Goal: Task Accomplishment & Management: Use online tool/utility

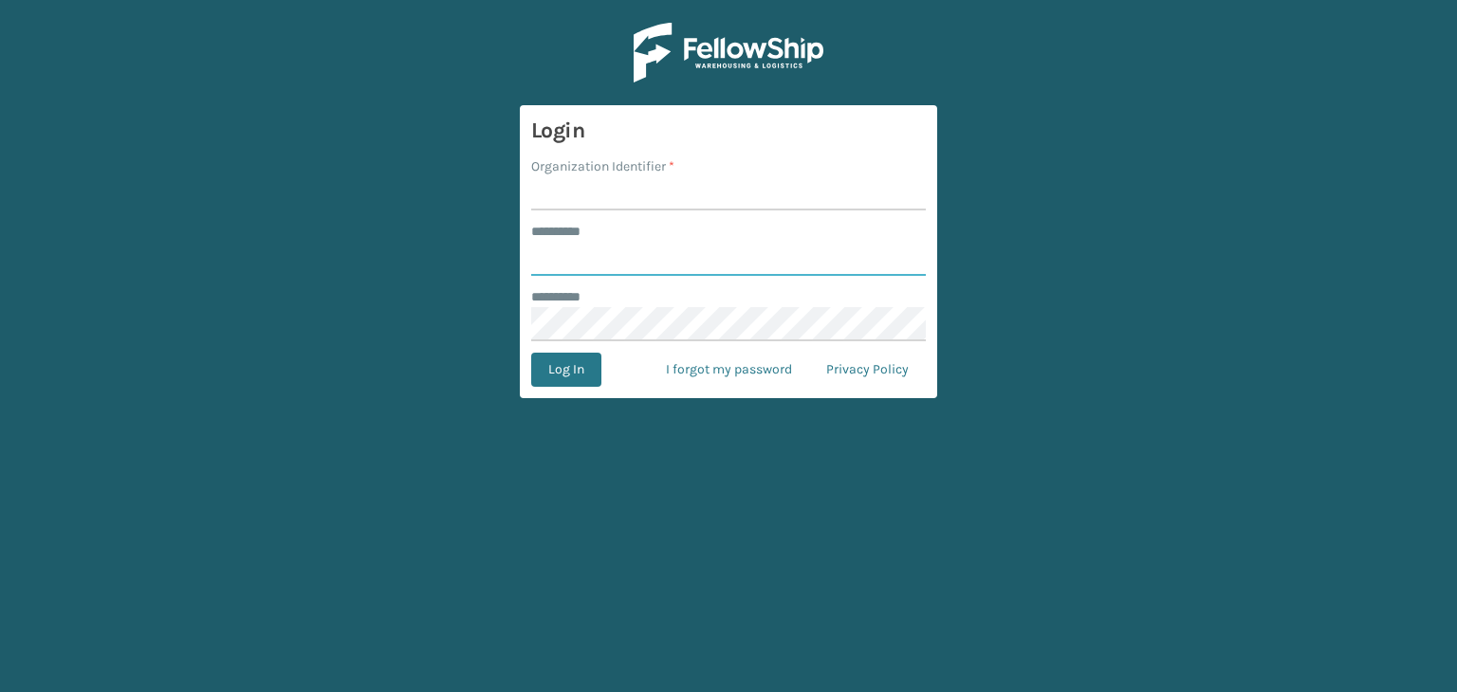
type input "******"
drag, startPoint x: 659, startPoint y: 192, endPoint x: 693, endPoint y: 189, distance: 34.3
click at [660, 192] on input "Organization Identifier *" at bounding box center [728, 193] width 394 height 34
type input "fellowship - west"
drag, startPoint x: 586, startPoint y: 365, endPoint x: 594, endPoint y: 356, distance: 12.1
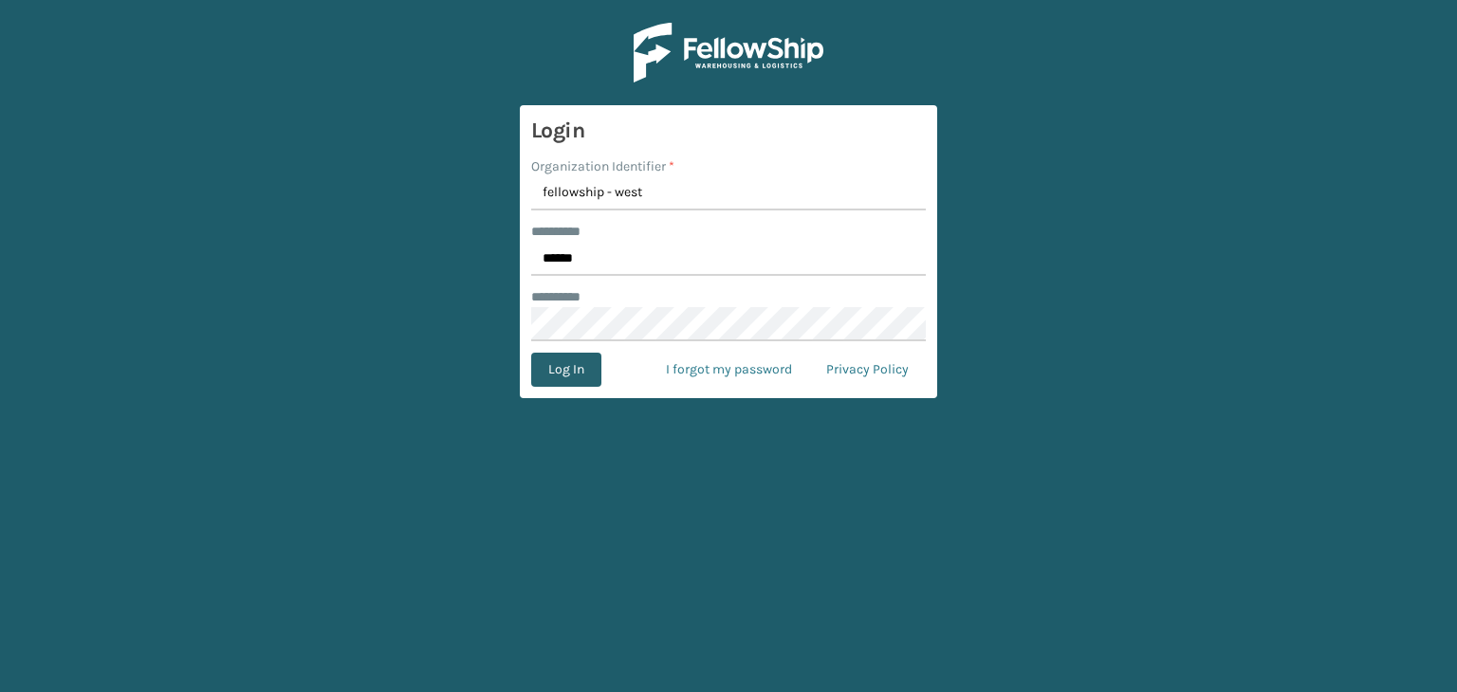
click at [587, 365] on button "Log In" at bounding box center [566, 370] width 70 height 34
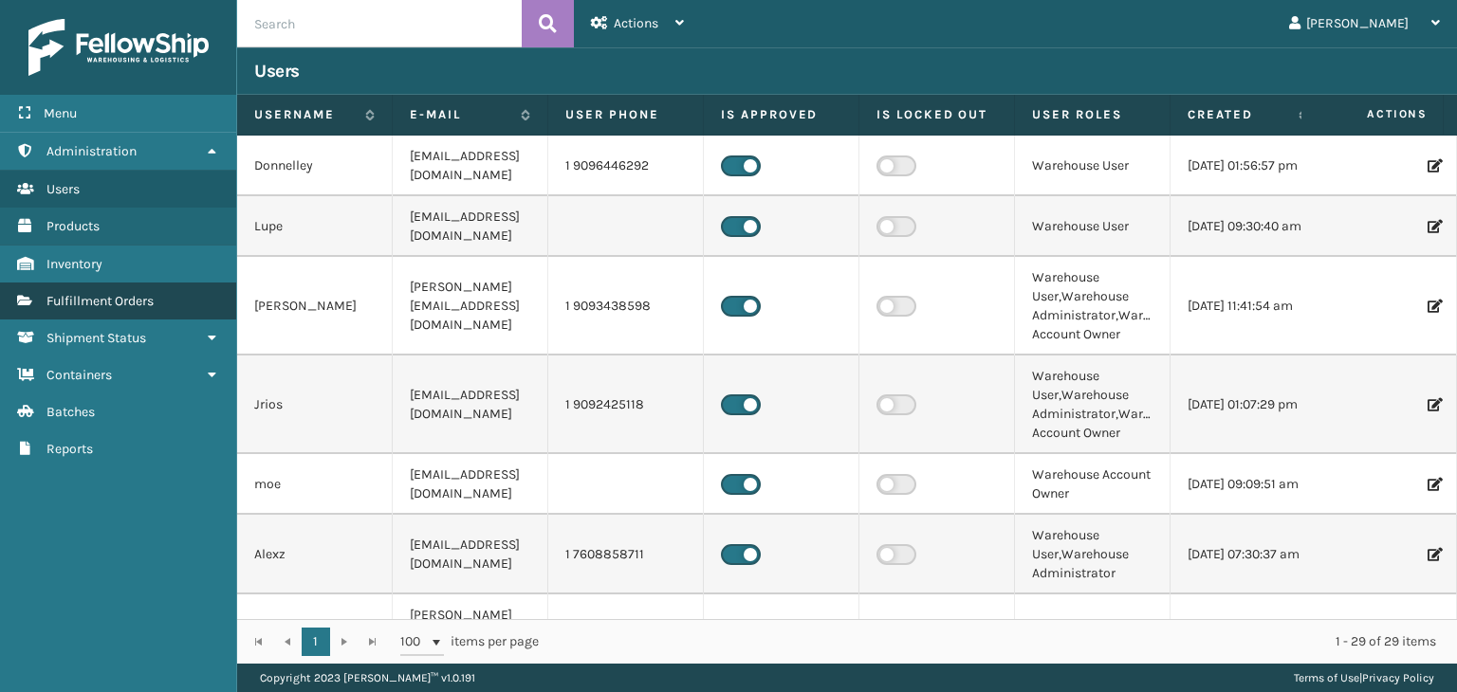
click at [159, 304] on link "Fulfillment Orders" at bounding box center [118, 301] width 236 height 37
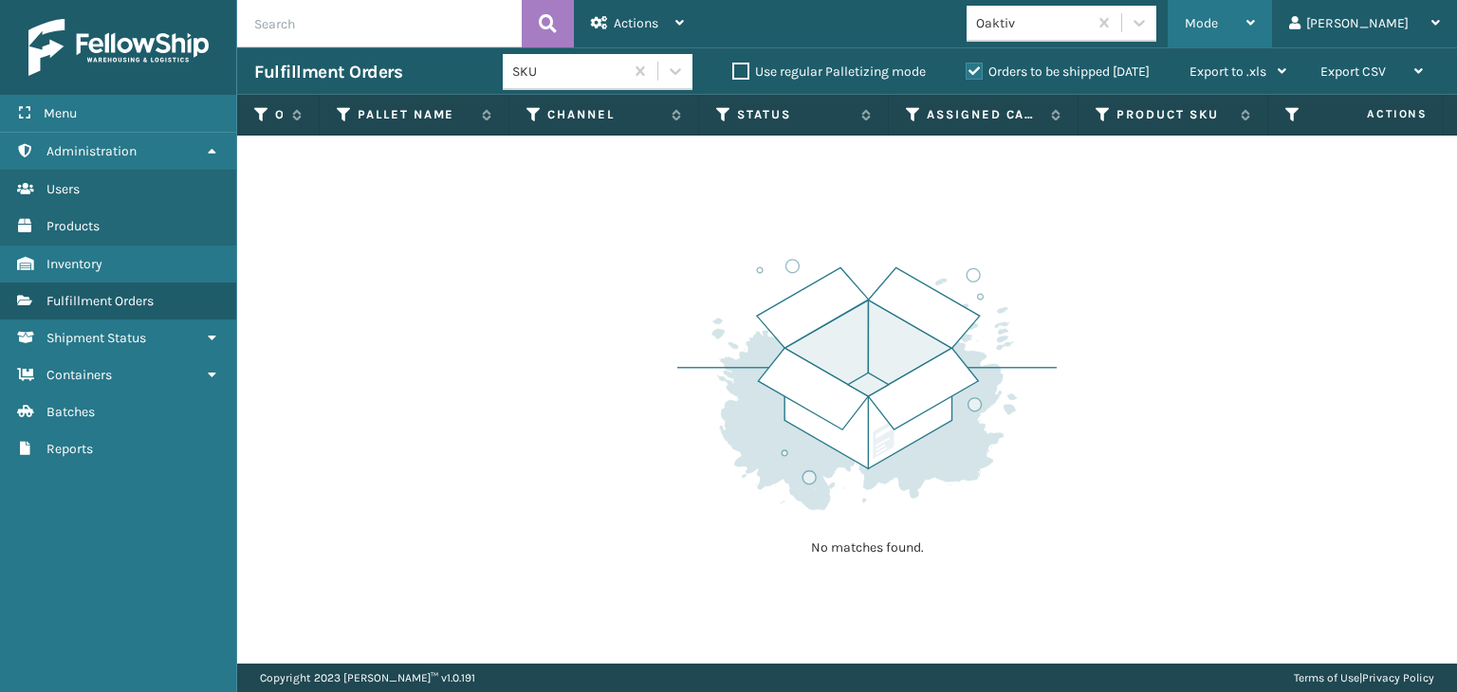
click at [1255, 24] on div "Mode" at bounding box center [1219, 23] width 70 height 47
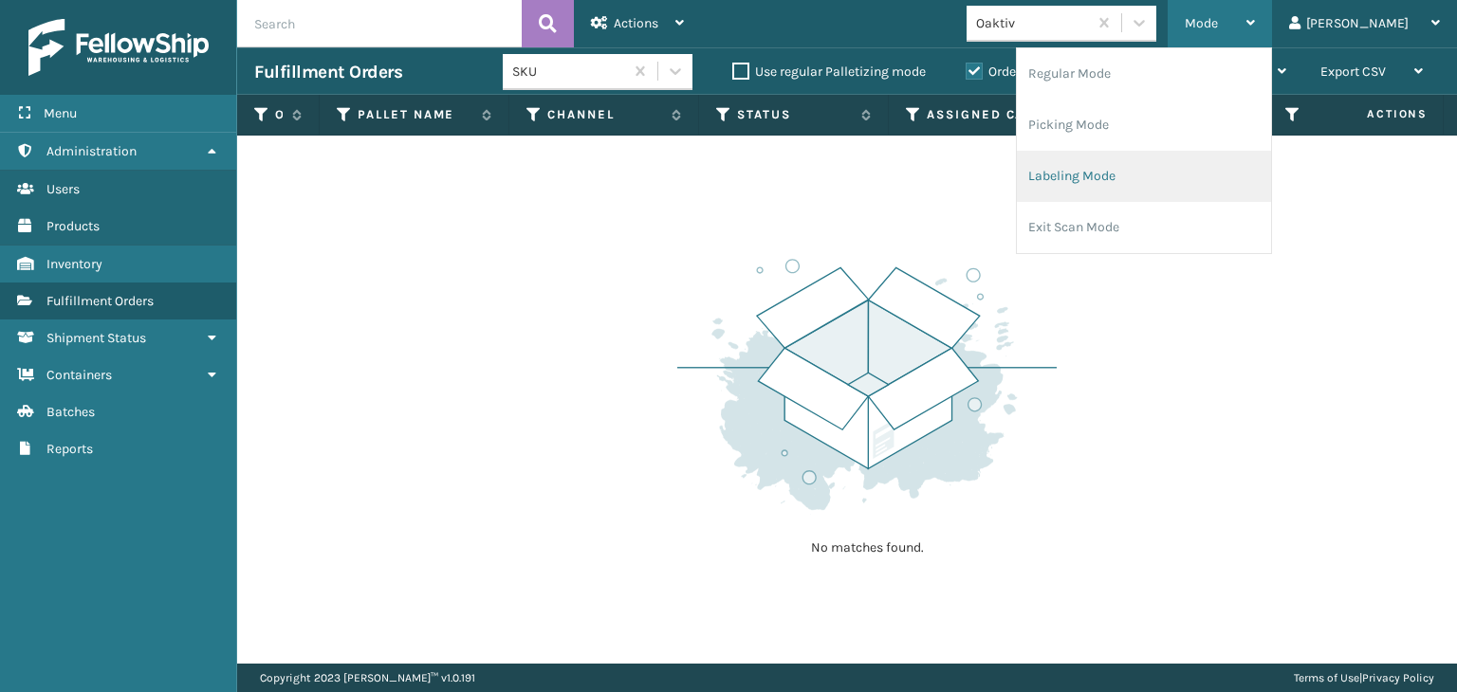
click at [1198, 180] on li "Labeling Mode" at bounding box center [1144, 176] width 254 height 51
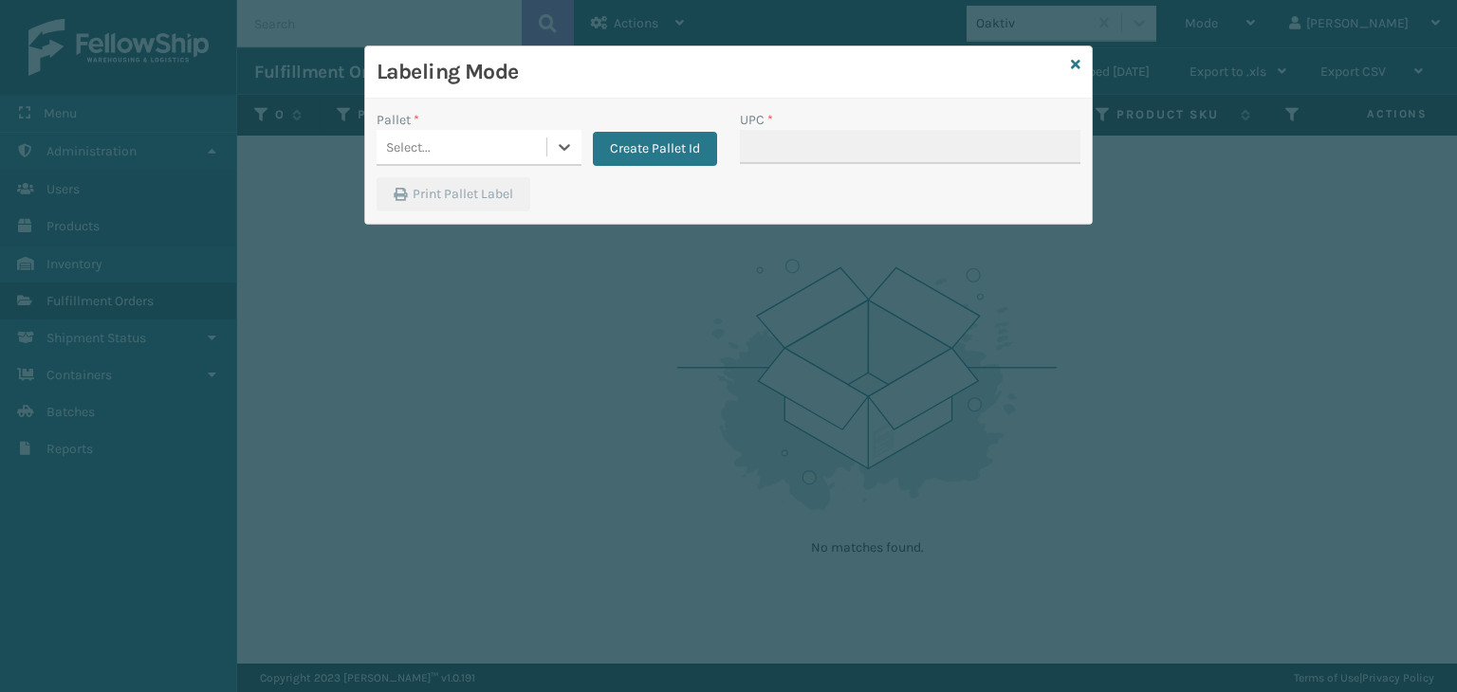
click at [448, 160] on div "Select..." at bounding box center [461, 147] width 170 height 31
click at [656, 145] on button "Create Pallet Id" at bounding box center [655, 149] width 124 height 34
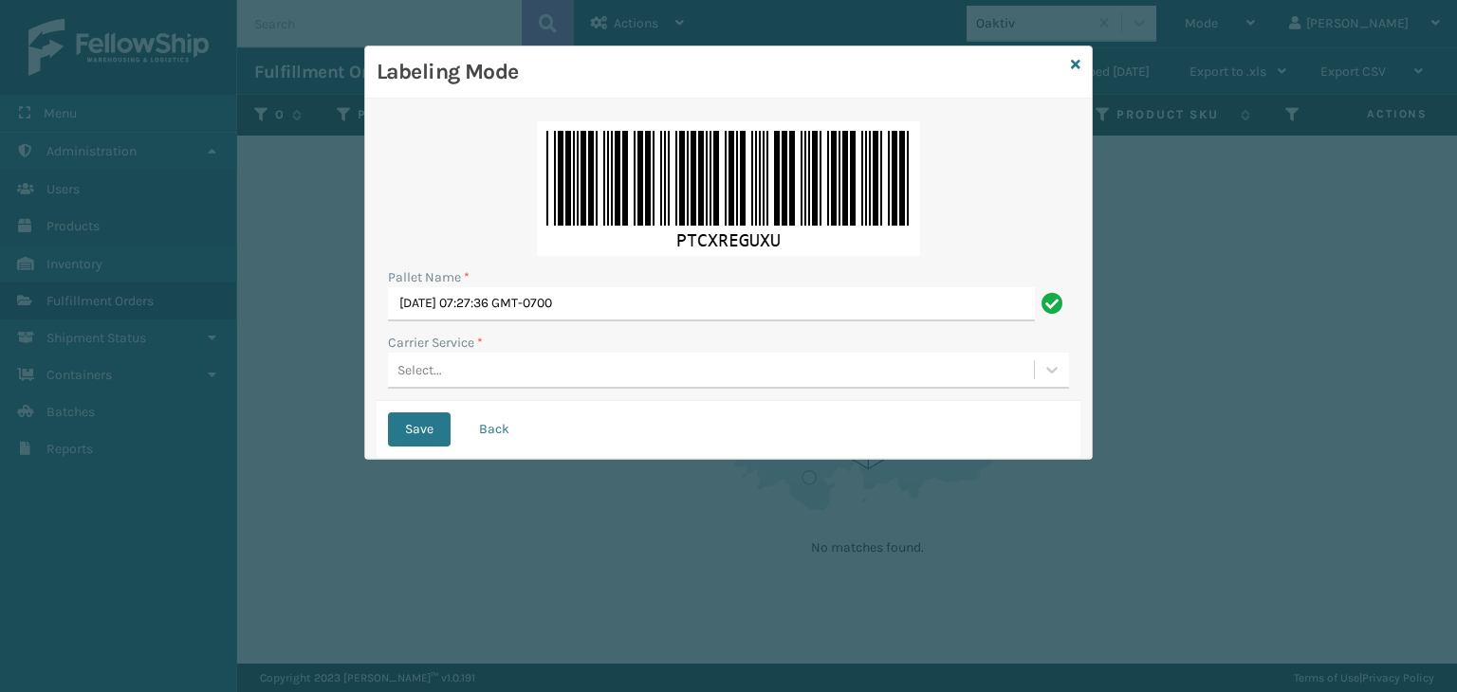
click at [476, 376] on div "Select..." at bounding box center [711, 370] width 646 height 31
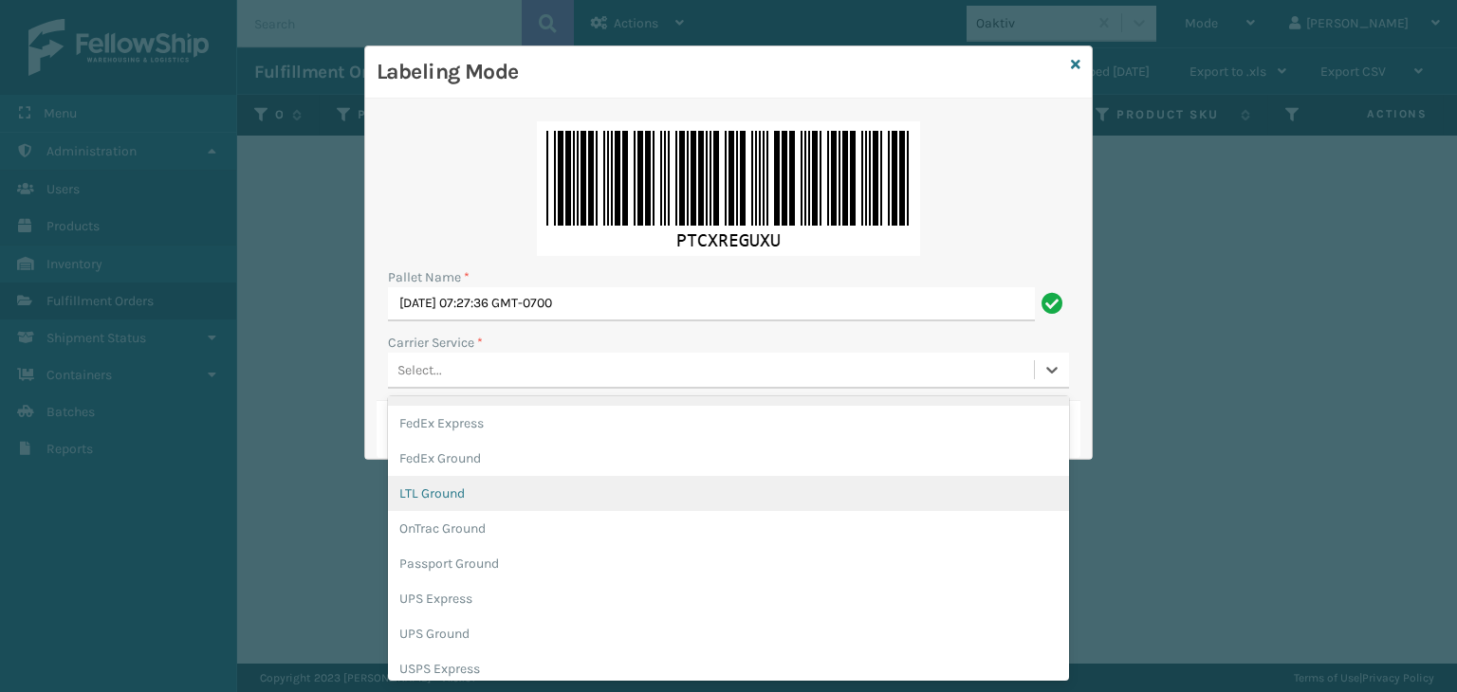
scroll to position [109, 0]
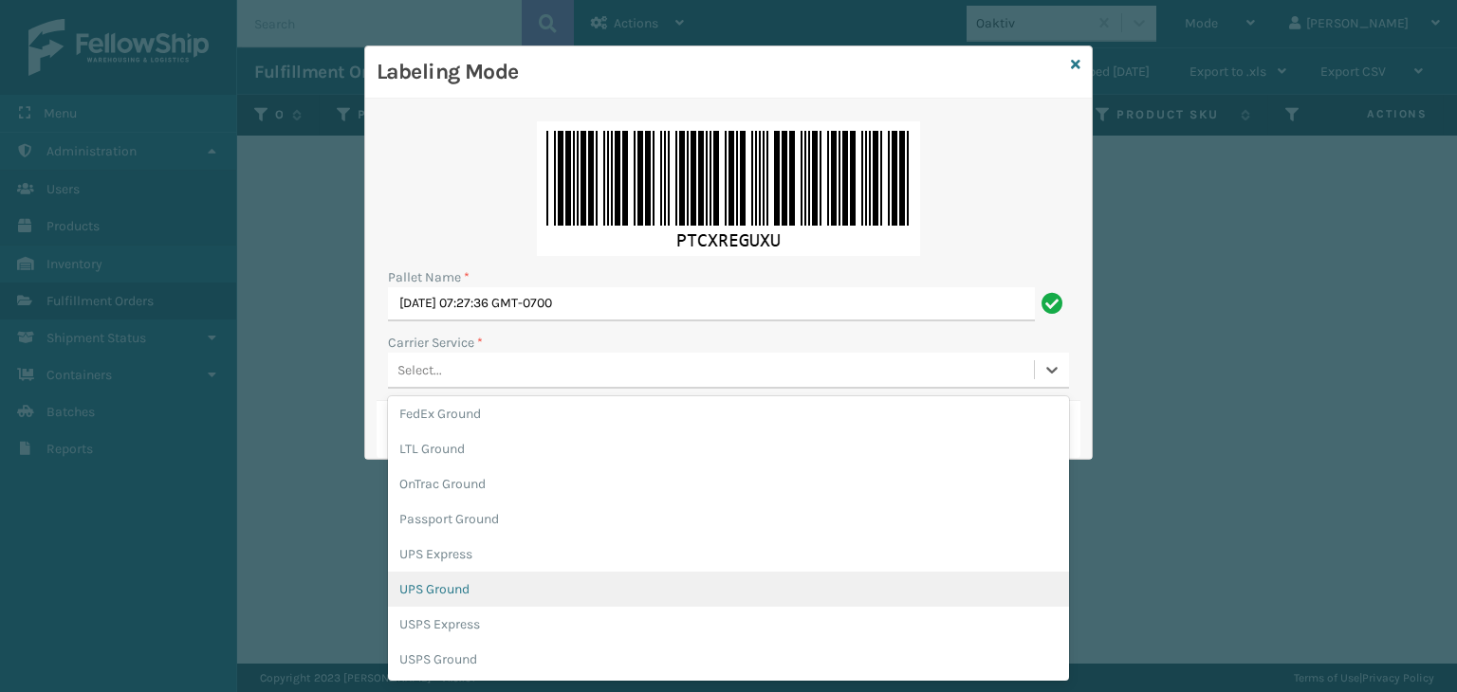
click at [456, 587] on div "UPS Ground" at bounding box center [728, 589] width 681 height 35
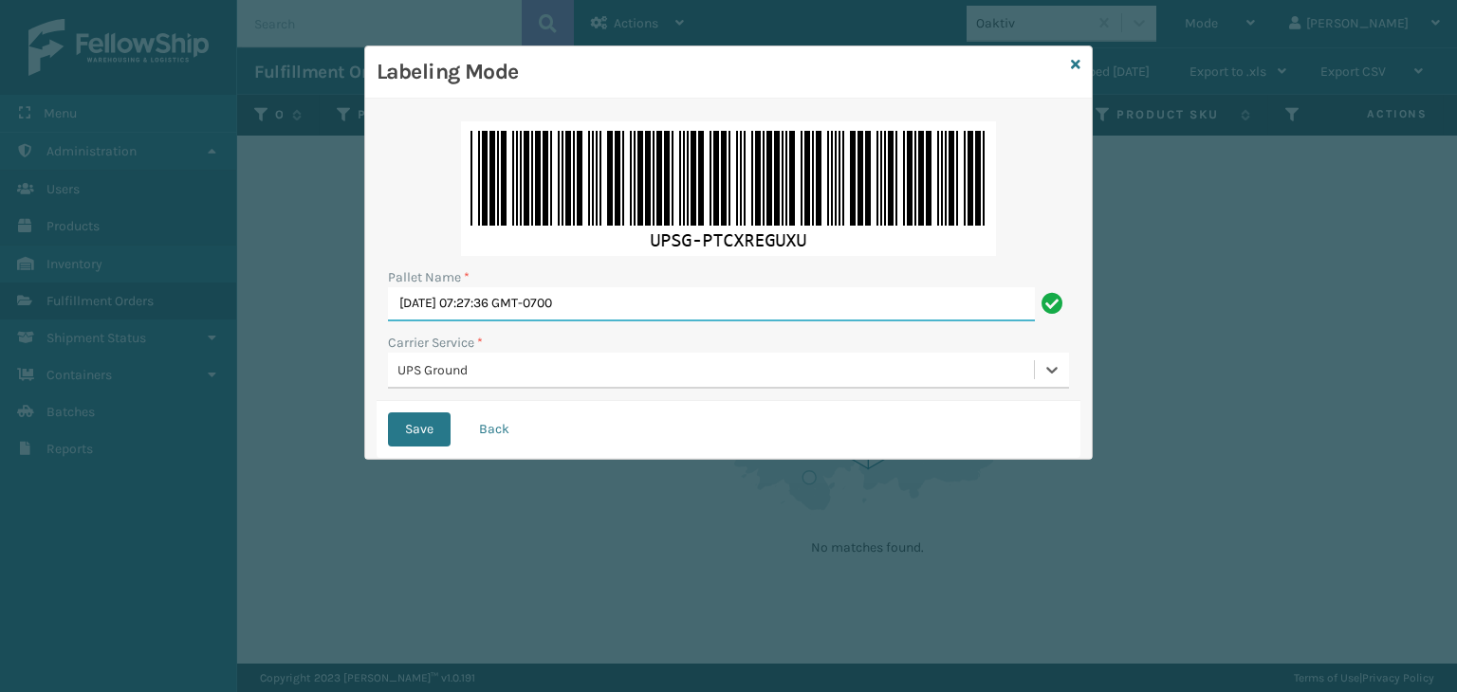
click at [610, 295] on input "Sun Oct 05 2025 07:27:36 GMT-0700" at bounding box center [711, 304] width 647 height 34
click at [611, 295] on input "Sun Oct 05 2025 07:27:36 GMT-0700" at bounding box center [711, 304] width 647 height 34
paste input "184191"
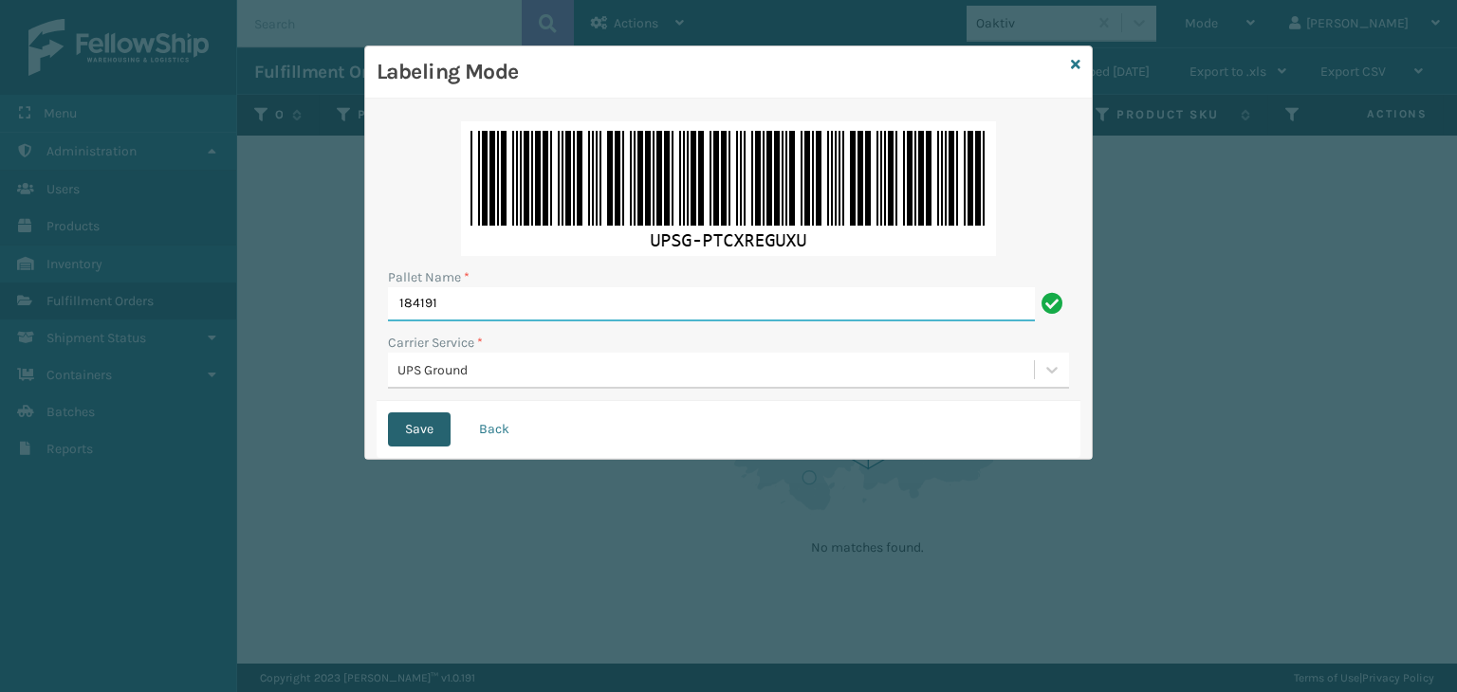
type input "184191"
click at [415, 441] on button "Save" at bounding box center [419, 429] width 63 height 34
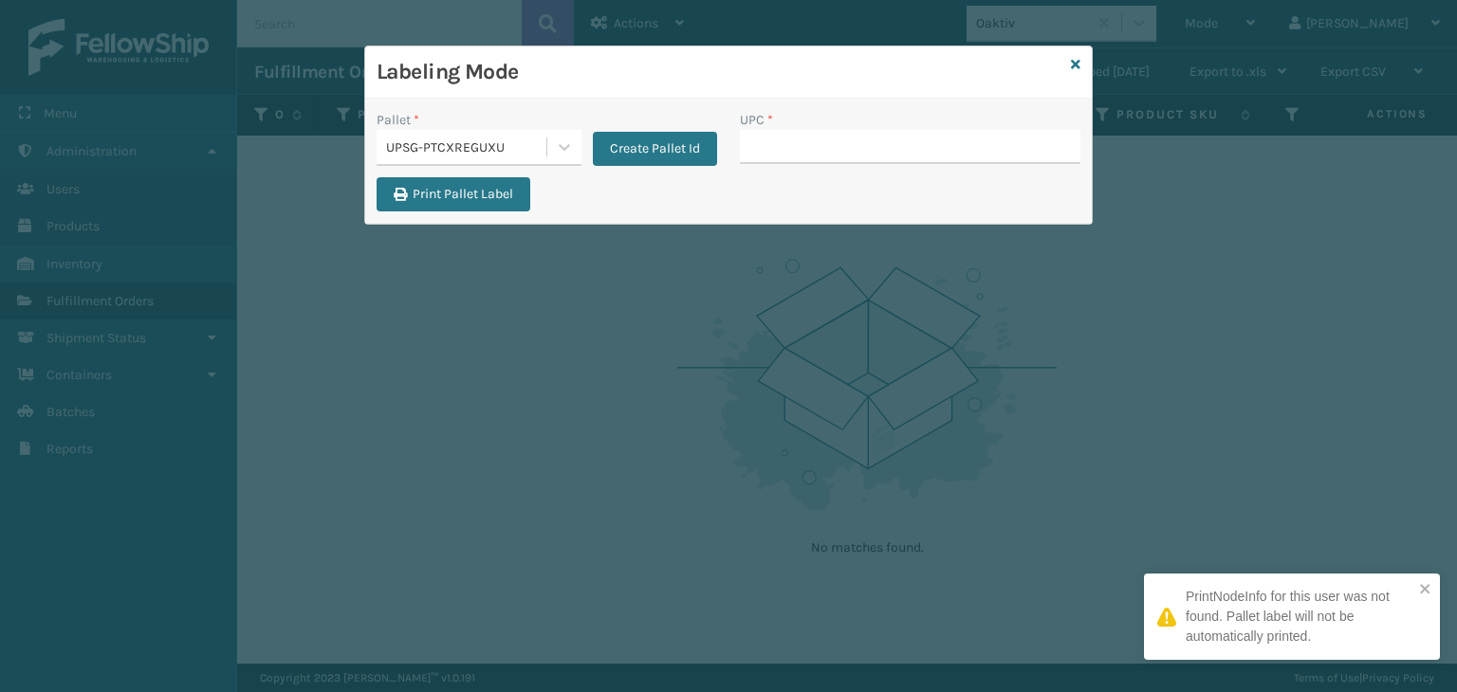
click at [777, 137] on input "UPC *" at bounding box center [910, 147] width 340 height 34
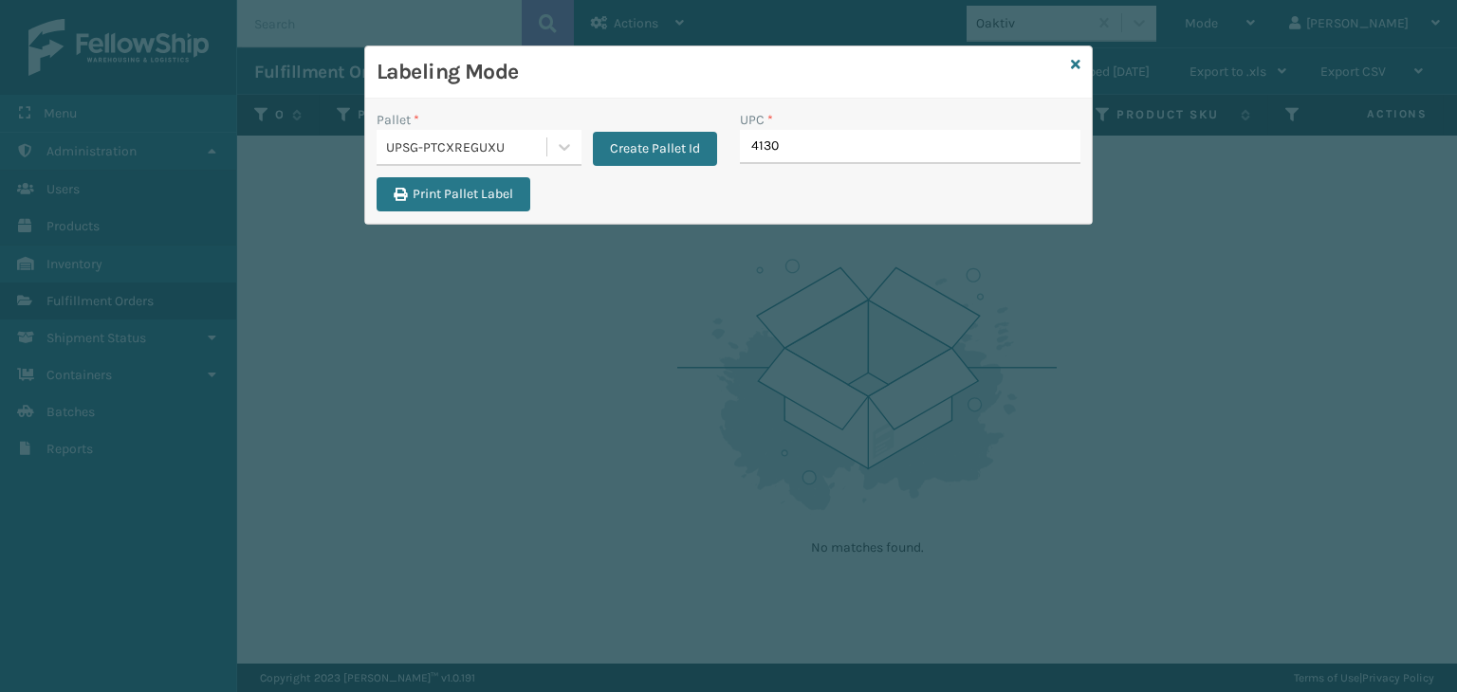
type input "41300"
type input "84998600940"
click at [771, 145] on input "UPC *" at bounding box center [910, 147] width 340 height 34
click at [765, 145] on input "UPC *" at bounding box center [910, 147] width 340 height 34
click at [789, 148] on input "UPC *" at bounding box center [910, 147] width 340 height 34
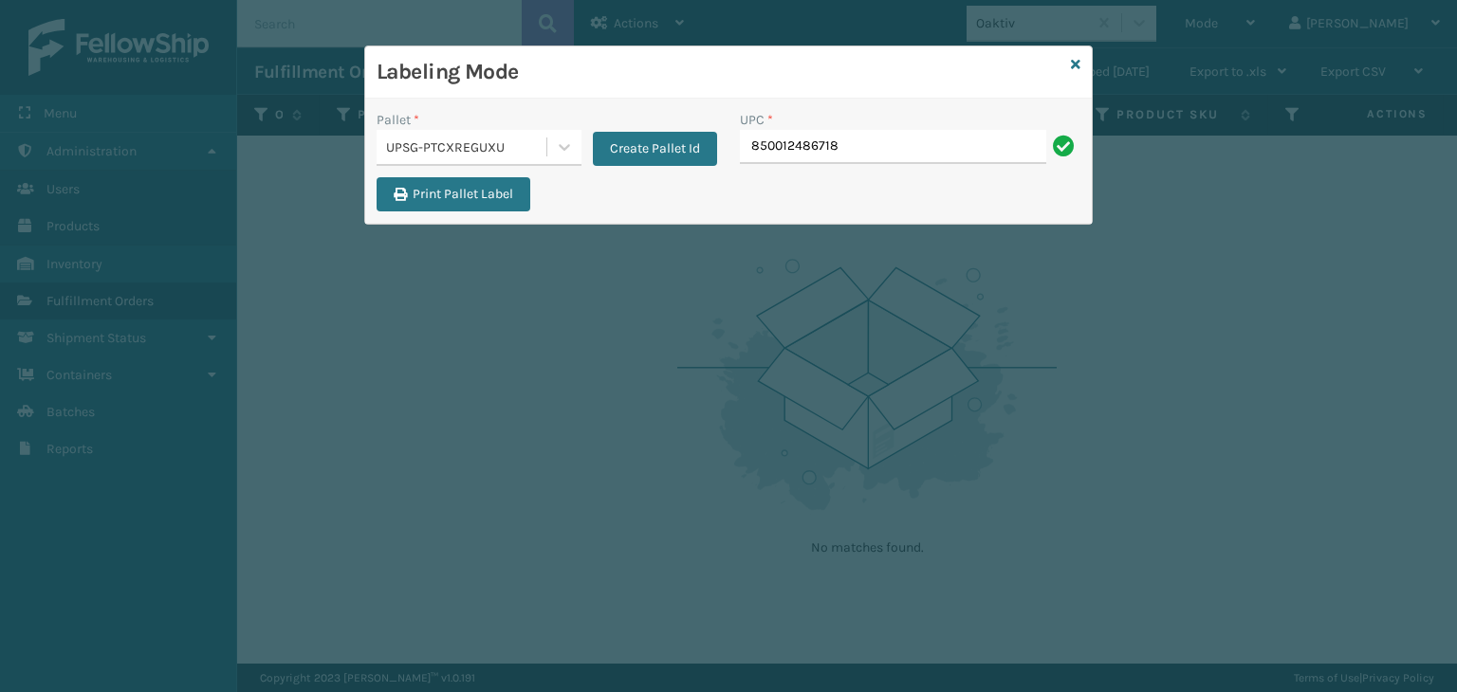
click at [816, 149] on input "850012486718" at bounding box center [893, 147] width 306 height 34
type input "850012486718"
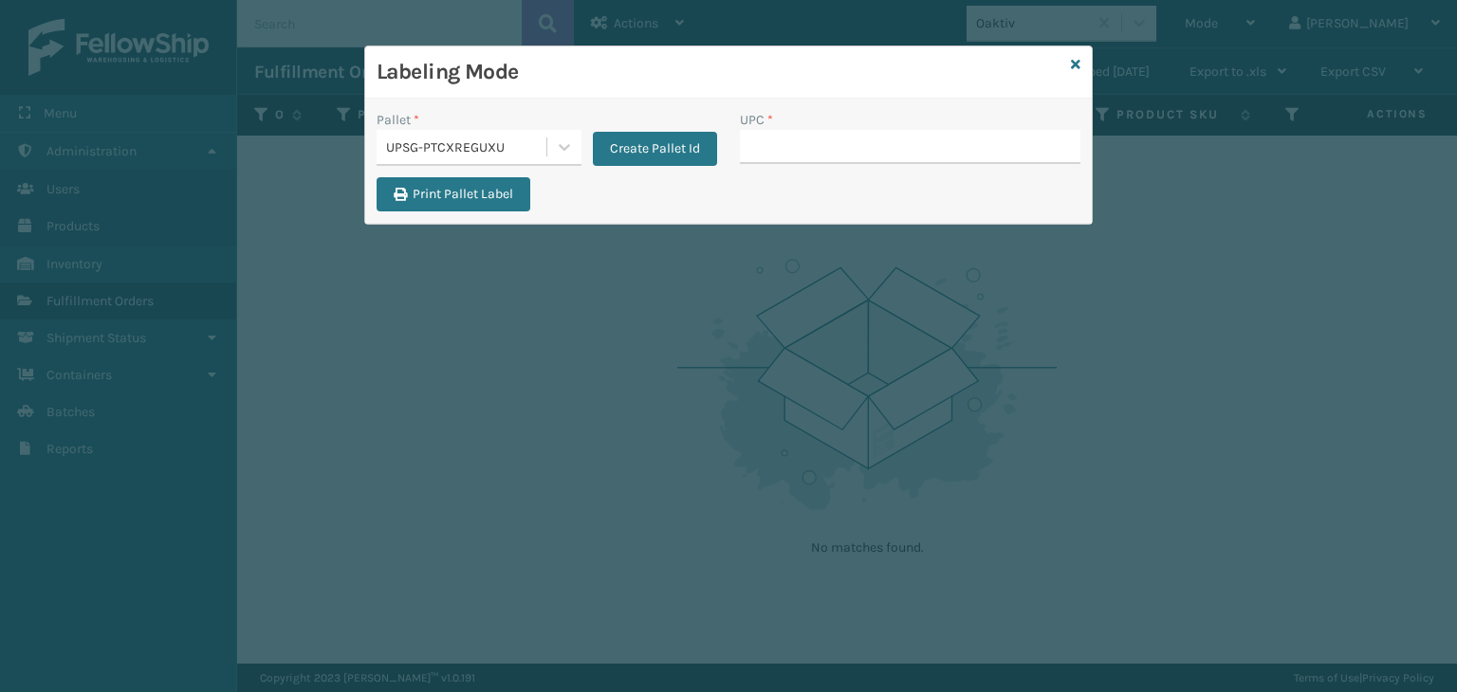
type input "850012486718"
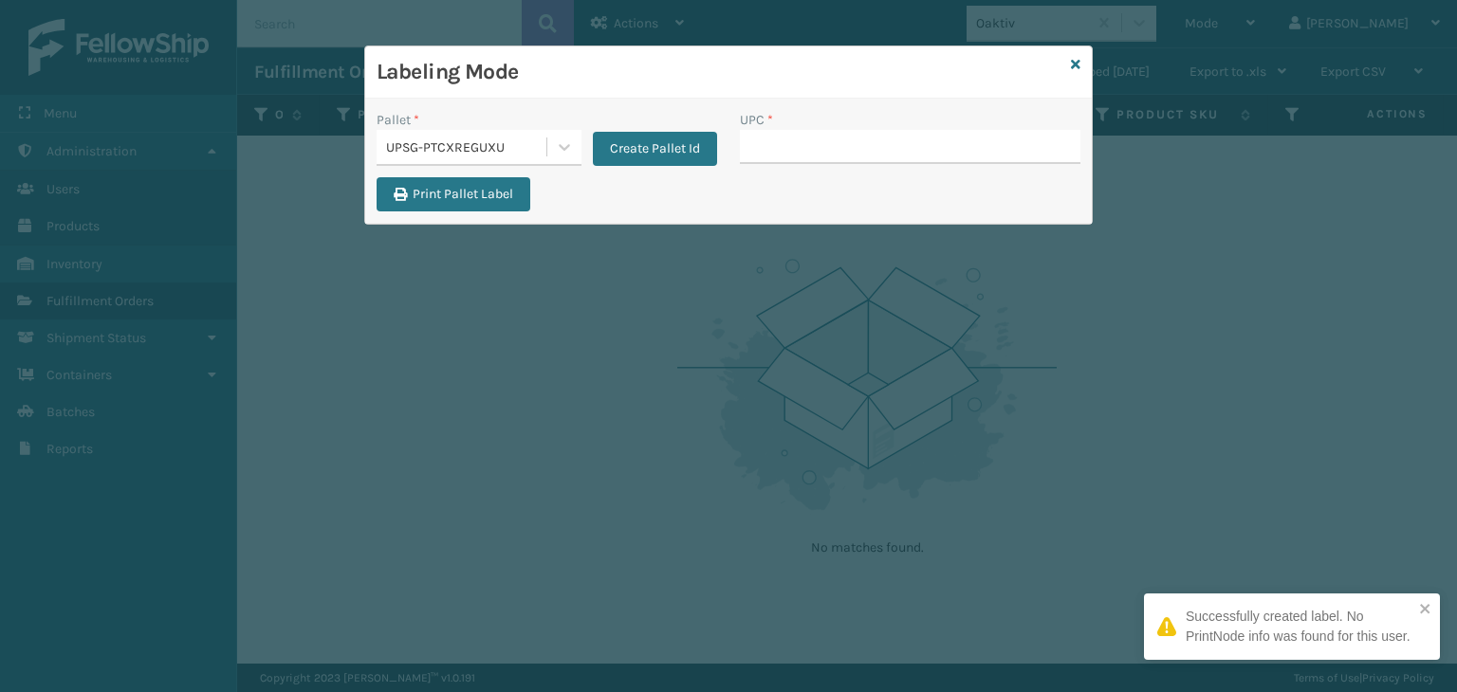
type input "850012486718"
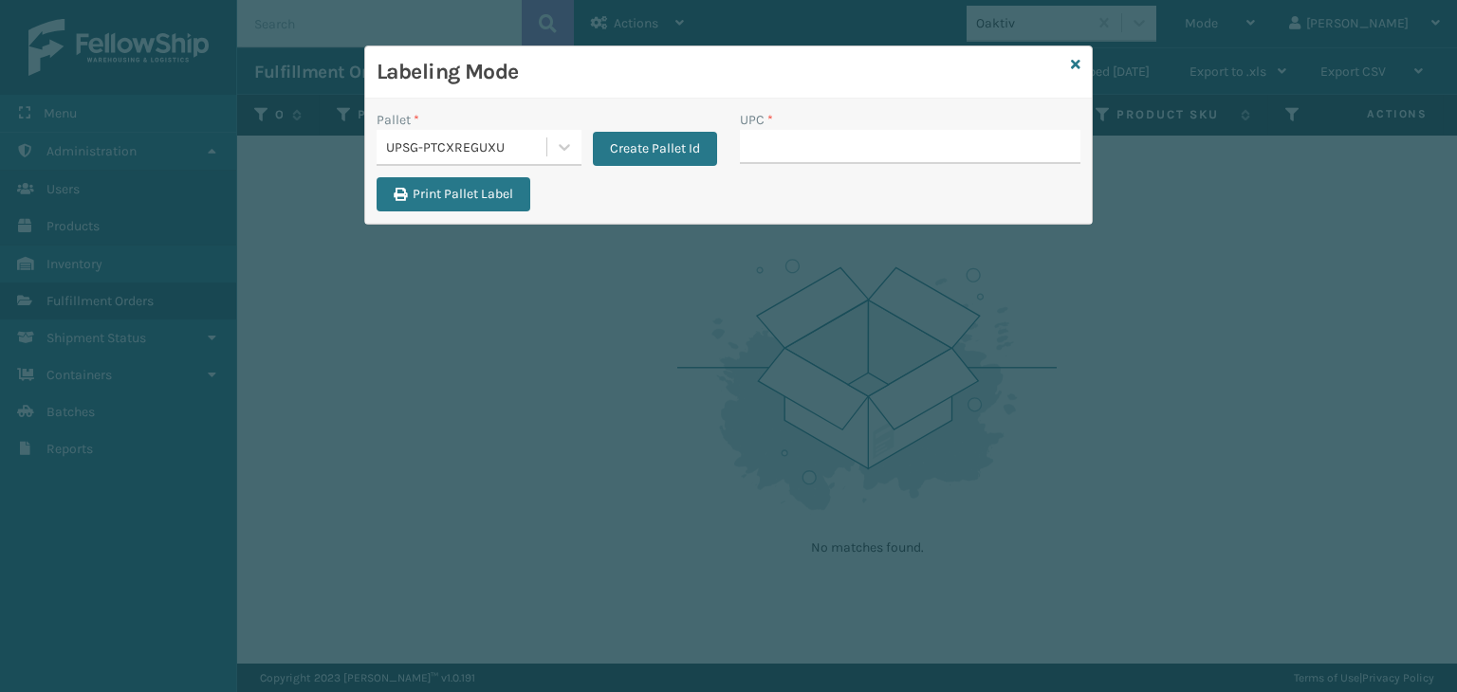
type input "850012486718"
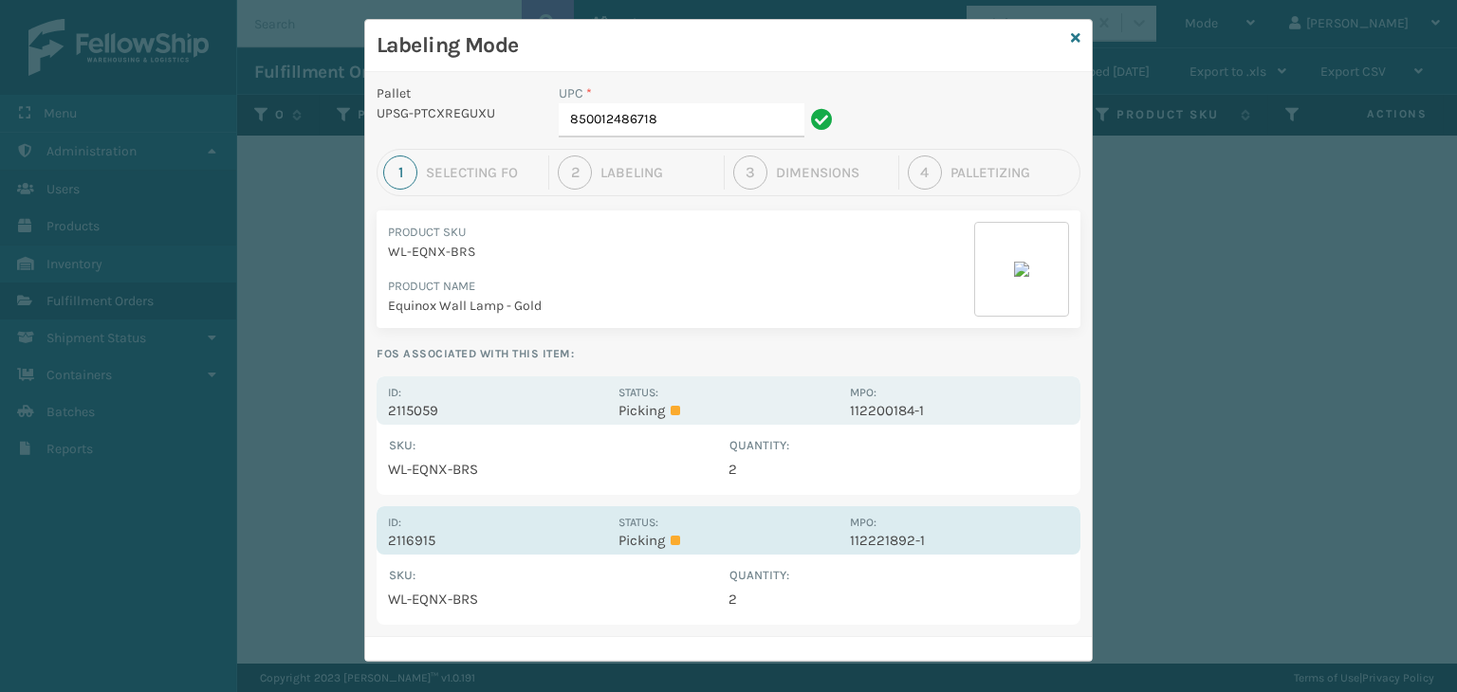
scroll to position [41, 0]
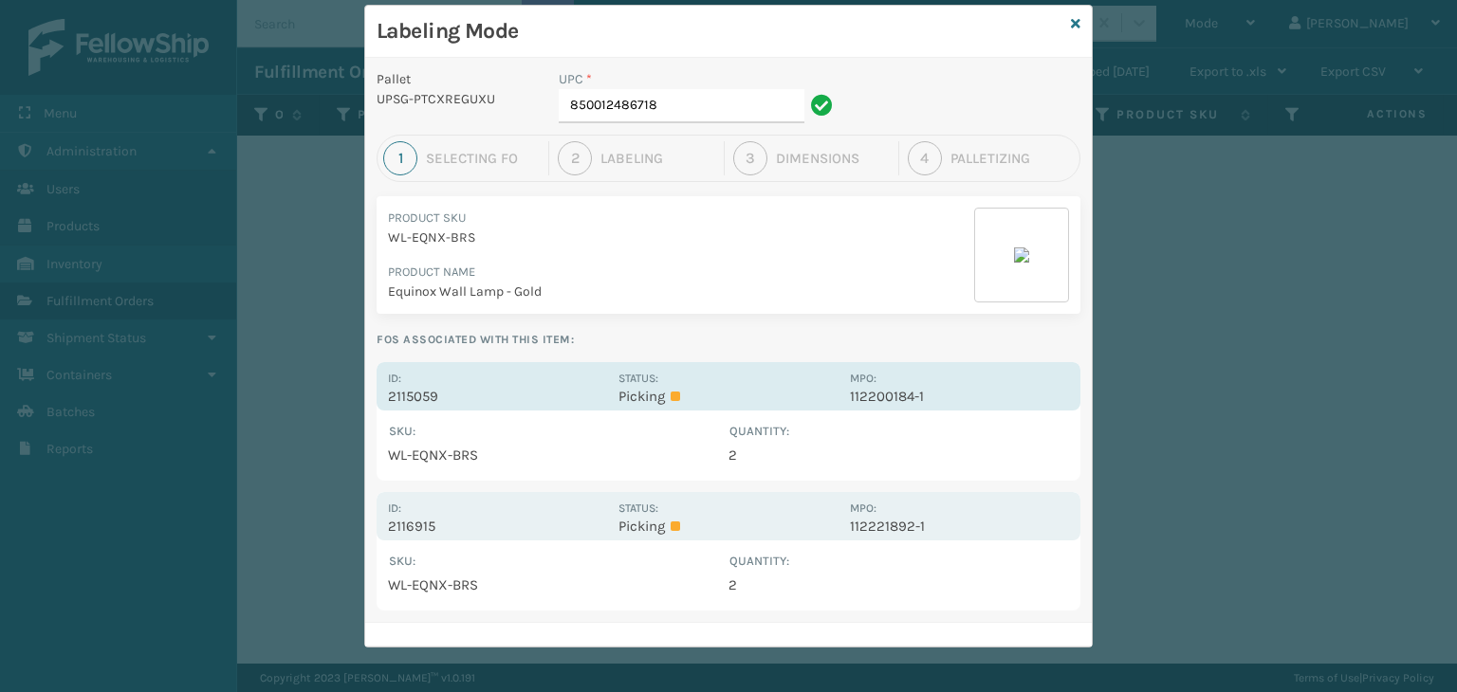
click at [599, 384] on div "Id: 2115059" at bounding box center [497, 386] width 219 height 37
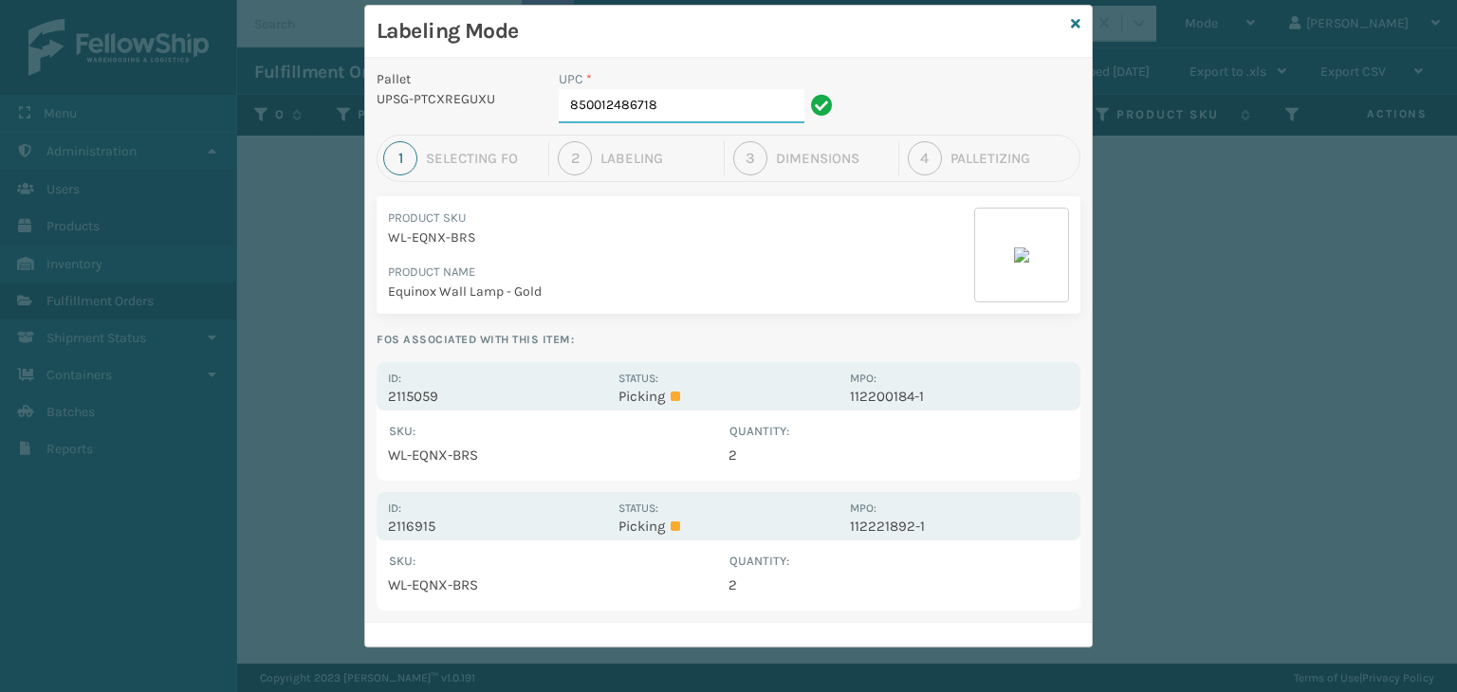
scroll to position [0, 0]
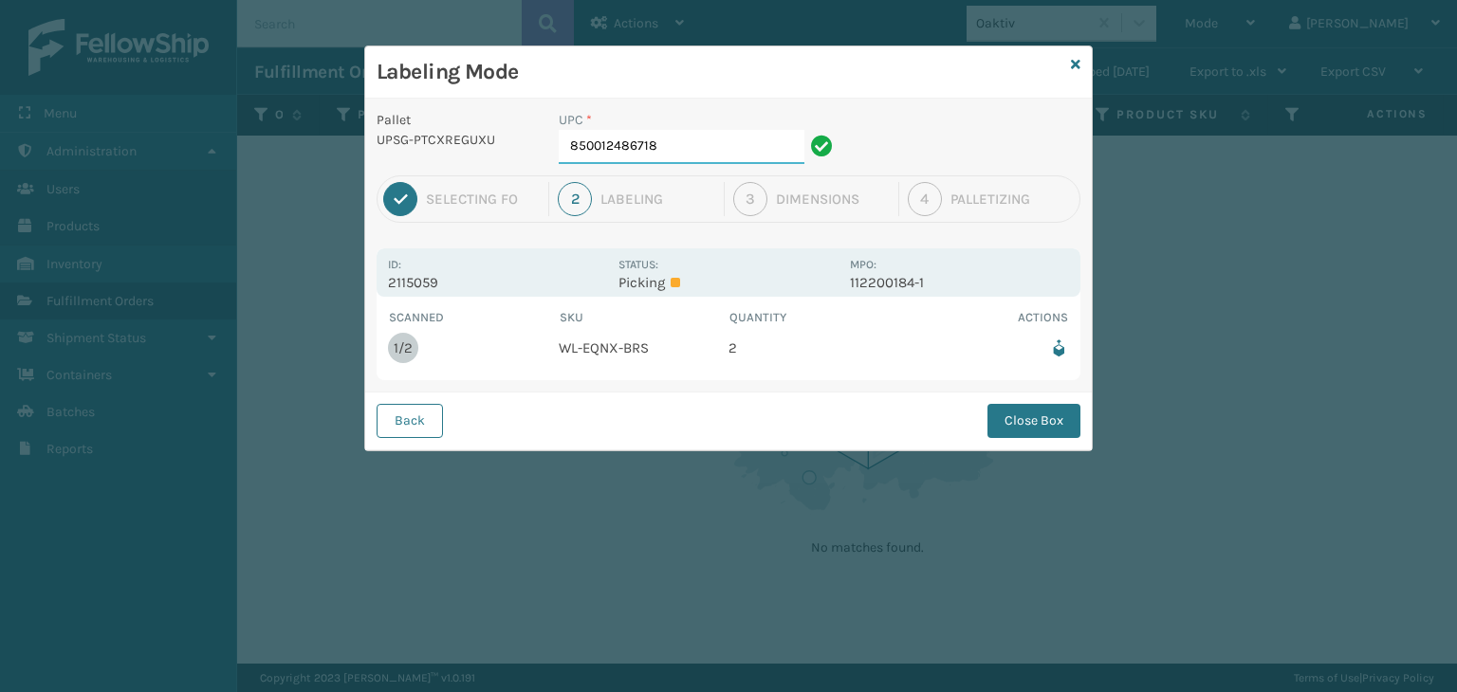
click at [699, 153] on input "850012486718" at bounding box center [682, 147] width 246 height 34
drag, startPoint x: 1068, startPoint y: 404, endPoint x: 1057, endPoint y: 411, distance: 12.4
click at [1062, 409] on button "Close Box" at bounding box center [1033, 421] width 93 height 34
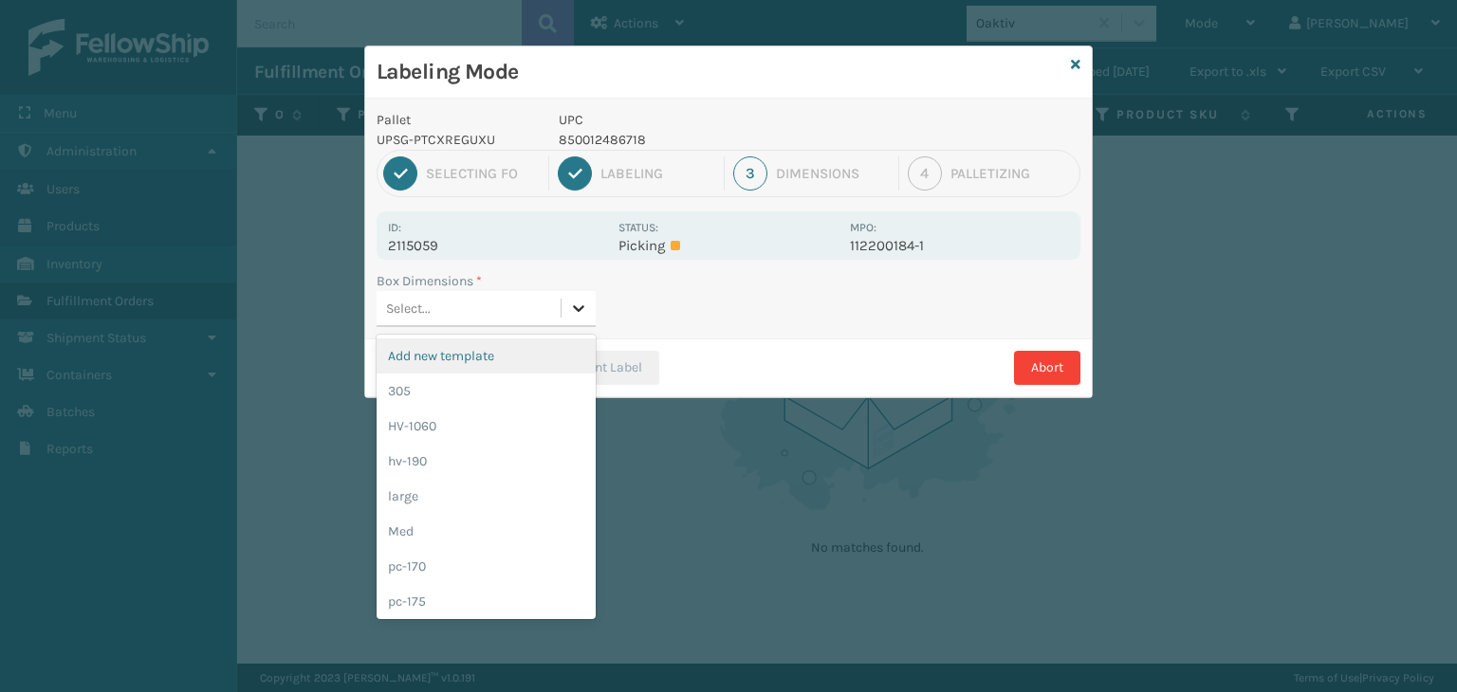
click at [570, 312] on icon at bounding box center [578, 308] width 19 height 19
click at [555, 380] on div "305" at bounding box center [485, 391] width 219 height 35
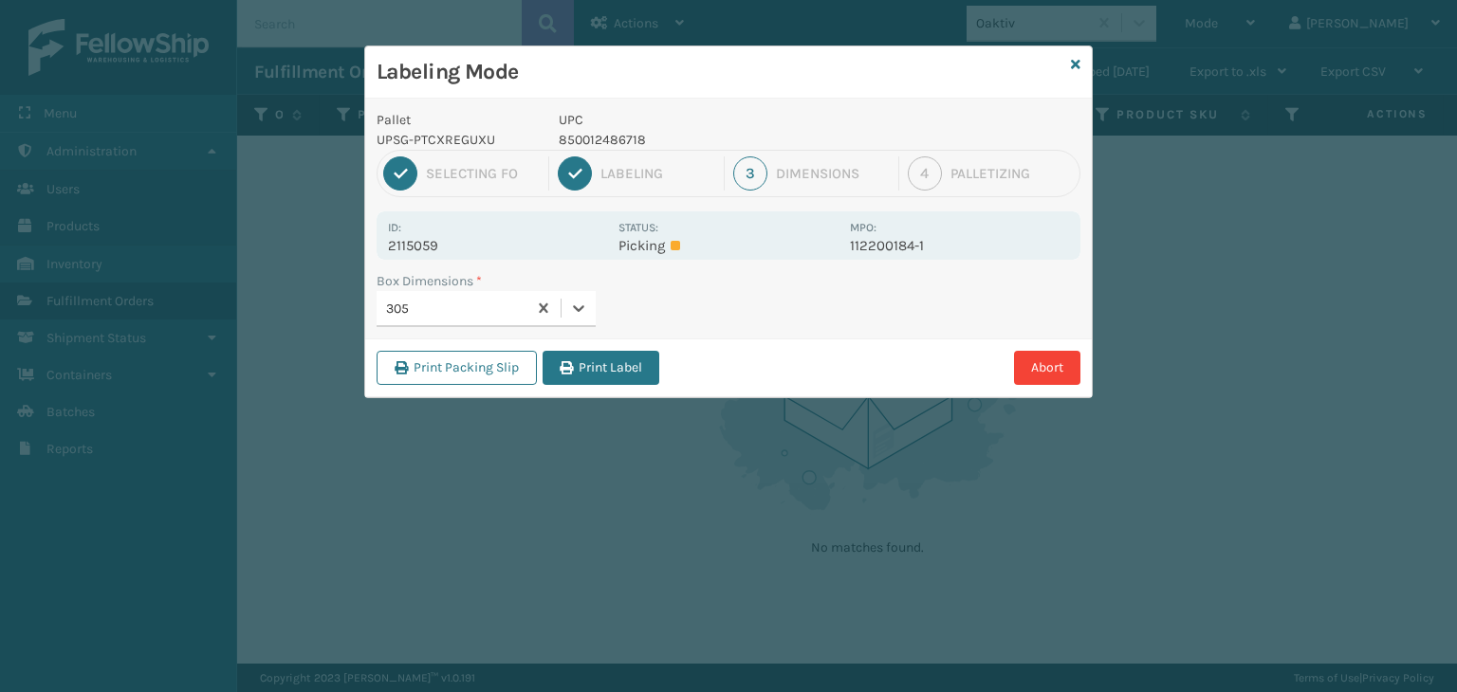
click at [595, 362] on button "Print Label" at bounding box center [600, 368] width 117 height 34
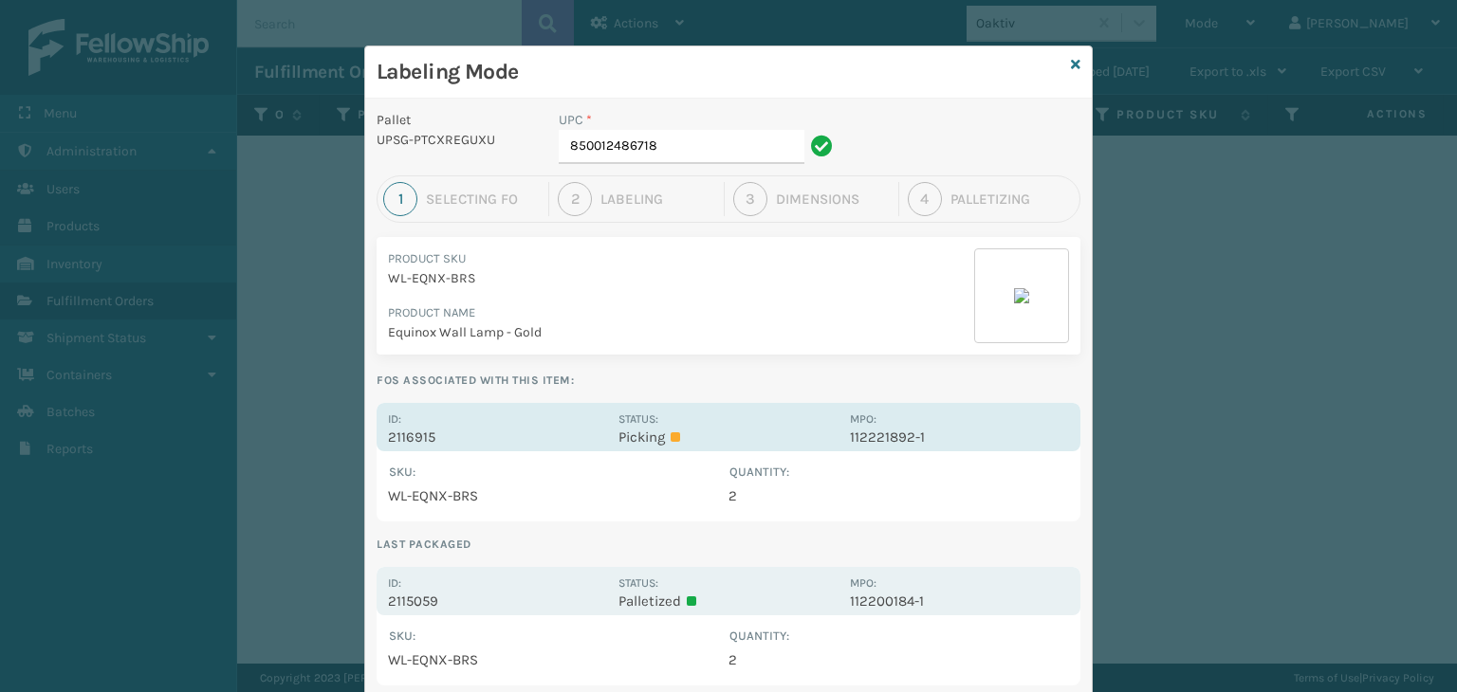
click at [573, 403] on div "Id: 2116915 Status: Picking MPO: 112221892-1" at bounding box center [728, 427] width 704 height 48
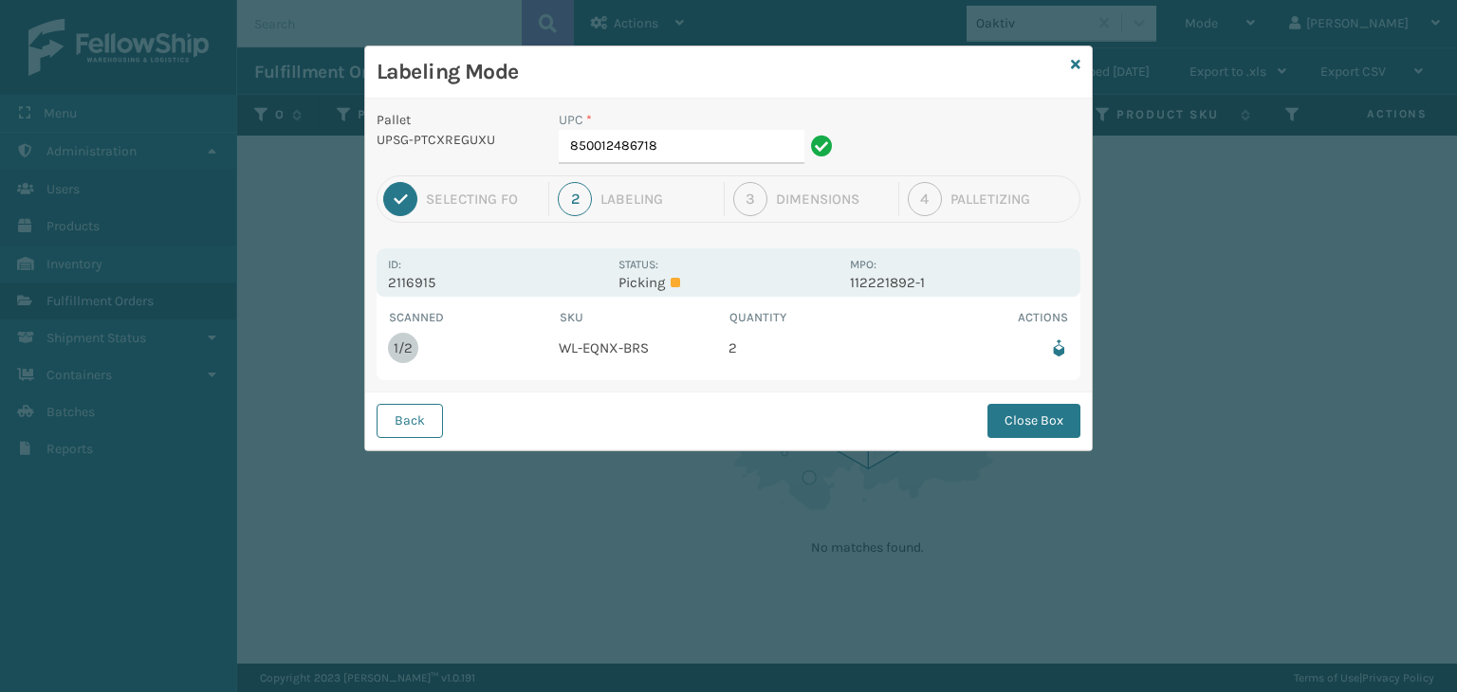
click at [651, 126] on div "UPC *" at bounding box center [699, 120] width 280 height 20
click at [751, 145] on input "850012486718" at bounding box center [682, 147] width 246 height 34
click at [1036, 426] on button "Close Box" at bounding box center [1033, 421] width 93 height 34
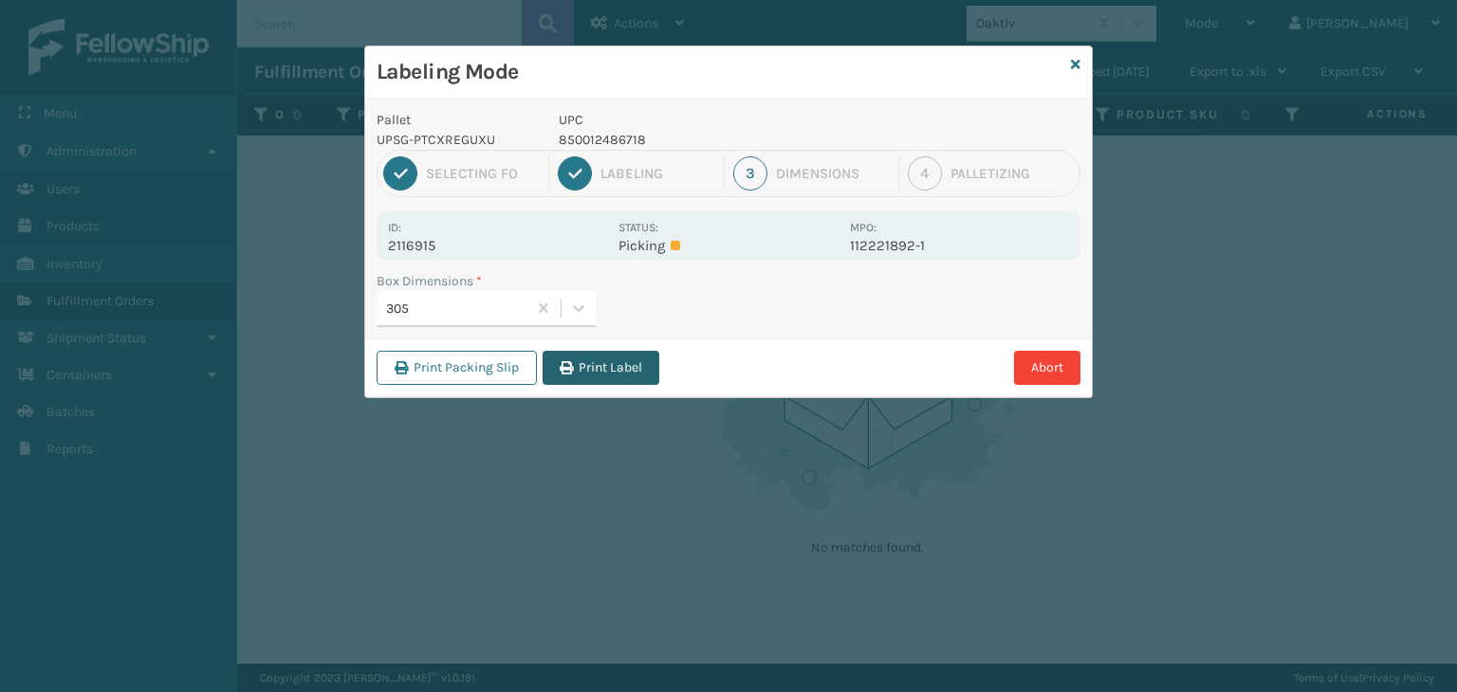
click at [600, 377] on button "Print Label" at bounding box center [600, 368] width 117 height 34
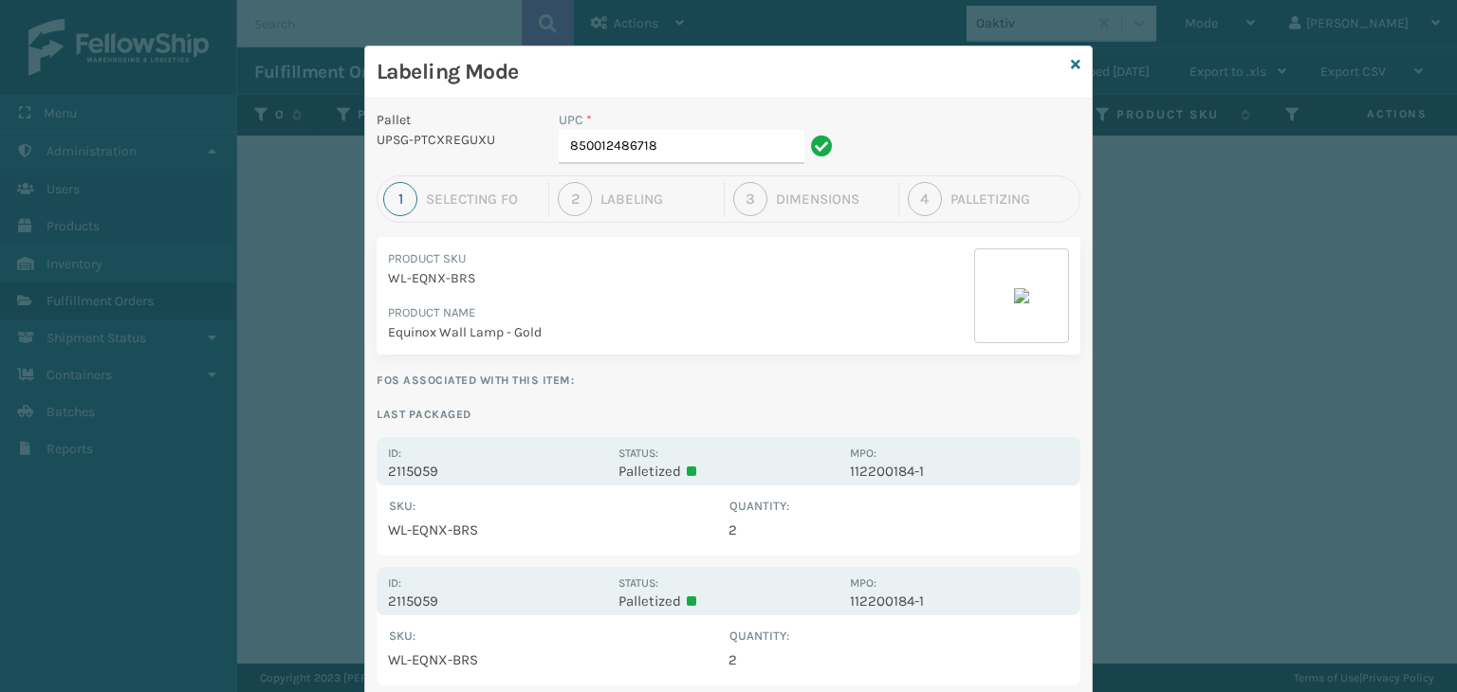
click at [1062, 64] on div "Labeling Mode" at bounding box center [728, 72] width 726 height 52
click at [1072, 70] on icon at bounding box center [1075, 64] width 9 height 13
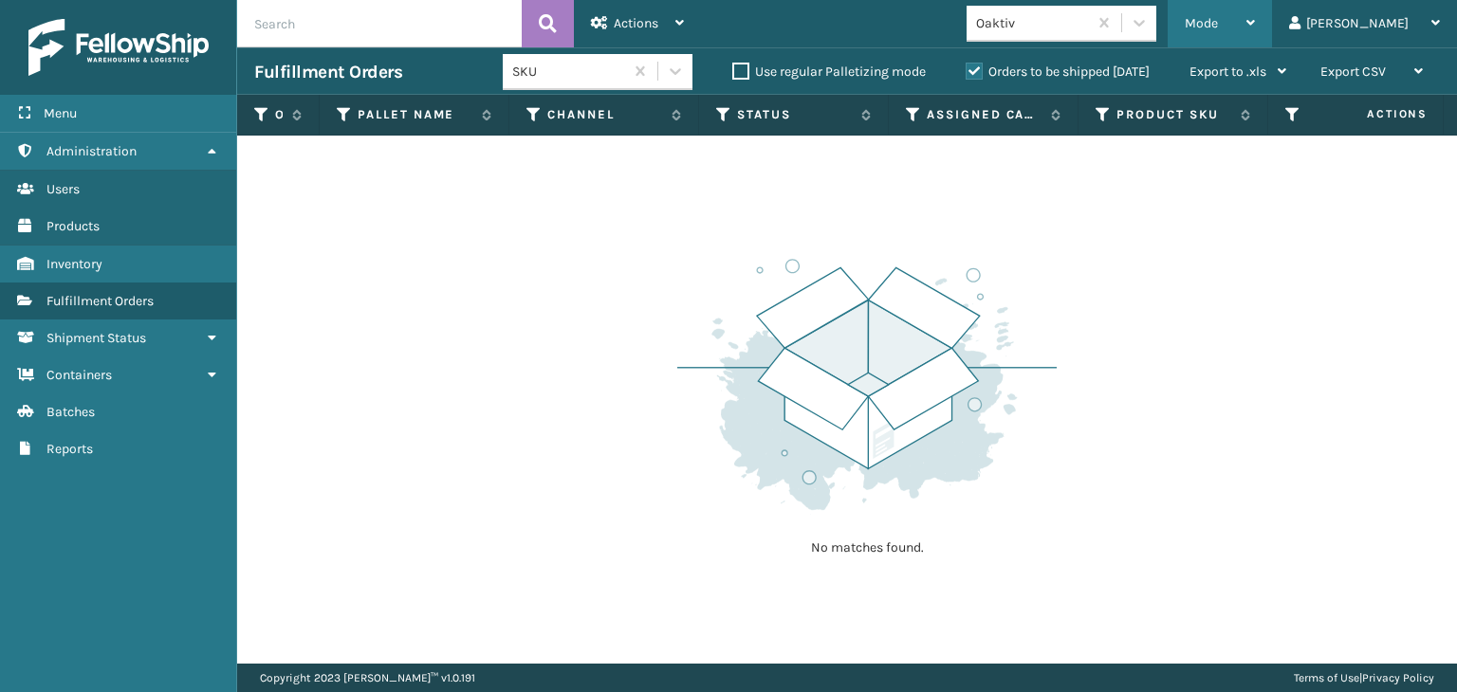
drag, startPoint x: 1248, startPoint y: 27, endPoint x: 1263, endPoint y: 69, distance: 44.4
click at [1251, 29] on div "Mode Regular Mode Picking Mode Labeling Mode Exit Scan Mode" at bounding box center [1219, 23] width 104 height 47
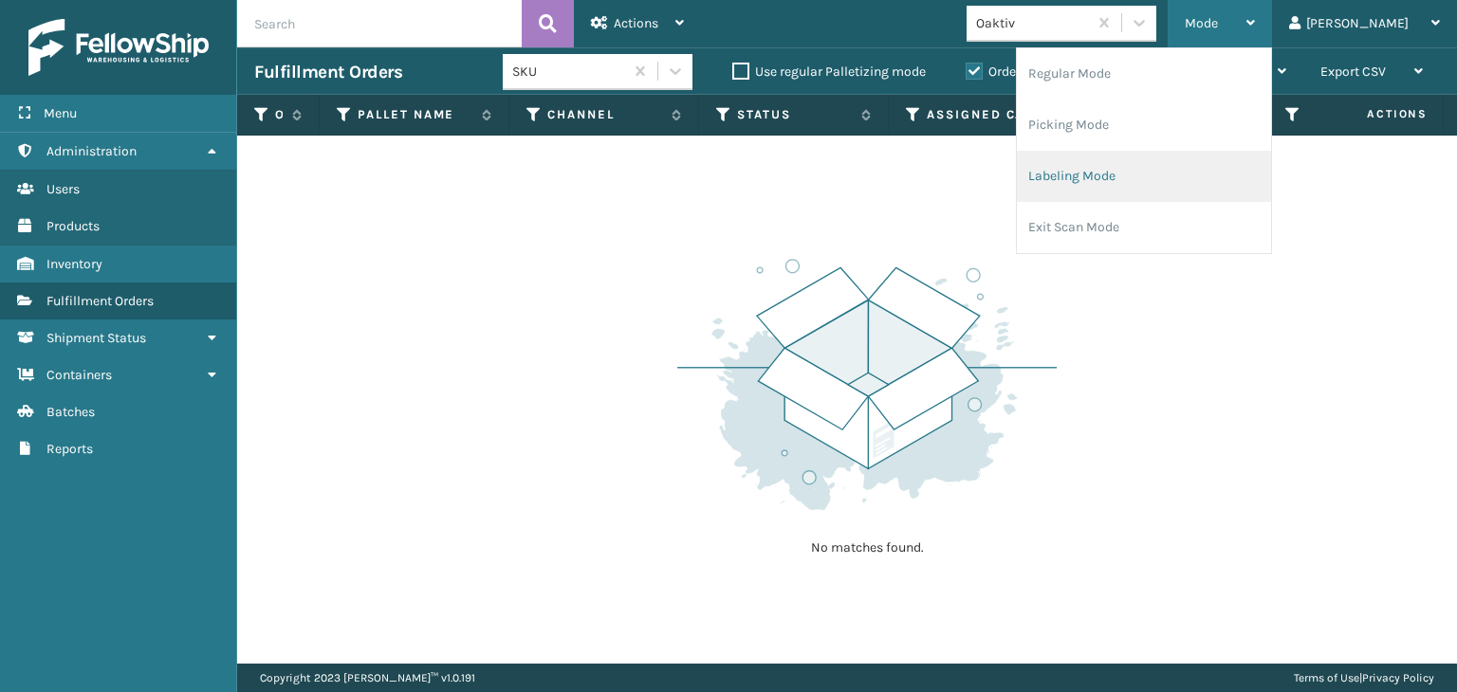
click at [1187, 192] on li "Labeling Mode" at bounding box center [1144, 176] width 254 height 51
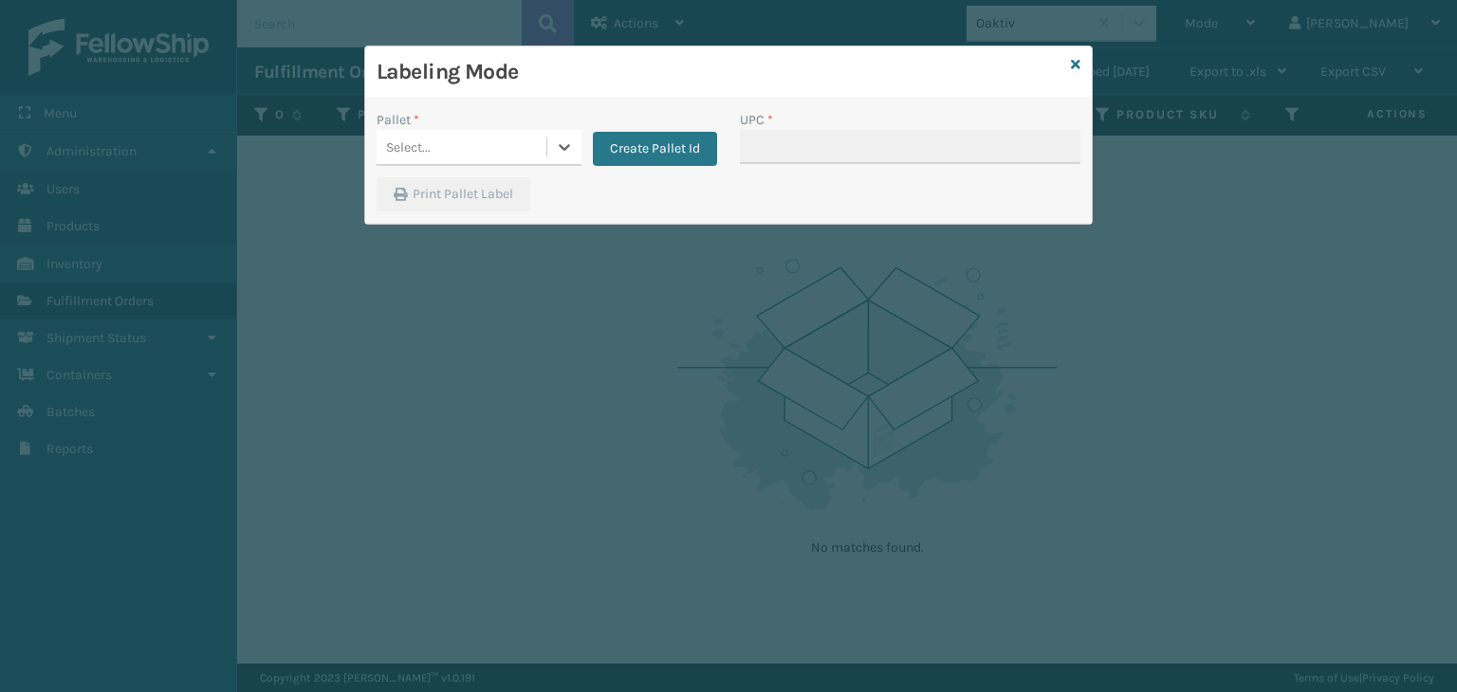
drag, startPoint x: 492, startPoint y: 170, endPoint x: 508, endPoint y: 192, distance: 27.9
click at [493, 170] on div "Pallet * 0 results available. Select is focused ,type to refine list, press Dow…" at bounding box center [546, 143] width 363 height 67
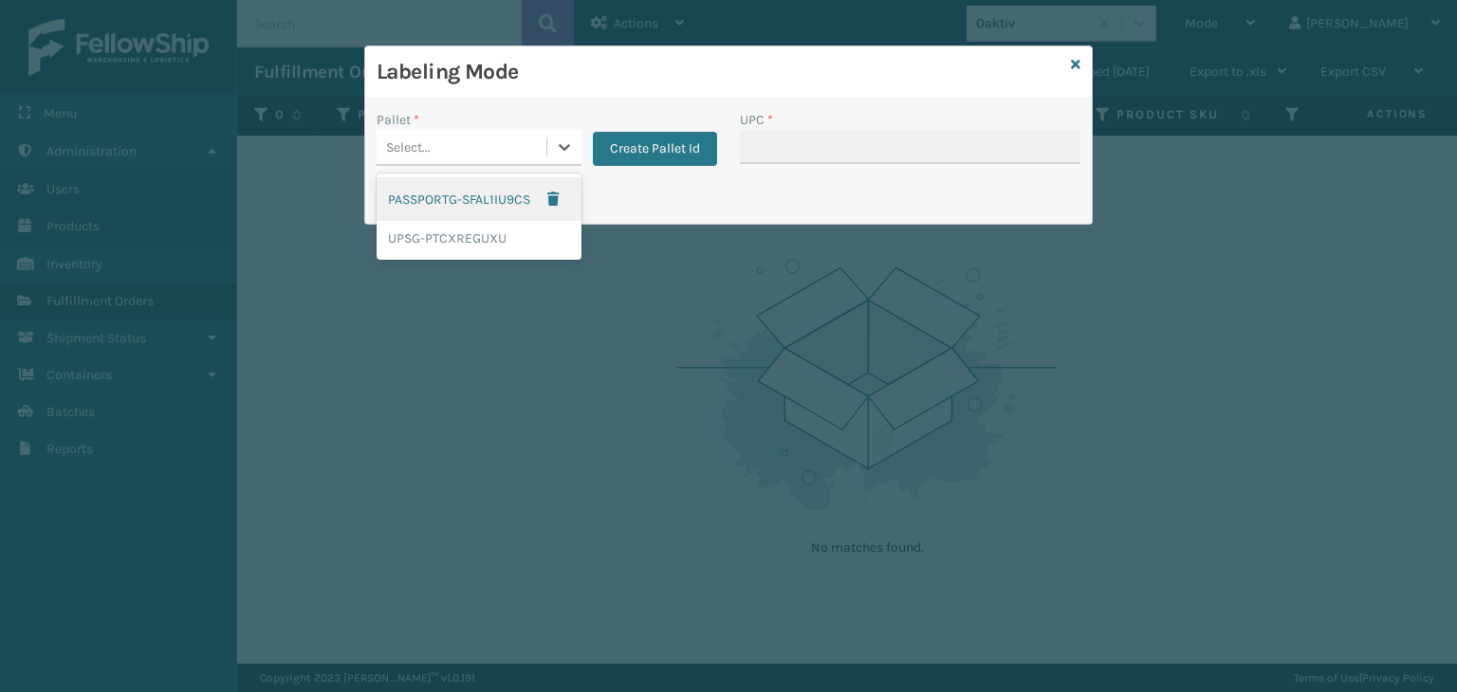
click at [486, 158] on div "Select..." at bounding box center [461, 147] width 170 height 31
click at [449, 244] on div "UPSG-PTCXREGUXU" at bounding box center [478, 238] width 205 height 35
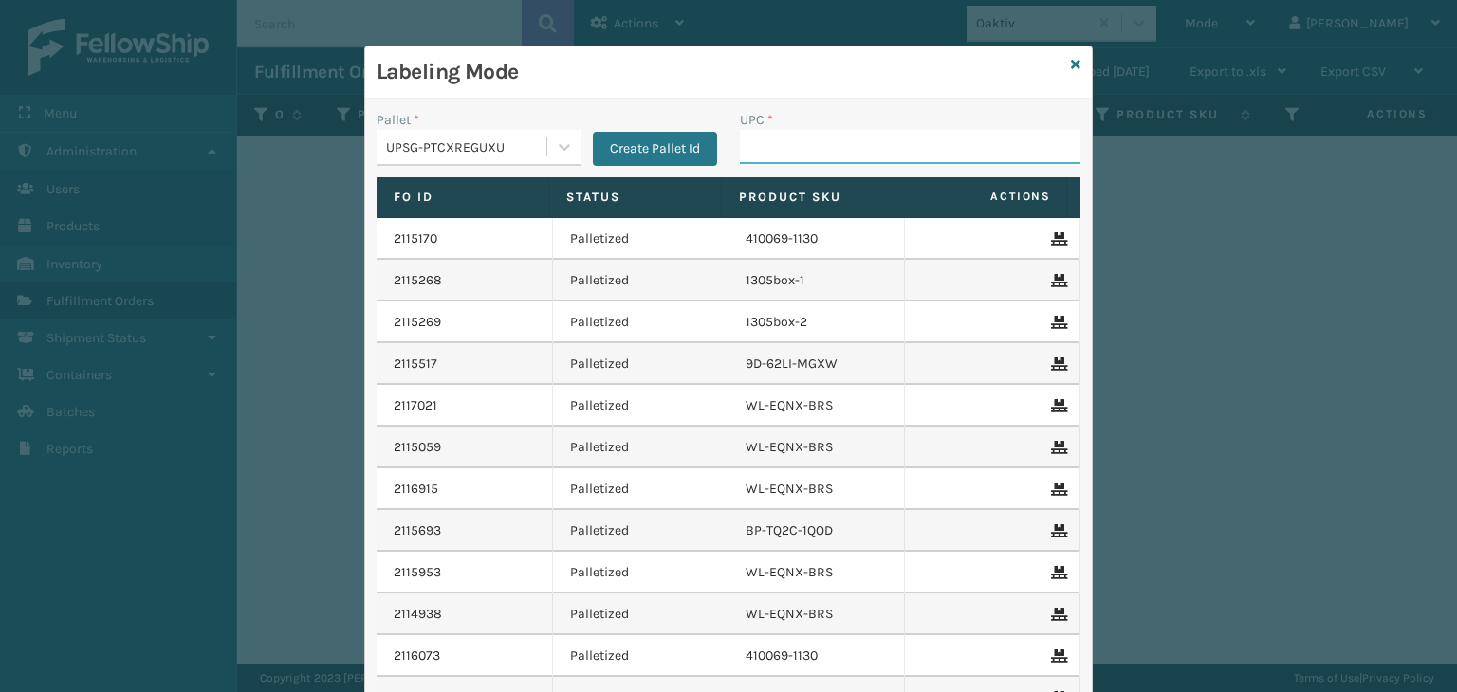
click at [781, 156] on input "UPC *" at bounding box center [910, 147] width 340 height 34
type input "850040667967"
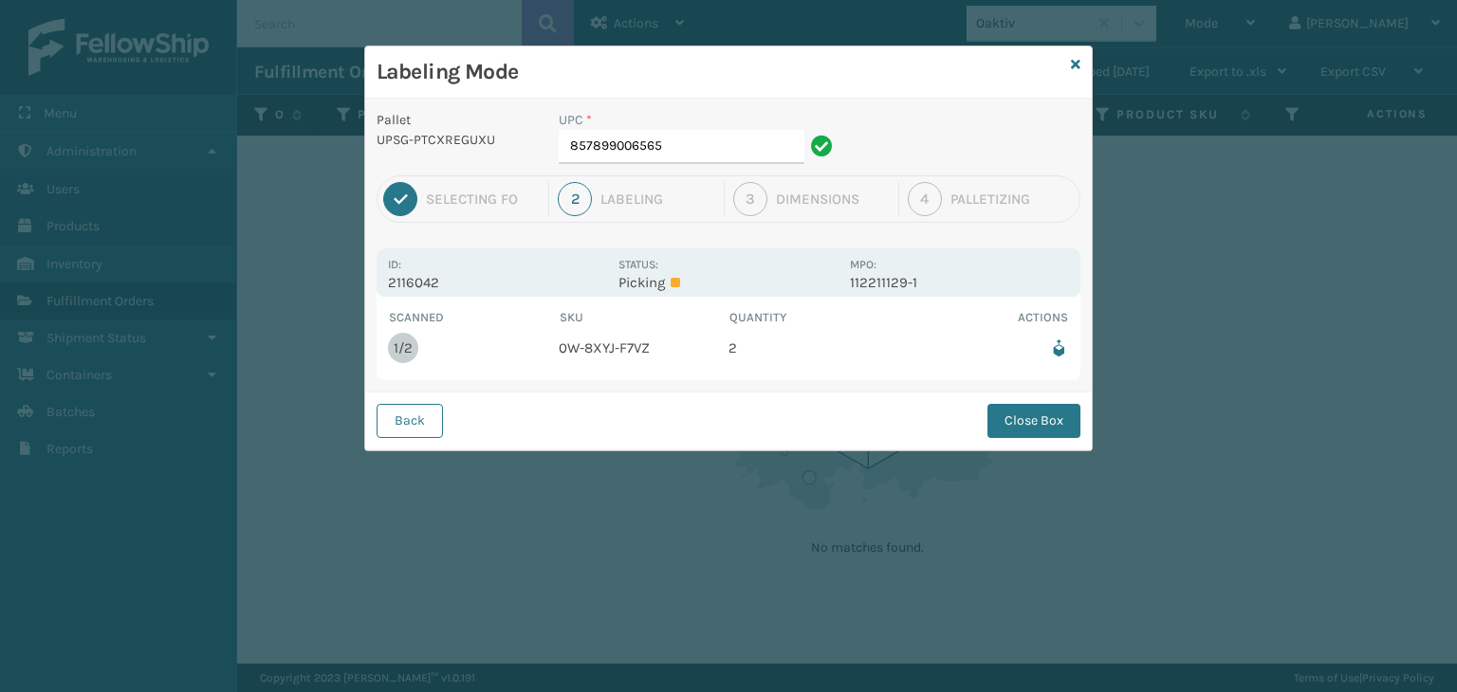
click at [1062, 413] on button "Close Box" at bounding box center [1033, 421] width 93 height 34
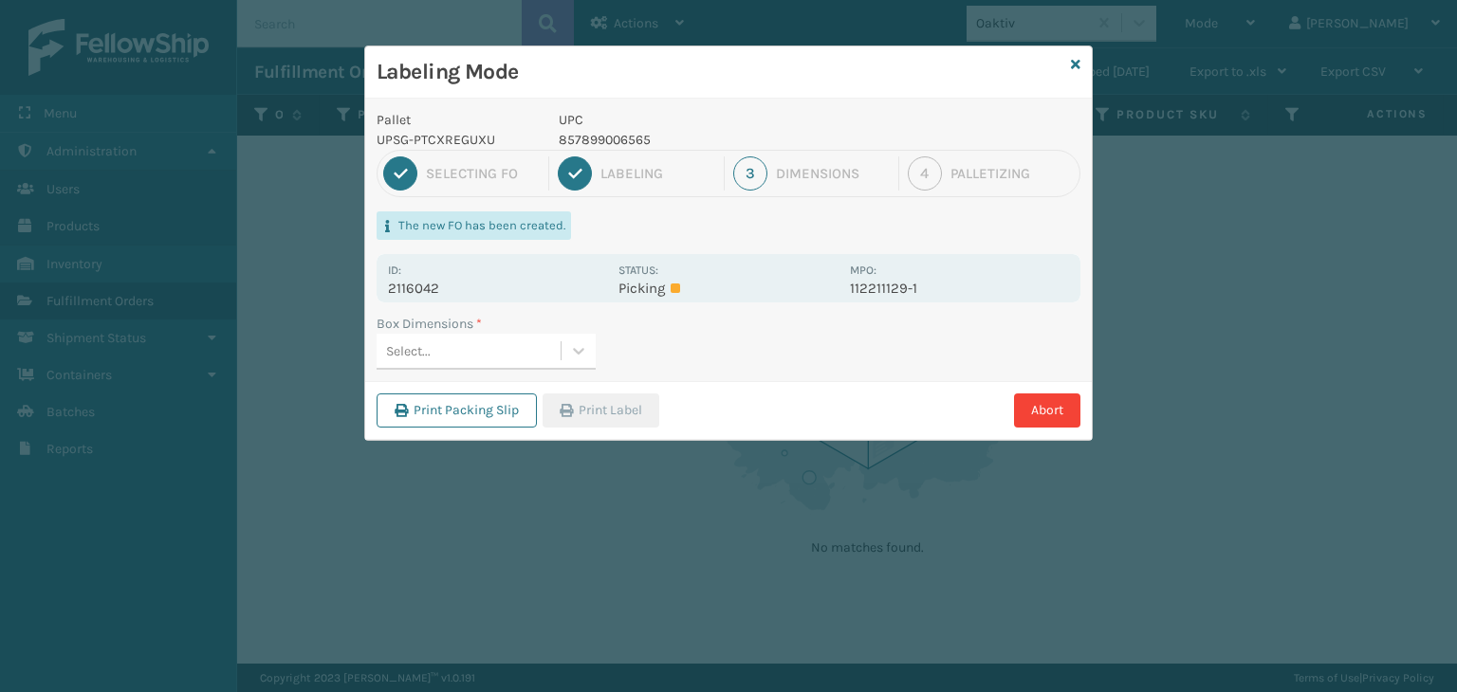
click at [553, 355] on div "Select..." at bounding box center [468, 351] width 184 height 31
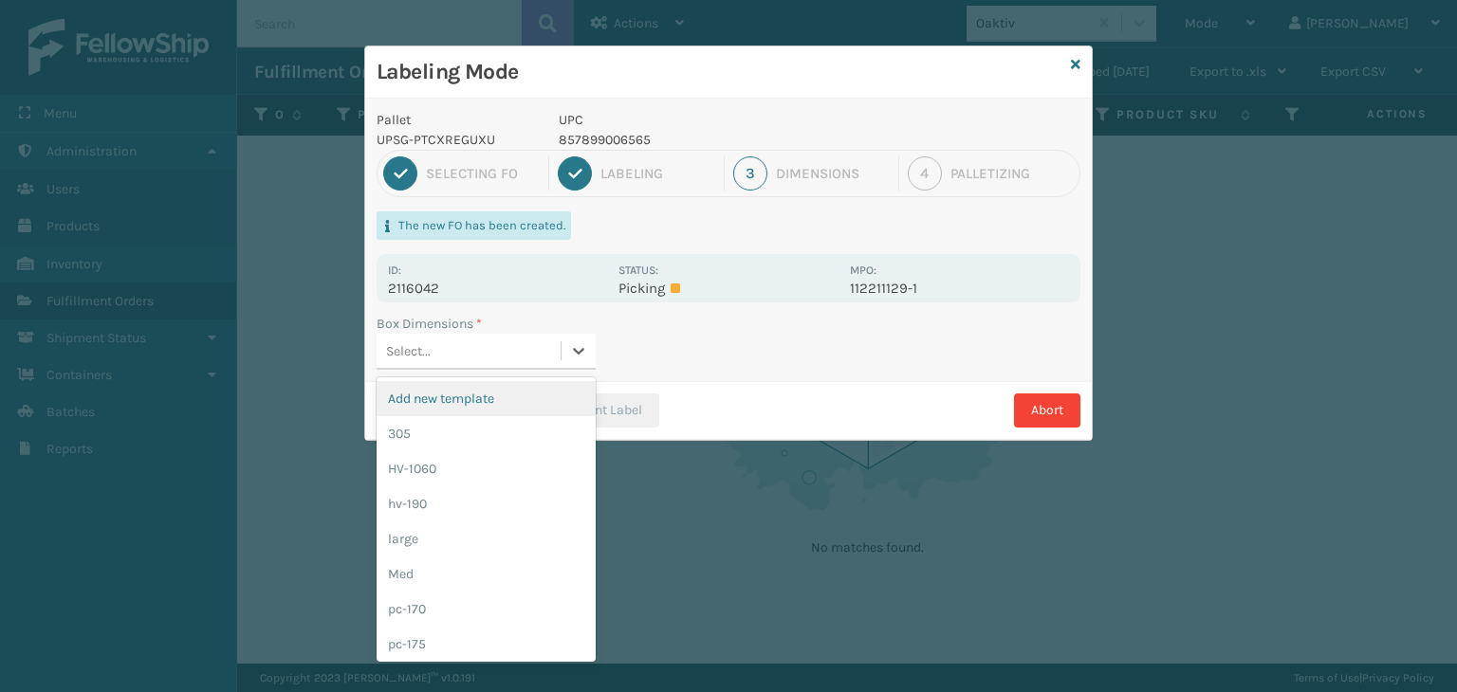
drag, startPoint x: 565, startPoint y: 416, endPoint x: 558, endPoint y: 426, distance: 12.1
click at [558, 426] on div "305" at bounding box center [485, 433] width 219 height 35
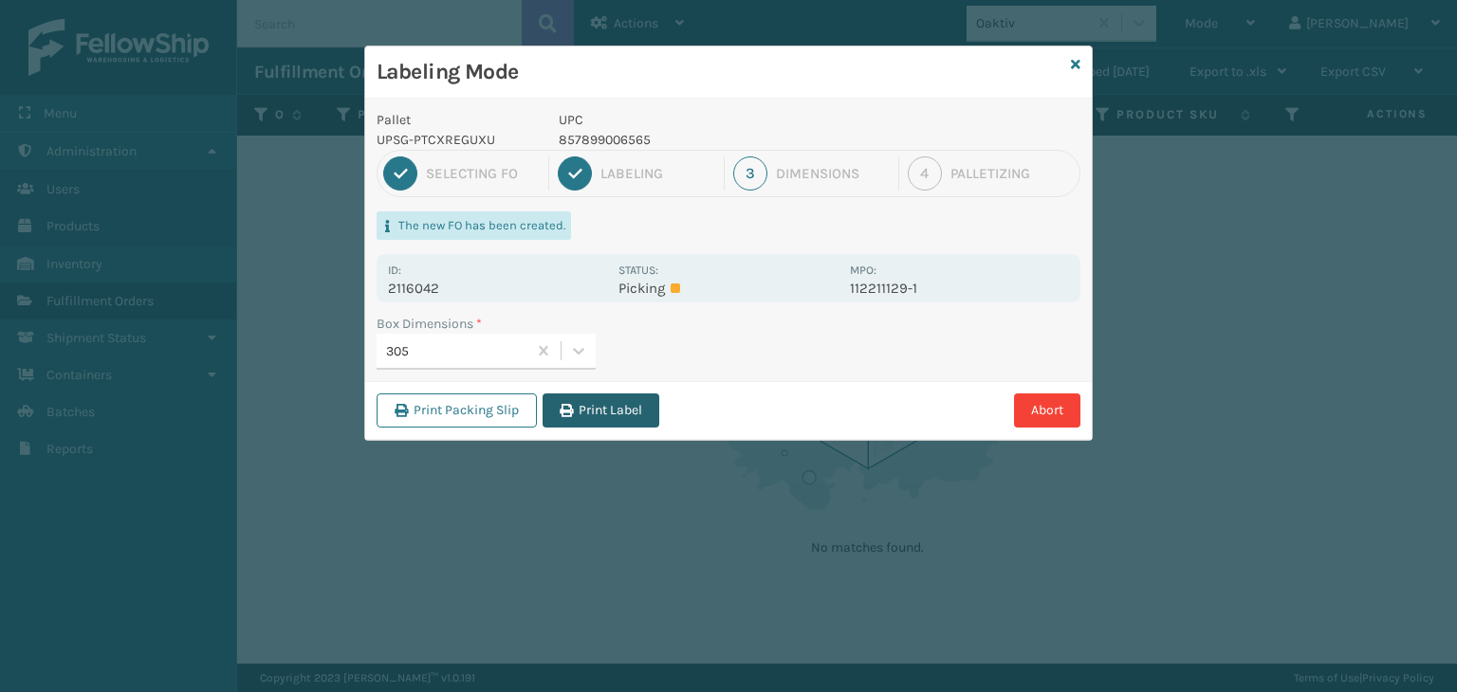
click at [607, 410] on button "Print Label" at bounding box center [600, 411] width 117 height 34
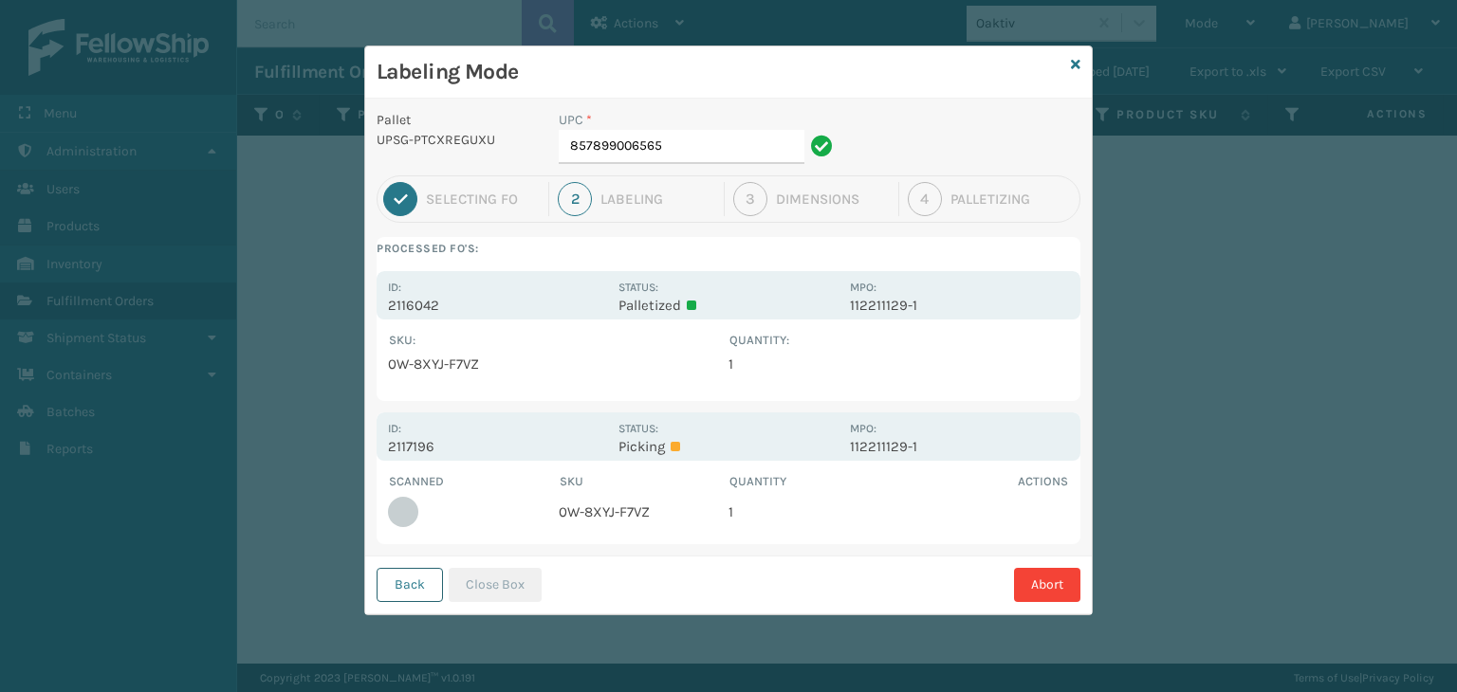
click at [398, 603] on div "Back Close Box Abort" at bounding box center [728, 585] width 726 height 58
click at [413, 589] on button "Back" at bounding box center [409, 585] width 66 height 34
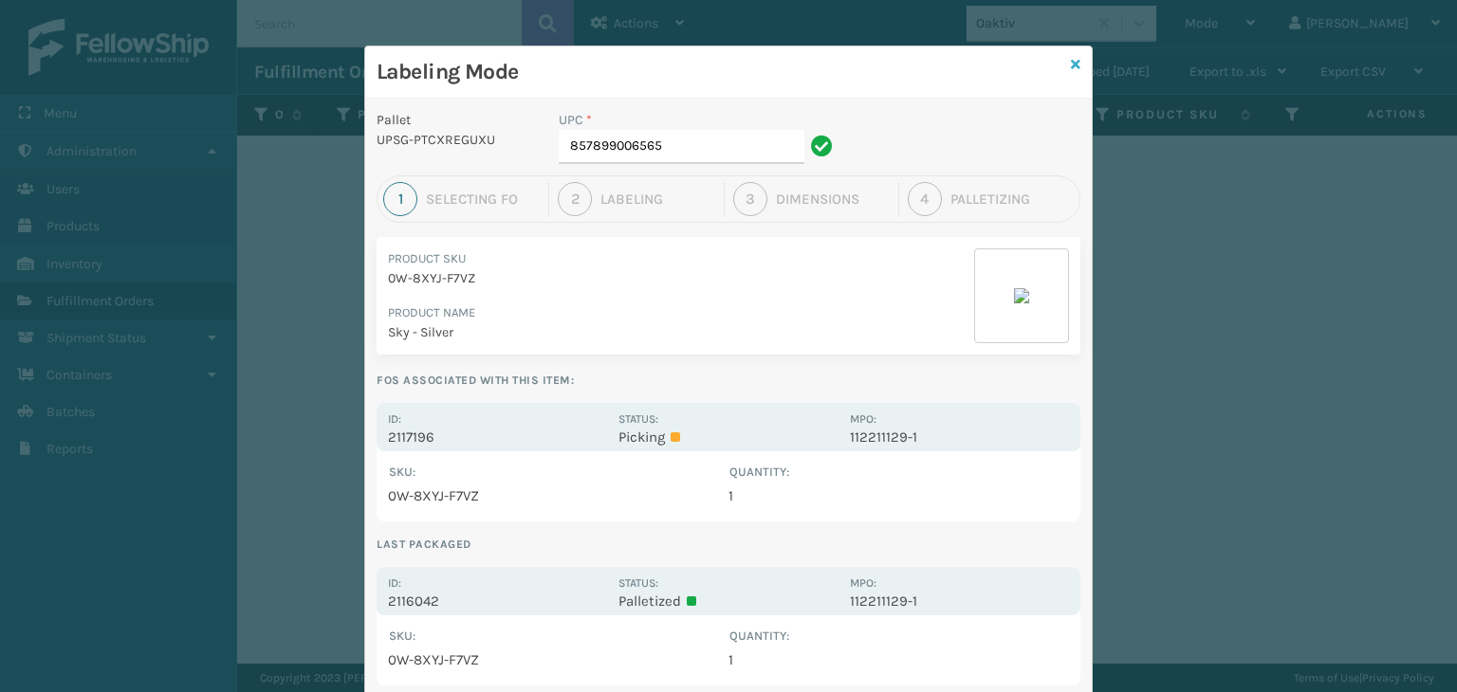
click at [1071, 58] on icon at bounding box center [1075, 64] width 9 height 13
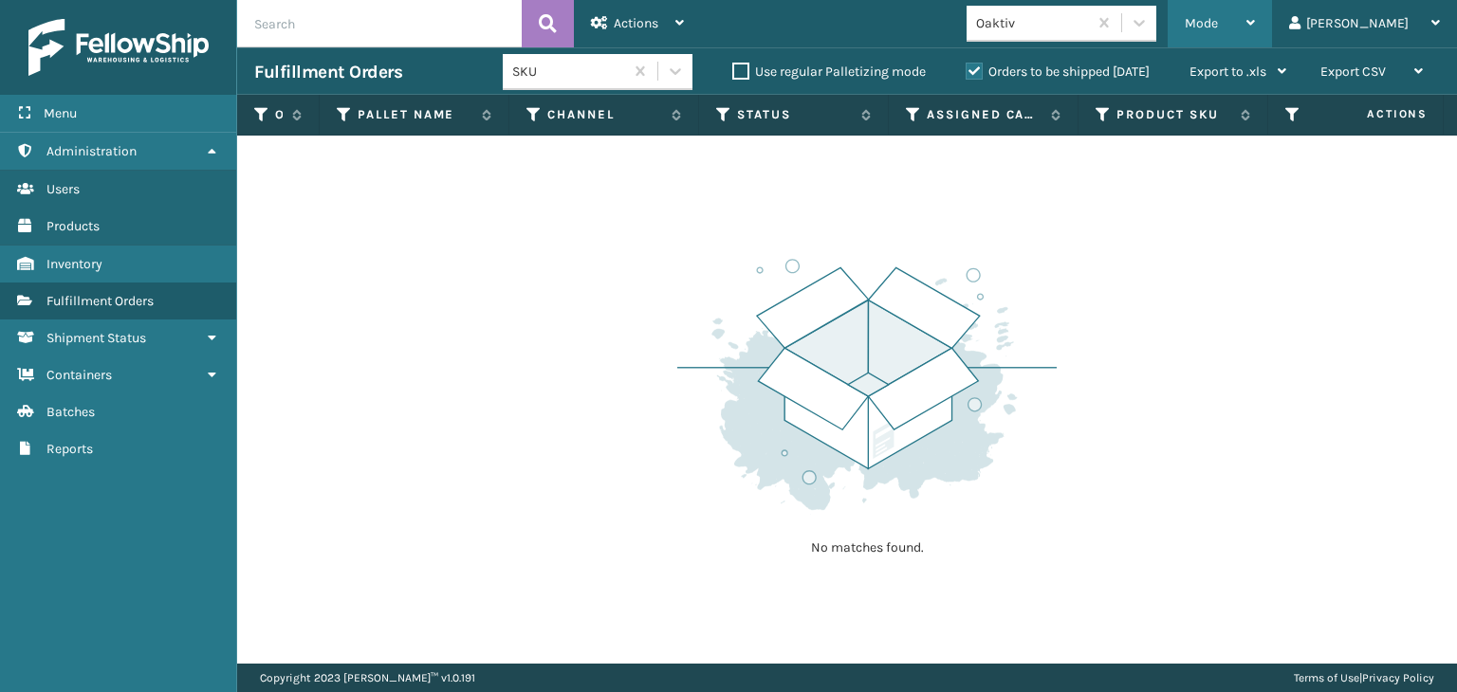
click at [1255, 5] on div "Mode" at bounding box center [1219, 23] width 70 height 47
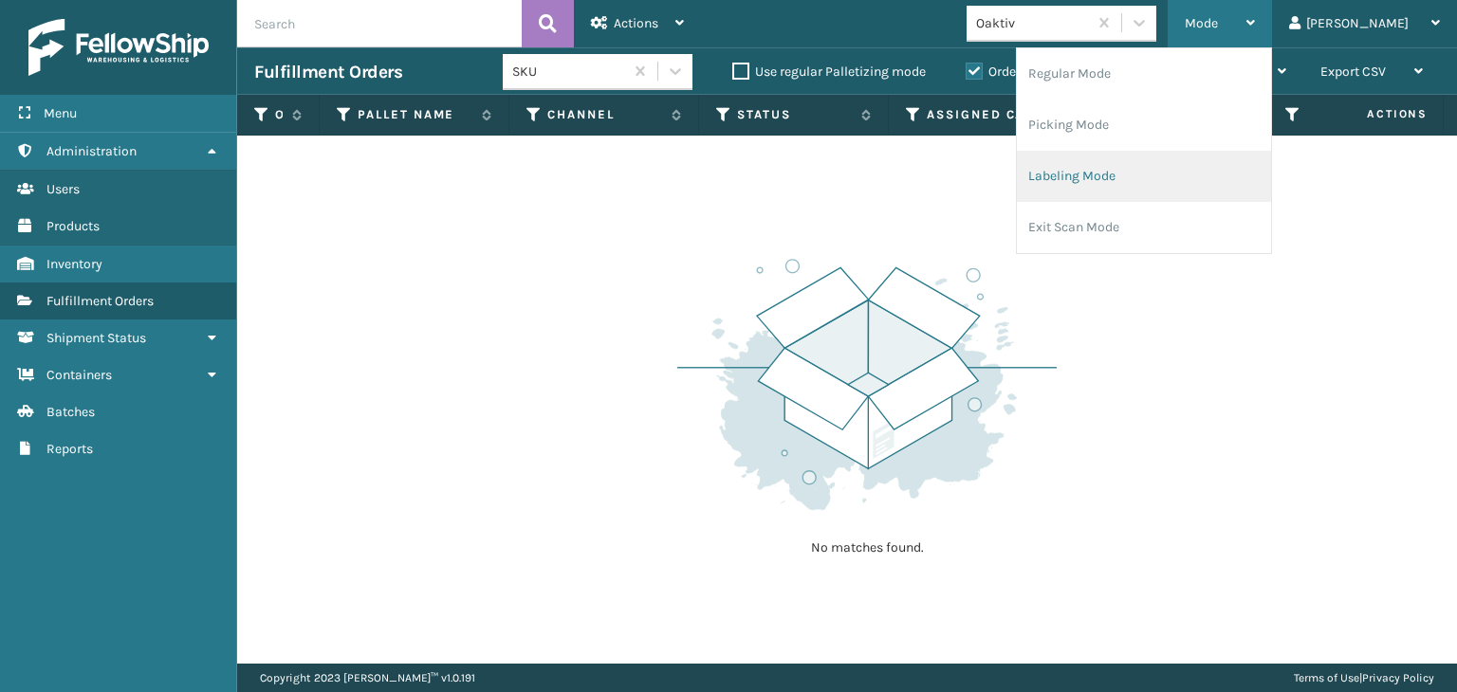
click at [1191, 169] on li "Labeling Mode" at bounding box center [1144, 176] width 254 height 51
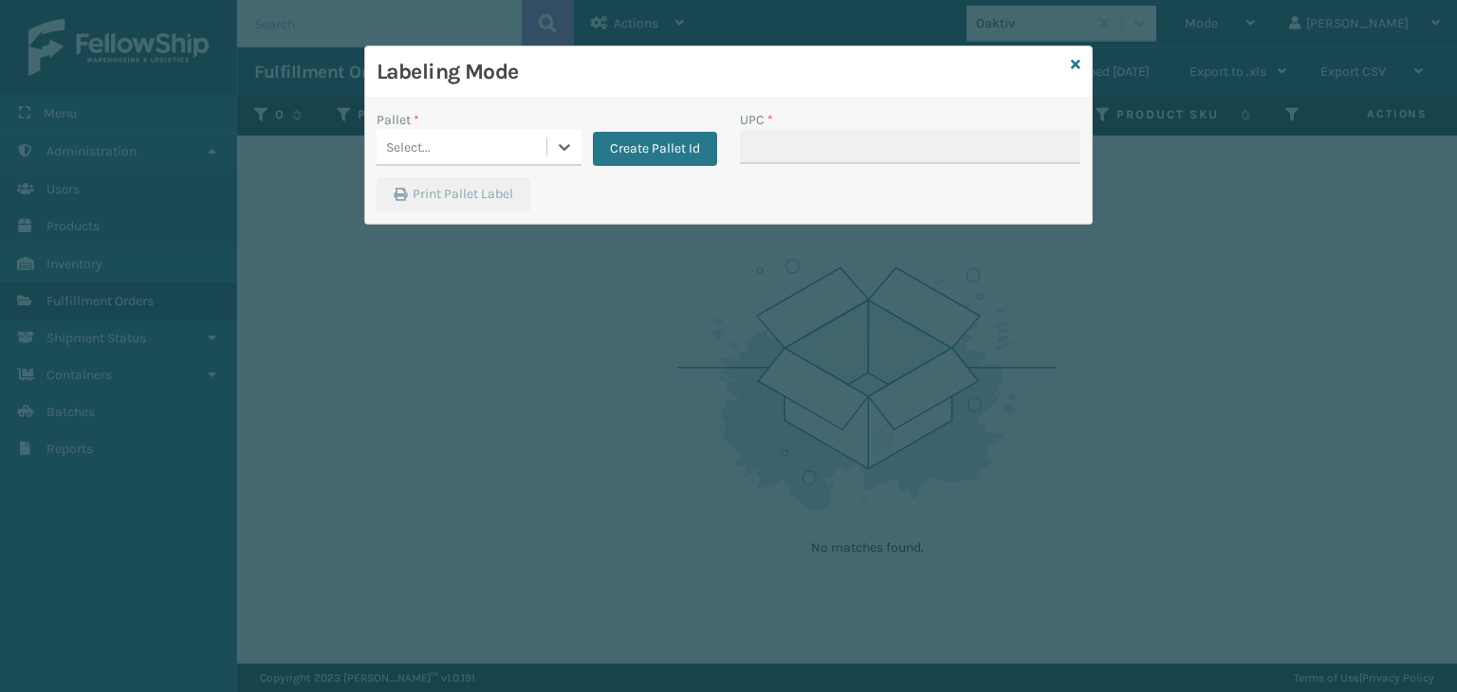
click at [497, 159] on div "Select..." at bounding box center [461, 147] width 170 height 31
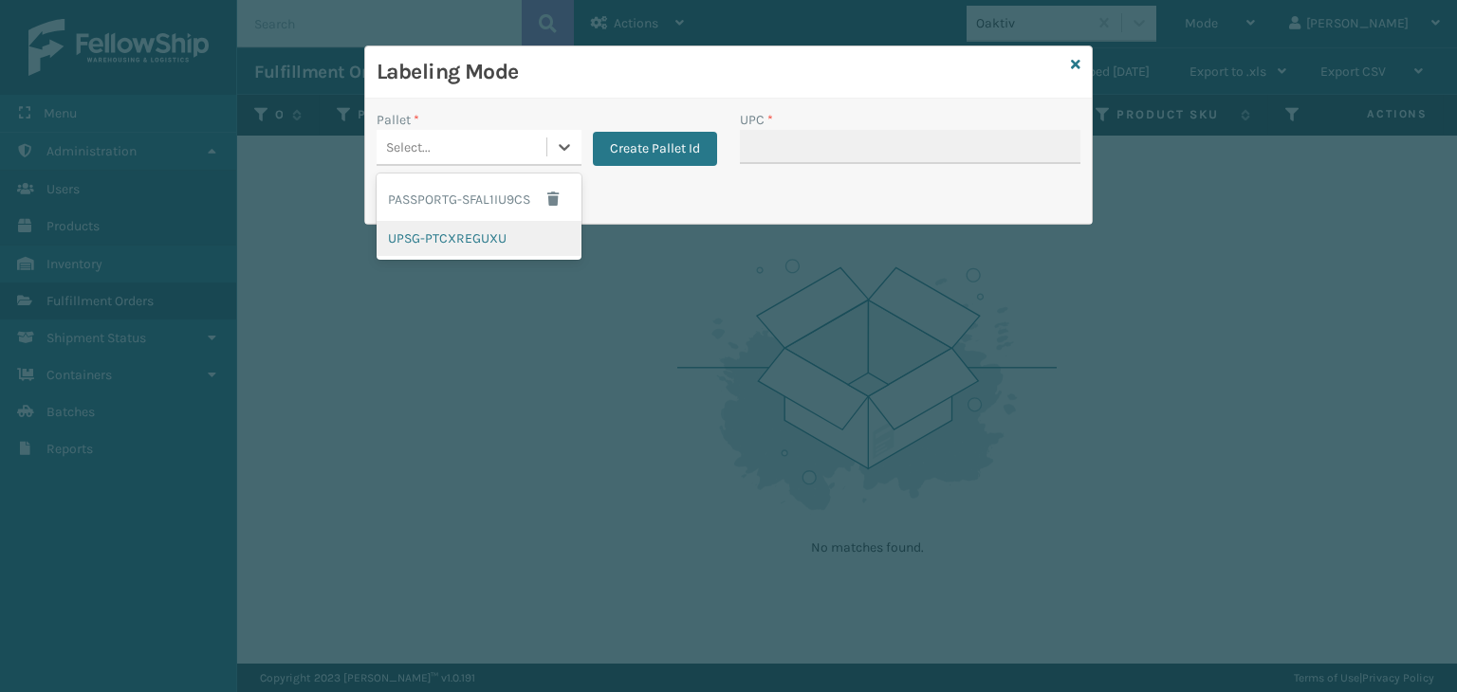
click at [489, 236] on div "UPSG-PTCXREGUXU" at bounding box center [478, 238] width 205 height 35
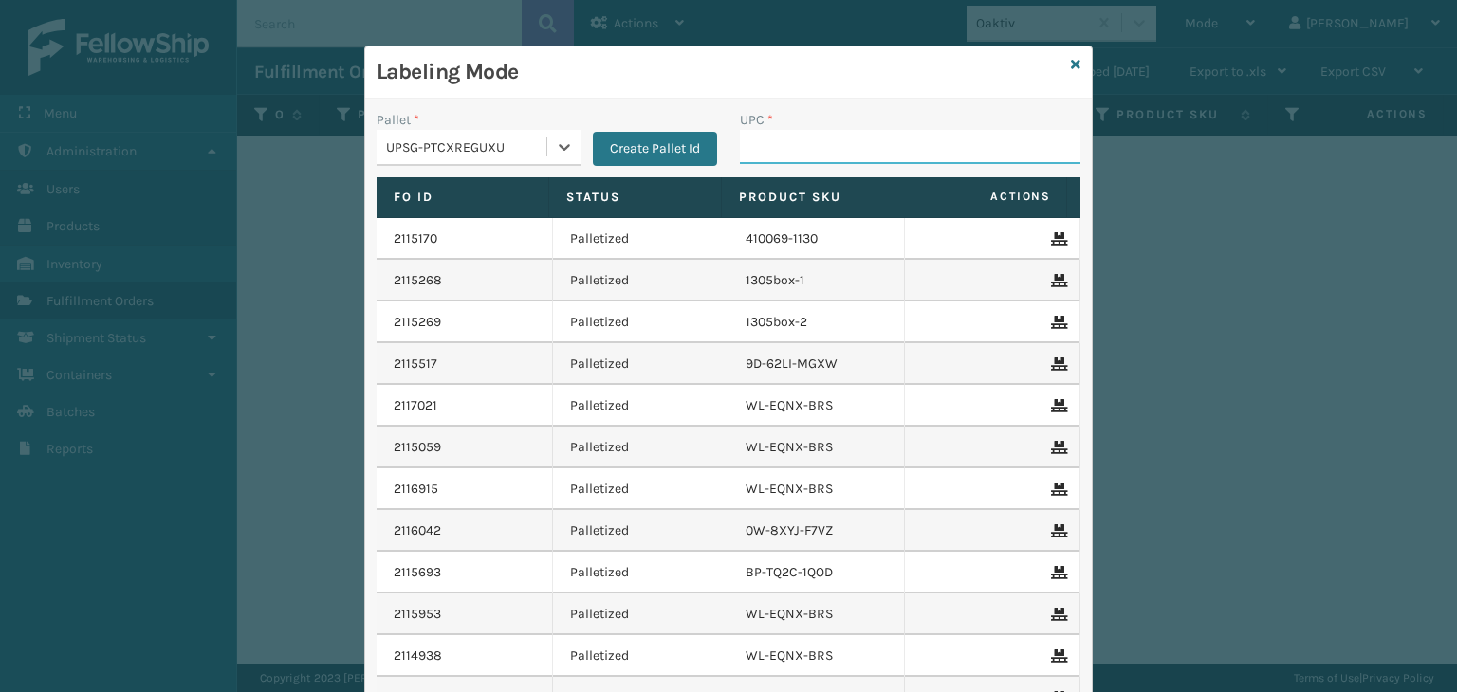
click at [822, 146] on input "UPC *" at bounding box center [910, 147] width 340 height 34
type input "85001248"
type input "854"
type input "8544030"
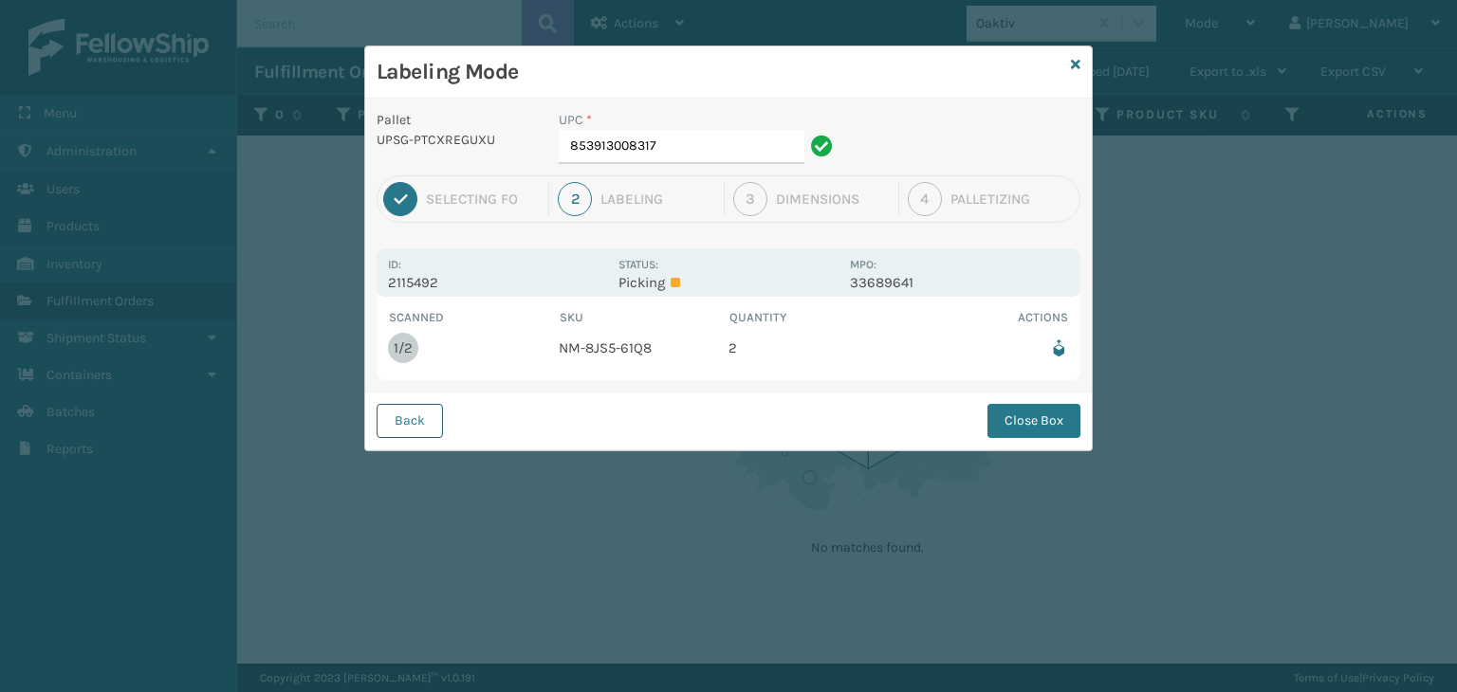
click at [402, 422] on button "Back" at bounding box center [409, 421] width 66 height 34
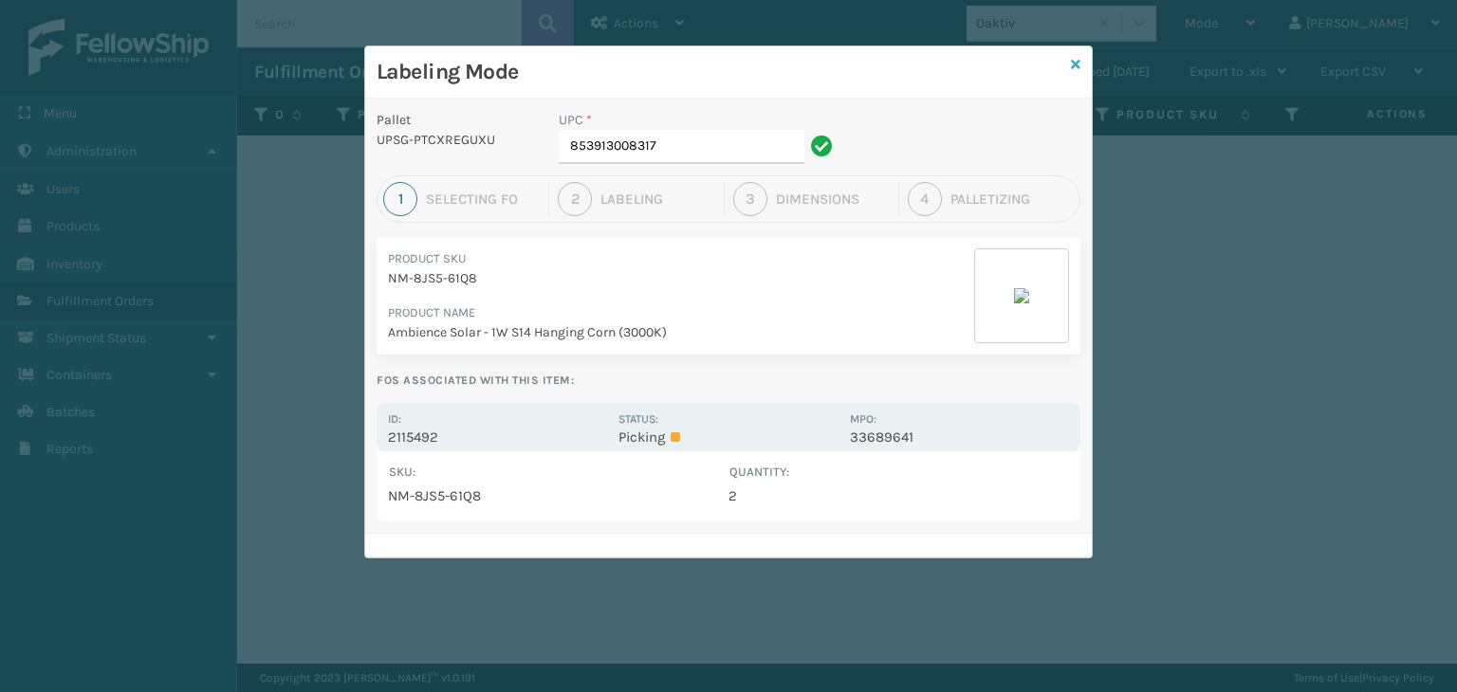
click at [1075, 63] on icon at bounding box center [1075, 64] width 9 height 13
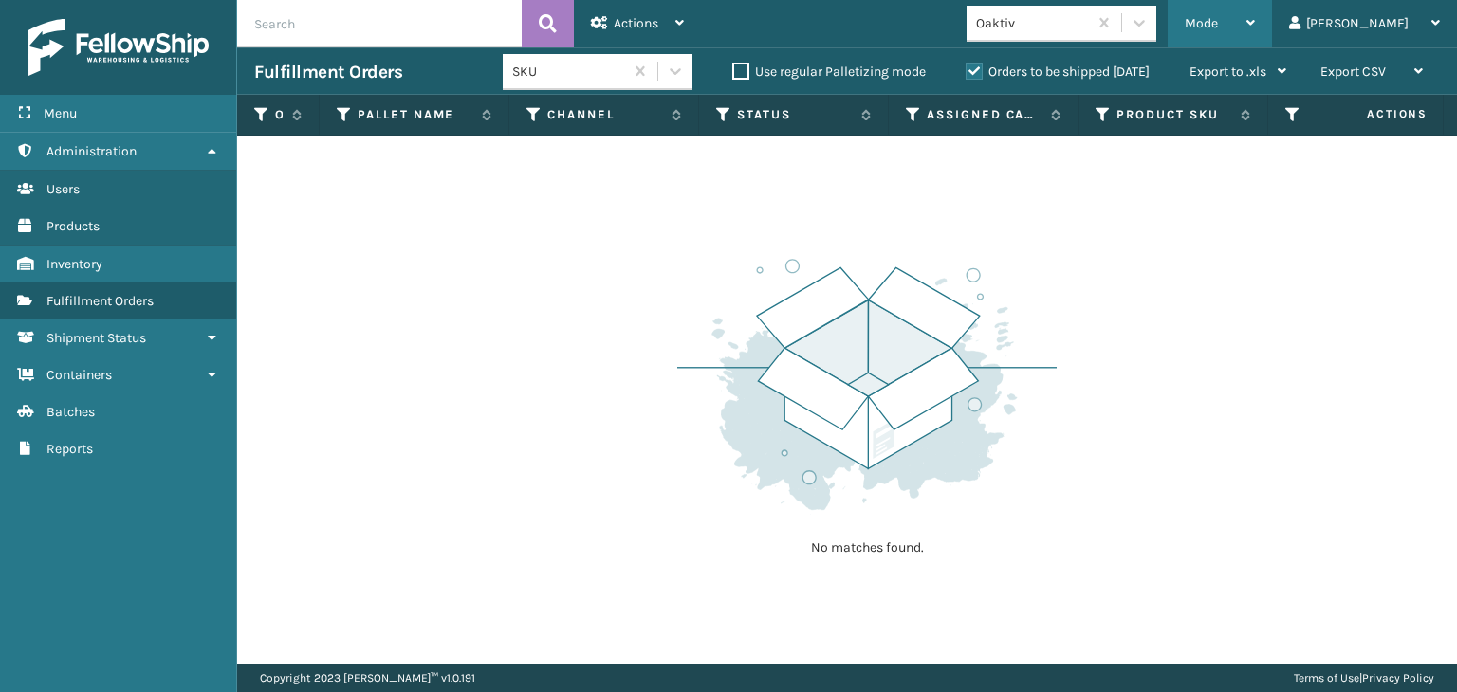
click at [1255, 20] on div "Mode" at bounding box center [1219, 23] width 70 height 47
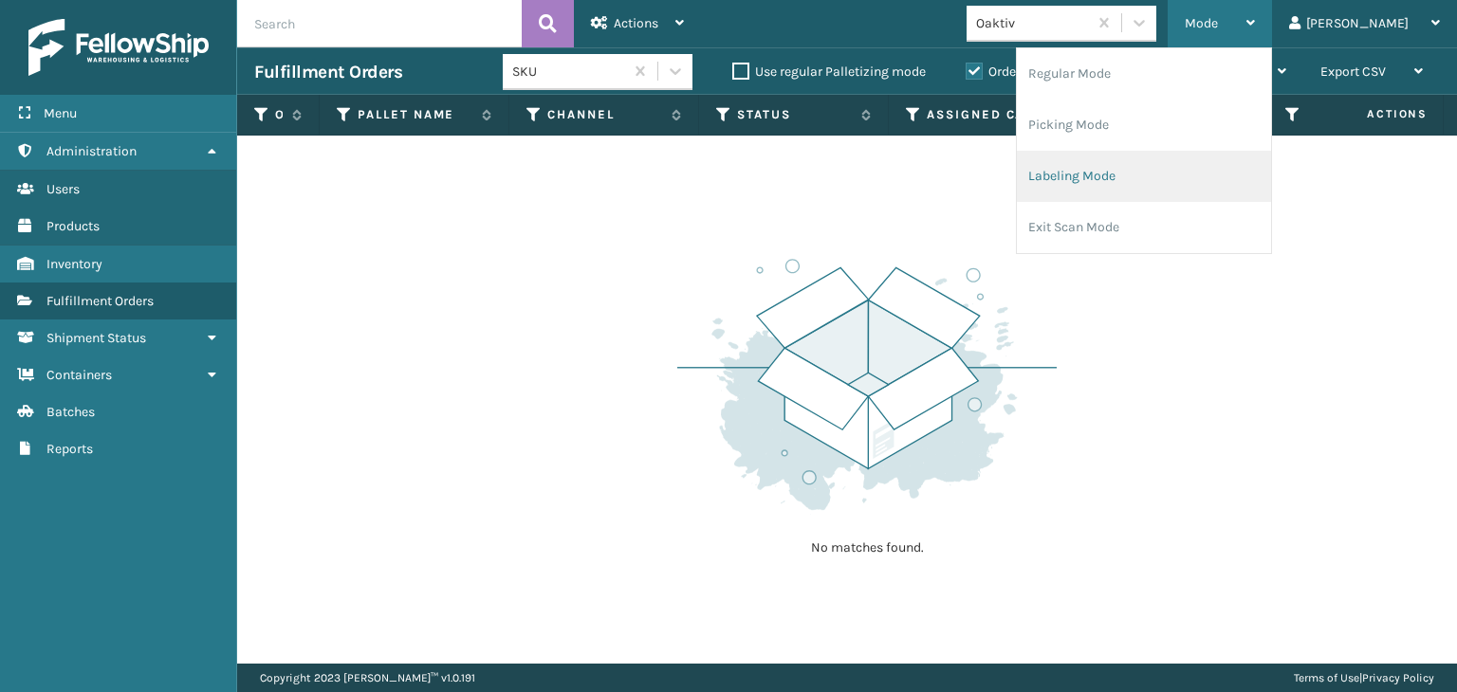
click at [1111, 163] on li "Labeling Mode" at bounding box center [1144, 176] width 254 height 51
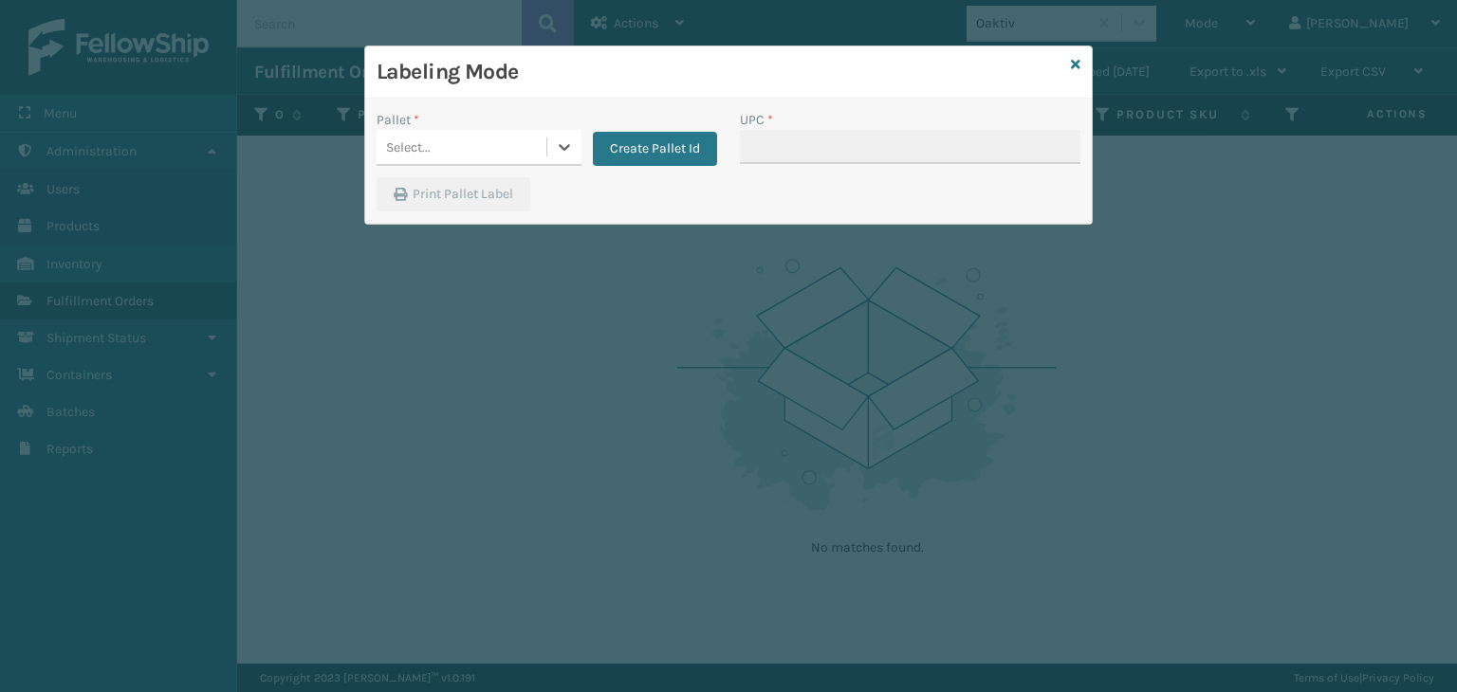
click at [439, 153] on div "Select..." at bounding box center [461, 147] width 170 height 31
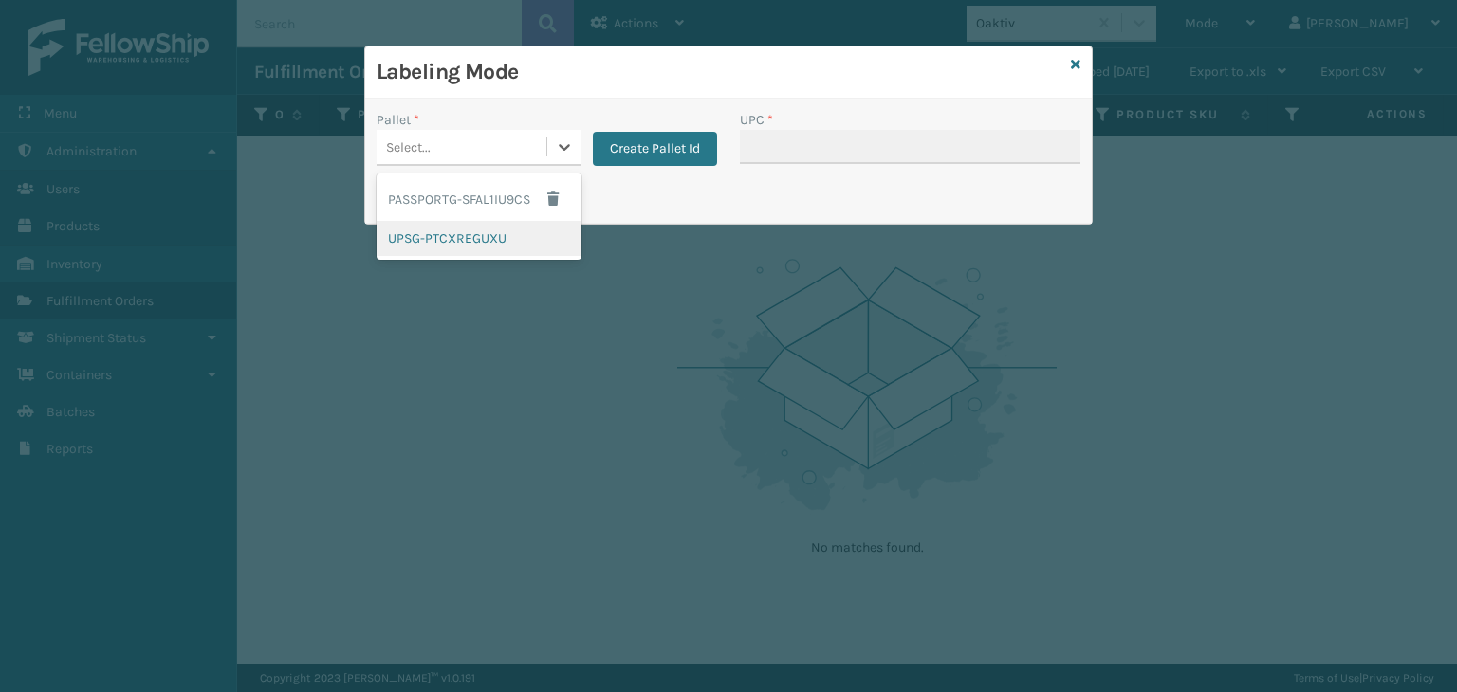
click at [479, 244] on div "UPSG-PTCXREGUXU" at bounding box center [478, 238] width 205 height 35
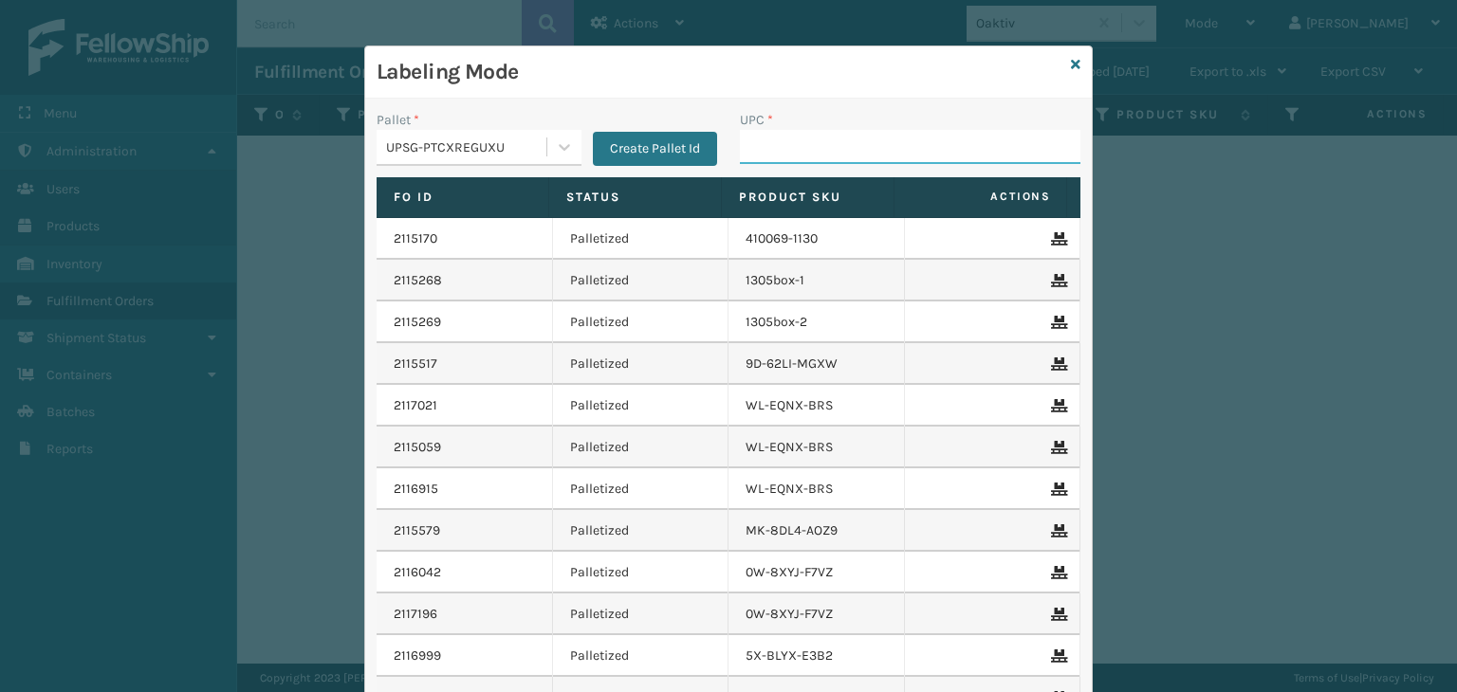
click at [768, 153] on input "UPC *" at bounding box center [910, 147] width 340 height 34
click at [837, 141] on input "UPC *" at bounding box center [910, 147] width 340 height 34
type input "850040667295"
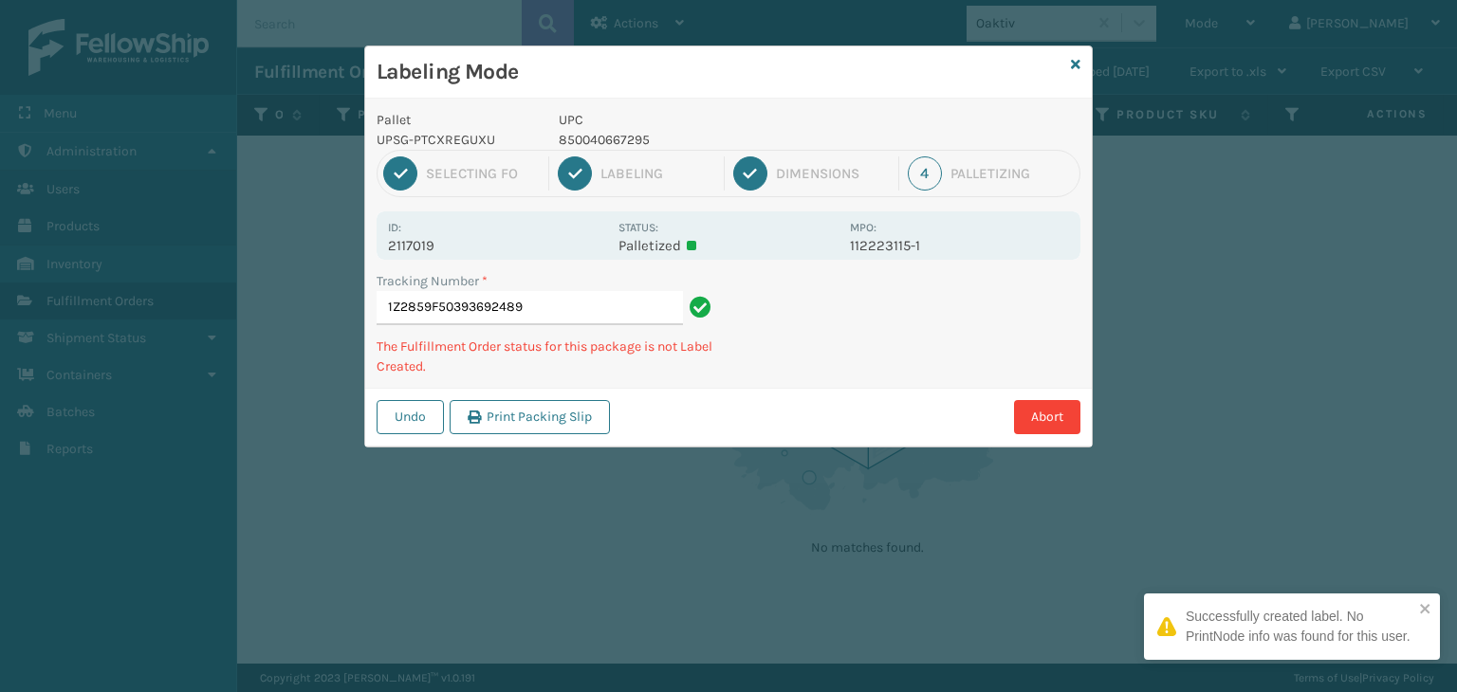
click at [618, 142] on p "850040667295" at bounding box center [699, 140] width 280 height 20
click at [618, 143] on p "850040667295" at bounding box center [699, 140] width 280 height 20
copy p "850040667295"
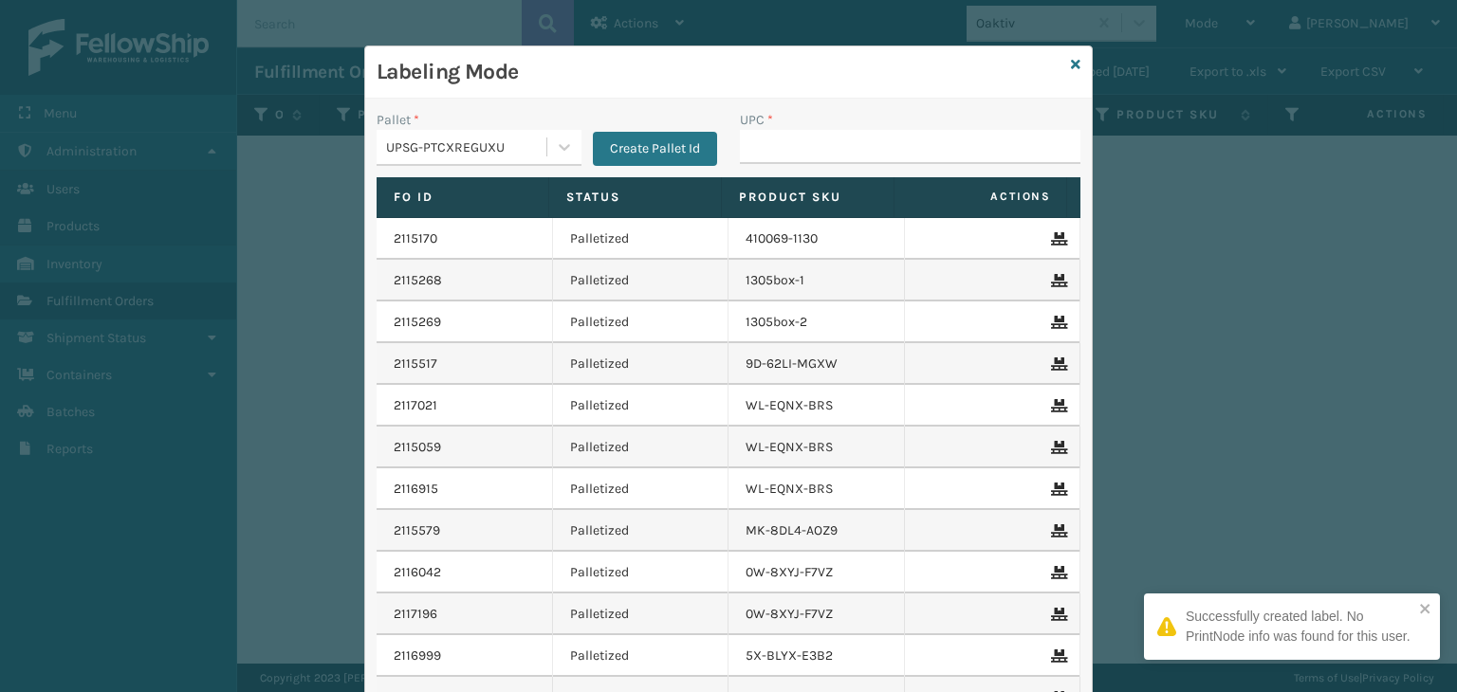
type input "850040667295"
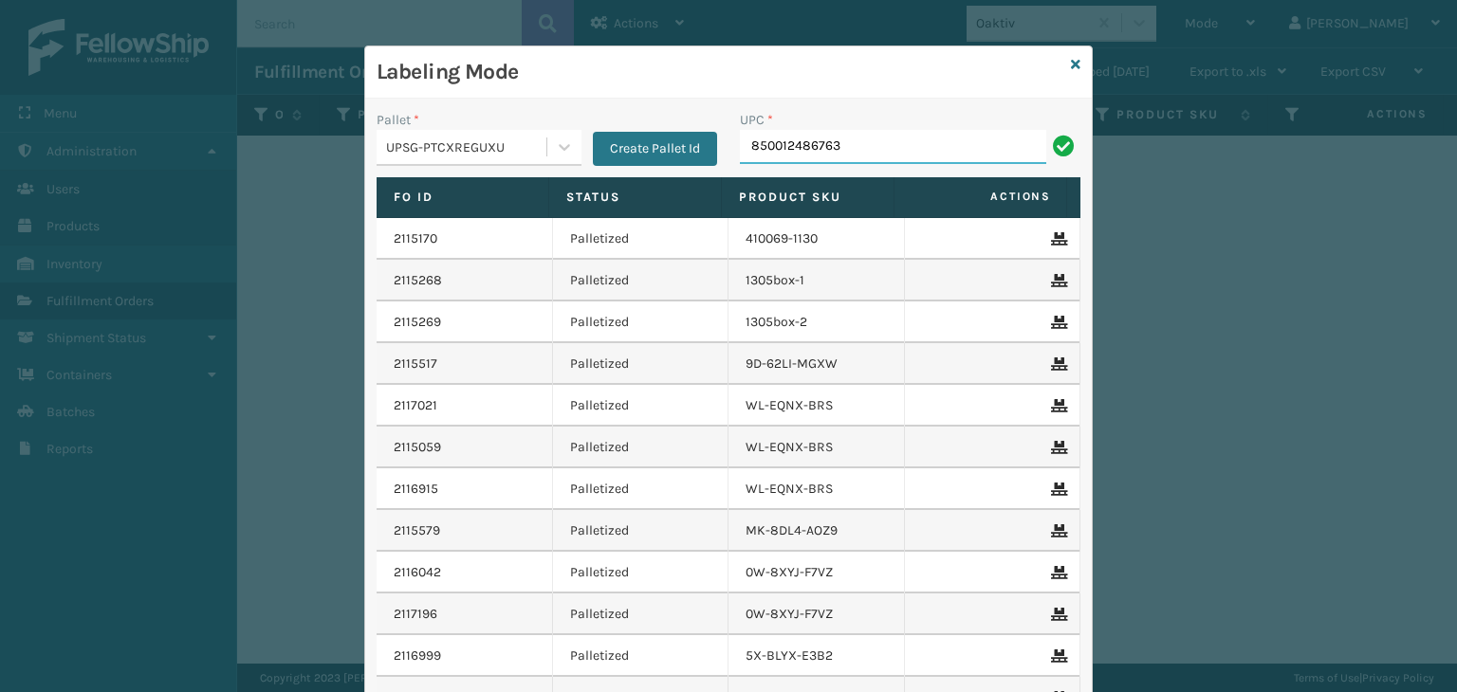
type input "850012486763"
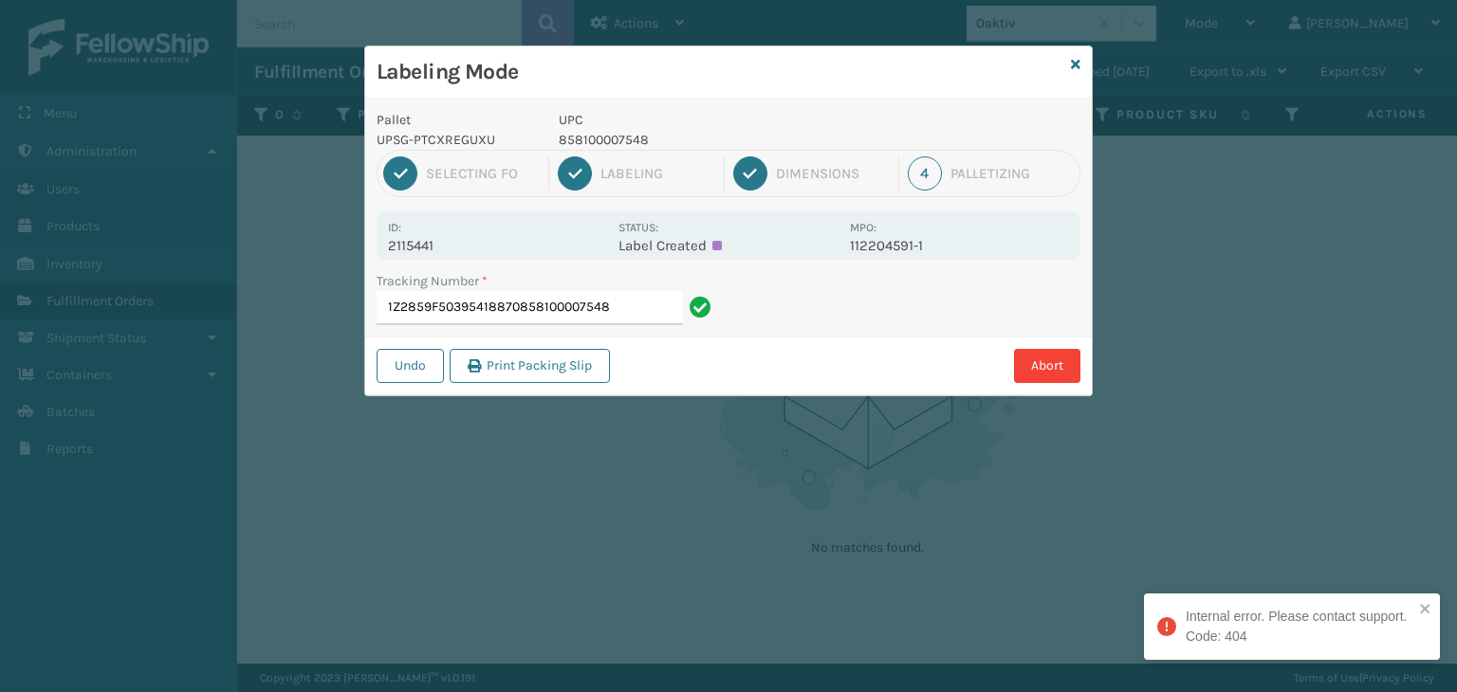
click at [498, 304] on input "1Z2859F50395418870858100007548" at bounding box center [529, 308] width 306 height 34
click at [497, 304] on input "1Z2859F50395418870858100007548" at bounding box center [529, 308] width 306 height 34
type input "1Z2859F50395418870"
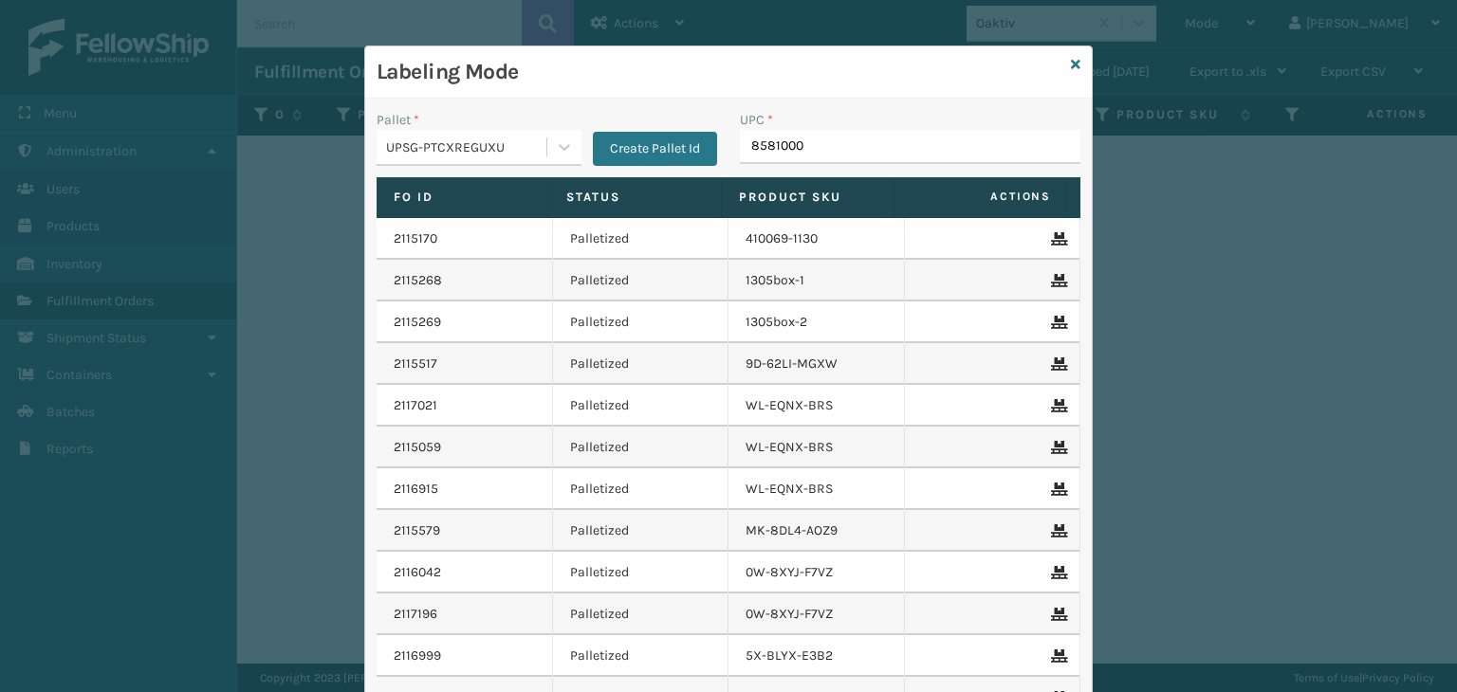
type input "85810000"
click at [810, 146] on input "850012486640" at bounding box center [893, 147] width 306 height 34
type input "850012486640"
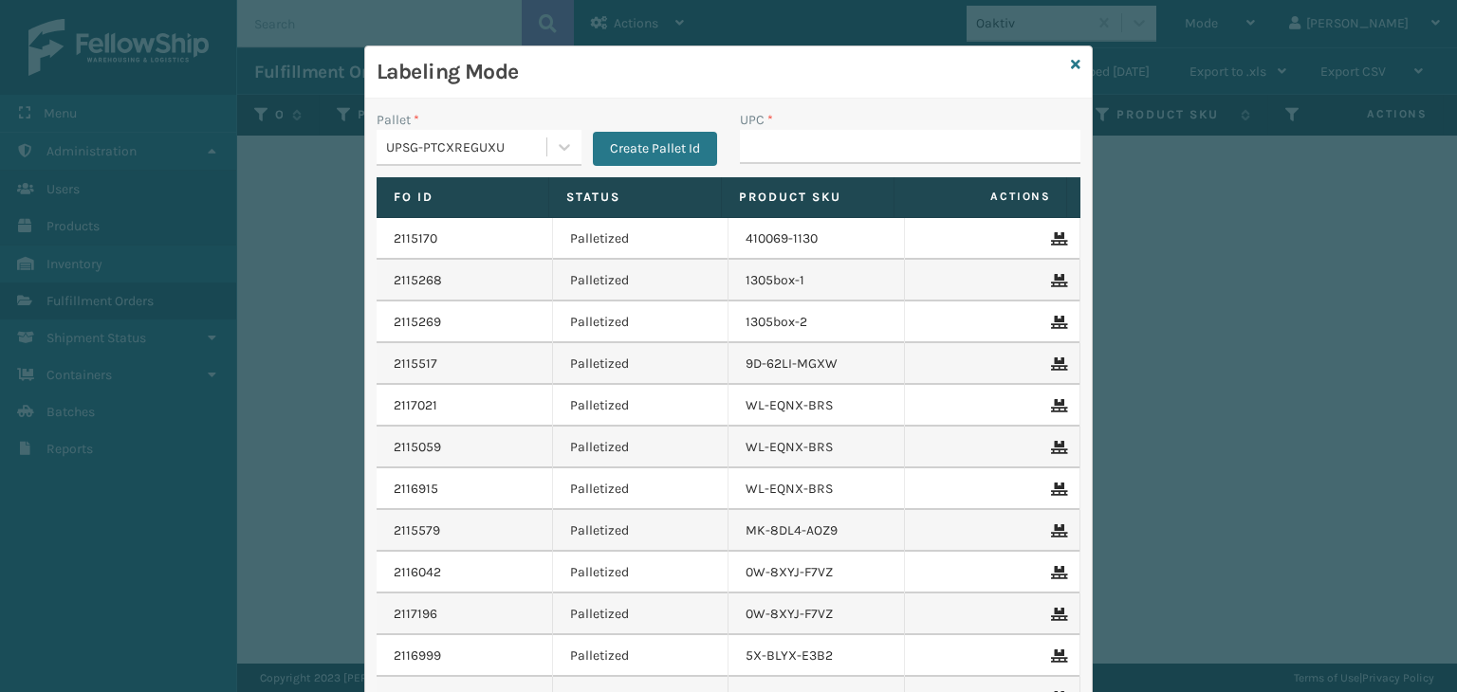
type input "850012486640"
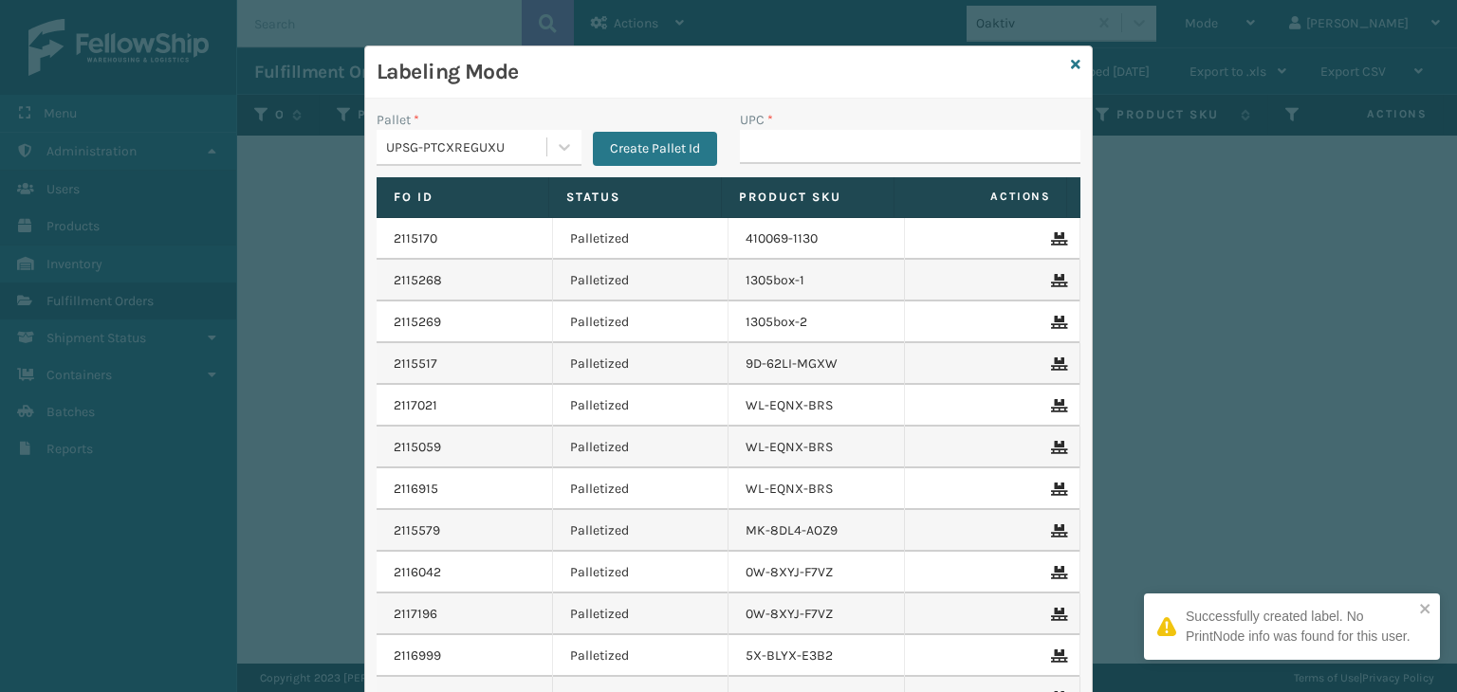
type input "850012486640"
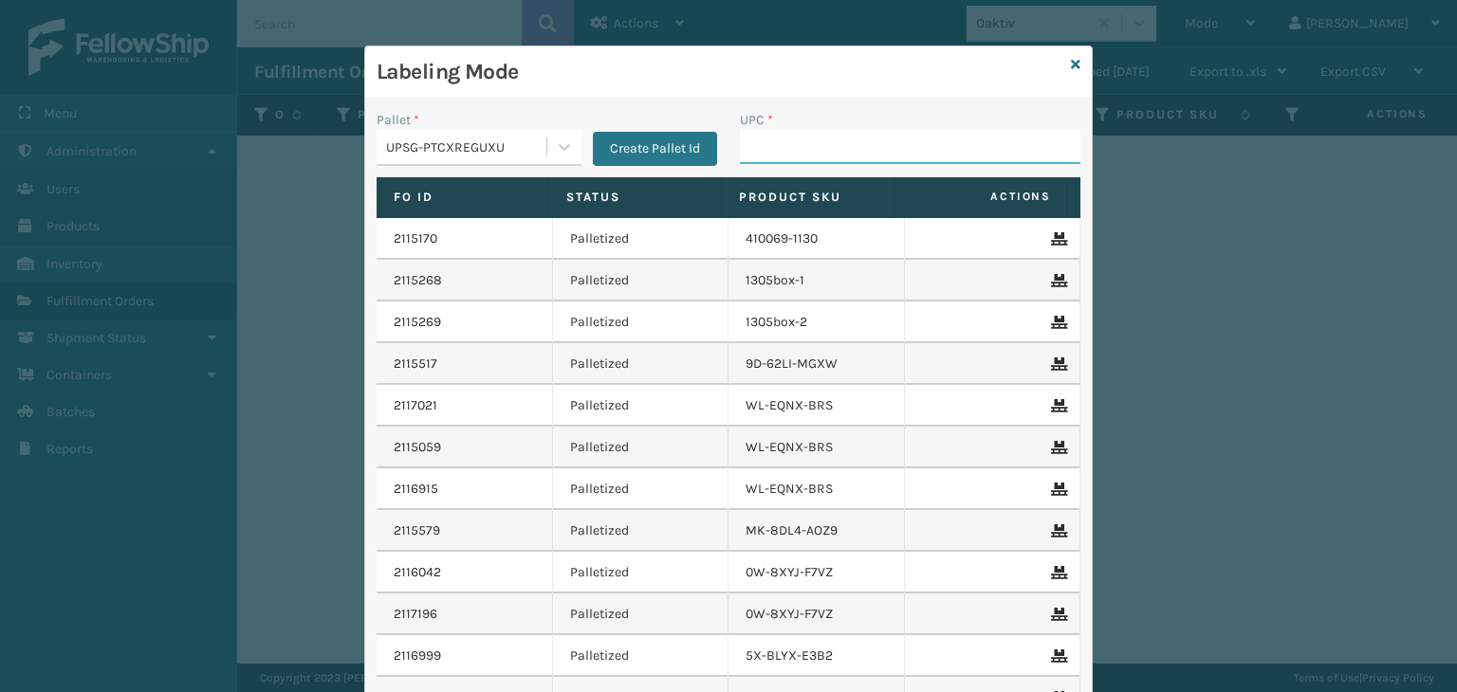
click at [762, 151] on input "UPC *" at bounding box center [910, 147] width 340 height 34
click at [762, 151] on input "858100007593" at bounding box center [893, 147] width 306 height 34
type input "858100007593"
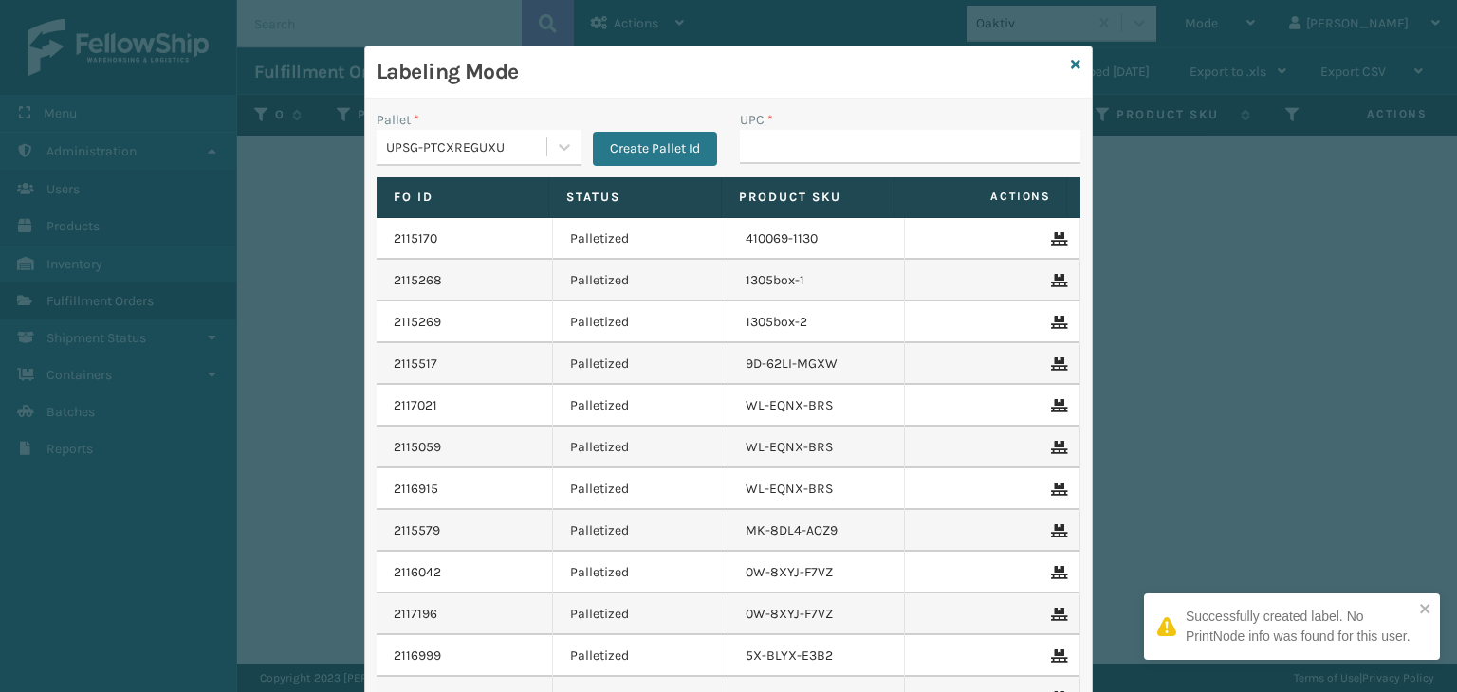
type input "858100007593"
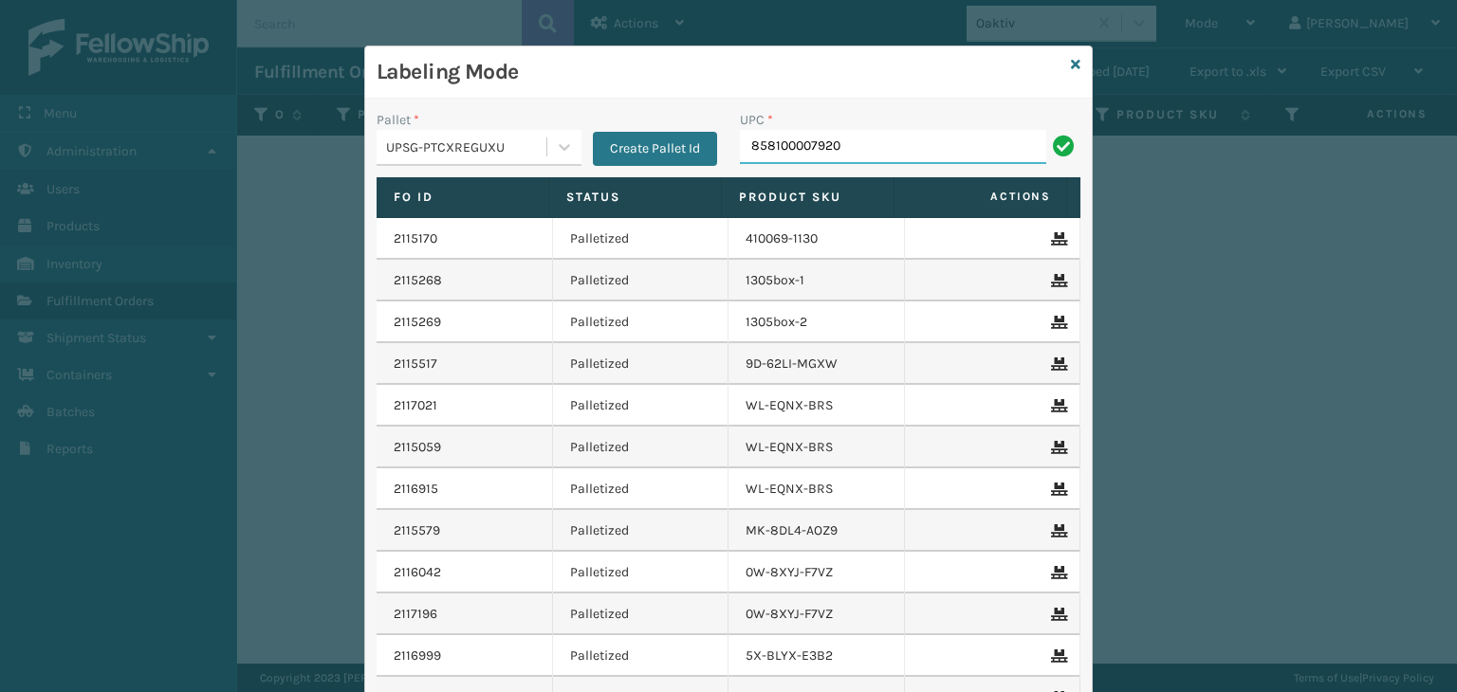
click at [761, 139] on input "858100007920" at bounding box center [893, 147] width 306 height 34
click at [762, 140] on input "858100007920" at bounding box center [893, 147] width 306 height 34
type input "858100007920"
paste input "858100007920"
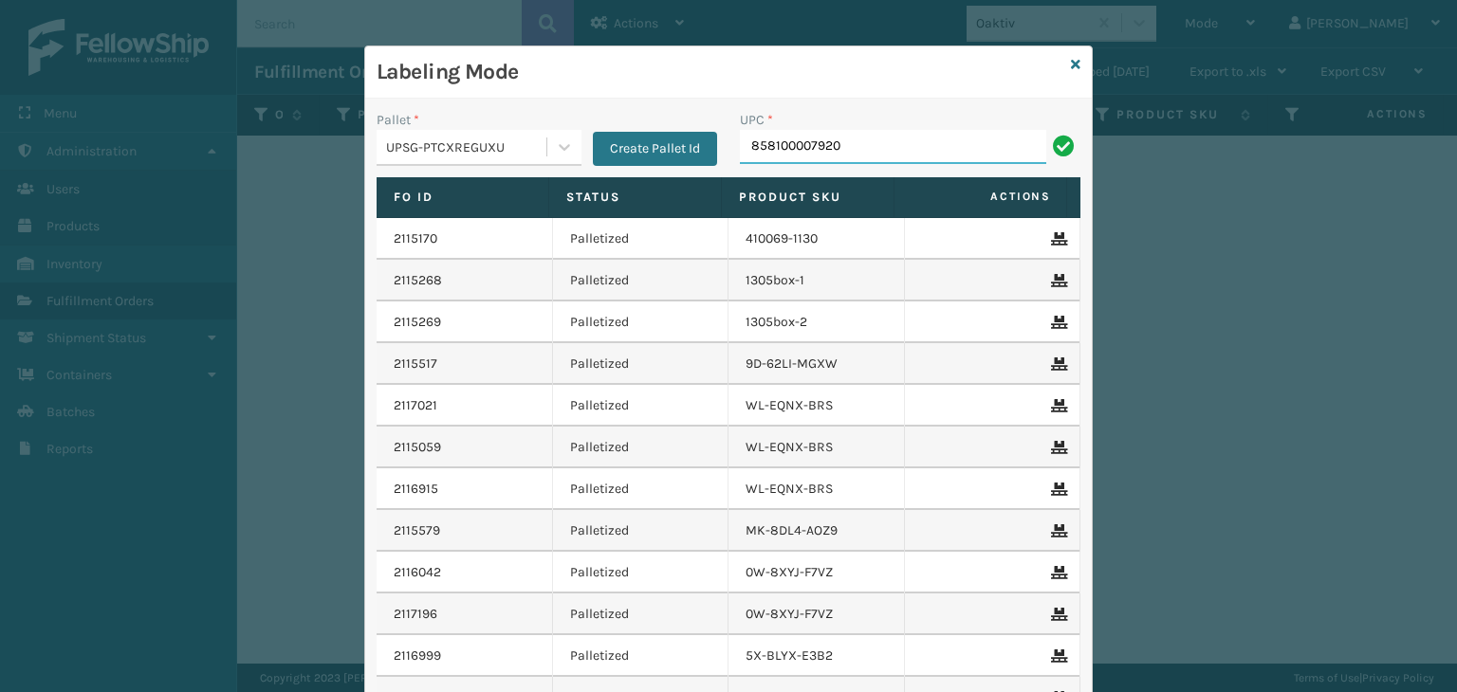
type input "858100007920"
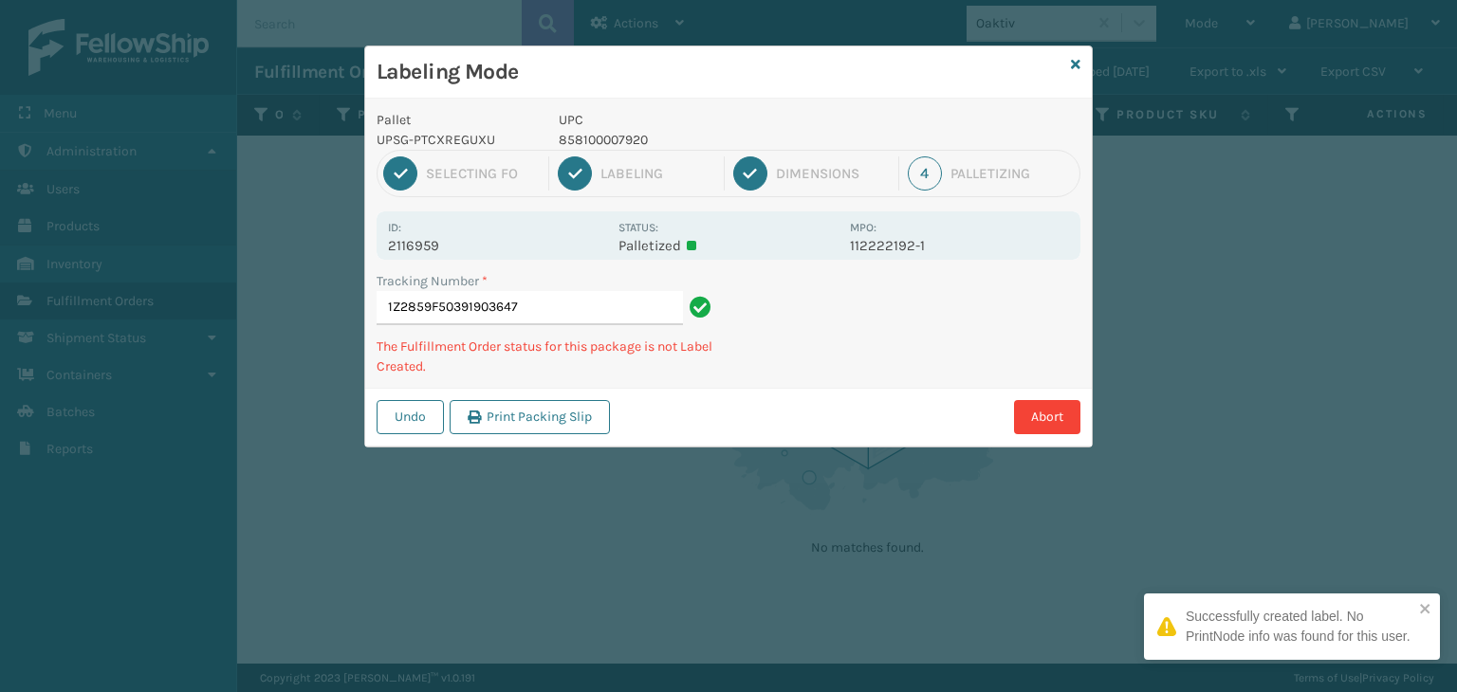
type input "1Z2859F50391903647858100007920"
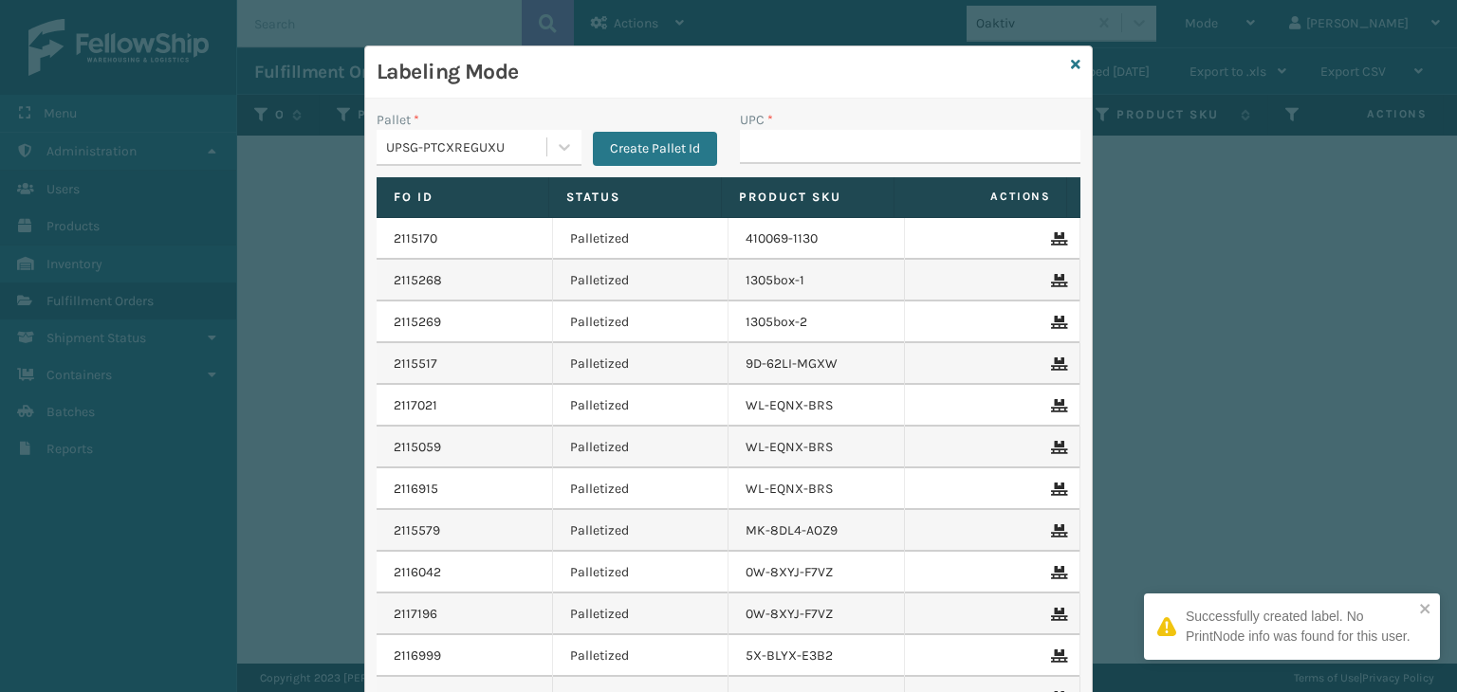
type input "858100007920"
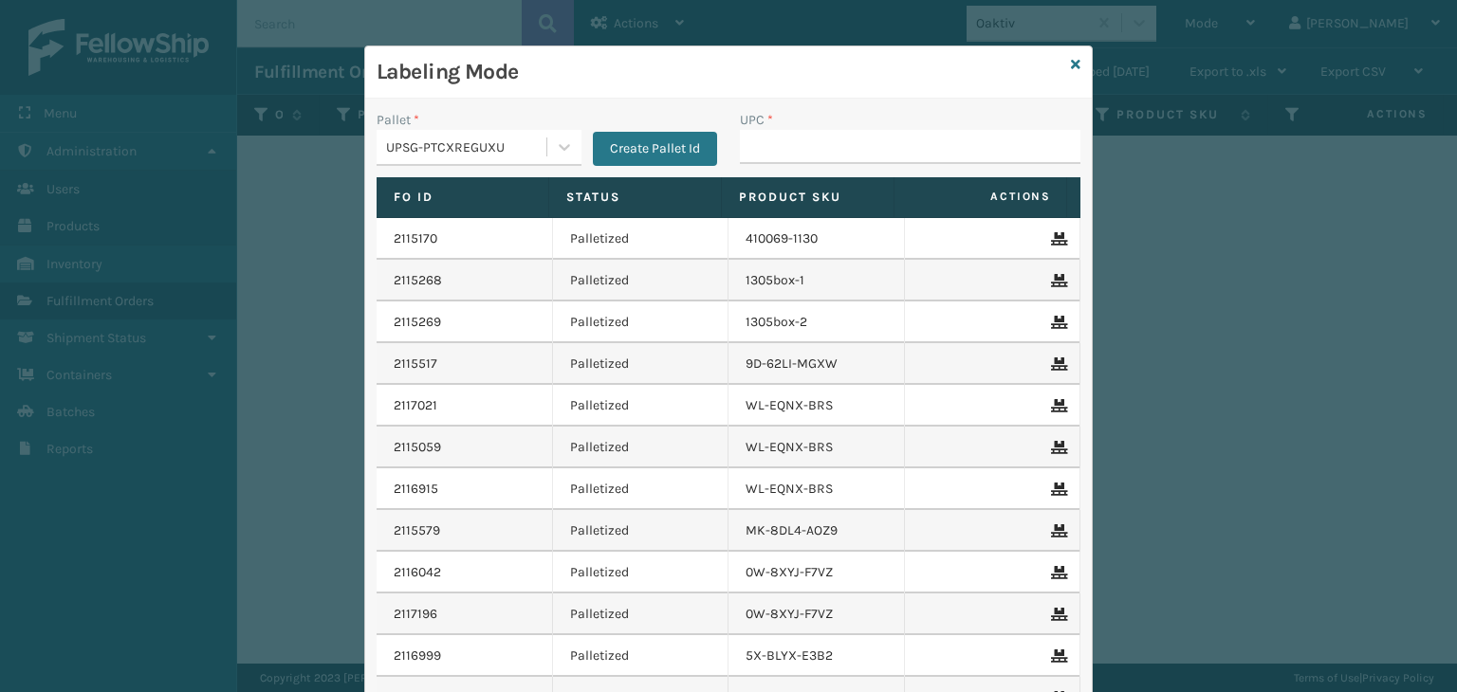
click at [797, 156] on input "UPC *" at bounding box center [910, 147] width 340 height 34
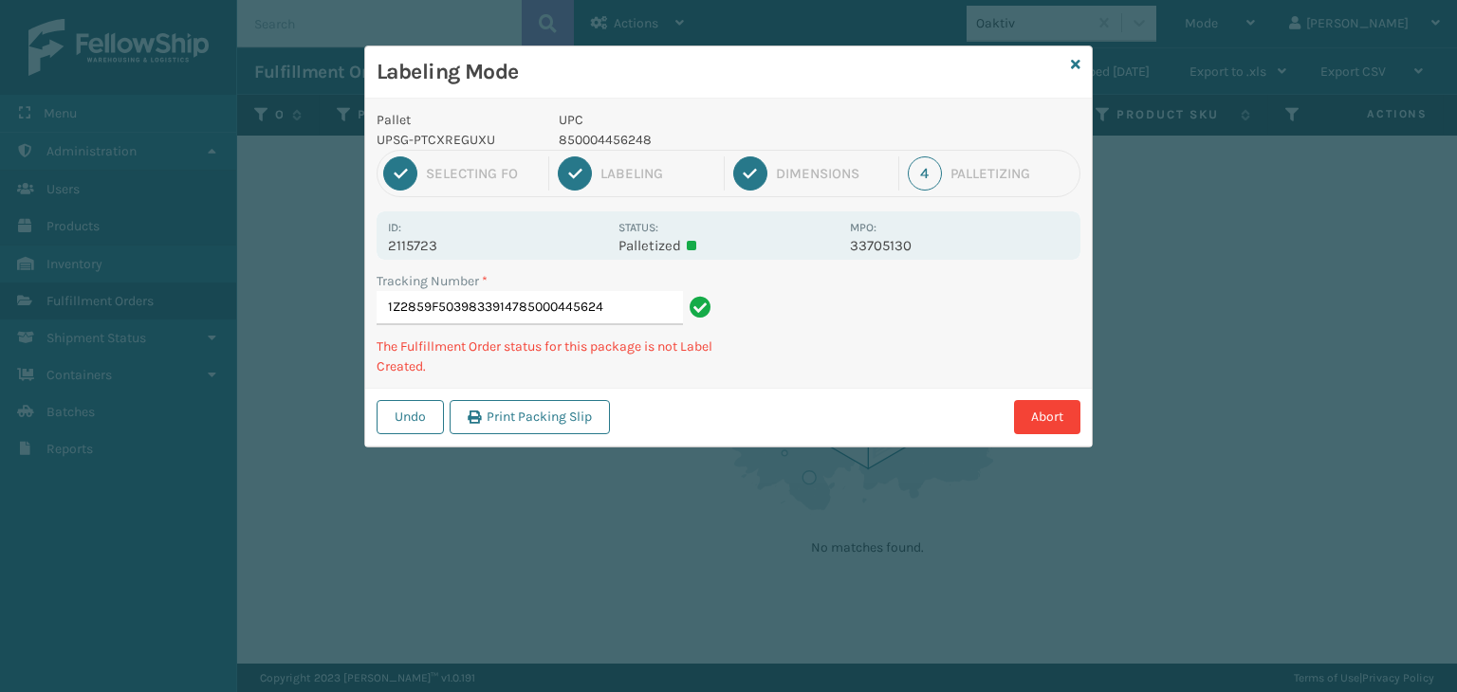
type input "1Z2859F50398339147850004456248"
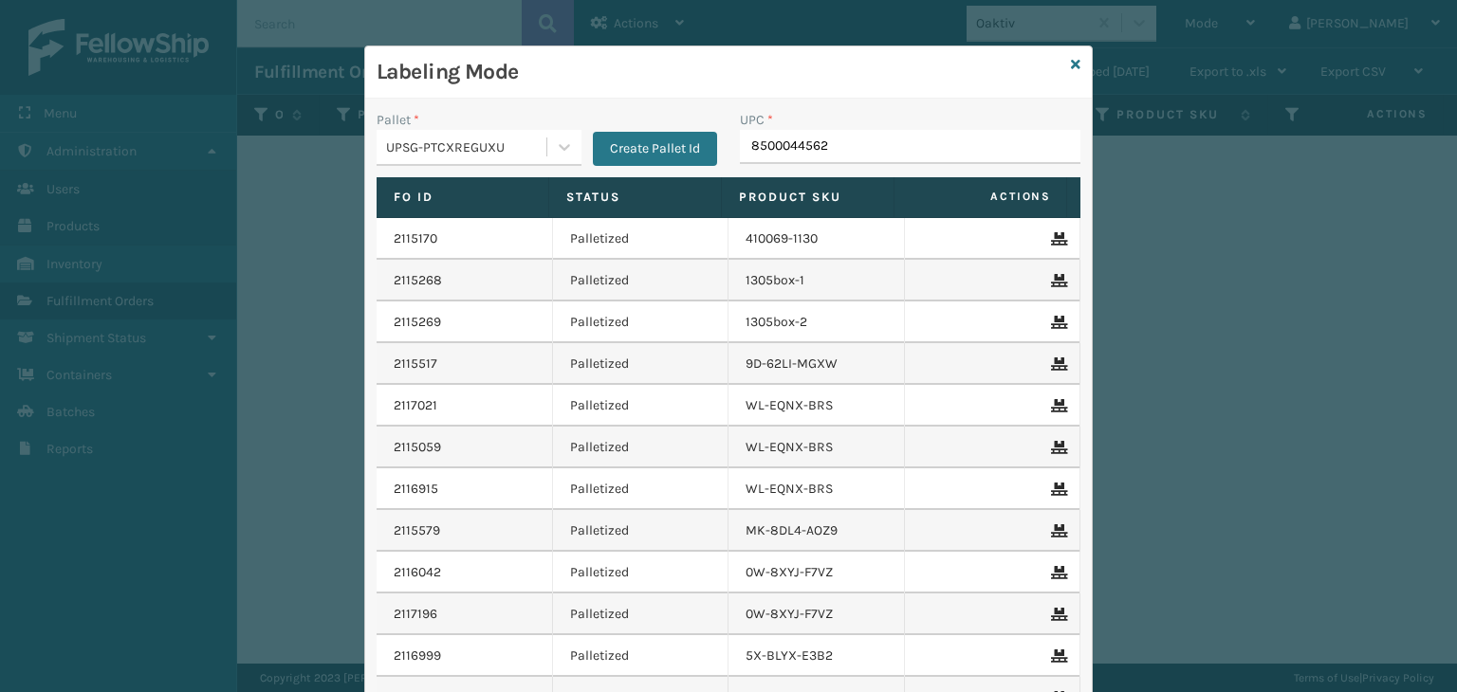
type input "85000445624"
click at [772, 141] on input "UPC *" at bounding box center [910, 147] width 340 height 34
type input "8500044"
type input "850004"
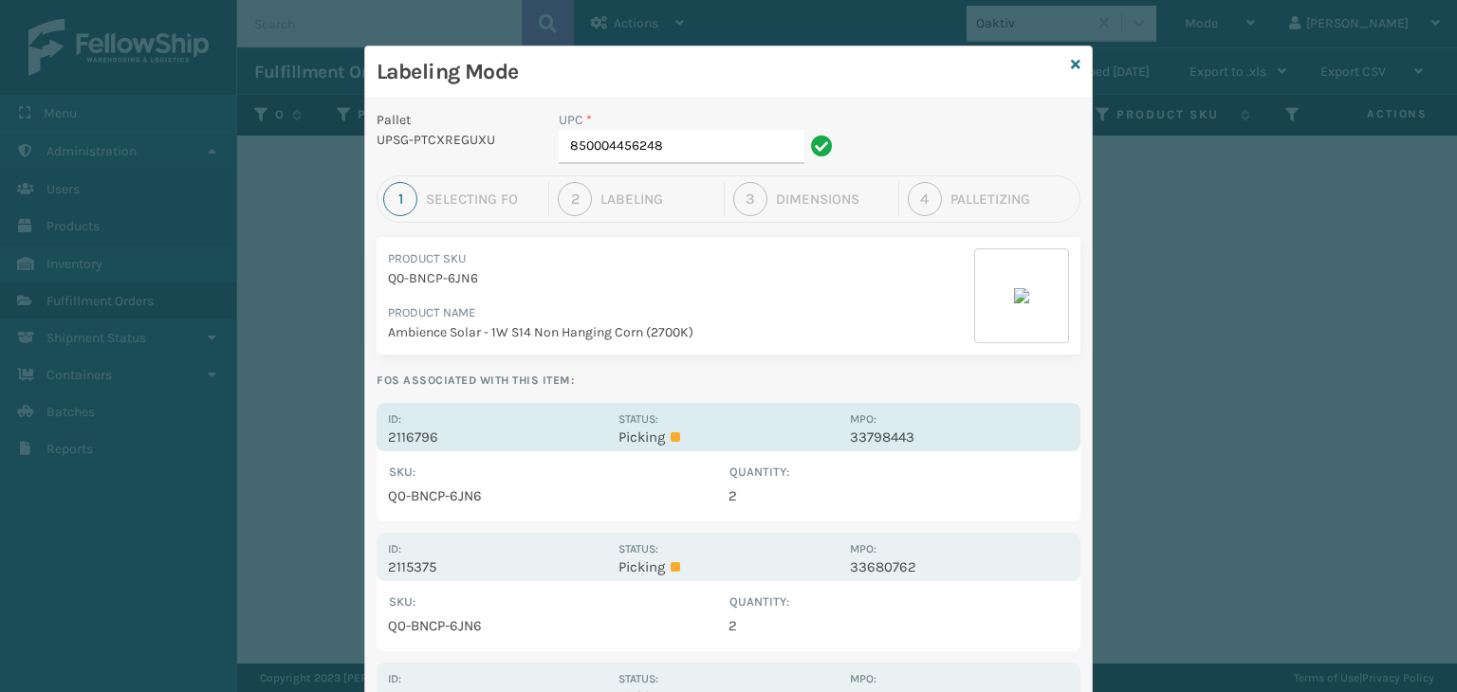
click at [585, 422] on div "Id: 2116796" at bounding box center [497, 427] width 219 height 37
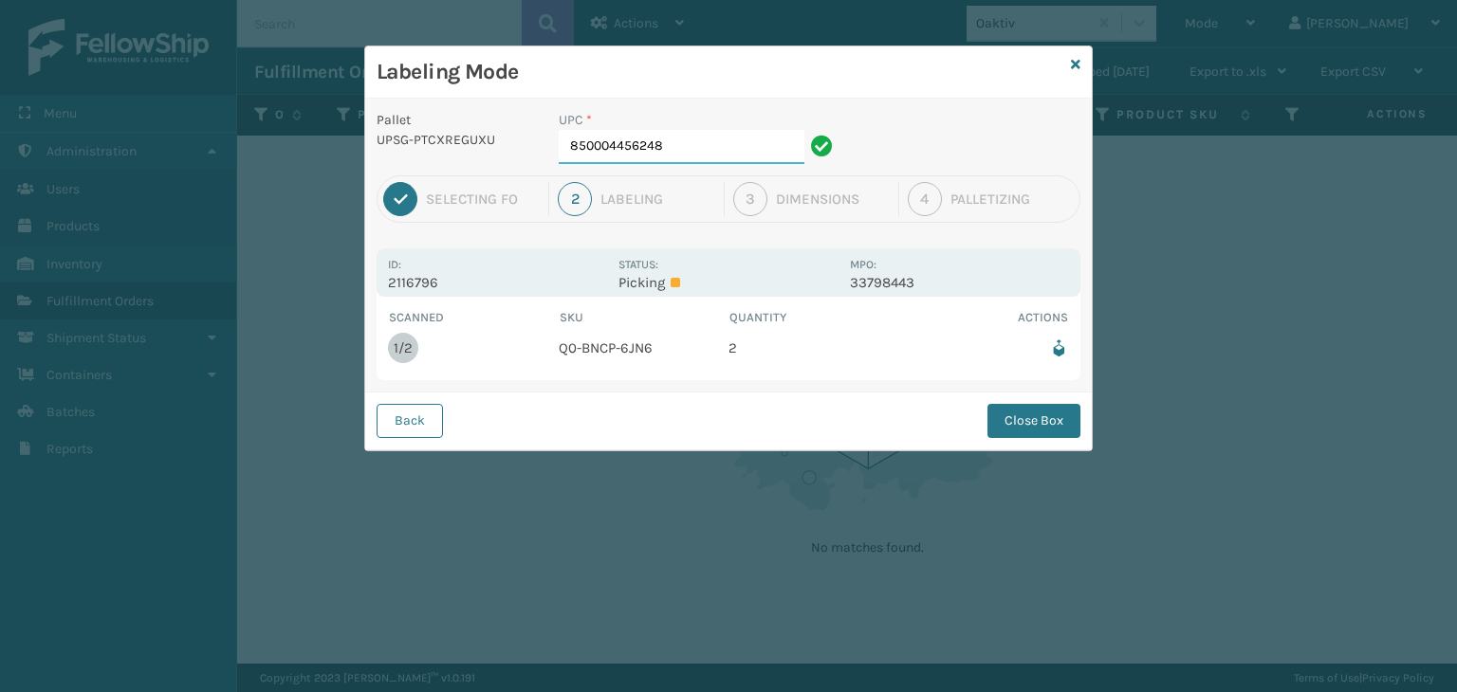
click at [725, 144] on input "850004456248" at bounding box center [682, 147] width 246 height 34
click at [1058, 433] on button "Close Box" at bounding box center [1033, 421] width 93 height 34
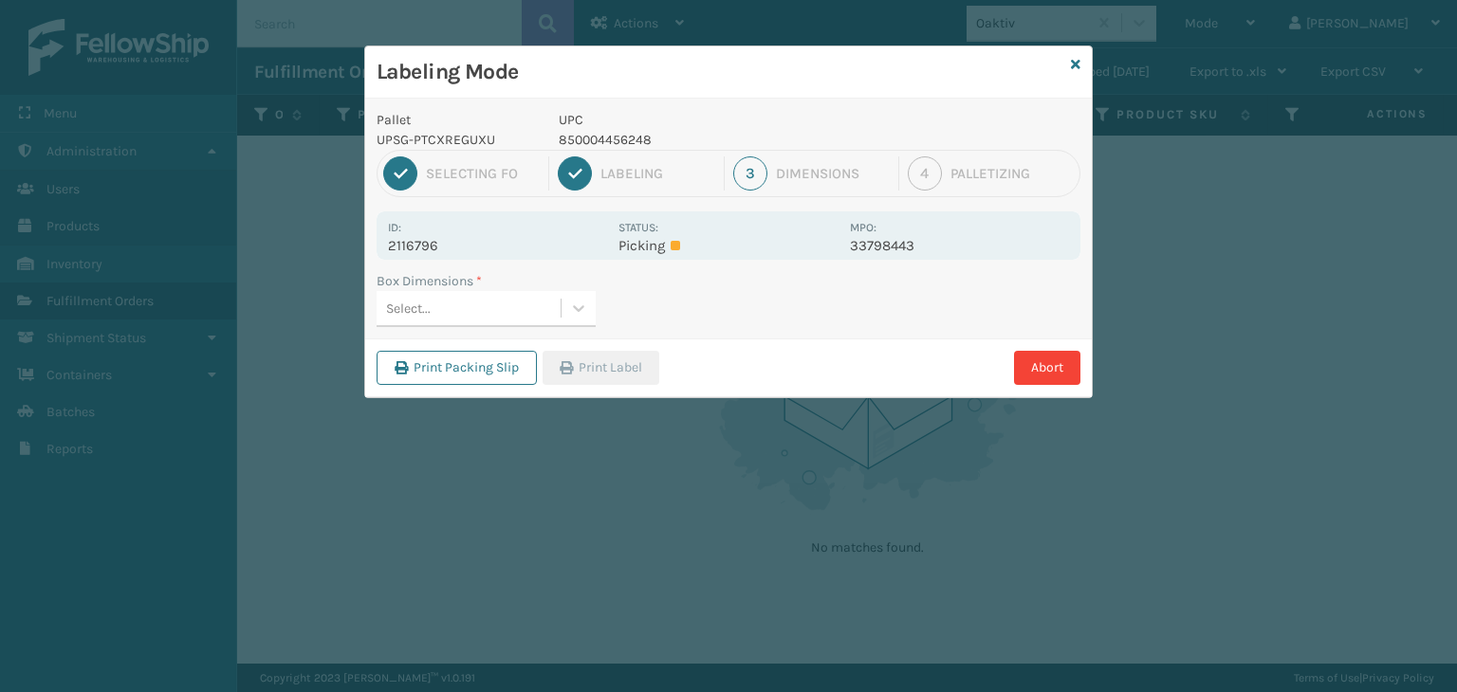
click at [496, 318] on div "Select..." at bounding box center [468, 308] width 184 height 31
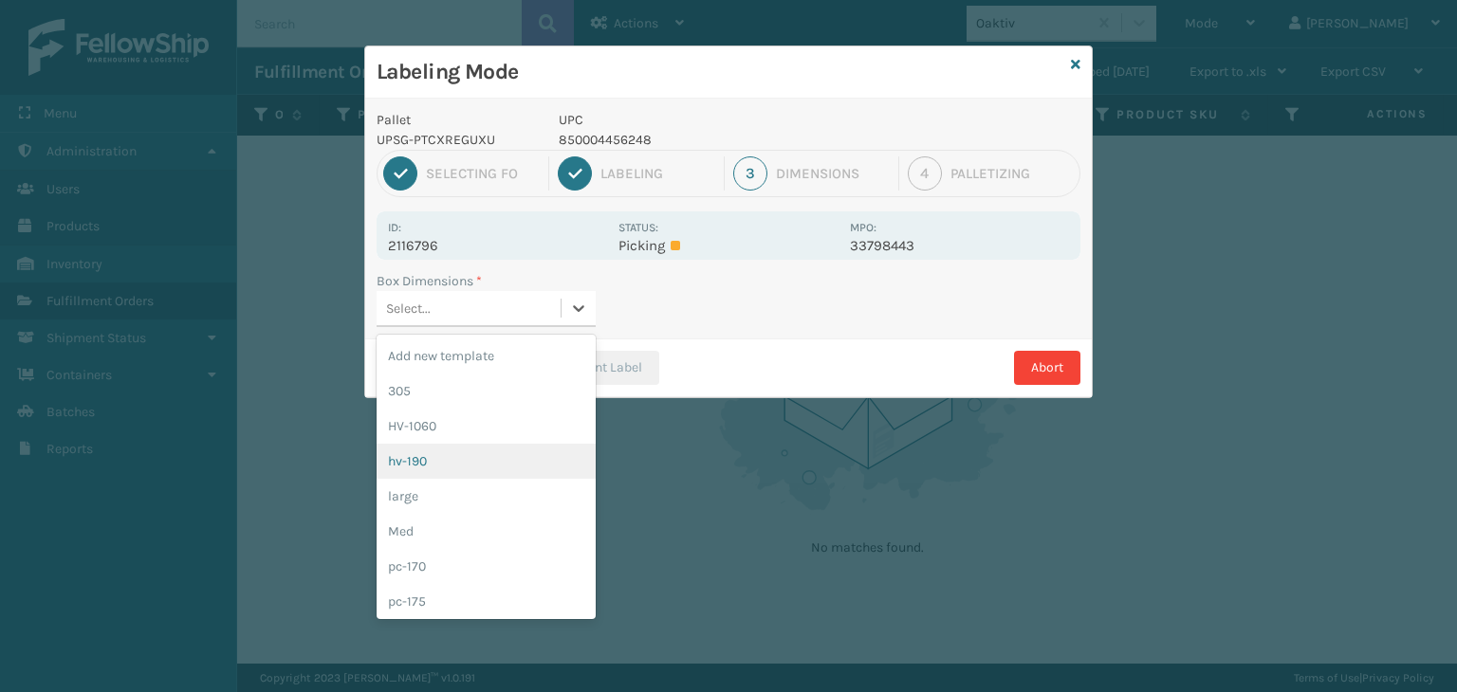
click at [436, 452] on div "hv-190" at bounding box center [485, 461] width 219 height 35
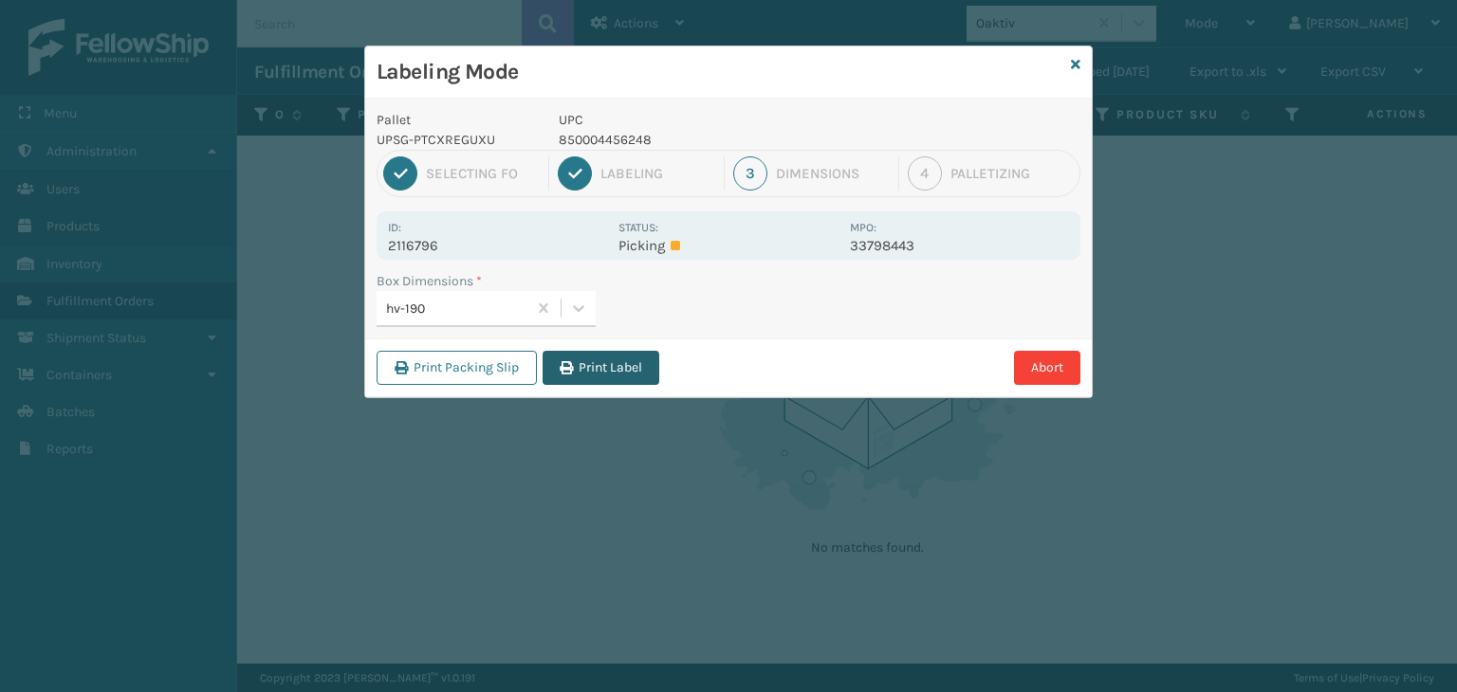
click at [560, 388] on div "Print Packing Slip Print Label Abort" at bounding box center [728, 368] width 726 height 58
click at [629, 367] on button "Print Label" at bounding box center [600, 368] width 117 height 34
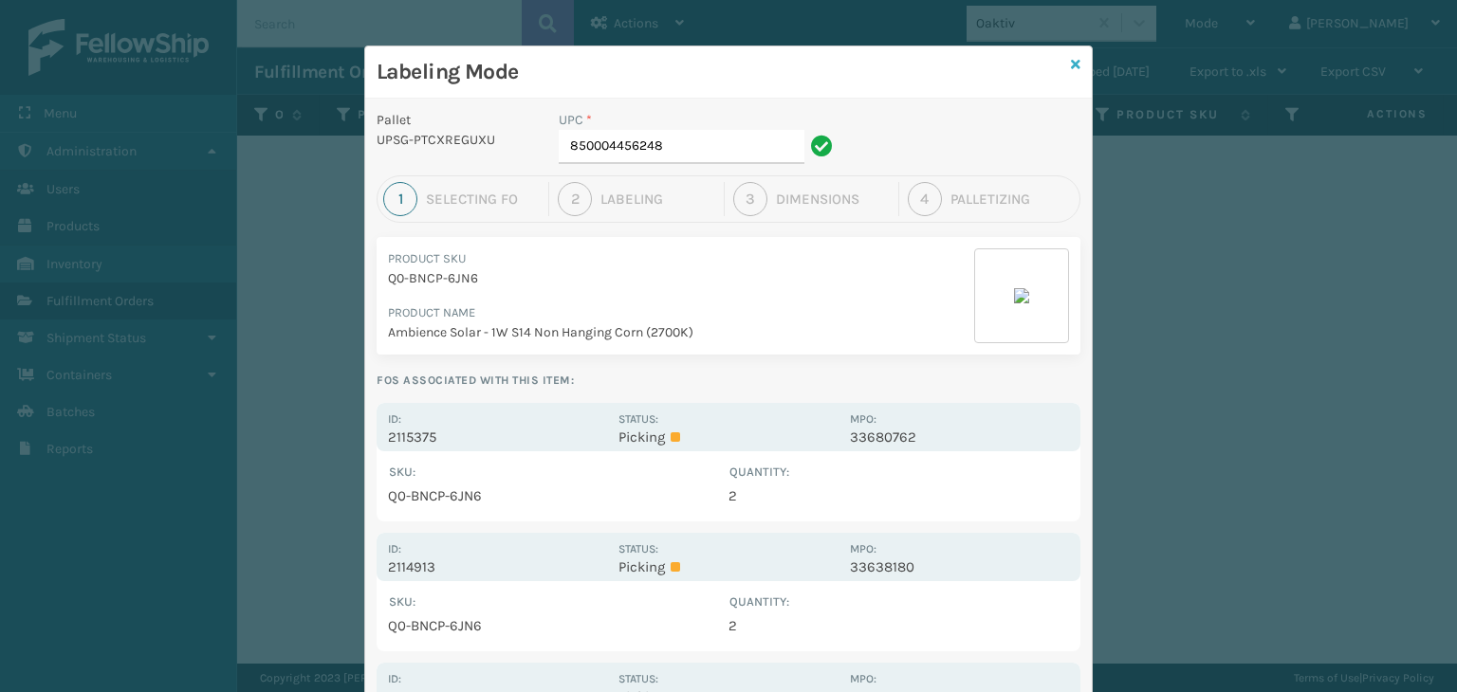
click at [1071, 67] on icon at bounding box center [1075, 64] width 9 height 13
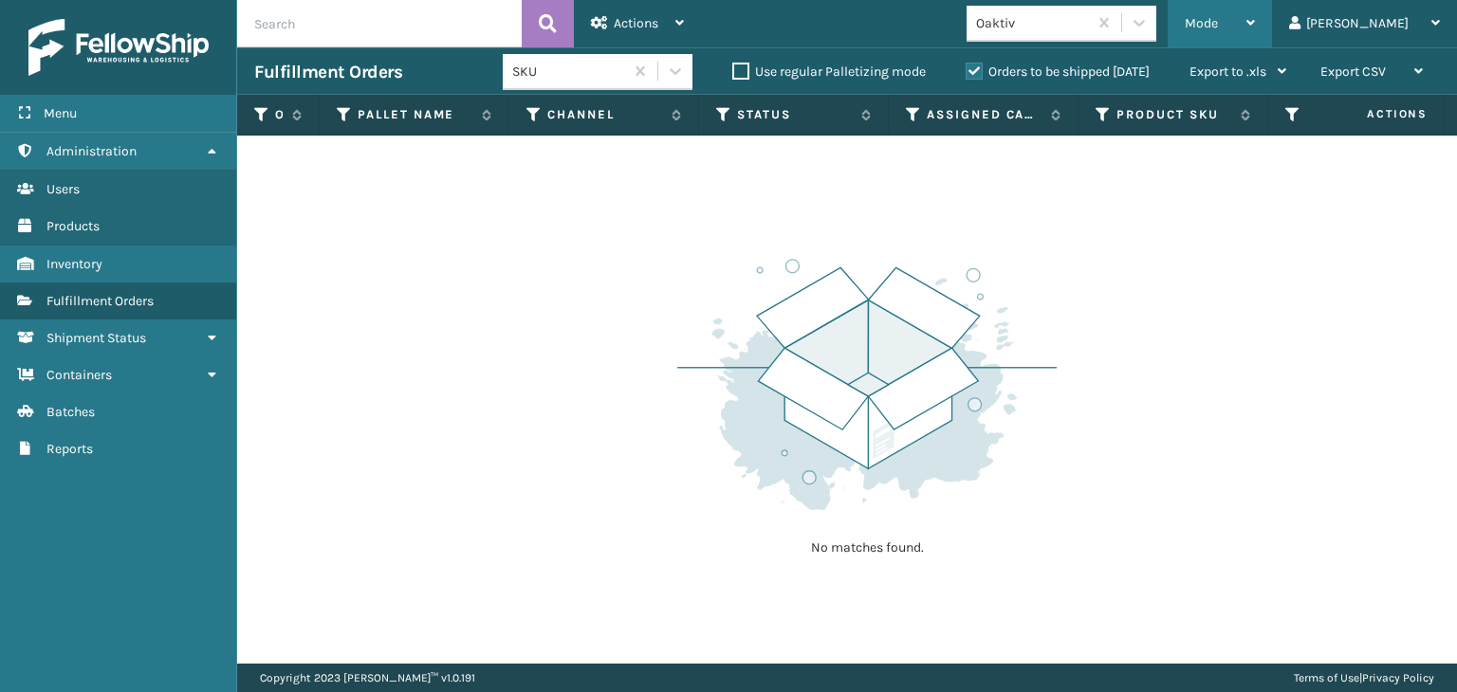
click at [1218, 24] on span "Mode" at bounding box center [1200, 23] width 33 height 16
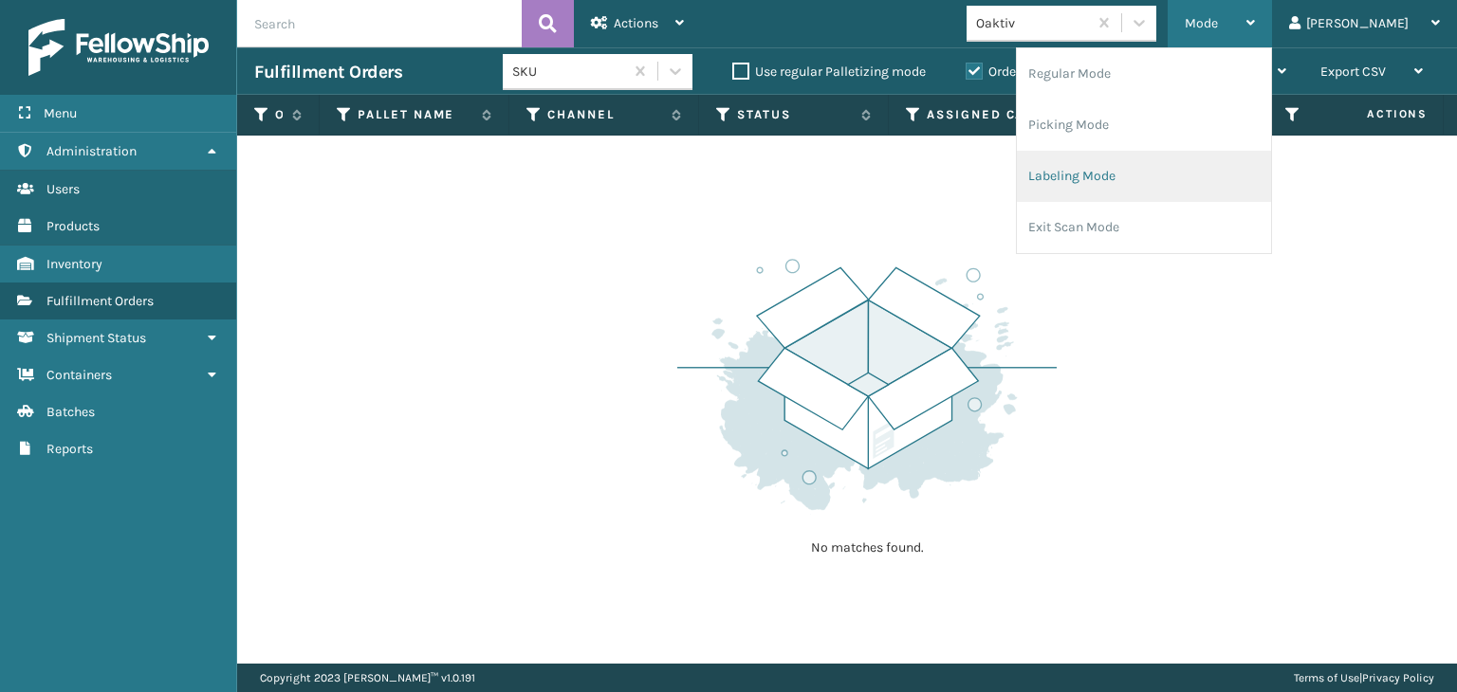
click at [1146, 177] on li "Labeling Mode" at bounding box center [1144, 176] width 254 height 51
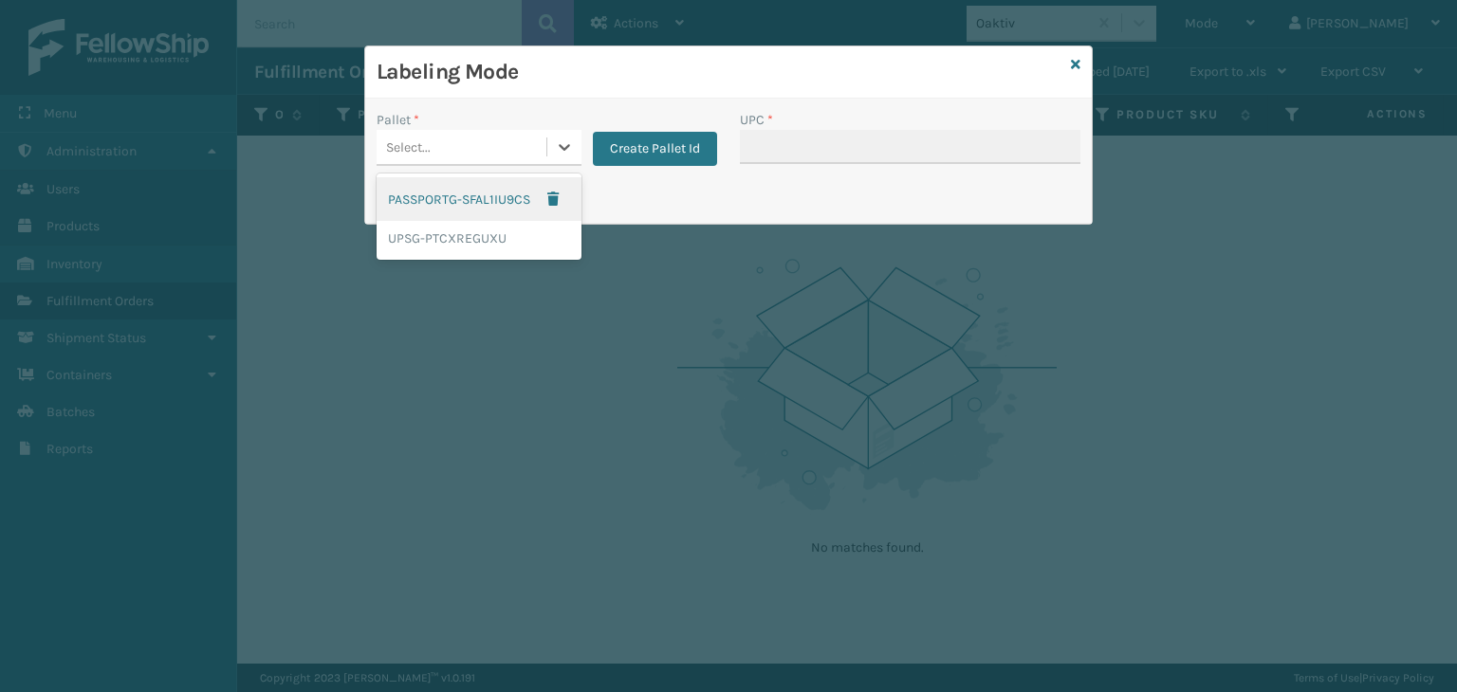
click at [515, 152] on div "Select..." at bounding box center [461, 147] width 170 height 31
click at [490, 240] on div "UPSG-PTCXREGUXU" at bounding box center [478, 238] width 205 height 35
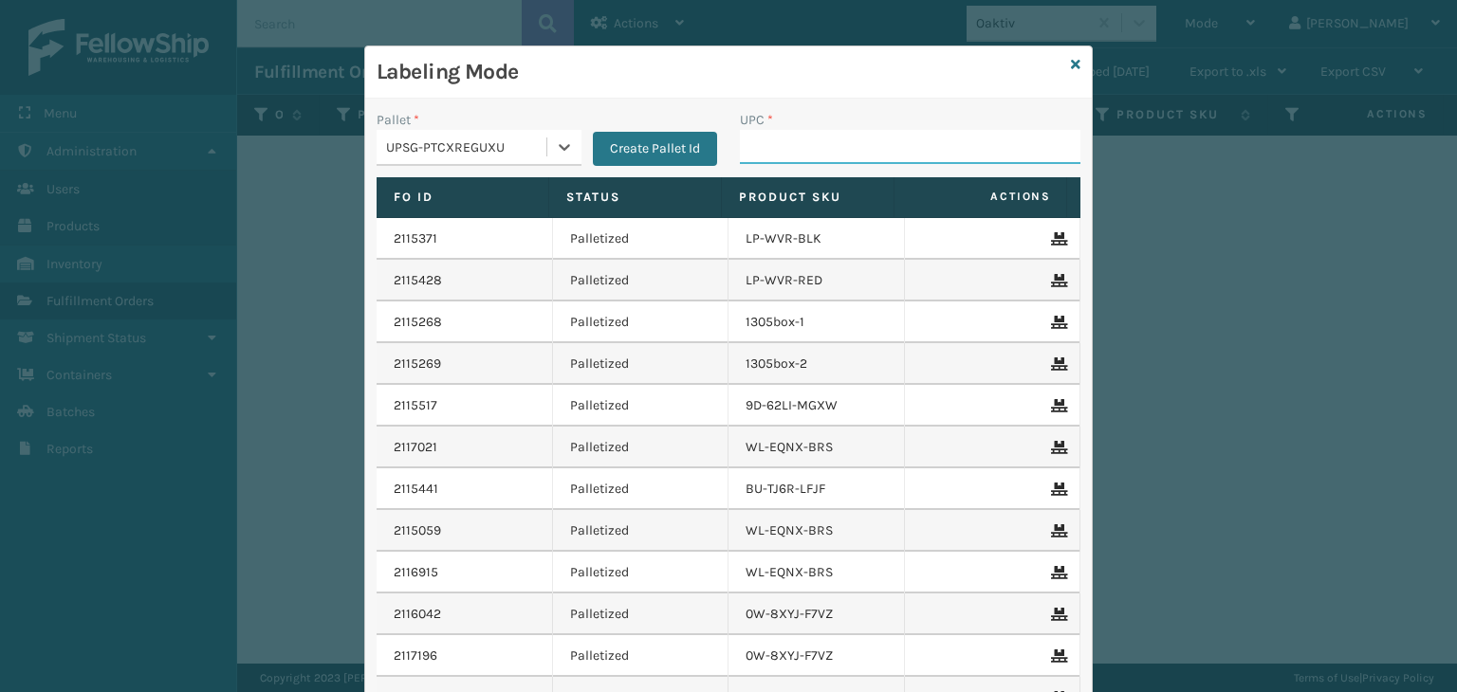
click at [813, 158] on input "UPC *" at bounding box center [910, 147] width 340 height 34
click at [838, 137] on input "UPC *" at bounding box center [910, 147] width 340 height 34
type input "8500044"
type input "85391300831"
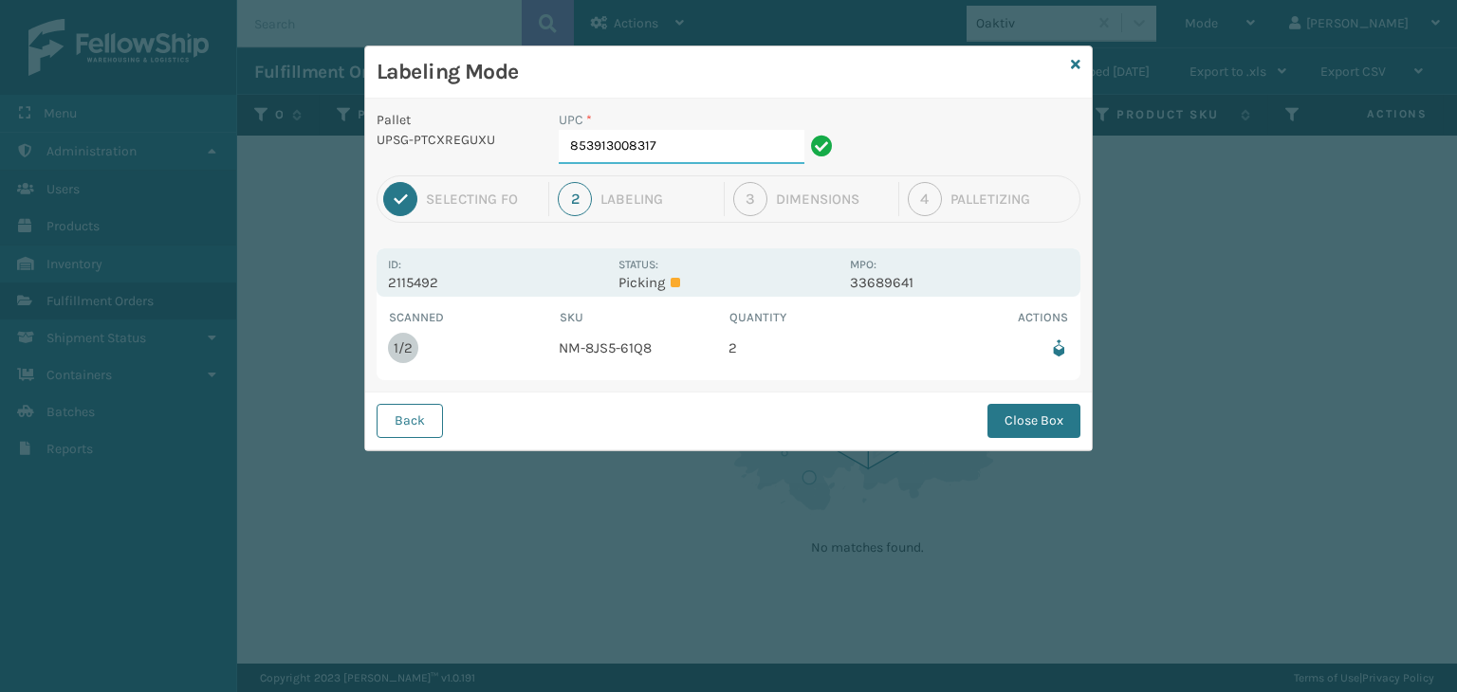
click at [709, 152] on input "853913008317" at bounding box center [682, 147] width 246 height 34
click at [1031, 415] on button "Close Box" at bounding box center [1033, 421] width 93 height 34
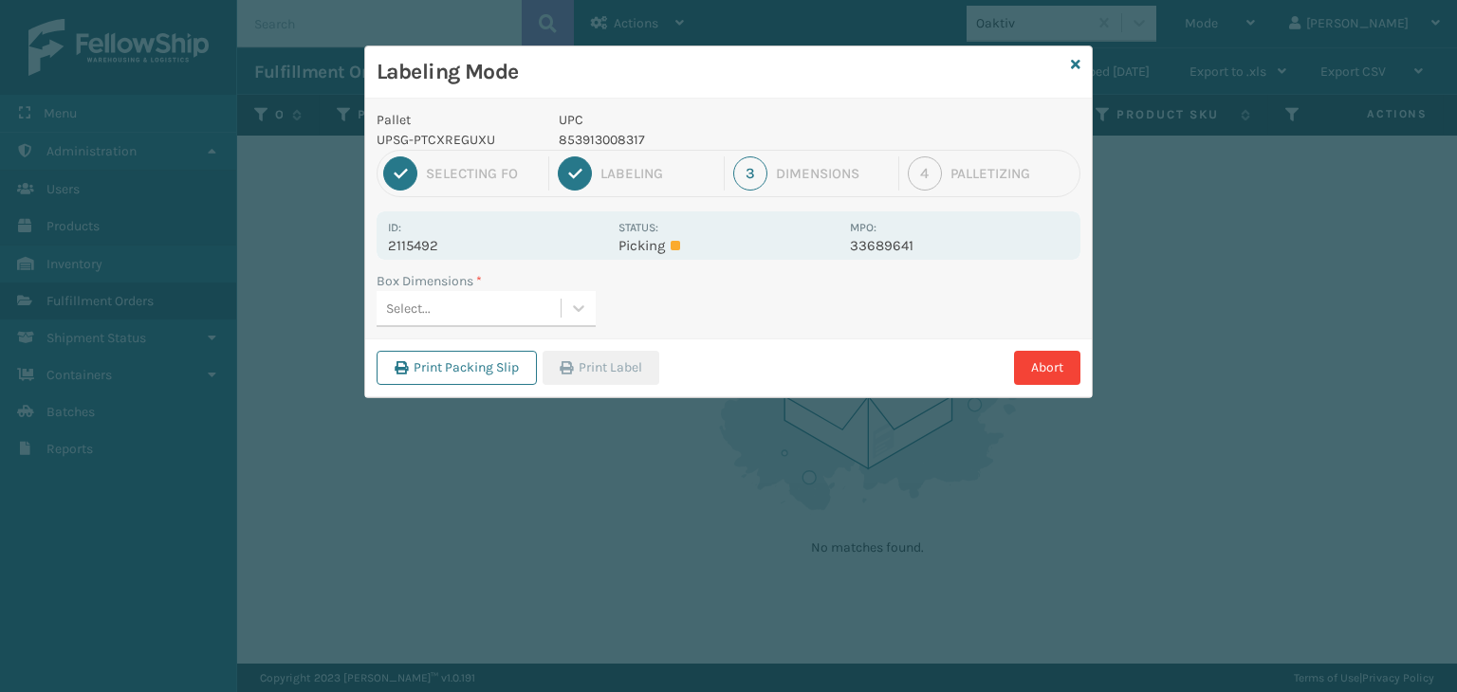
drag, startPoint x: 548, startPoint y: 297, endPoint x: 596, endPoint y: 307, distance: 49.5
click at [548, 297] on div "Select..." at bounding box center [468, 308] width 184 height 31
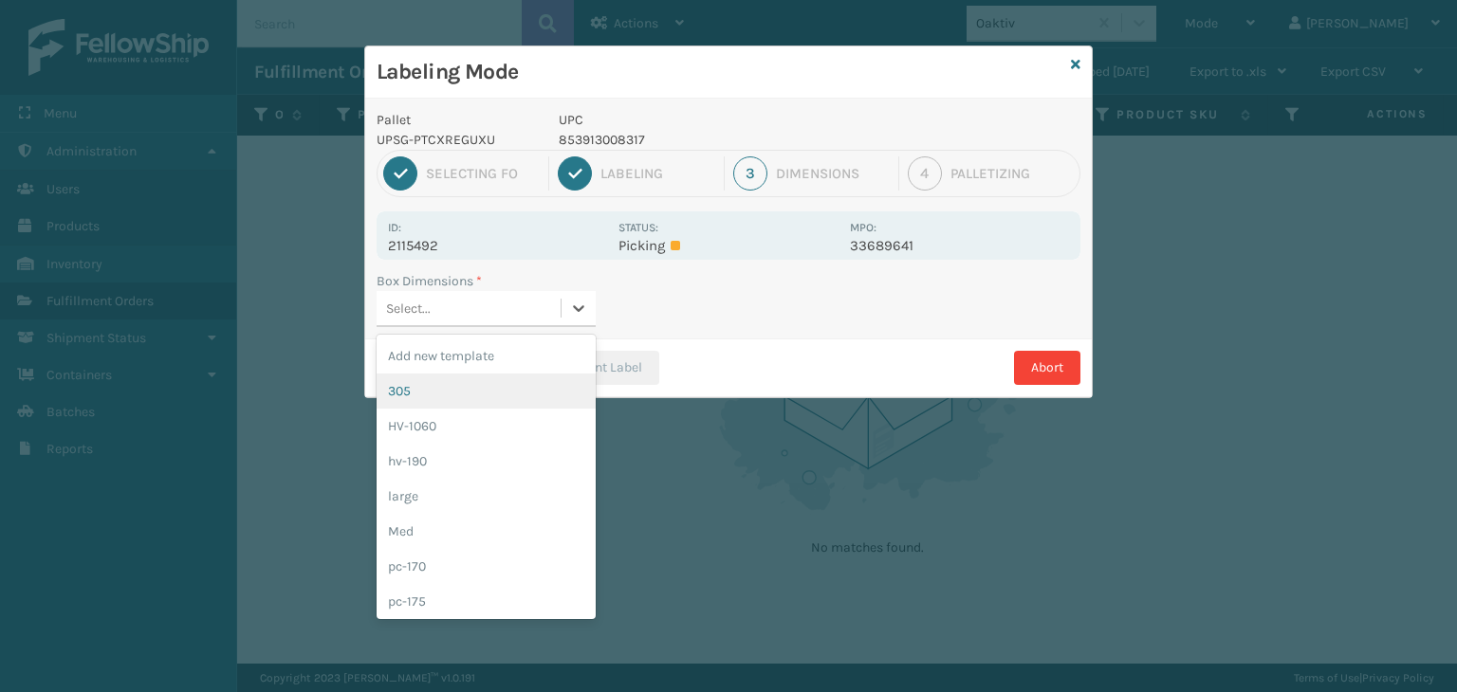
click at [521, 380] on div "305" at bounding box center [485, 391] width 219 height 35
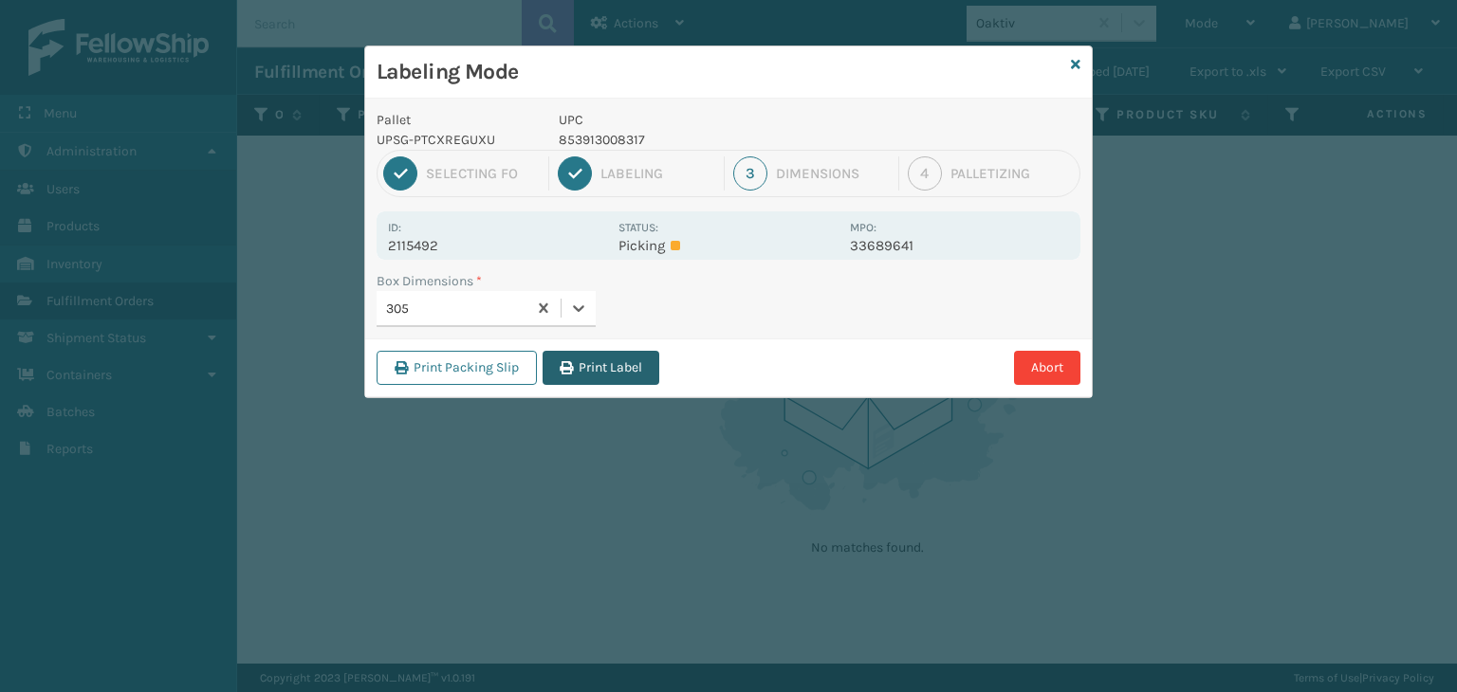
click at [587, 360] on button "Print Label" at bounding box center [600, 368] width 117 height 34
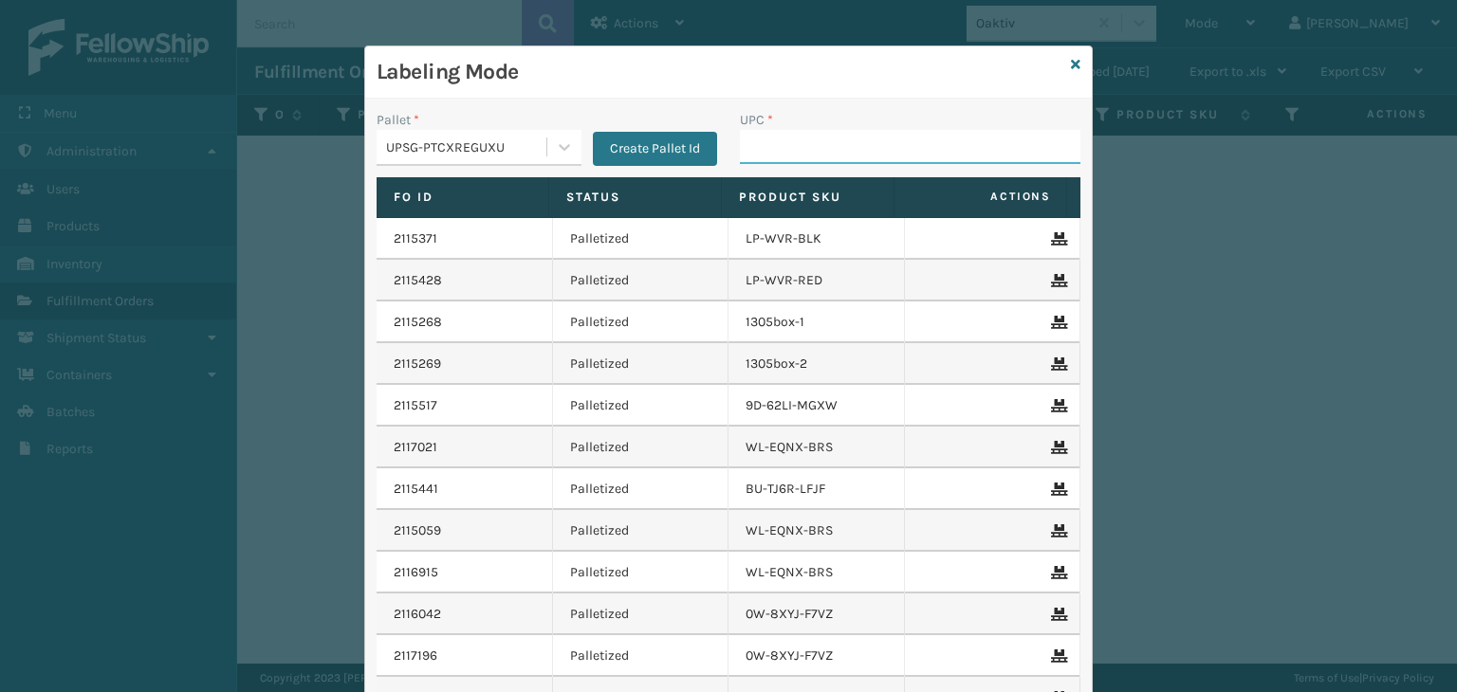
click at [852, 150] on input "UPC *" at bounding box center [910, 147] width 340 height 34
drag, startPoint x: 845, startPoint y: 136, endPoint x: 848, endPoint y: 146, distance: 10.8
click at [845, 137] on input "UPC *" at bounding box center [910, 147] width 340 height 34
click at [848, 149] on input "UPC *" at bounding box center [910, 147] width 340 height 34
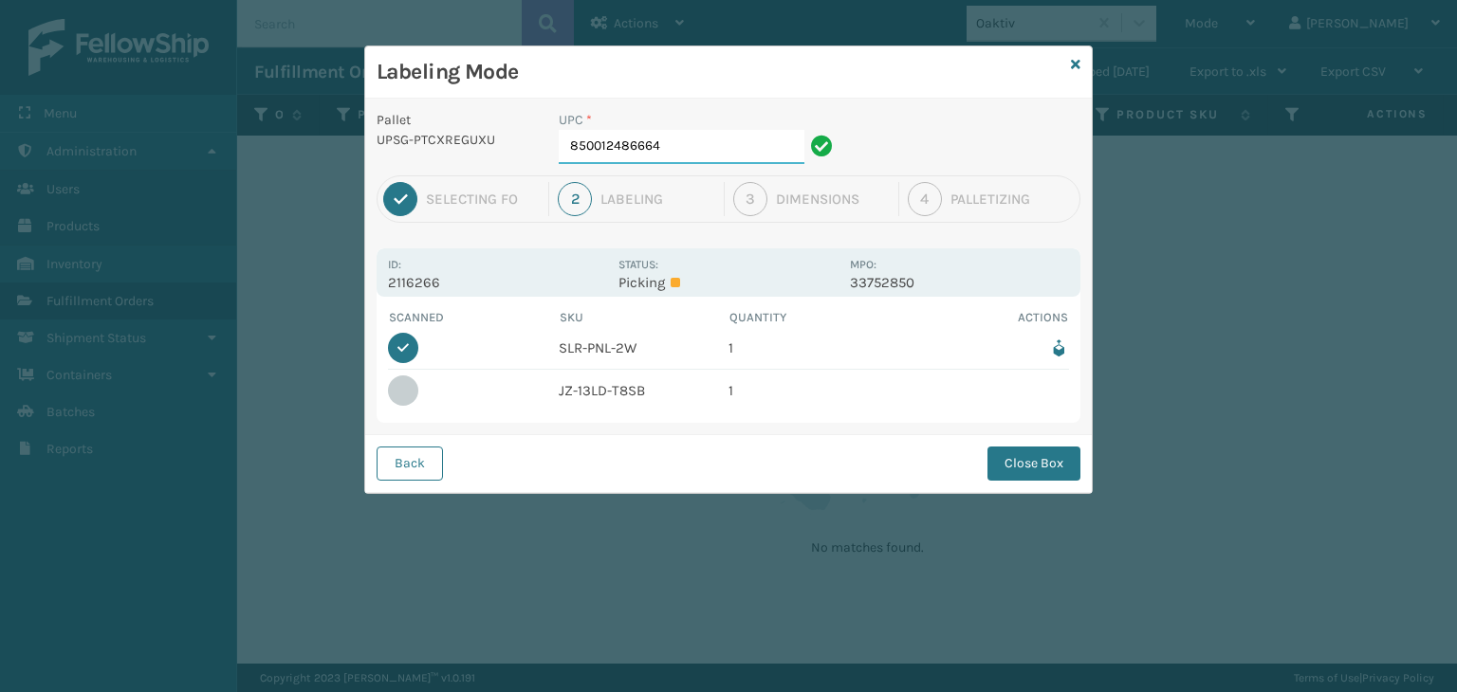
click at [726, 149] on input "850012486664" at bounding box center [682, 147] width 246 height 34
click at [1053, 448] on div "Back Close Box" at bounding box center [728, 463] width 726 height 58
click at [1058, 457] on button "Close Box" at bounding box center [1033, 464] width 93 height 34
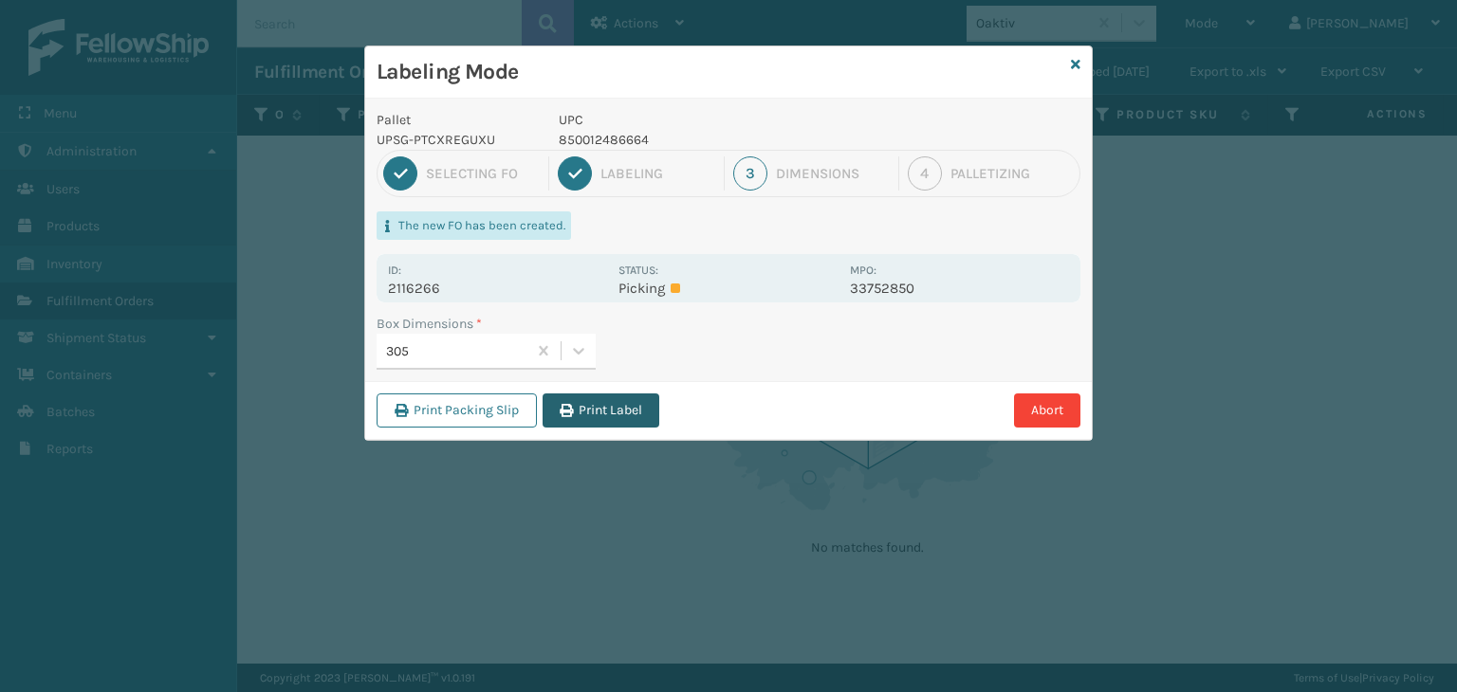
click at [605, 403] on button "Print Label" at bounding box center [600, 411] width 117 height 34
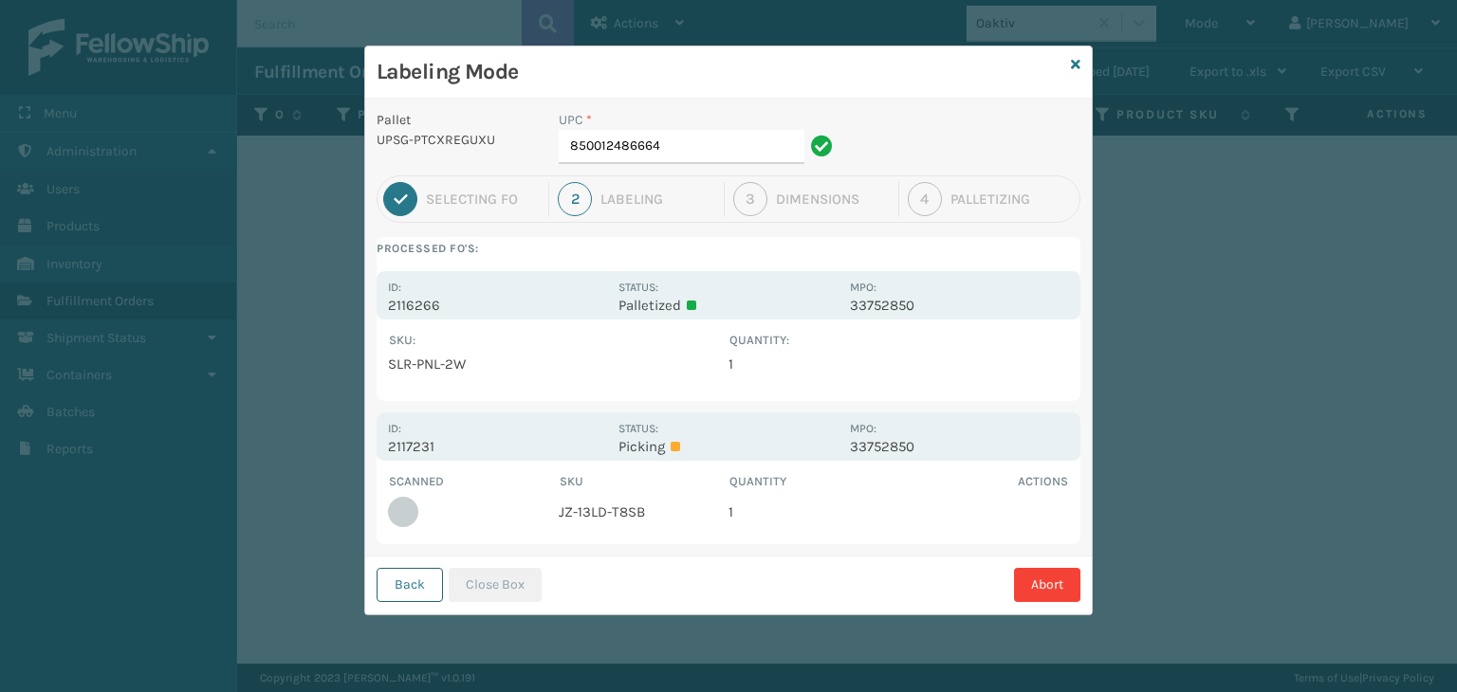
click at [410, 589] on button "Back" at bounding box center [409, 585] width 66 height 34
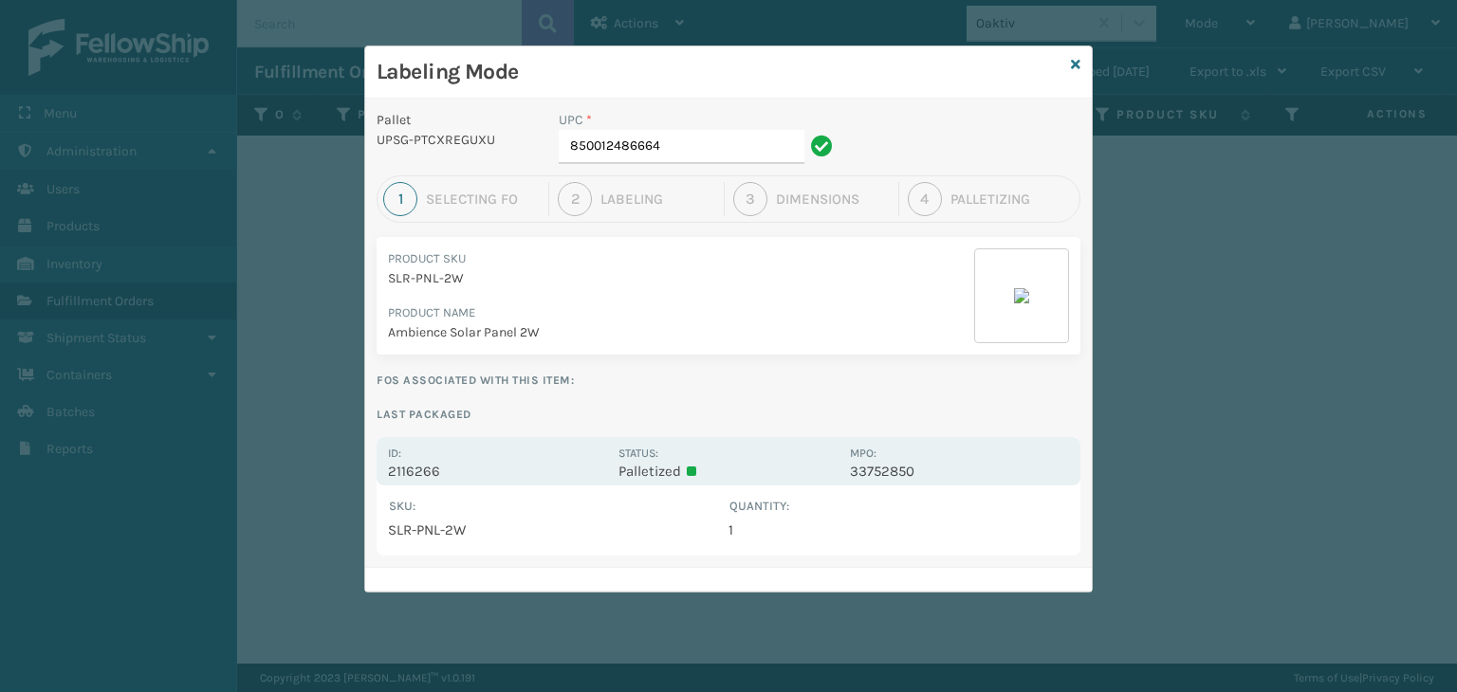
click at [1089, 62] on div "Labeling Mode" at bounding box center [728, 72] width 726 height 52
click at [1073, 62] on icon at bounding box center [1075, 64] width 9 height 13
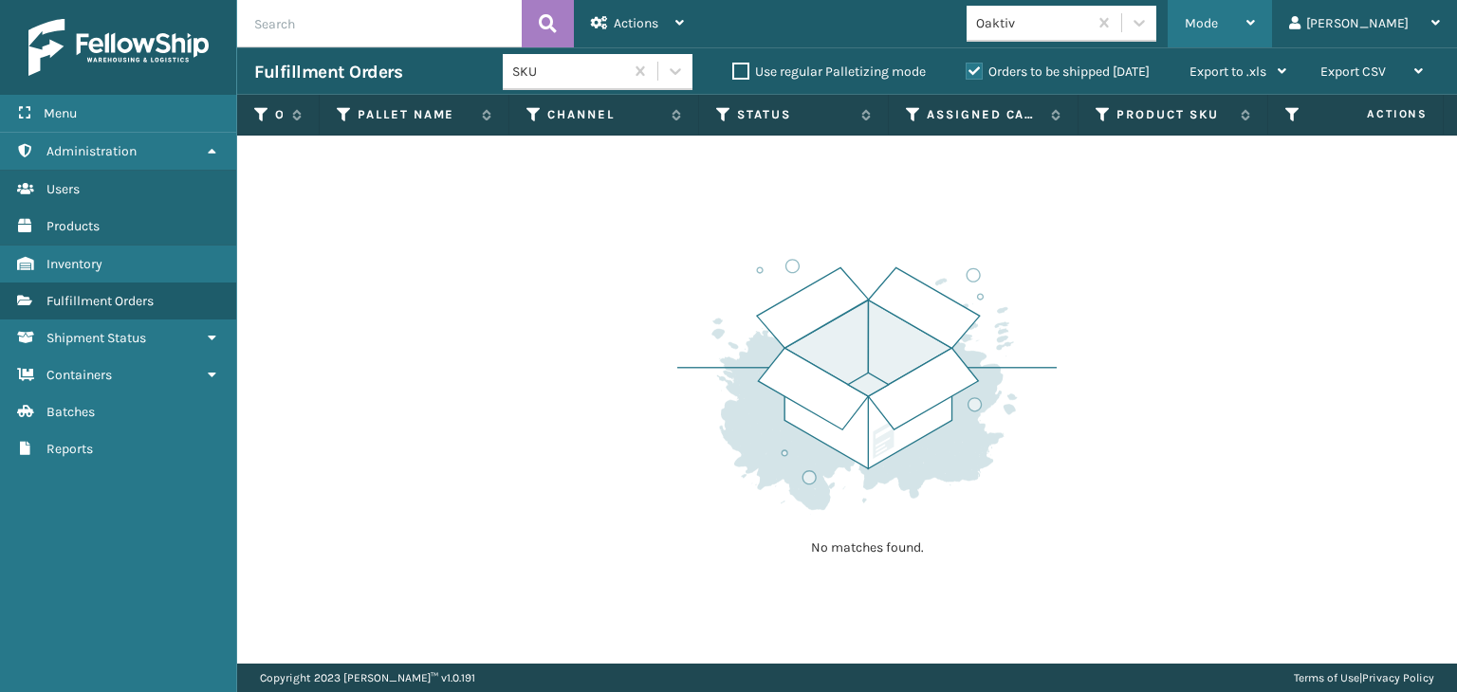
click at [1255, 12] on div "Mode" at bounding box center [1219, 23] width 70 height 47
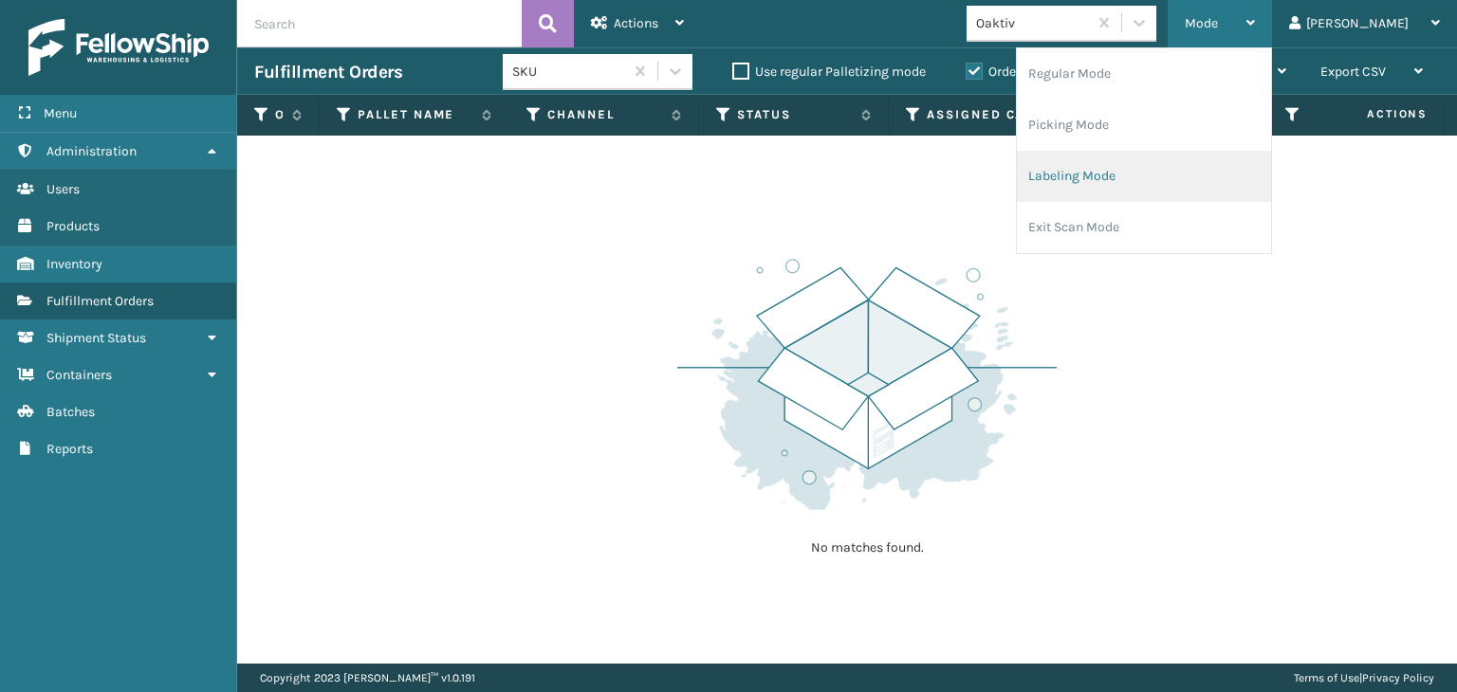
click at [1191, 154] on li "Labeling Mode" at bounding box center [1144, 176] width 254 height 51
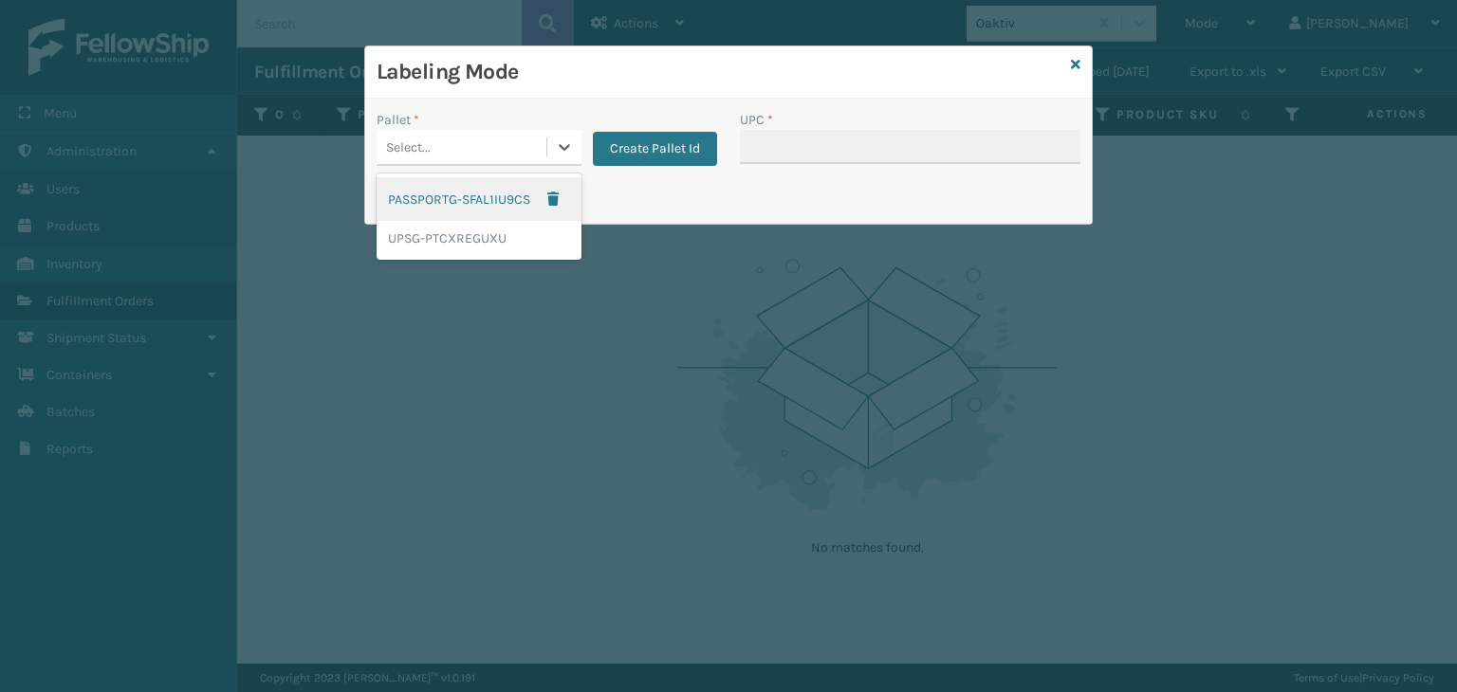
click at [495, 145] on div "Select..." at bounding box center [461, 147] width 170 height 31
click at [487, 244] on div "UPSG-PTCXREGUXU" at bounding box center [478, 238] width 205 height 35
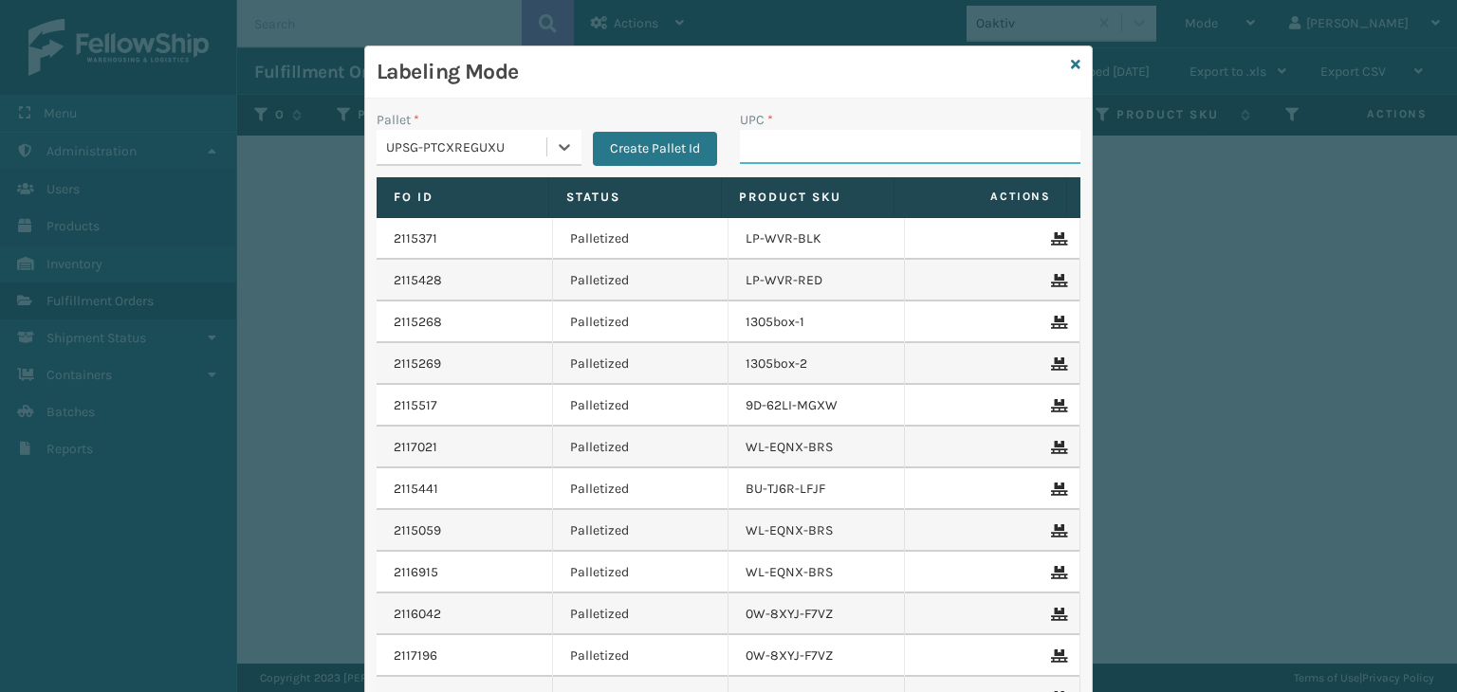
click at [888, 137] on input "UPC *" at bounding box center [910, 147] width 340 height 34
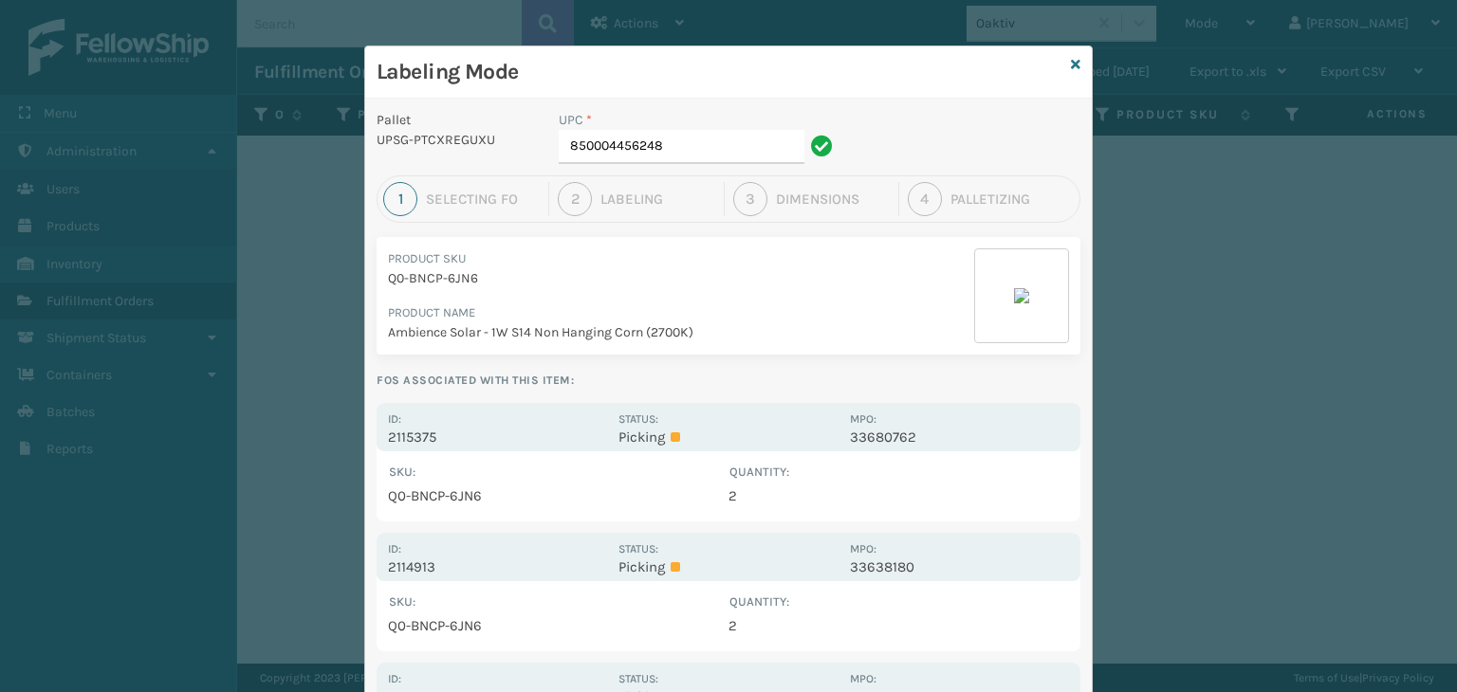
drag, startPoint x: 529, startPoint y: 441, endPoint x: 519, endPoint y: 431, distance: 14.1
click at [529, 447] on div "Id: 2115375 Status: Picking MPO: 33680762" at bounding box center [728, 427] width 704 height 48
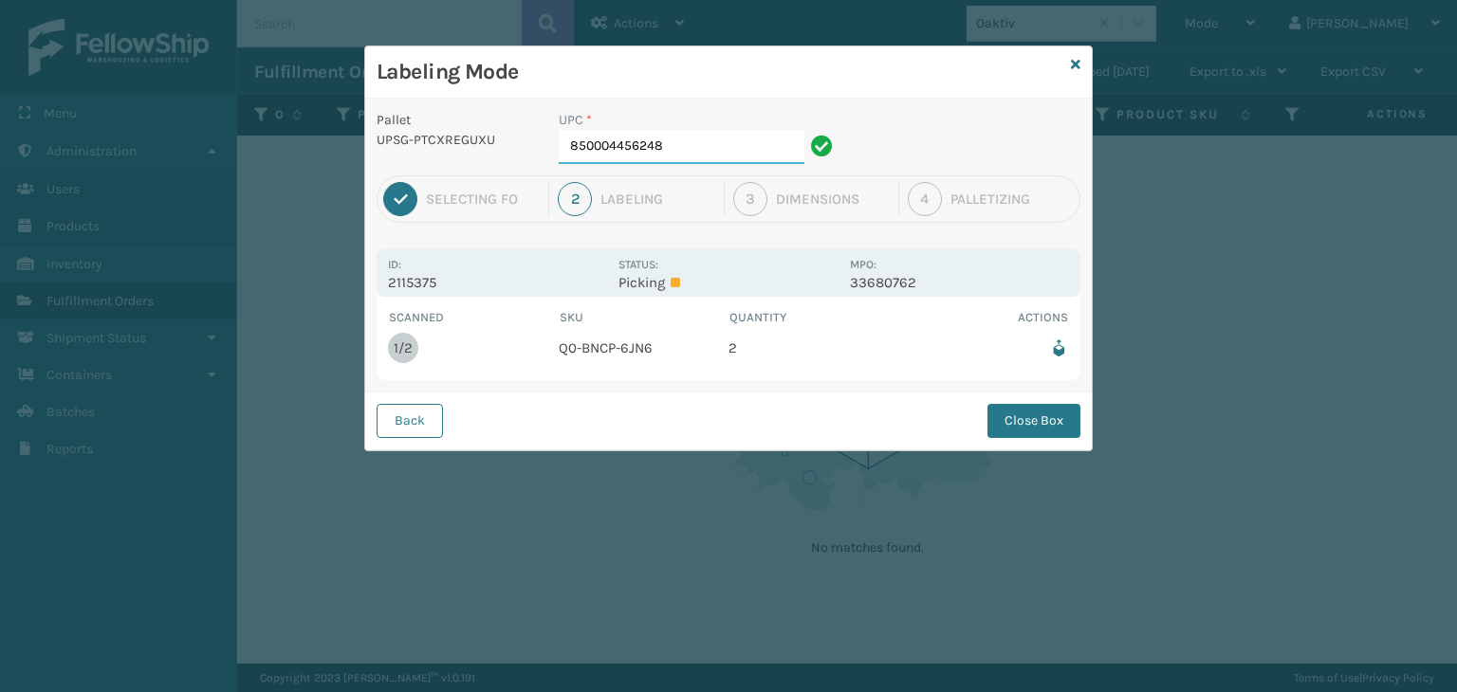
click at [707, 163] on input "850004456248" at bounding box center [682, 147] width 246 height 34
click at [1028, 426] on button "Close Box" at bounding box center [1033, 421] width 93 height 34
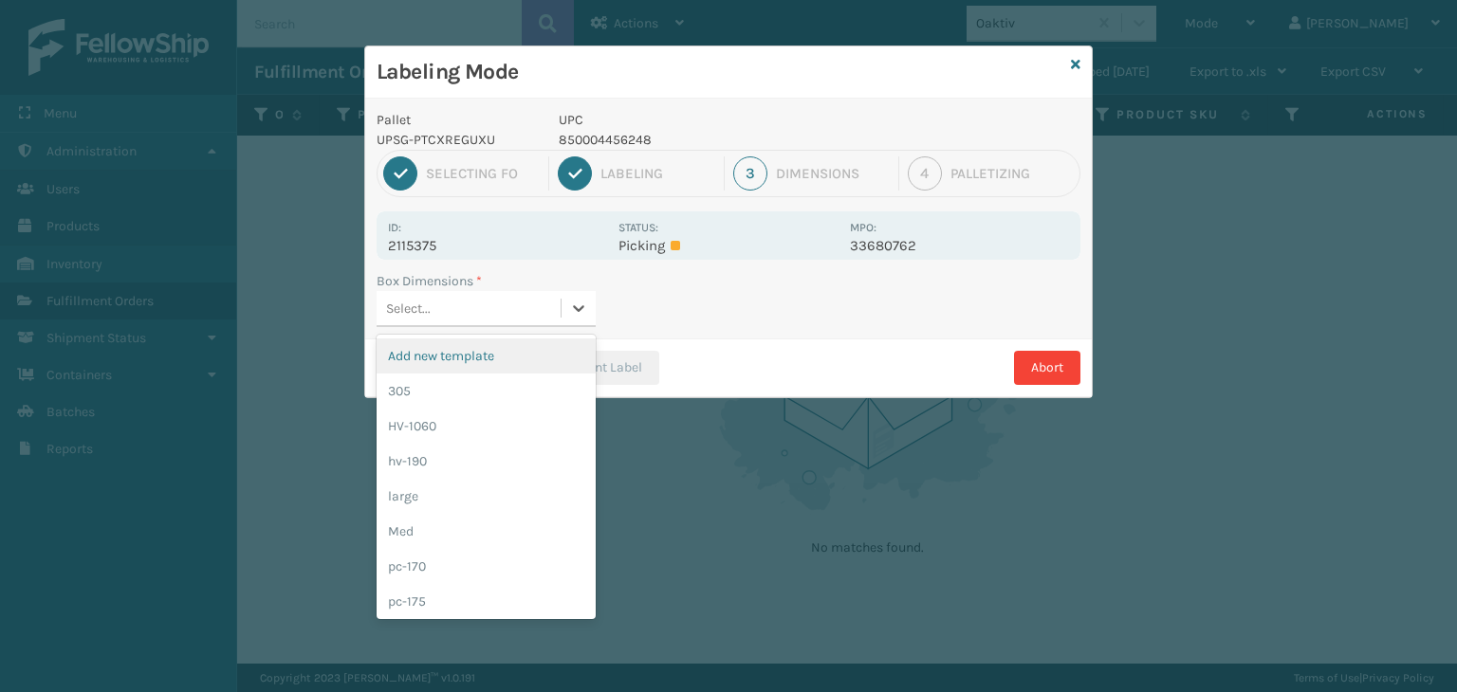
drag, startPoint x: 497, startPoint y: 301, endPoint x: 502, endPoint y: 348, distance: 47.6
click at [501, 304] on div "Select..." at bounding box center [468, 308] width 184 height 31
click at [478, 379] on div "305" at bounding box center [485, 391] width 219 height 35
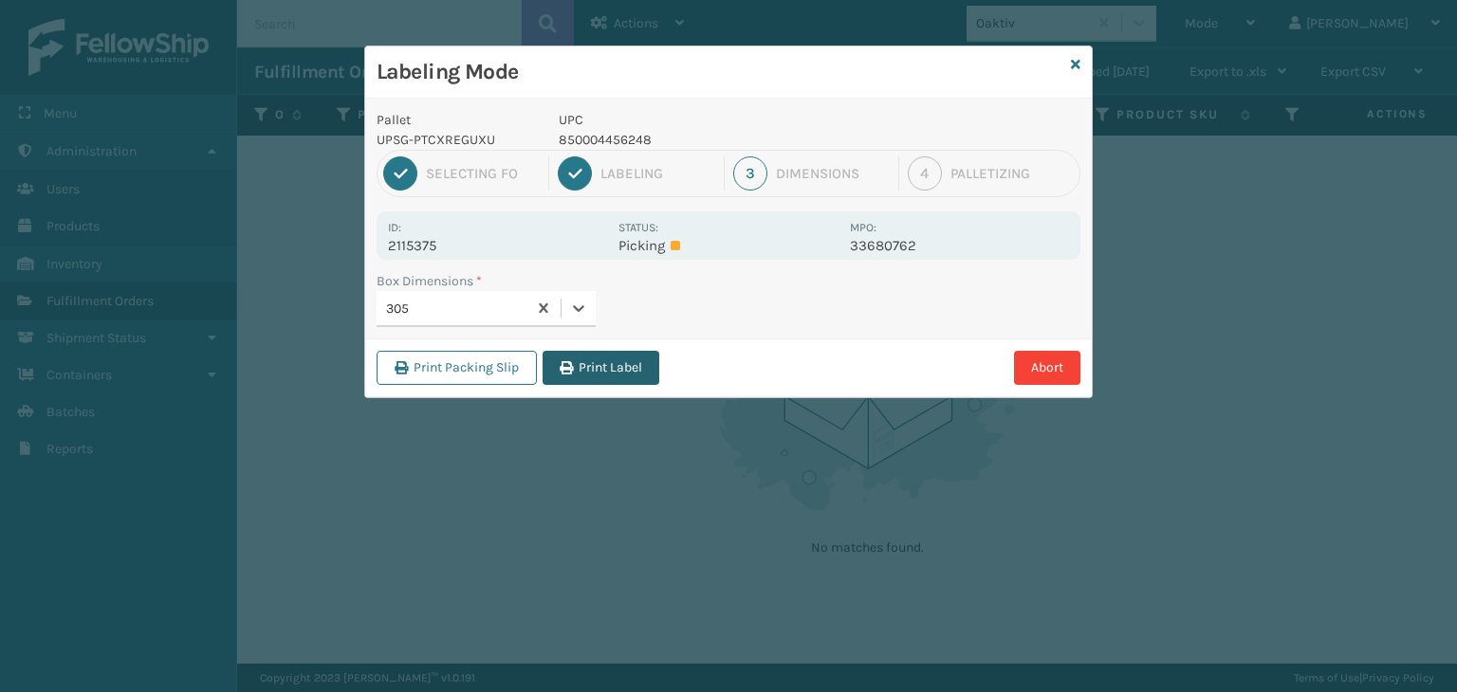
click at [646, 357] on button "Print Label" at bounding box center [600, 368] width 117 height 34
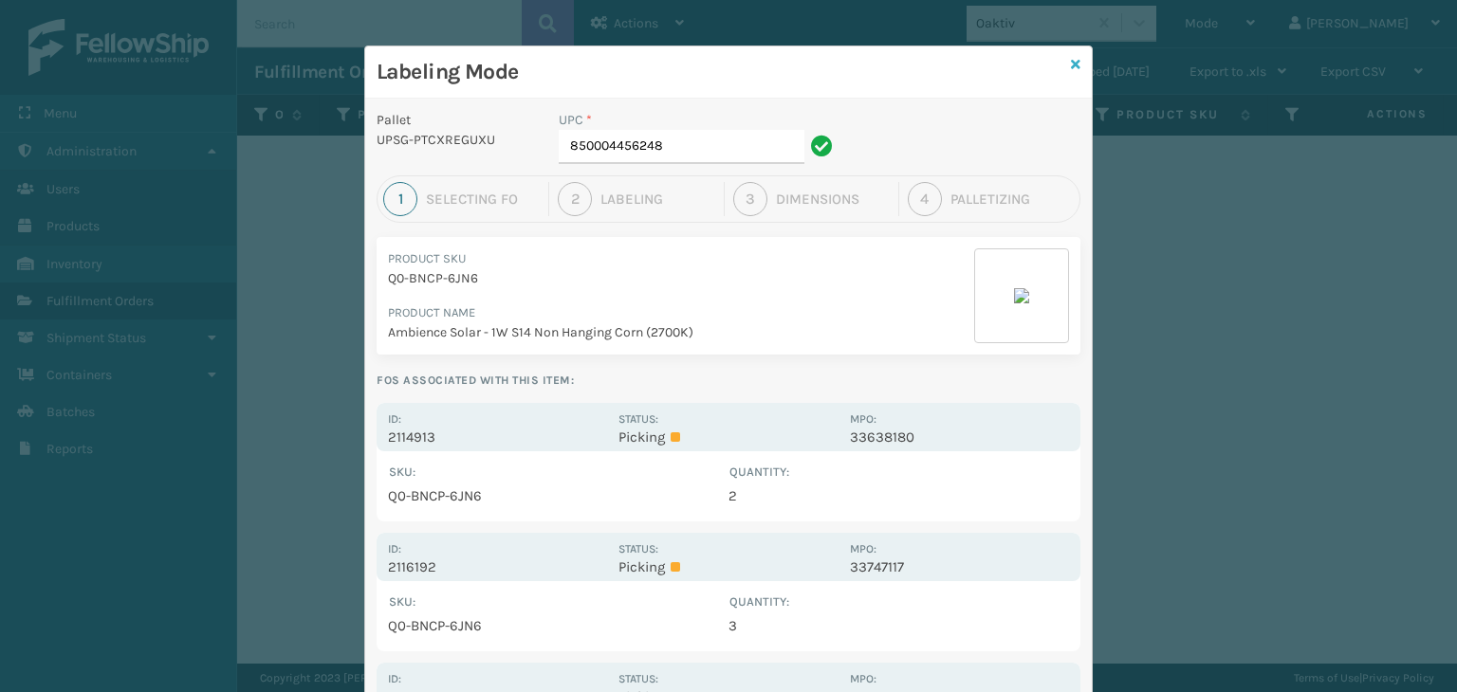
click at [1072, 56] on link at bounding box center [1075, 65] width 9 height 20
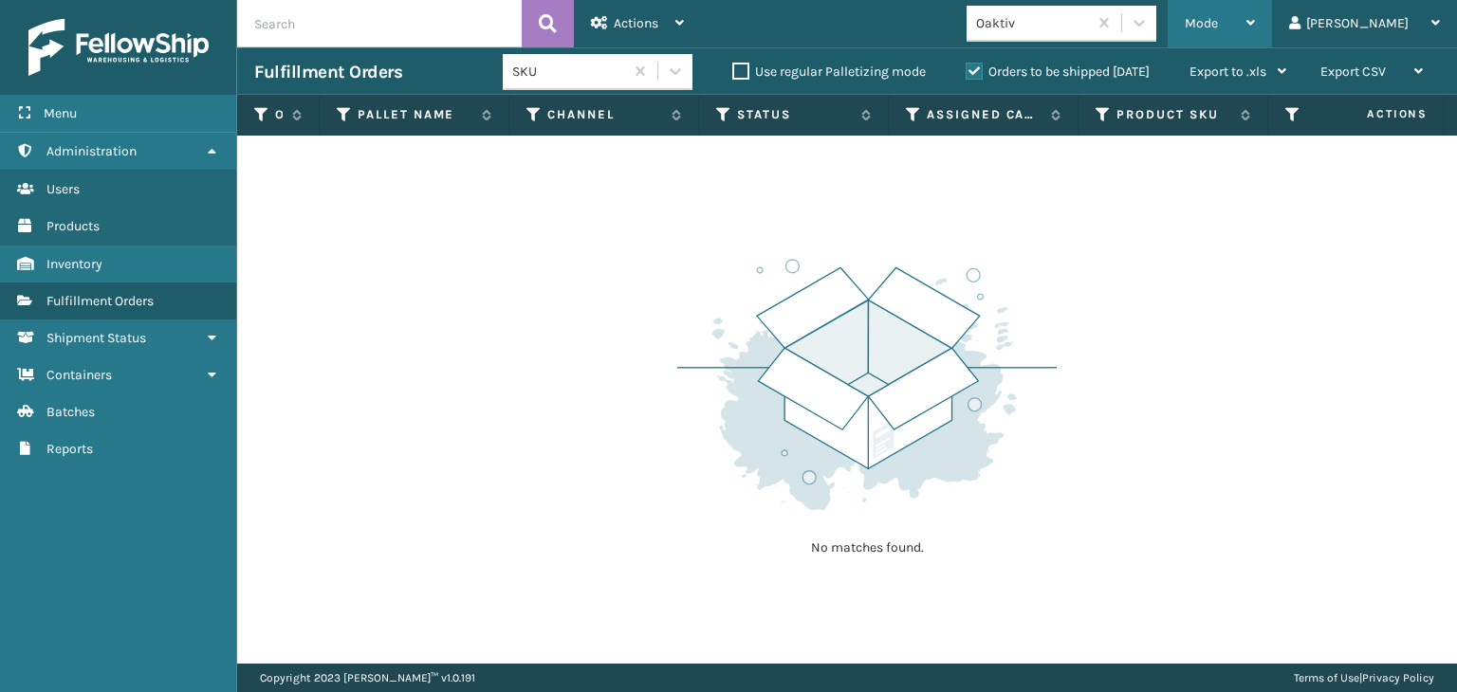
click at [1255, 26] on div "Mode" at bounding box center [1219, 23] width 70 height 47
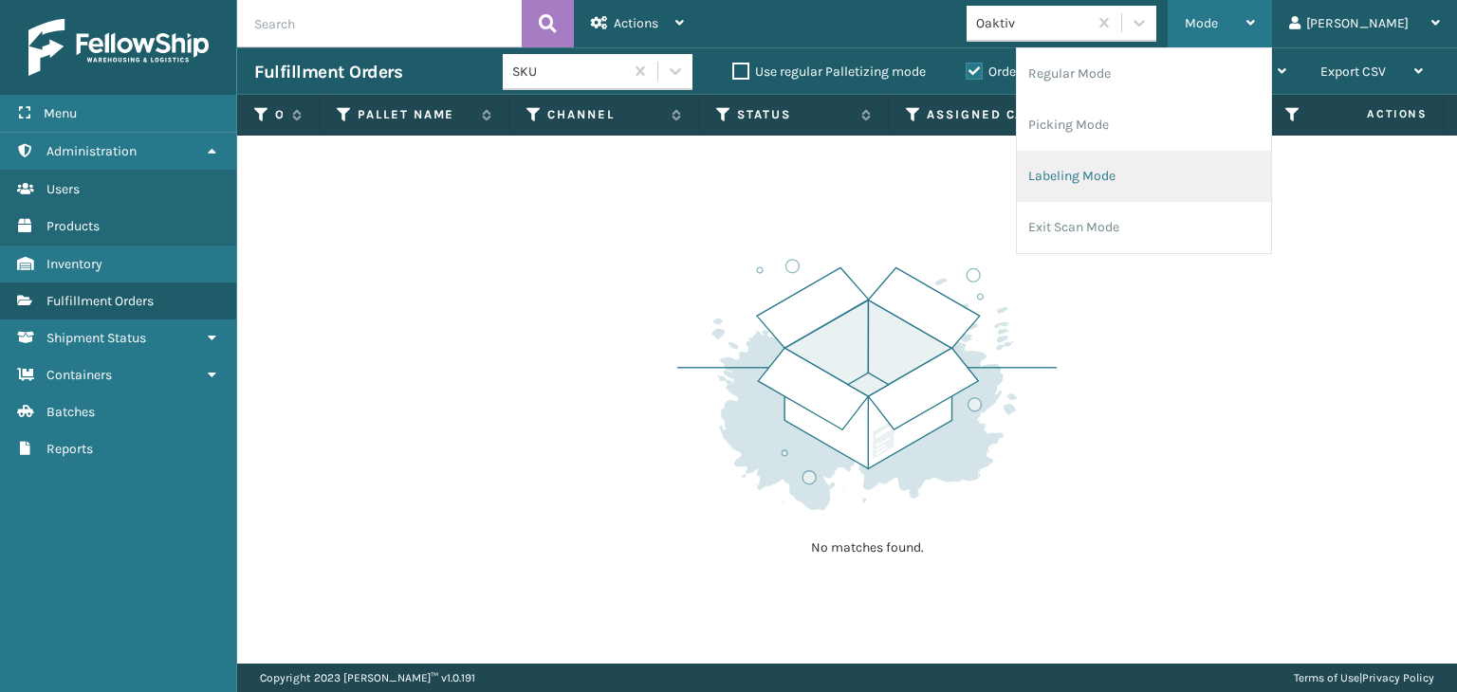
click at [1166, 170] on li "Labeling Mode" at bounding box center [1144, 176] width 254 height 51
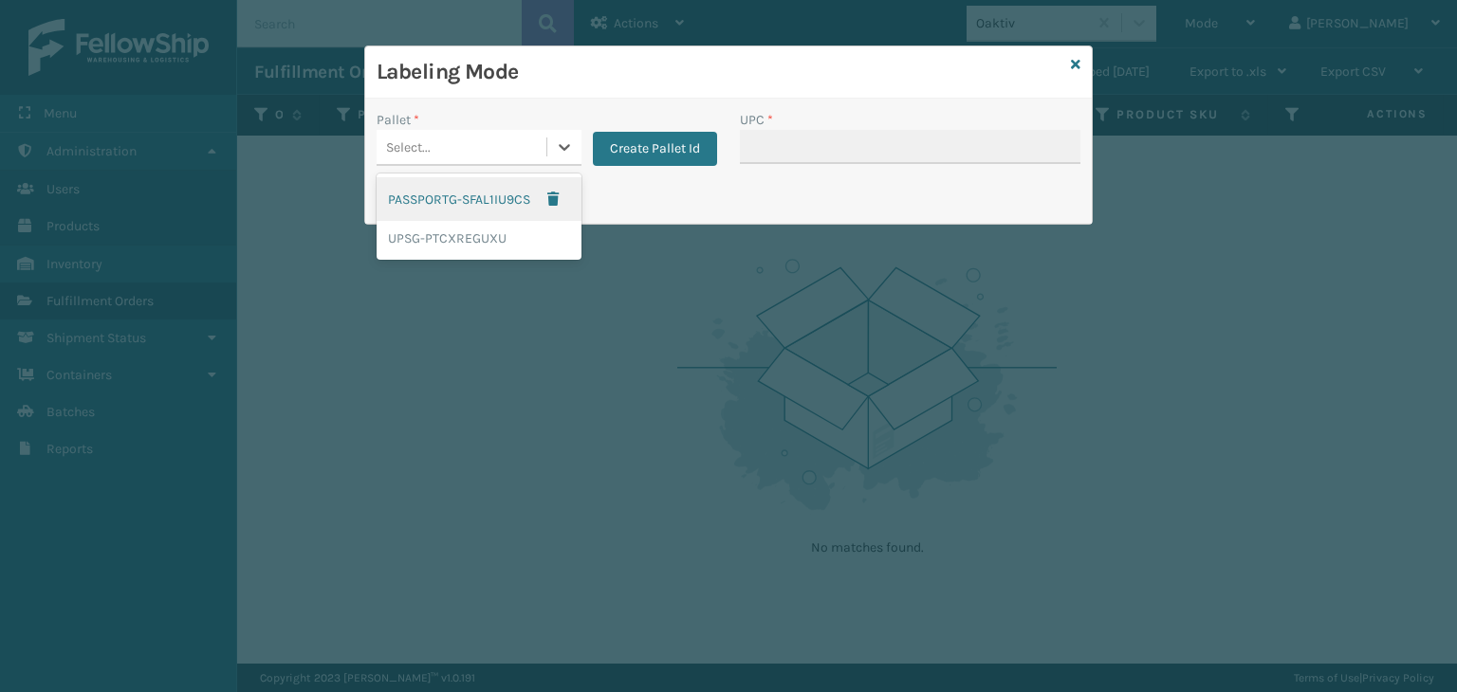
drag, startPoint x: 459, startPoint y: 157, endPoint x: 492, endPoint y: 177, distance: 38.7
click at [460, 157] on div "Select..." at bounding box center [461, 147] width 170 height 31
click at [472, 237] on div "UPSG-PTCXREGUXU" at bounding box center [478, 238] width 205 height 35
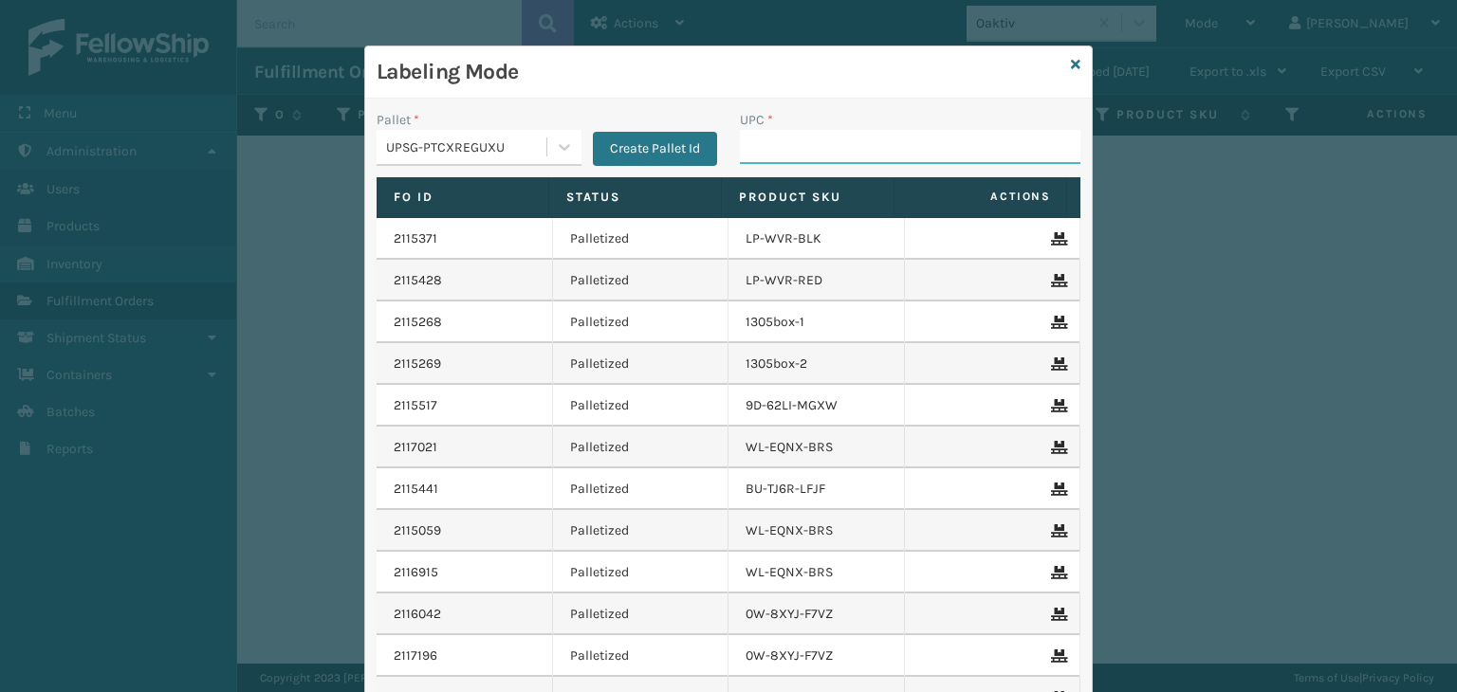
click at [786, 159] on input "UPC *" at bounding box center [910, 147] width 340 height 34
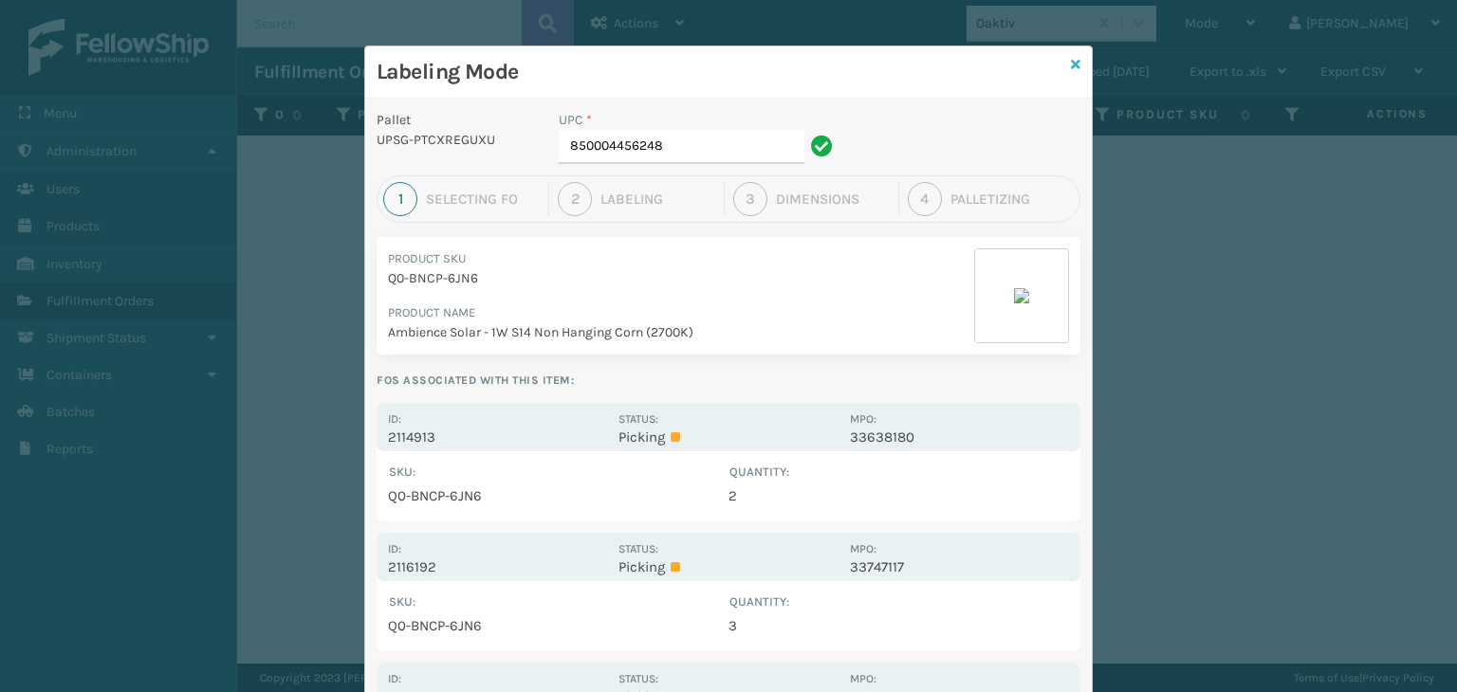
click at [1071, 63] on icon at bounding box center [1075, 64] width 9 height 13
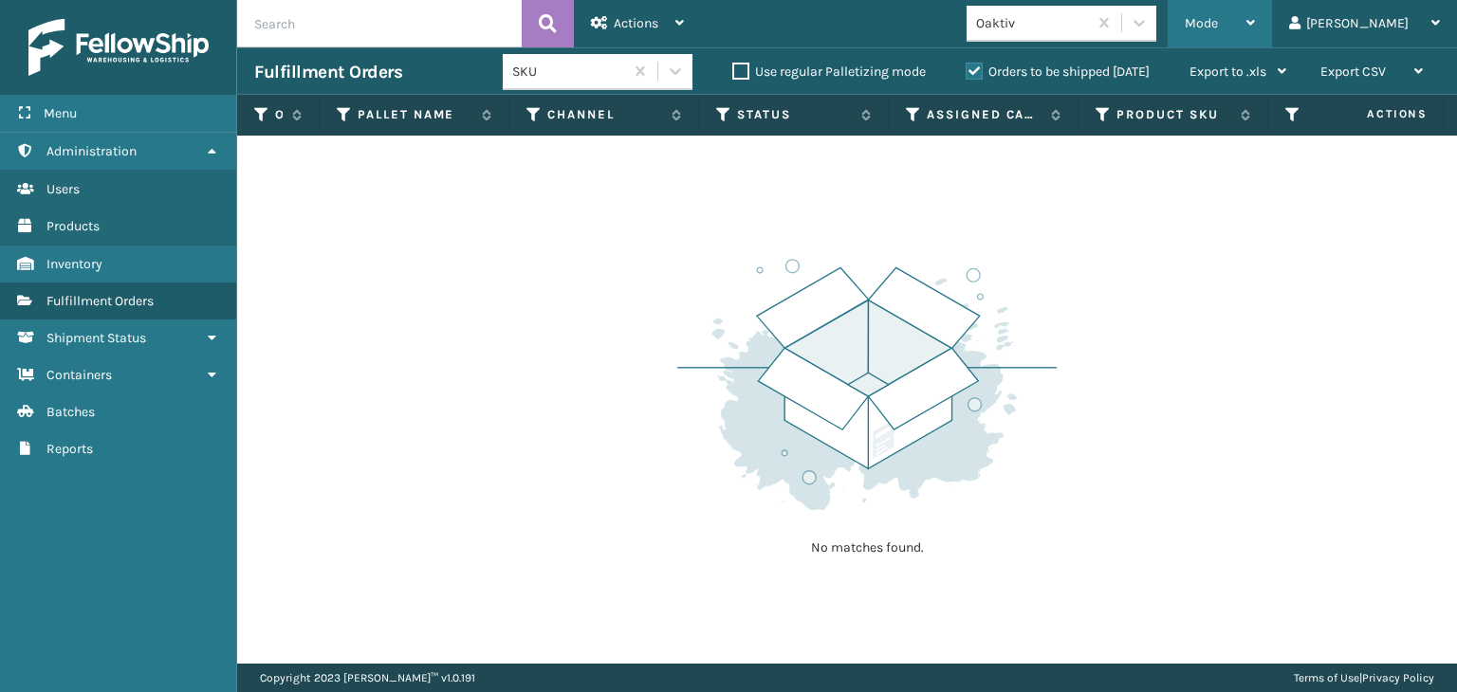
click at [1255, 27] on div "Mode" at bounding box center [1219, 23] width 70 height 47
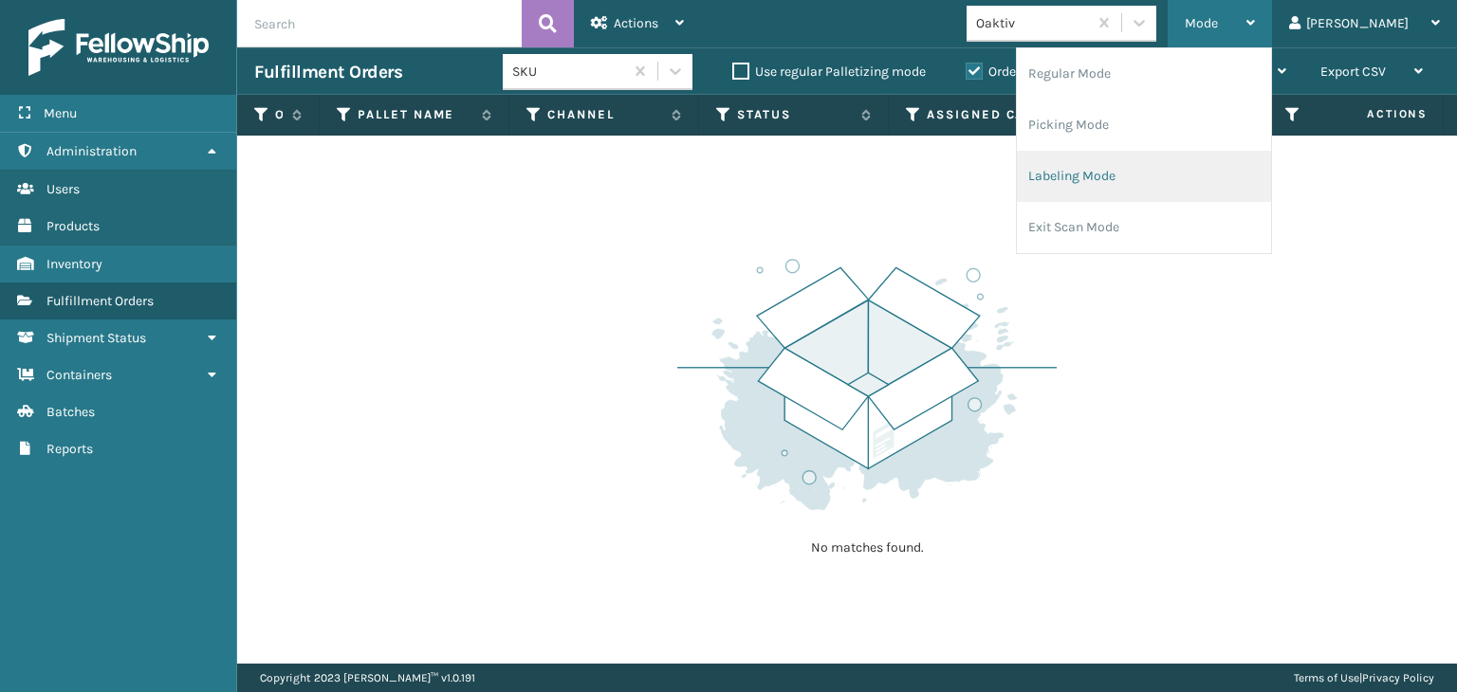
click at [1158, 176] on li "Labeling Mode" at bounding box center [1144, 176] width 254 height 51
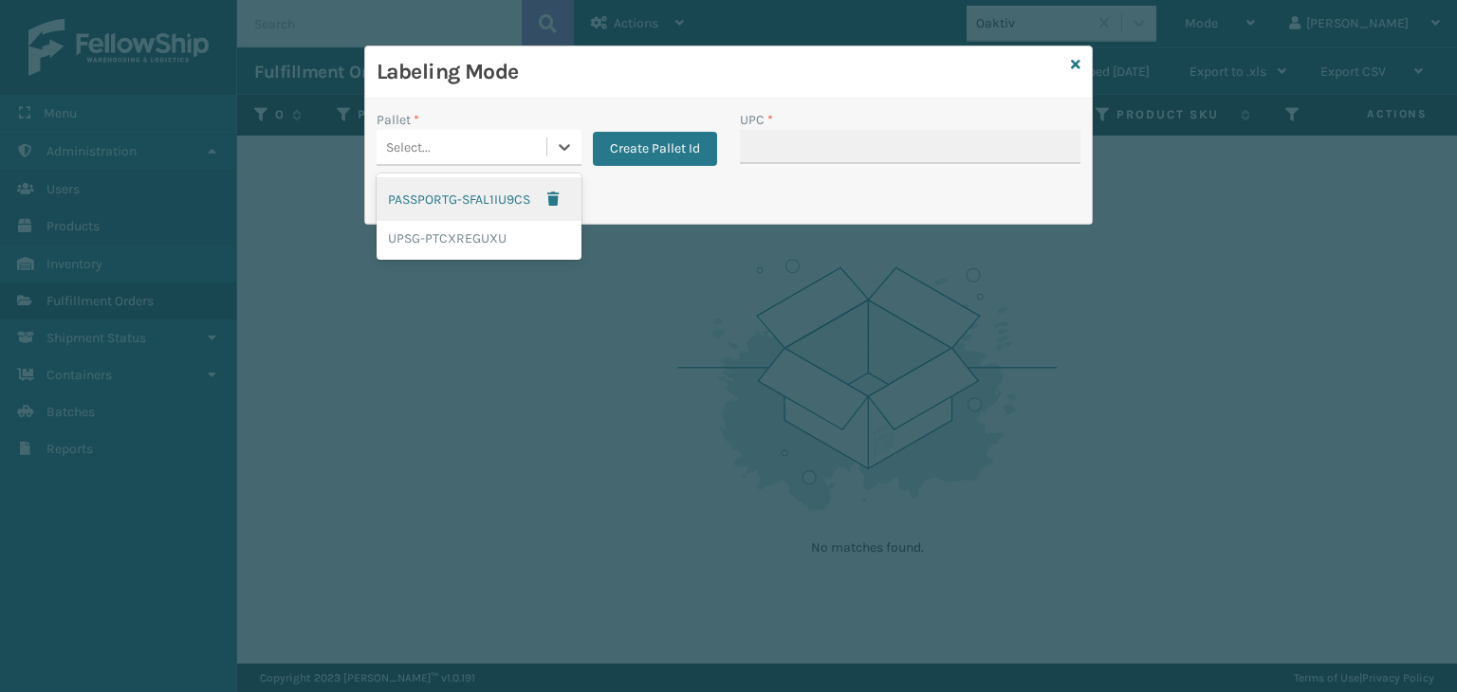
click at [481, 137] on div "Select..." at bounding box center [461, 147] width 170 height 31
click at [493, 238] on div "UPSG-PTCXREGUXU" at bounding box center [478, 238] width 205 height 35
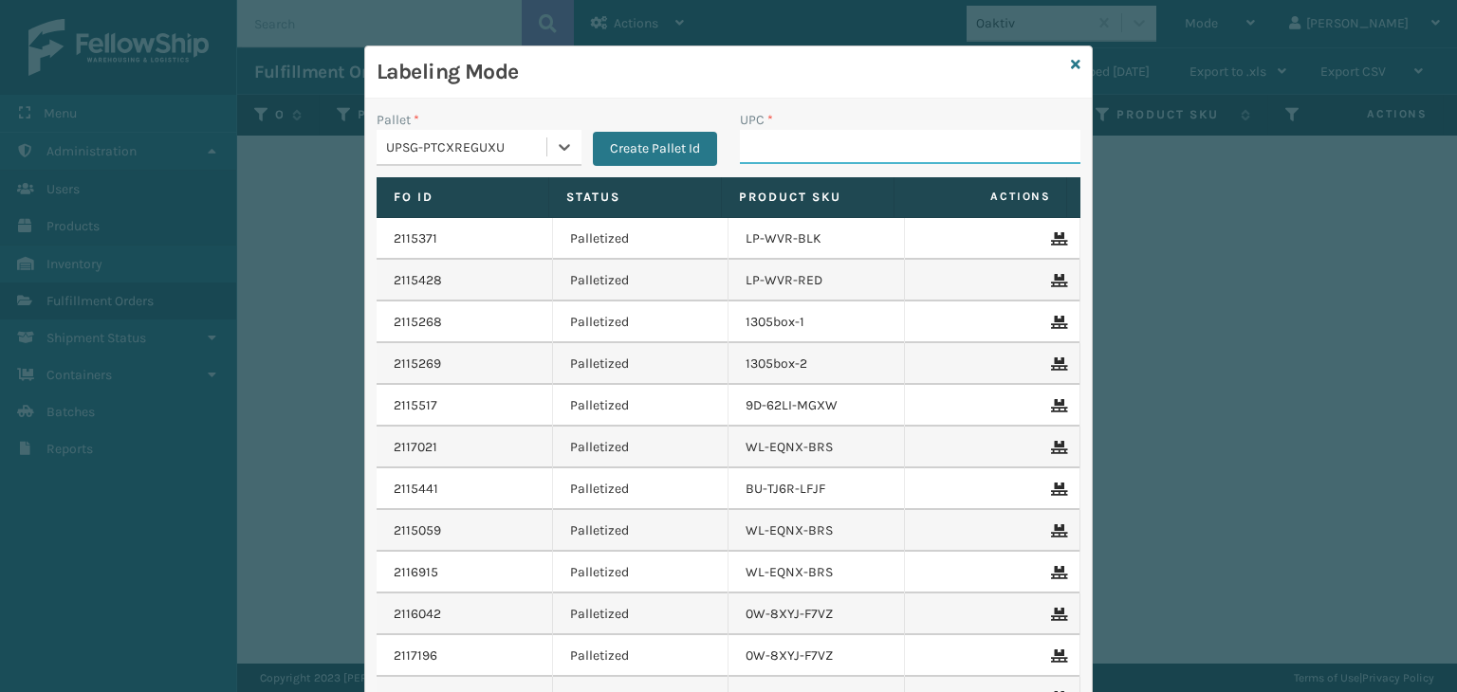
click at [834, 143] on input "UPC *" at bounding box center [910, 147] width 340 height 34
click at [850, 140] on input "UPC *" at bounding box center [910, 147] width 340 height 34
type input "858"
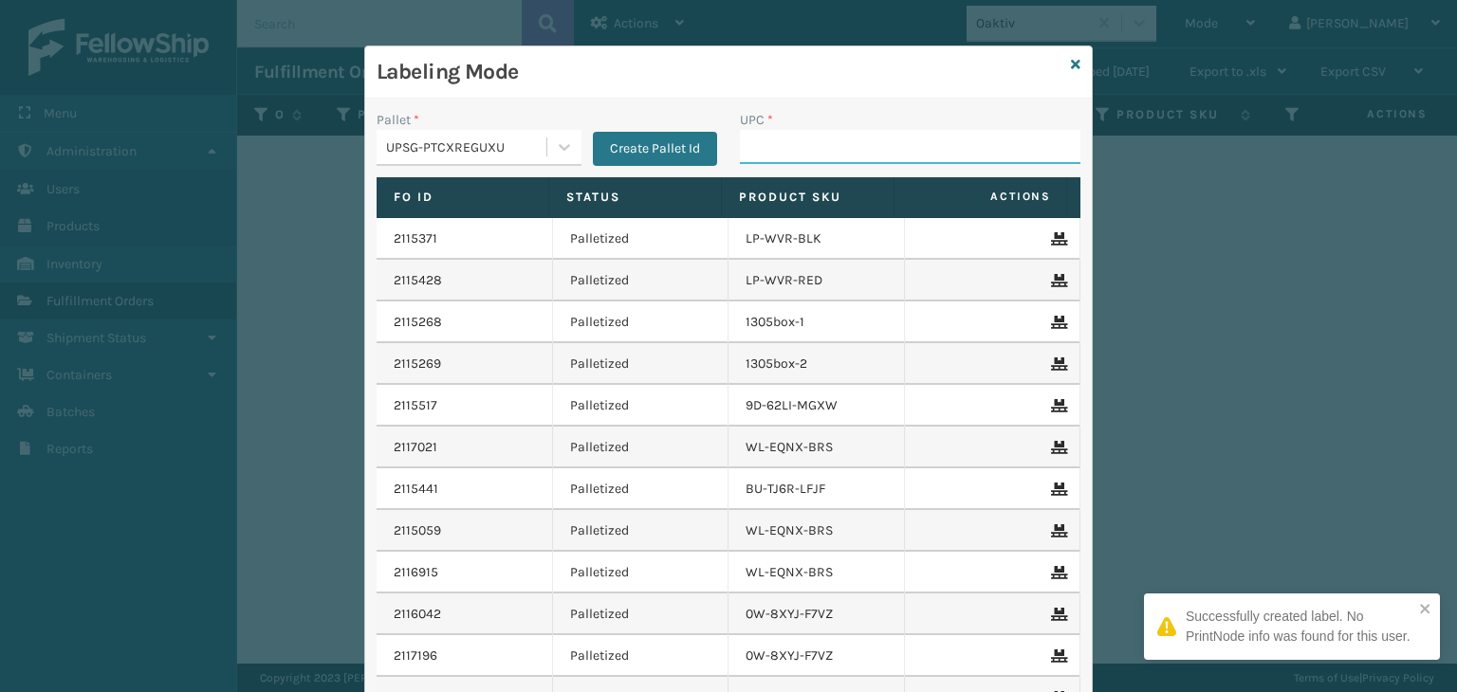
click at [786, 141] on input "UPC *" at bounding box center [910, 147] width 340 height 34
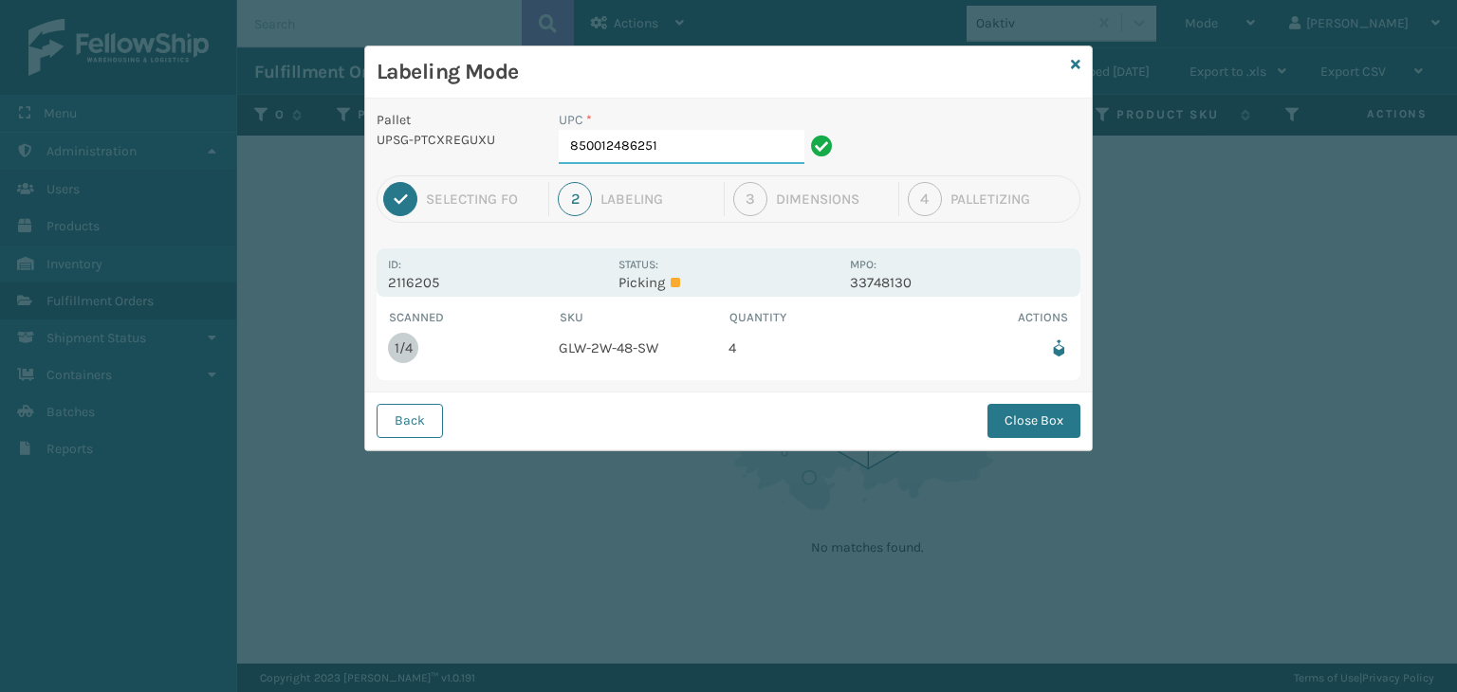
click at [684, 136] on input "850012486251" at bounding box center [682, 147] width 246 height 34
click at [1039, 416] on button "Close Box" at bounding box center [1033, 421] width 93 height 34
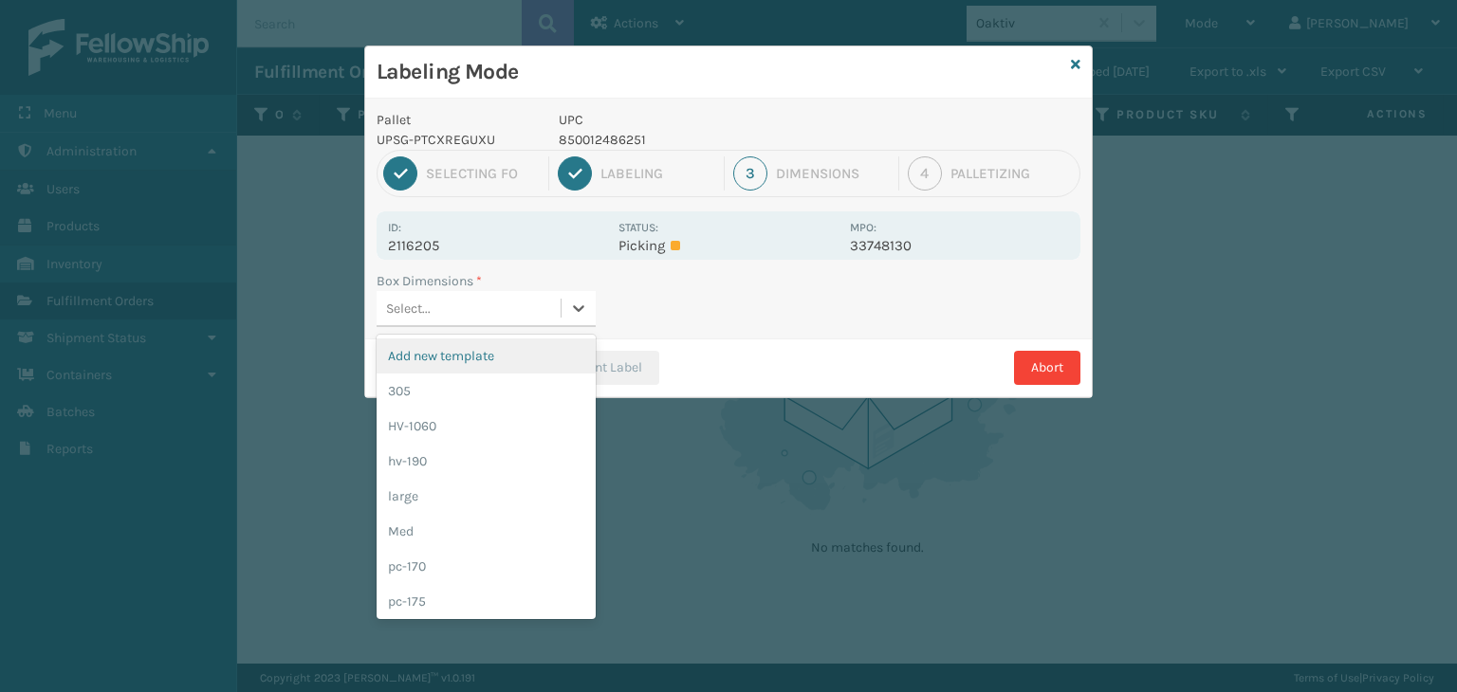
drag, startPoint x: 501, startPoint y: 312, endPoint x: 511, endPoint y: 324, distance: 16.1
click at [501, 309] on div "Select..." at bounding box center [468, 308] width 184 height 31
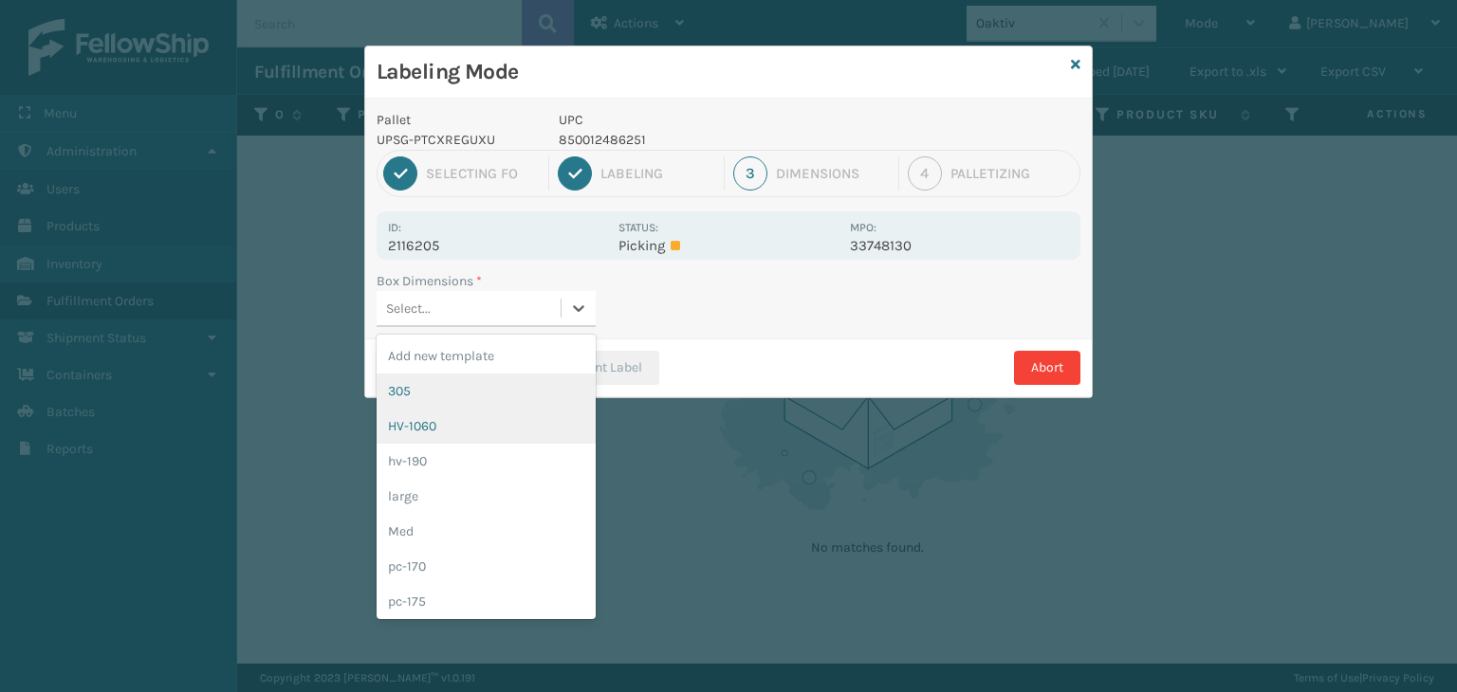
click at [485, 423] on div "HV-1060" at bounding box center [485, 426] width 219 height 35
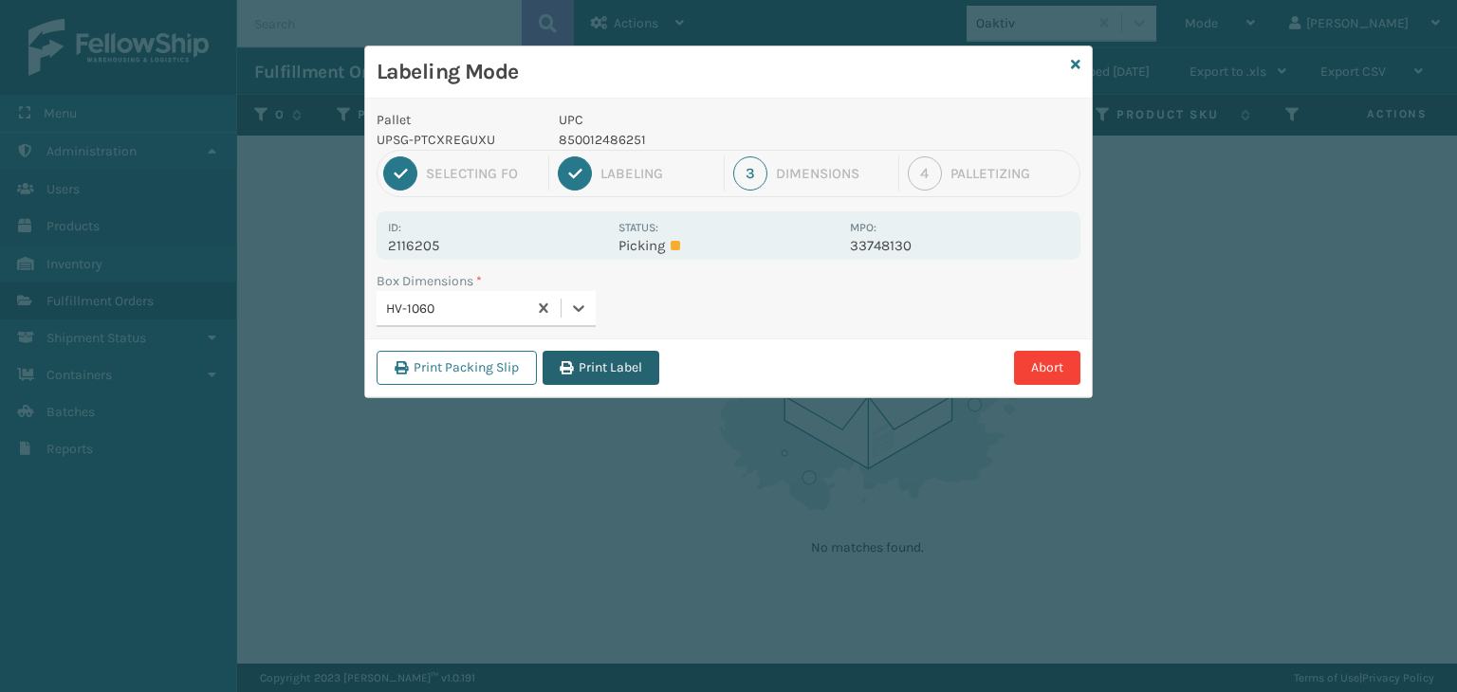
click at [620, 375] on button "Print Label" at bounding box center [600, 368] width 117 height 34
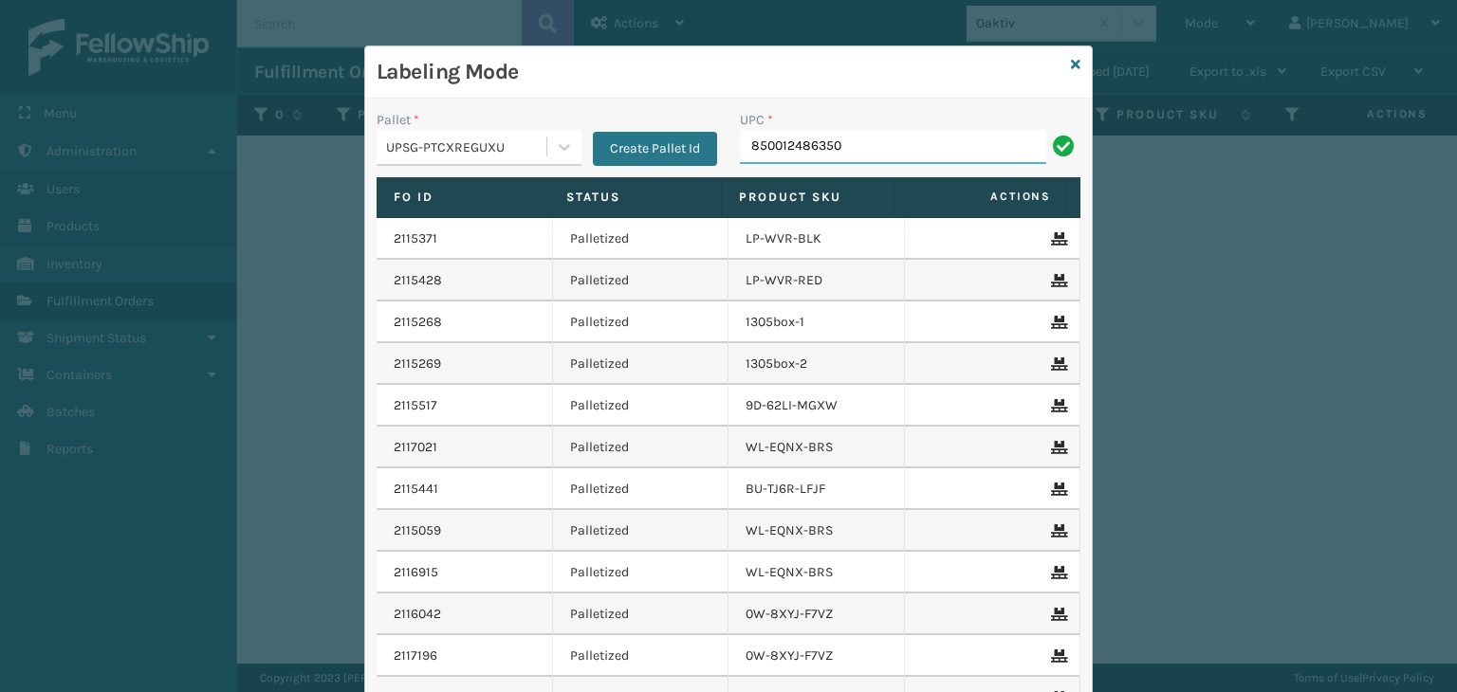
click at [812, 137] on input "850012486350" at bounding box center [893, 147] width 306 height 34
type input "850012486350"
type input "850040"
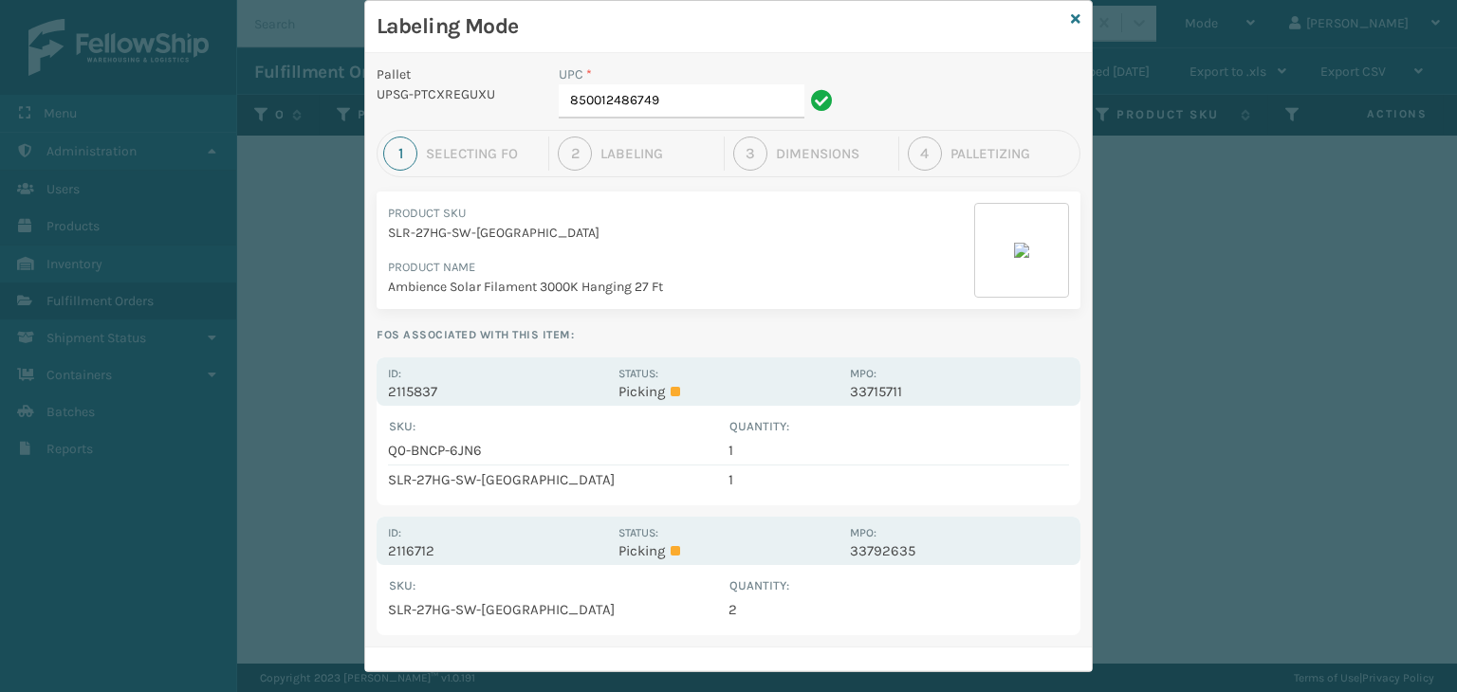
scroll to position [69, 0]
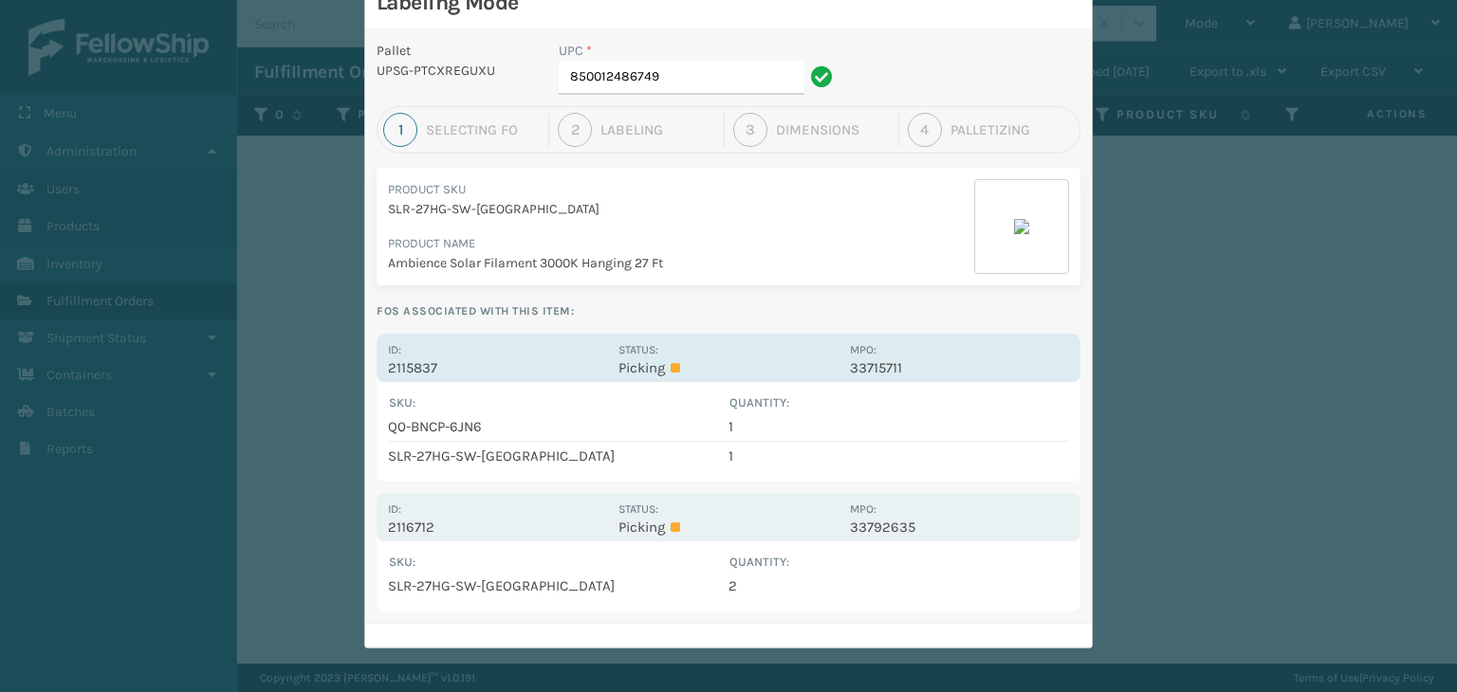
click at [544, 352] on div "Id: 2115837" at bounding box center [497, 357] width 219 height 37
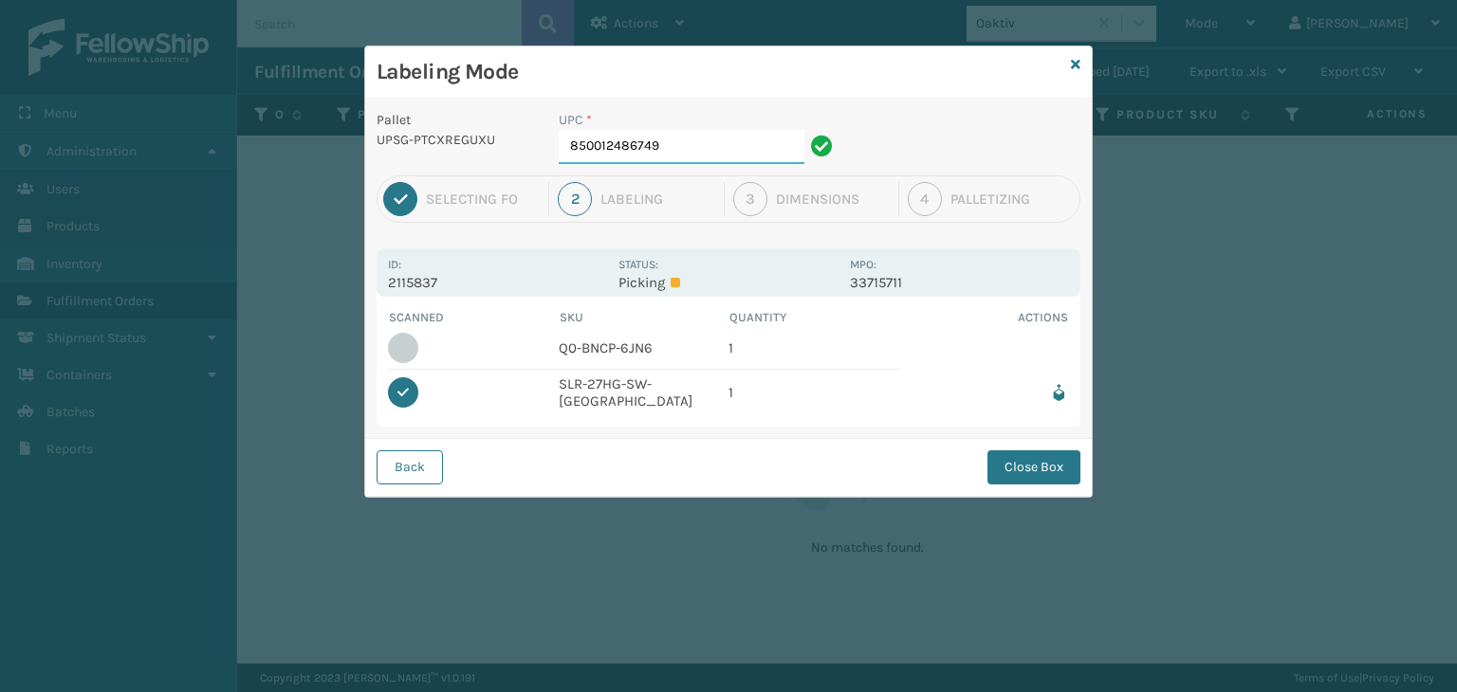
drag, startPoint x: 678, startPoint y: 153, endPoint x: 349, endPoint y: 192, distance: 331.3
click at [353, 191] on div "Labeling Mode Pallet UPSG-PTCXREGUXU UPC * 850012486749 1 Selecting FO 2 Labeli…" at bounding box center [728, 346] width 1457 height 692
type input "850004456248"
click at [1048, 475] on button "Close Box" at bounding box center [1033, 467] width 93 height 34
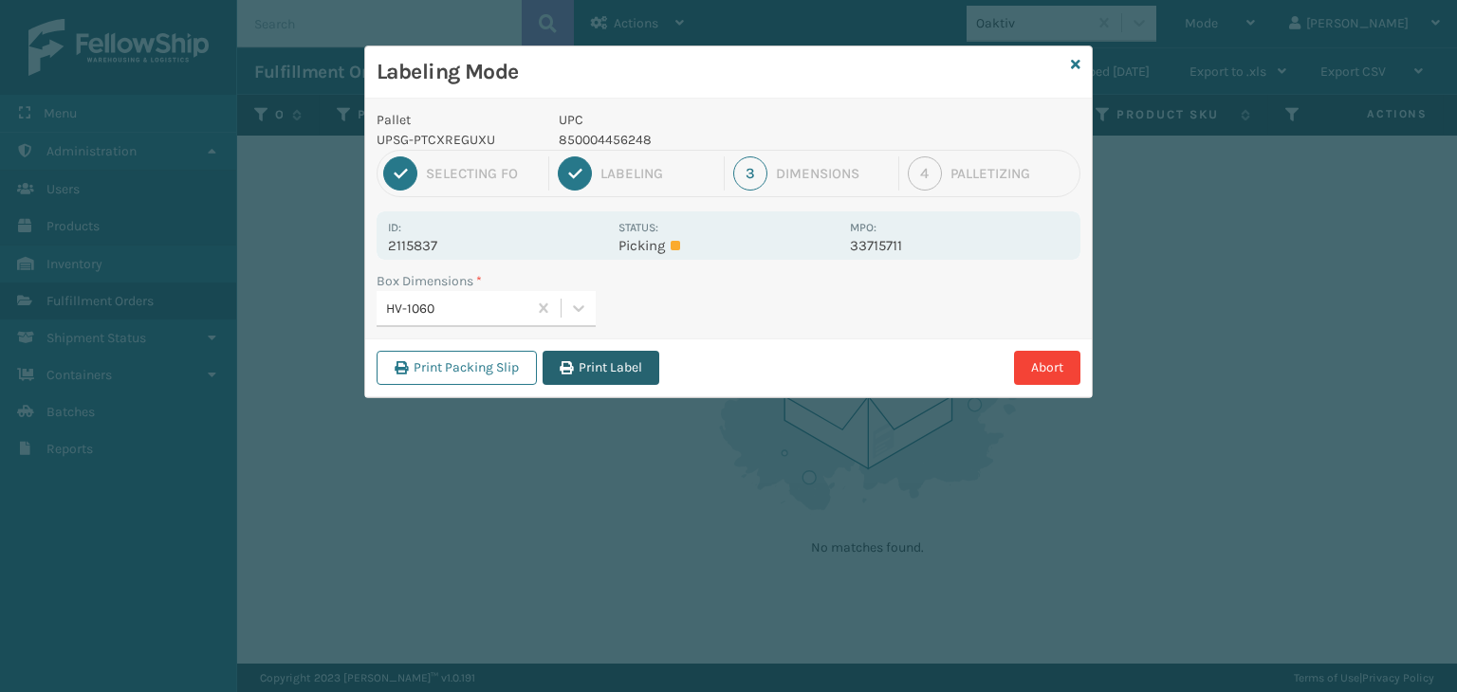
click at [599, 360] on button "Print Label" at bounding box center [600, 368] width 117 height 34
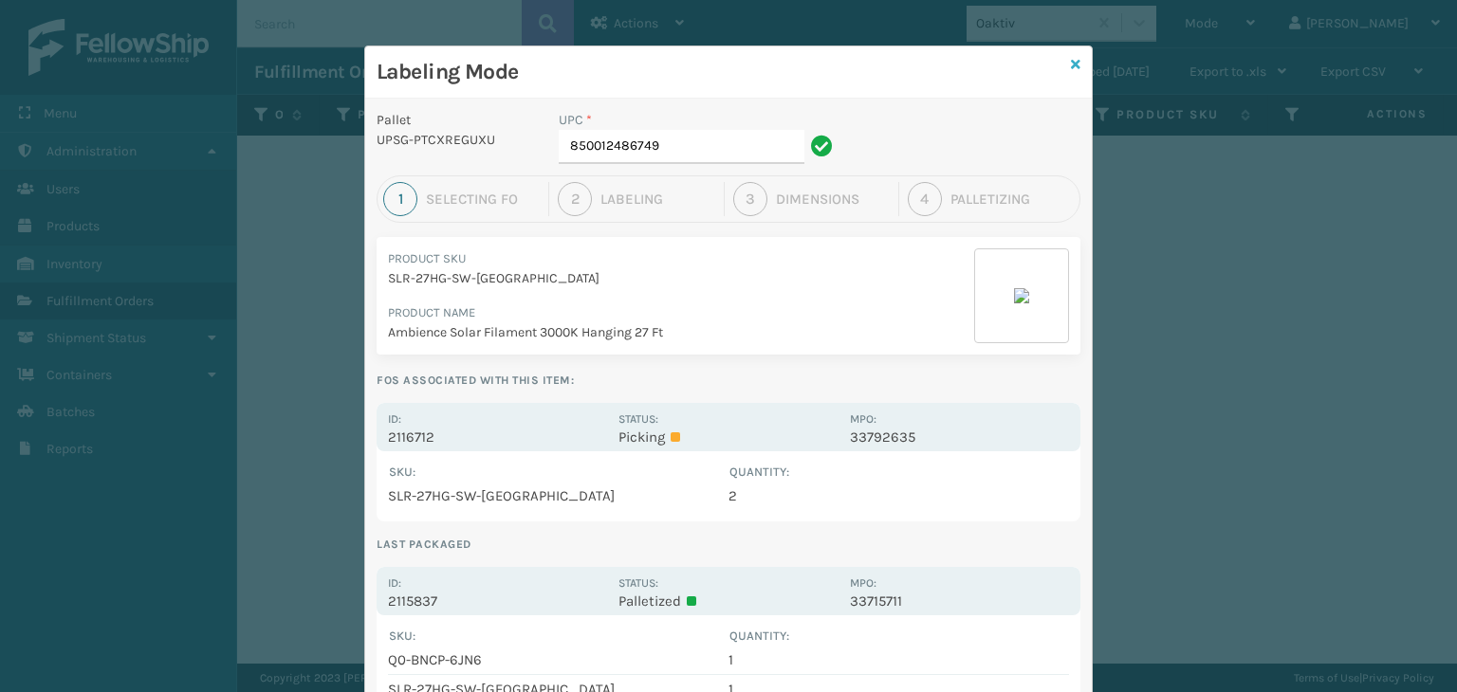
click at [1072, 65] on icon at bounding box center [1075, 64] width 9 height 13
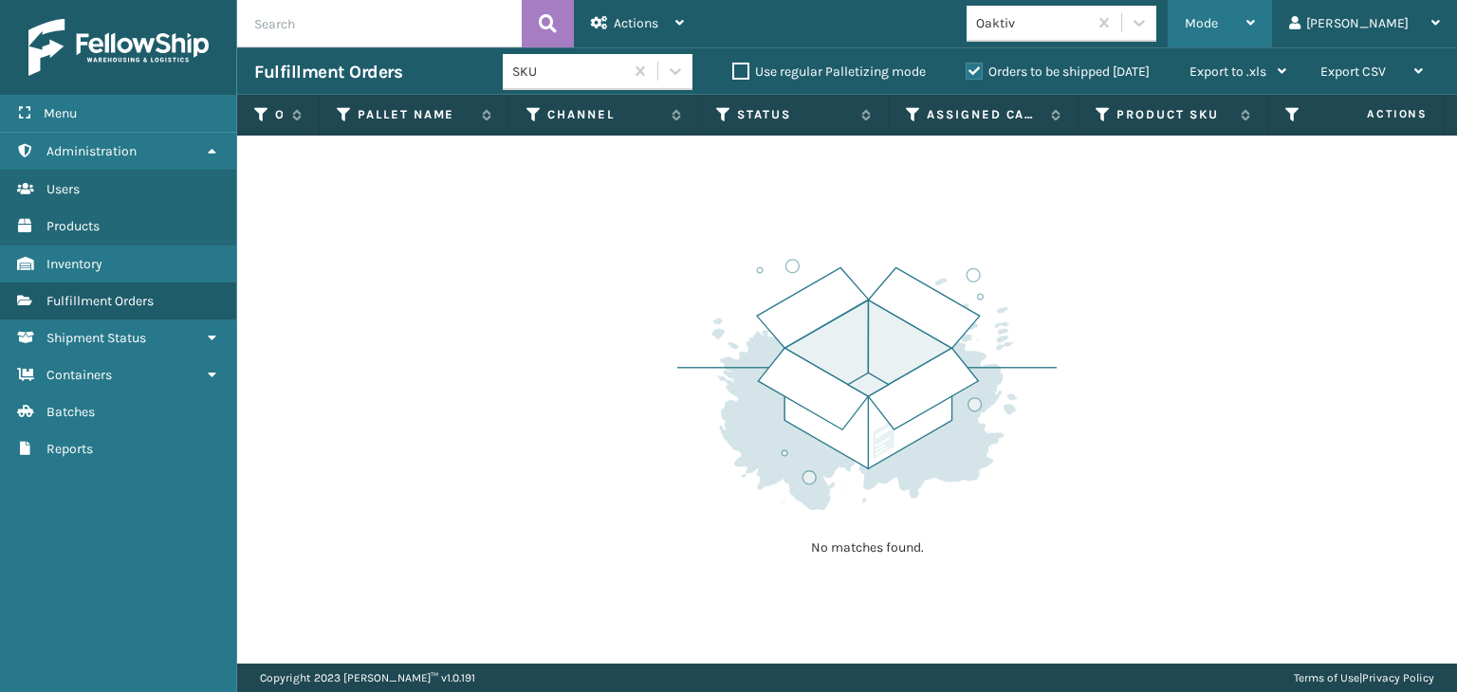
click at [1218, 20] on span "Mode" at bounding box center [1200, 23] width 33 height 16
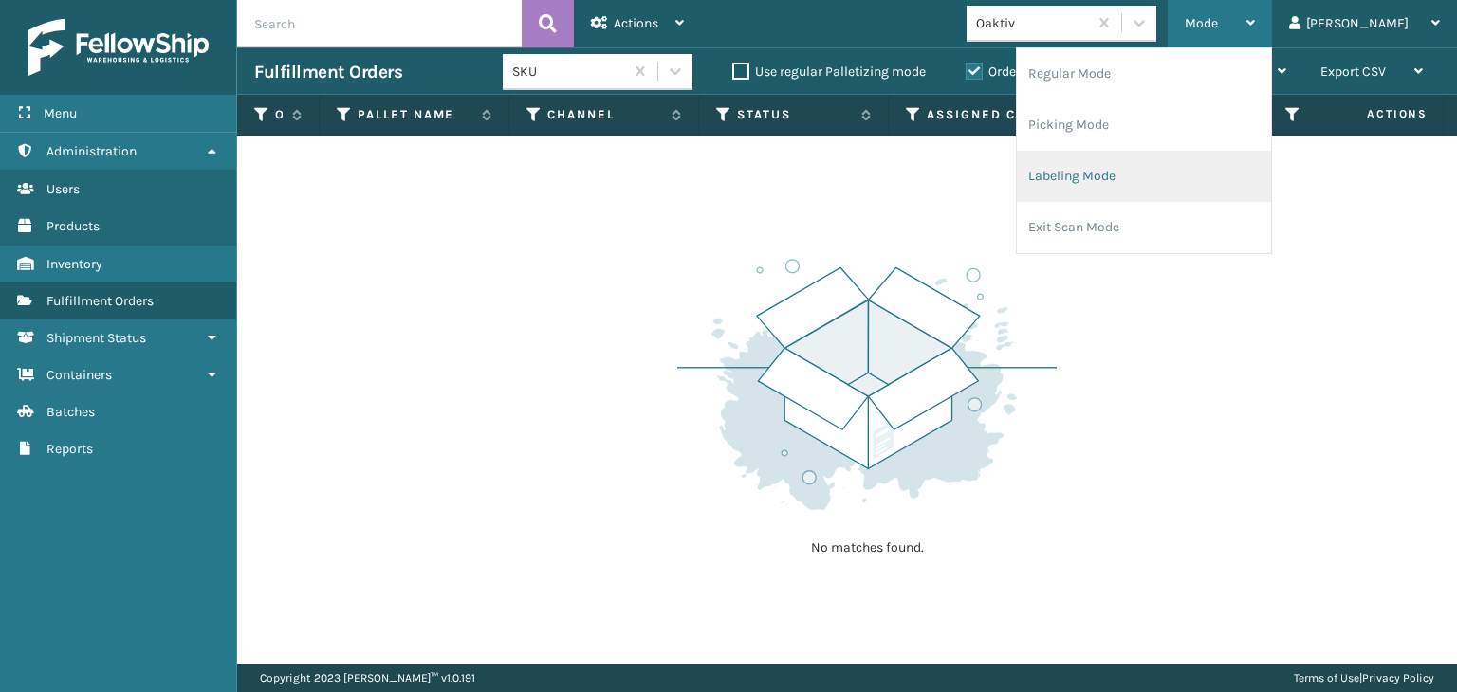
click at [1142, 186] on li "Labeling Mode" at bounding box center [1144, 176] width 254 height 51
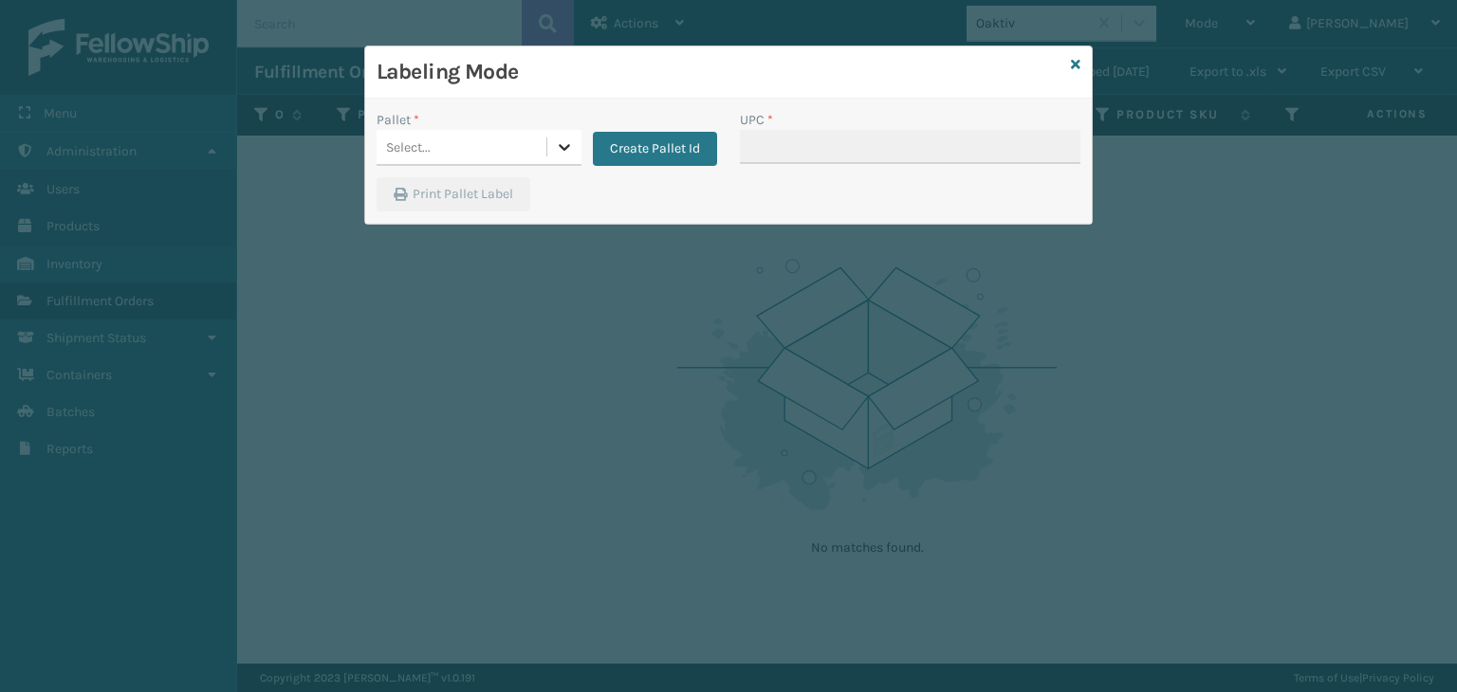
click at [550, 156] on div at bounding box center [564, 147] width 34 height 34
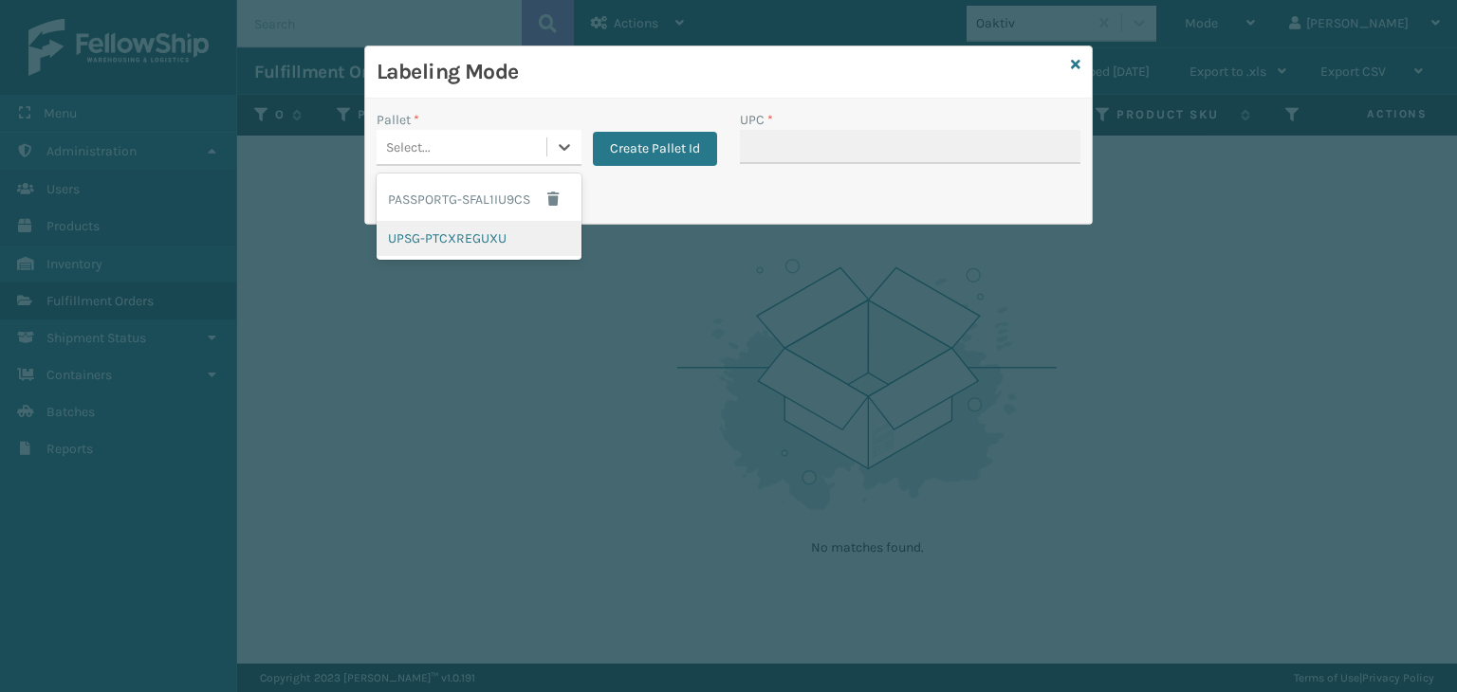
click at [431, 247] on div "UPSG-PTCXREGUXU" at bounding box center [478, 238] width 205 height 35
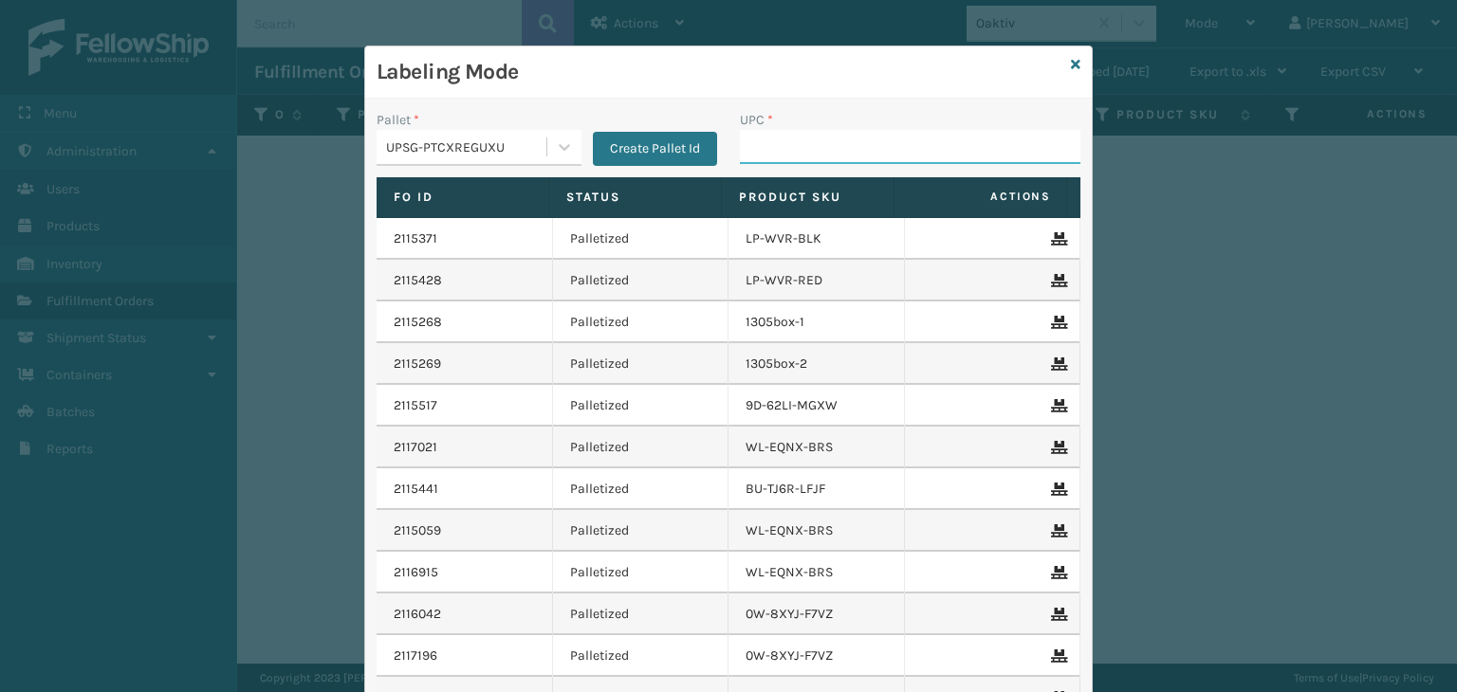
click at [823, 156] on input "UPC *" at bounding box center [910, 147] width 340 height 34
click at [844, 141] on input "UPC *" at bounding box center [910, 147] width 340 height 34
click at [1004, 156] on input "UPC *" at bounding box center [910, 147] width 340 height 34
click at [833, 137] on input "UPC *" at bounding box center [910, 147] width 340 height 34
click at [847, 144] on input "UPC *" at bounding box center [910, 147] width 340 height 34
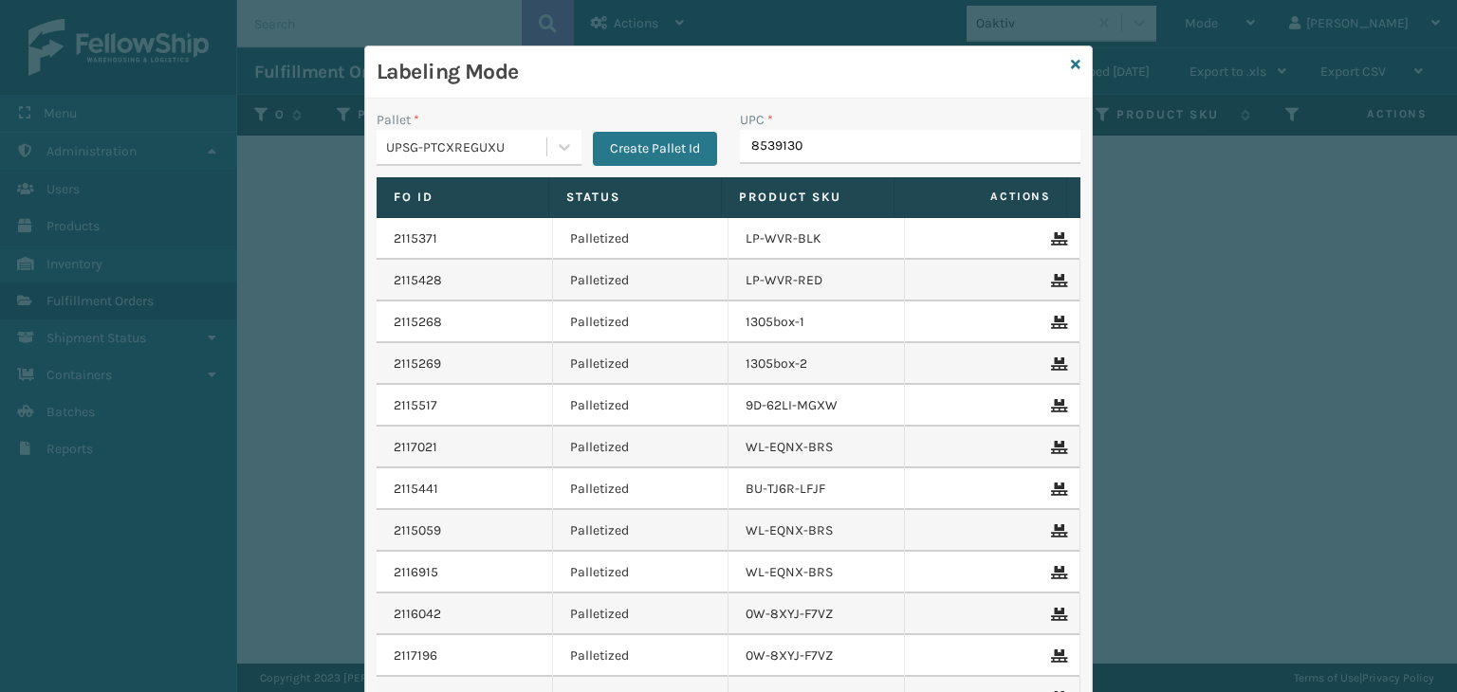
type input "85391300"
click at [770, 148] on input "UPC *" at bounding box center [910, 147] width 340 height 34
drag, startPoint x: 781, startPoint y: 131, endPoint x: 781, endPoint y: 150, distance: 19.0
click at [781, 141] on input "853913008515" at bounding box center [893, 147] width 306 height 34
type input "853913008515"
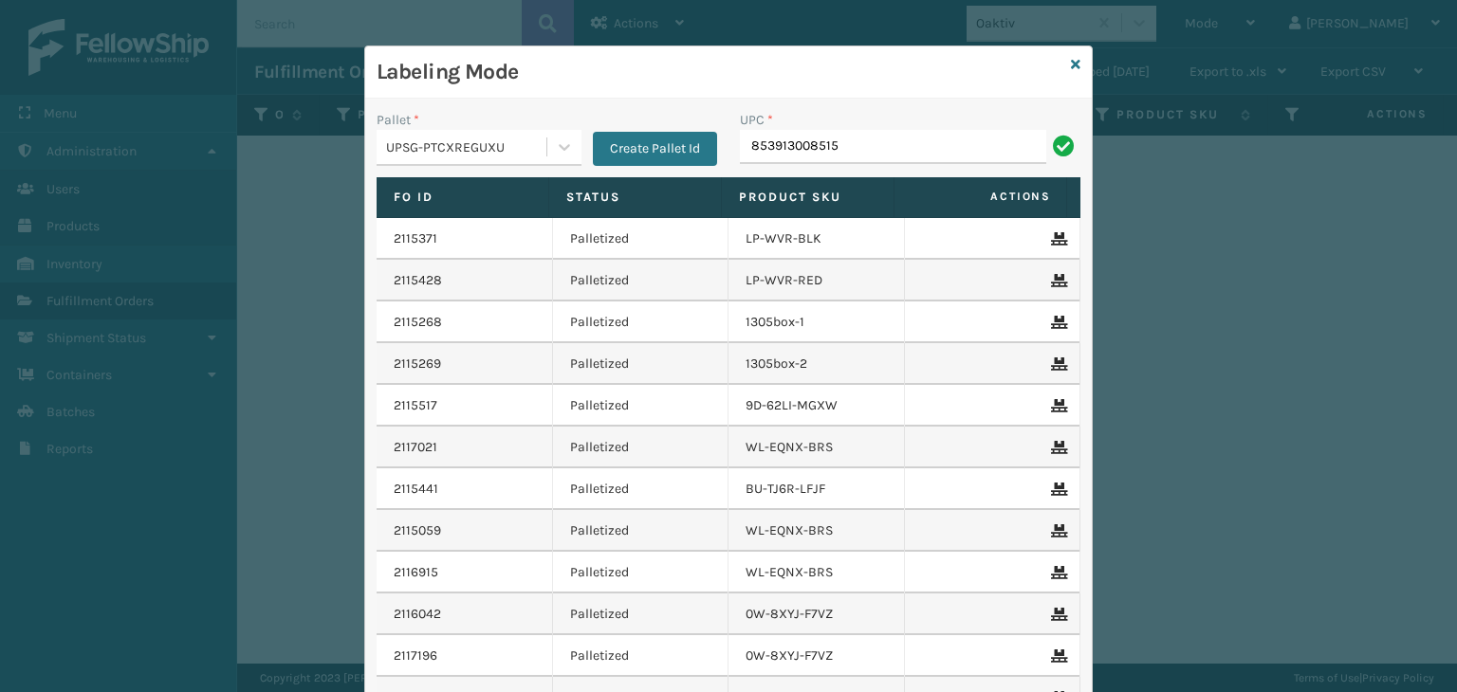
click at [789, 168] on div "UPC * 853913008515" at bounding box center [909, 143] width 363 height 67
click at [798, 148] on input "853913008515" at bounding box center [893, 147] width 306 height 34
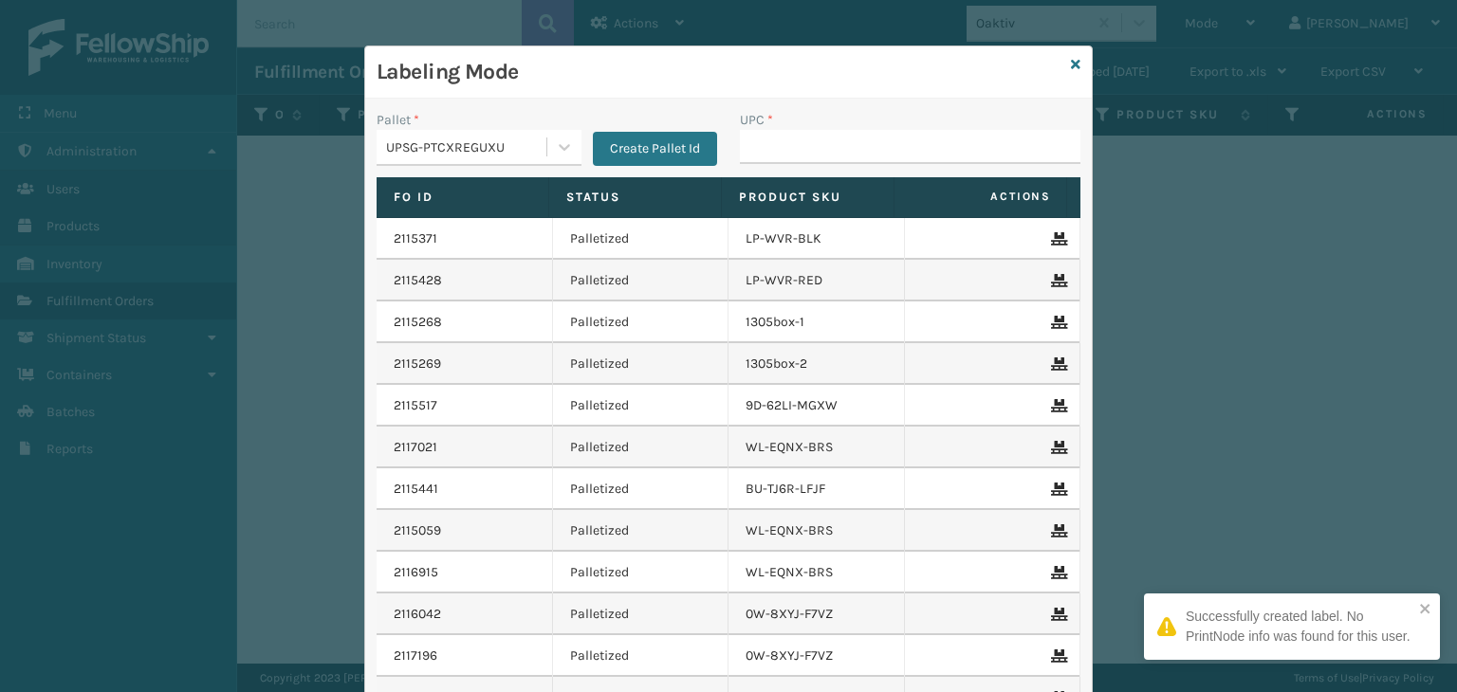
type input "853913008515"
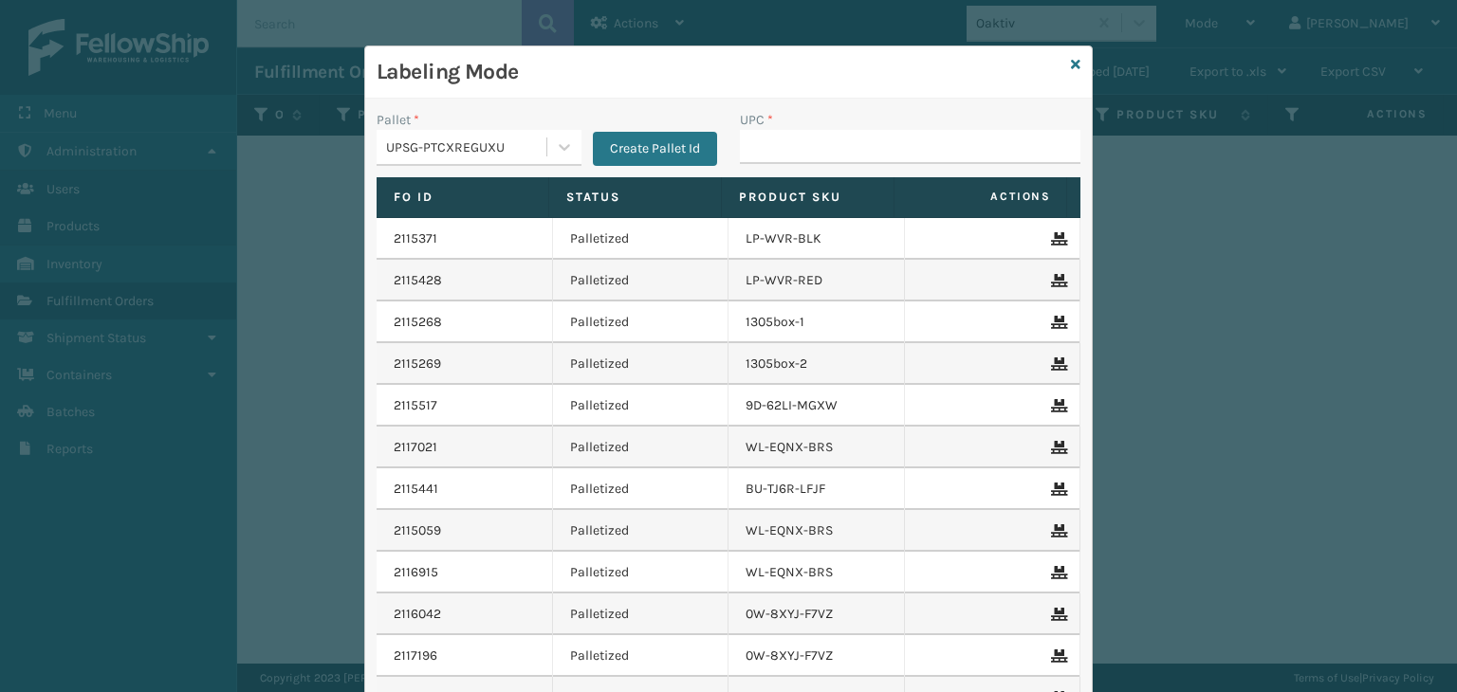
click at [832, 170] on div "UPC *" at bounding box center [909, 143] width 363 height 67
click at [805, 149] on input "UPC *" at bounding box center [910, 147] width 340 height 34
click at [808, 146] on input "UPC *" at bounding box center [910, 147] width 340 height 34
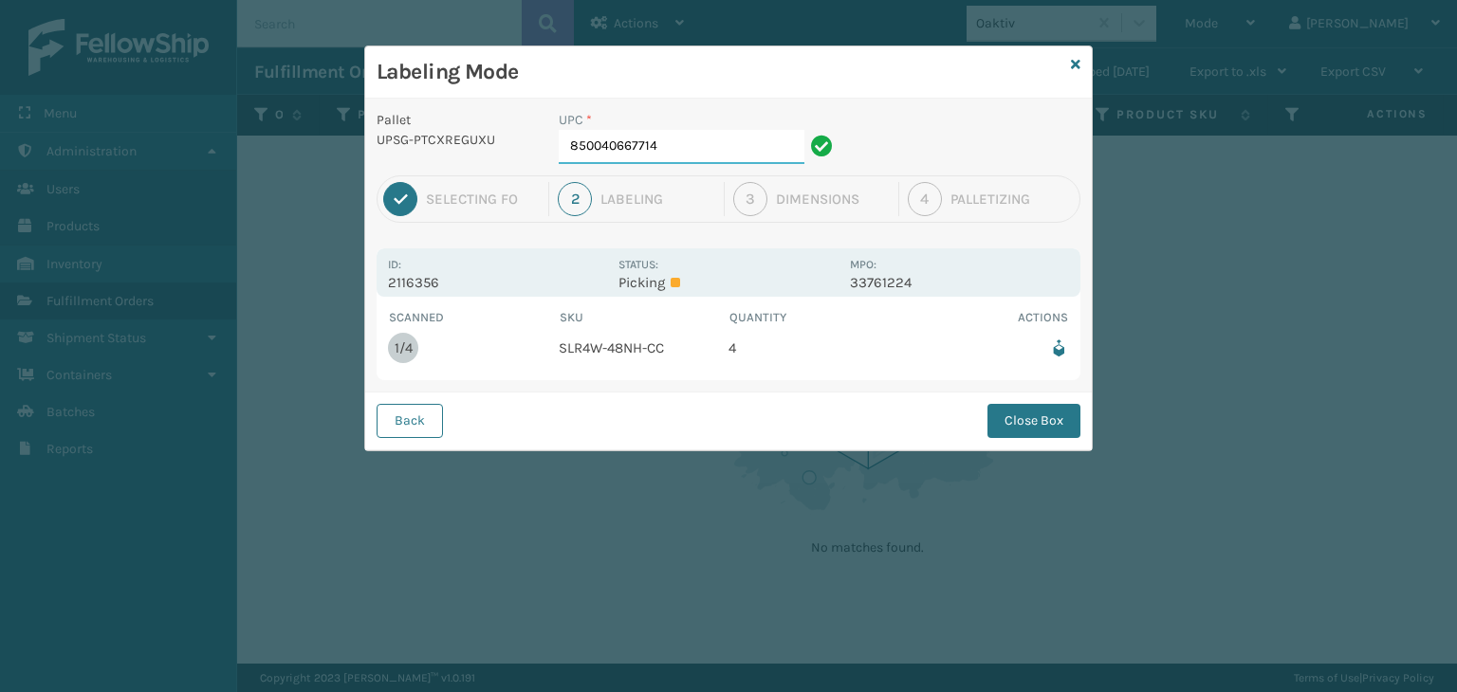
click at [699, 142] on input "850040667714" at bounding box center [682, 147] width 246 height 34
click at [1077, 70] on link at bounding box center [1075, 65] width 9 height 20
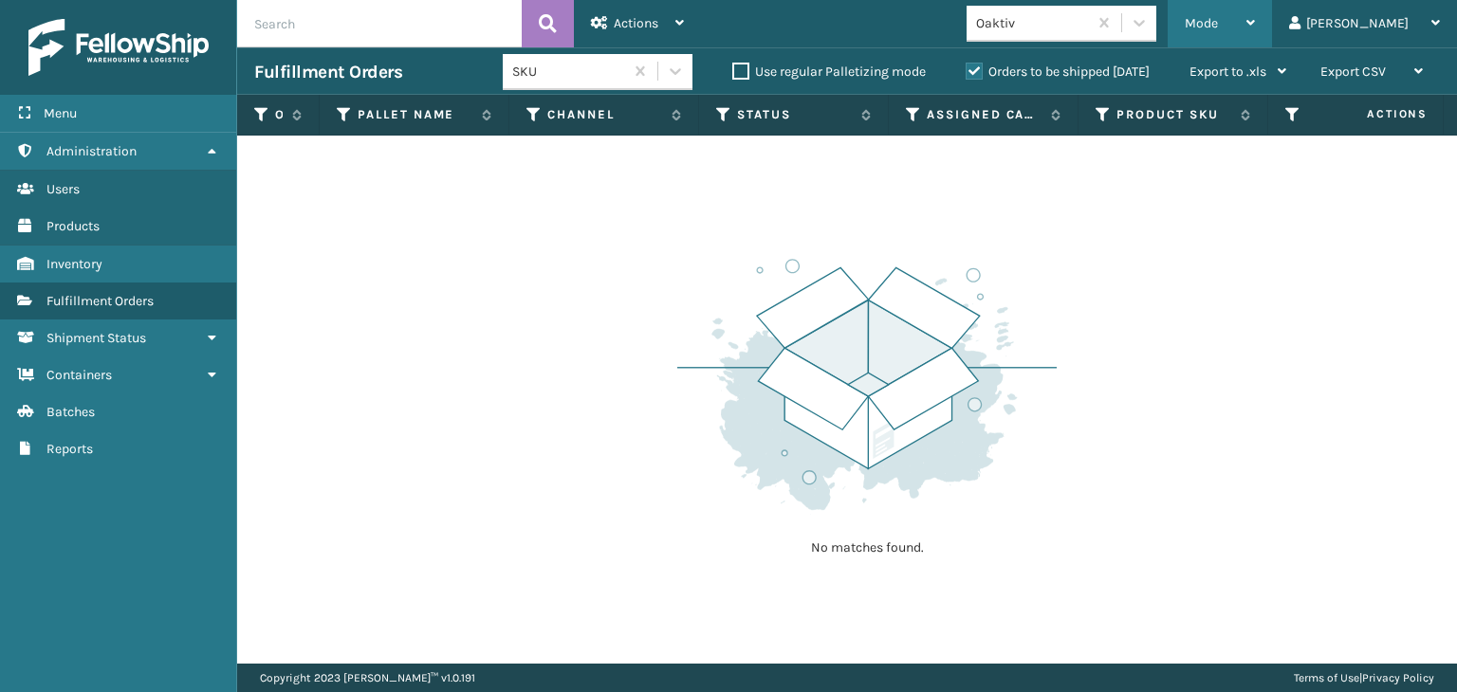
click at [1255, 5] on div "Mode" at bounding box center [1219, 23] width 70 height 47
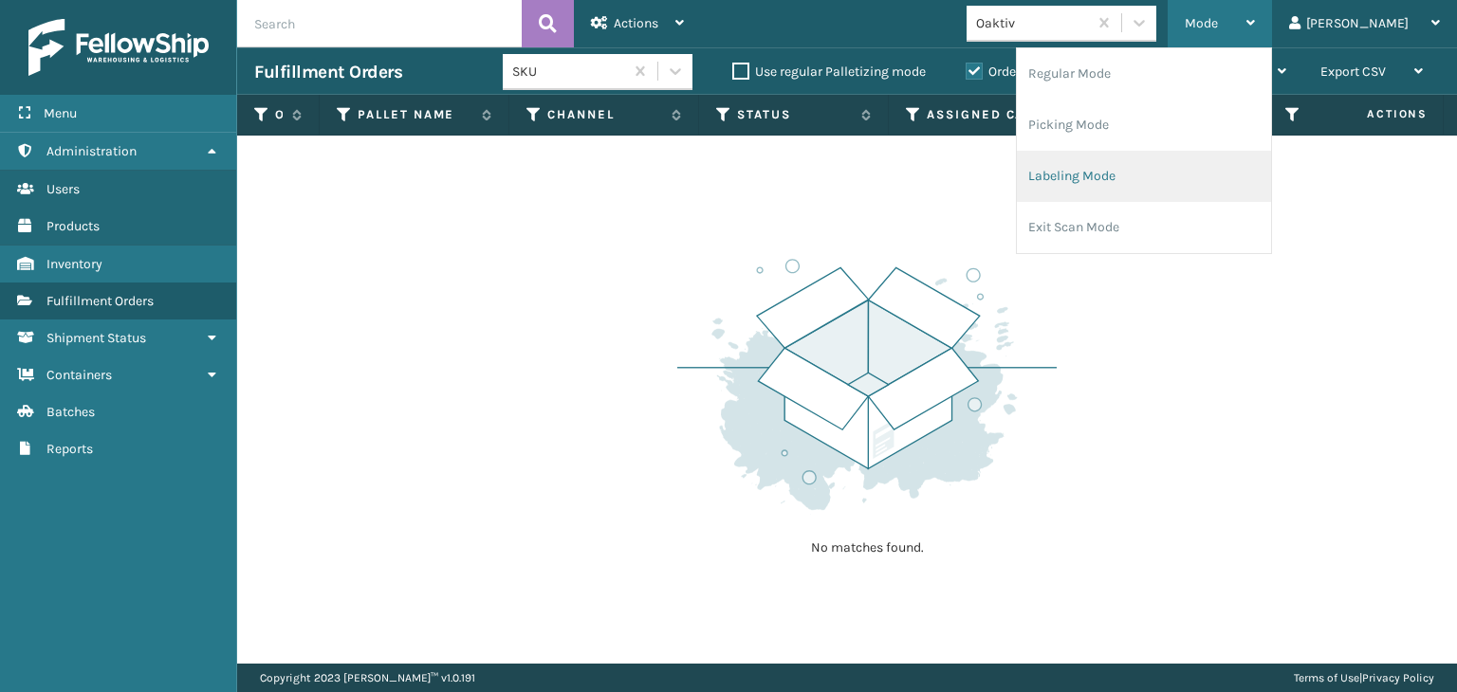
click at [1130, 173] on li "Labeling Mode" at bounding box center [1144, 176] width 254 height 51
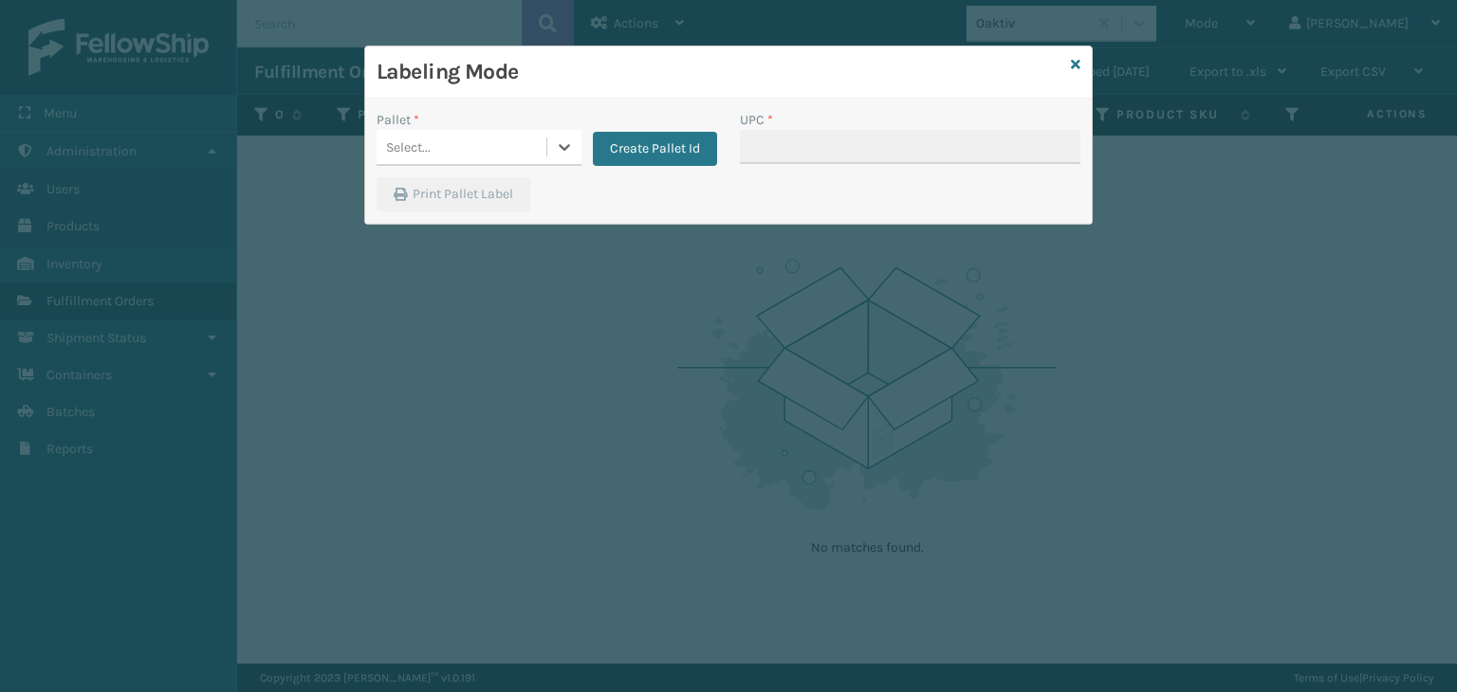
click at [505, 140] on div "Select..." at bounding box center [461, 147] width 170 height 31
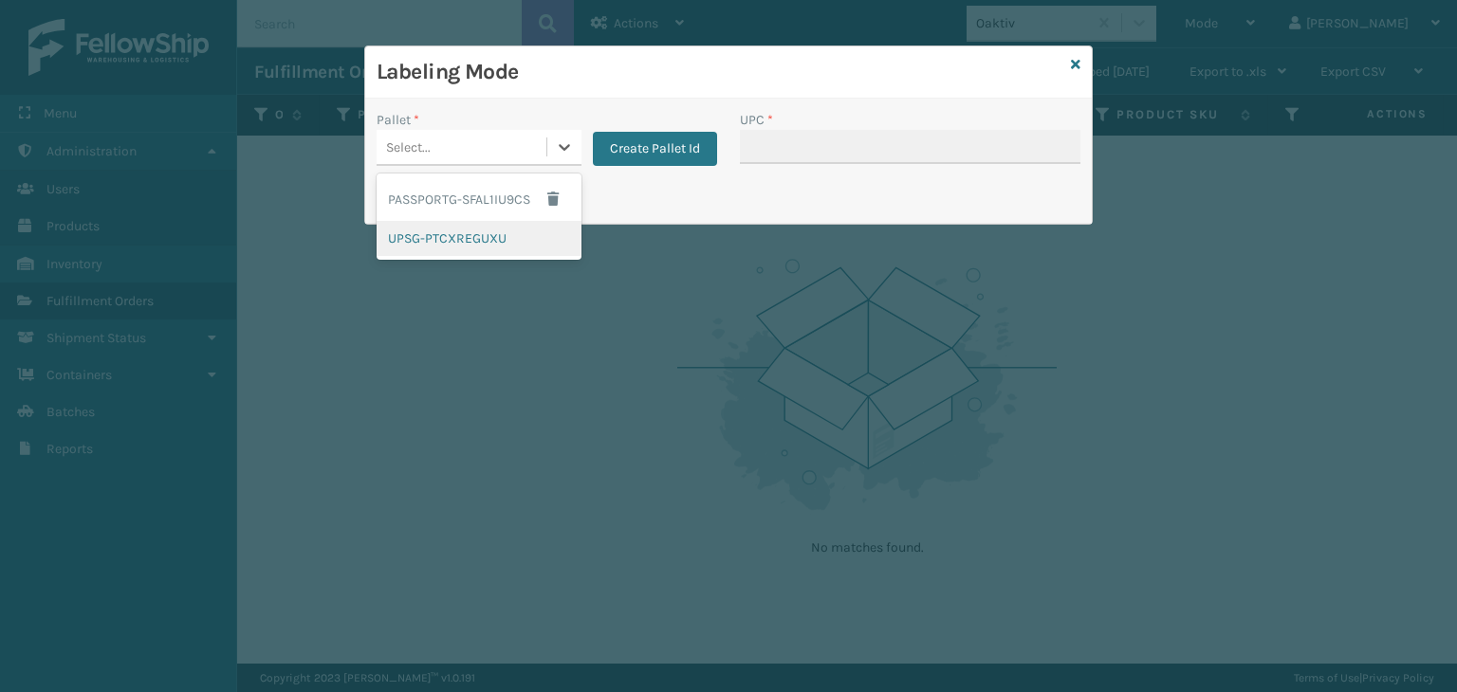
click at [436, 242] on div "UPSG-PTCXREGUXU" at bounding box center [478, 238] width 205 height 35
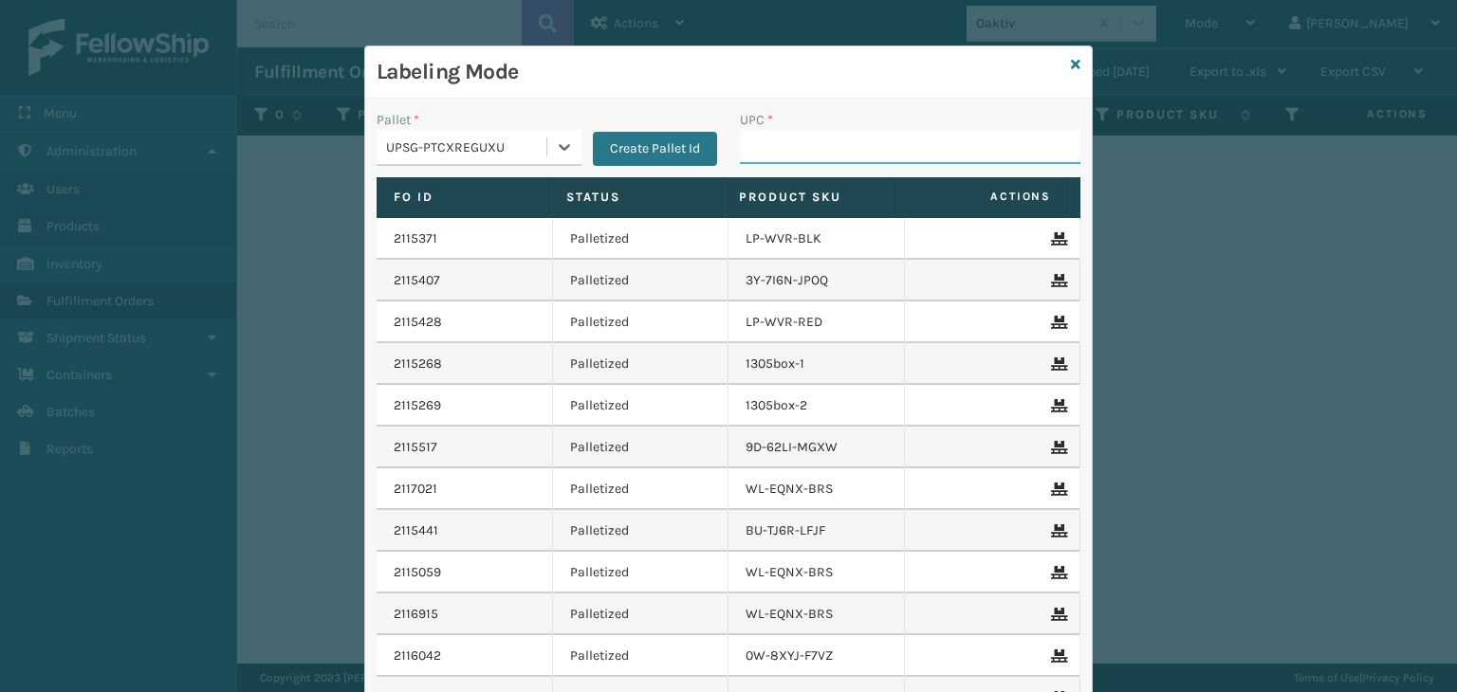
click at [839, 160] on input "UPC *" at bounding box center [910, 147] width 340 height 34
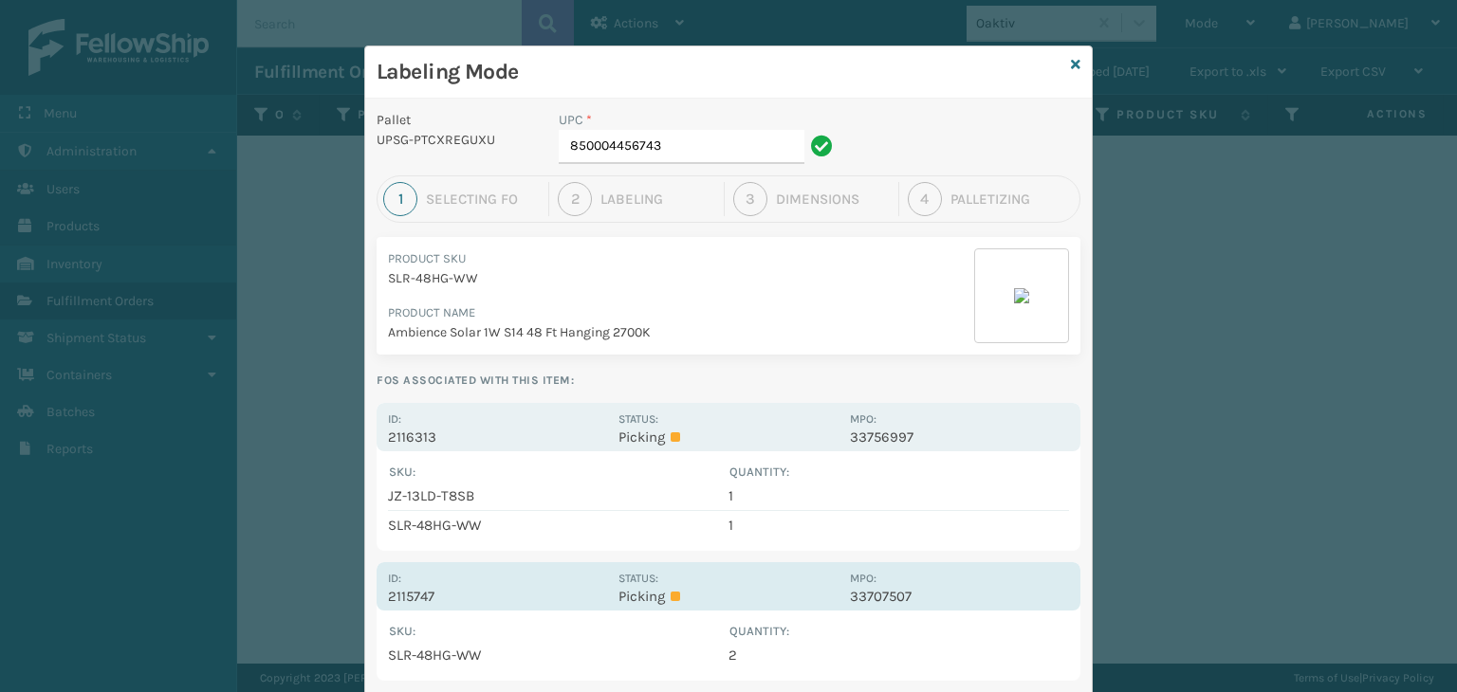
click at [512, 600] on p "2115747" at bounding box center [497, 596] width 219 height 17
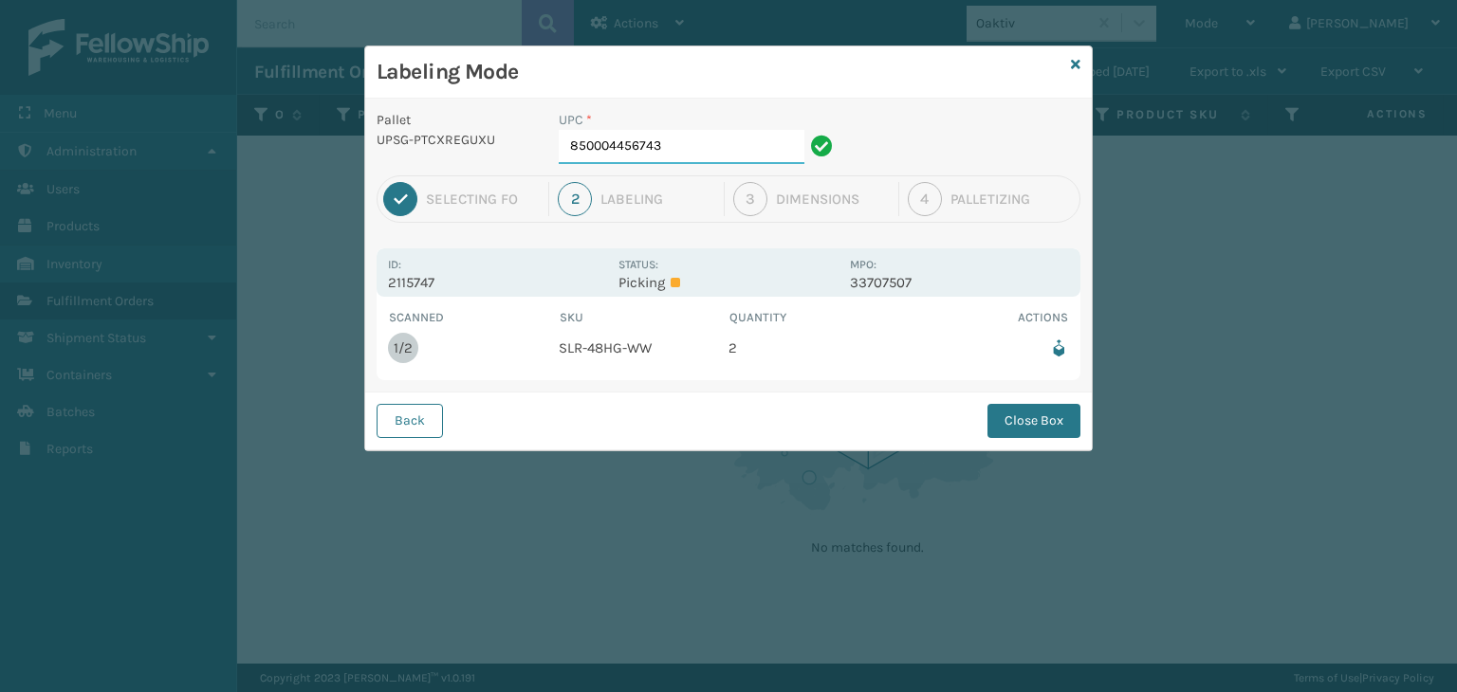
click at [708, 161] on input "850004456743" at bounding box center [682, 147] width 246 height 34
click at [1010, 422] on button "Close Box" at bounding box center [1033, 421] width 93 height 34
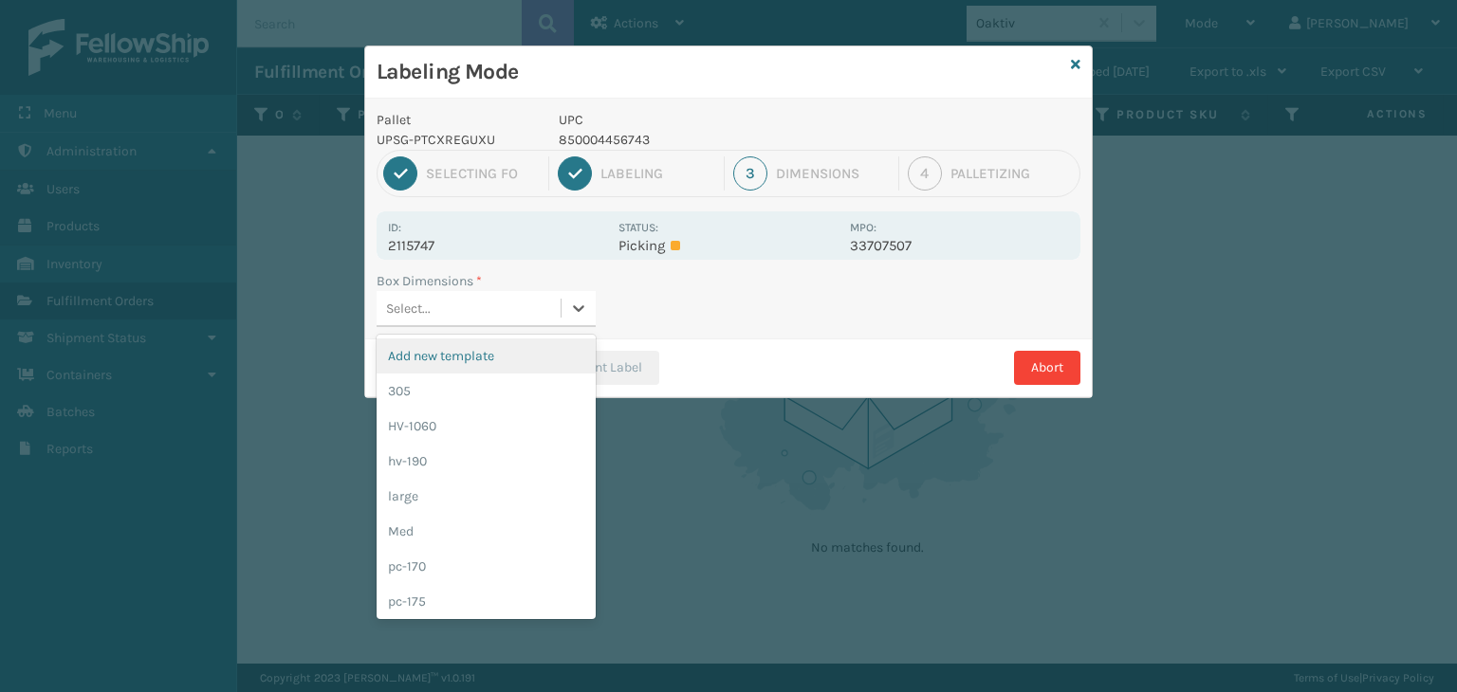
click at [470, 300] on div "Select..." at bounding box center [468, 308] width 184 height 31
click at [478, 400] on div "305" at bounding box center [485, 391] width 219 height 35
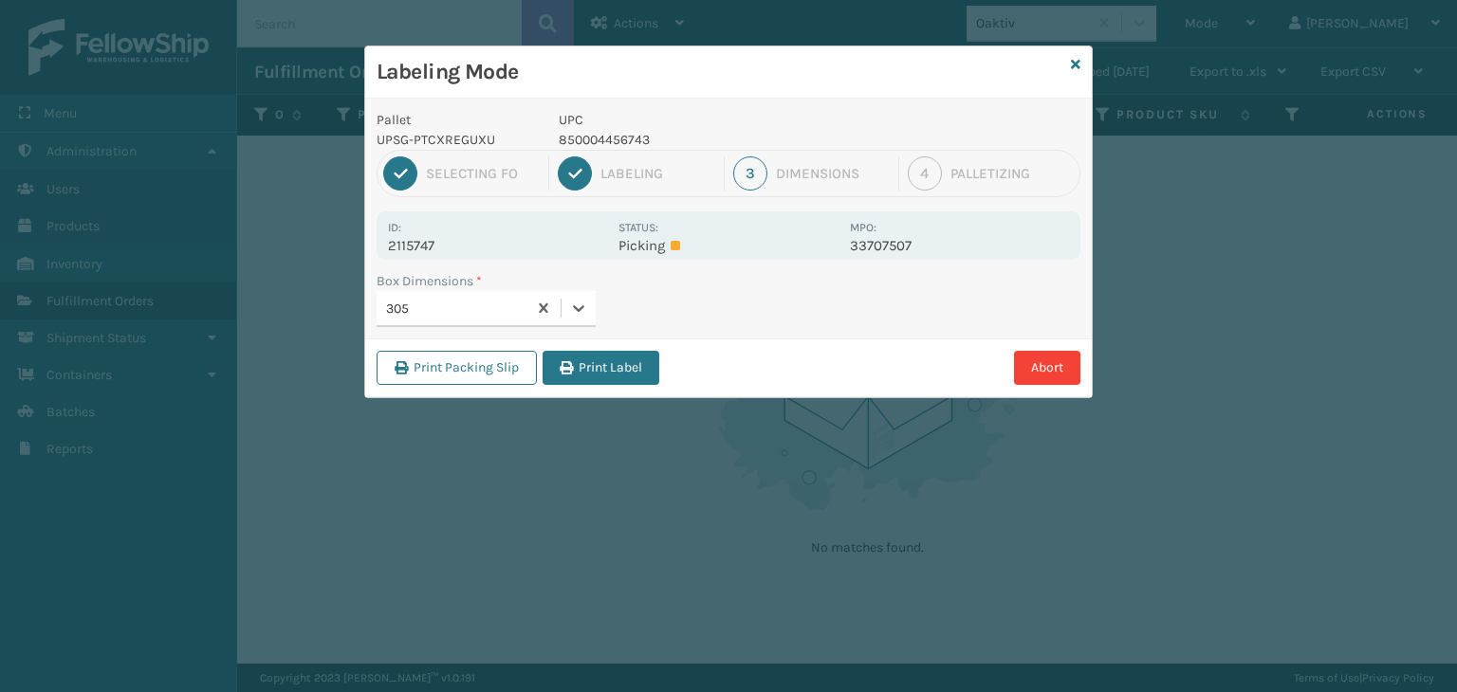
click at [566, 388] on div "Print Packing Slip Print Label Abort" at bounding box center [728, 368] width 726 height 58
click at [597, 361] on button "Print Label" at bounding box center [600, 368] width 117 height 34
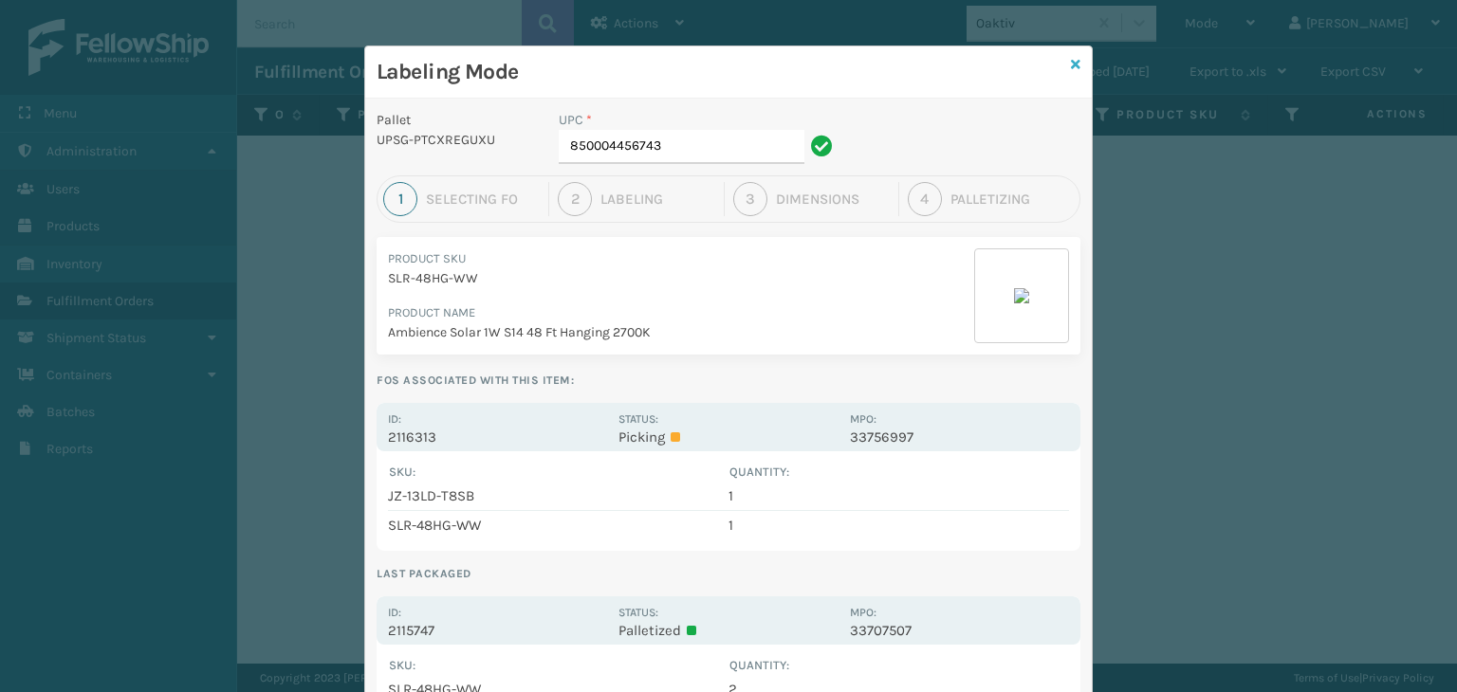
click at [1071, 65] on icon at bounding box center [1075, 64] width 9 height 13
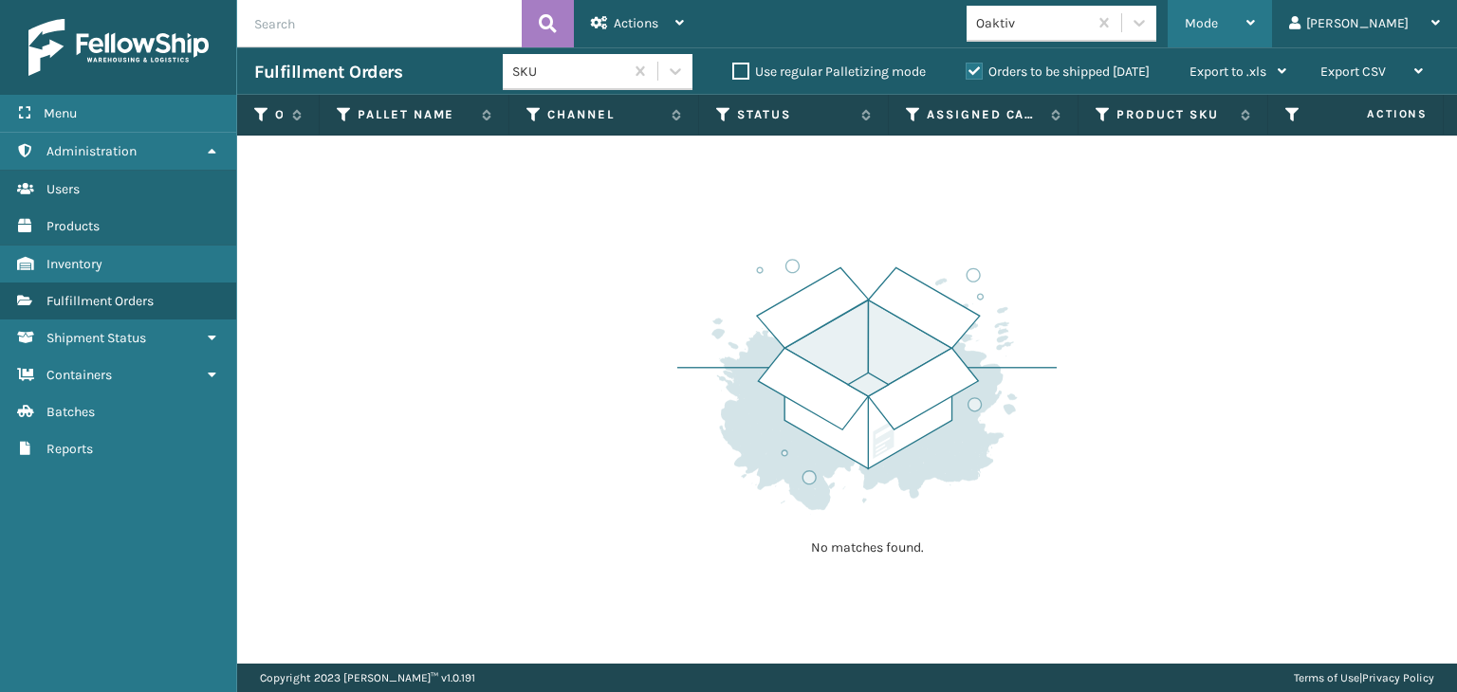
click at [1255, 39] on div "Mode" at bounding box center [1219, 23] width 70 height 47
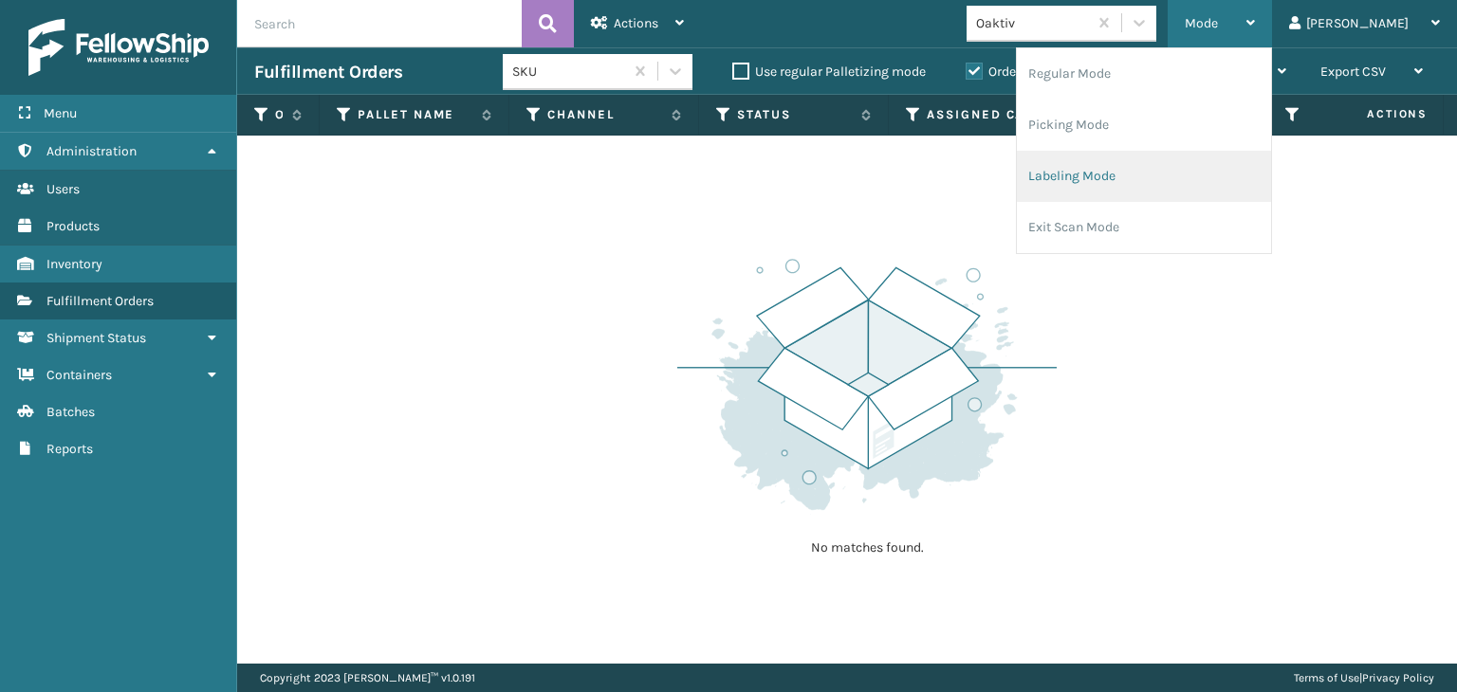
click at [1100, 173] on li "Labeling Mode" at bounding box center [1144, 176] width 254 height 51
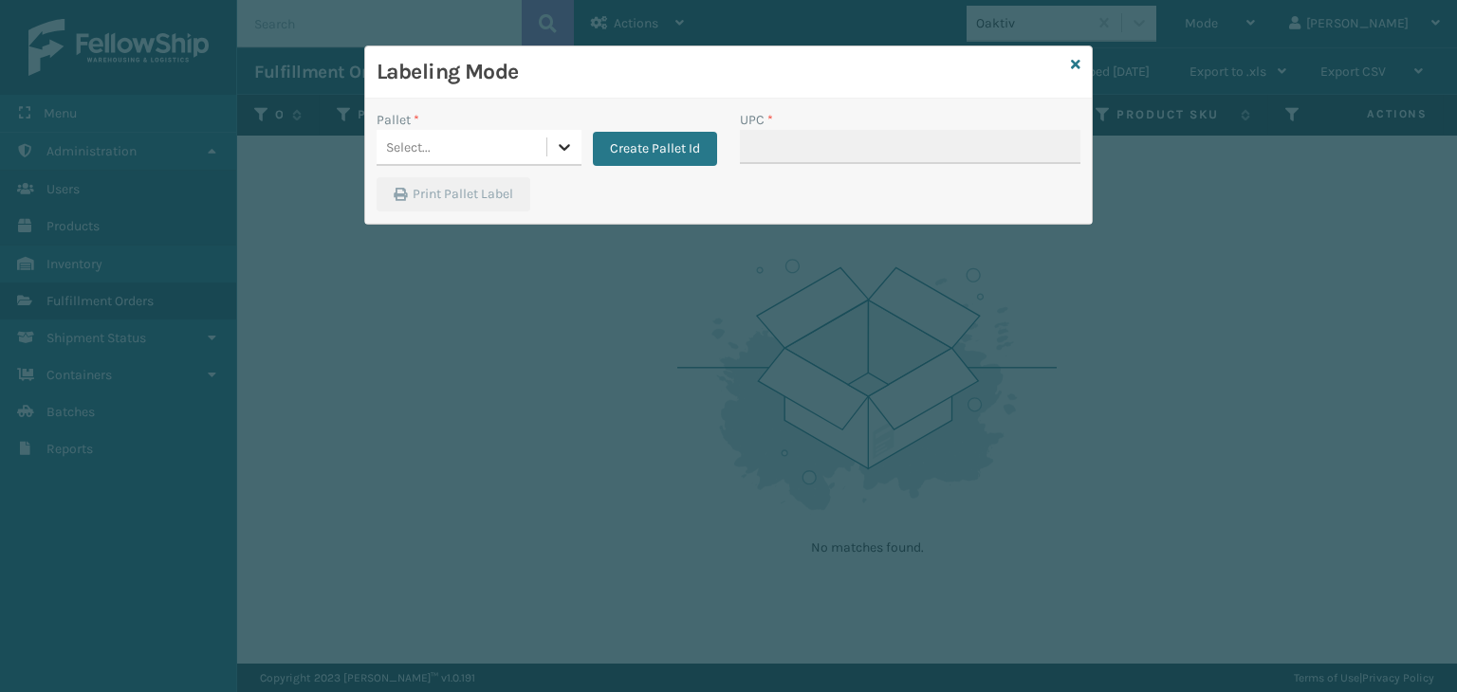
click at [547, 150] on div at bounding box center [564, 147] width 34 height 34
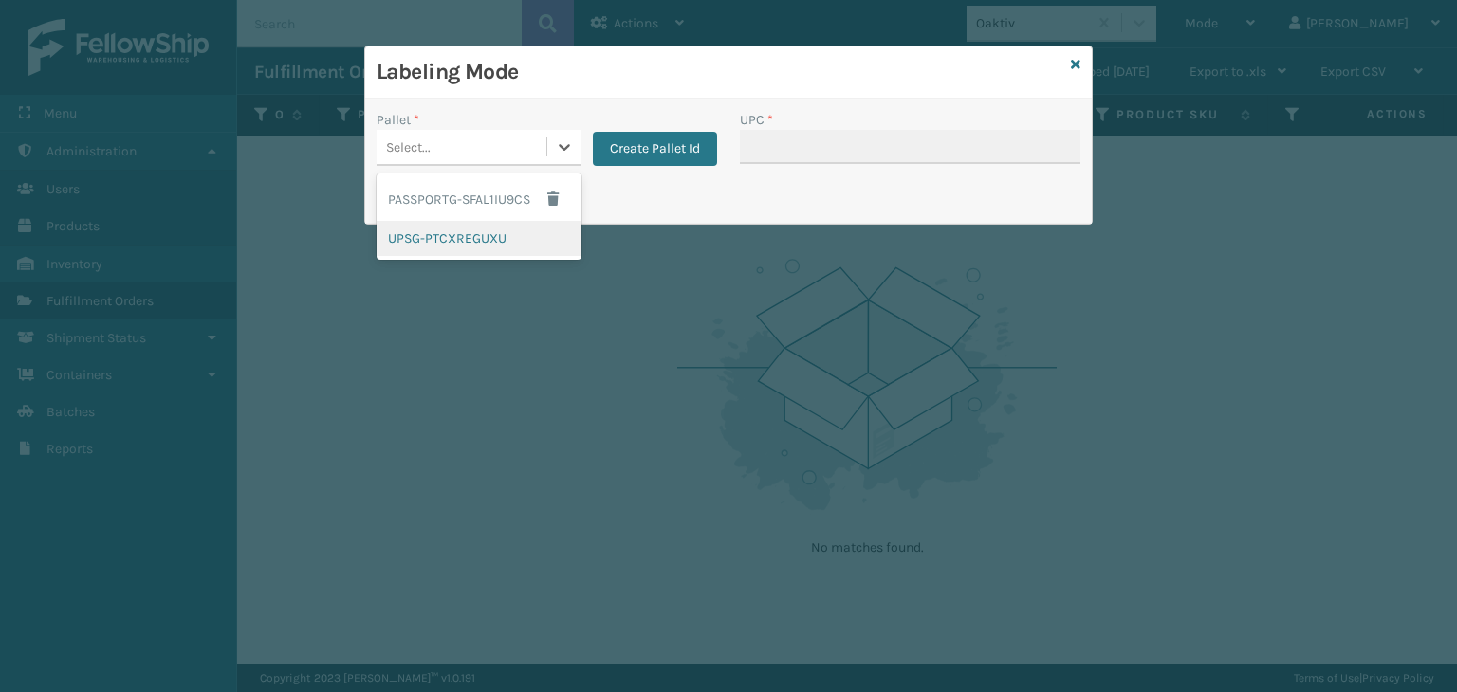
click at [482, 240] on div "UPSG-PTCXREGUXU" at bounding box center [478, 238] width 205 height 35
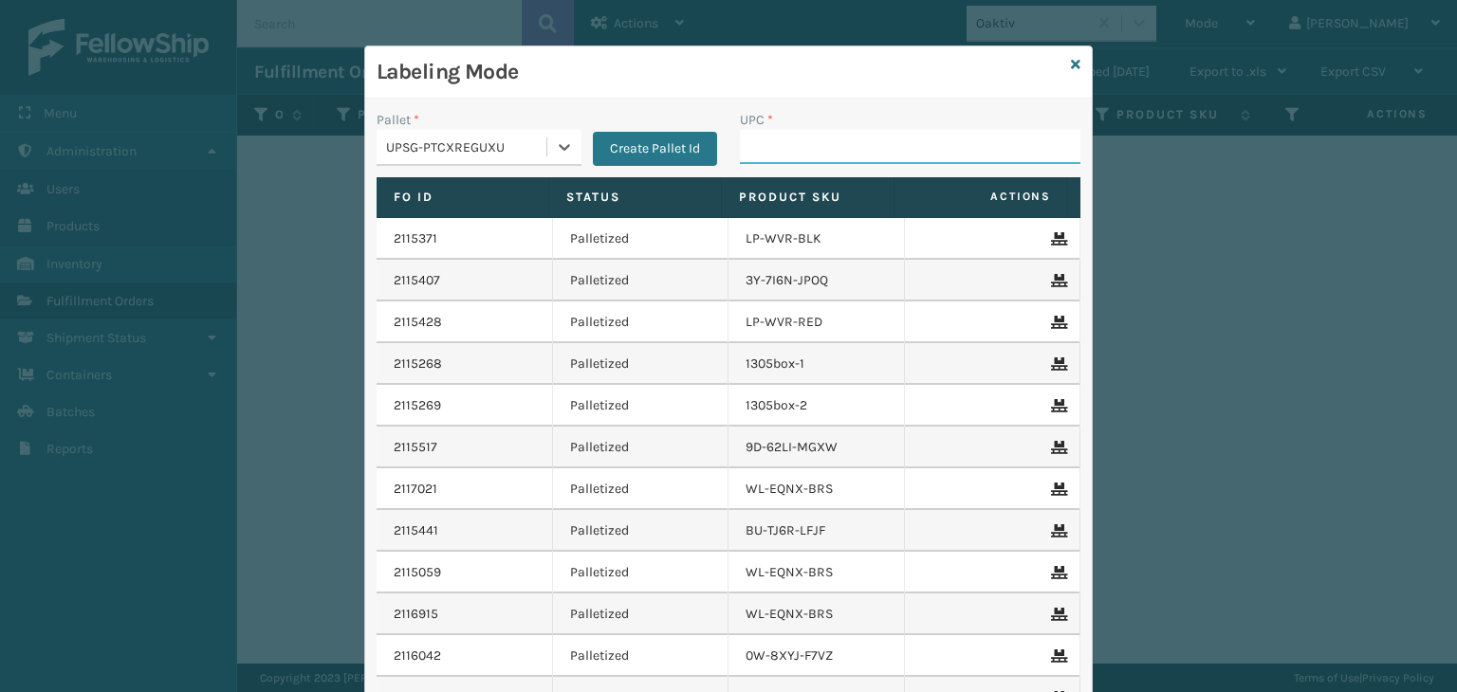
click at [762, 152] on input "UPC *" at bounding box center [910, 147] width 340 height 34
type input "850004456"
type input "850004456231"
type input "850004"
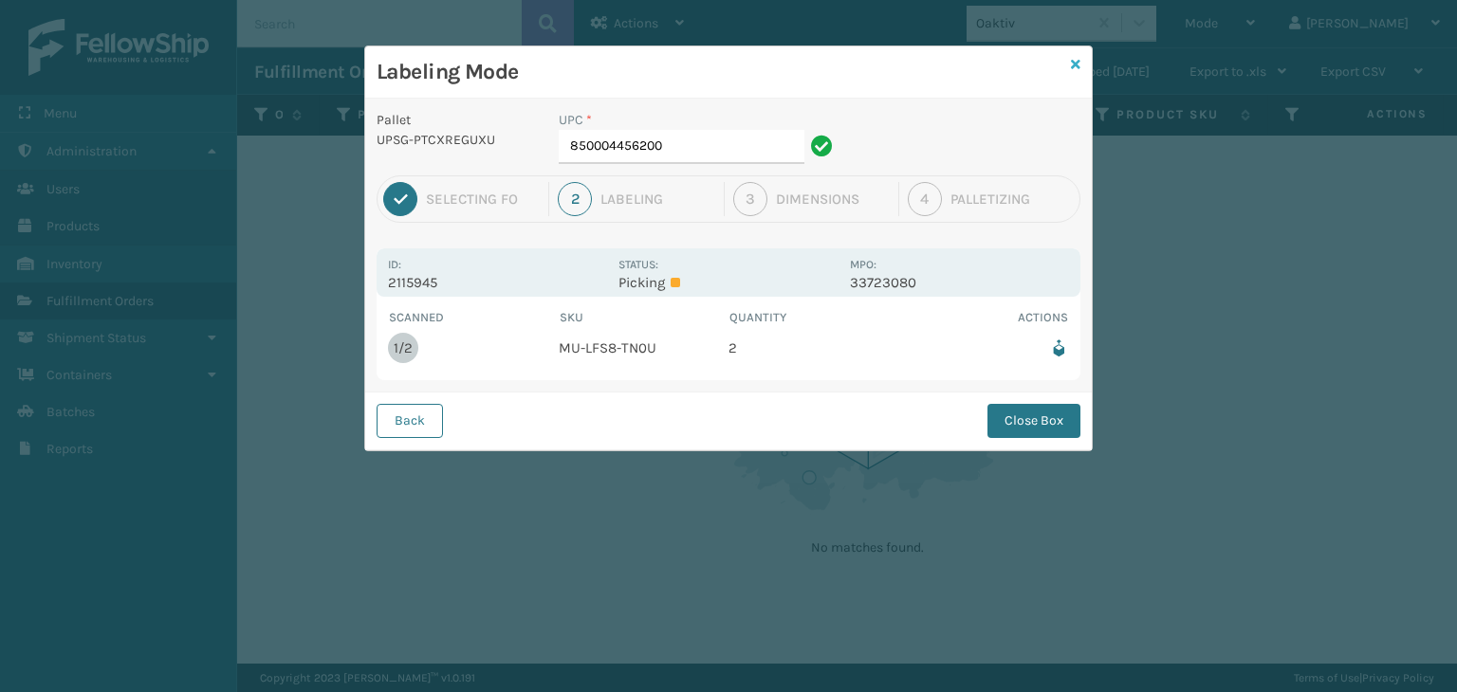
click at [1072, 62] on icon at bounding box center [1075, 64] width 9 height 13
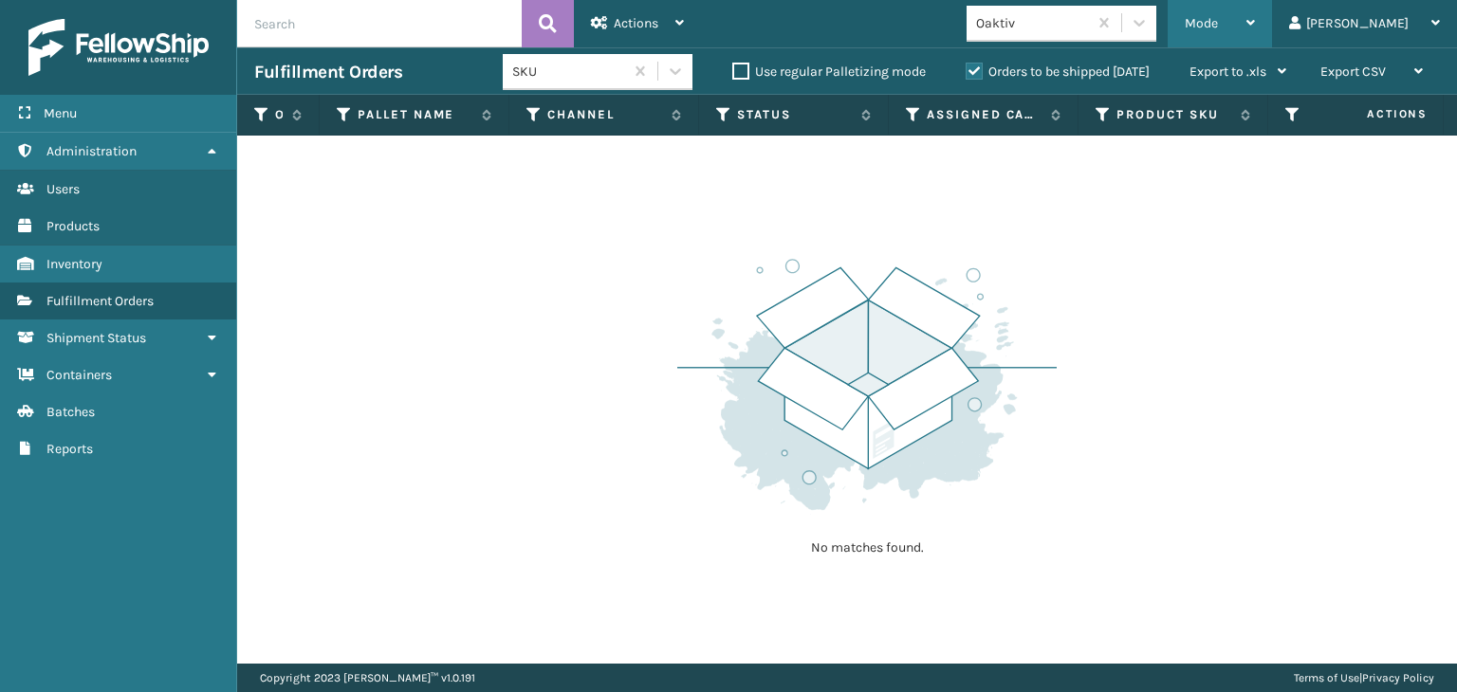
click at [1255, 14] on div "Mode" at bounding box center [1219, 23] width 70 height 47
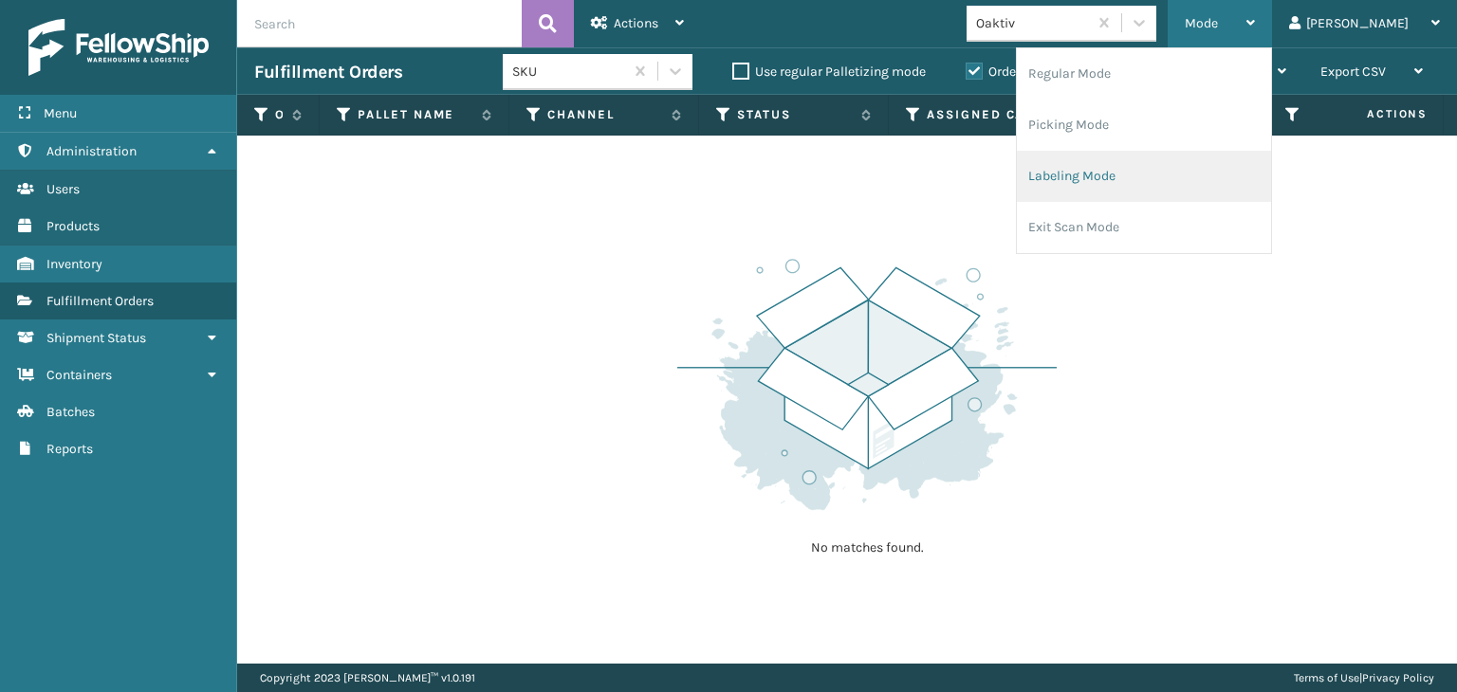
click at [1166, 170] on li "Labeling Mode" at bounding box center [1144, 176] width 254 height 51
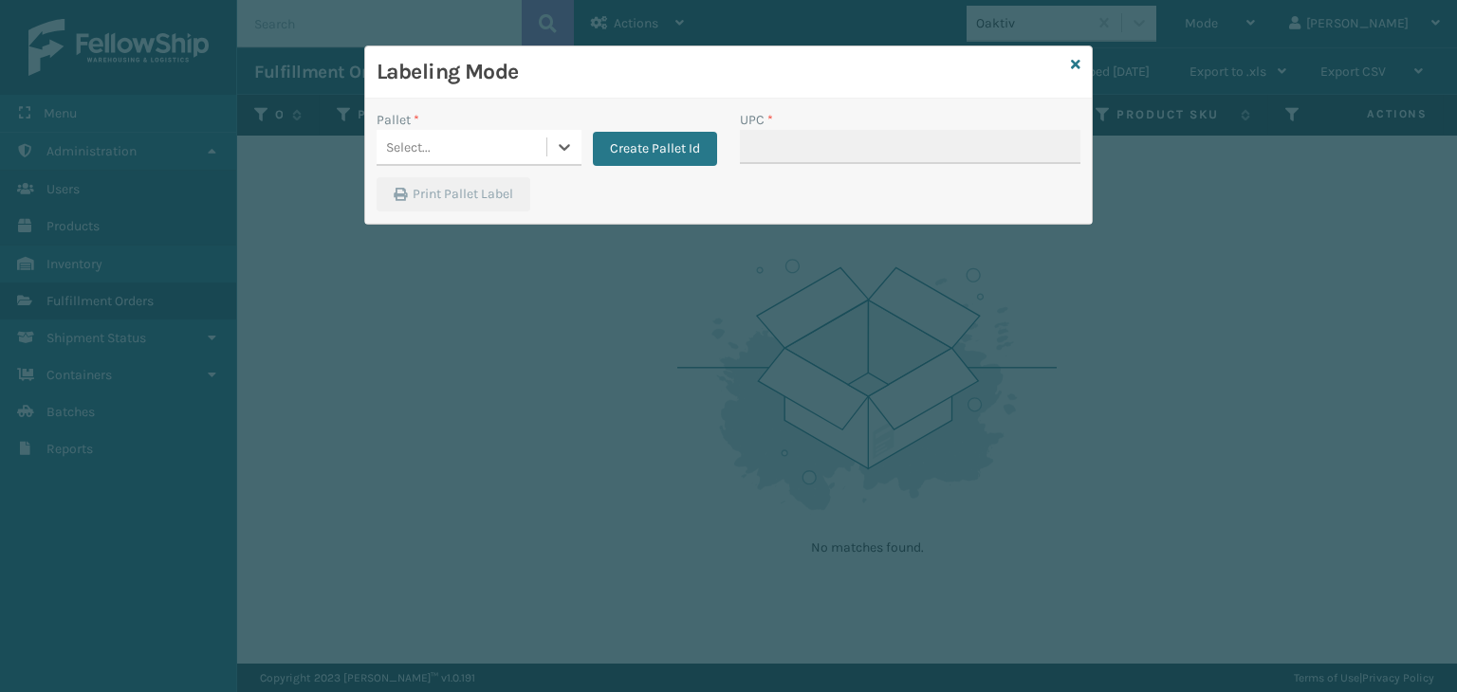
click at [387, 152] on div "Select..." at bounding box center [408, 147] width 45 height 20
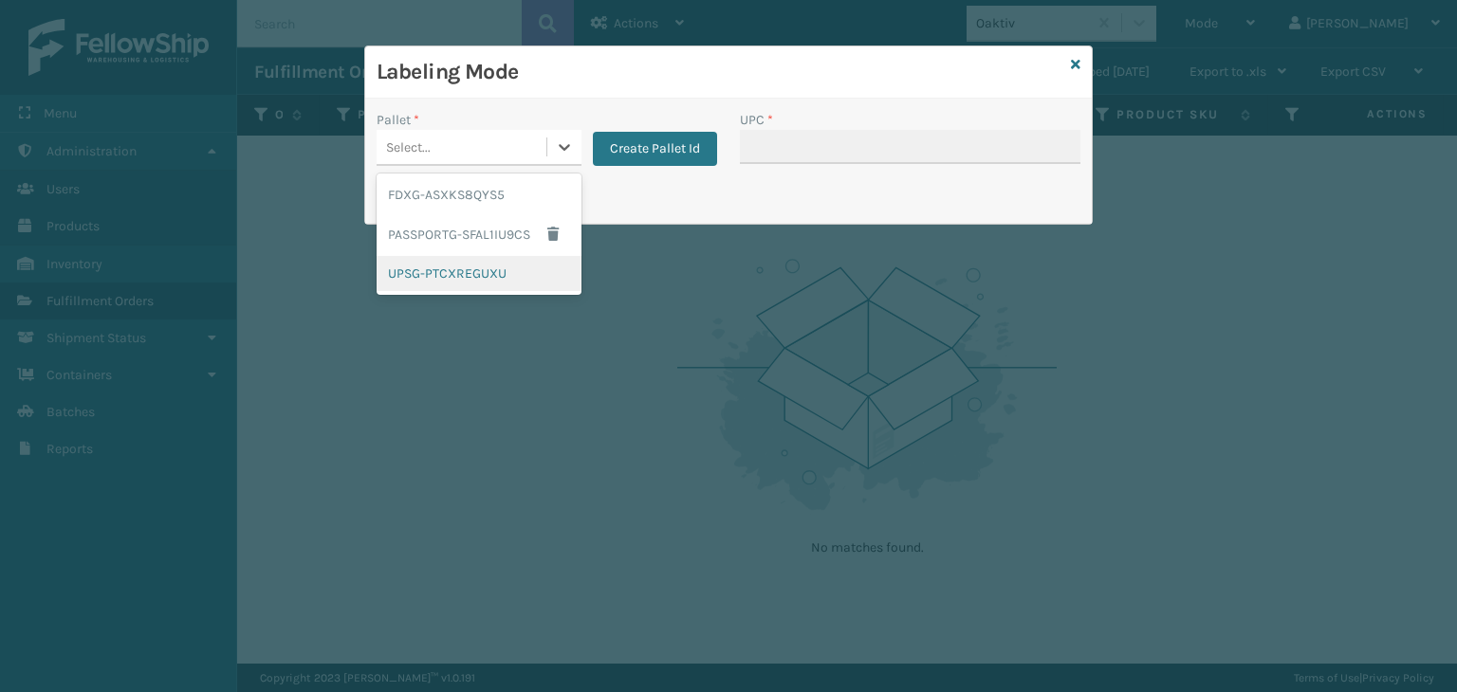
drag, startPoint x: 422, startPoint y: 266, endPoint x: 714, endPoint y: 168, distance: 308.3
click at [424, 264] on div "UPSG-PTCXREGUXU" at bounding box center [478, 273] width 205 height 35
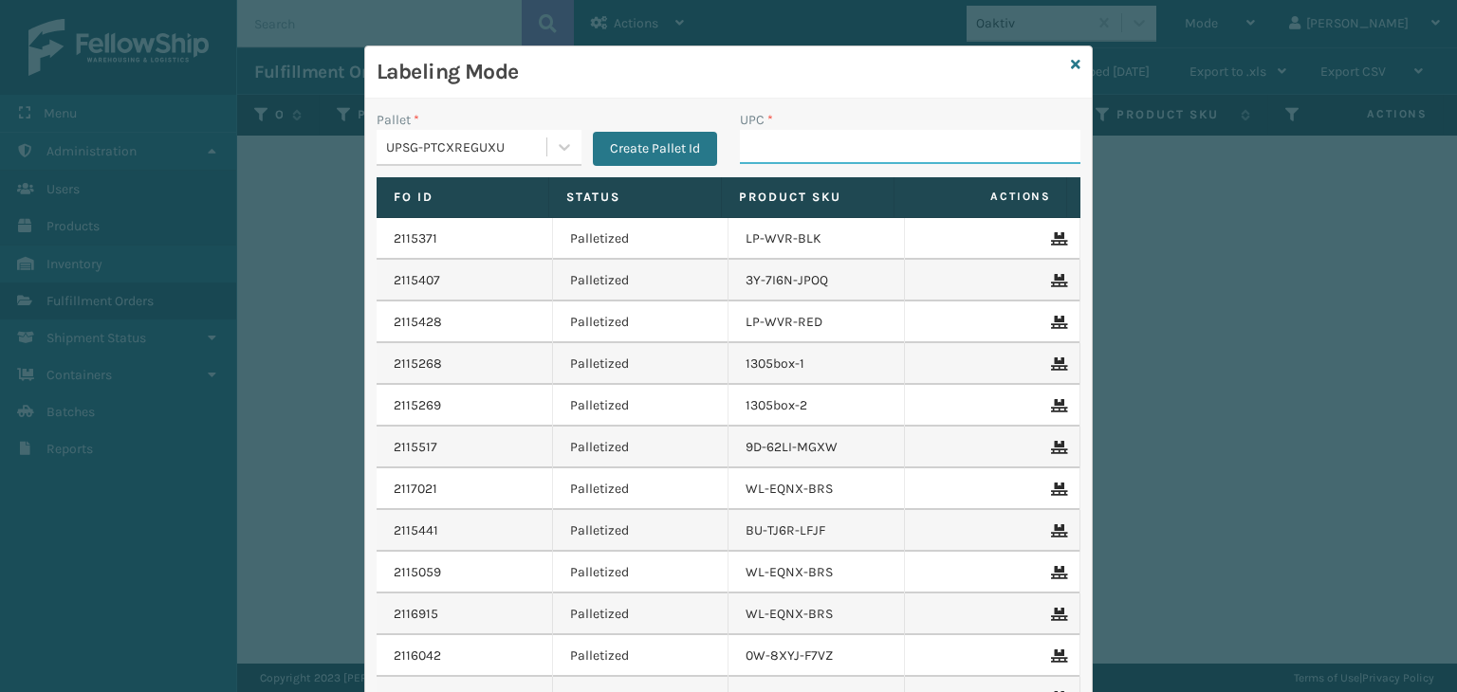
click at [754, 141] on input "UPC *" at bounding box center [910, 147] width 340 height 34
drag, startPoint x: 801, startPoint y: 147, endPoint x: 794, endPoint y: 138, distance: 11.4
click at [801, 148] on input "UPC *" at bounding box center [910, 147] width 340 height 34
type input "858"
drag, startPoint x: 796, startPoint y: 142, endPoint x: 787, endPoint y: 128, distance: 16.6
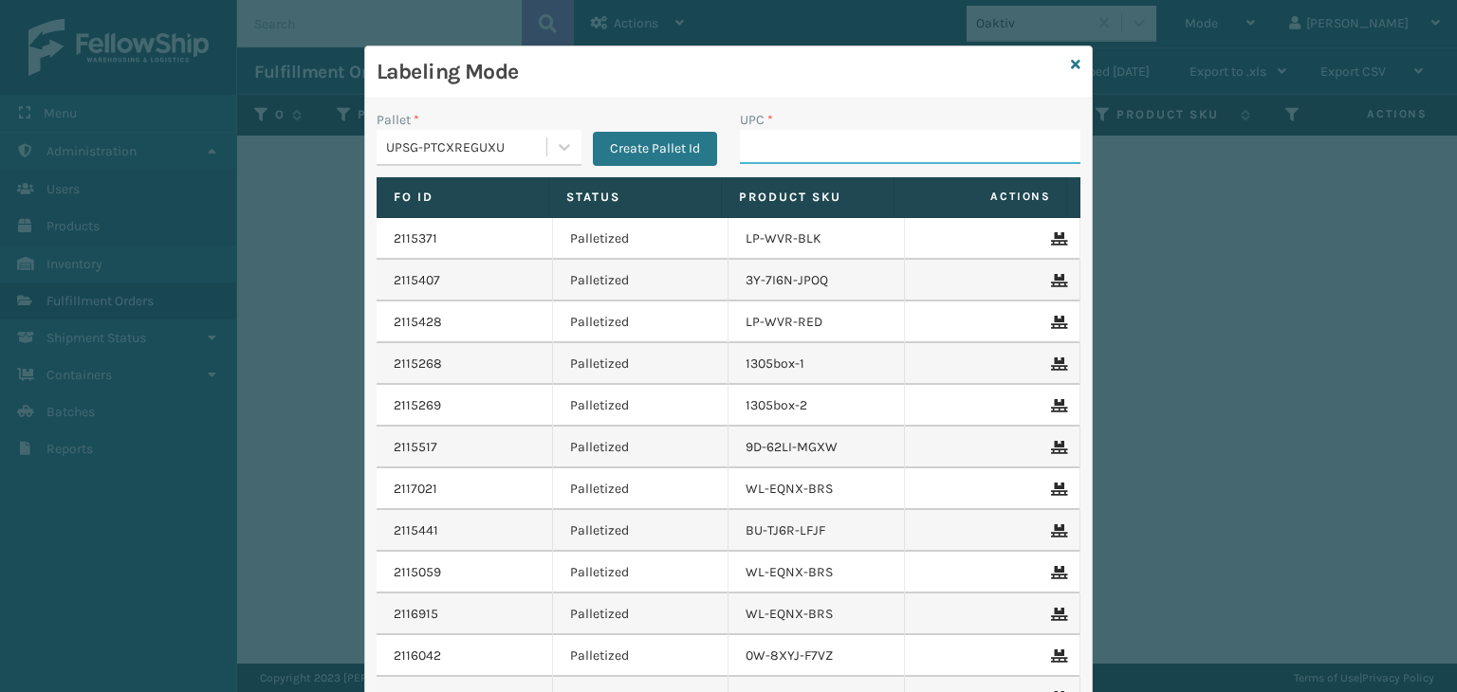
click at [792, 130] on input "UPC *" at bounding box center [910, 147] width 340 height 34
type input "858100007616"
type input "853913008065"
click at [855, 132] on input "UPC *" at bounding box center [910, 147] width 340 height 34
click at [850, 151] on input "UPC *" at bounding box center [910, 147] width 340 height 34
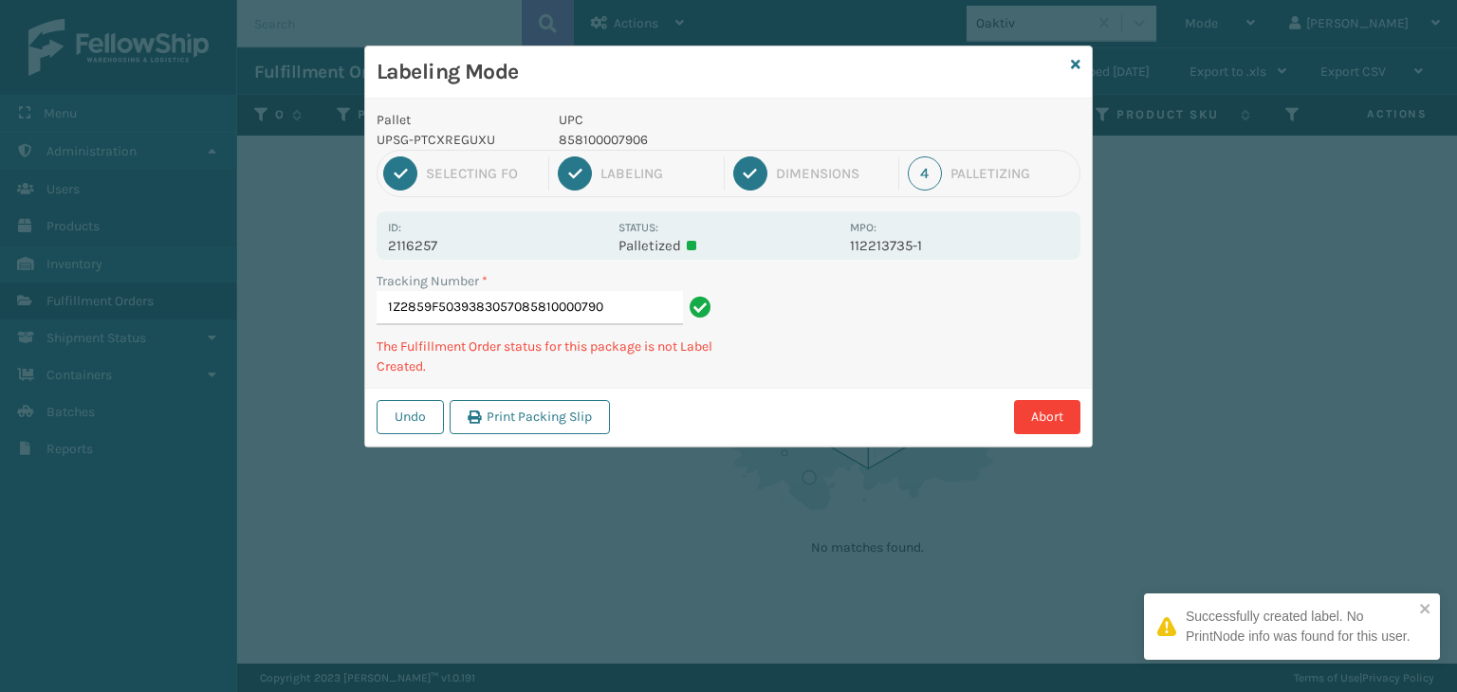
type input "1Z2859F50393830570858100007906"
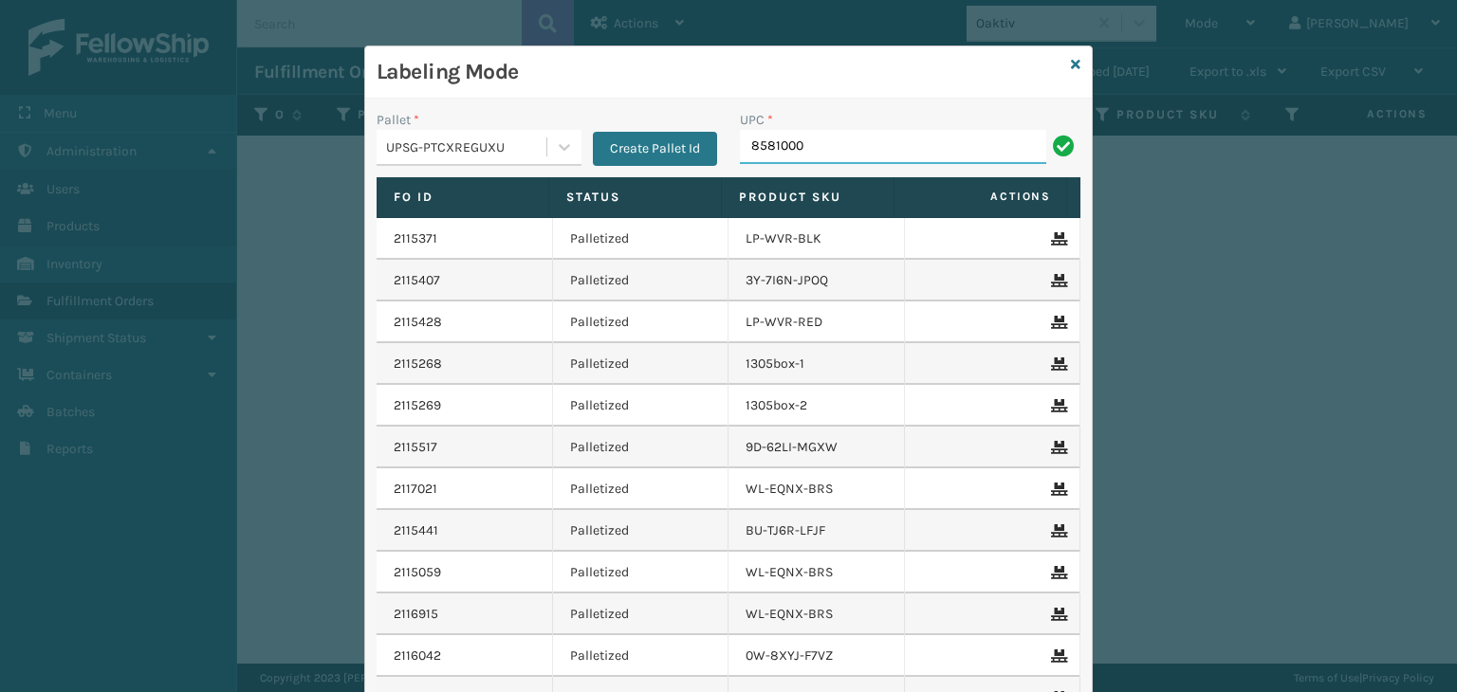
type input "85810000"
type input "858100007555"
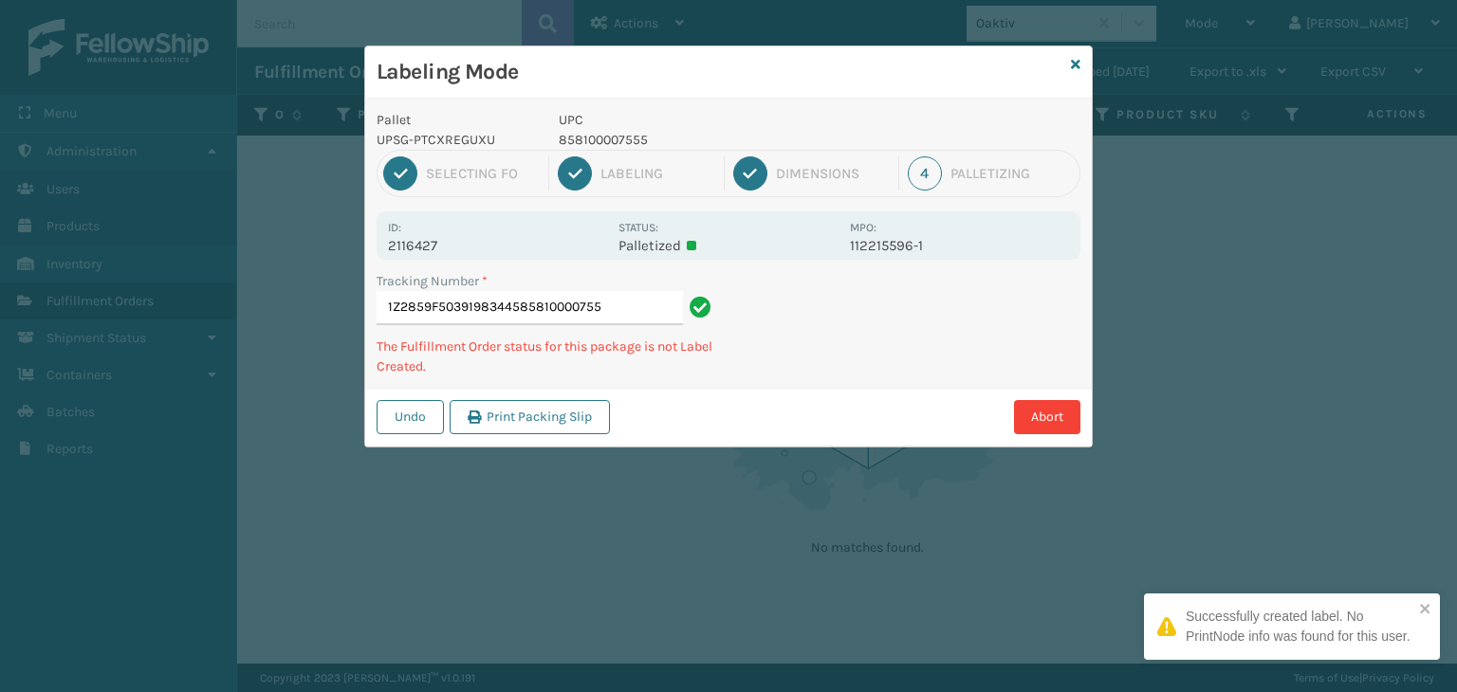
type input "1Z2859F50391983445858100007555"
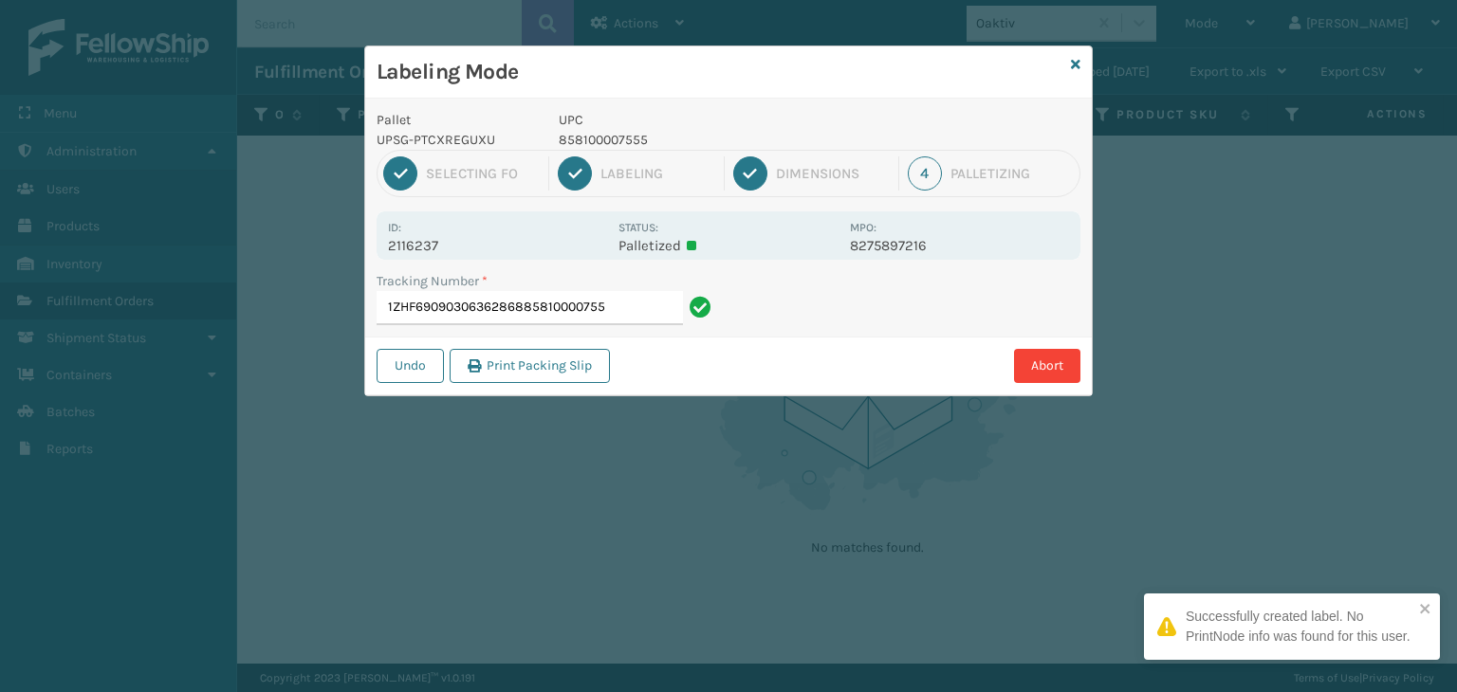
type input "1ZHF69090306362868858100007555"
type input "1ZHF69090331663932858100007555"
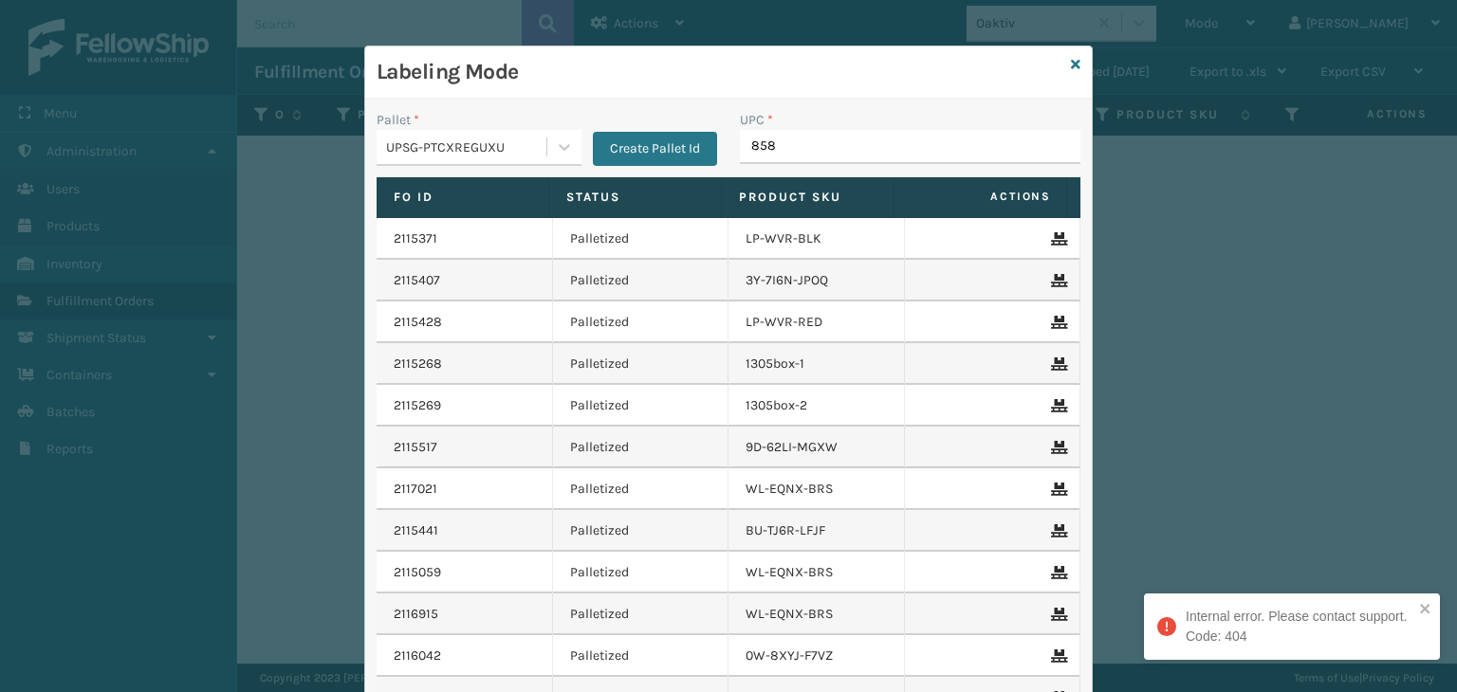
type input "8581"
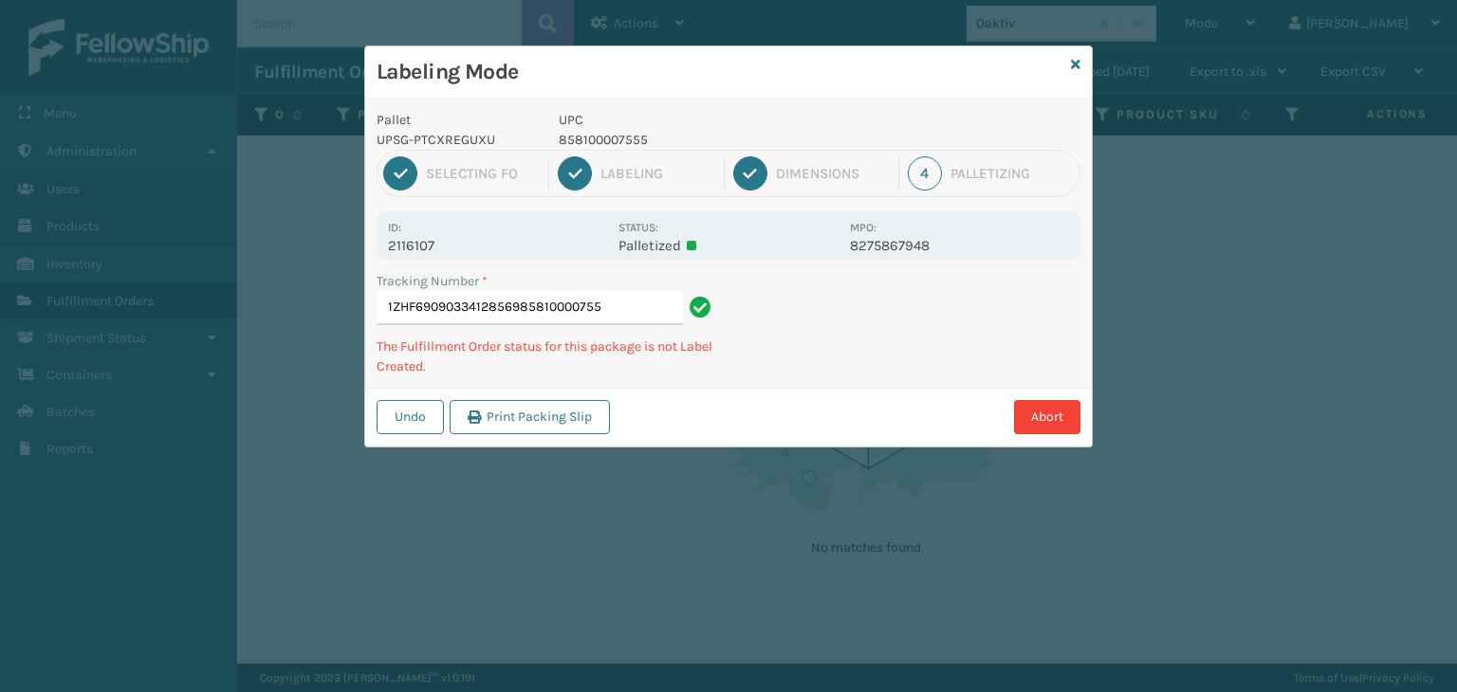
type input "1ZHF69090334128569858100007555"
type input "1ZHF69090323989516858100007555"
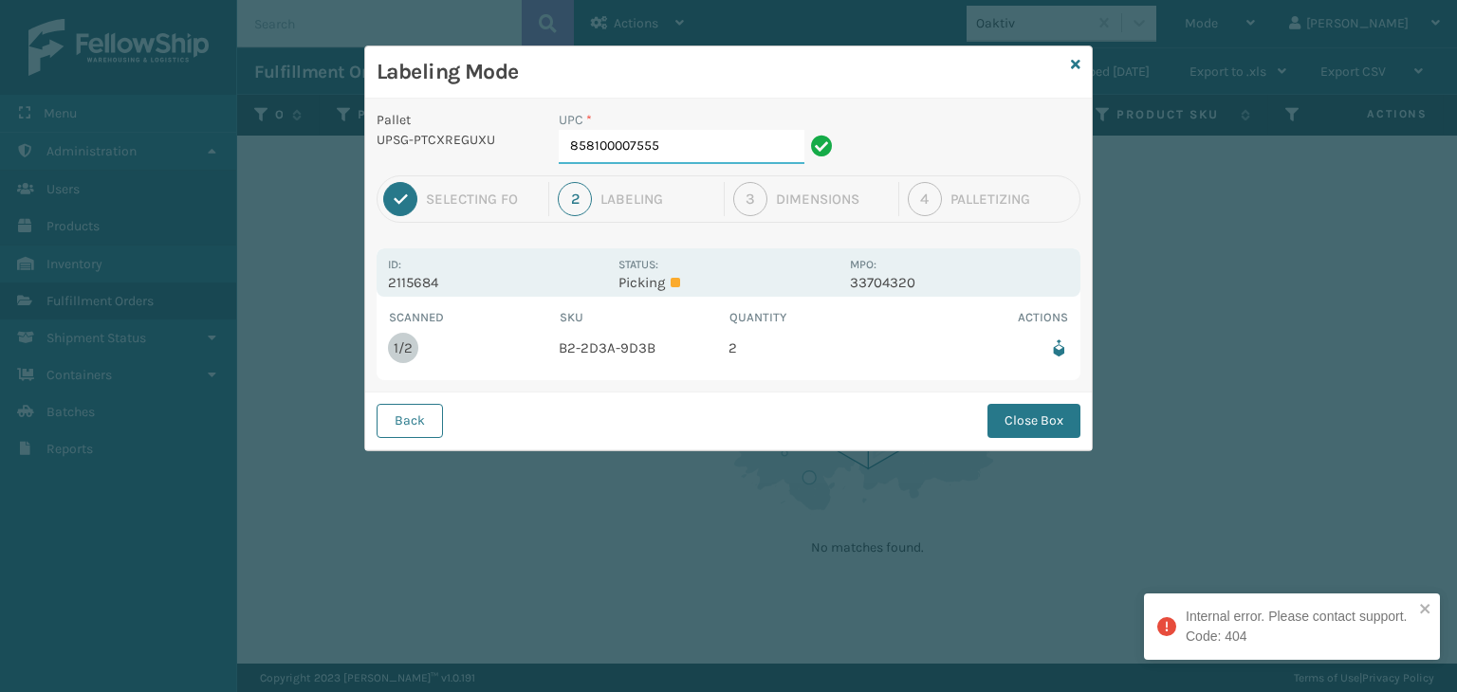
click at [717, 137] on input "858100007555" at bounding box center [682, 147] width 246 height 34
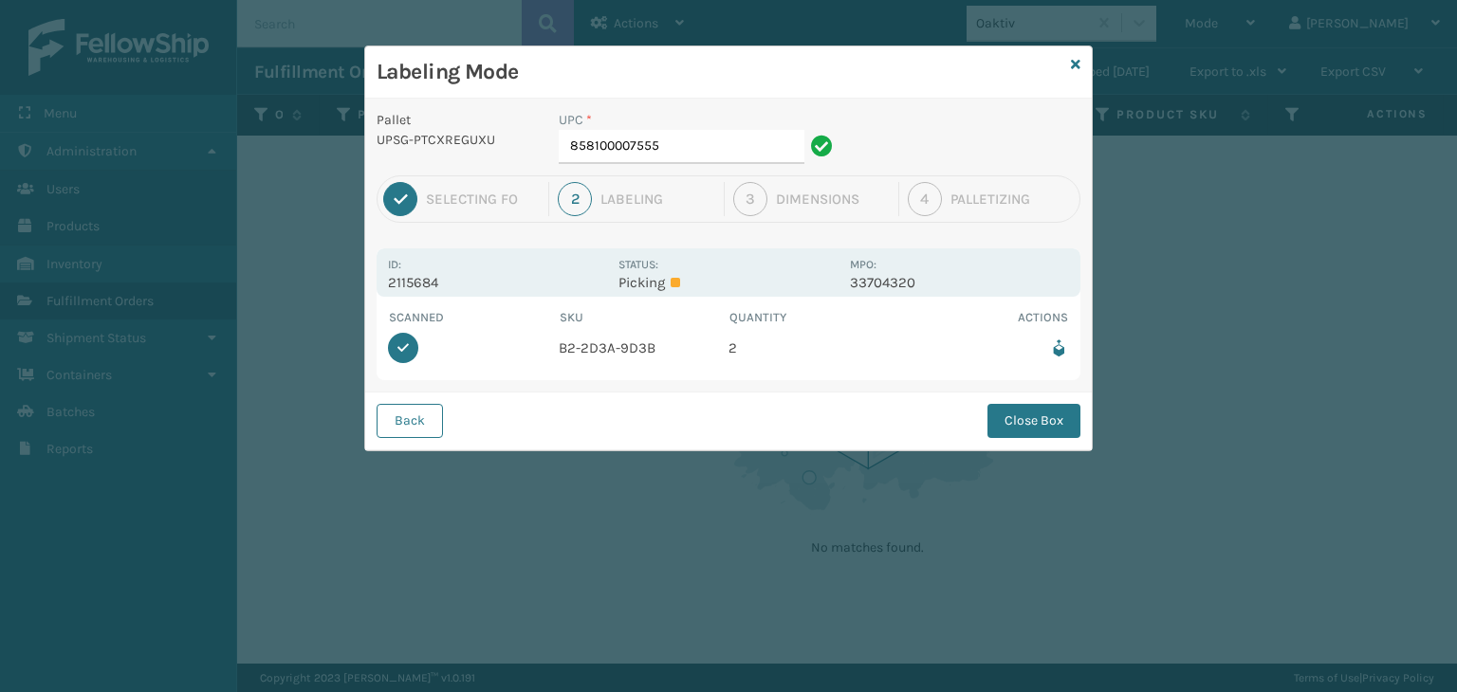
click at [1050, 399] on div "Back Close Box" at bounding box center [728, 421] width 726 height 58
click at [1050, 407] on button "Close Box" at bounding box center [1033, 421] width 93 height 34
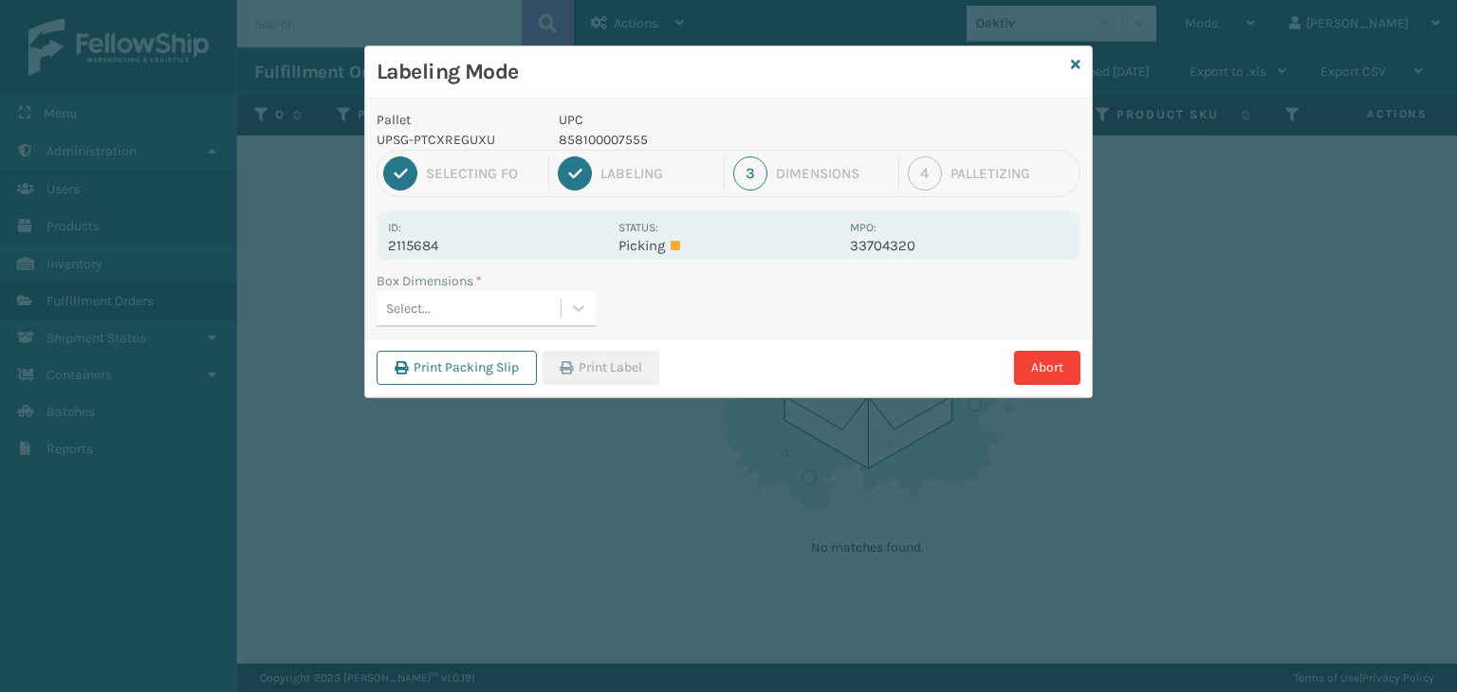
click at [448, 277] on label "Box Dimensions *" at bounding box center [428, 281] width 105 height 20
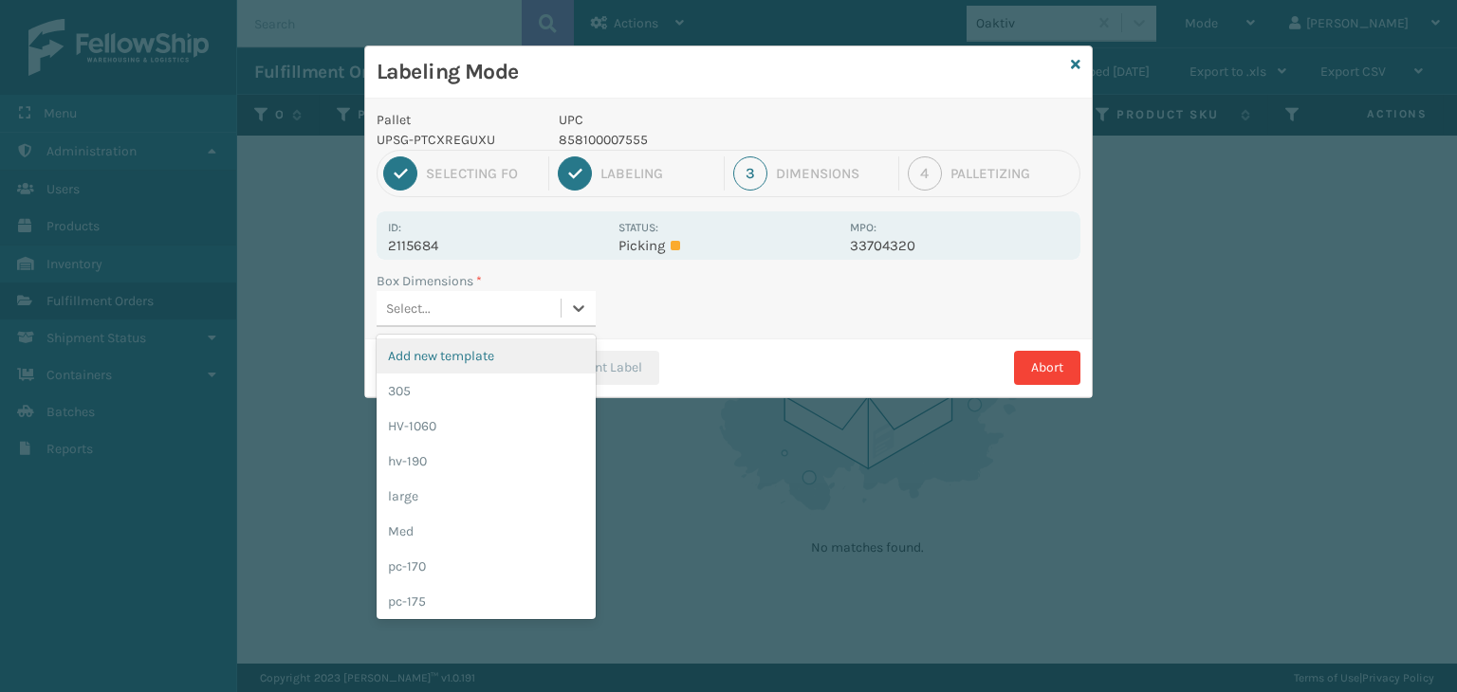
click at [445, 316] on div "Select..." at bounding box center [468, 308] width 184 height 31
click at [524, 412] on div "HV-1060" at bounding box center [485, 426] width 219 height 35
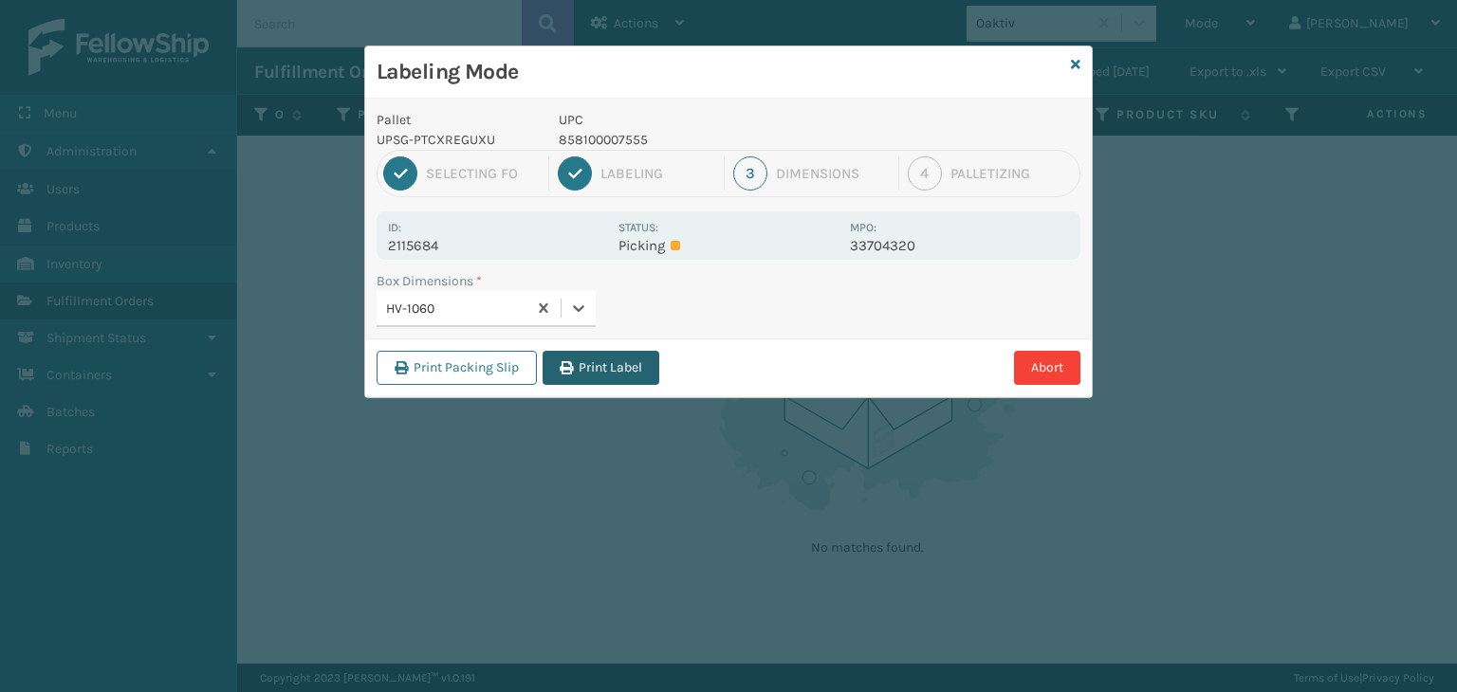
click at [599, 373] on button "Print Label" at bounding box center [600, 368] width 117 height 34
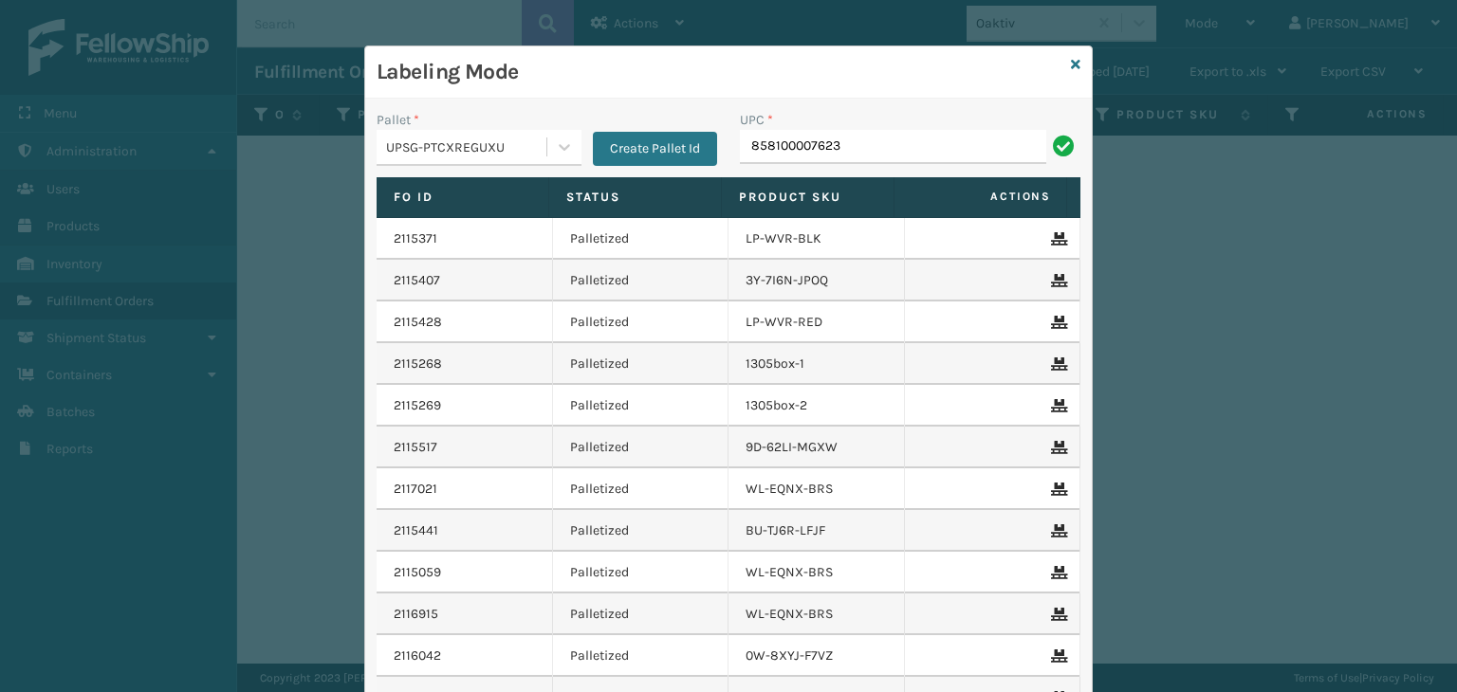
type input "858100007623"
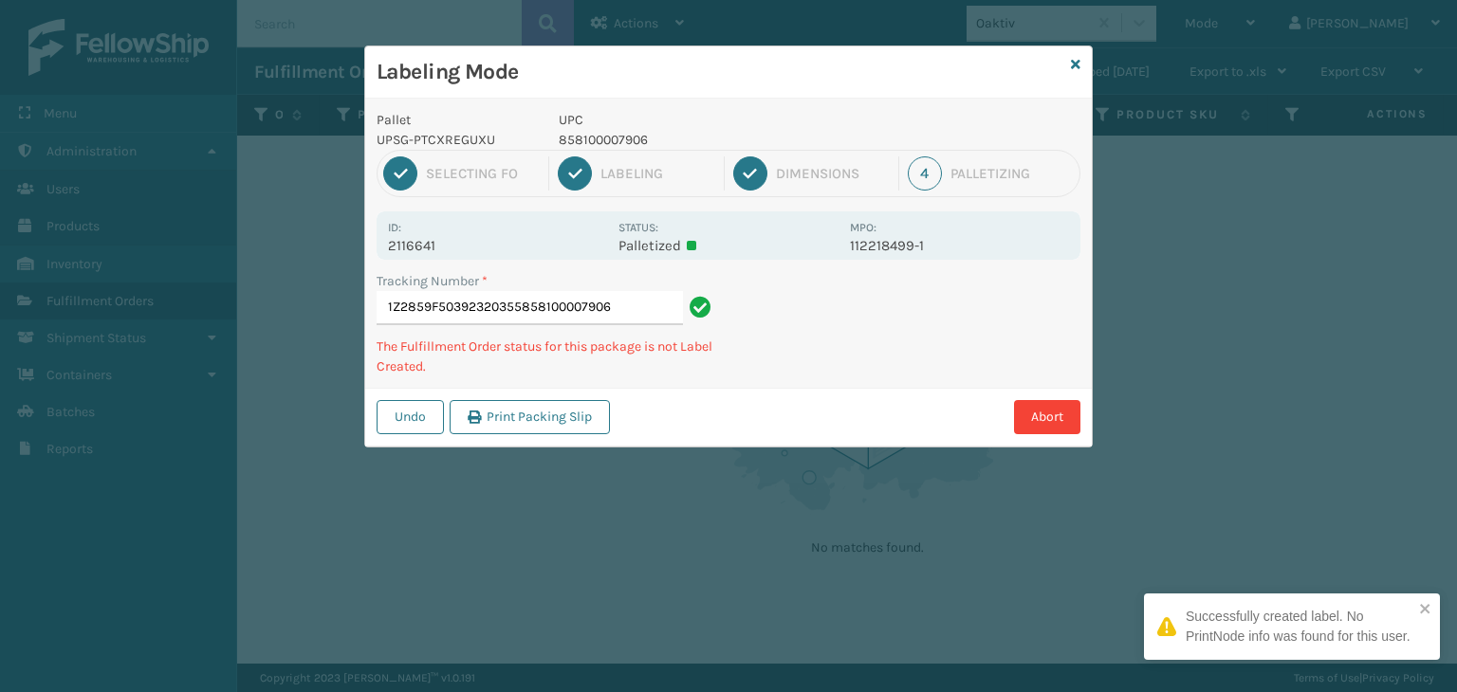
type input "1Z2859F50392320355858100007906"
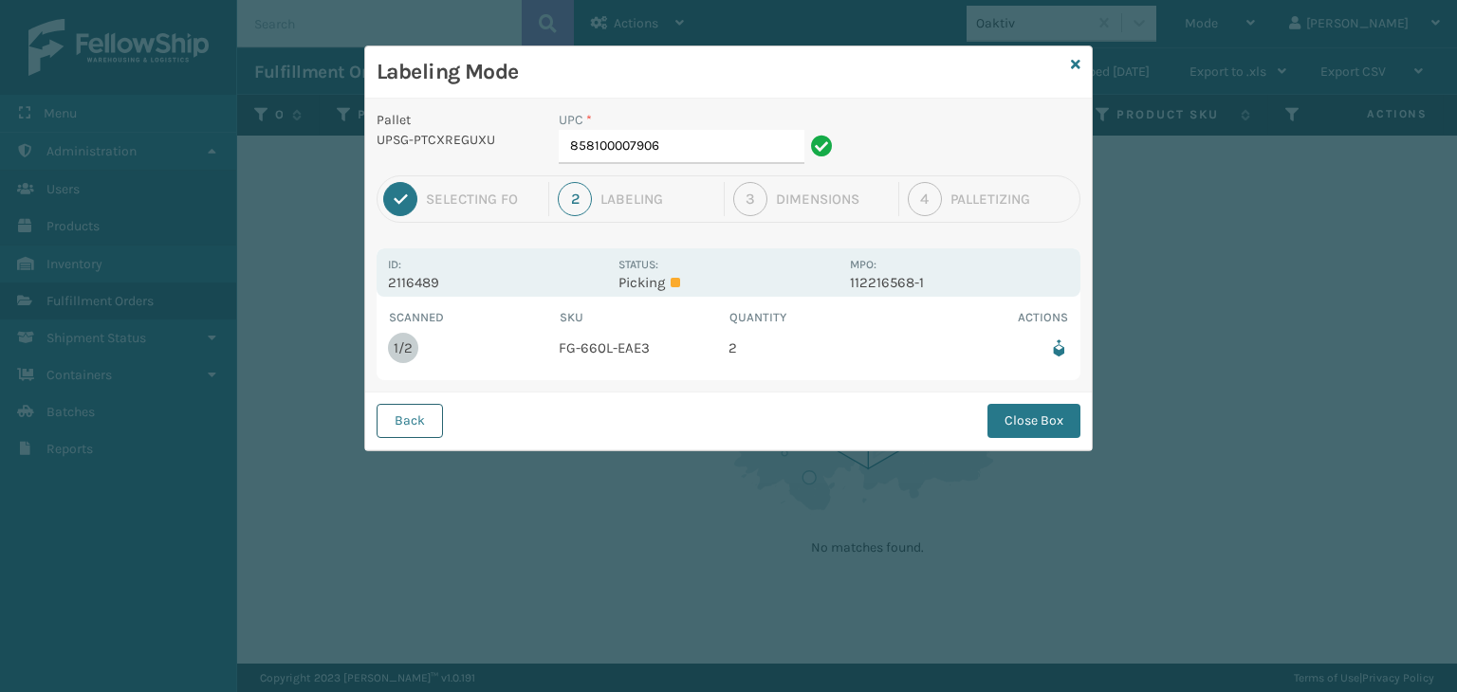
click at [431, 411] on button "Back" at bounding box center [409, 421] width 66 height 34
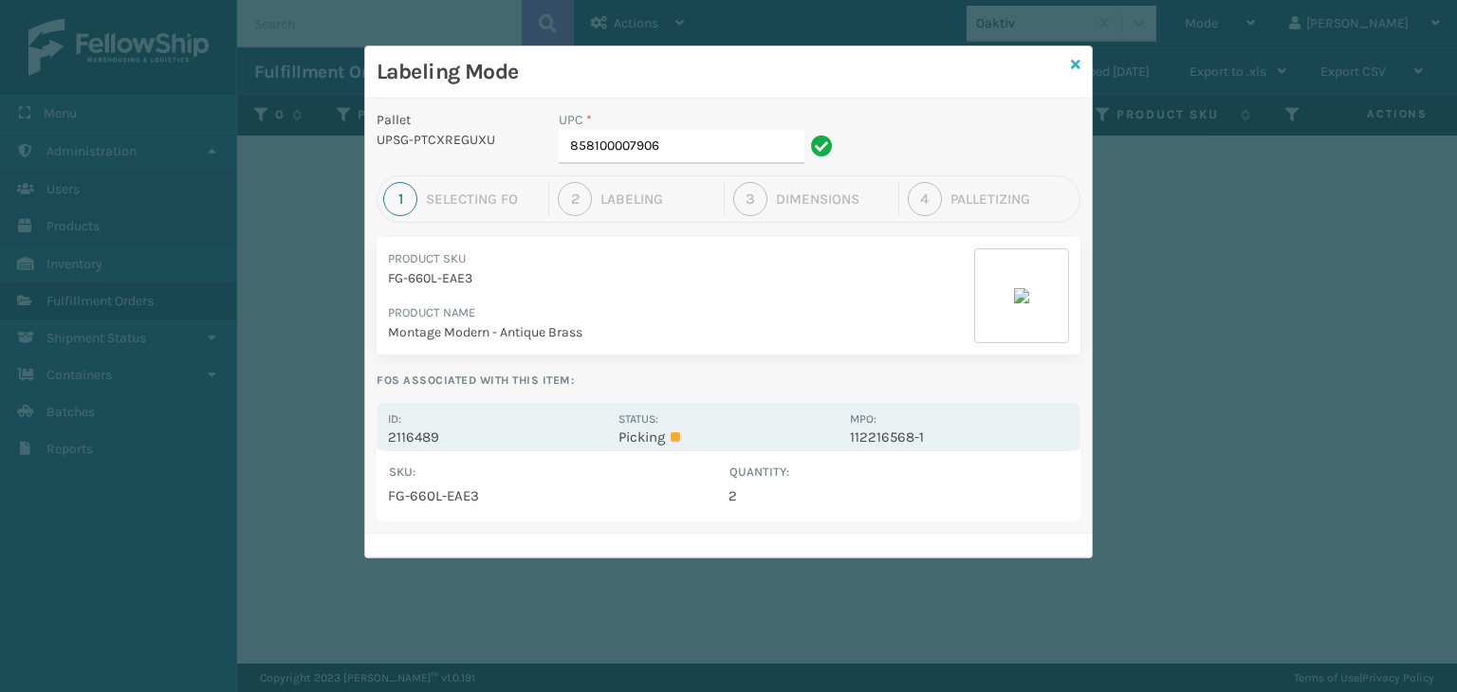
click at [1077, 69] on icon at bounding box center [1075, 64] width 9 height 13
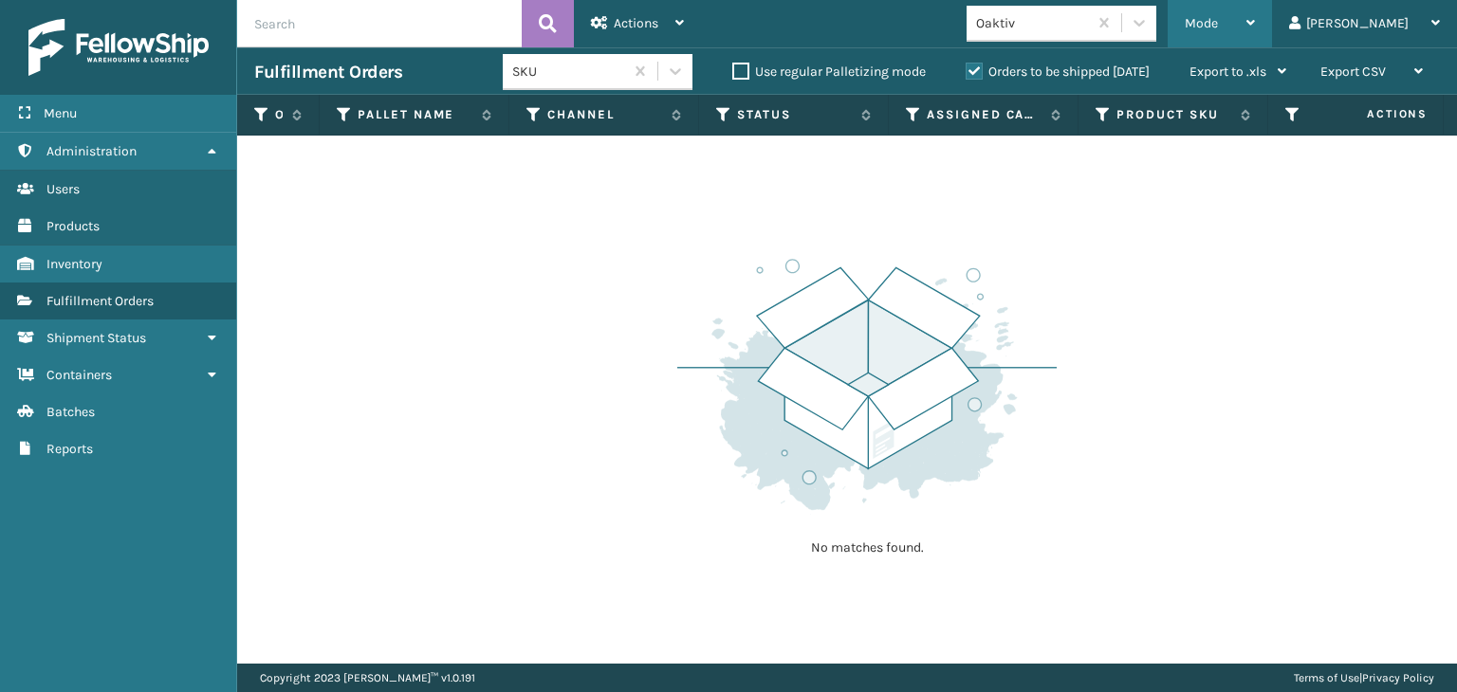
click at [1255, 24] on div "Mode" at bounding box center [1219, 23] width 70 height 47
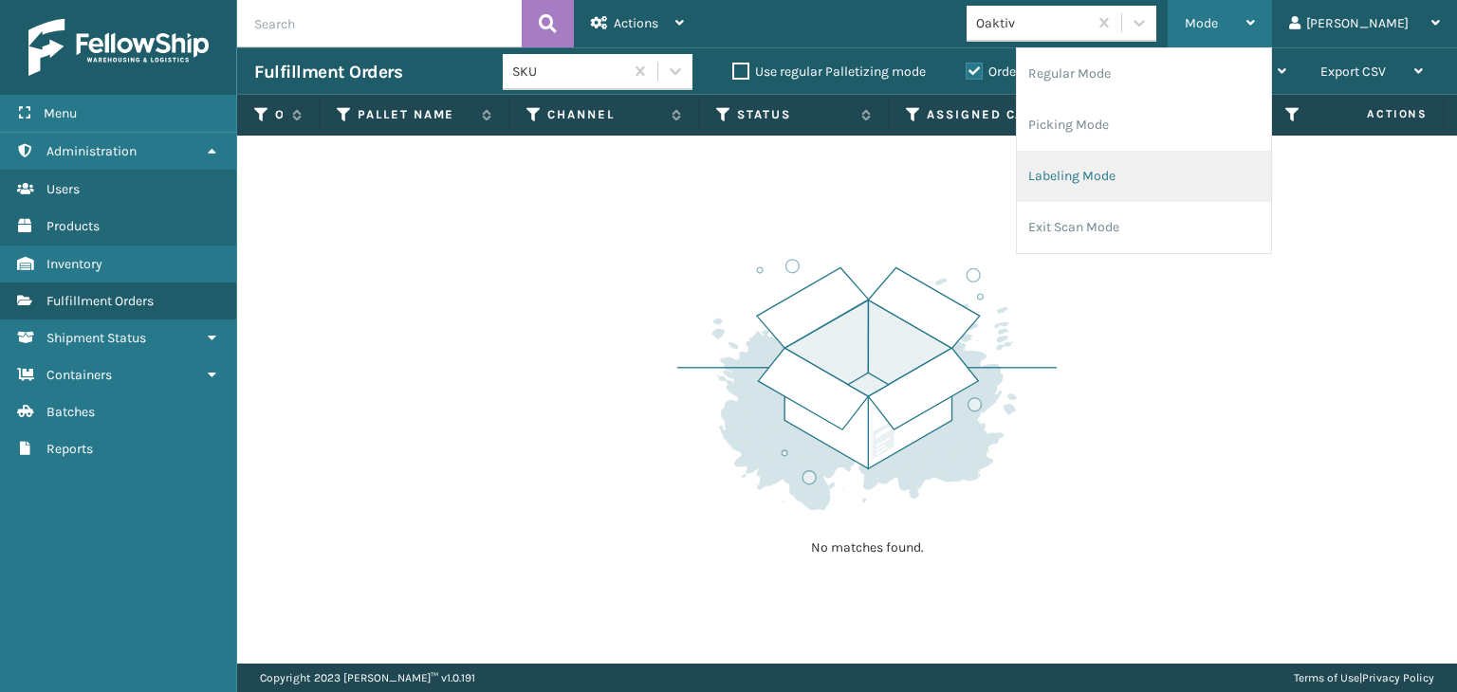
click at [1103, 198] on li "Labeling Mode" at bounding box center [1144, 176] width 254 height 51
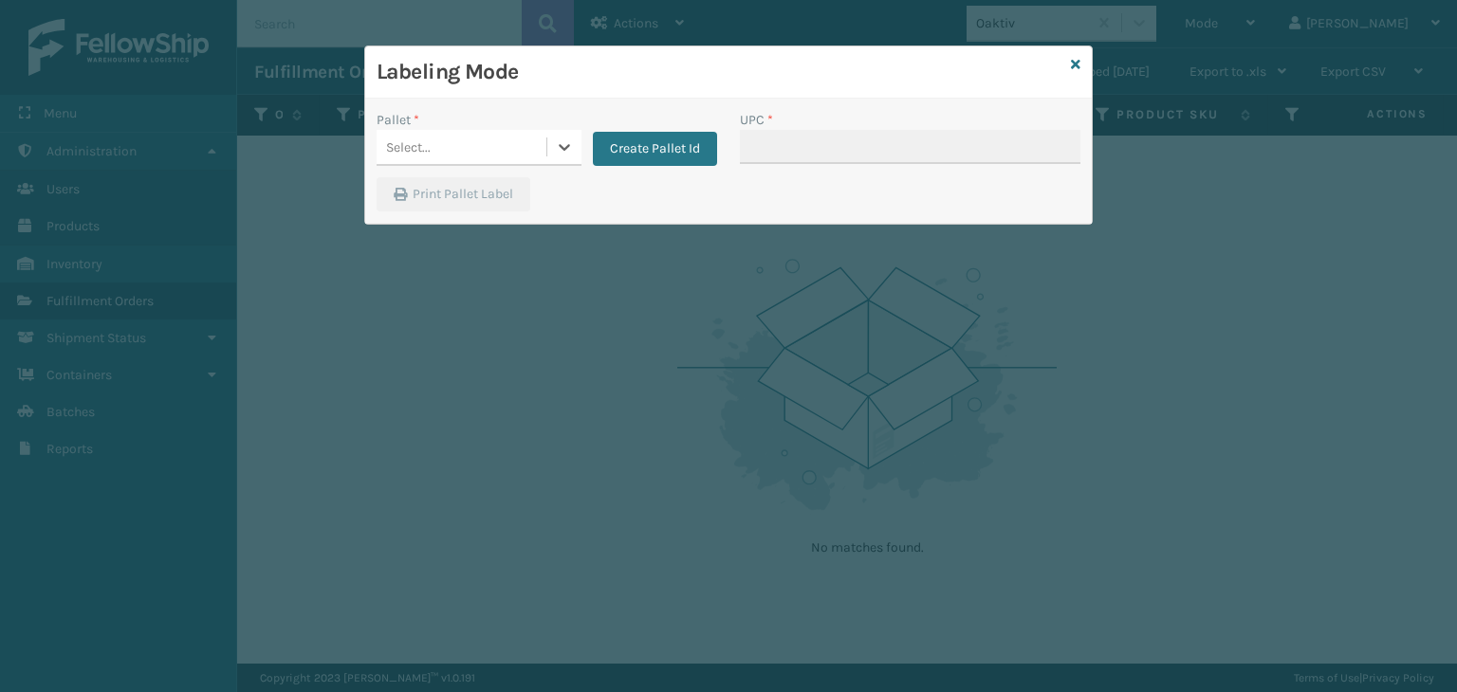
click at [476, 153] on div "Select..." at bounding box center [461, 147] width 170 height 31
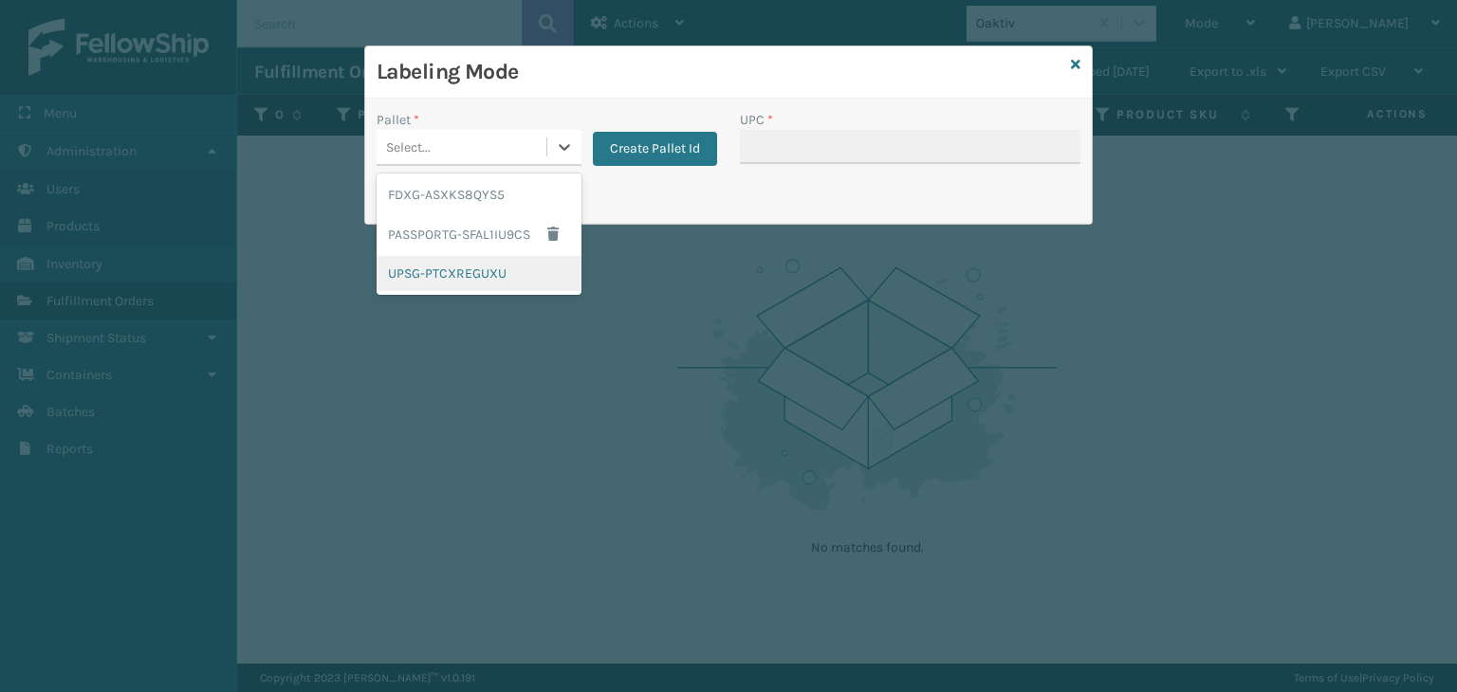
click at [437, 273] on div "UPSG-PTCXREGUXU" at bounding box center [478, 273] width 205 height 35
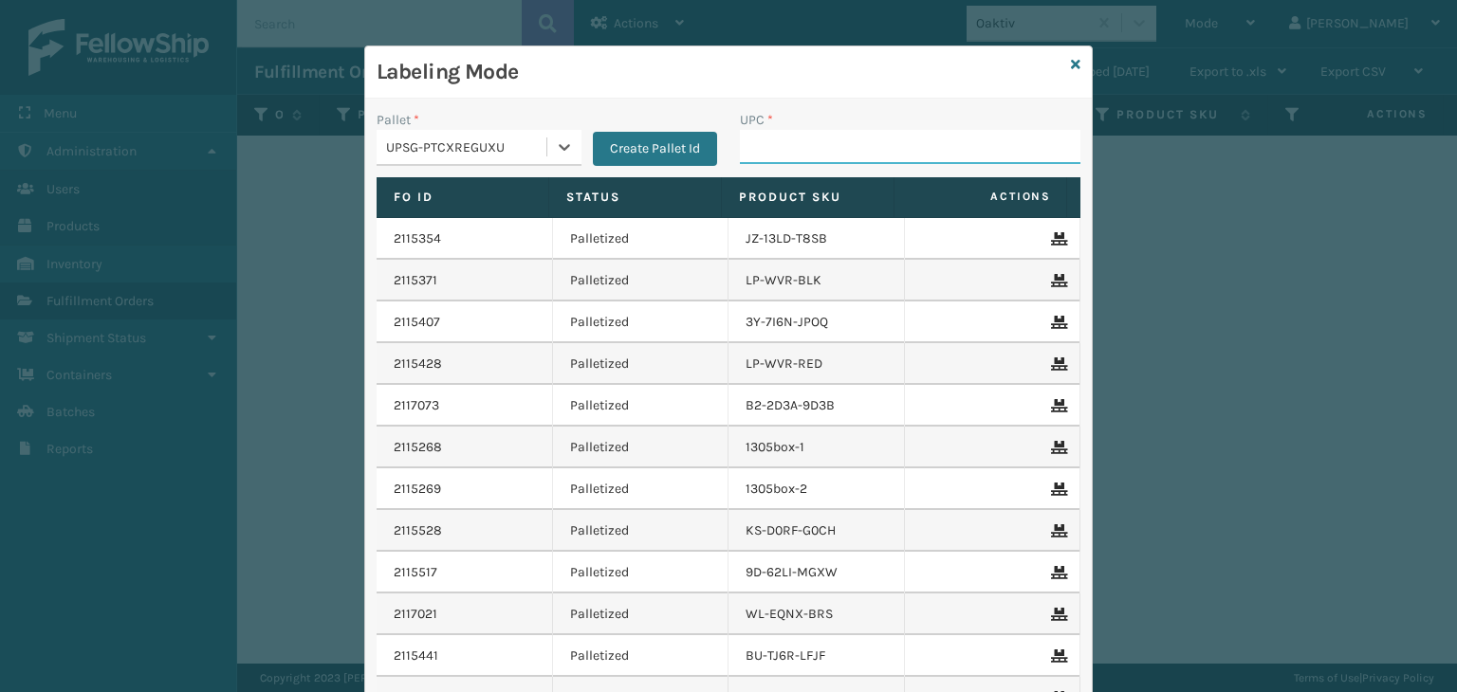
click at [857, 147] on input "UPC *" at bounding box center [910, 147] width 340 height 34
type input "8500406"
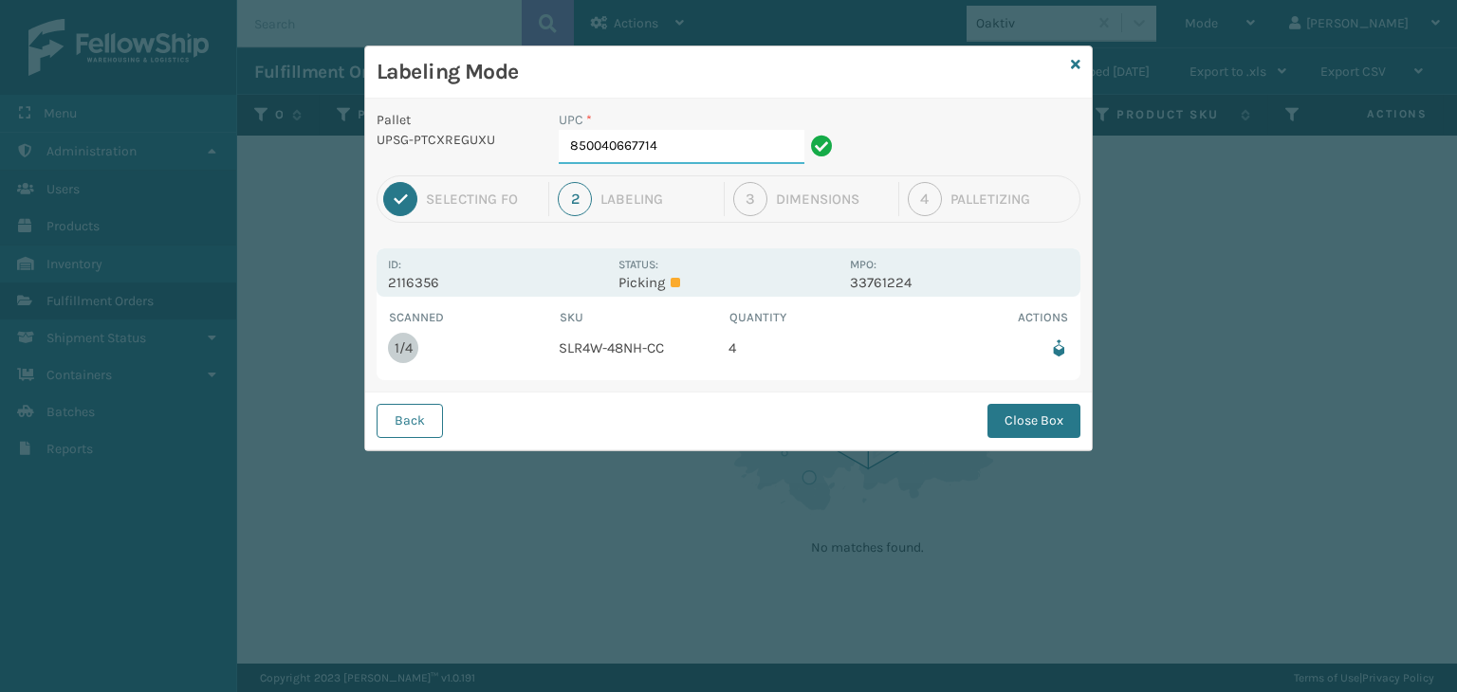
click at [708, 139] on input "850040667714" at bounding box center [682, 147] width 246 height 34
click at [1036, 420] on button "Close Box" at bounding box center [1033, 421] width 93 height 34
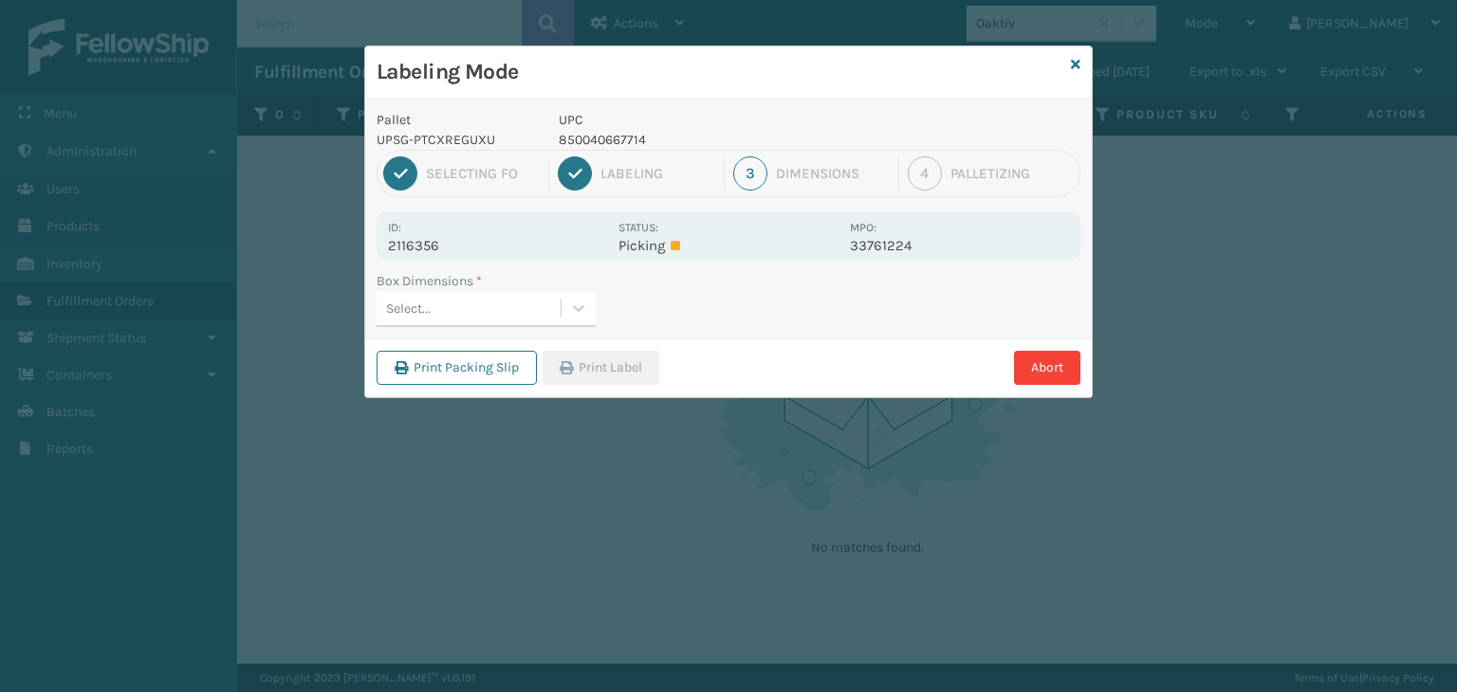
click at [475, 297] on div "Select..." at bounding box center [468, 308] width 184 height 31
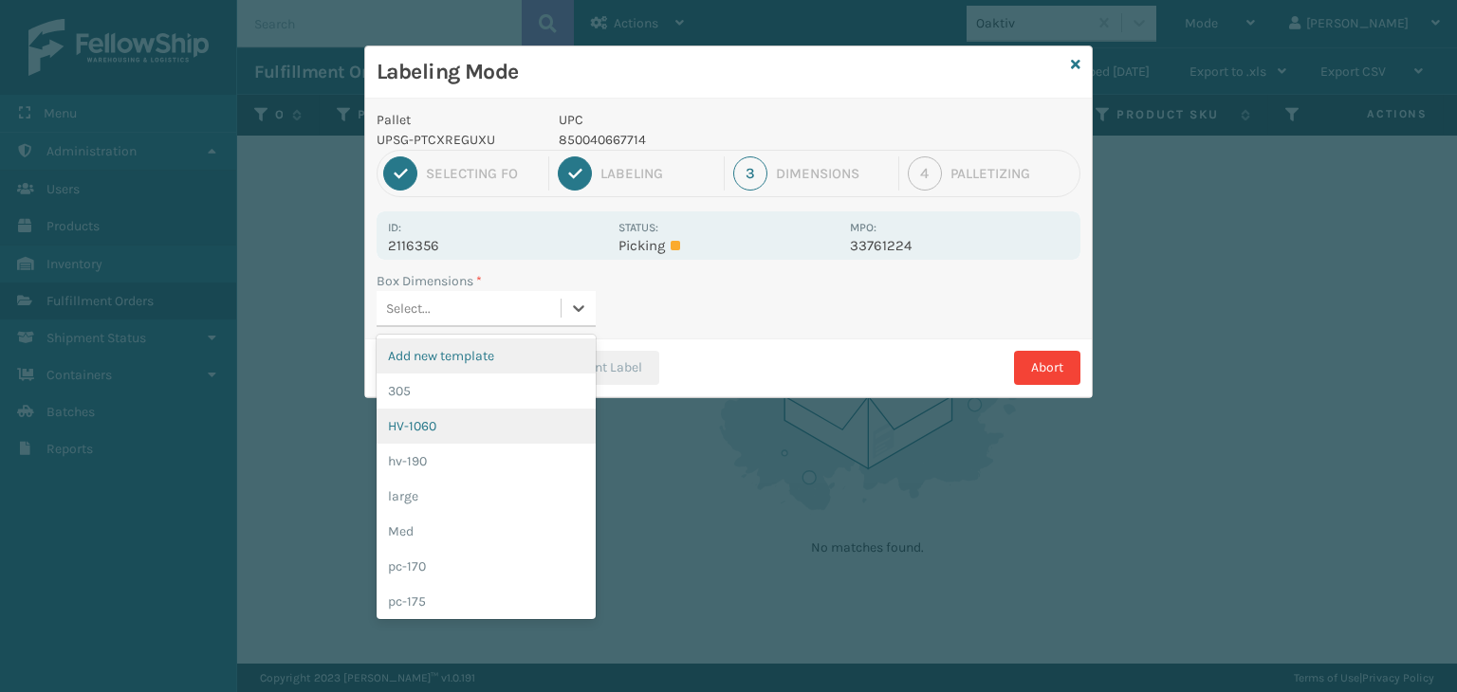
click at [478, 417] on div "HV-1060" at bounding box center [485, 426] width 219 height 35
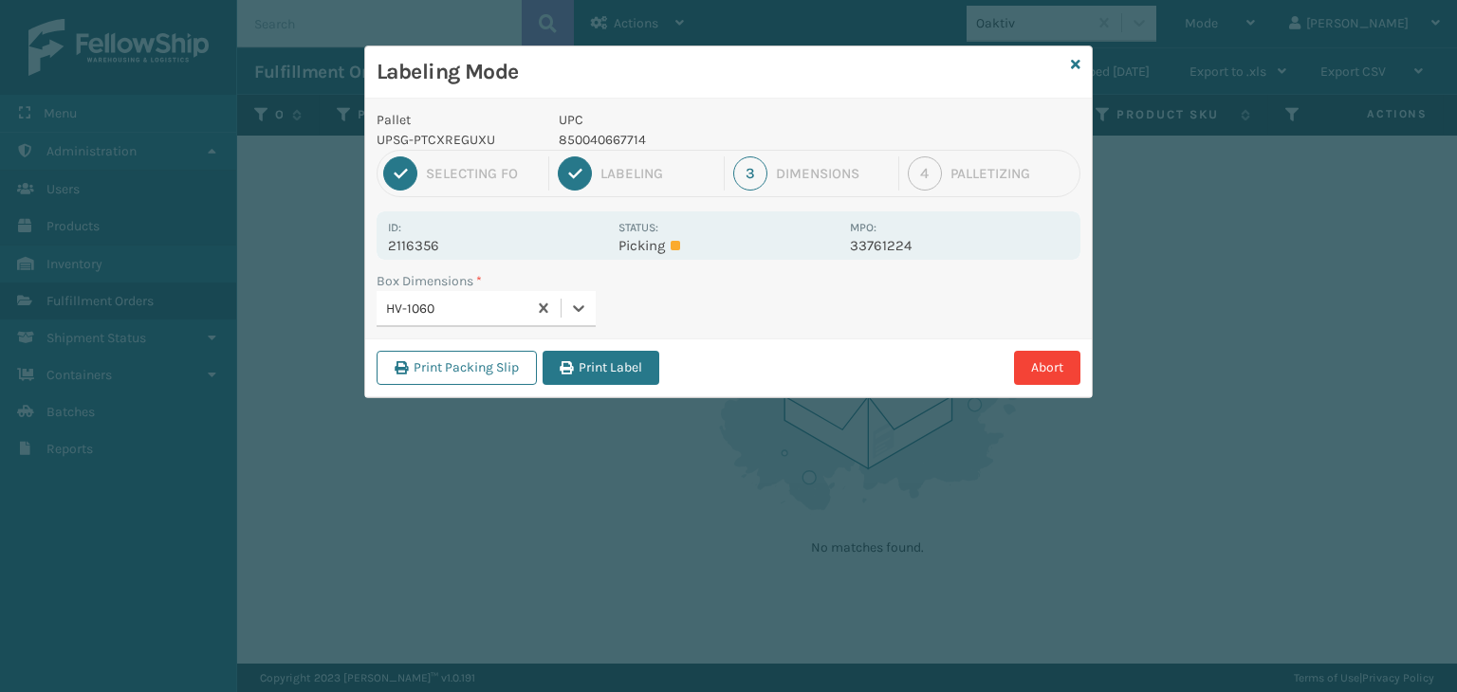
click at [607, 357] on button "Print Label" at bounding box center [600, 368] width 117 height 34
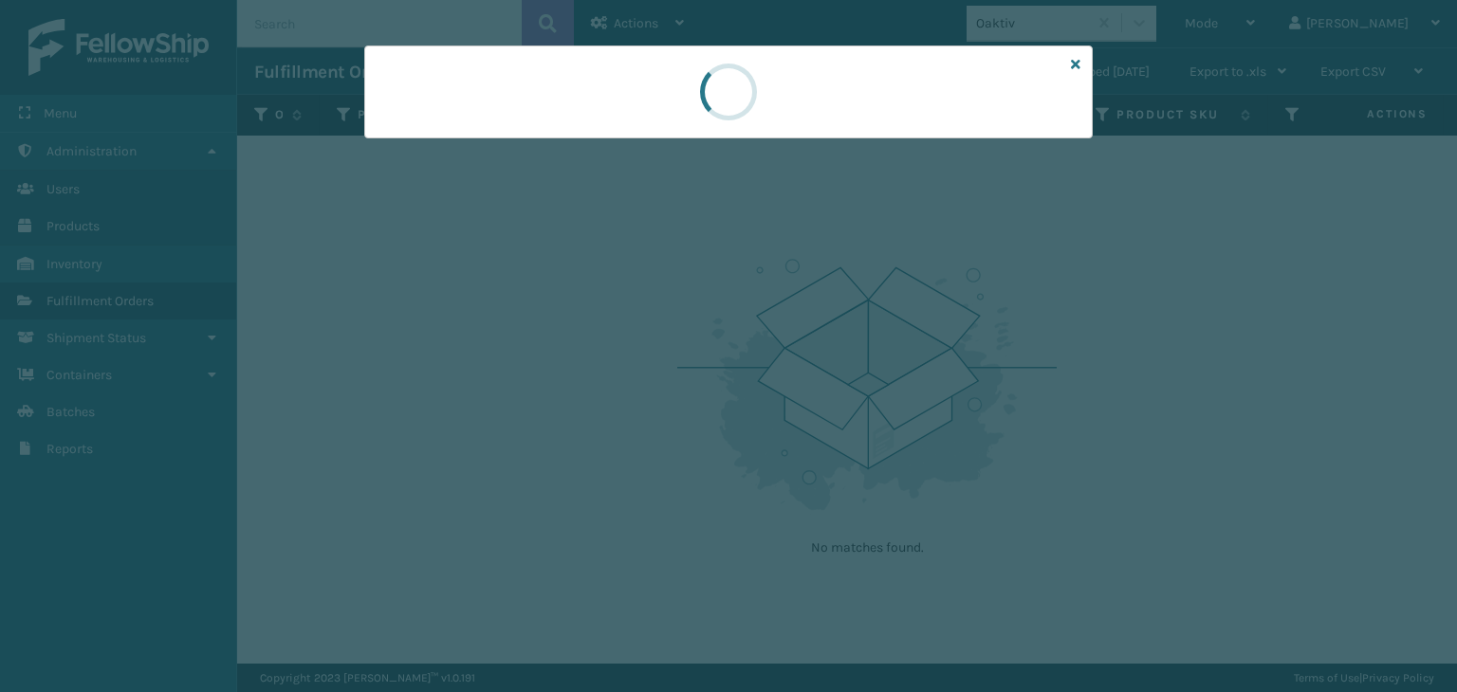
click at [609, 368] on div at bounding box center [728, 346] width 1457 height 692
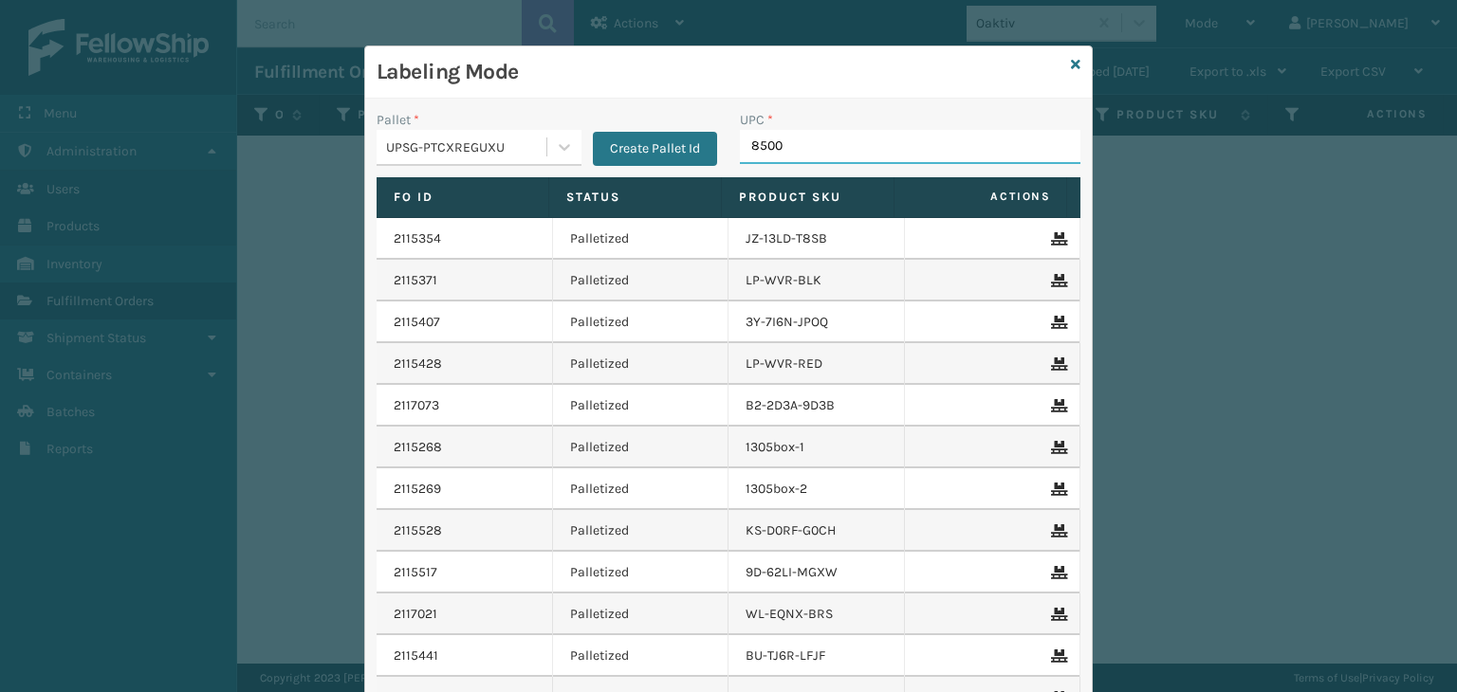
type input "85001"
type input "850040667905"
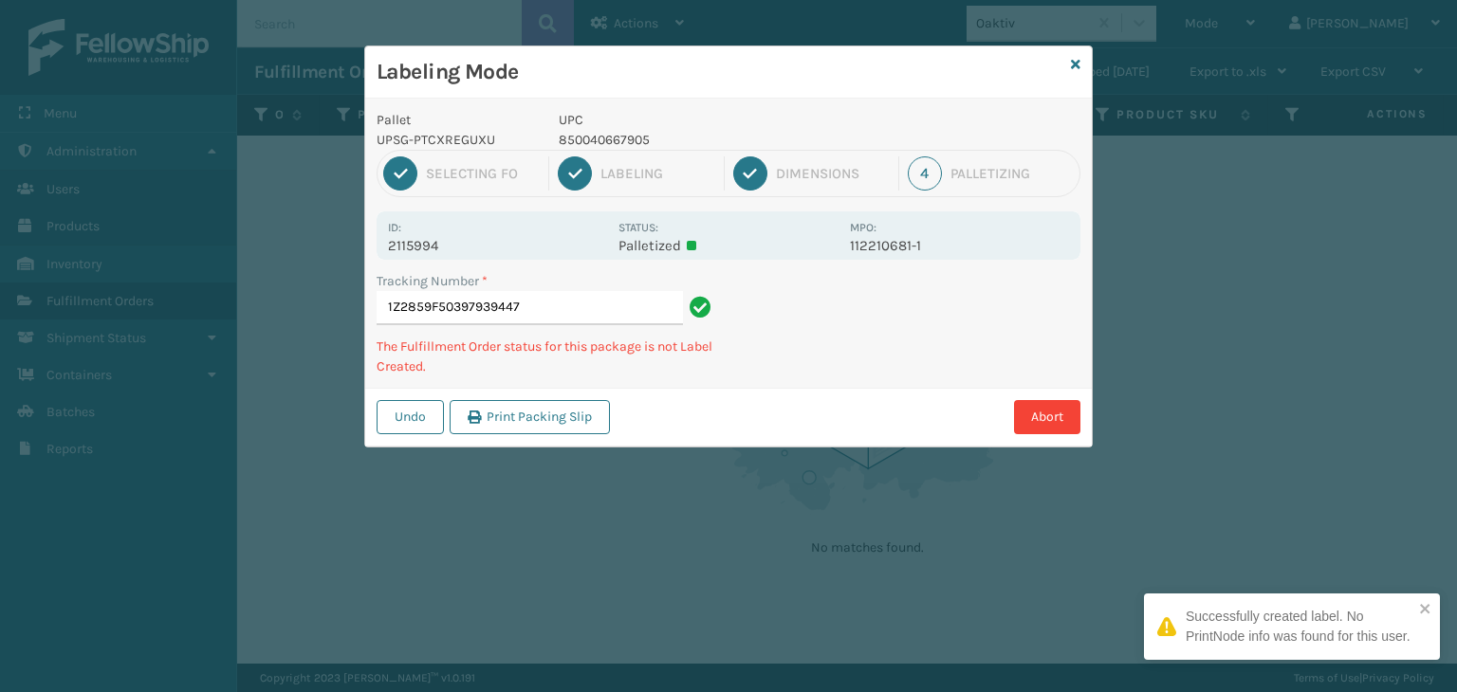
click at [573, 136] on p "850040667905" at bounding box center [699, 140] width 280 height 20
click at [574, 136] on p "850040667905" at bounding box center [699, 140] width 280 height 20
copy p "850040667905"
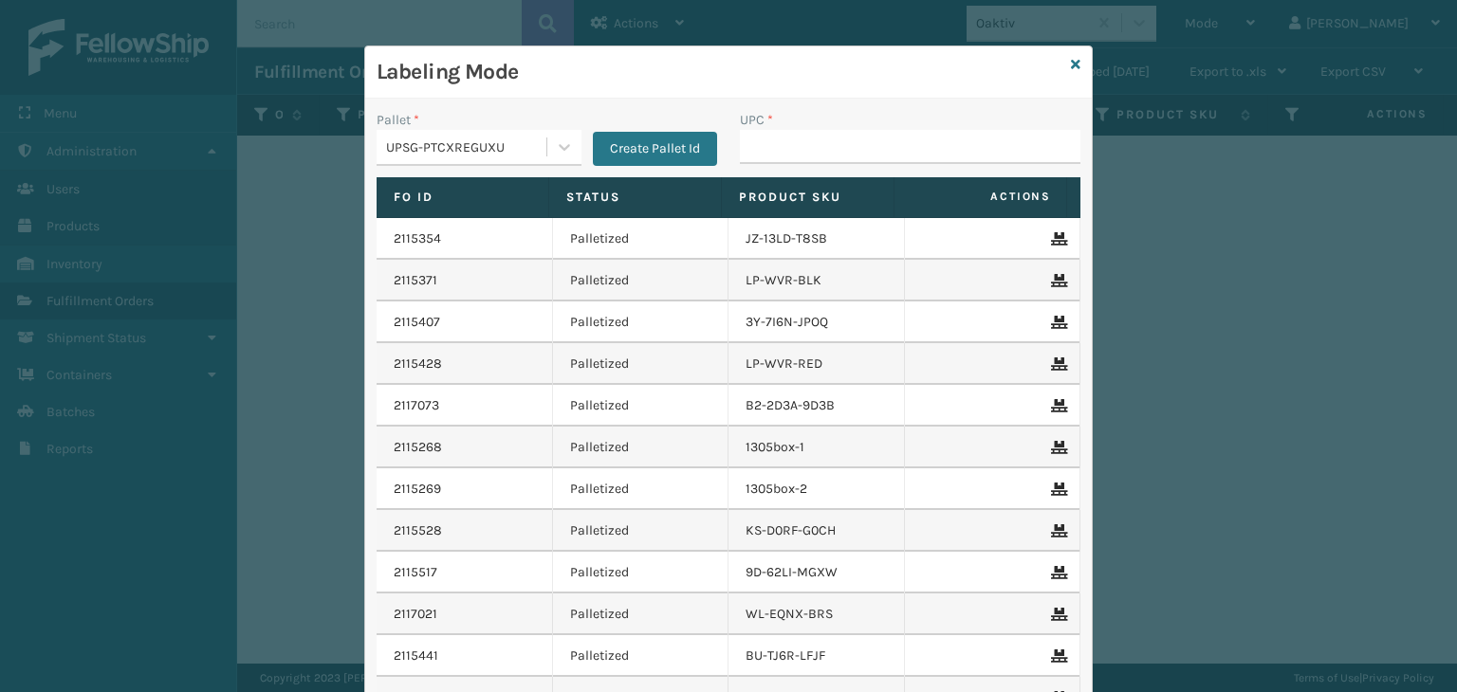
type input "850040667905"
type input "853913008072"
click at [853, 142] on input "UPC *" at bounding box center [910, 147] width 340 height 34
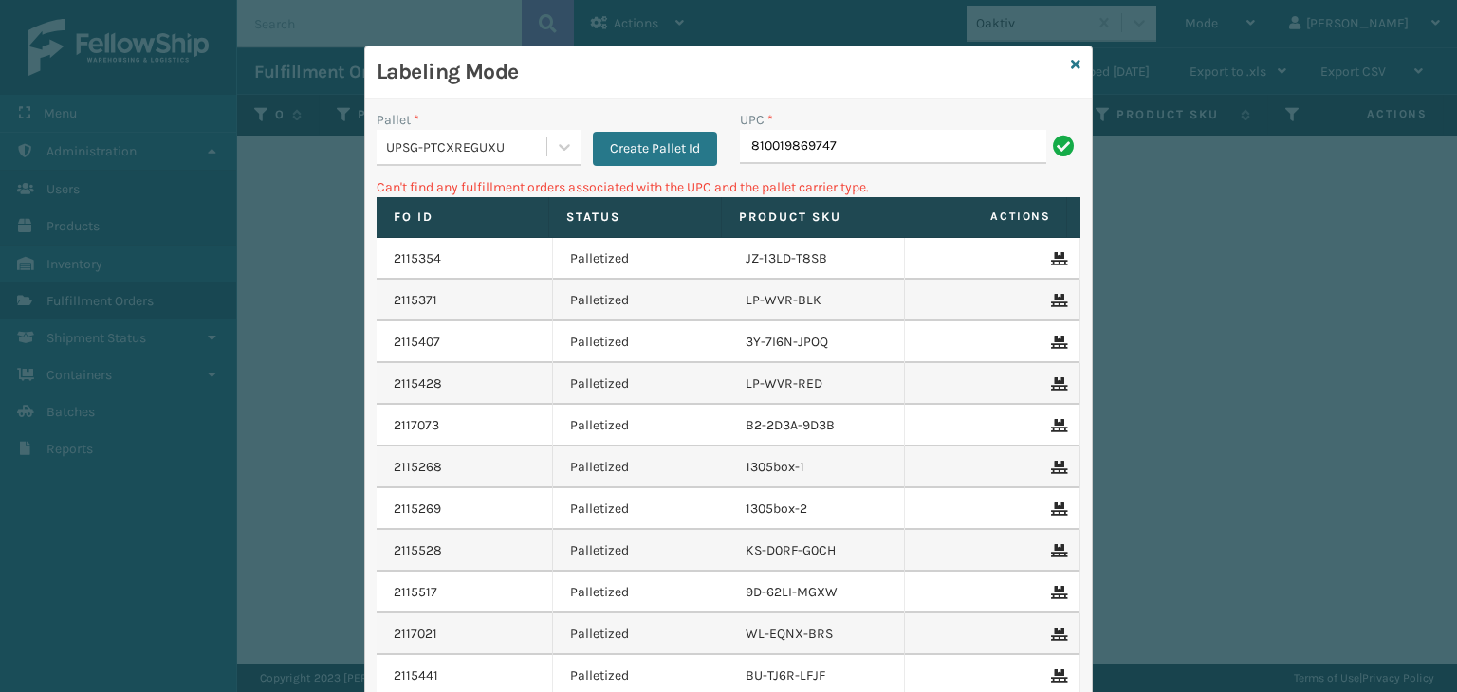
drag, startPoint x: 846, startPoint y: 147, endPoint x: 476, endPoint y: 111, distance: 371.6
click at [477, 111] on div "Pallet * UPSG-PTCXREGUXU Create Pallet Id UPC * 810019869747" at bounding box center [728, 143] width 726 height 67
type input "KM-MD-1SS"
click at [857, 147] on input "KM-MD-1SS" at bounding box center [893, 147] width 306 height 34
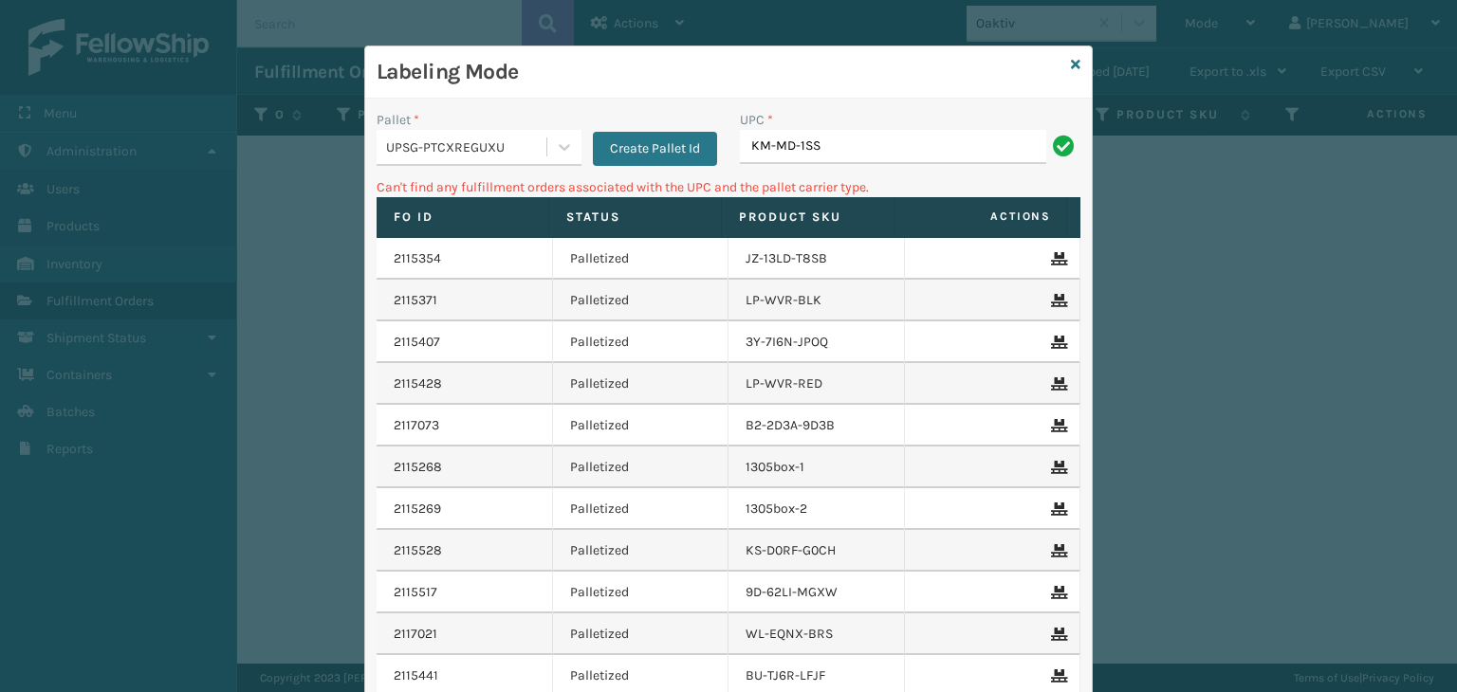
click at [857, 146] on input "KM-MD-1SS" at bounding box center [893, 147] width 306 height 34
click at [858, 146] on input "KM-MD-1SS" at bounding box center [893, 147] width 306 height 34
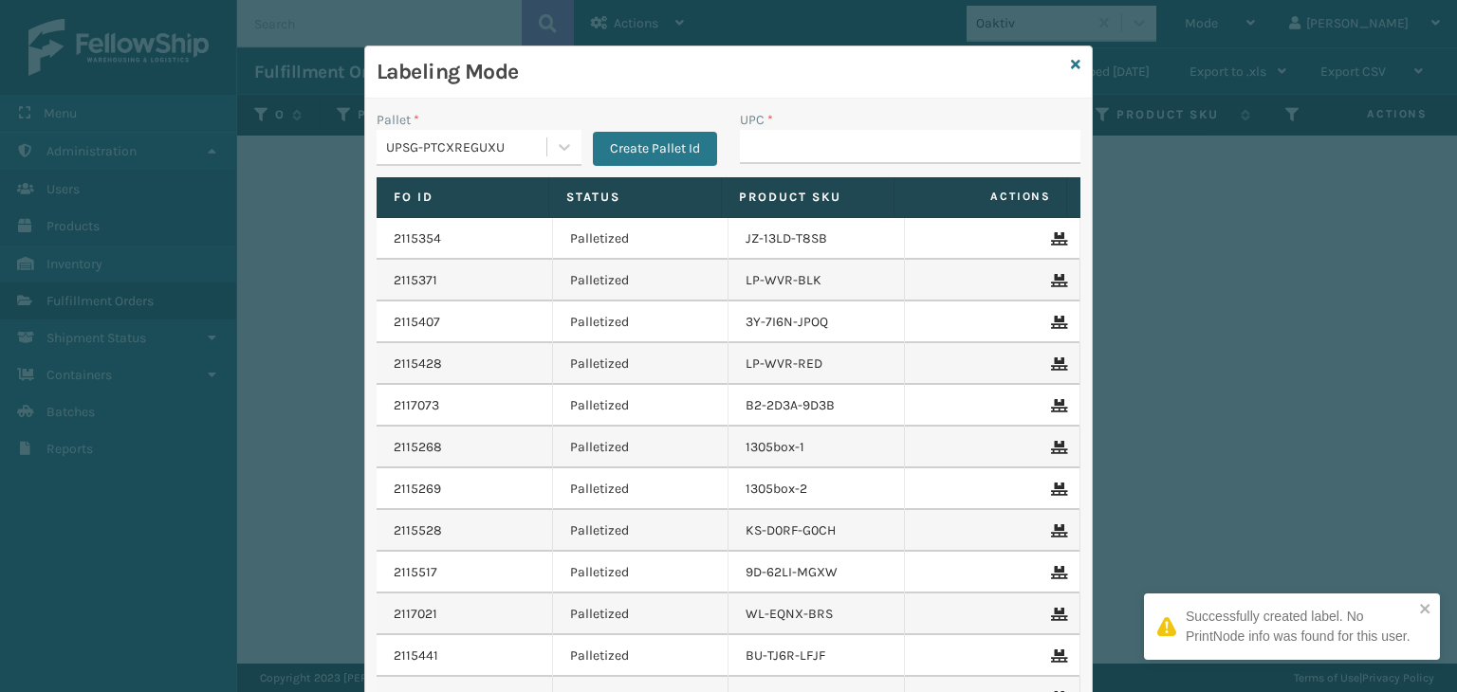
type input "KM-MD-1SS"
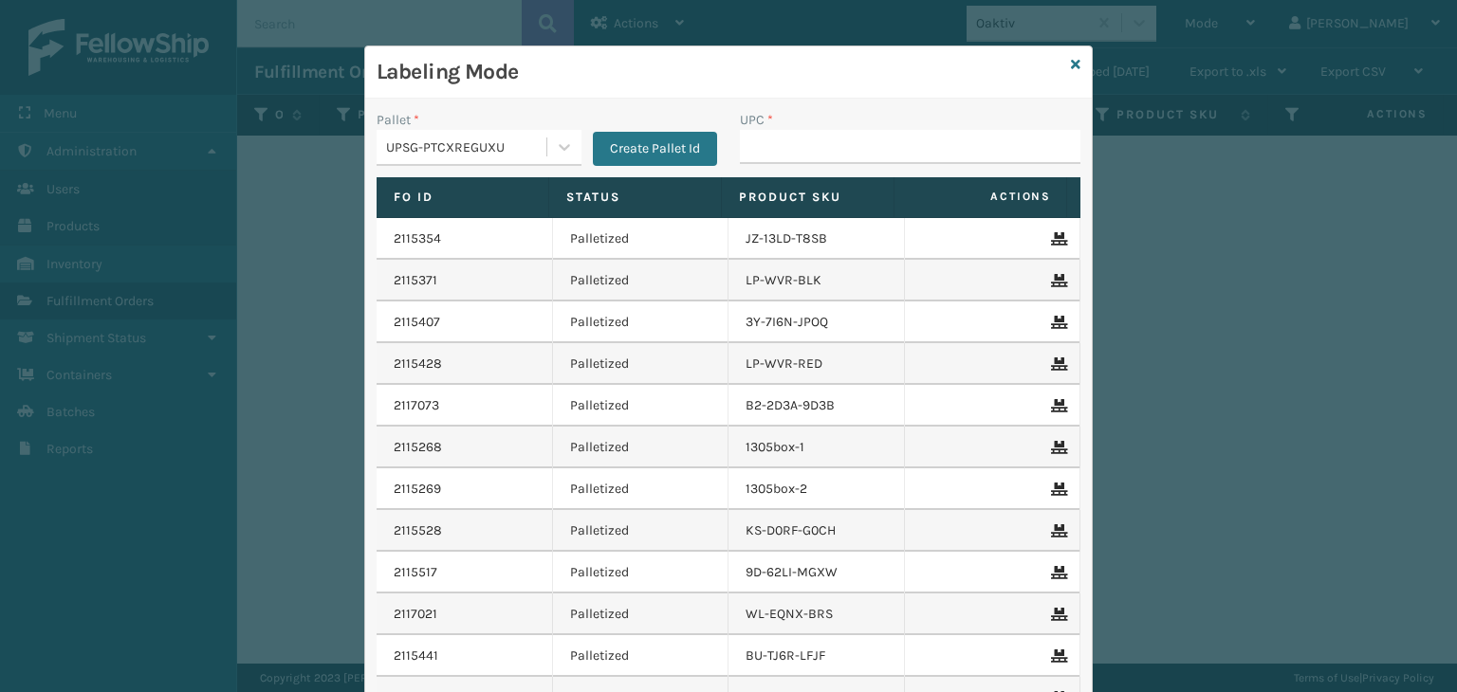
type input "KM-MD-1SS"
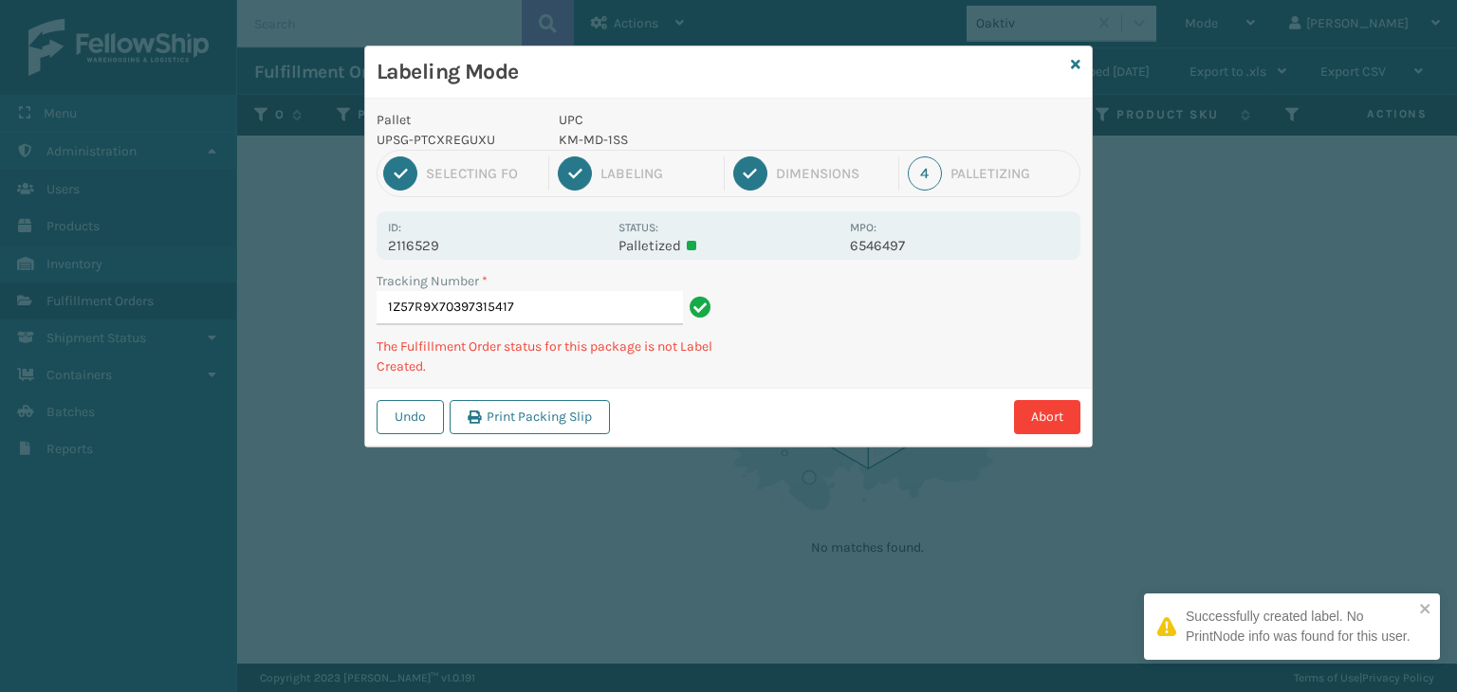
type input "1Z57R9X70397315417KM-MD-1SS"
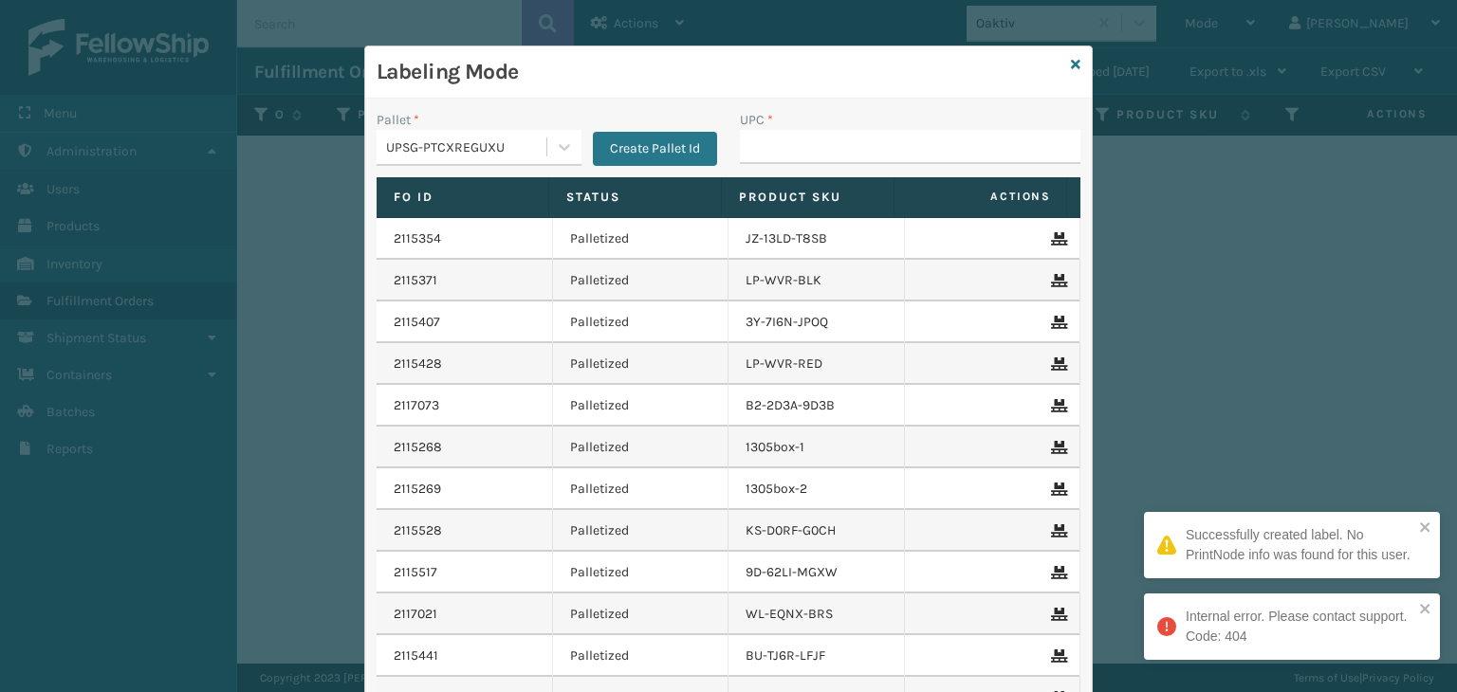
type input "KM-MD-1SS"
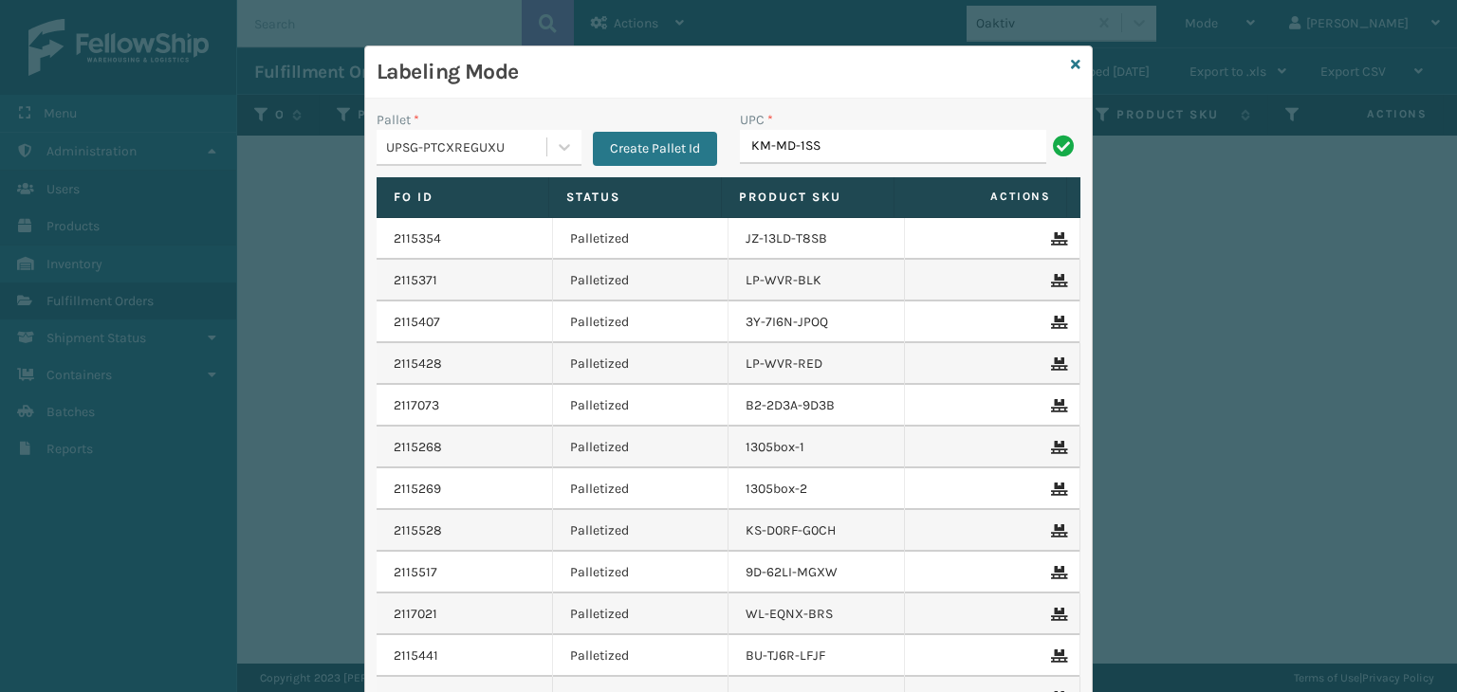
type input "KM-MD-1SS"
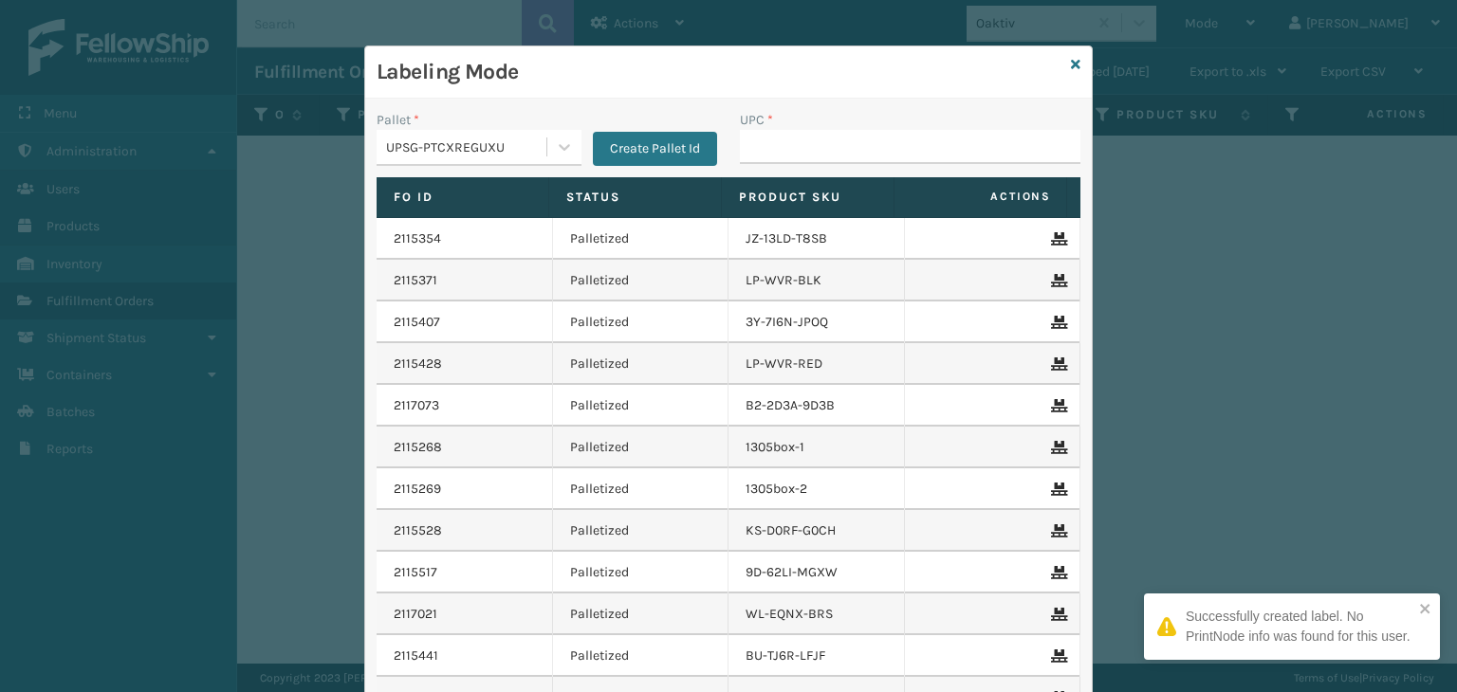
type input "KM-MD-1SS"
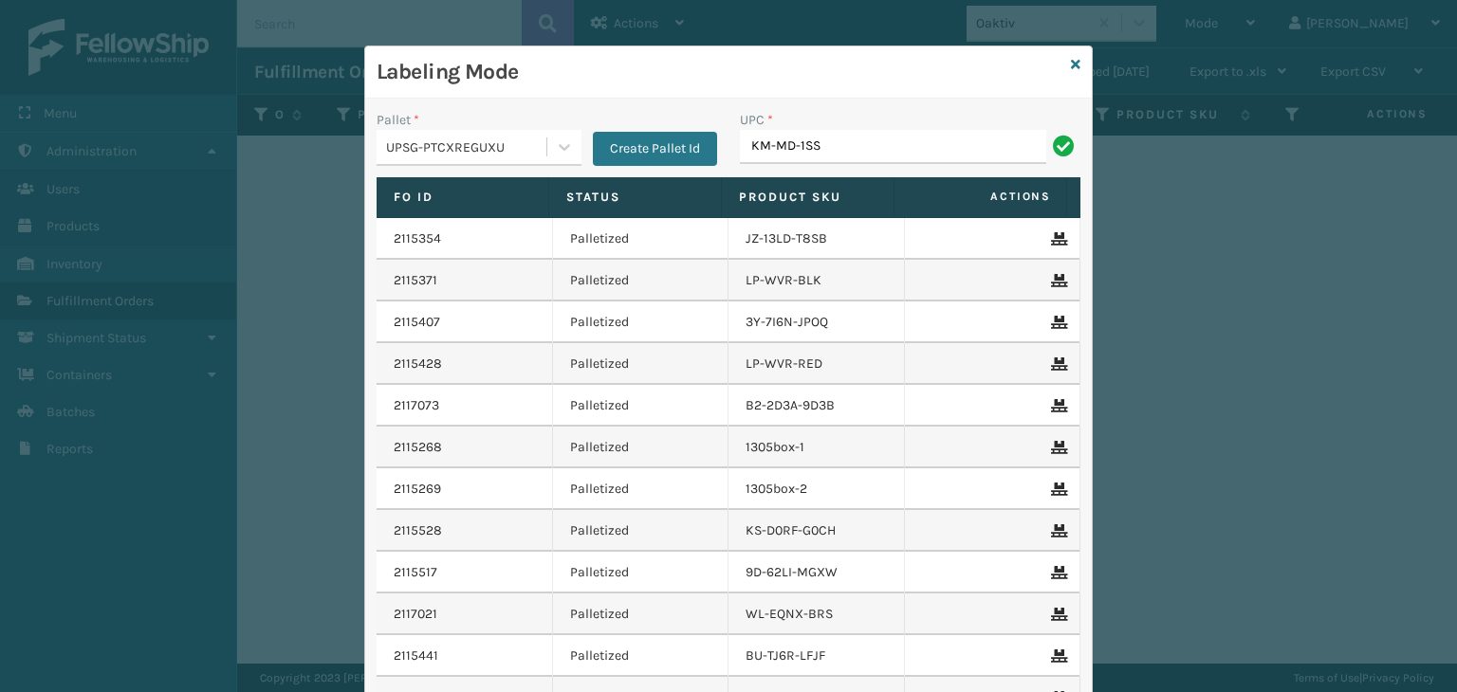
type input "KM-MD-1SS"
type input "KM-MOT-OP1SS"
click at [877, 152] on input "KM-MOT-OP1SS" at bounding box center [893, 147] width 306 height 34
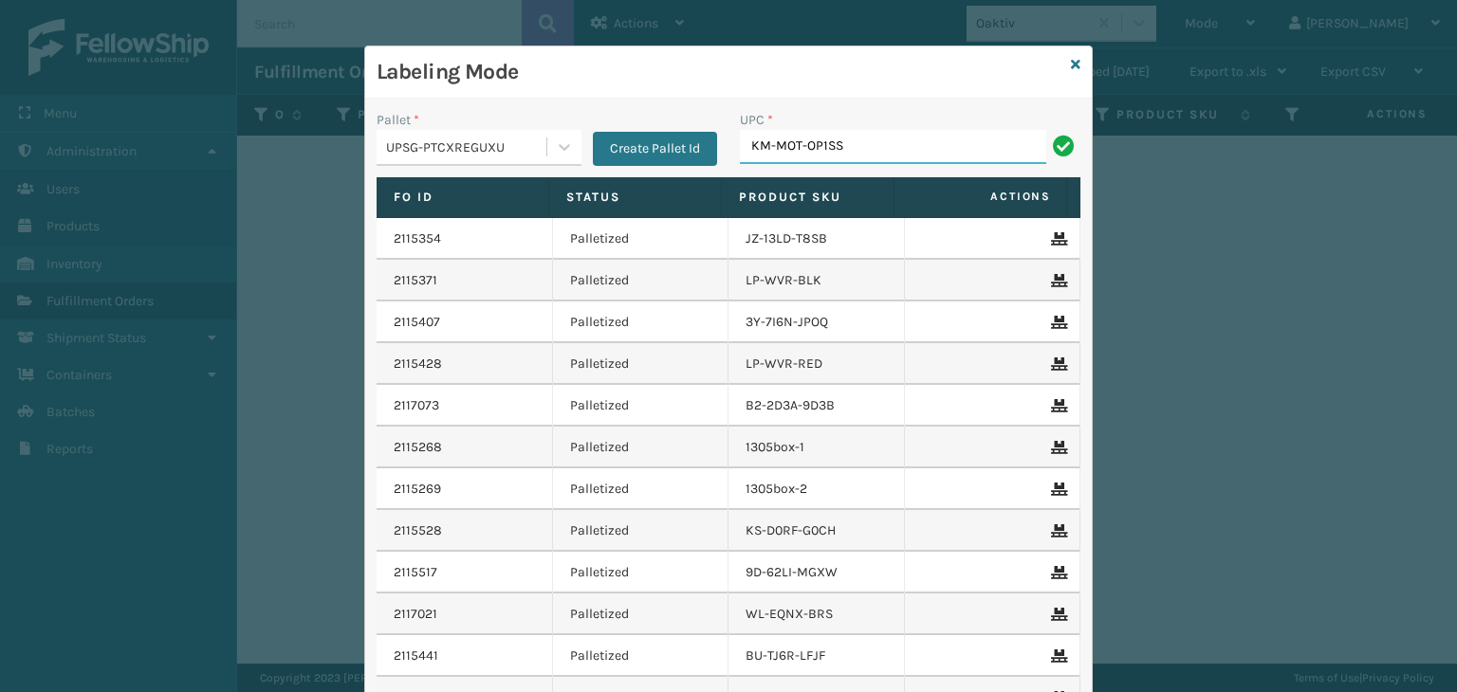
click at [877, 152] on input "KM-MOT-OP1SS" at bounding box center [893, 147] width 306 height 34
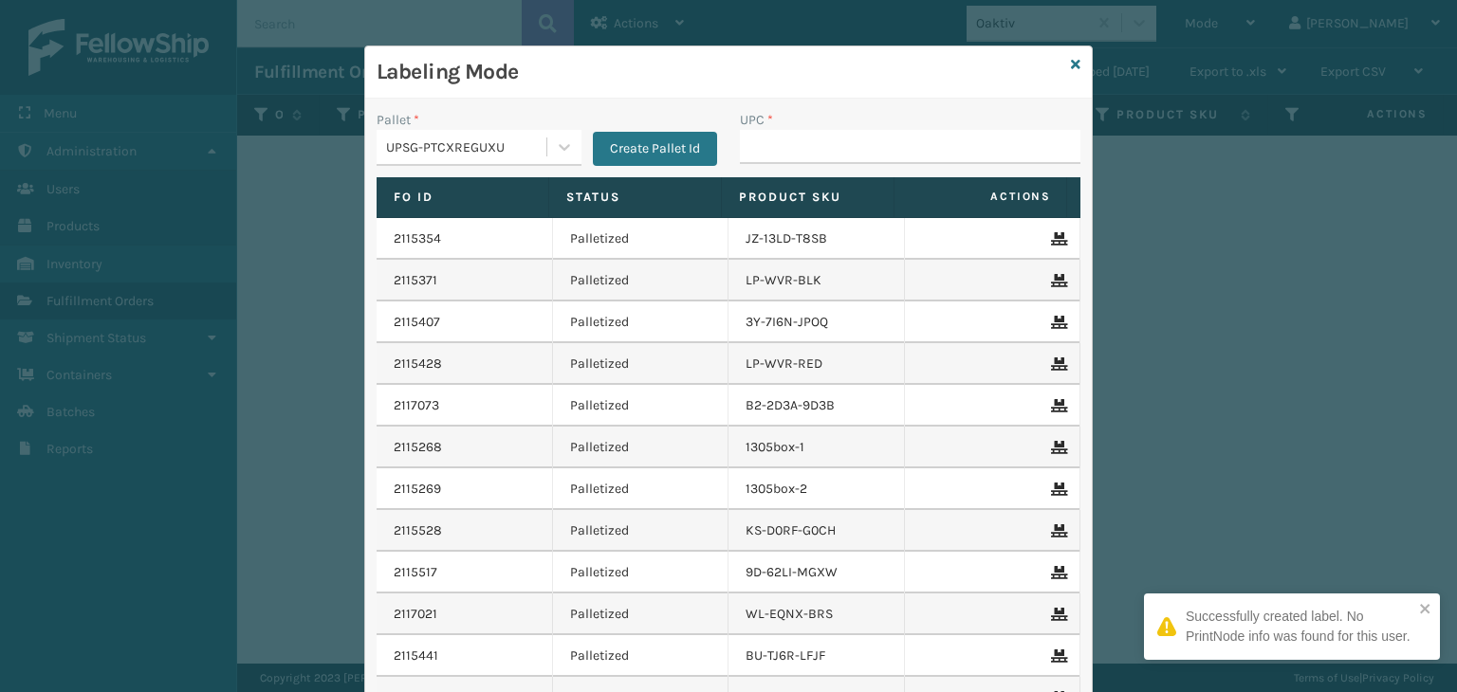
type input "KM-MOT-OP1SS"
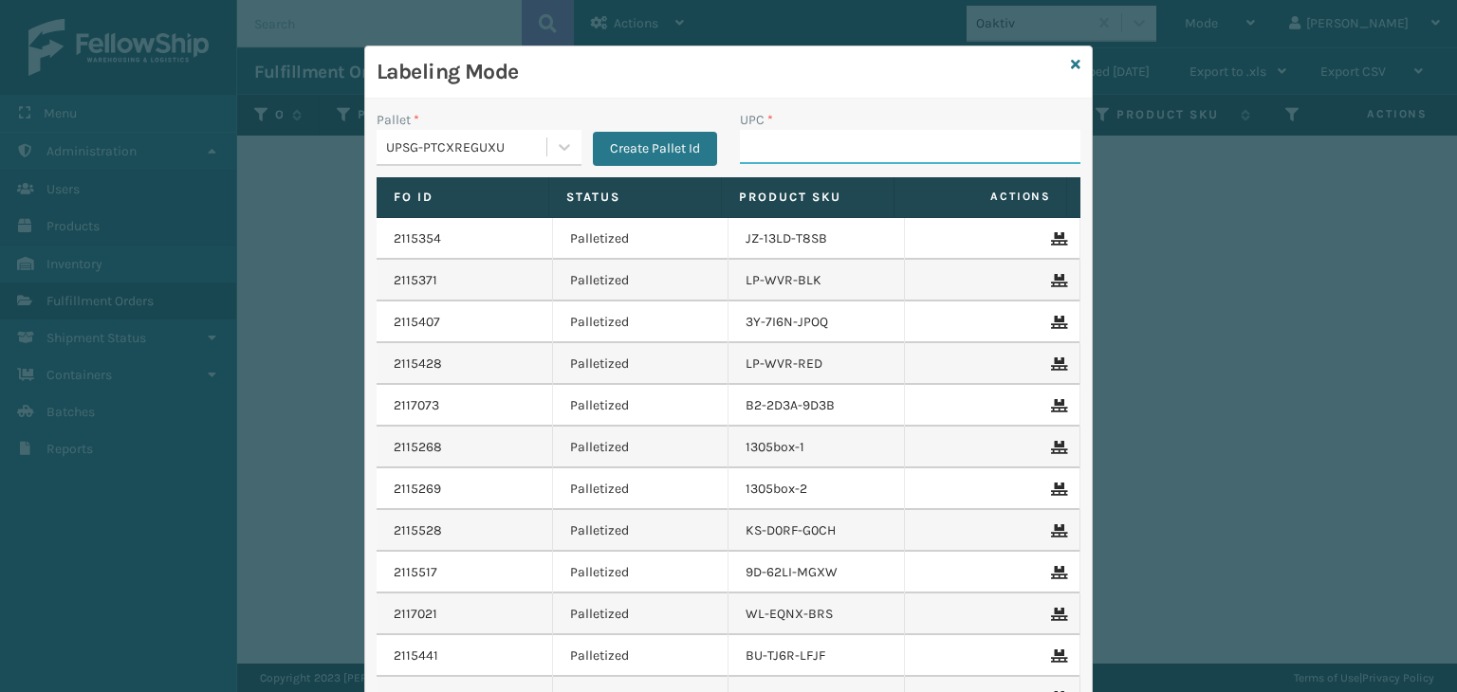
click at [850, 150] on input "UPC *" at bounding box center [910, 147] width 340 height 34
click at [853, 144] on input "UPC *" at bounding box center [910, 147] width 340 height 34
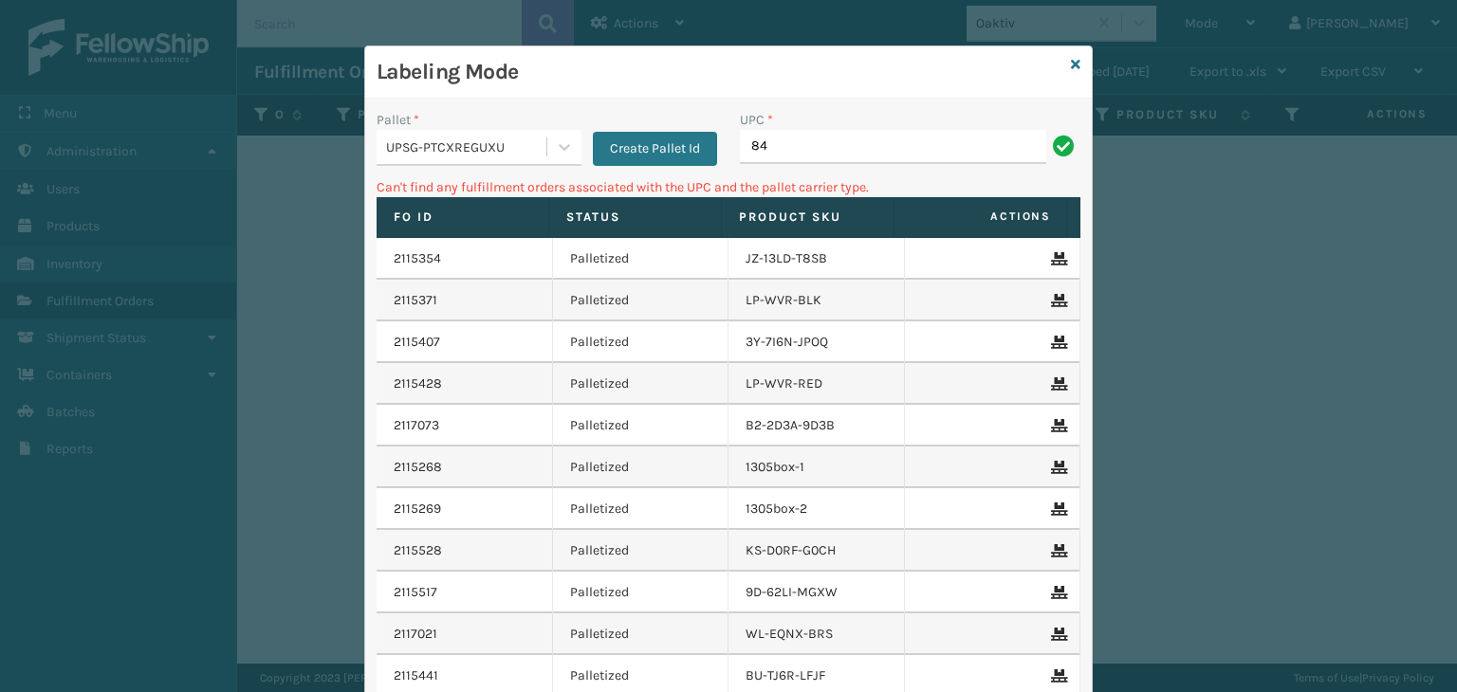
type input "8"
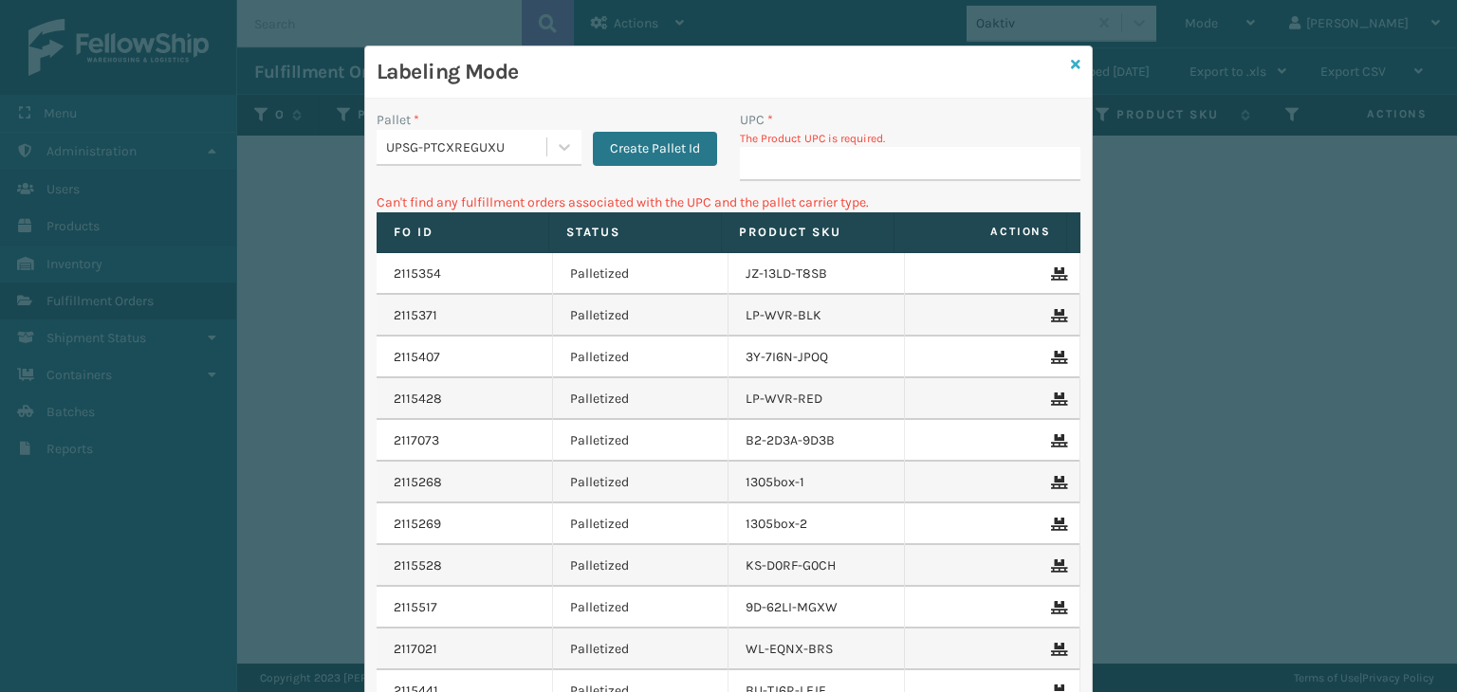
click at [1071, 66] on icon at bounding box center [1075, 64] width 9 height 13
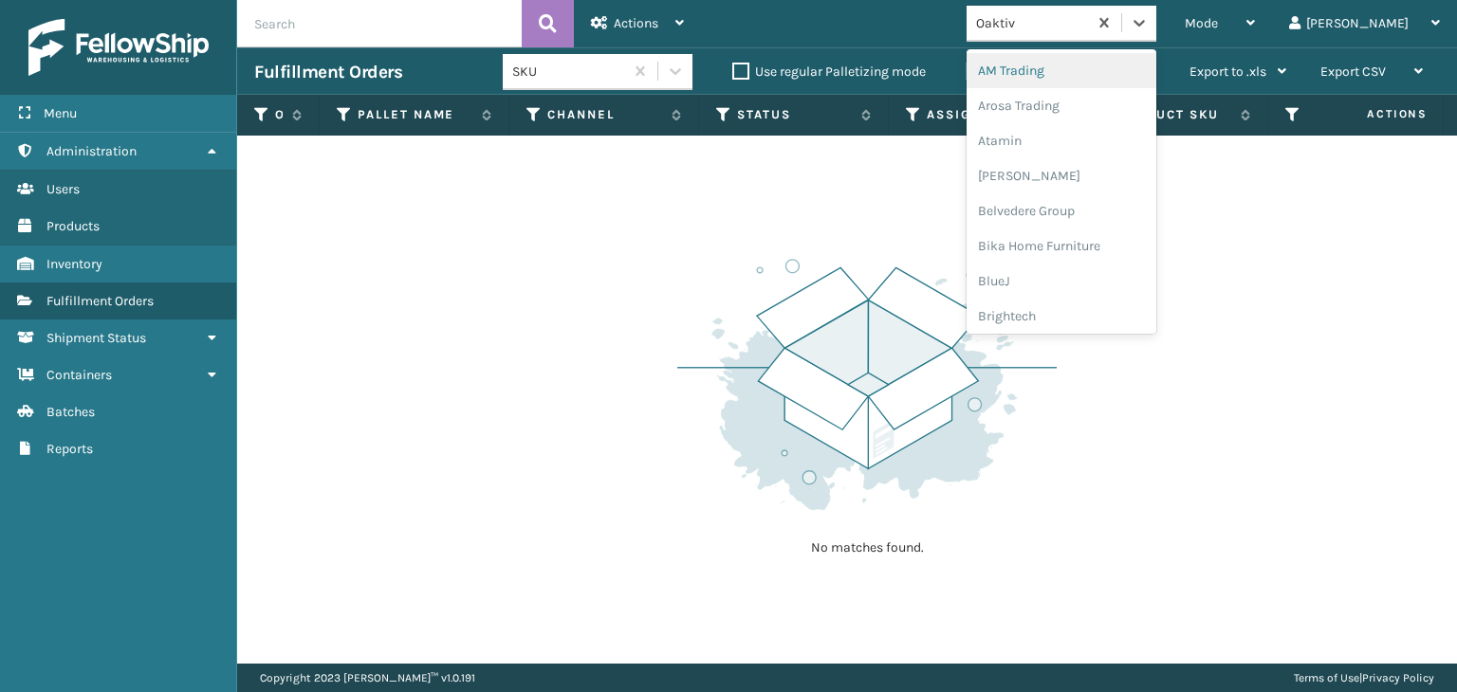
click at [1089, 27] on div "Oaktiv" at bounding box center [1032, 23] width 113 height 20
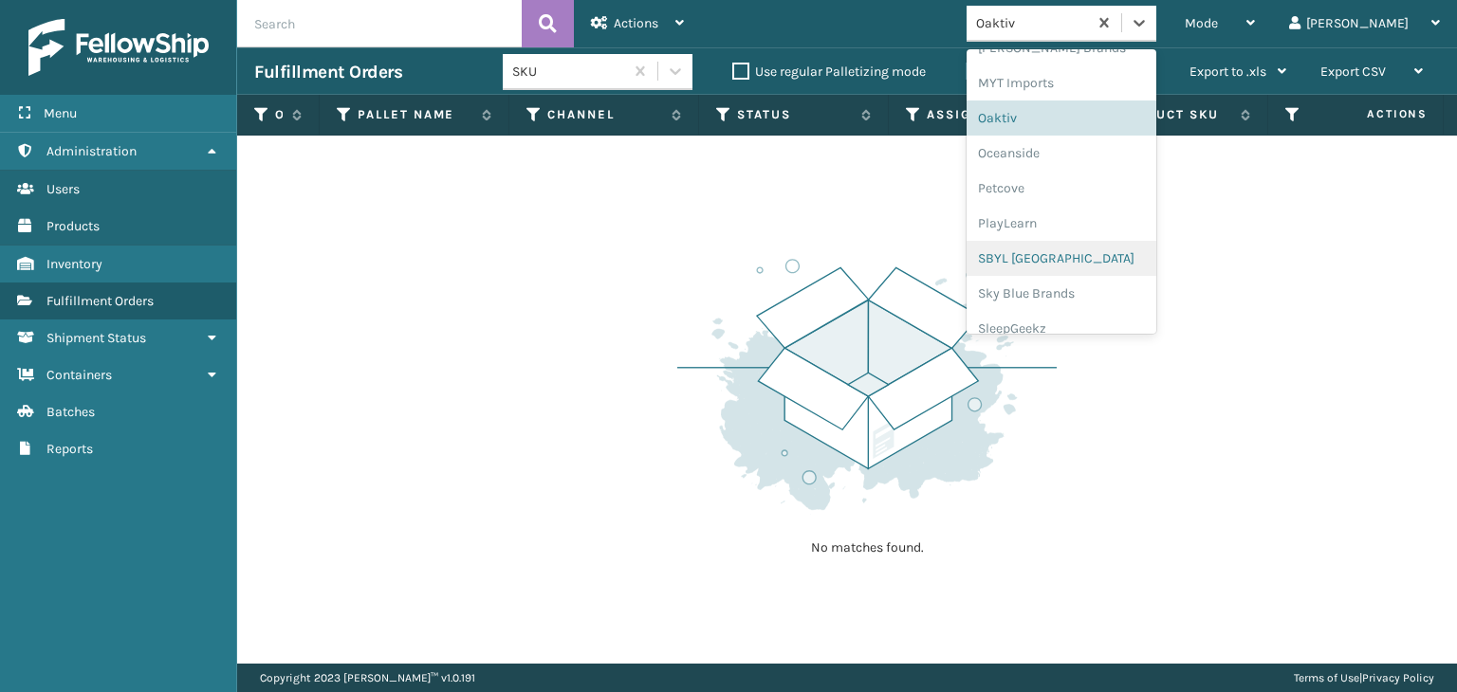
scroll to position [856, 0]
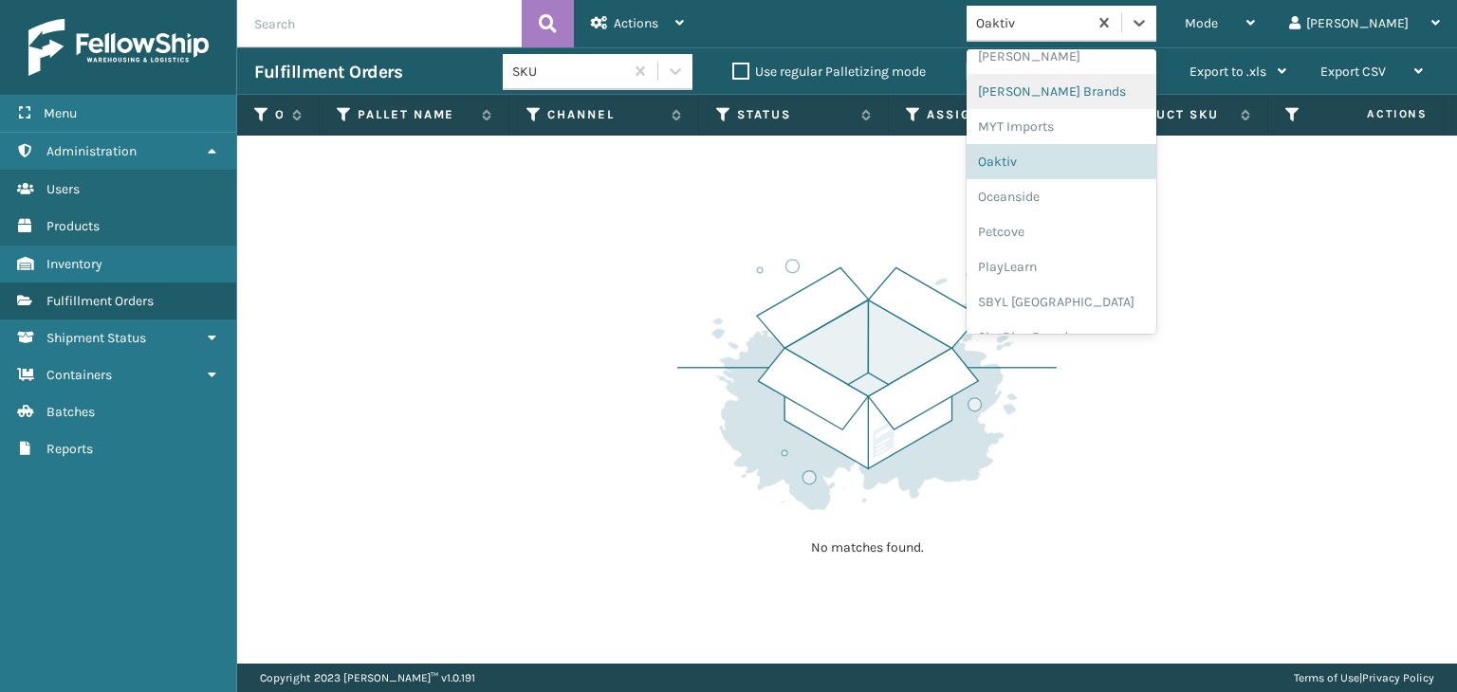
click at [1093, 100] on div "Milliard Brands" at bounding box center [1061, 91] width 190 height 35
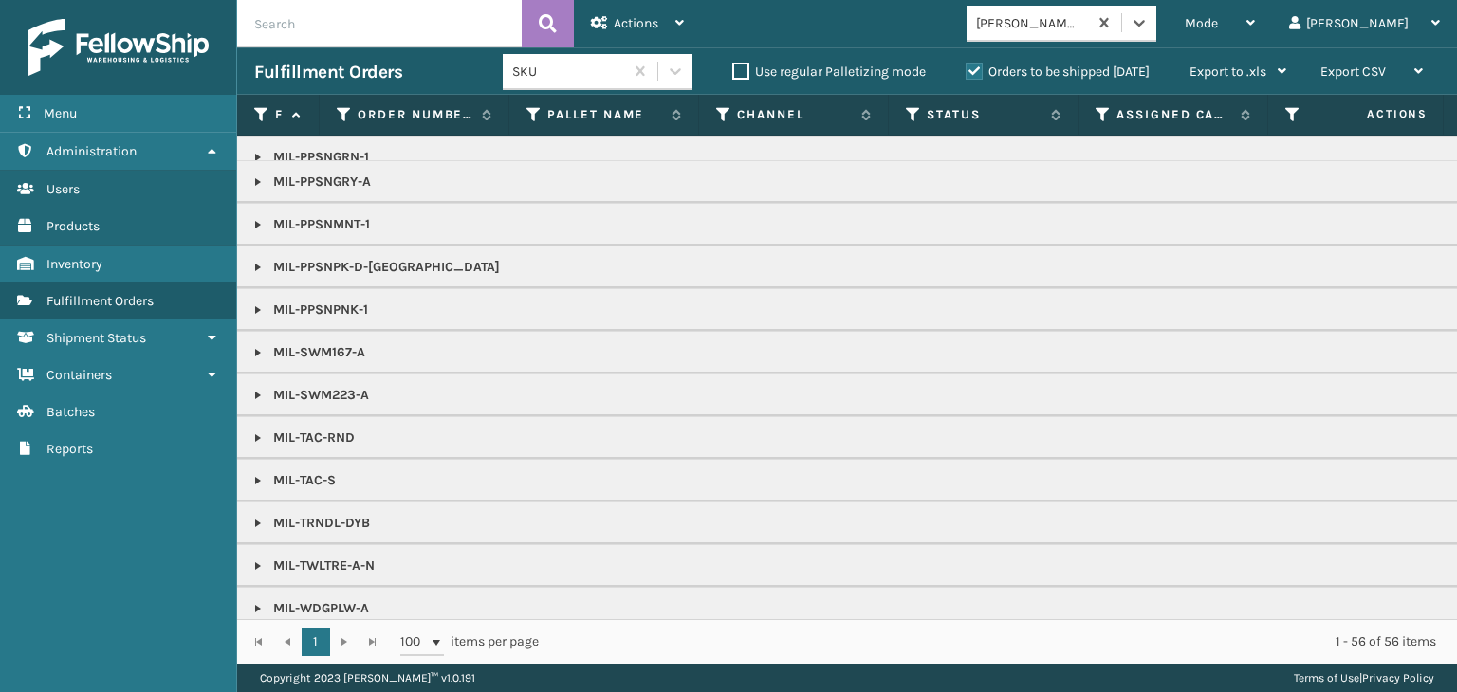
scroll to position [251, 0]
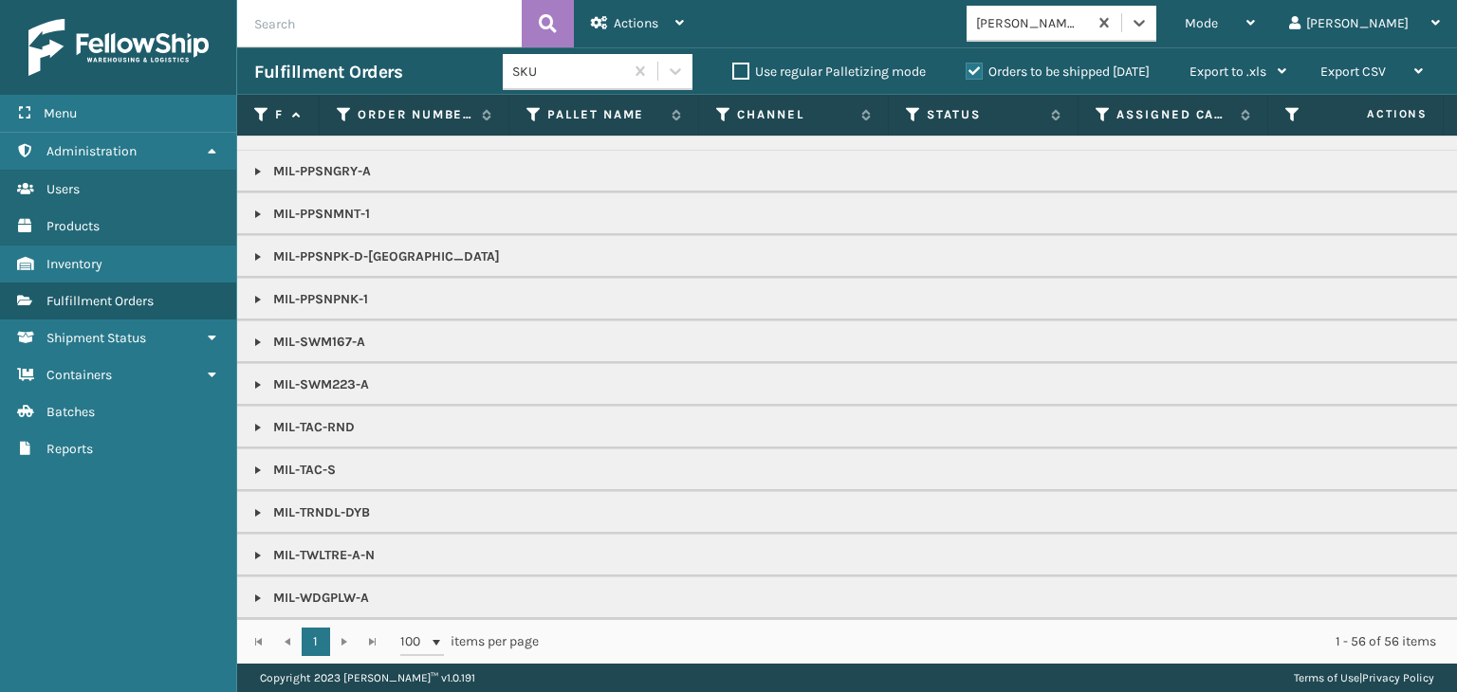
click at [903, 118] on th "Status" at bounding box center [984, 115] width 190 height 41
click at [1101, 111] on icon at bounding box center [1102, 114] width 15 height 17
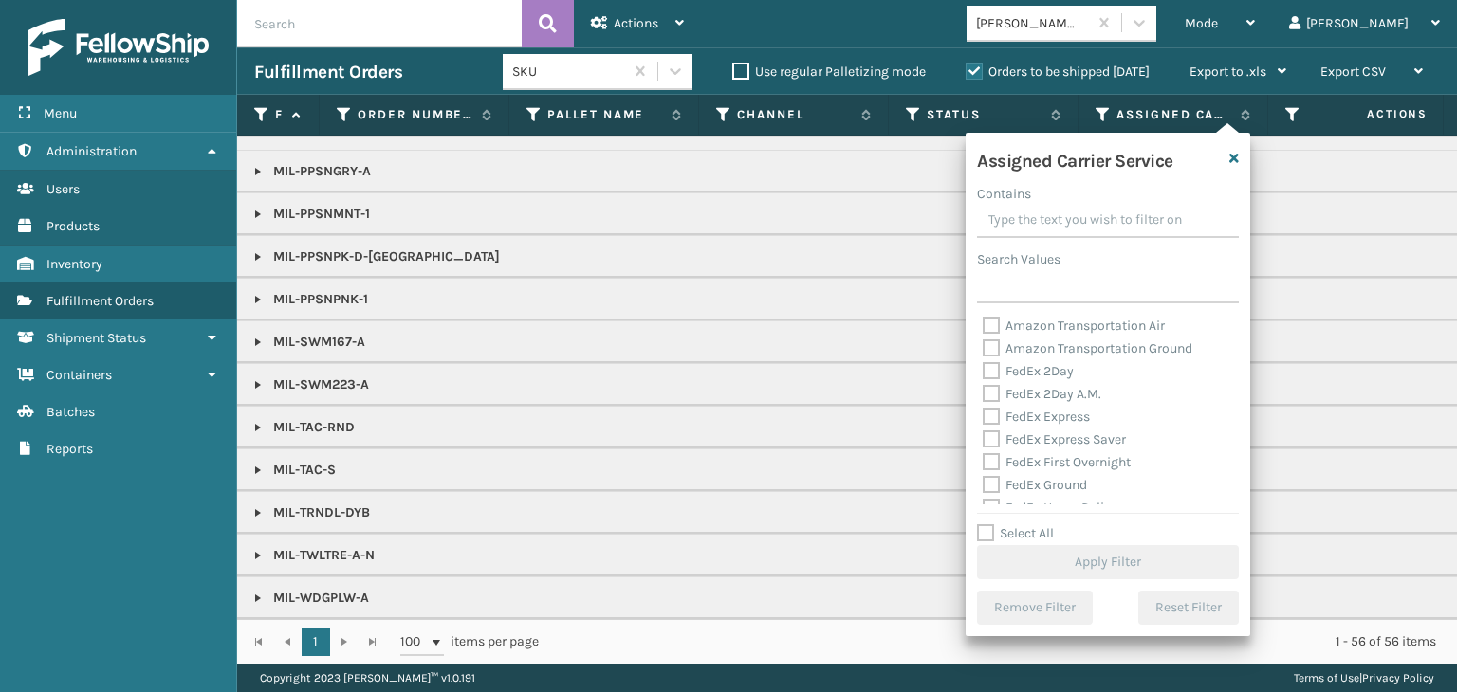
scroll to position [379, 0]
click at [1039, 339] on label "UPS 2nd Day Air A.M." at bounding box center [1054, 333] width 144 height 16
click at [983, 335] on input "UPS 2nd Day Air A.M." at bounding box center [982, 328] width 1 height 12
checkbox input "true"
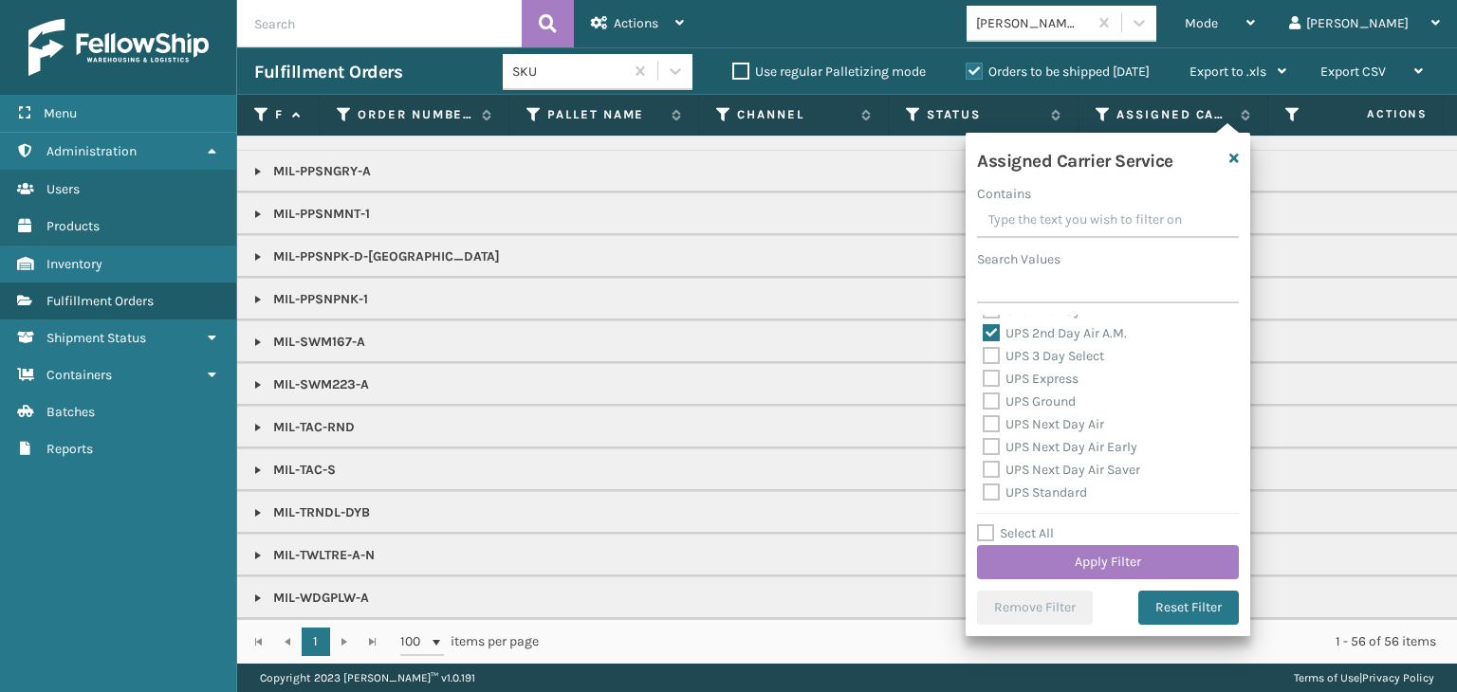
click at [1039, 371] on label "UPS Express" at bounding box center [1030, 379] width 96 height 16
click at [983, 371] on input "UPS Express" at bounding box center [982, 374] width 1 height 12
checkbox input "true"
click at [1039, 361] on label "UPS 3 Day Select" at bounding box center [1042, 356] width 121 height 16
click at [983, 357] on input "UPS 3 Day Select" at bounding box center [982, 351] width 1 height 12
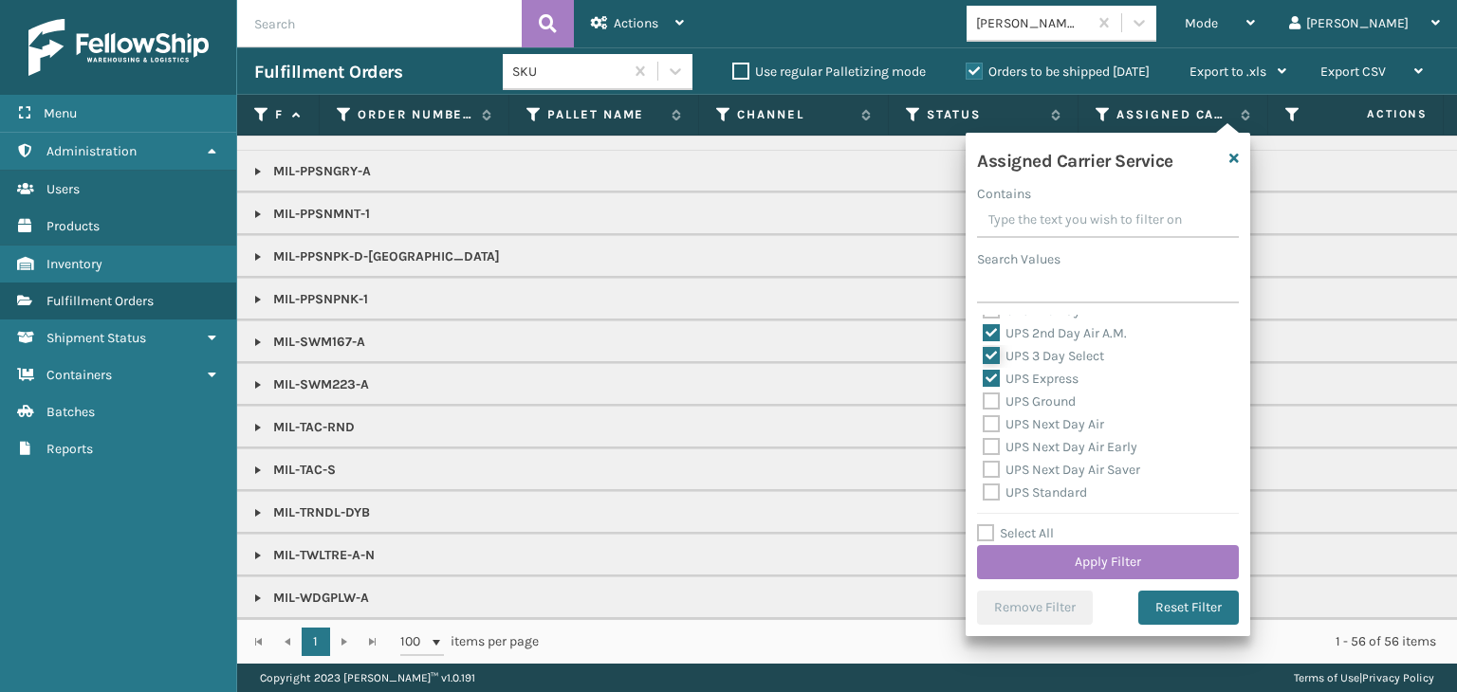
checkbox input "true"
click at [1043, 405] on label "UPS Ground" at bounding box center [1028, 402] width 93 height 16
click at [983, 403] on input "UPS Ground" at bounding box center [982, 397] width 1 height 12
checkbox input "true"
click at [1043, 426] on label "UPS Next Day Air" at bounding box center [1042, 424] width 121 height 16
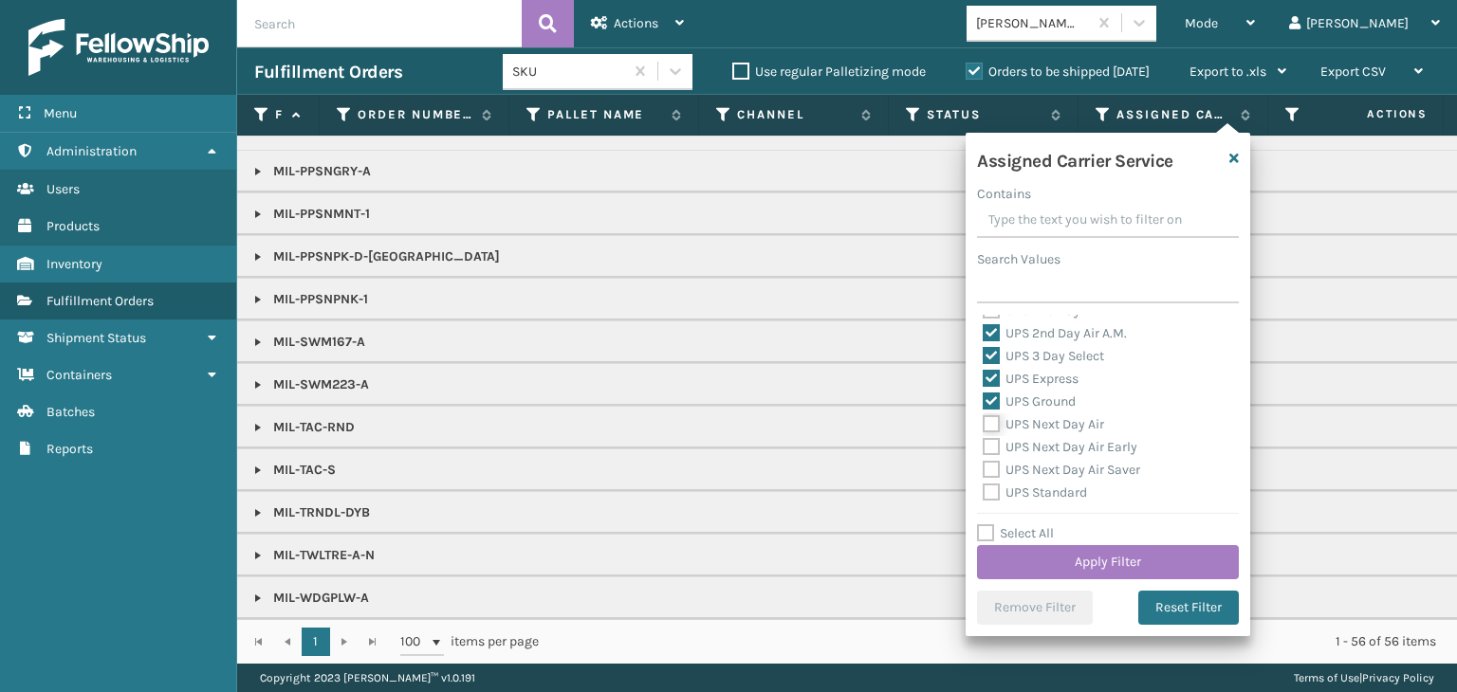
click at [983, 426] on input "UPS Next Day Air" at bounding box center [982, 419] width 1 height 12
checkbox input "true"
click at [1041, 449] on label "UPS Next Day Air Early" at bounding box center [1059, 447] width 155 height 16
click at [983, 449] on input "UPS Next Day Air Early" at bounding box center [982, 442] width 1 height 12
checkbox input "true"
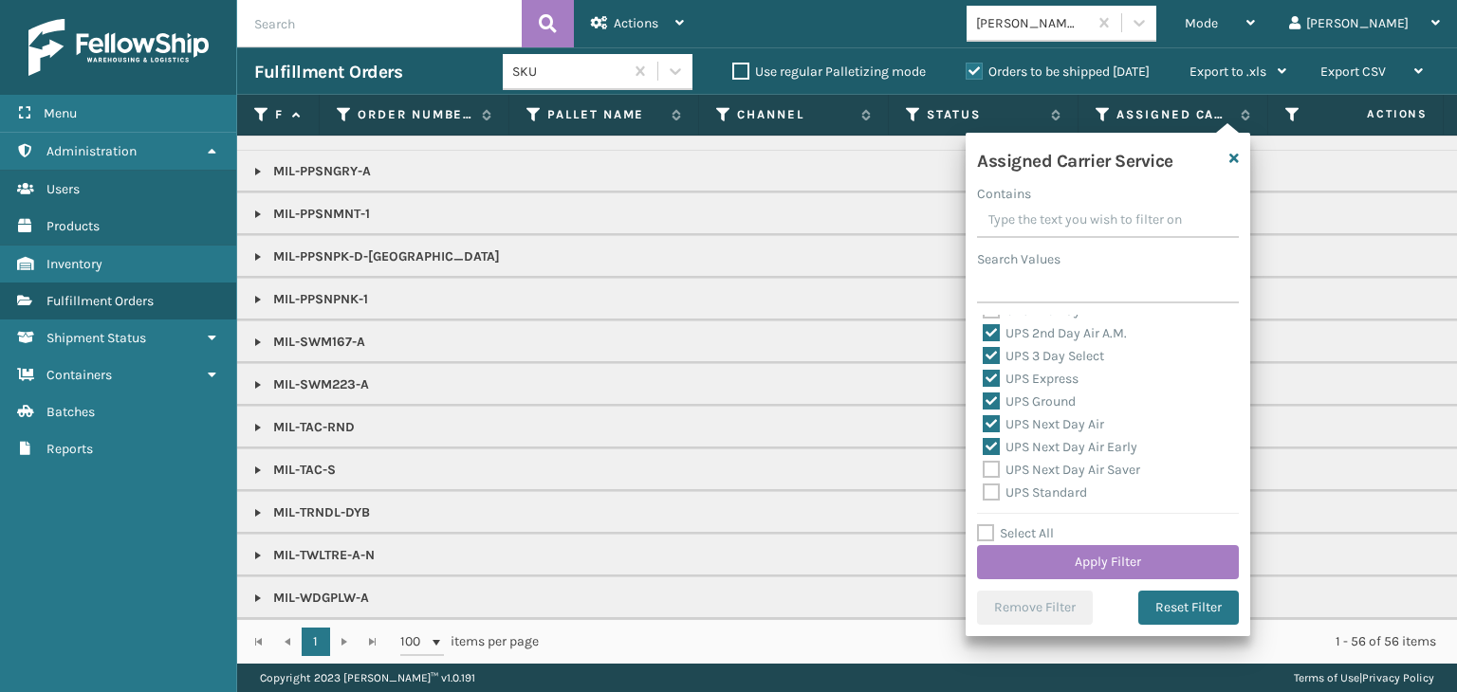
click at [1038, 471] on label "UPS Next Day Air Saver" at bounding box center [1060, 470] width 157 height 16
click at [983, 471] on input "UPS Next Day Air Saver" at bounding box center [982, 465] width 1 height 12
checkbox input "true"
click at [1033, 497] on label "UPS Standard" at bounding box center [1034, 493] width 104 height 16
click at [983, 494] on input "UPS Standard" at bounding box center [982, 488] width 1 height 12
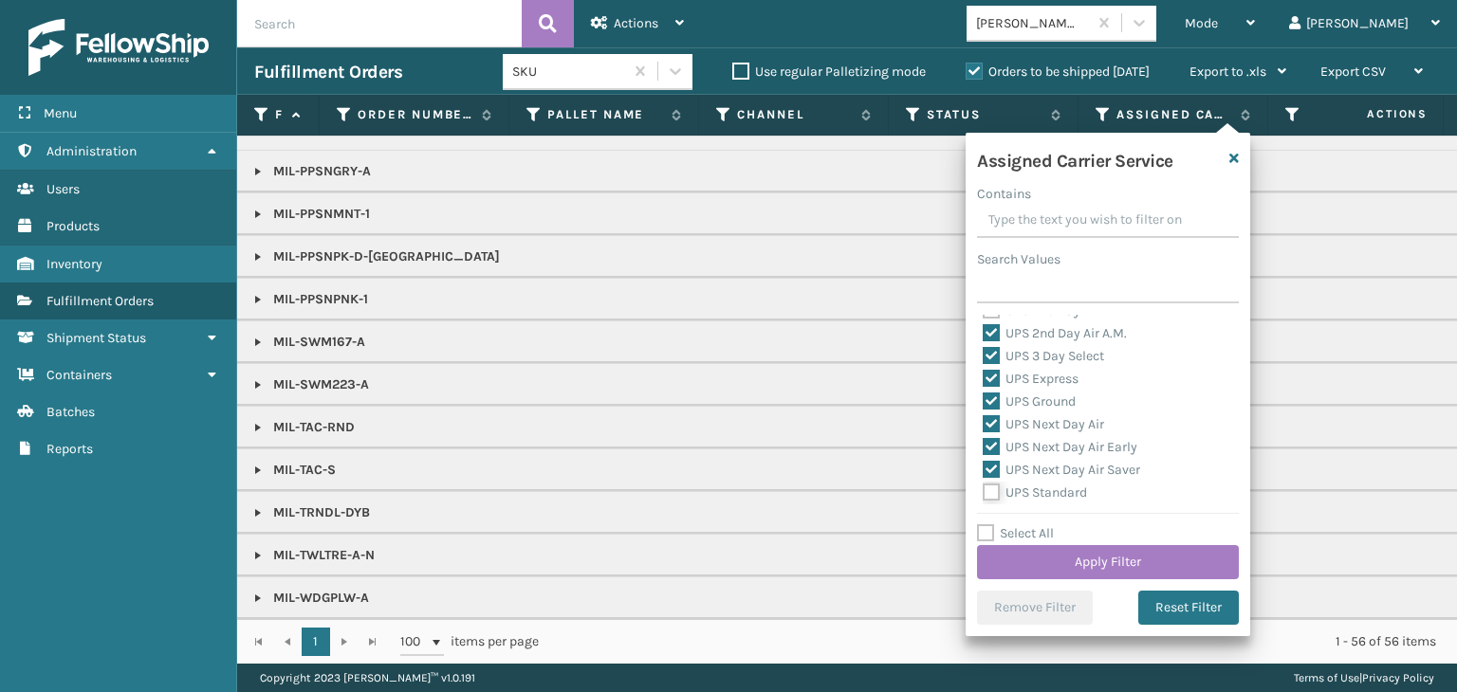
checkbox input "true"
click at [1037, 426] on label "UPS SurePost 1LB or Greater" at bounding box center [1075, 420] width 187 height 16
click at [983, 422] on input "UPS SurePost 1LB or Greater" at bounding box center [982, 416] width 1 height 12
checkbox input "true"
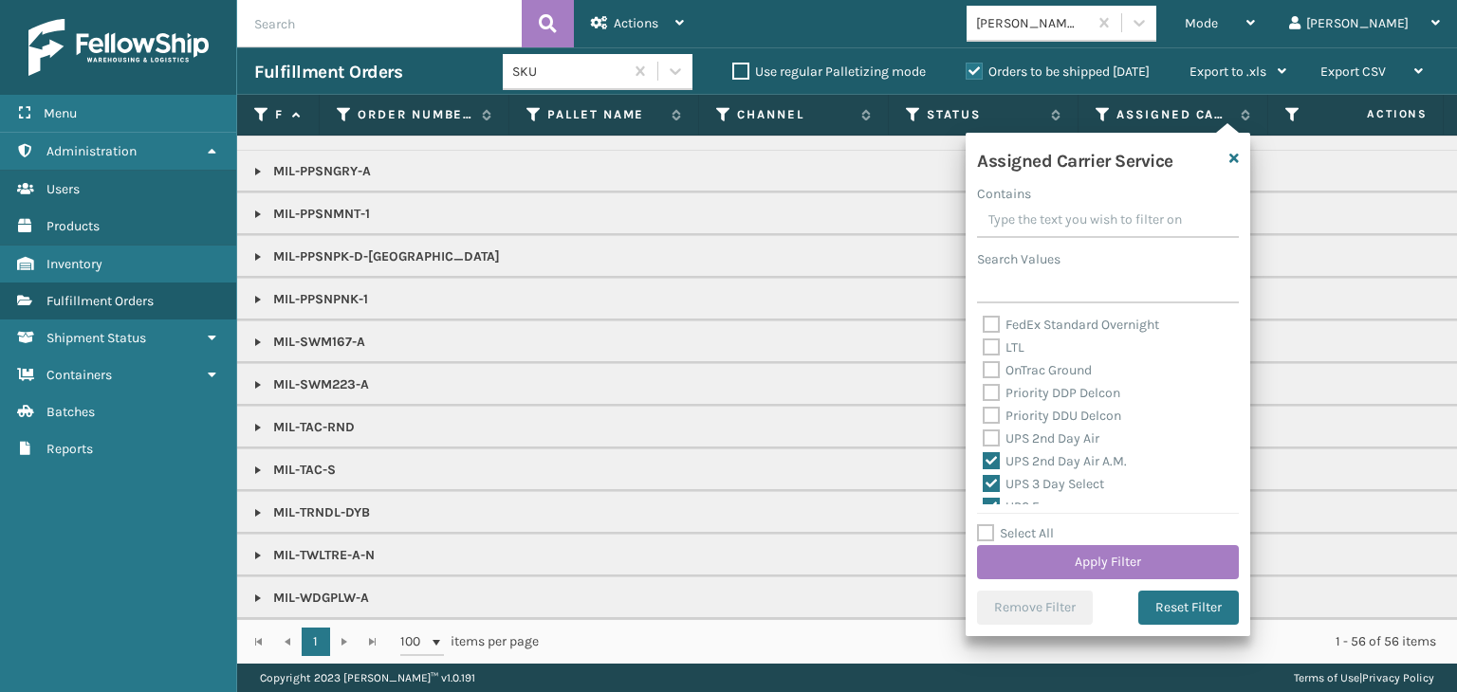
scroll to position [284, 0]
click at [1024, 412] on label "UPS 2nd Day Air" at bounding box center [1040, 405] width 117 height 16
click at [983, 407] on input "UPS 2nd Day Air" at bounding box center [982, 400] width 1 height 12
checkbox input "true"
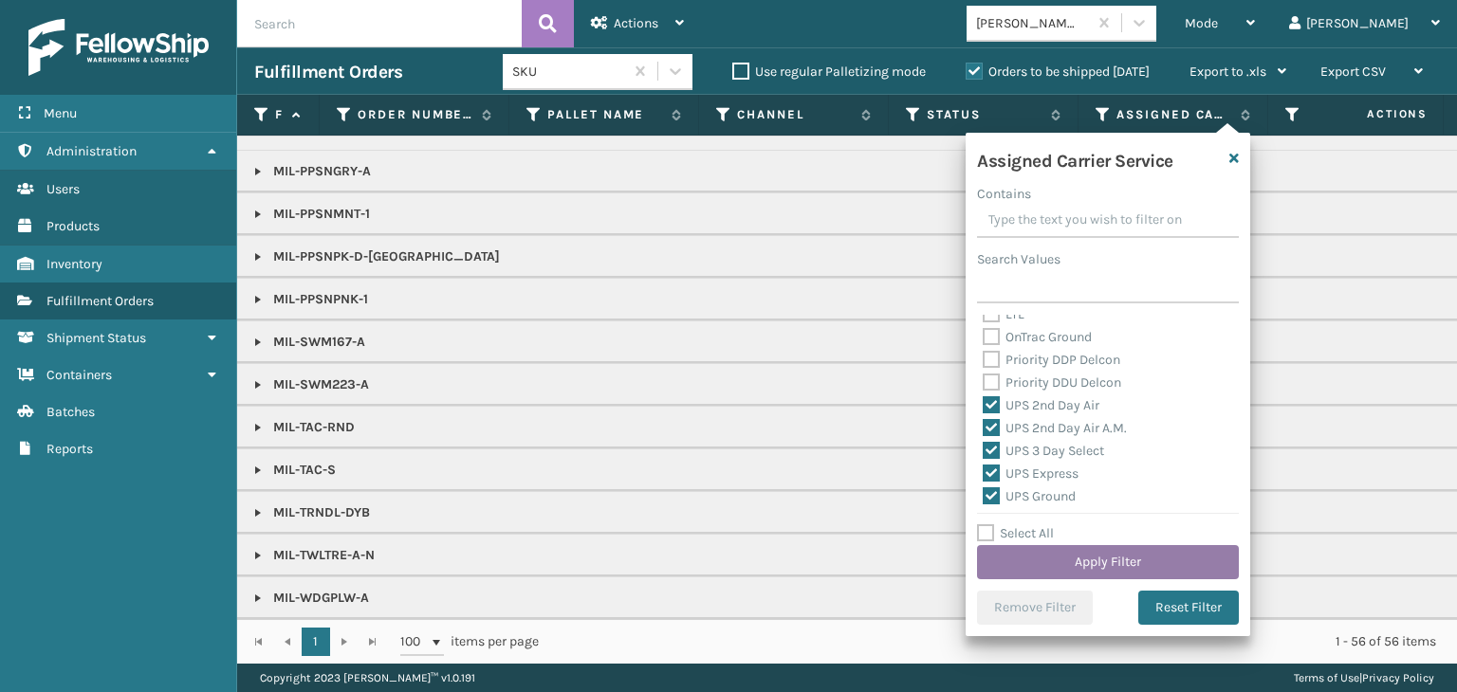
click at [1070, 570] on button "Apply Filter" at bounding box center [1108, 562] width 262 height 34
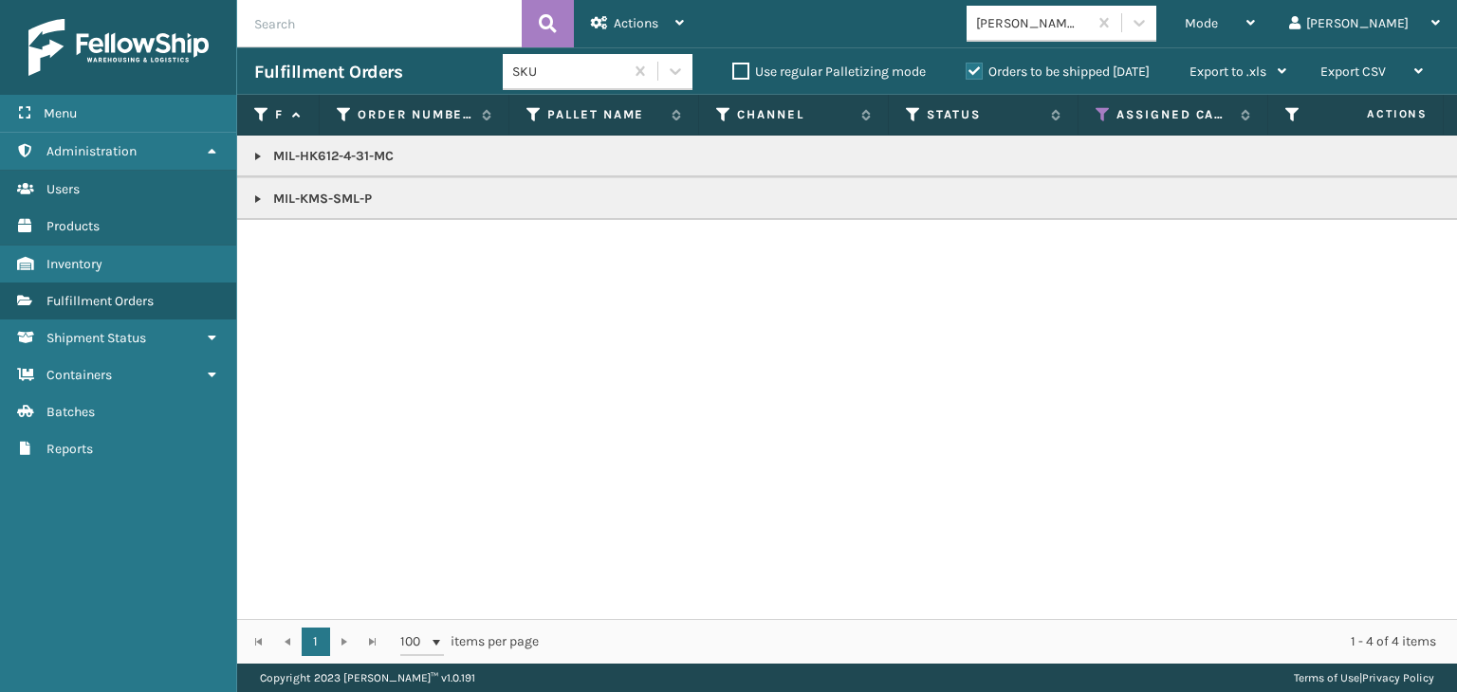
click at [256, 198] on link at bounding box center [257, 199] width 15 height 15
click at [307, 243] on link "2115663" at bounding box center [307, 250] width 47 height 19
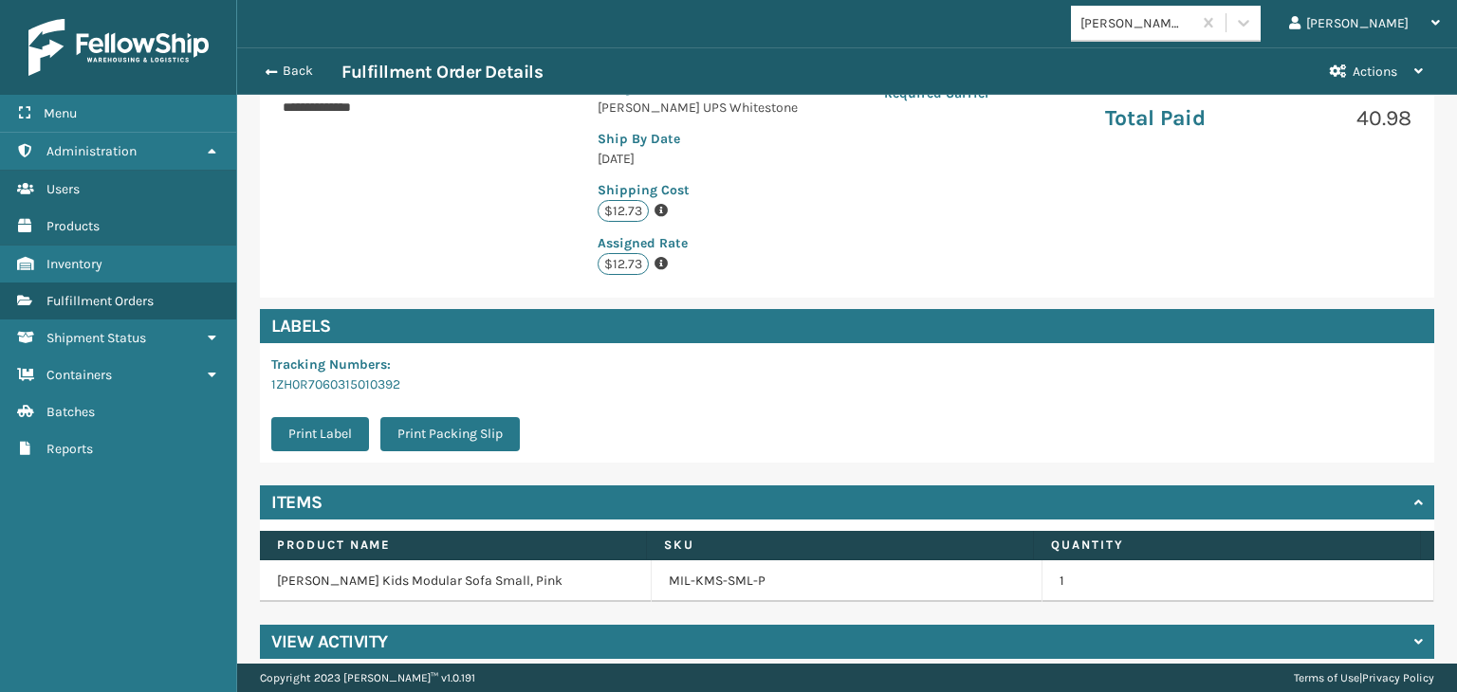
scroll to position [395, 0]
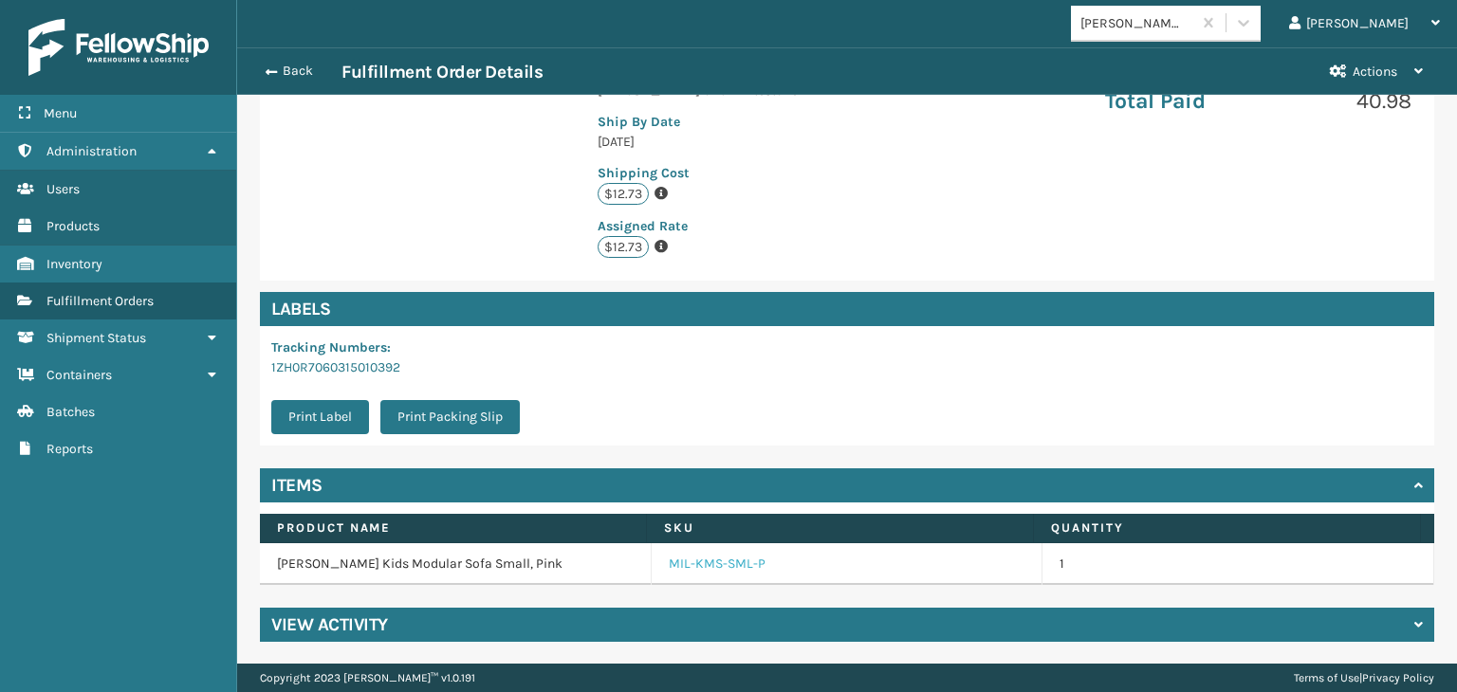
click at [708, 564] on link "MIL-KMS-SML-P" at bounding box center [717, 564] width 97 height 19
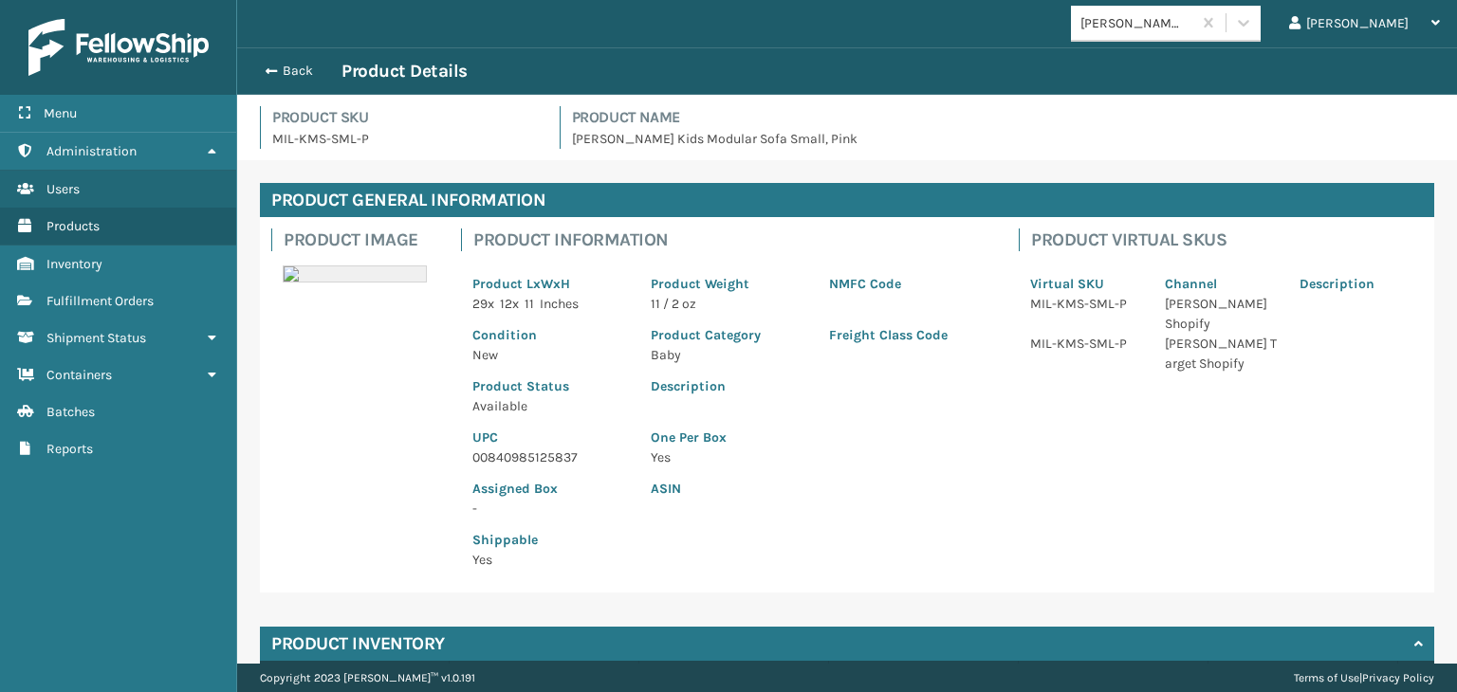
click at [523, 453] on p "00840985125837" at bounding box center [550, 458] width 156 height 20
click at [523, 452] on p "00840985125837" at bounding box center [550, 458] width 156 height 20
copy p "00840985125837"
click at [270, 74] on span "button" at bounding box center [268, 70] width 11 height 13
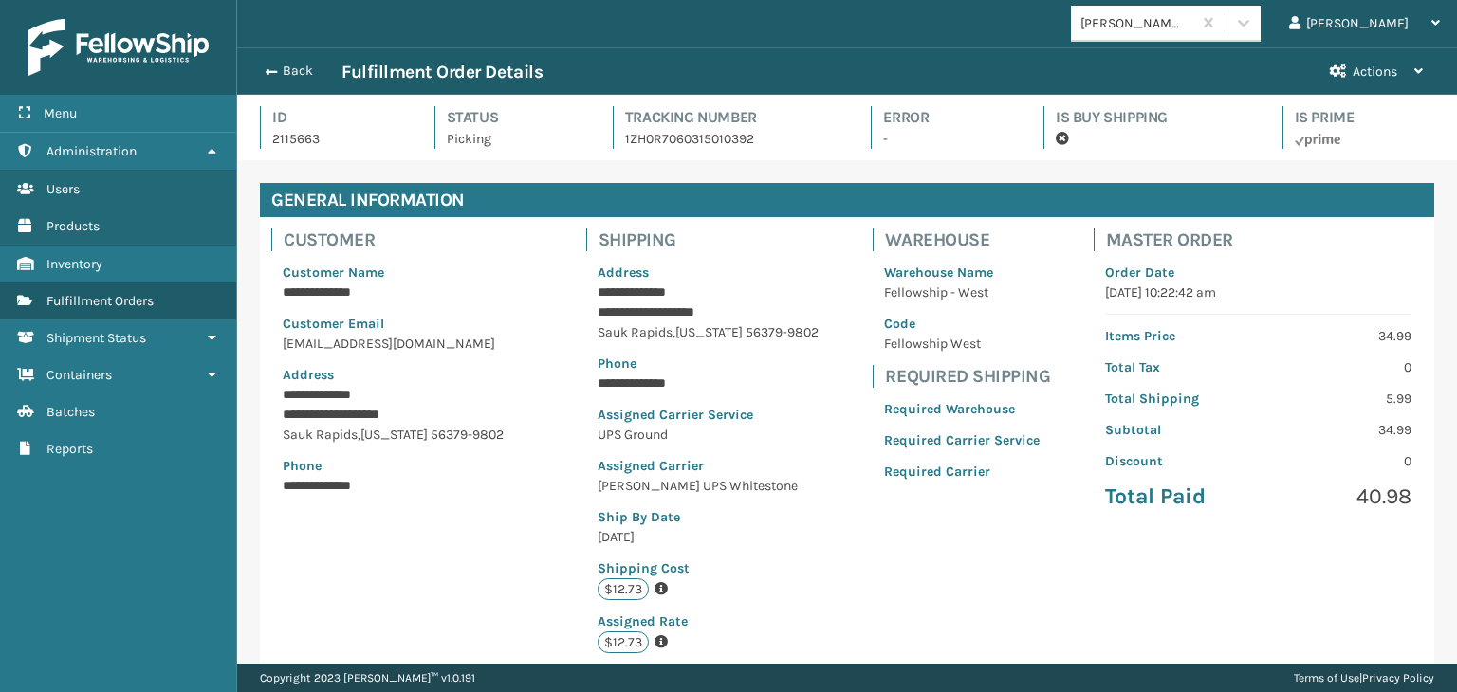
scroll to position [46, 1219]
click at [288, 62] on div "Back Fulfillment Order Details" at bounding box center [783, 72] width 1058 height 23
click at [314, 71] on button "Back" at bounding box center [297, 71] width 87 height 17
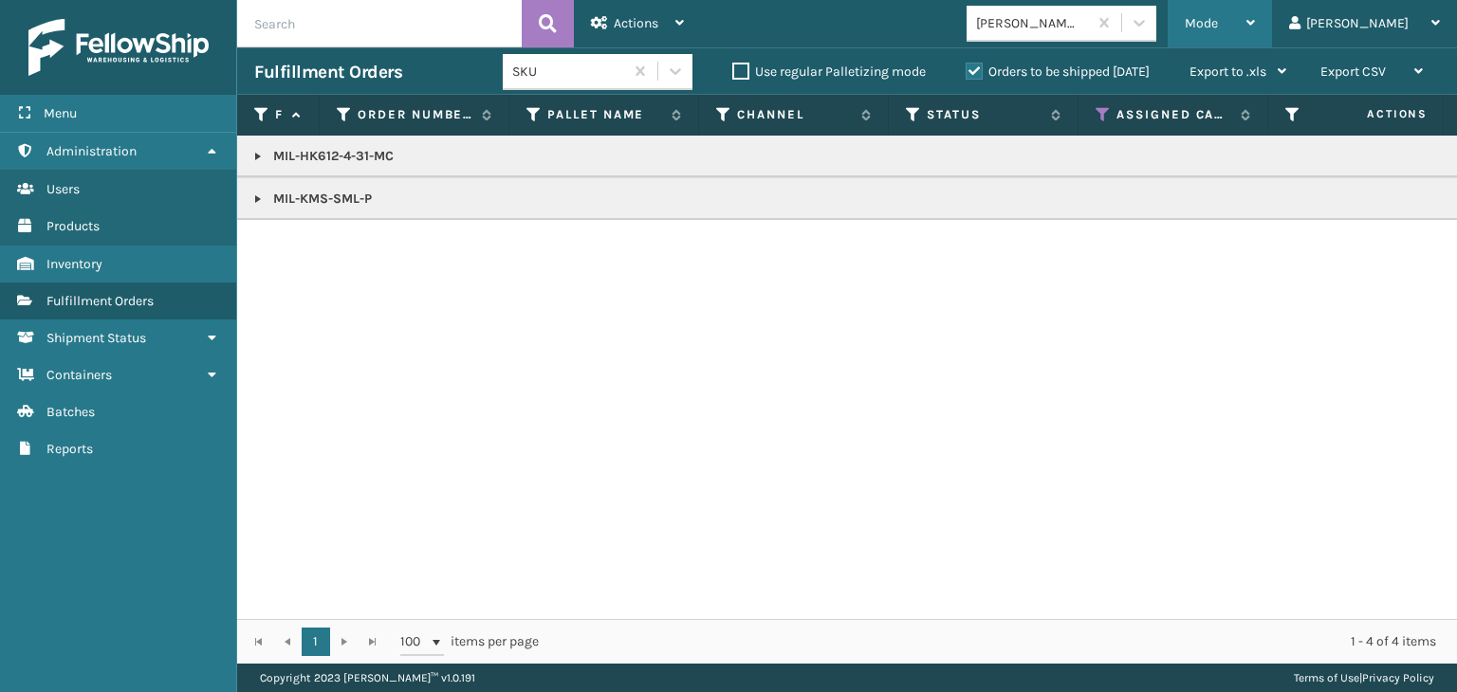
click at [1255, 8] on div "Mode" at bounding box center [1219, 23] width 70 height 47
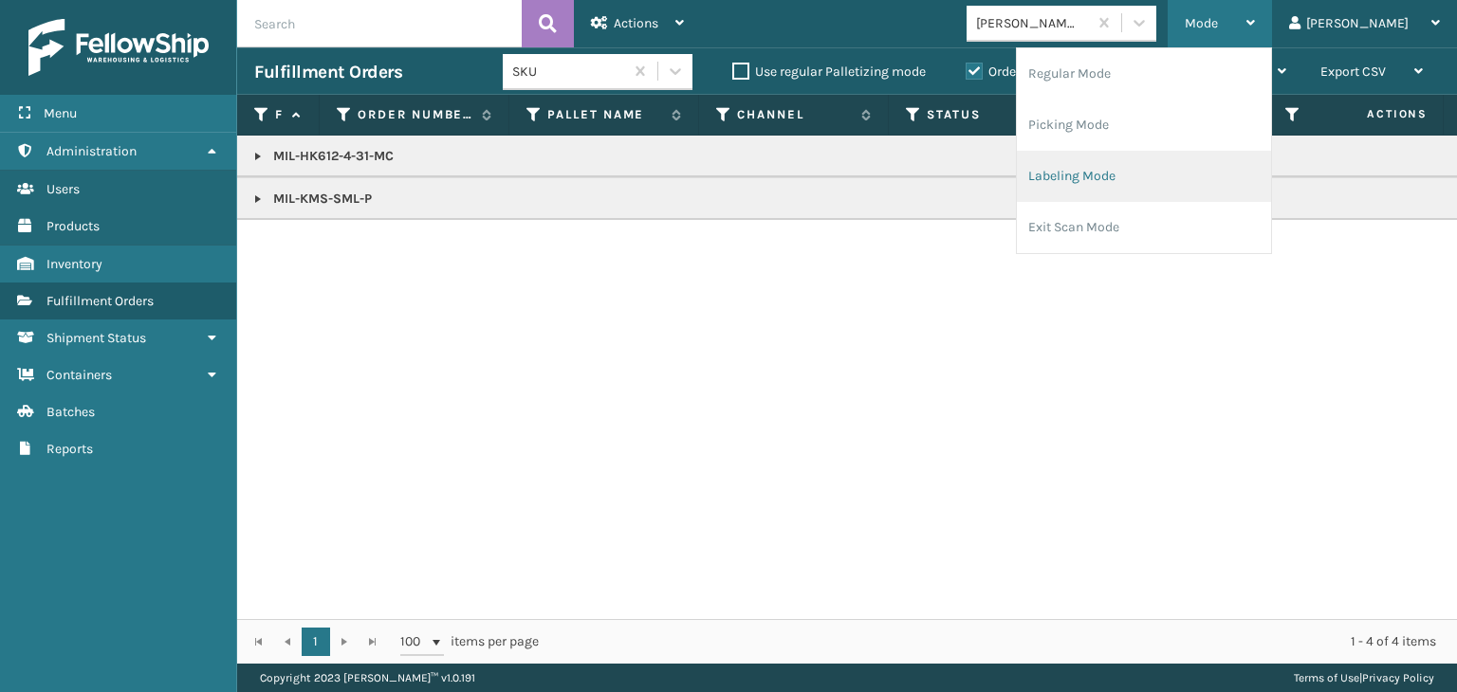
click at [1149, 158] on li "Labeling Mode" at bounding box center [1144, 176] width 254 height 51
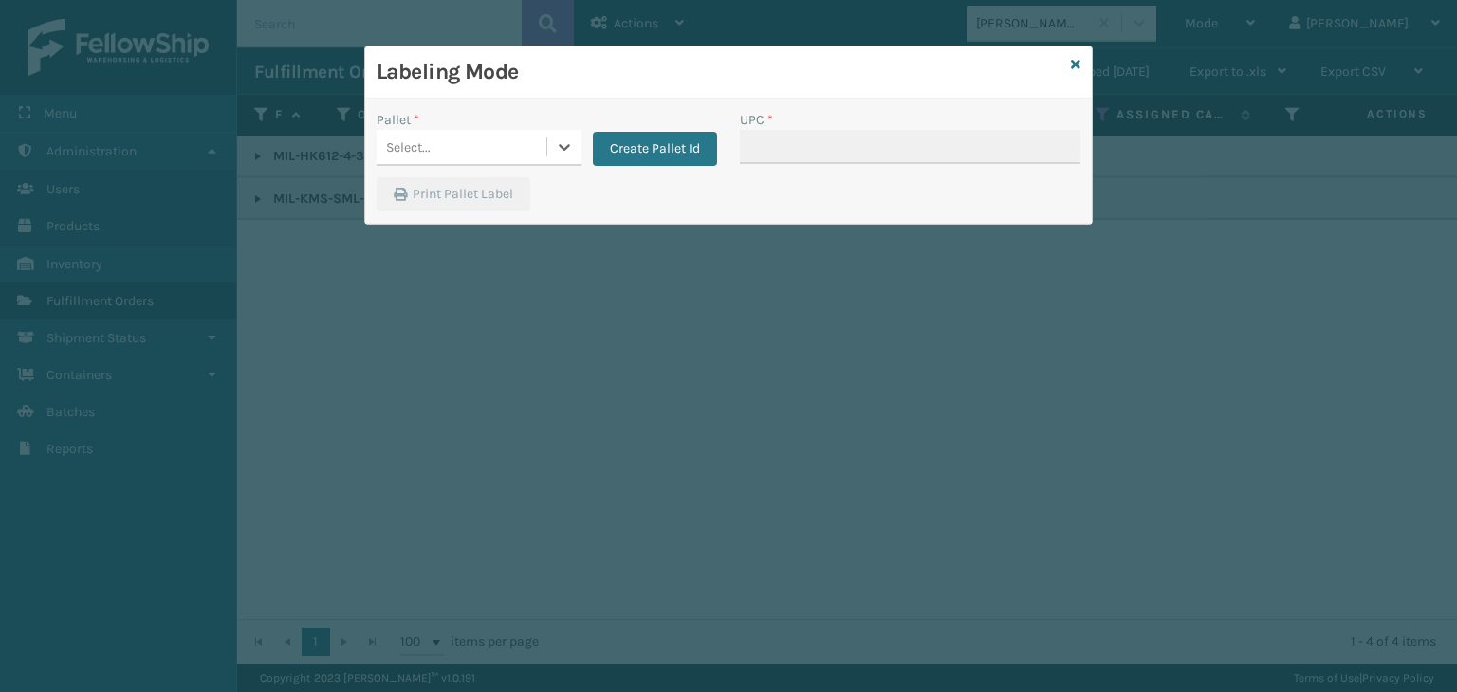
click at [492, 144] on div "Select..." at bounding box center [461, 147] width 170 height 31
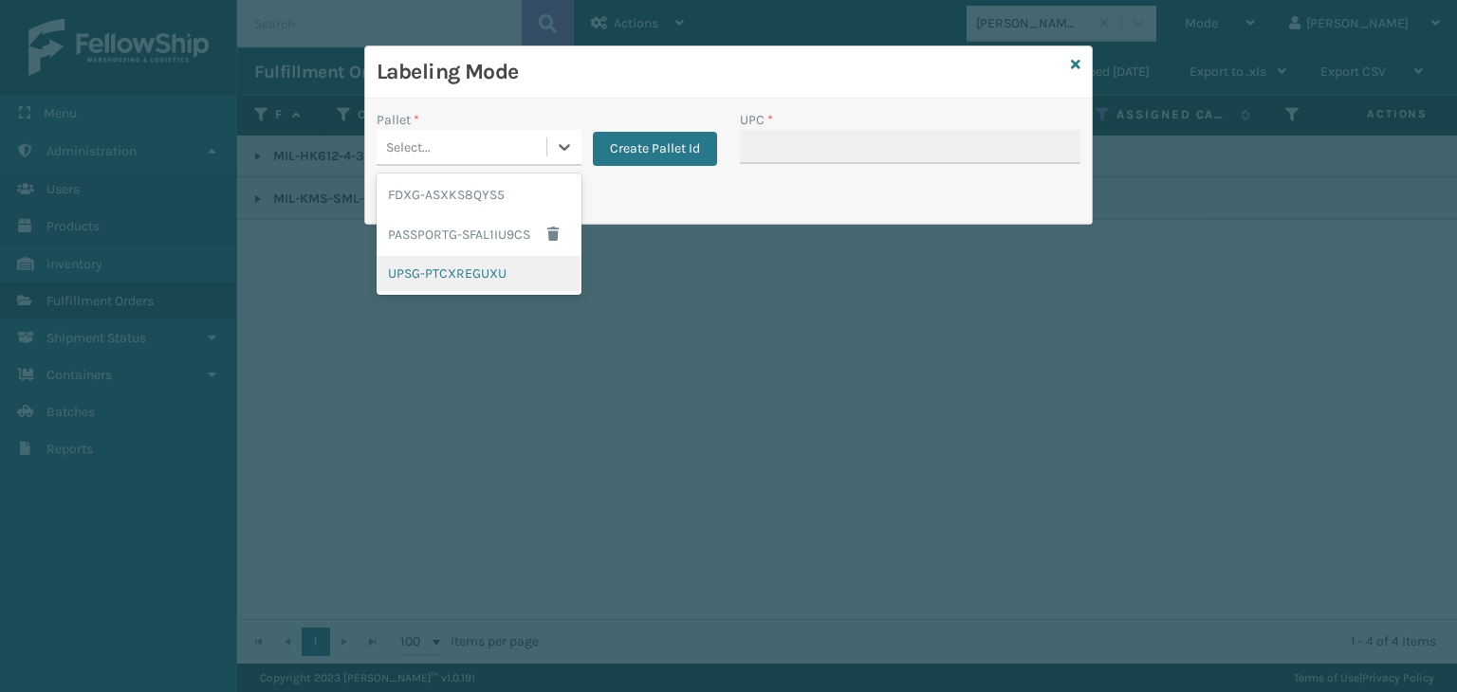
click at [439, 275] on div "UPSG-PTCXREGUXU" at bounding box center [478, 273] width 205 height 35
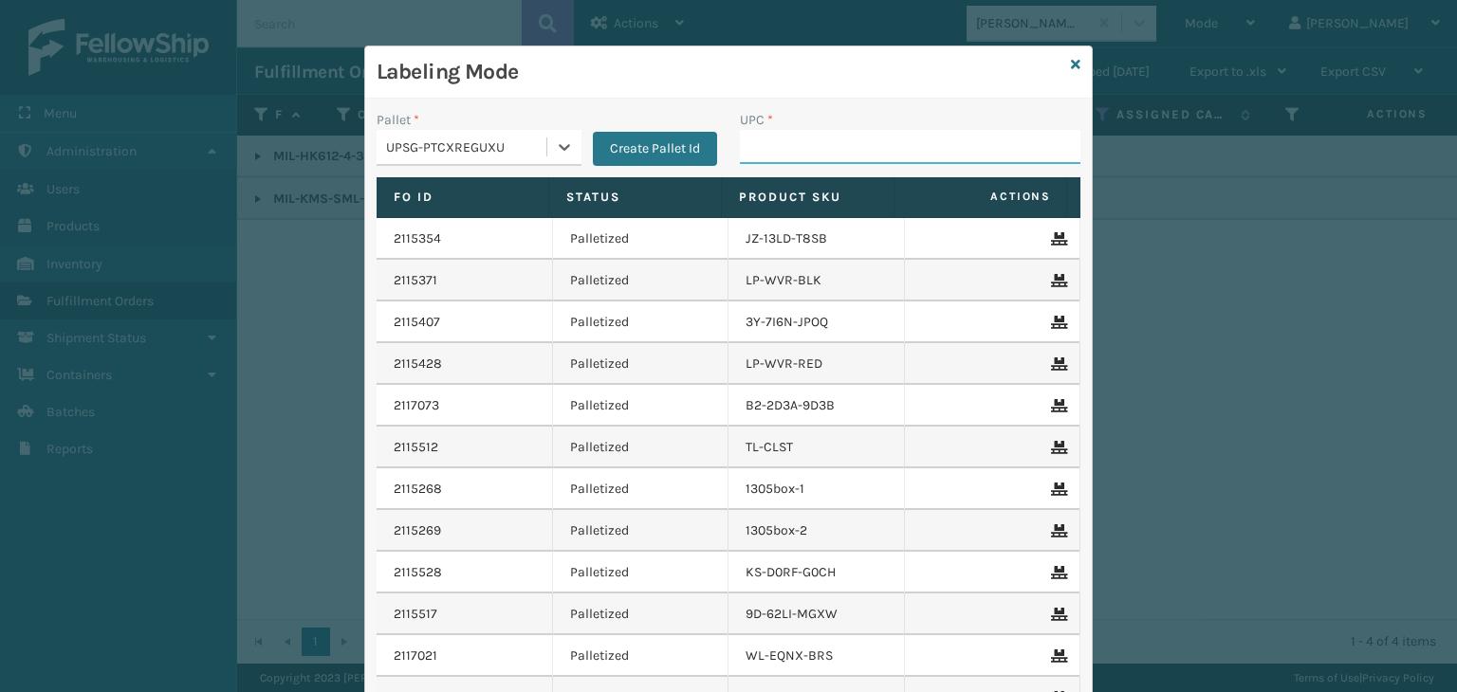
click at [853, 161] on input "UPC *" at bounding box center [910, 147] width 340 height 34
paste input "00840985125837"
type input "00840985125837"
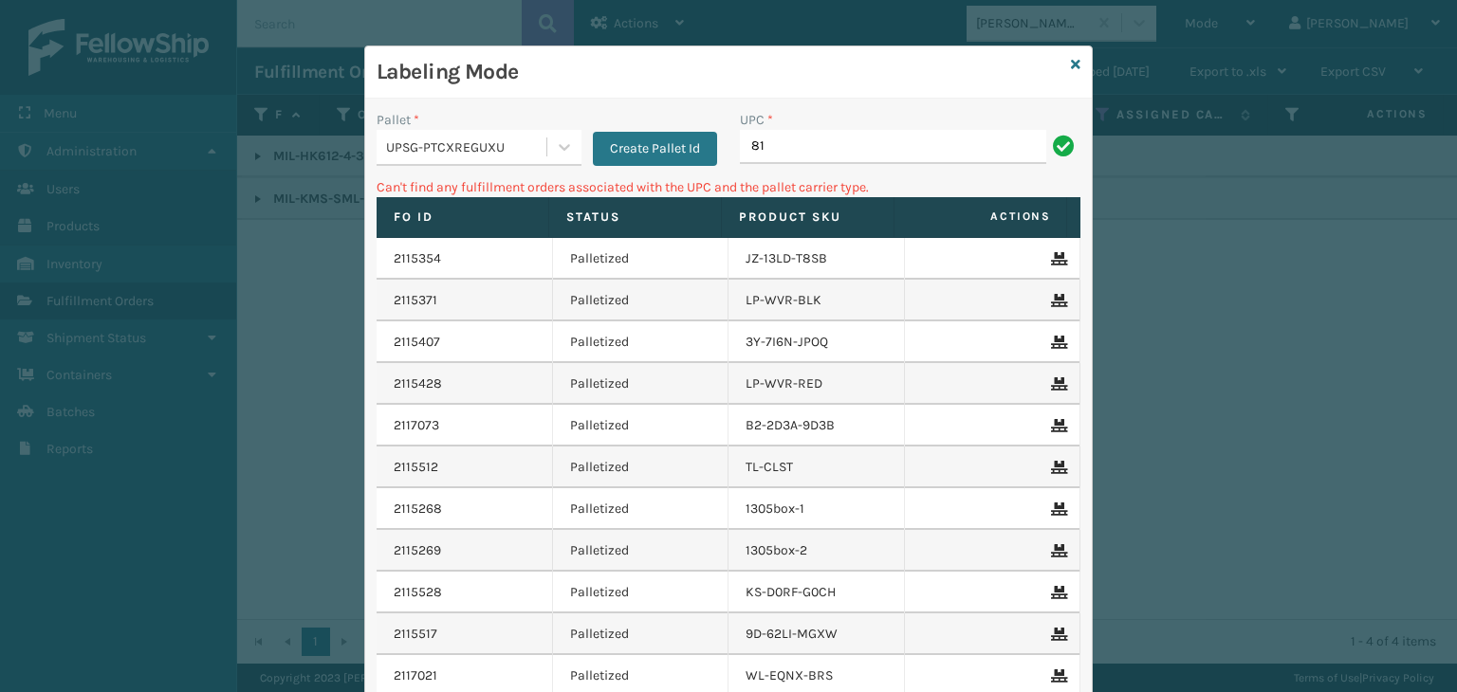
type input "8"
type input "LP-HYDLFPLS-GRPT"
click at [941, 144] on input "1ZXH04530356955181" at bounding box center [893, 147] width 306 height 34
click at [938, 143] on input "1ZXH04530356955181" at bounding box center [893, 147] width 306 height 34
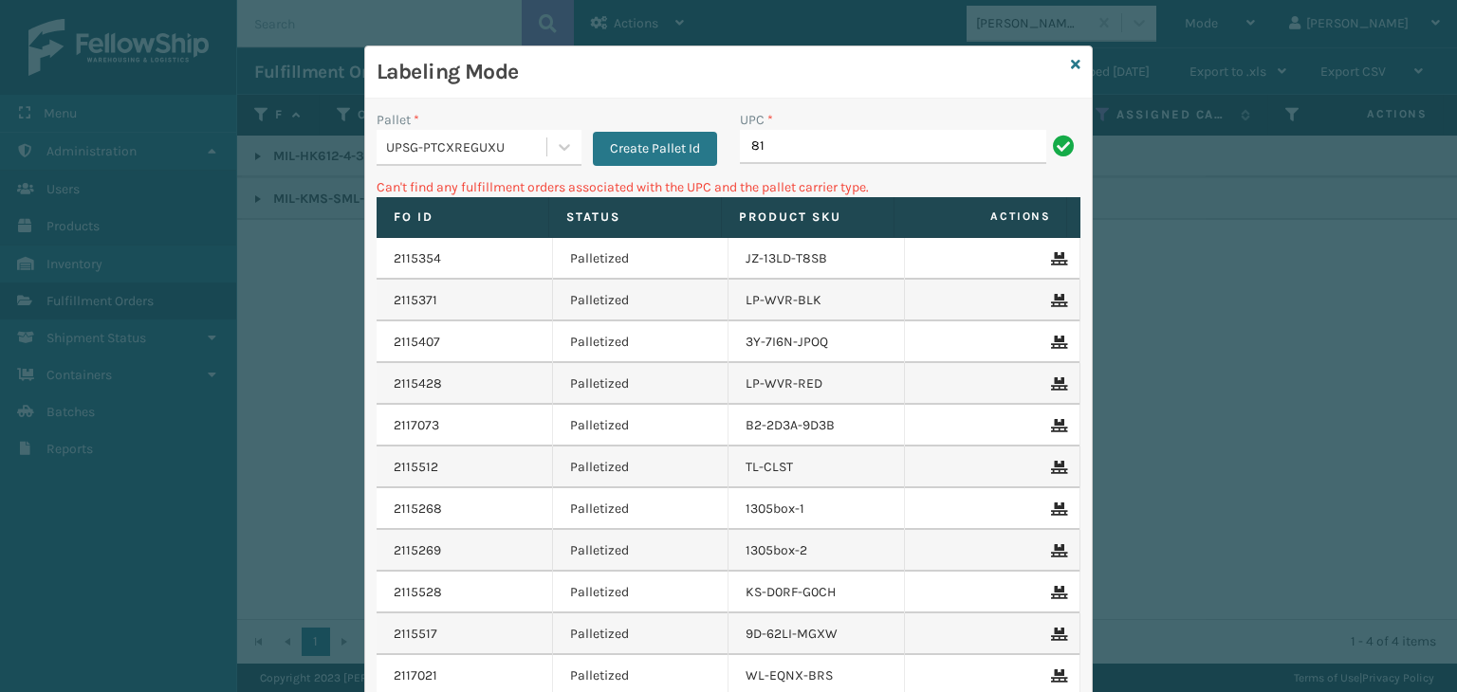
type input "8"
type input "m"
type input "LP-HYDLFCHG-FOG"
drag, startPoint x: 645, startPoint y: 143, endPoint x: 289, endPoint y: 156, distance: 355.8
click at [277, 133] on div "Labeling Mode Pallet * UPSG-PTCXREGUXU Create Pallet Id UPC * 810161332625 Can'…" at bounding box center [728, 346] width 1457 height 692
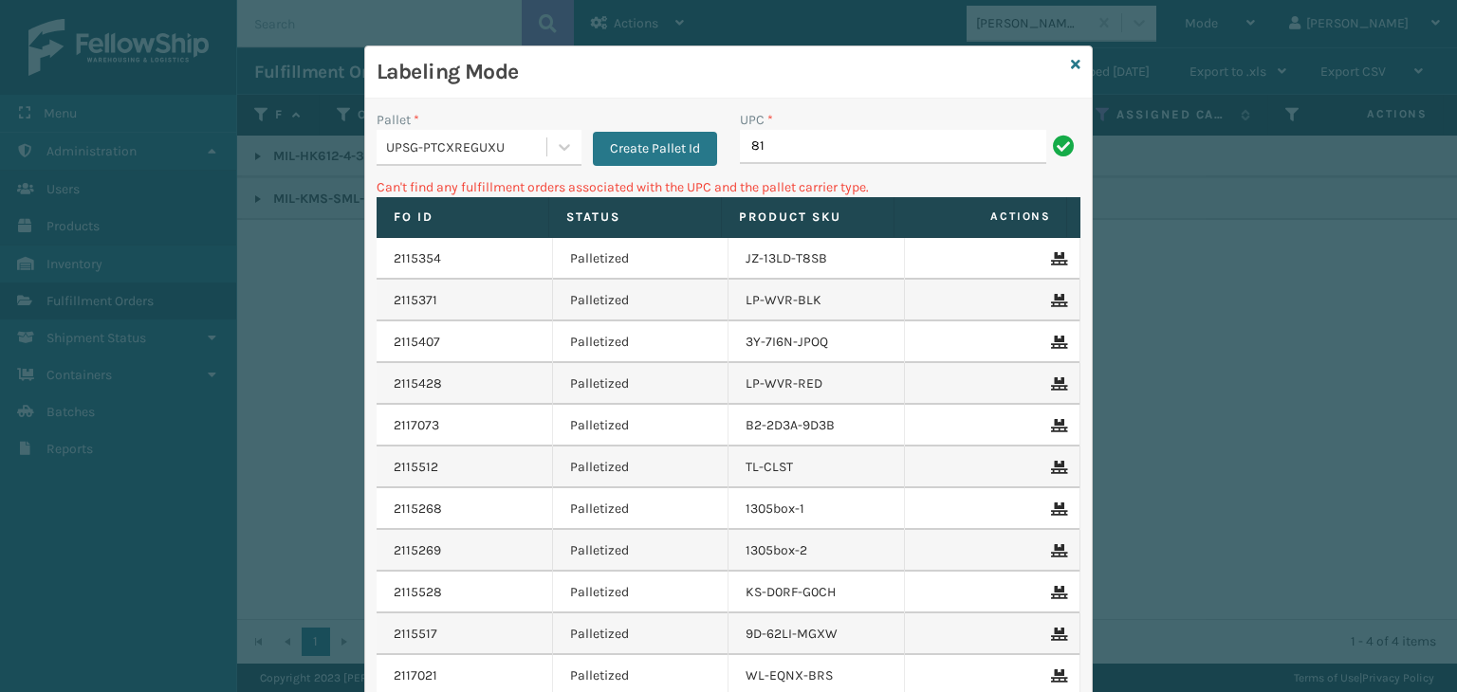
type input "8"
type input "LP-AGLD-BLK"
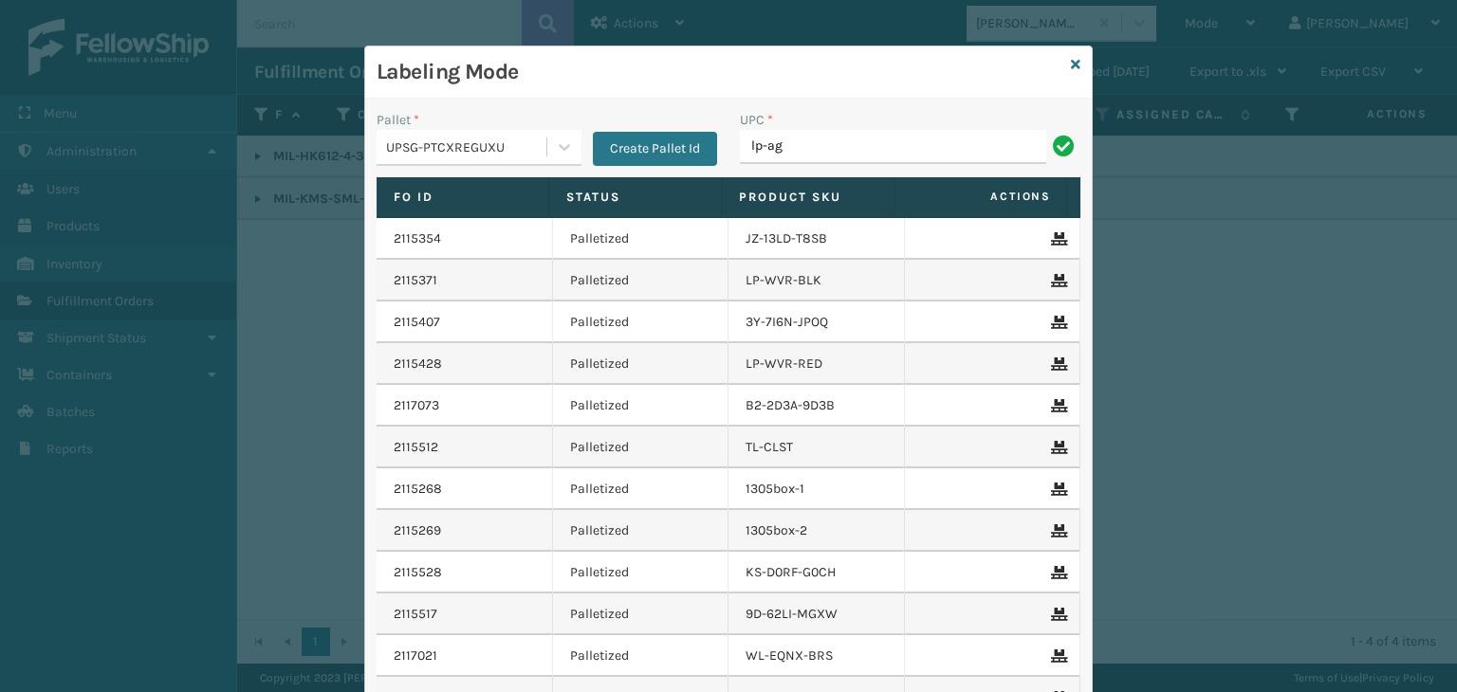
type input "LP-AGLDRD-BLK"
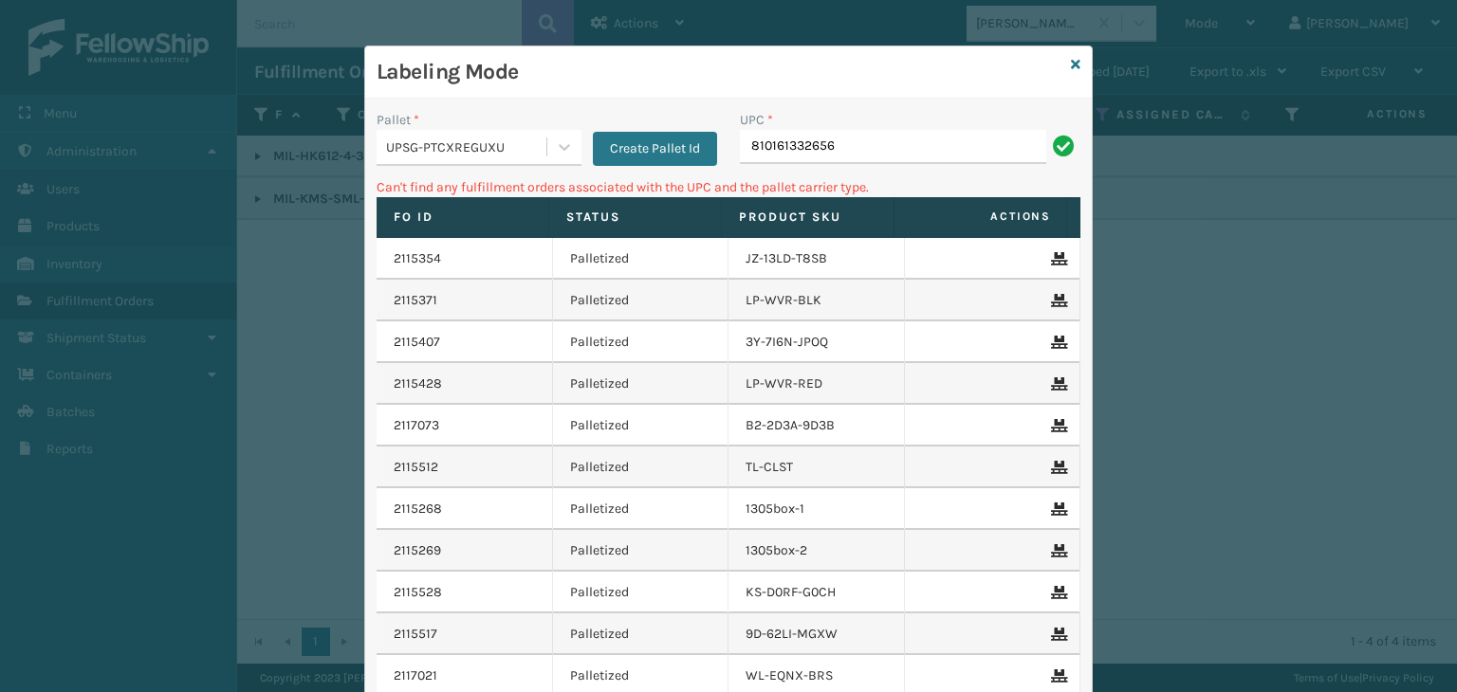
drag, startPoint x: 869, startPoint y: 138, endPoint x: 379, endPoint y: 134, distance: 489.3
click at [379, 134] on div "Pallet * UPSG-PTCXREGUXU Create Pallet Id UPC * 810161332656" at bounding box center [728, 143] width 726 height 67
type input "LP-STMRC-SLV"
drag, startPoint x: 860, startPoint y: 141, endPoint x: 520, endPoint y: 72, distance: 347.4
click at [527, 82] on div "Labeling Mode Pallet * UPSG-PTCXREGUXU Create Pallet Id UPC * 810090933108 Can'…" at bounding box center [728, 441] width 726 height 790
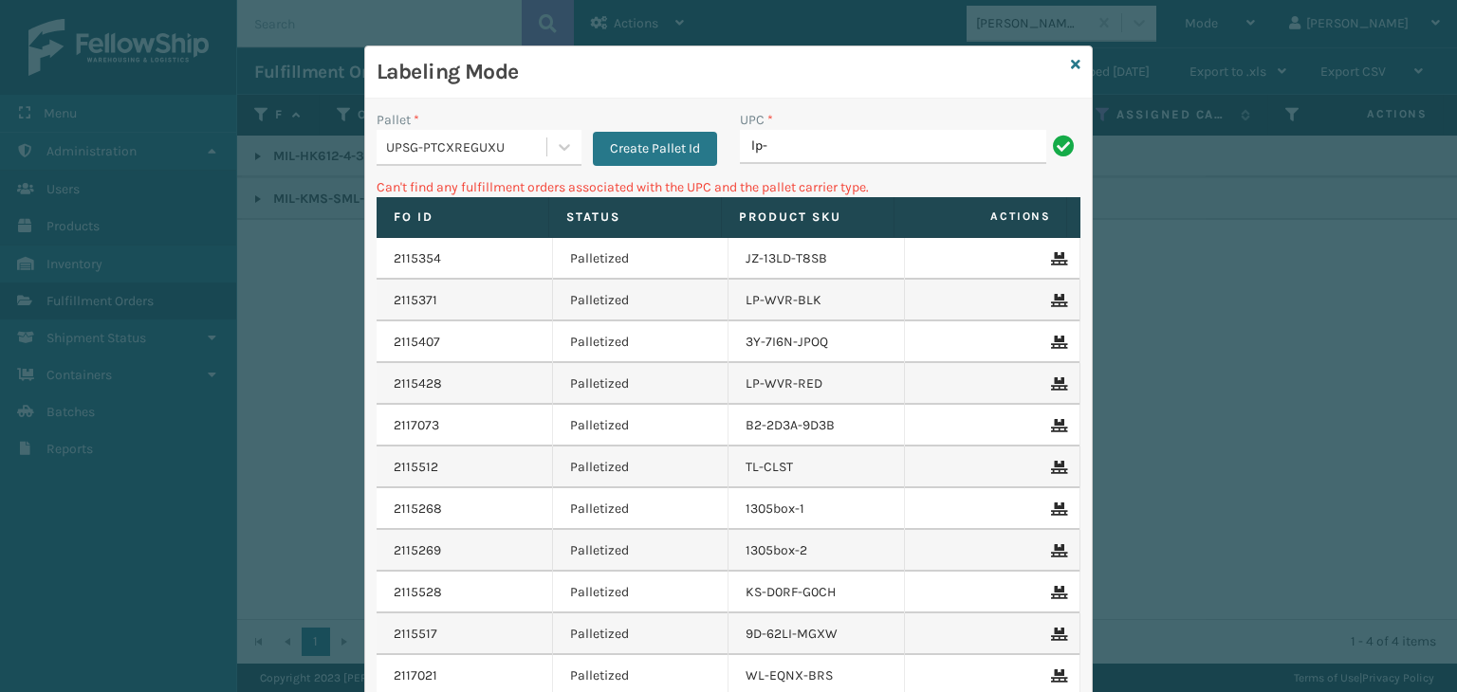
type input "LP-WVR-RED"
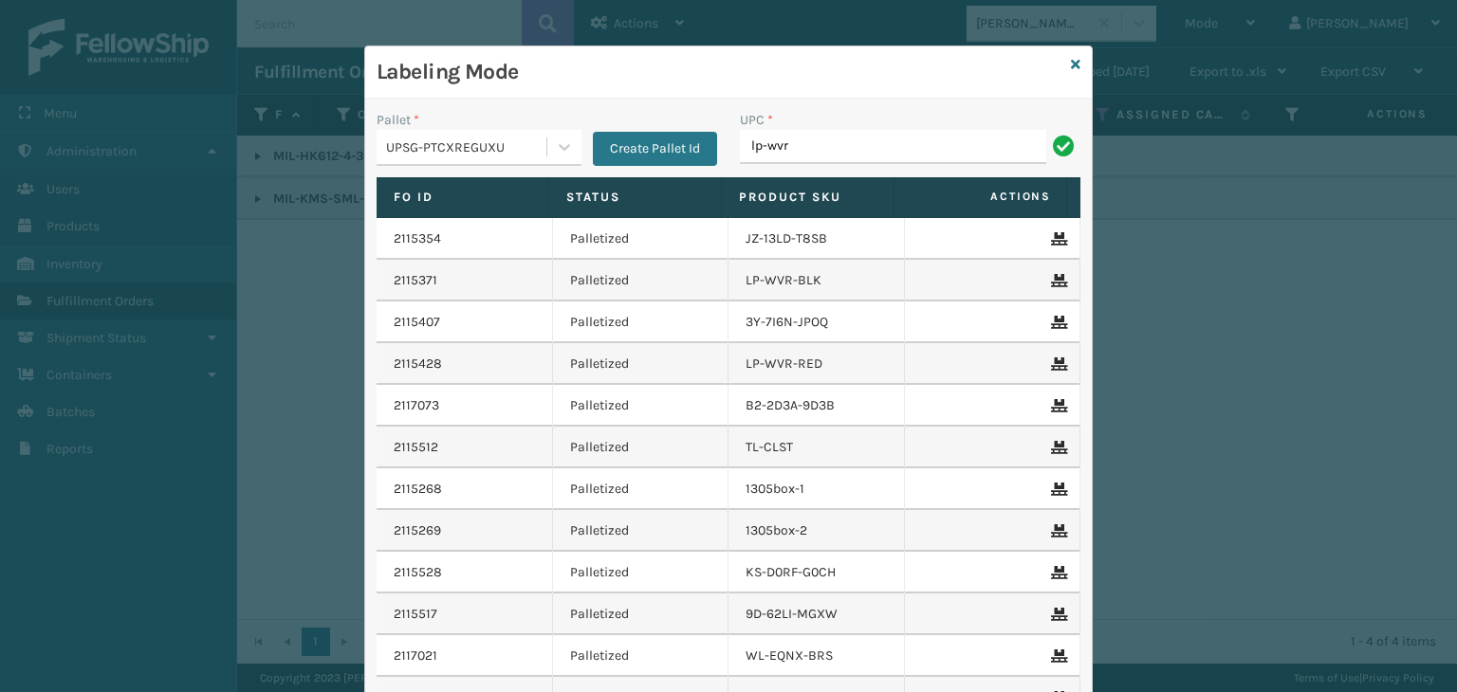
type input "LP-WVR-RED"
type input "842893110493"
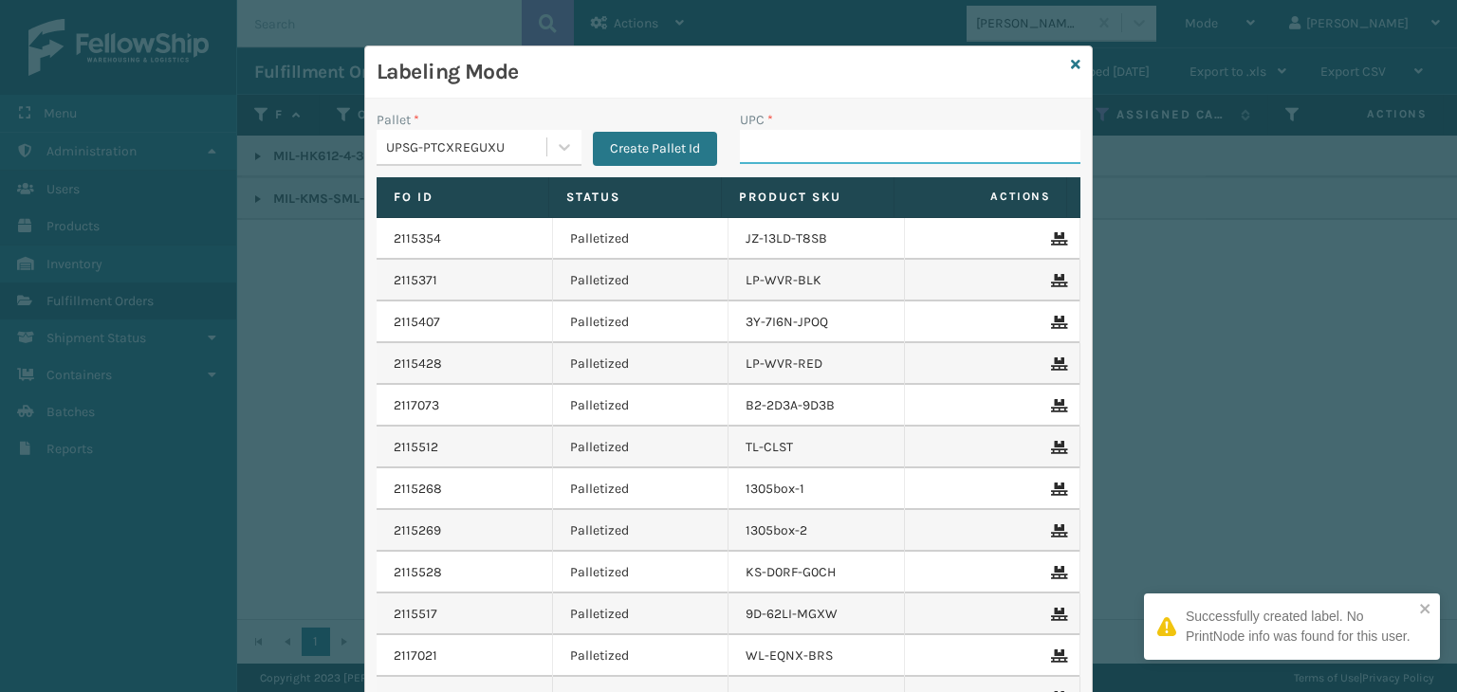
click at [819, 137] on input "UPC *" at bounding box center [910, 147] width 340 height 34
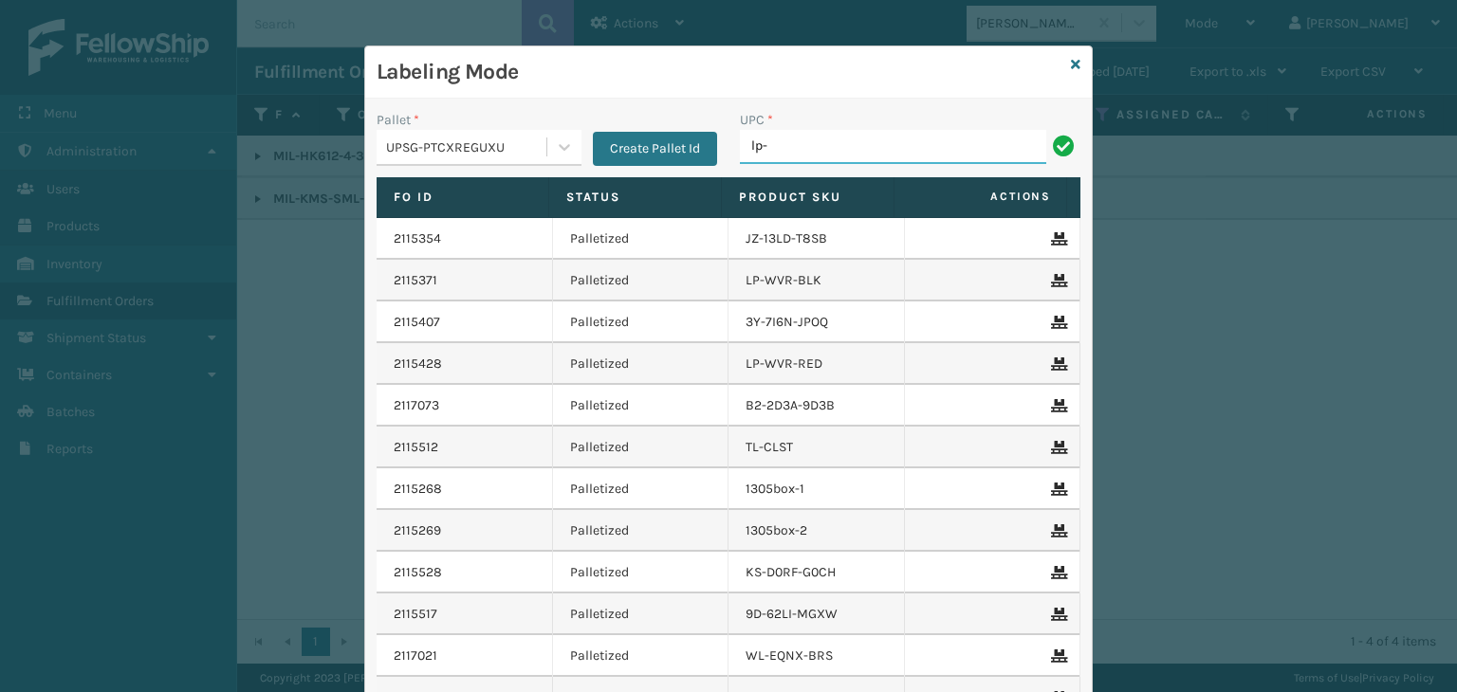
type input "LP-WVR-RED"
click at [872, 126] on div "UPC *" at bounding box center [910, 120] width 340 height 20
drag, startPoint x: 872, startPoint y: 126, endPoint x: 877, endPoint y: 141, distance: 15.9
click at [872, 127] on div "UPC *" at bounding box center [910, 120] width 340 height 20
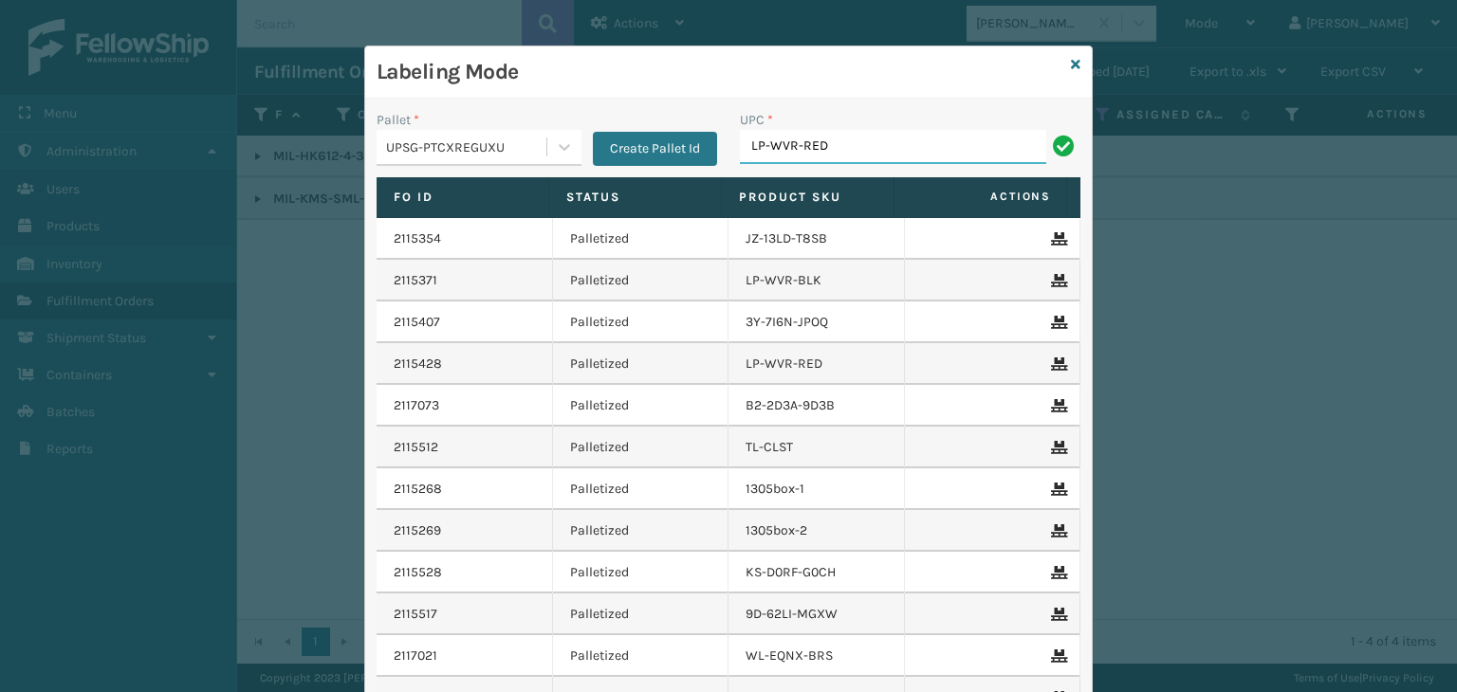
click at [877, 141] on input "LP-WVR-RED" at bounding box center [893, 147] width 306 height 34
click at [1071, 67] on icon at bounding box center [1075, 64] width 9 height 13
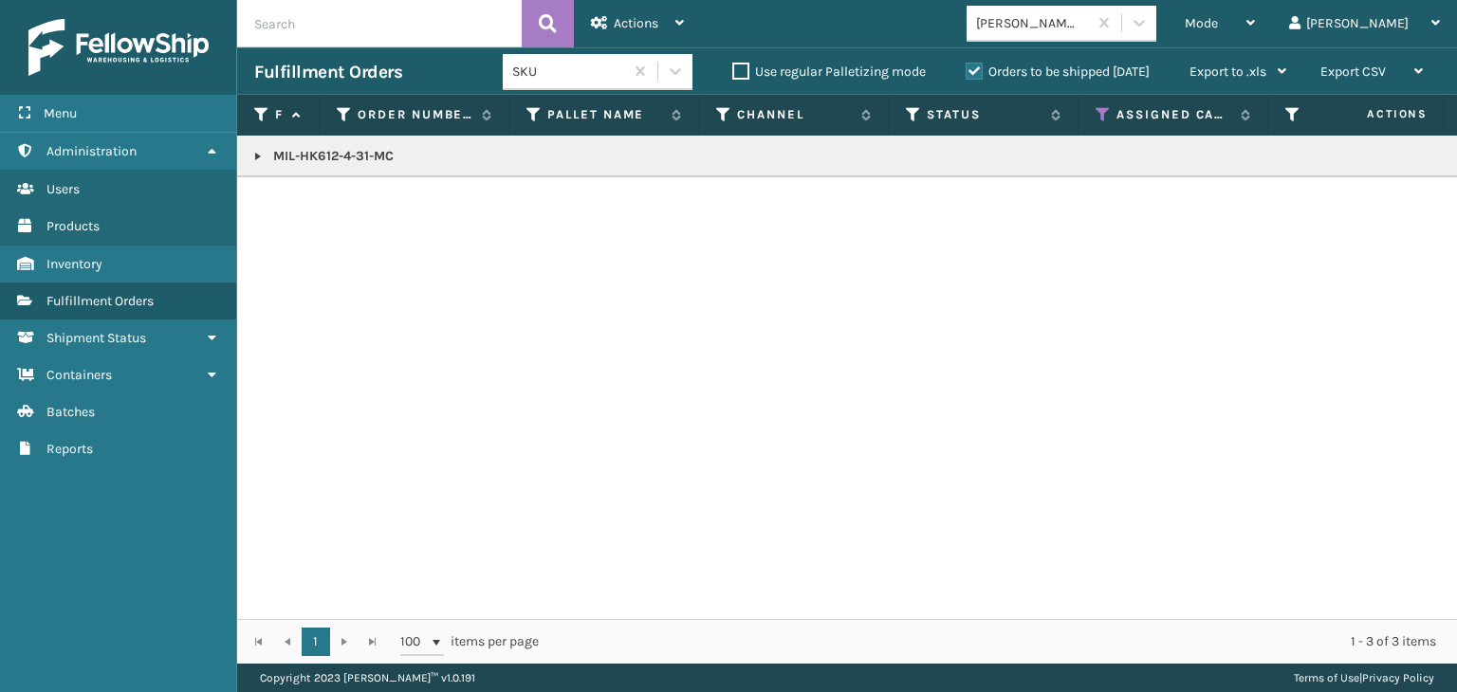
click at [340, 19] on input "text" at bounding box center [379, 23] width 284 height 47
type input "1z59316a0318710368"
click at [979, 68] on label "Orders to be shipped [DATE]" at bounding box center [1057, 72] width 184 height 16
click at [966, 68] on input "Orders to be shipped [DATE]" at bounding box center [965, 67] width 1 height 12
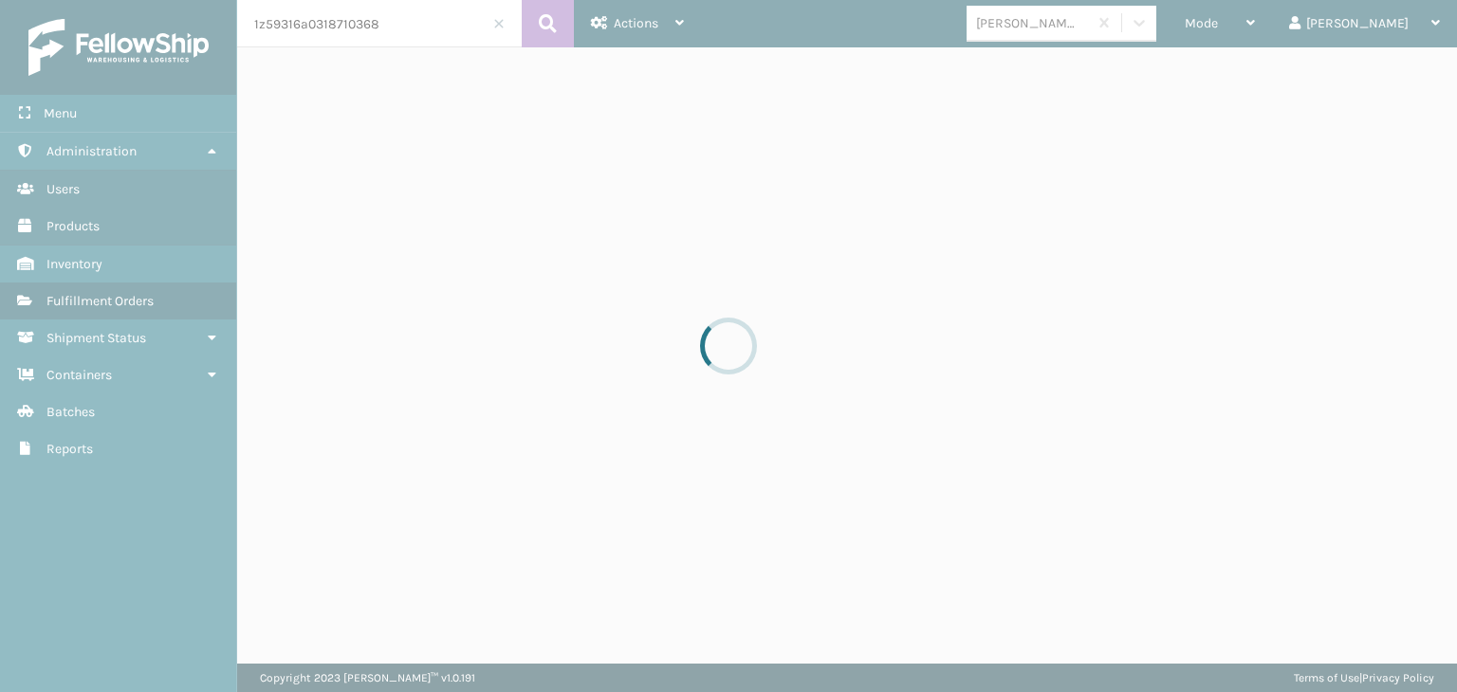
click at [535, 32] on div at bounding box center [728, 346] width 1457 height 692
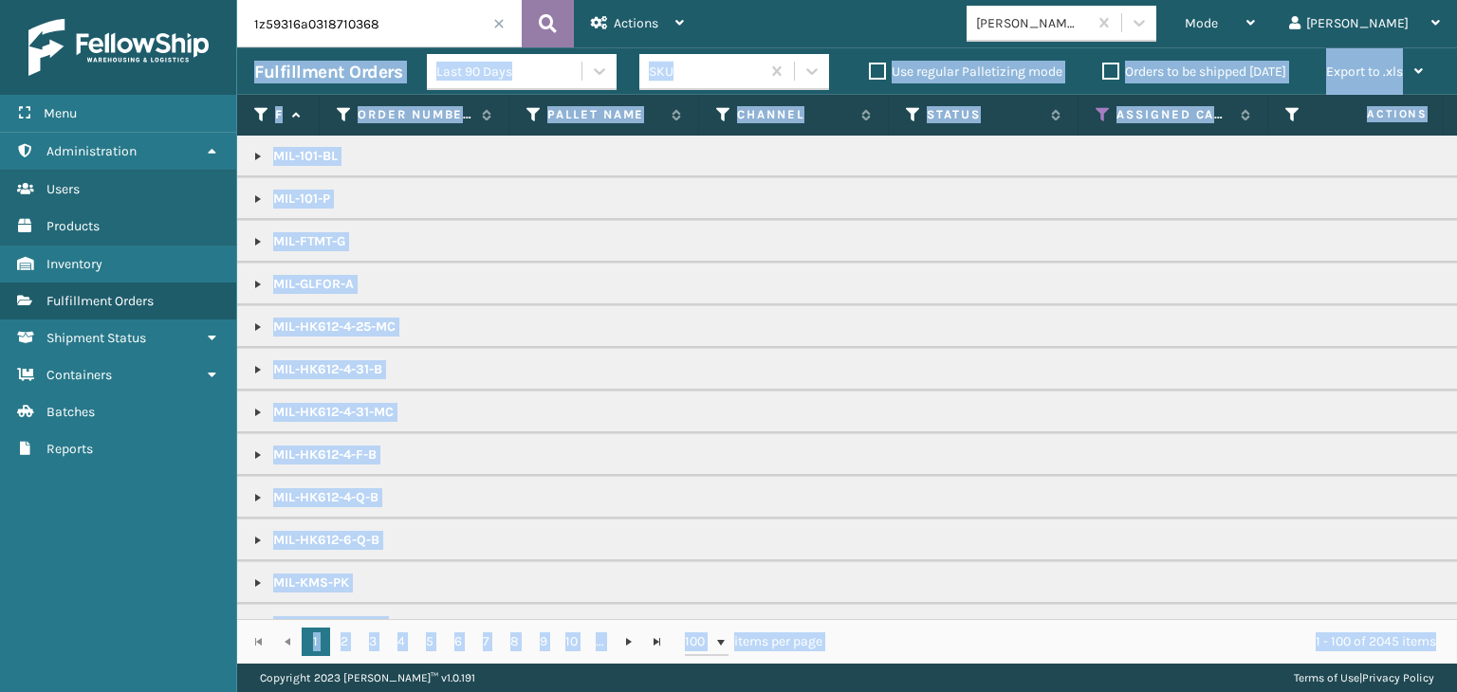
click at [540, 29] on icon at bounding box center [548, 23] width 18 height 28
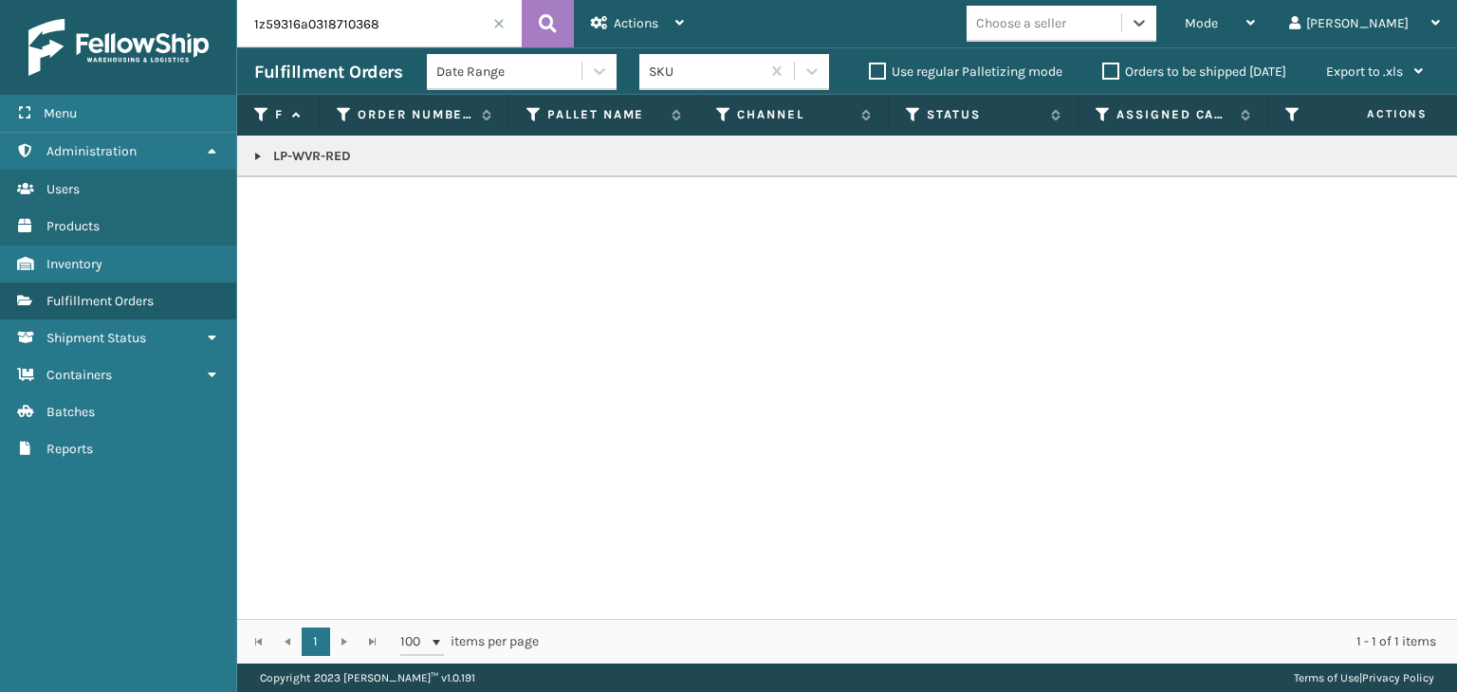
click at [256, 156] on link at bounding box center [257, 156] width 15 height 15
click at [1427, 196] on icon at bounding box center [1432, 198] width 11 height 13
click at [498, 22] on span at bounding box center [498, 23] width 11 height 11
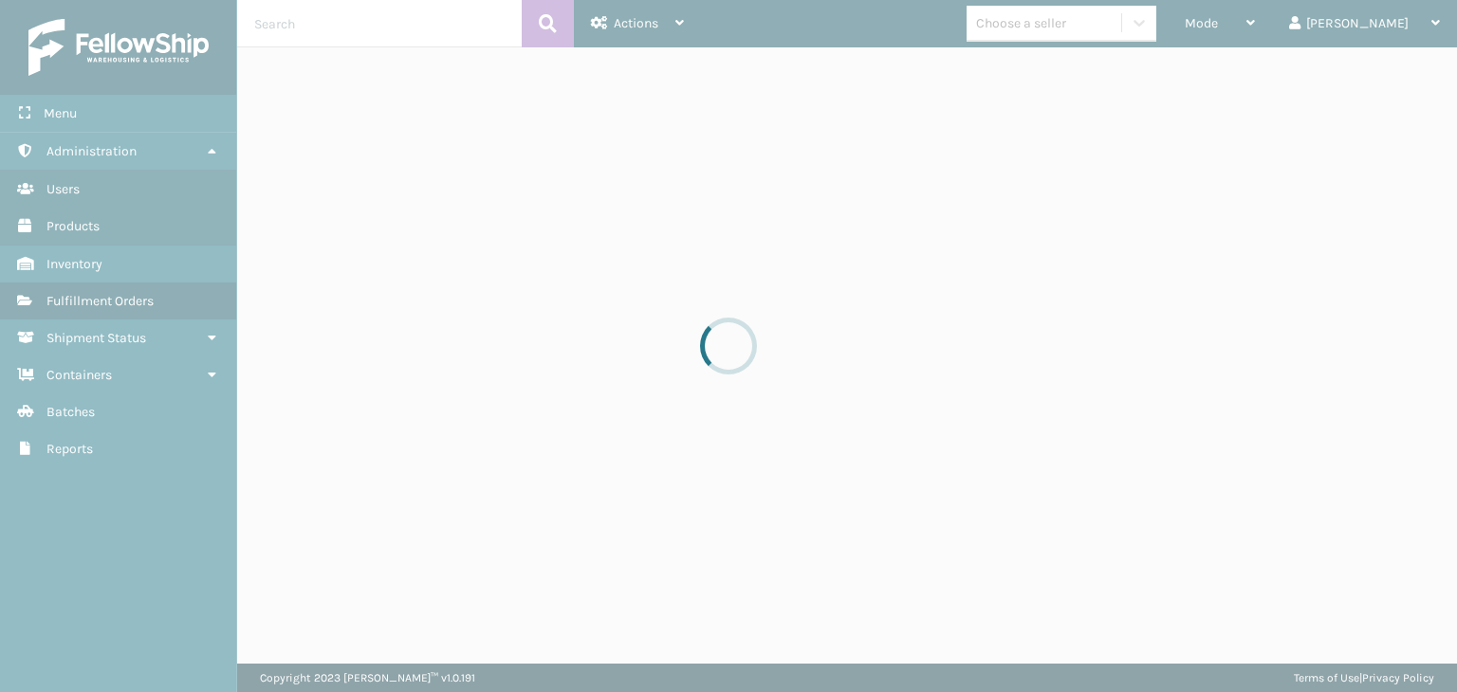
click at [1277, 13] on div at bounding box center [728, 346] width 1457 height 692
click at [1278, 18] on div at bounding box center [728, 346] width 1457 height 692
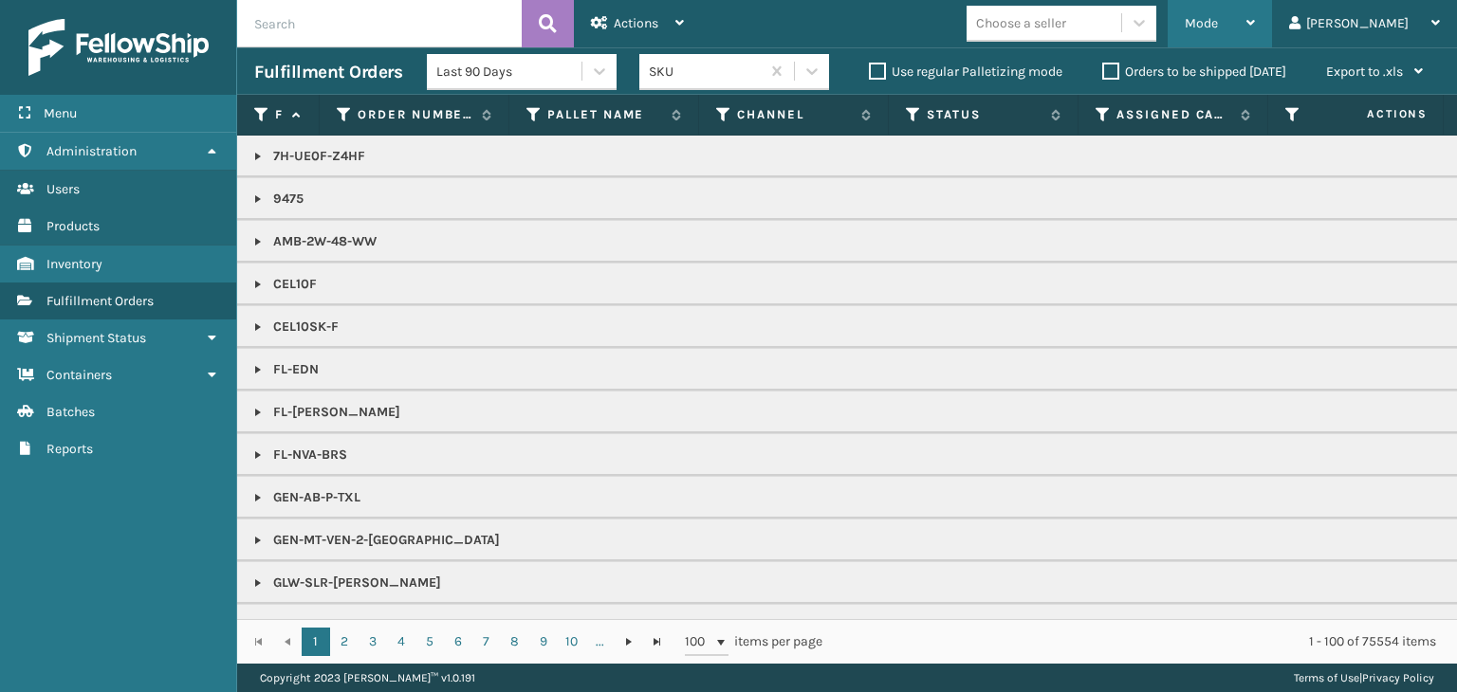
click at [1255, 28] on icon at bounding box center [1250, 22] width 9 height 13
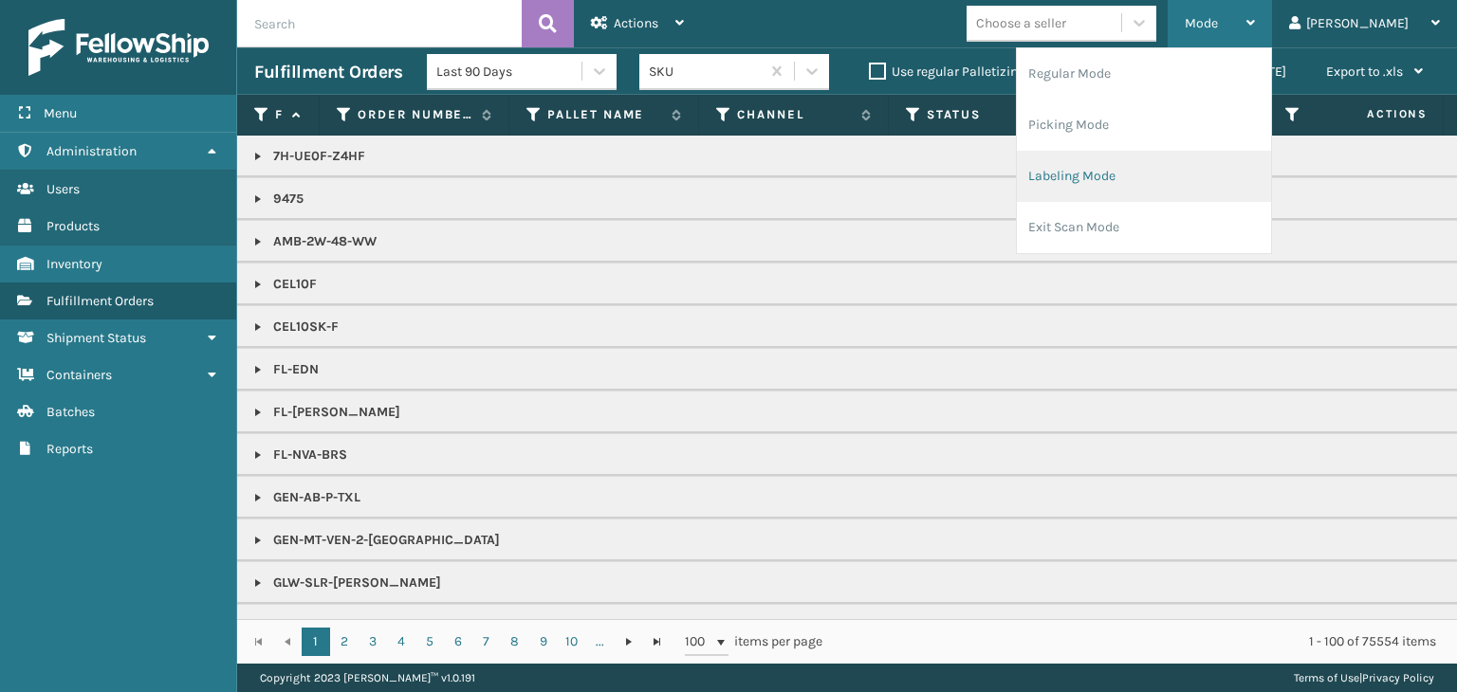
click at [1218, 189] on li "Labeling Mode" at bounding box center [1144, 176] width 254 height 51
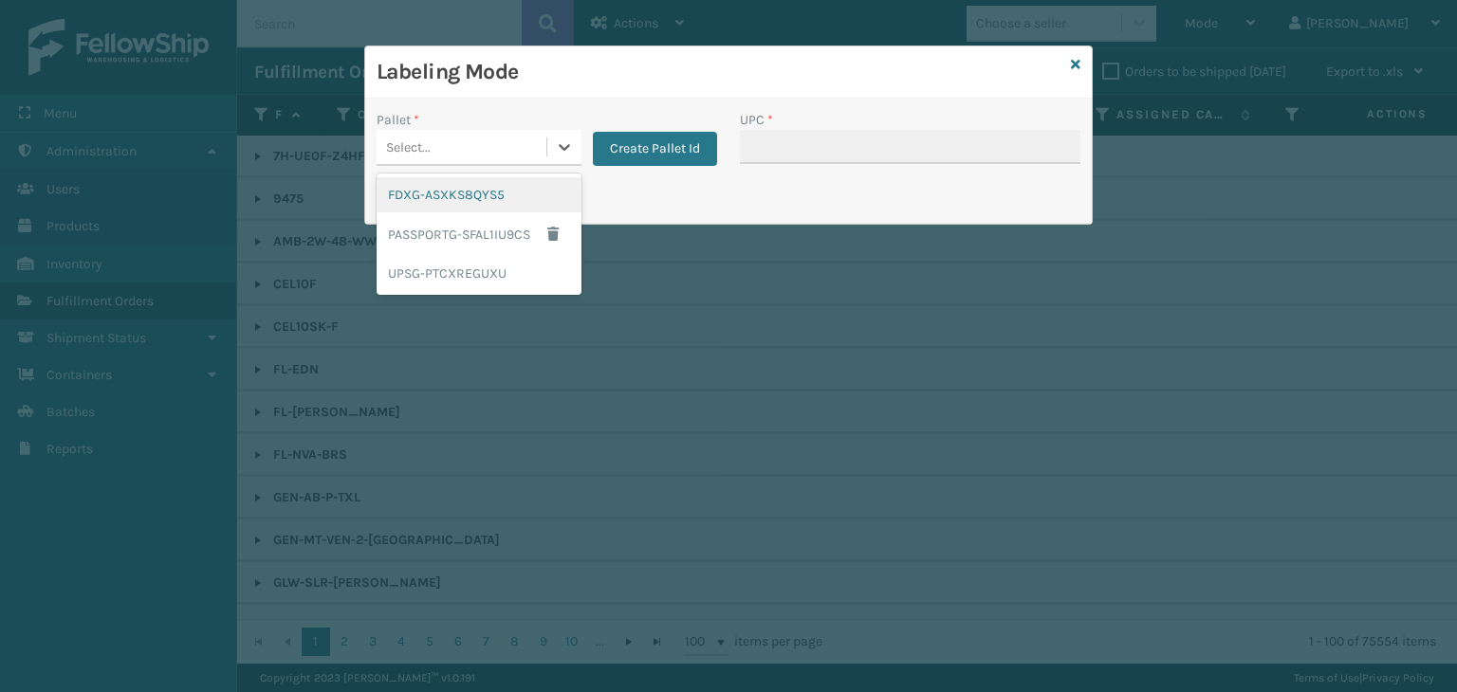
click at [426, 155] on div "Select..." at bounding box center [408, 147] width 45 height 20
click at [457, 277] on div "UPSG-PTCXREGUXU" at bounding box center [478, 273] width 205 height 35
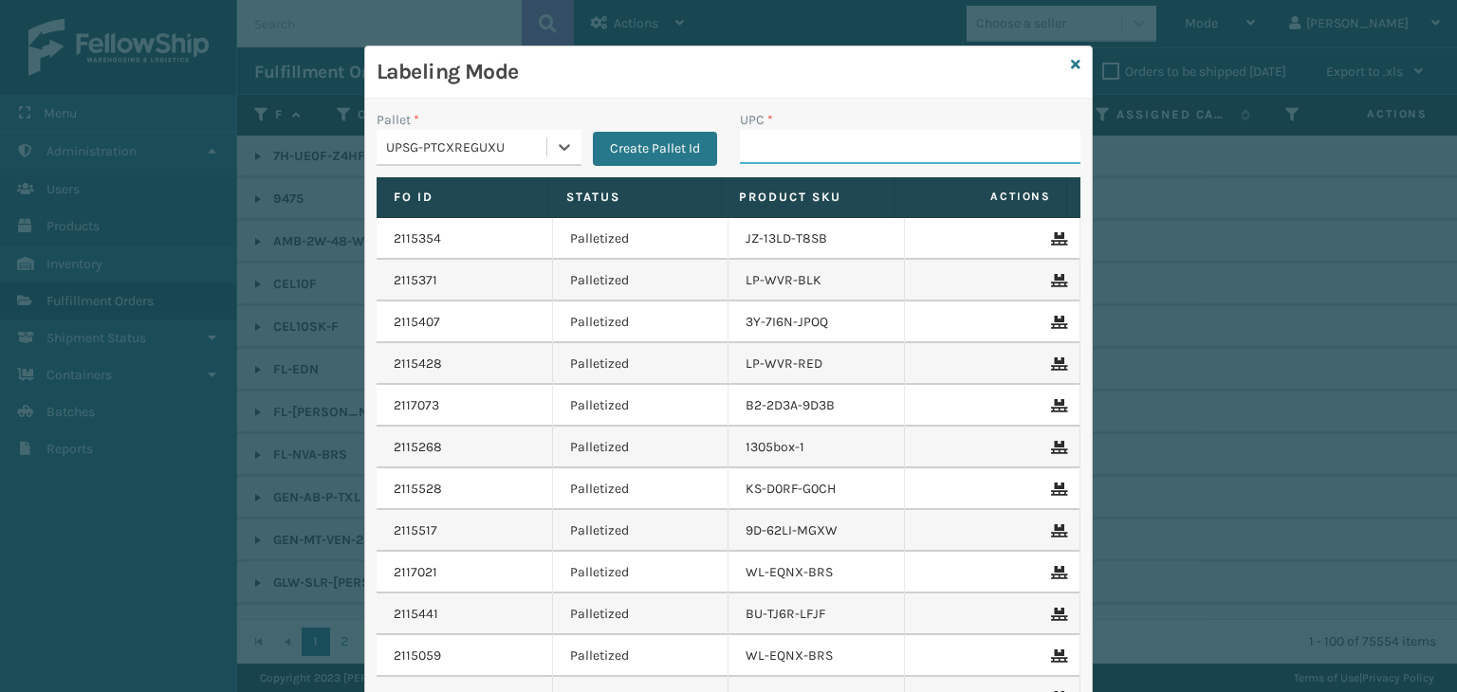
click at [812, 147] on input "UPC *" at bounding box center [910, 147] width 340 height 34
type input "LP-WVR-RED"
click at [843, 148] on input "LP-WVR-RED" at bounding box center [893, 147] width 306 height 34
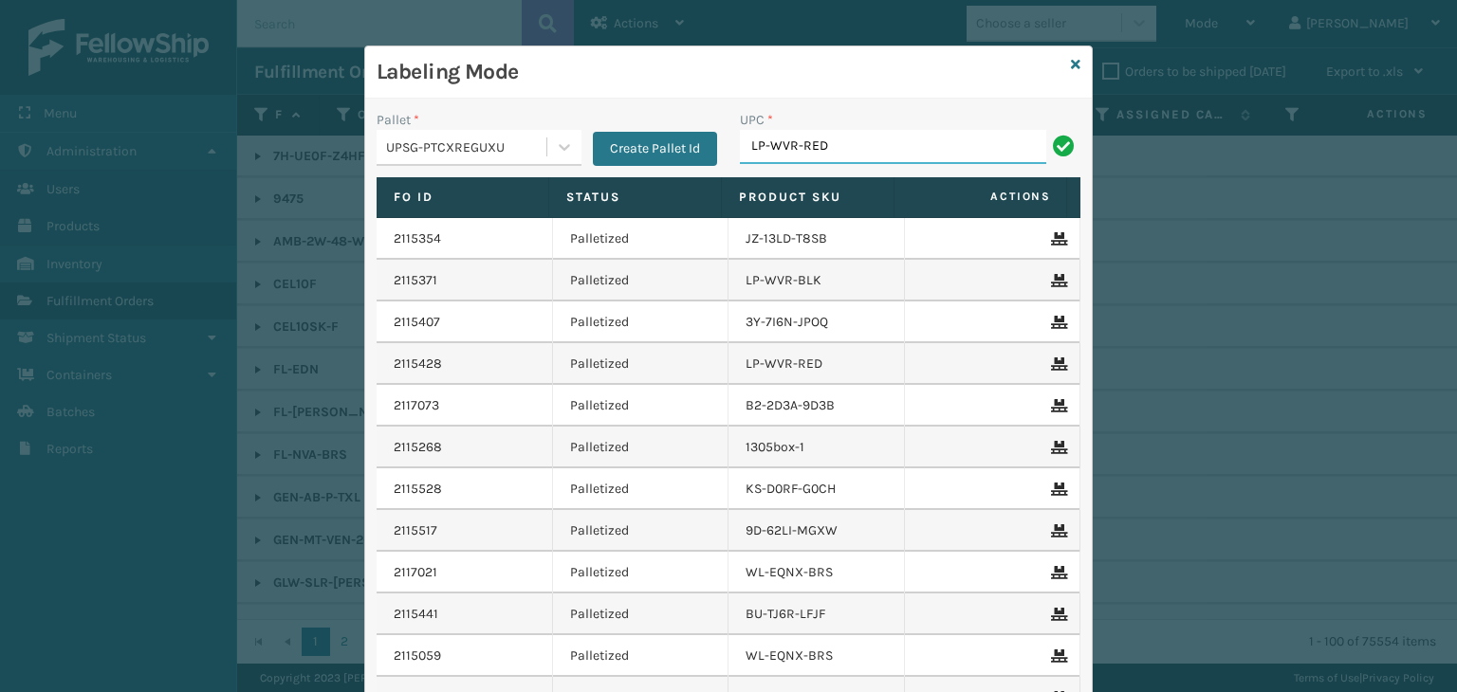
click at [843, 148] on input "LP-WVR-RED" at bounding box center [893, 147] width 306 height 34
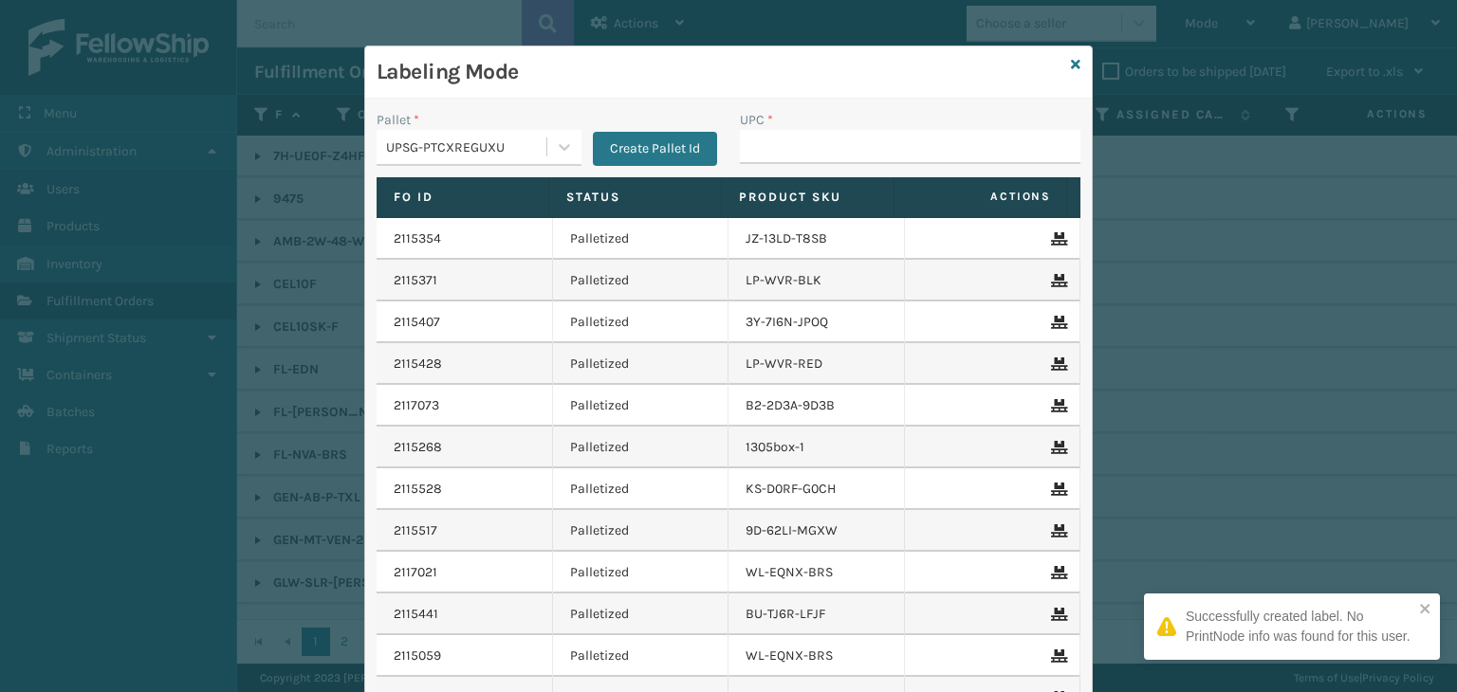
type input "LP-WVR-RED"
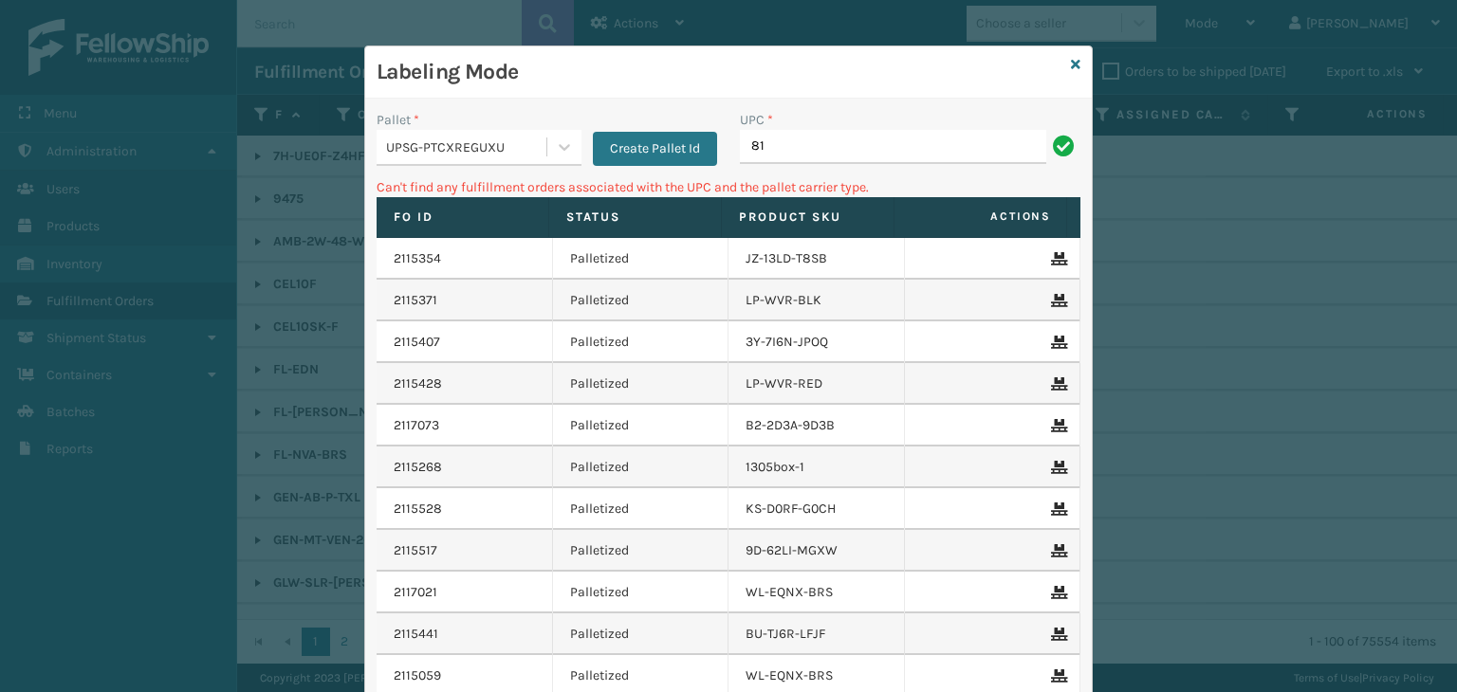
type input "8"
type input "LP-AGLDRD-BLK"
drag, startPoint x: 842, startPoint y: 142, endPoint x: 612, endPoint y: 132, distance: 230.7
click at [601, 139] on div "Pallet * UPSG-PTCXREGUXU Create Pallet Id UPC * 810090932743" at bounding box center [728, 143] width 726 height 67
type input "LP-INFZMMAT-BLK"
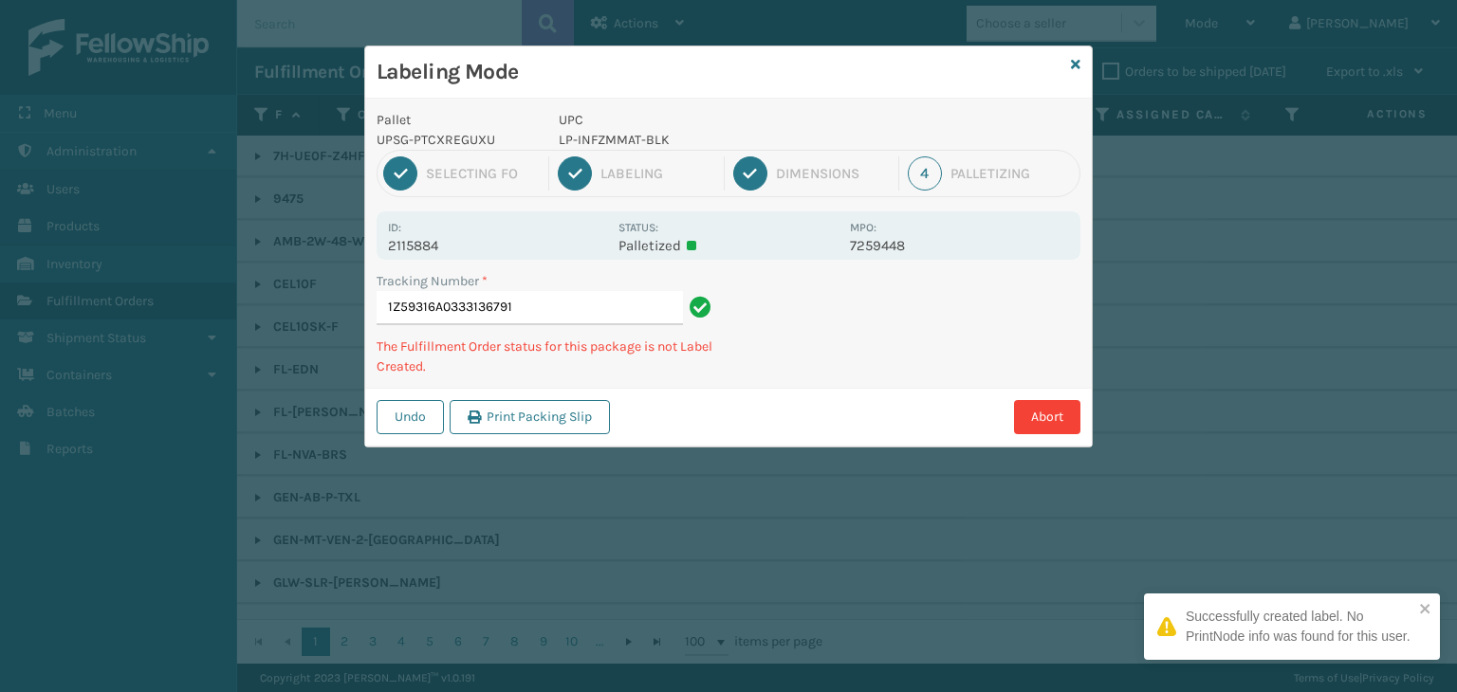
click at [601, 138] on p "LP-INFZMMAT-BLK" at bounding box center [699, 140] width 280 height 20
copy p "LP-INFZMMAT-BLK"
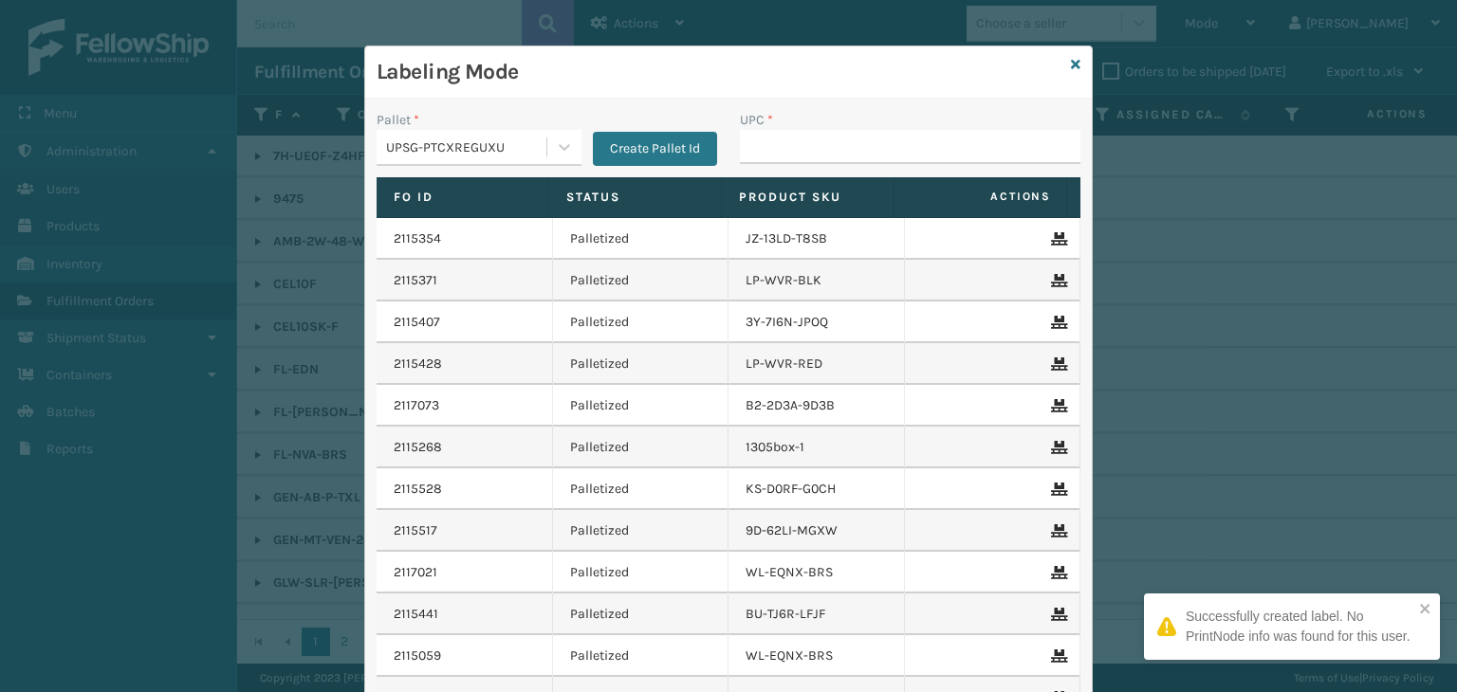
type input "LP-INFZMMAT-BLK"
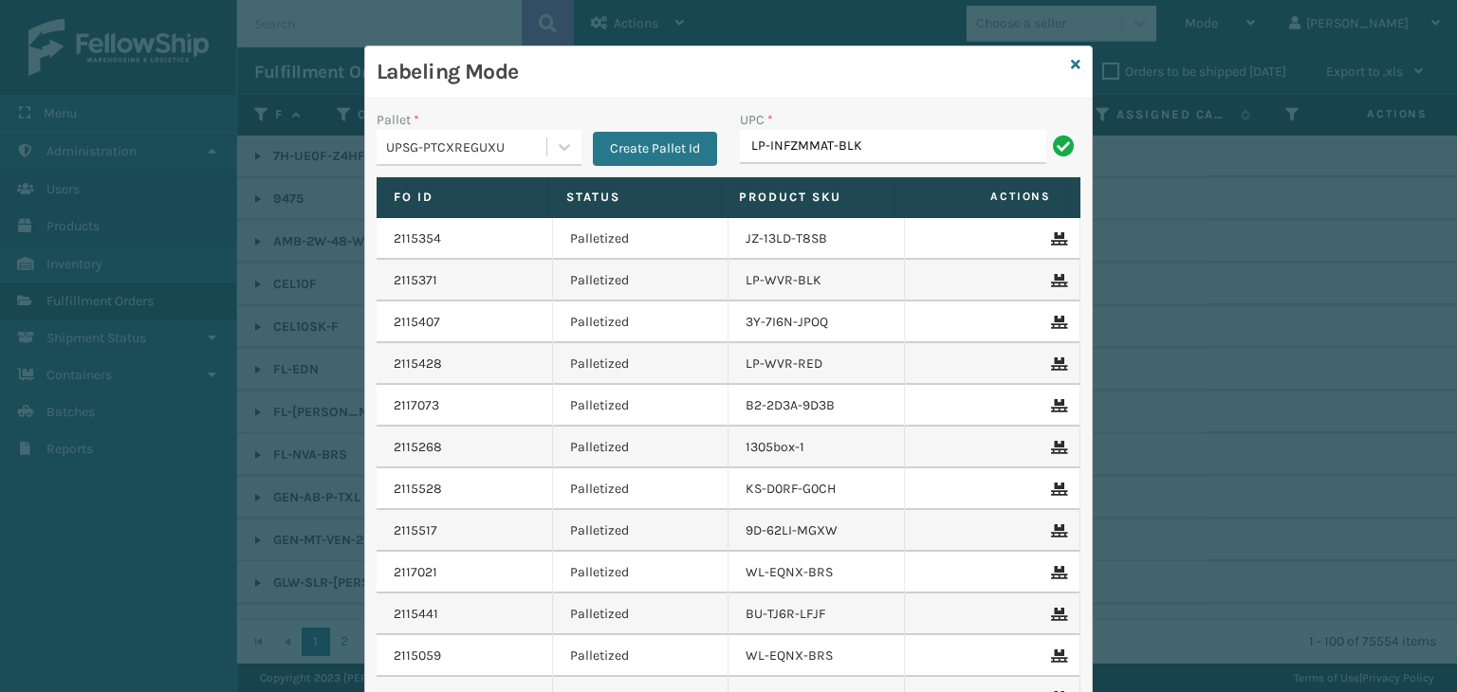
type input "LP-INFZMMAT-BLK"
type input "810161"
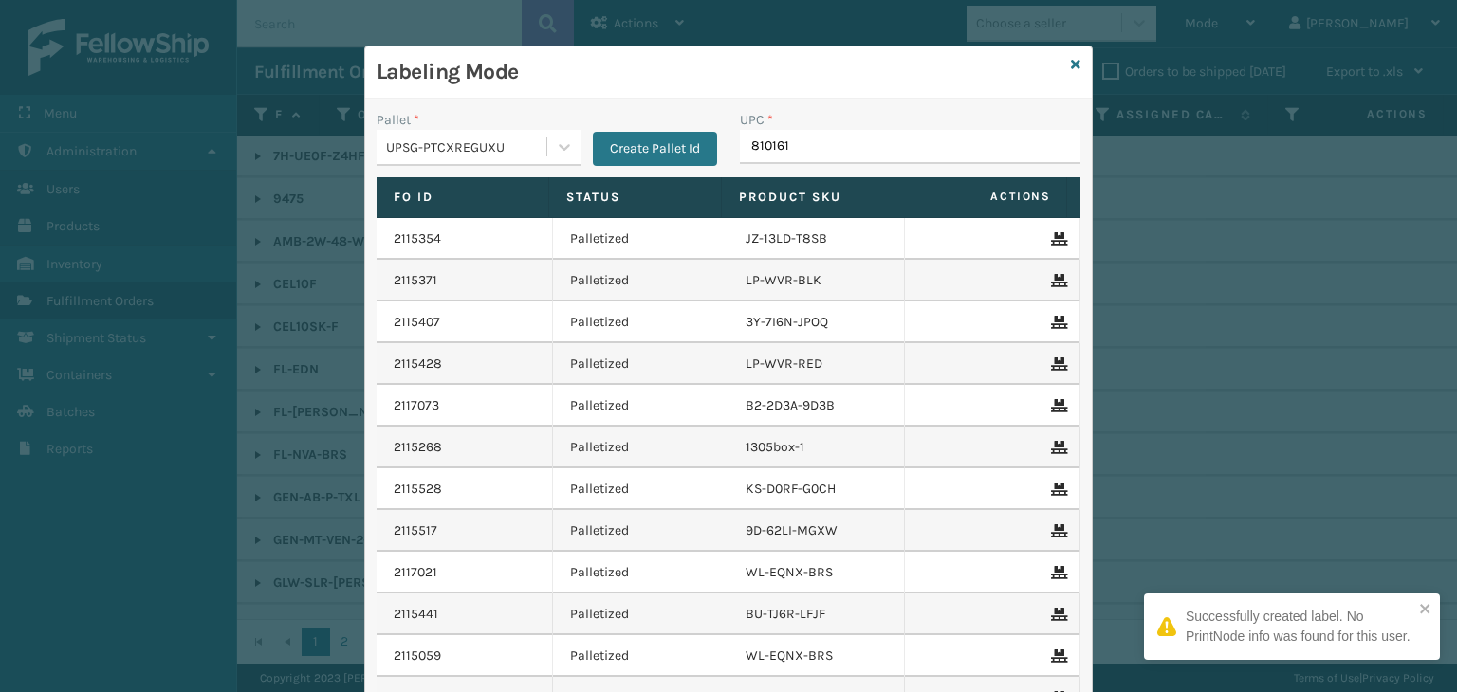
type input "8101613"
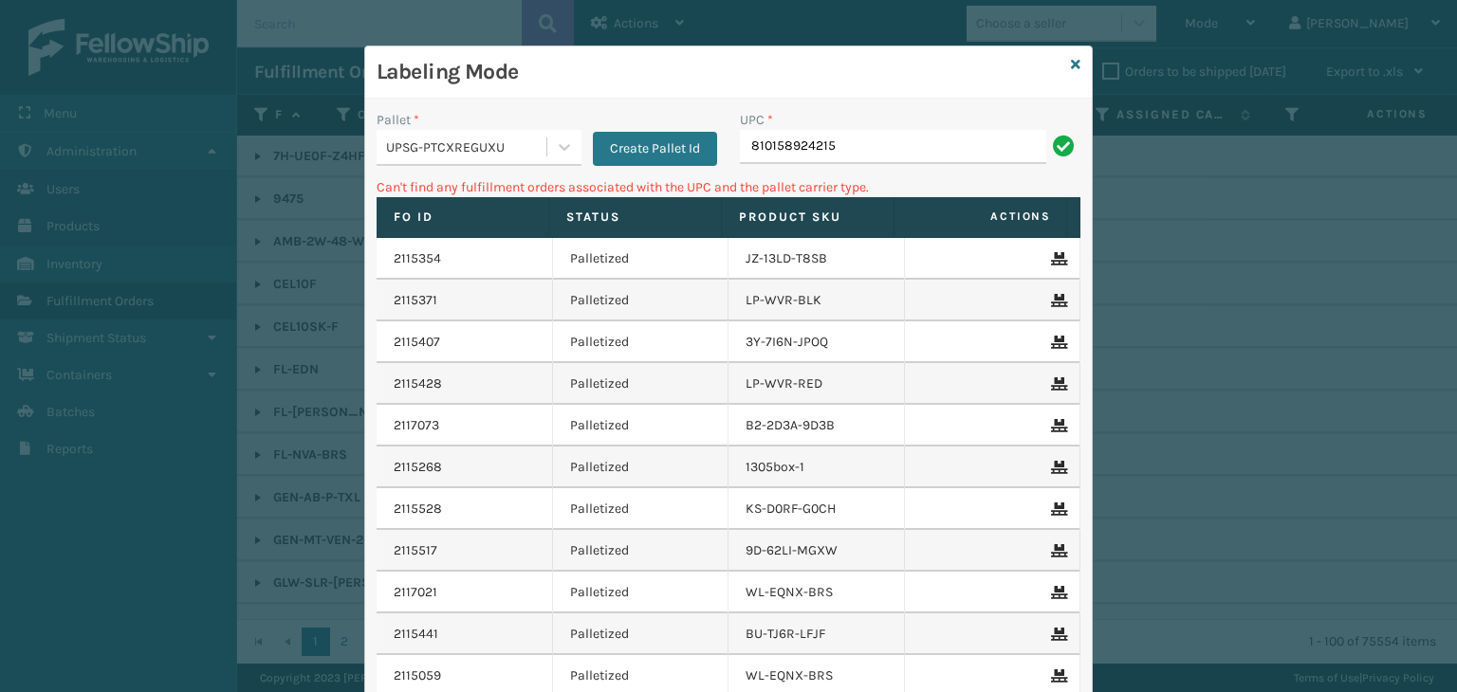
drag, startPoint x: 941, startPoint y: 153, endPoint x: 652, endPoint y: 117, distance: 290.5
click at [653, 118] on div "Pallet * UPSG-PTCXREGUXU Create Pallet Id UPC * 810158924215" at bounding box center [728, 143] width 726 height 67
type input "KM-OKS-RD2"
click at [820, 156] on input "KM-OKS-RD2" at bounding box center [893, 147] width 306 height 34
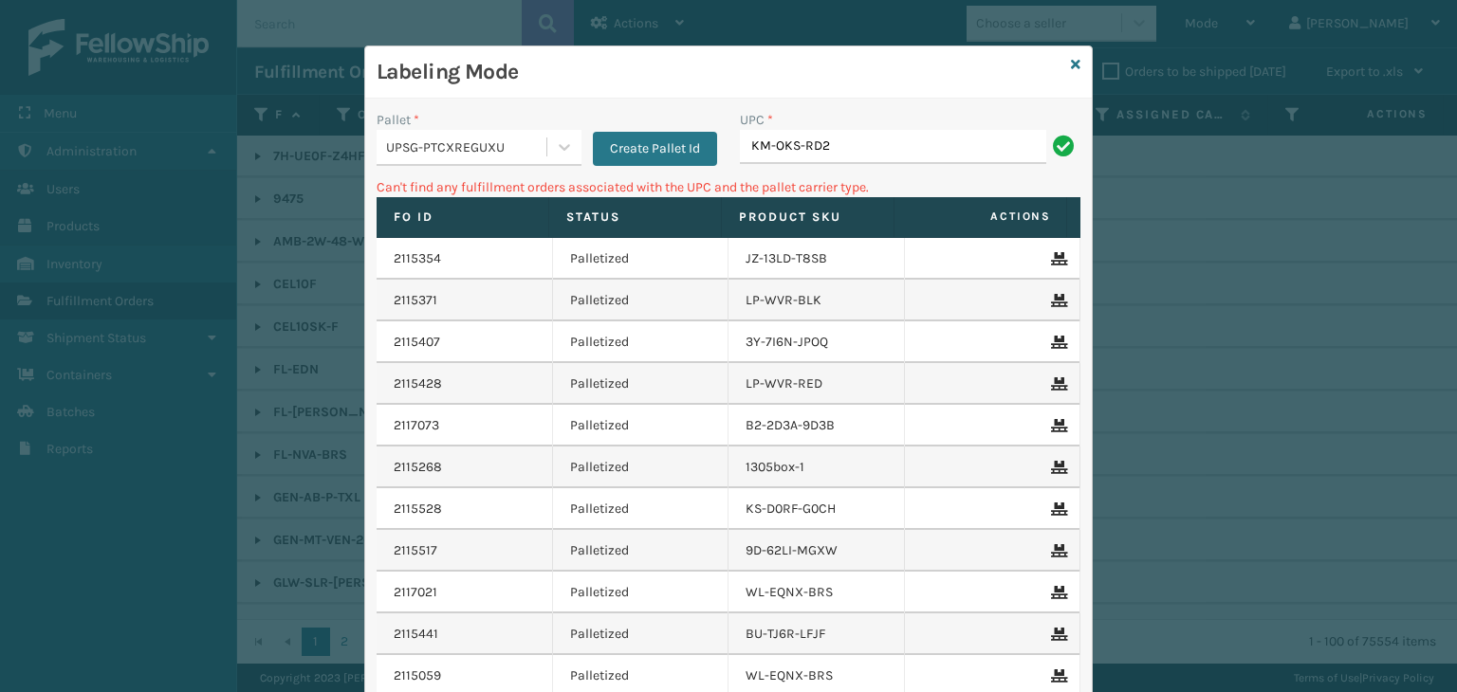
click at [820, 156] on input "KM-OKS-RD2" at bounding box center [893, 147] width 306 height 34
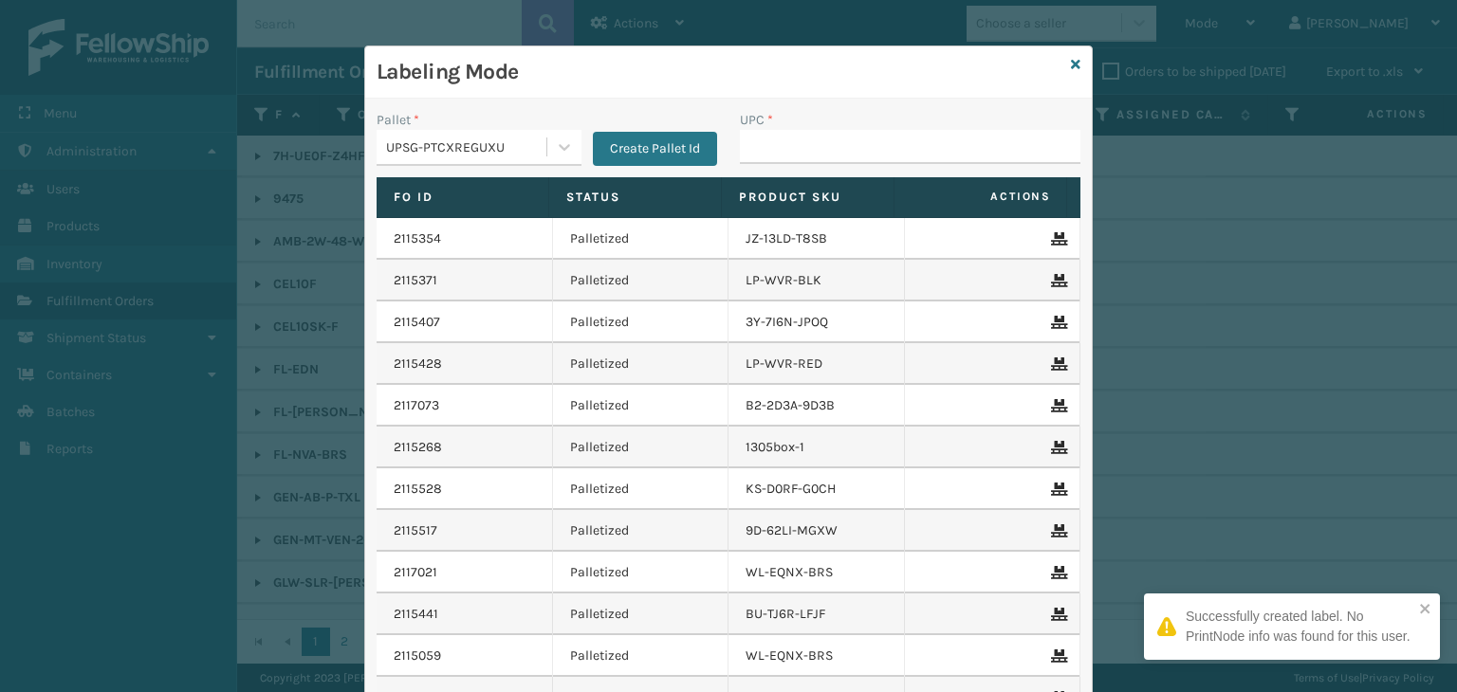
type input "KM-OKS-RD2"
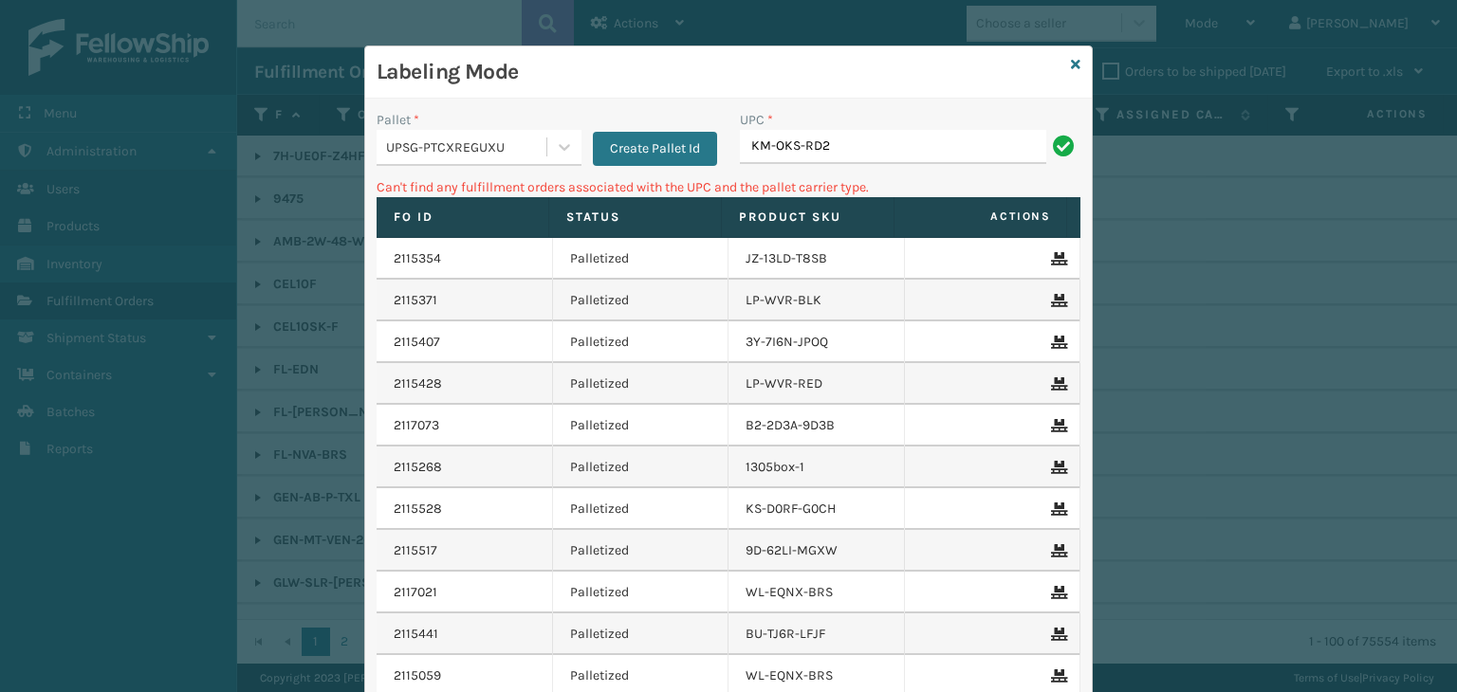
drag, startPoint x: 820, startPoint y: 151, endPoint x: 727, endPoint y: 151, distance: 92.9
click at [728, 151] on div "UPC * KM-OKS-RD2" at bounding box center [909, 143] width 363 height 67
type input "KM-BR32SS"
click at [835, 159] on input "KM-BR32SS" at bounding box center [893, 147] width 306 height 34
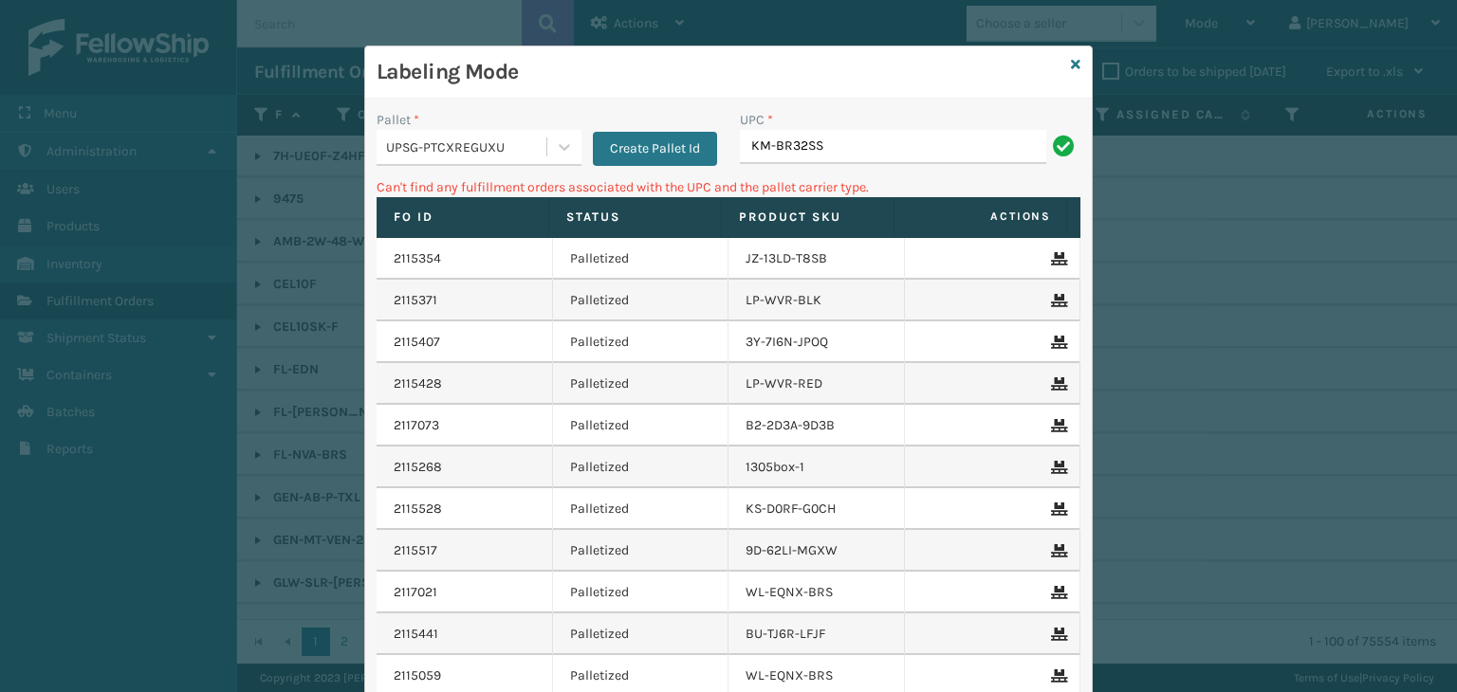
click at [835, 159] on input "KM-BR32SS" at bounding box center [893, 147] width 306 height 34
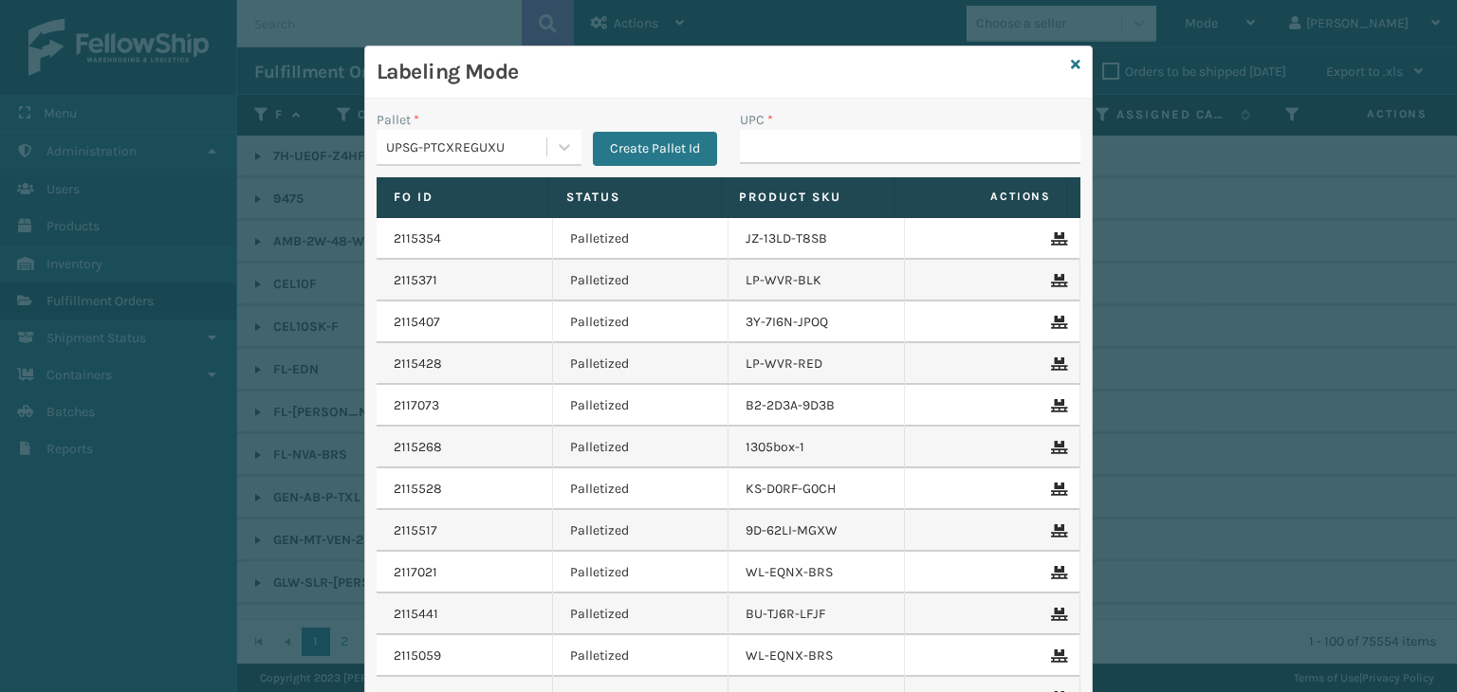
type input "KM-BR32SS"
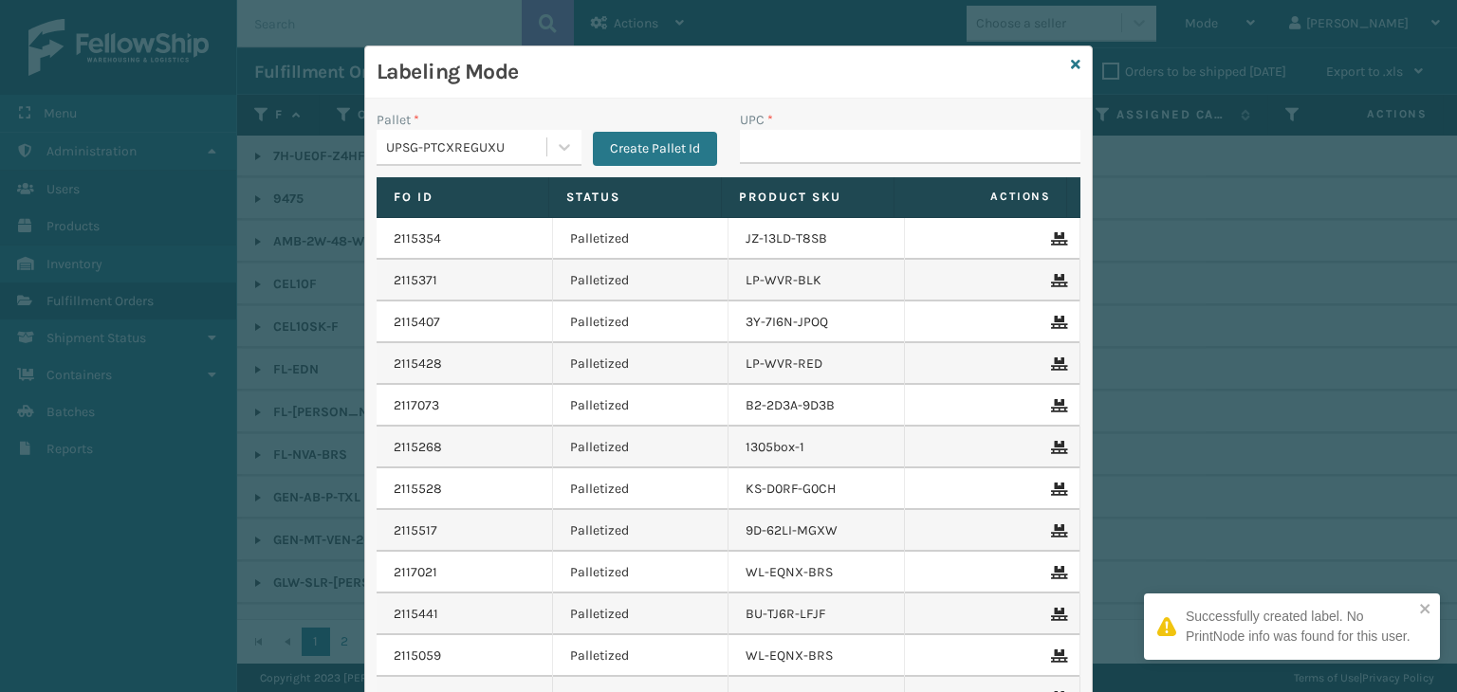
type input "KM-BR32SS"
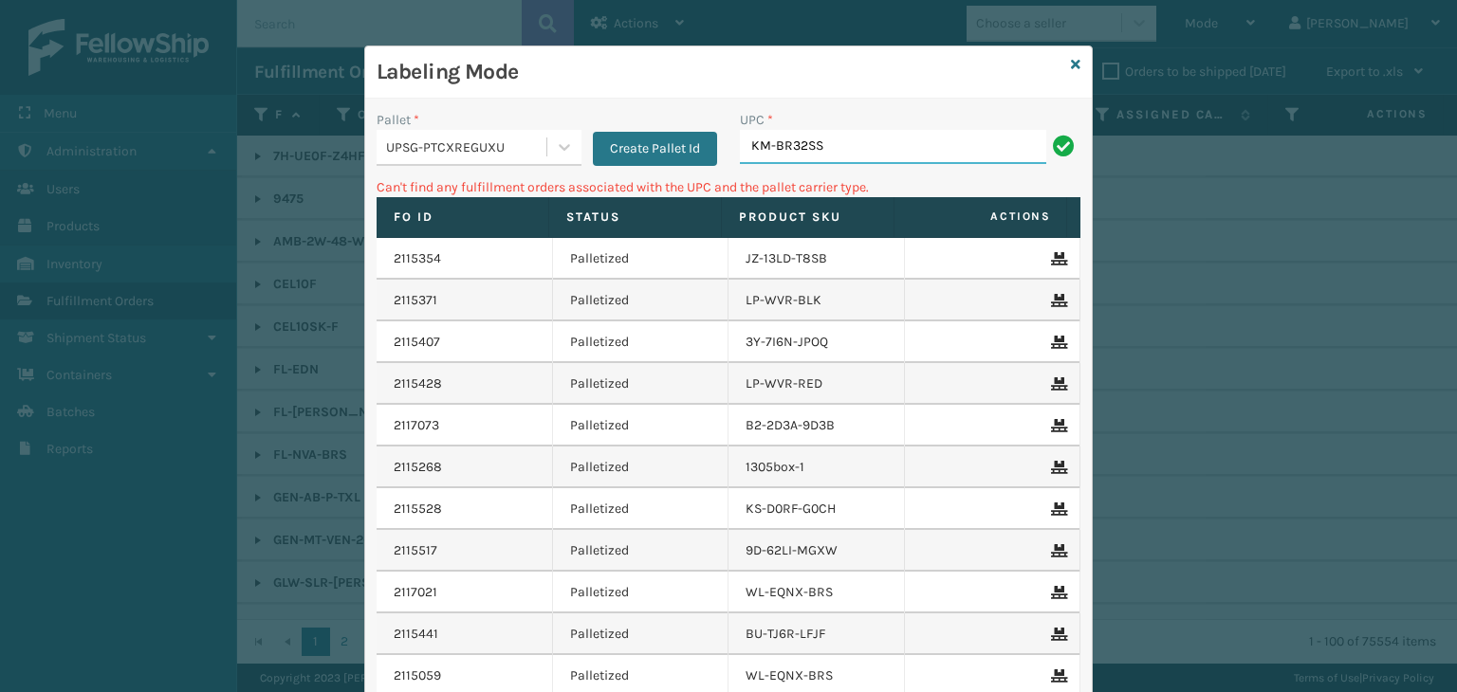
drag, startPoint x: 944, startPoint y: 152, endPoint x: 376, endPoint y: 134, distance: 568.3
click at [379, 134] on div "Pallet * UPSG-PTCXREGUXU Create Pallet Id UPC * KM-BR32SS" at bounding box center [728, 143] width 726 height 67
type input "KM-OKS-OFRC-44SS"
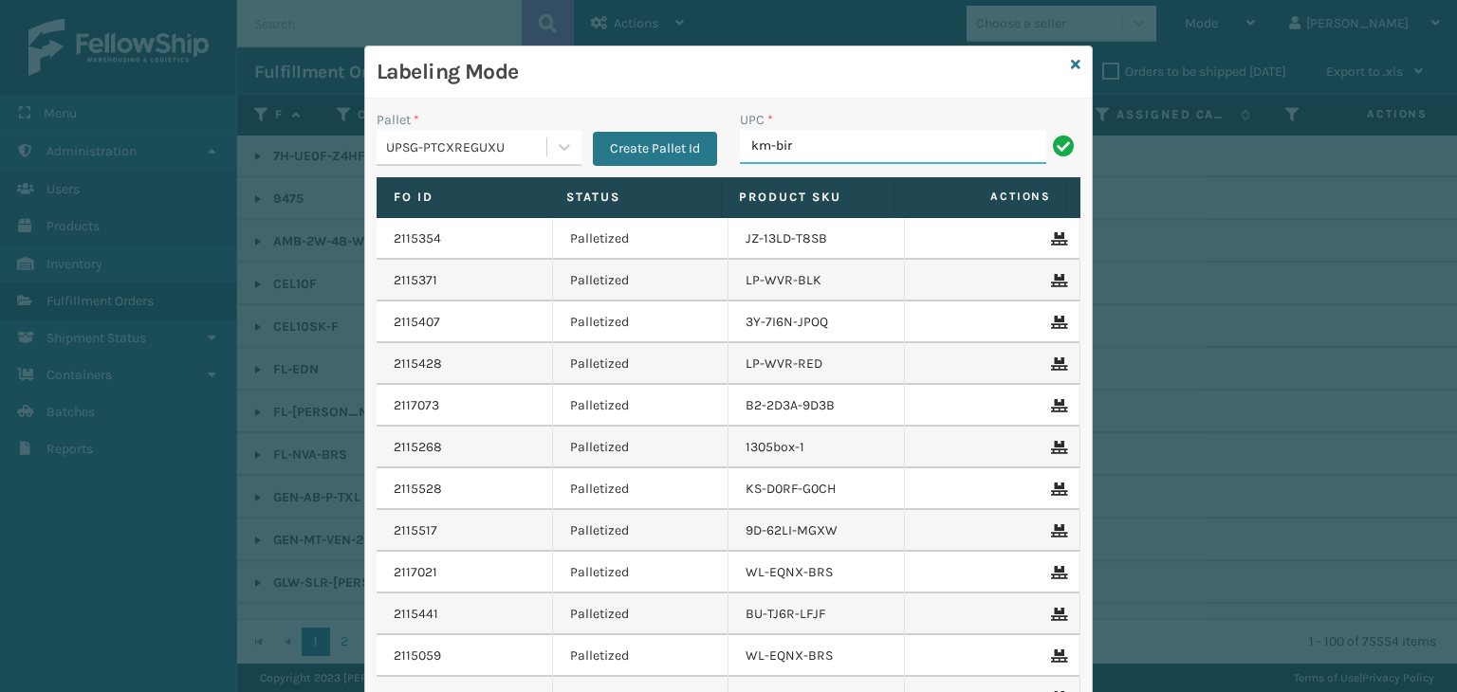
type input "KM-BIR5C-SS"
click at [1072, 59] on icon at bounding box center [1075, 64] width 9 height 13
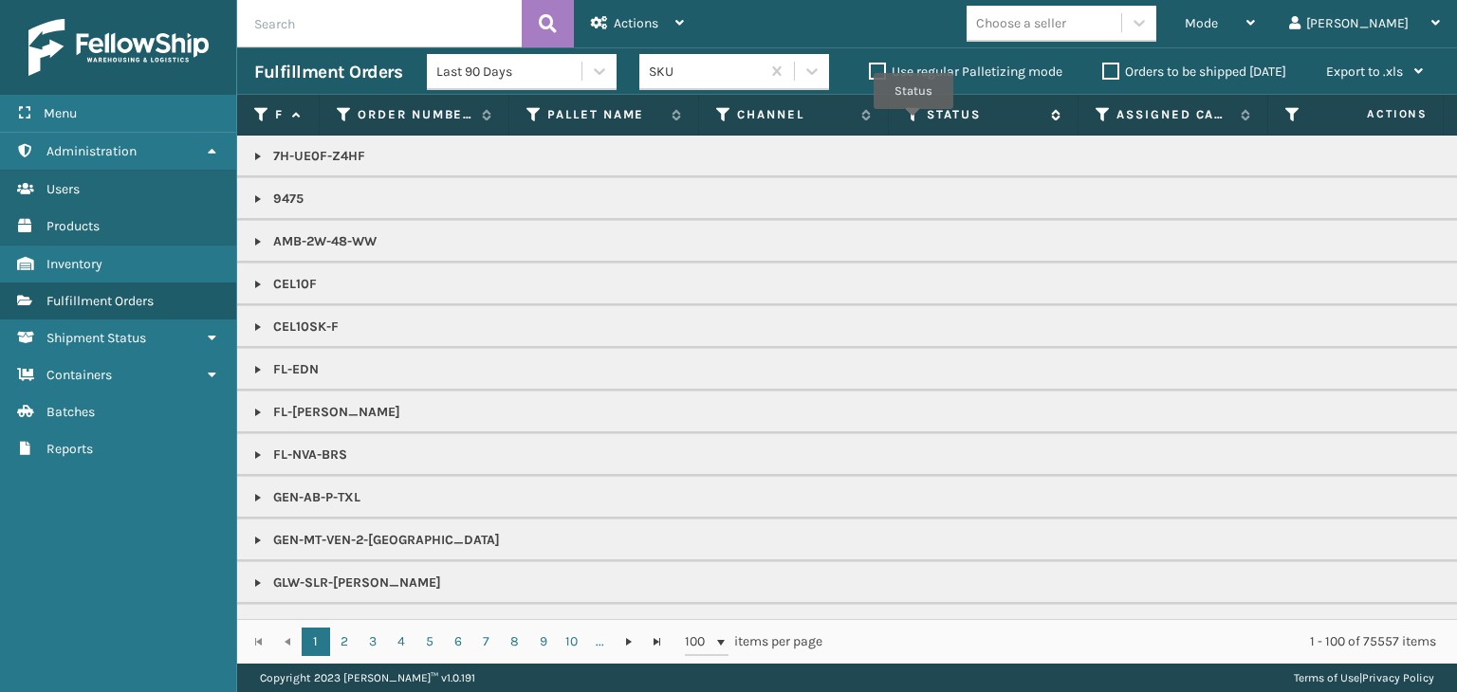
click at [913, 122] on icon at bounding box center [913, 114] width 15 height 17
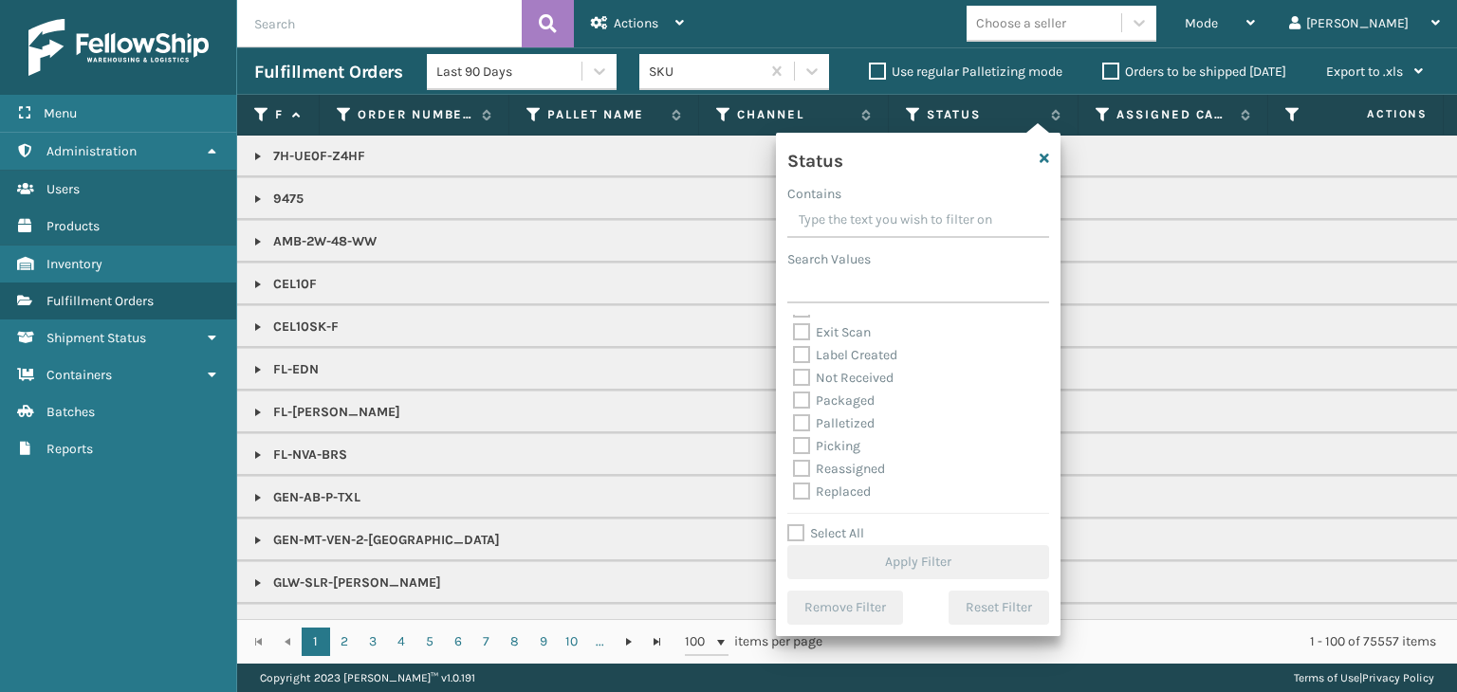
scroll to position [95, 0]
click at [838, 406] on div "Picking" at bounding box center [918, 413] width 250 height 23
click at [842, 414] on label "Picking" at bounding box center [826, 413] width 67 height 16
click at [794, 414] on input "Picking" at bounding box center [793, 408] width 1 height 12
checkbox input "true"
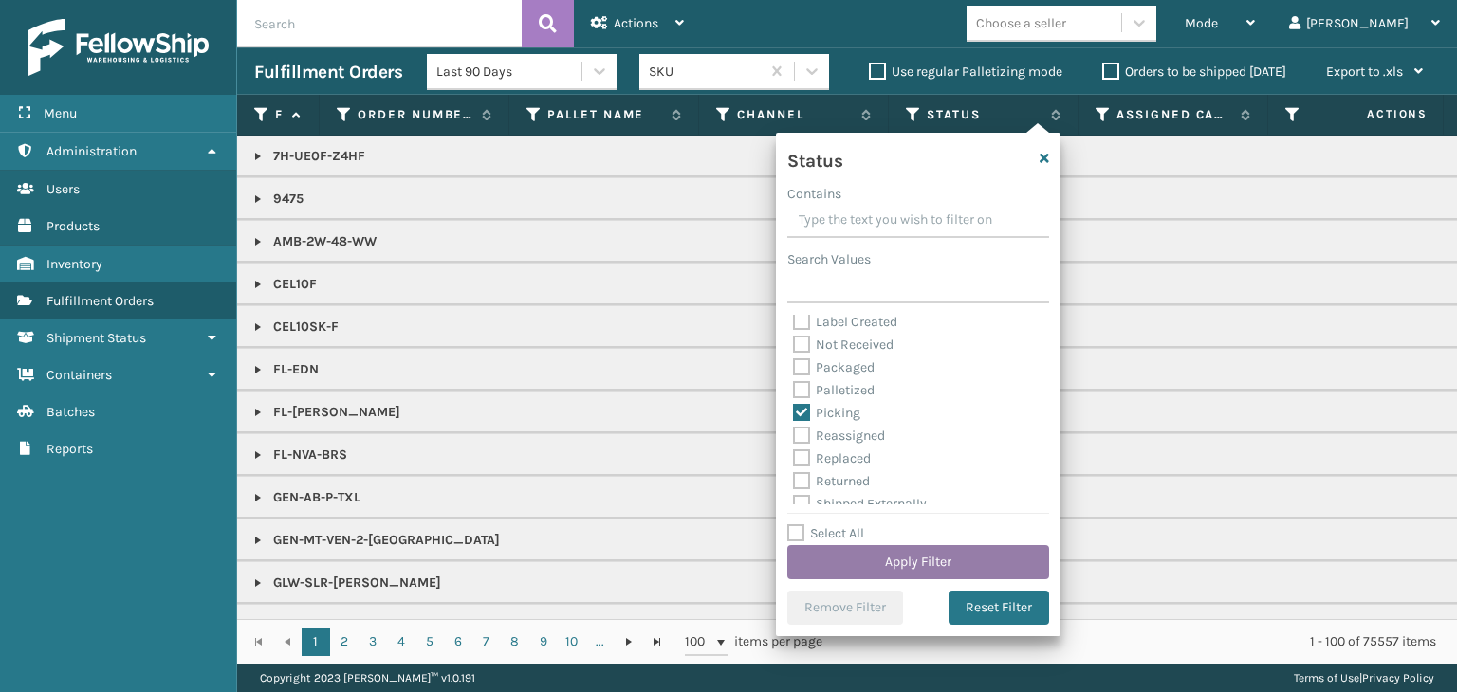
click at [889, 551] on button "Apply Filter" at bounding box center [918, 562] width 262 height 34
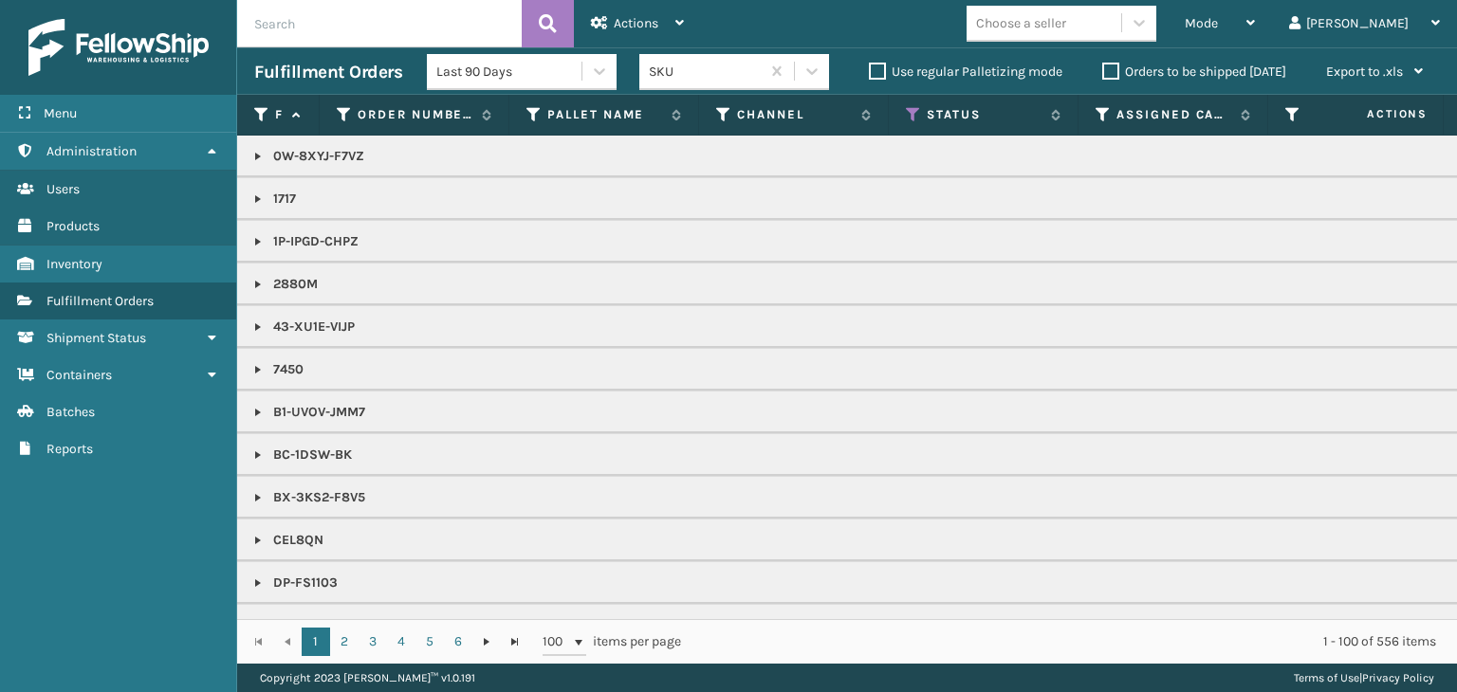
click at [1121, 17] on div "Choose a seller" at bounding box center [1043, 23] width 155 height 31
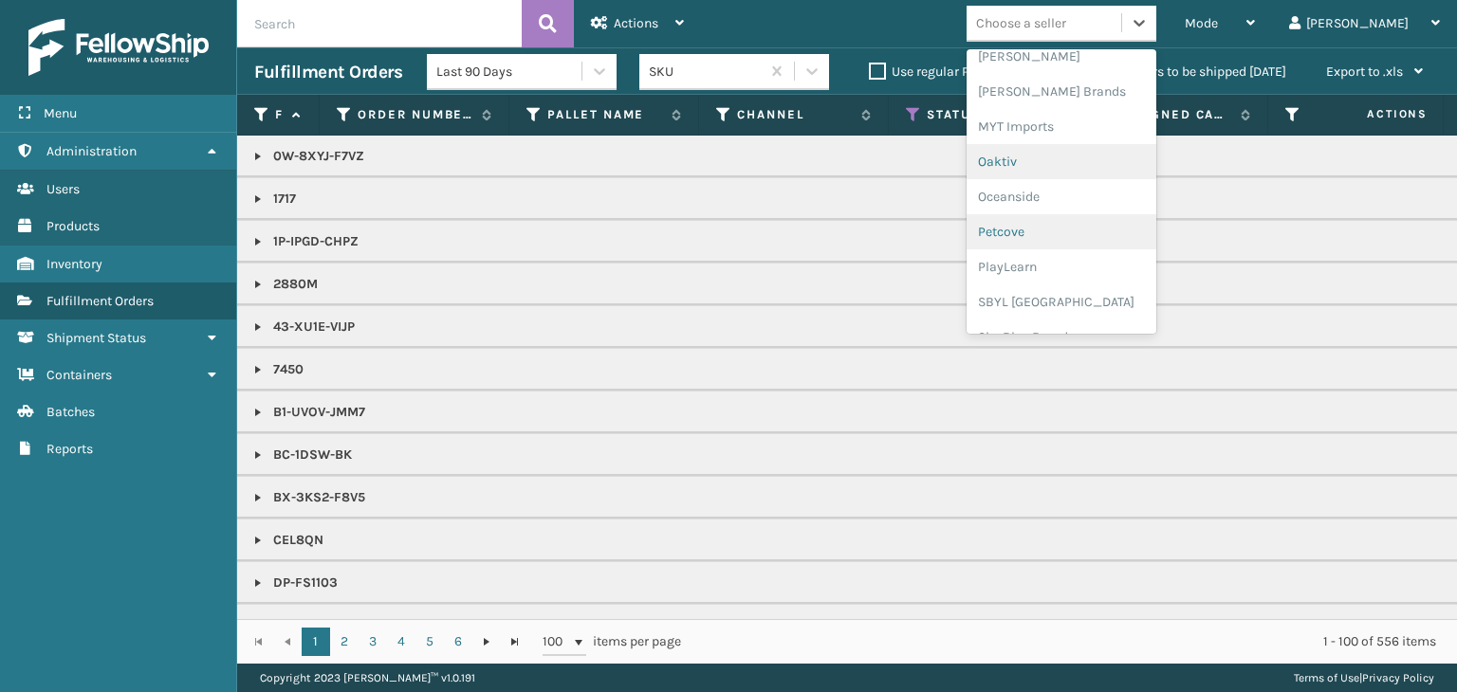
scroll to position [884, 0]
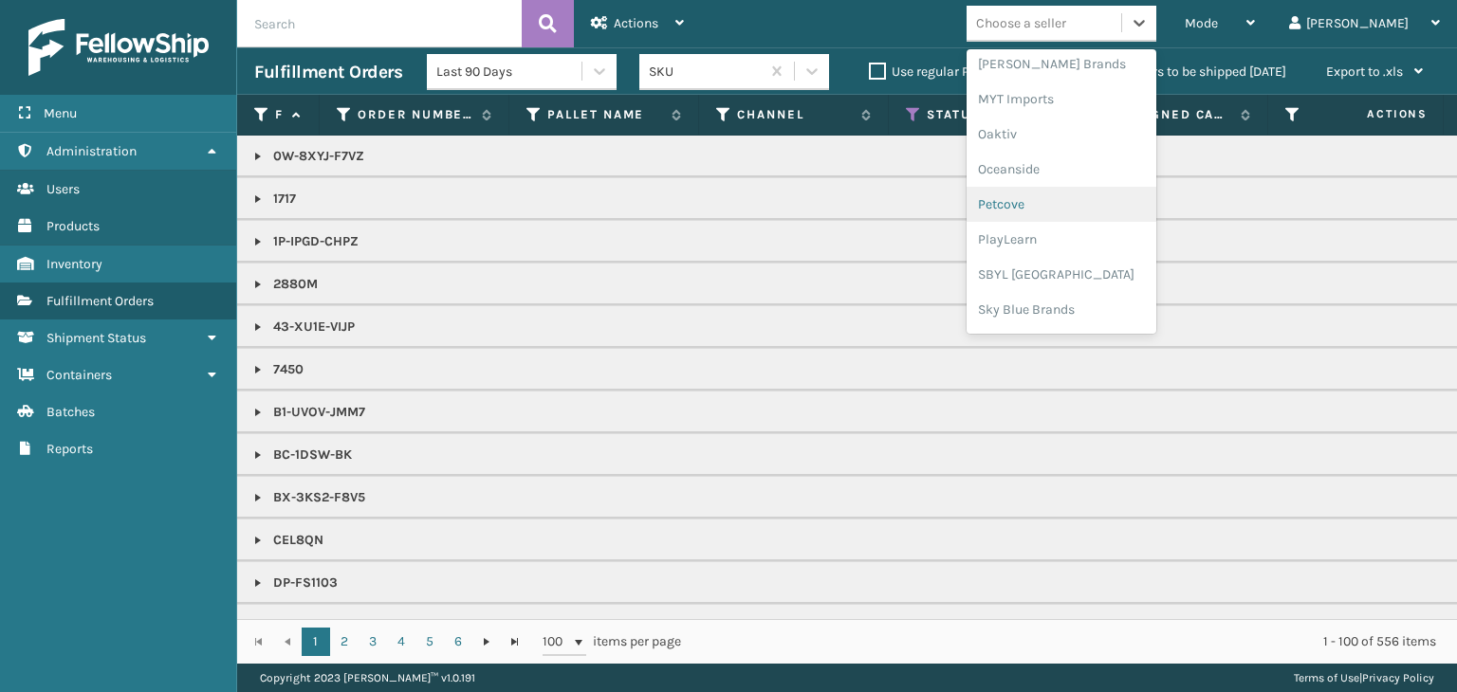
click at [1091, 216] on div "Petcove" at bounding box center [1061, 204] width 190 height 35
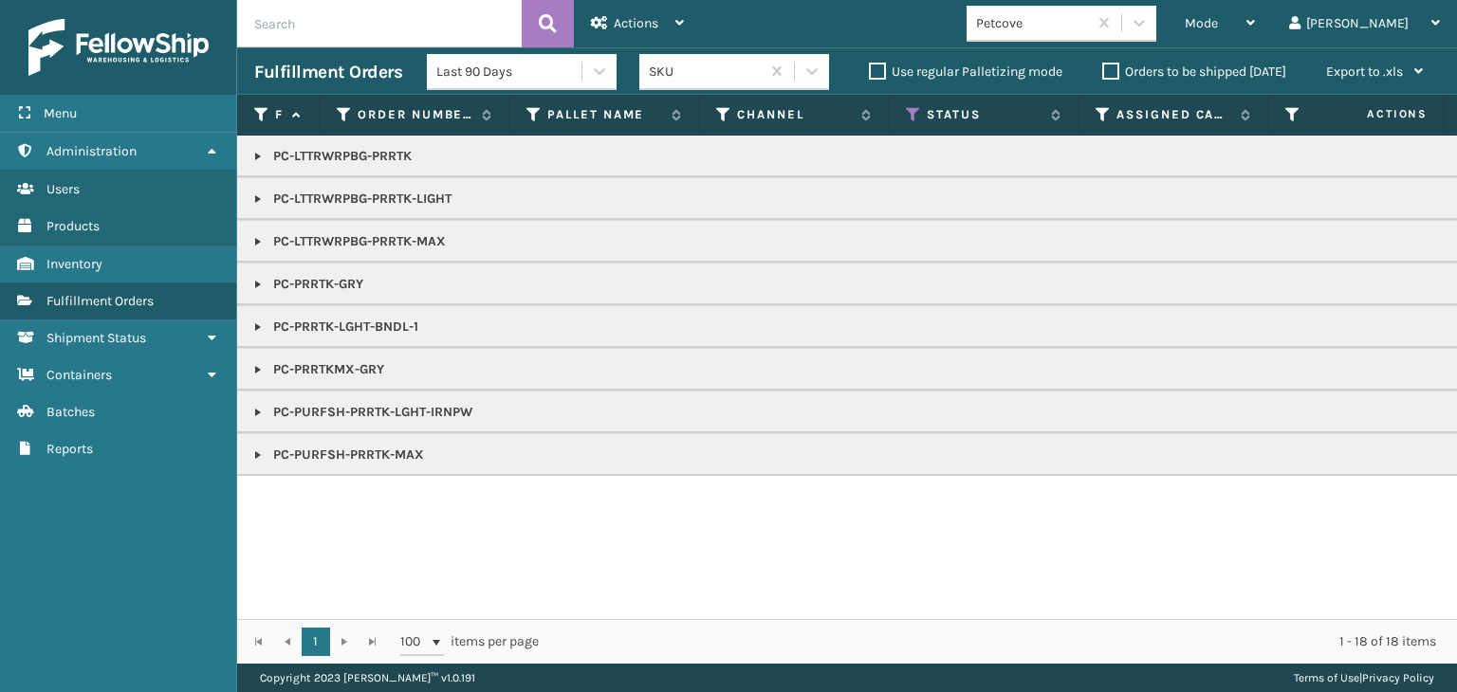
click at [253, 323] on link at bounding box center [257, 327] width 15 height 15
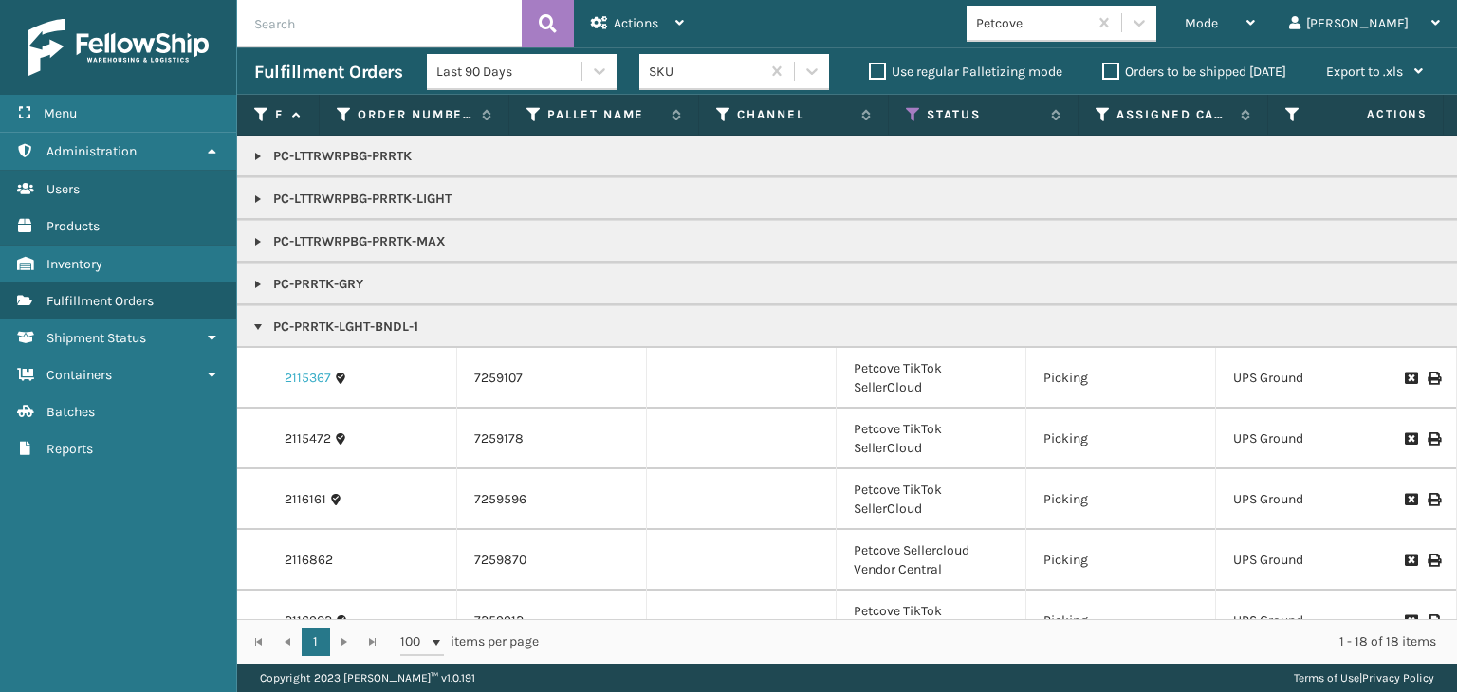
click at [296, 375] on link "2115367" at bounding box center [307, 378] width 46 height 19
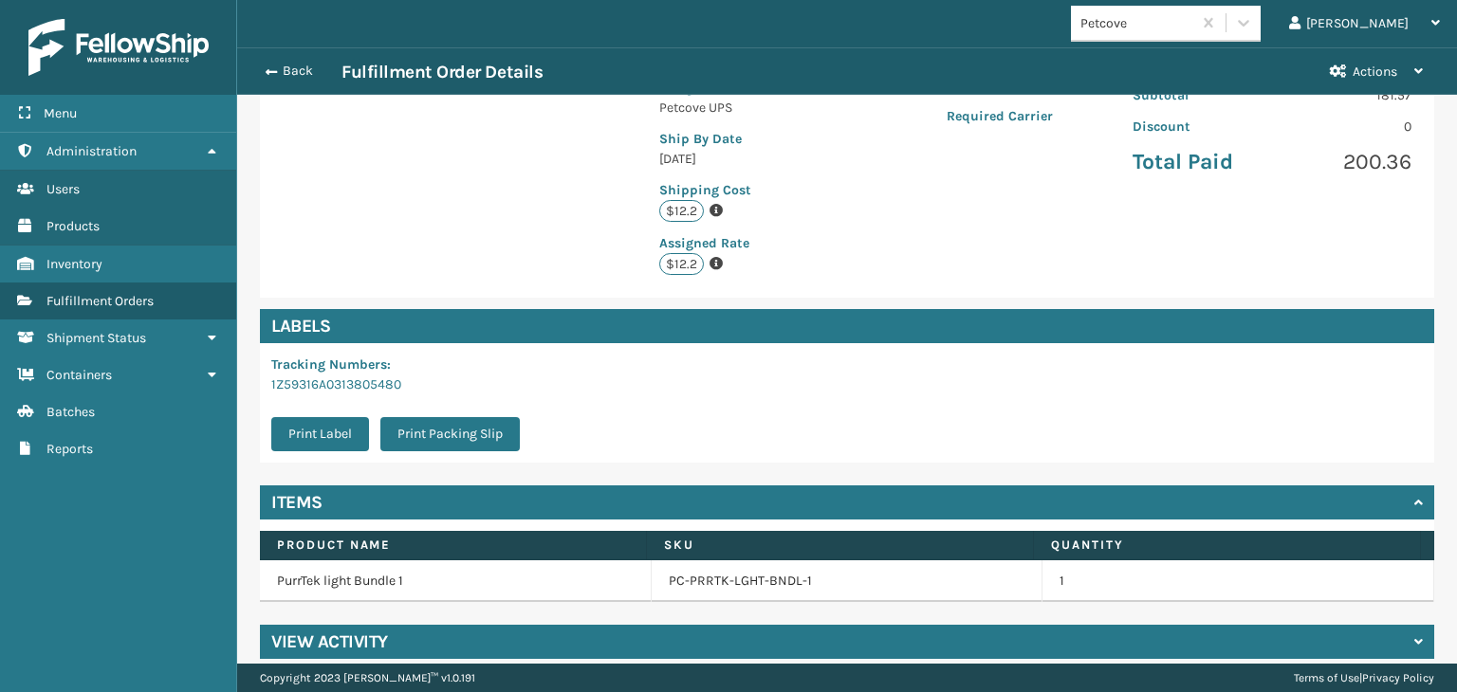
scroll to position [415, 0]
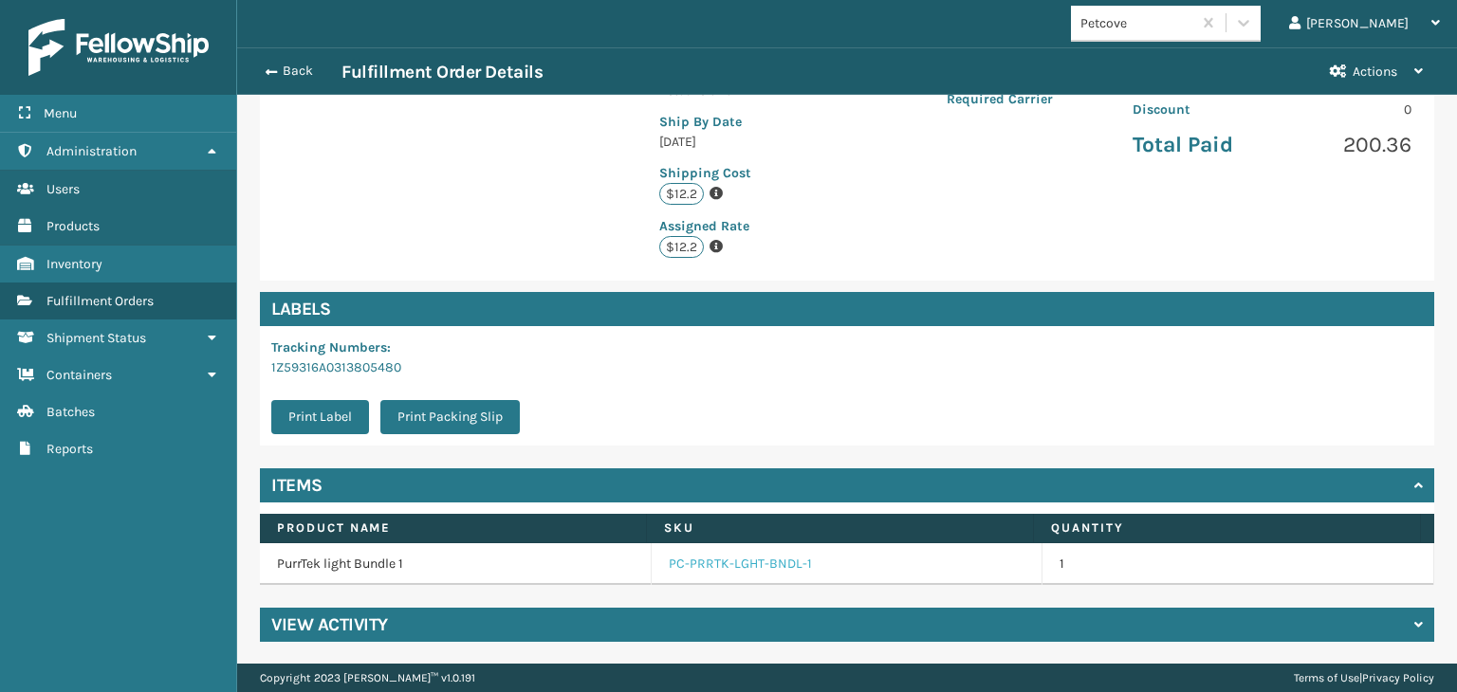
click at [731, 563] on link "PC-PRRTK-LGHT-BNDL-1" at bounding box center [740, 564] width 143 height 19
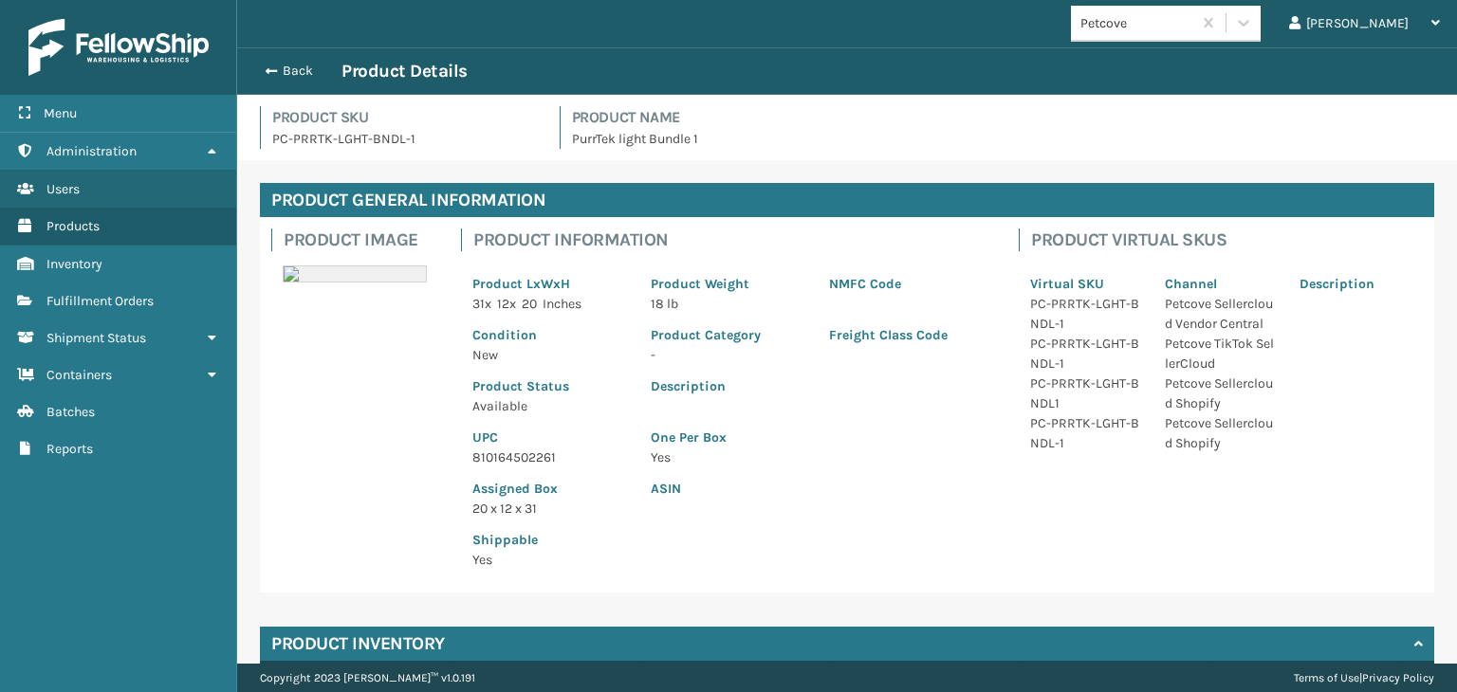
click at [538, 463] on p "810164502261" at bounding box center [550, 458] width 156 height 20
copy p "810164502261"
click at [291, 65] on button "Back" at bounding box center [297, 71] width 87 height 17
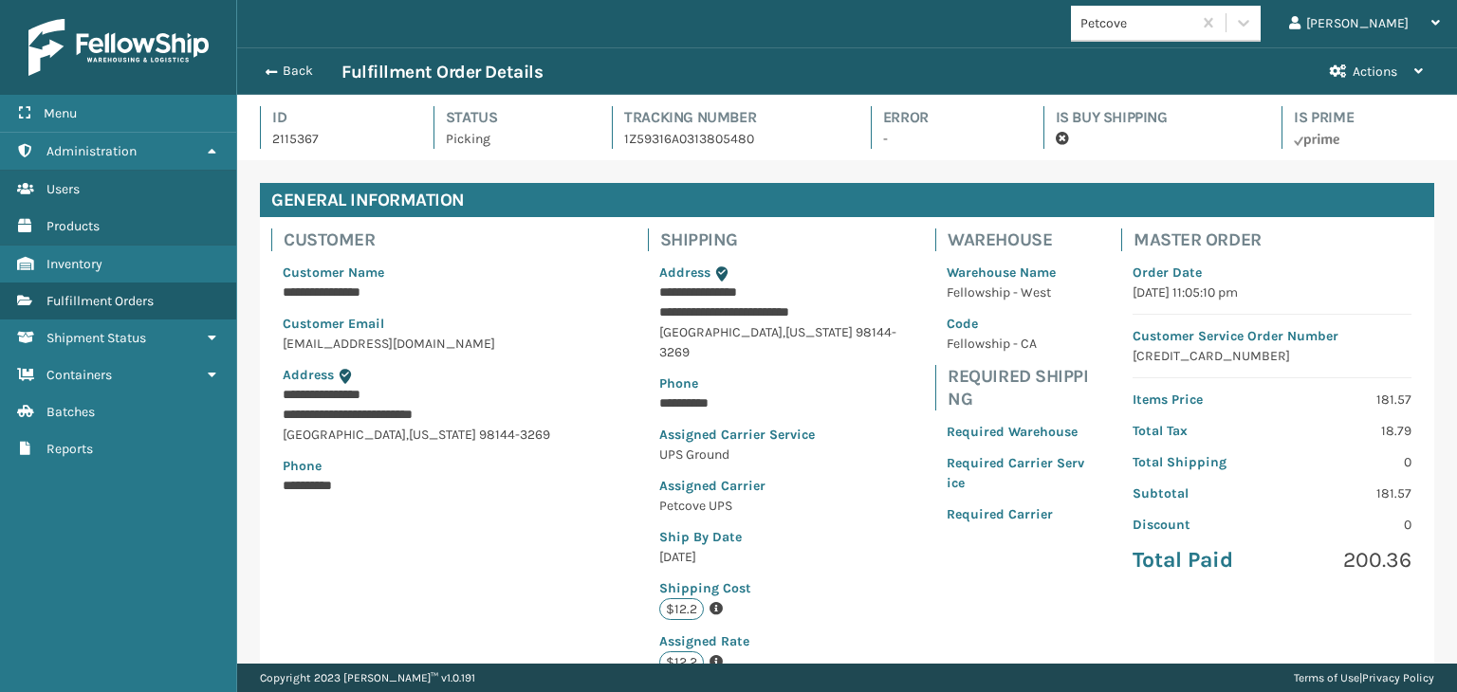
click at [291, 67] on button "Back" at bounding box center [297, 71] width 87 height 17
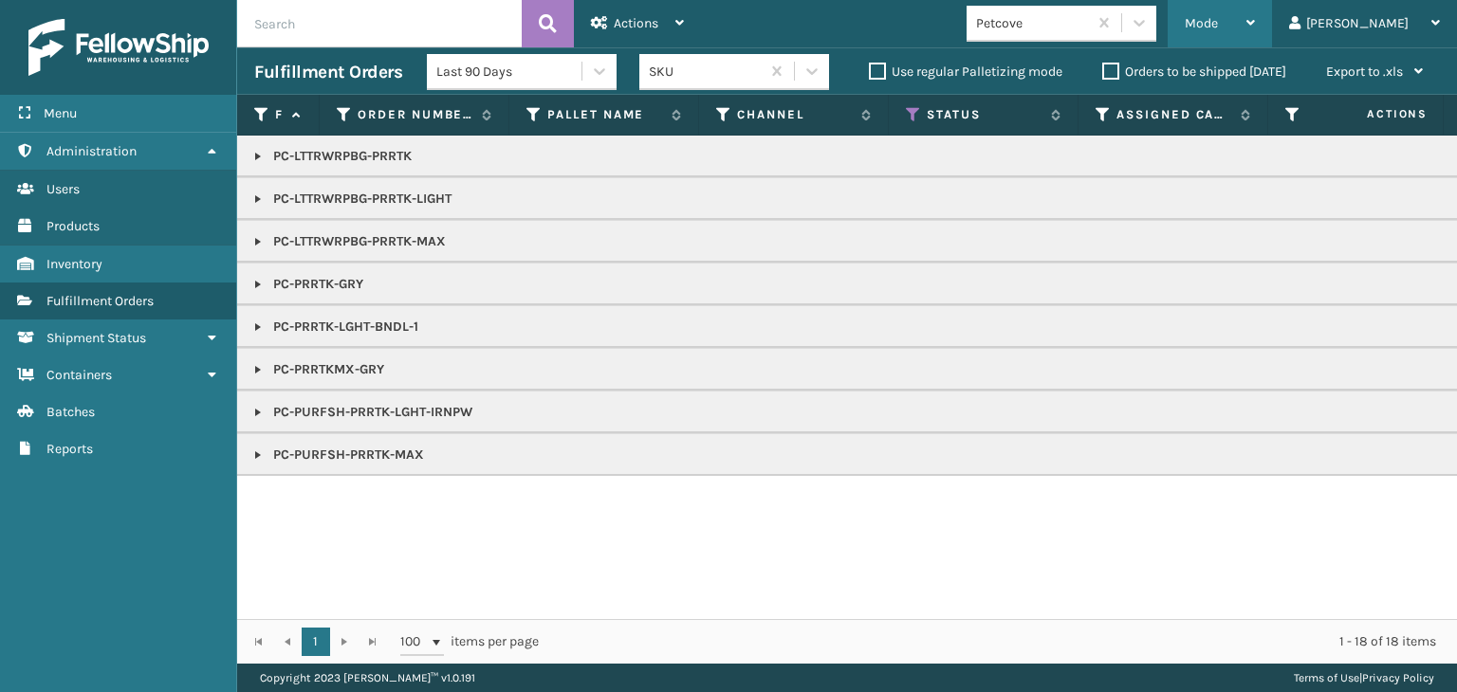
click at [1218, 20] on span "Mode" at bounding box center [1200, 23] width 33 height 16
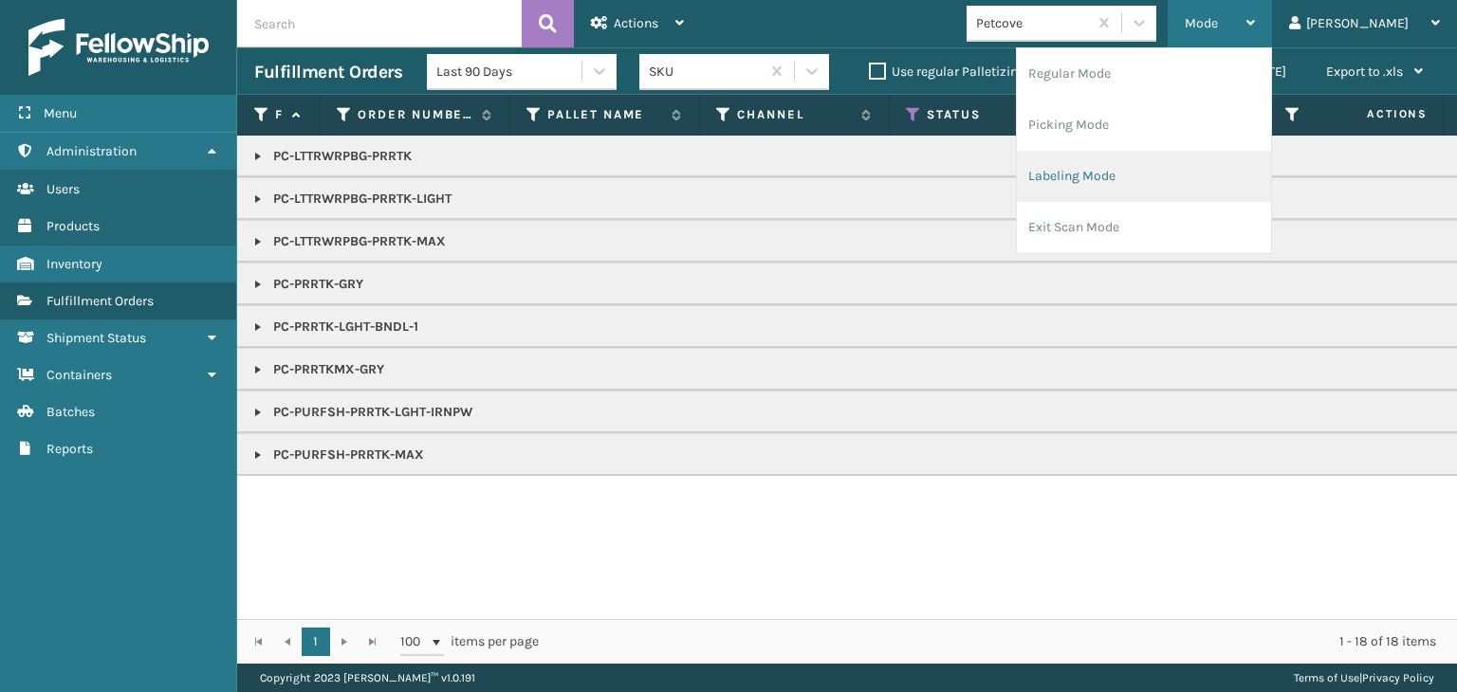
click at [1121, 193] on li "Labeling Mode" at bounding box center [1144, 176] width 254 height 51
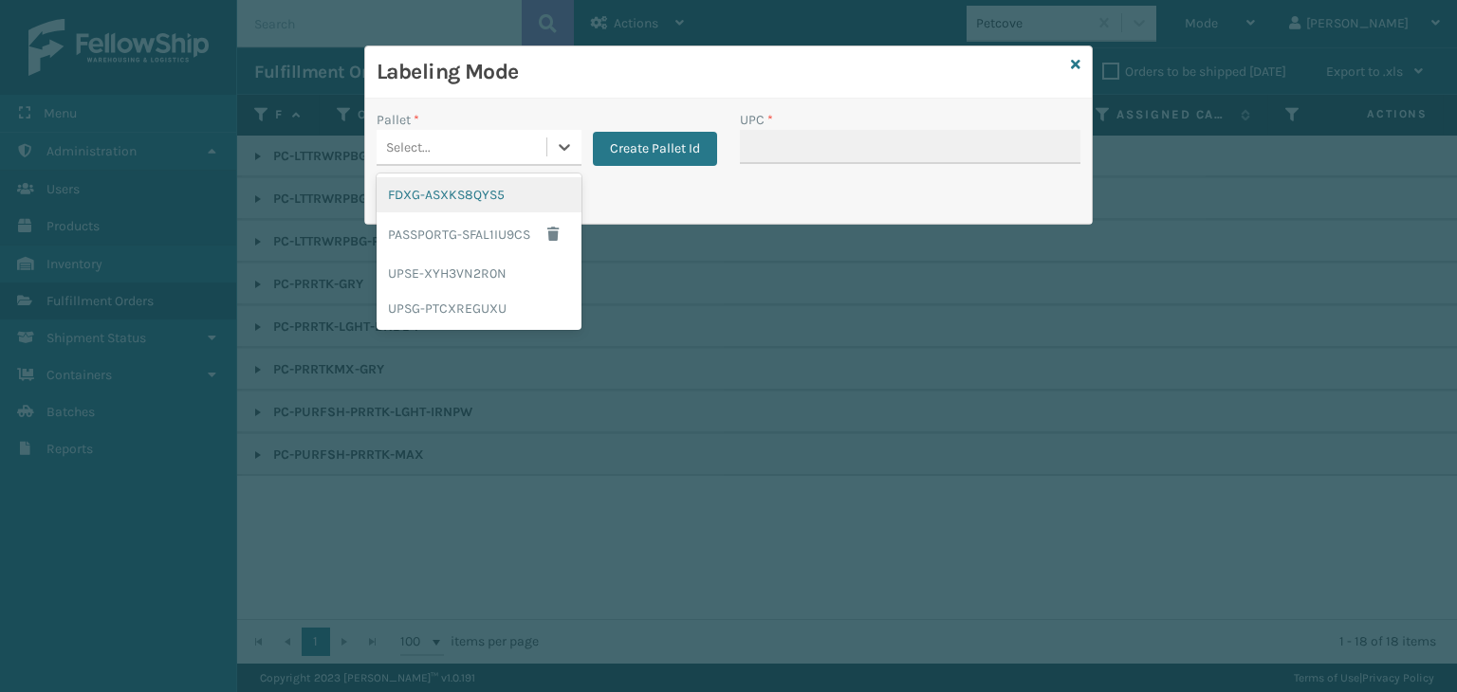
drag, startPoint x: 439, startPoint y: 145, endPoint x: 453, endPoint y: 153, distance: 16.1
click at [440, 145] on div "Select..." at bounding box center [461, 147] width 170 height 31
click at [464, 313] on div "UPSG-PTCXREGUXU" at bounding box center [478, 308] width 205 height 35
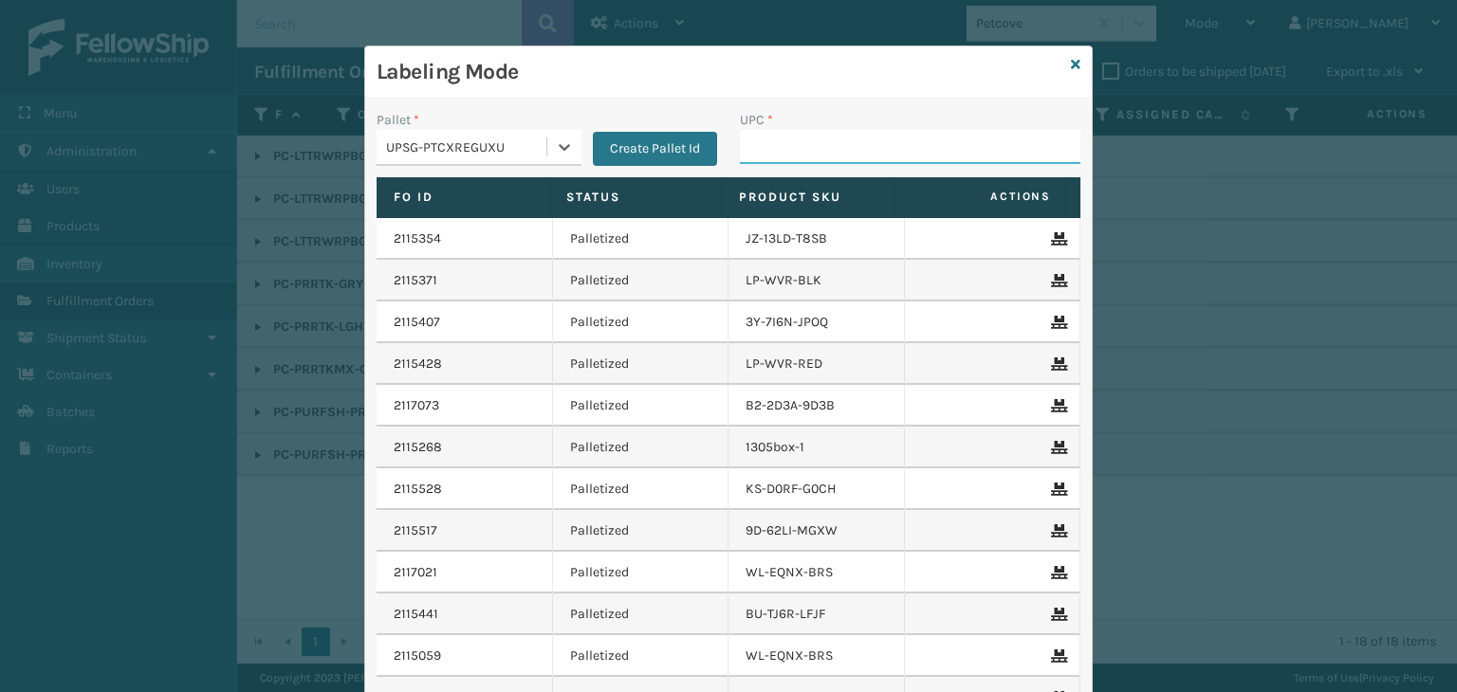
click at [816, 143] on input "UPC *" at bounding box center [910, 147] width 340 height 34
paste input "810164502261"
type input "810164502261"
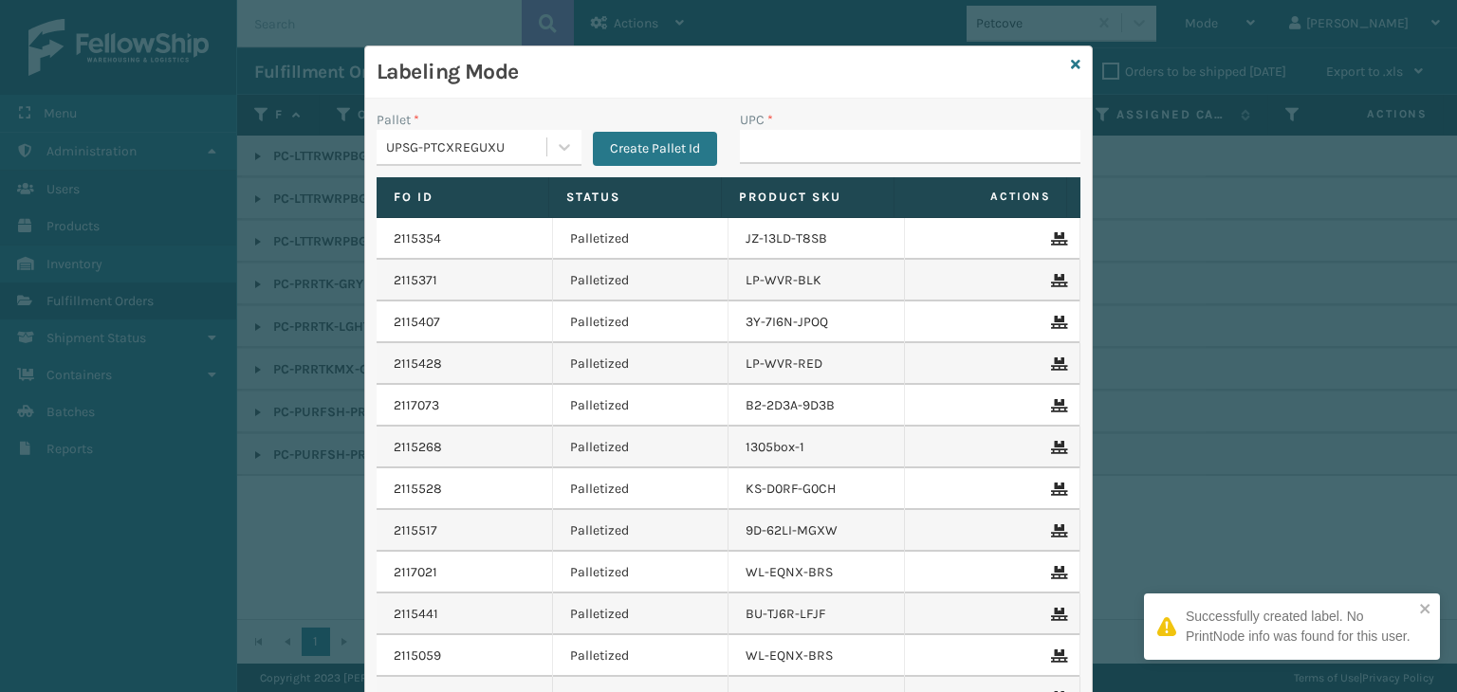
type input "810164502261"
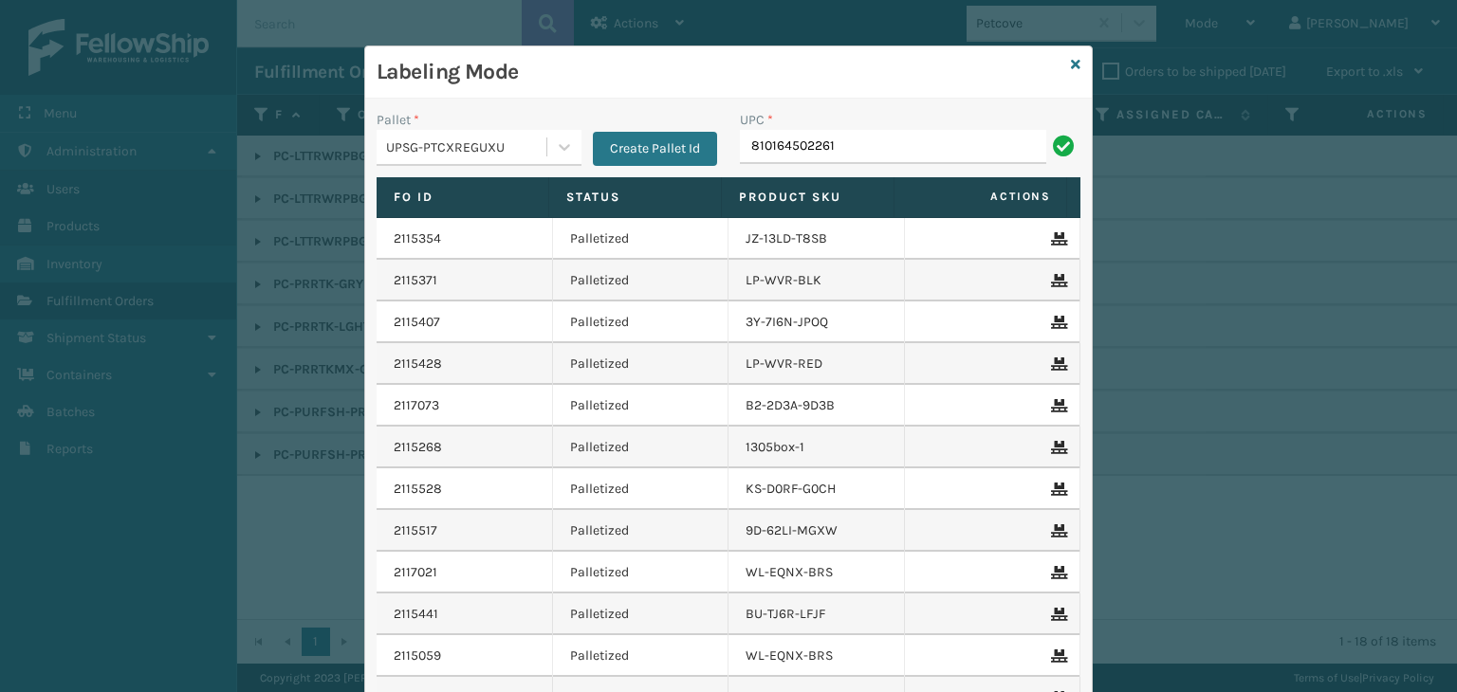
type input "810164502261"
type input "85005306"
type input "8101645"
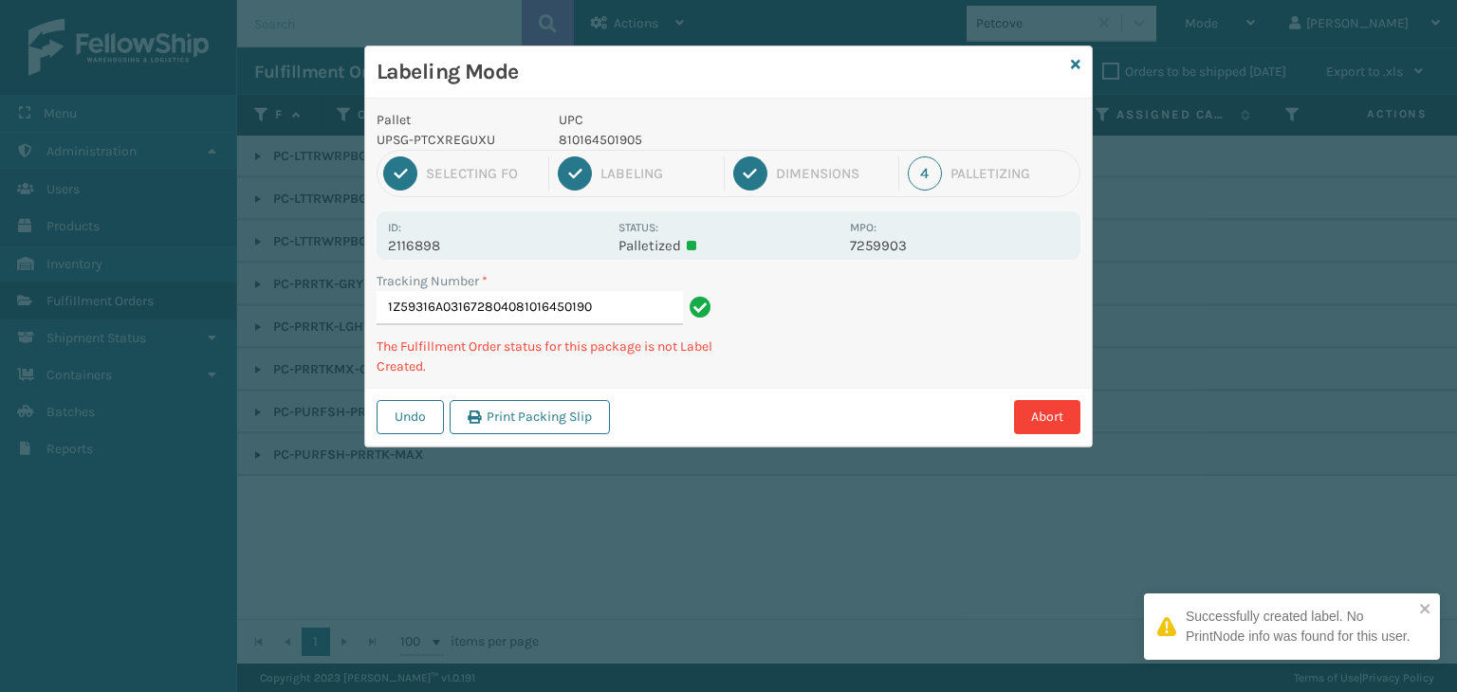
type input "1Z59316A0316728040810164501905"
type input "1Z59316A0319403475810164501905"
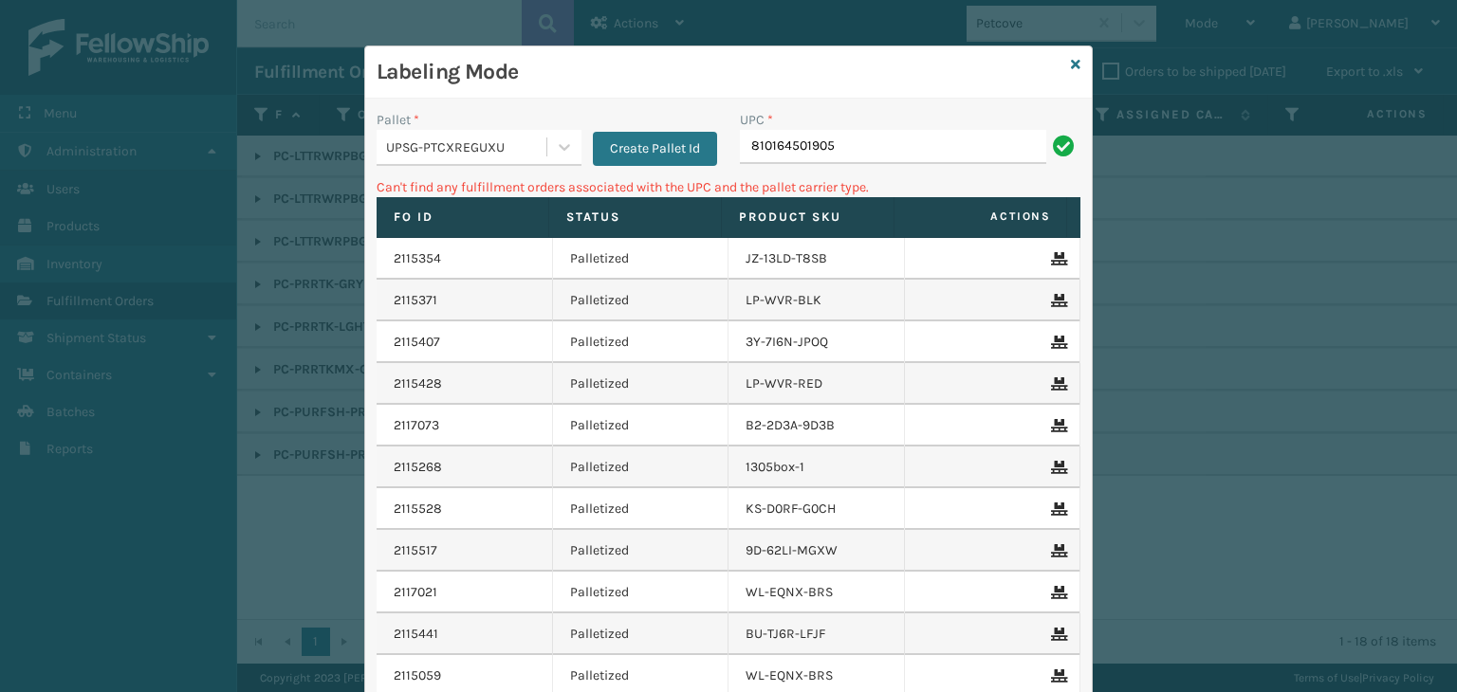
click at [856, 143] on input "810164501905" at bounding box center [893, 147] width 306 height 34
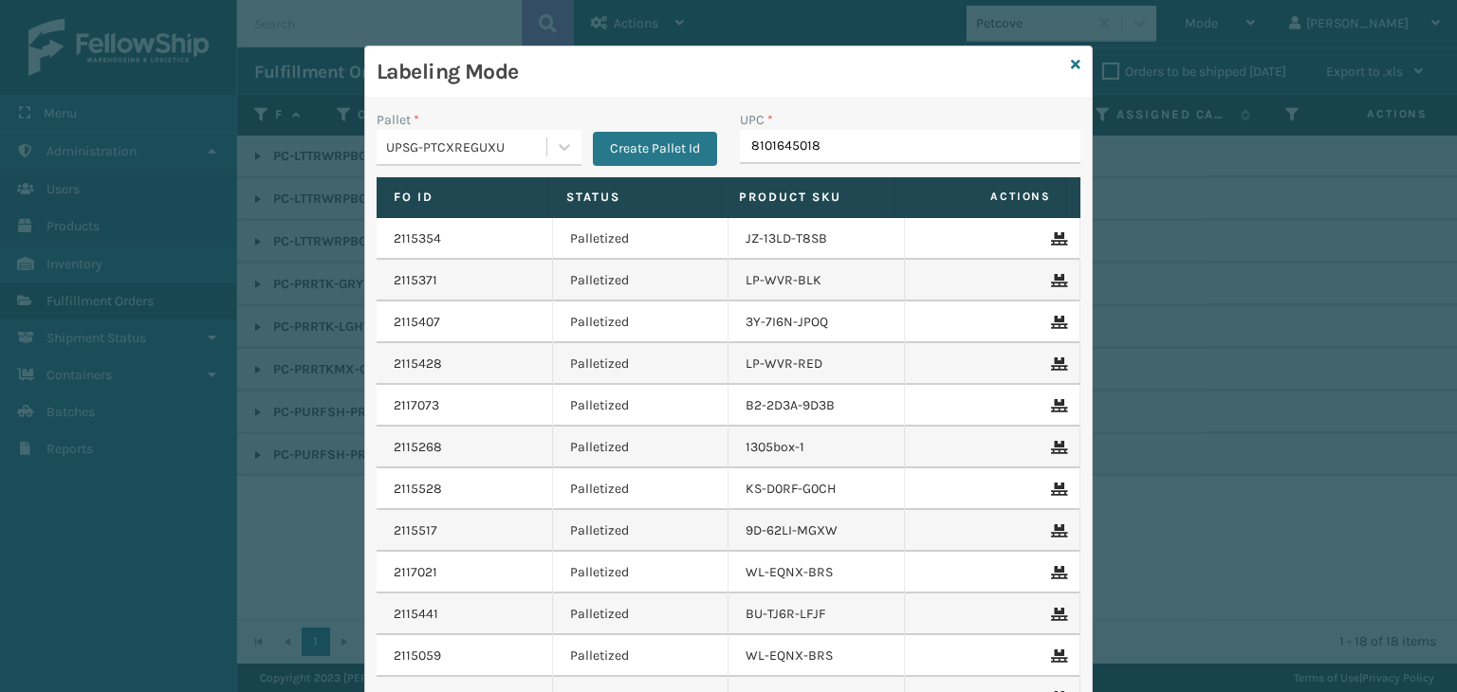
type input "81016450189"
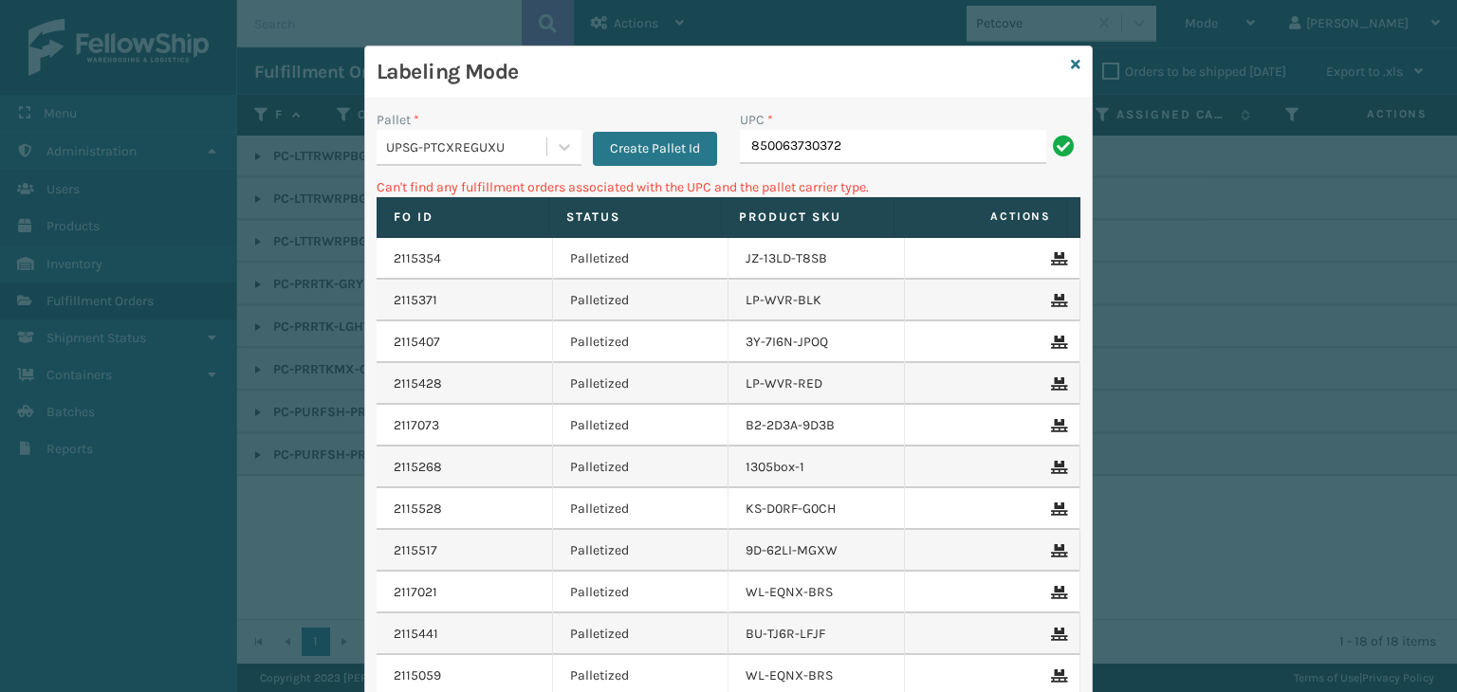
drag, startPoint x: 868, startPoint y: 148, endPoint x: 535, endPoint y: 95, distance: 337.1
click at [535, 97] on div "Labeling Mode Pallet * UPSG-PTCXREGUXU Create Pallet Id UPC * 850063730372 Can'…" at bounding box center [728, 441] width 726 height 790
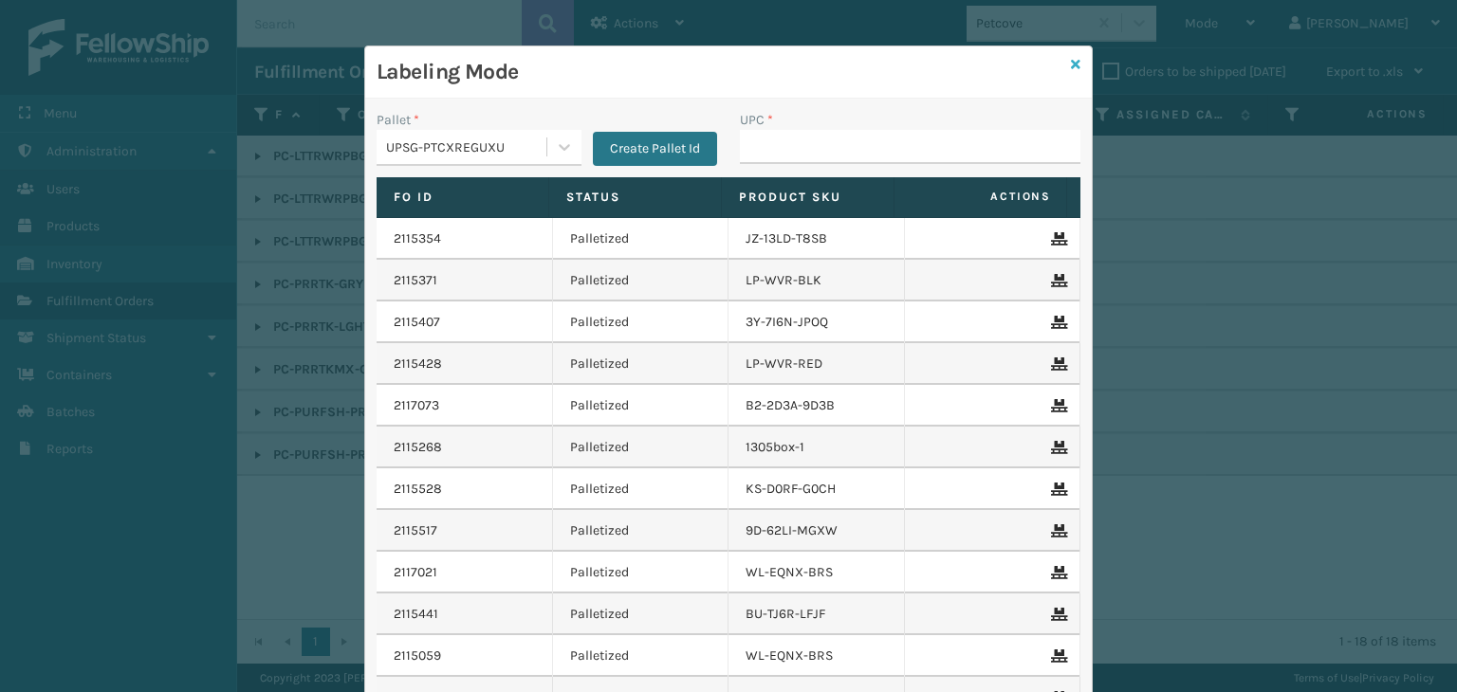
click at [1071, 68] on icon at bounding box center [1075, 64] width 9 height 13
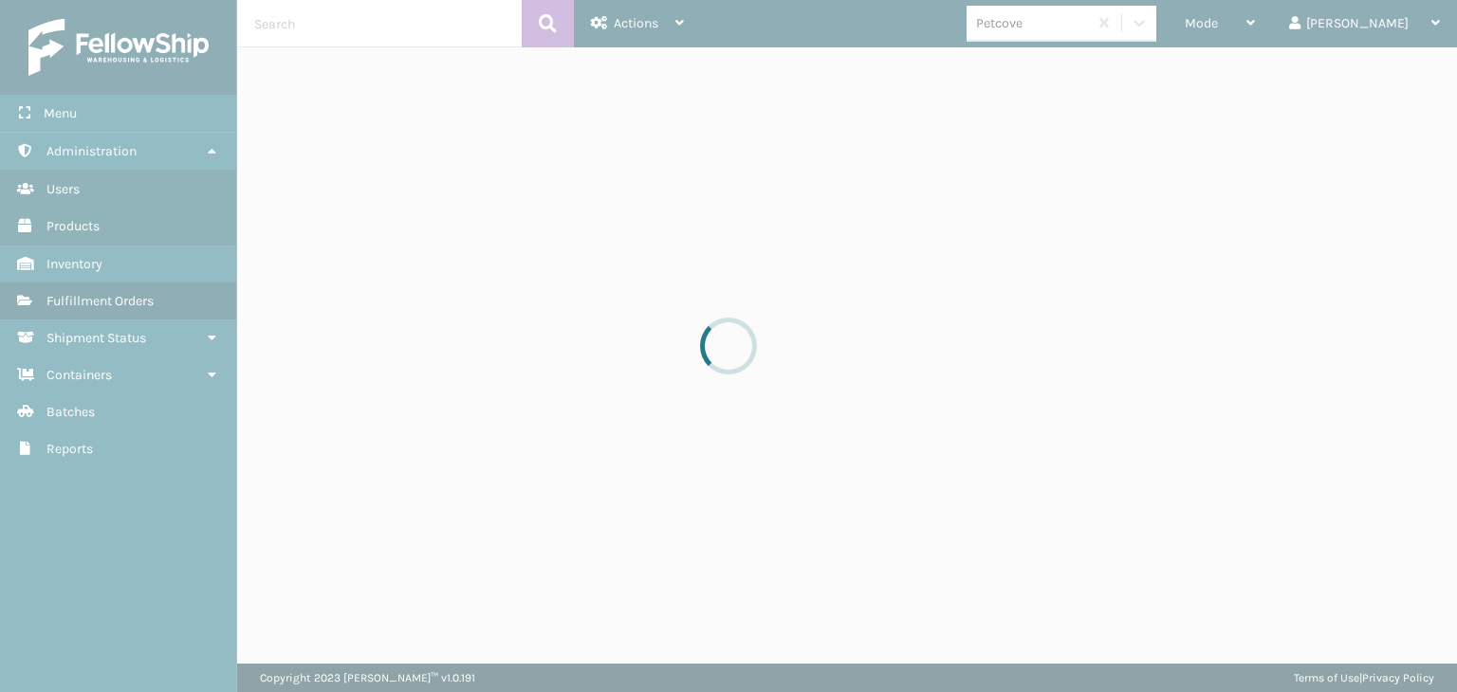
click at [1052, 38] on div "Petcove" at bounding box center [1026, 23] width 120 height 31
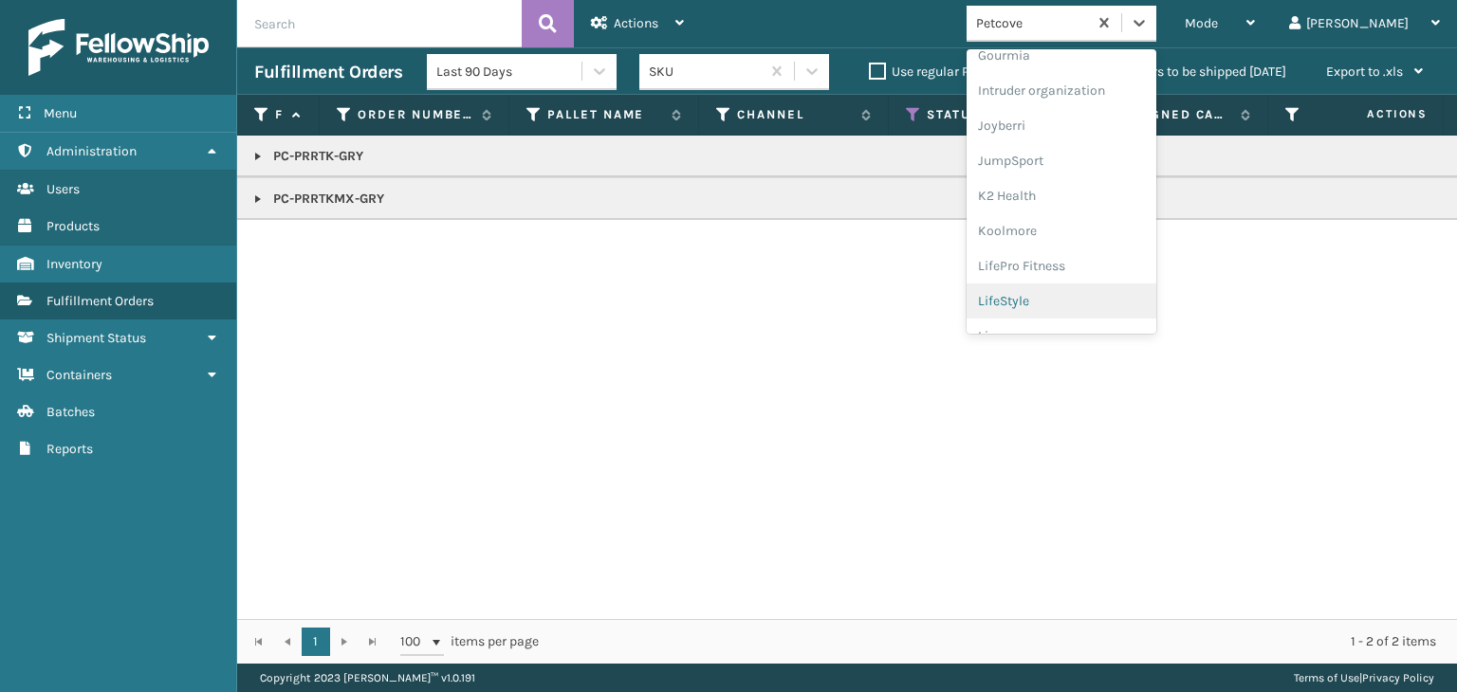
scroll to position [477, 0]
click at [1072, 196] on div "JumpSport" at bounding box center [1061, 190] width 190 height 35
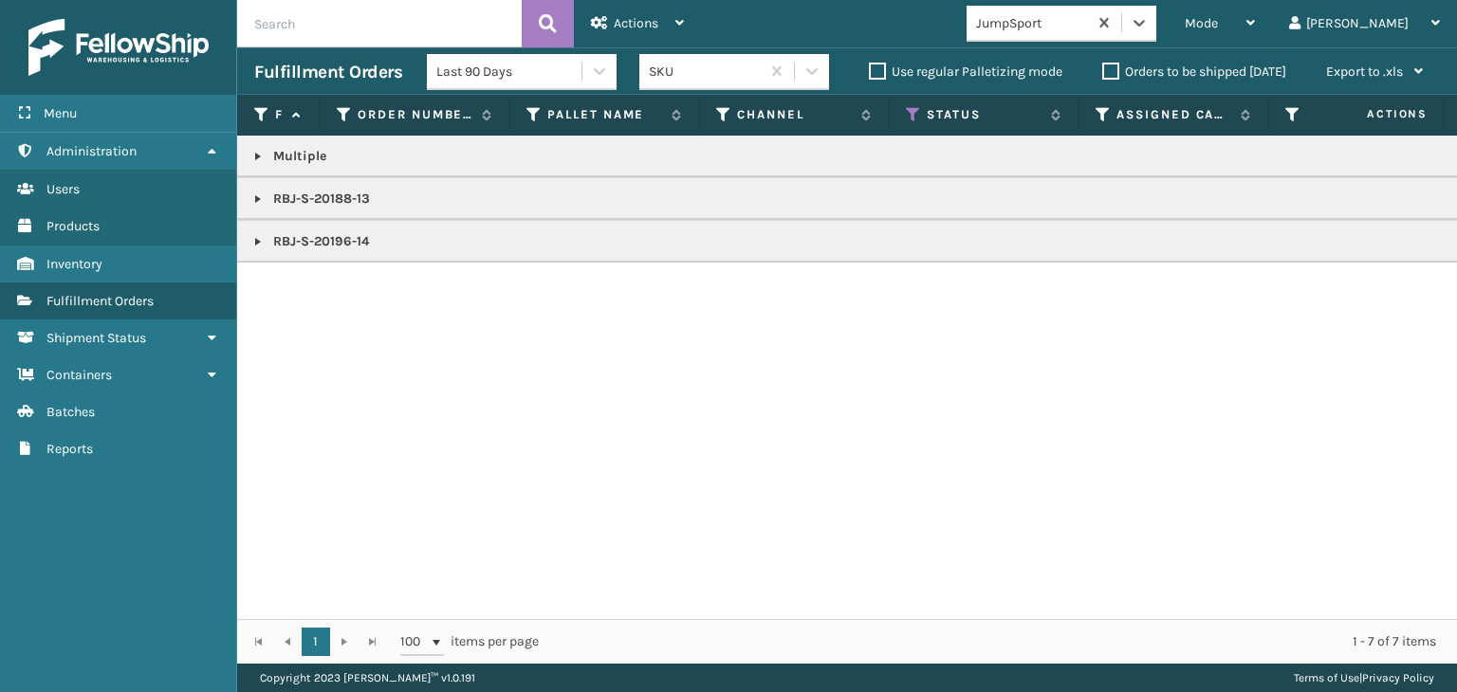
drag, startPoint x: 1109, startPoint y: 13, endPoint x: 1126, endPoint y: 28, distance: 22.1
click at [1089, 15] on div "JumpSport" at bounding box center [1032, 23] width 113 height 20
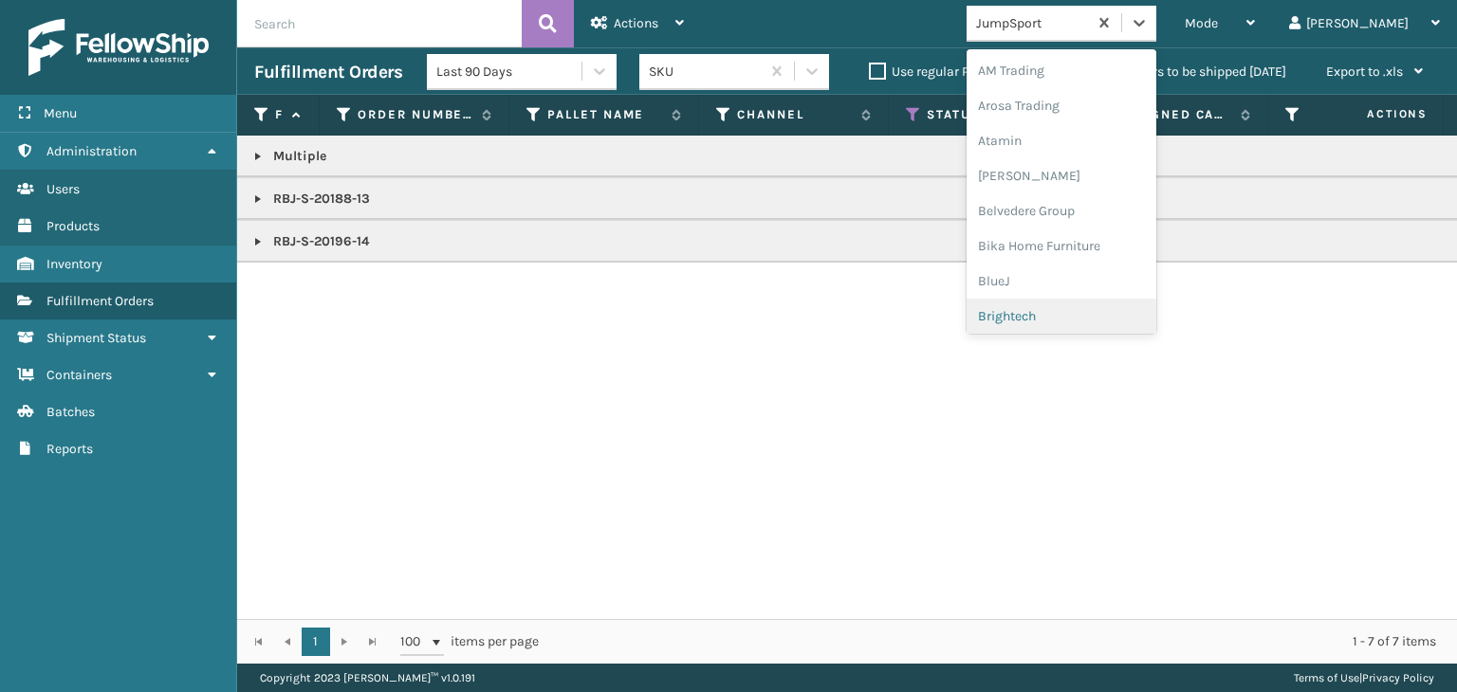
scroll to position [474, 0]
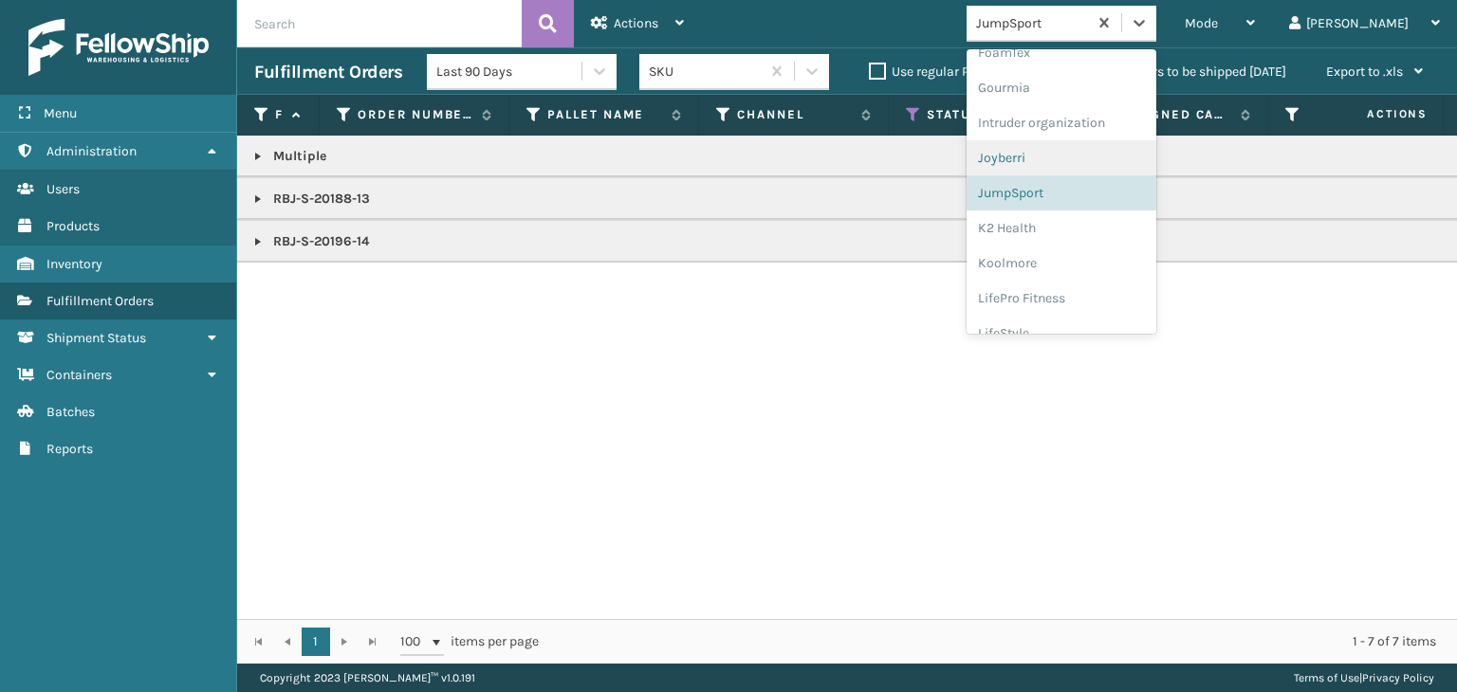
click at [1080, 164] on div "Joyberri" at bounding box center [1061, 157] width 190 height 35
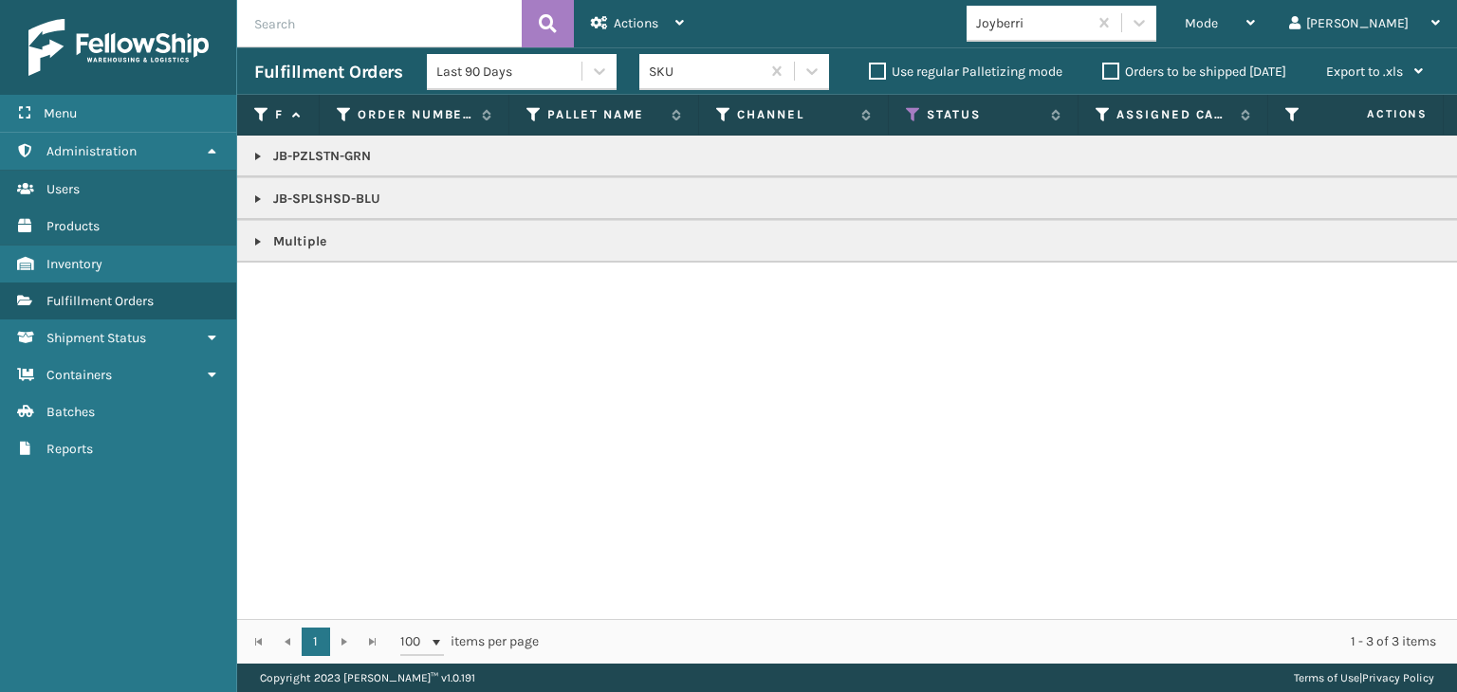
click at [262, 241] on link at bounding box center [257, 241] width 15 height 15
click at [296, 313] on link "2116647" at bounding box center [307, 311] width 46 height 19
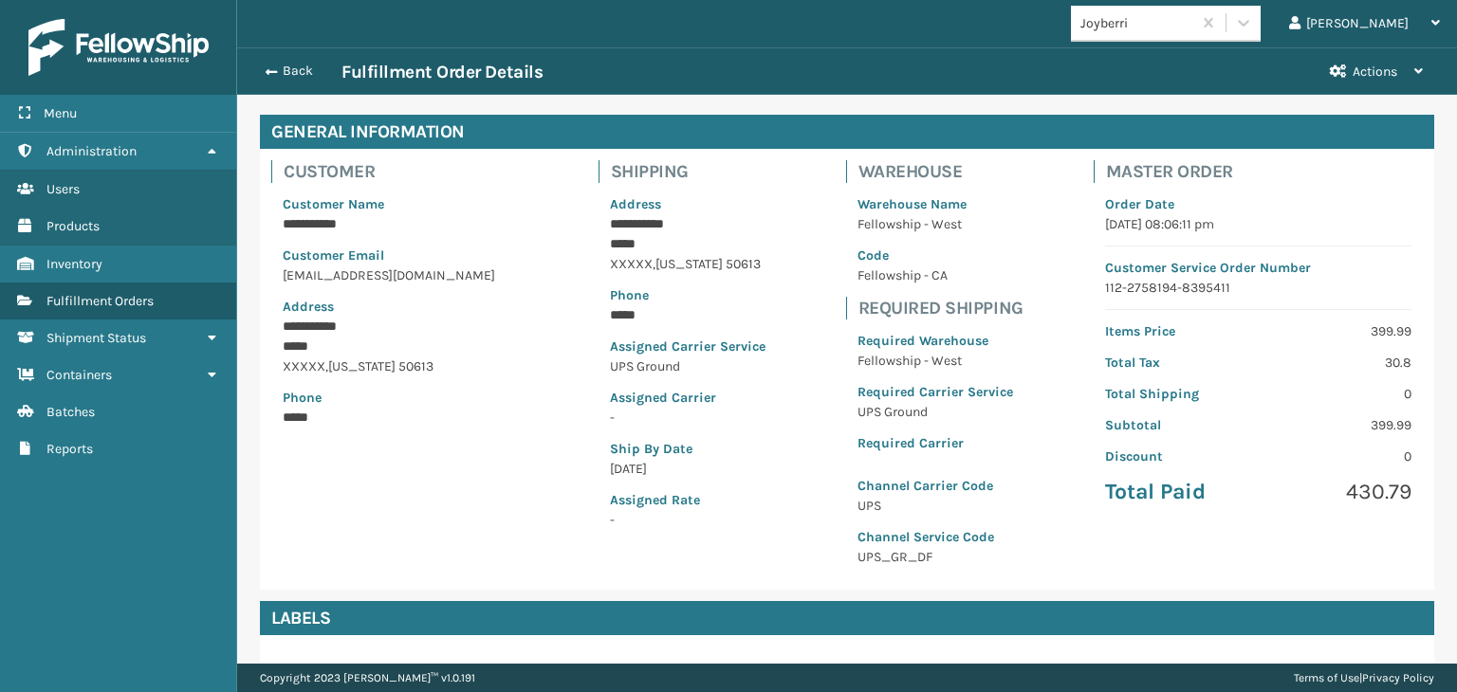
scroll to position [379, 0]
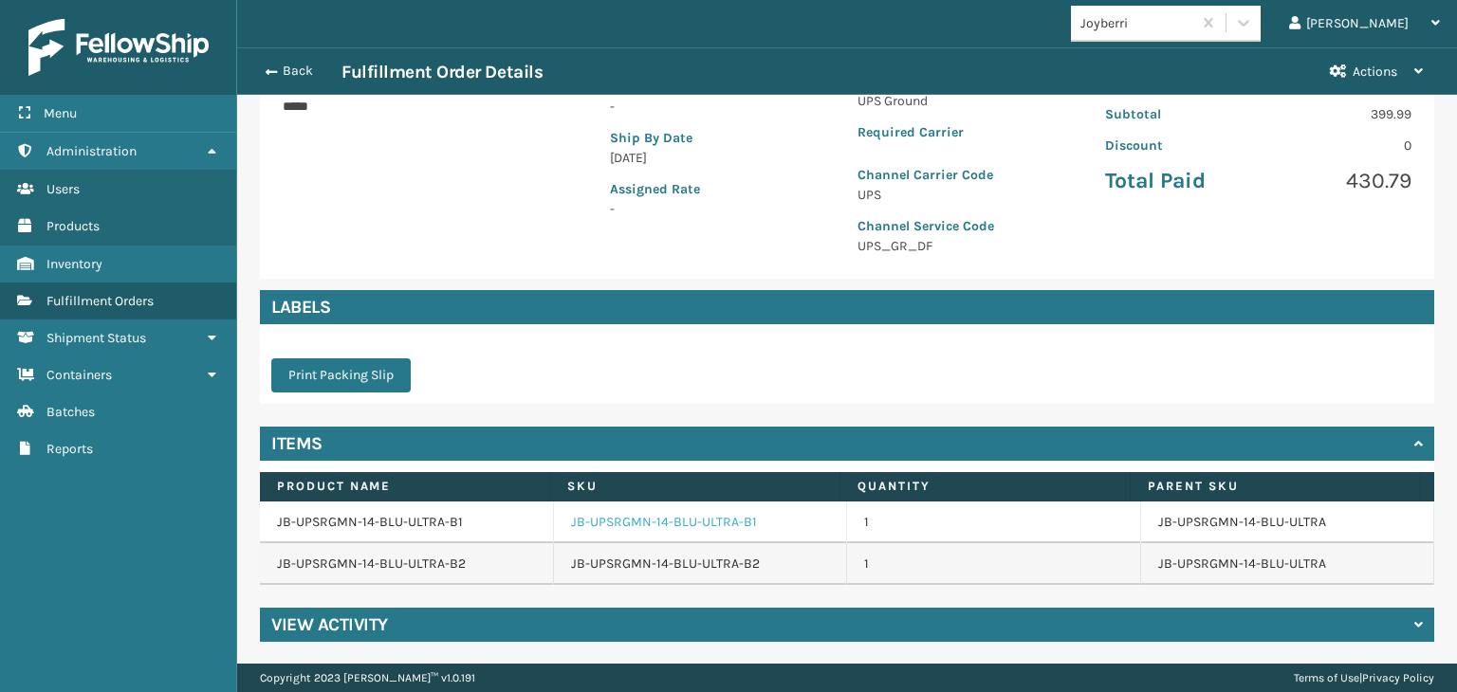
click at [640, 522] on link "JB-UPSRGMN-14-BLU-ULTRA-B1" at bounding box center [664, 522] width 186 height 19
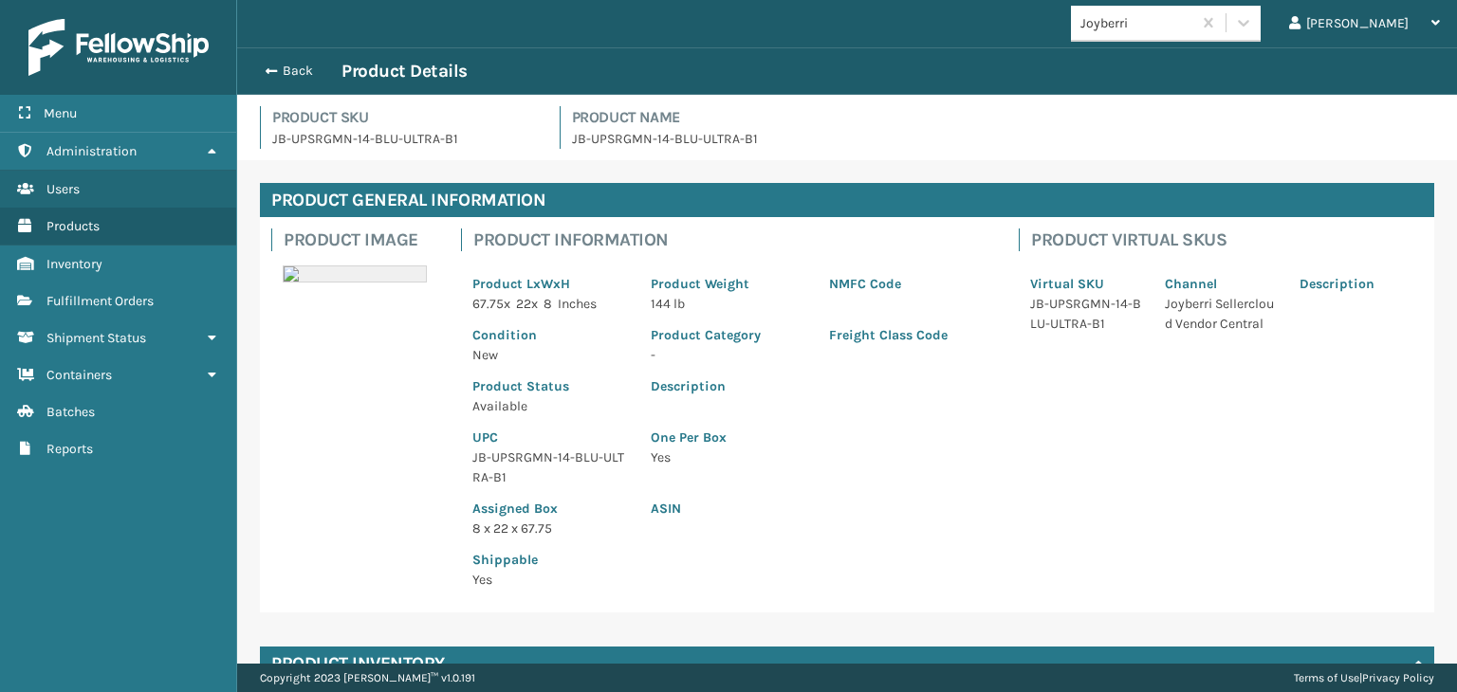
click at [535, 456] on p "JB-UPSRGMN-14-BLU-ULTRA-B1" at bounding box center [550, 468] width 156 height 40
copy p "JB-UPSRGMN-14-BLU-ULTRA-B1"
click at [289, 76] on button "Back" at bounding box center [297, 71] width 87 height 17
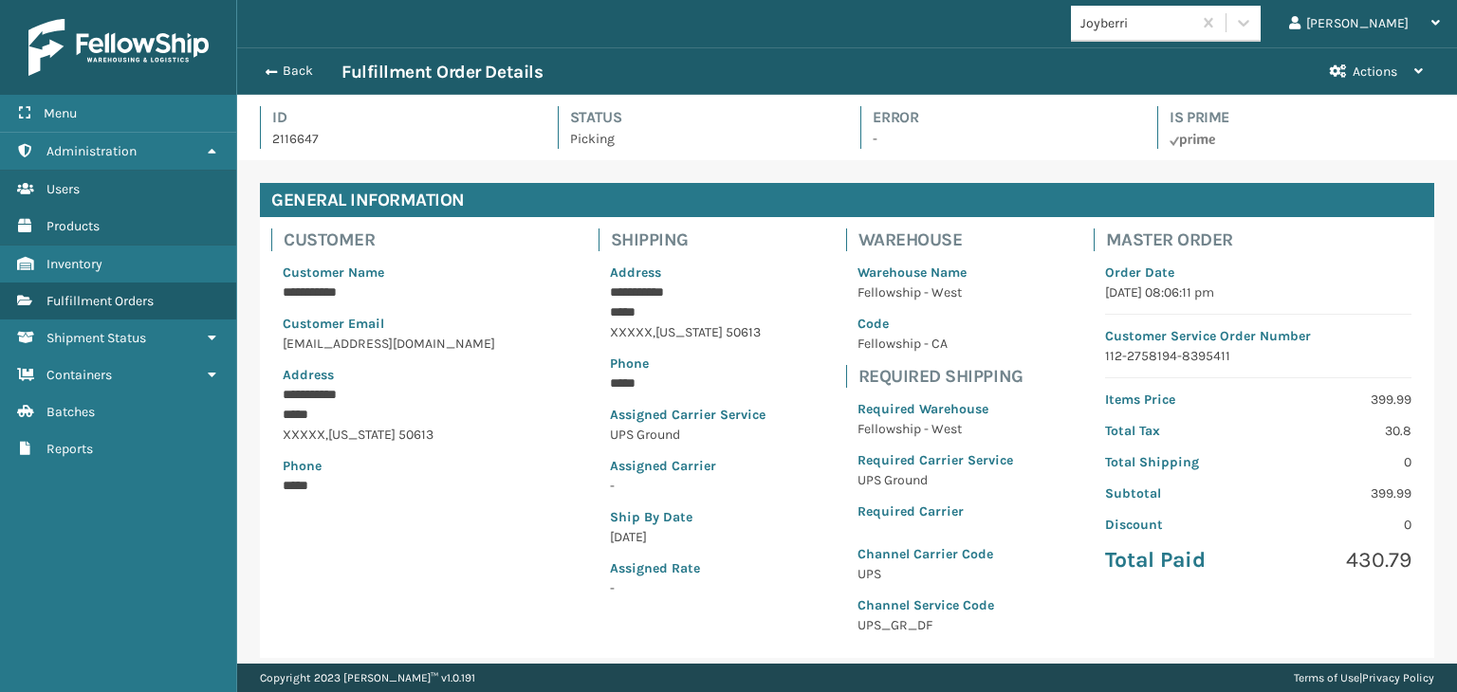
scroll to position [46, 1219]
click at [284, 65] on button "Back" at bounding box center [297, 71] width 87 height 17
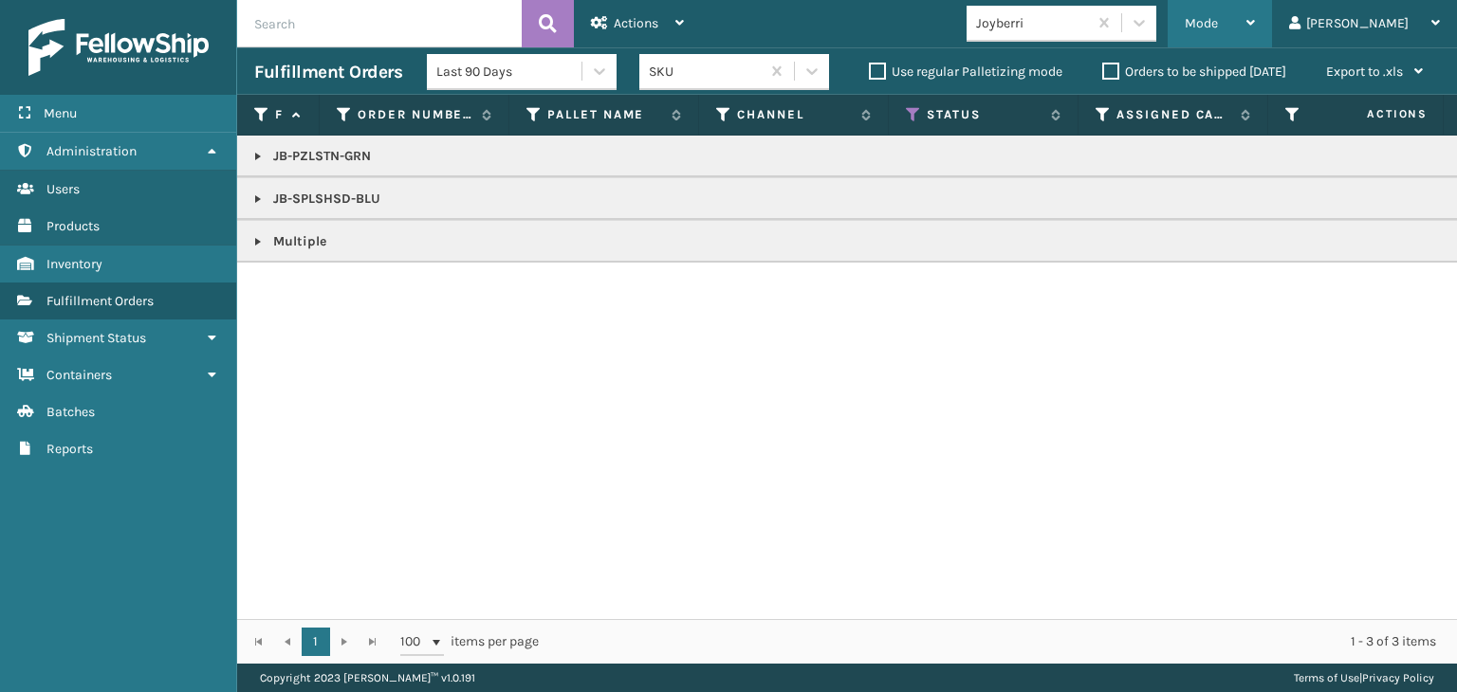
click at [1255, 34] on div "Mode" at bounding box center [1219, 23] width 70 height 47
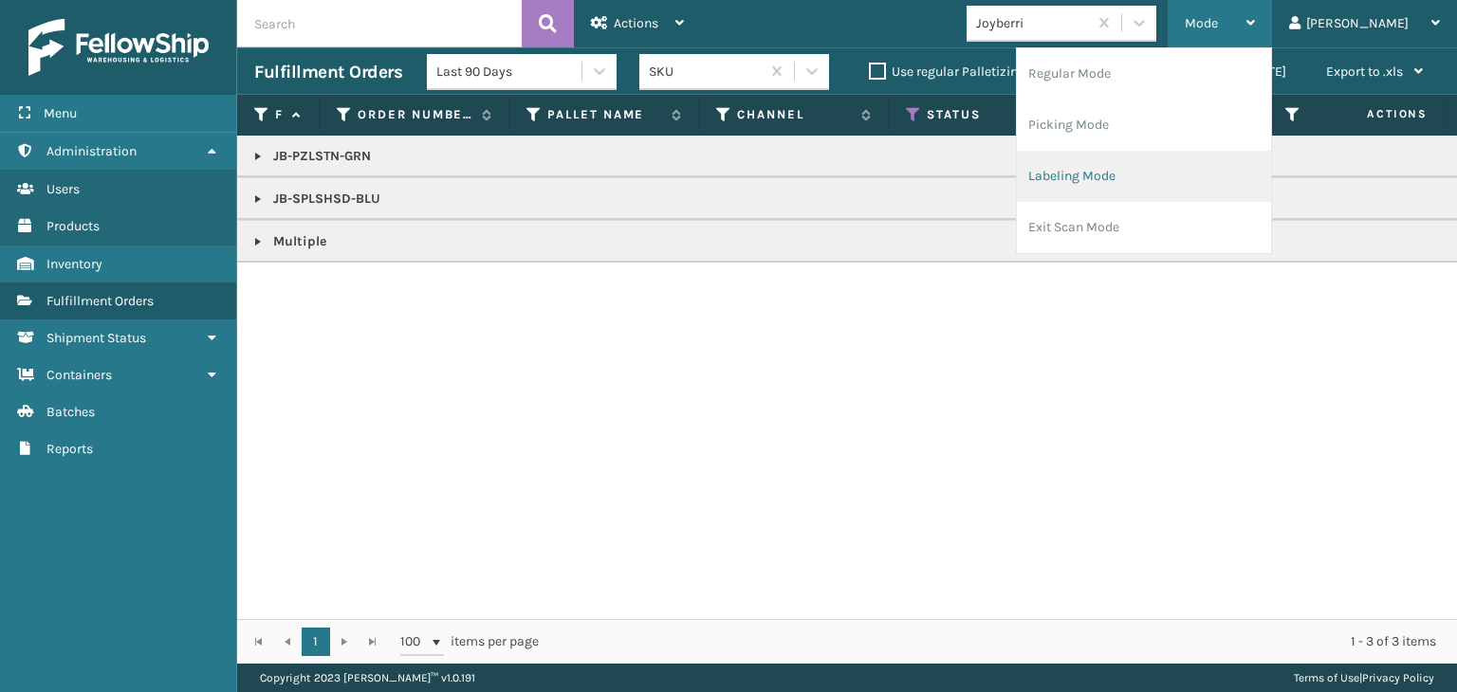
click at [1134, 187] on li "Labeling Mode" at bounding box center [1144, 176] width 254 height 51
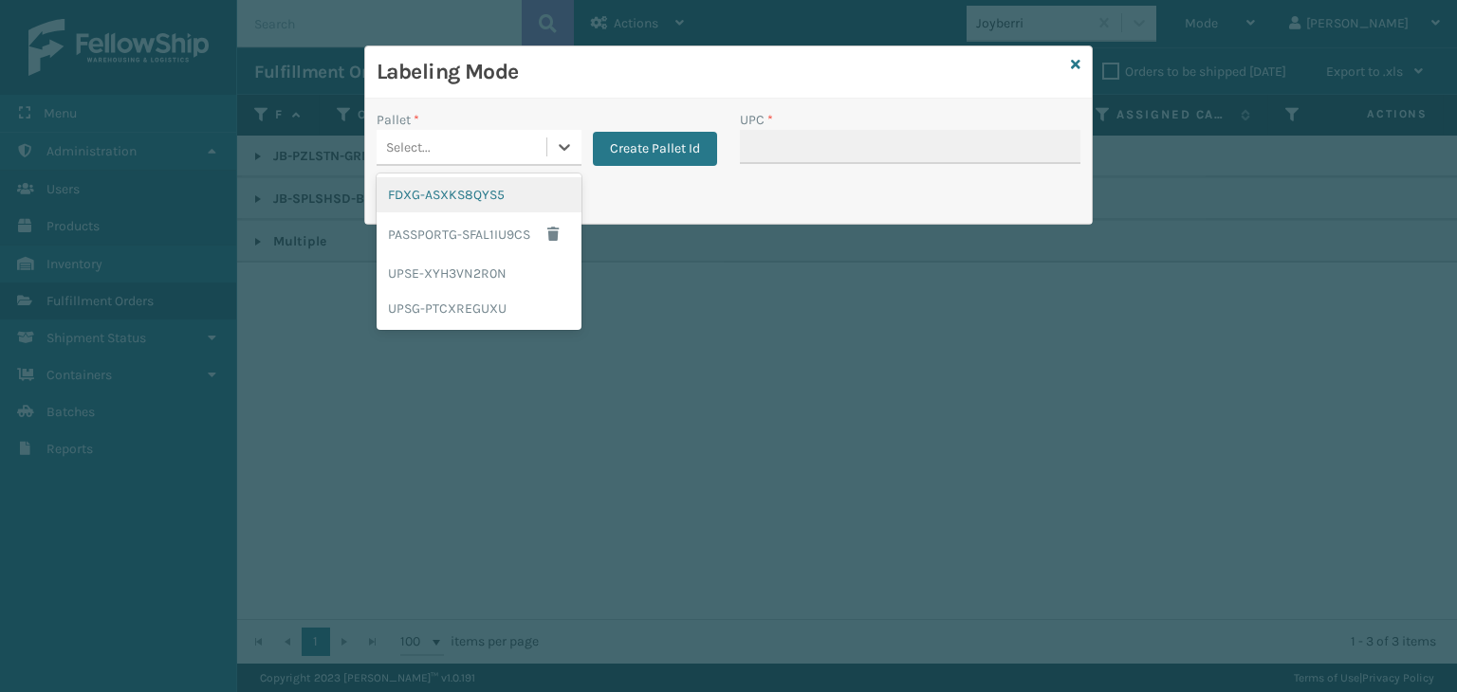
click at [454, 149] on div "Select..." at bounding box center [461, 147] width 170 height 31
click at [459, 305] on div "UPSG-PTCXREGUXU" at bounding box center [478, 308] width 205 height 35
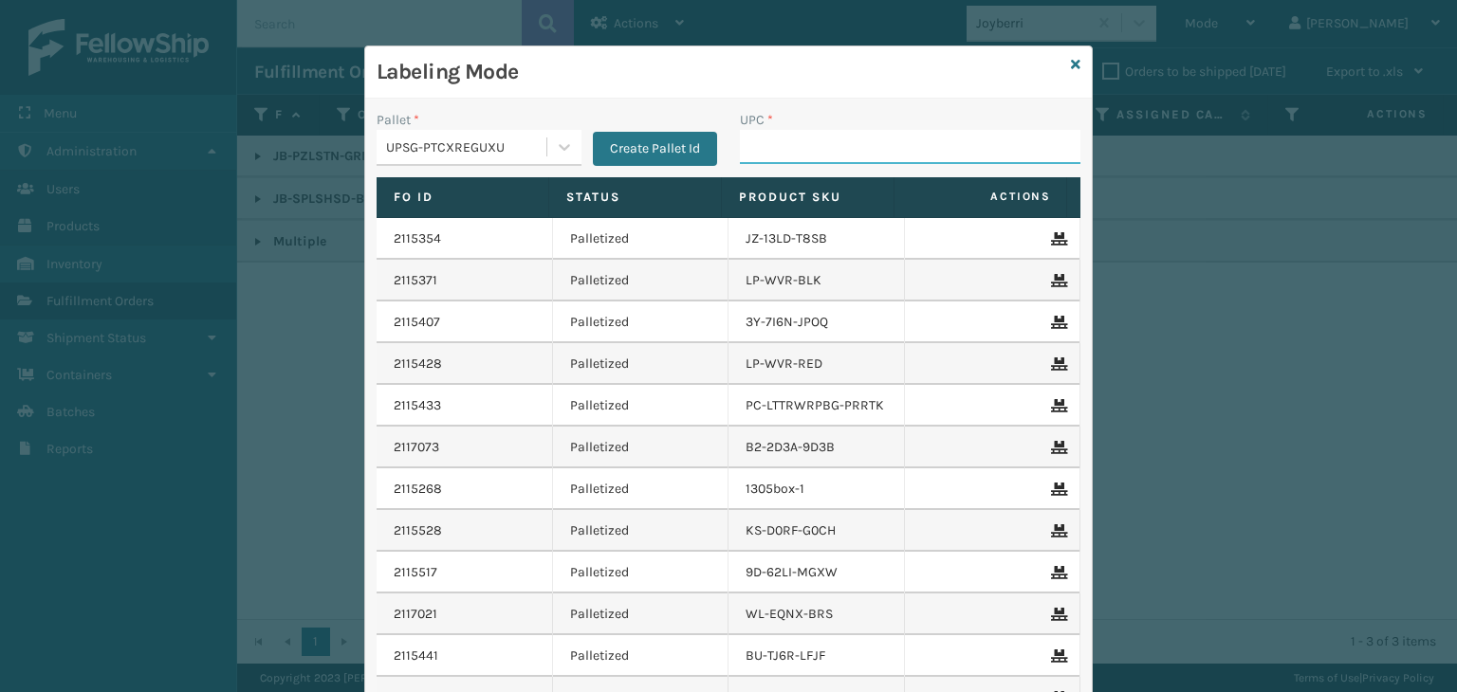
click at [800, 144] on input "UPC *" at bounding box center [910, 147] width 340 height 34
paste input "JB-UPSRGMN-14-BLU-ULTRA-B1"
type input "JB-UPSRGMN-14-BLU-ULTRA-B1"
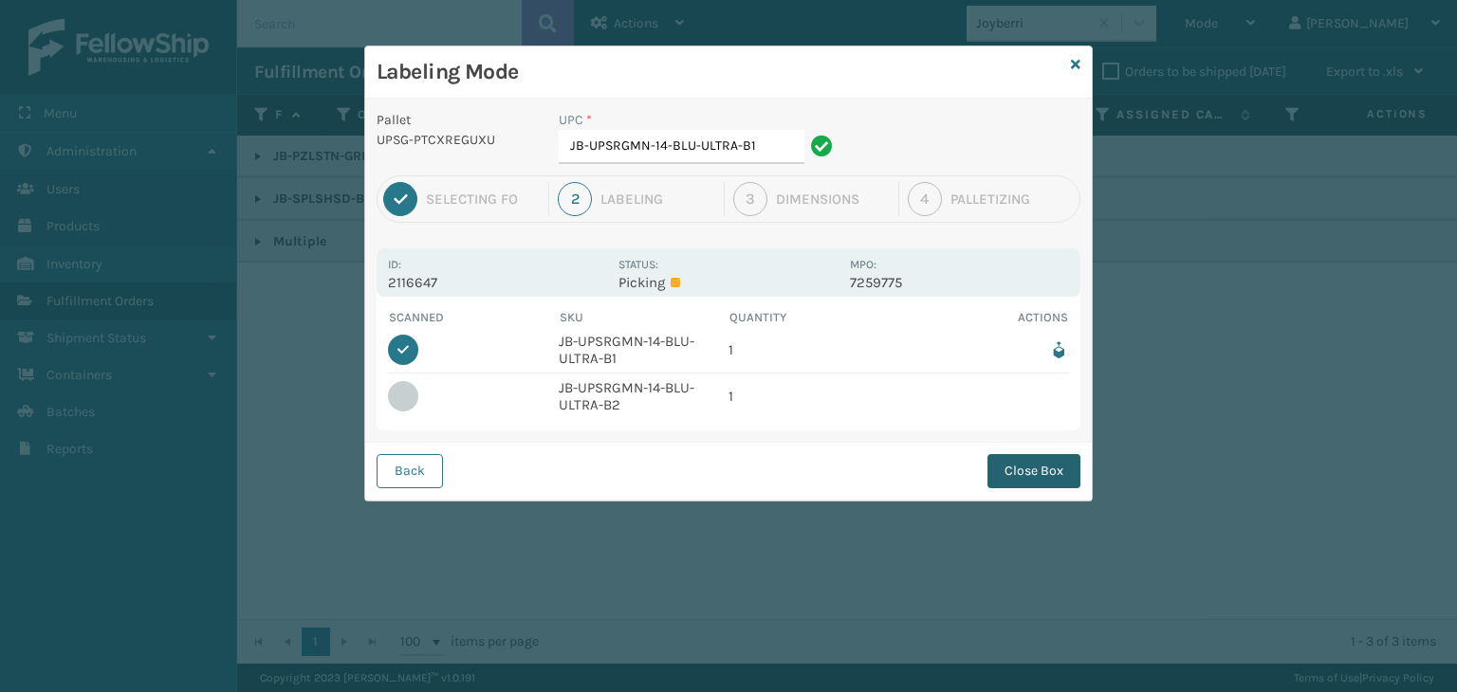
click at [1042, 475] on button "Close Box" at bounding box center [1033, 471] width 93 height 34
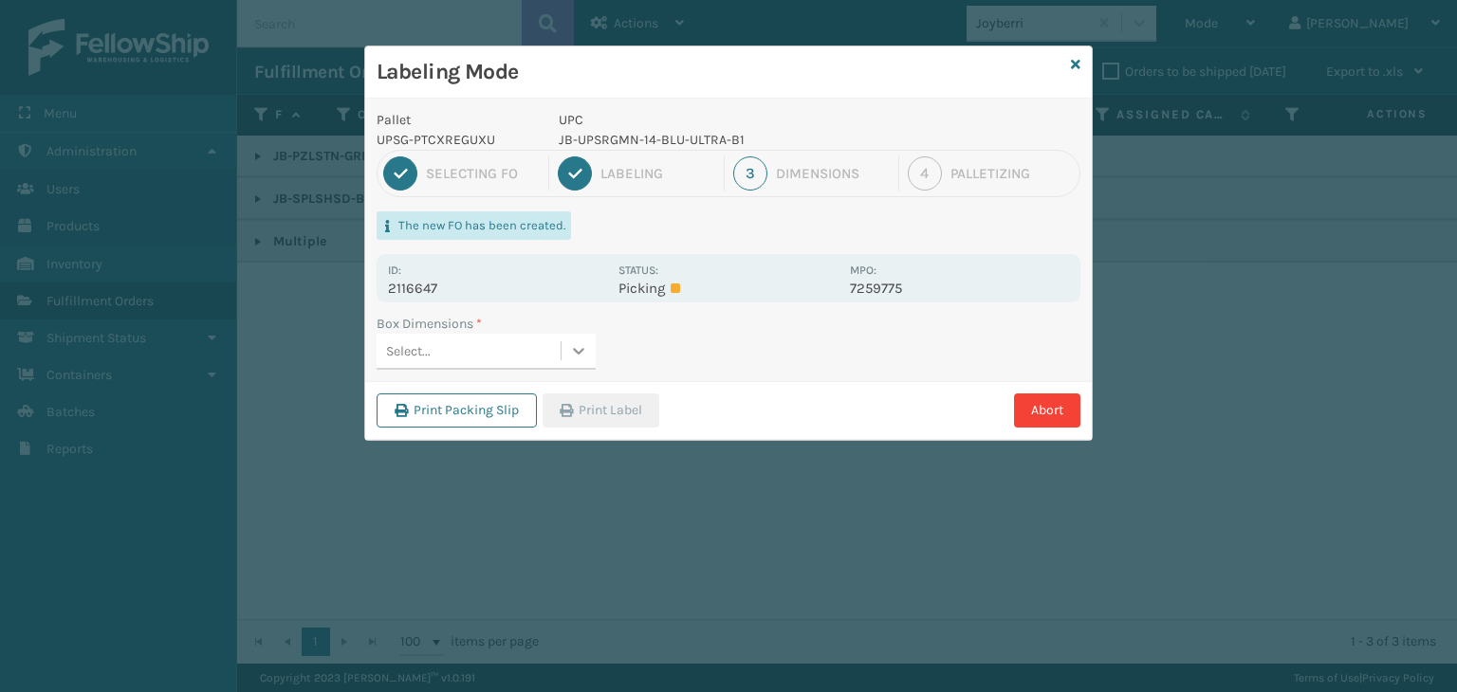
click at [562, 355] on div at bounding box center [578, 351] width 34 height 34
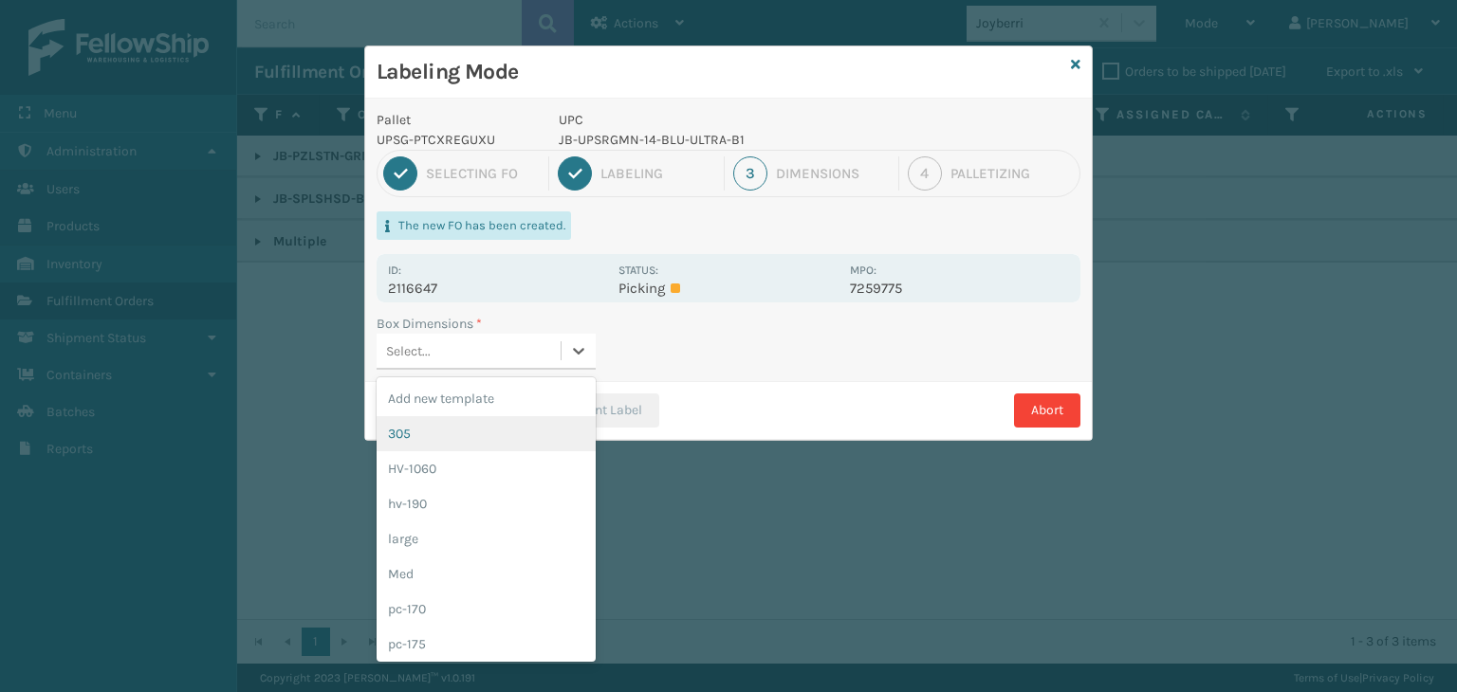
click at [444, 430] on div "305" at bounding box center [485, 433] width 219 height 35
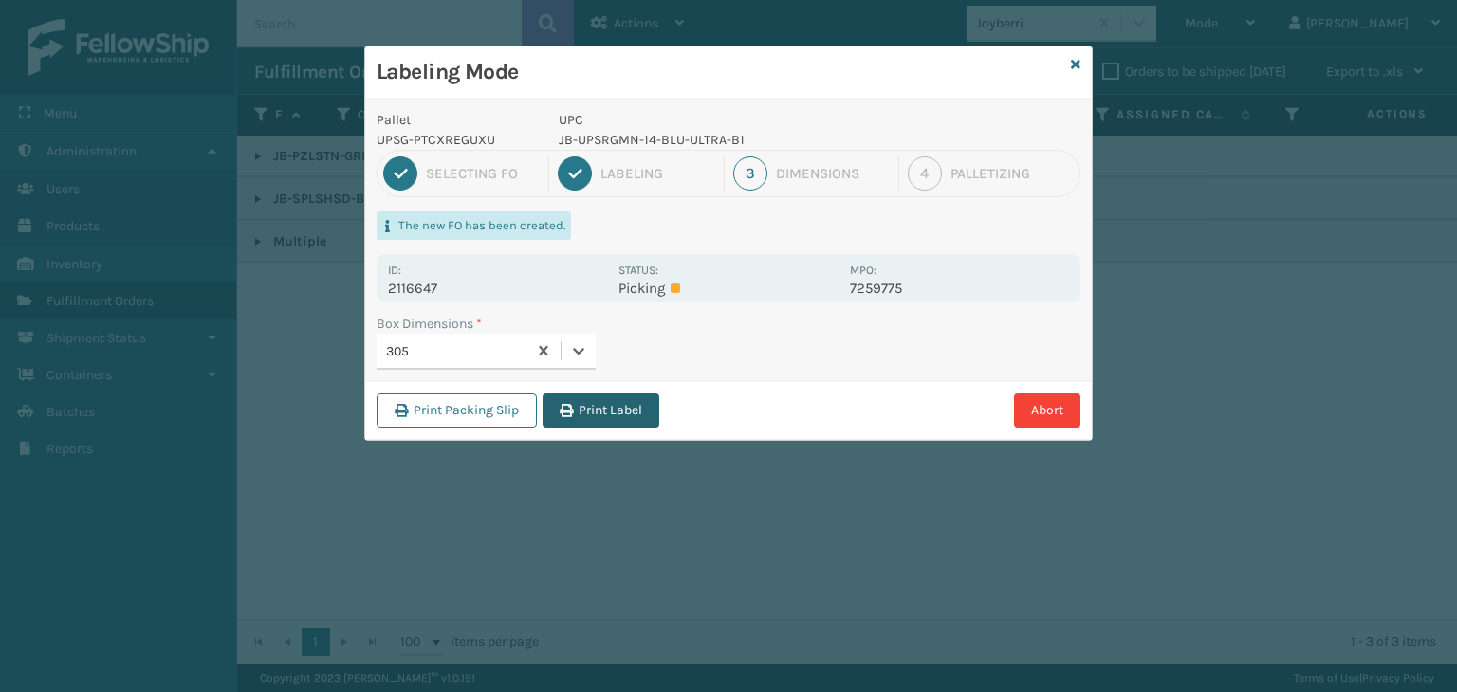
click at [621, 410] on button "Print Label" at bounding box center [600, 411] width 117 height 34
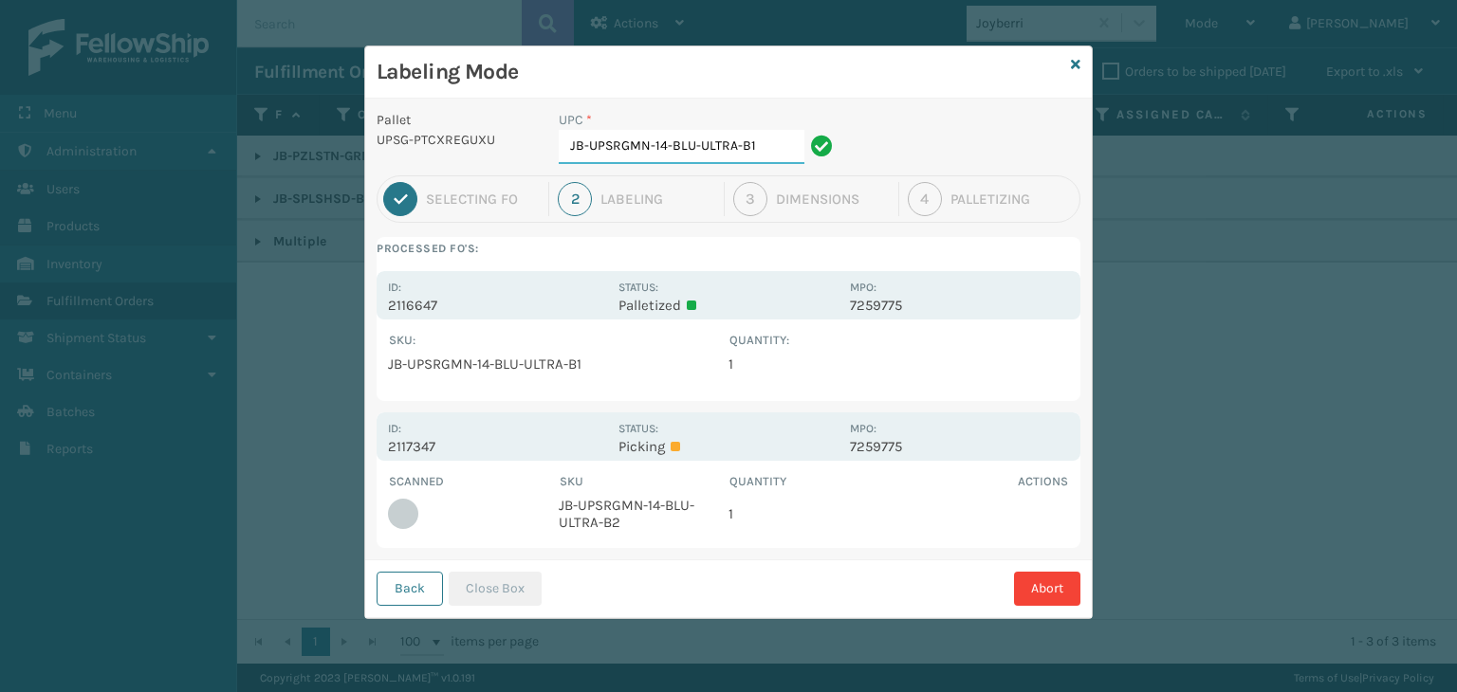
click at [770, 149] on input "JB-UPSRGMN-14-BLU-ULTRA-B1" at bounding box center [682, 147] width 246 height 34
type input "JB-UPSRGMN-14-BLU-ULTRA-B2"
click at [499, 585] on button "Close Box" at bounding box center [495, 589] width 93 height 34
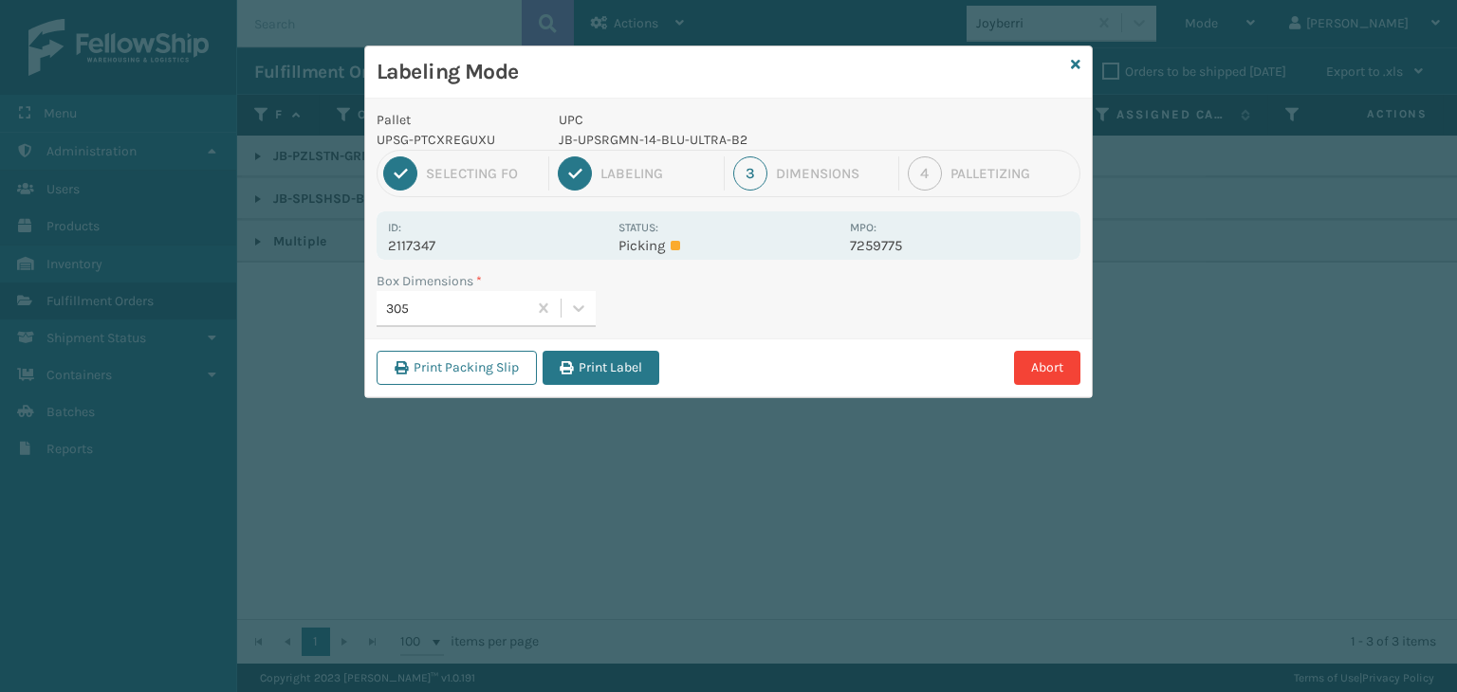
click at [640, 384] on div "Print Packing Slip Print Label Abort" at bounding box center [728, 368] width 726 height 58
click at [639, 377] on button "Print Label" at bounding box center [600, 368] width 117 height 34
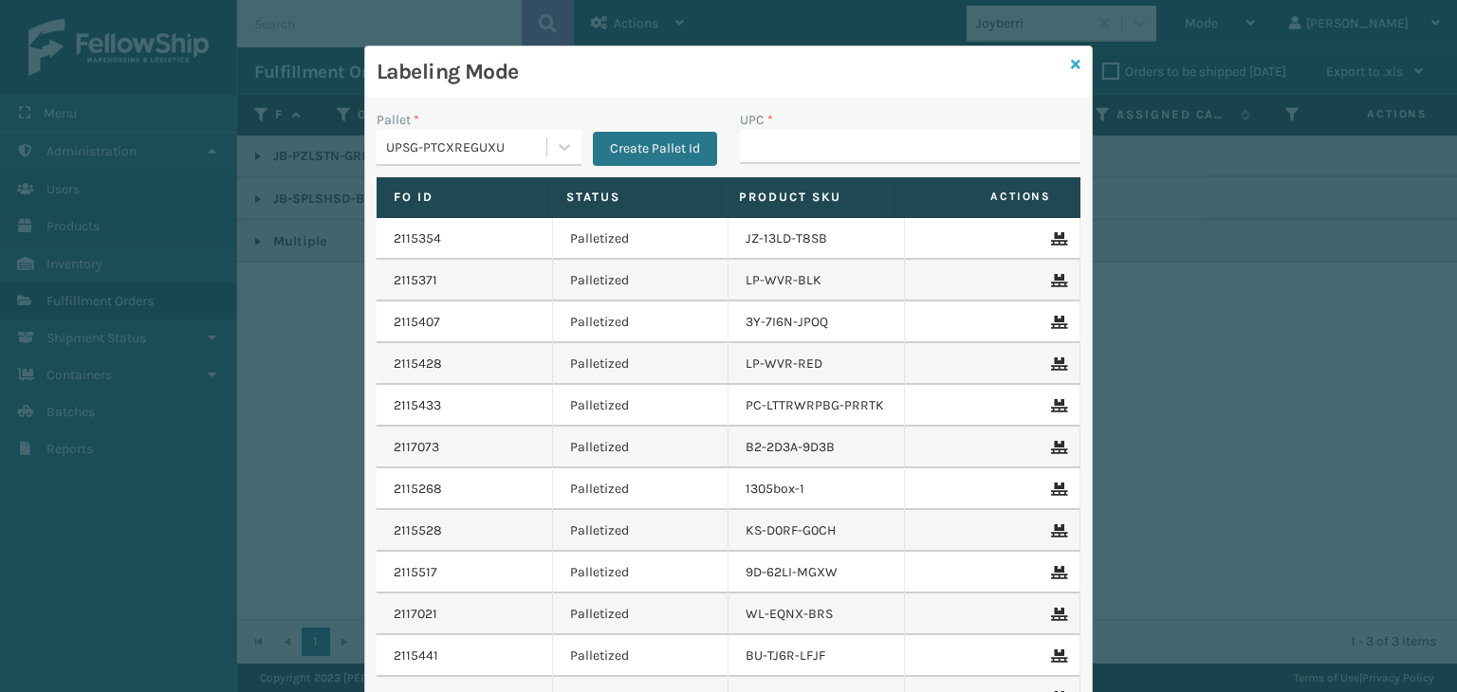
click at [1071, 71] on link at bounding box center [1075, 65] width 9 height 20
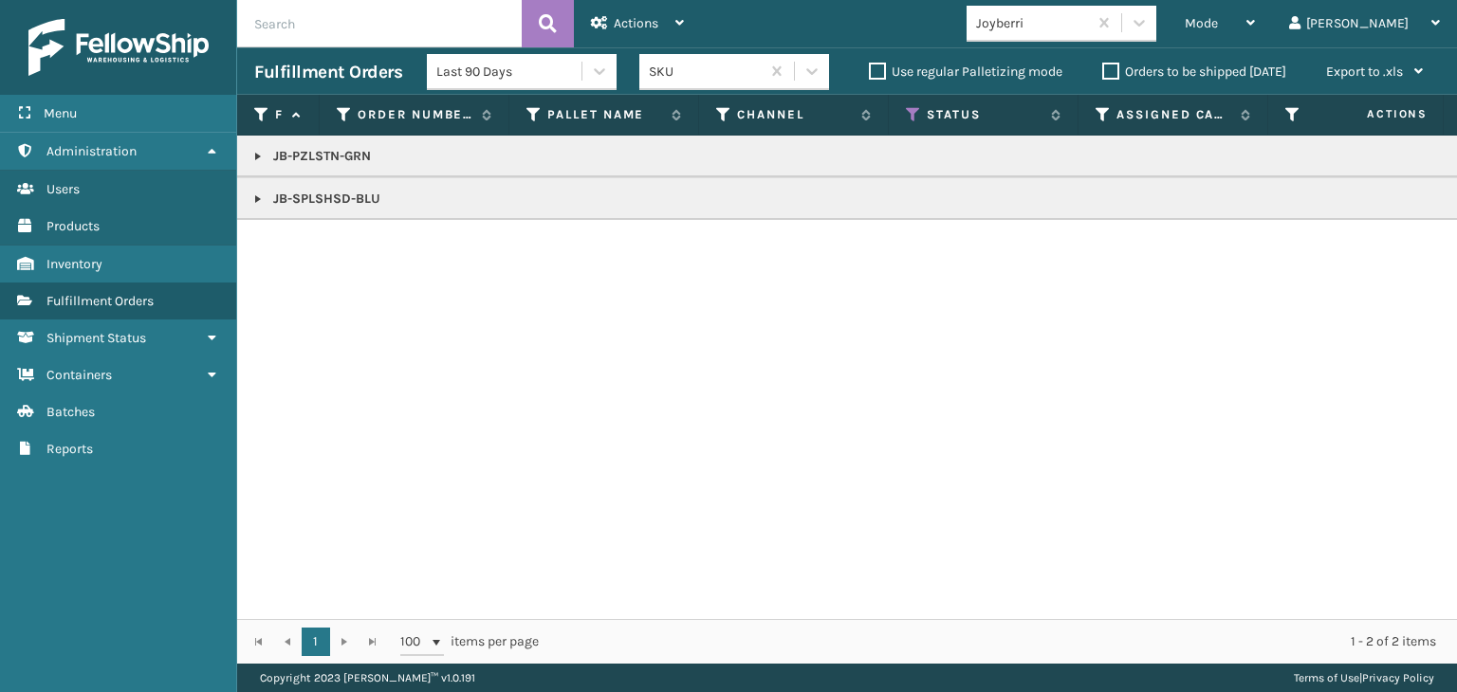
click at [257, 201] on link at bounding box center [257, 199] width 15 height 15
click at [302, 255] on link "2116097" at bounding box center [307, 250] width 46 height 19
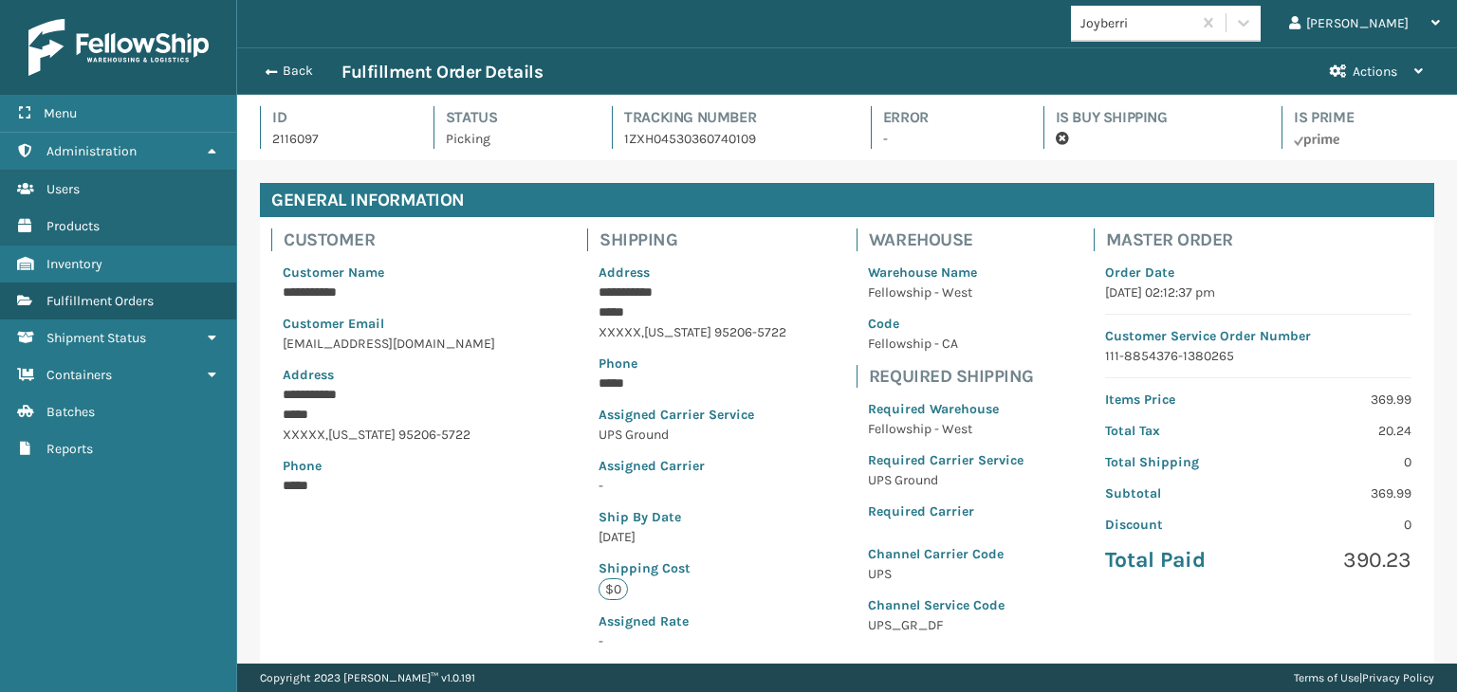
scroll to position [46, 1219]
click at [278, 71] on button "Back" at bounding box center [297, 71] width 87 height 17
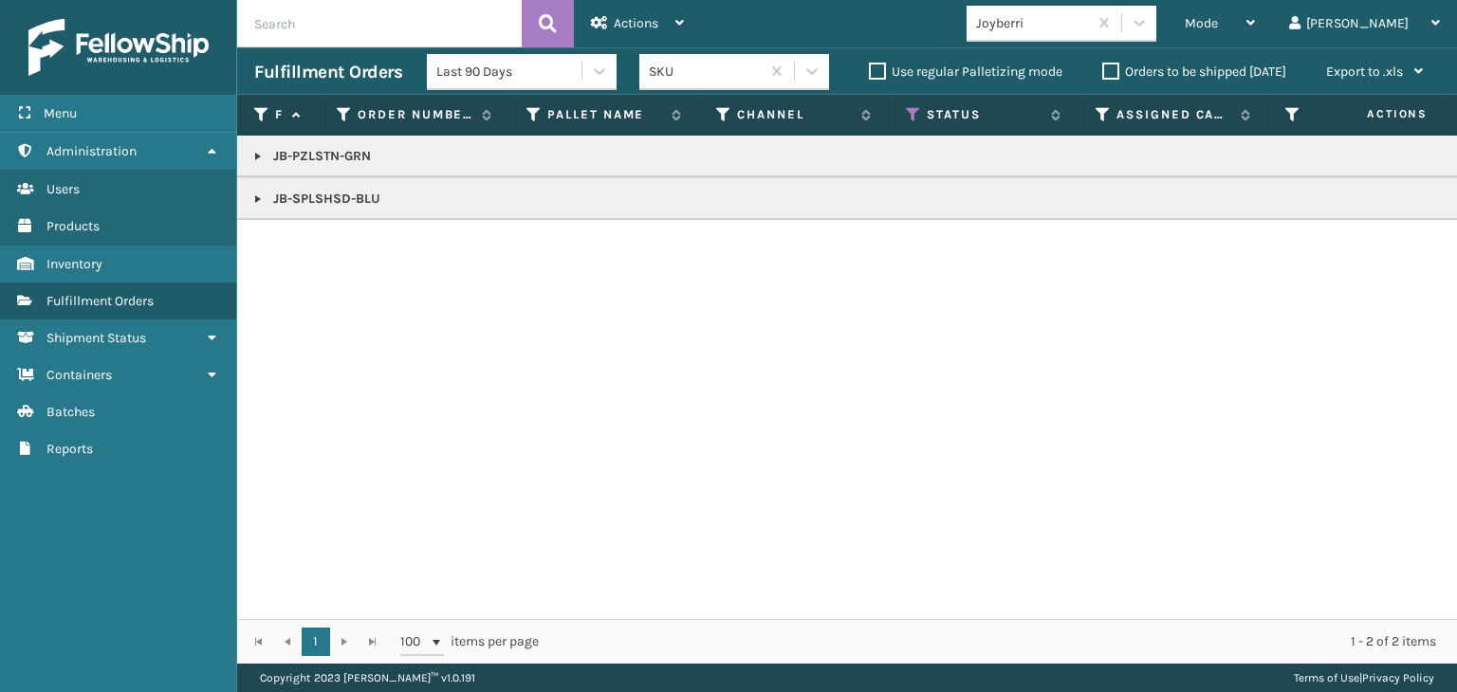
click at [264, 198] on link at bounding box center [257, 199] width 15 height 15
click at [311, 251] on link "2116097" at bounding box center [307, 250] width 46 height 19
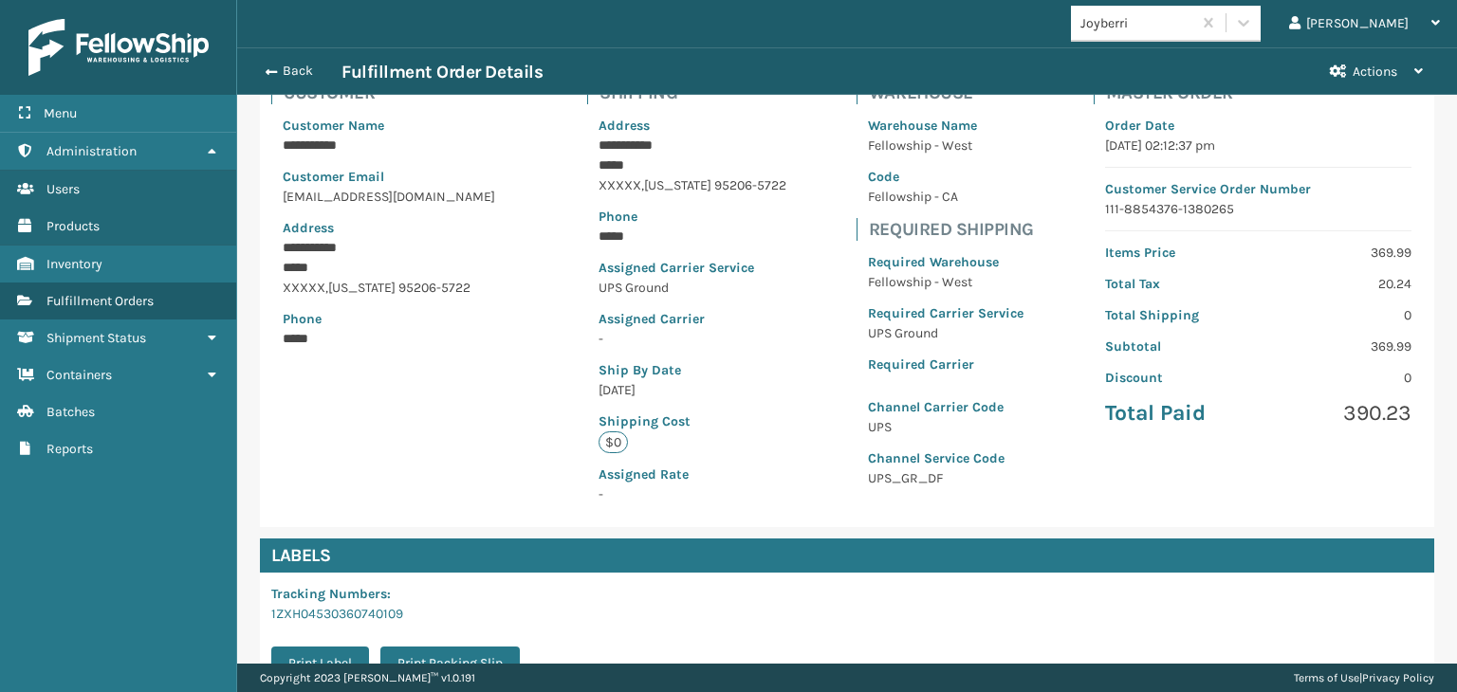
scroll to position [379, 0]
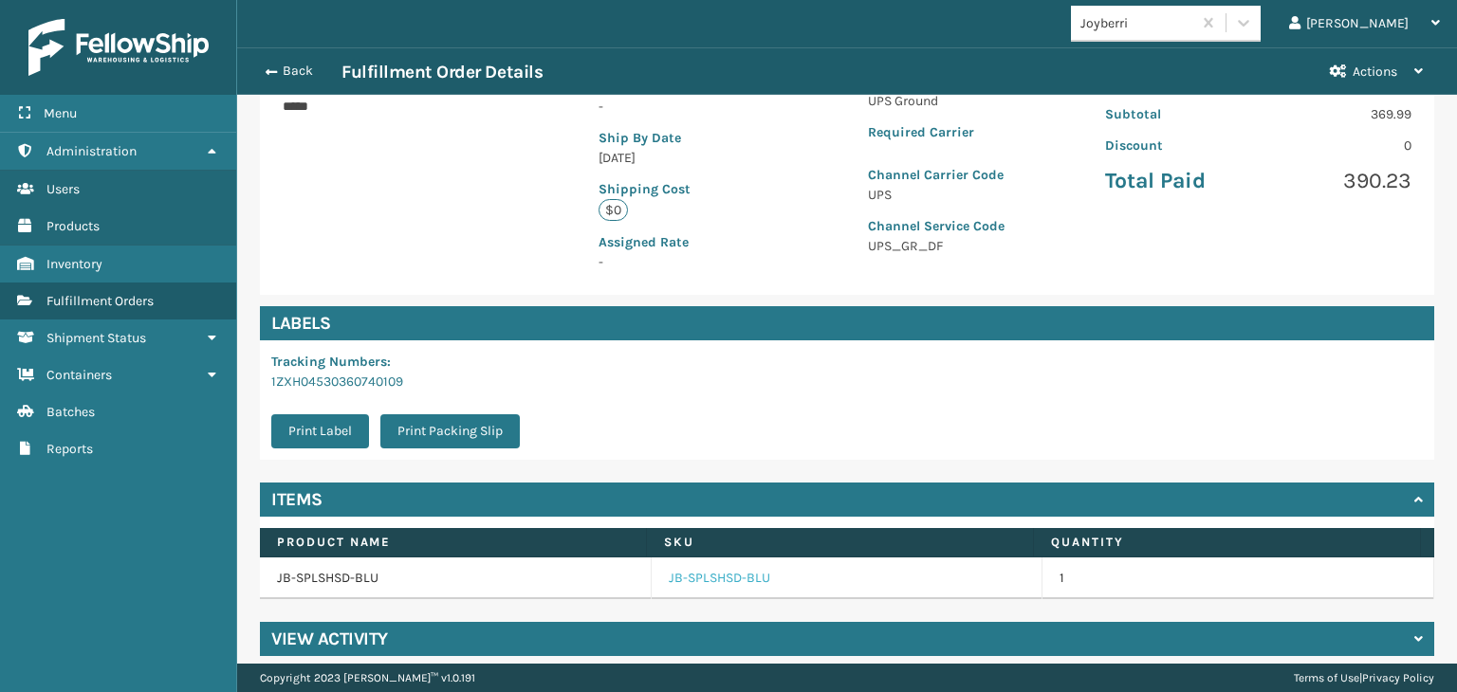
click at [693, 582] on link "JB-SPLSHSD-BLU" at bounding box center [719, 578] width 101 height 19
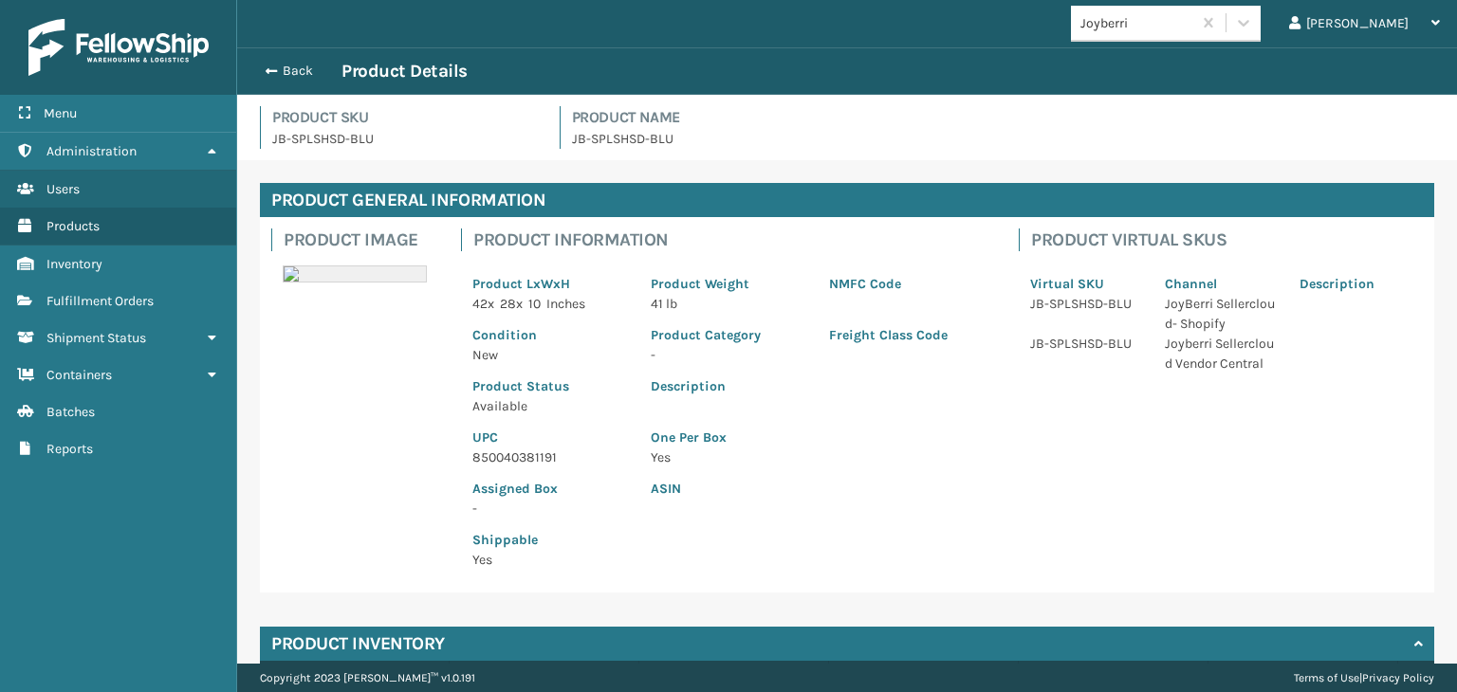
click at [548, 460] on p "850040381191" at bounding box center [550, 458] width 156 height 20
copy p "850040381191"
click at [297, 62] on div "Back Product Details" at bounding box center [846, 71] width 1185 height 23
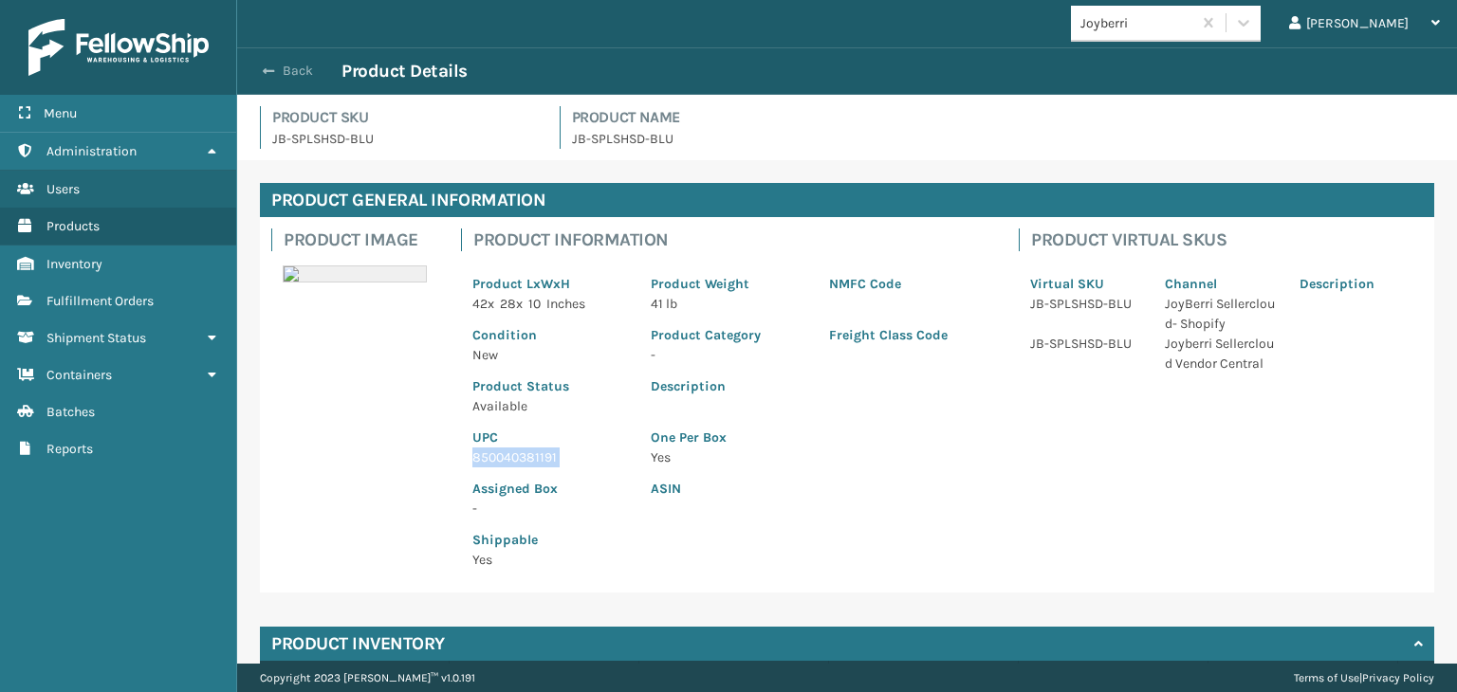
click at [298, 72] on button "Back" at bounding box center [297, 71] width 87 height 17
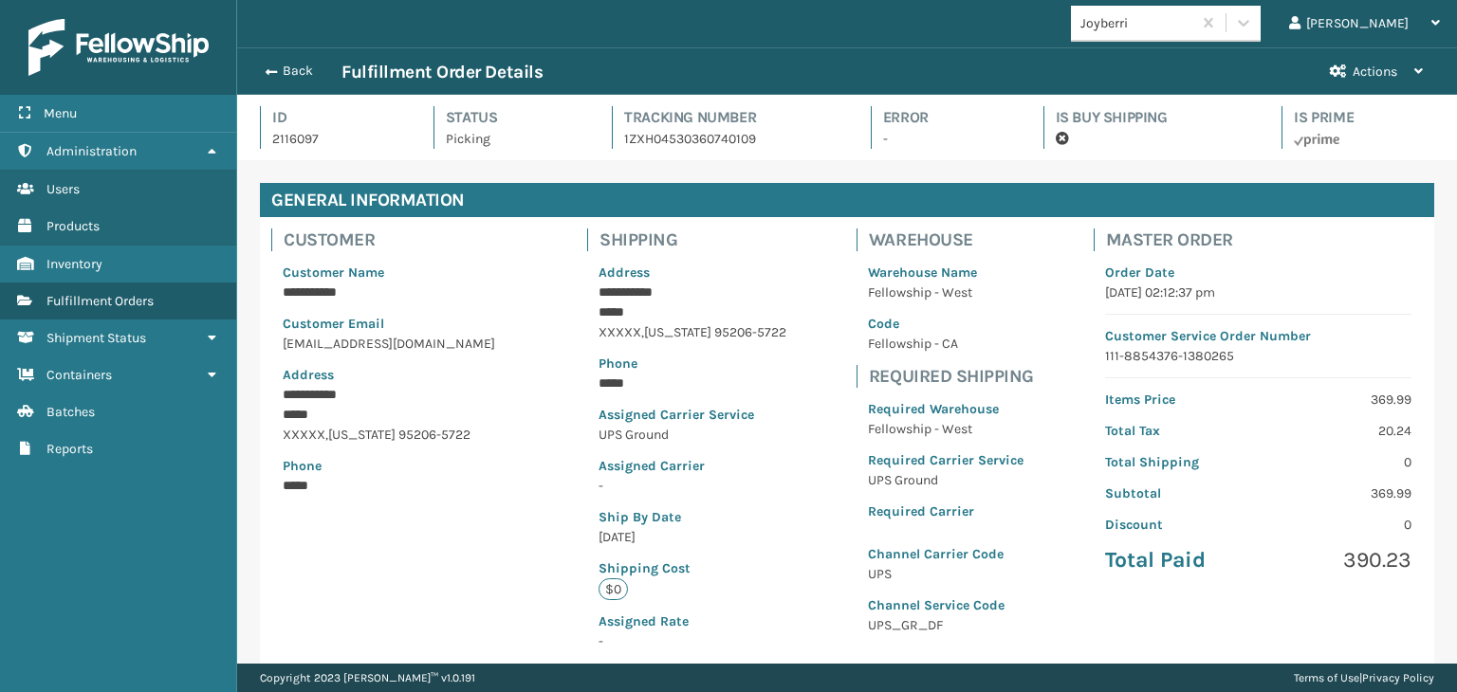
scroll to position [46, 1219]
click at [299, 69] on button "Back" at bounding box center [297, 71] width 87 height 17
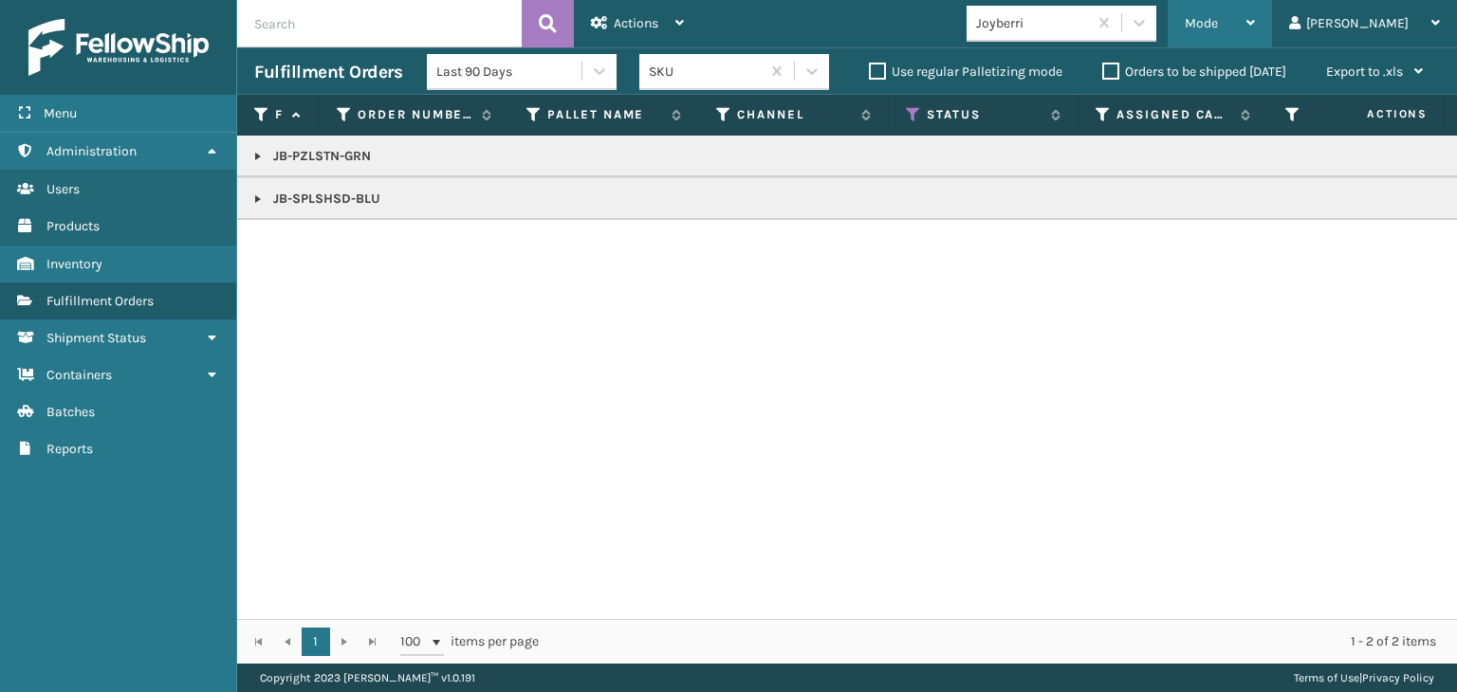
click at [1255, 22] on icon at bounding box center [1250, 22] width 9 height 13
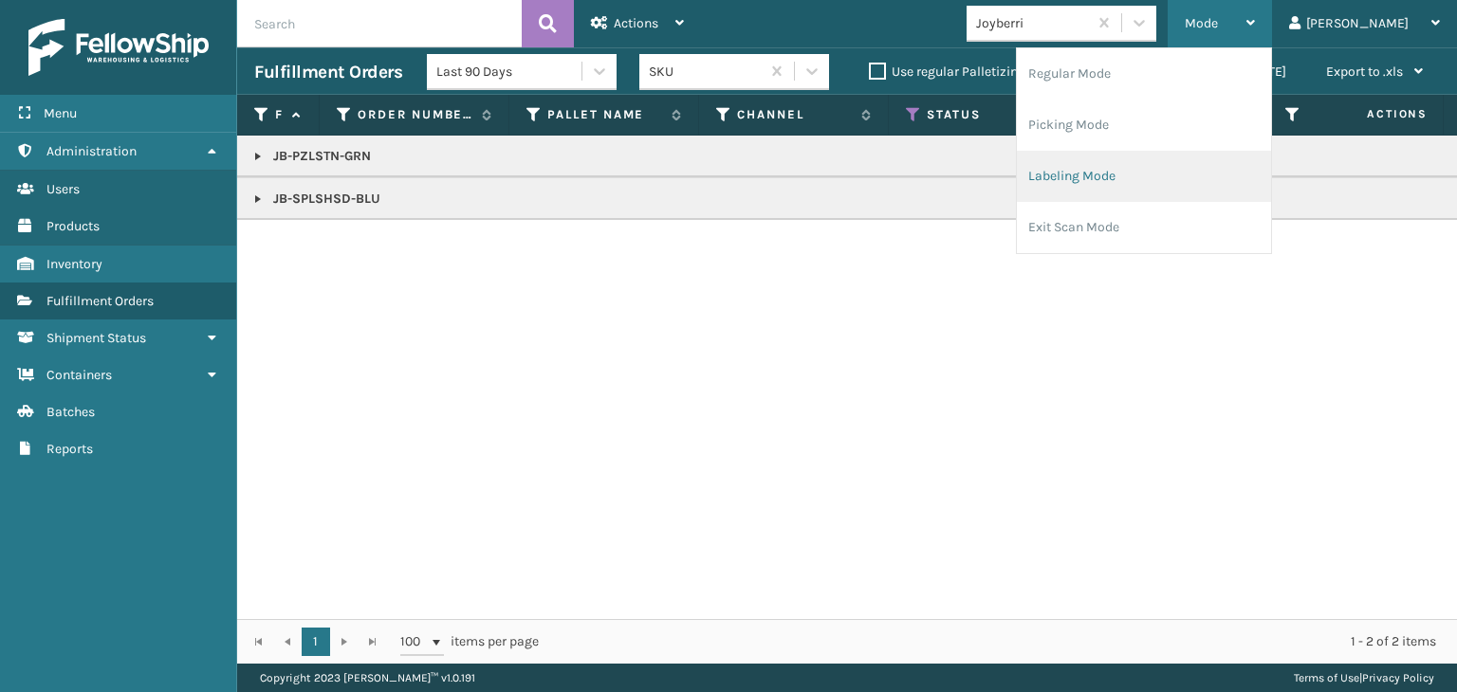
click at [1172, 172] on li "Labeling Mode" at bounding box center [1144, 176] width 254 height 51
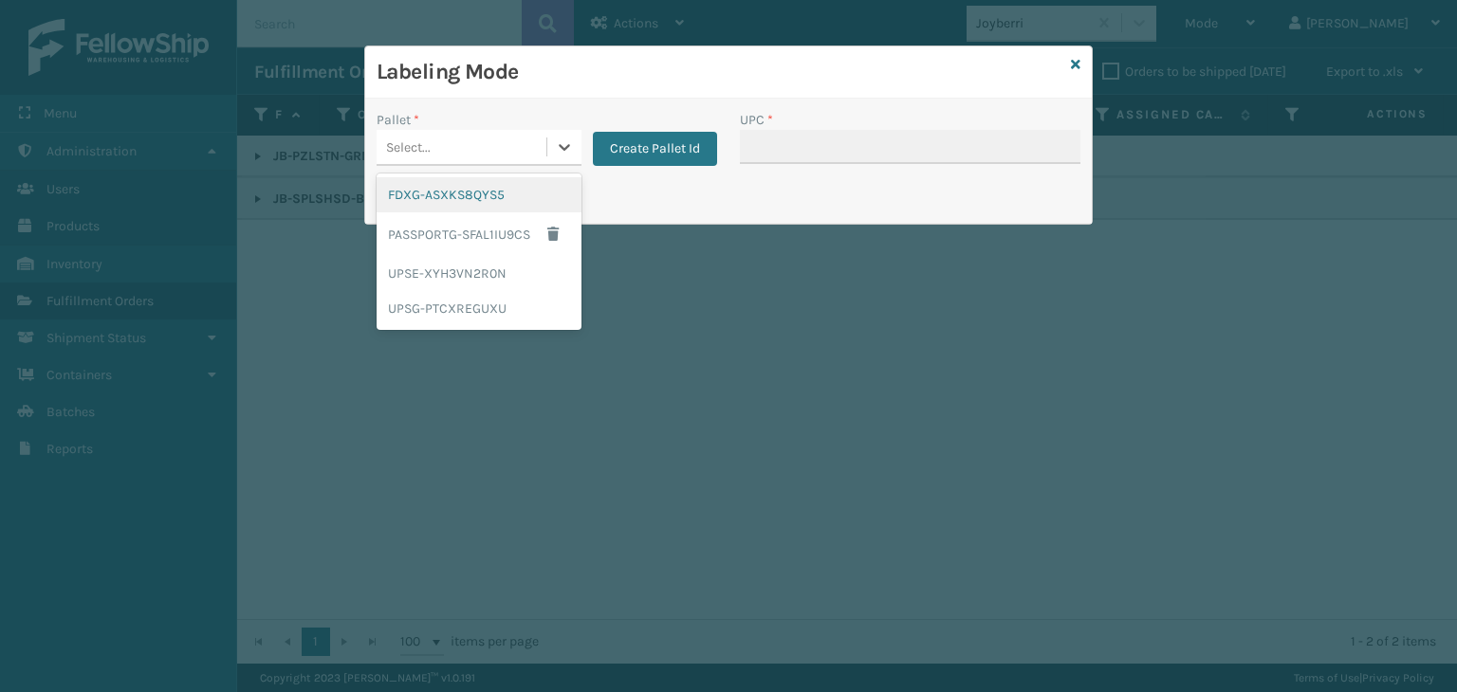
click at [463, 132] on div "Select..." at bounding box center [461, 147] width 170 height 31
click at [451, 306] on div "UPSG-PTCXREGUXU" at bounding box center [478, 308] width 205 height 35
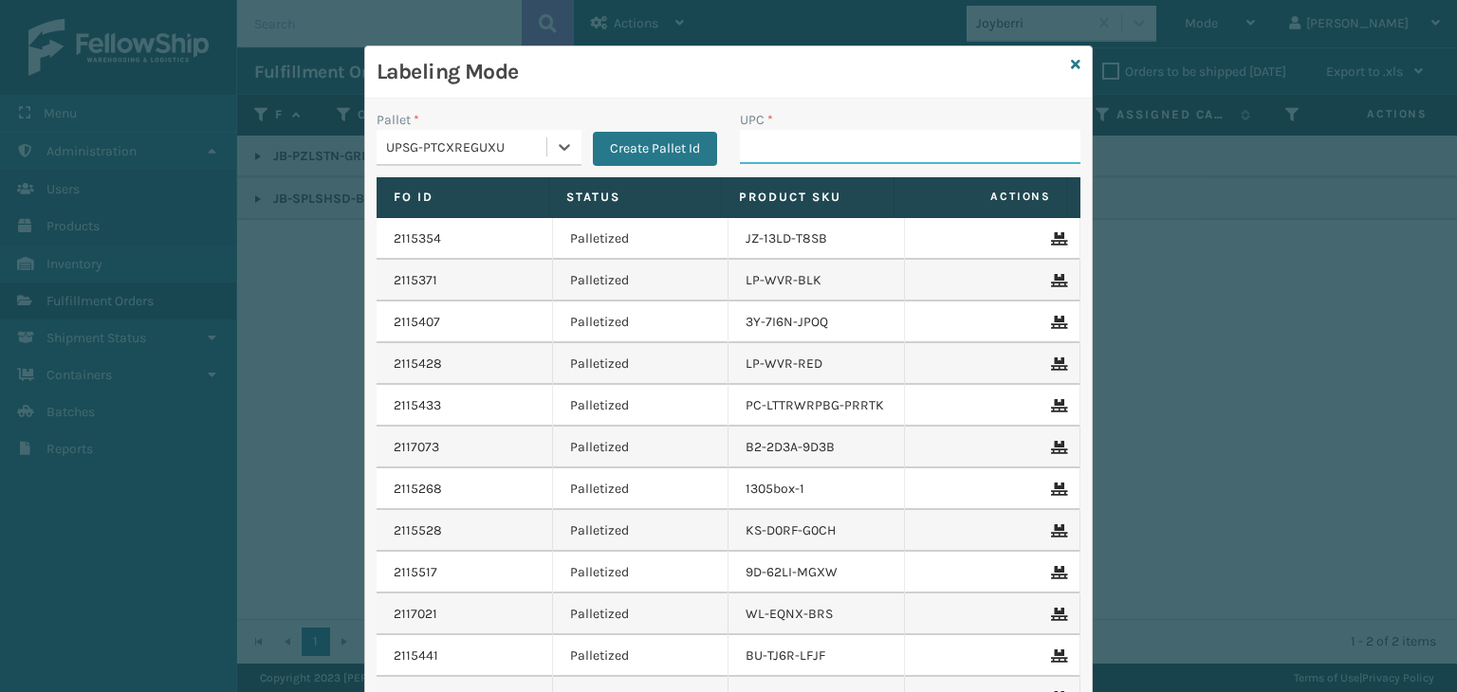
click at [861, 139] on input "UPC *" at bounding box center [910, 147] width 340 height 34
paste input "850040381191"
type input "850040381191"
click at [519, 137] on div "UPSG-PTCXREGUXU" at bounding box center [467, 147] width 162 height 20
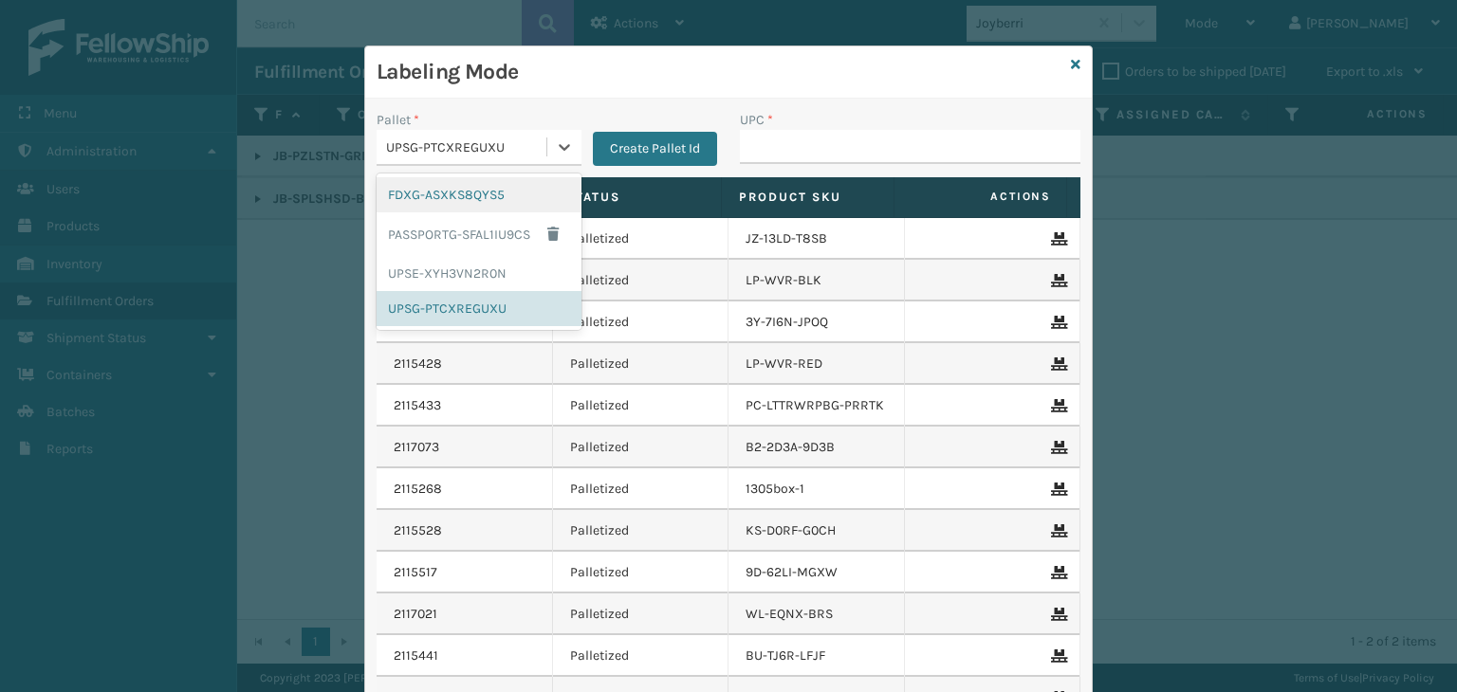
click at [498, 199] on div "FDXG-ASXKS8QYS5" at bounding box center [478, 194] width 205 height 35
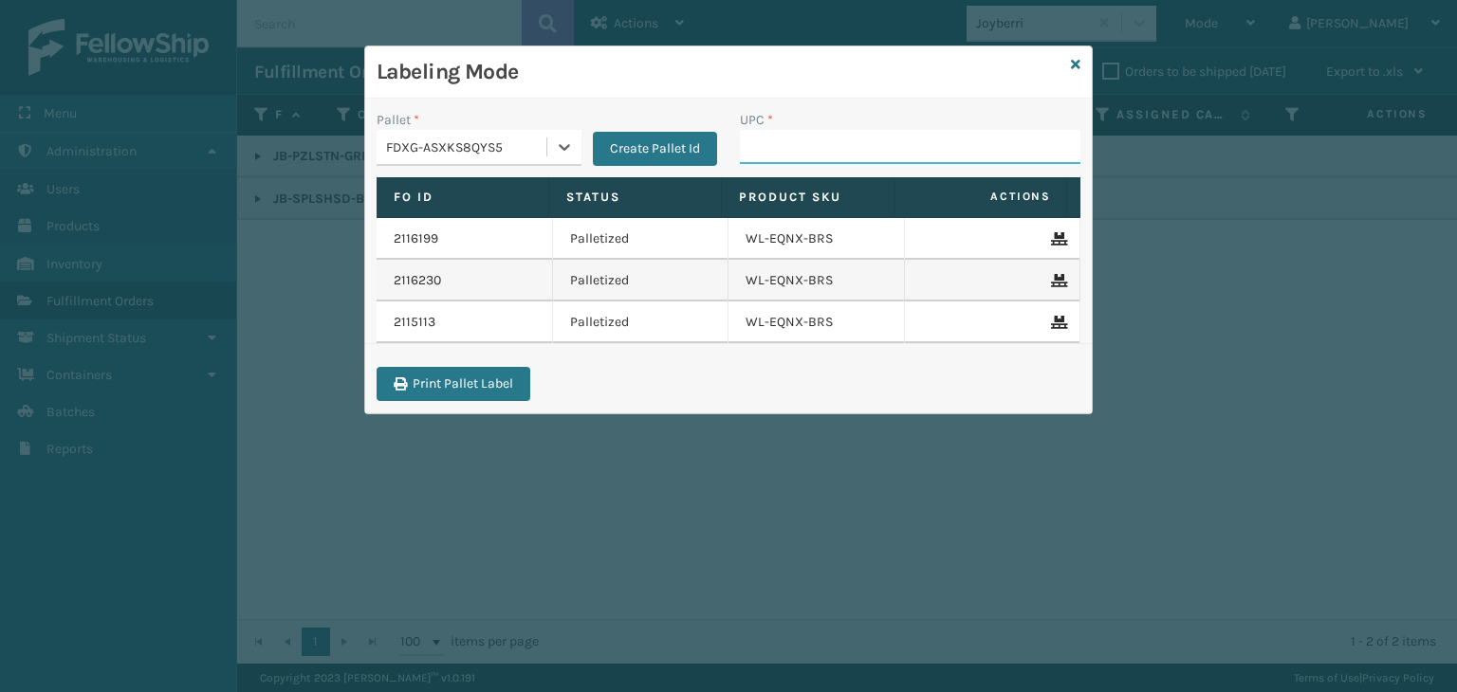
drag, startPoint x: 807, startPoint y: 159, endPoint x: 820, endPoint y: 137, distance: 25.5
click at [810, 149] on input "UPC *" at bounding box center [910, 147] width 340 height 34
click at [860, 145] on input "UPC *" at bounding box center [910, 147] width 340 height 34
click at [816, 153] on input "UPC *" at bounding box center [910, 147] width 340 height 34
click at [874, 139] on input "UPC *" at bounding box center [910, 147] width 340 height 34
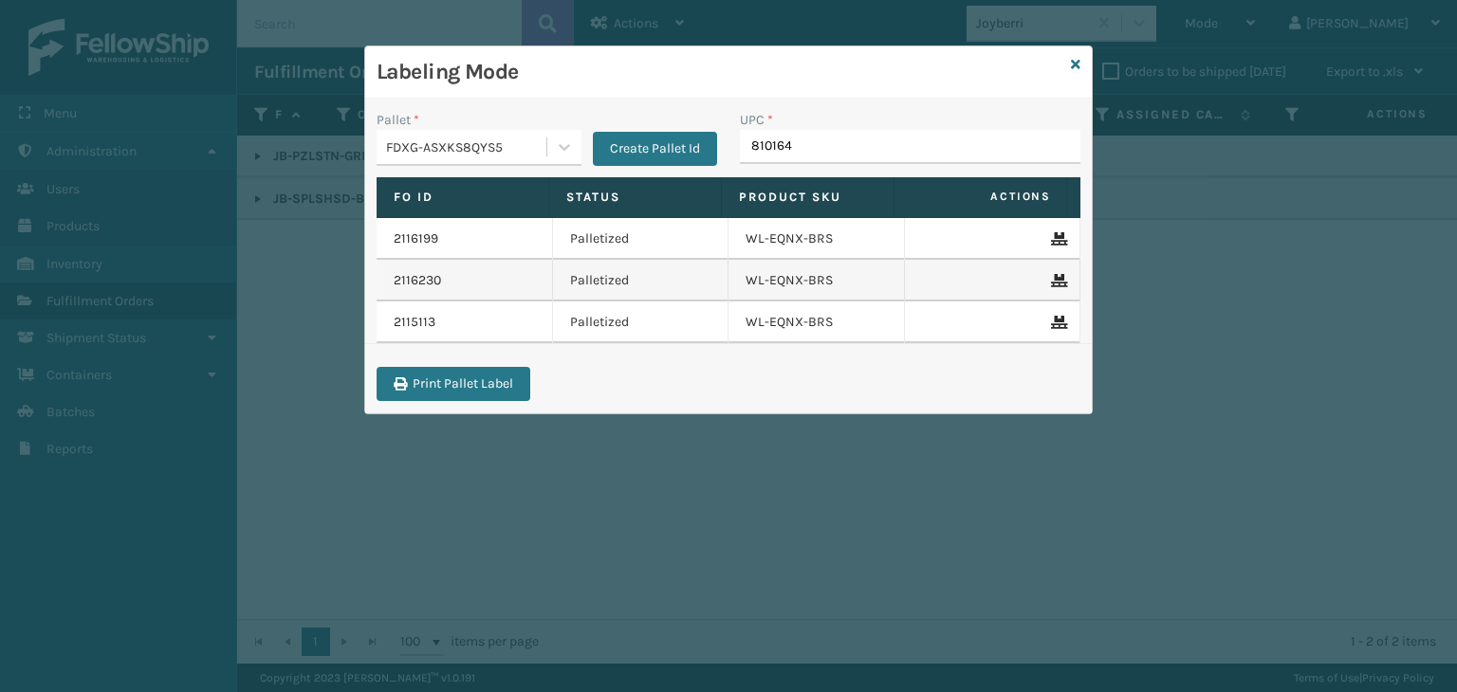
type input "8101645"
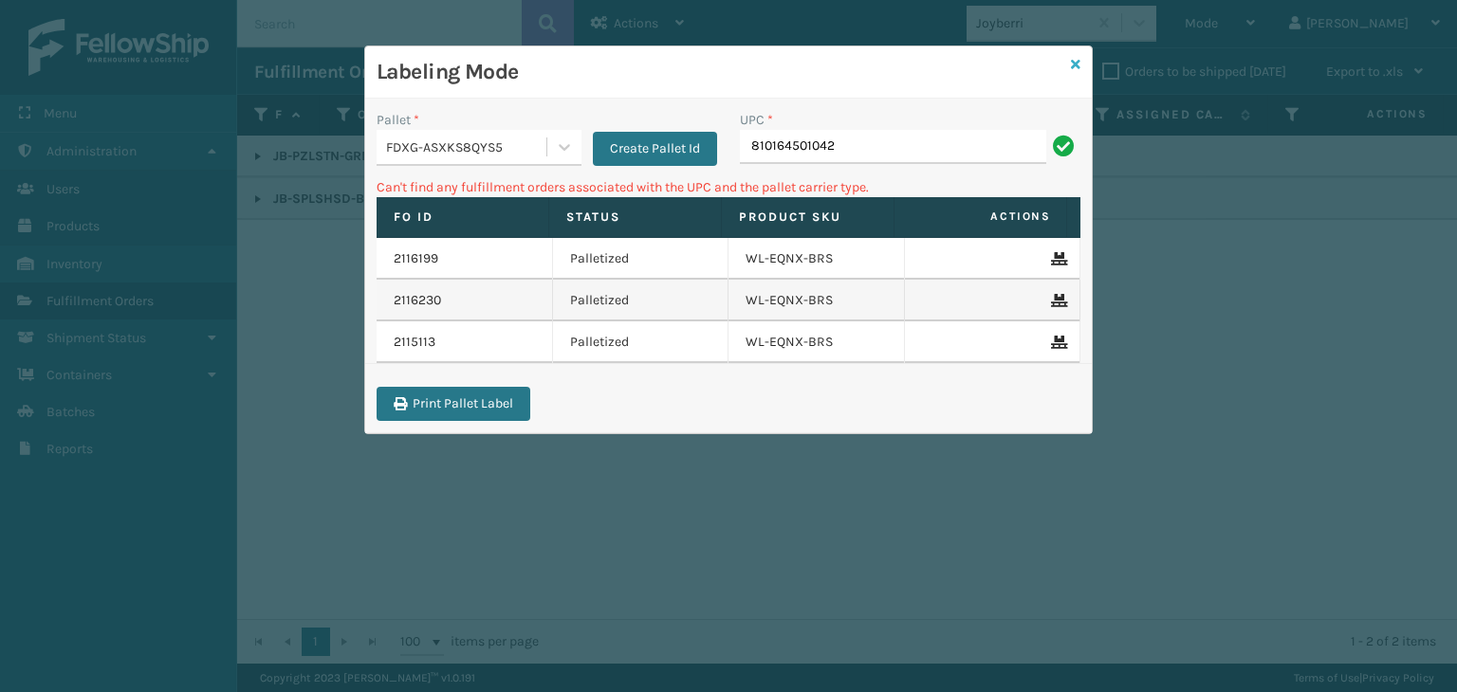
click at [1071, 59] on icon at bounding box center [1075, 64] width 9 height 13
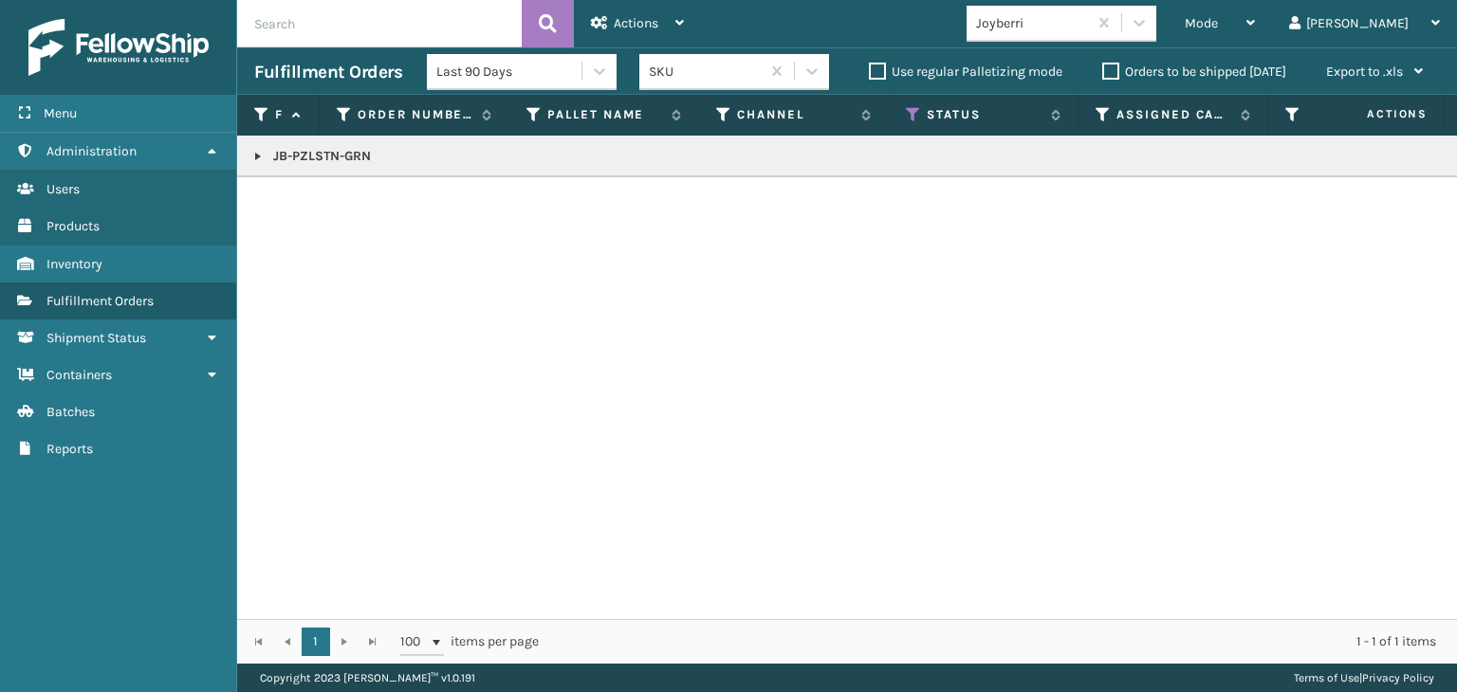
click at [1081, 11] on div "Joyberri" at bounding box center [1026, 23] width 120 height 31
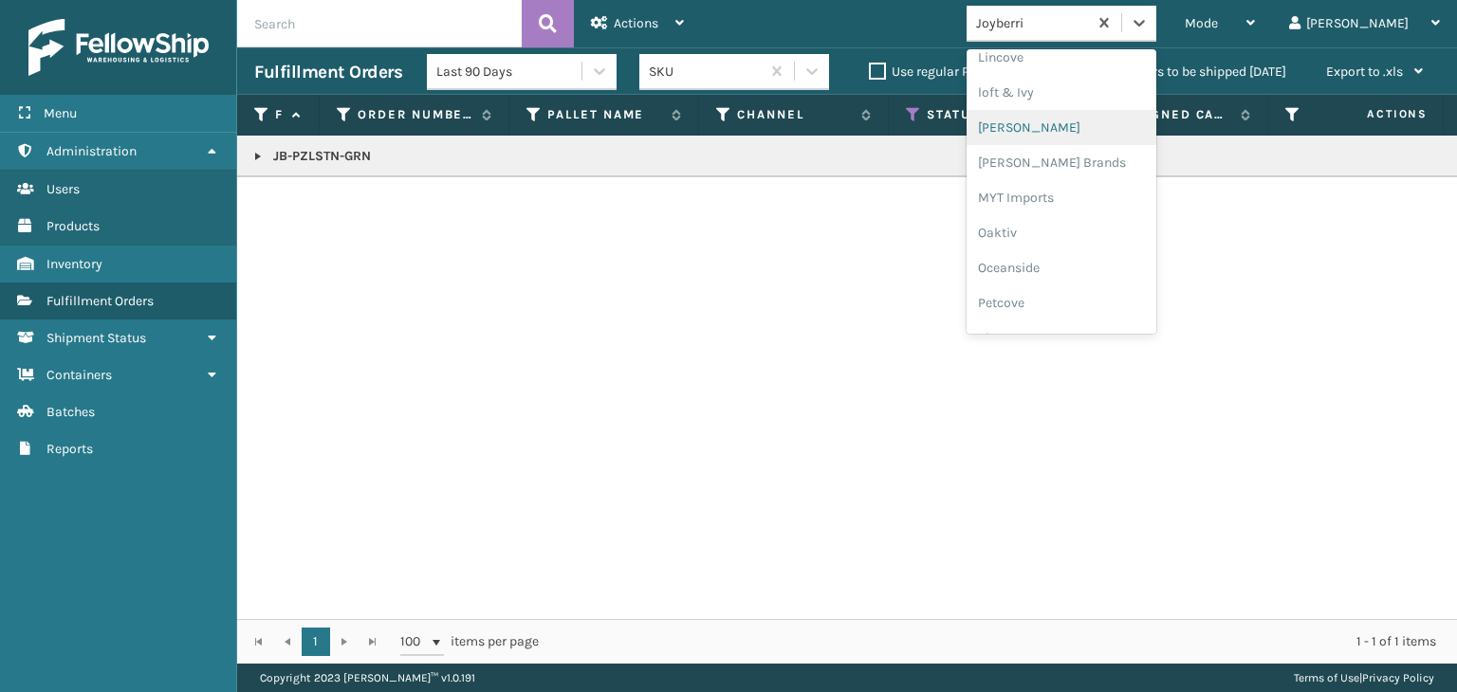
scroll to position [789, 0]
click at [1054, 303] on div "Petcove" at bounding box center [1061, 299] width 190 height 35
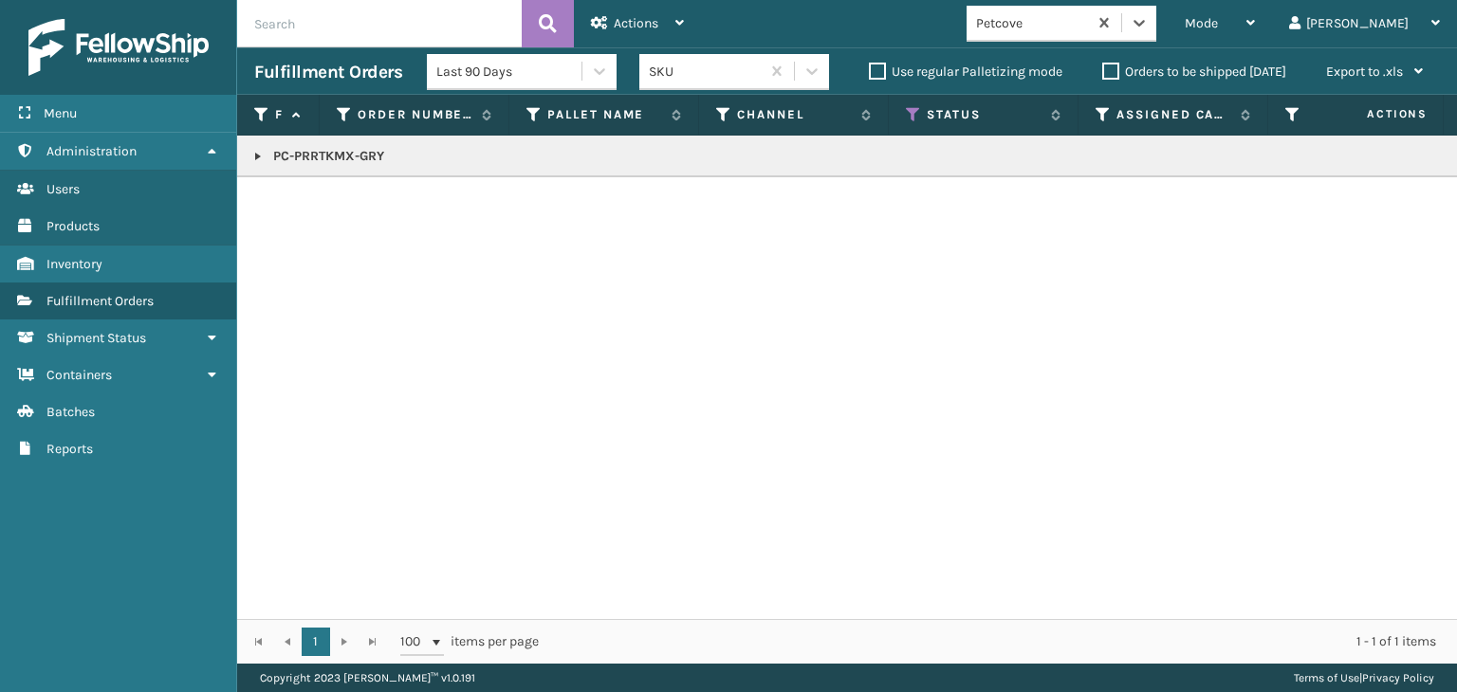
click at [254, 149] on link at bounding box center [257, 156] width 15 height 15
click at [306, 203] on link "2115985" at bounding box center [308, 207] width 48 height 19
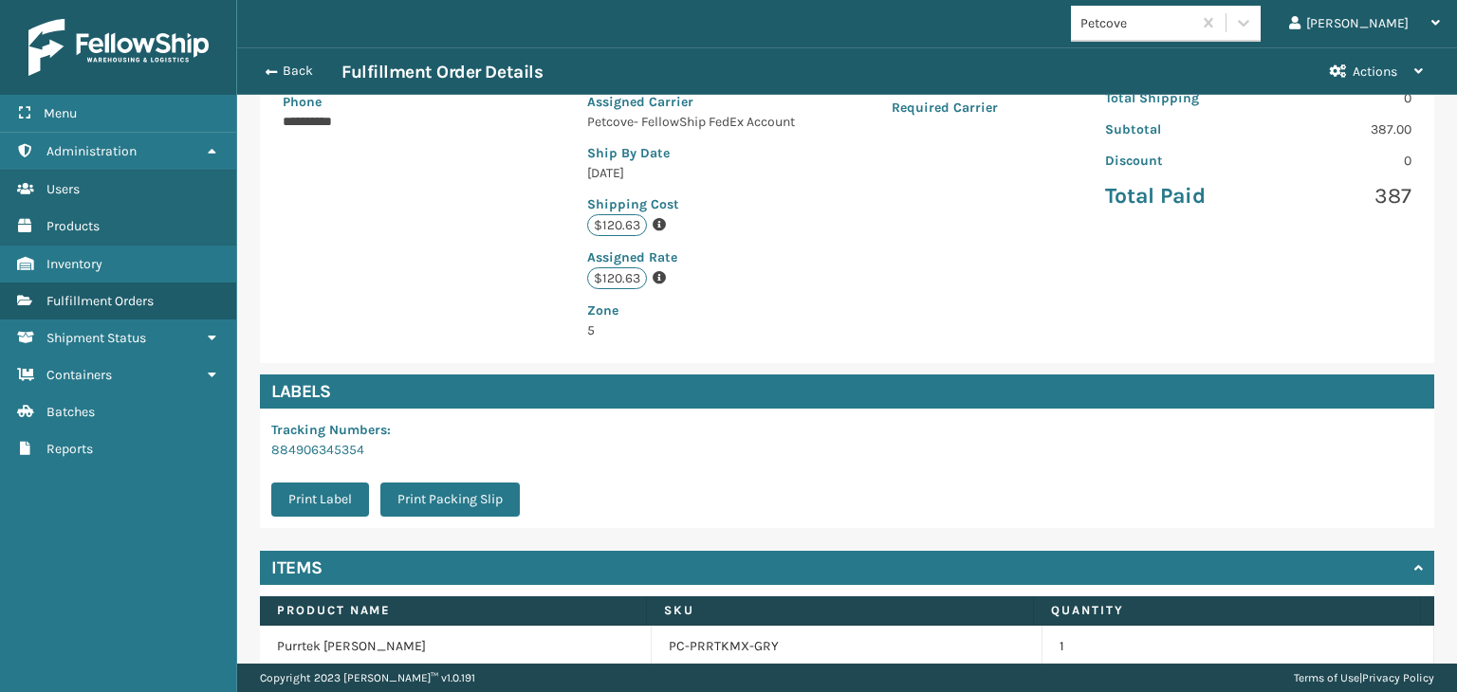
scroll to position [448, 0]
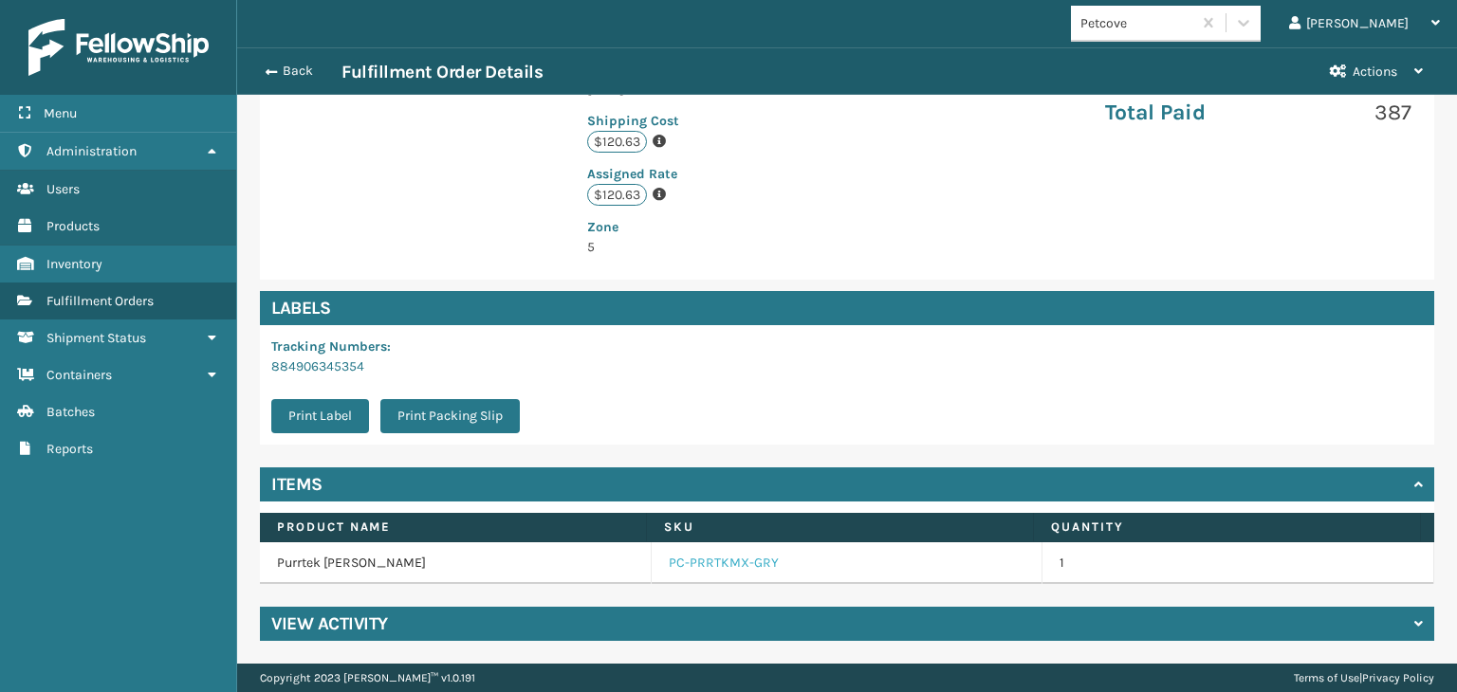
click at [701, 561] on link "PC-PRRTKMX-GRY" at bounding box center [724, 563] width 110 height 19
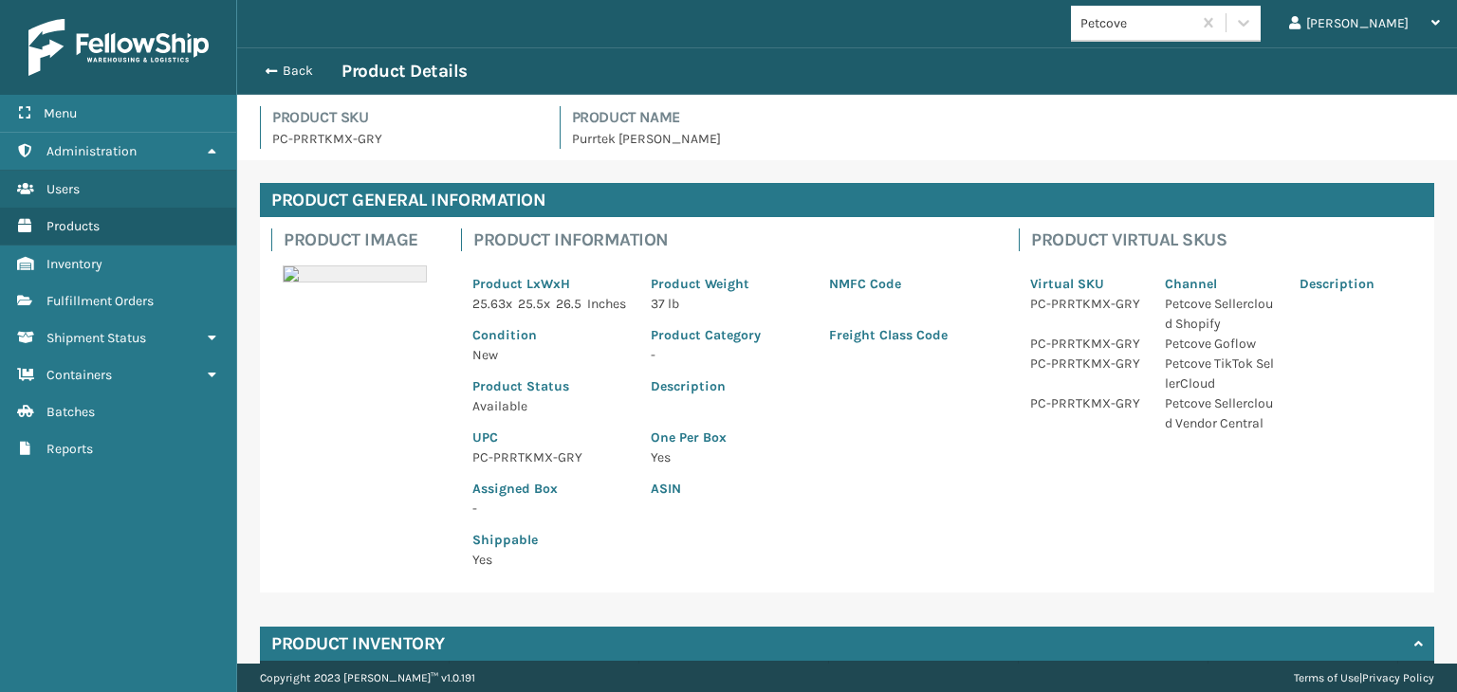
click at [527, 467] on p "PC-PRRTKMX-GRY" at bounding box center [550, 458] width 156 height 20
click at [529, 467] on p "PC-PRRTKMX-GRY" at bounding box center [550, 458] width 156 height 20
click at [530, 467] on p "PC-PRRTKMX-GRY" at bounding box center [550, 458] width 156 height 20
click at [537, 467] on p "PC-PRRTKMX-GRY" at bounding box center [550, 458] width 156 height 20
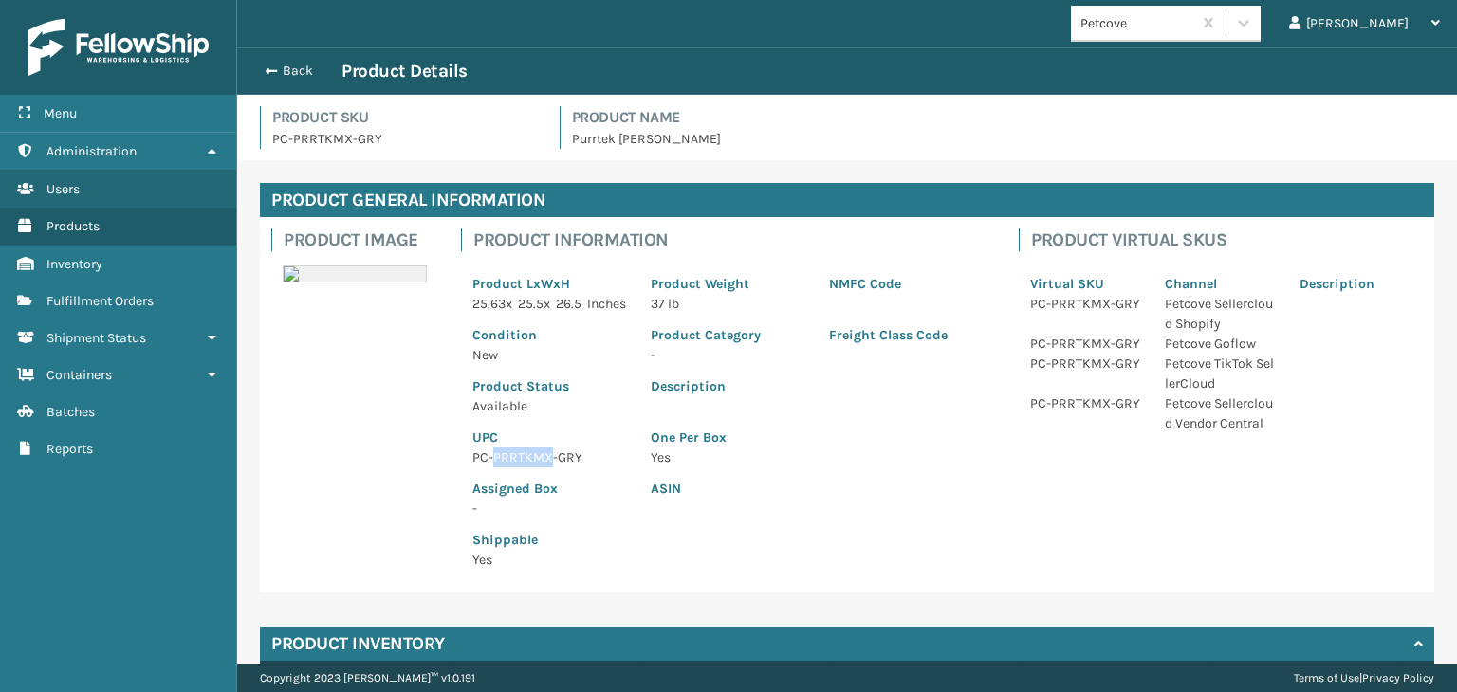
click at [537, 467] on p "PC-PRRTKMX-GRY" at bounding box center [550, 458] width 156 height 20
click at [275, 66] on button "Back" at bounding box center [297, 71] width 87 height 17
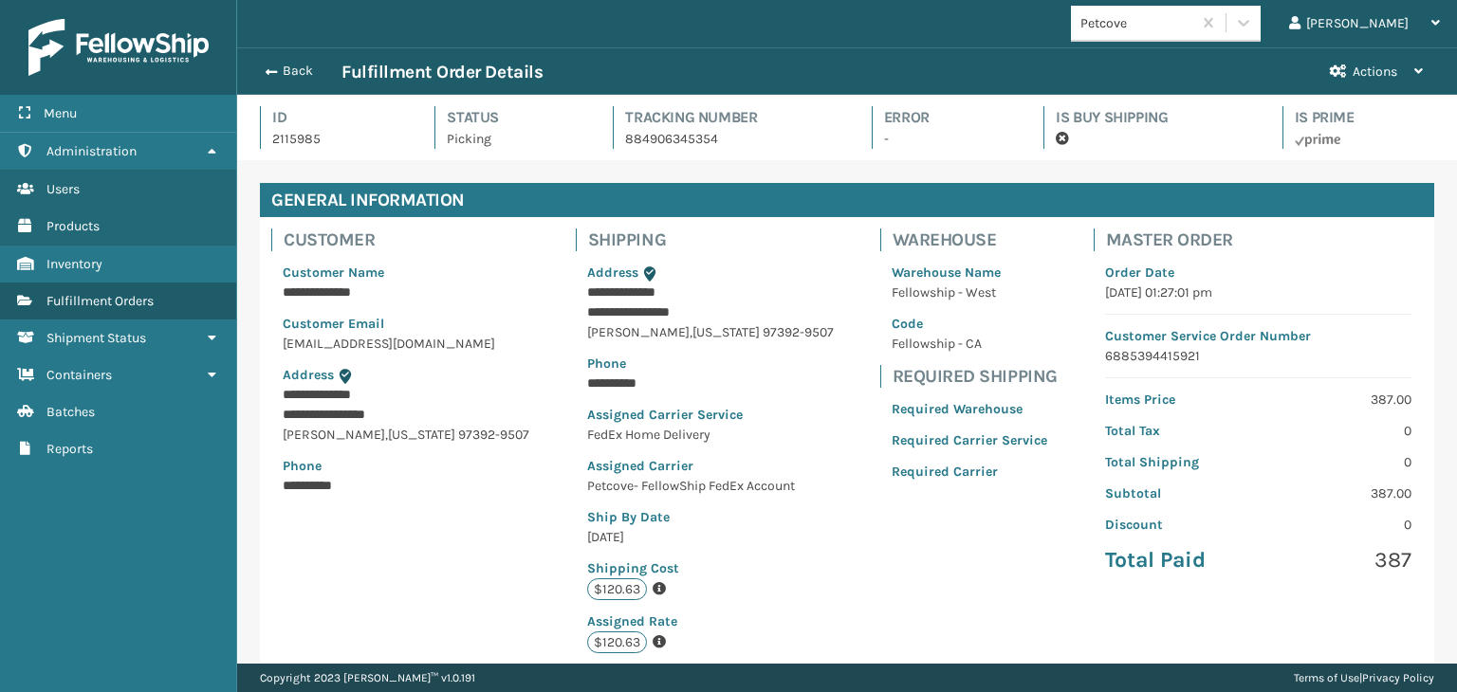
scroll to position [46, 1219]
click at [277, 65] on button "Back" at bounding box center [297, 71] width 87 height 17
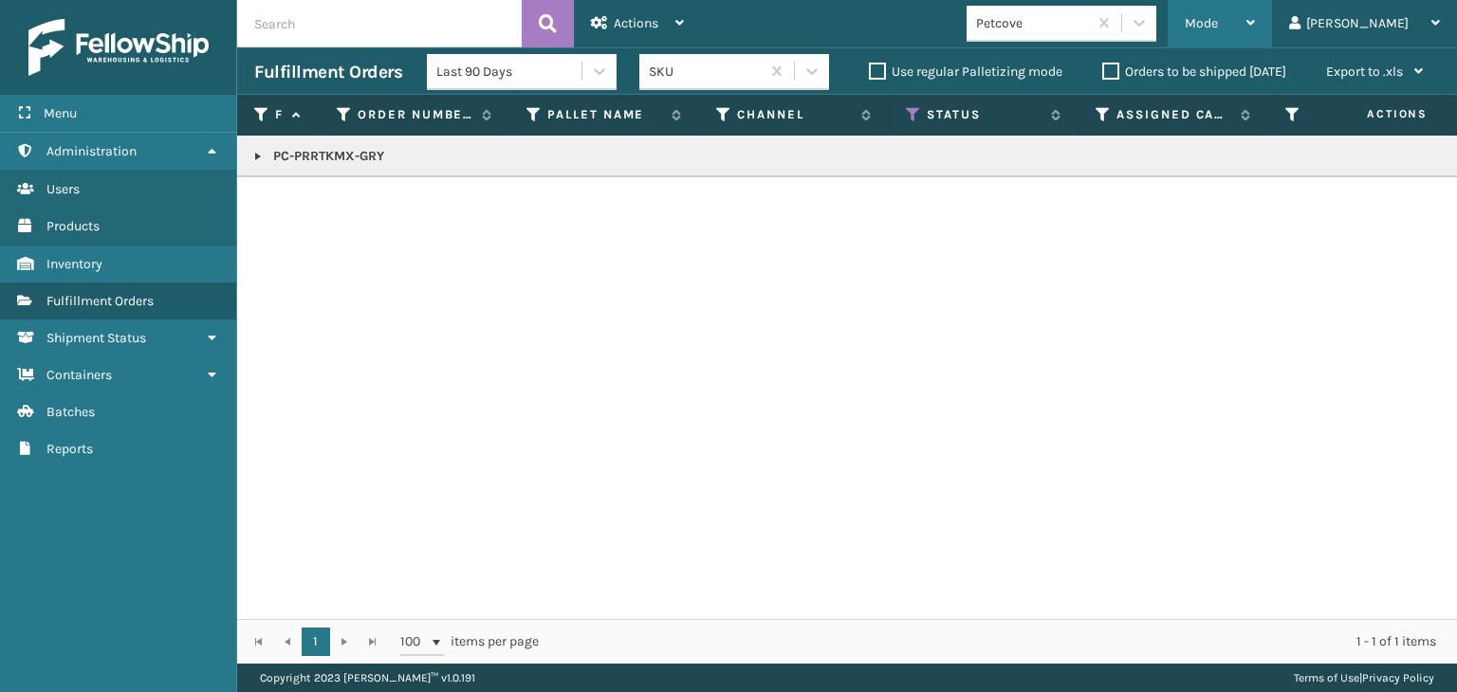
drag, startPoint x: 1247, startPoint y: 31, endPoint x: 1248, endPoint y: 43, distance: 11.4
click at [1248, 31] on div "Mode Regular Mode Picking Mode Labeling Mode Exit Scan Mode" at bounding box center [1219, 23] width 104 height 47
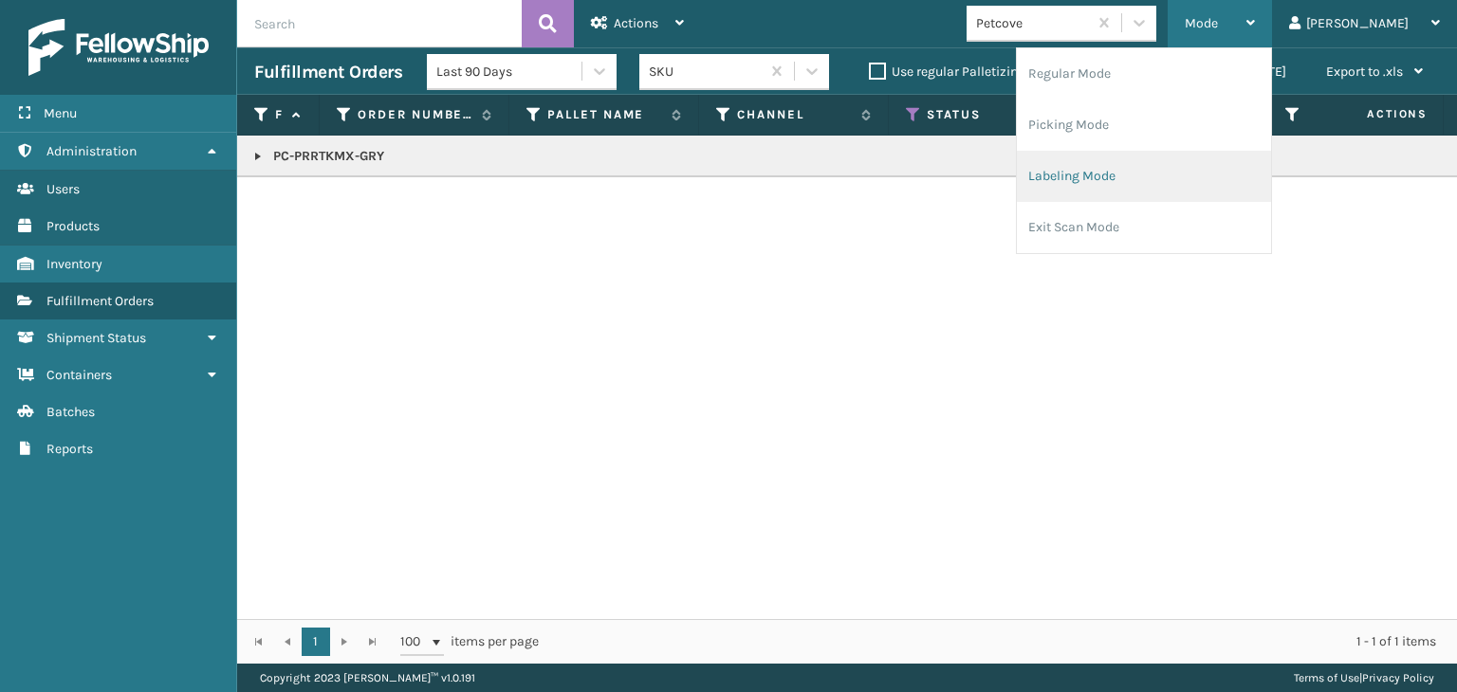
click at [1133, 191] on li "Labeling Mode" at bounding box center [1144, 176] width 254 height 51
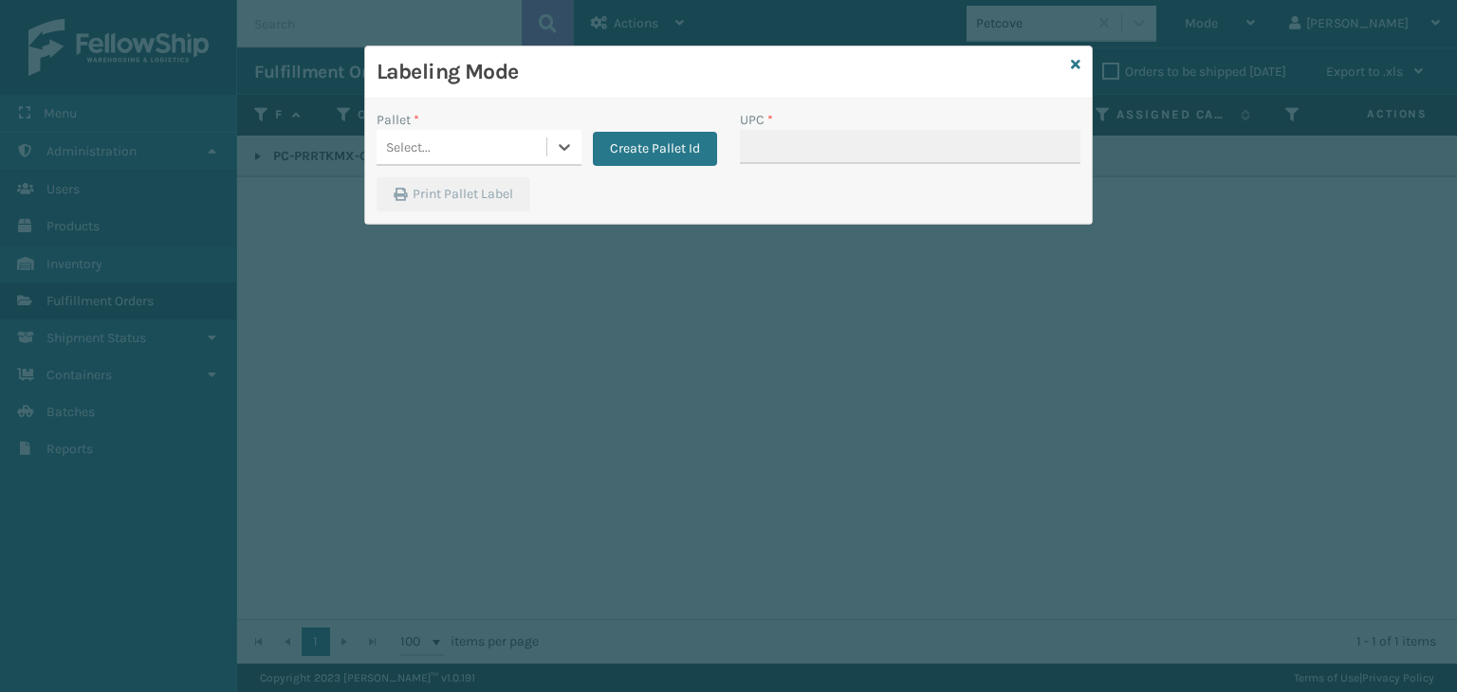
drag, startPoint x: 407, startPoint y: 134, endPoint x: 415, endPoint y: 144, distance: 13.5
click at [411, 138] on div "Select..." at bounding box center [461, 147] width 170 height 31
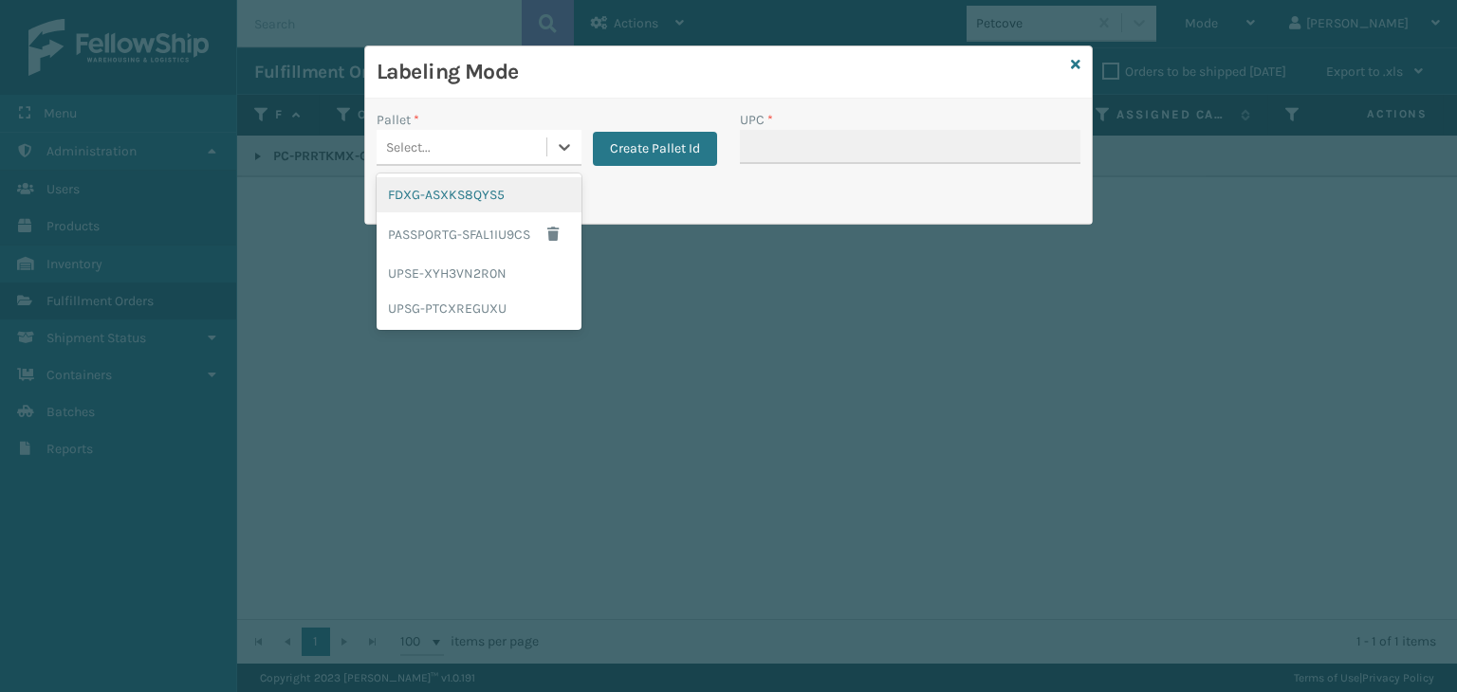
click at [444, 196] on div "FDXG-ASXKS8QYS5" at bounding box center [478, 194] width 205 height 35
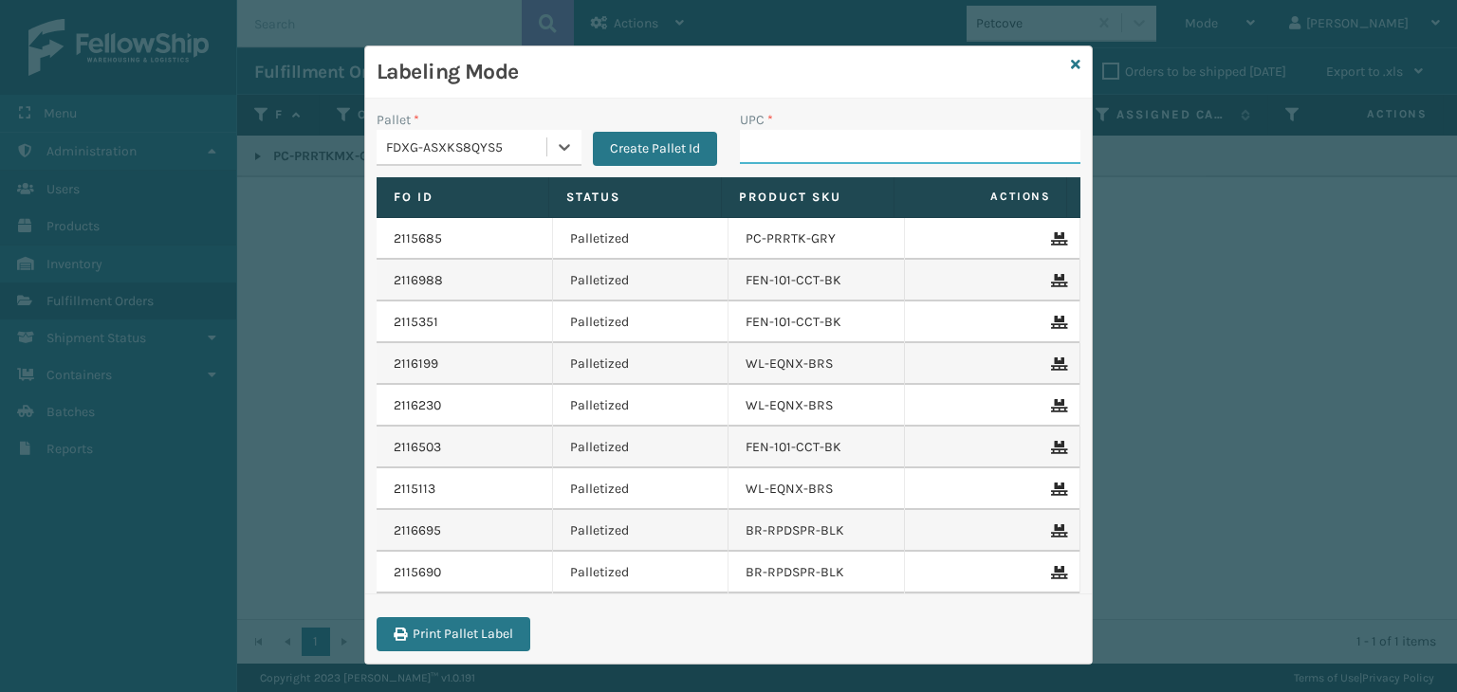
click at [797, 156] on input "UPC *" at bounding box center [910, 147] width 340 height 34
paste input "PC-PRRTKMX-GRY"
type input "PC-PRRTKMX-GRY"
type input "RBJ-S-20188-13"
type input "RBJ-S-20196-14"
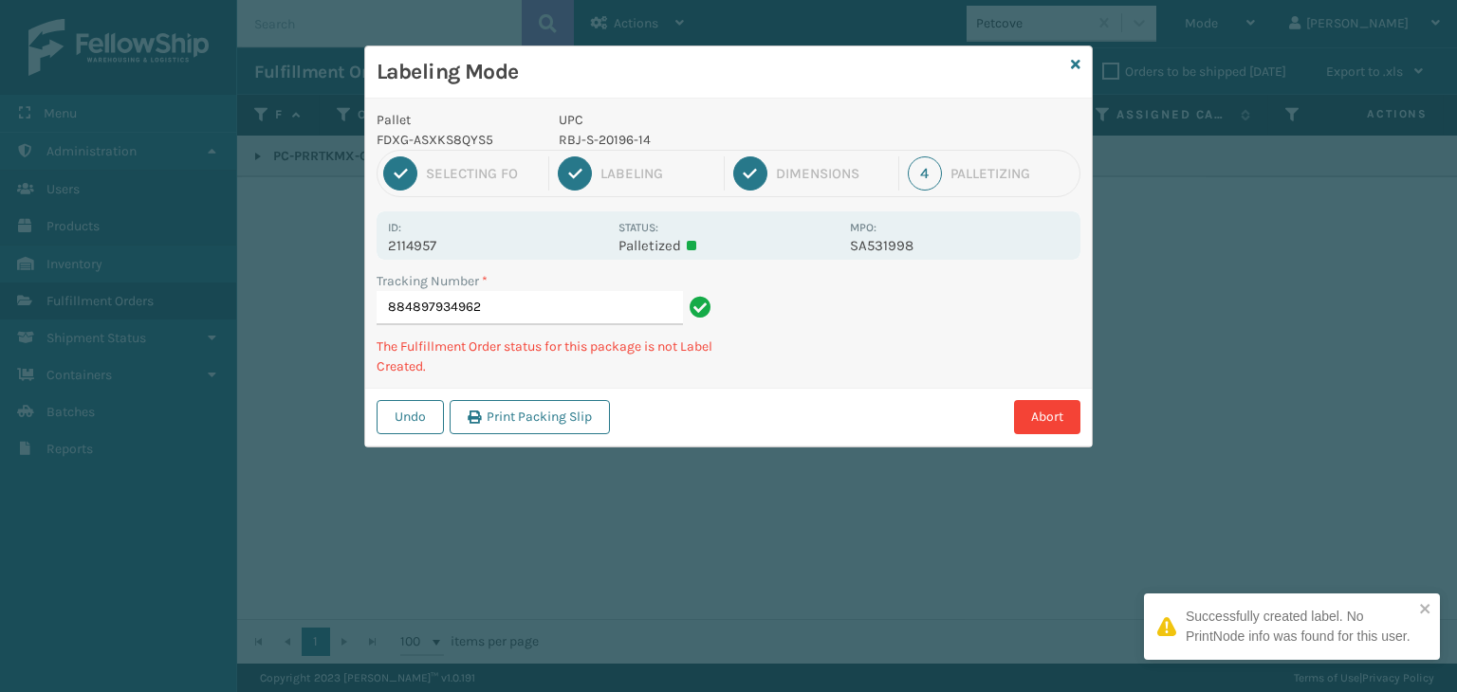
type input "884897934962R"
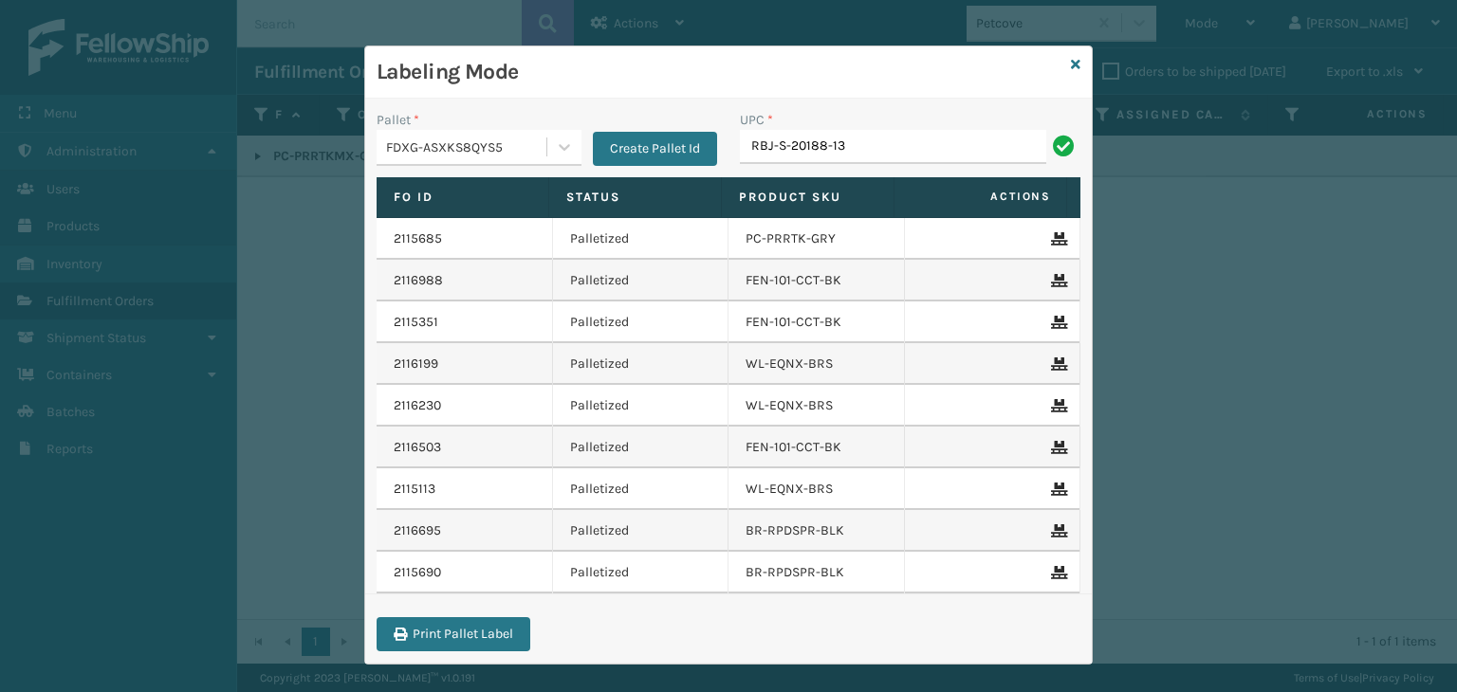
type input "RBJ-S-20188-13"
drag, startPoint x: 761, startPoint y: 142, endPoint x: 759, endPoint y: 124, distance: 18.1
click at [761, 134] on input "UPC *" at bounding box center [910, 147] width 340 height 34
click at [1073, 62] on div "Labeling Mode" at bounding box center [728, 72] width 726 height 52
click at [1071, 58] on icon at bounding box center [1075, 64] width 9 height 13
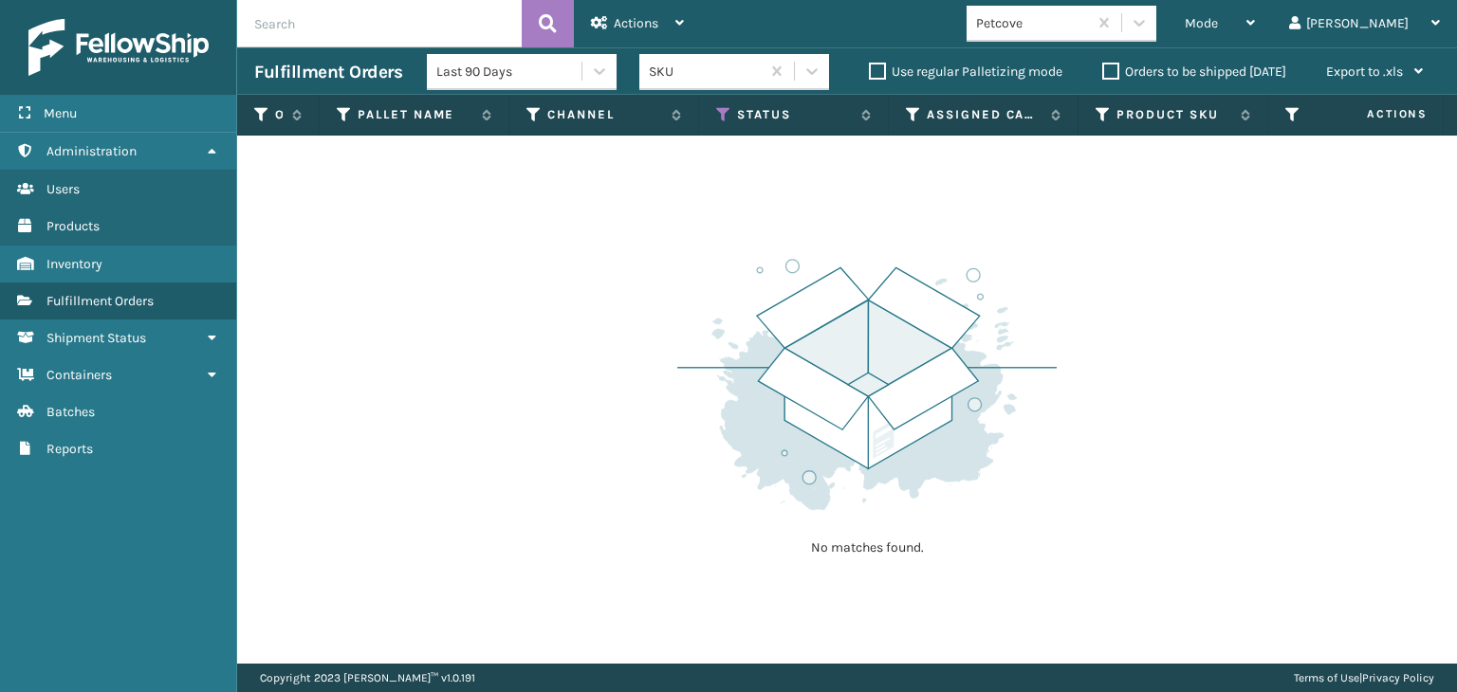
click at [1082, 27] on div "Petcove" at bounding box center [1032, 23] width 113 height 20
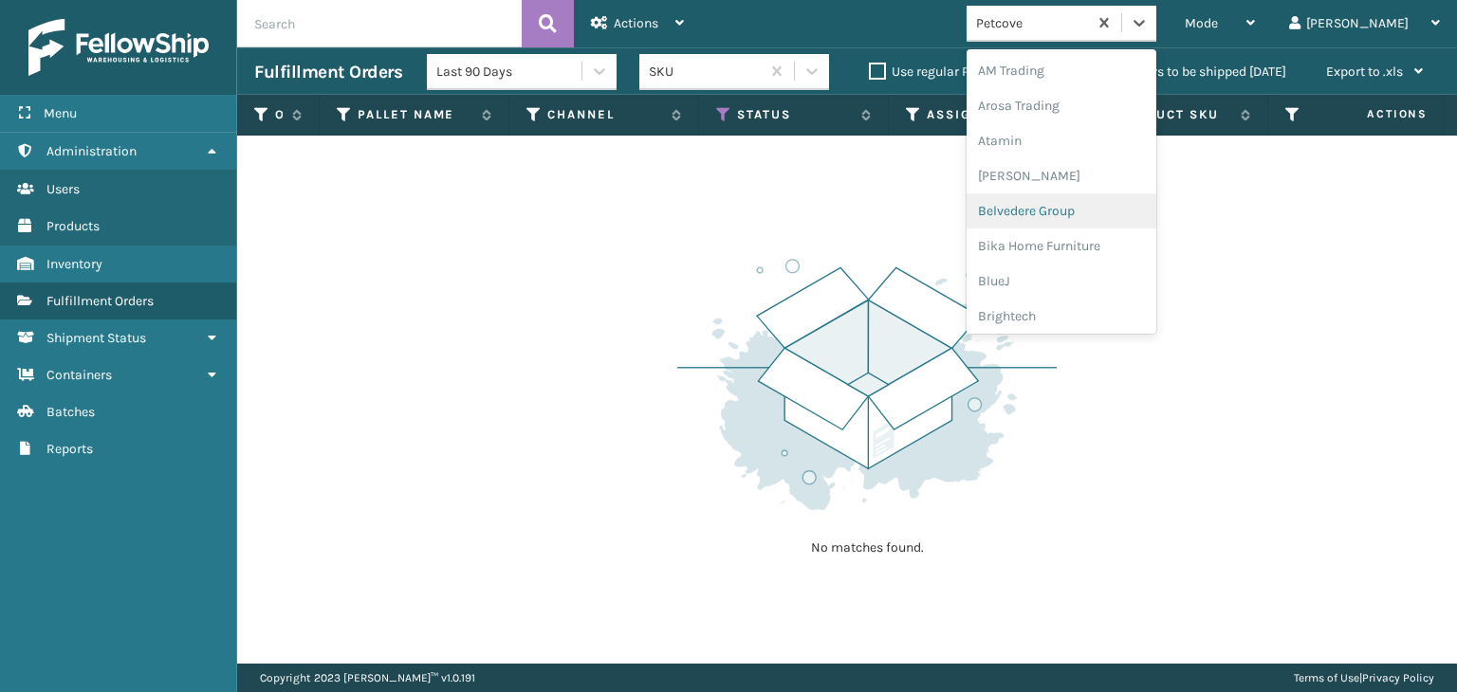
scroll to position [474, 0]
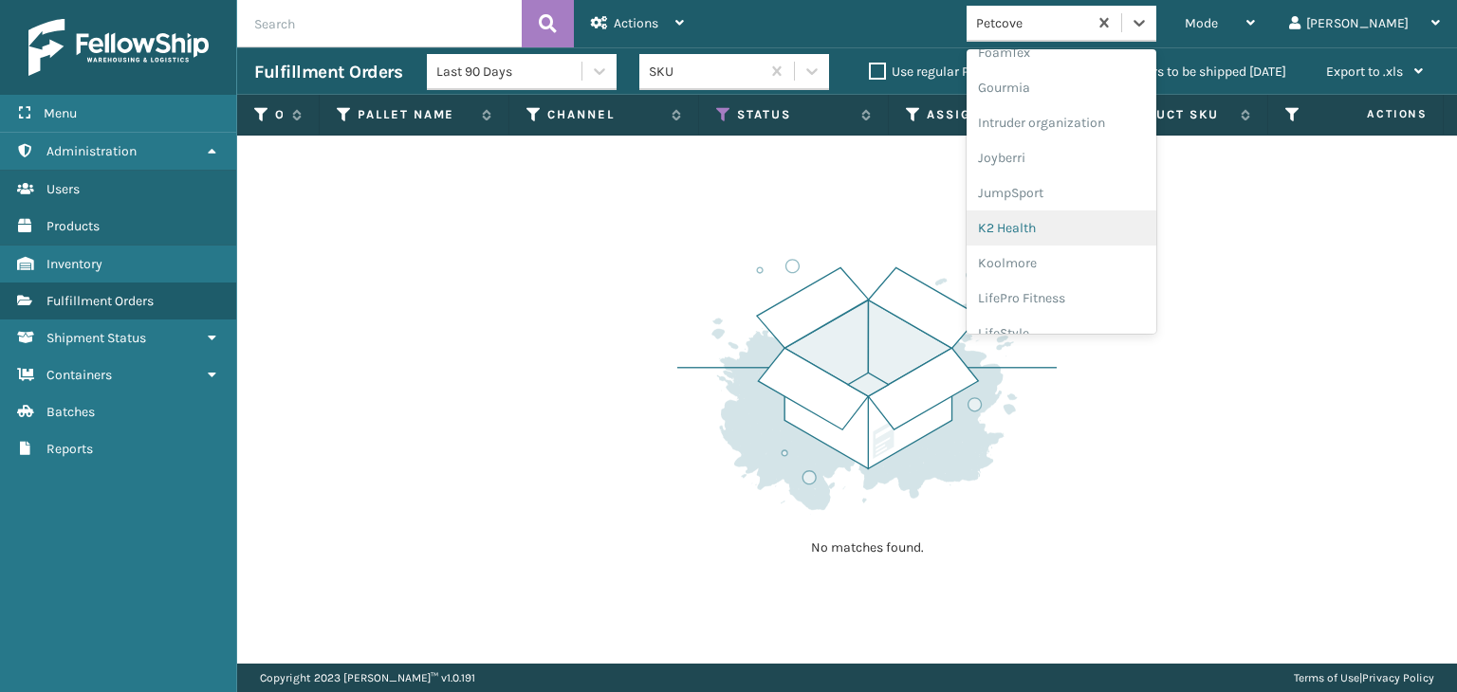
click at [1092, 225] on div "K2 Health" at bounding box center [1061, 228] width 190 height 35
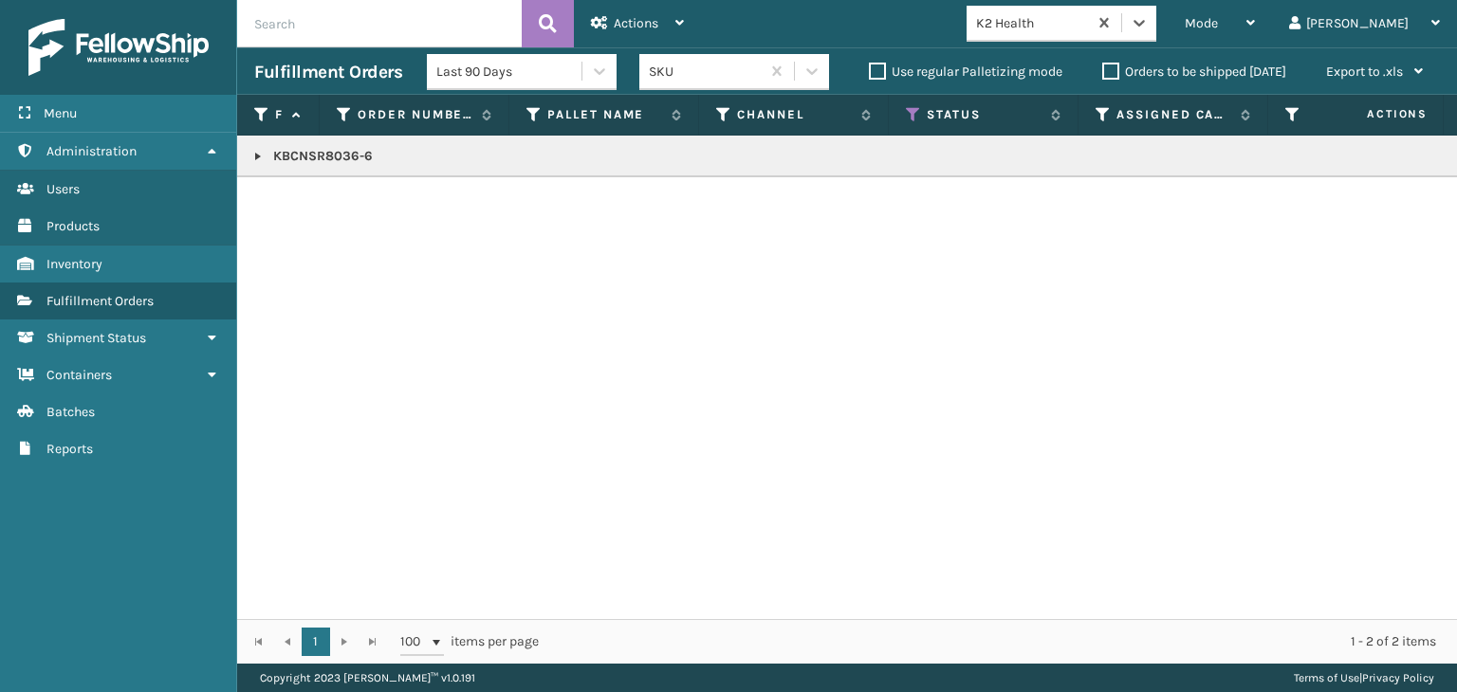
click at [258, 155] on link at bounding box center [257, 156] width 15 height 15
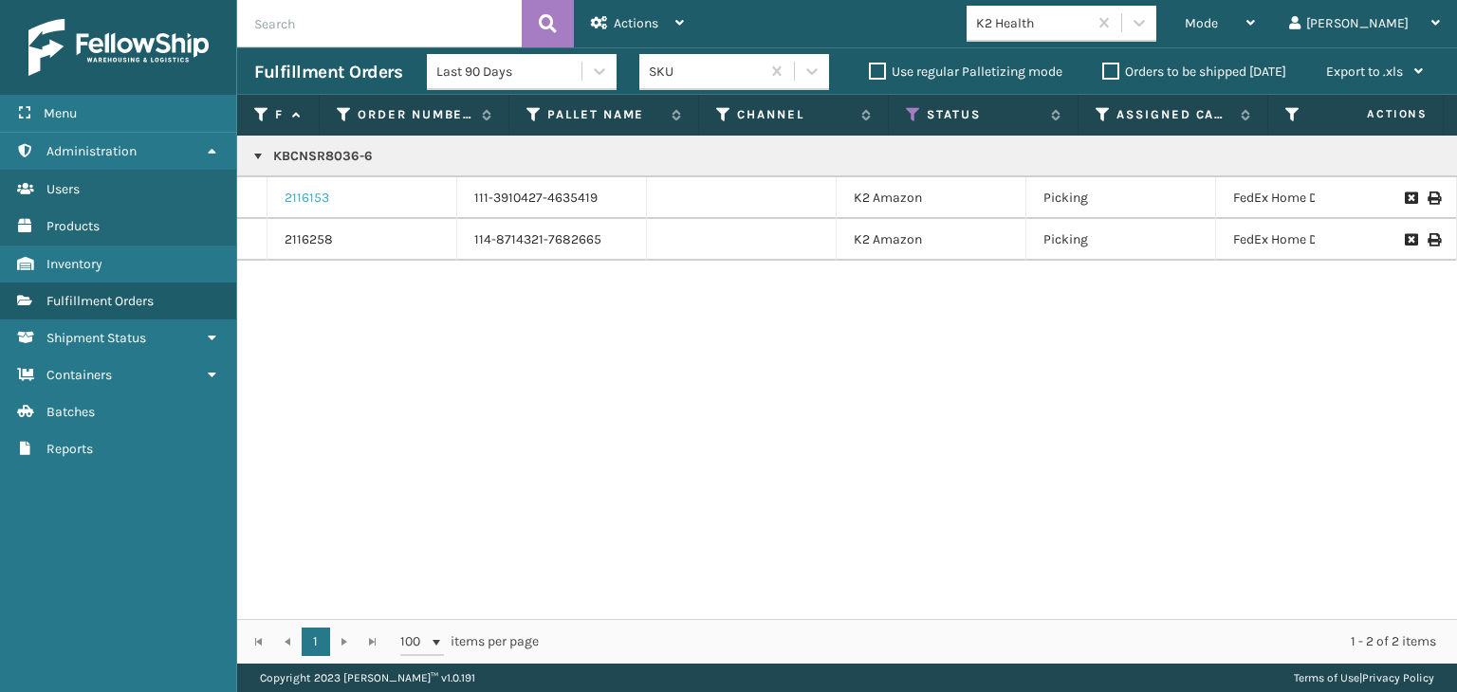
click at [313, 198] on link "2116153" at bounding box center [306, 198] width 45 height 19
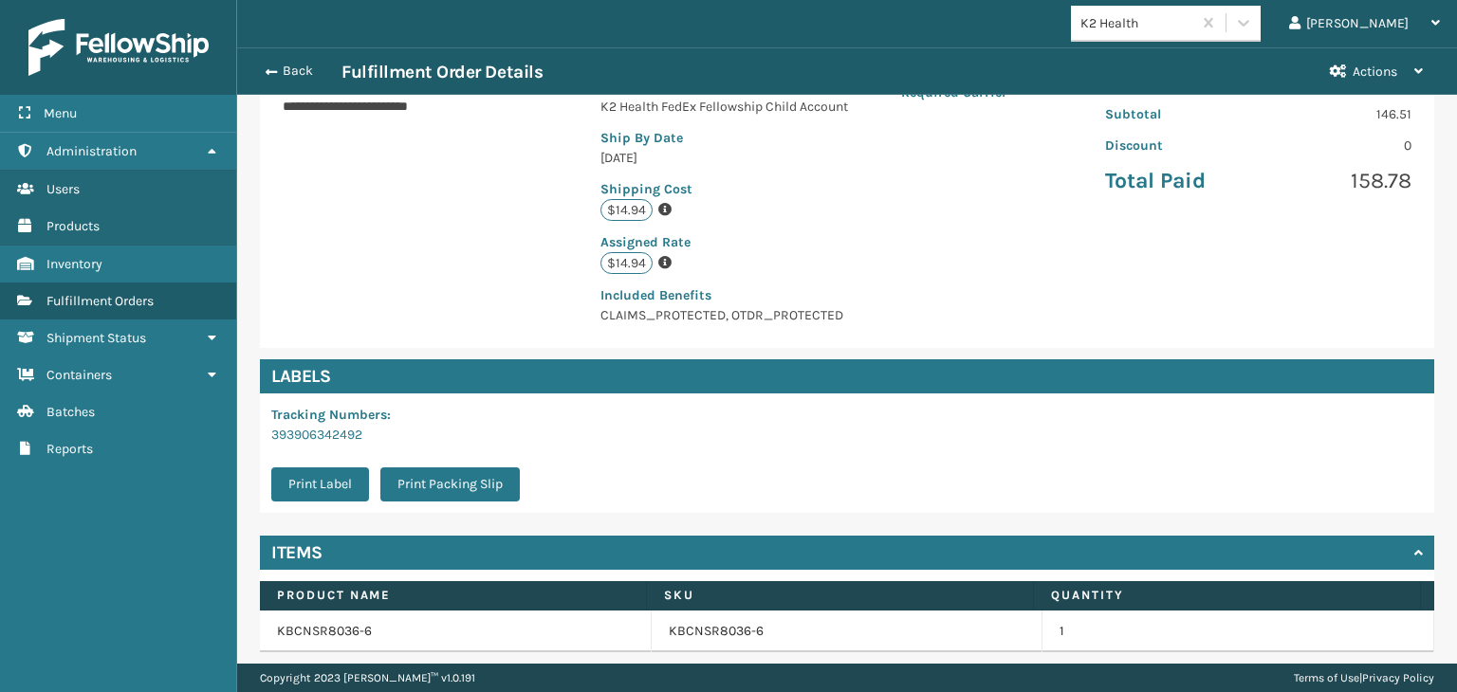
scroll to position [467, 0]
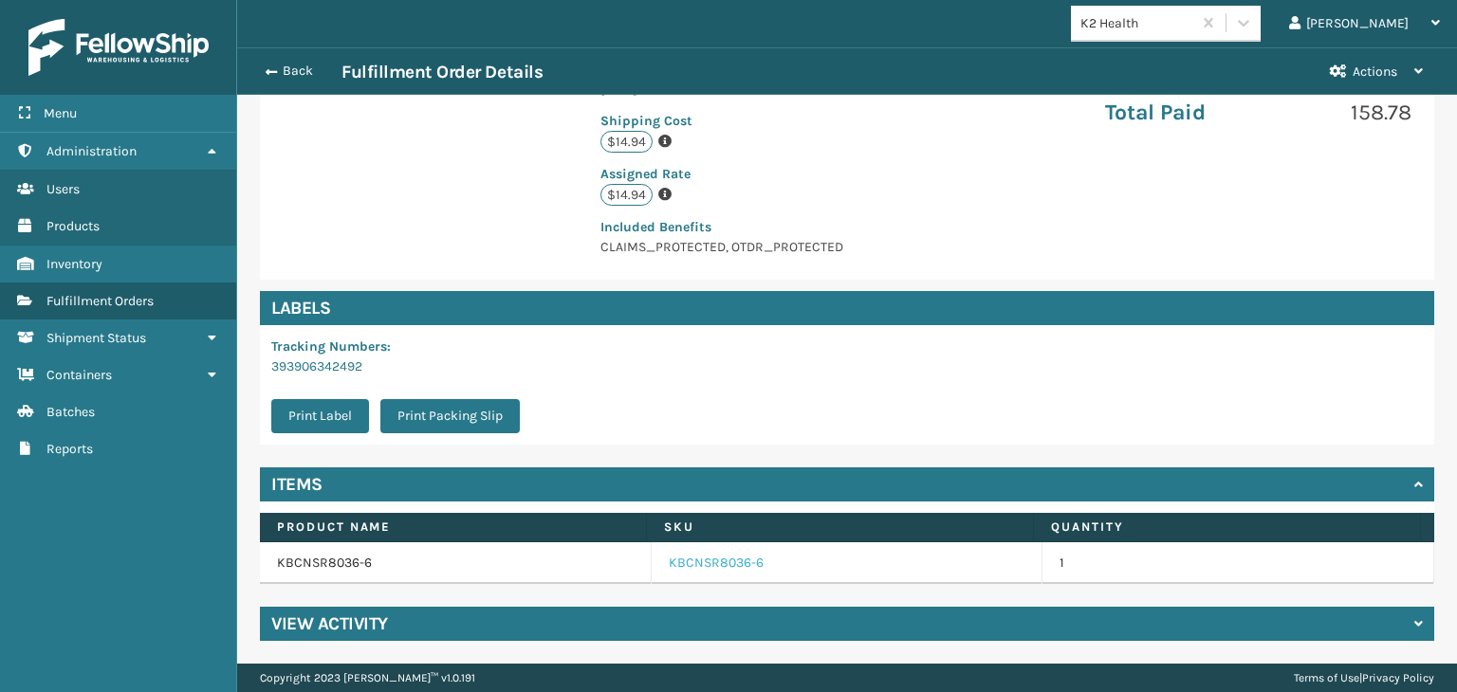
click at [709, 559] on link "KBCNSR8036-6" at bounding box center [716, 563] width 95 height 19
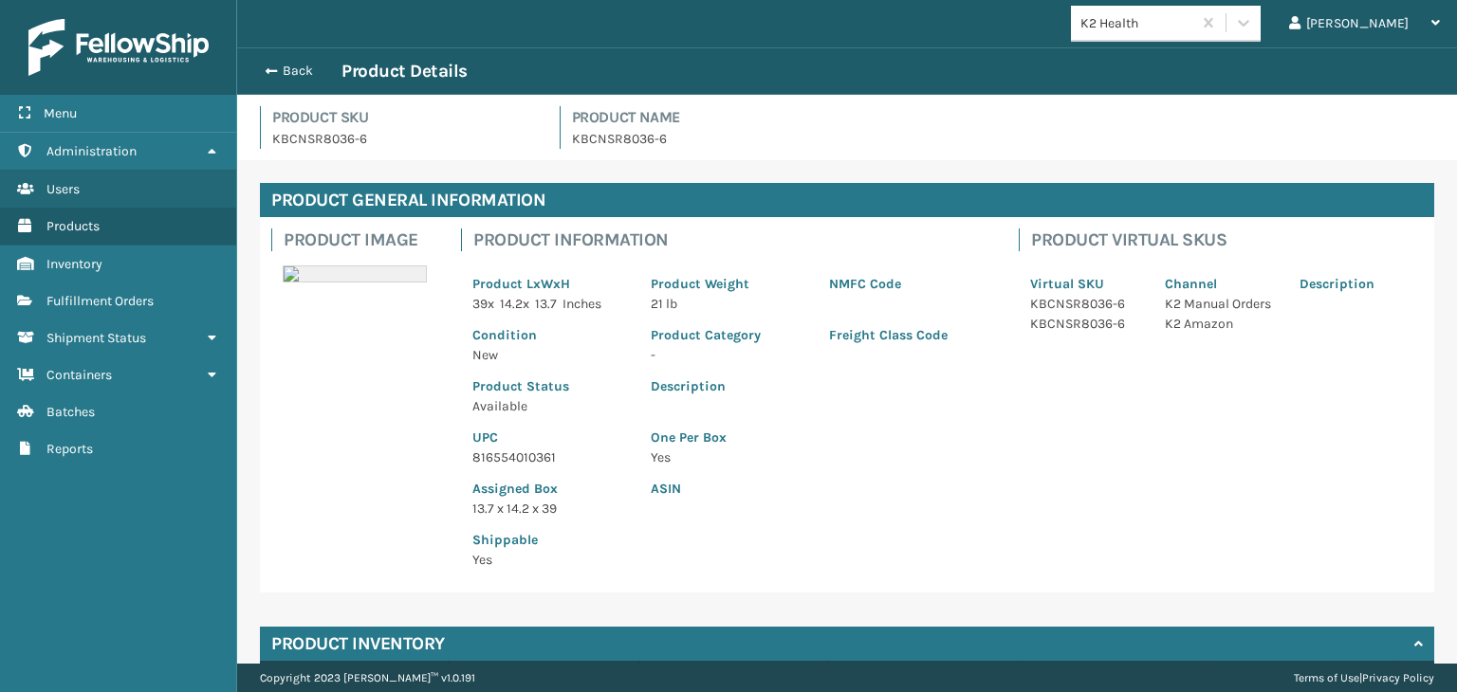
click at [529, 450] on p "816554010361" at bounding box center [550, 458] width 156 height 20
click at [528, 449] on p "816554010361" at bounding box center [550, 458] width 156 height 20
copy p "816554010361"
click at [288, 69] on button "Back" at bounding box center [297, 71] width 87 height 17
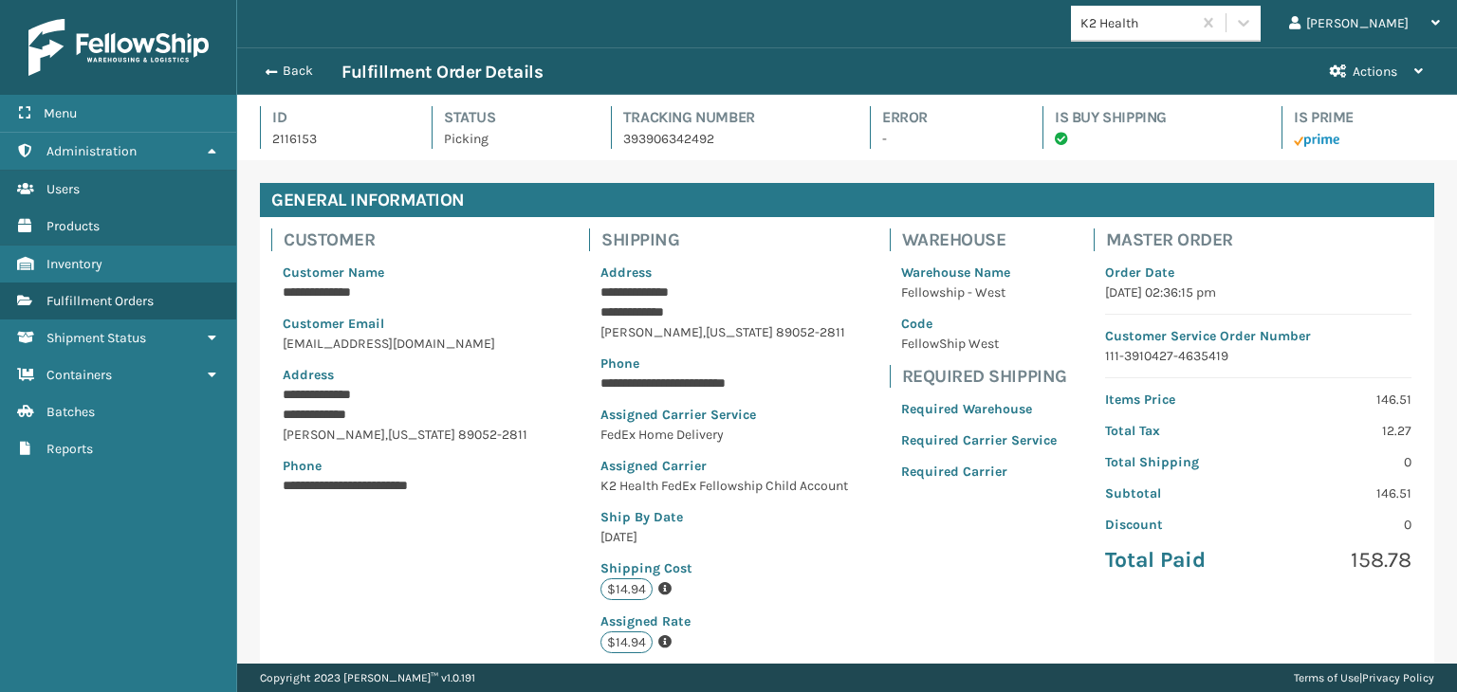
scroll to position [46, 1219]
drag, startPoint x: 266, startPoint y: 69, endPoint x: 385, endPoint y: 46, distance: 121.6
click at [267, 69] on span "button" at bounding box center [271, 71] width 11 height 13
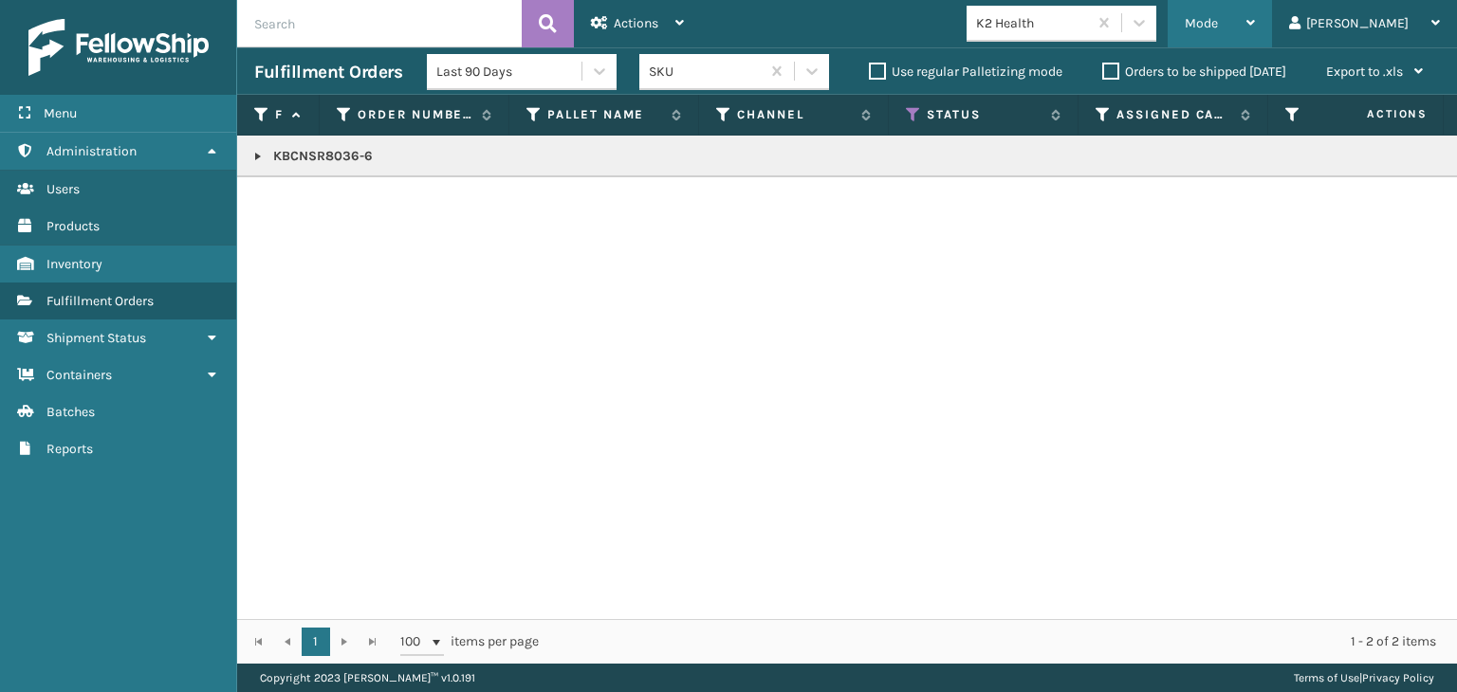
drag, startPoint x: 1256, startPoint y: 13, endPoint x: 1281, endPoint y: 104, distance: 94.3
click at [1255, 13] on div "Mode" at bounding box center [1219, 23] width 70 height 47
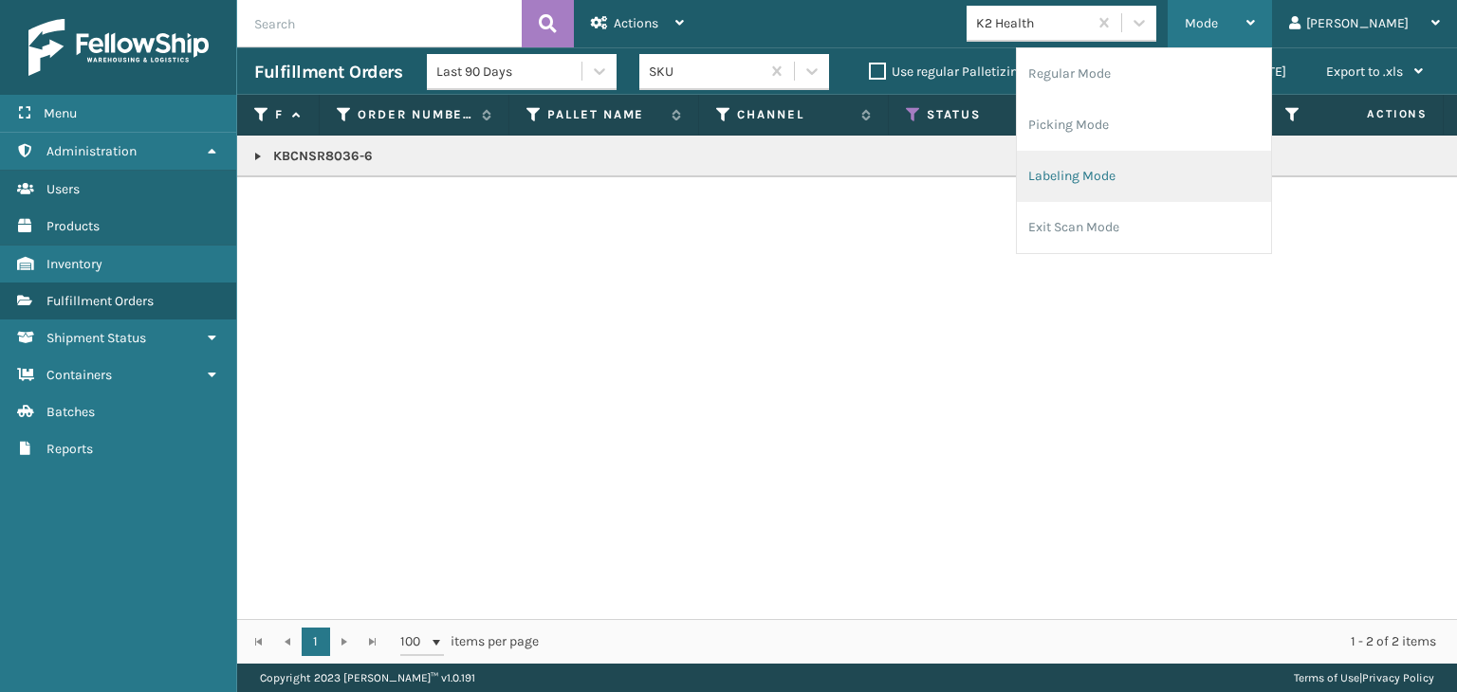
click at [1119, 168] on li "Labeling Mode" at bounding box center [1144, 176] width 254 height 51
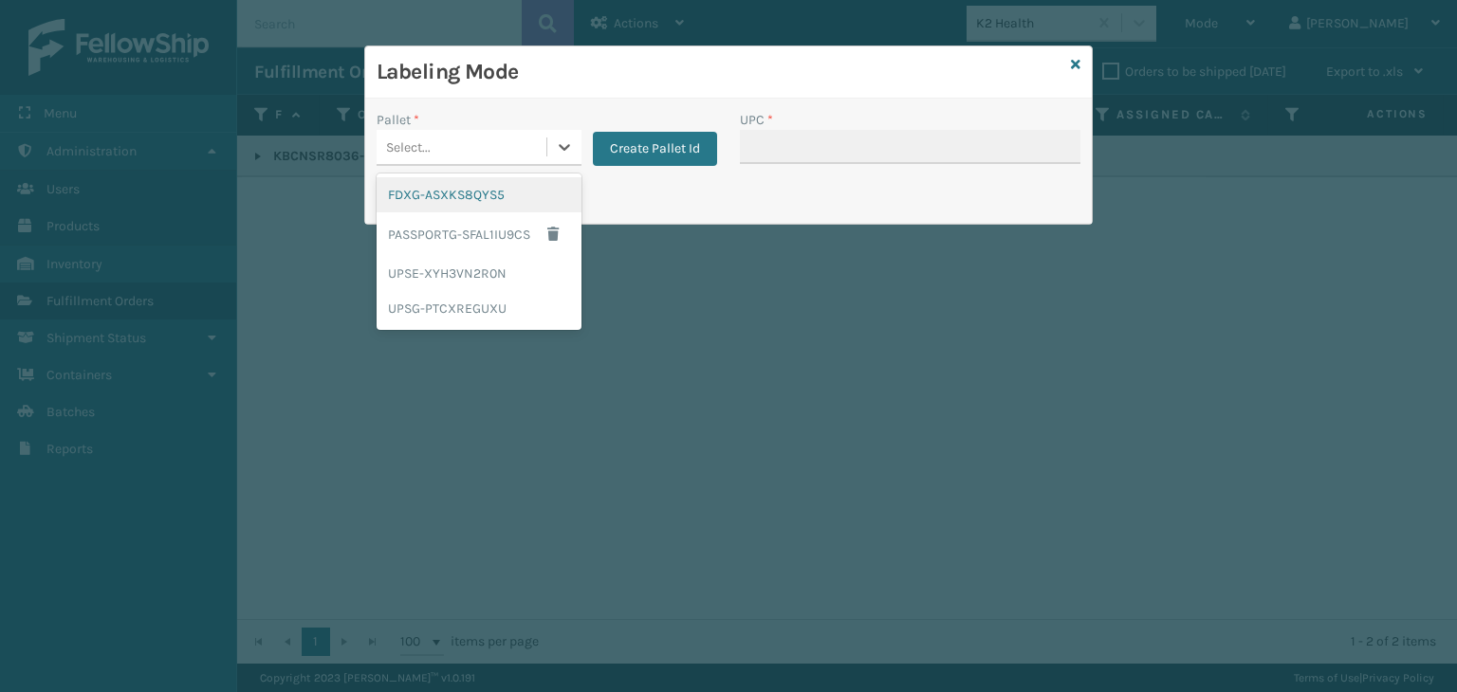
click at [500, 155] on div "Select..." at bounding box center [461, 147] width 170 height 31
click at [485, 202] on div "FDXG-ASXKS8QYS5" at bounding box center [478, 194] width 205 height 35
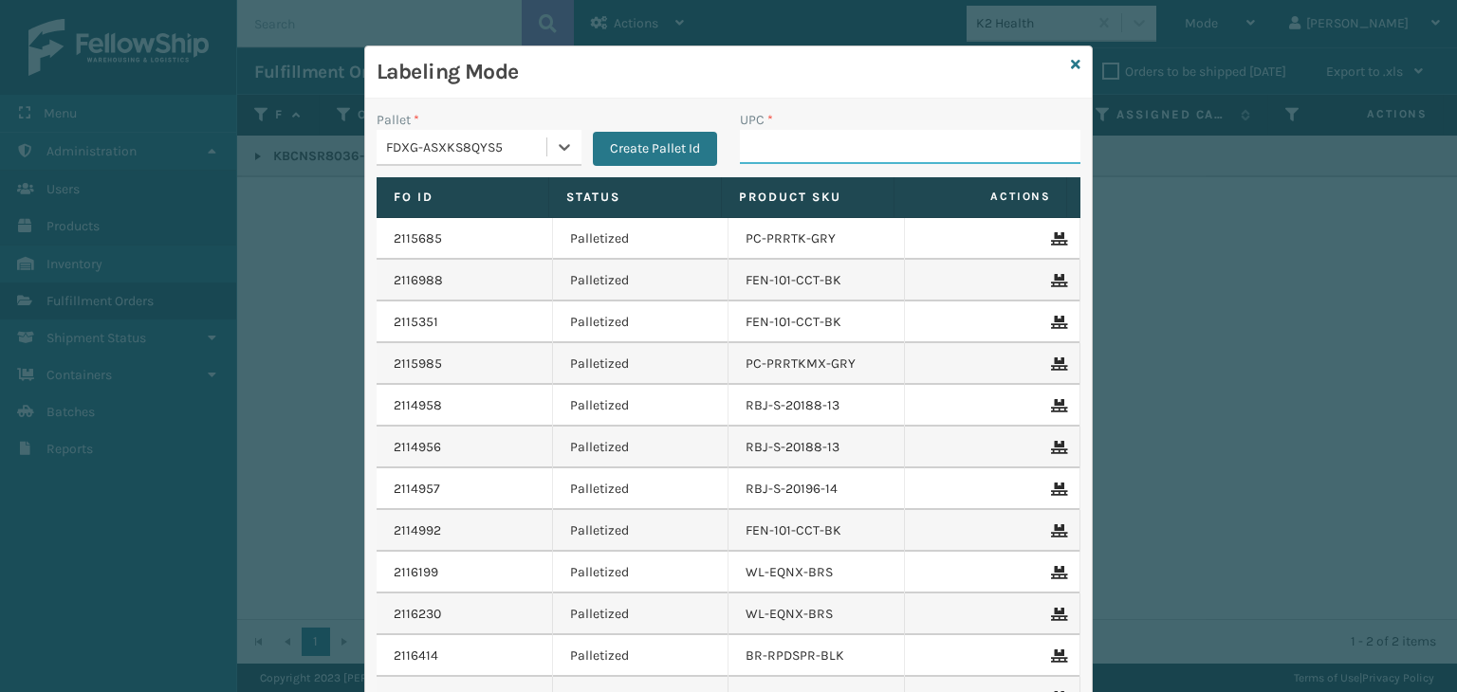
click at [792, 149] on input "UPC *" at bounding box center [910, 147] width 340 height 34
paste input "816554010361"
type input "816554010361"
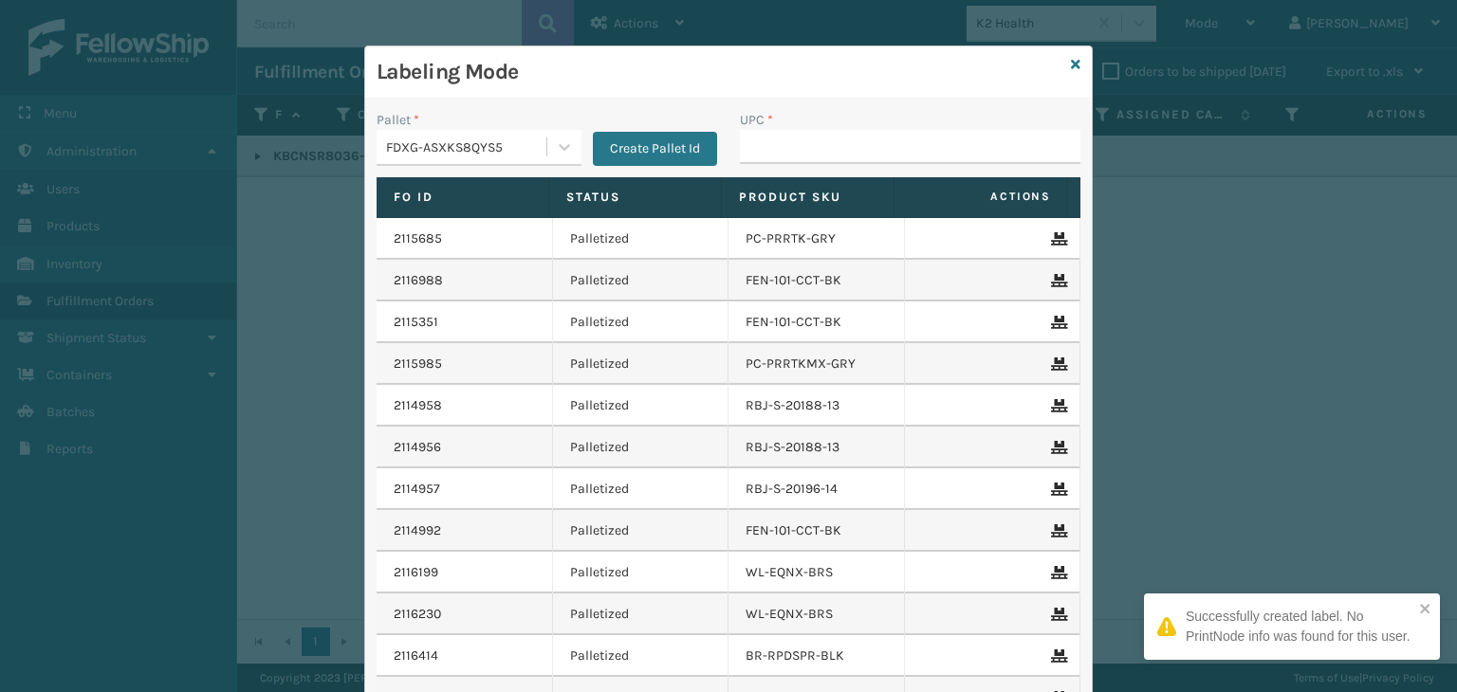
type input "816554010361"
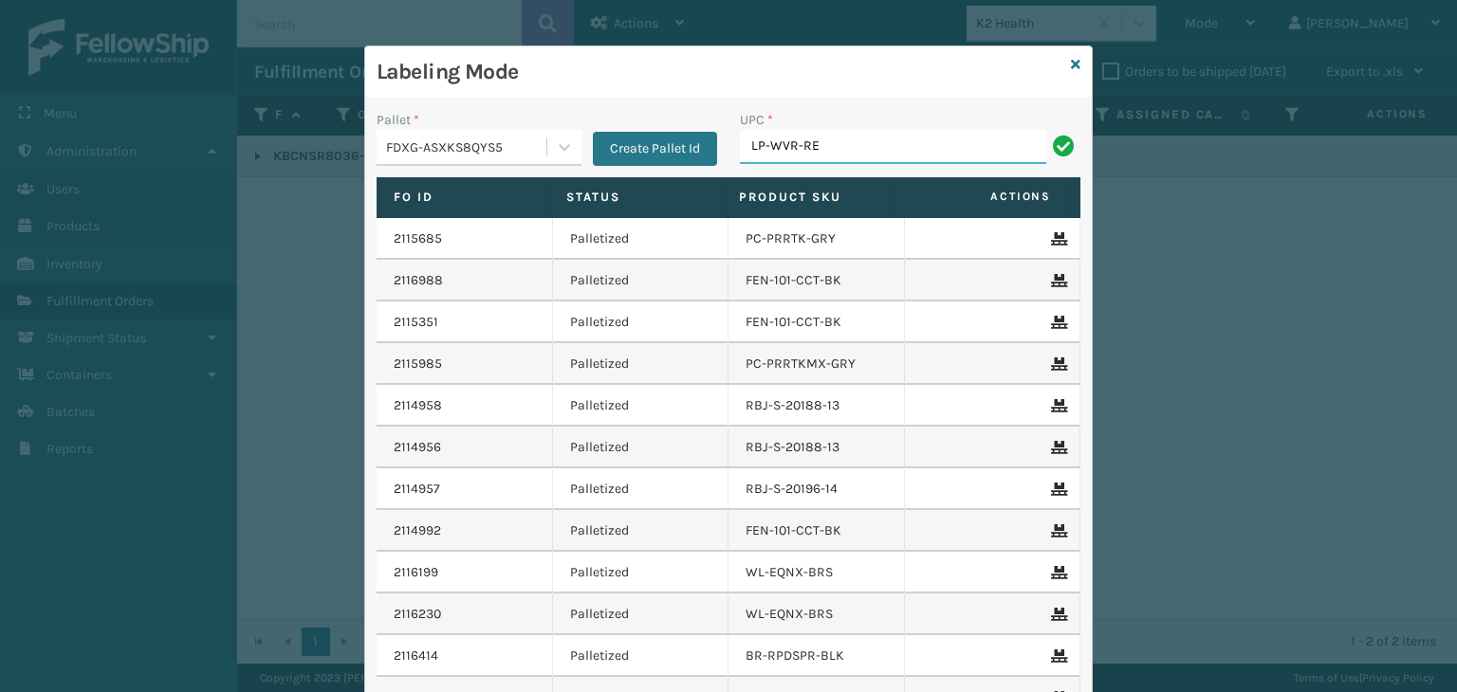
type input "LP-WVR-RED"
click at [750, 146] on input "850012486312" at bounding box center [893, 147] width 306 height 34
type input "850012486312"
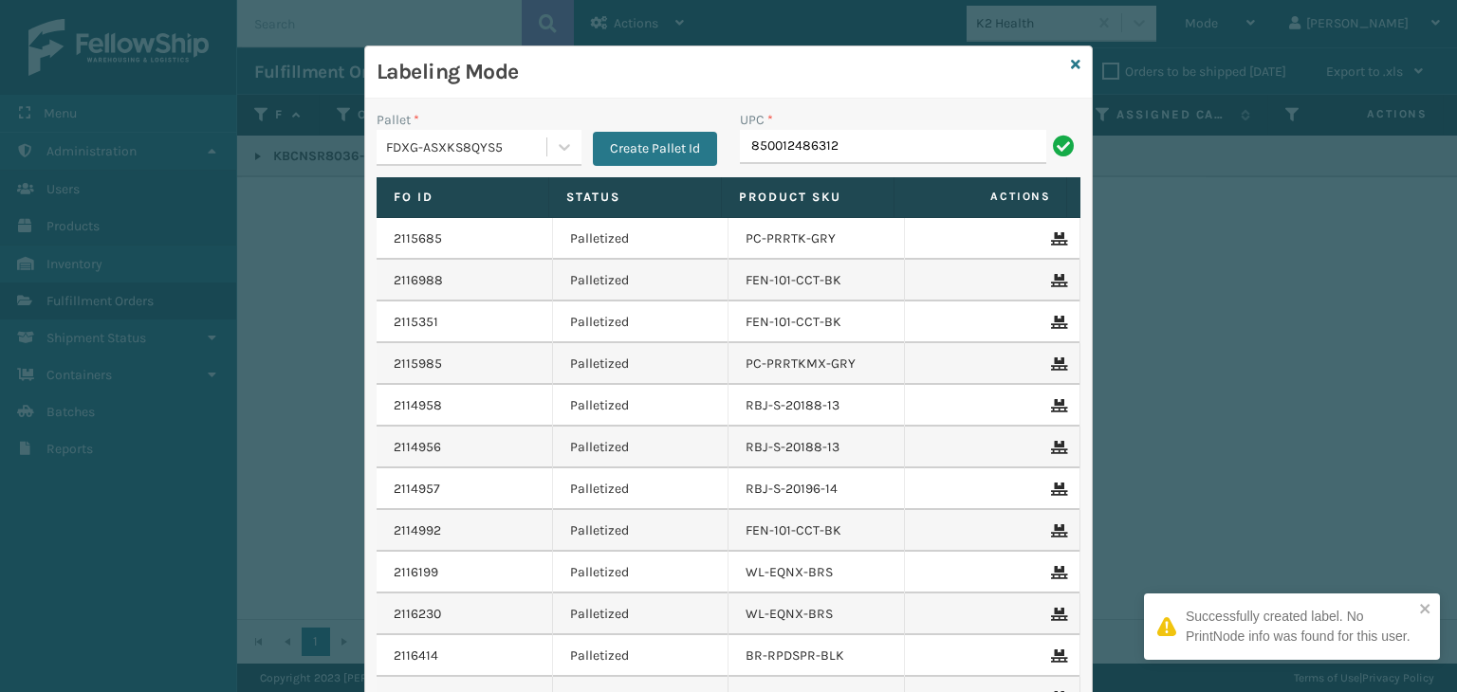
type input "850012486312"
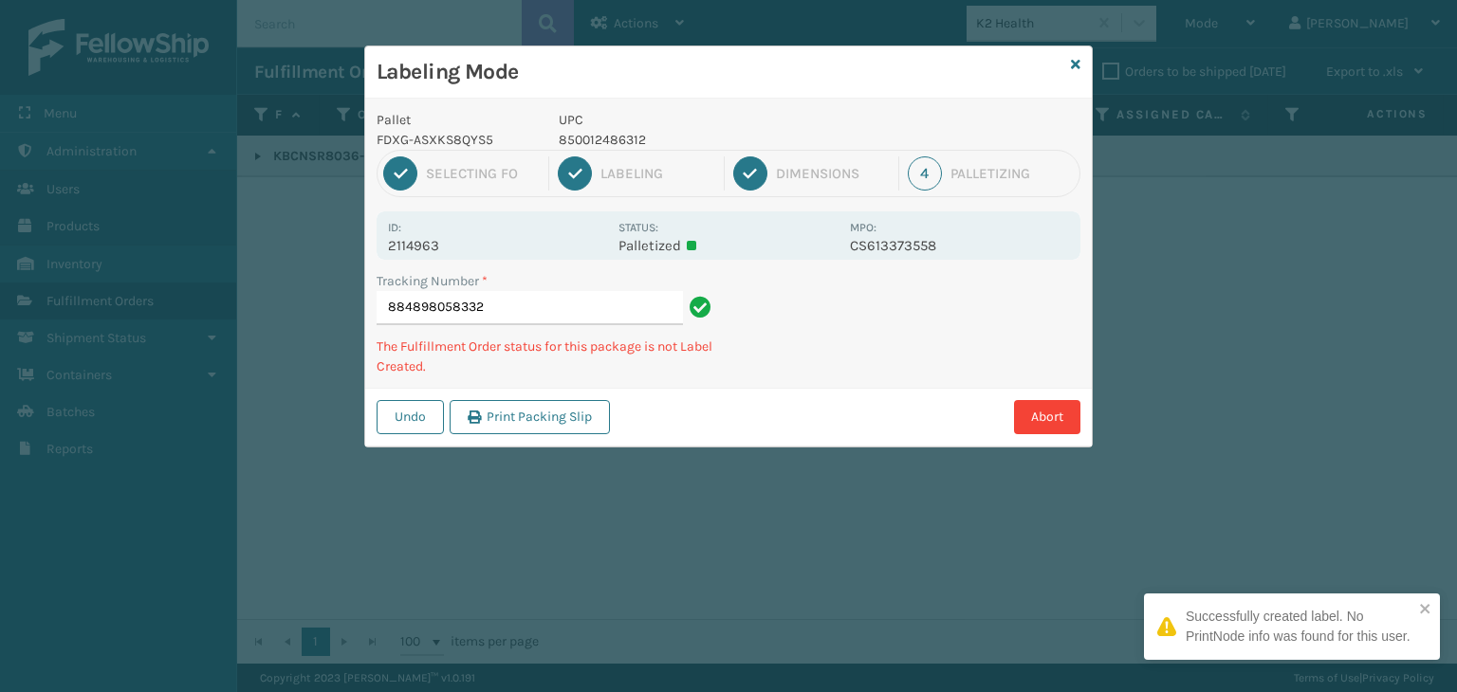
type input "884898058332850012486312"
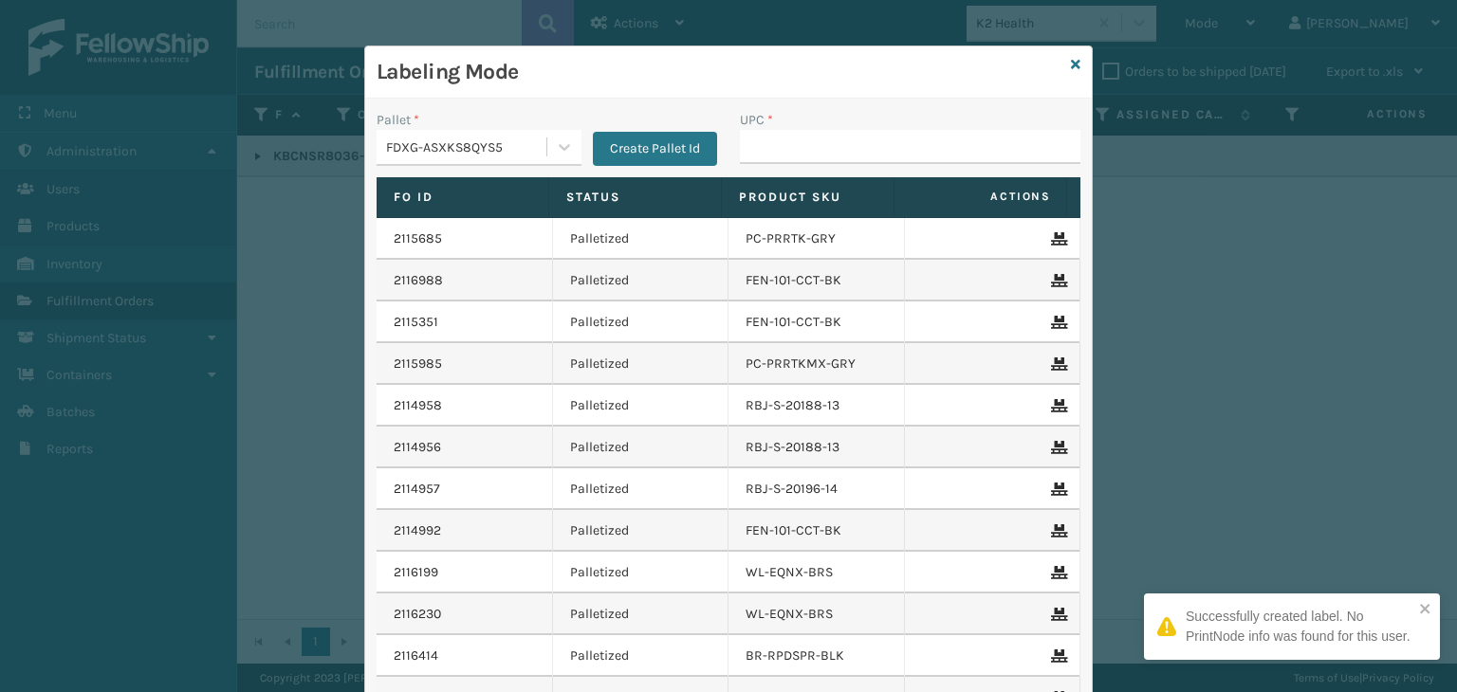
type input "850012486312"
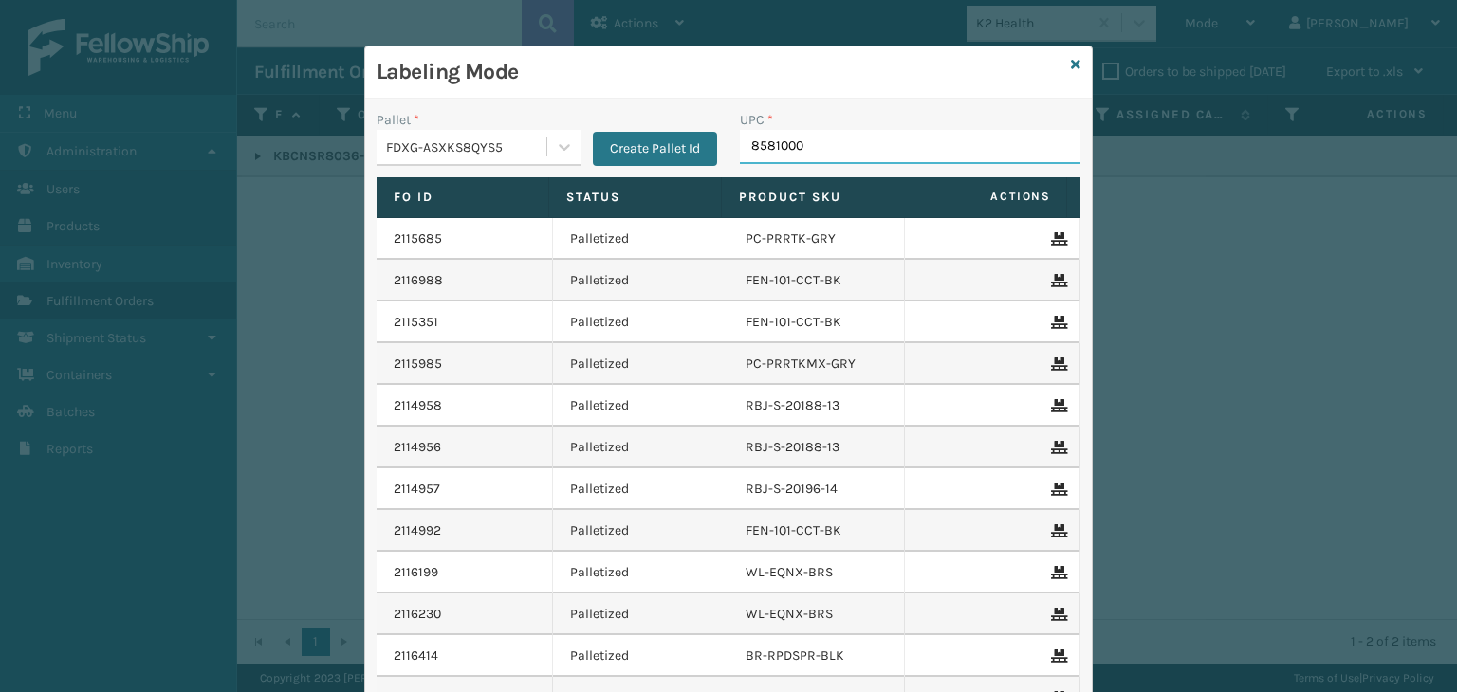
type input "85810000"
type input "857899"
click at [793, 135] on input "858100007623" at bounding box center [893, 147] width 306 height 34
click at [794, 135] on input "858100007623" at bounding box center [893, 147] width 306 height 34
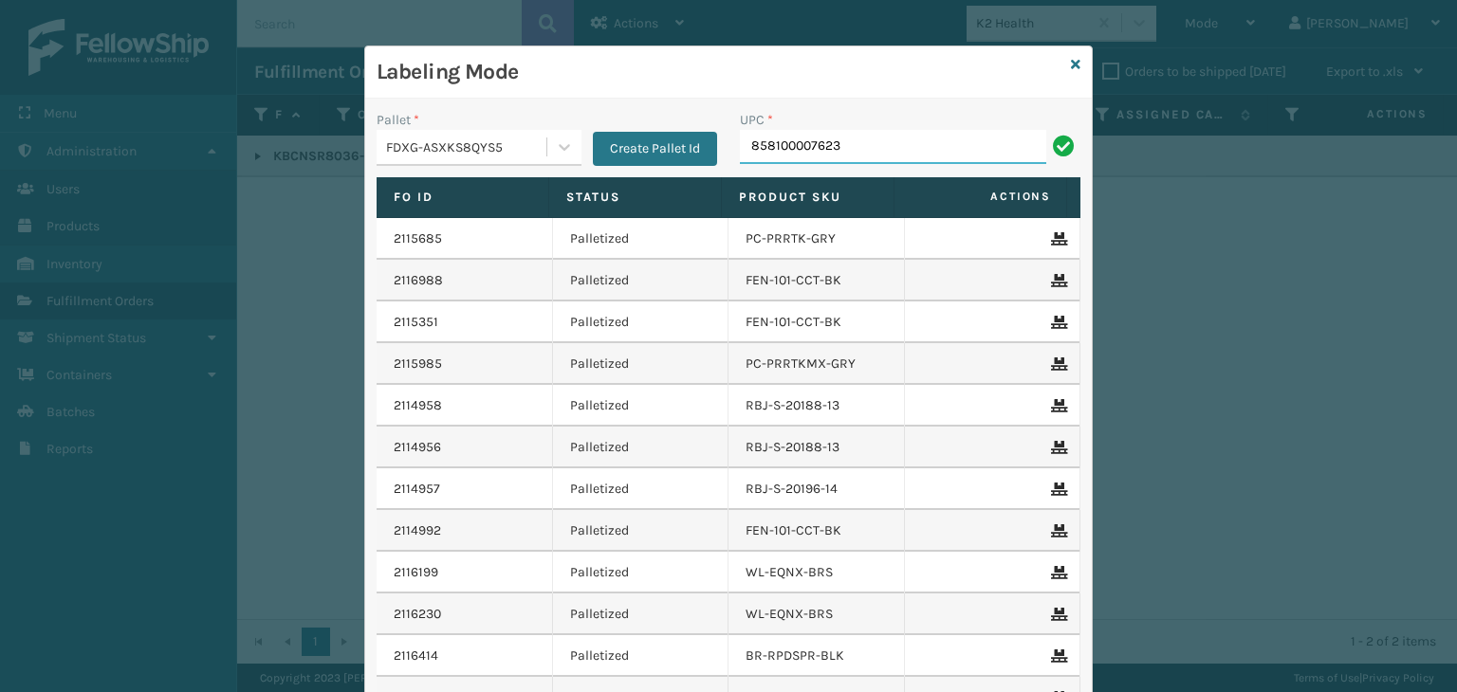
type input "858100007623"
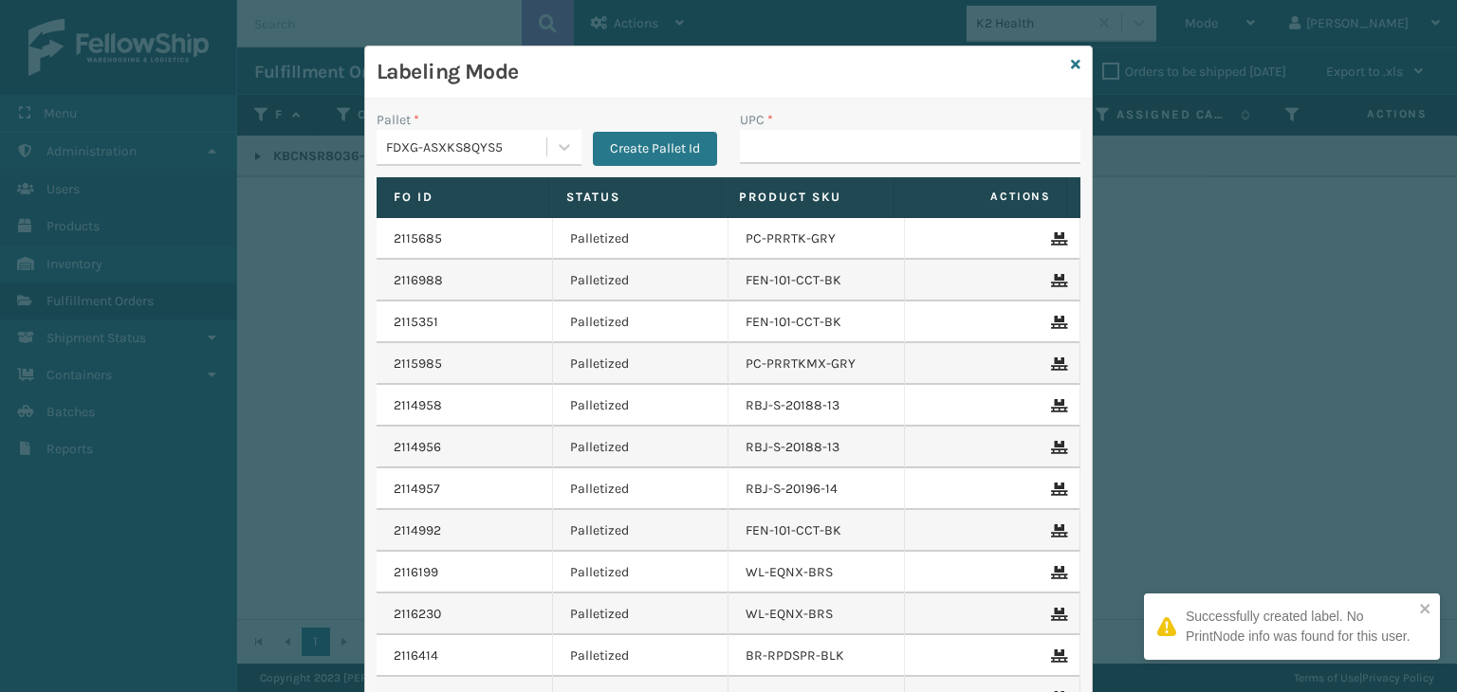
type input "858100007623"
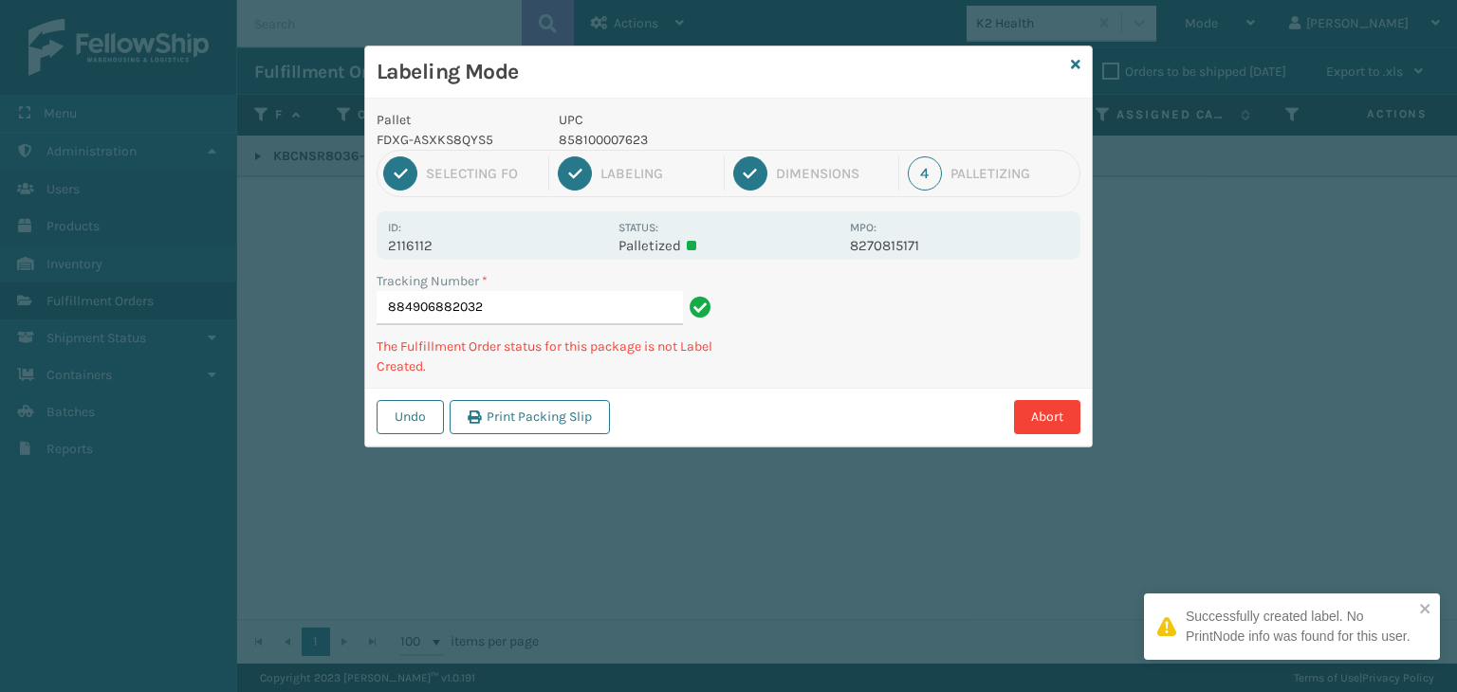
type input "884906882032858100007623"
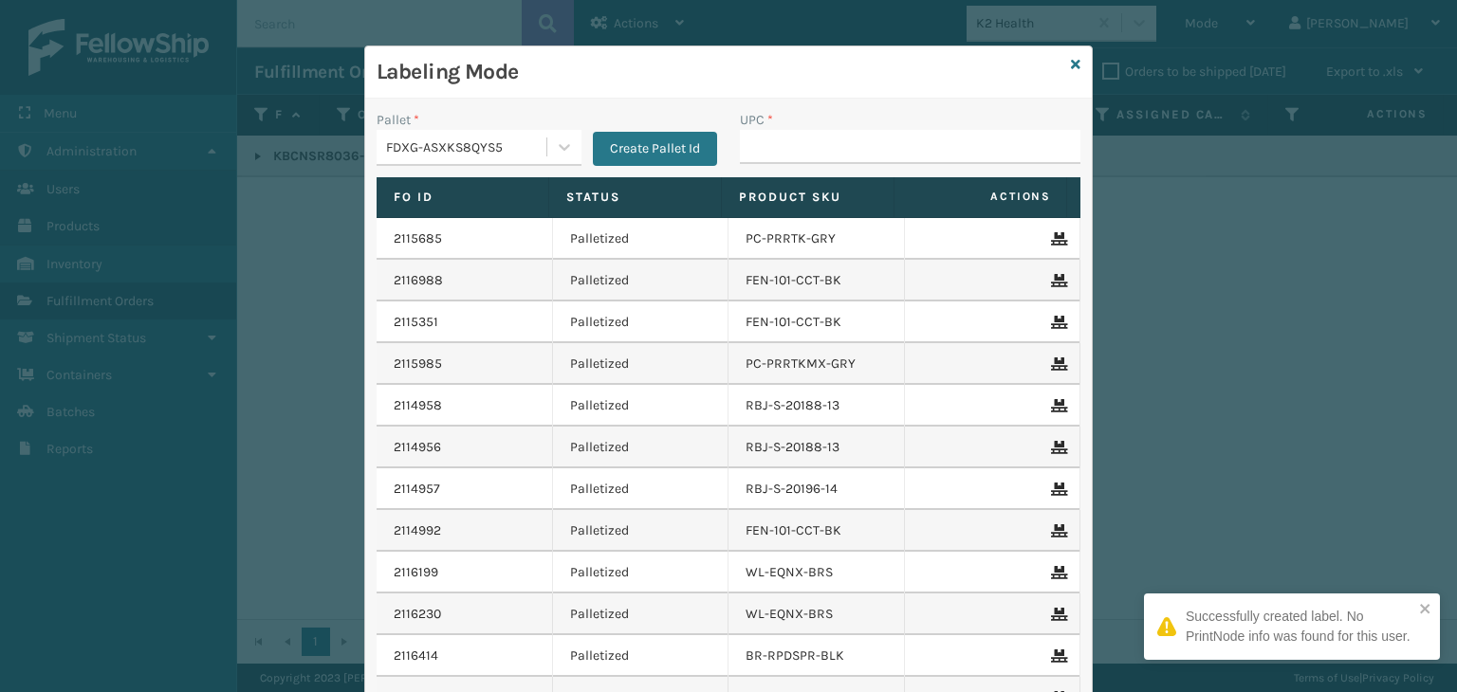
type input "858100007623"
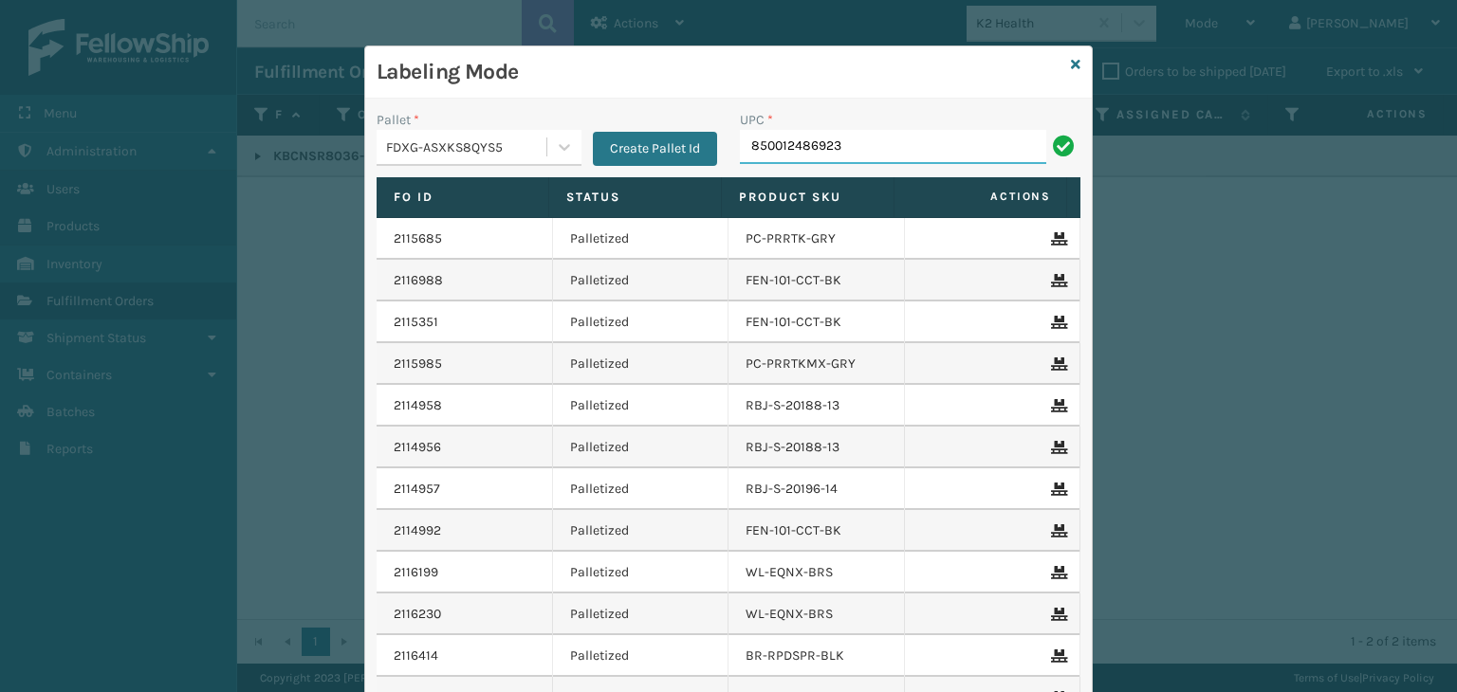
type input "850012486923"
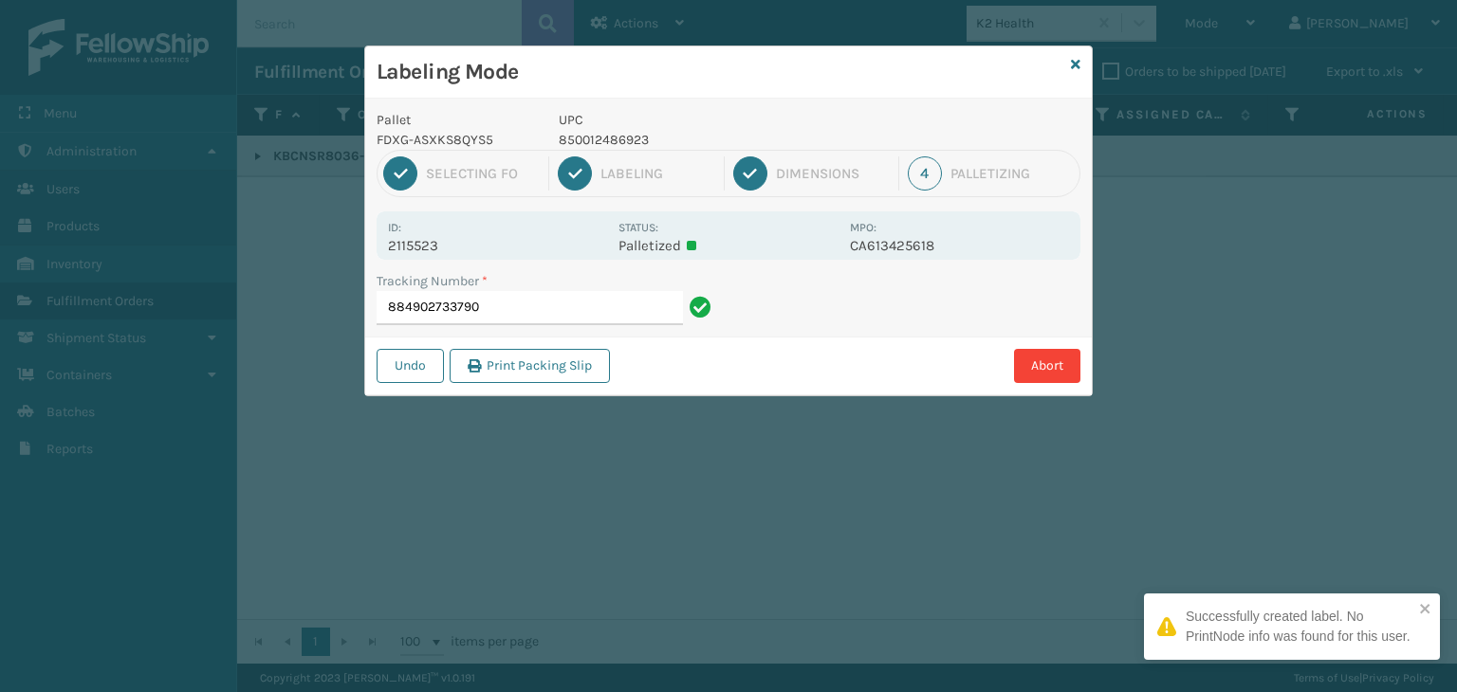
click at [638, 139] on p "850012486923" at bounding box center [699, 140] width 280 height 20
copy p "850012486923"
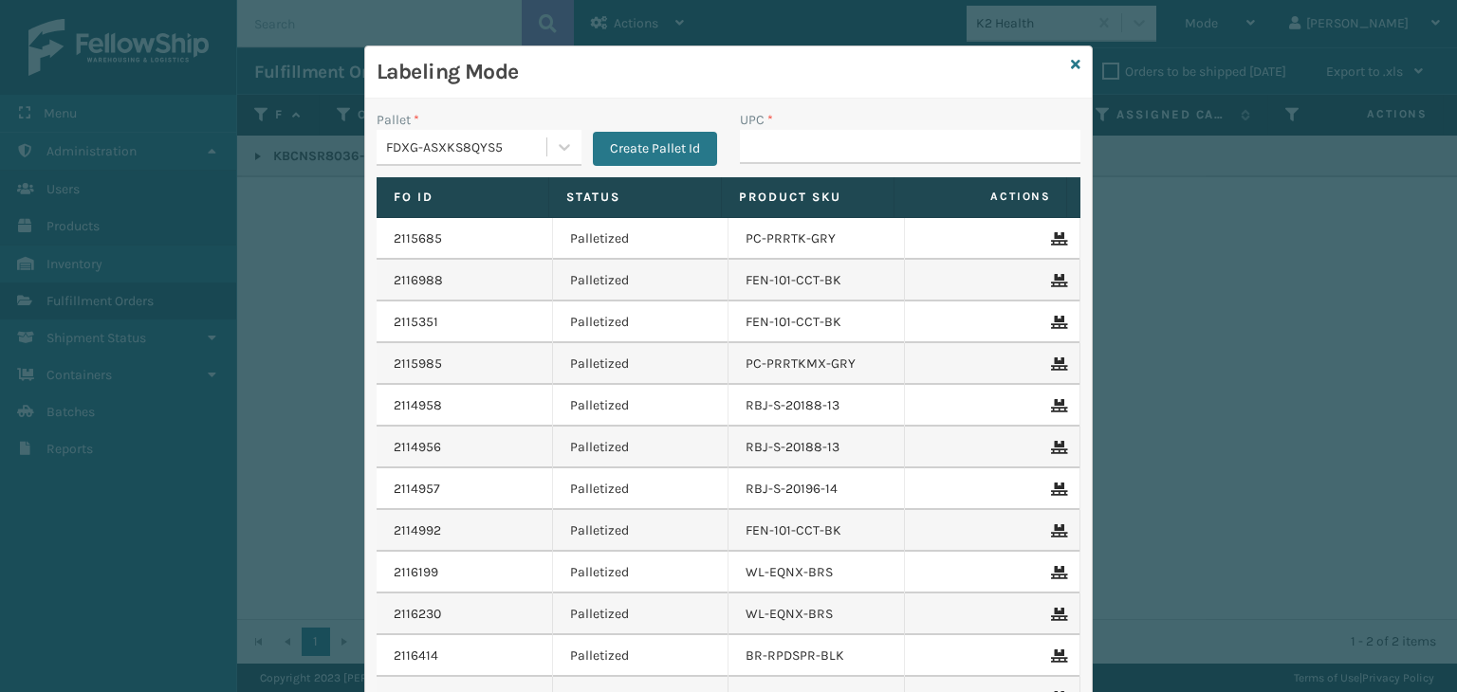
type input "850012486923"
type input "850040667738"
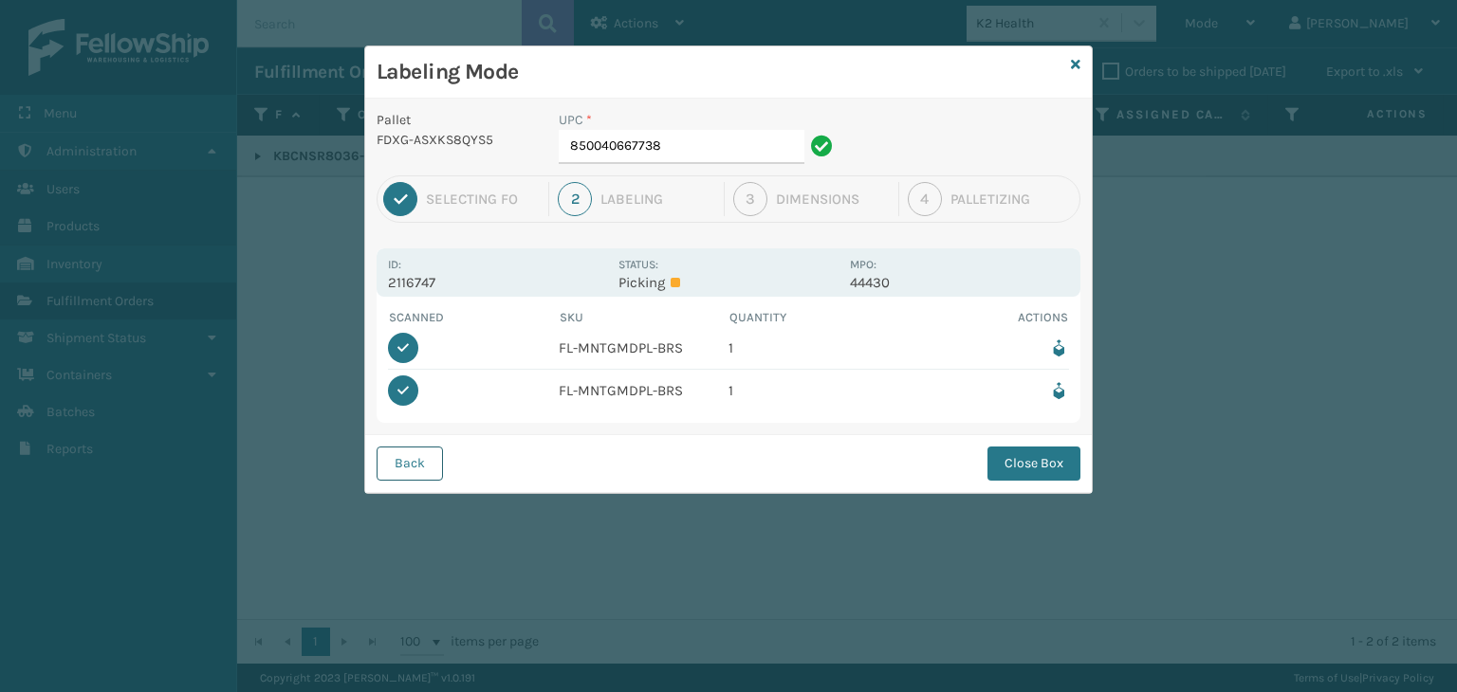
click at [428, 456] on button "Back" at bounding box center [409, 464] width 66 height 34
click at [1058, 388] on icon at bounding box center [1059, 391] width 20 height 20
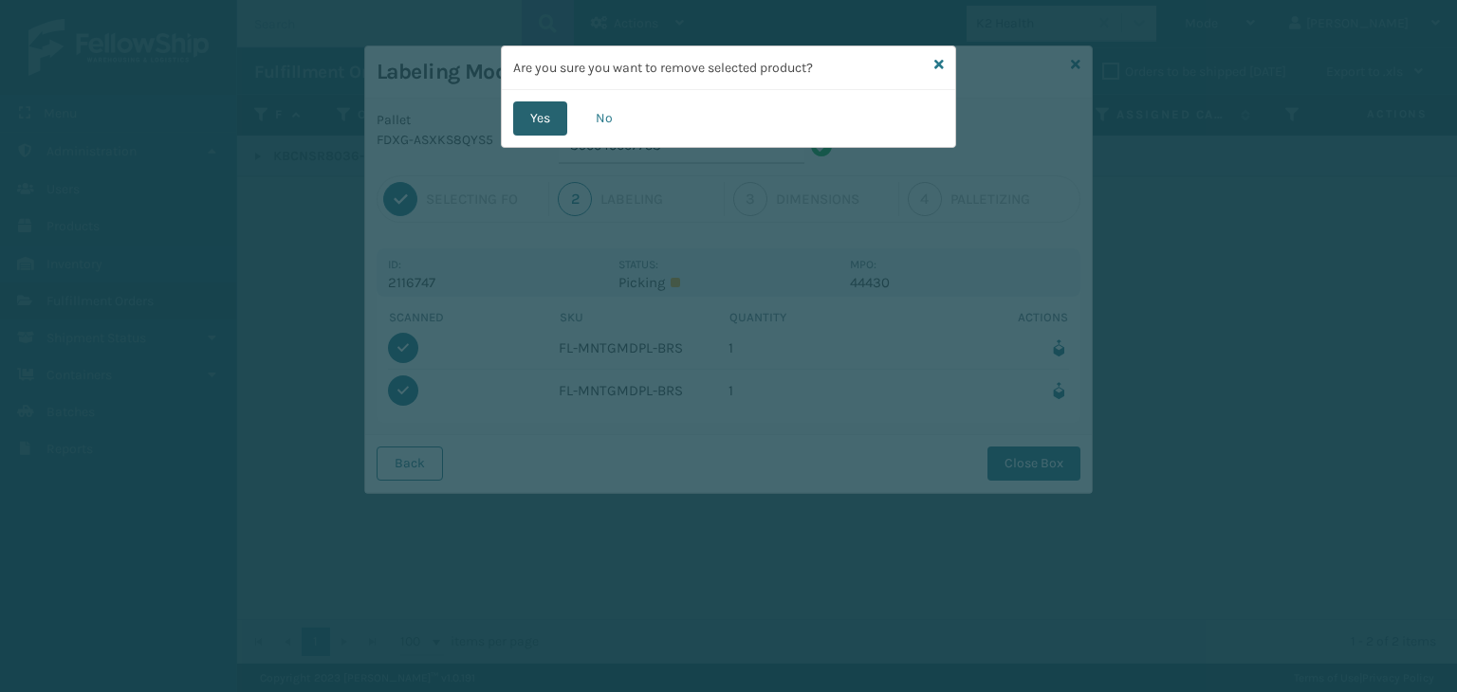
click at [535, 108] on button "Yes" at bounding box center [540, 118] width 54 height 34
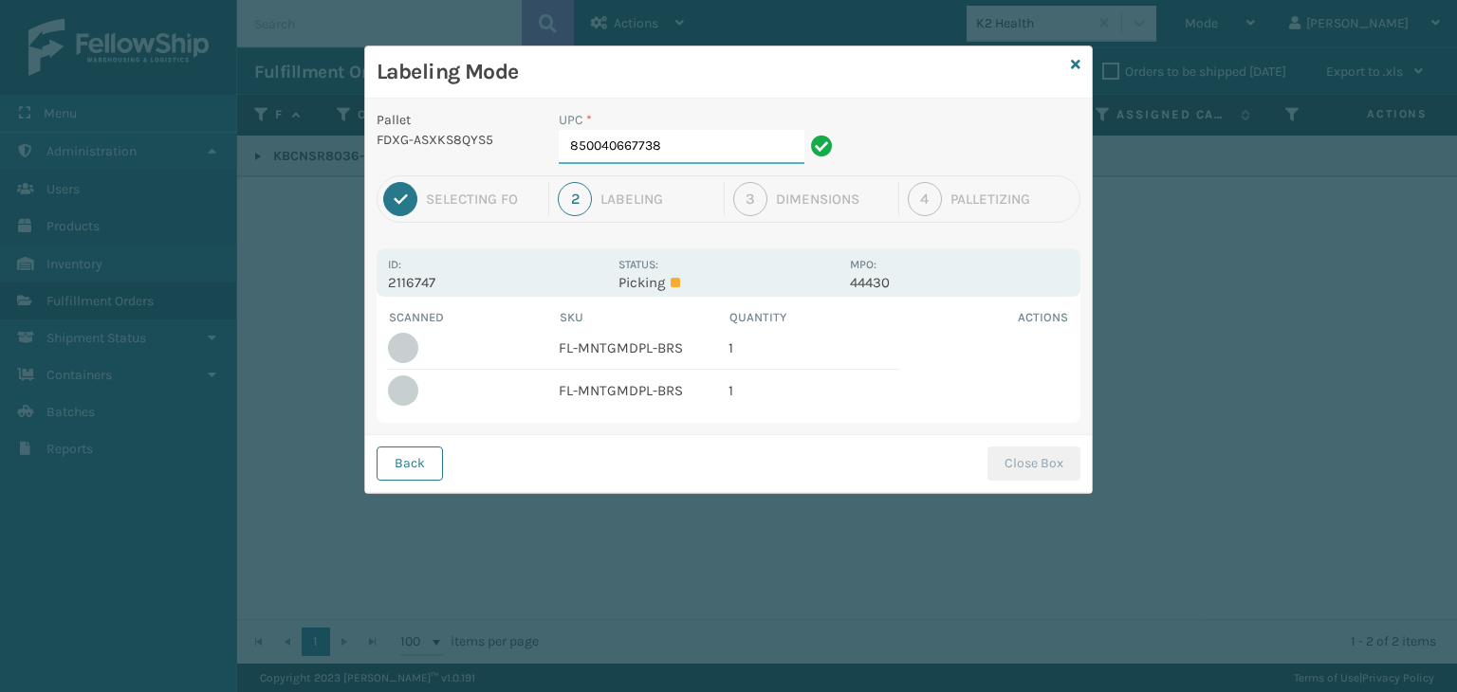
click at [682, 150] on input "850040667738" at bounding box center [682, 147] width 246 height 34
click at [1047, 479] on button "Close Box" at bounding box center [1033, 464] width 93 height 34
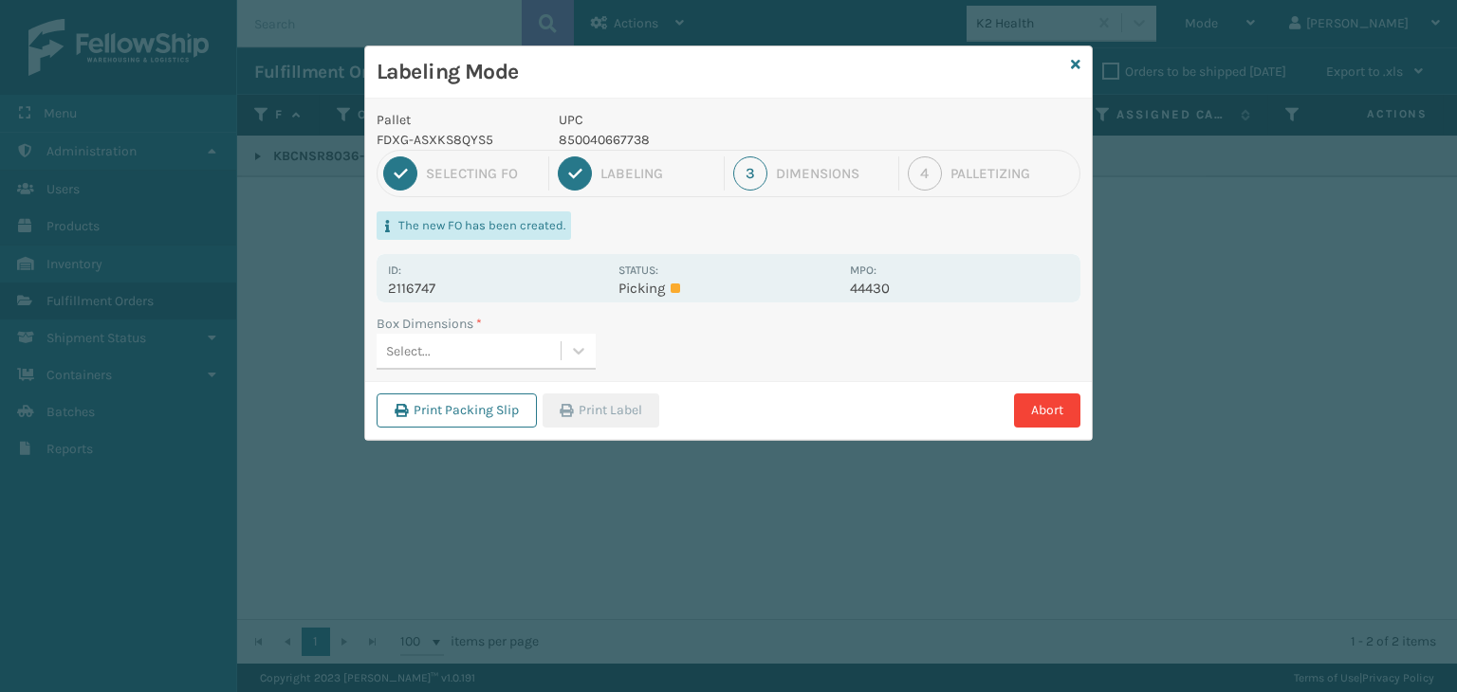
drag, startPoint x: 412, startPoint y: 361, endPoint x: 430, endPoint y: 374, distance: 21.8
click at [412, 361] on div "Select..." at bounding box center [468, 351] width 184 height 31
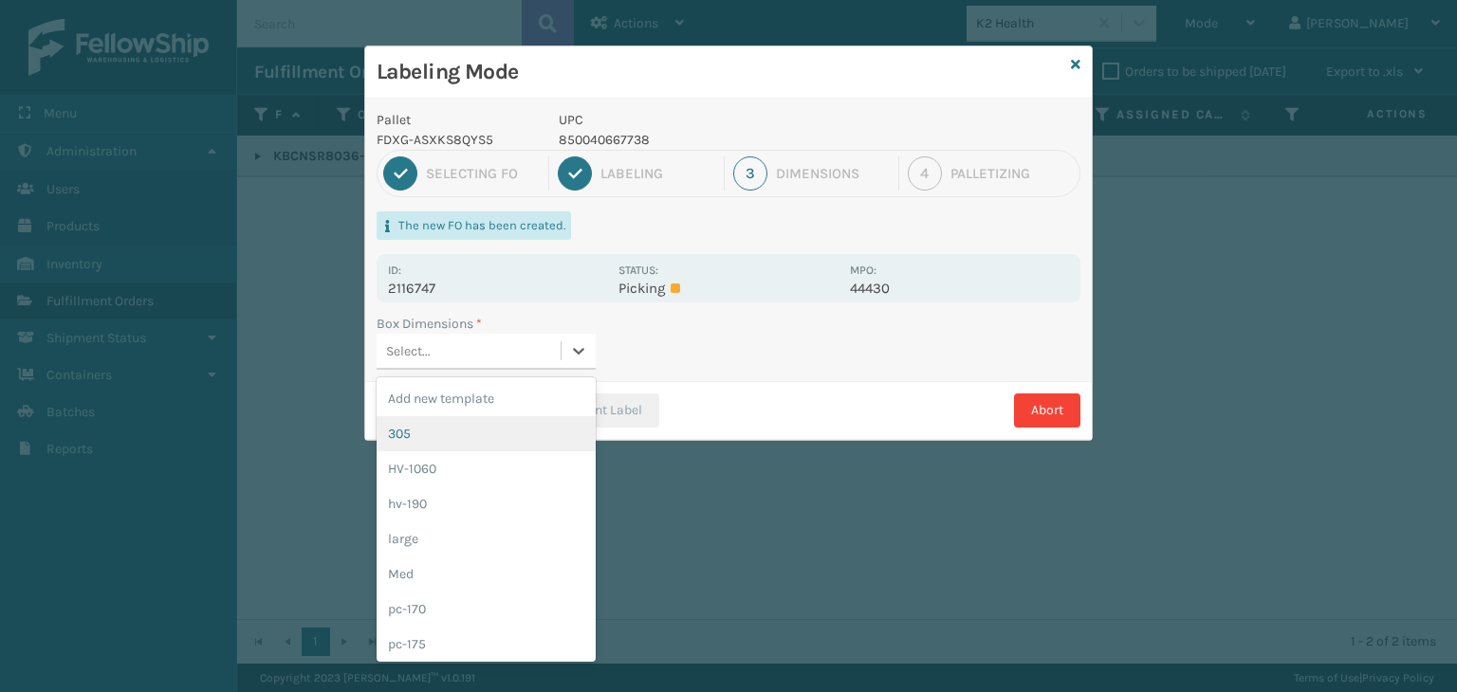
drag, startPoint x: 451, startPoint y: 444, endPoint x: 556, endPoint y: 429, distance: 105.4
click at [453, 444] on div "305" at bounding box center [485, 433] width 219 height 35
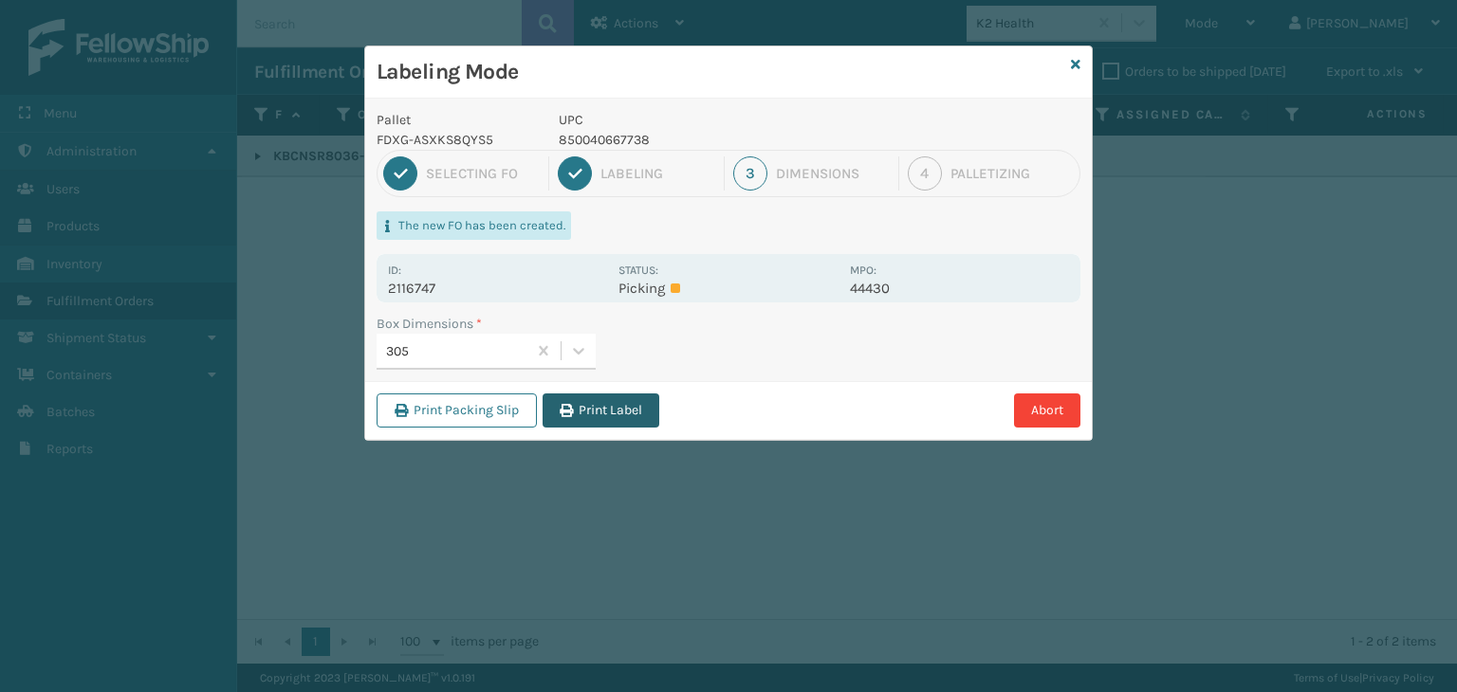
click at [610, 416] on button "Print Label" at bounding box center [600, 411] width 117 height 34
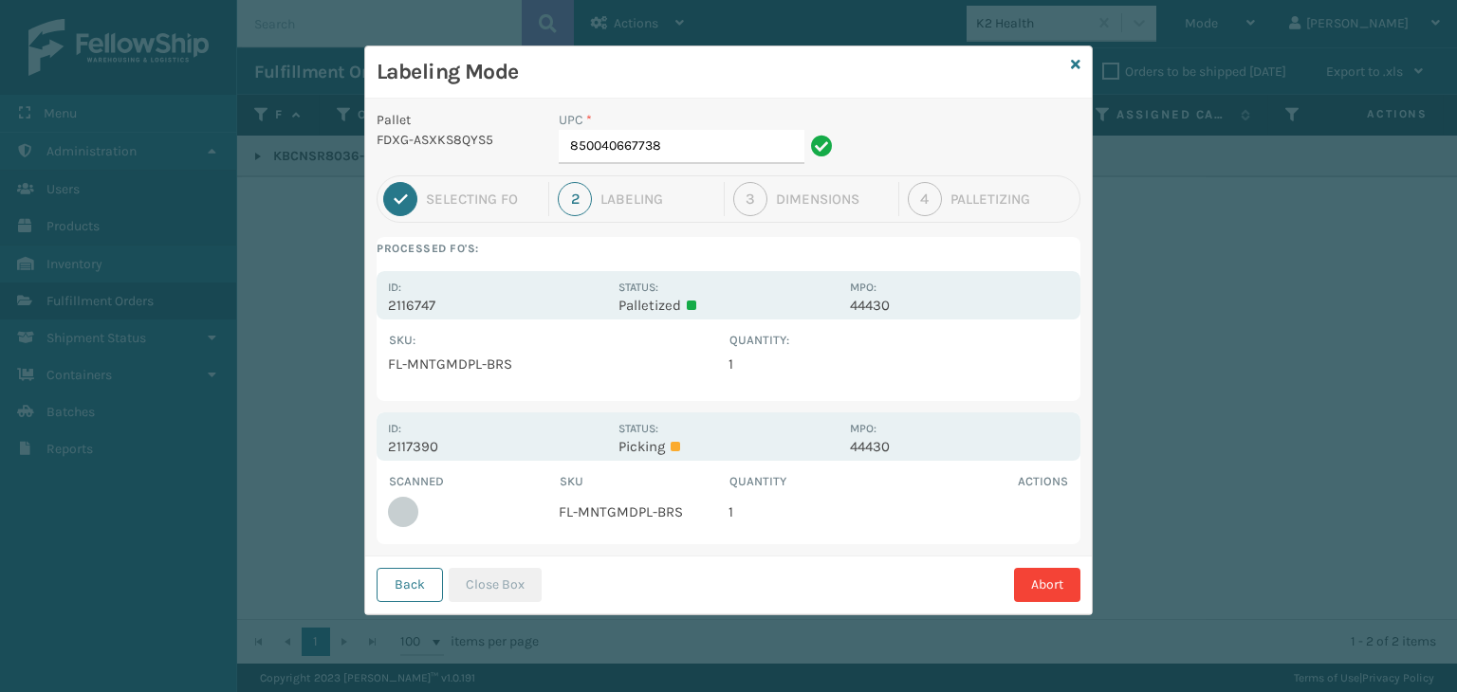
drag, startPoint x: 541, startPoint y: 470, endPoint x: 552, endPoint y: 448, distance: 25.4
click at [541, 469] on div "Scanned SKU Quantity Actions FL-MNTGMDPL-BRS 1" at bounding box center [728, 502] width 704 height 83
click at [552, 448] on p "2117390" at bounding box center [497, 446] width 219 height 17
click at [695, 144] on input "850040667738" at bounding box center [682, 147] width 246 height 34
click at [518, 579] on button "Close Box" at bounding box center [495, 585] width 93 height 34
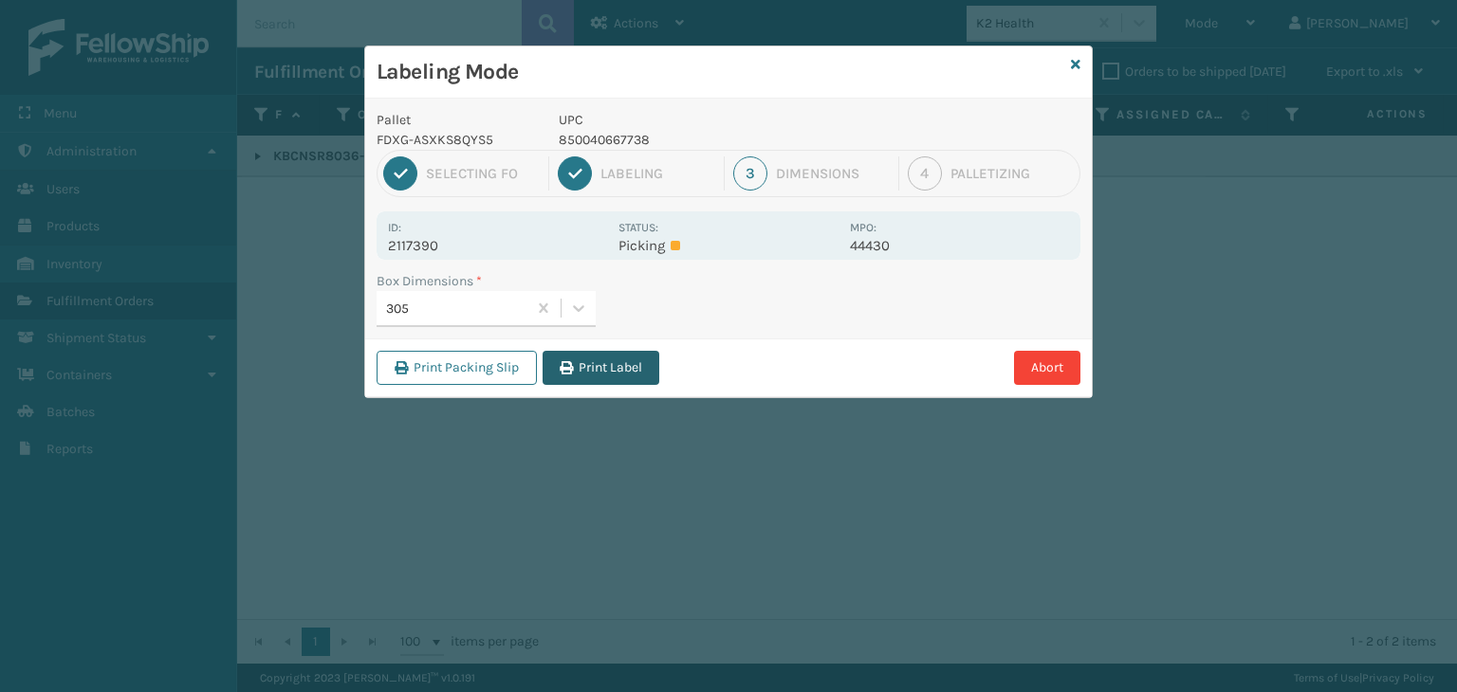
click at [613, 364] on button "Print Label" at bounding box center [600, 368] width 117 height 34
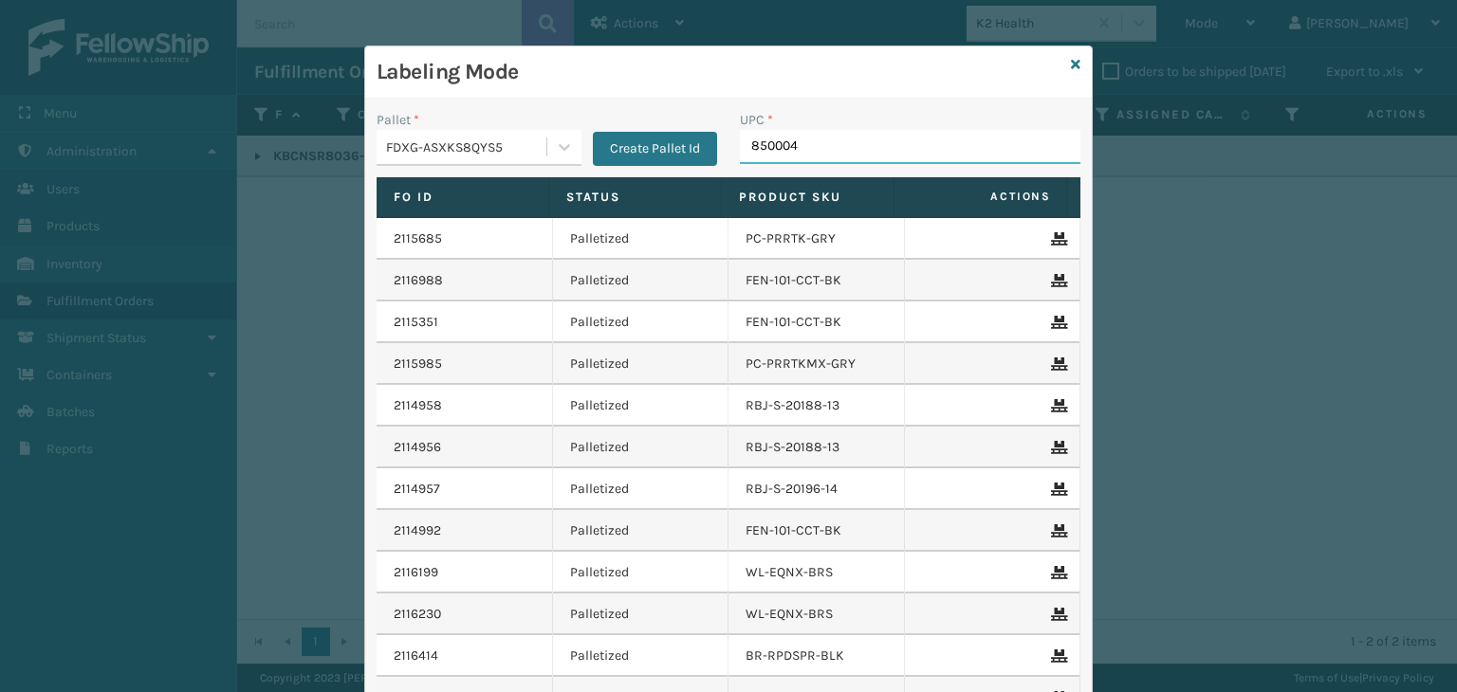
type input "8500044"
click at [761, 156] on input "UPC *" at bounding box center [910, 147] width 340 height 34
click at [842, 145] on input "UPC *" at bounding box center [910, 147] width 340 height 34
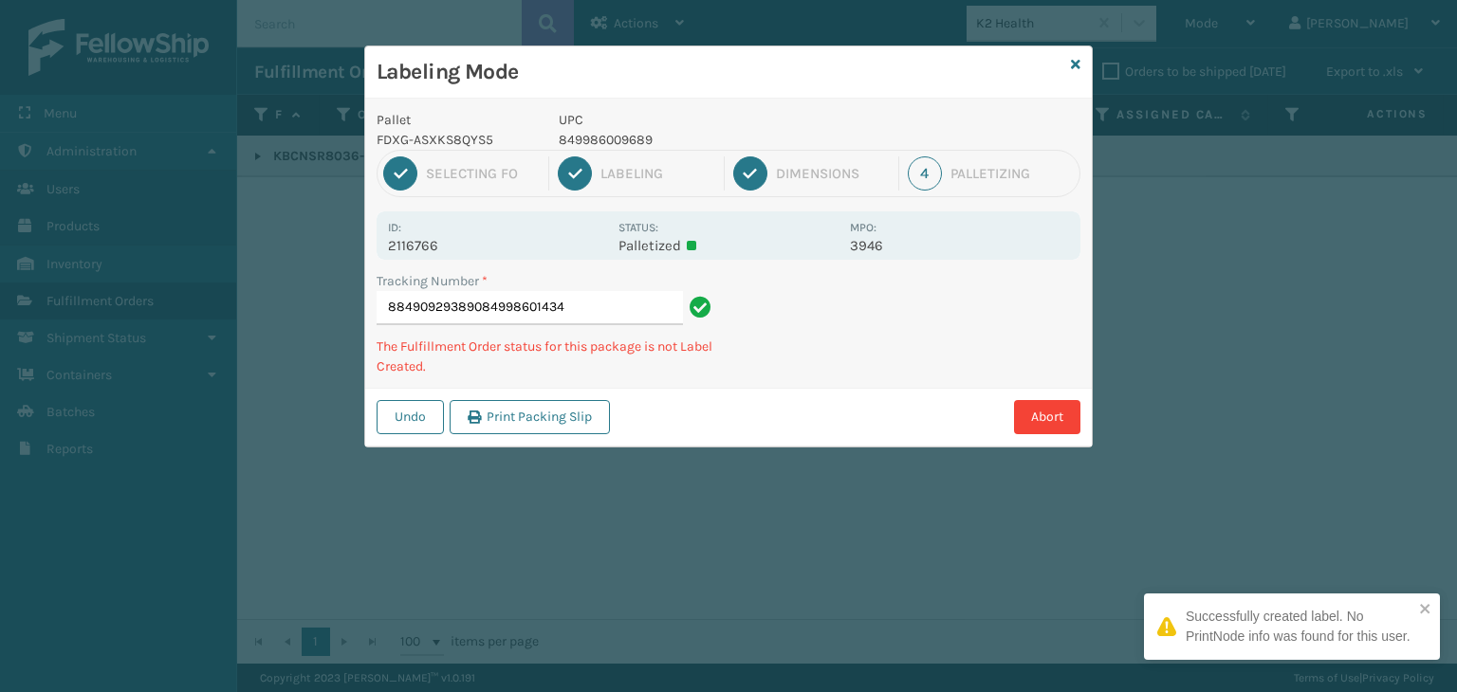
type input "884909293890849986014348"
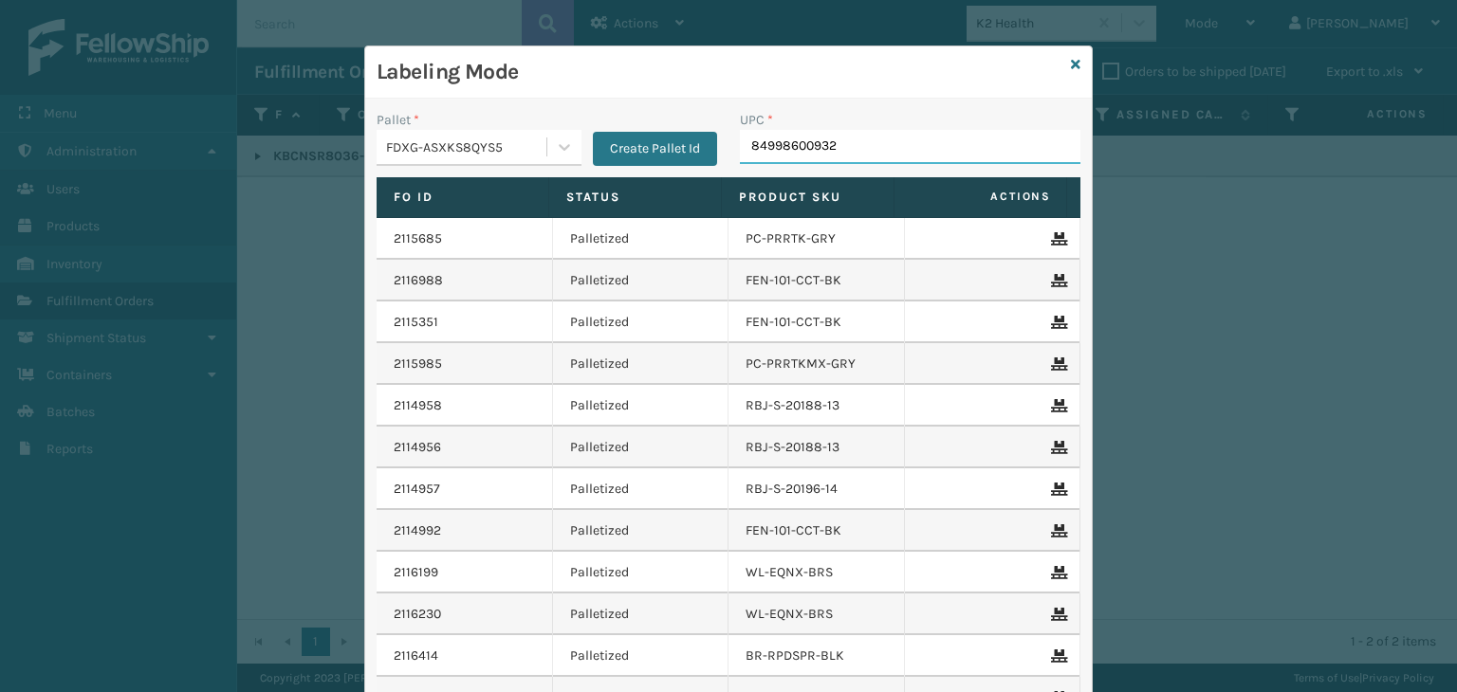
type input "849986009320"
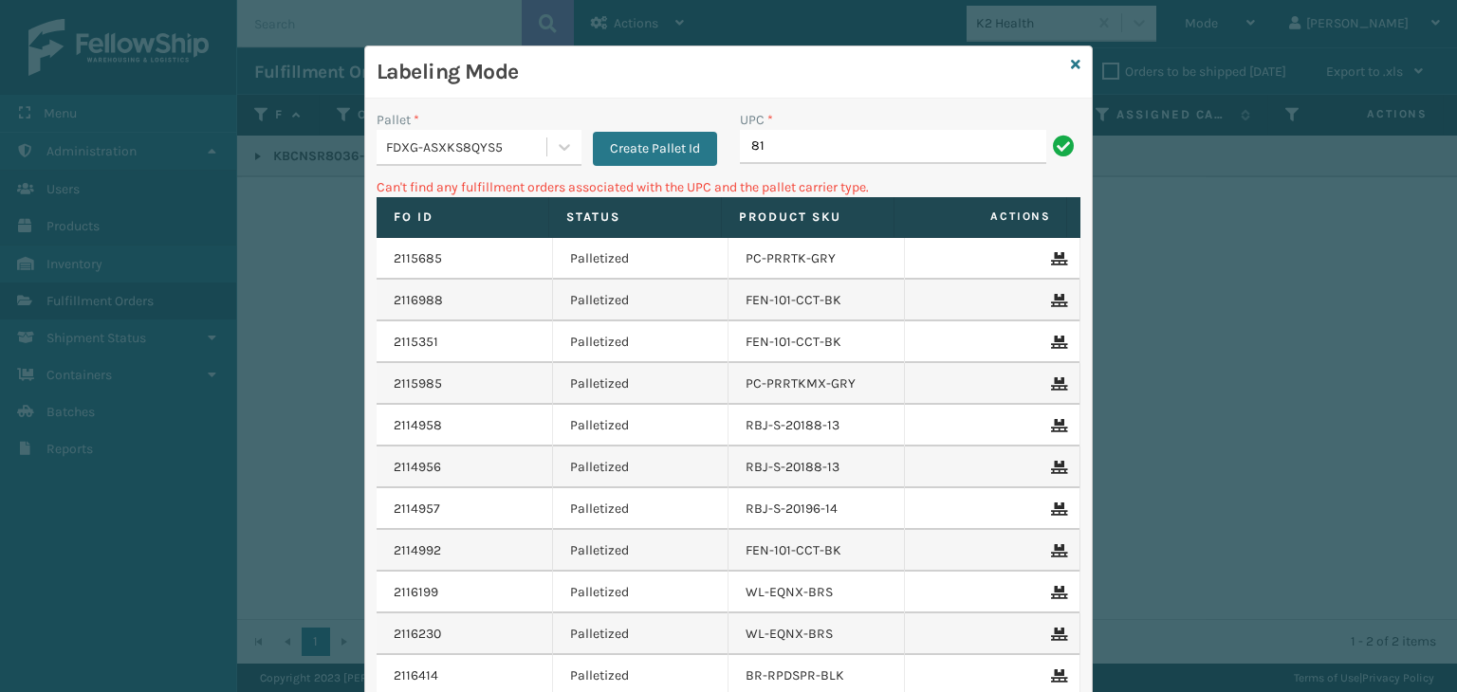
type input "8"
click at [814, 145] on input "WMSH-1224" at bounding box center [893, 147] width 306 height 34
type input "WMSH-1224"
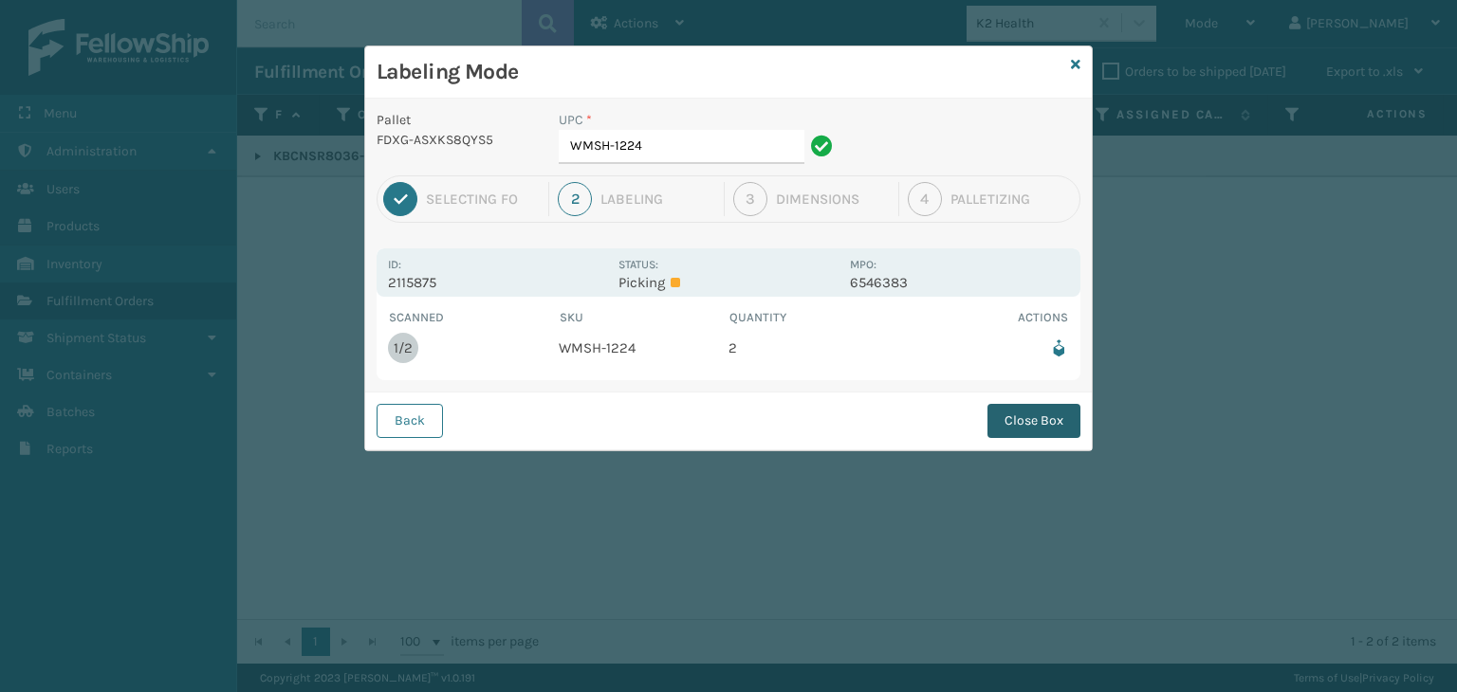
click at [1044, 427] on button "Close Box" at bounding box center [1033, 421] width 93 height 34
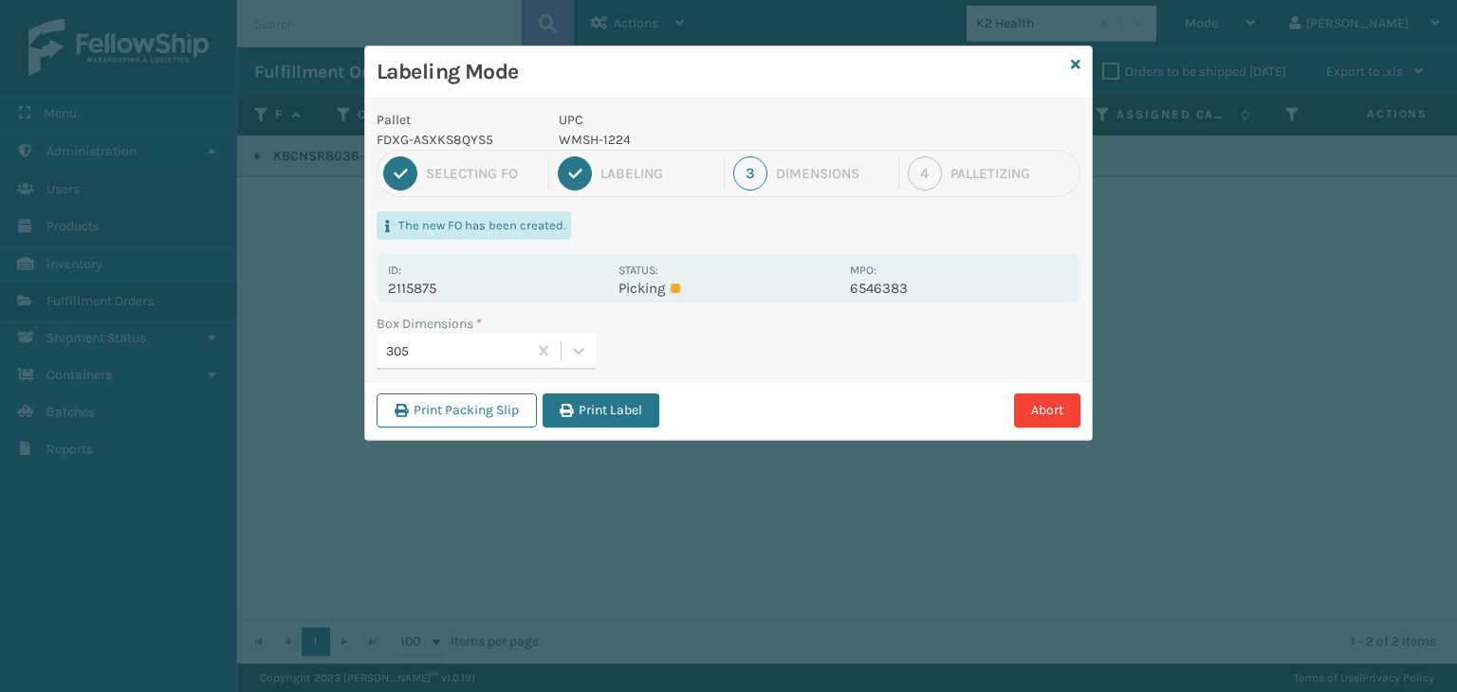
click at [586, 406] on button "Print Label" at bounding box center [600, 411] width 117 height 34
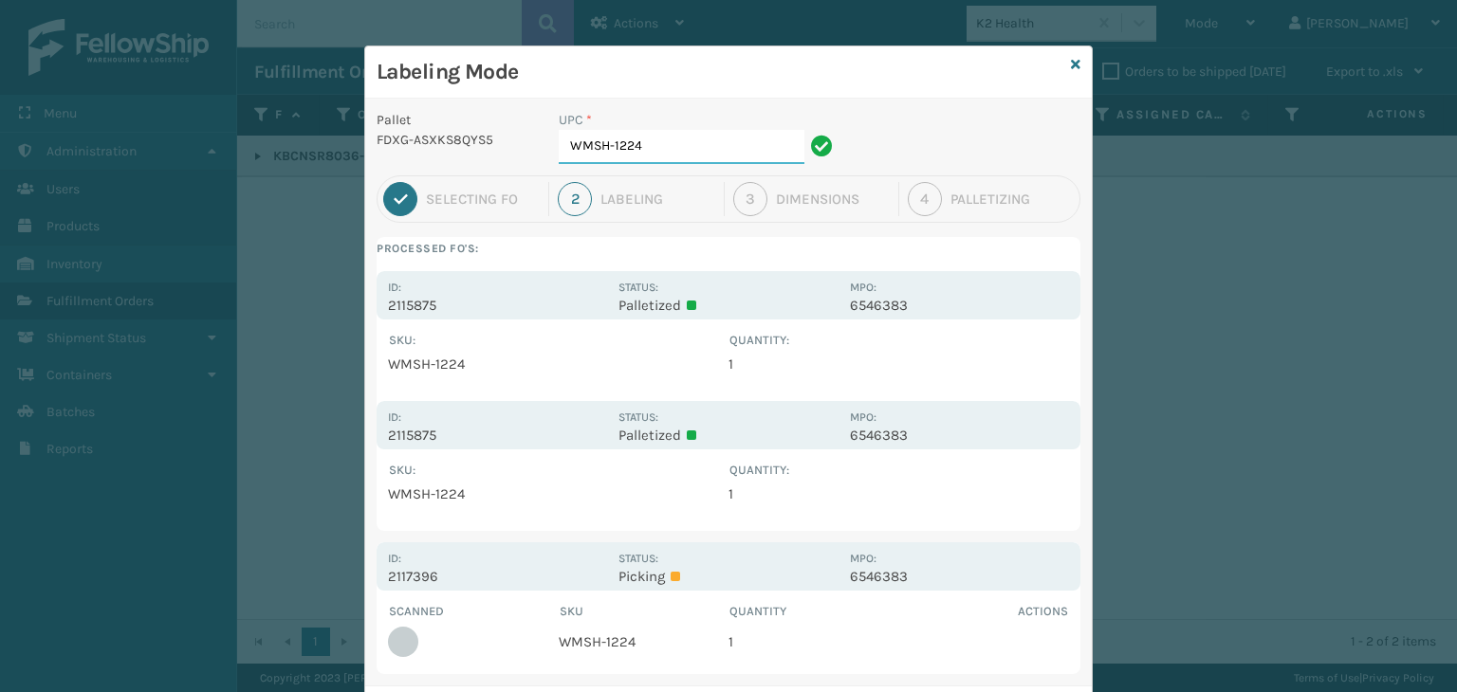
click at [672, 155] on input "WMSH-1224" at bounding box center [682, 147] width 246 height 34
paste input "WMSH-1224"
click at [672, 155] on input "WMSH-1224WMSH-1224" at bounding box center [682, 147] width 246 height 34
click at [672, 156] on input "WMSH-1224WMSH-1224" at bounding box center [682, 147] width 246 height 34
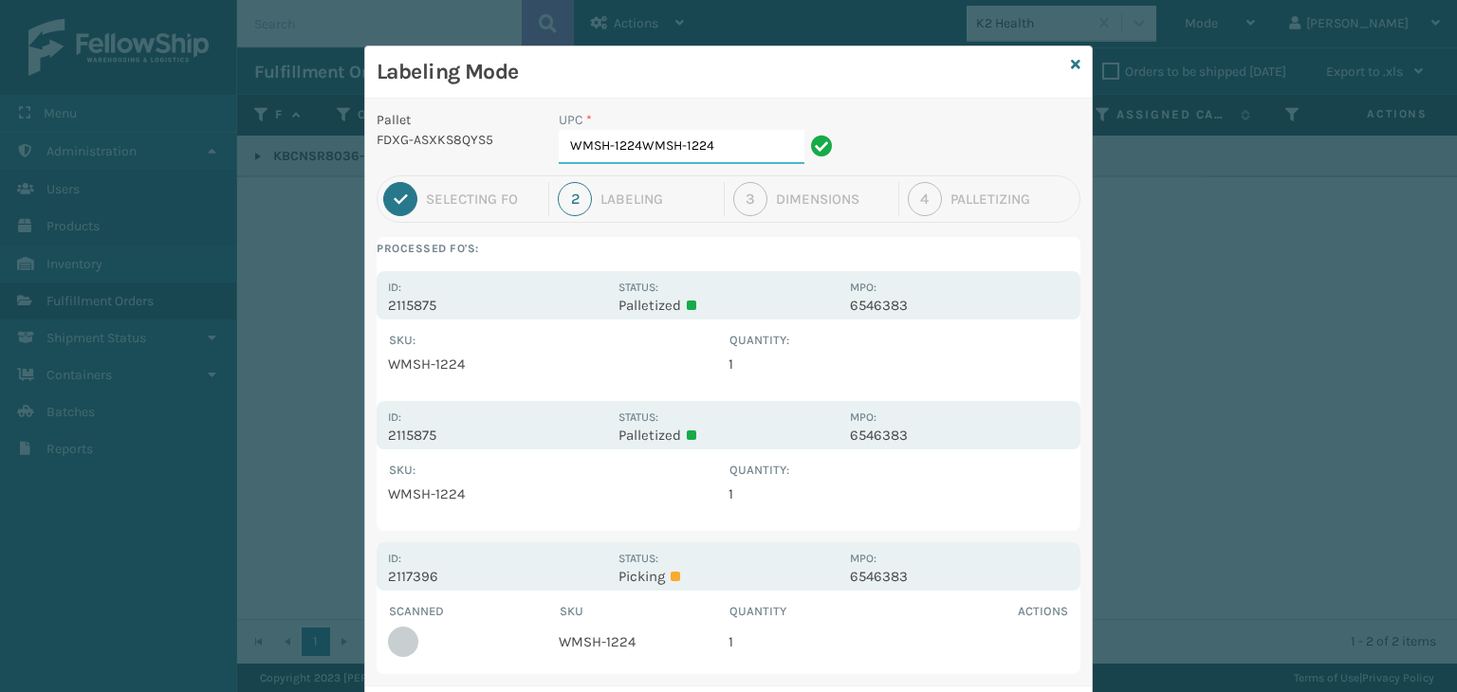
click at [673, 162] on input "WMSH-1224WMSH-1224" at bounding box center [682, 147] width 246 height 34
click at [675, 162] on input "WMSH-1224WMSH-1224" at bounding box center [682, 147] width 246 height 34
paste input "text"
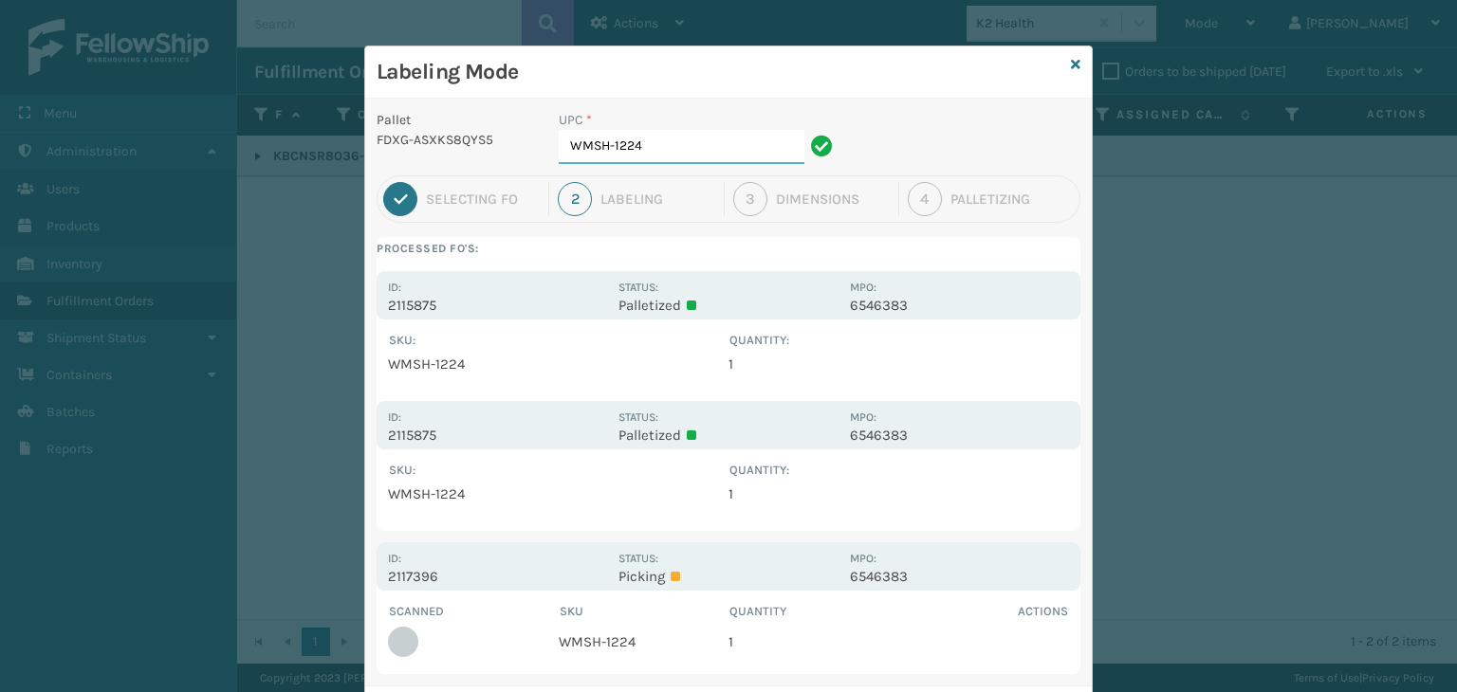
type input "WMSH-1224"
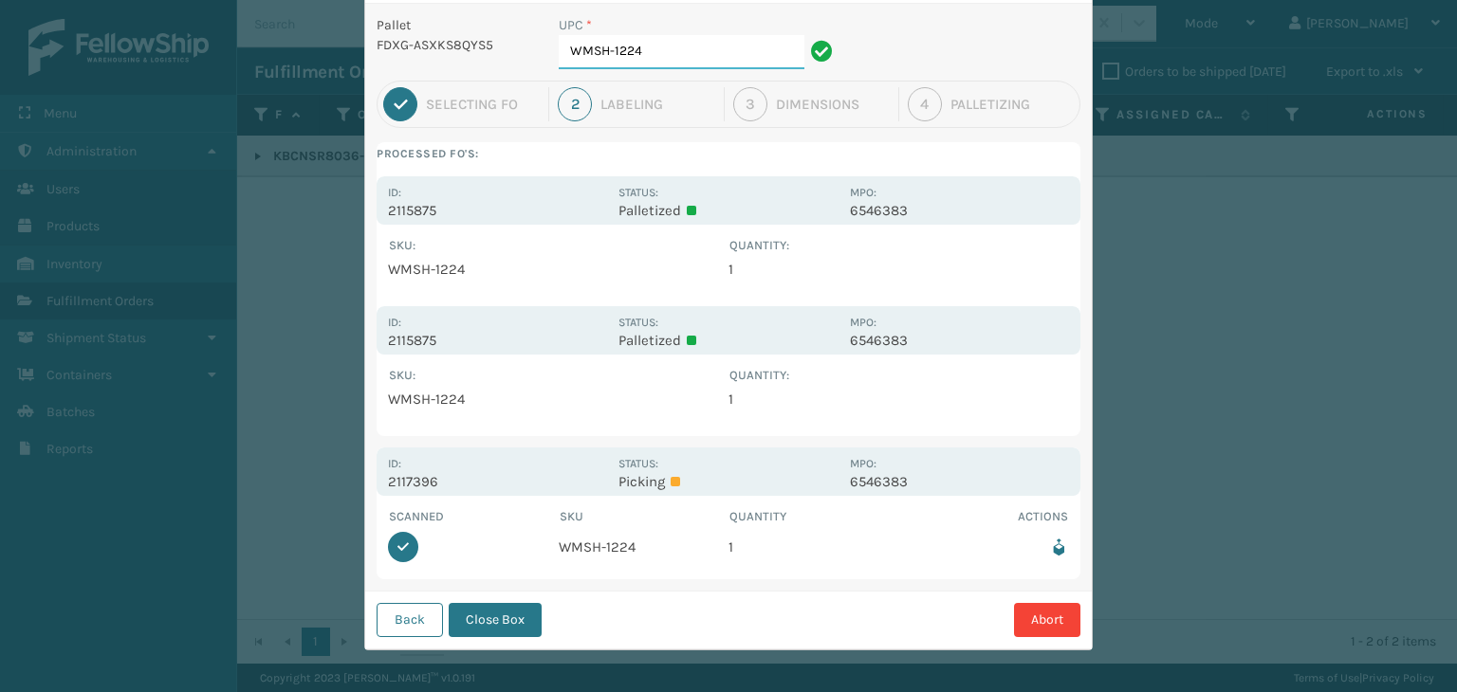
scroll to position [98, 0]
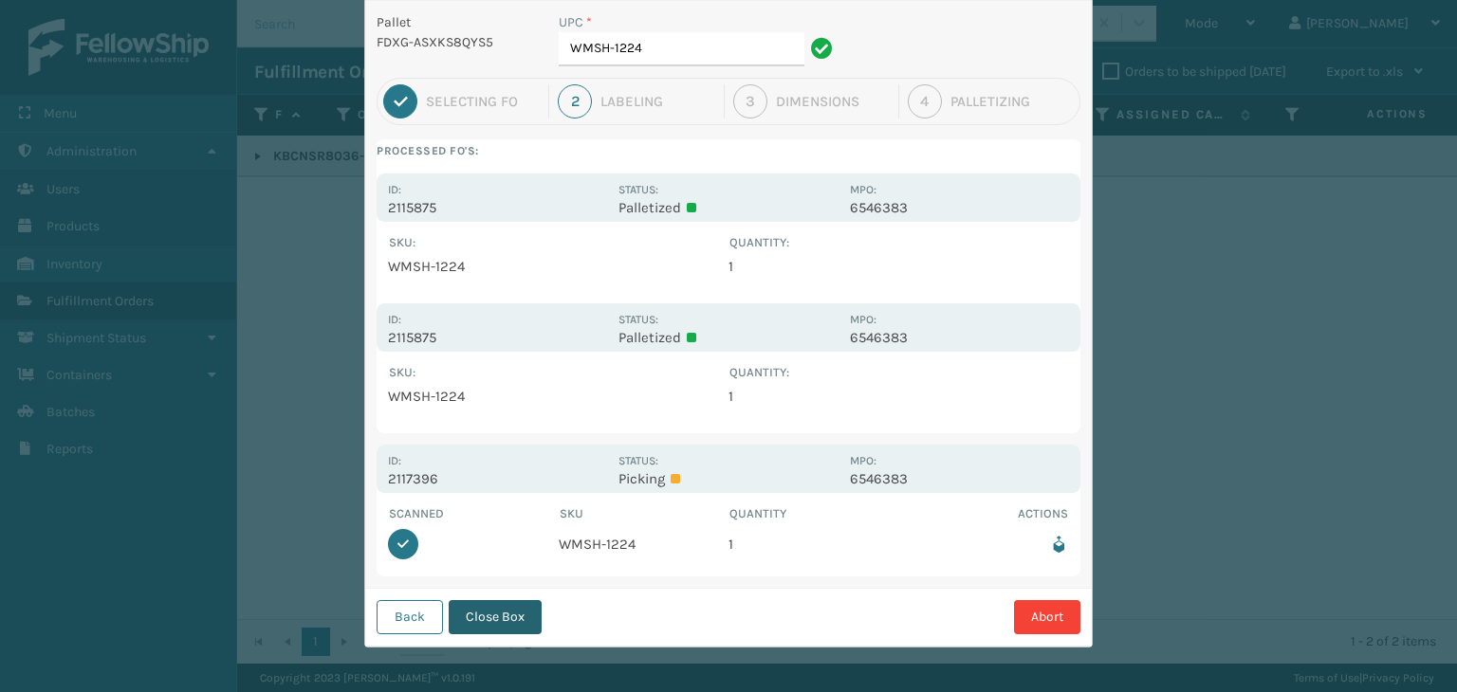
click at [498, 623] on button "Close Box" at bounding box center [495, 617] width 93 height 34
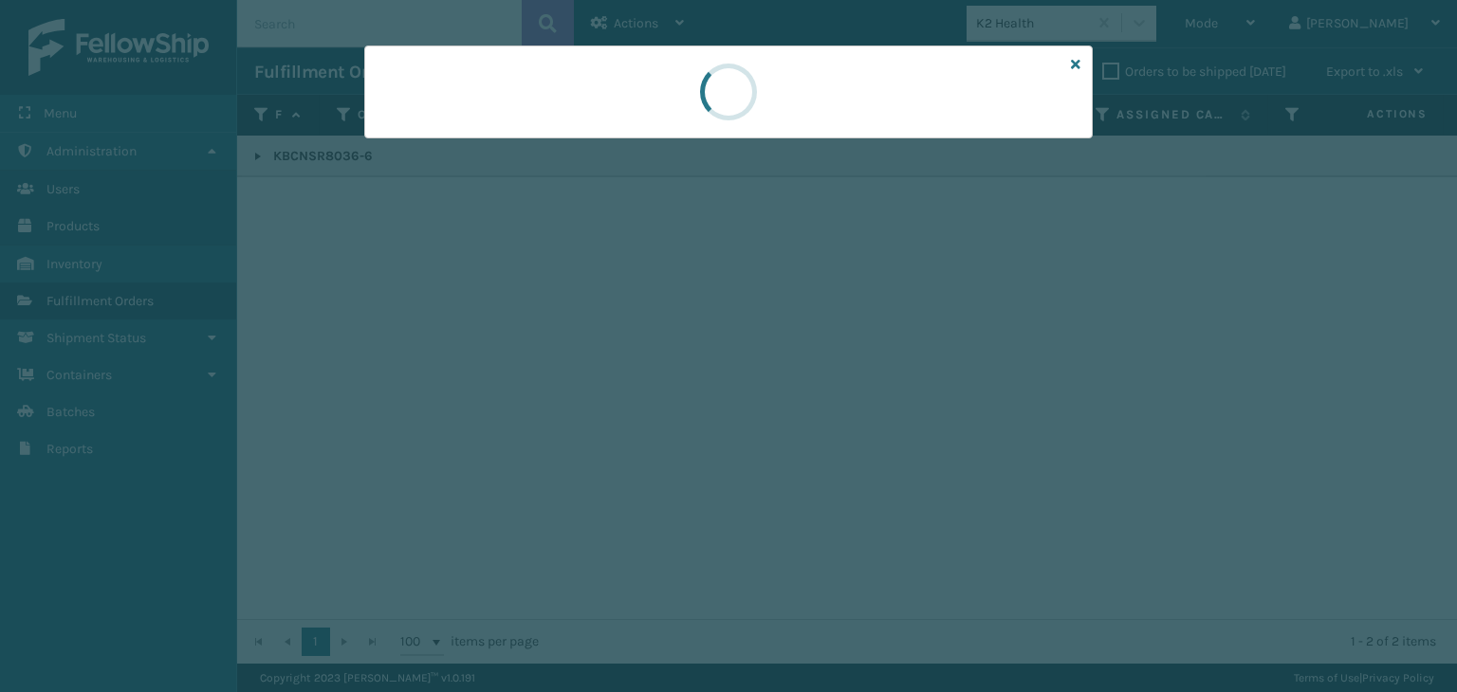
scroll to position [0, 0]
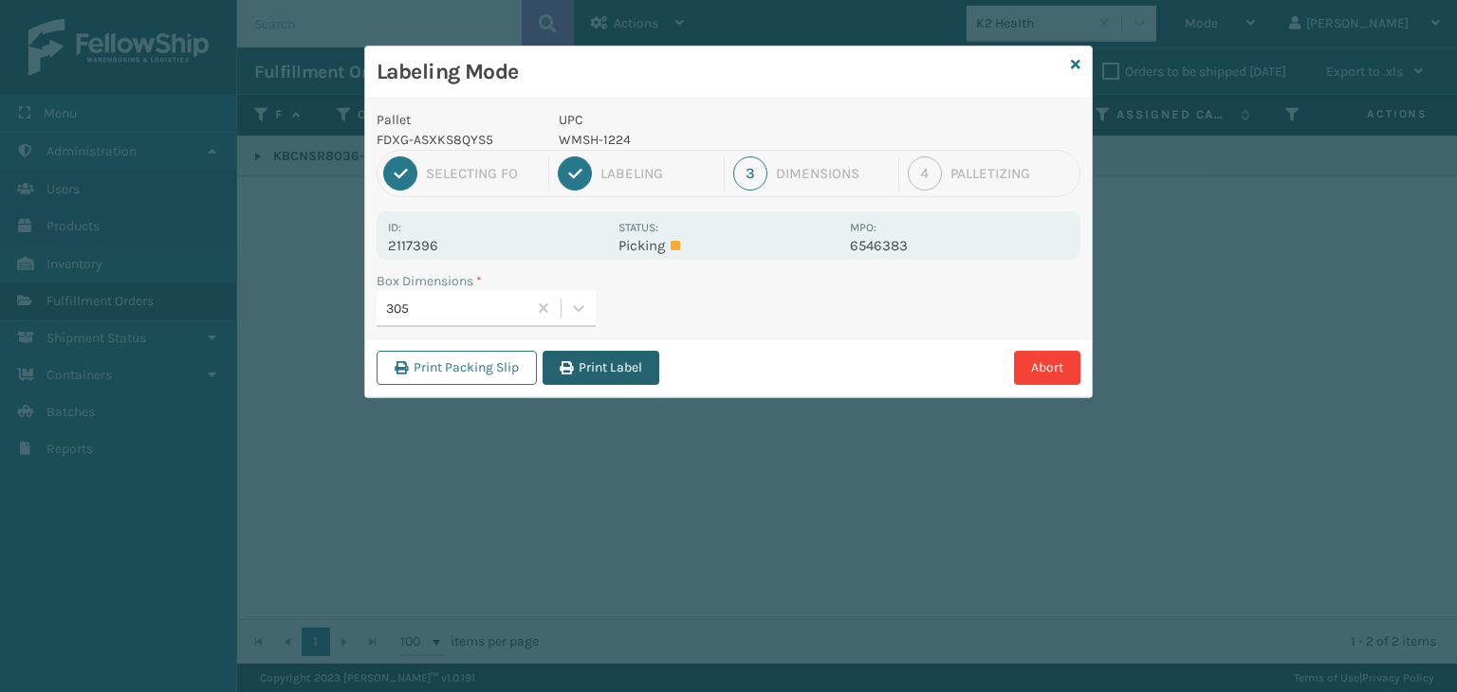
click at [611, 371] on button "Print Label" at bounding box center [600, 368] width 117 height 34
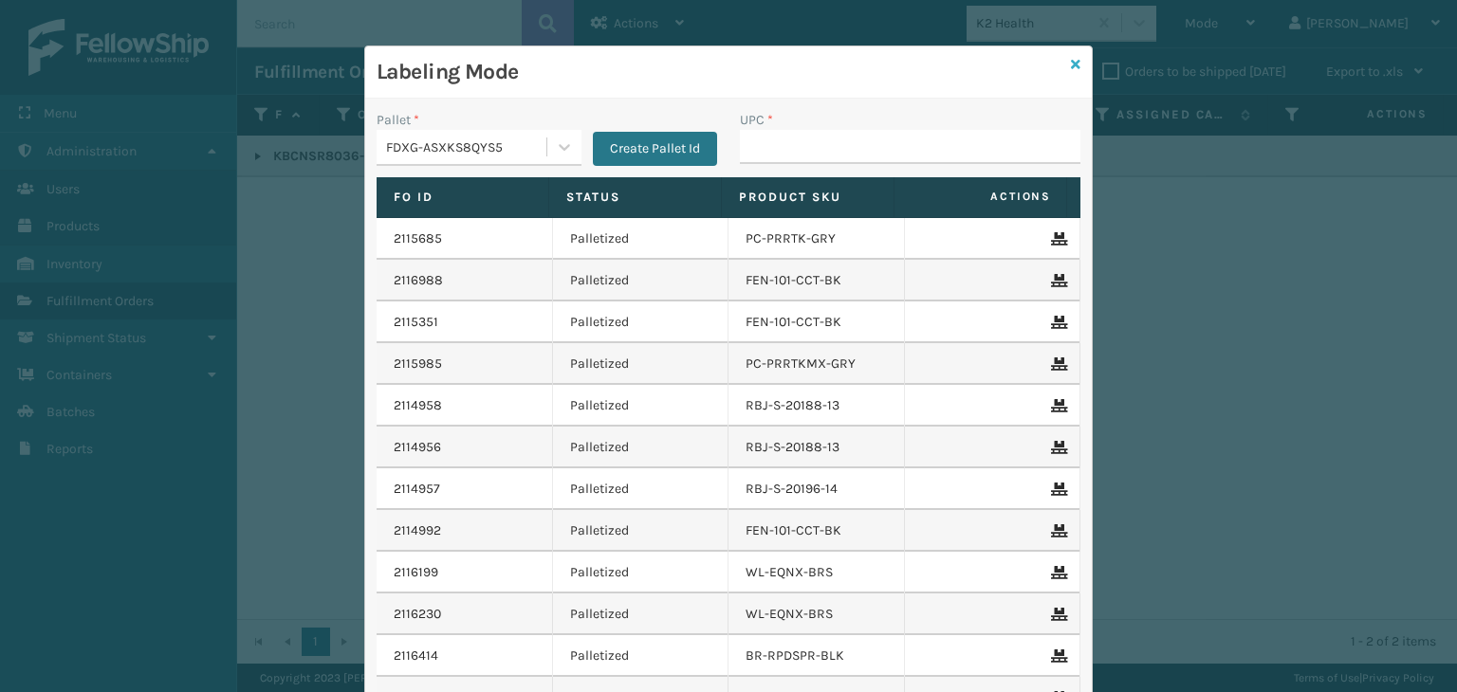
click at [1071, 64] on icon at bounding box center [1075, 64] width 9 height 13
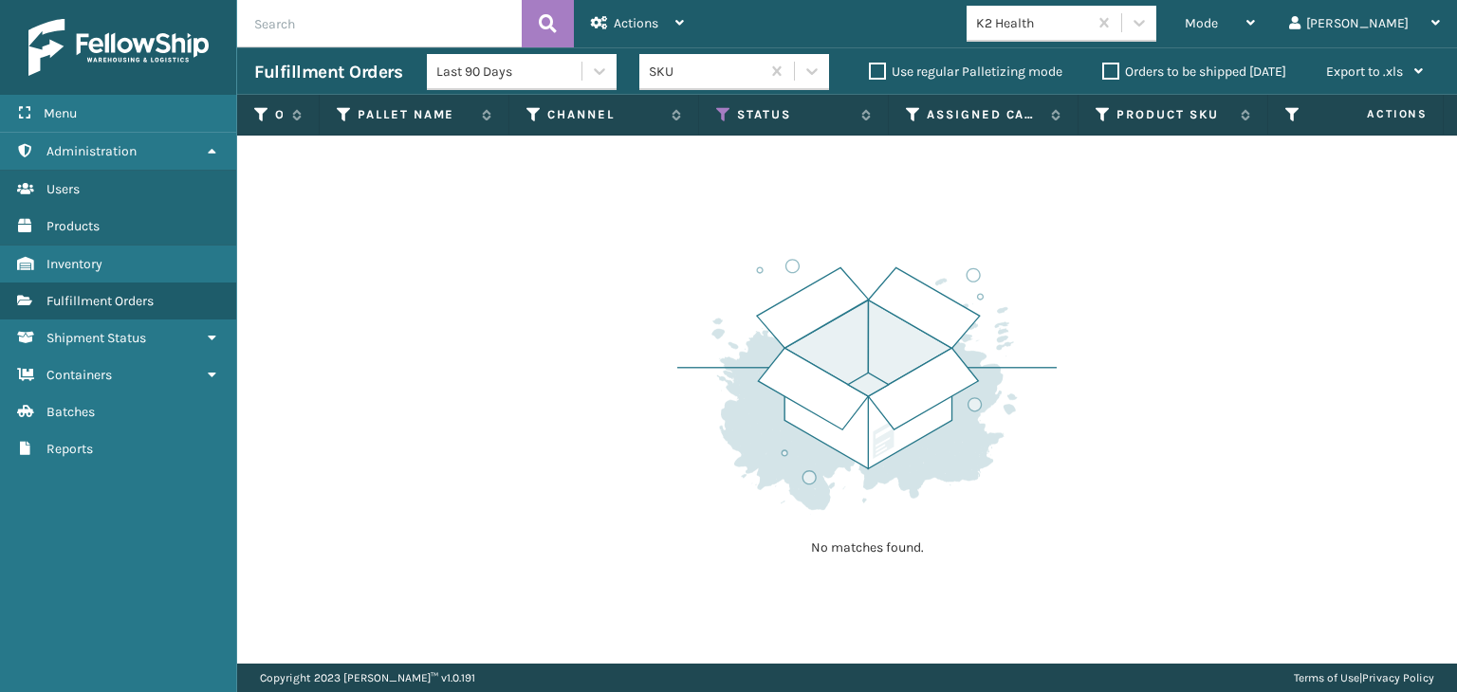
click at [1081, 23] on div "K2 Health" at bounding box center [1032, 23] width 113 height 20
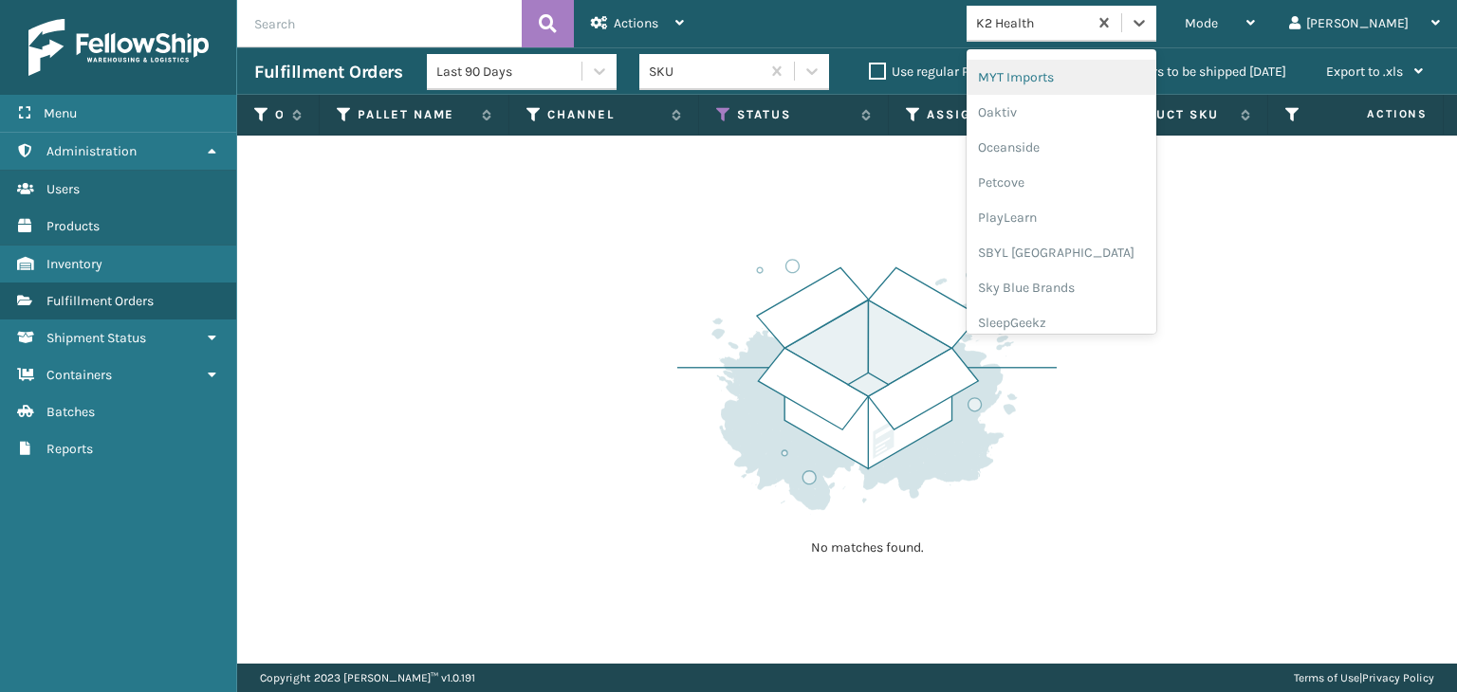
scroll to position [951, 0]
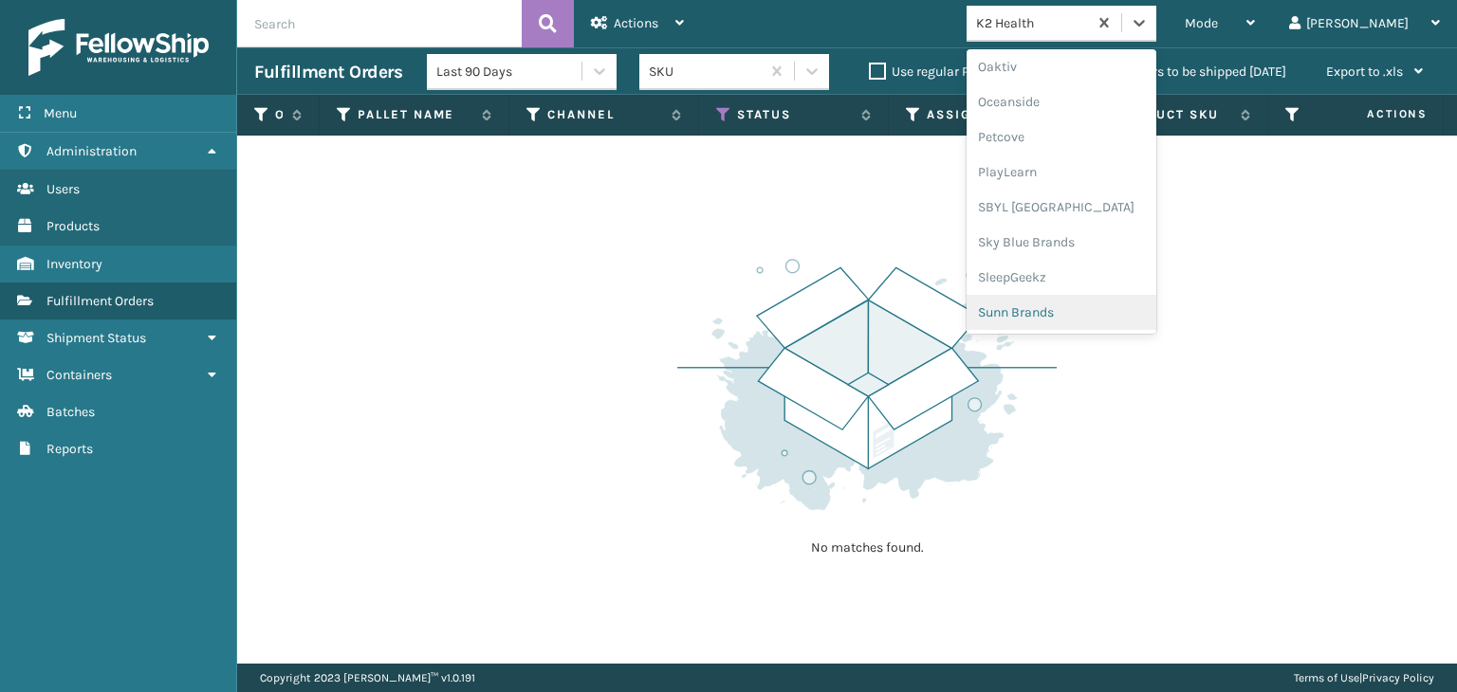
click at [1139, 308] on div "Sunn Brands" at bounding box center [1061, 312] width 190 height 35
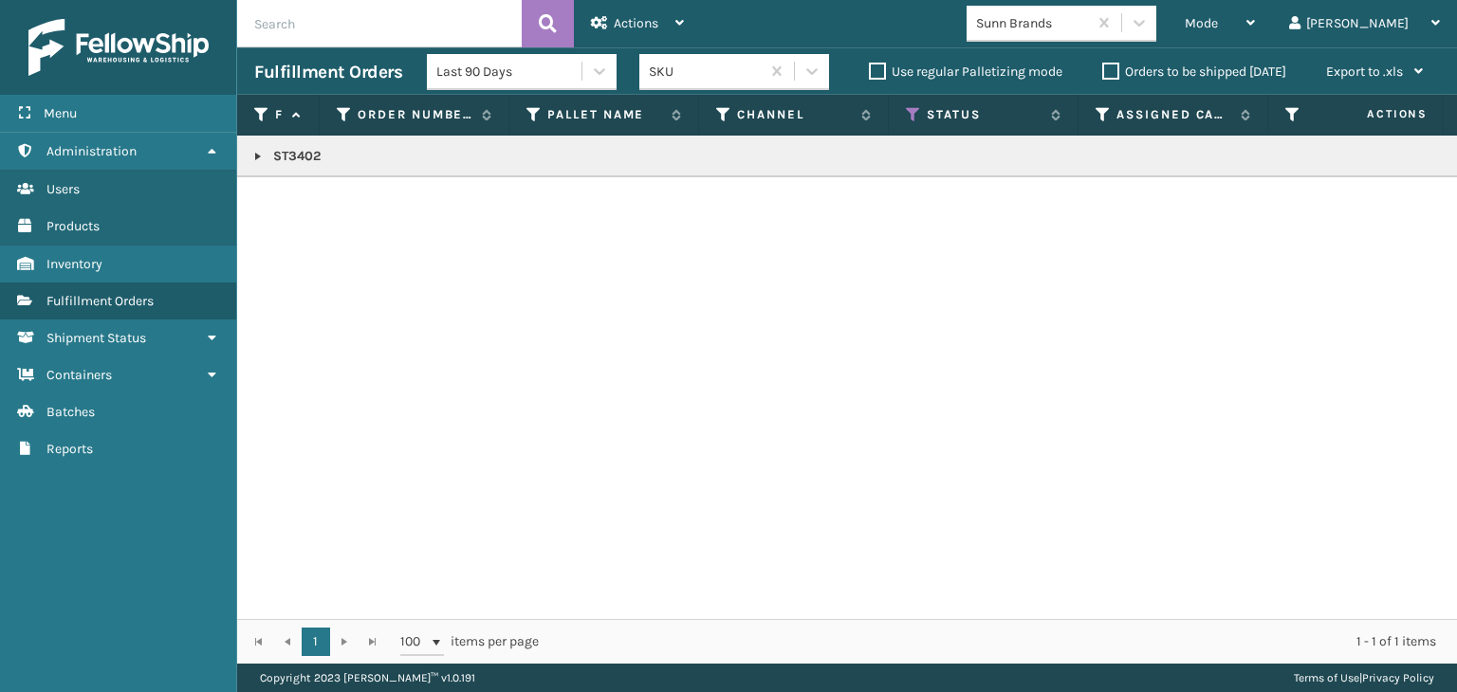
drag, startPoint x: 254, startPoint y: 159, endPoint x: 279, endPoint y: 156, distance: 24.8
click at [254, 159] on link at bounding box center [257, 156] width 15 height 15
click at [308, 203] on link "2115471" at bounding box center [306, 198] width 44 height 19
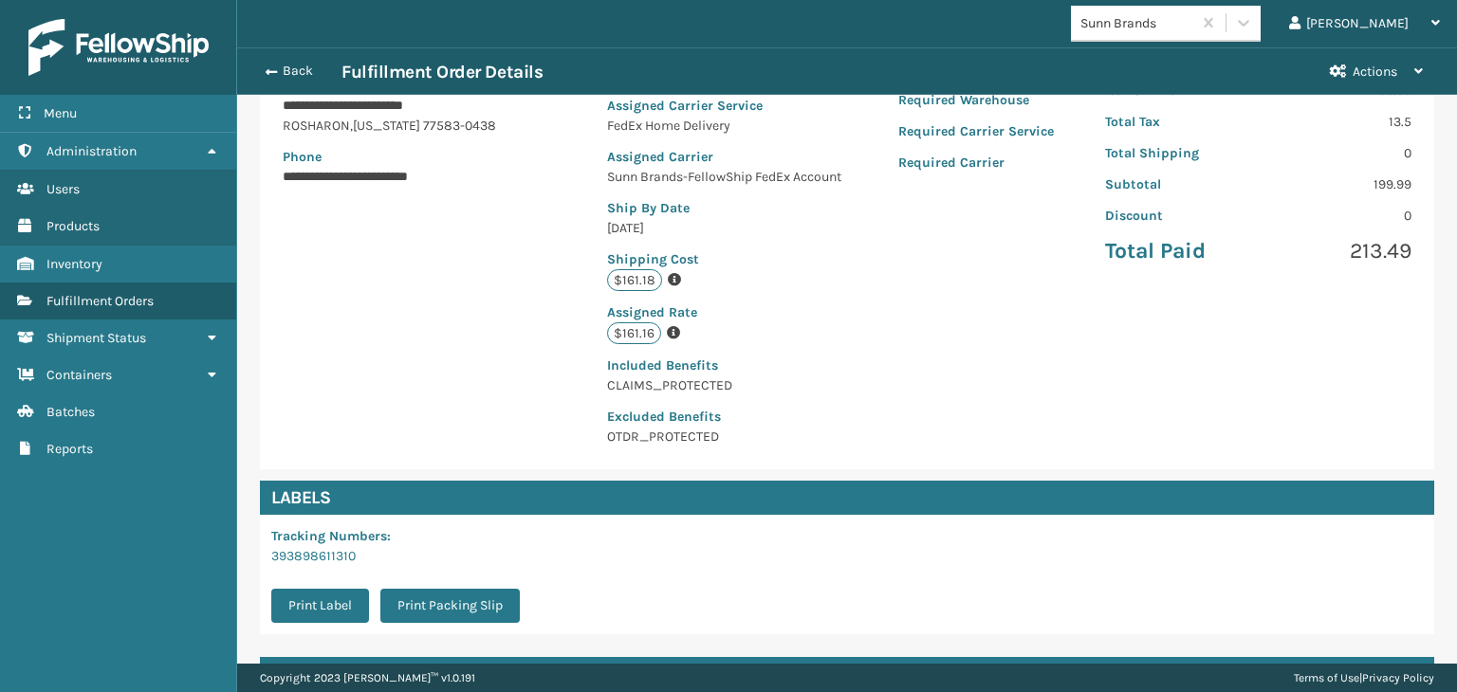
scroll to position [498, 0]
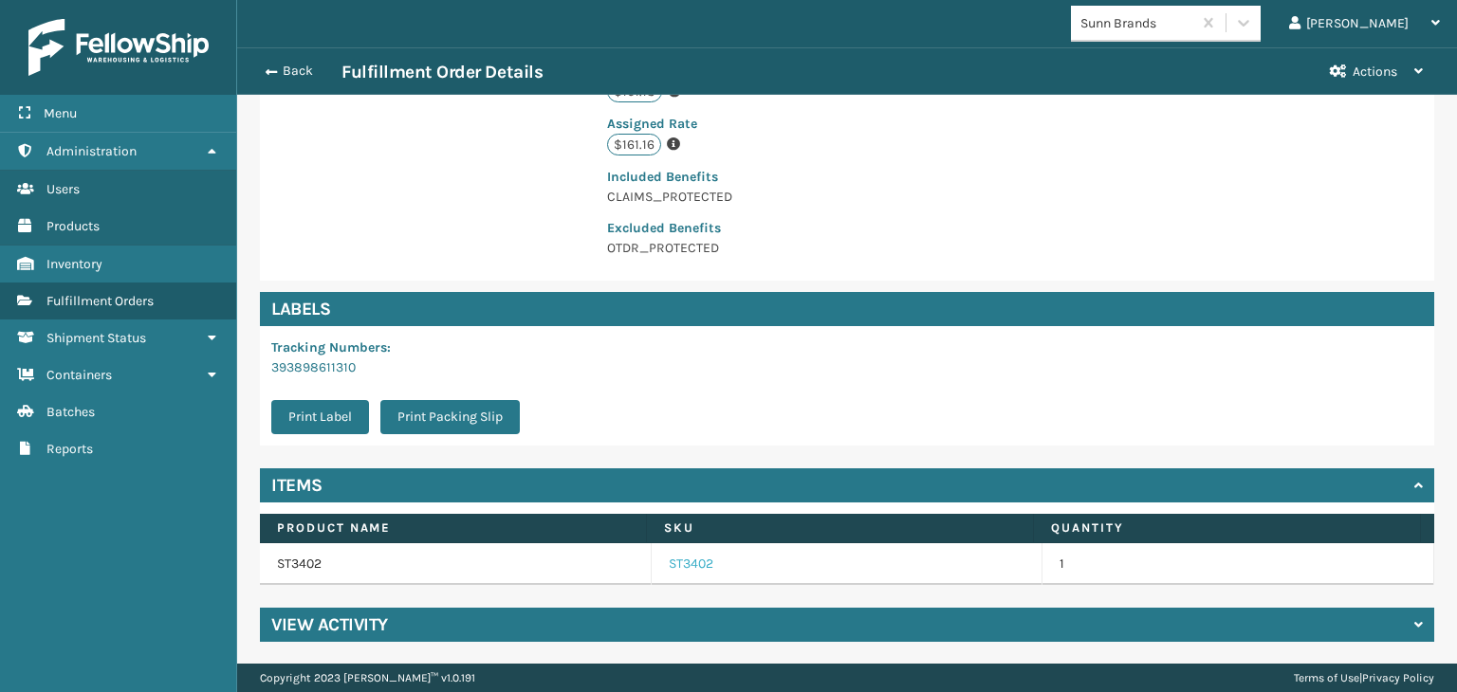
click at [690, 563] on link "ST3402" at bounding box center [691, 564] width 45 height 19
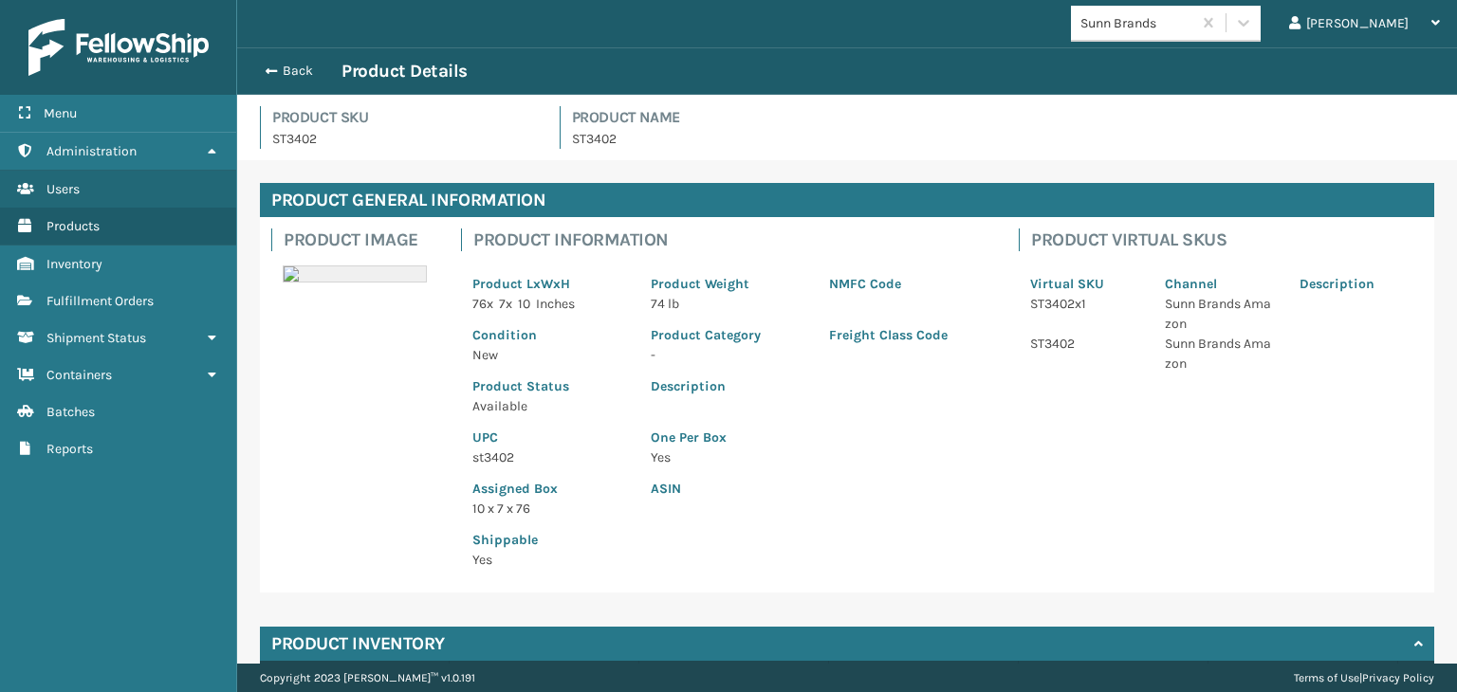
click at [501, 457] on p "st3402" at bounding box center [550, 458] width 156 height 20
click at [503, 457] on p "st3402" at bounding box center [550, 458] width 156 height 20
copy p "st3402"
click at [296, 69] on button "Back" at bounding box center [297, 71] width 87 height 17
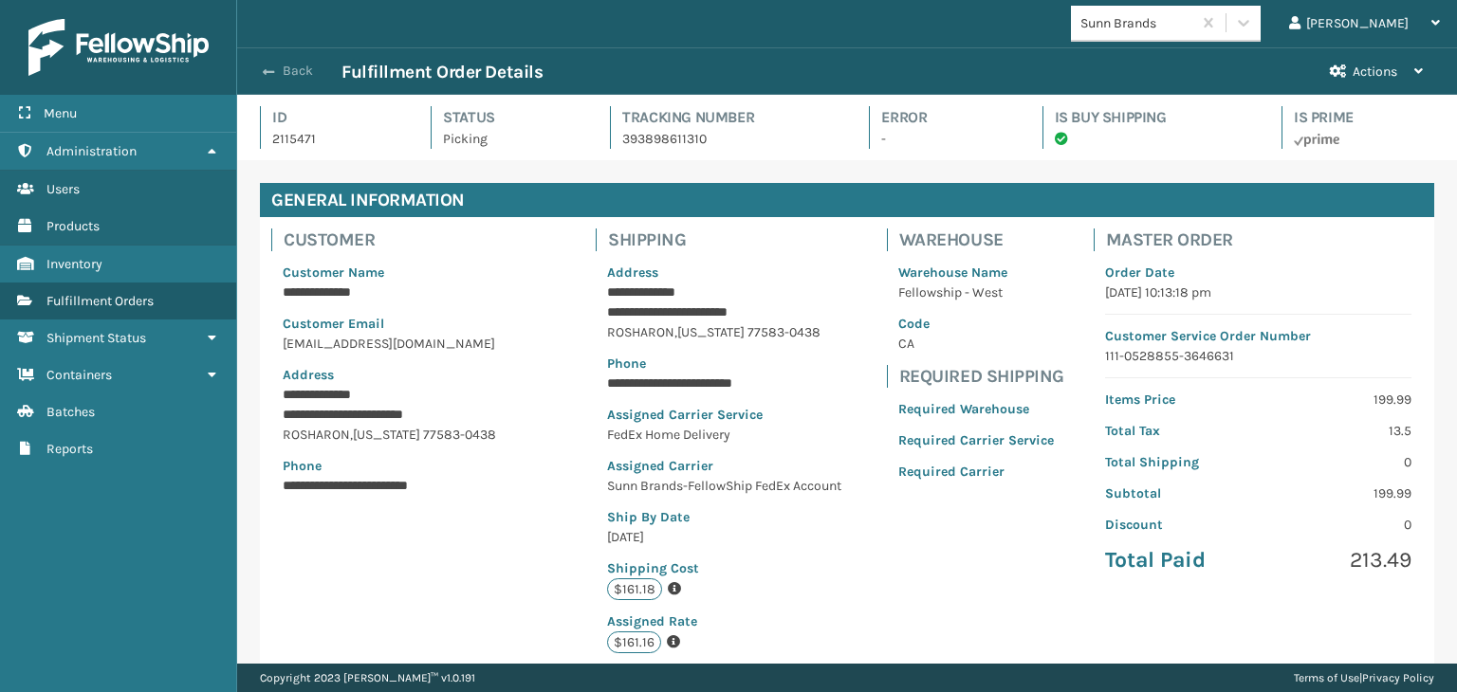
scroll to position [46, 1219]
click at [300, 69] on button "Back" at bounding box center [297, 71] width 87 height 17
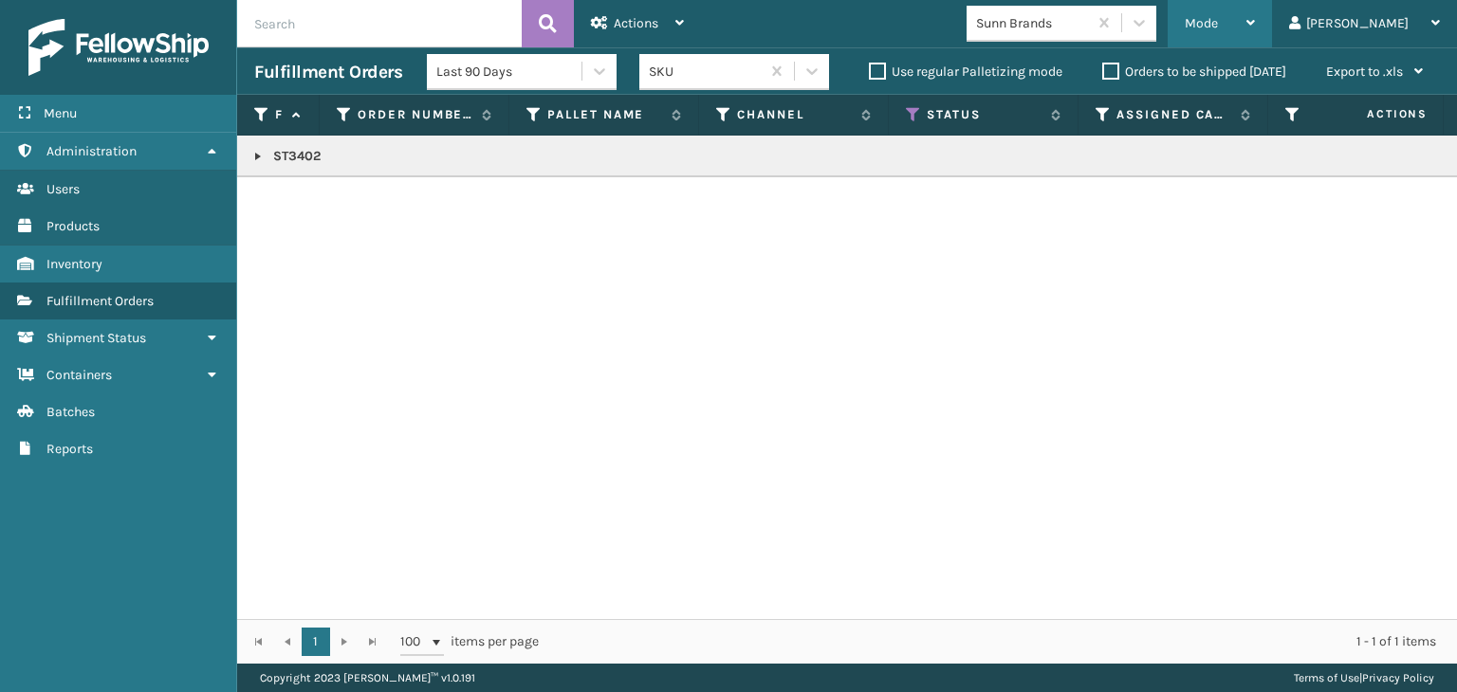
click at [1255, 21] on div "Mode" at bounding box center [1219, 23] width 70 height 47
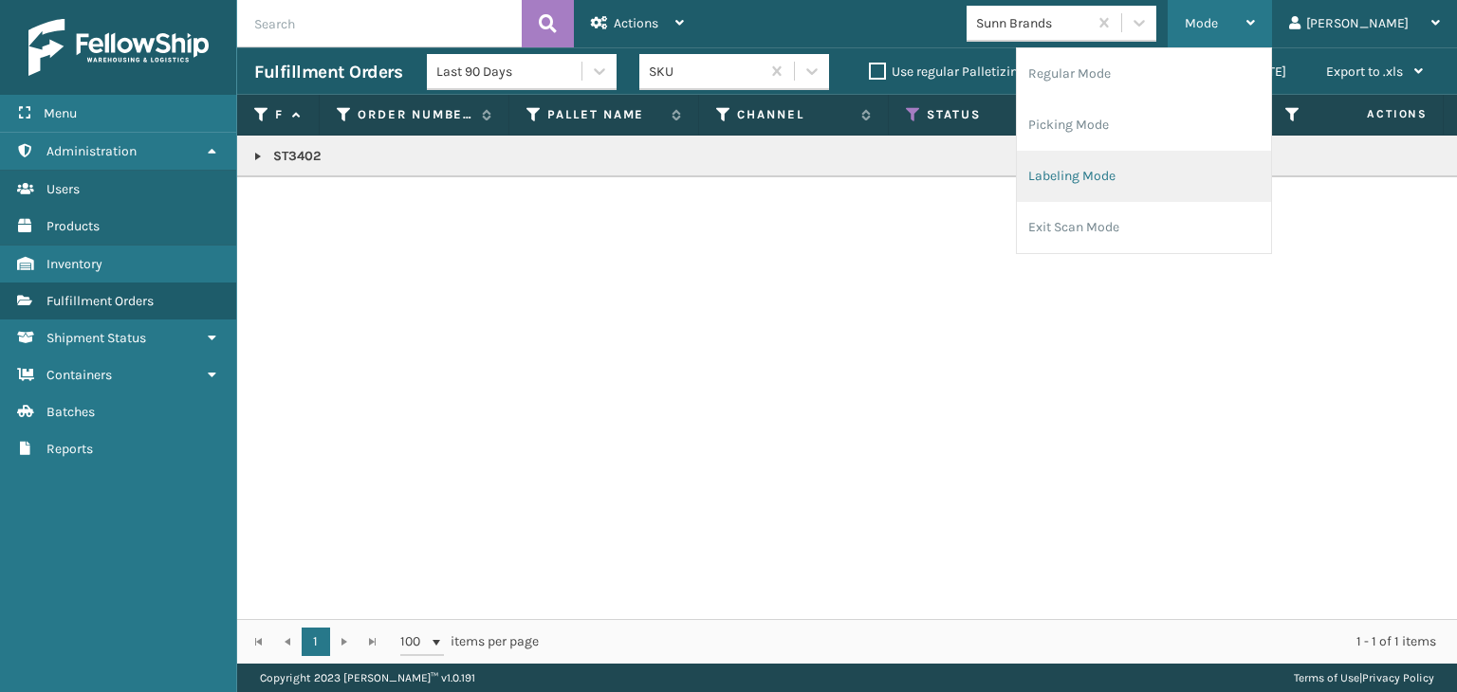
click at [1128, 172] on li "Labeling Mode" at bounding box center [1144, 176] width 254 height 51
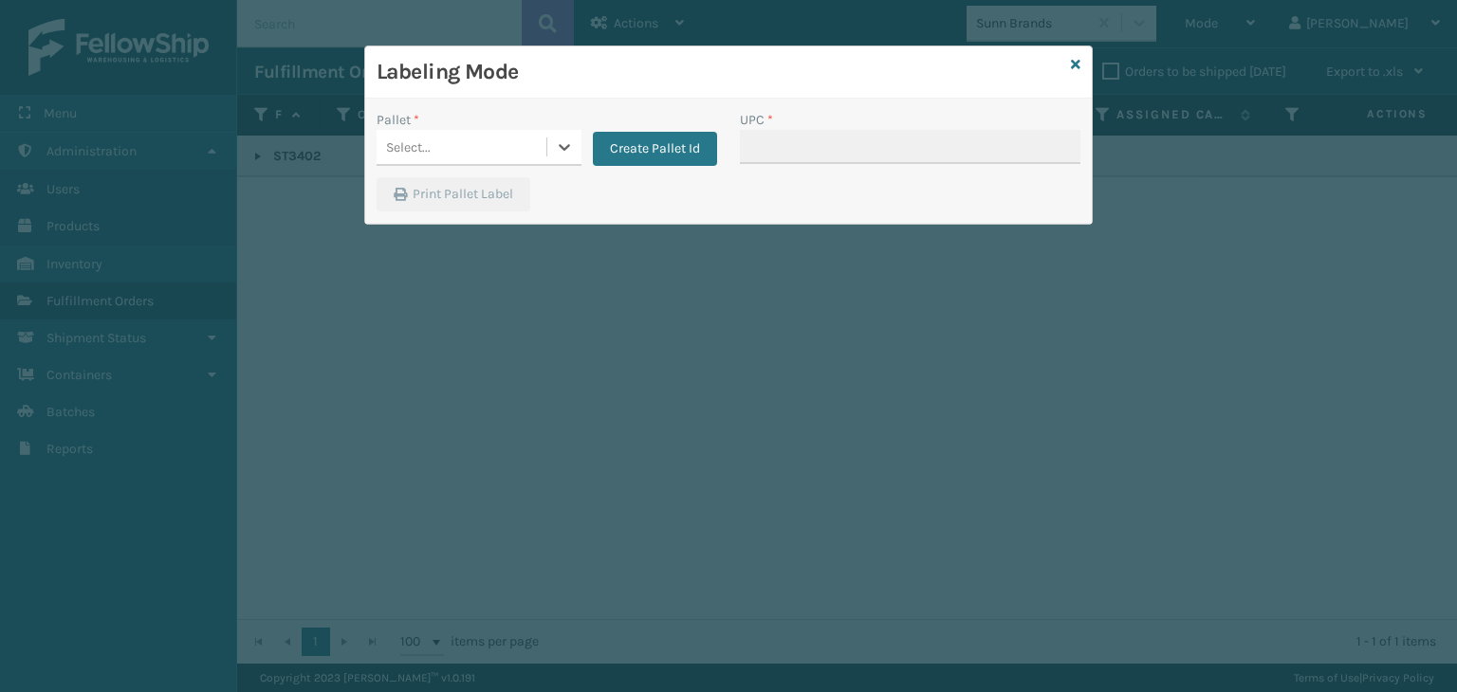
click at [451, 153] on div "Select..." at bounding box center [461, 147] width 170 height 31
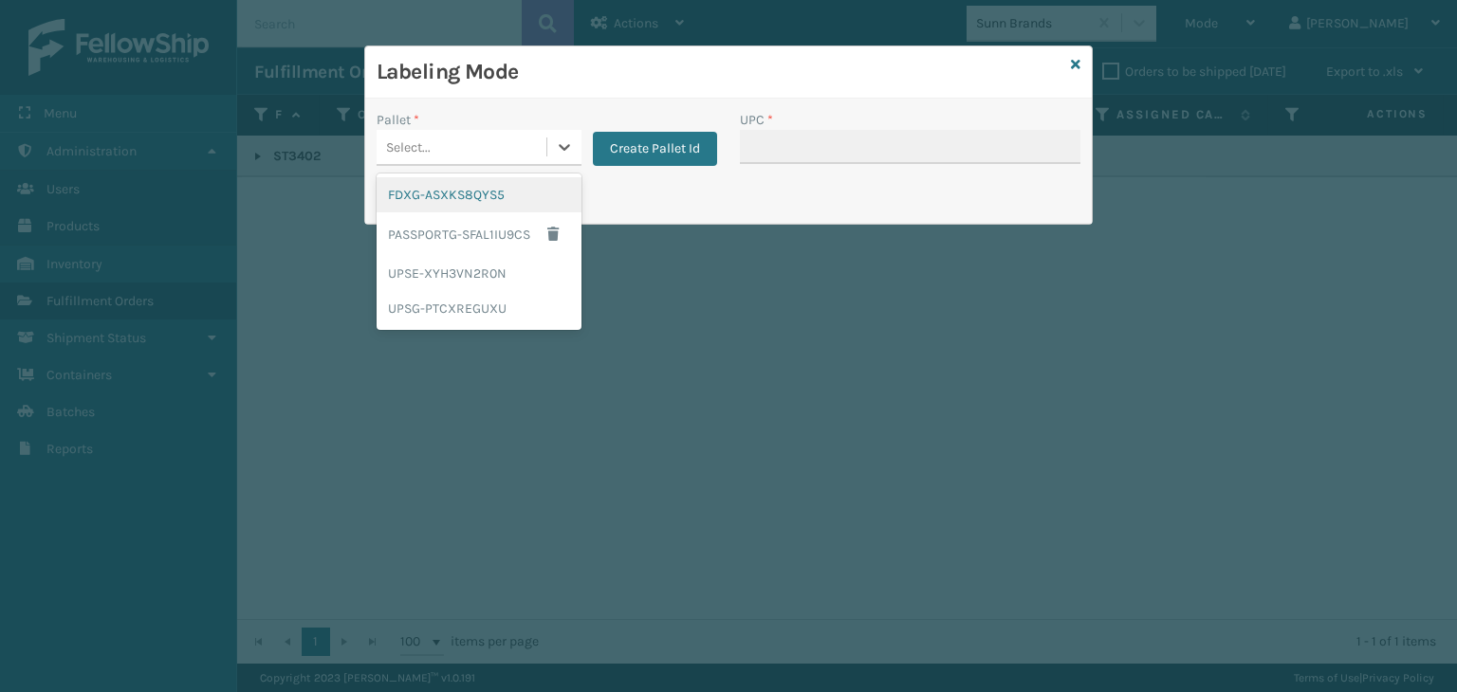
drag, startPoint x: 448, startPoint y: 196, endPoint x: 762, endPoint y: 119, distance: 324.3
click at [448, 196] on div "FDXG-ASXKS8QYS5" at bounding box center [478, 194] width 205 height 35
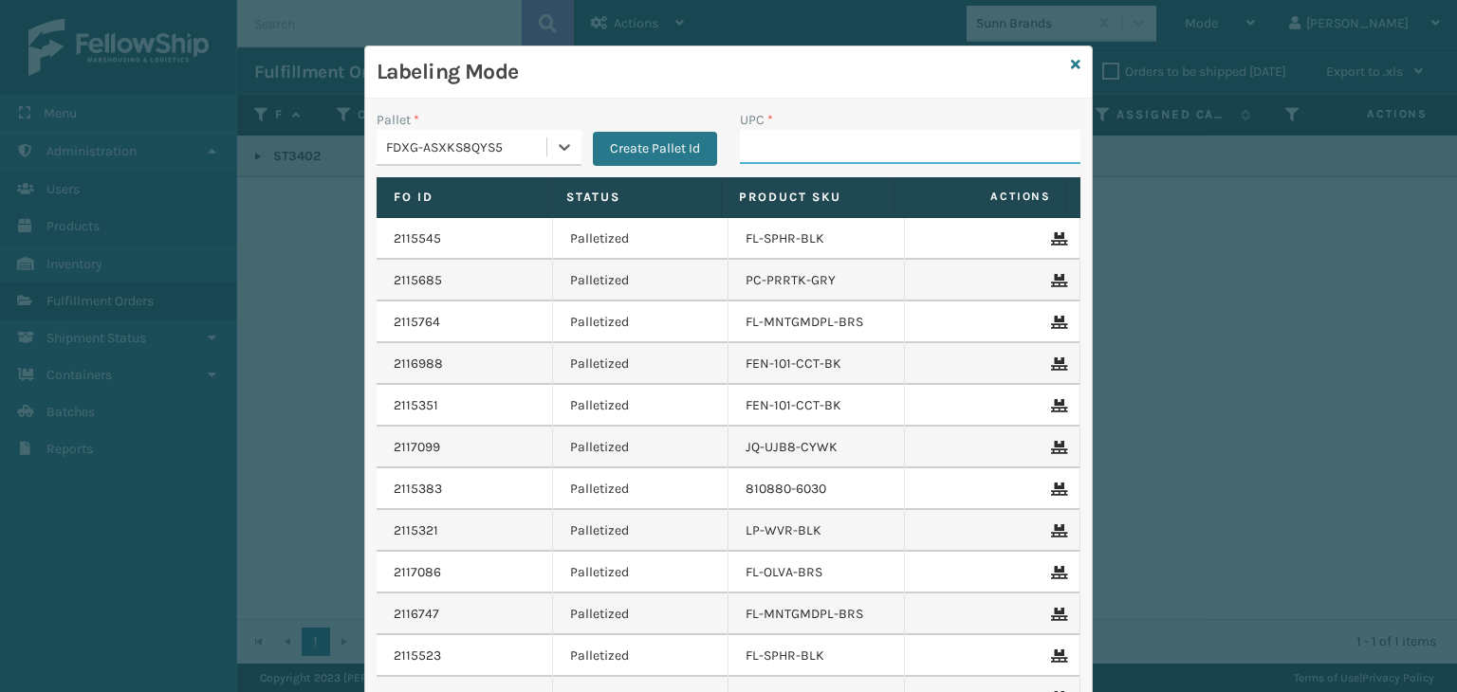
click at [802, 144] on input "UPC *" at bounding box center [910, 147] width 340 height 34
paste input "st3402"
type input "st3402"
type input "1307box"
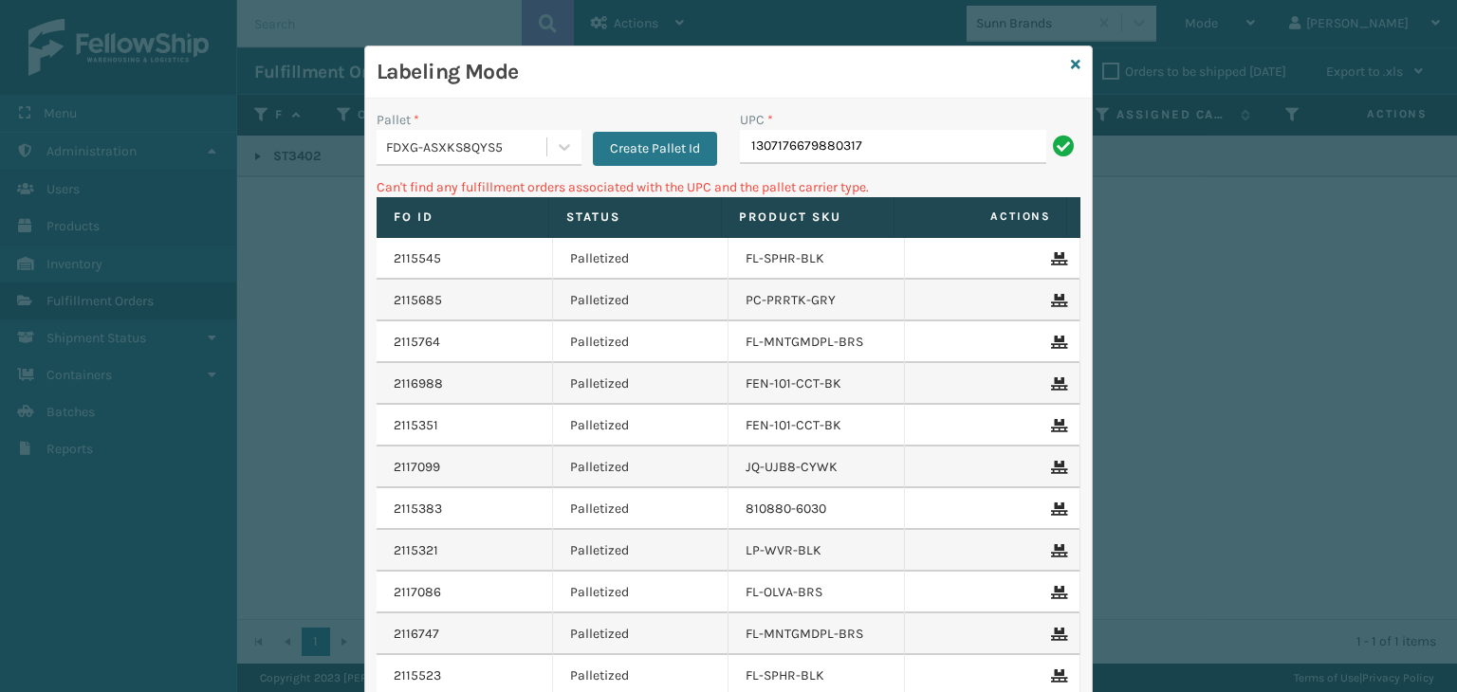
click at [903, 139] on input "1307176679880317" at bounding box center [893, 147] width 306 height 34
type input "130"
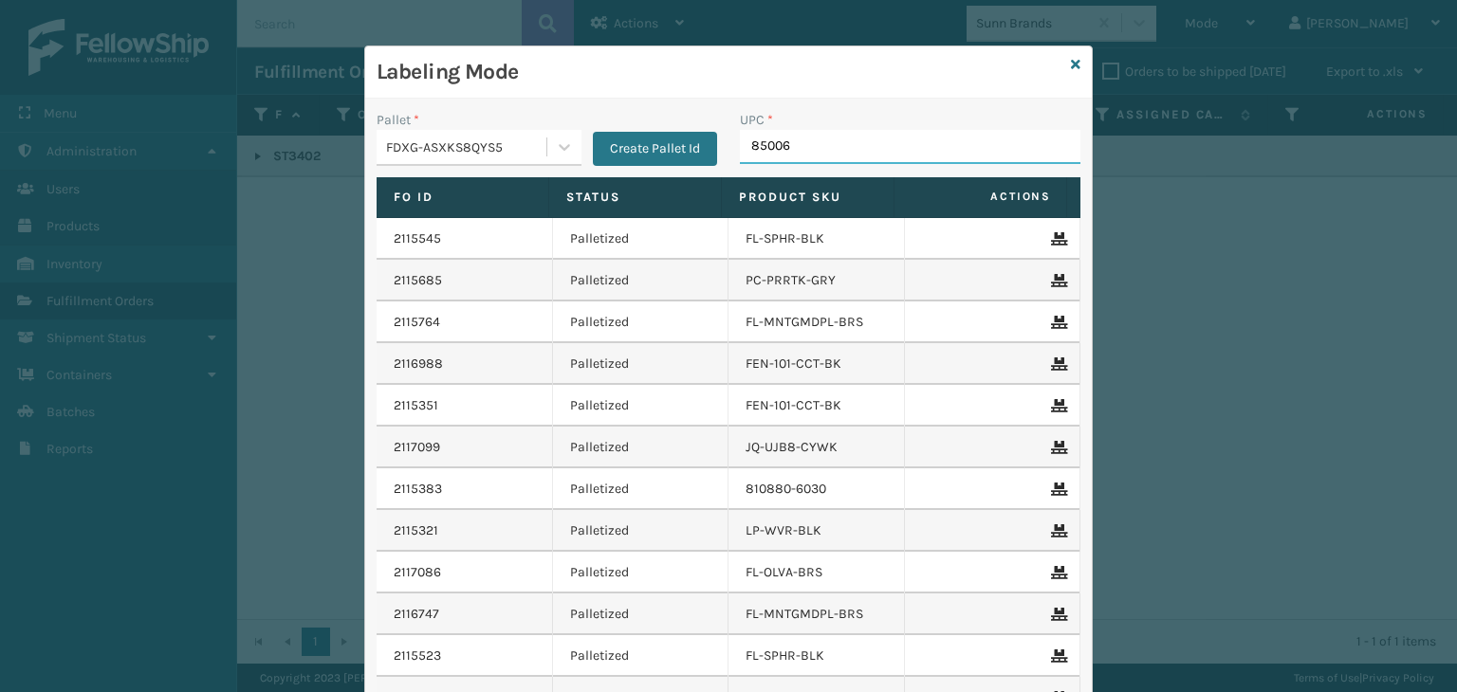
type input "850064"
type input "1305Box"
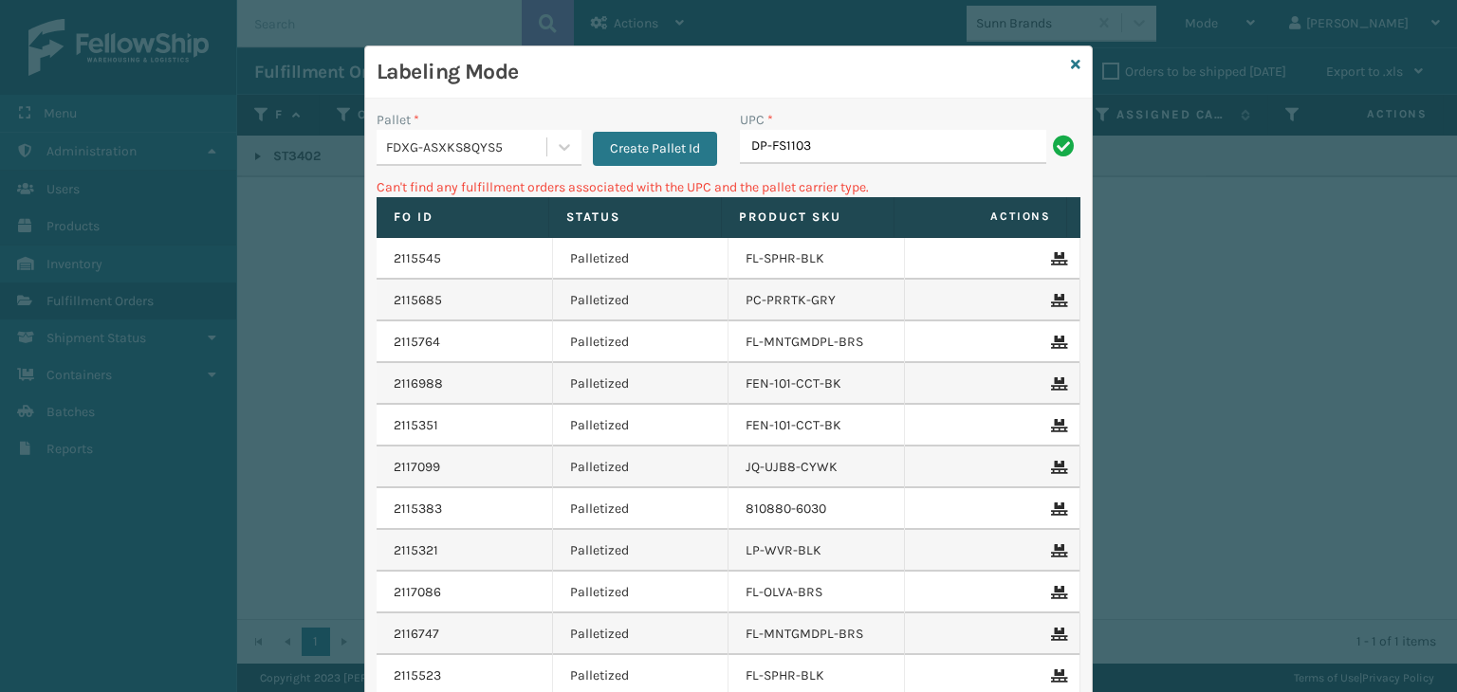
drag, startPoint x: 813, startPoint y: 164, endPoint x: 803, endPoint y: 137, distance: 28.2
click at [810, 156] on div "UPC * DP-FS1103" at bounding box center [909, 143] width 363 height 67
click at [803, 137] on input "DP-FS1103" at bounding box center [893, 147] width 306 height 34
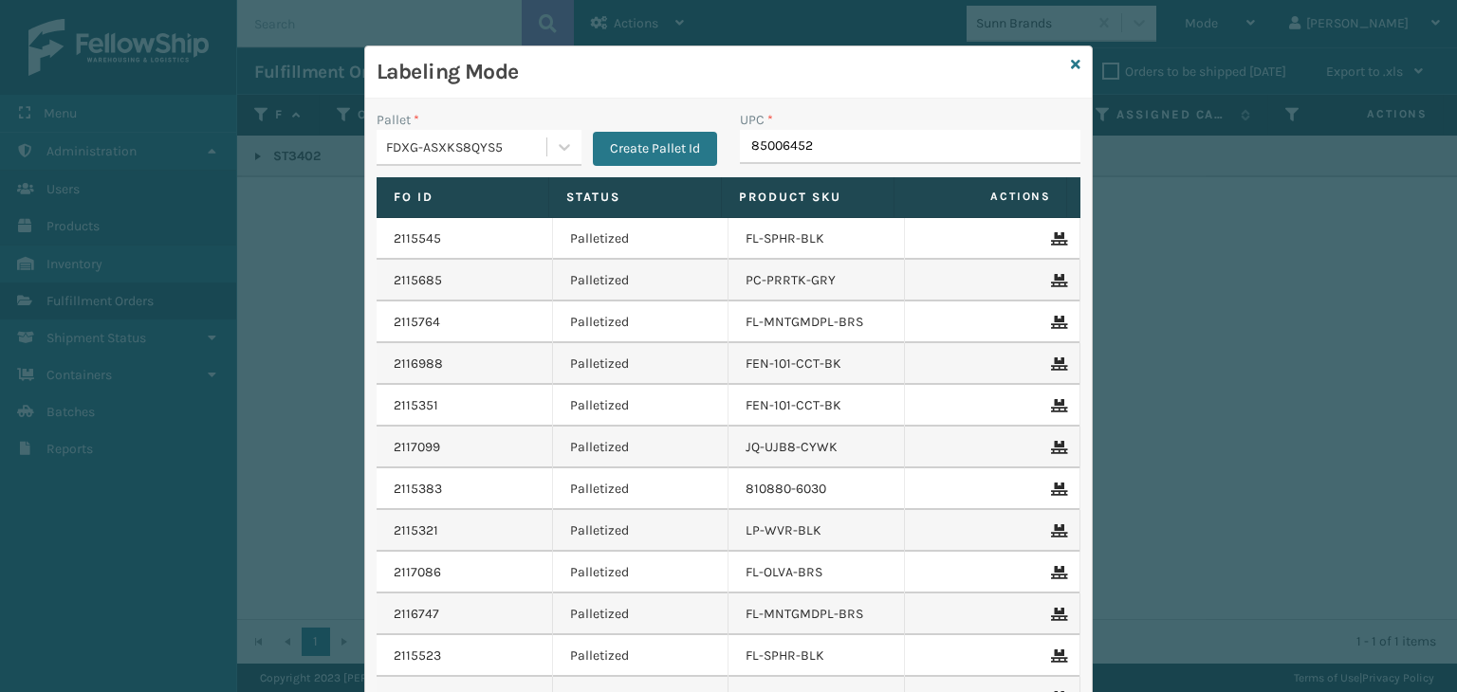
type input "850064526"
click at [810, 135] on input "UPC *" at bounding box center [910, 147] width 340 height 34
type input "850040667356"
click at [838, 138] on input "UPC *" at bounding box center [910, 147] width 340 height 34
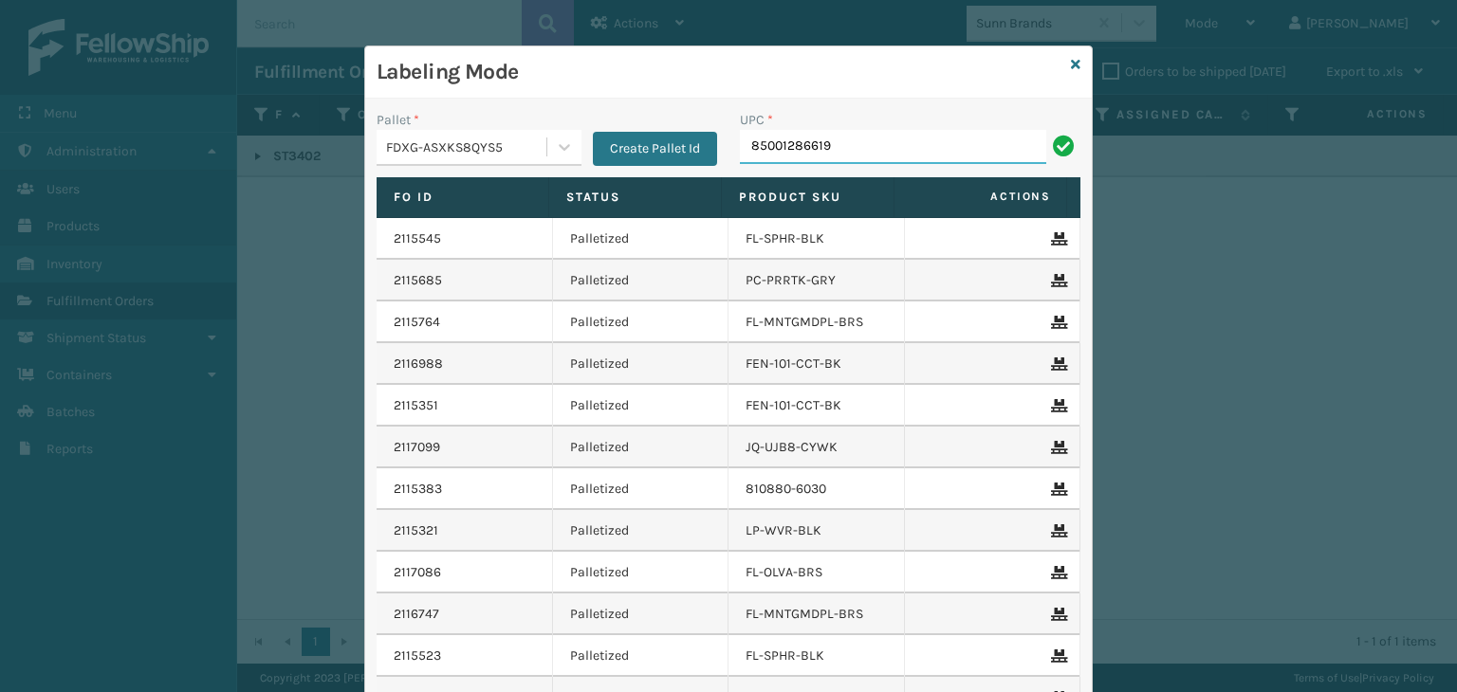
type input "85001286619"
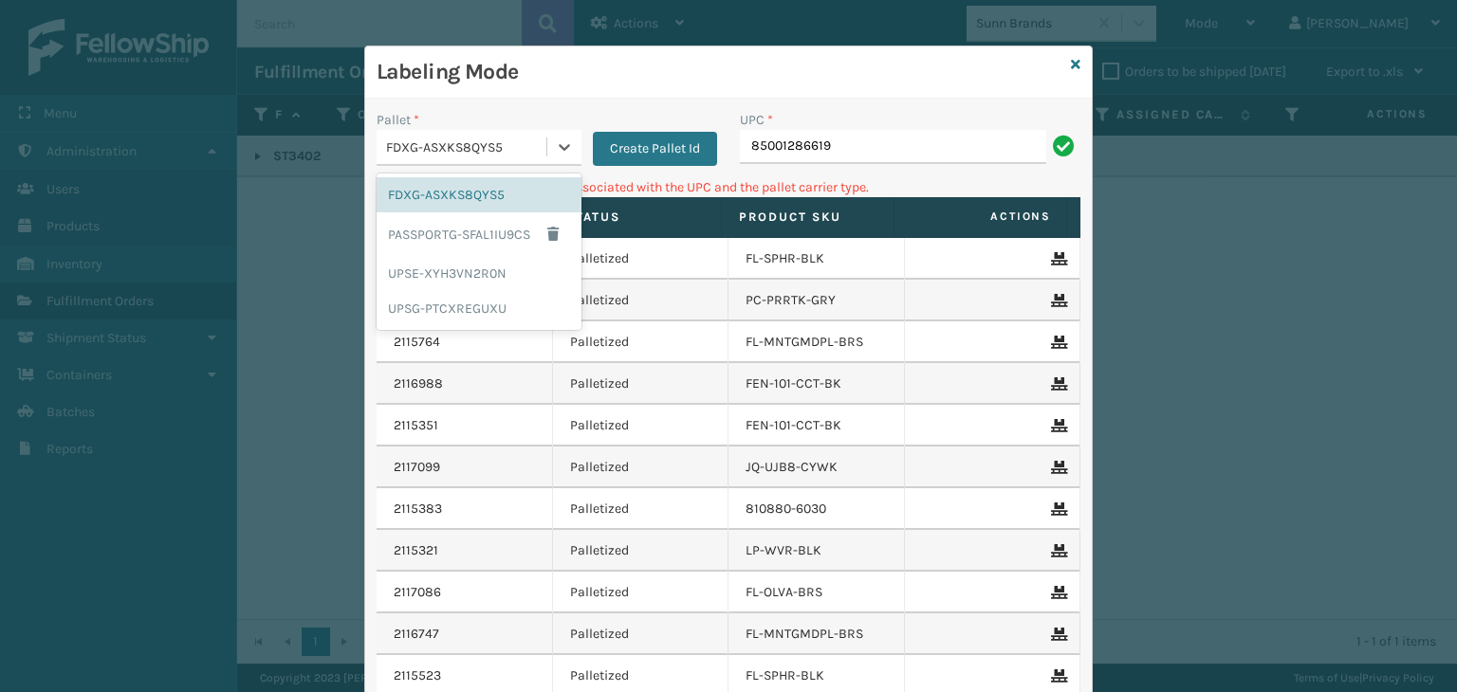
click at [443, 152] on div "FDXG-ASXKS8QYS5" at bounding box center [467, 147] width 162 height 20
click at [467, 308] on div "UPSG-PTCXREGUXU" at bounding box center [478, 308] width 205 height 35
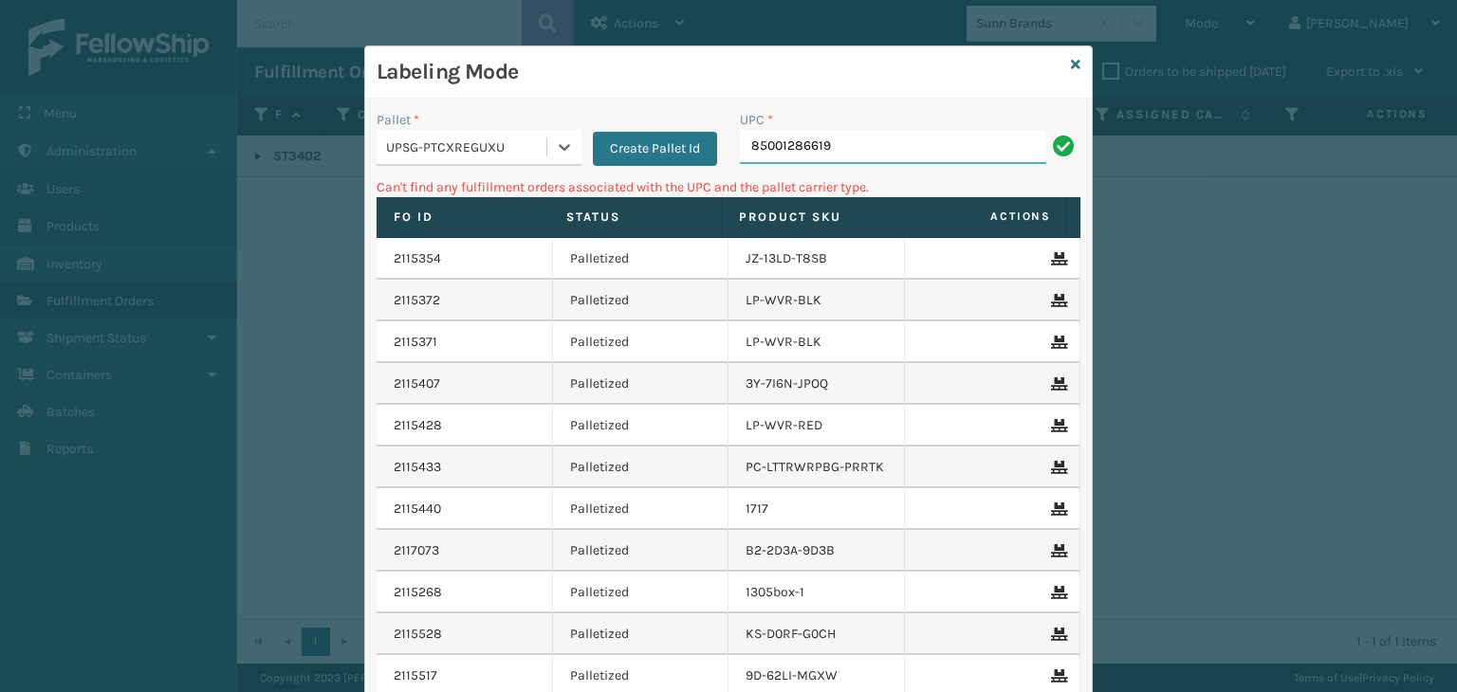
click at [835, 140] on input "85001286619" at bounding box center [893, 147] width 306 height 34
click at [1071, 58] on icon at bounding box center [1075, 64] width 9 height 13
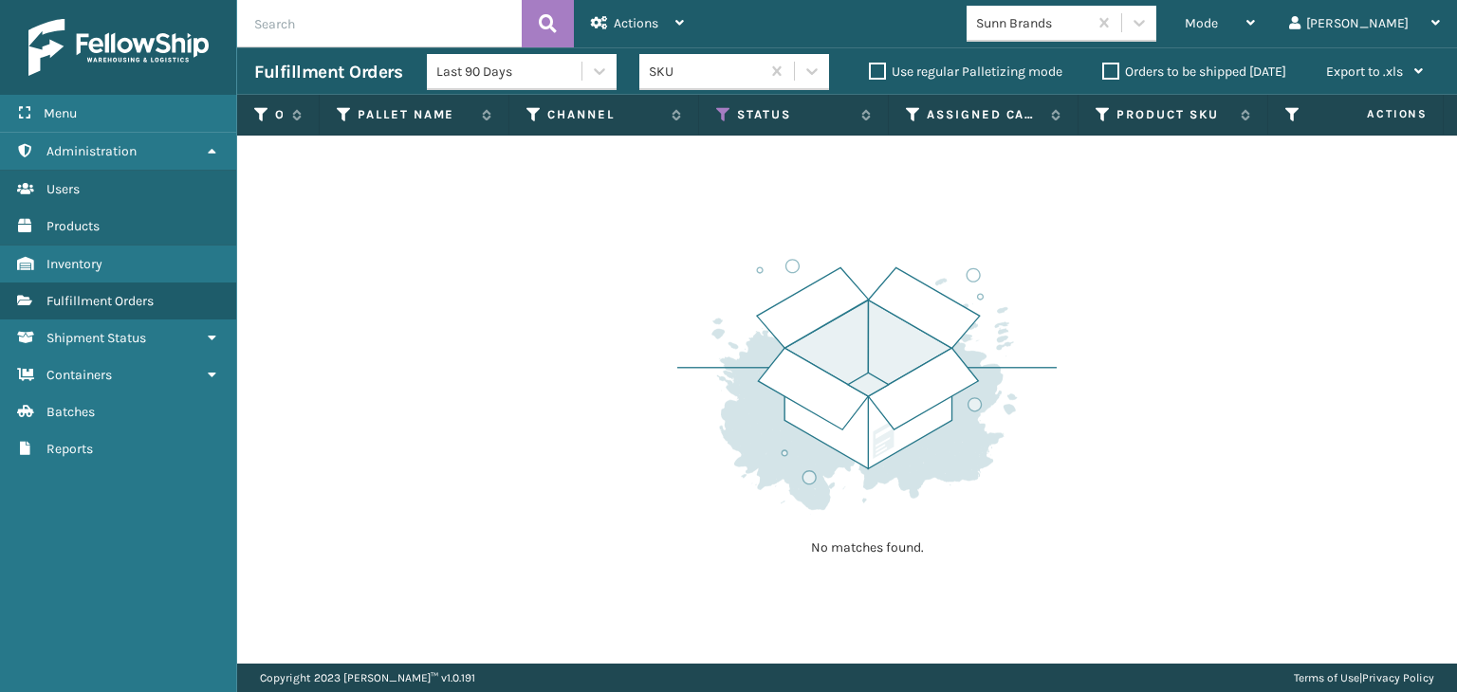
click at [1089, 20] on div "Sunn Brands" at bounding box center [1032, 23] width 113 height 20
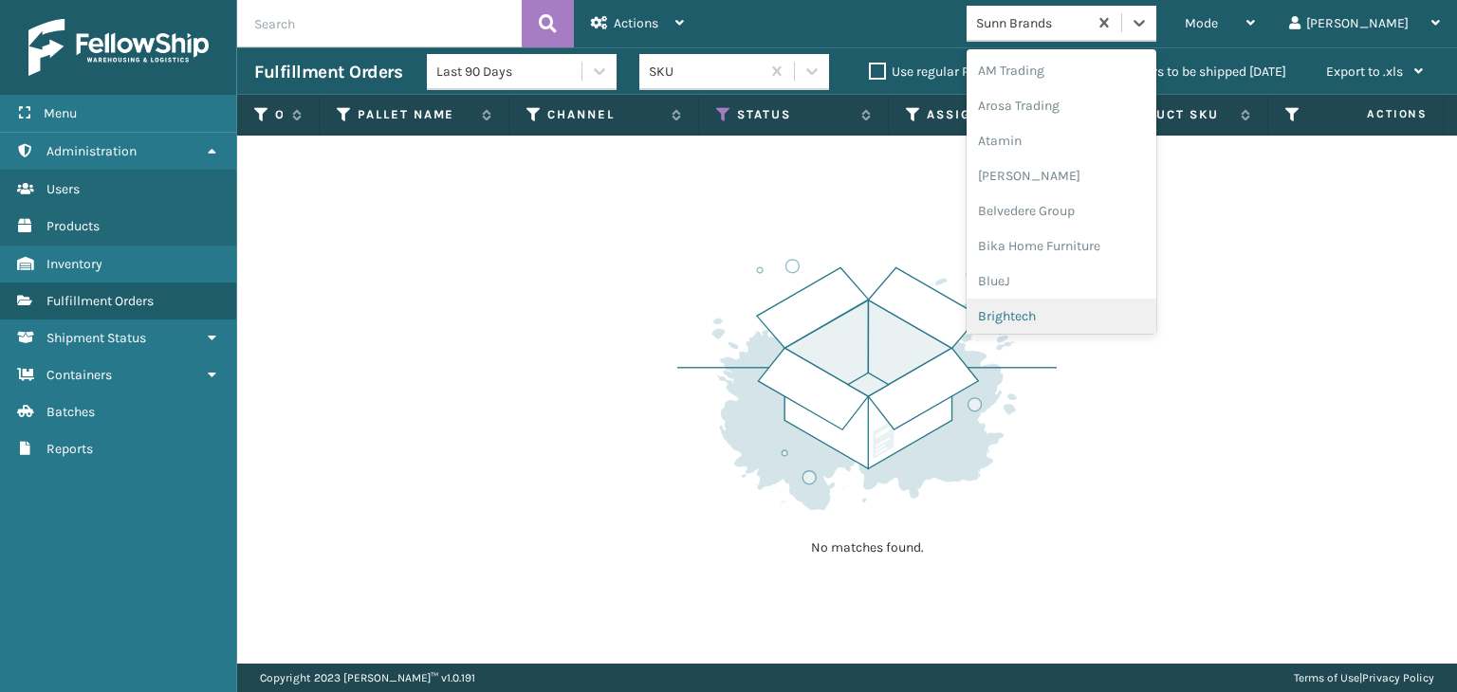
click at [1097, 307] on div "Brightech" at bounding box center [1061, 316] width 190 height 35
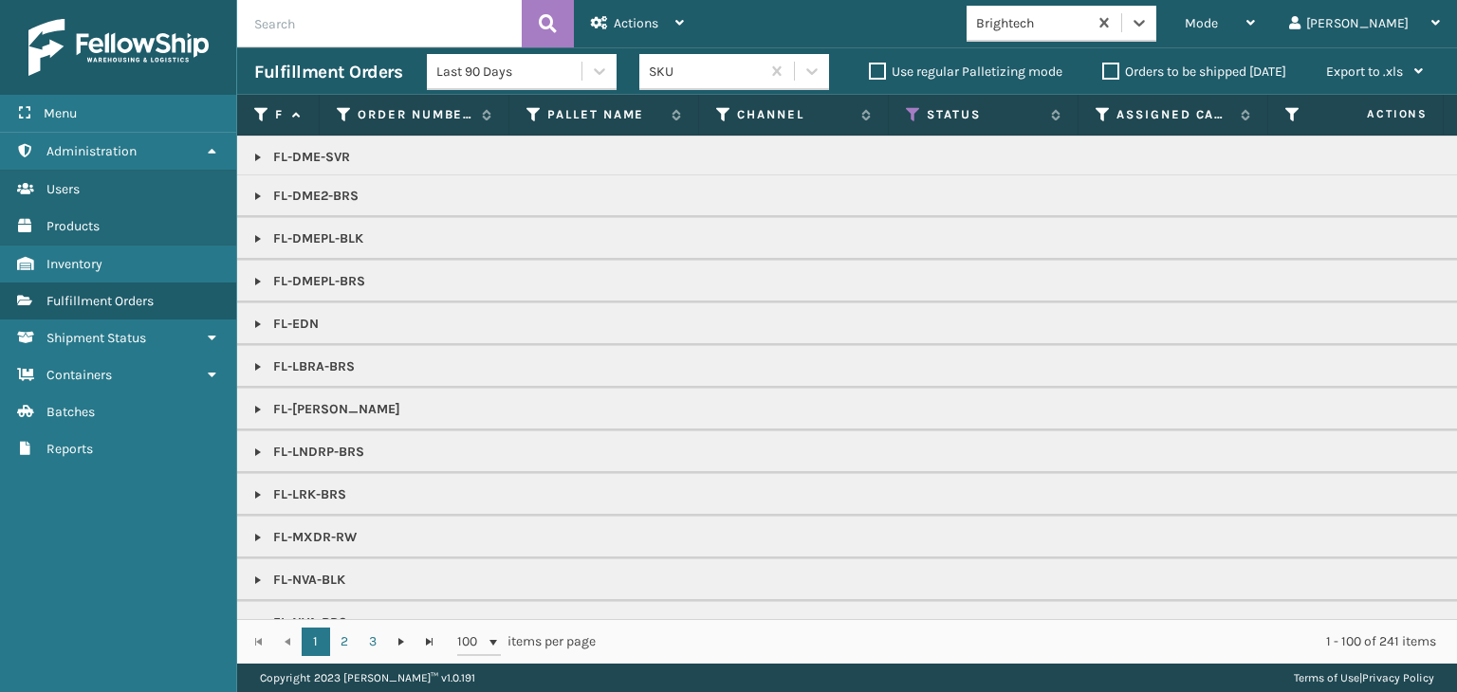
scroll to position [759, 0]
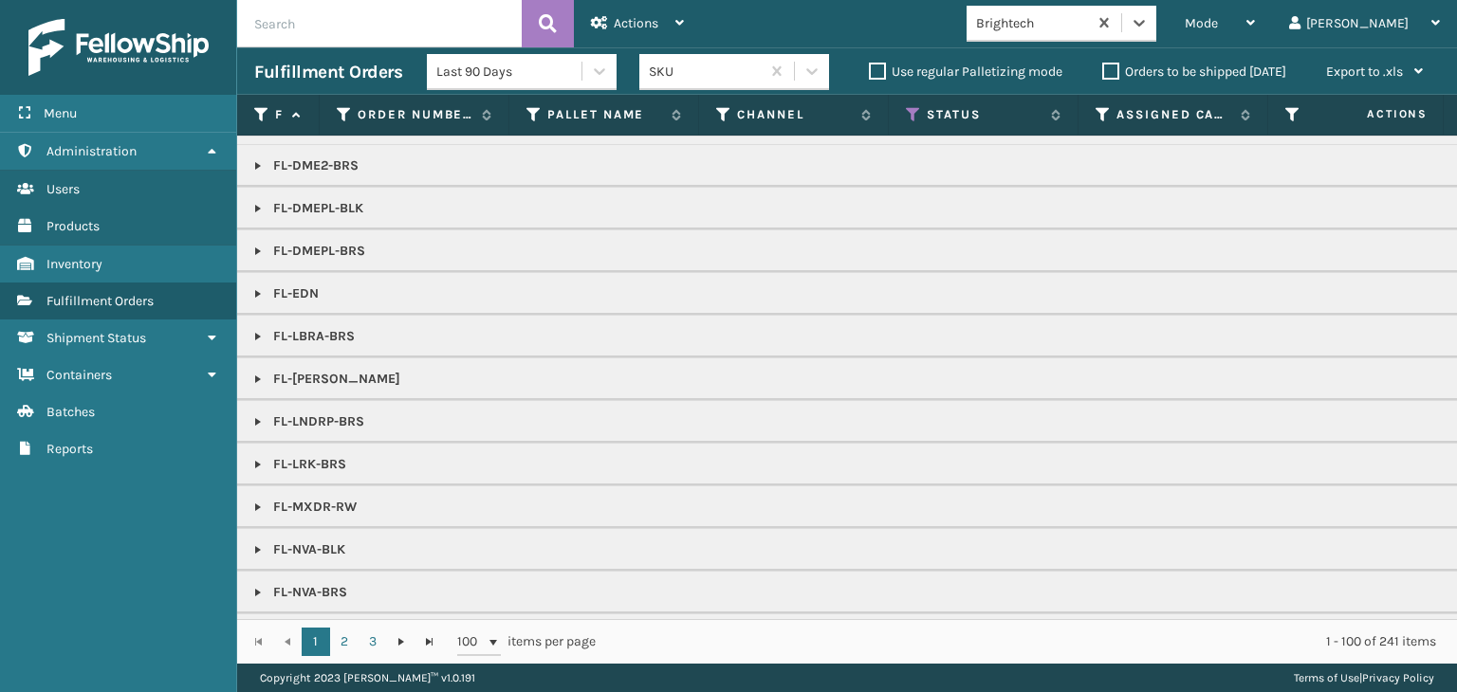
click at [258, 460] on link at bounding box center [257, 464] width 15 height 15
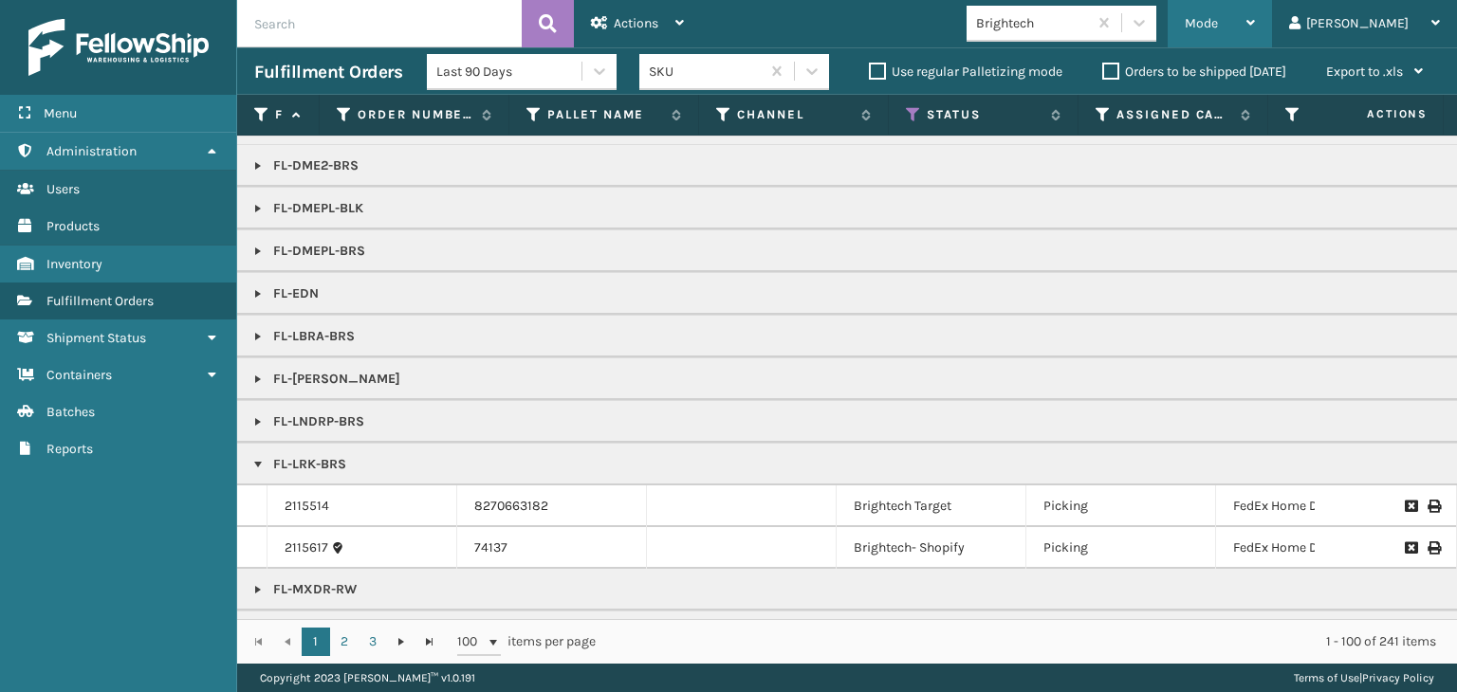
click at [1218, 25] on span "Mode" at bounding box center [1200, 23] width 33 height 16
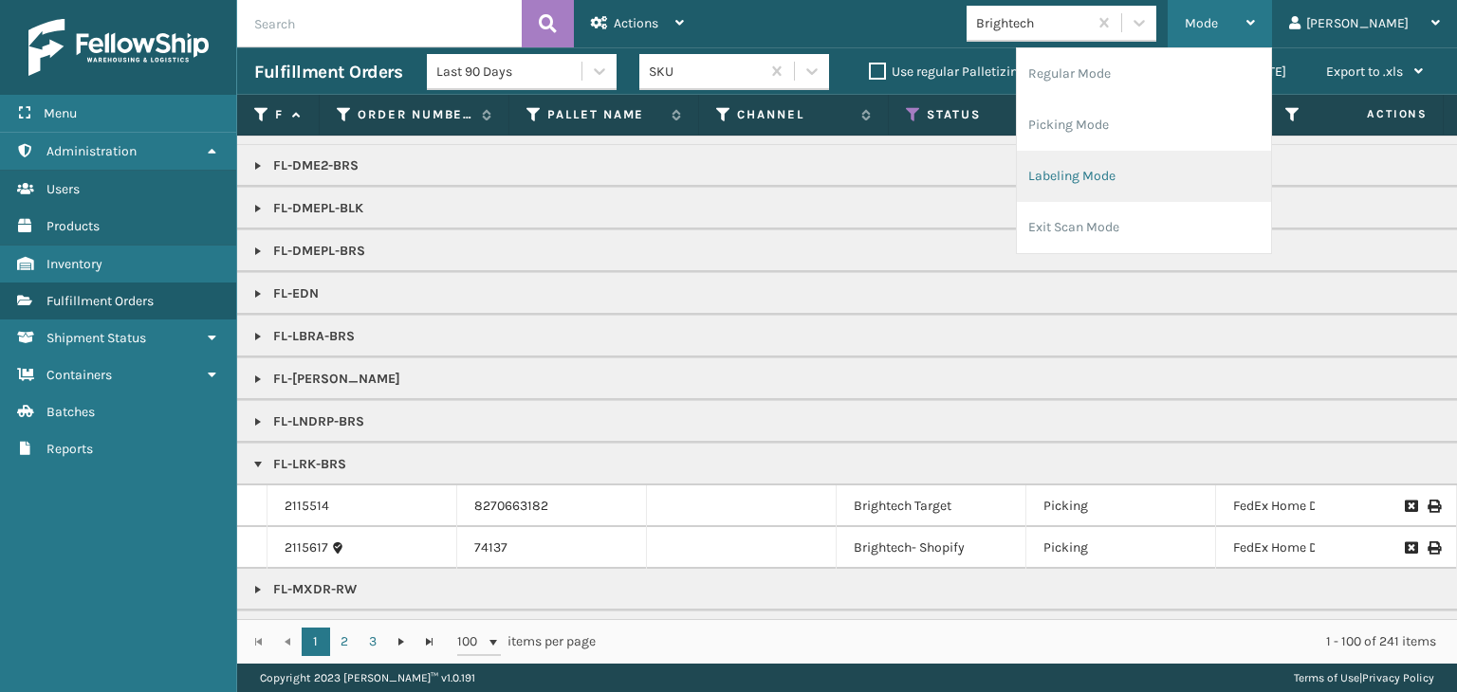
click at [1174, 187] on li "Labeling Mode" at bounding box center [1144, 176] width 254 height 51
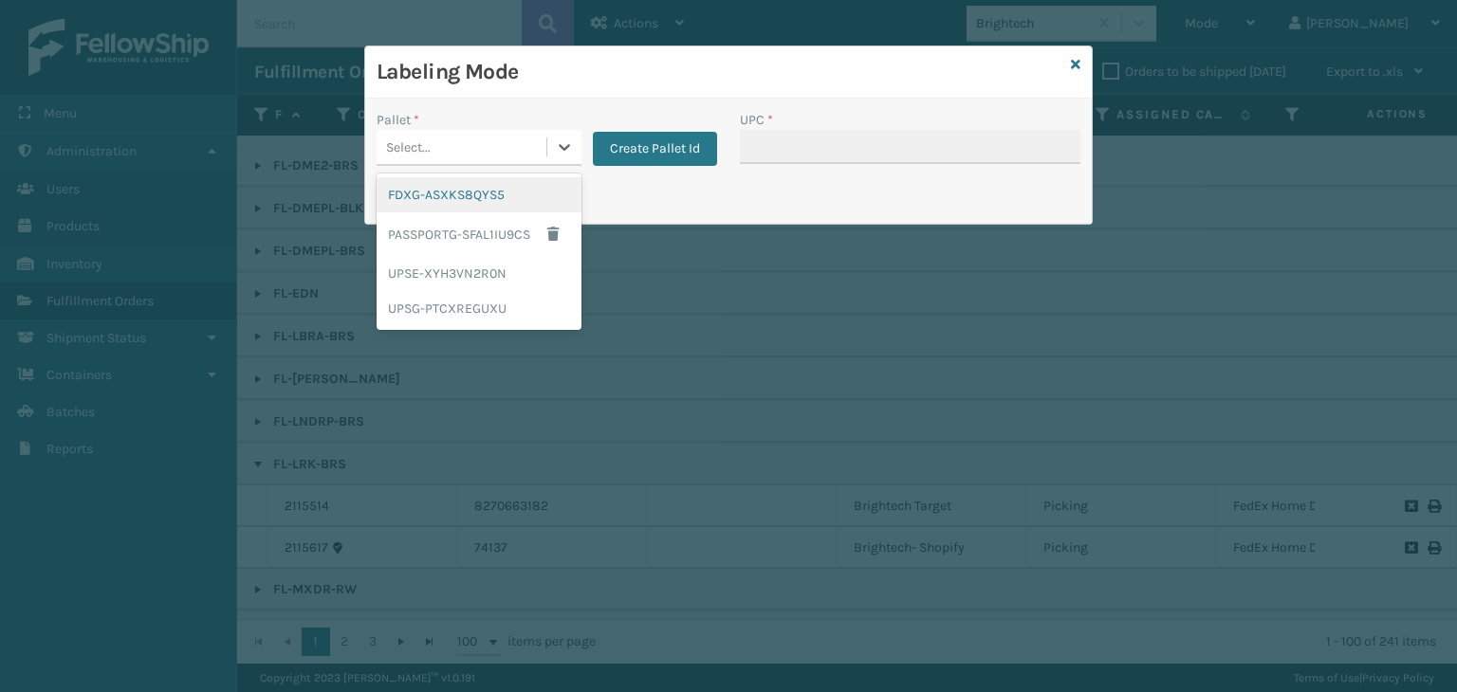
click at [445, 156] on div "Select..." at bounding box center [461, 147] width 170 height 31
click at [432, 197] on div "FDXG-ASXKS8QYS5" at bounding box center [478, 194] width 205 height 35
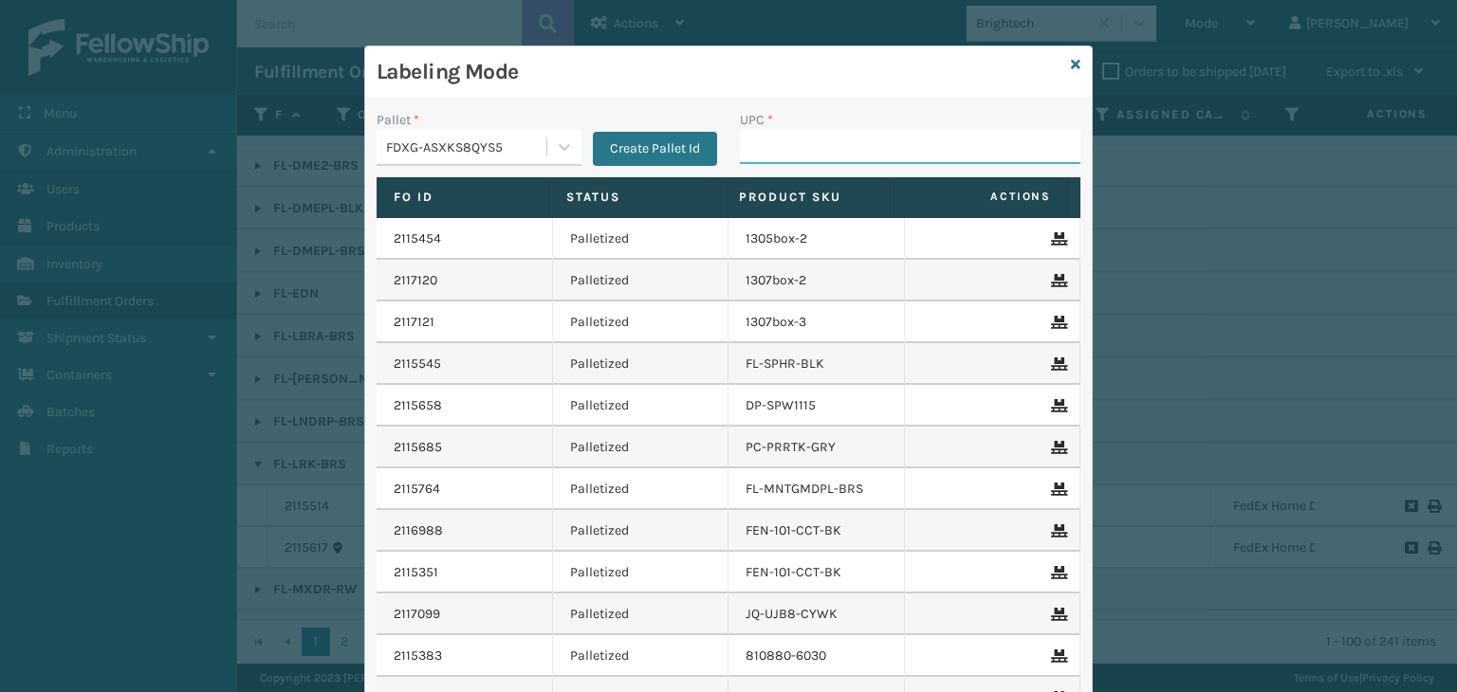
click at [821, 147] on input "UPC *" at bounding box center [910, 147] width 340 height 34
paste input "7450"
type input "7450"
click at [789, 147] on input "UPC *" at bounding box center [910, 147] width 340 height 34
type input "850012486619"
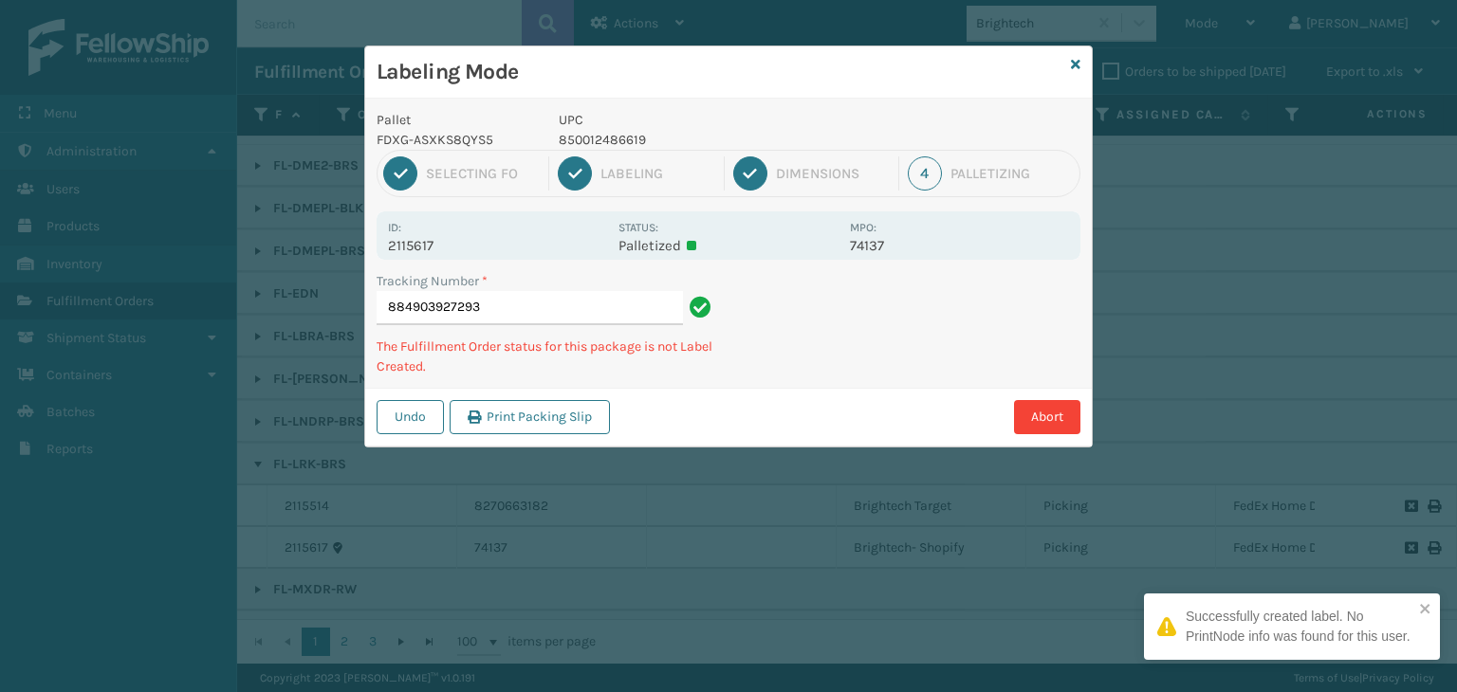
click at [607, 137] on p "850012486619" at bounding box center [699, 140] width 280 height 20
copy p "850012486619"
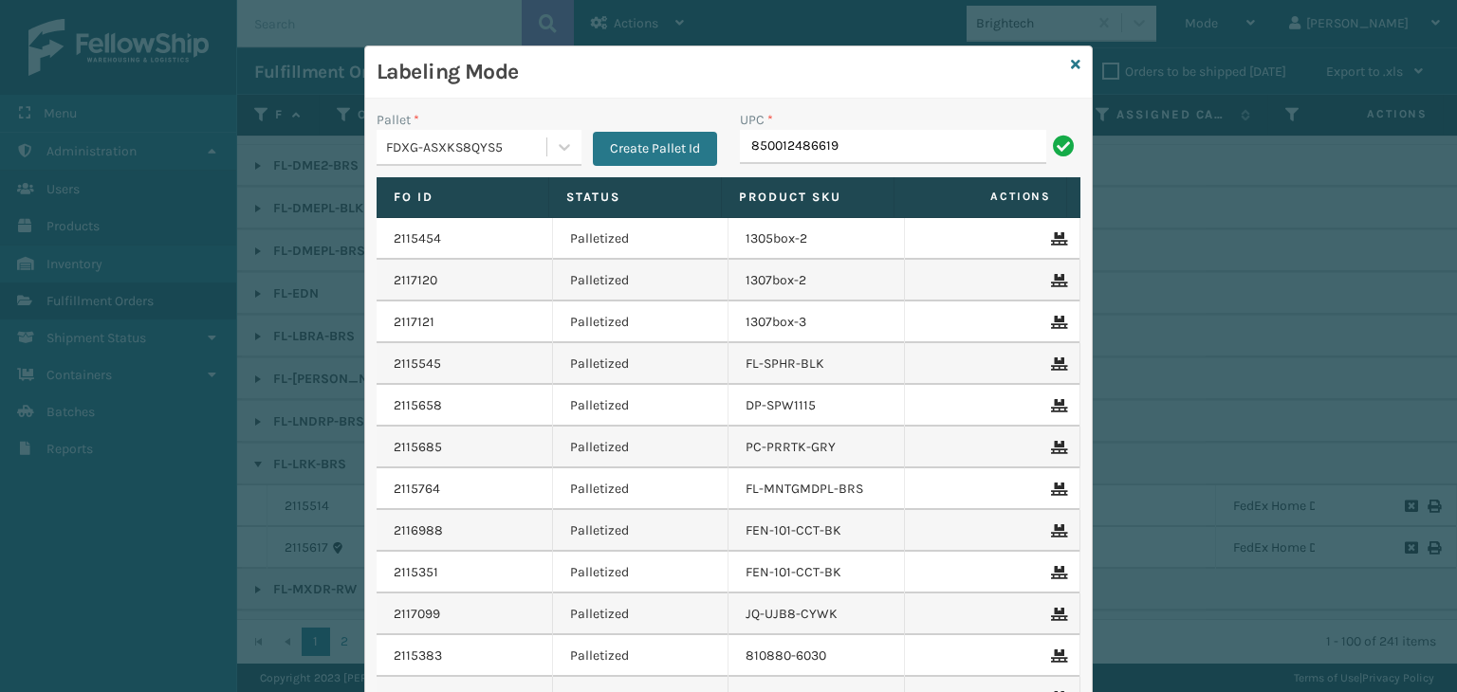
type input "850012486619"
click at [859, 135] on input "UPC *" at bounding box center [910, 147] width 340 height 34
paste input "850012486619"
type input "850012486619"
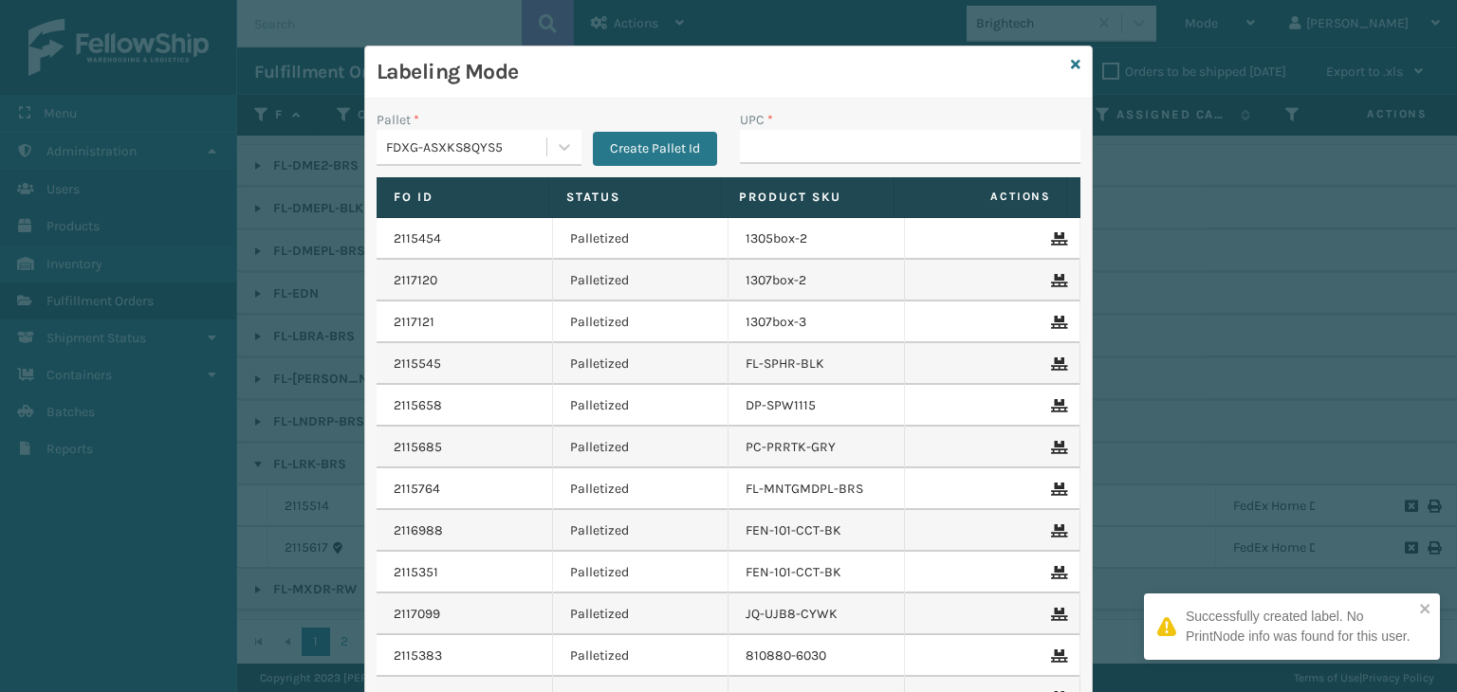
type input "850012486619"
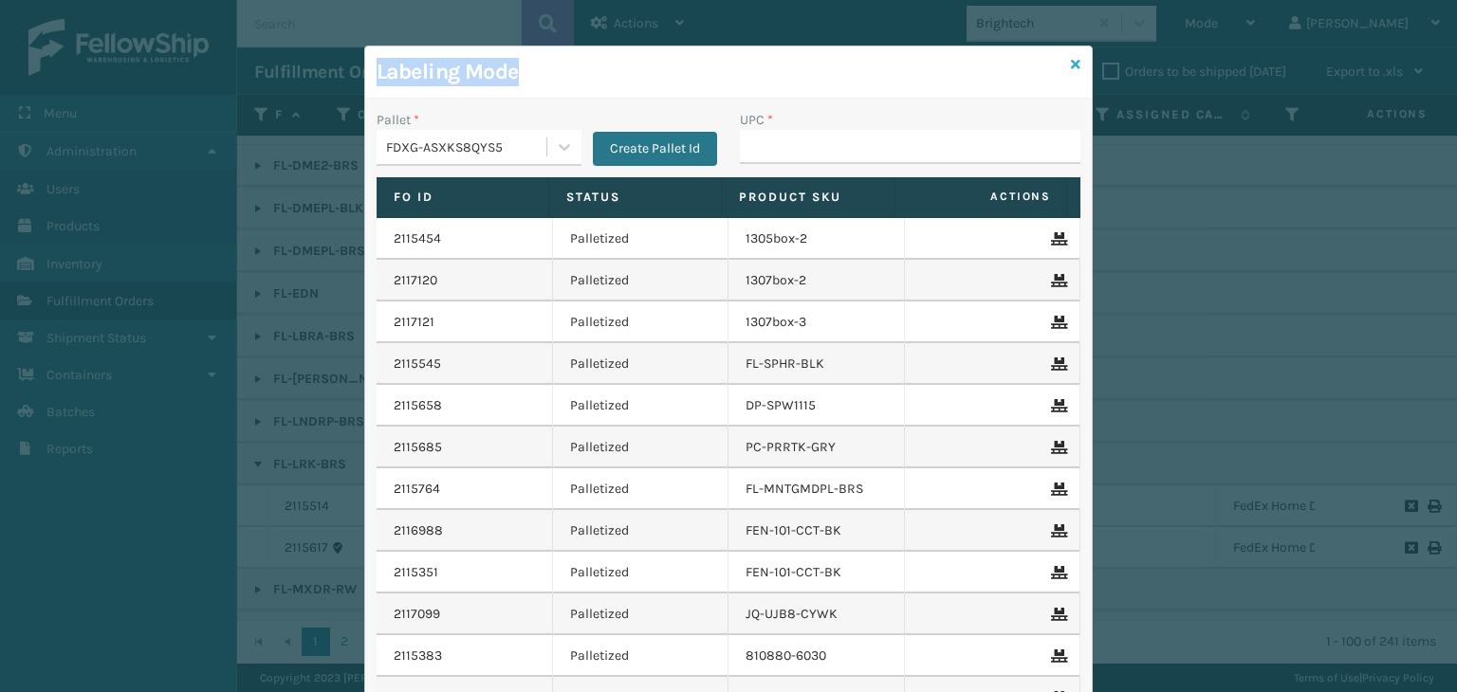
click at [1066, 60] on div "Labeling Mode Pallet * FDXG-ASXKS8QYS5 Create Pallet Id UPC * Fo Id Status Prod…" at bounding box center [728, 432] width 728 height 772
click at [1071, 61] on icon at bounding box center [1075, 64] width 9 height 13
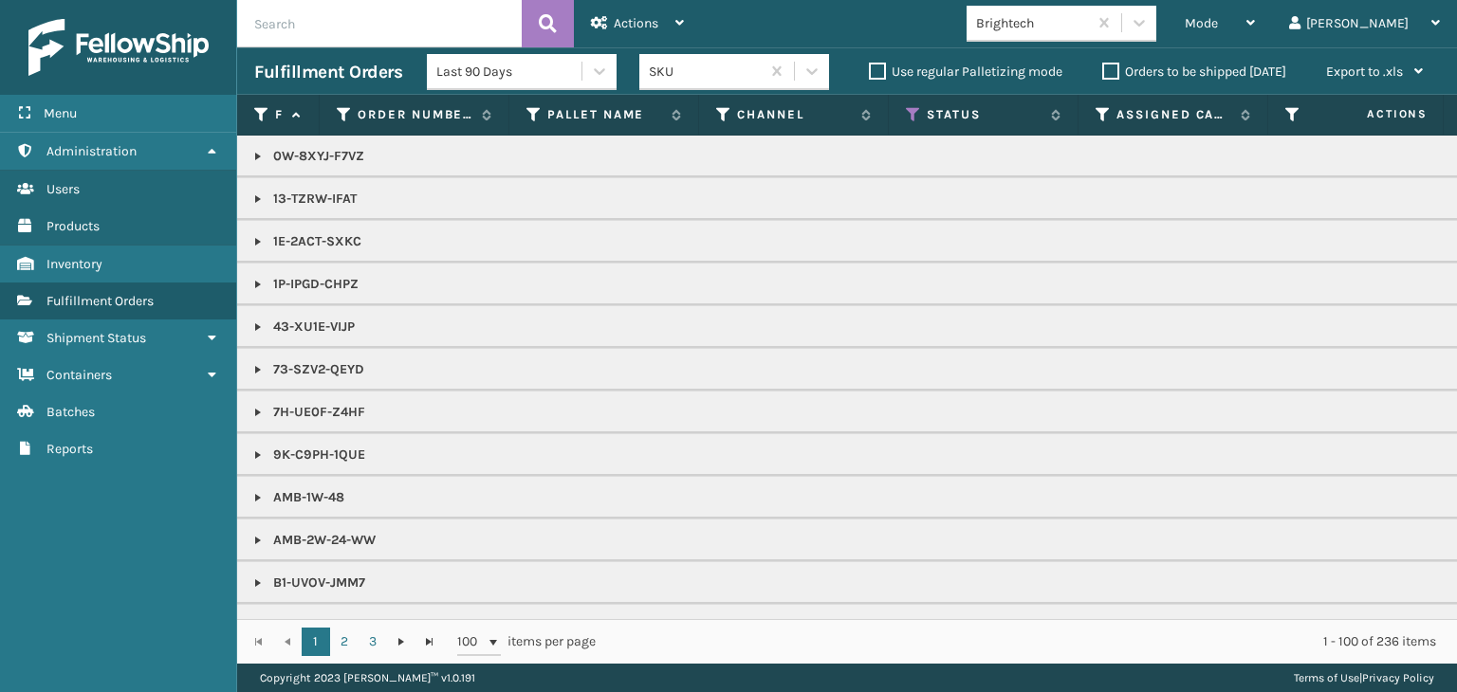
click at [361, 38] on input "text" at bounding box center [379, 23] width 284 height 47
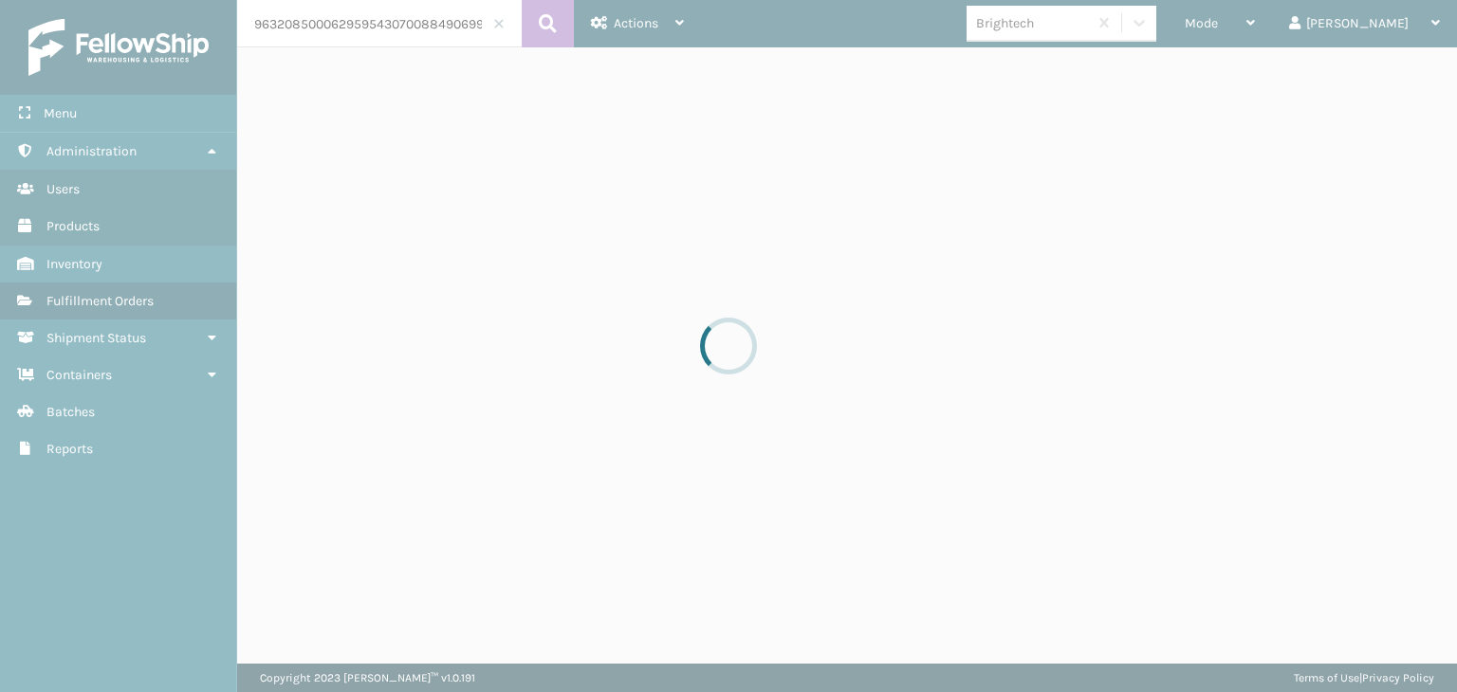
scroll to position [0, 34]
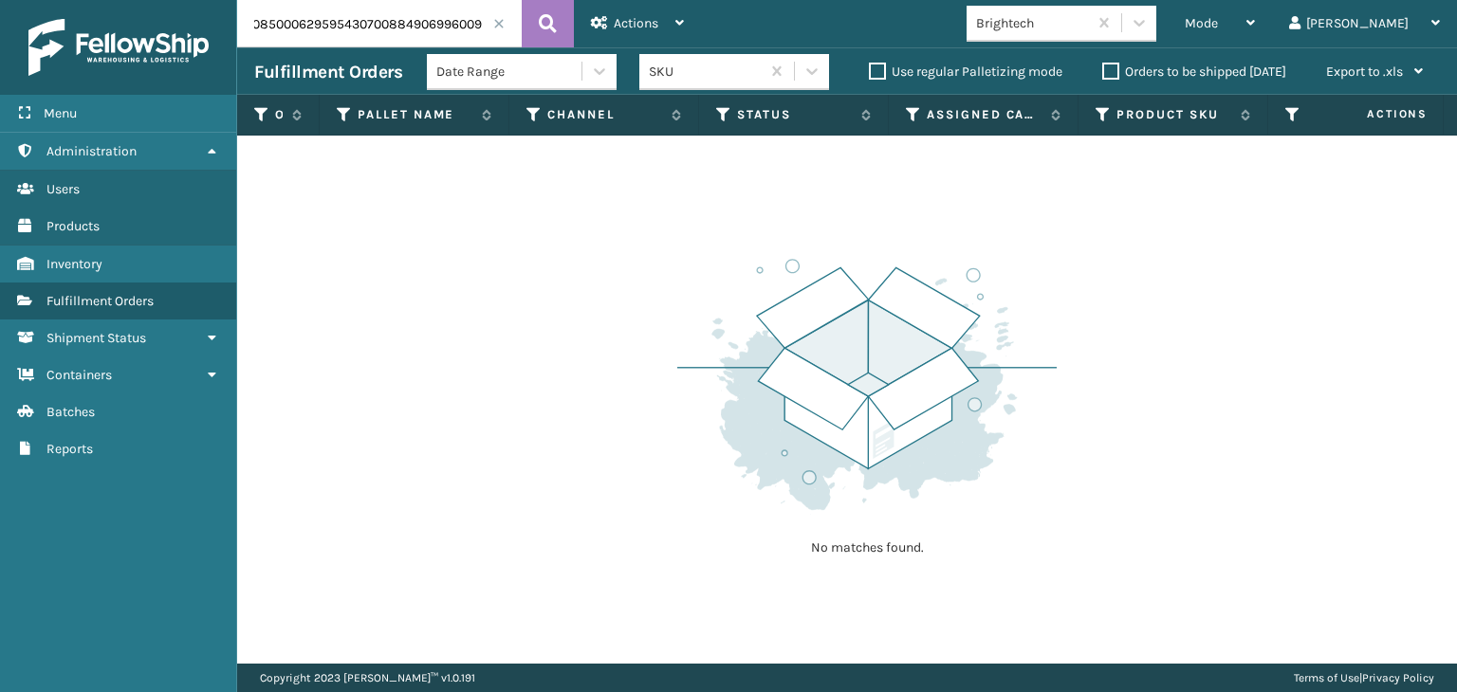
click at [387, 31] on input "9632085000629595430700884906996009" at bounding box center [379, 23] width 284 height 47
type input "884906996009"
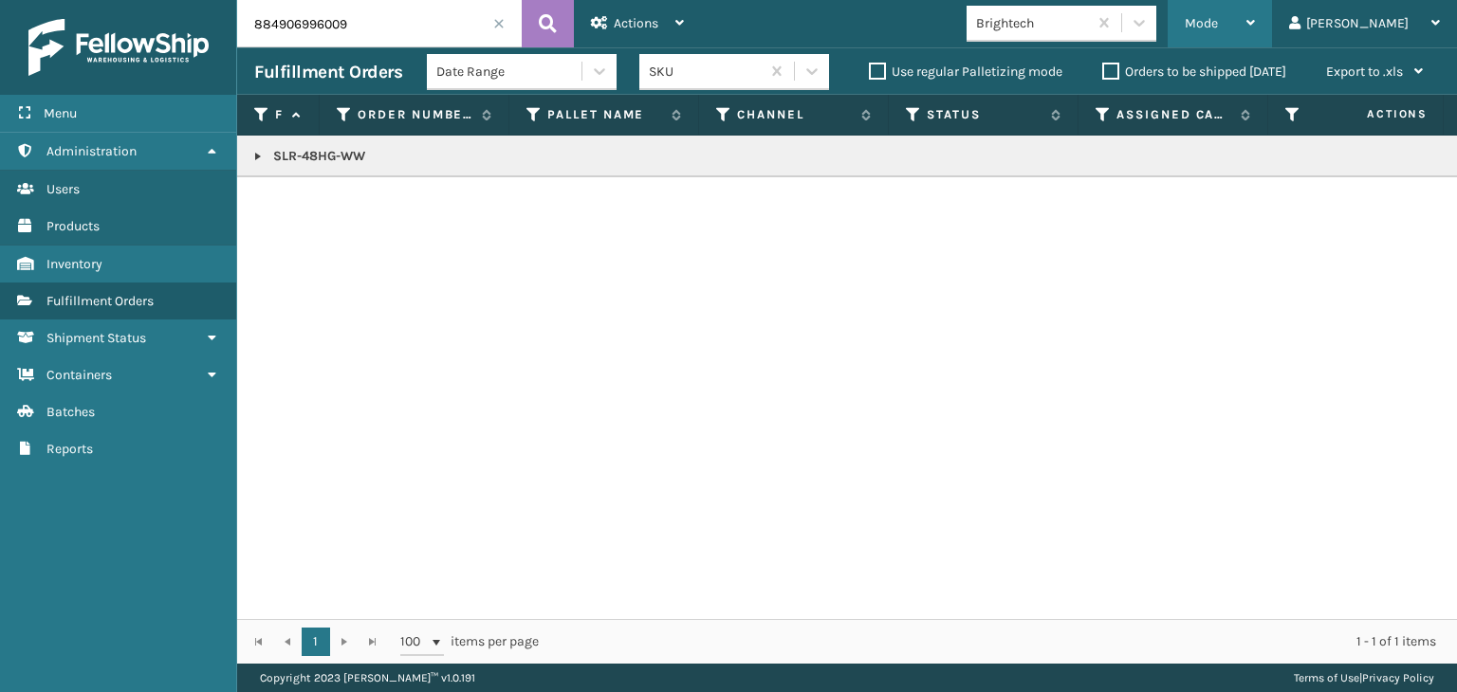
click at [1218, 22] on span "Mode" at bounding box center [1200, 23] width 33 height 16
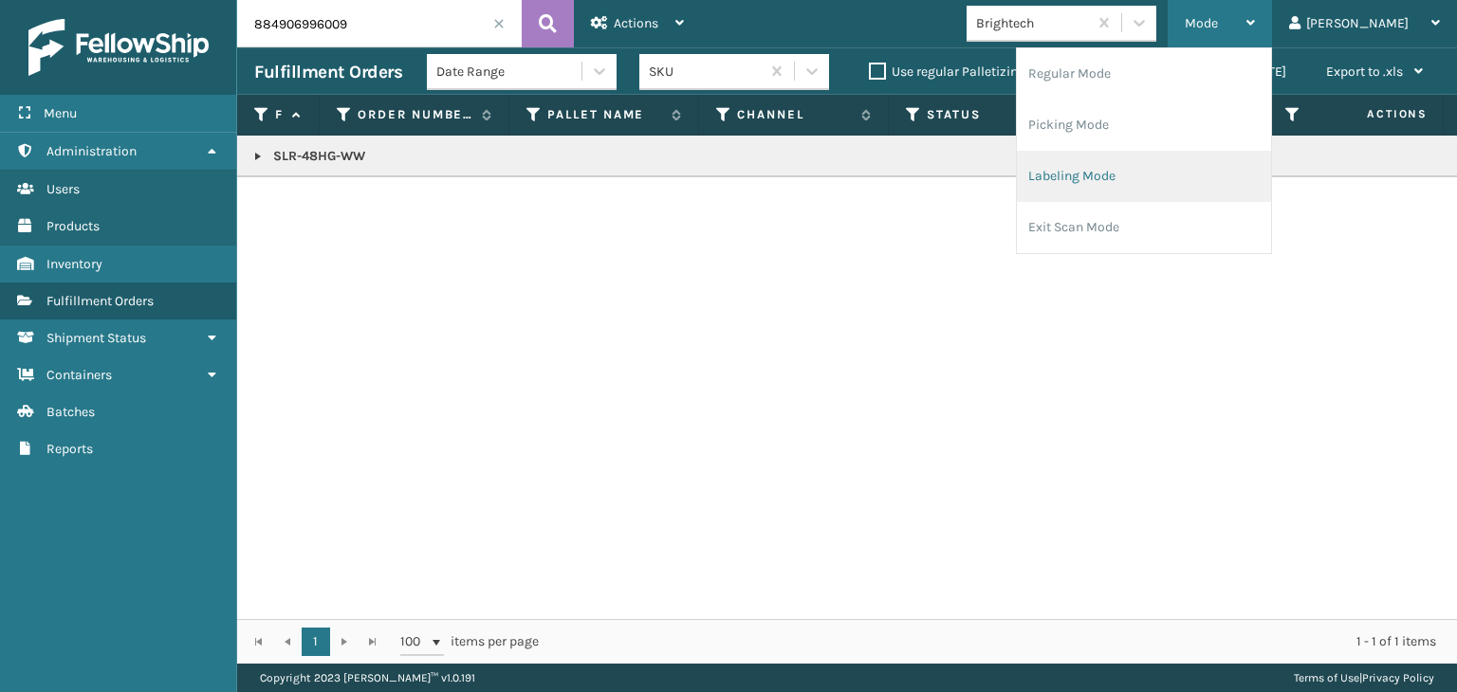
click at [1197, 187] on li "Labeling Mode" at bounding box center [1144, 176] width 254 height 51
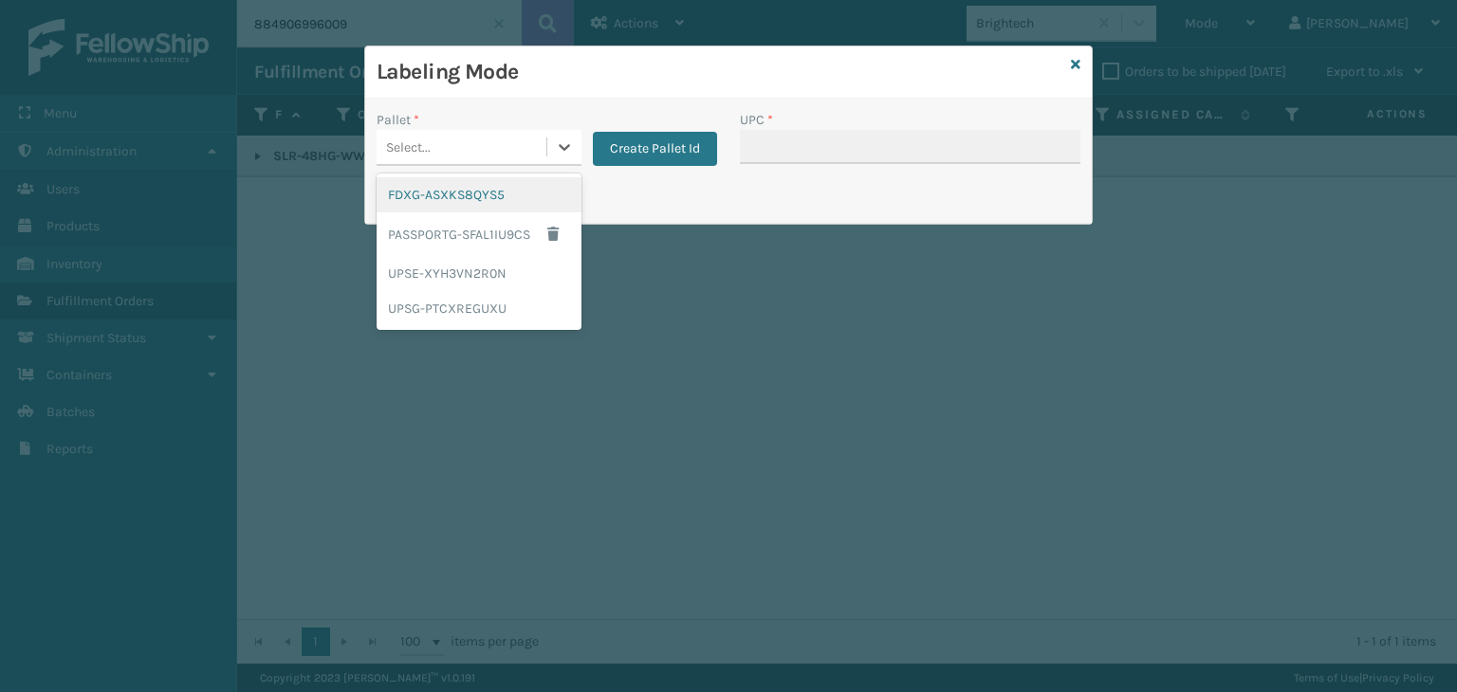
click at [511, 143] on div "Select..." at bounding box center [461, 147] width 170 height 31
click at [453, 195] on div "FDXG-ASXKS8QYS5" at bounding box center [478, 194] width 205 height 35
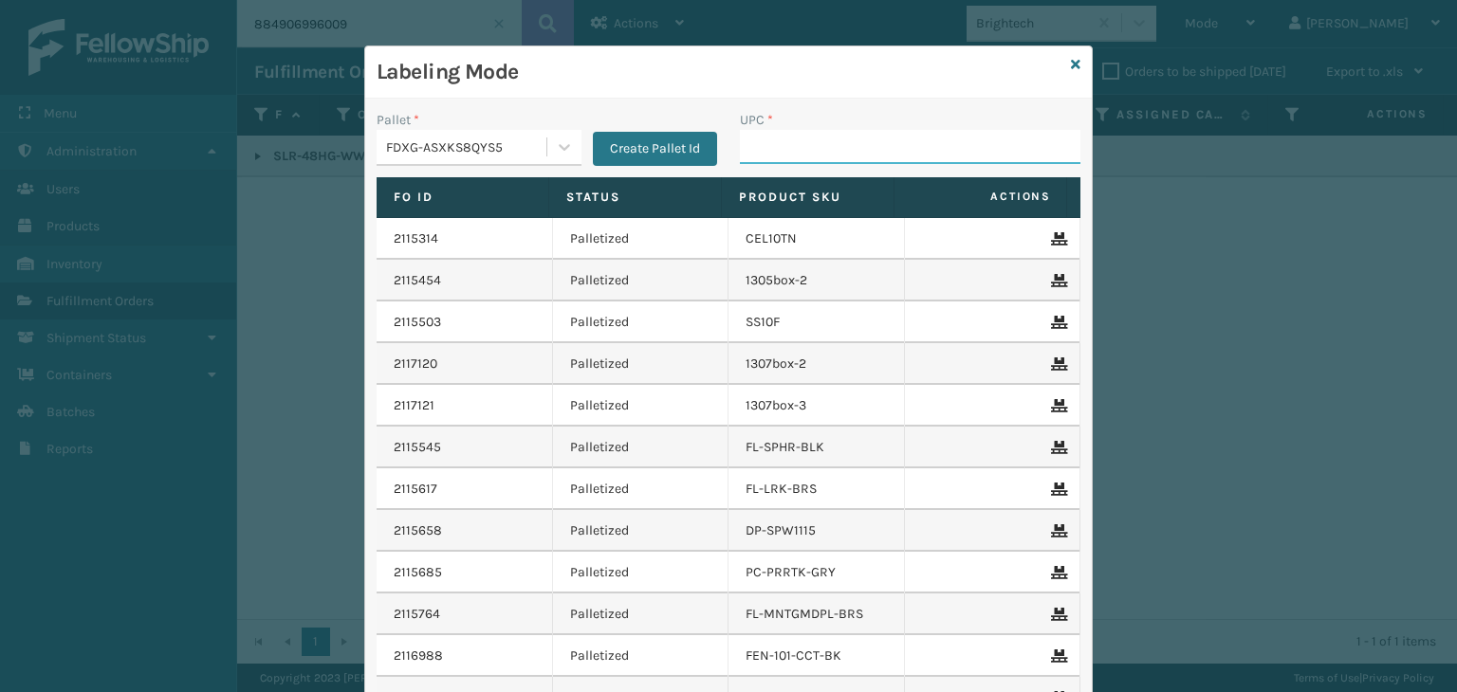
click at [869, 145] on input "UPC *" at bounding box center [910, 147] width 340 height 34
paste input "850012486619"
type input "850012486619"
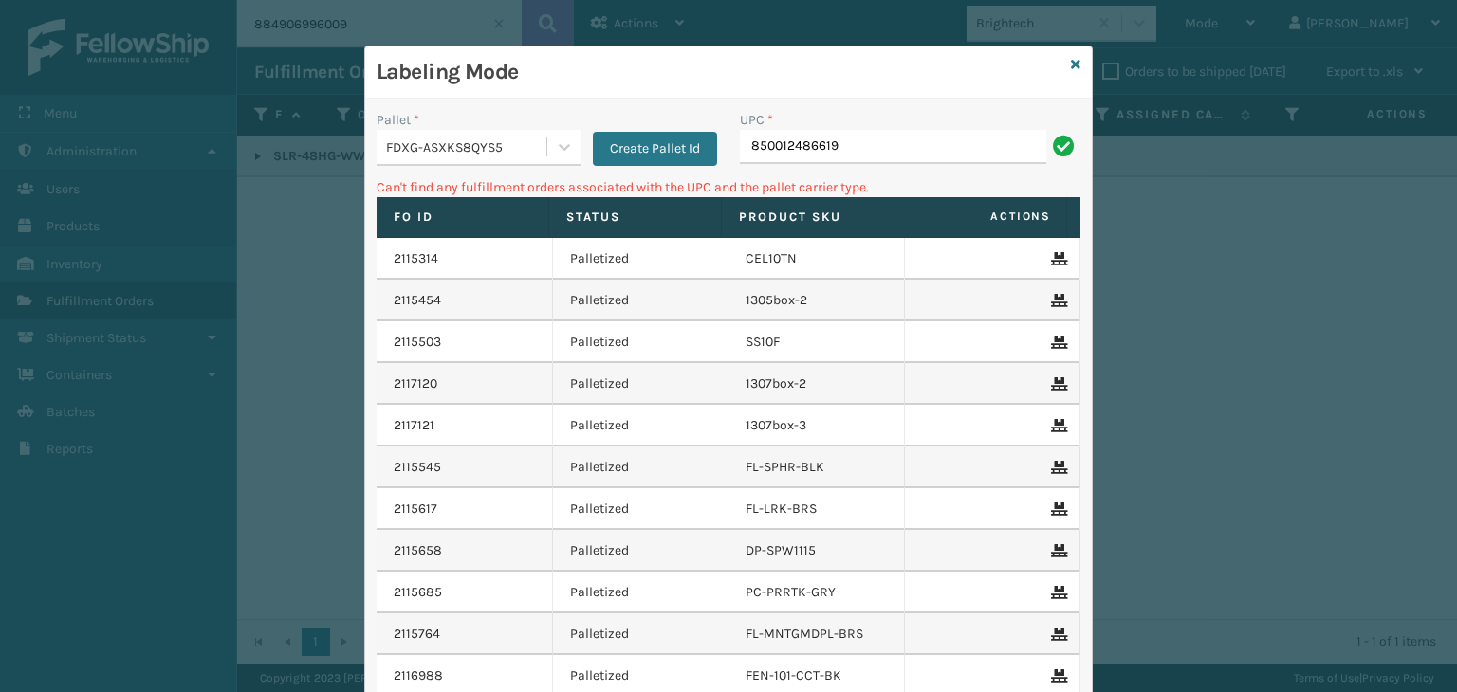
drag, startPoint x: 915, startPoint y: 160, endPoint x: 321, endPoint y: 174, distance: 594.7
click at [330, 174] on div "Labeling Mode Pallet * FDXG-ASXKS8QYS5 Create Pallet Id UPC * 850012486619 Can'…" at bounding box center [728, 346] width 1457 height 692
type input "850"
click at [421, 165] on div "Pallet * FDXG-ASXKS8QYS5 Create Pallet Id" at bounding box center [546, 143] width 363 height 67
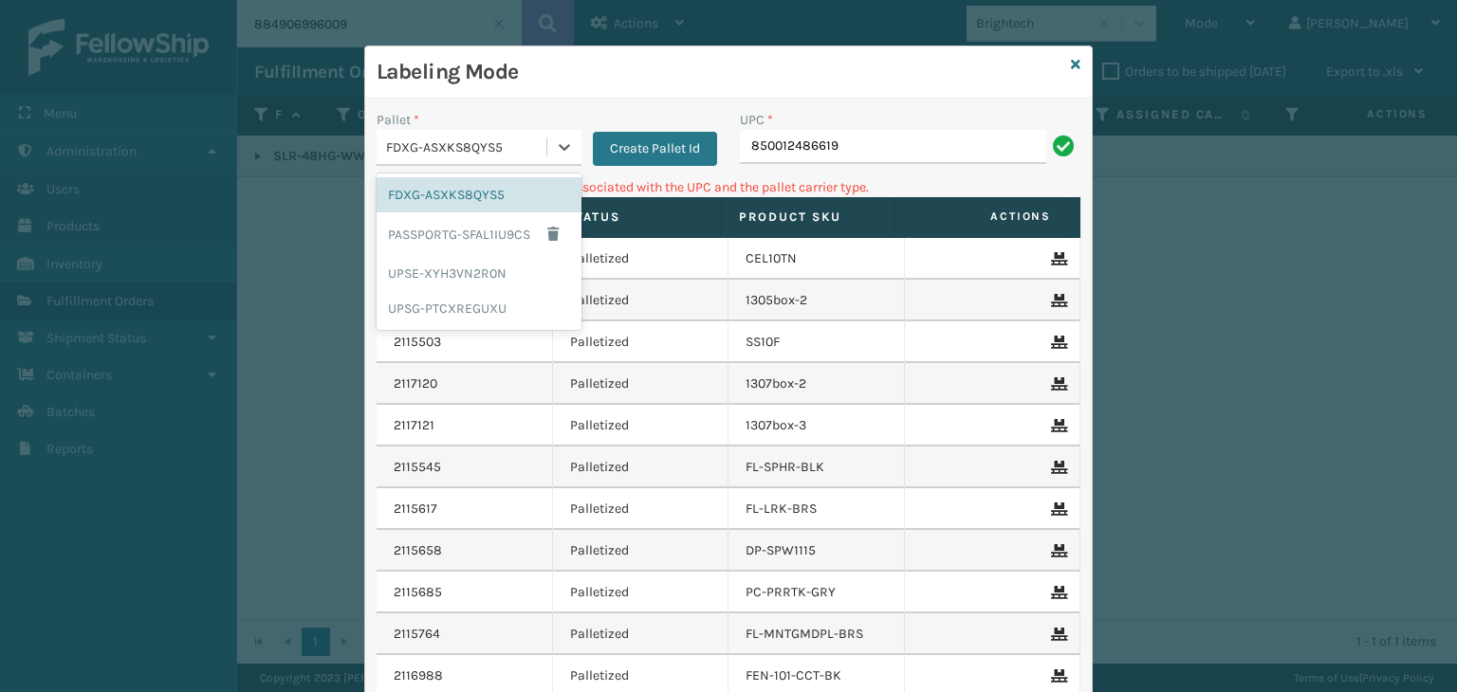
click at [403, 134] on div "FDXG-ASXKS8QYS5" at bounding box center [461, 147] width 170 height 31
drag, startPoint x: 409, startPoint y: 308, endPoint x: 749, endPoint y: 169, distance: 367.9
click at [411, 307] on div "UPSG-PTCXREGUXU" at bounding box center [478, 308] width 205 height 35
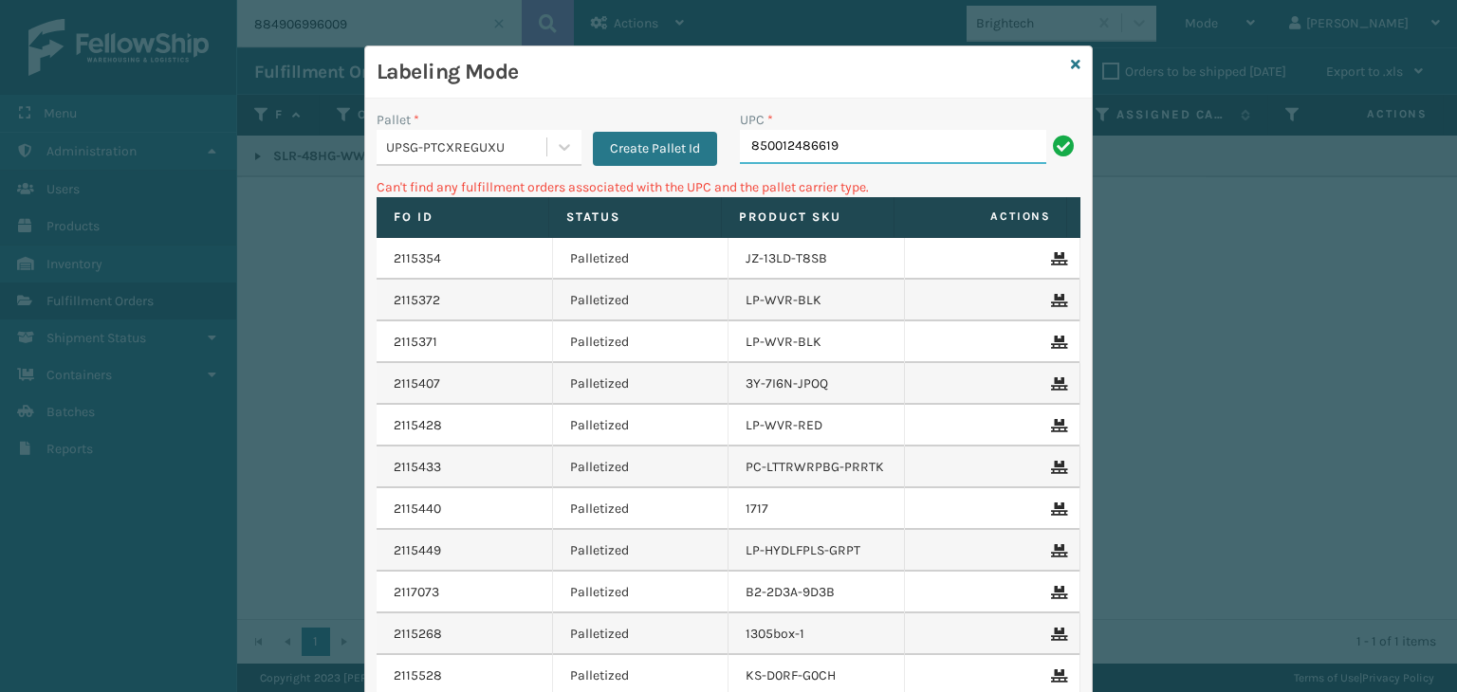
drag, startPoint x: 887, startPoint y: 142, endPoint x: 307, endPoint y: 1, distance: 596.4
click at [307, 1] on div "Labeling Mode Pallet * UPSG-PTCXREGUXU Create Pallet Id UPC * 850012486619 Can'…" at bounding box center [728, 346] width 1457 height 692
drag, startPoint x: 863, startPoint y: 149, endPoint x: 761, endPoint y: 149, distance: 102.4
click at [761, 149] on input "850012486619" at bounding box center [893, 147] width 306 height 34
type input "8"
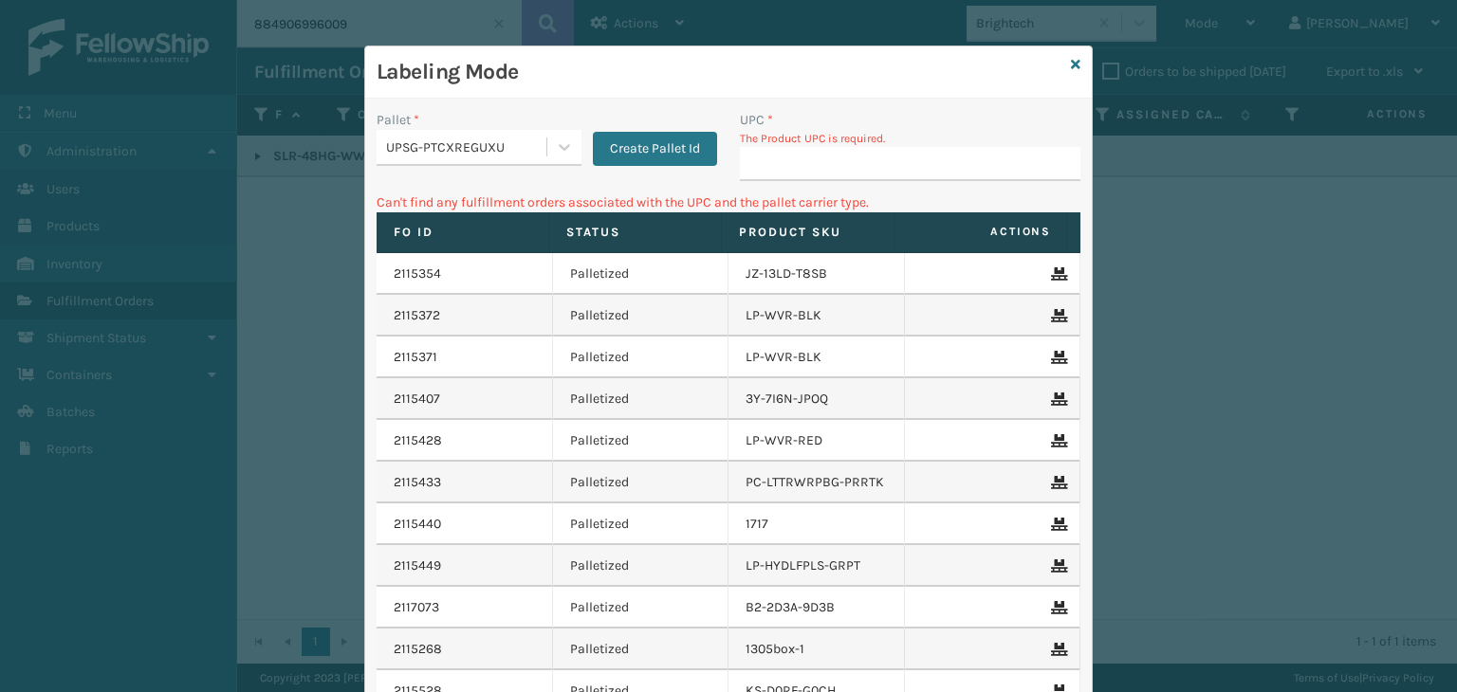
click at [793, 160] on input "UPC *" at bounding box center [910, 164] width 340 height 34
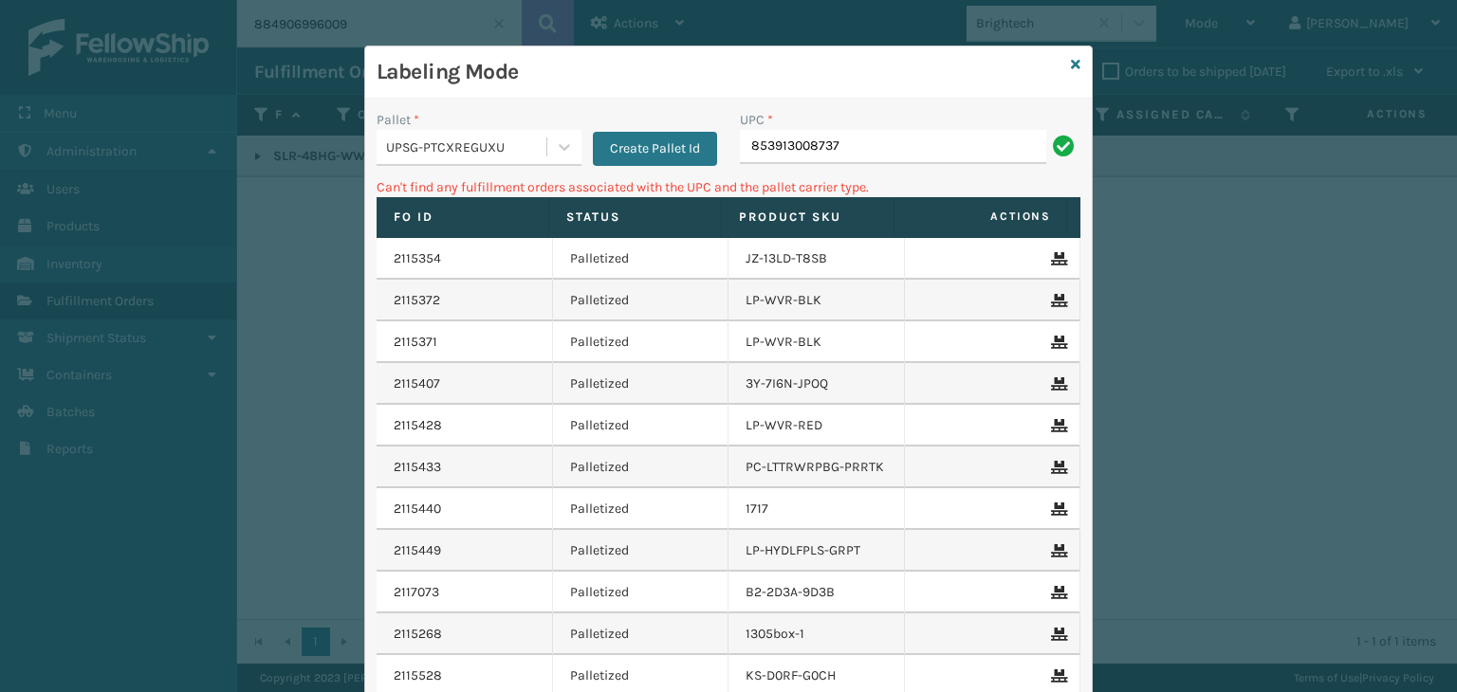
click at [790, 156] on input "853913008737" at bounding box center [893, 147] width 306 height 34
type input "853913008737"
click at [398, 142] on div "UPSG-PTCXREGUXU" at bounding box center [467, 147] width 162 height 20
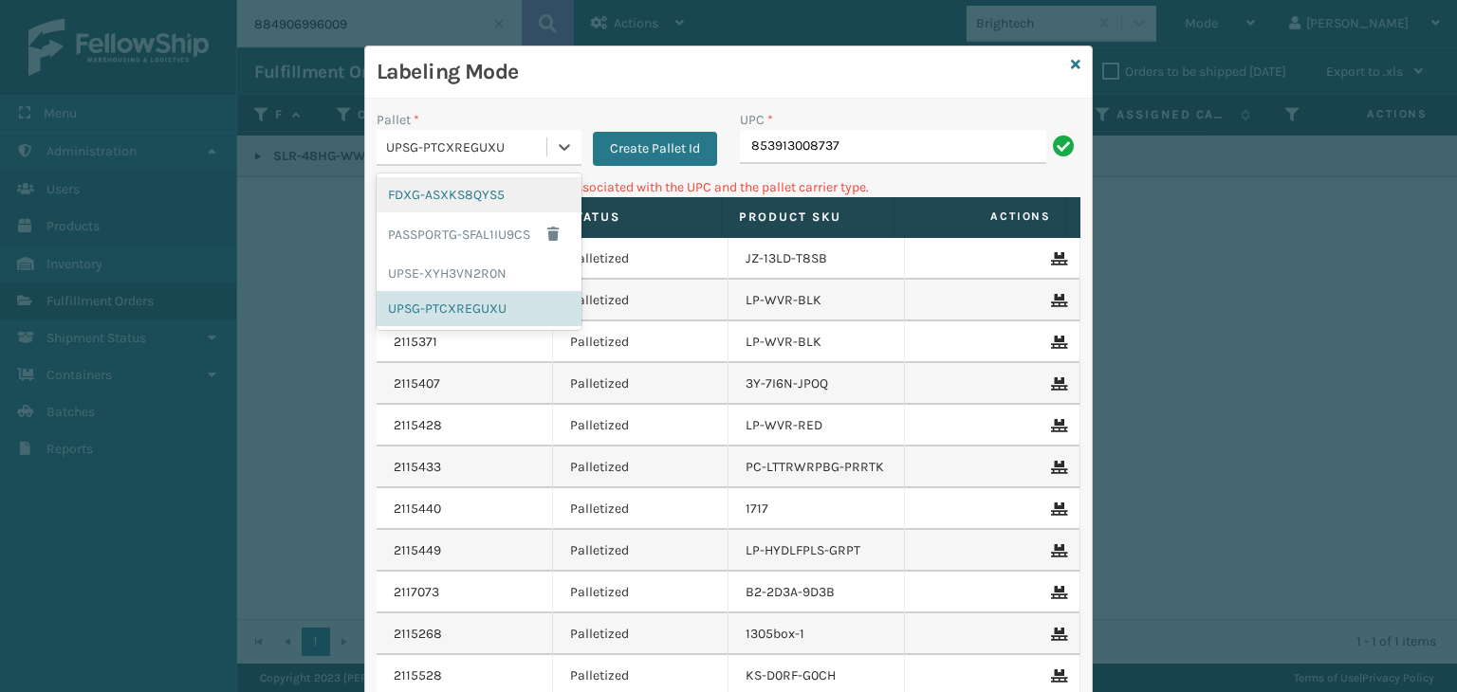
click at [409, 207] on div "FDXG-ASXKS8QYS5" at bounding box center [478, 194] width 205 height 35
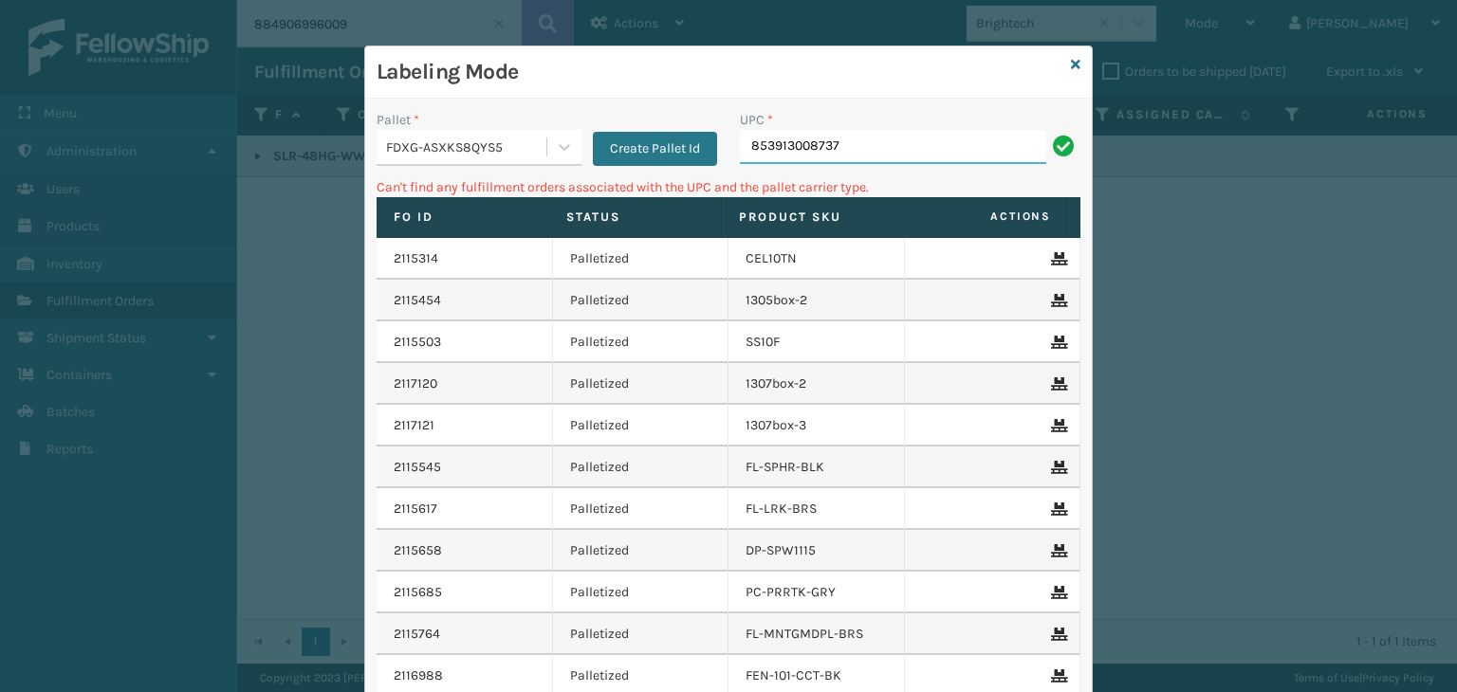
drag, startPoint x: 907, startPoint y: 146, endPoint x: 543, endPoint y: 126, distance: 364.7
click at [553, 131] on div "Pallet * FDXG-ASXKS8QYS5 Create Pallet Id UPC * 853913008737" at bounding box center [728, 143] width 726 height 67
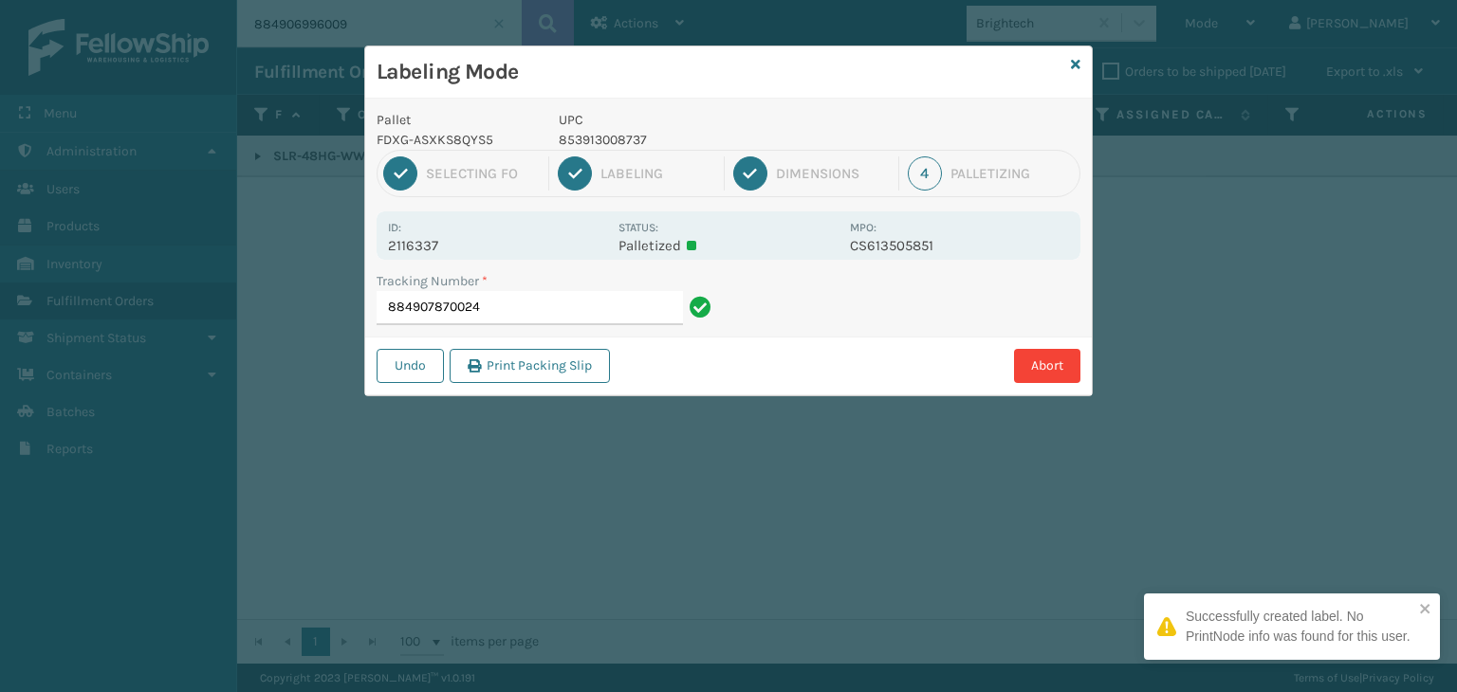
click at [600, 147] on p "853913008737" at bounding box center [699, 140] width 280 height 20
click at [600, 146] on p "853913008737" at bounding box center [699, 140] width 280 height 20
copy p "853913008737"
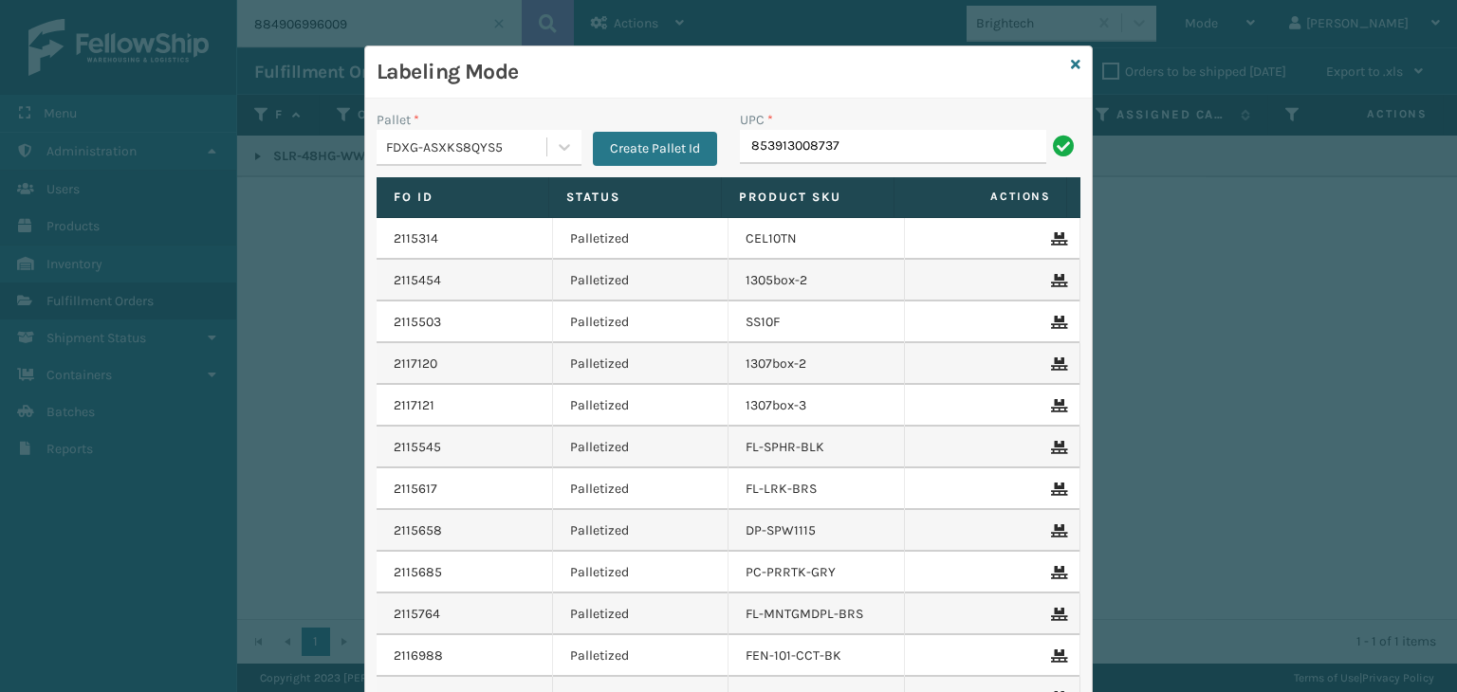
type input "853913008737"
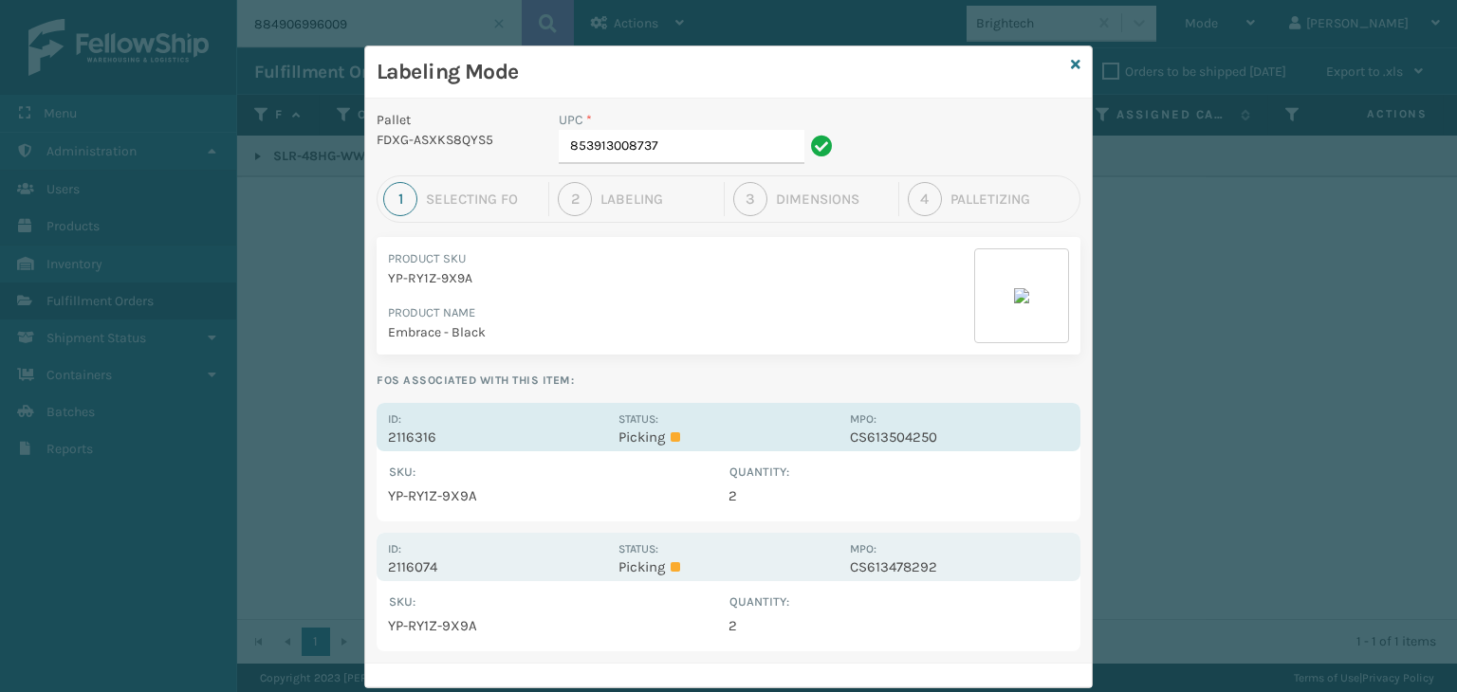
click at [508, 421] on div "Id: 2116316" at bounding box center [497, 427] width 219 height 37
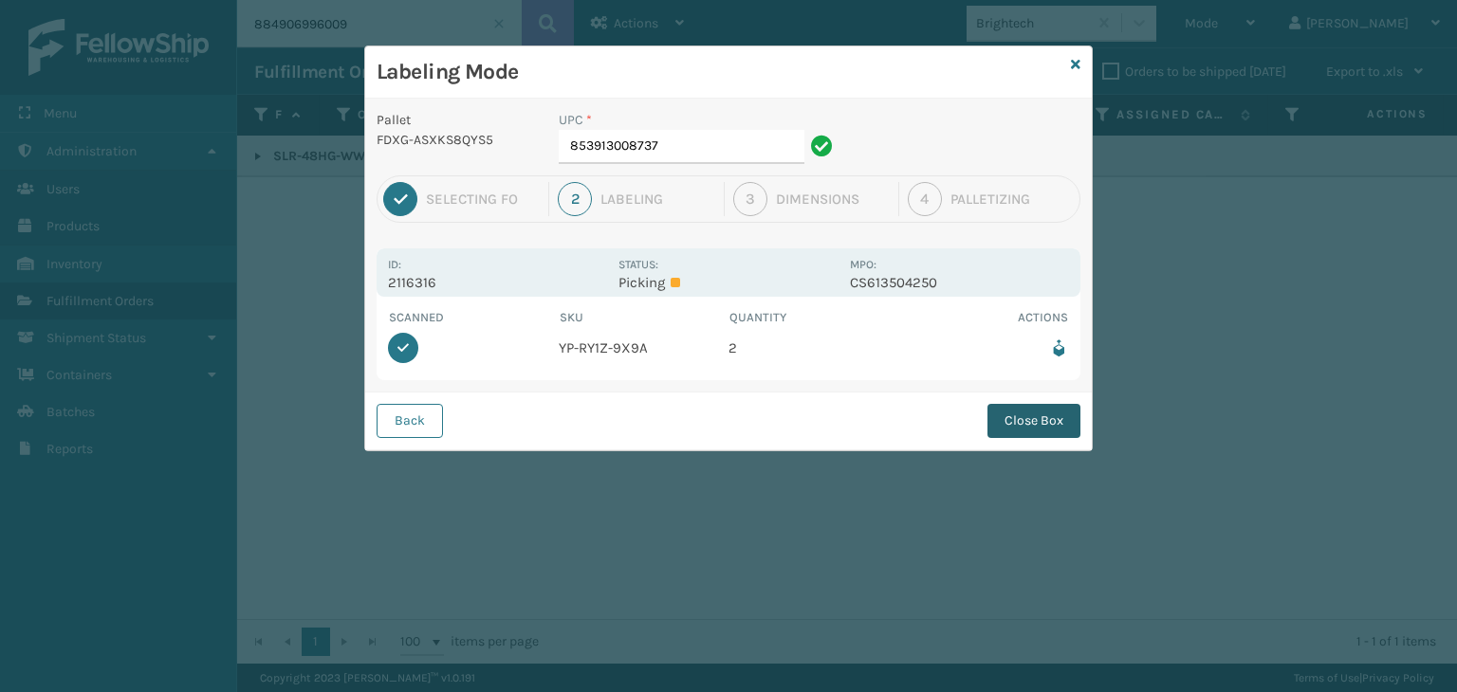
click at [1024, 414] on button "Close Box" at bounding box center [1033, 421] width 93 height 34
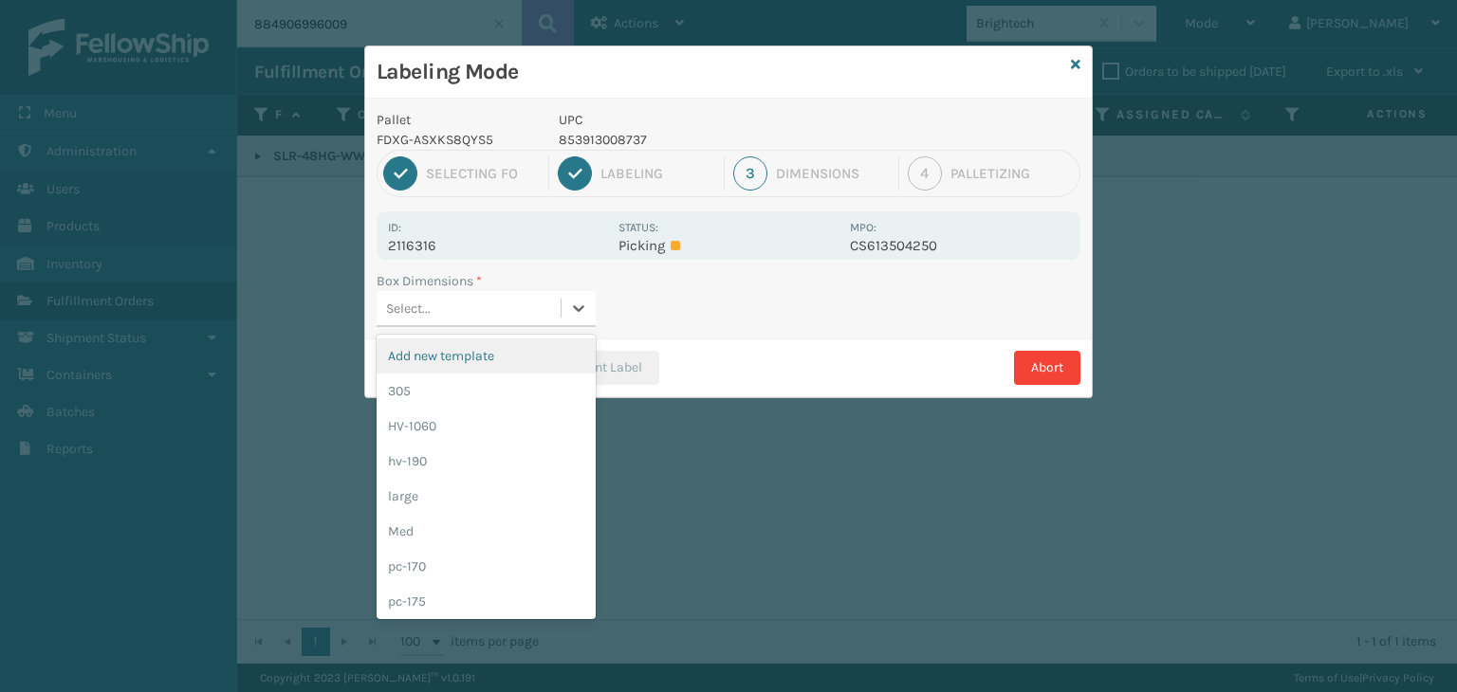
click at [521, 312] on div "Select..." at bounding box center [468, 308] width 184 height 31
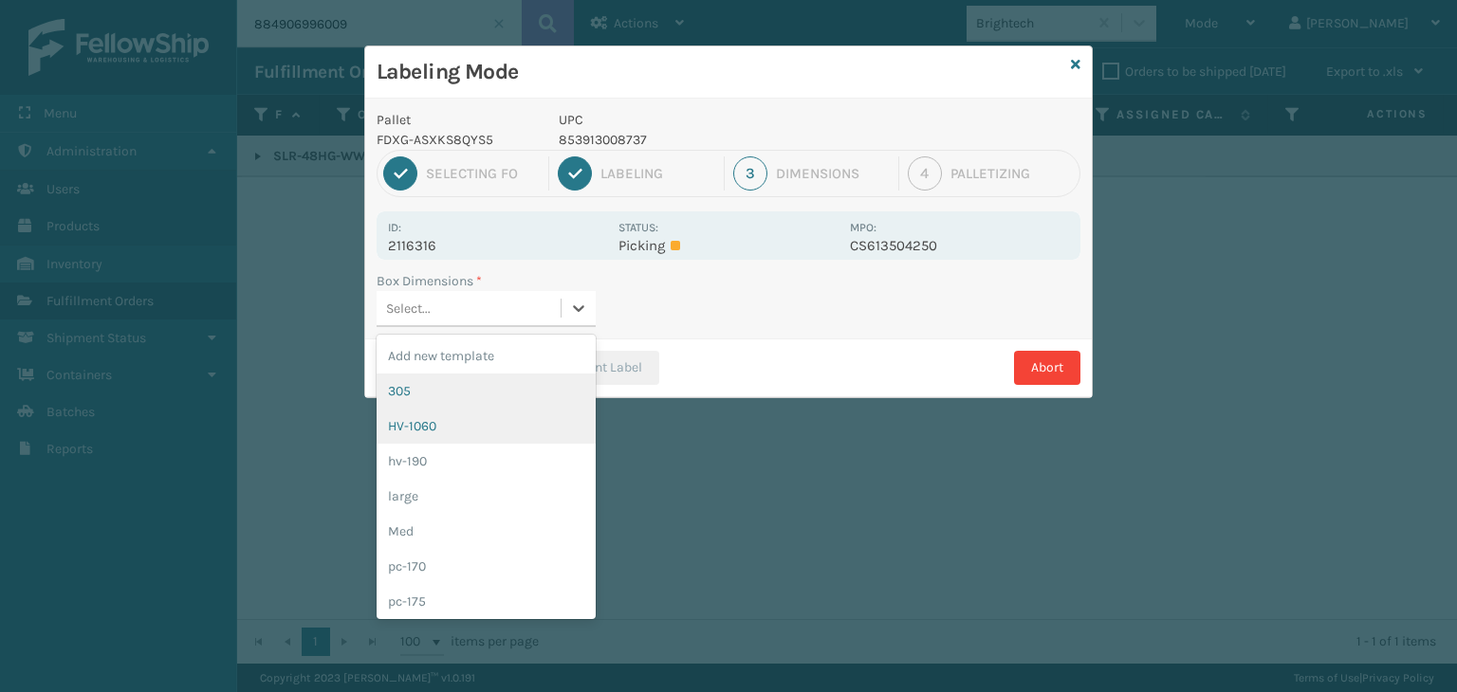
click at [459, 419] on div "HV-1060" at bounding box center [485, 426] width 219 height 35
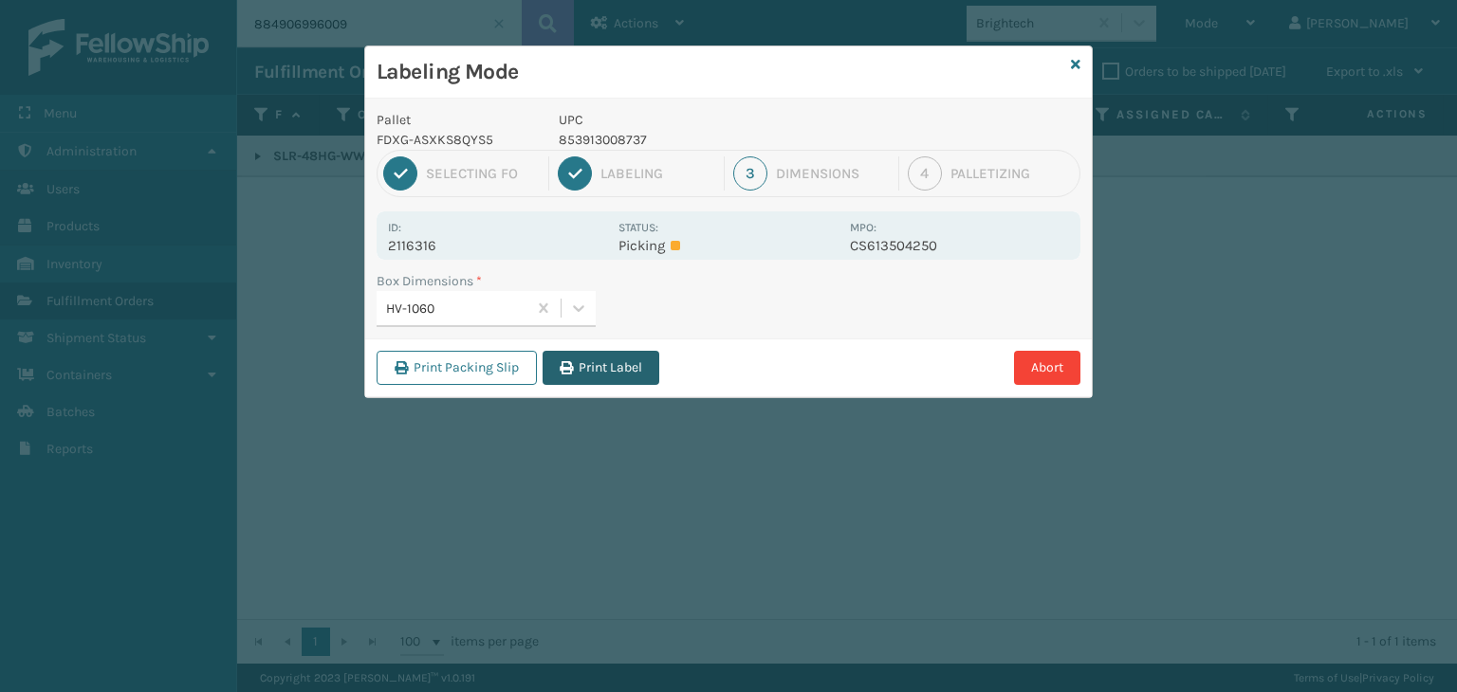
click at [597, 374] on button "Print Label" at bounding box center [600, 368] width 117 height 34
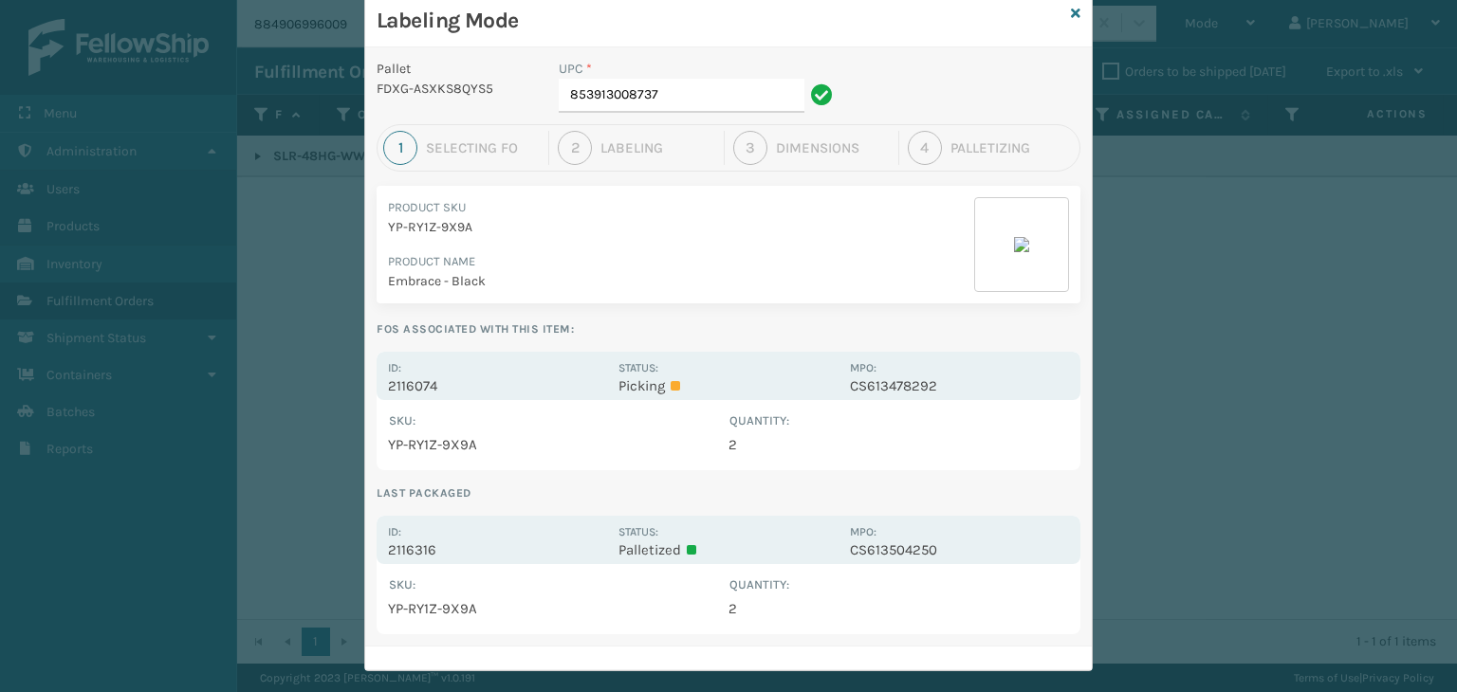
scroll to position [75, 0]
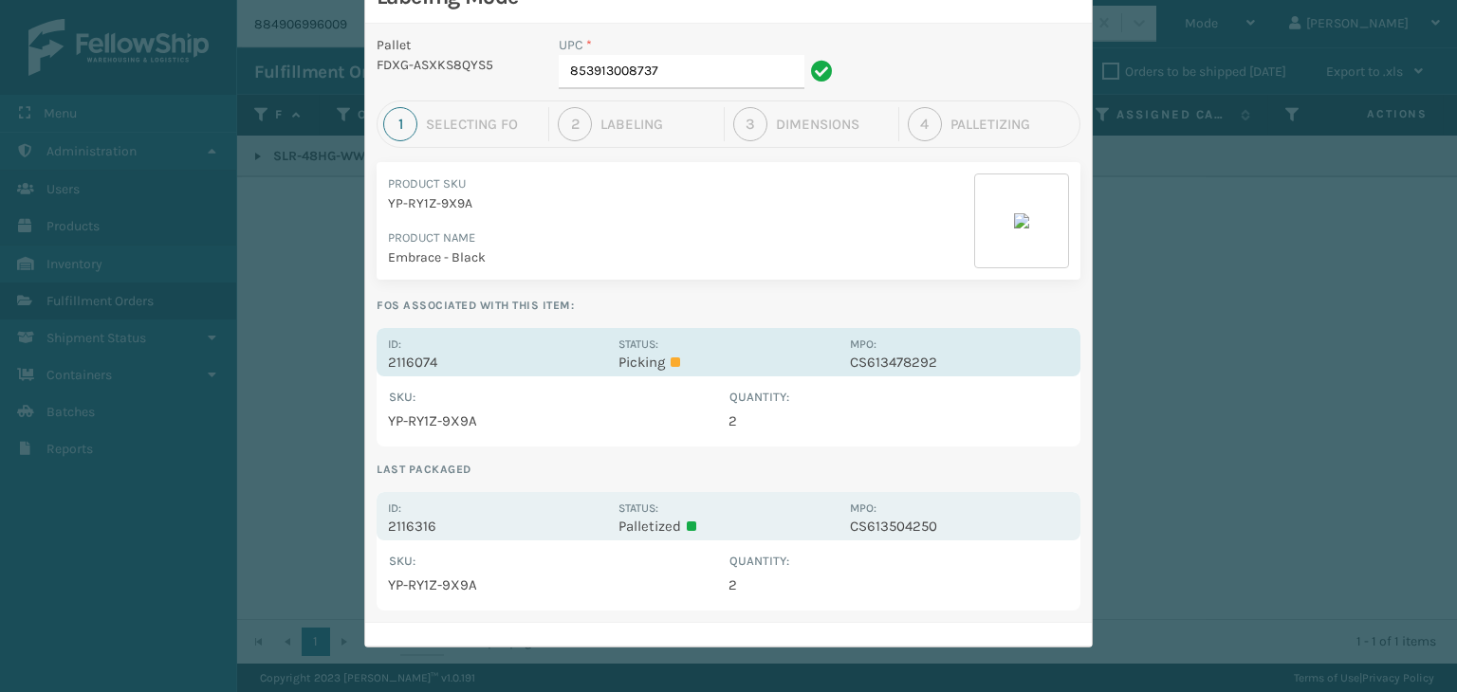
click at [603, 356] on div "Id: 2116074 Status: Picking MPO: CS613478292" at bounding box center [728, 352] width 704 height 48
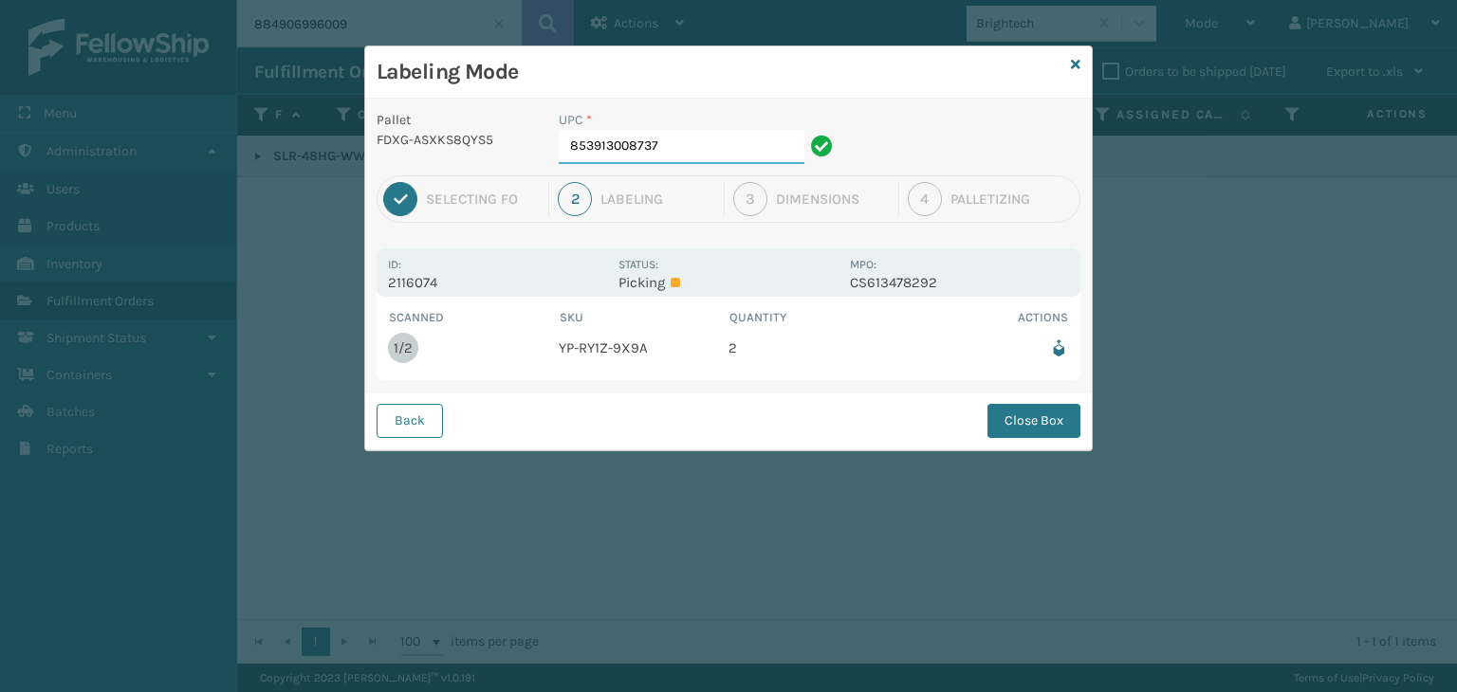
click at [692, 139] on input "853913008737" at bounding box center [682, 147] width 246 height 34
click at [1058, 425] on button "Close Box" at bounding box center [1033, 421] width 93 height 34
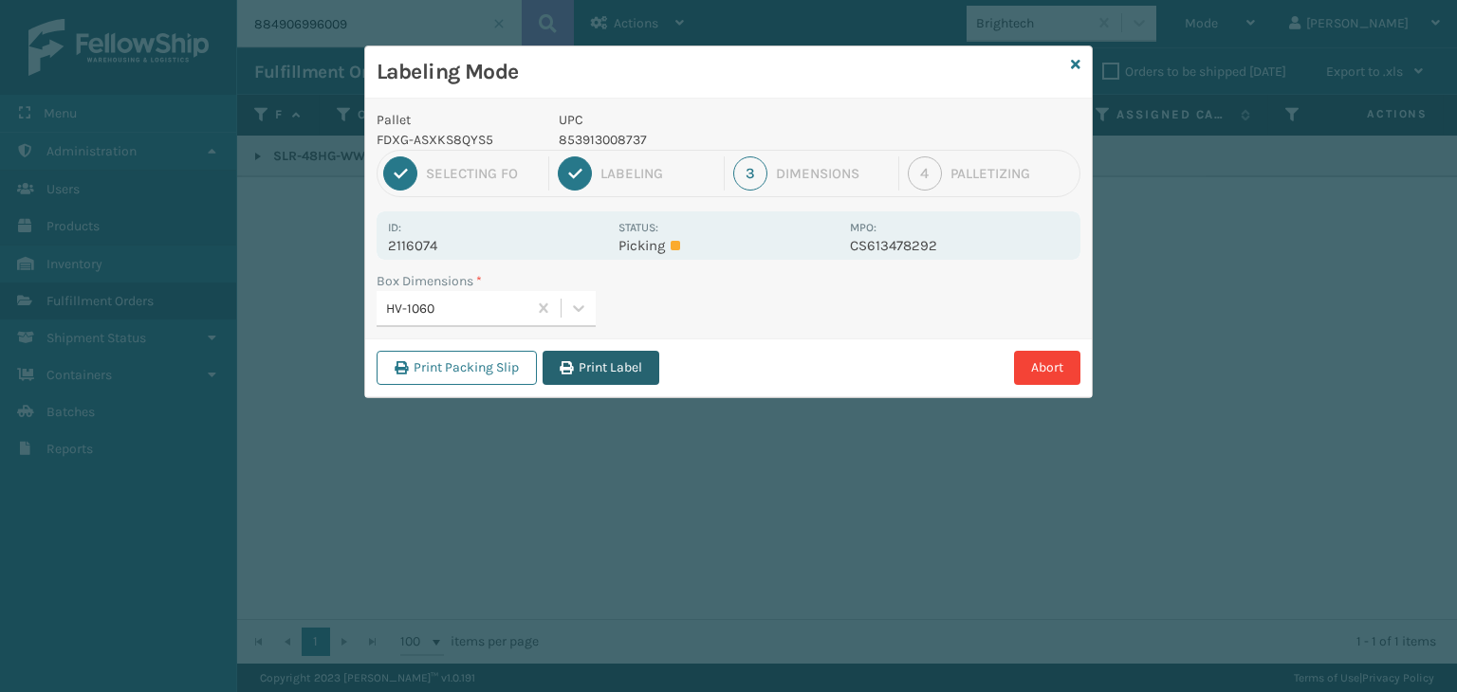
click at [601, 365] on button "Print Label" at bounding box center [600, 368] width 117 height 34
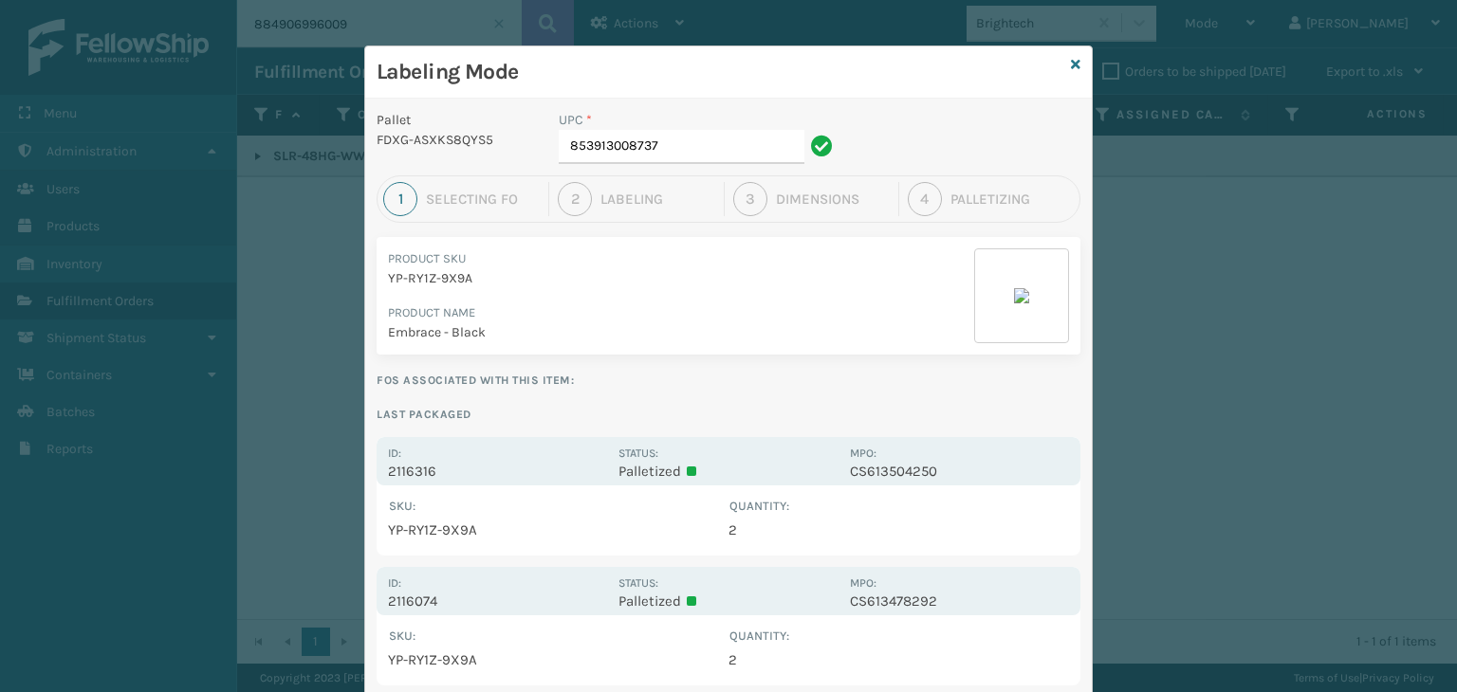
click at [1073, 71] on div "Labeling Mode" at bounding box center [728, 72] width 726 height 52
click at [1071, 64] on icon at bounding box center [1075, 64] width 9 height 13
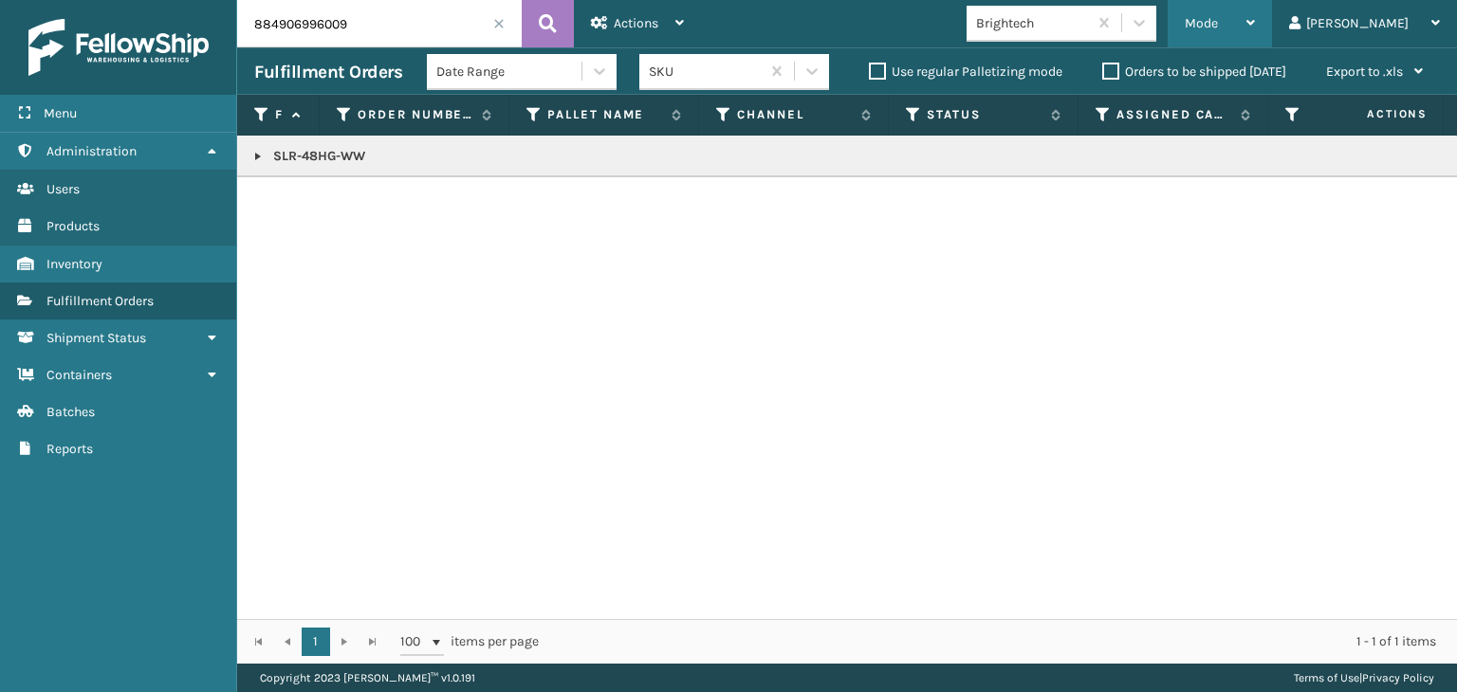
click at [1255, 24] on div "Mode" at bounding box center [1219, 23] width 70 height 47
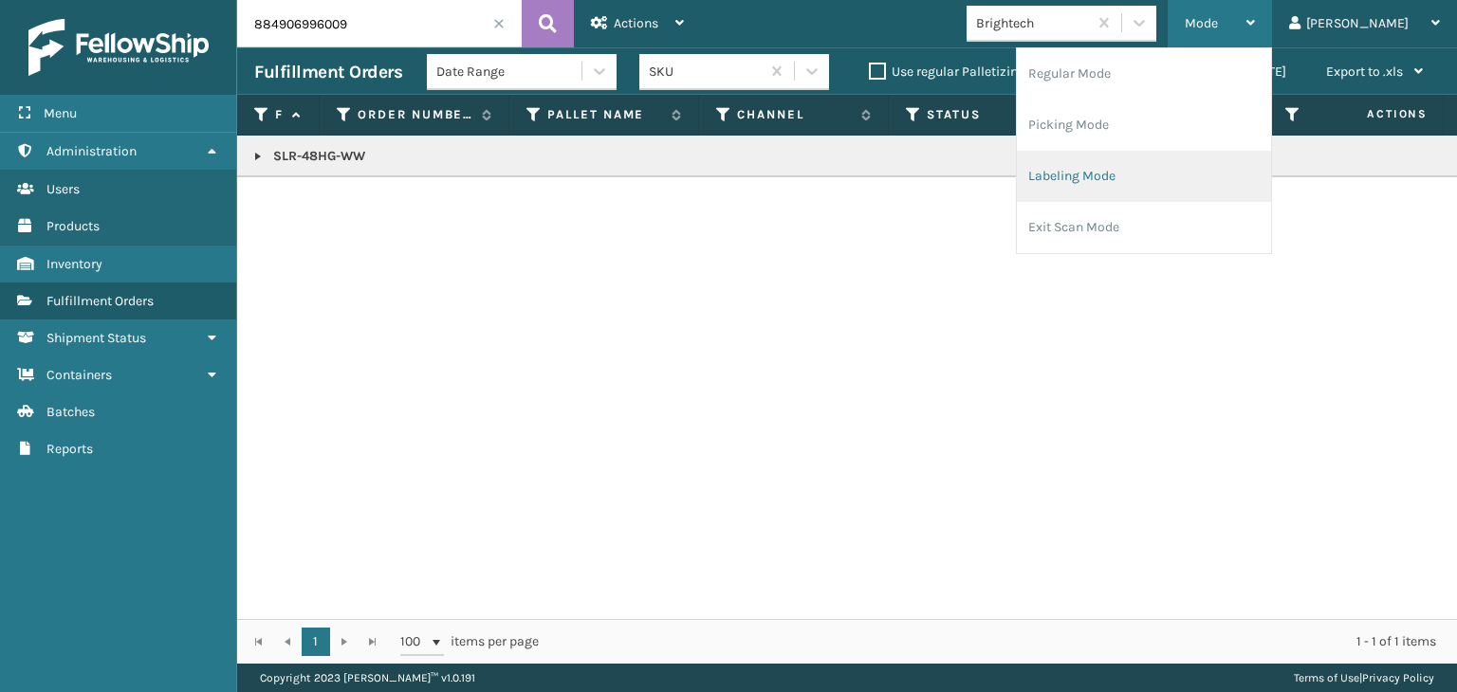
click at [1135, 177] on li "Labeling Mode" at bounding box center [1144, 176] width 254 height 51
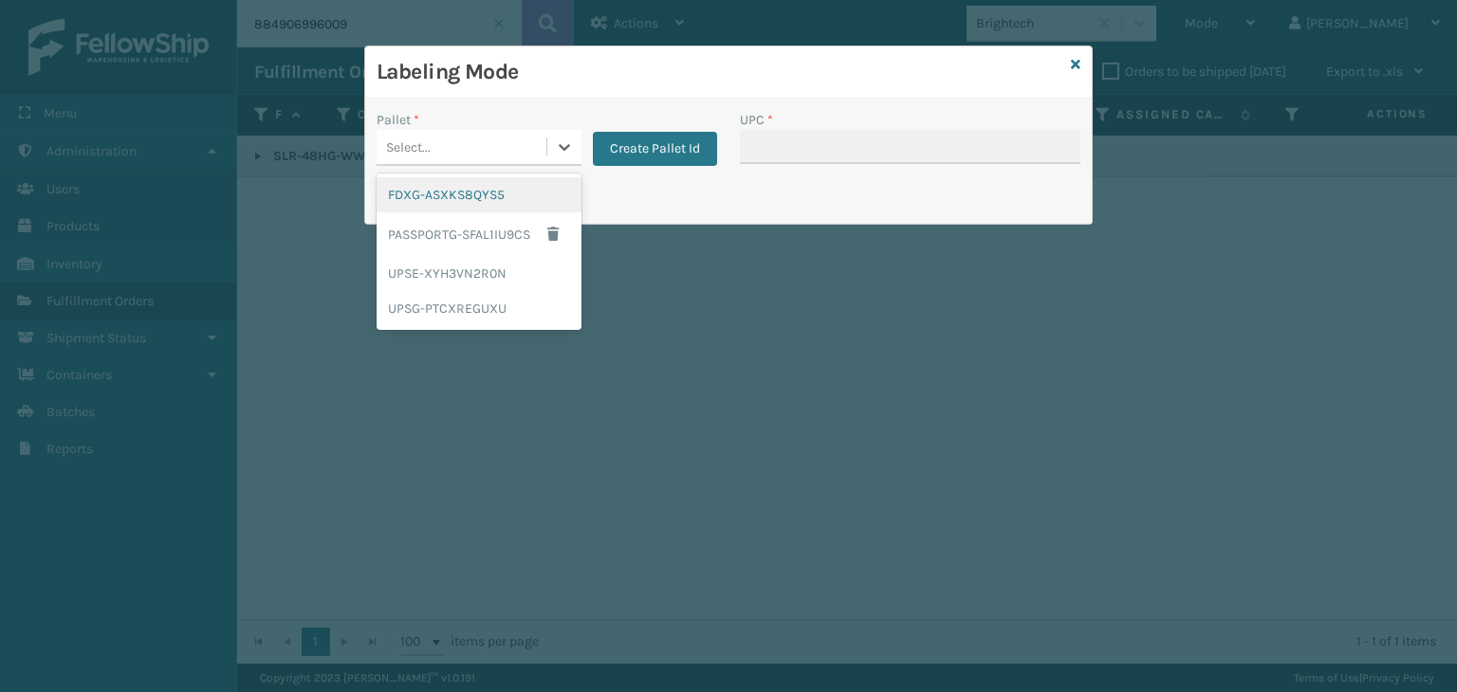
click at [521, 144] on div "Select..." at bounding box center [461, 147] width 170 height 31
drag, startPoint x: 486, startPoint y: 191, endPoint x: 613, endPoint y: 175, distance: 128.0
click at [489, 189] on div "FDXG-ASXKS8QYS5" at bounding box center [478, 194] width 205 height 35
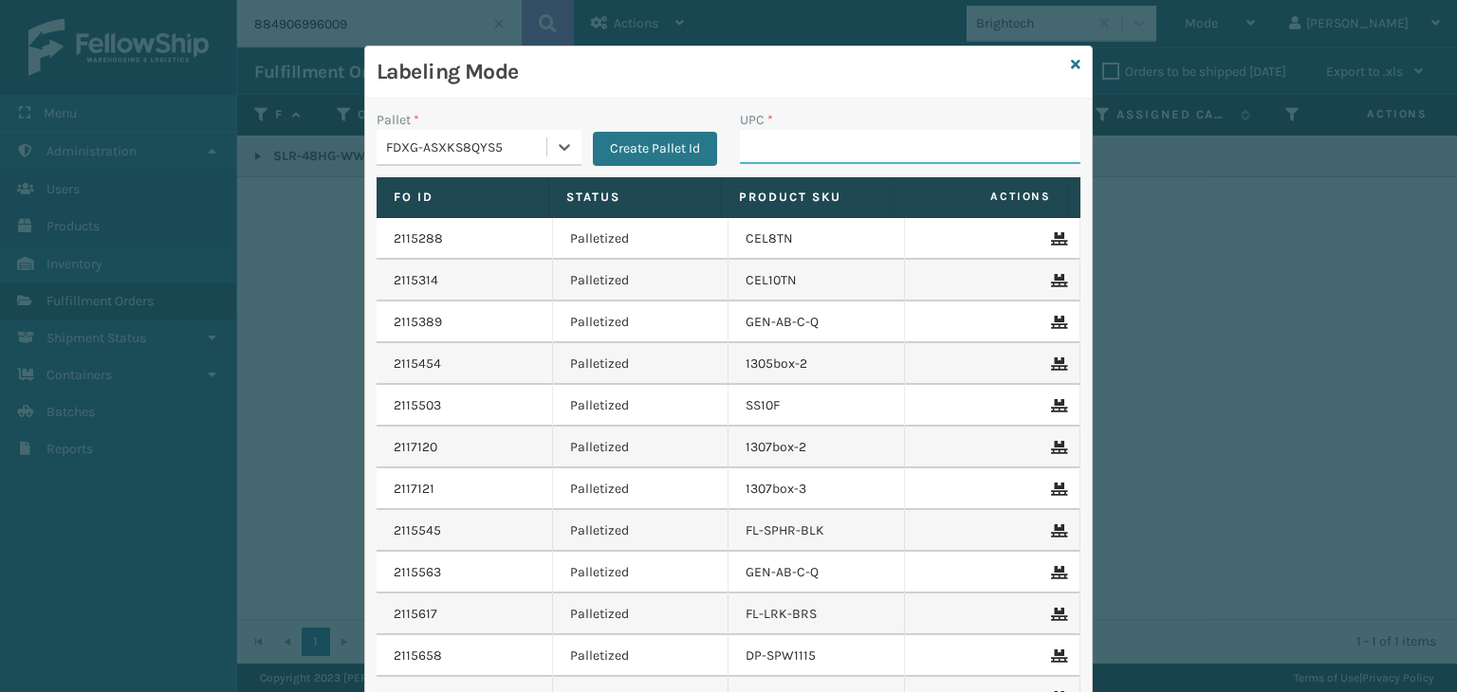
click at [814, 153] on input "UPC *" at bounding box center [910, 147] width 340 height 34
click at [786, 152] on input "850012486840" at bounding box center [893, 147] width 306 height 34
type input "850012486840"
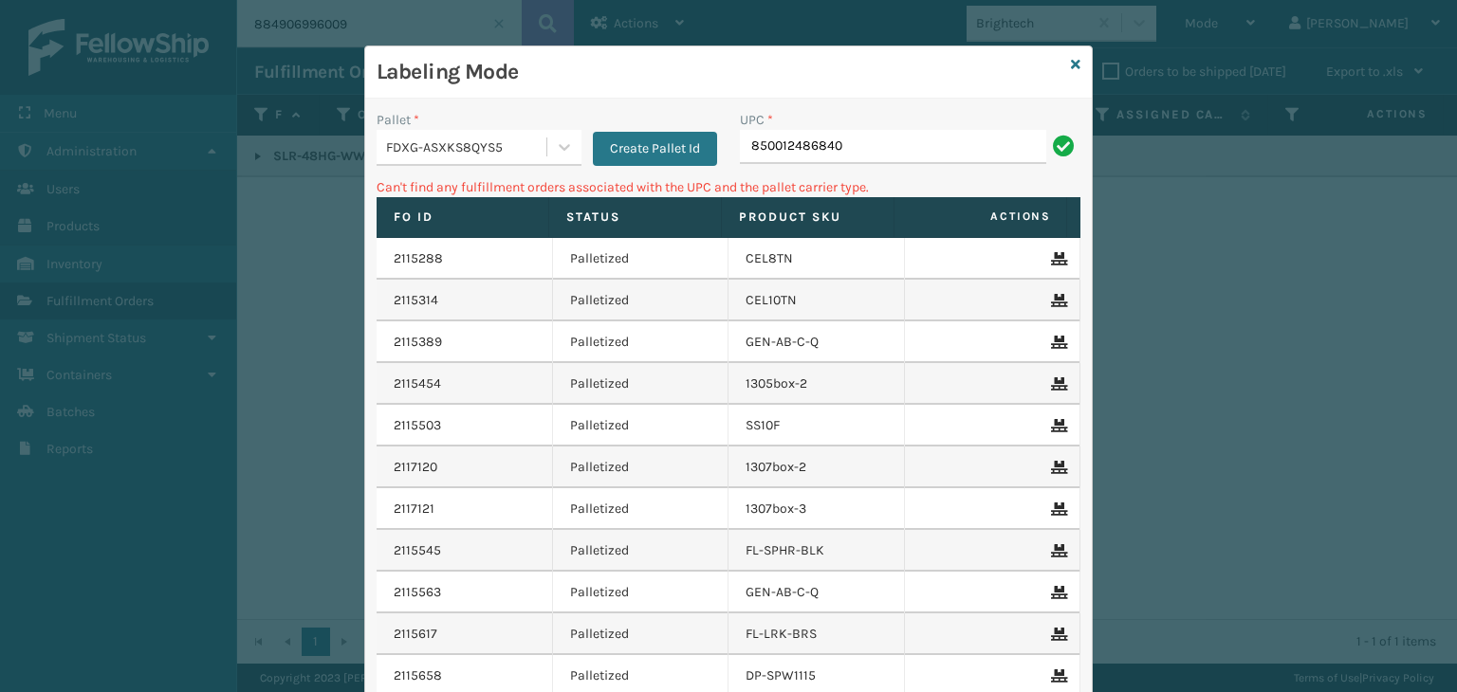
click at [788, 142] on input "850012486840" at bounding box center [893, 147] width 306 height 34
type input "850012486480"
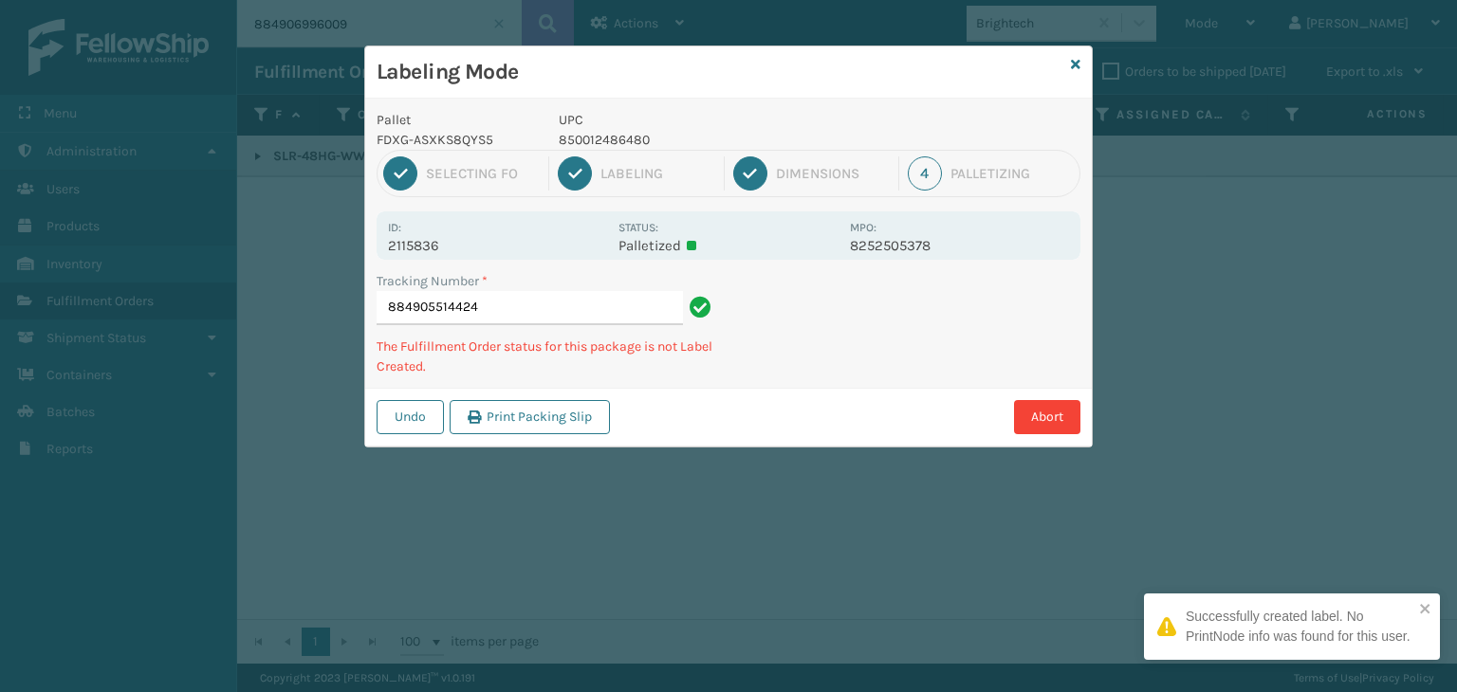
click at [612, 135] on p "850012486480" at bounding box center [699, 140] width 280 height 20
copy p "850012486480"
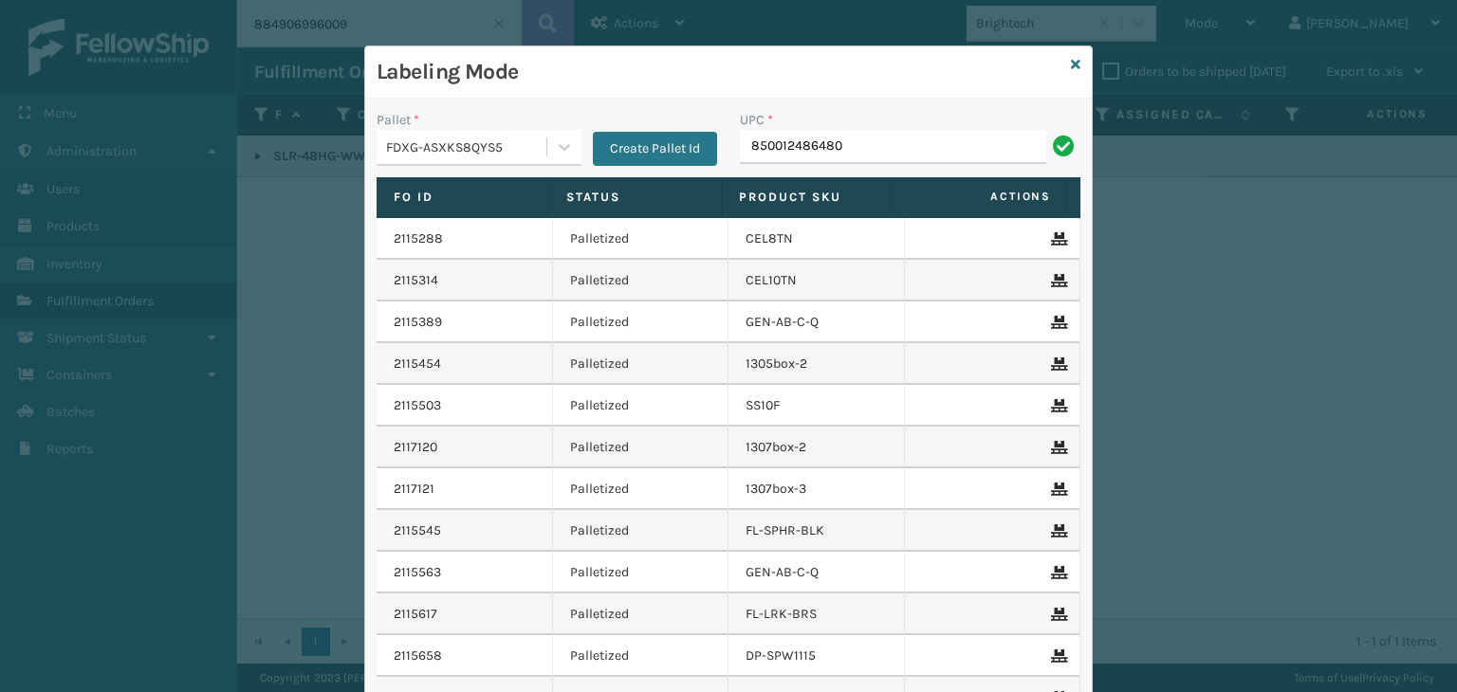
type input "850012486480"
click at [970, 153] on input "UPC *" at bounding box center [910, 147] width 340 height 34
click at [778, 149] on input "UPC *" at bounding box center [910, 147] width 340 height 34
click at [774, 155] on input "UPC *" at bounding box center [910, 147] width 340 height 34
click at [796, 143] on input "850040667301" at bounding box center [893, 147] width 306 height 34
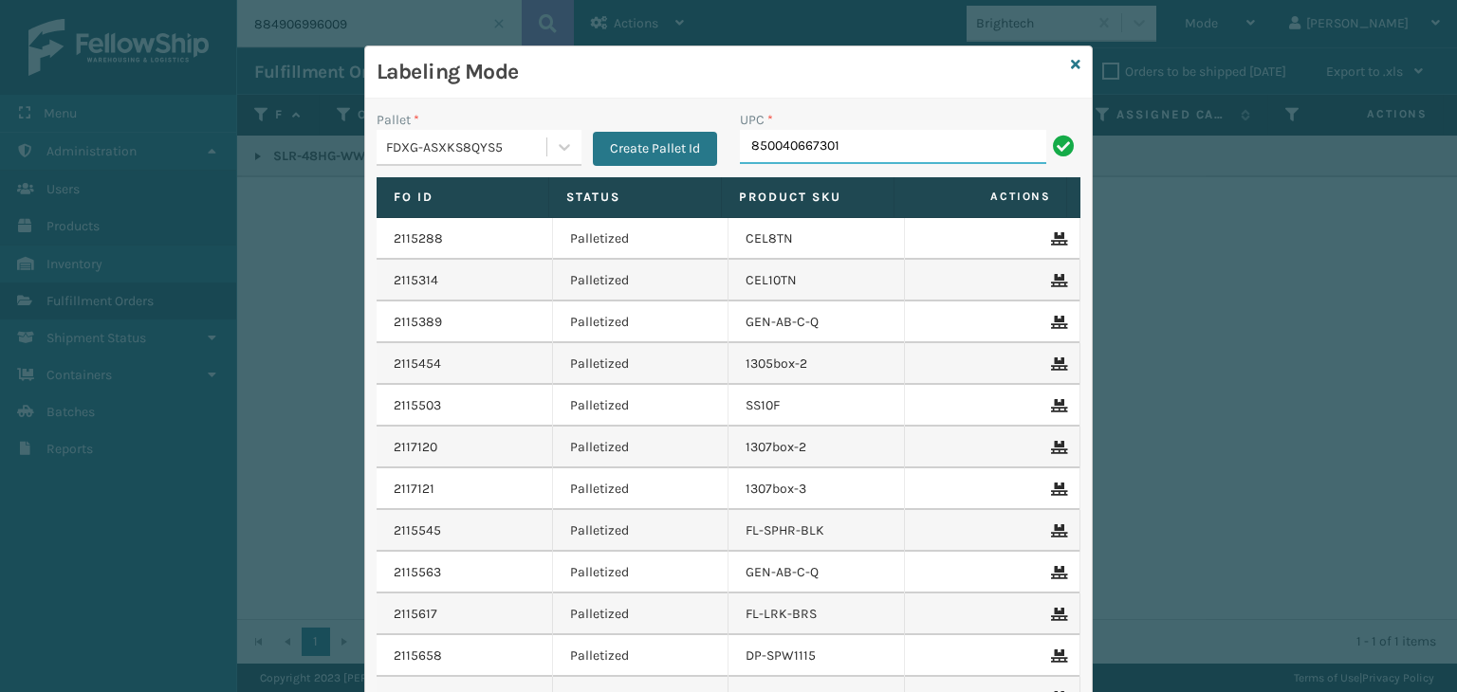
click at [796, 143] on input "850040667301" at bounding box center [893, 147] width 306 height 34
type input "850040667301"
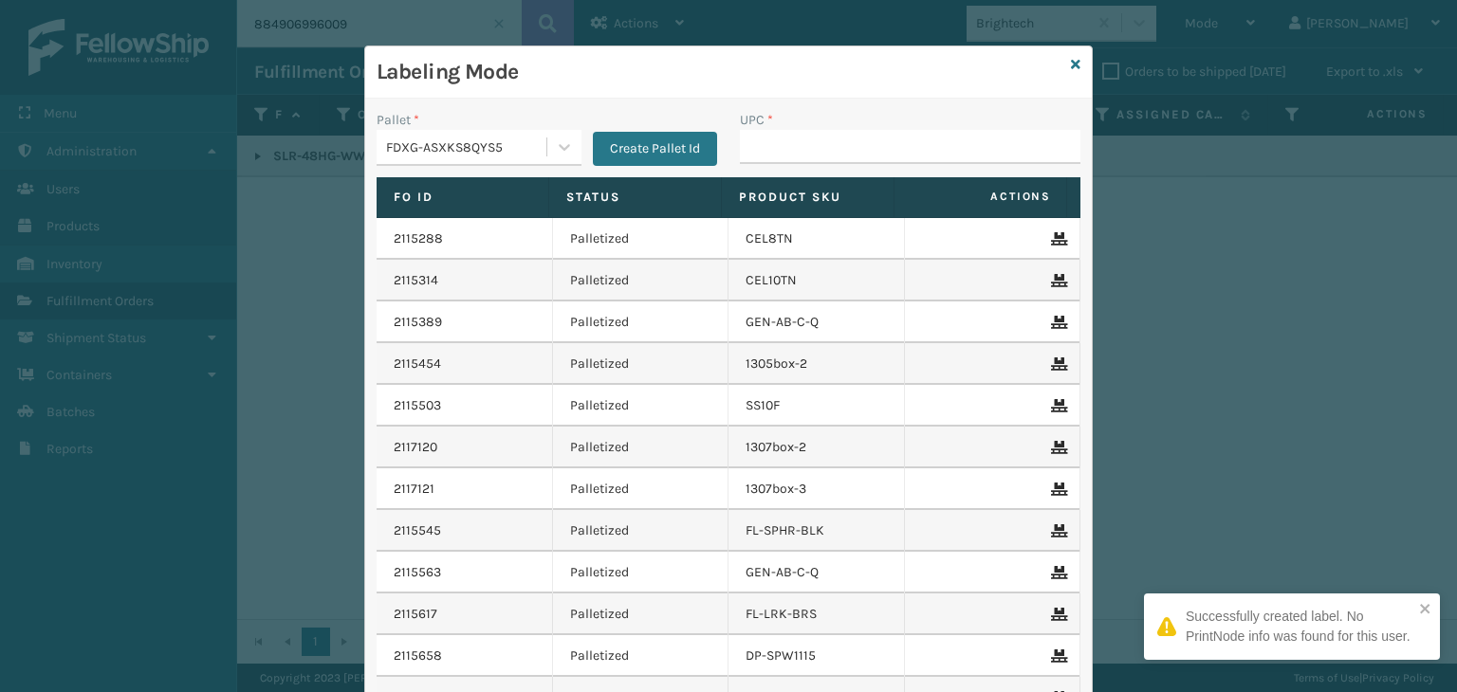
type input "850040667301"
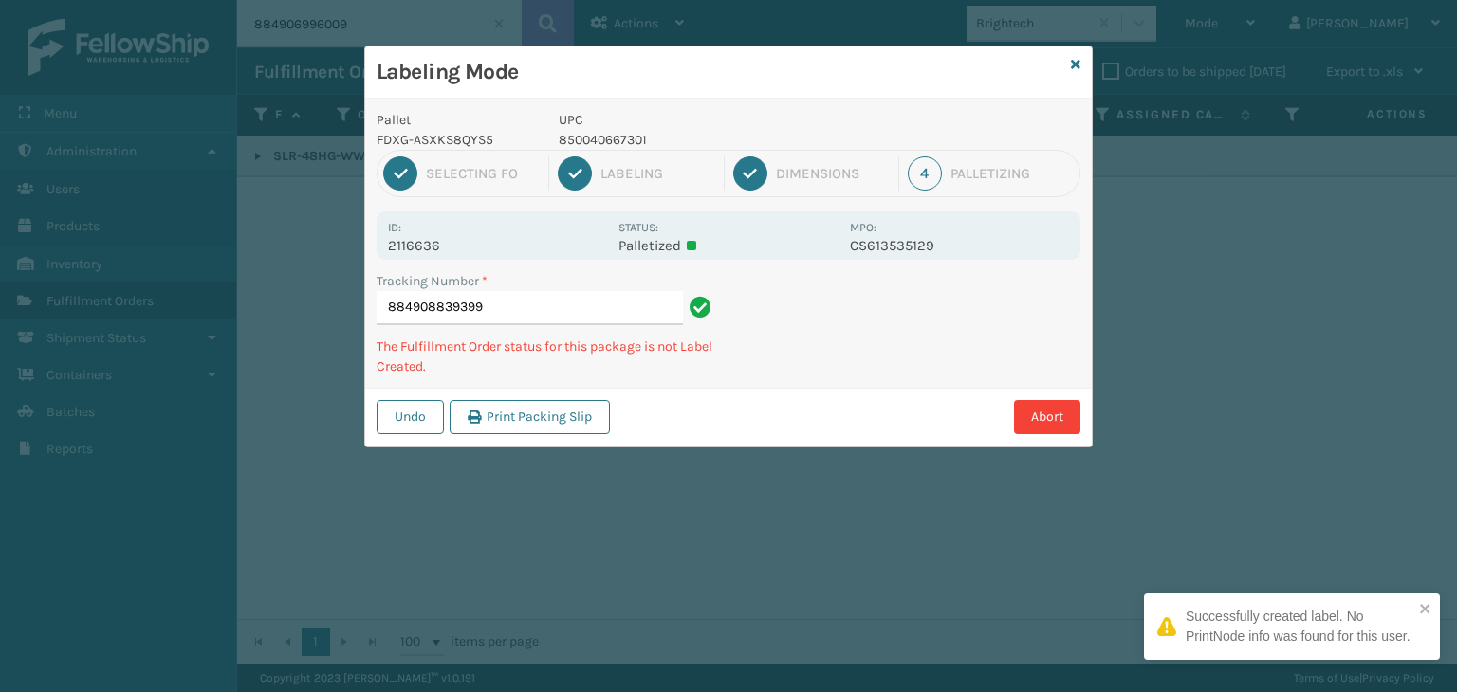
type input "884908839399850040667301"
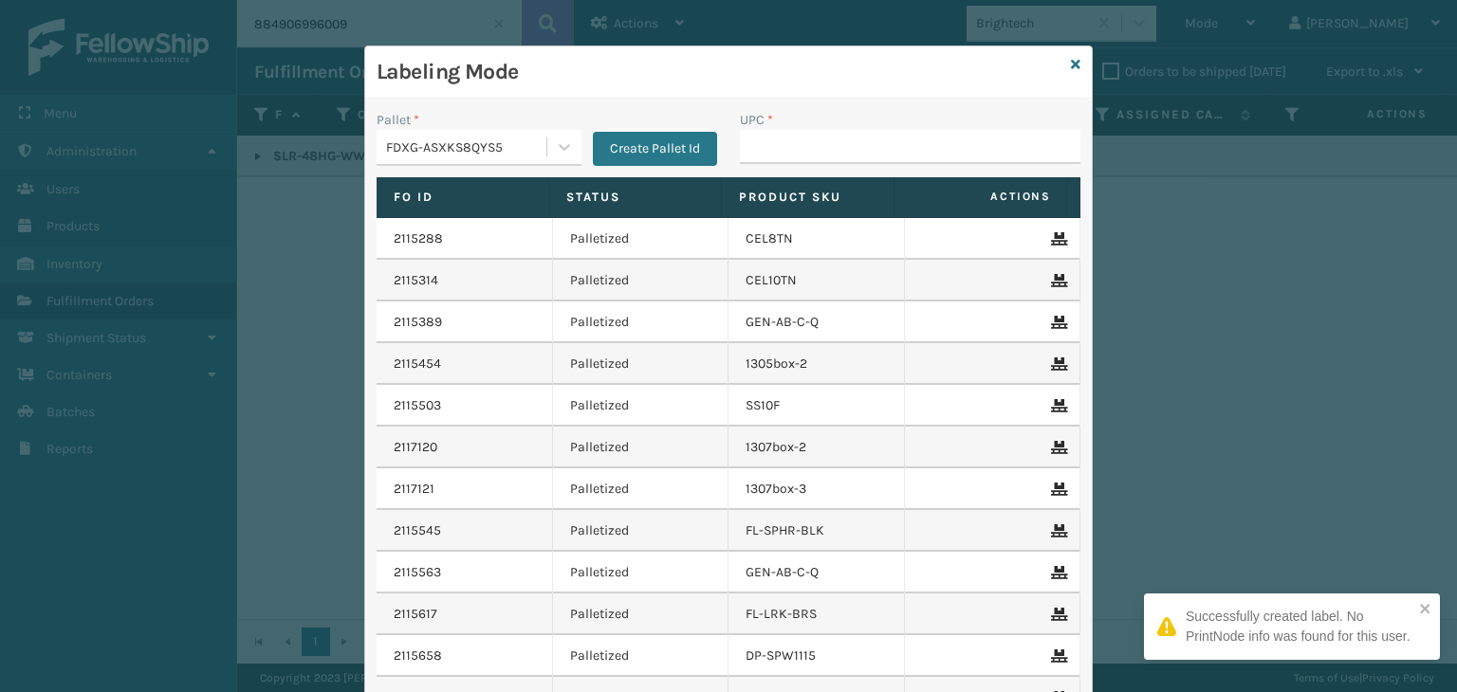
type input "850040667301"
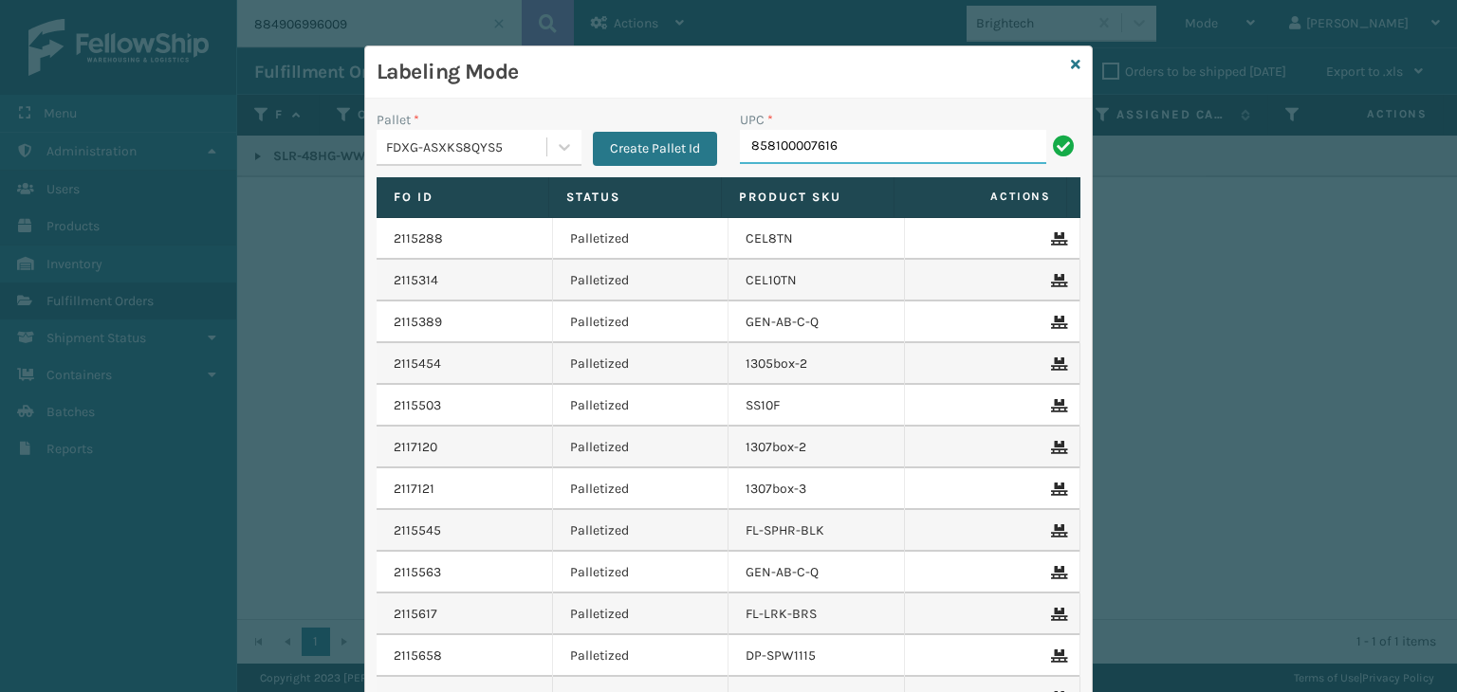
click at [834, 137] on input "858100007616" at bounding box center [893, 147] width 306 height 34
click at [837, 135] on input "858100007616" at bounding box center [893, 147] width 306 height 34
type input "858100007616"
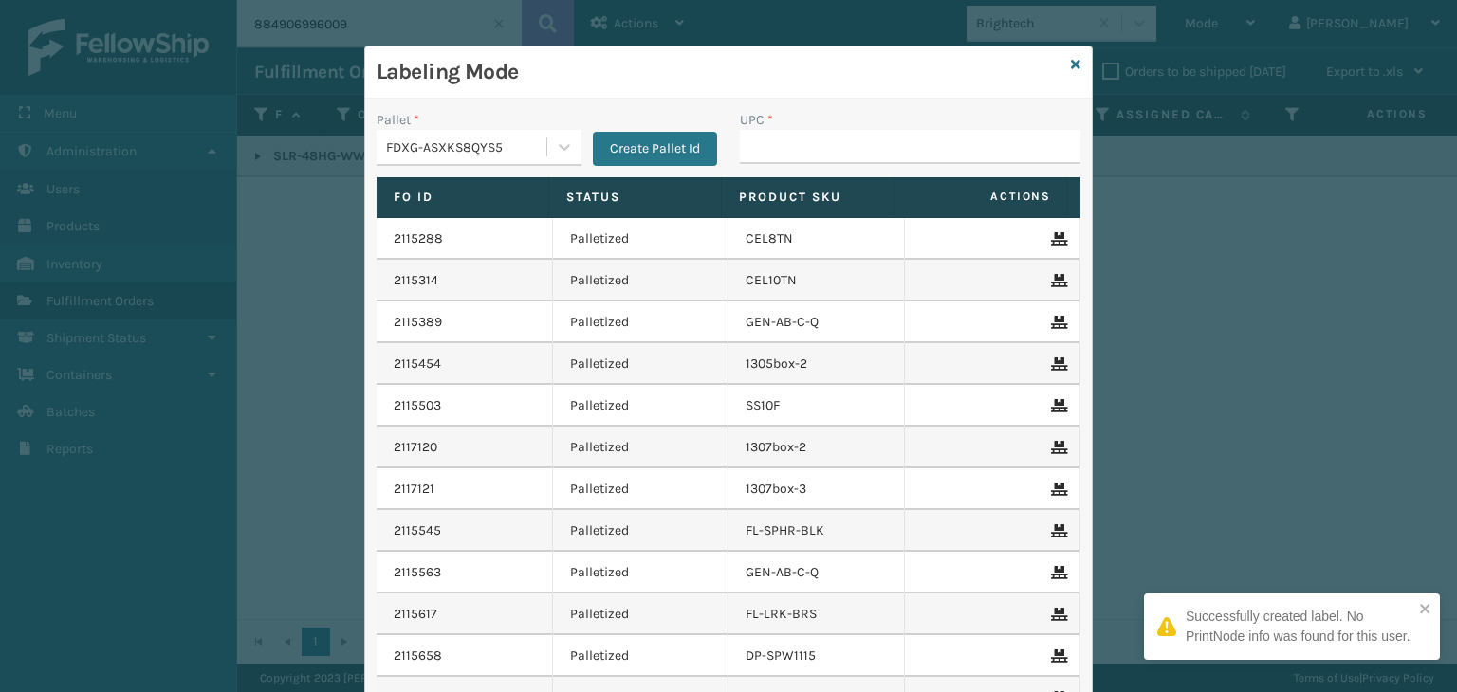
type input "858100007616"
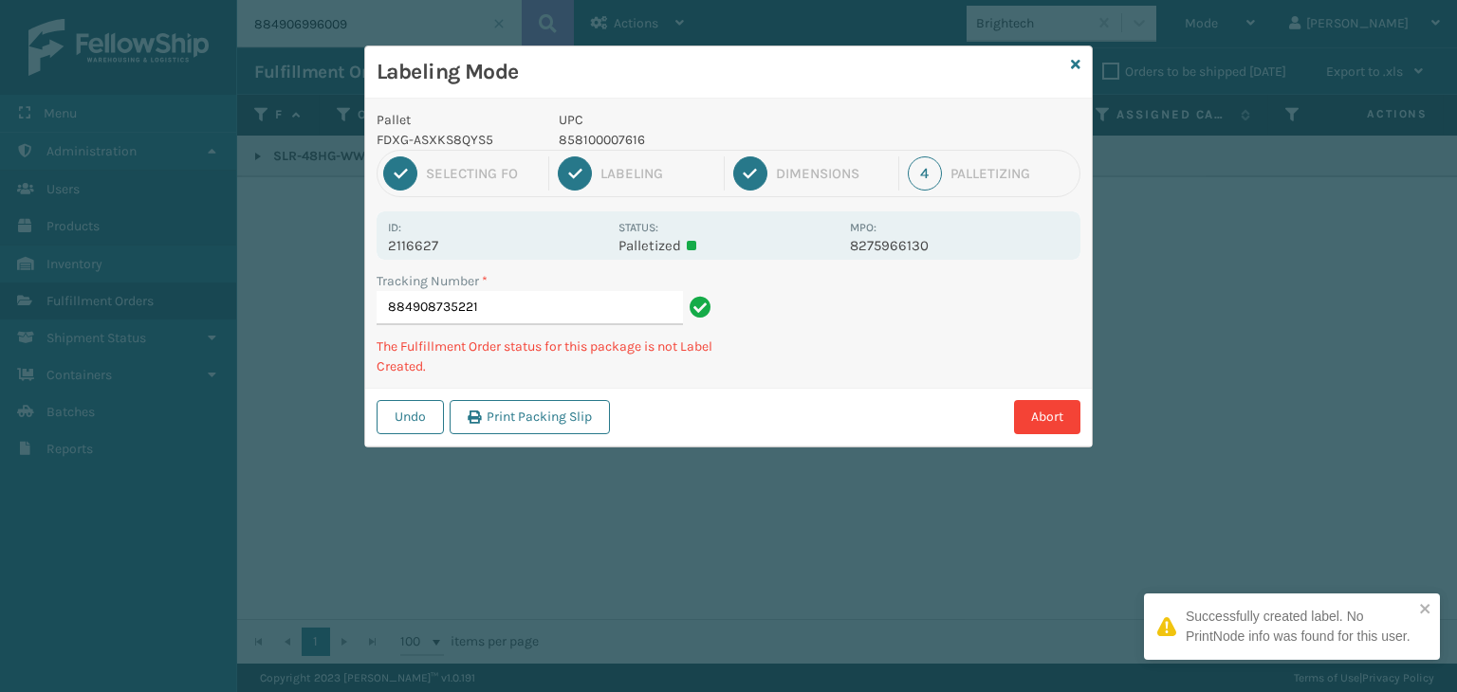
type input "884908735221858100007616"
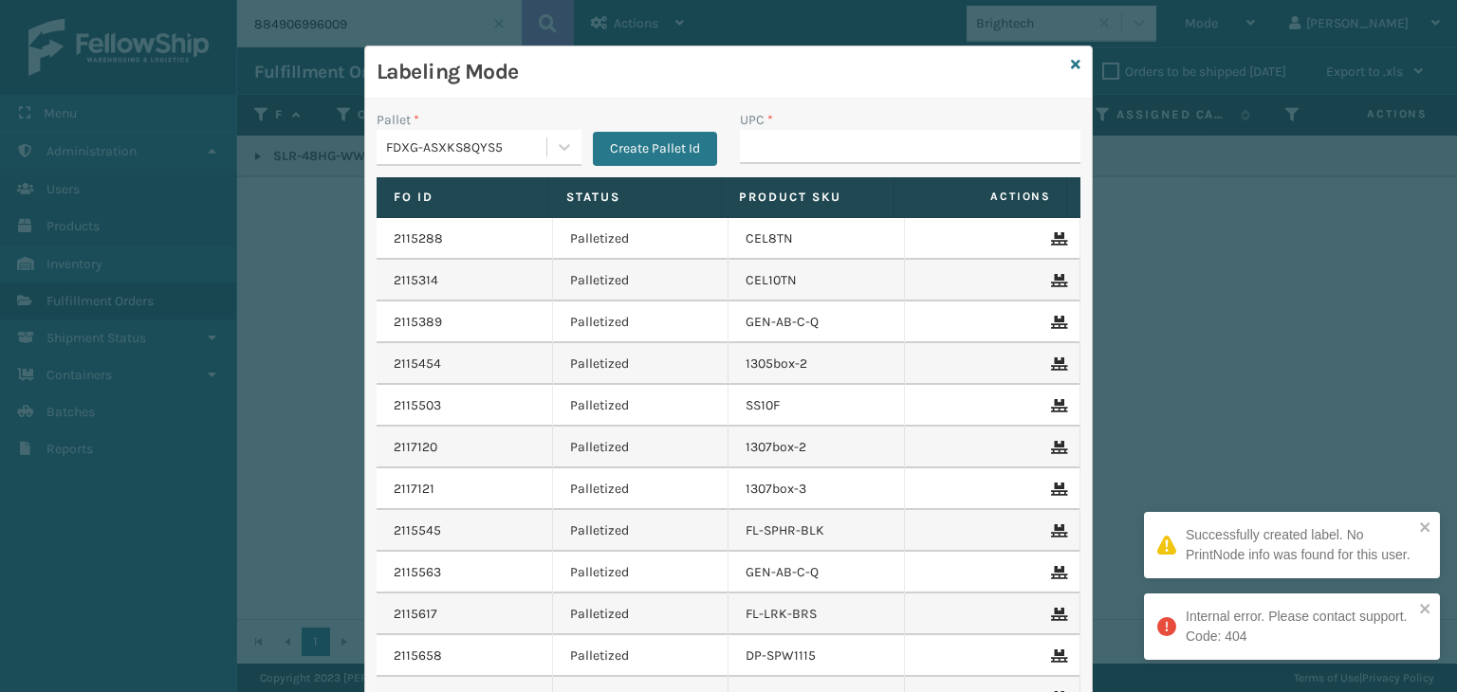
type input "858100007616"
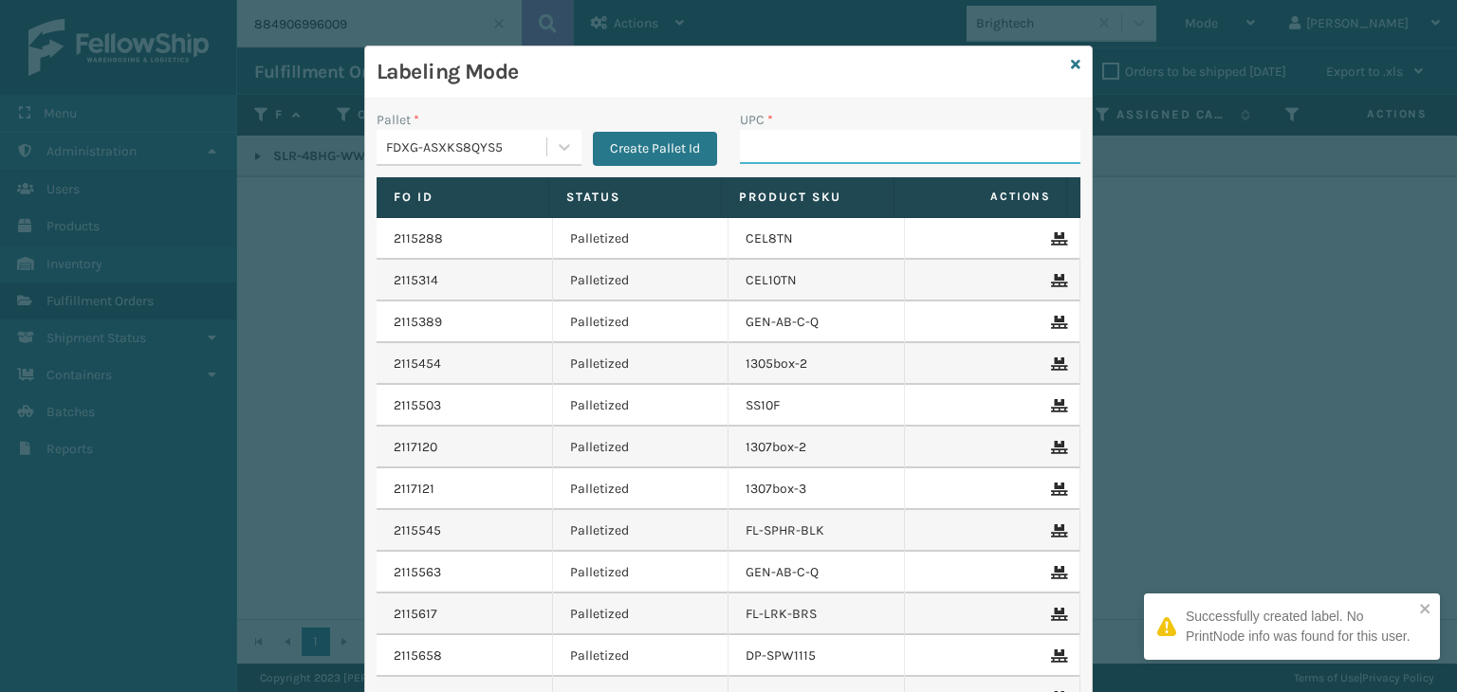
paste input "858100007616"
type input "858100007616"
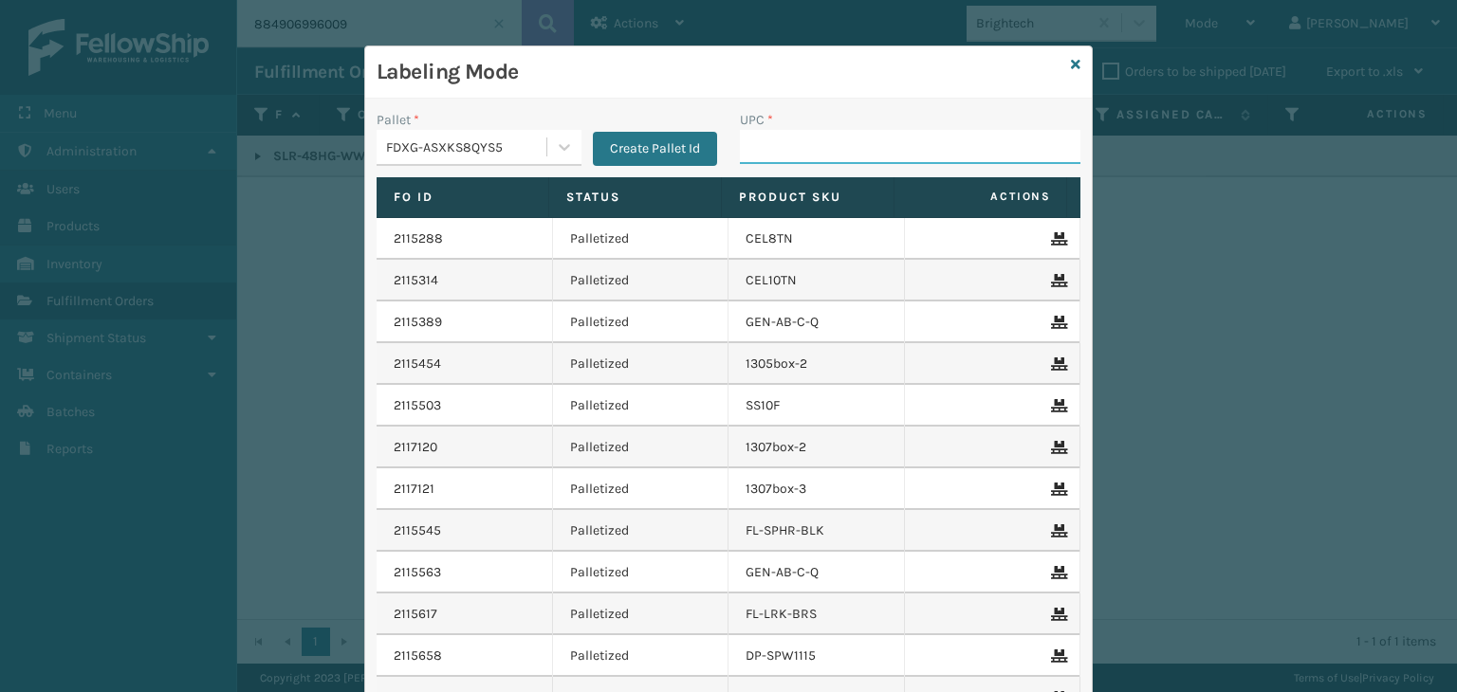
paste input "858100007616"
type input "858100007616"
click at [812, 153] on input "858100007906" at bounding box center [893, 147] width 306 height 34
paste input "61"
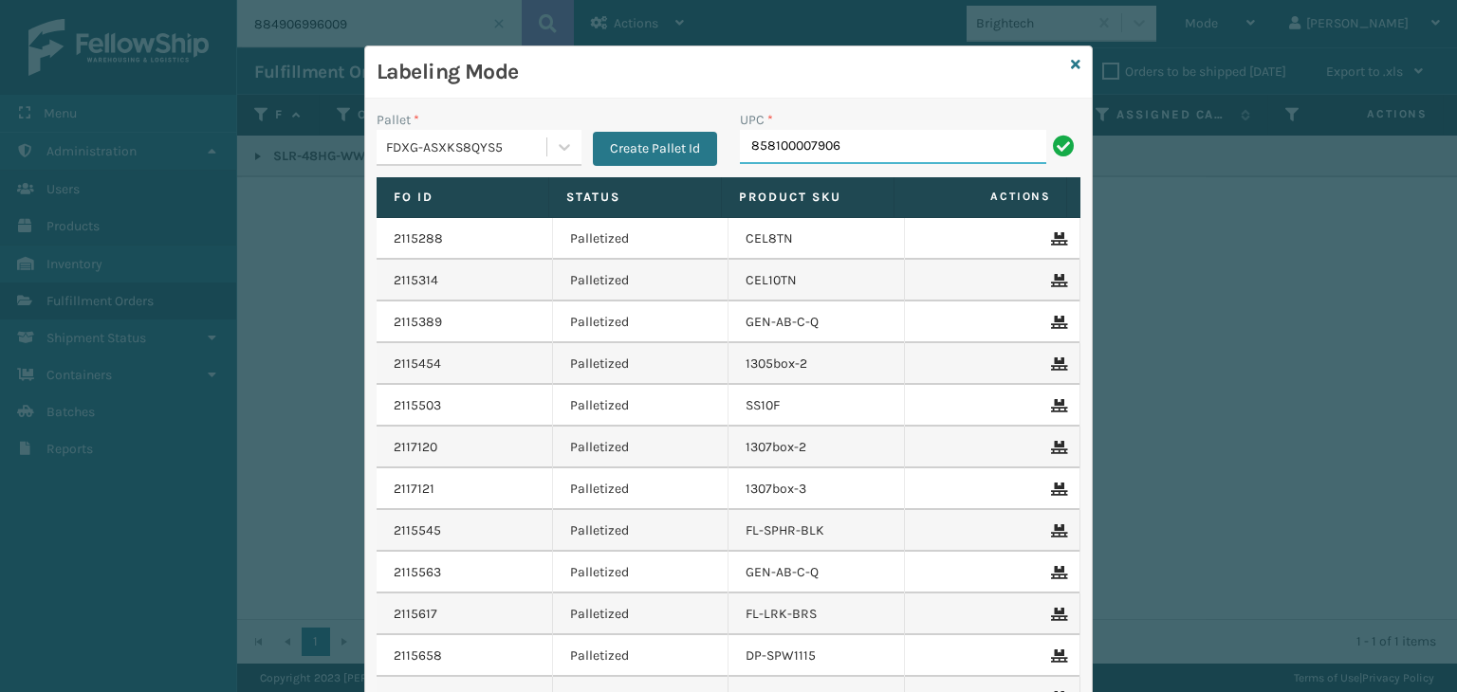
type input "858100007616"
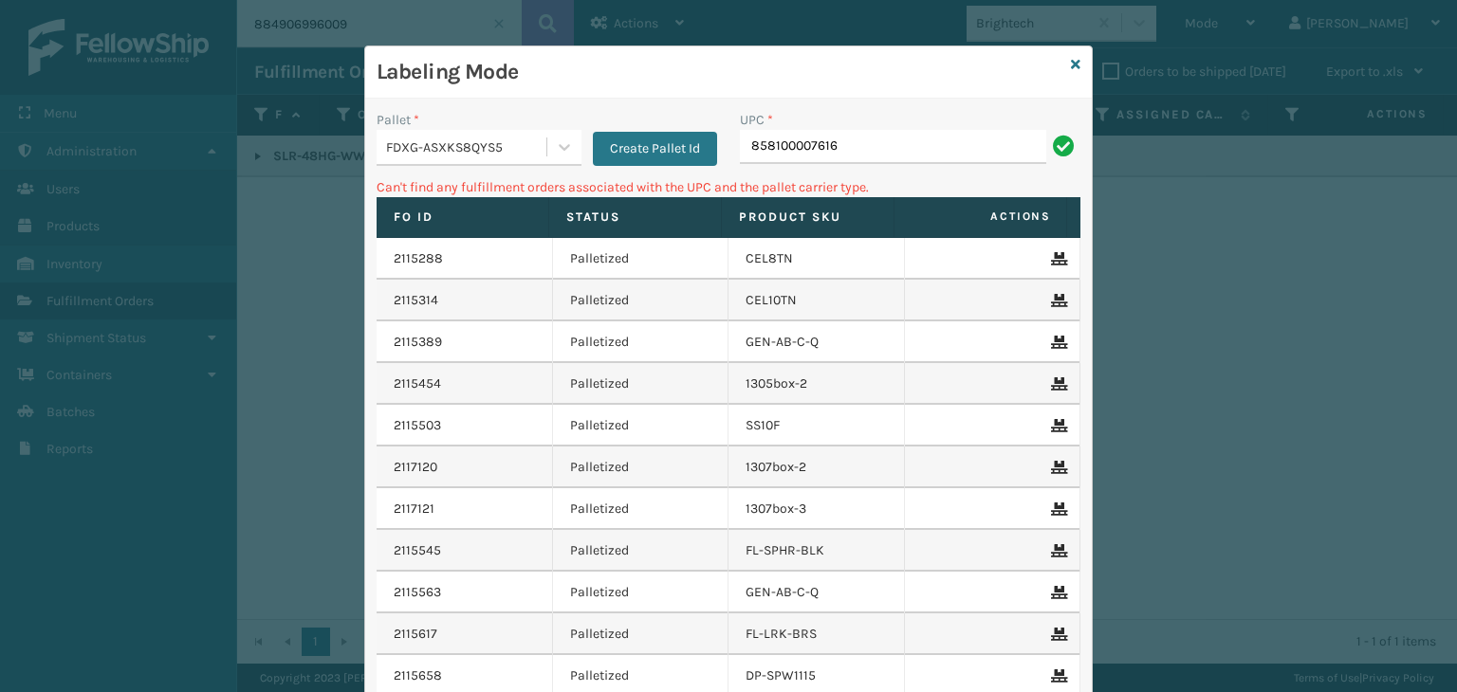
click at [782, 149] on input "858100007616" at bounding box center [893, 147] width 306 height 34
click at [816, 144] on input "858100007616" at bounding box center [893, 147] width 306 height 34
click at [834, 145] on input "858100007616" at bounding box center [893, 147] width 306 height 34
click at [799, 148] on input "858100007906" at bounding box center [893, 147] width 306 height 34
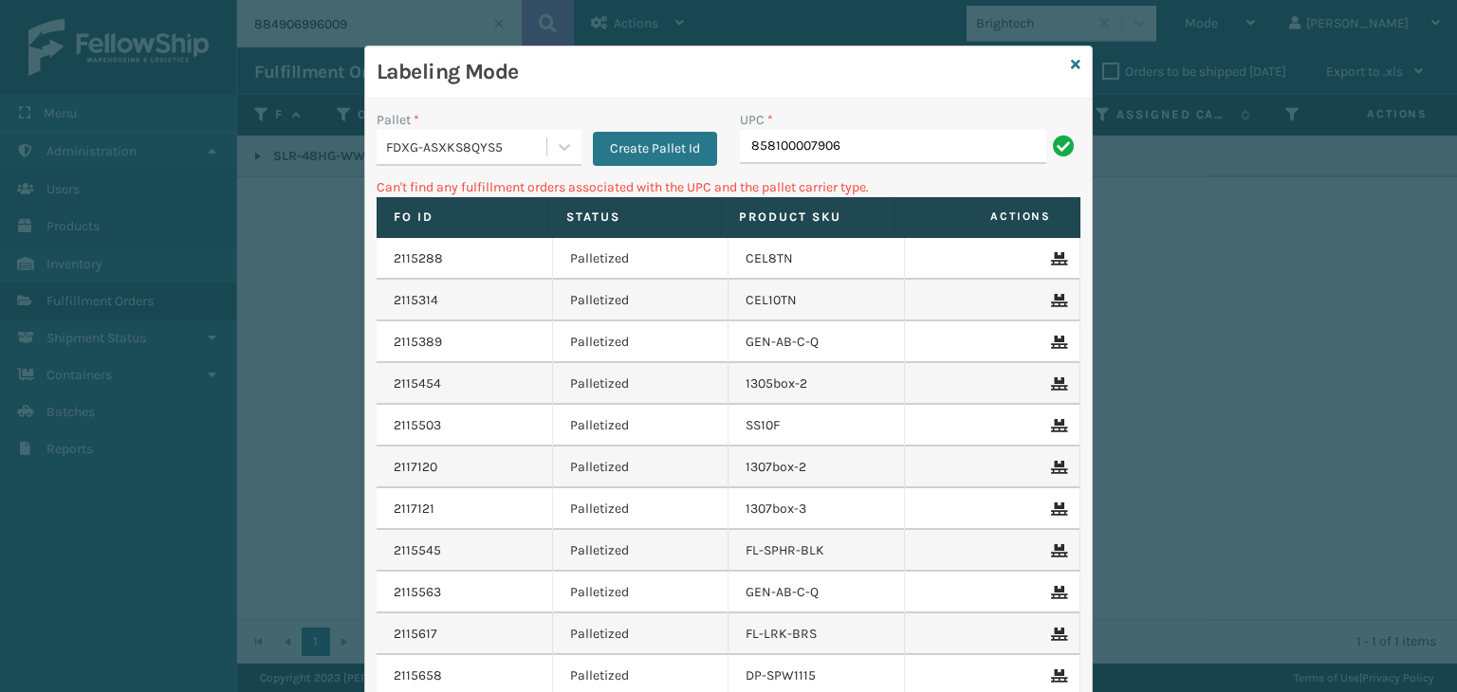
click at [799, 148] on input "858100007906" at bounding box center [893, 147] width 306 height 34
type input "858100007906"
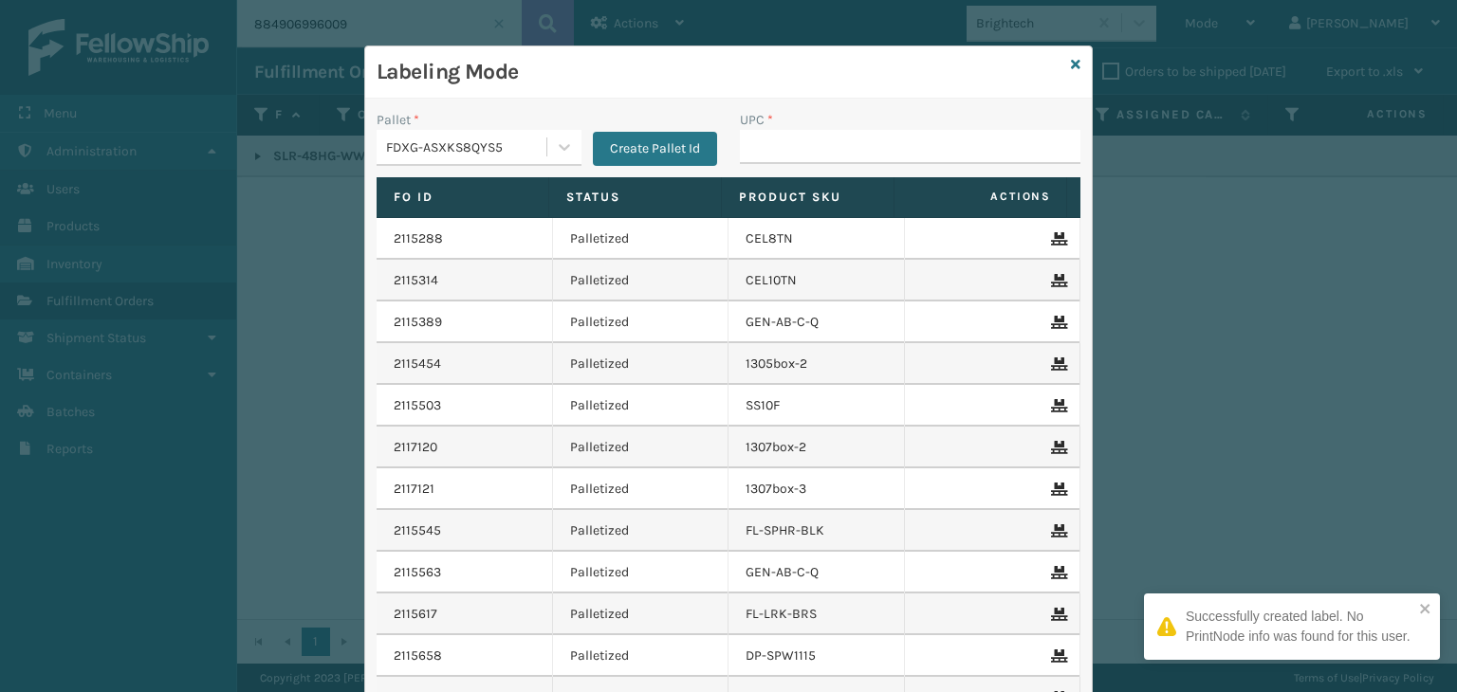
type input "858100007906"
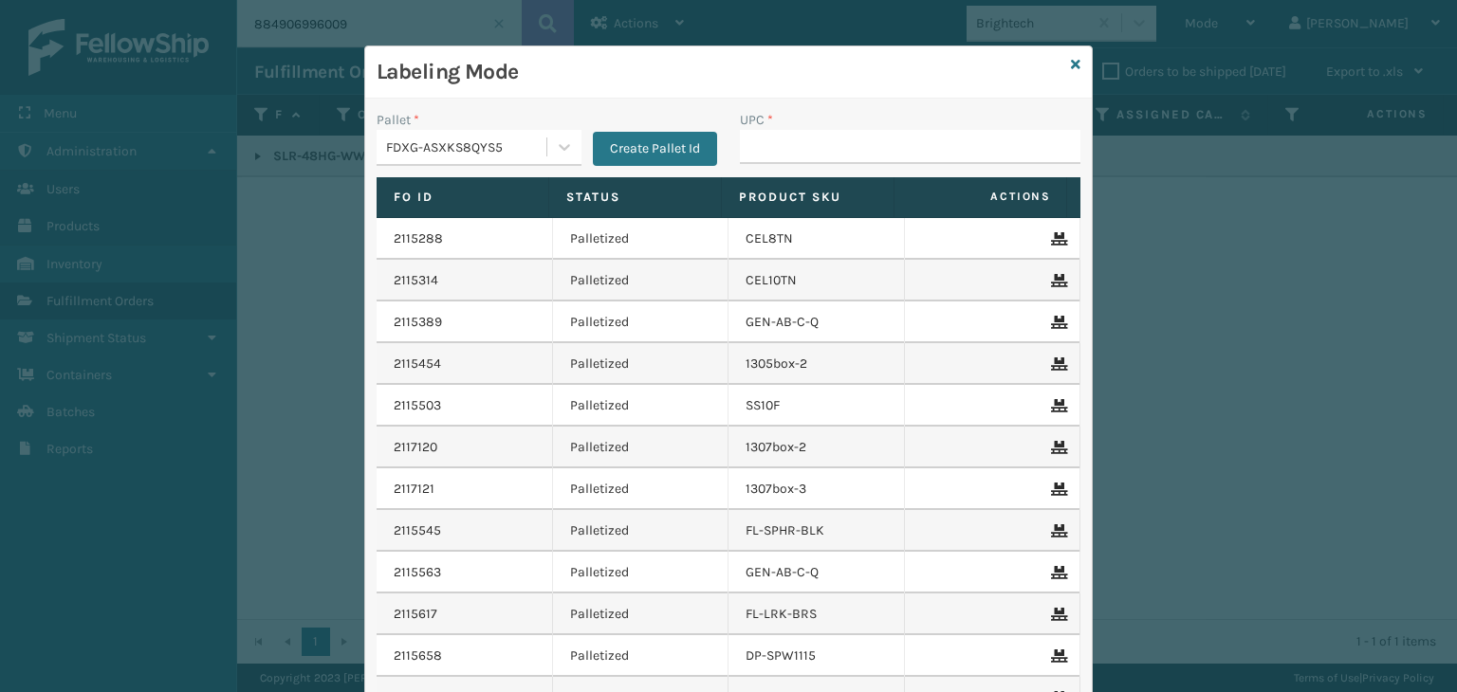
type input "858100007906"
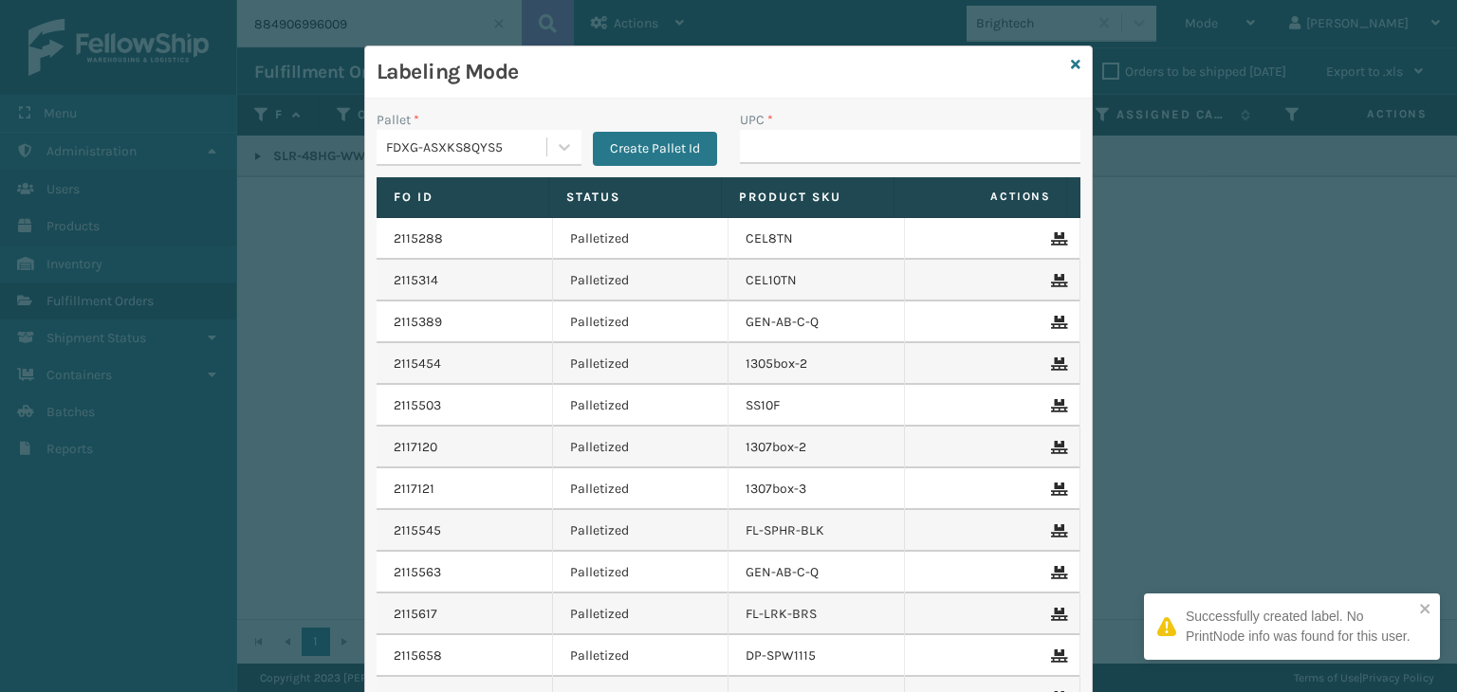
type input "858100007906"
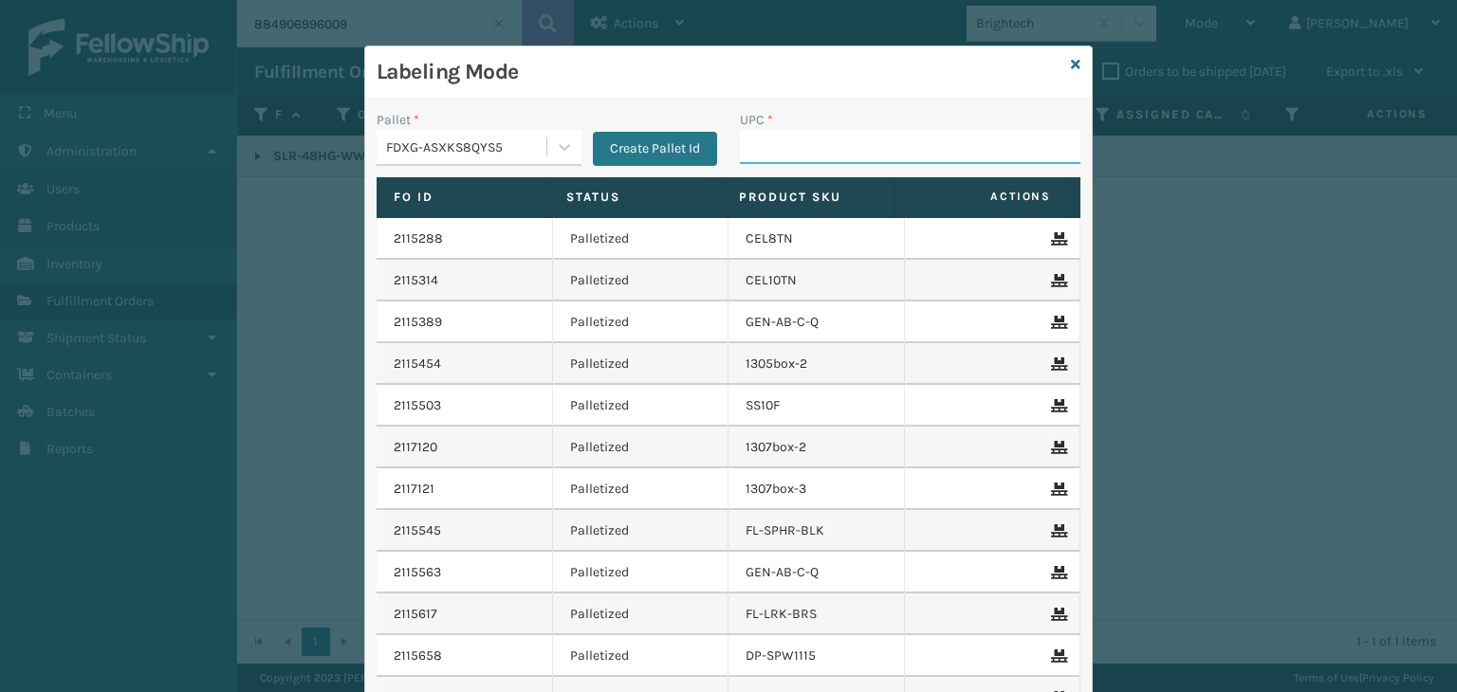
paste input "858100007906"
type input "858100007906"
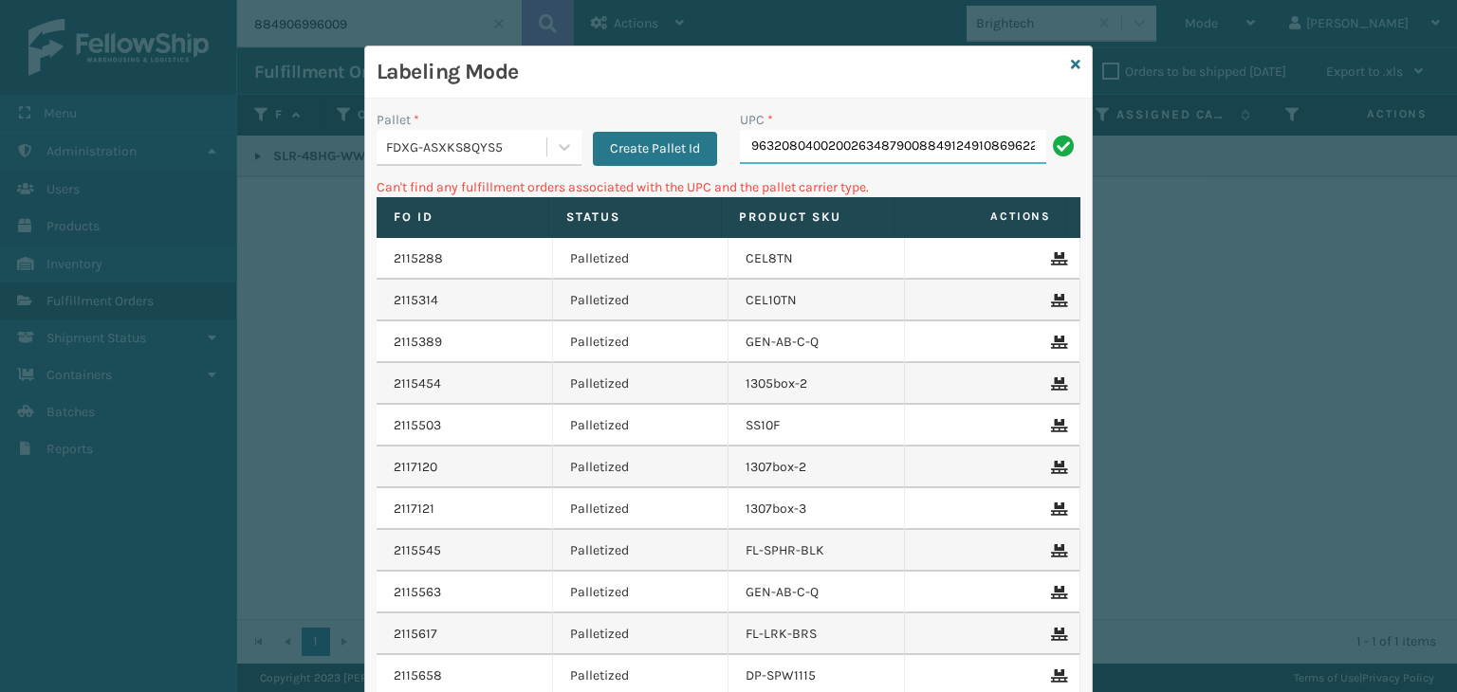
click at [865, 130] on input "96320804002002634879008849124910869622085030005955074300884909589726" at bounding box center [893, 147] width 306 height 34
click at [866, 130] on input "96320804002002634879008849124910869622085030005955074300884909589726" at bounding box center [893, 147] width 306 height 34
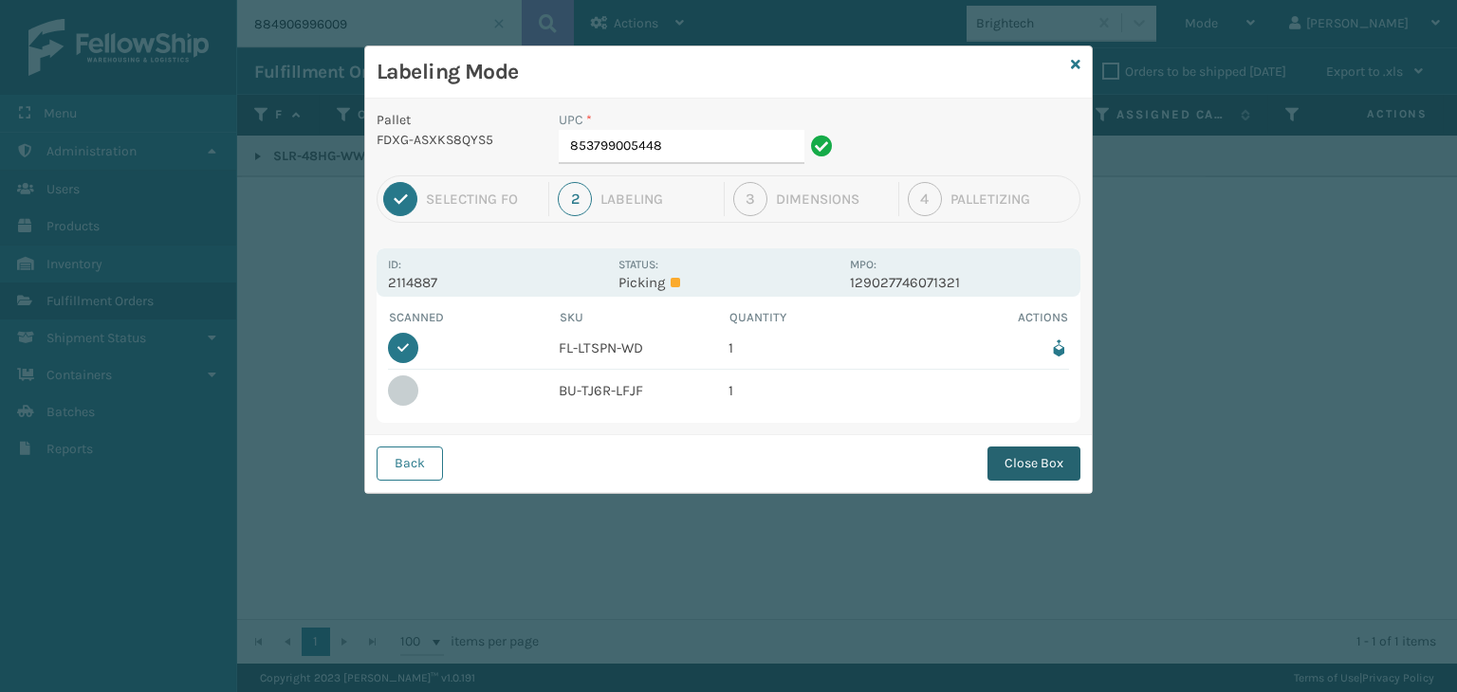
click at [1036, 449] on button "Close Box" at bounding box center [1033, 464] width 93 height 34
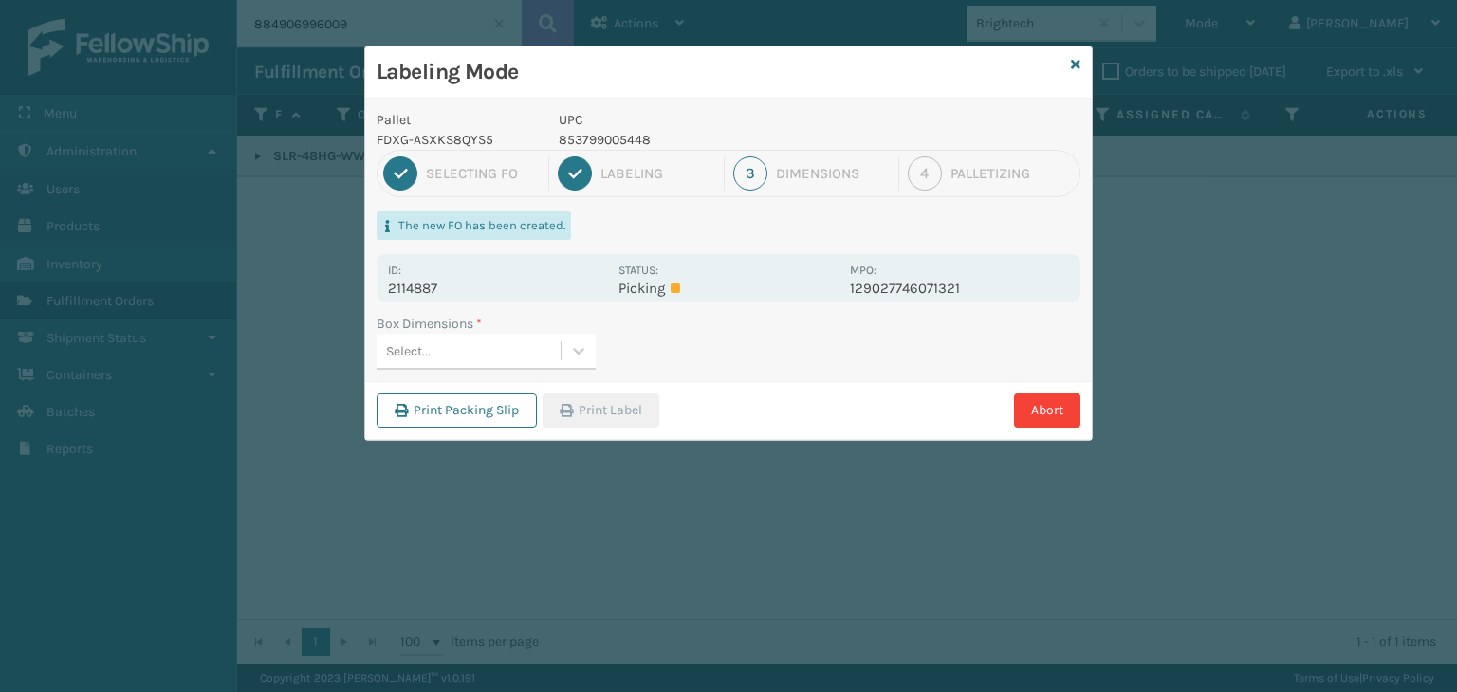
click at [533, 340] on div "Select..." at bounding box center [468, 351] width 184 height 31
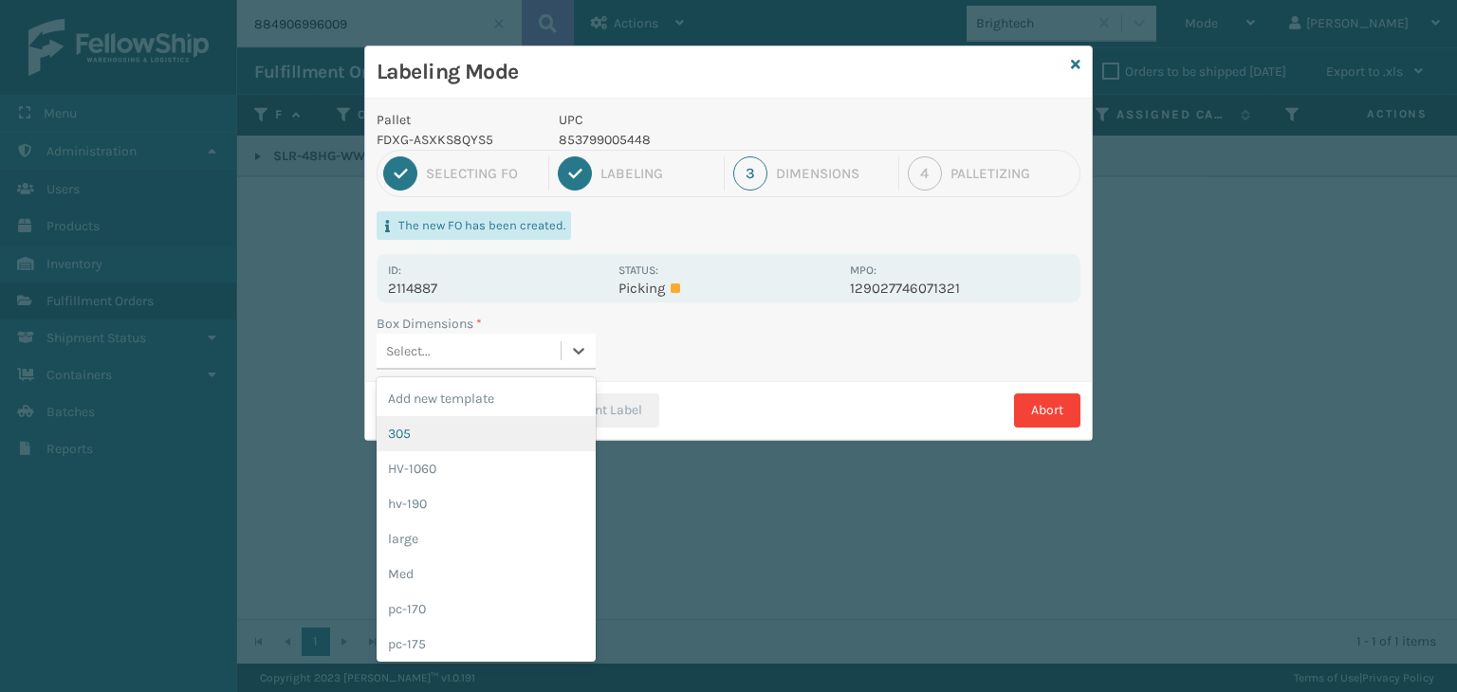
click at [503, 427] on div "305" at bounding box center [485, 433] width 219 height 35
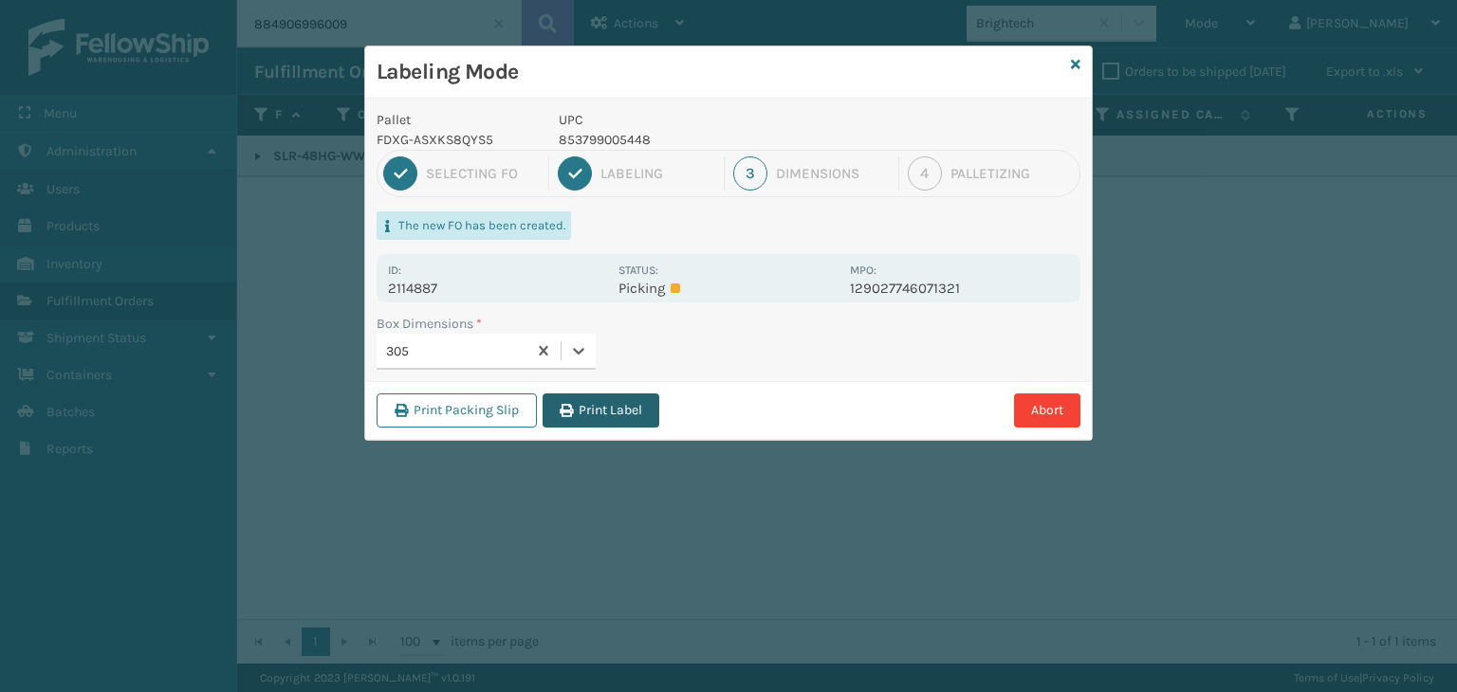
click at [580, 409] on button "Print Label" at bounding box center [600, 411] width 117 height 34
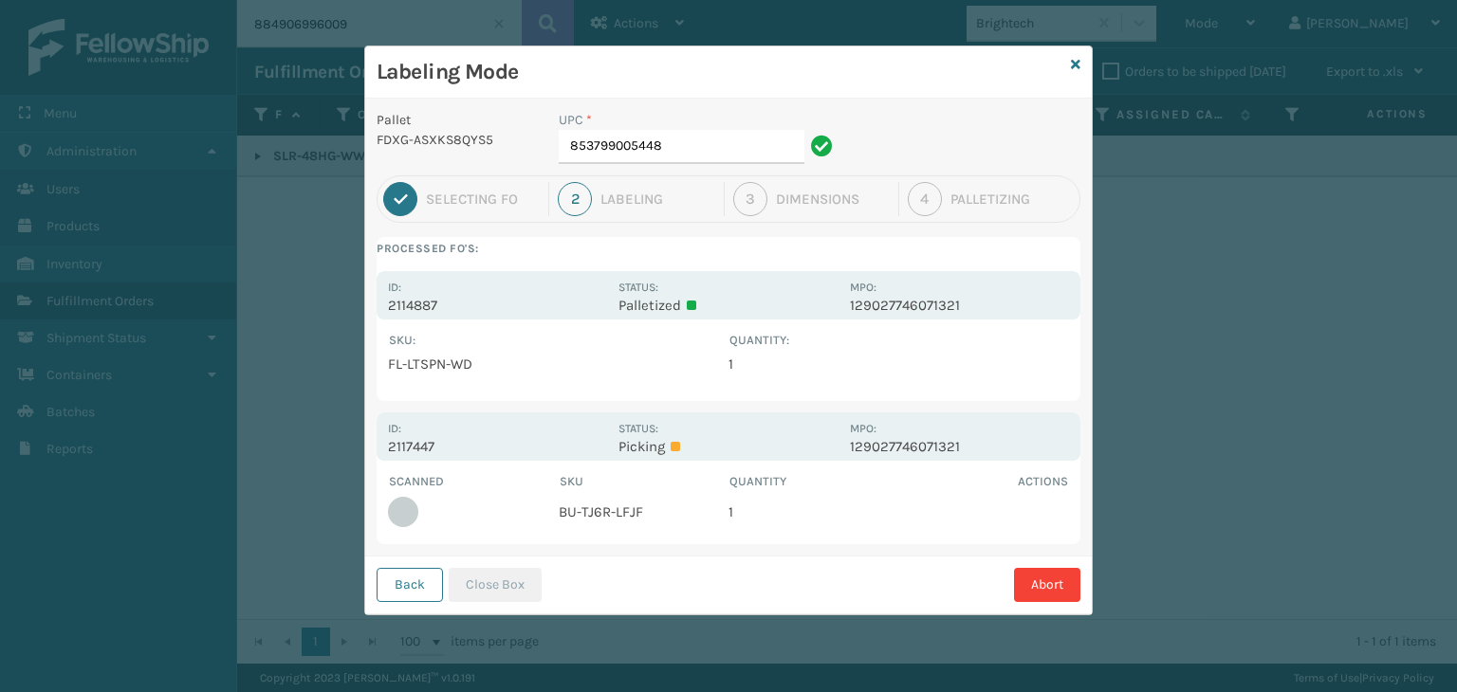
click at [1070, 68] on div "Labeling Mode" at bounding box center [728, 72] width 726 height 52
click at [1072, 65] on icon at bounding box center [1075, 64] width 9 height 13
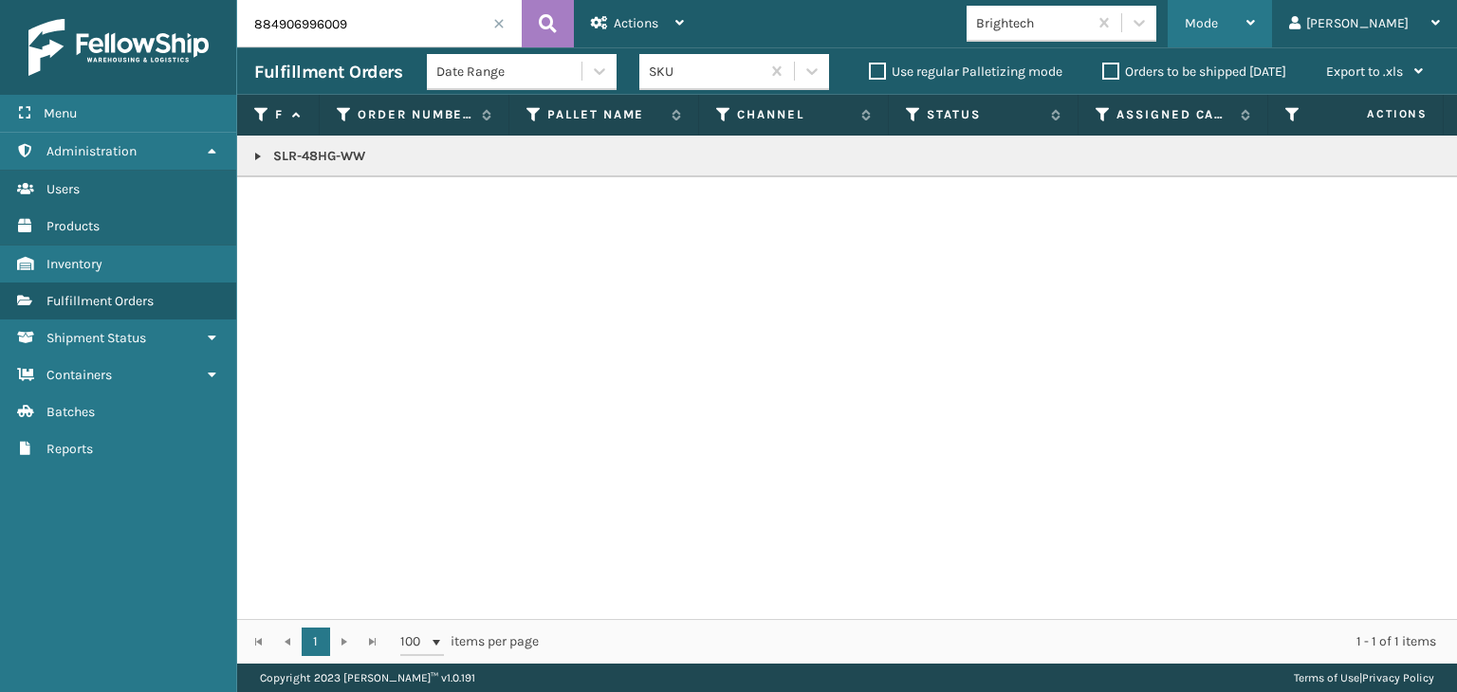
click at [1218, 16] on span "Mode" at bounding box center [1200, 23] width 33 height 16
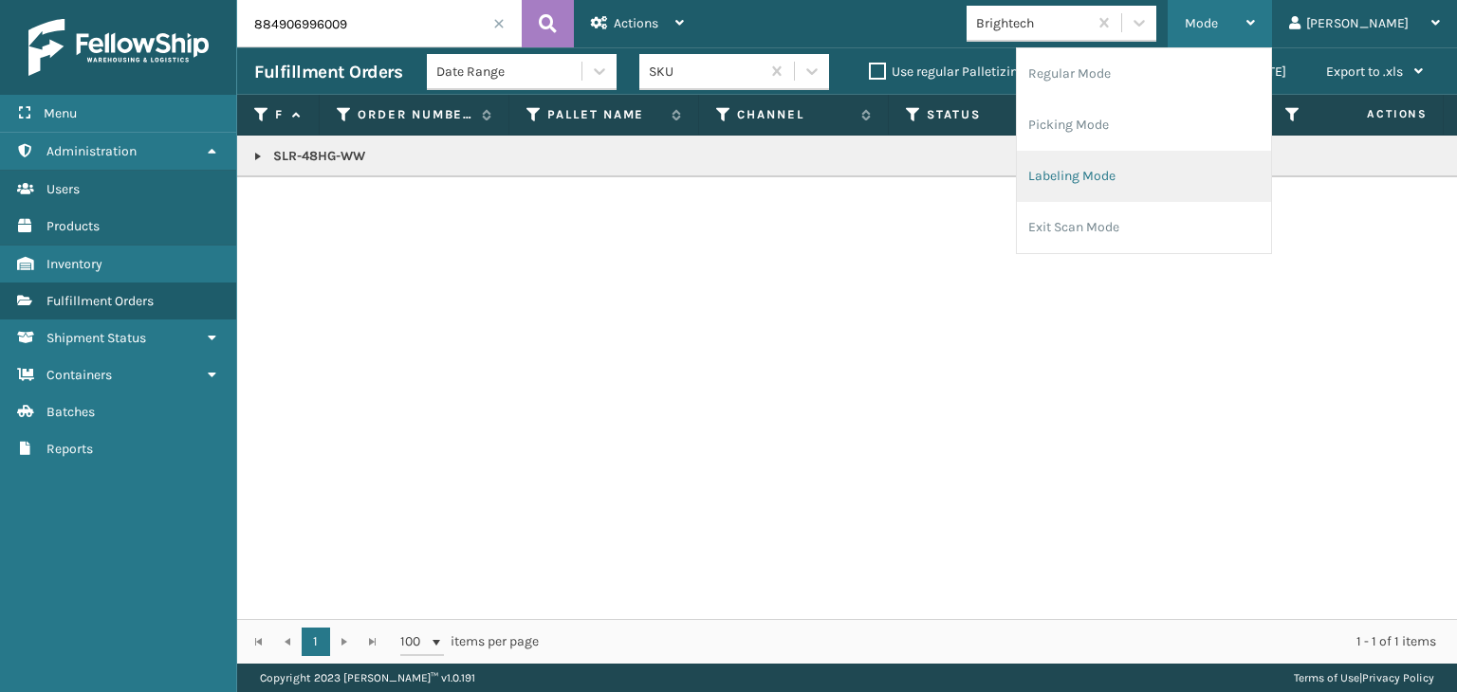
click at [1176, 164] on li "Labeling Mode" at bounding box center [1144, 176] width 254 height 51
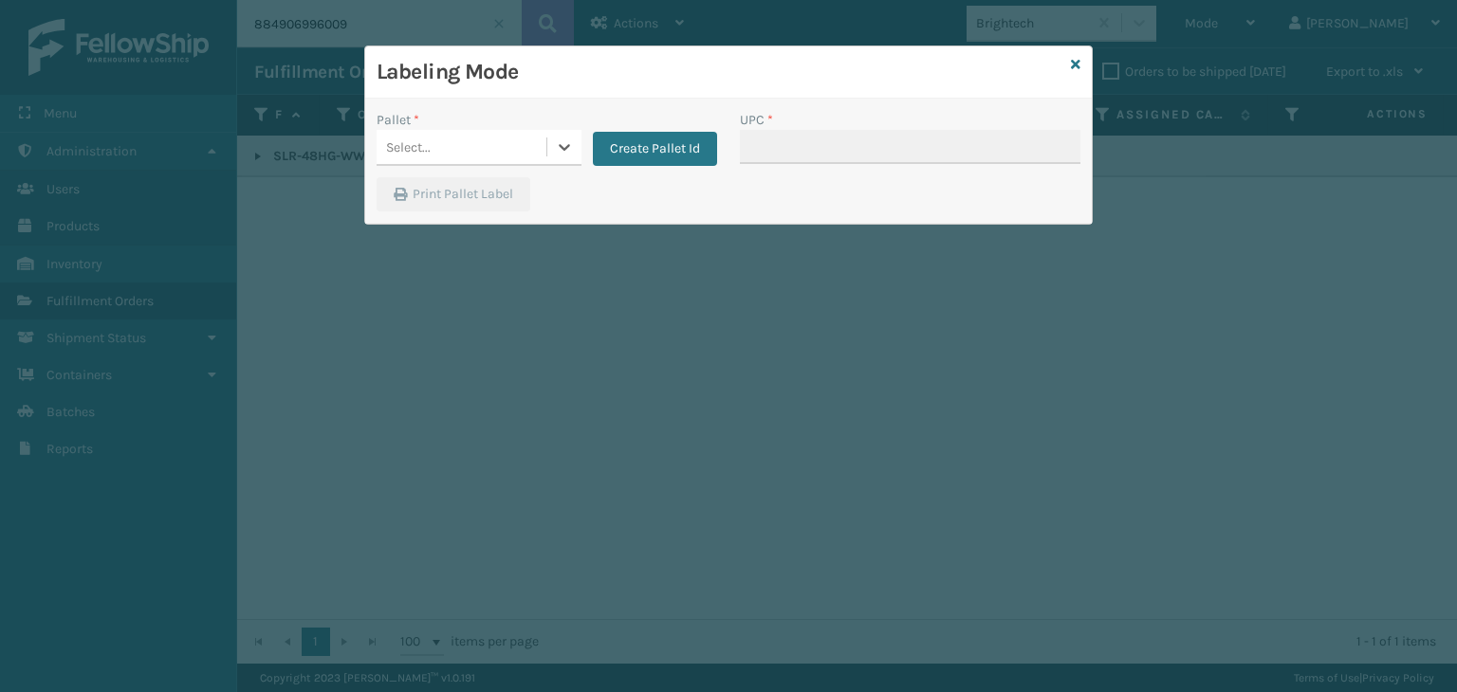
click at [474, 141] on div "Select..." at bounding box center [461, 147] width 170 height 31
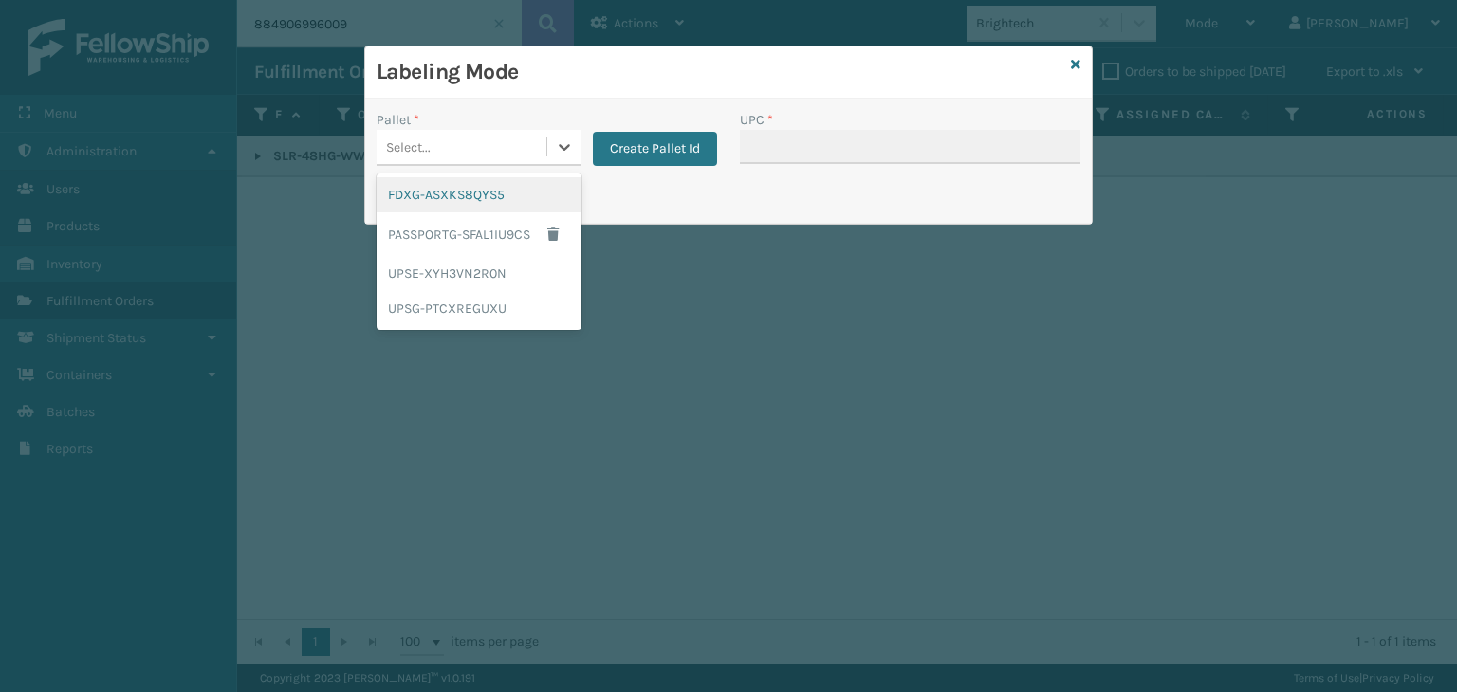
click at [481, 198] on div "FDXG-ASXKS8QYS5" at bounding box center [478, 194] width 205 height 35
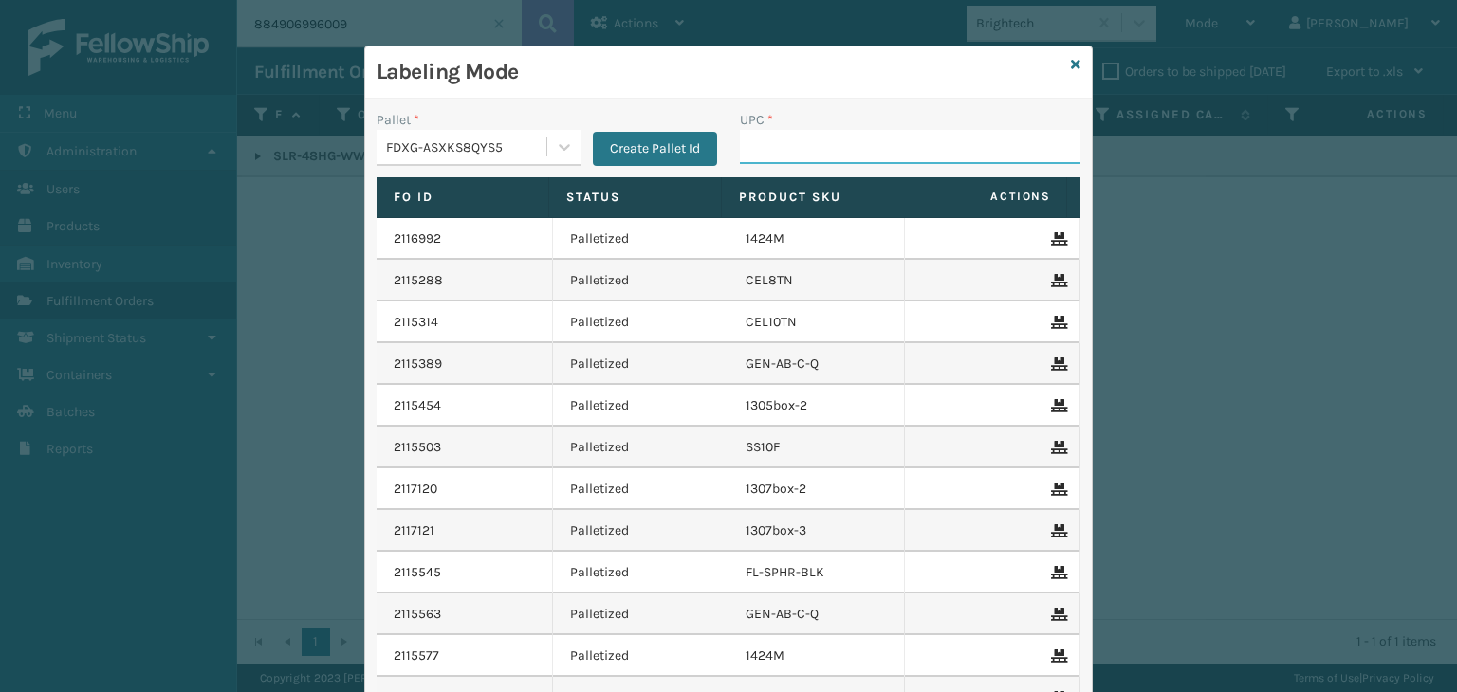
click at [768, 130] on input "UPC *" at bounding box center [910, 147] width 340 height 34
type input "850004456705"
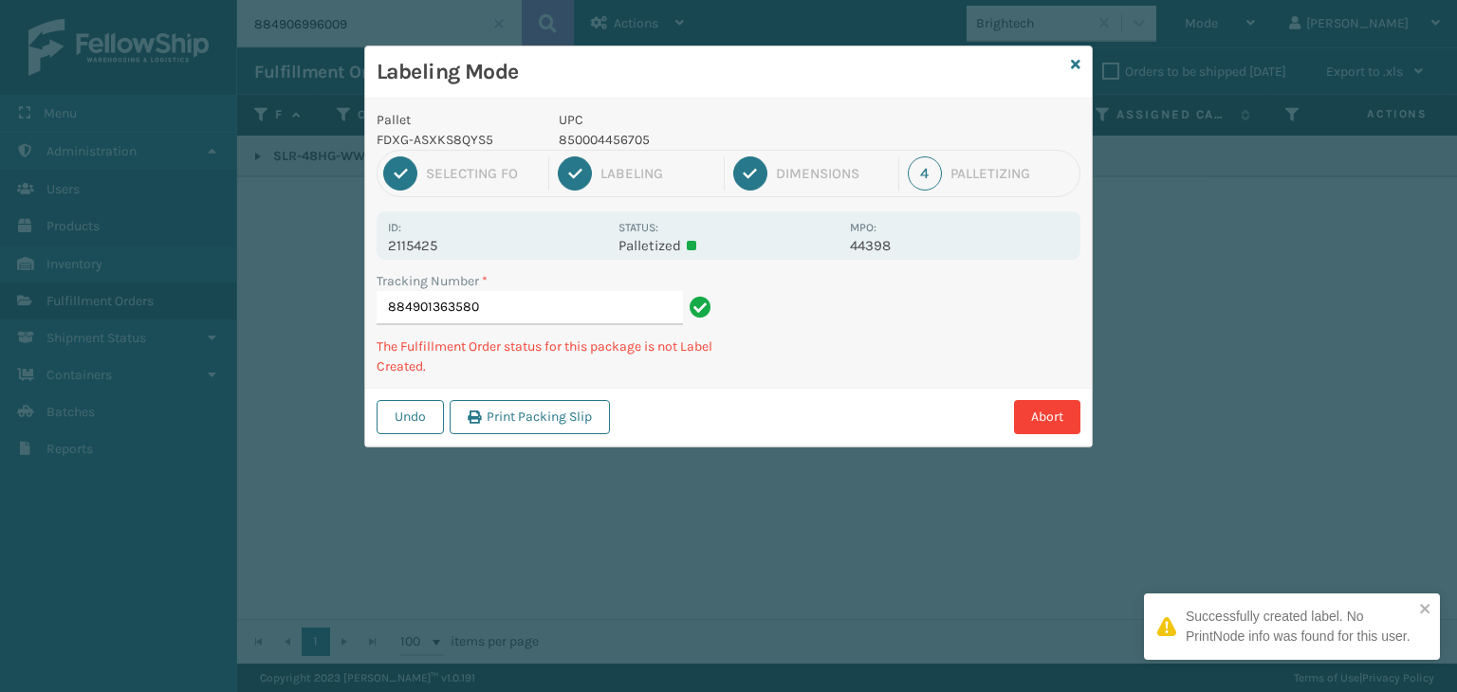
click at [618, 130] on p "850004456705" at bounding box center [699, 140] width 280 height 20
click at [618, 131] on p "850004456705" at bounding box center [699, 140] width 280 height 20
click at [619, 132] on p "850004456705" at bounding box center [699, 140] width 280 height 20
copy p "850004456705"
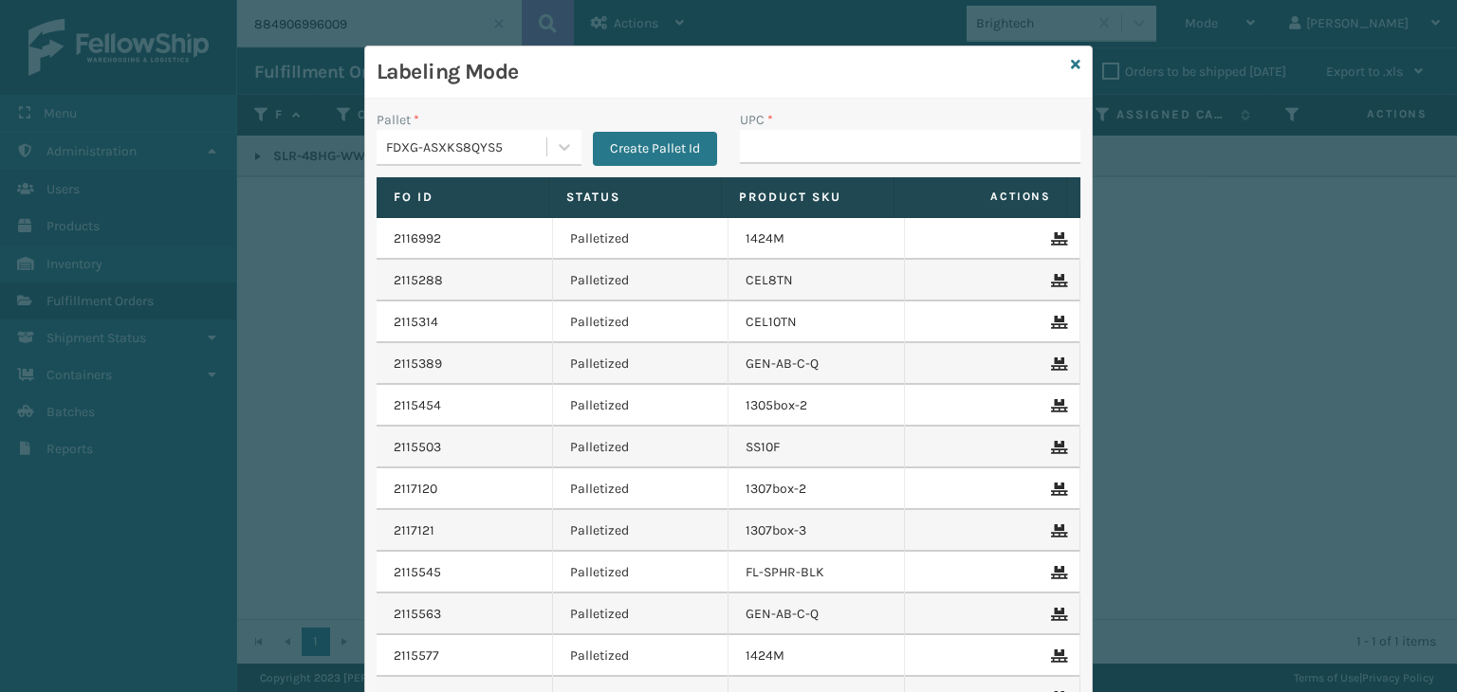
type input "850004456705"
paste input "850004456705"
type input "850004456705"
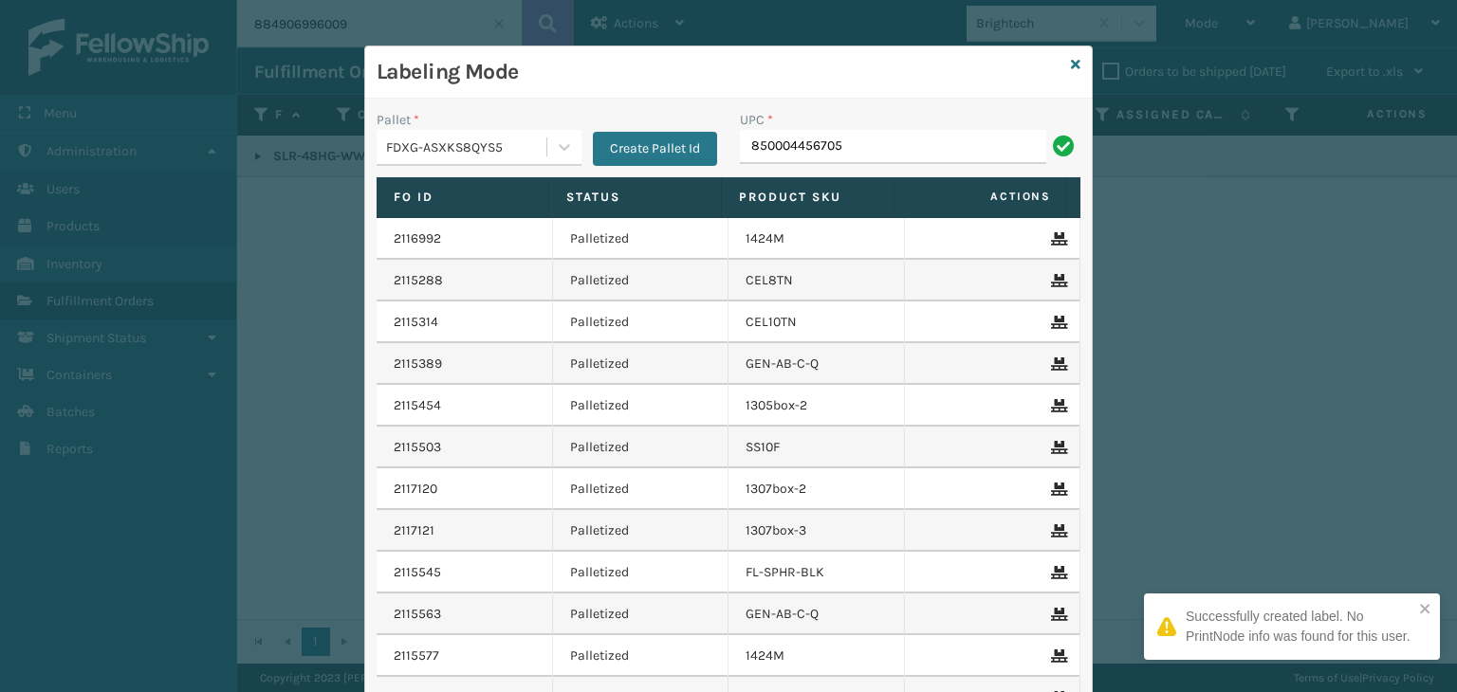
type input "850004456705"
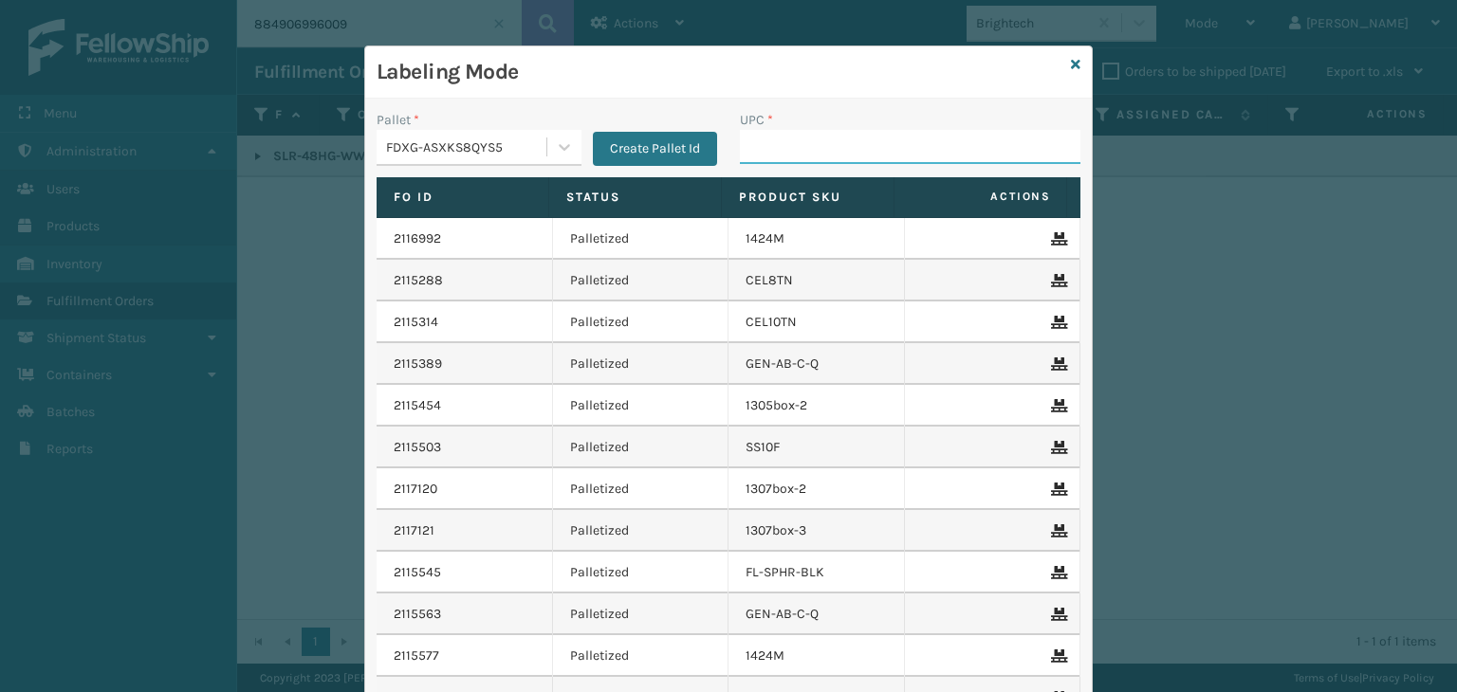
click at [789, 149] on input "UPC *" at bounding box center [910, 147] width 340 height 34
click at [816, 137] on input "858100007555" at bounding box center [893, 147] width 306 height 34
type input "858100007555"
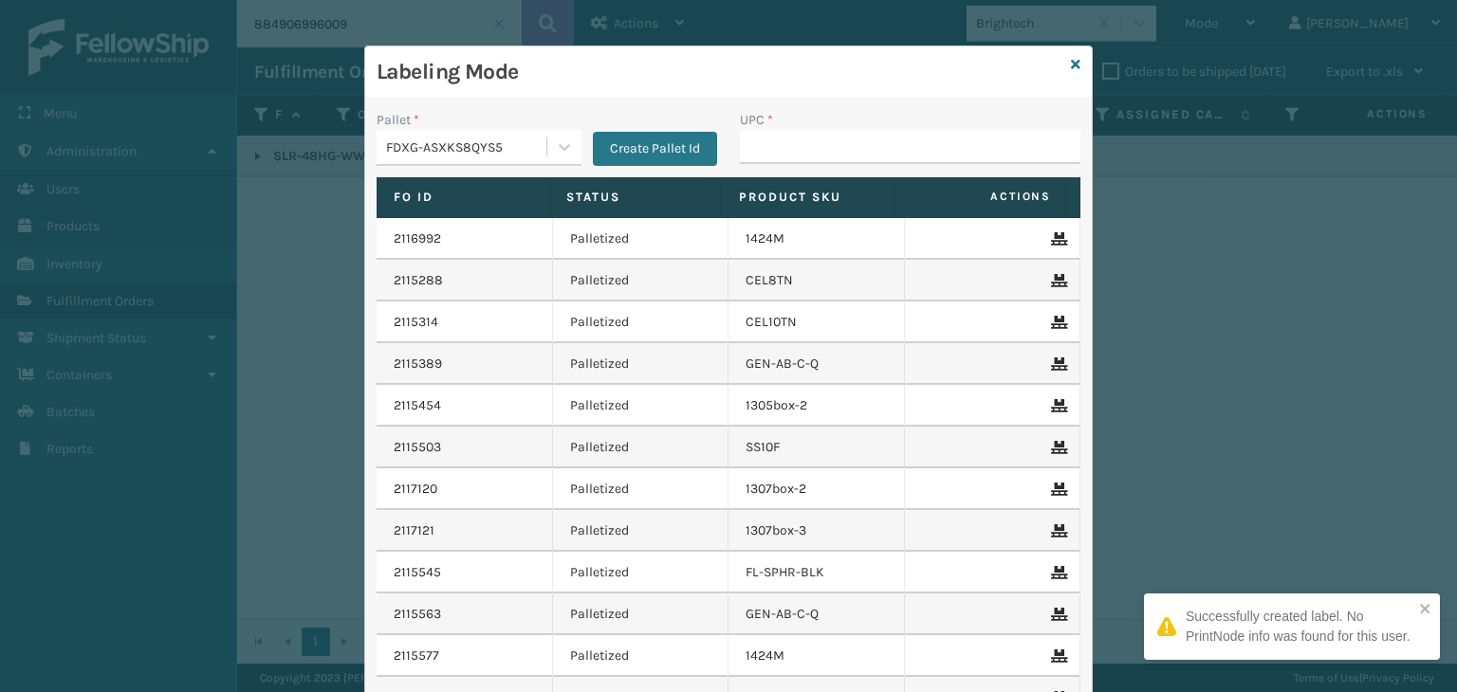
type input "858100007555"
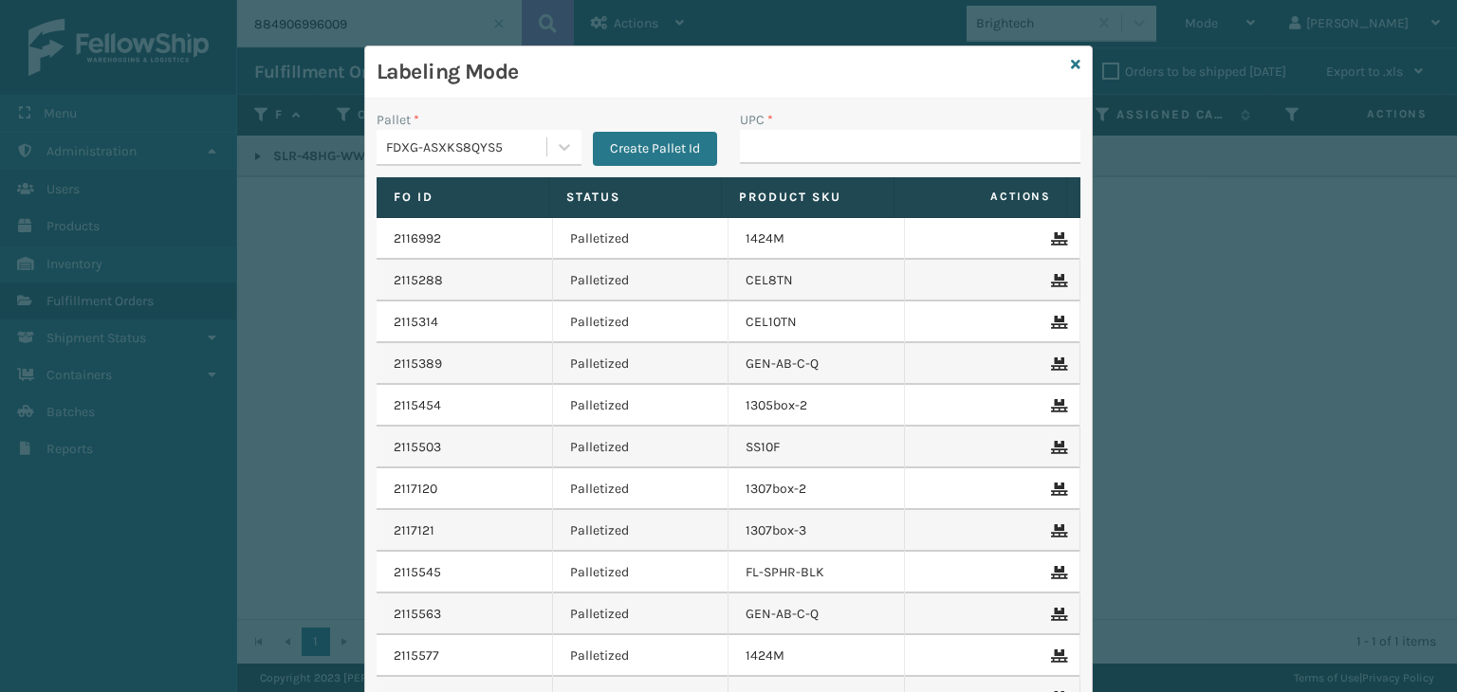
type input "858100007555"
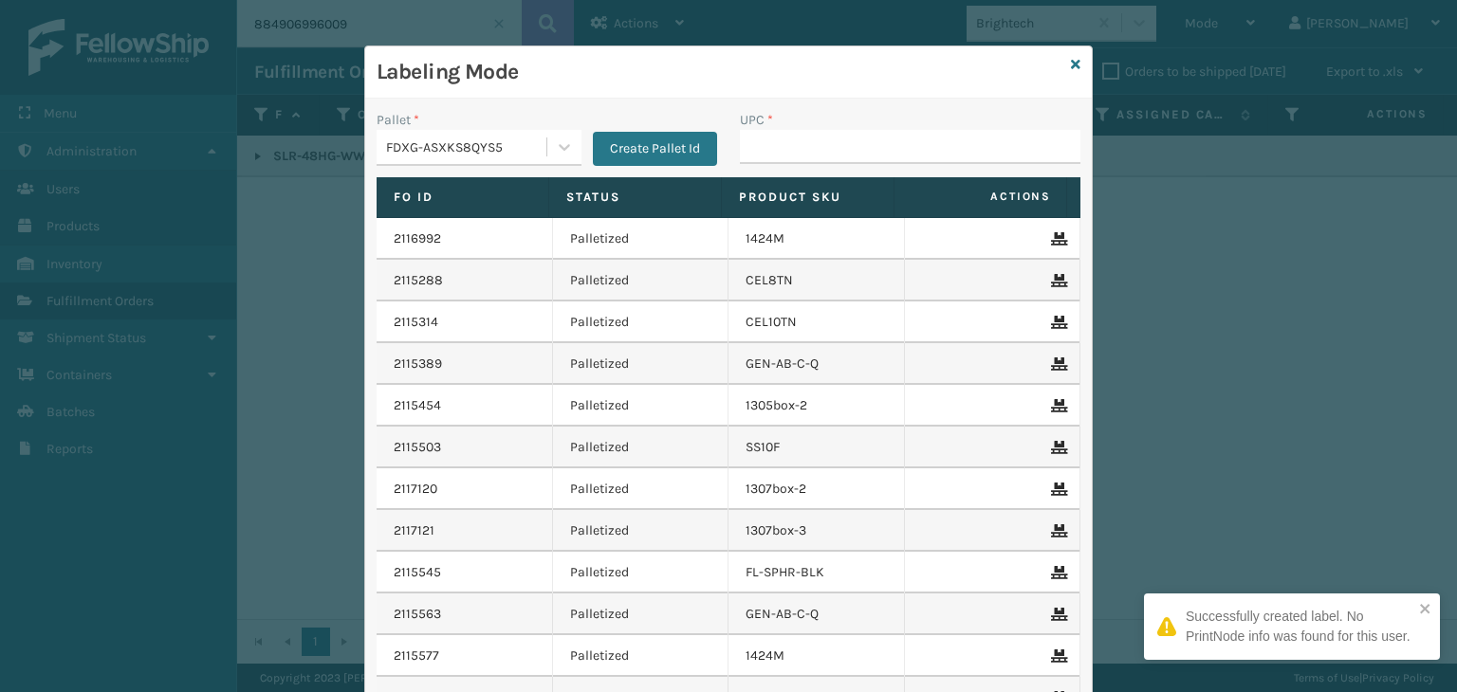
type input "858100007555"
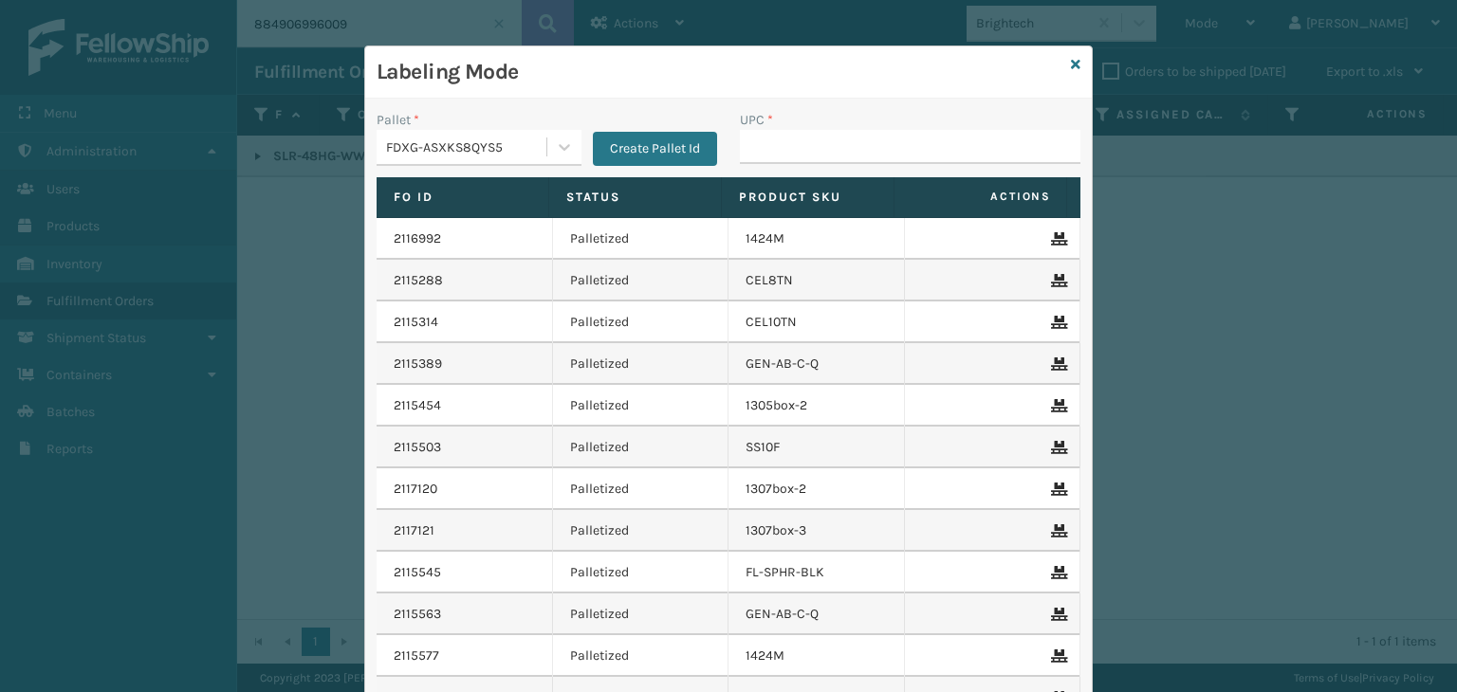
type input "858100007555"
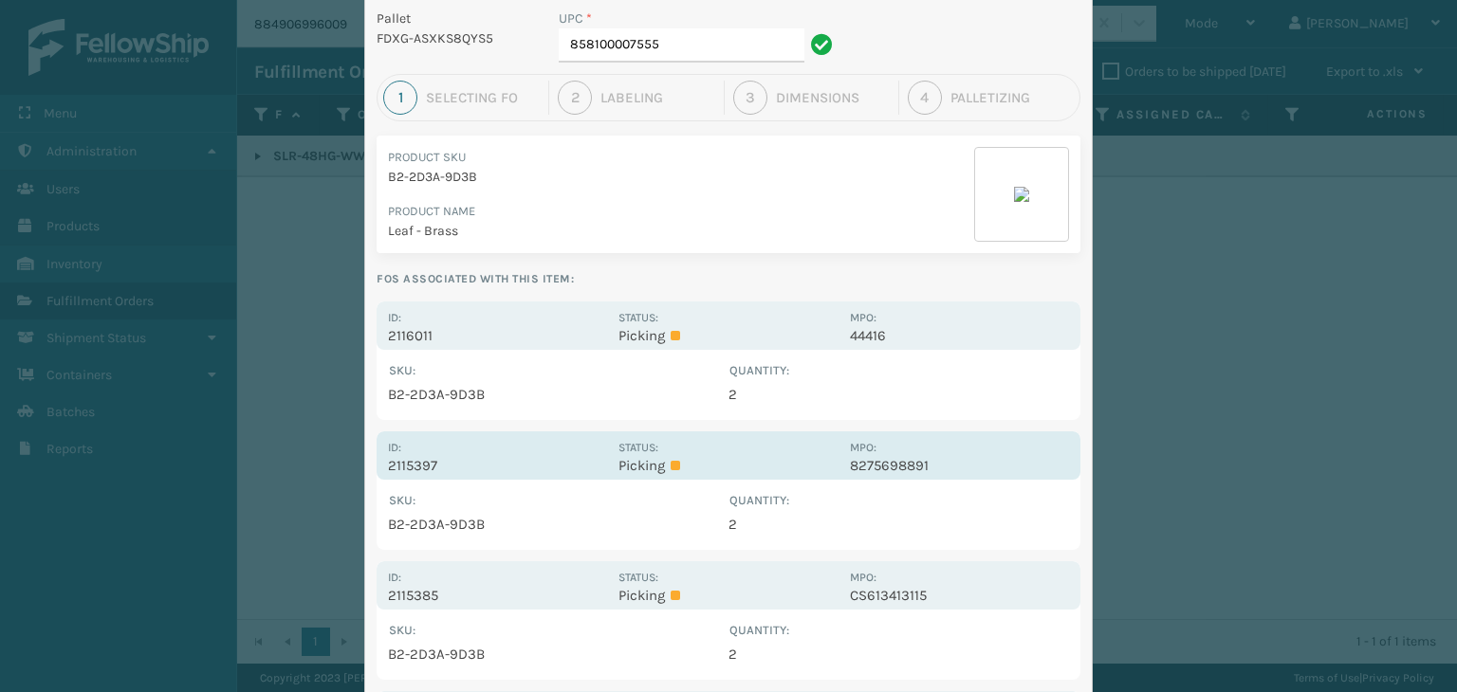
scroll to position [300, 0]
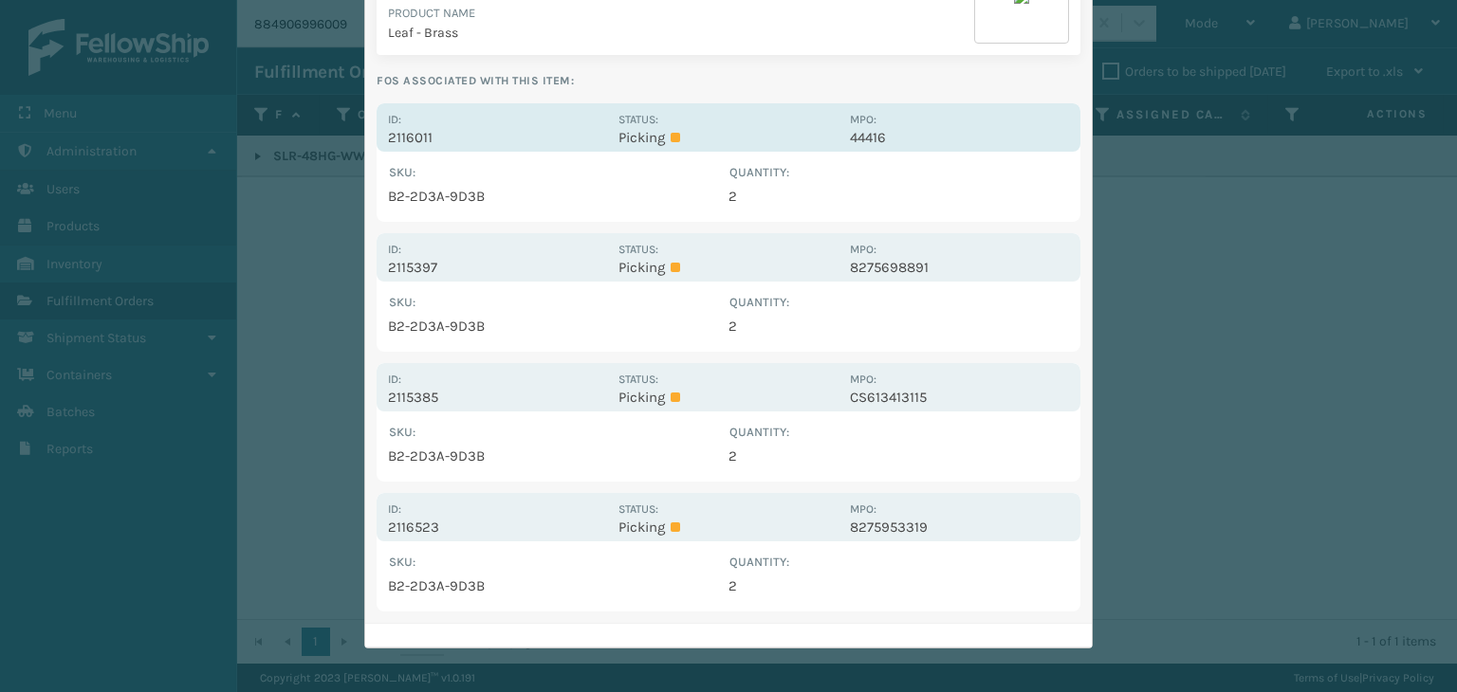
click at [504, 114] on div "Id: 2116011" at bounding box center [497, 127] width 219 height 37
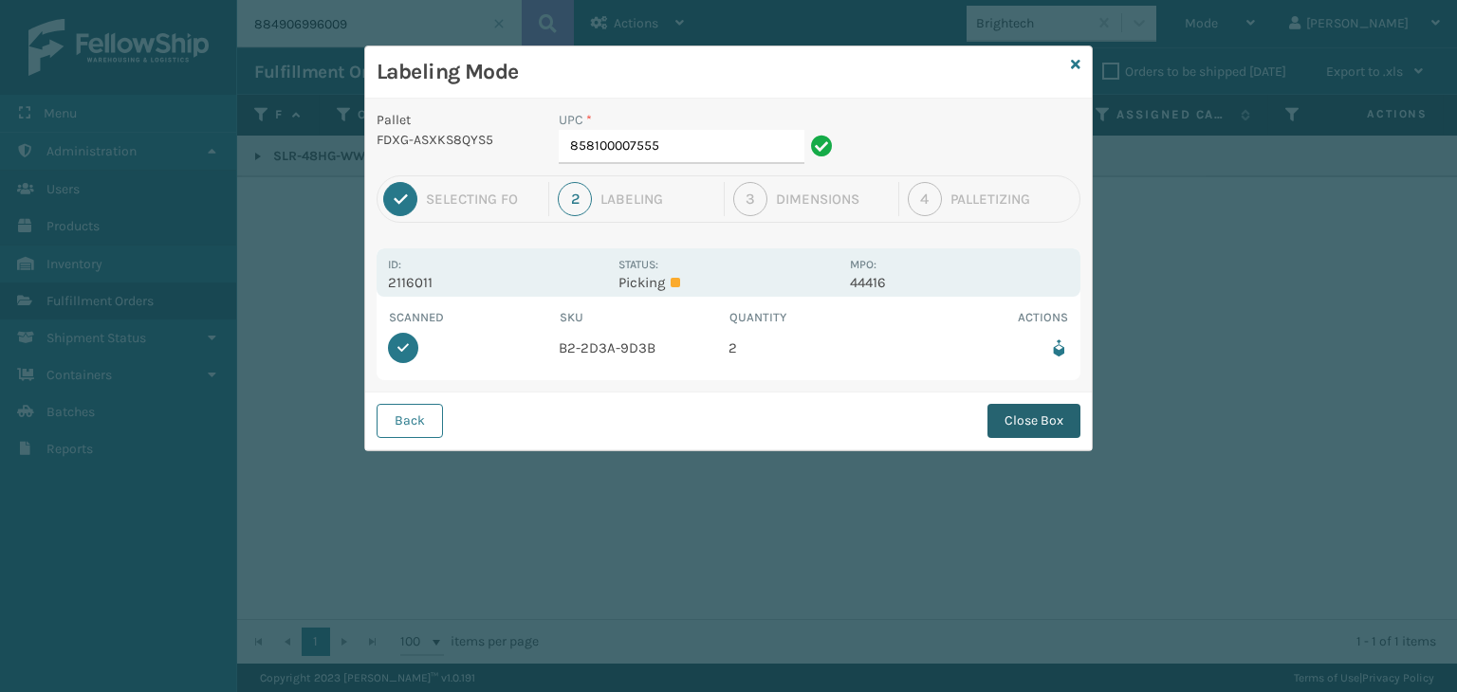
click at [1036, 412] on button "Close Box" at bounding box center [1033, 421] width 93 height 34
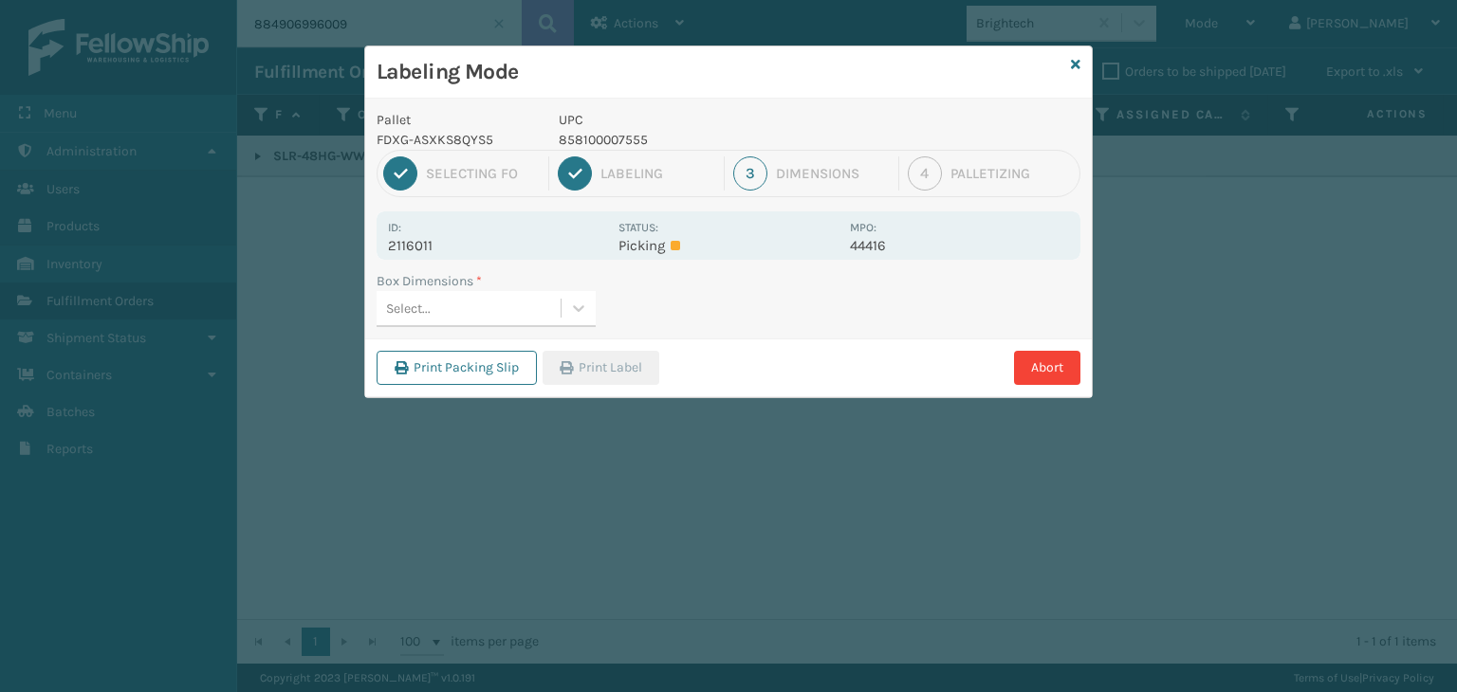
click at [528, 311] on div "Select..." at bounding box center [468, 308] width 184 height 31
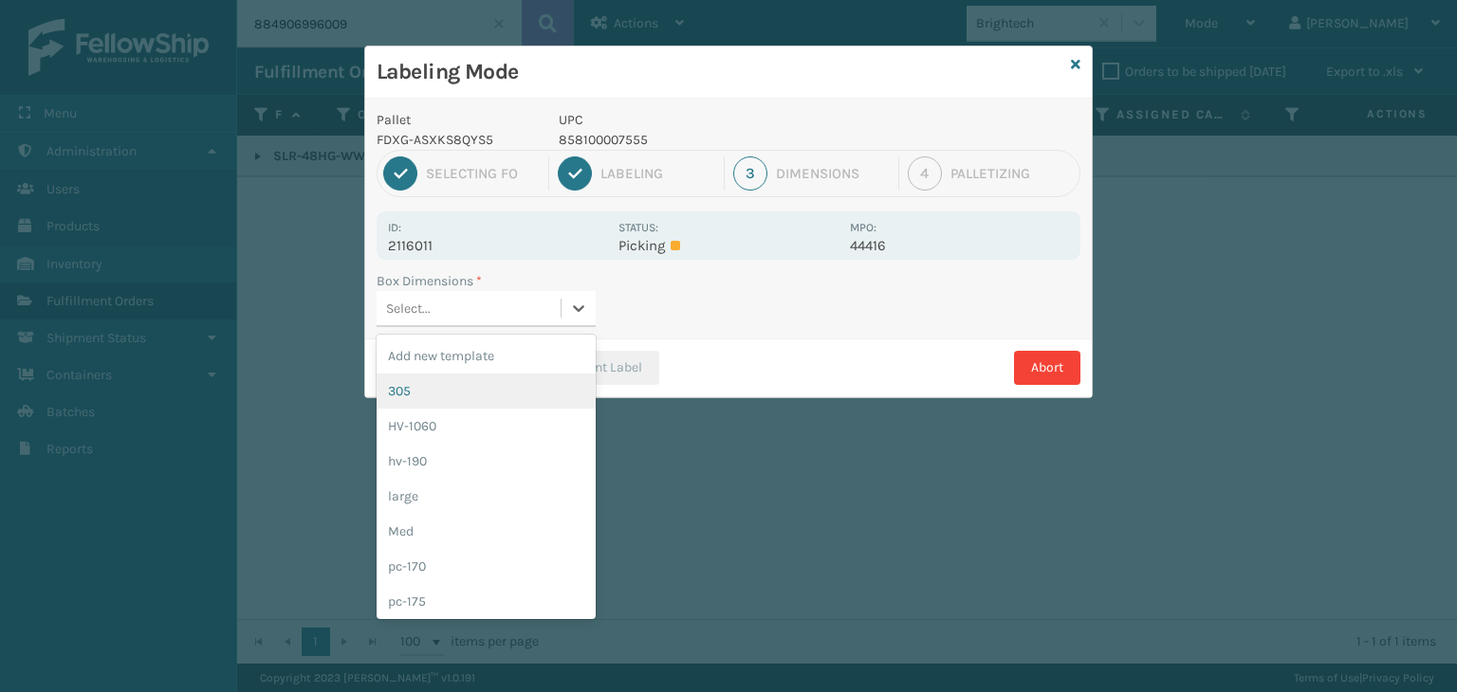
click at [496, 394] on div "305" at bounding box center [485, 391] width 219 height 35
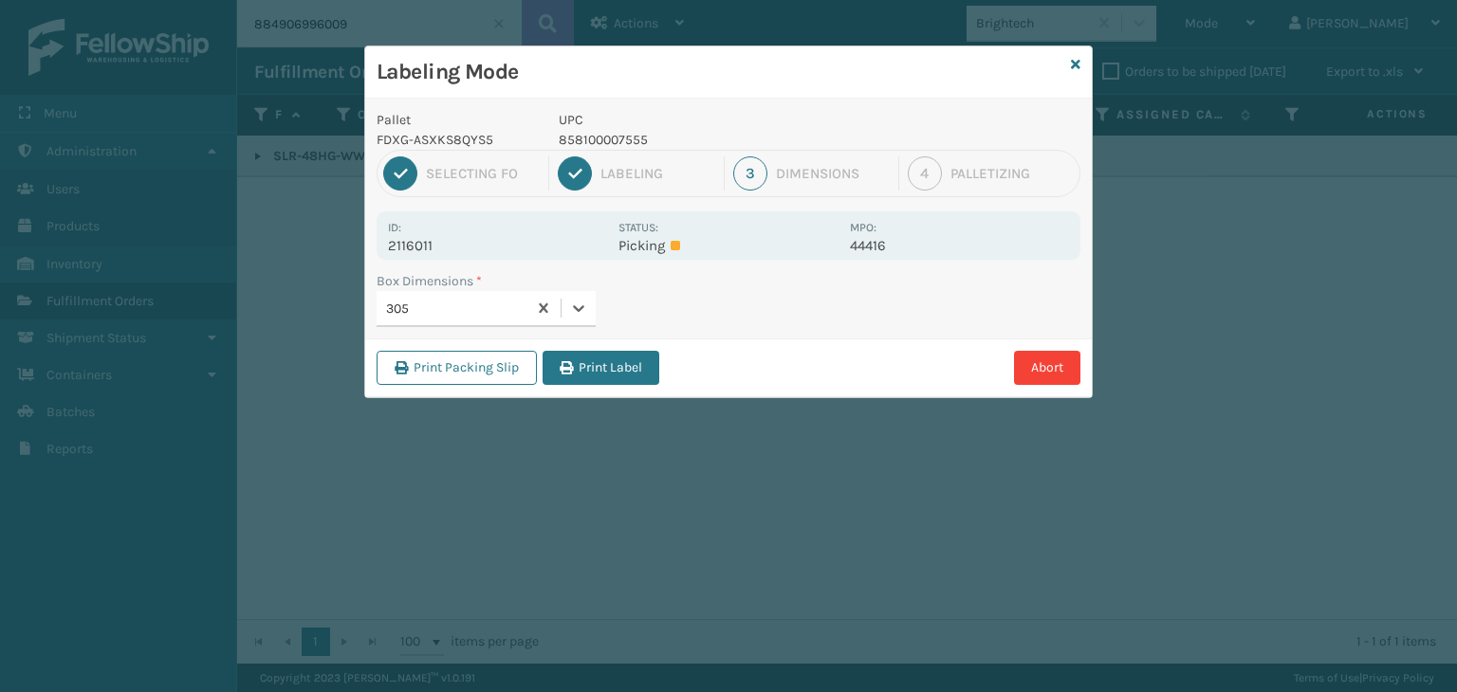
click at [577, 376] on button "Print Label" at bounding box center [600, 368] width 117 height 34
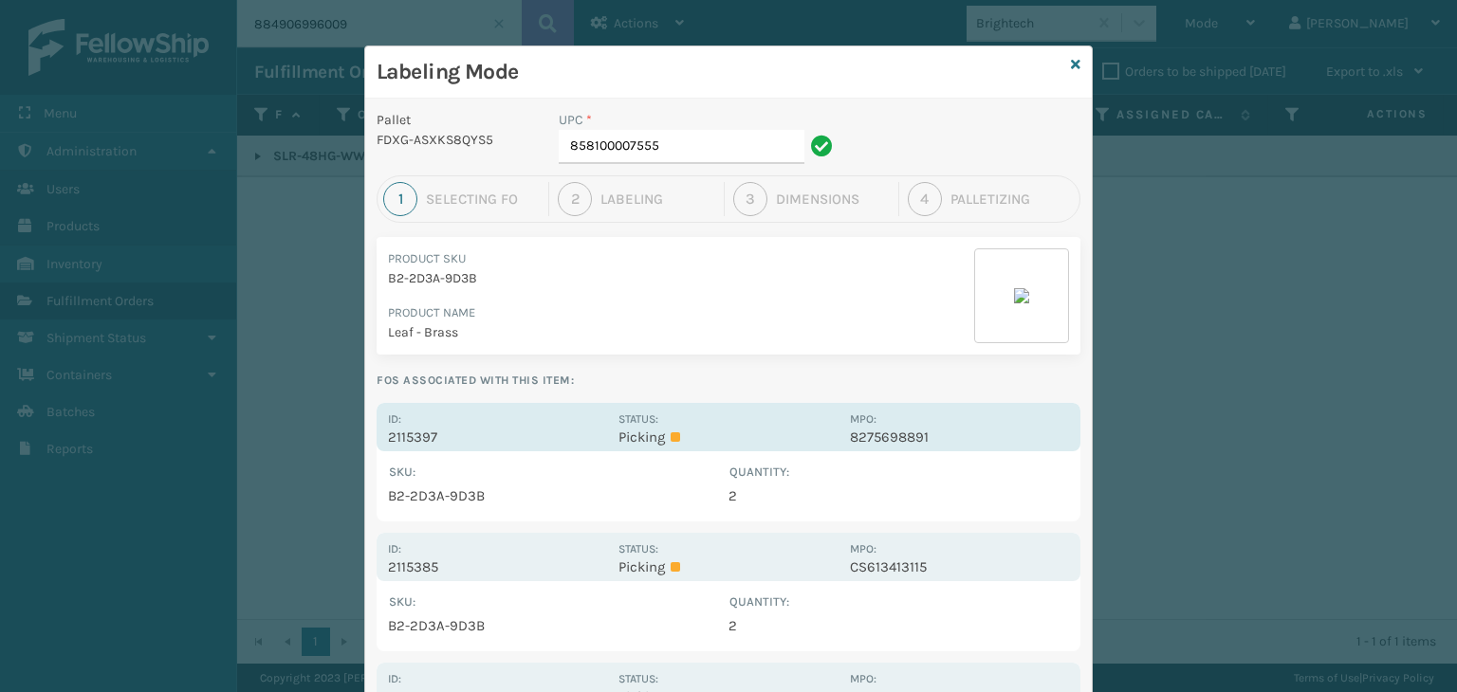
click at [535, 409] on div "Id: 2115397" at bounding box center [497, 427] width 219 height 37
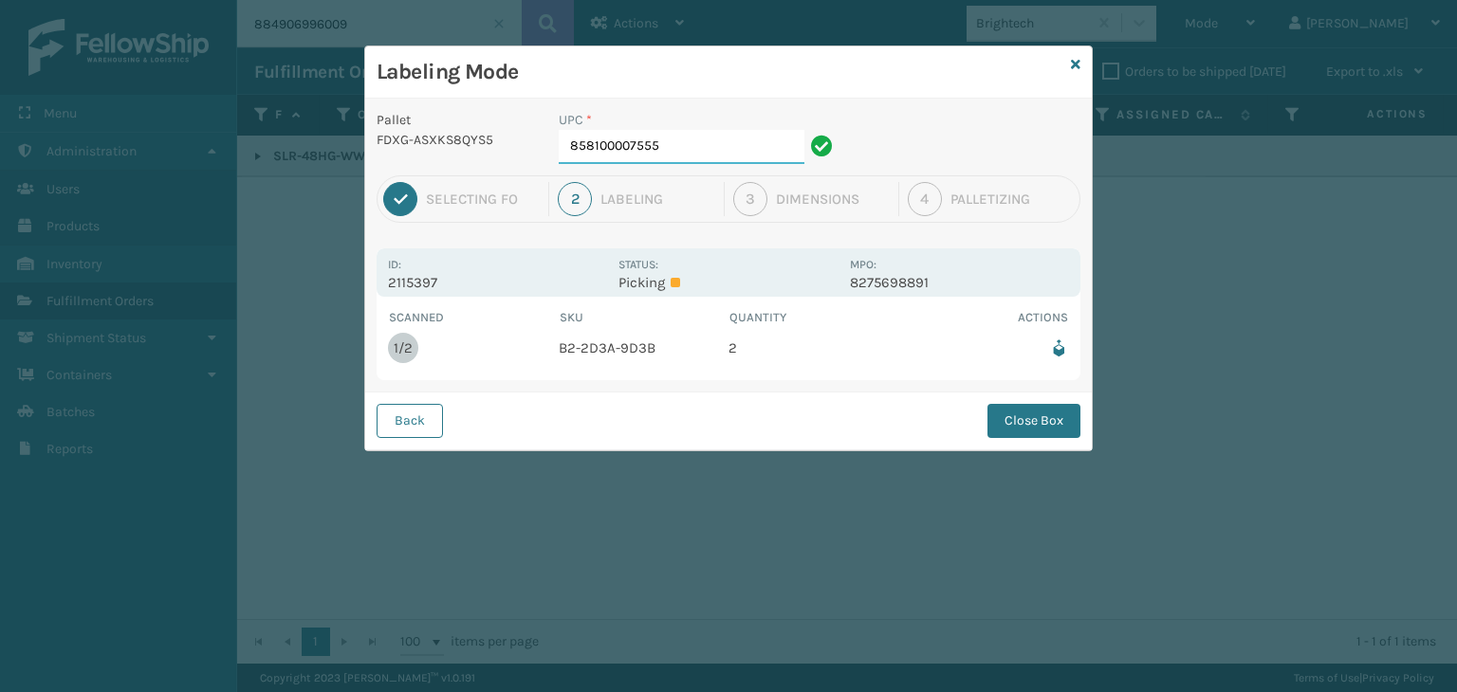
click at [728, 155] on input "858100007555" at bounding box center [682, 147] width 246 height 34
click at [1039, 411] on button "Close Box" at bounding box center [1033, 421] width 93 height 34
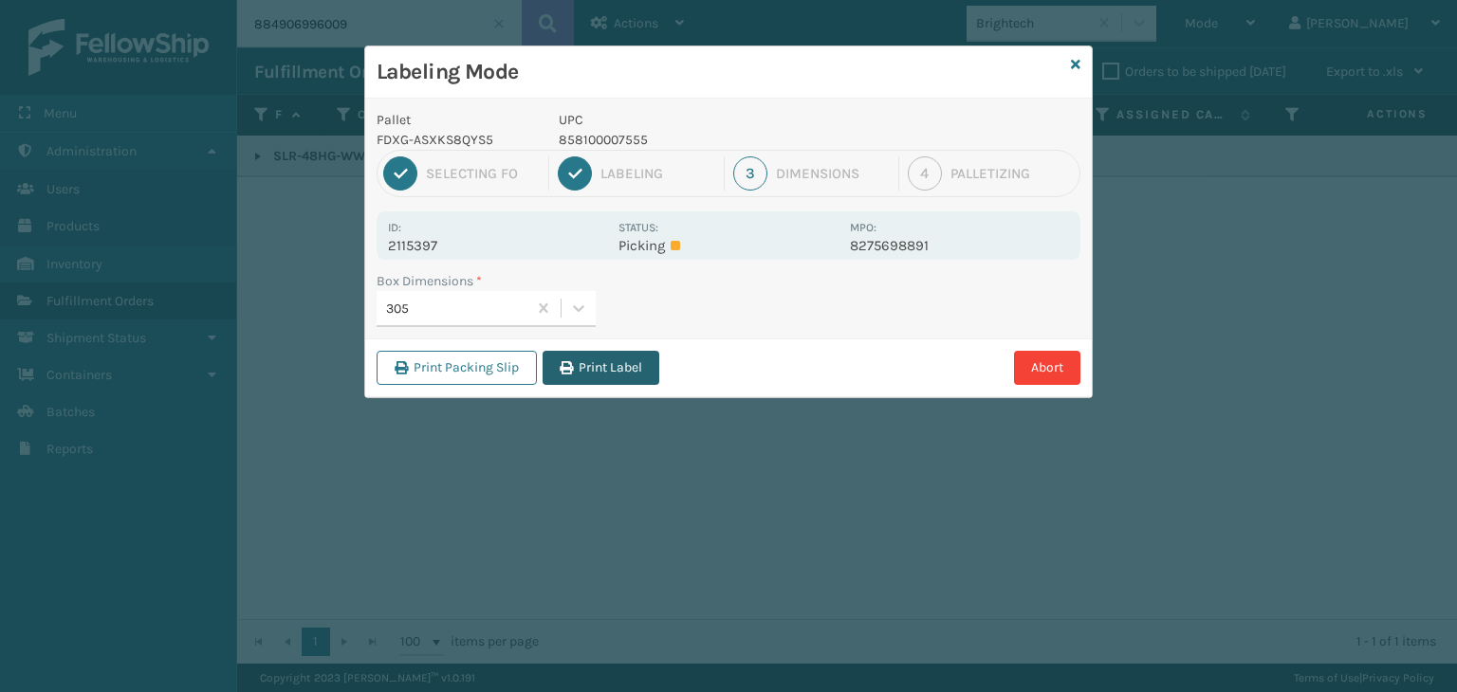
click at [625, 374] on button "Print Label" at bounding box center [600, 368] width 117 height 34
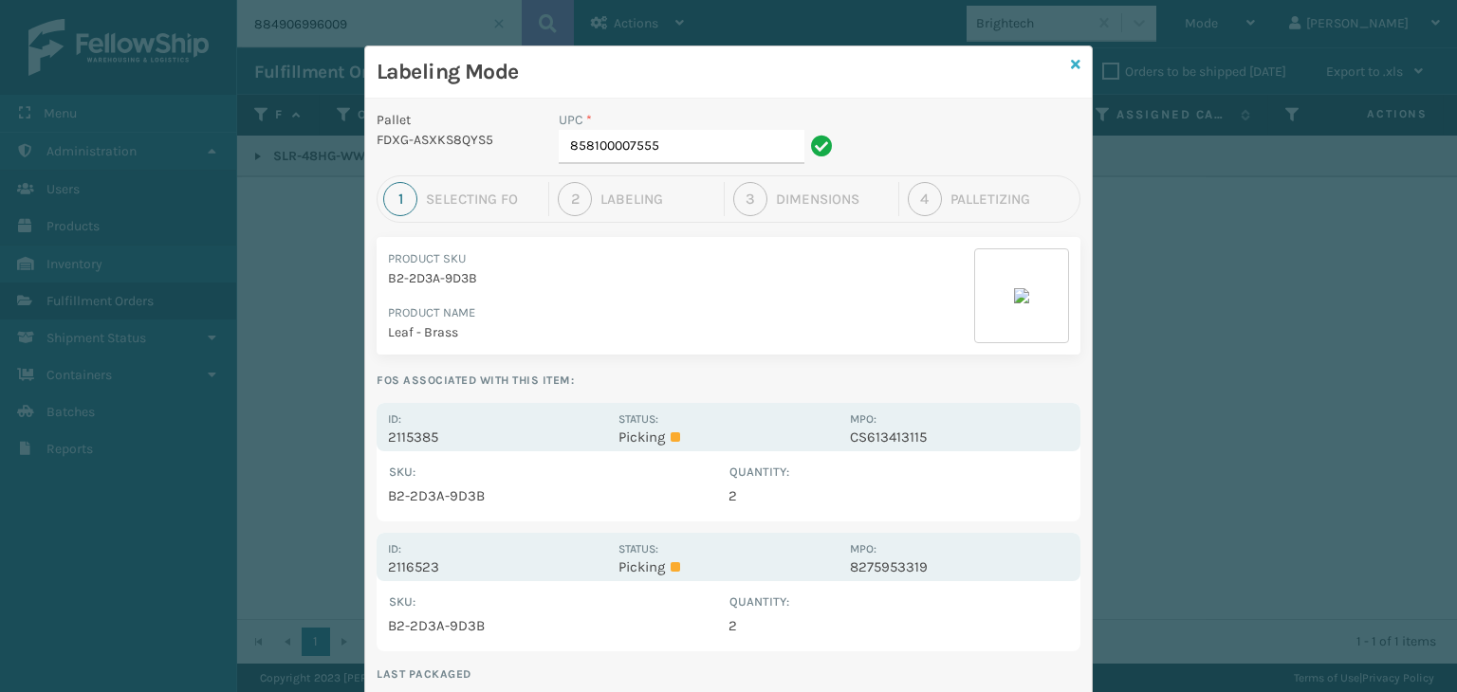
click at [1071, 69] on icon at bounding box center [1075, 64] width 9 height 13
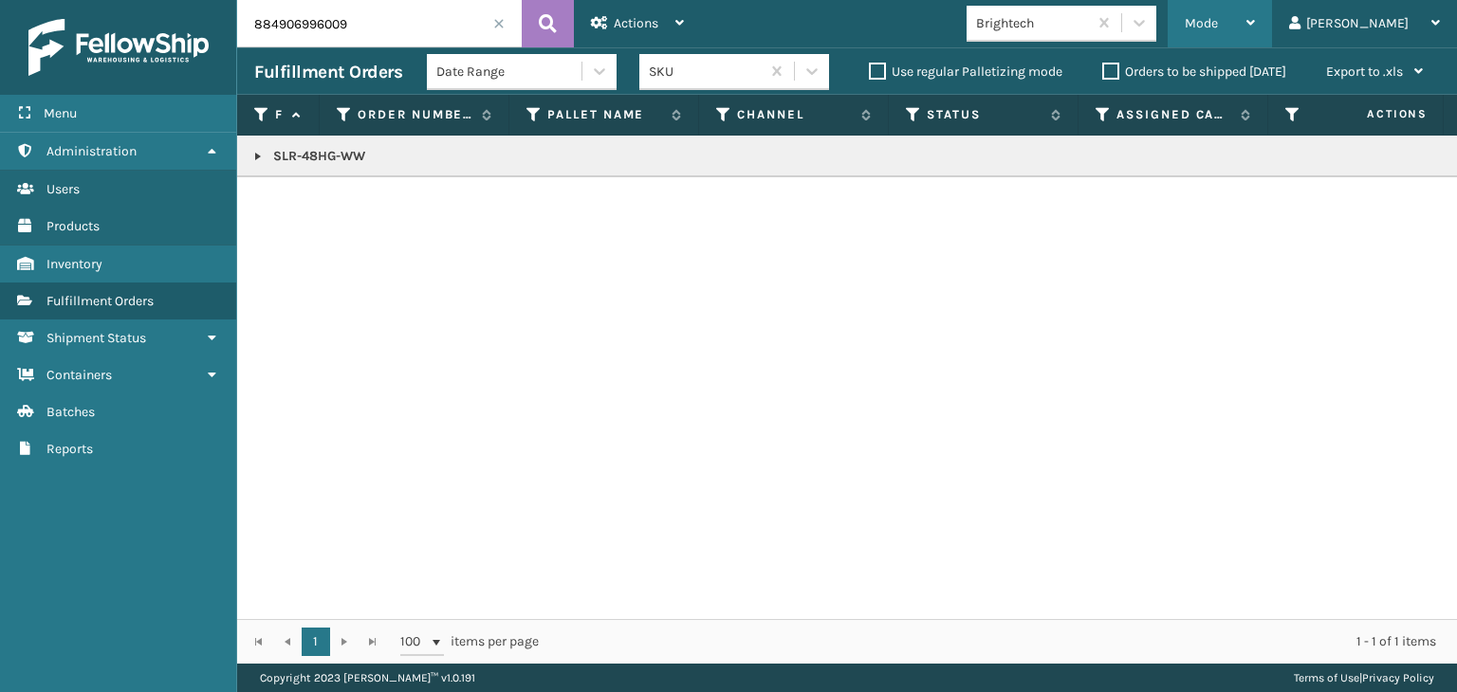
click at [1218, 25] on span "Mode" at bounding box center [1200, 23] width 33 height 16
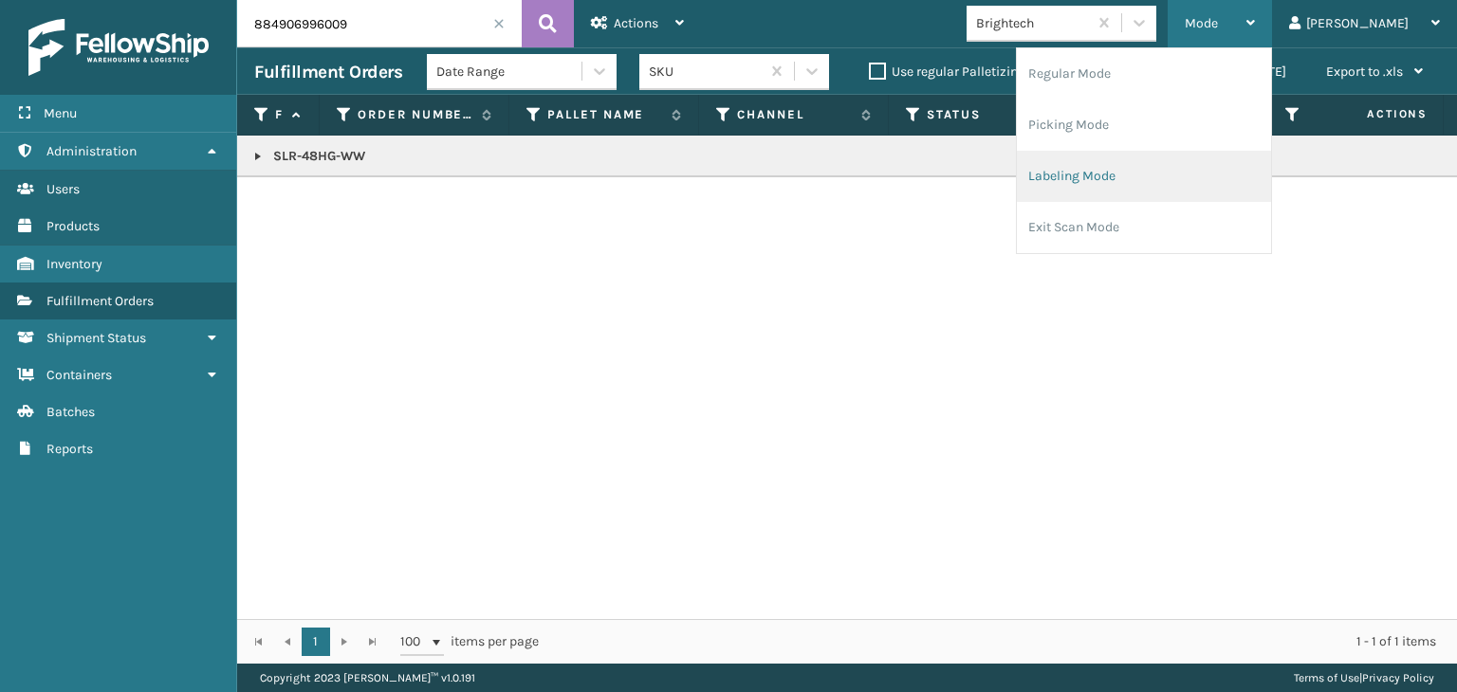
click at [1176, 194] on li "Labeling Mode" at bounding box center [1144, 176] width 254 height 51
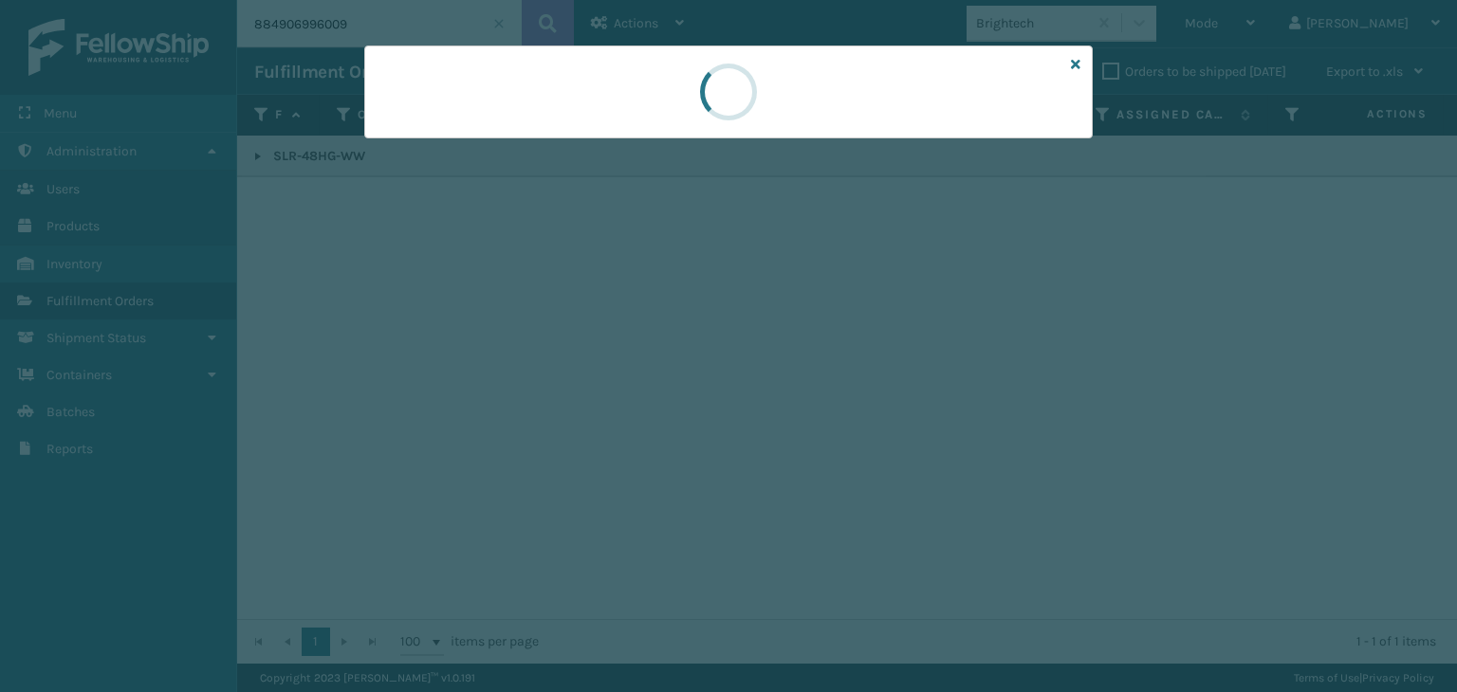
click at [500, 130] on div at bounding box center [728, 92] width 728 height 93
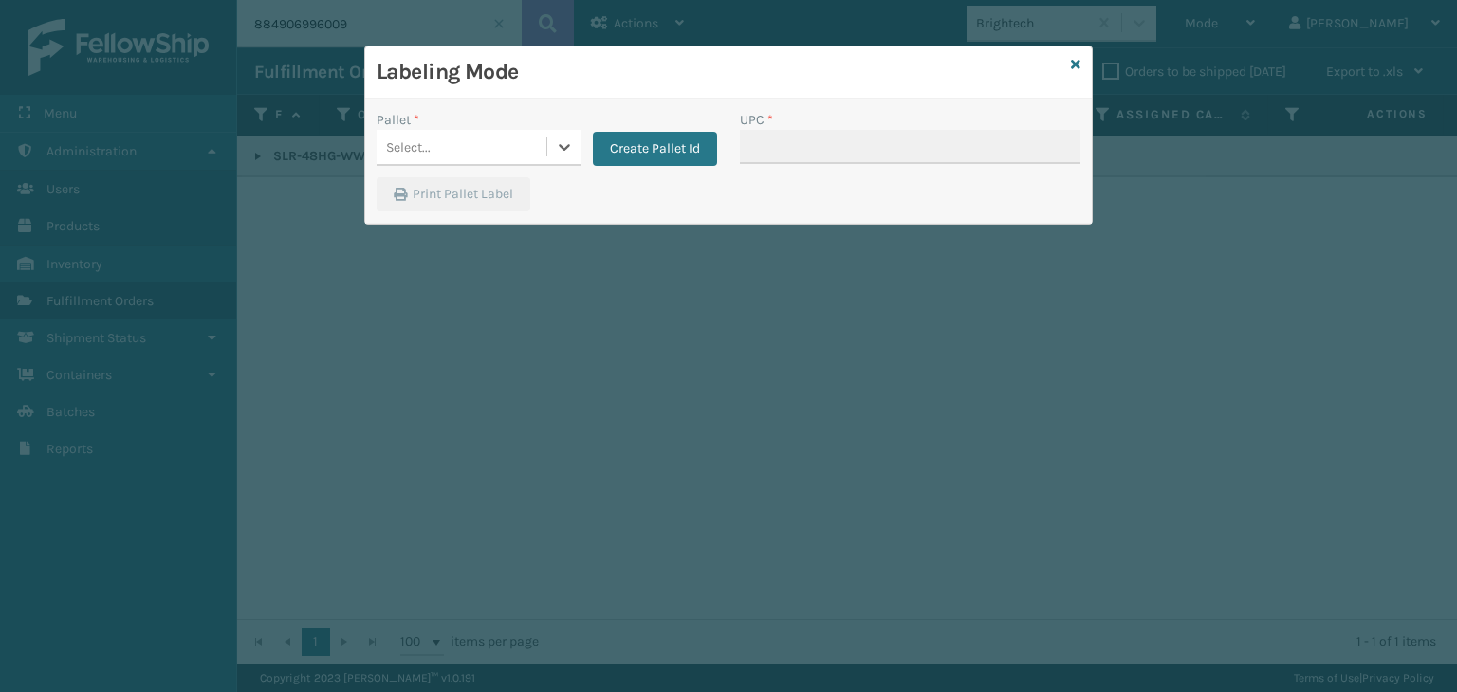
drag, startPoint x: 504, startPoint y: 130, endPoint x: 514, endPoint y: 141, distance: 14.8
click at [504, 132] on div "Select..." at bounding box center [461, 147] width 170 height 31
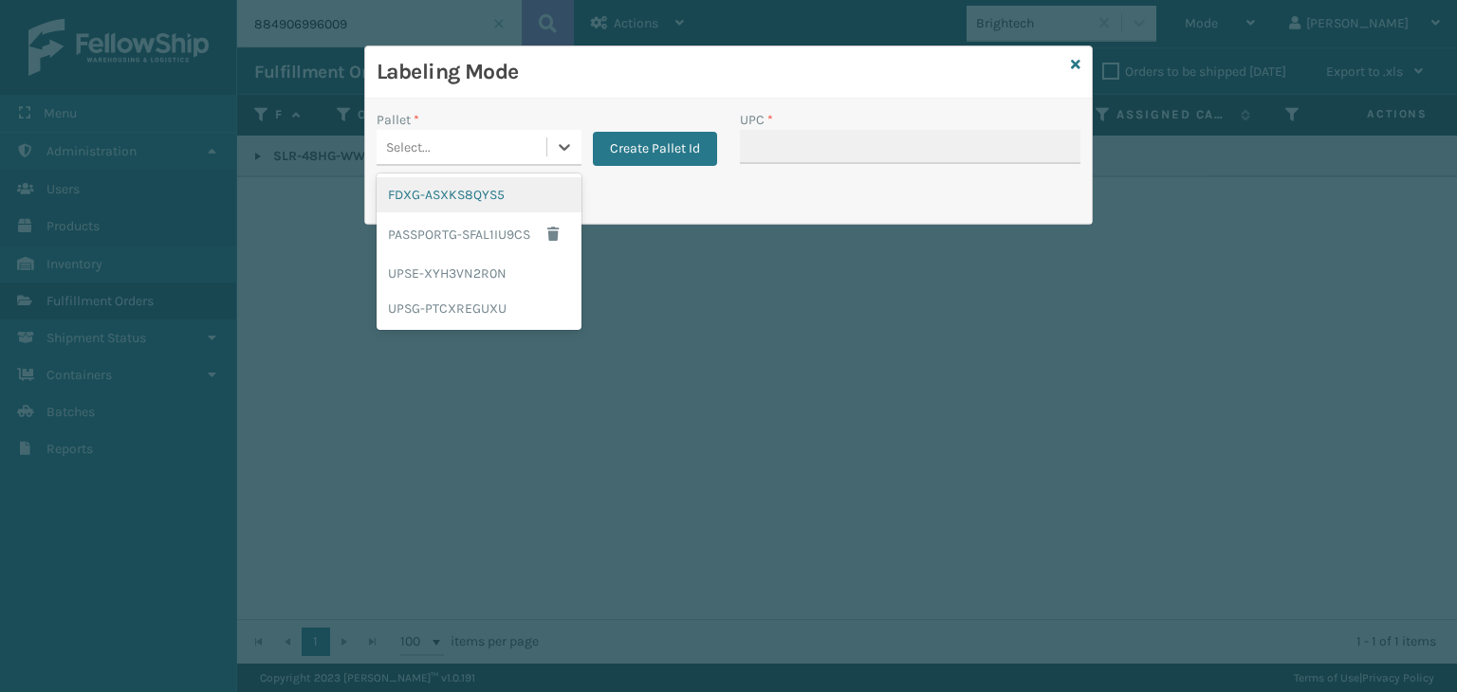
click at [504, 207] on div "FDXG-ASXKS8QYS5" at bounding box center [478, 194] width 205 height 35
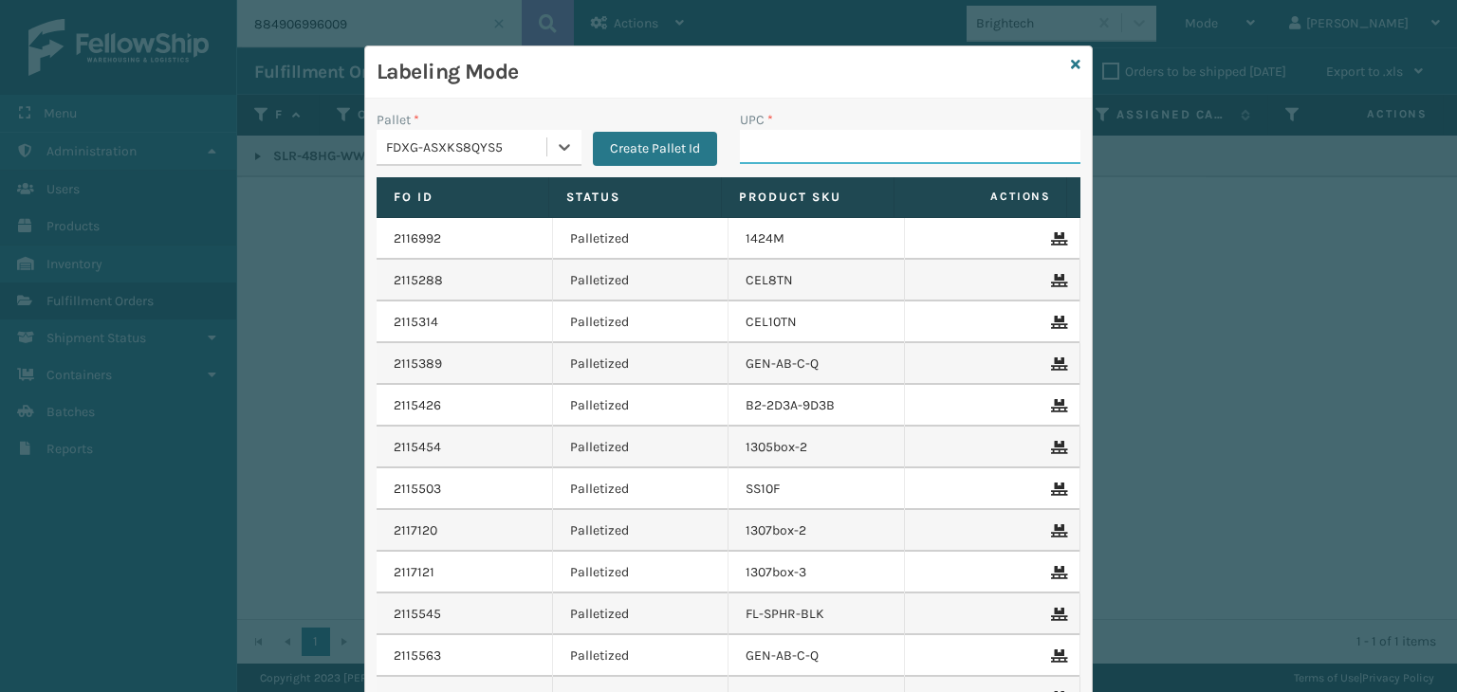
click at [857, 133] on input "UPC *" at bounding box center [910, 147] width 340 height 34
click at [852, 137] on input "858100007906" at bounding box center [893, 147] width 306 height 34
type input "858100007906"
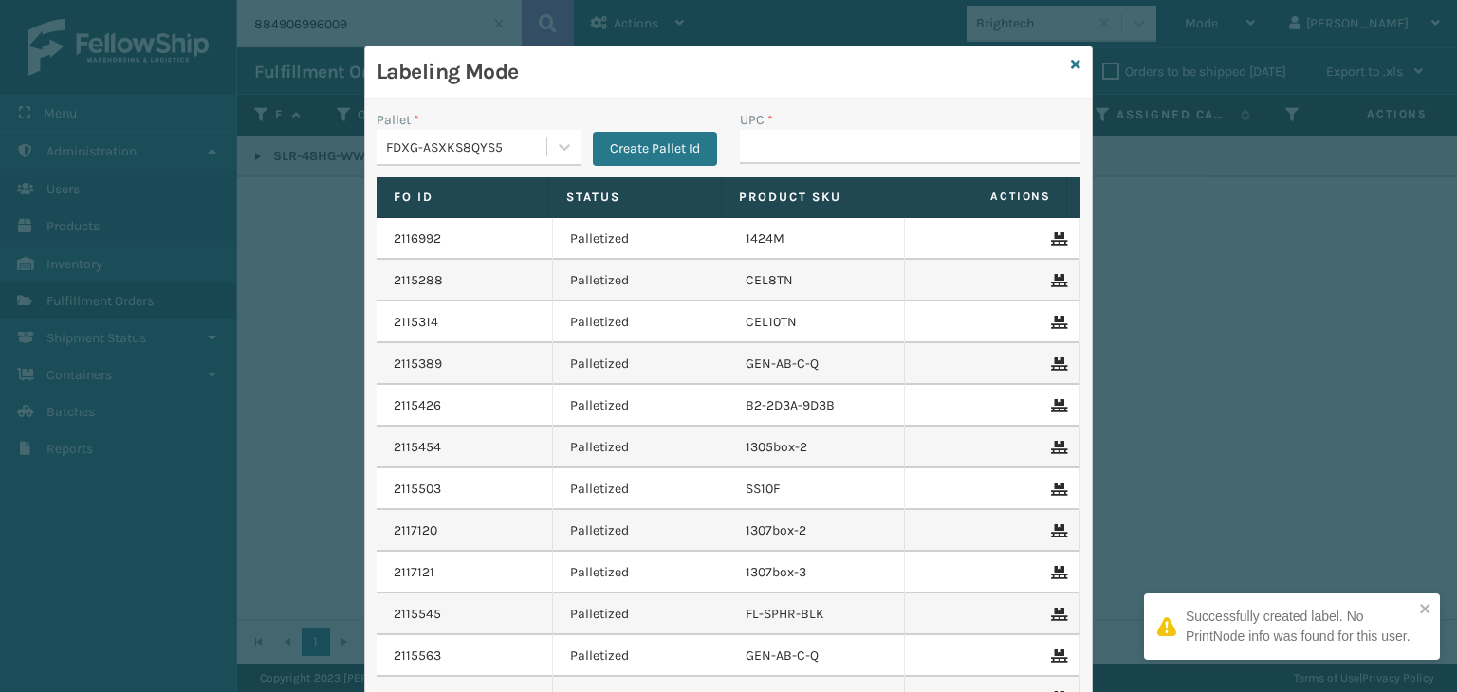
type input "858100007906"
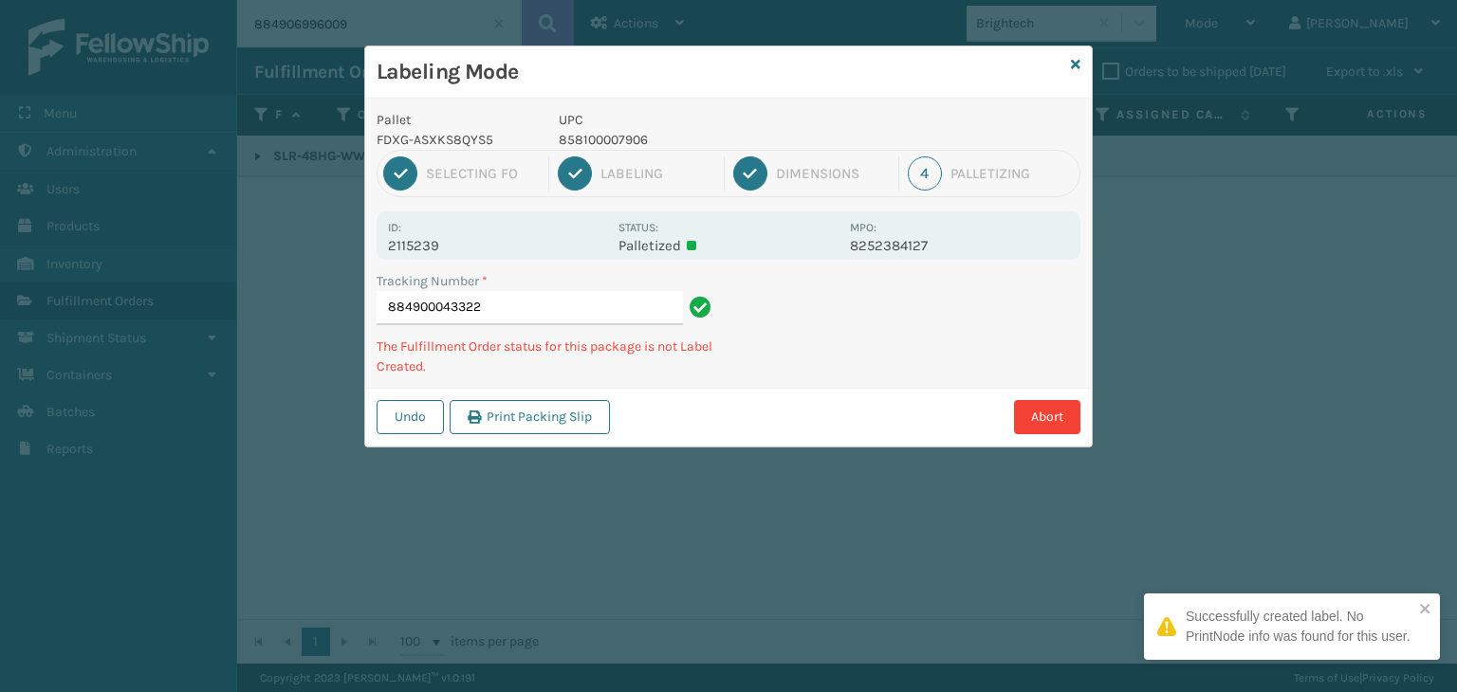
type input "884900043322858100007906"
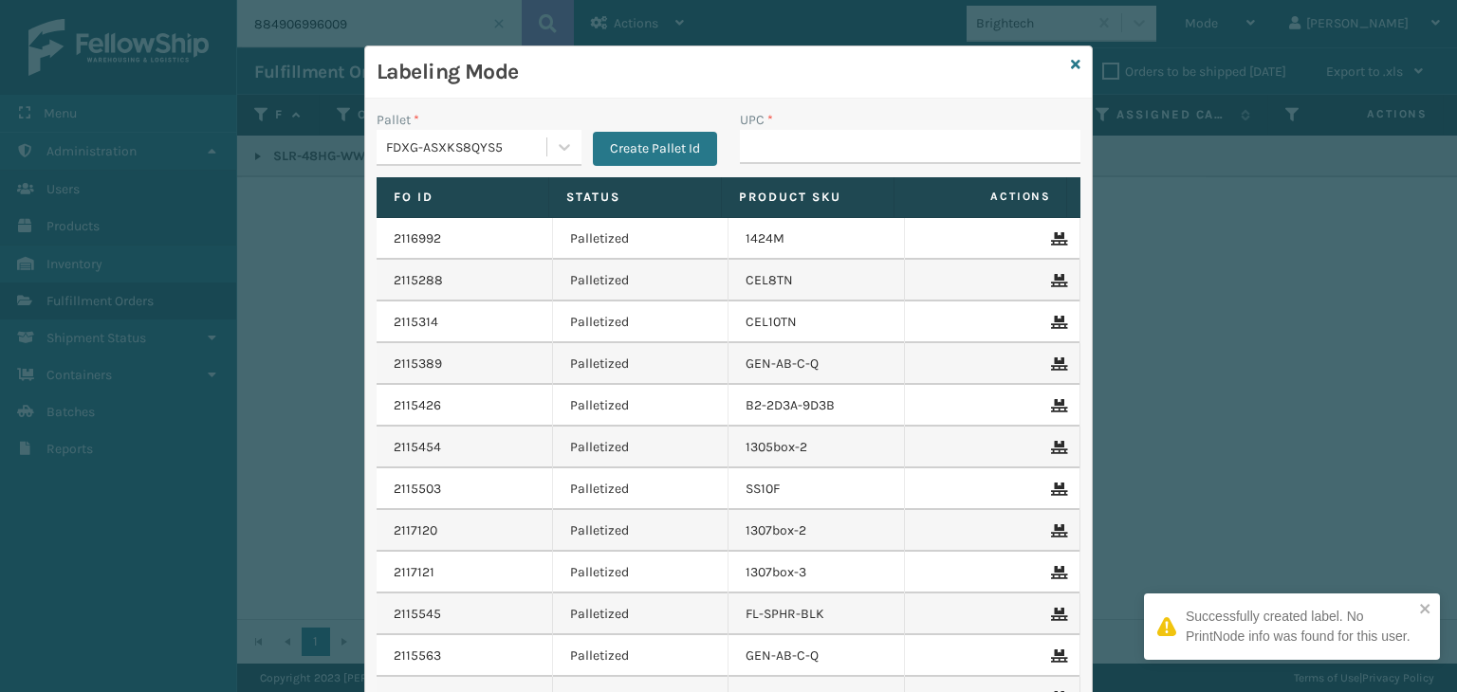
type input "858100007906"
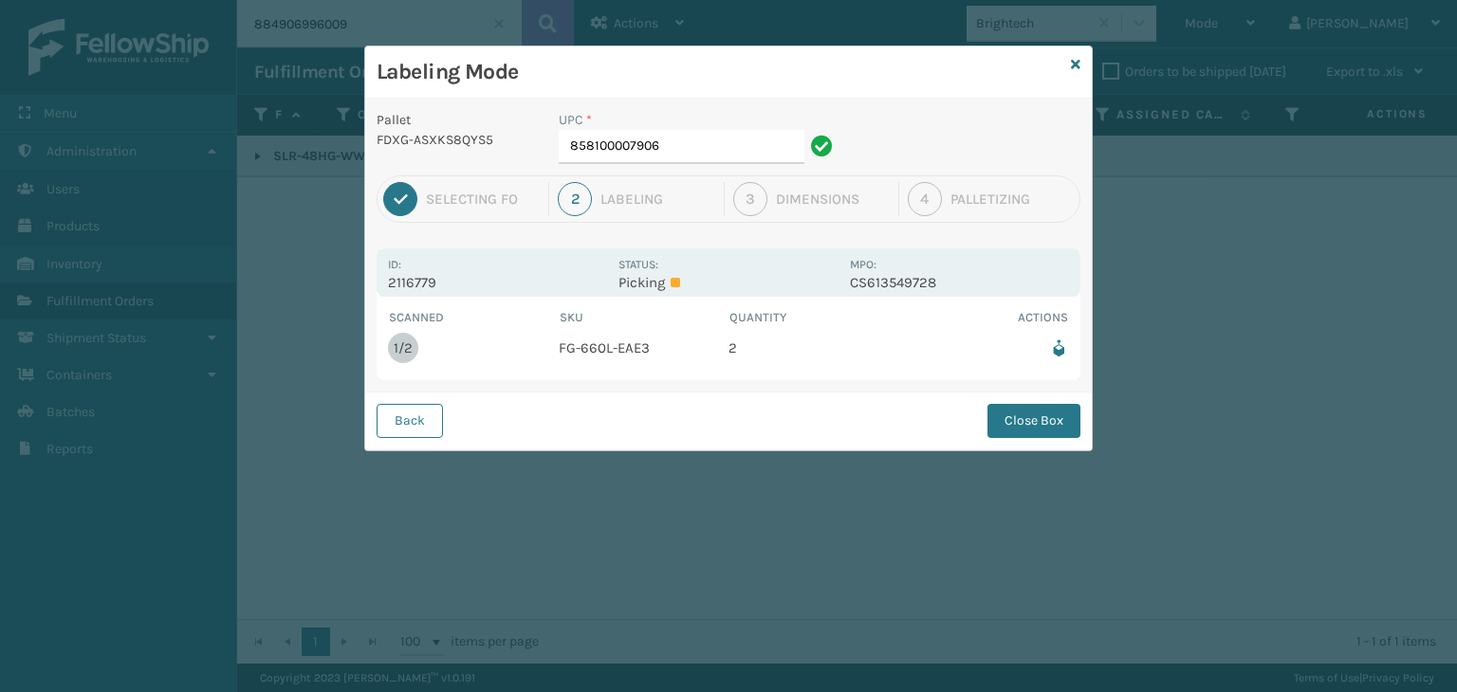
drag, startPoint x: 649, startPoint y: 293, endPoint x: 657, endPoint y: 280, distance: 15.8
click at [649, 291] on div "Id: 2116779 Status: Picking MPO: CS613549728" at bounding box center [728, 272] width 704 height 48
click at [657, 274] on p "Picking" at bounding box center [727, 282] width 219 height 17
click at [694, 155] on input "858100007906" at bounding box center [682, 147] width 246 height 34
type input "858100007906"
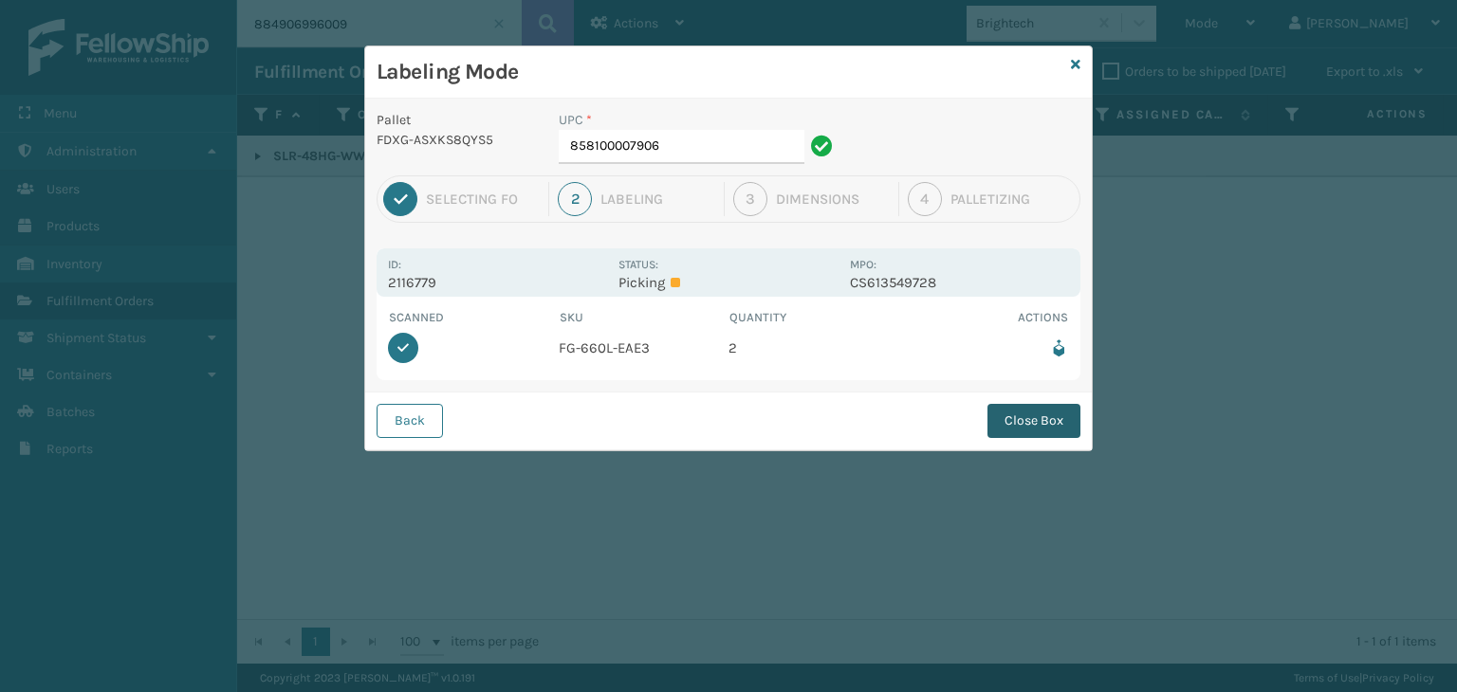
click at [1025, 416] on button "Close Box" at bounding box center [1033, 421] width 93 height 34
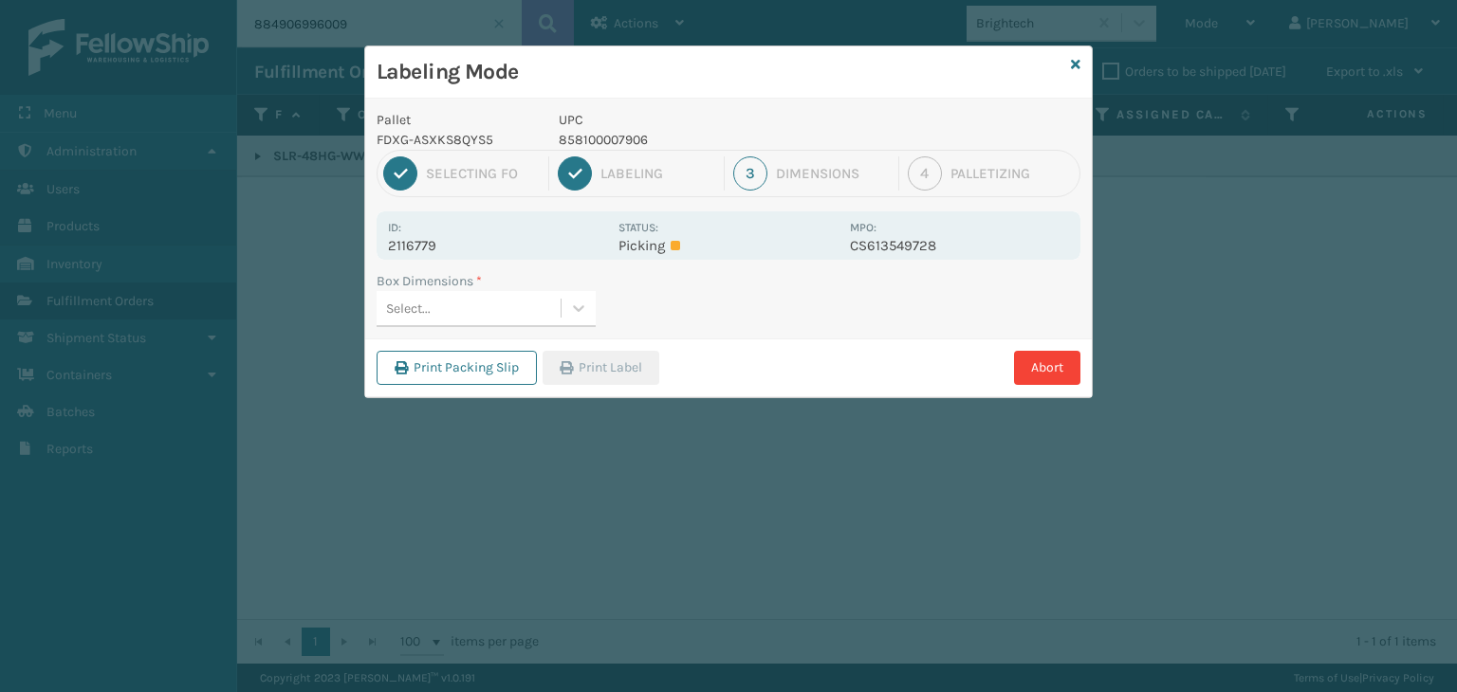
click at [540, 328] on div "Box Dimensions * Select..." at bounding box center [728, 304] width 726 height 67
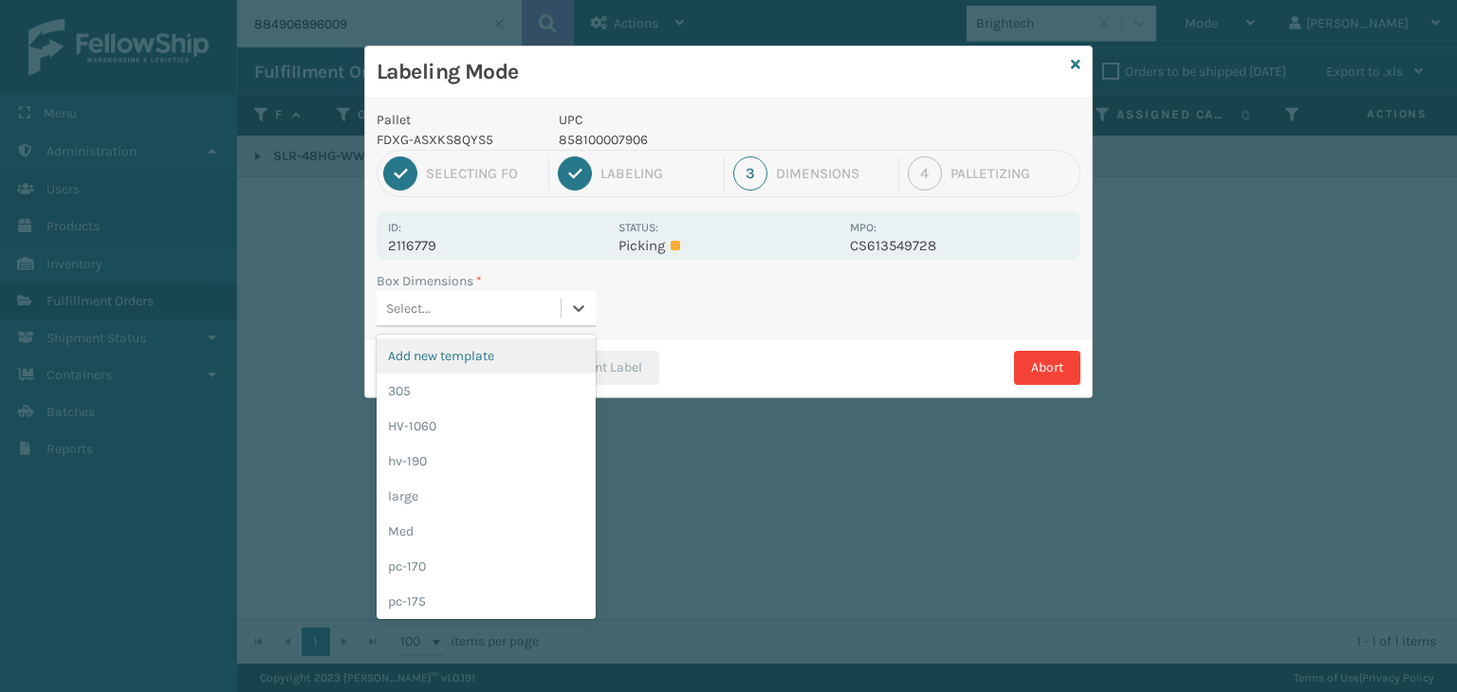
click at [528, 317] on div "Select..." at bounding box center [468, 308] width 184 height 31
click at [553, 391] on div "305" at bounding box center [485, 391] width 219 height 35
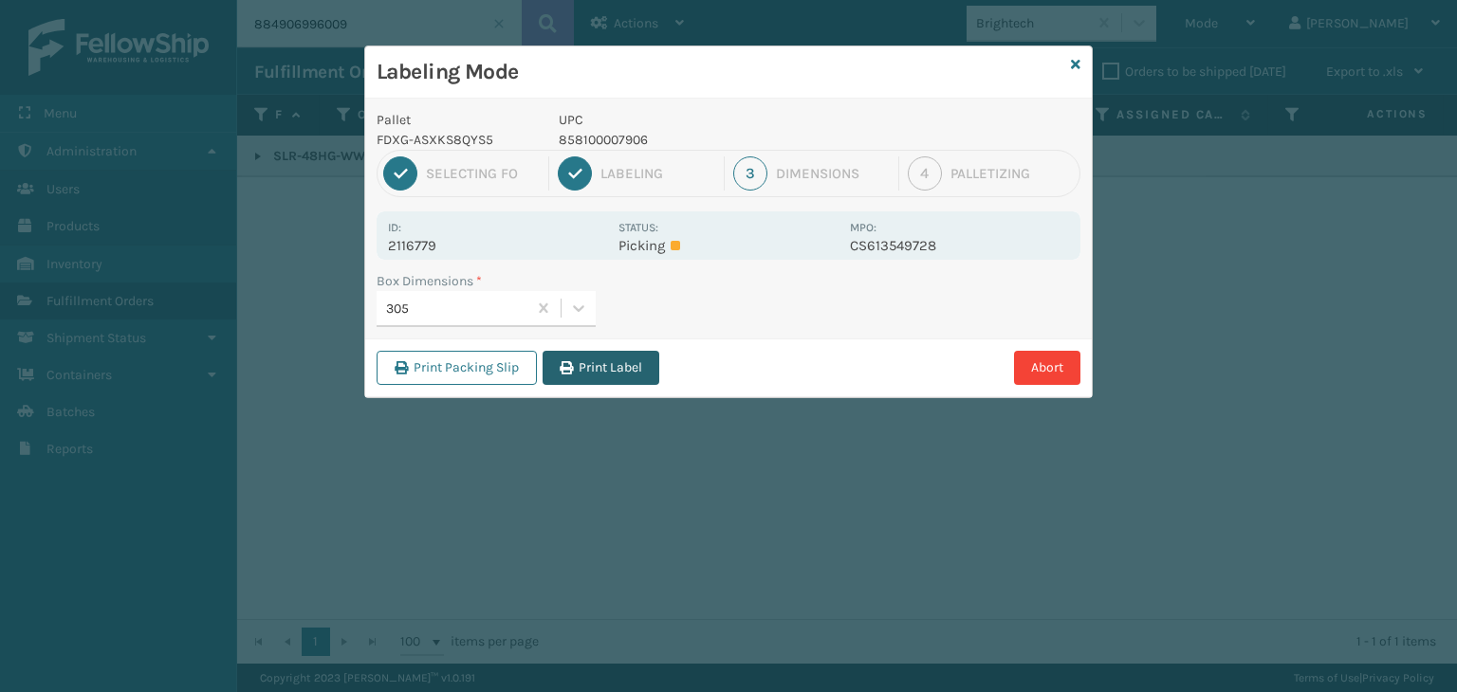
click at [599, 367] on button "Print Label" at bounding box center [600, 368] width 117 height 34
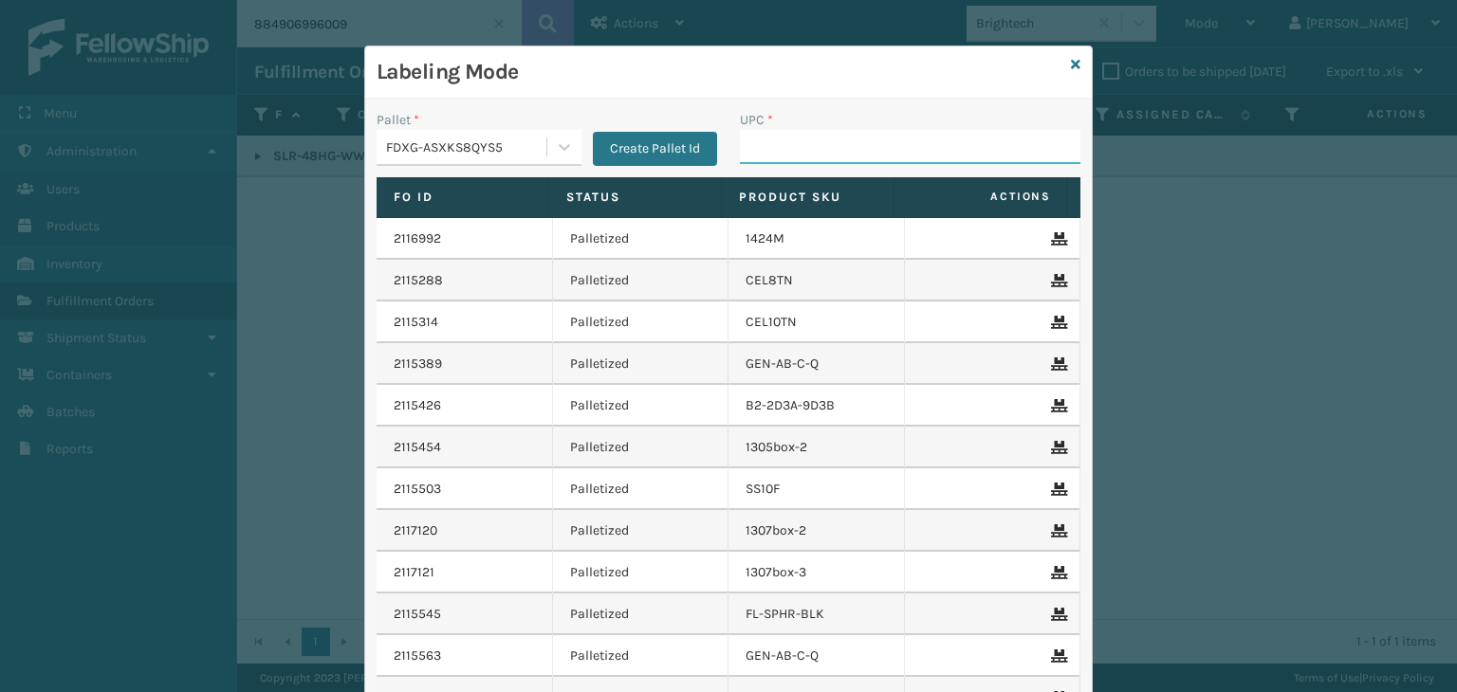
click at [825, 156] on input "UPC *" at bounding box center [910, 147] width 340 height 34
click at [811, 155] on input "UPC *" at bounding box center [910, 147] width 340 height 34
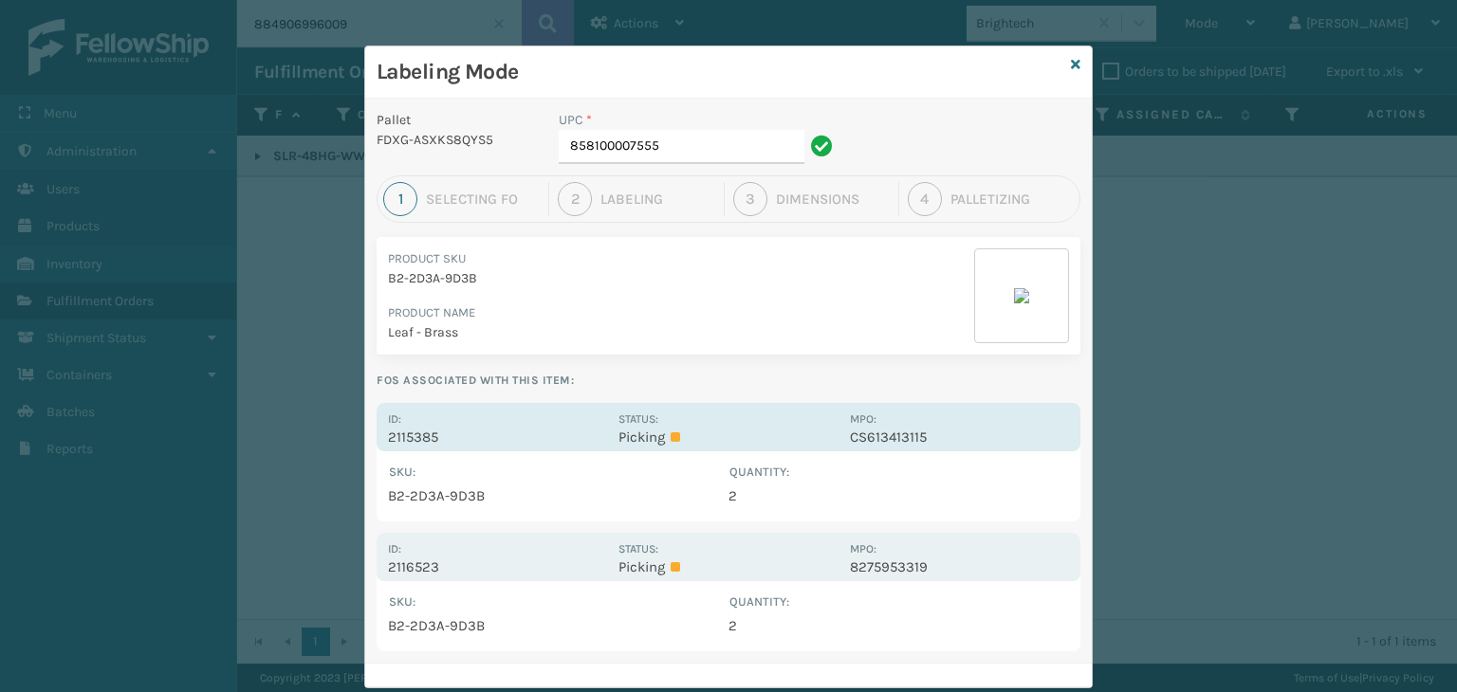
click at [520, 403] on div "Id: 2115385 Status: Picking MPO: CS613413115" at bounding box center [728, 427] width 704 height 48
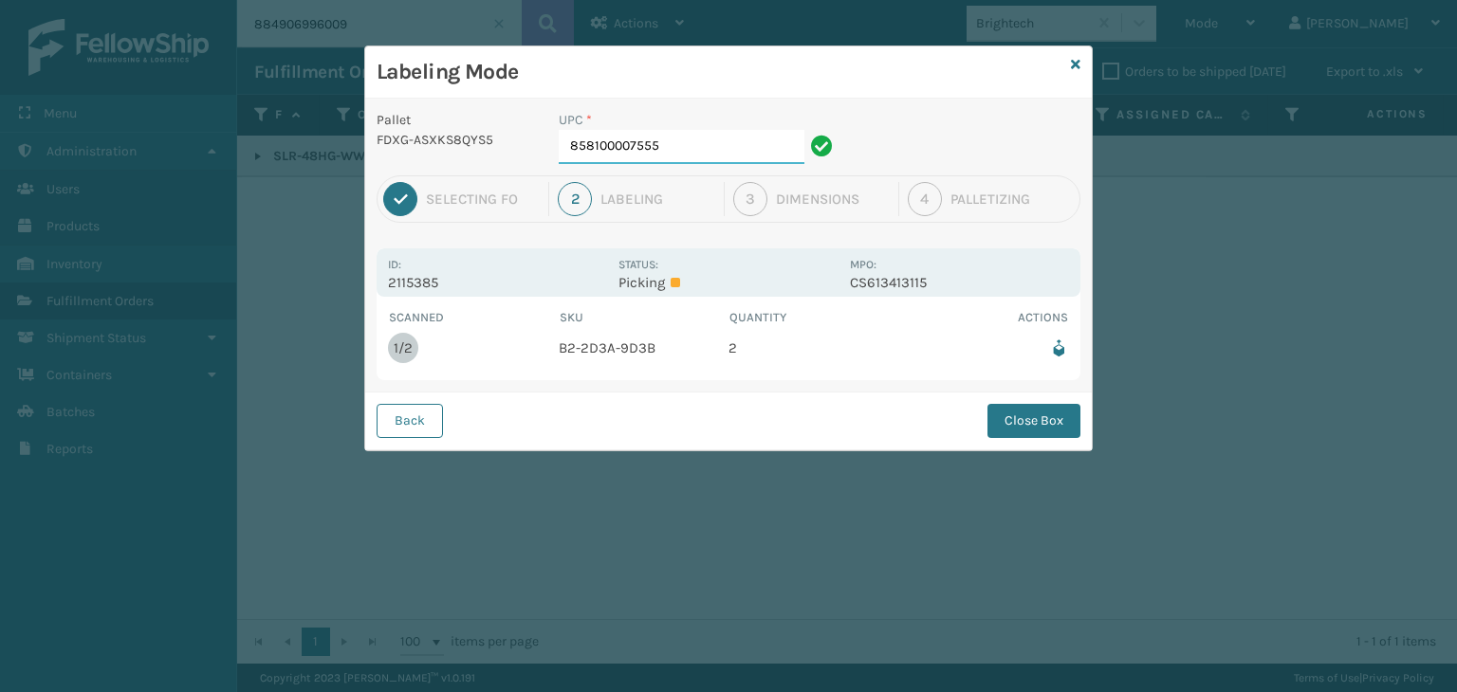
click at [735, 143] on input "858100007555" at bounding box center [682, 147] width 246 height 34
click at [1040, 407] on div "Back Close Box" at bounding box center [728, 421] width 726 height 58
click at [1039, 414] on button "Close Box" at bounding box center [1033, 421] width 93 height 34
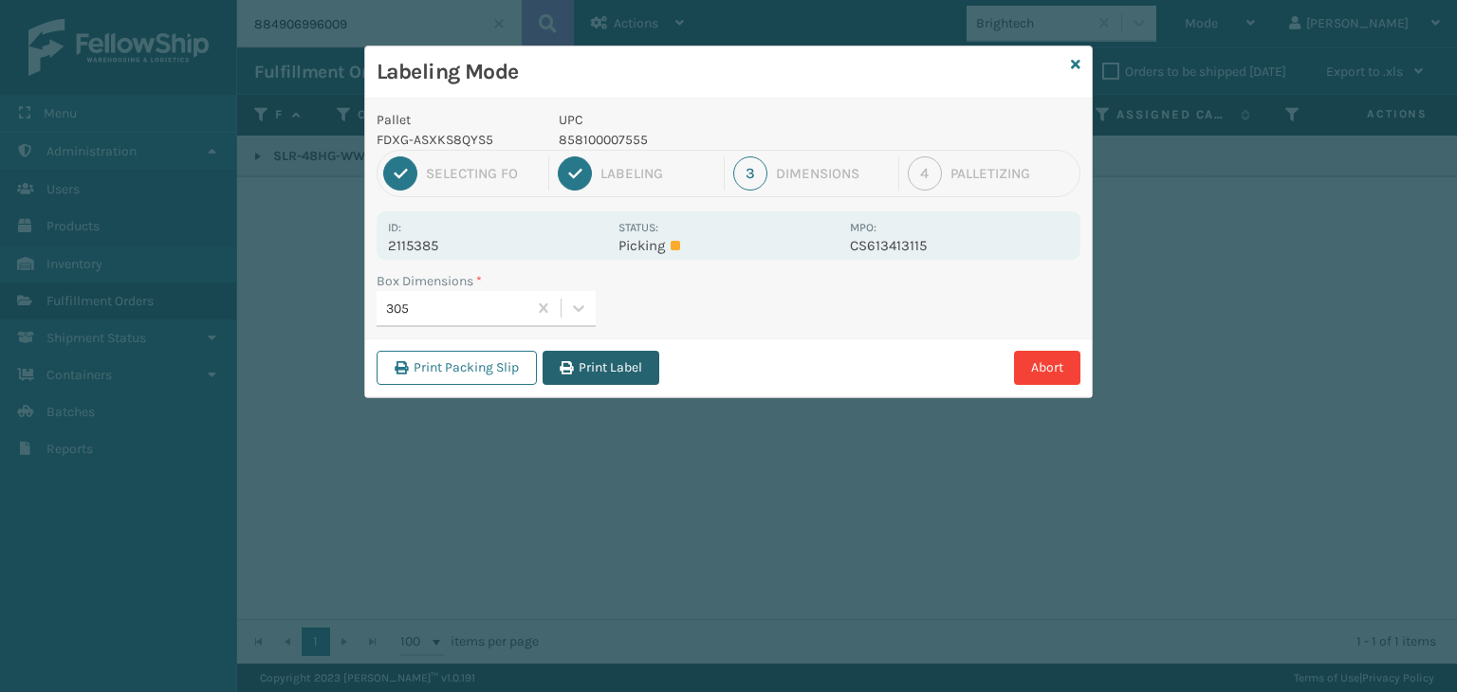
click at [584, 362] on button "Print Label" at bounding box center [600, 368] width 117 height 34
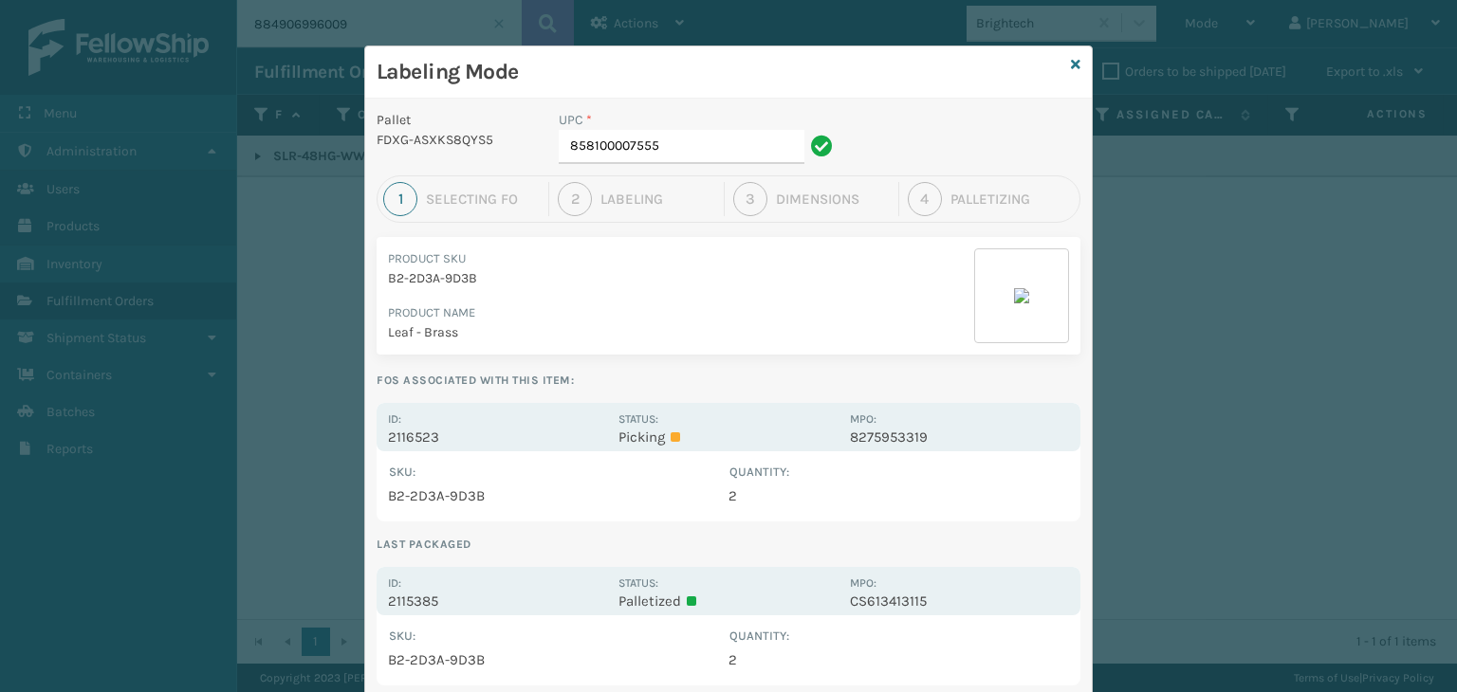
click at [479, 422] on div "Id: 2116523" at bounding box center [497, 427] width 219 height 37
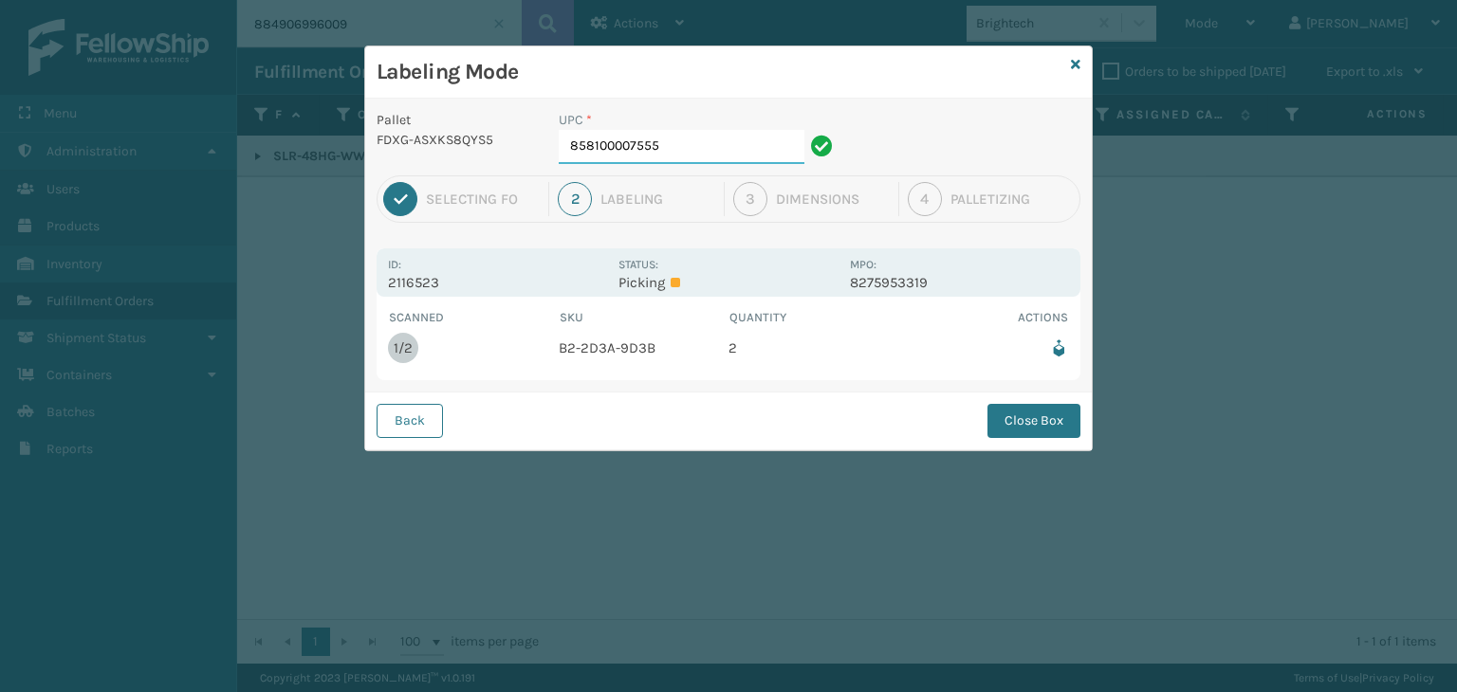
click at [717, 162] on input "858100007555" at bounding box center [682, 147] width 246 height 34
click at [1073, 411] on button "Close Box" at bounding box center [1033, 421] width 93 height 34
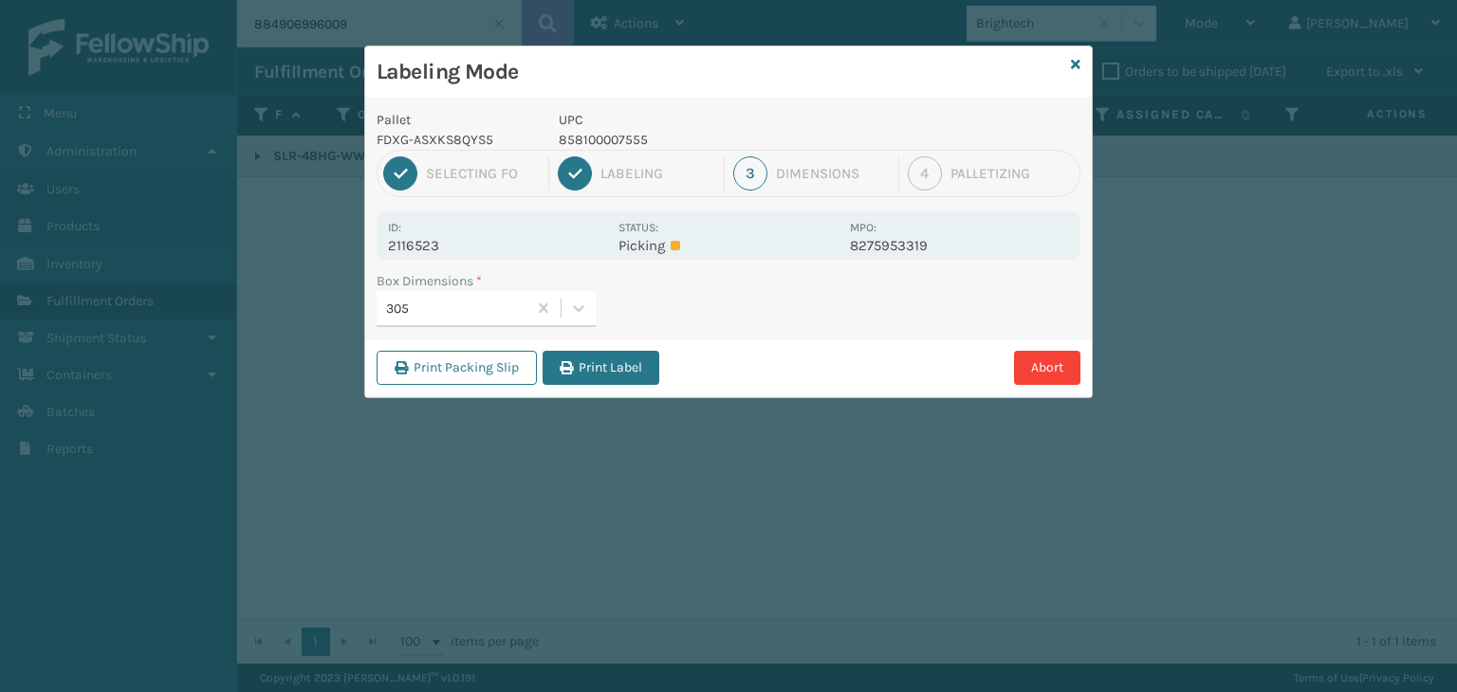
click at [617, 376] on button "Print Label" at bounding box center [600, 368] width 117 height 34
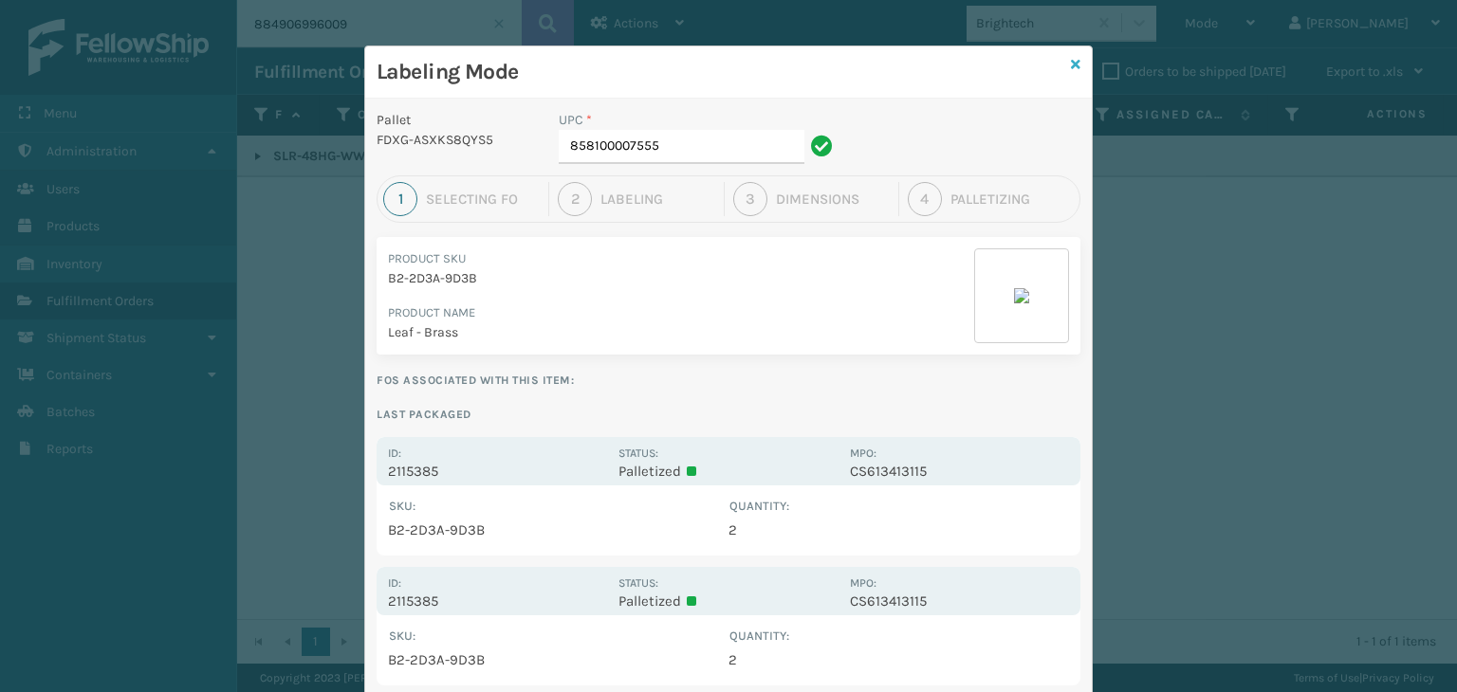
click at [1071, 69] on icon at bounding box center [1075, 64] width 9 height 13
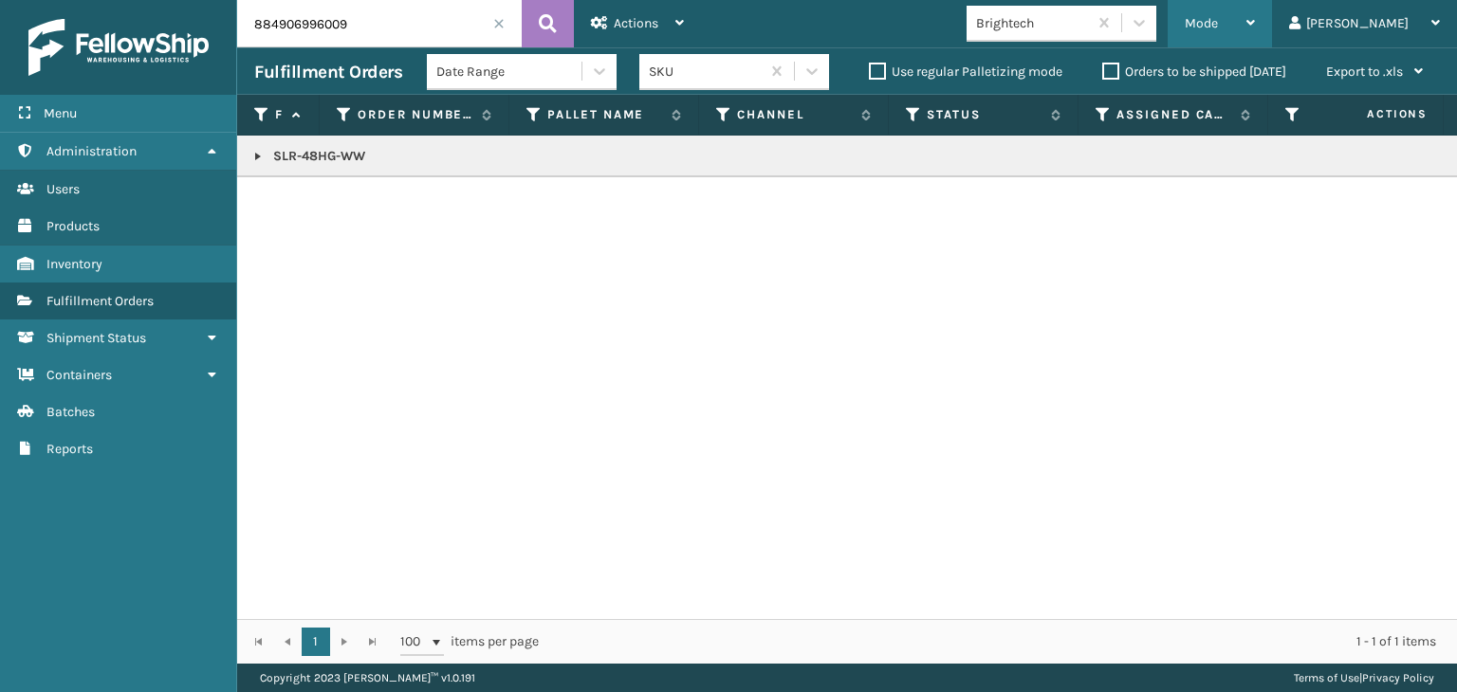
click at [1255, 21] on div "Mode" at bounding box center [1219, 23] width 70 height 47
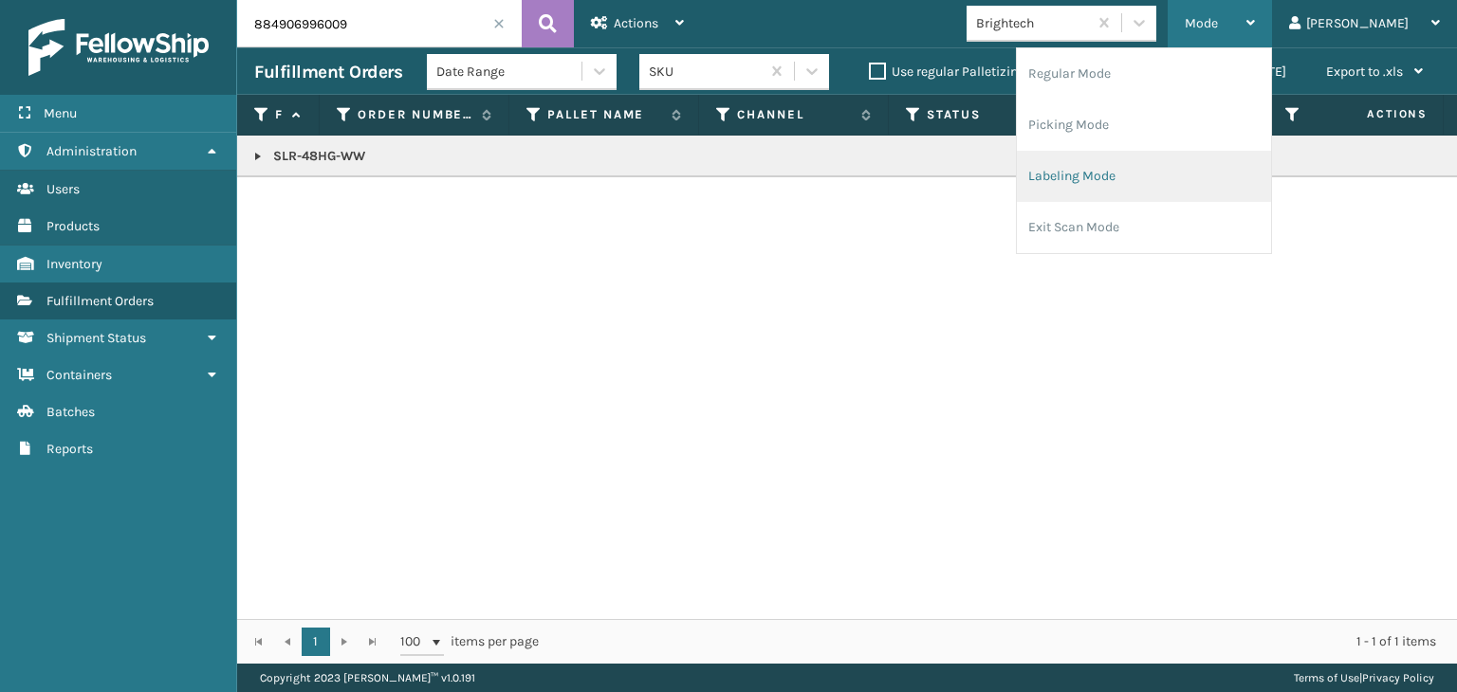
click at [1223, 171] on li "Labeling Mode" at bounding box center [1144, 176] width 254 height 51
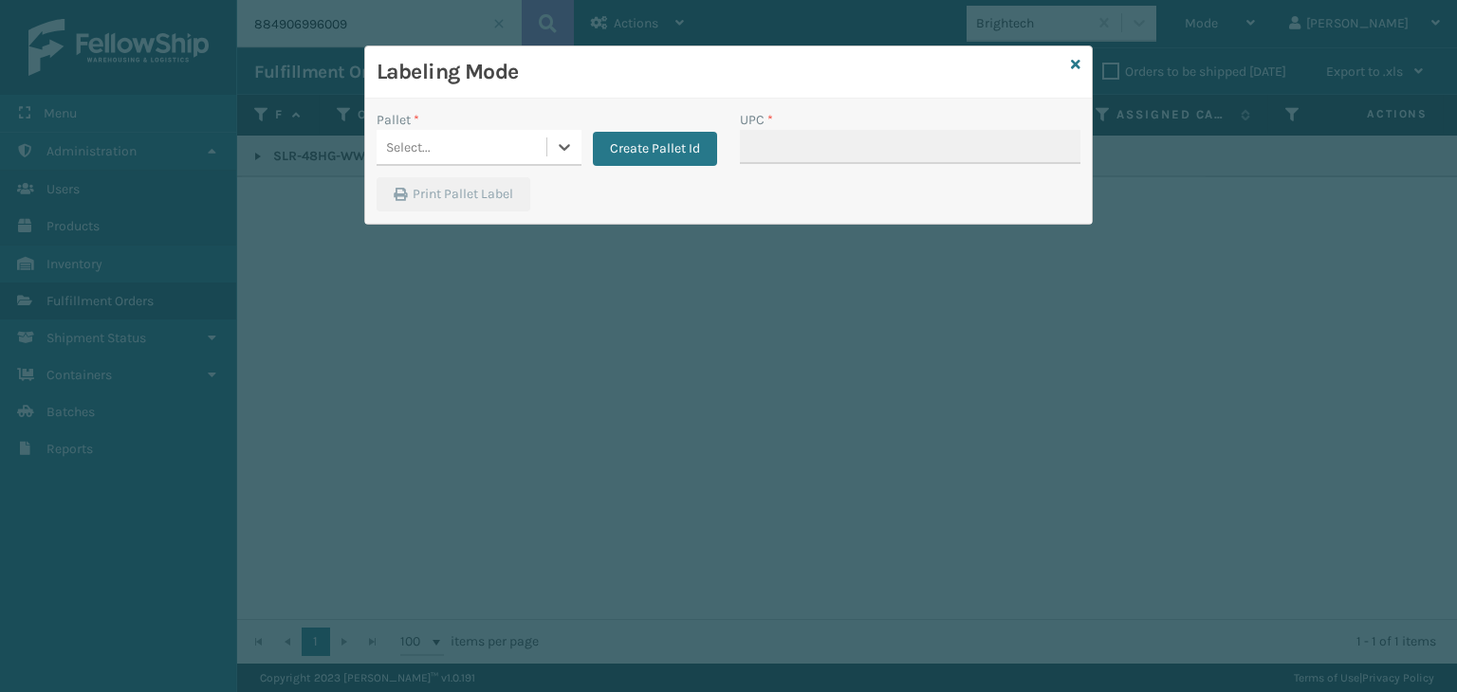
click at [467, 145] on div "Select..." at bounding box center [461, 147] width 170 height 31
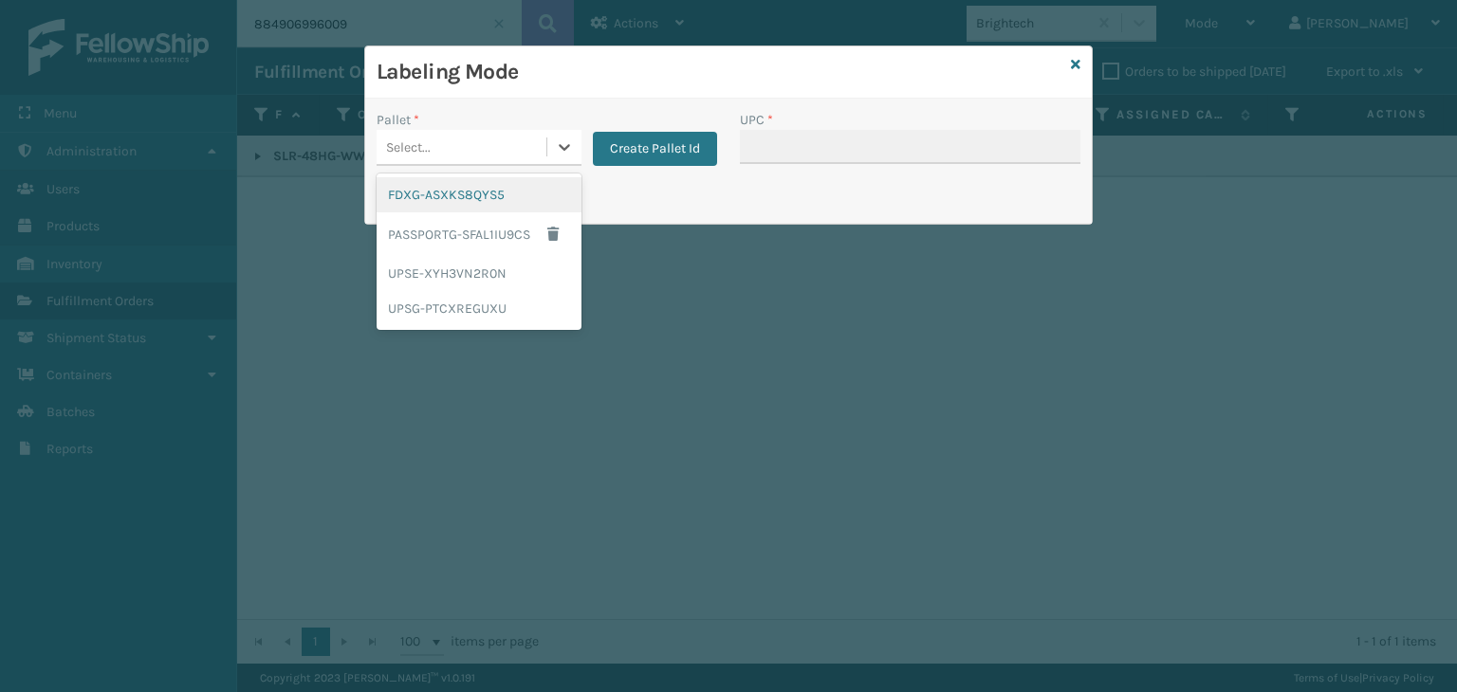
click at [445, 198] on div "FDXG-ASXKS8QYS5" at bounding box center [478, 194] width 205 height 35
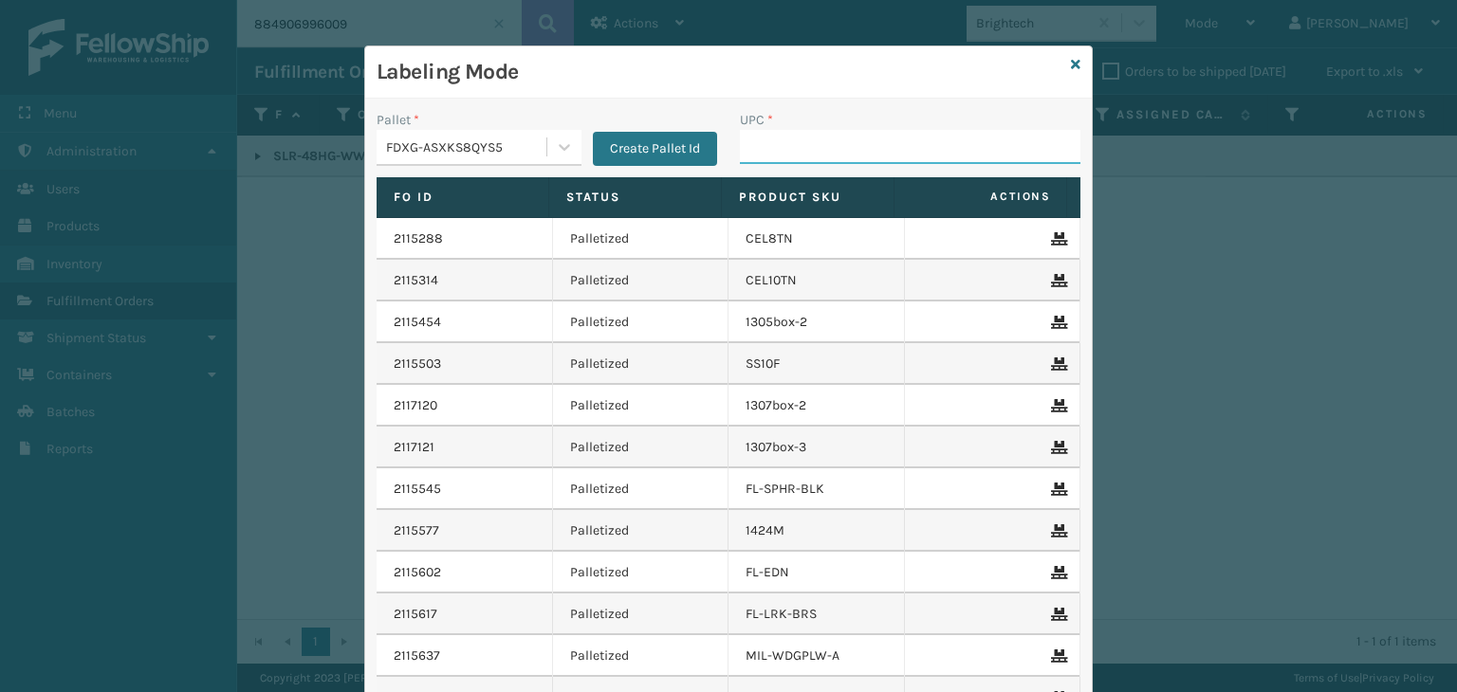
click at [744, 137] on input "UPC *" at bounding box center [910, 147] width 340 height 34
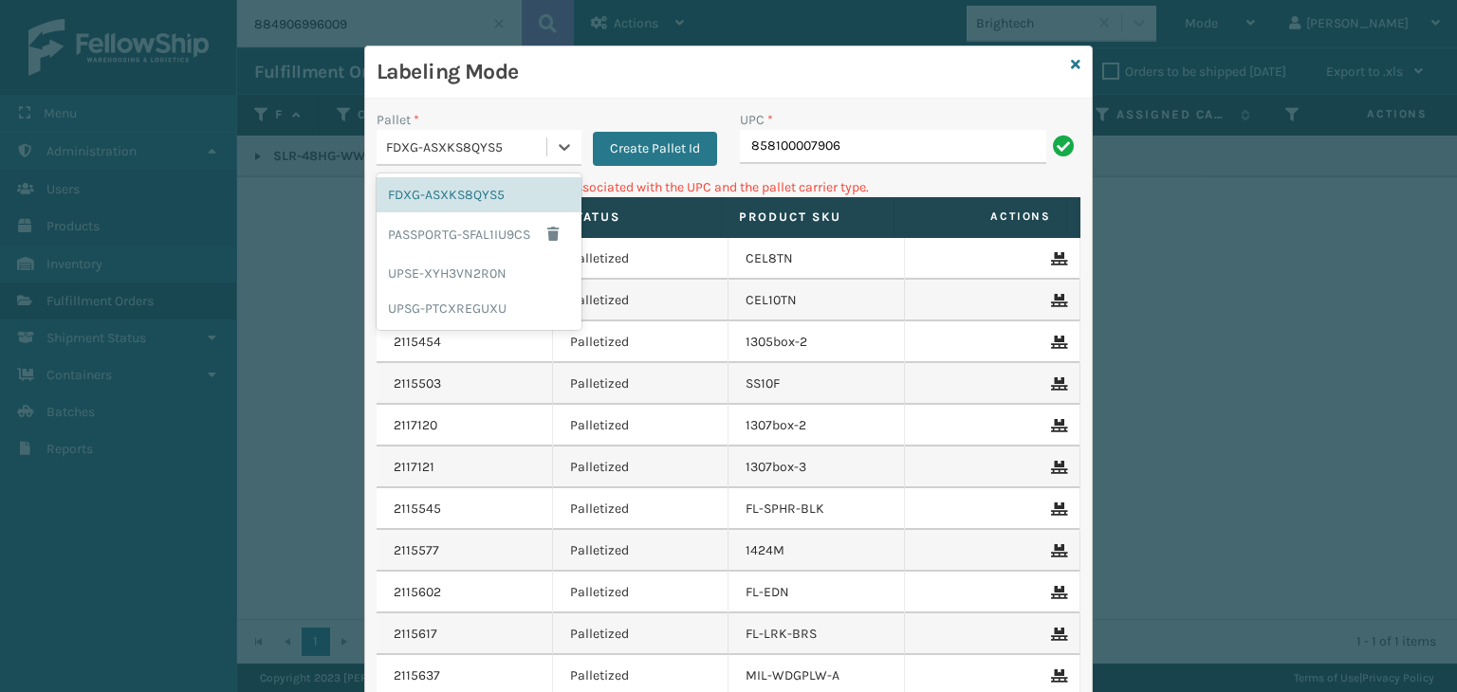
click at [523, 160] on div "FDXG-ASXKS8QYS5" at bounding box center [461, 147] width 170 height 31
click at [475, 313] on div "UPSG-PTCXREGUXU" at bounding box center [478, 308] width 205 height 35
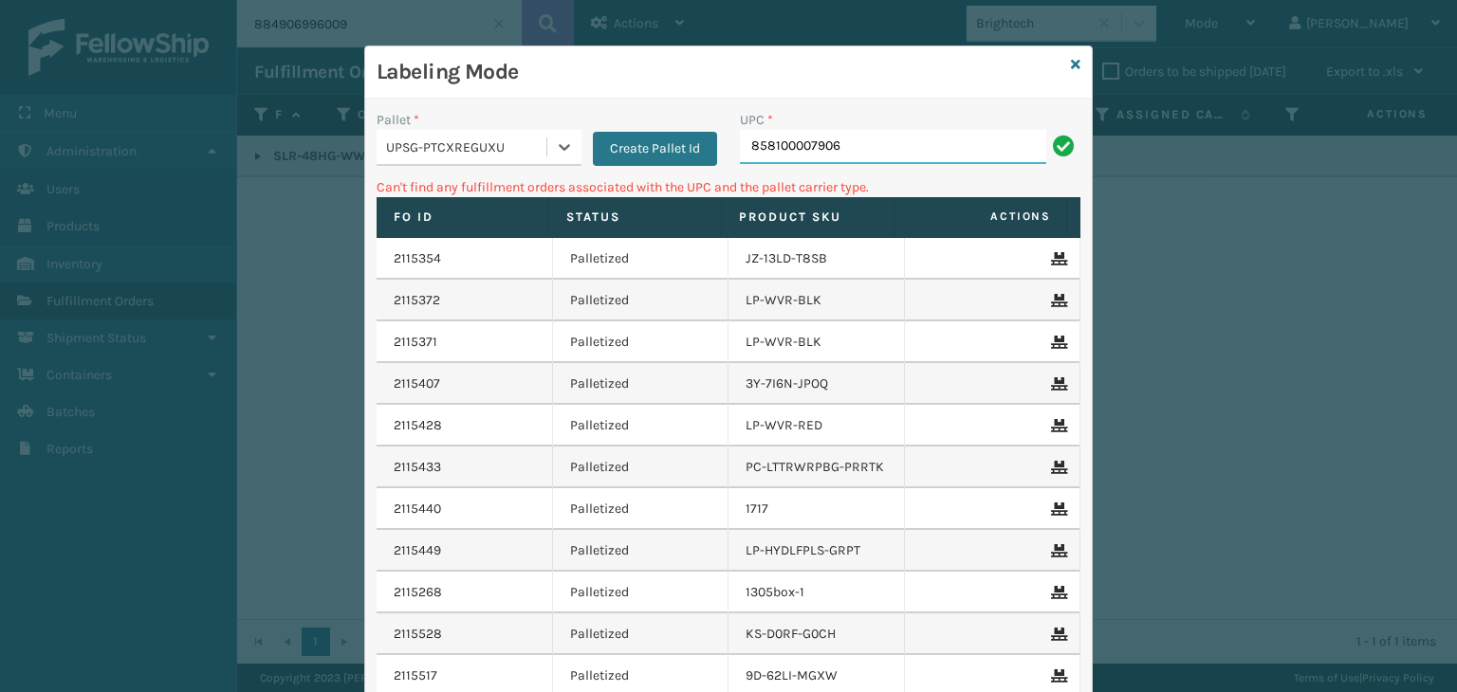
click at [834, 144] on input "858100007906" at bounding box center [893, 147] width 306 height 34
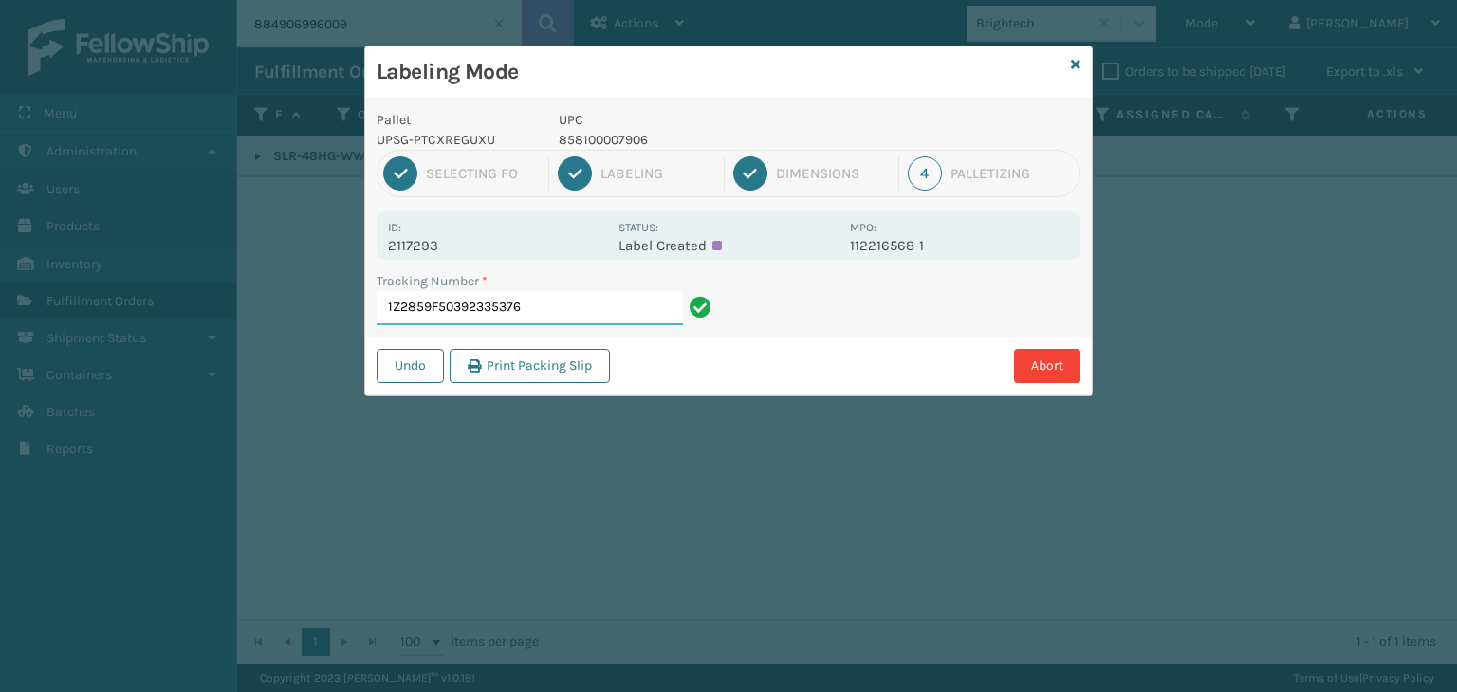
click at [570, 297] on input "1Z2859F50392335376" at bounding box center [529, 308] width 306 height 34
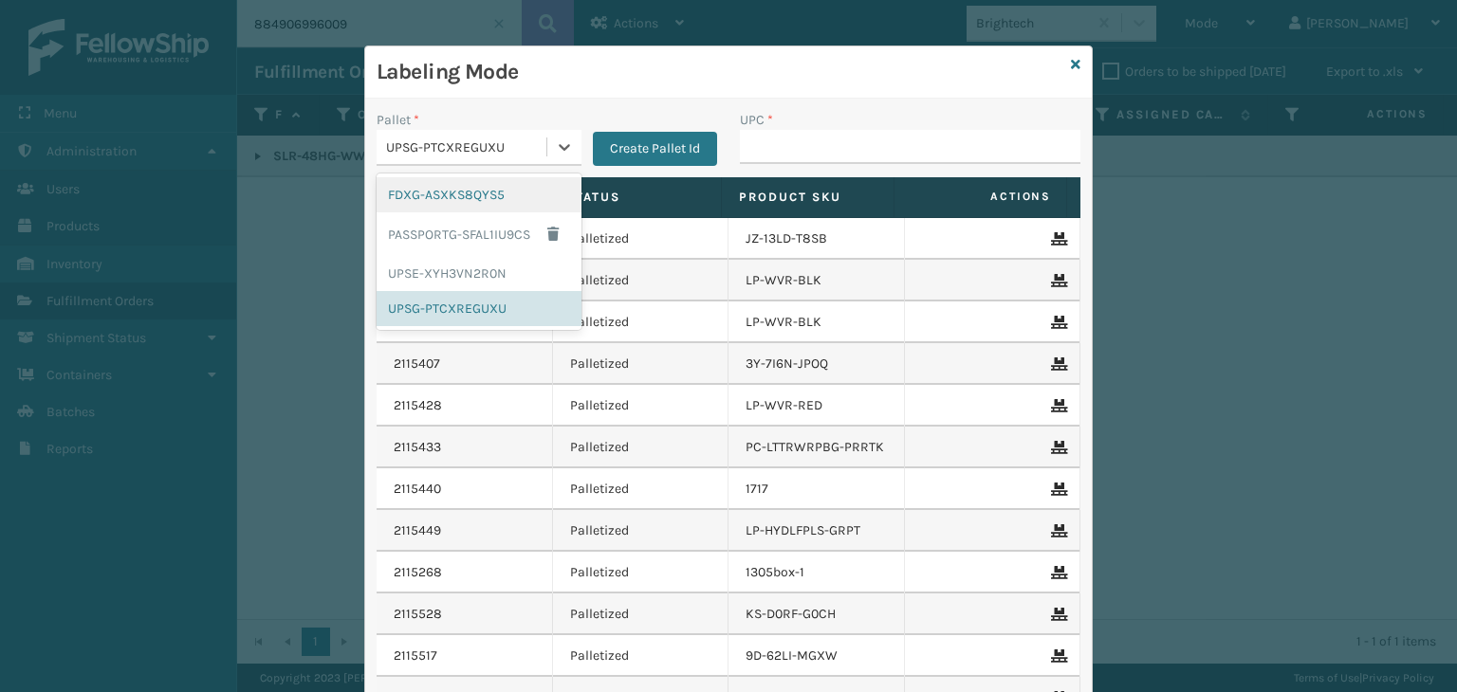
click at [468, 140] on div "UPSG-PTCXREGUXU" at bounding box center [467, 147] width 162 height 20
click at [439, 183] on div "FDXG-ASXKS8QYS5" at bounding box center [478, 194] width 205 height 35
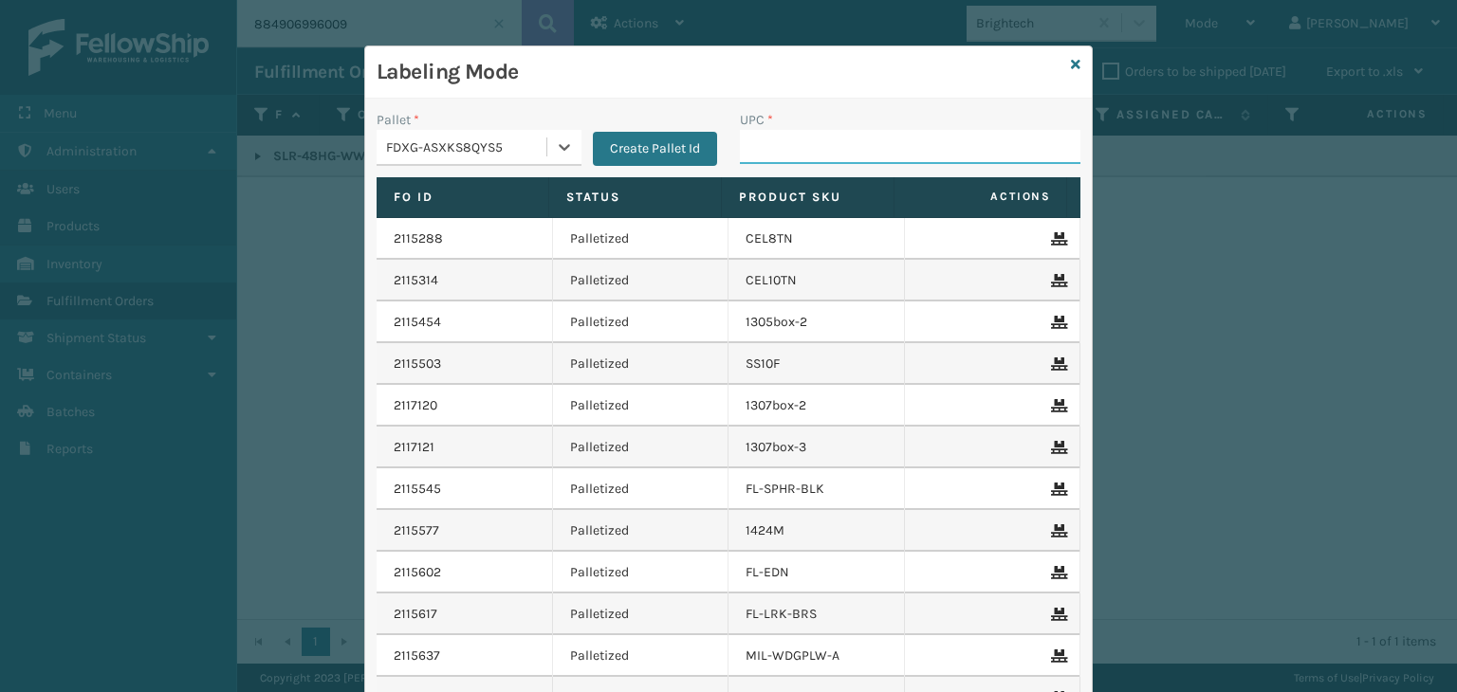
click at [799, 145] on input "UPC *" at bounding box center [910, 147] width 340 height 34
click at [798, 143] on input "UPC *" at bounding box center [910, 147] width 340 height 34
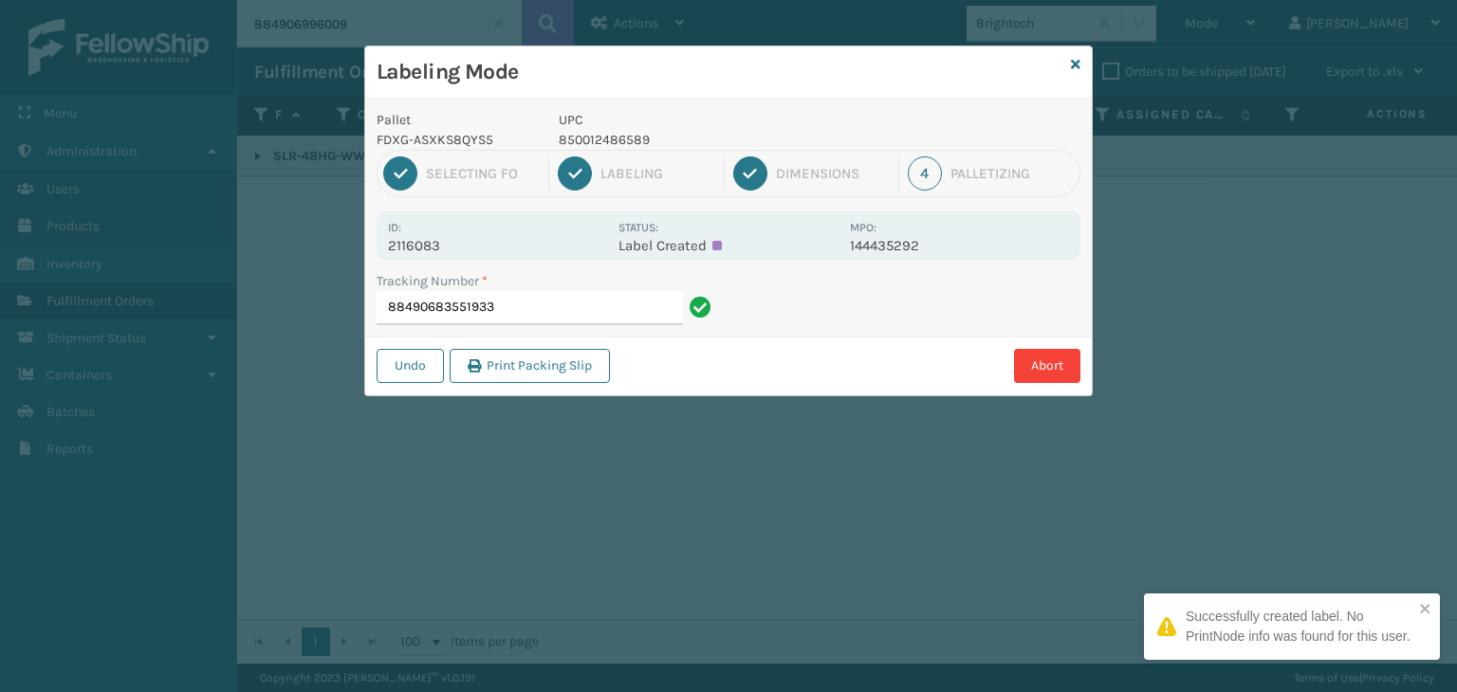
type input "88490683551933"
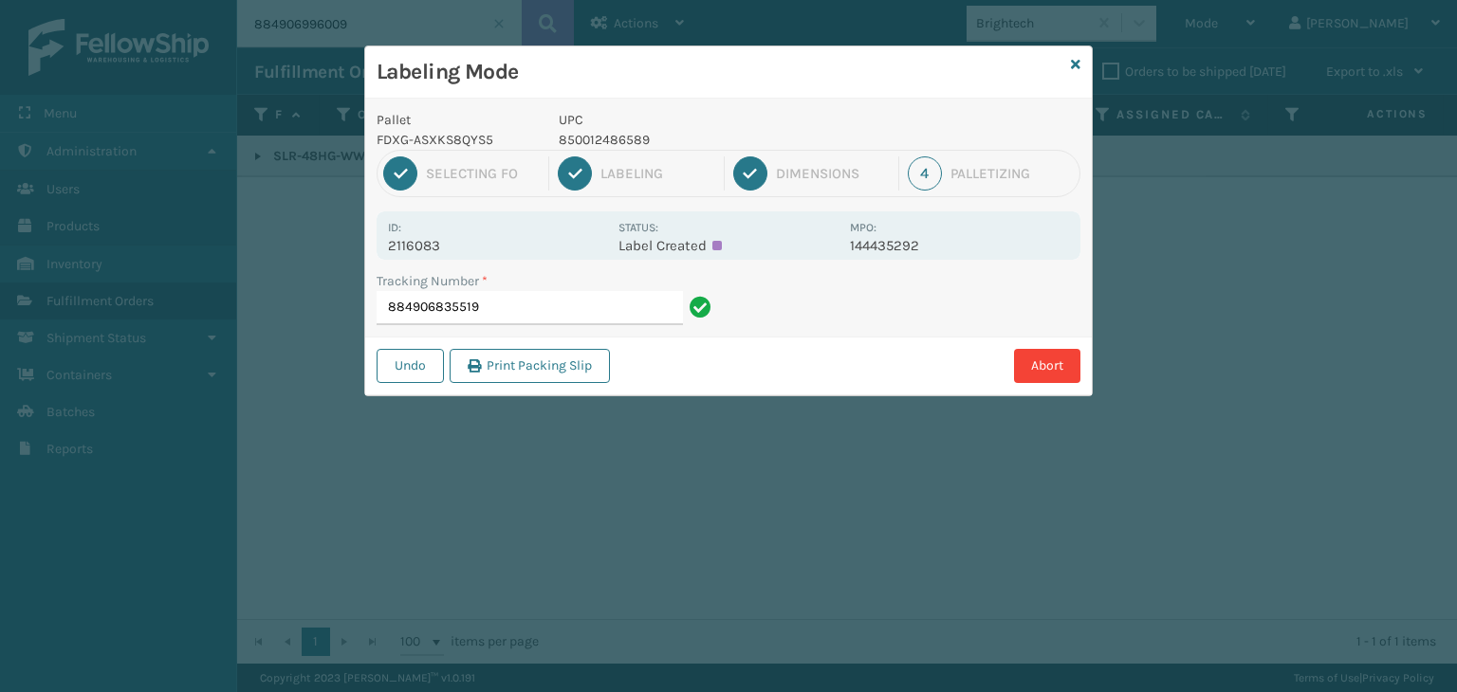
type input "884906835519"
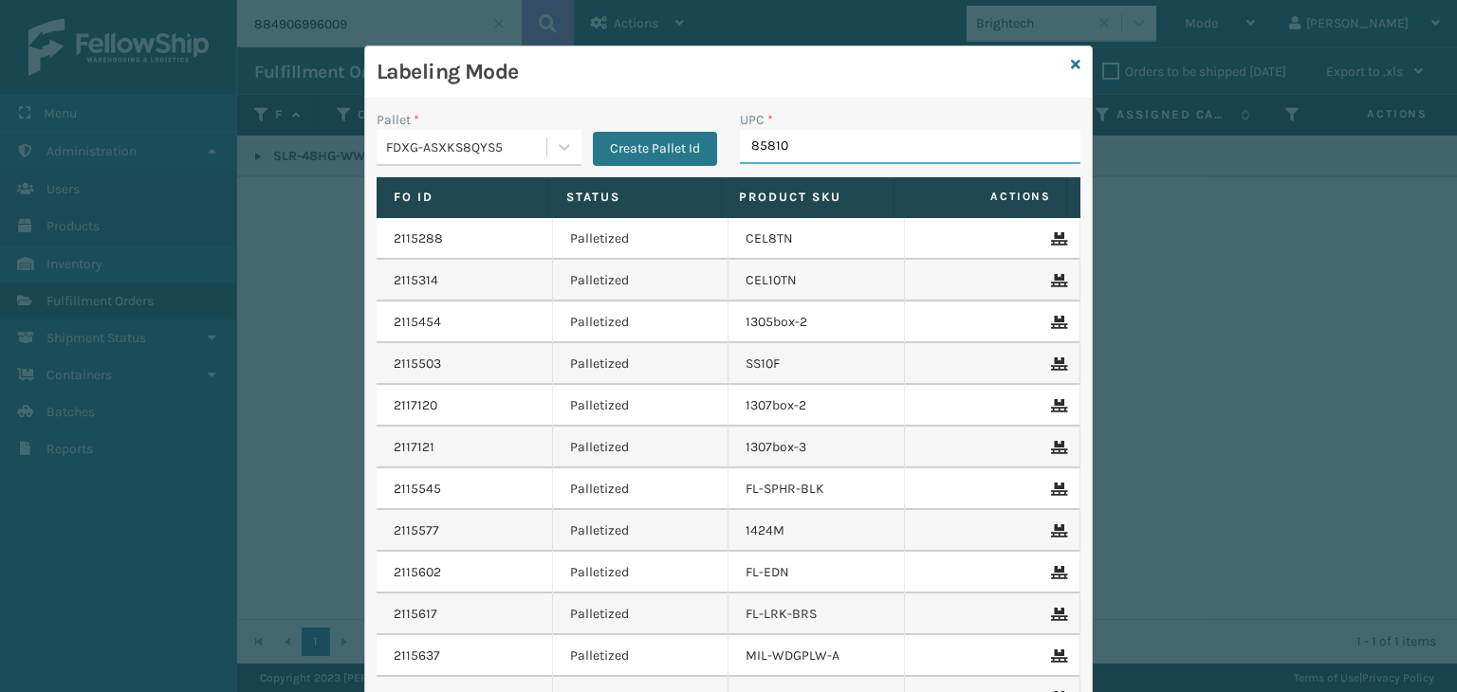
type input "858100"
click at [834, 149] on input "850012486589" at bounding box center [893, 147] width 306 height 34
click at [836, 149] on input "850012486589" at bounding box center [893, 147] width 306 height 34
type input "850012486589"
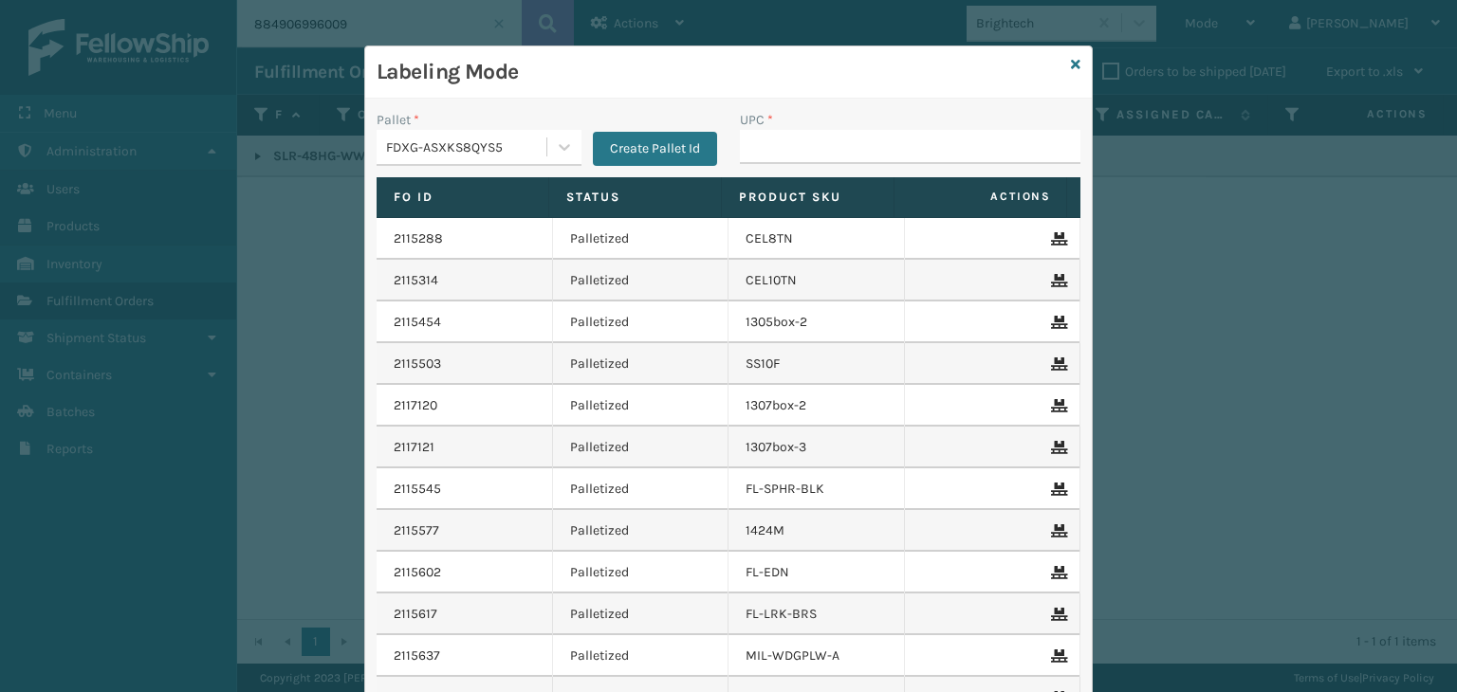
type input "850012486589"
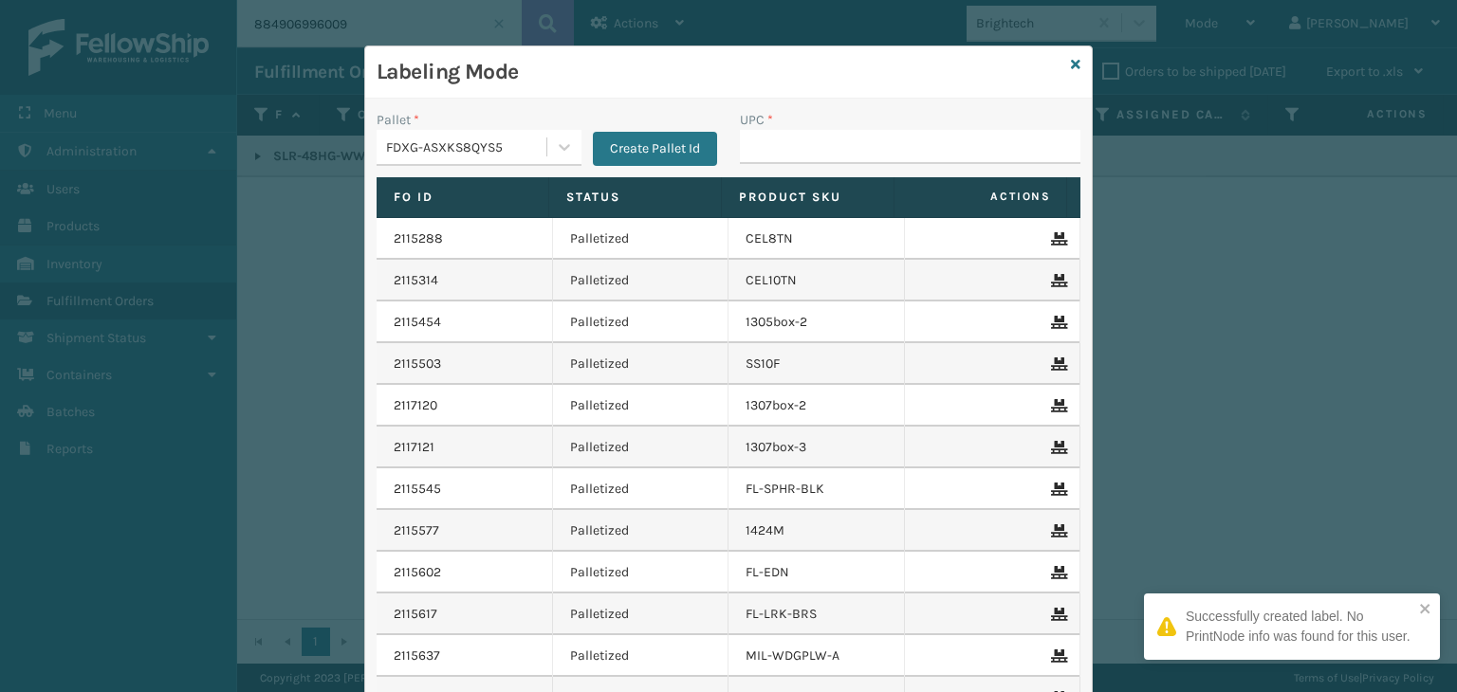
type input "850012486589"
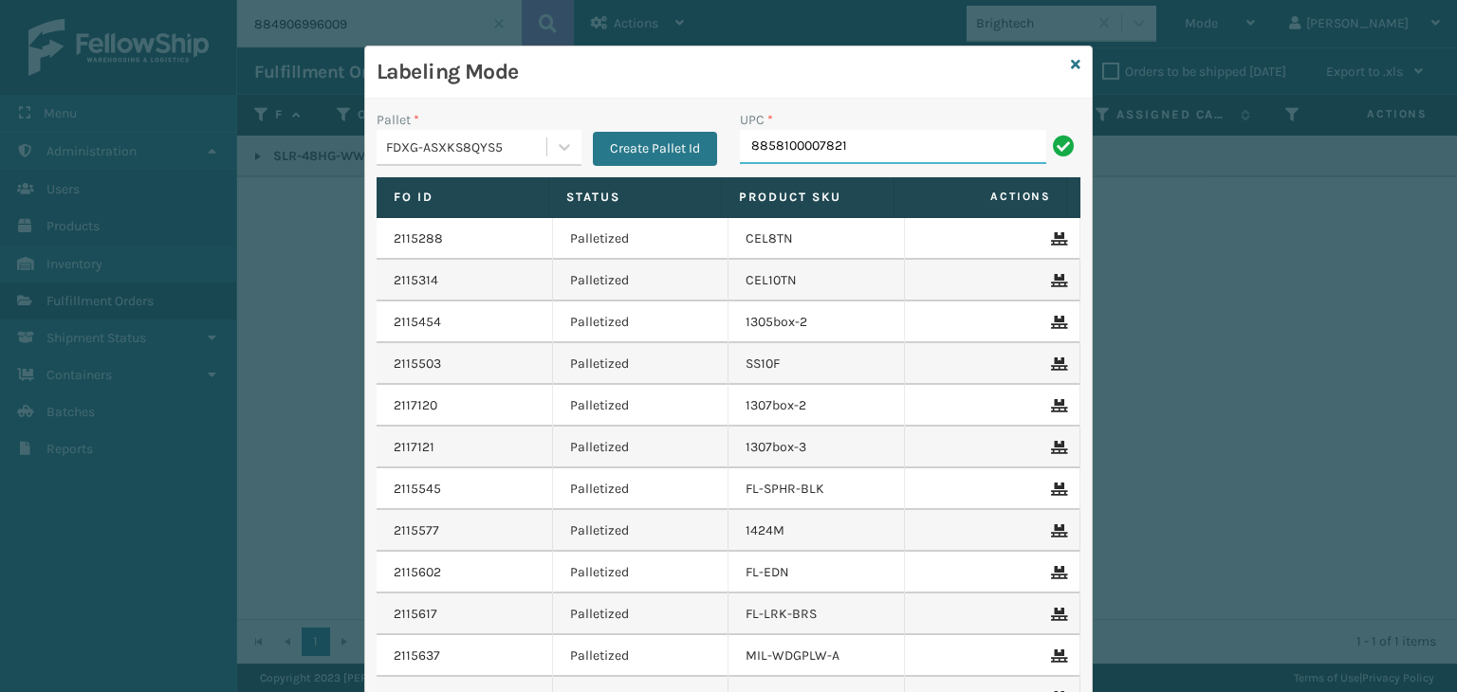
type input "8858100007821"
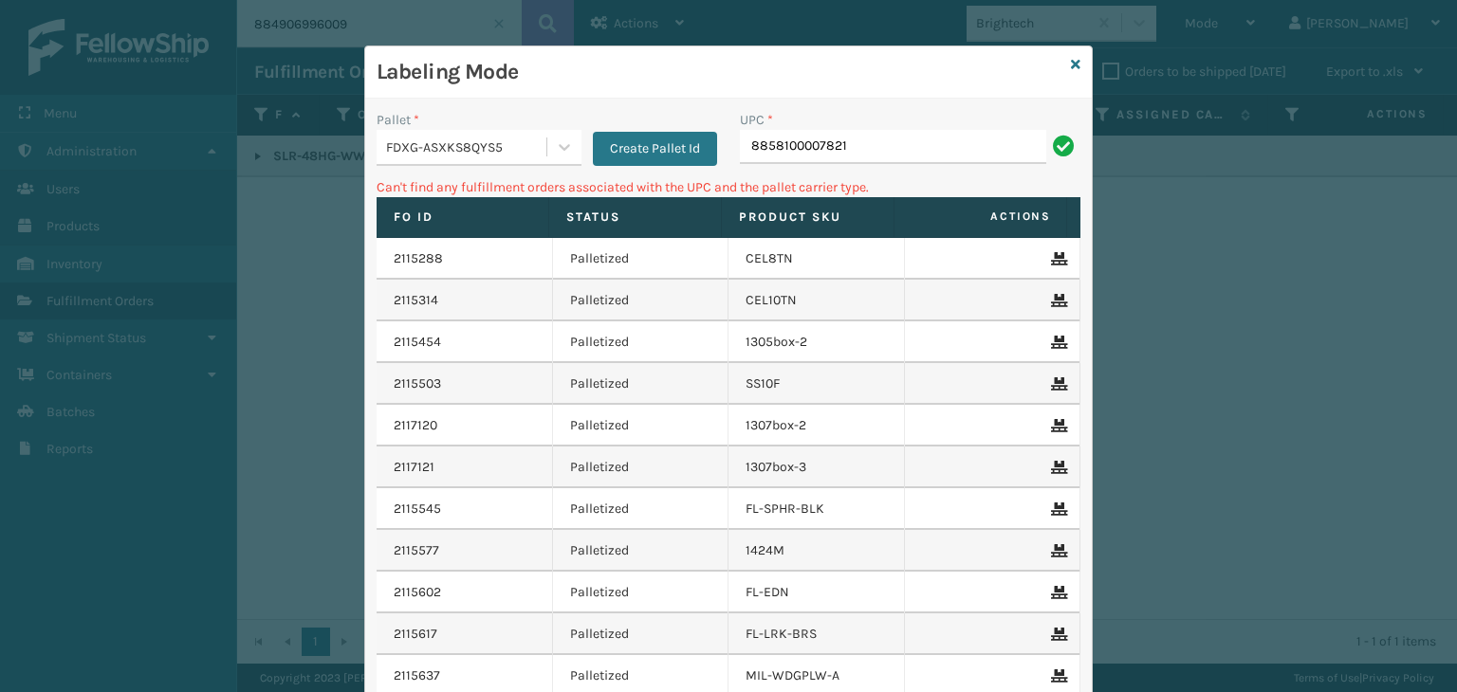
click at [751, 153] on input "8858100007821" at bounding box center [893, 147] width 306 height 34
type input "858100007821"
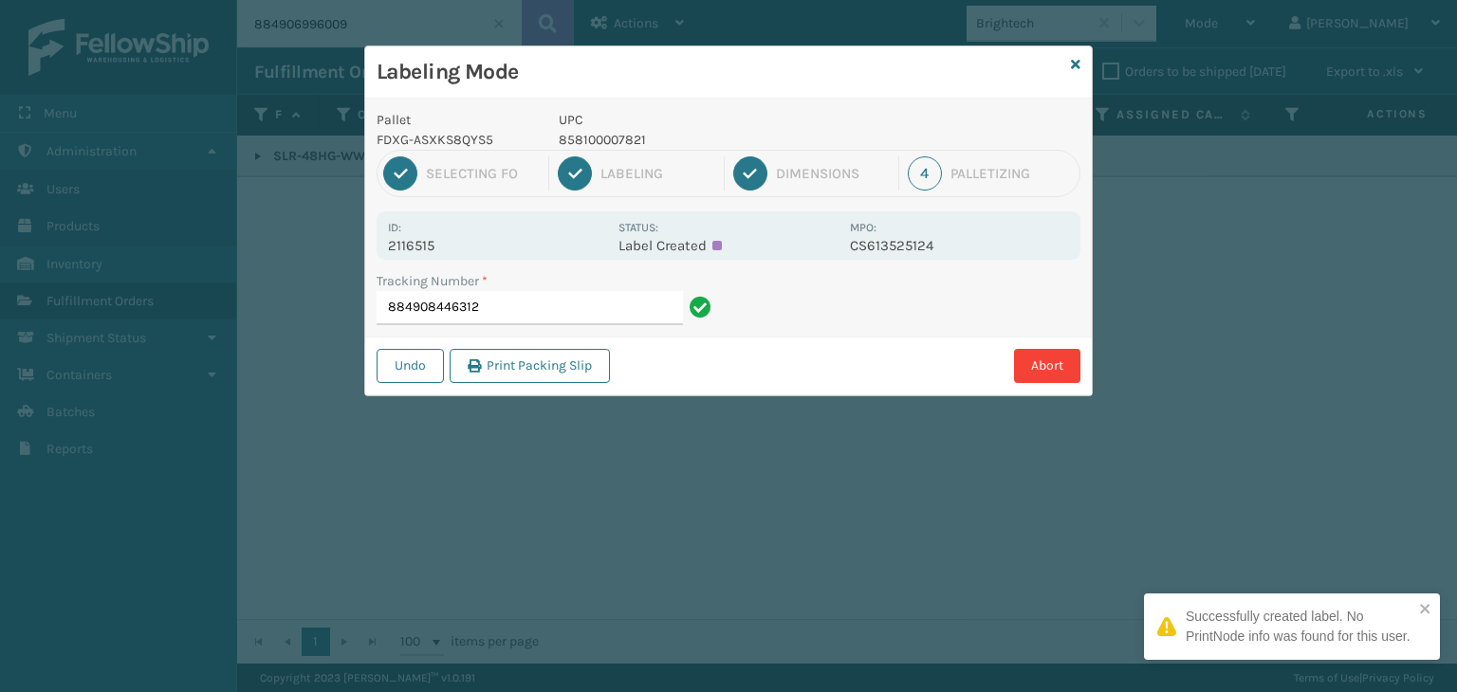
click at [626, 141] on p "858100007821" at bounding box center [699, 140] width 280 height 20
copy p "858100007821"
click at [590, 310] on input "884908446312" at bounding box center [529, 308] width 306 height 34
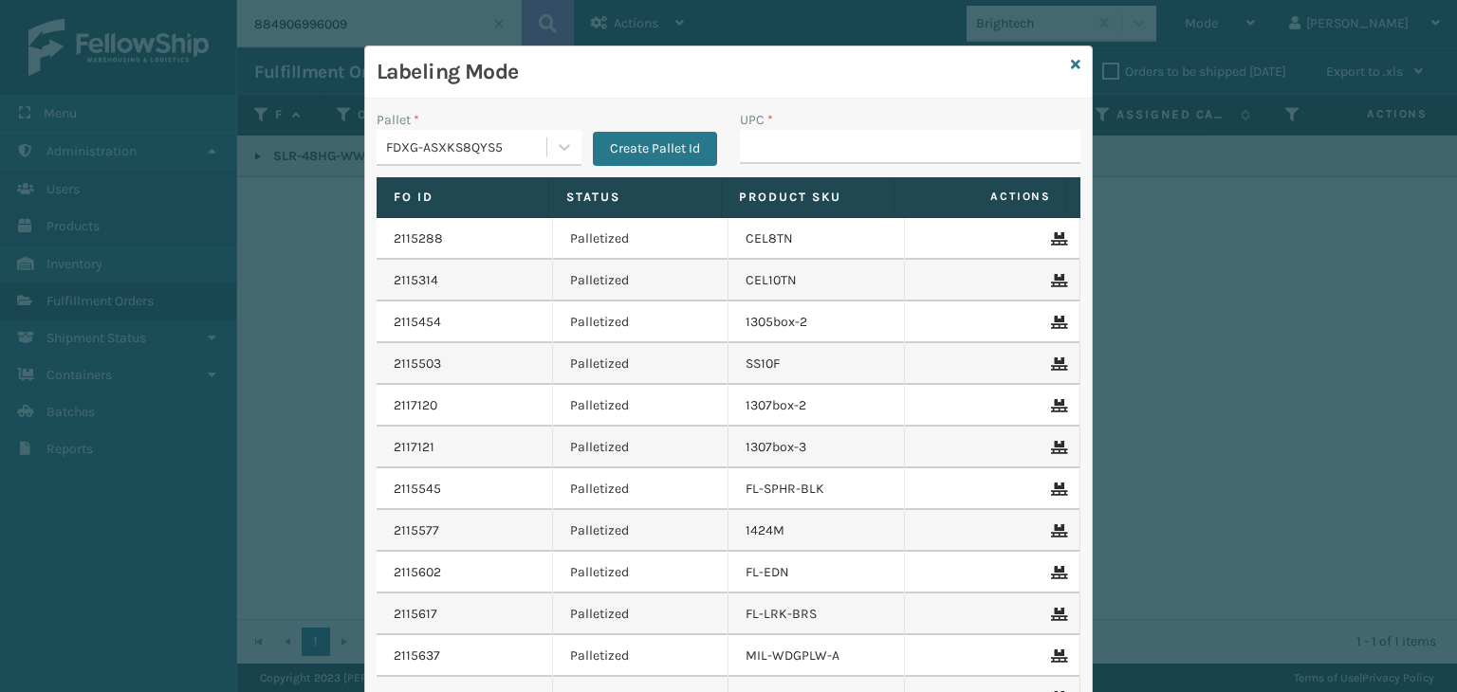
type input "858100007821"
type input "858100007074"
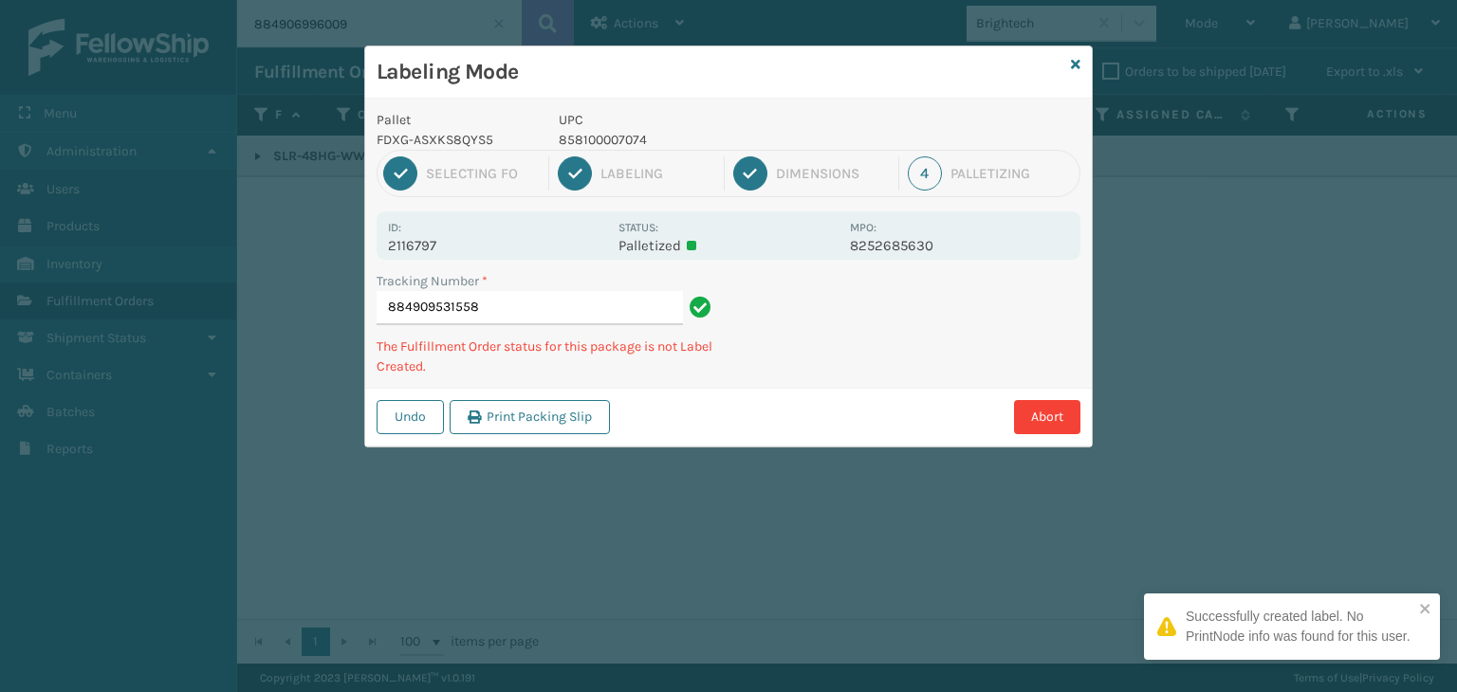
click at [615, 127] on p "UPC" at bounding box center [699, 120] width 280 height 20
click at [624, 137] on p "858100007074" at bounding box center [699, 140] width 280 height 20
copy p "858100007074"
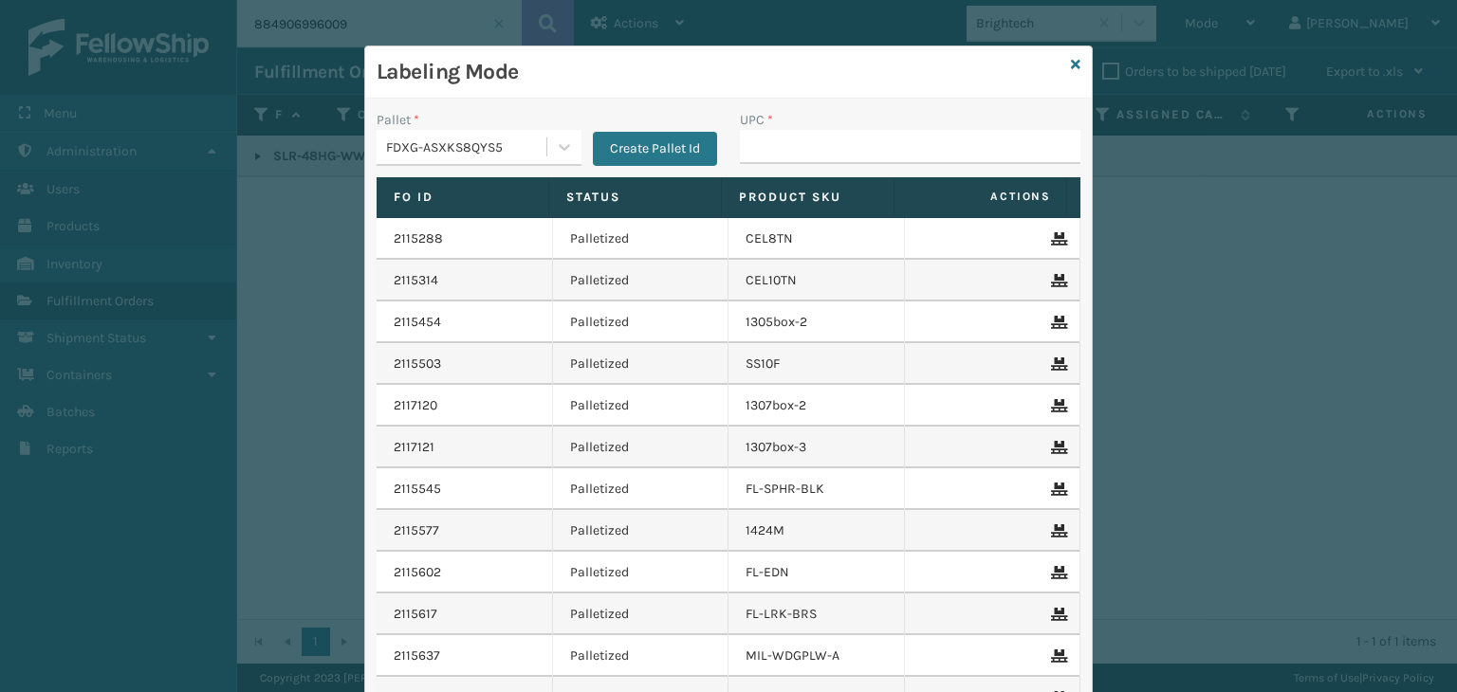
type input "858100007074"
click at [768, 148] on input "UPC *" at bounding box center [910, 147] width 340 height 34
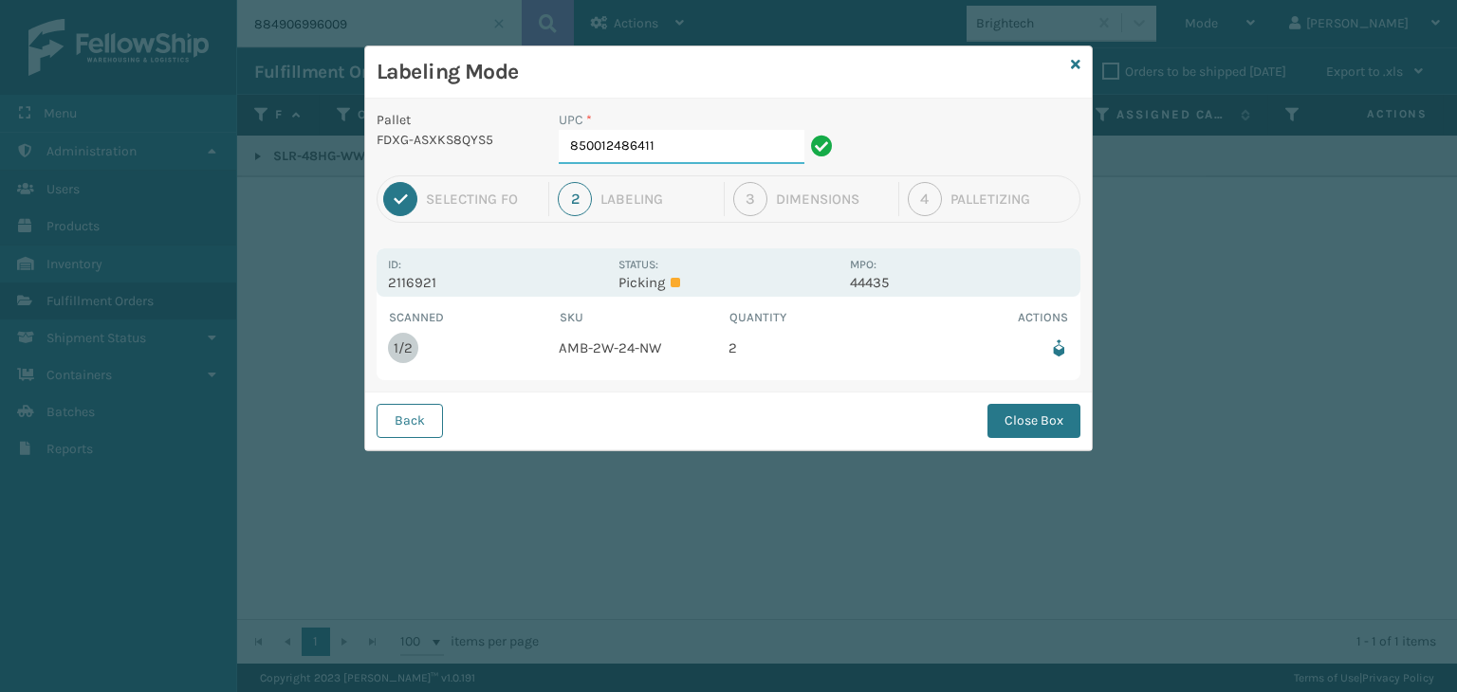
click at [686, 141] on input "850012486411" at bounding box center [682, 147] width 246 height 34
click at [1017, 421] on button "Close Box" at bounding box center [1033, 421] width 93 height 34
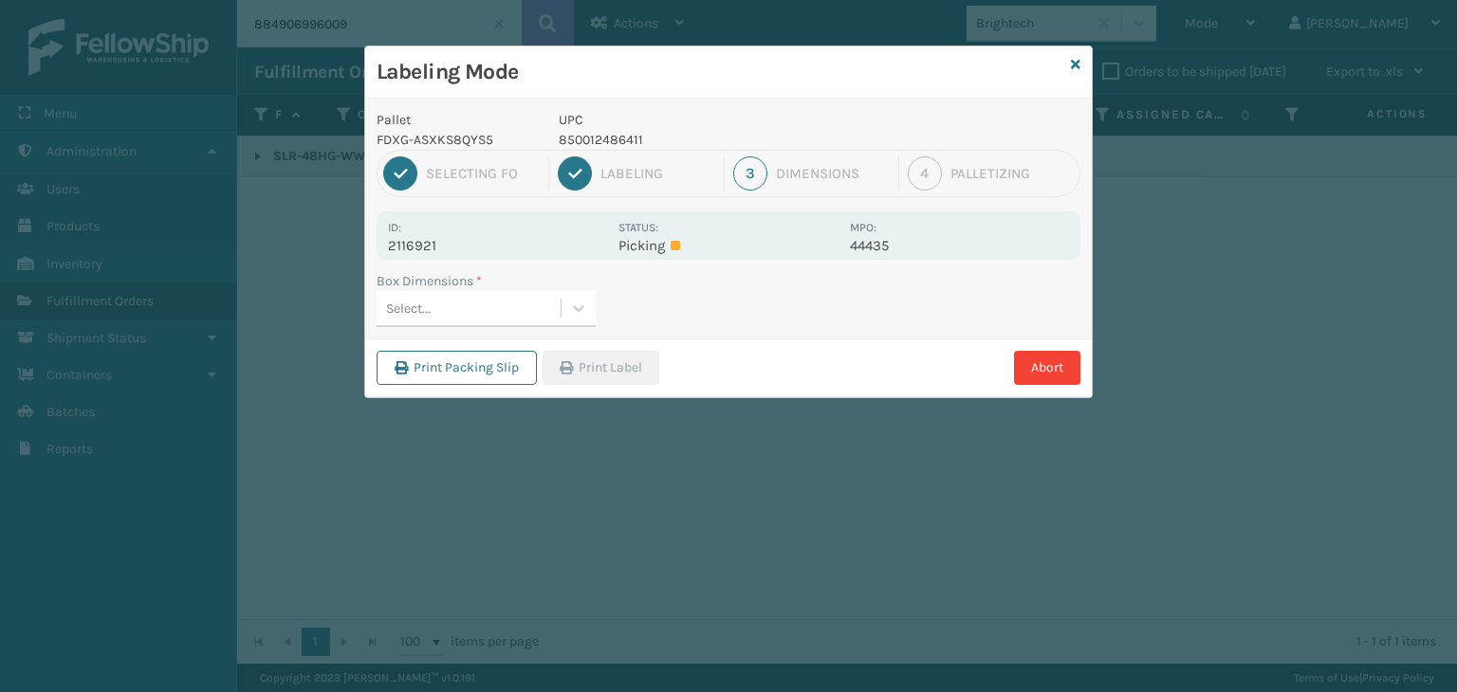
drag, startPoint x: 518, startPoint y: 309, endPoint x: 526, endPoint y: 321, distance: 14.2
click at [519, 307] on div "Select..." at bounding box center [468, 308] width 184 height 31
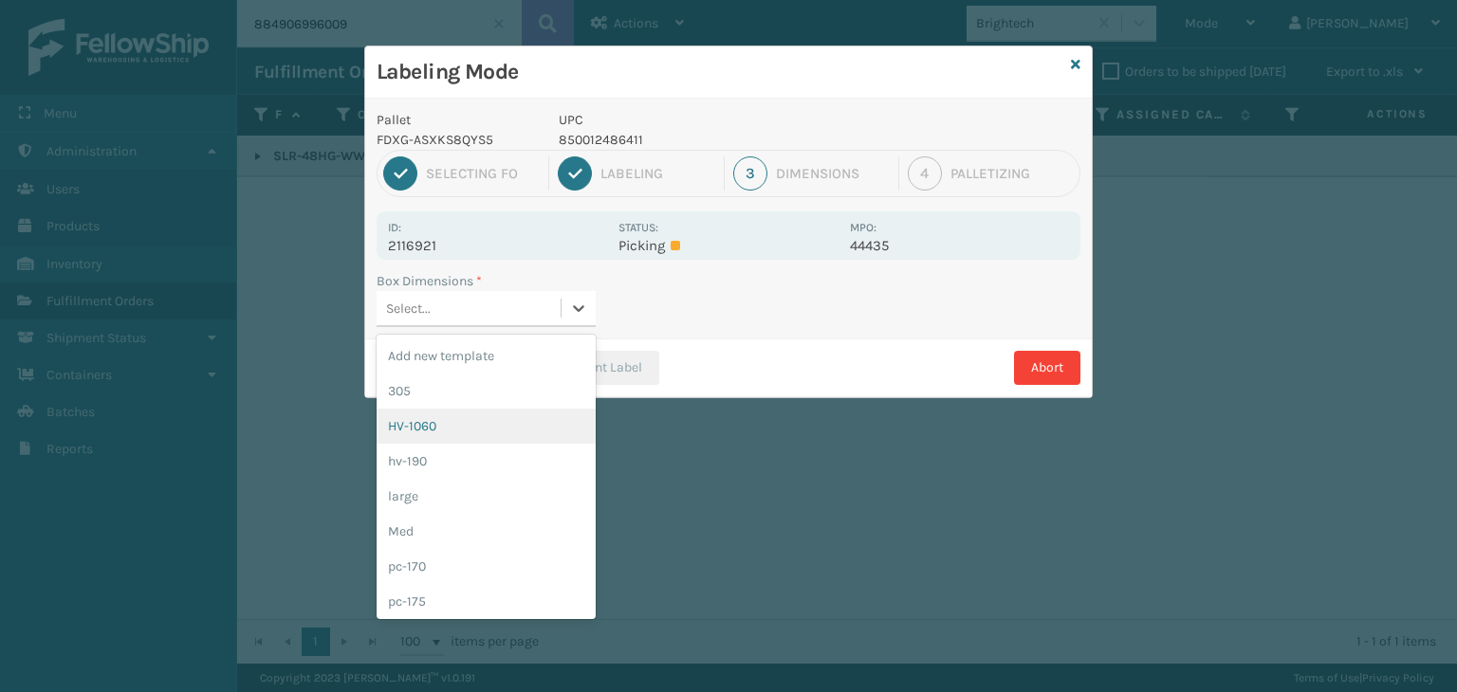
click at [482, 416] on div "HV-1060" at bounding box center [485, 426] width 219 height 35
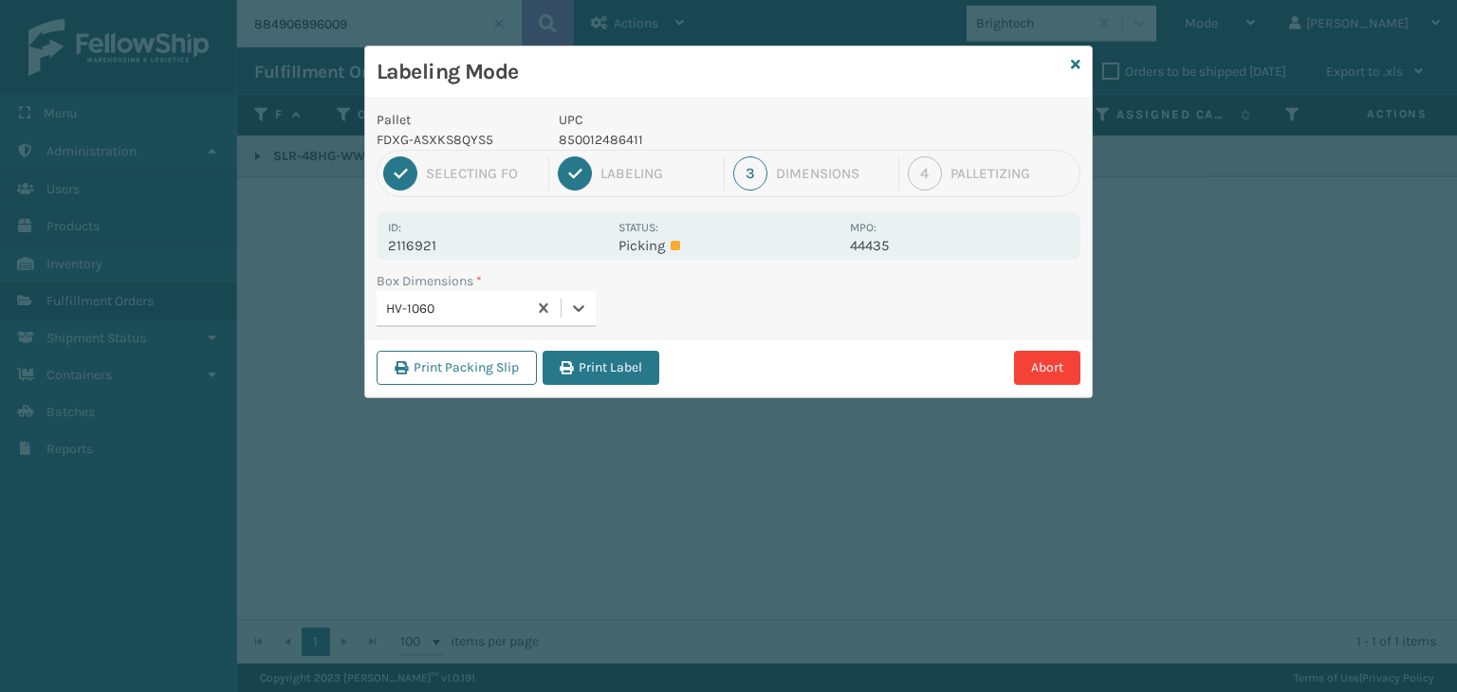
click at [600, 365] on button "Print Label" at bounding box center [600, 368] width 117 height 34
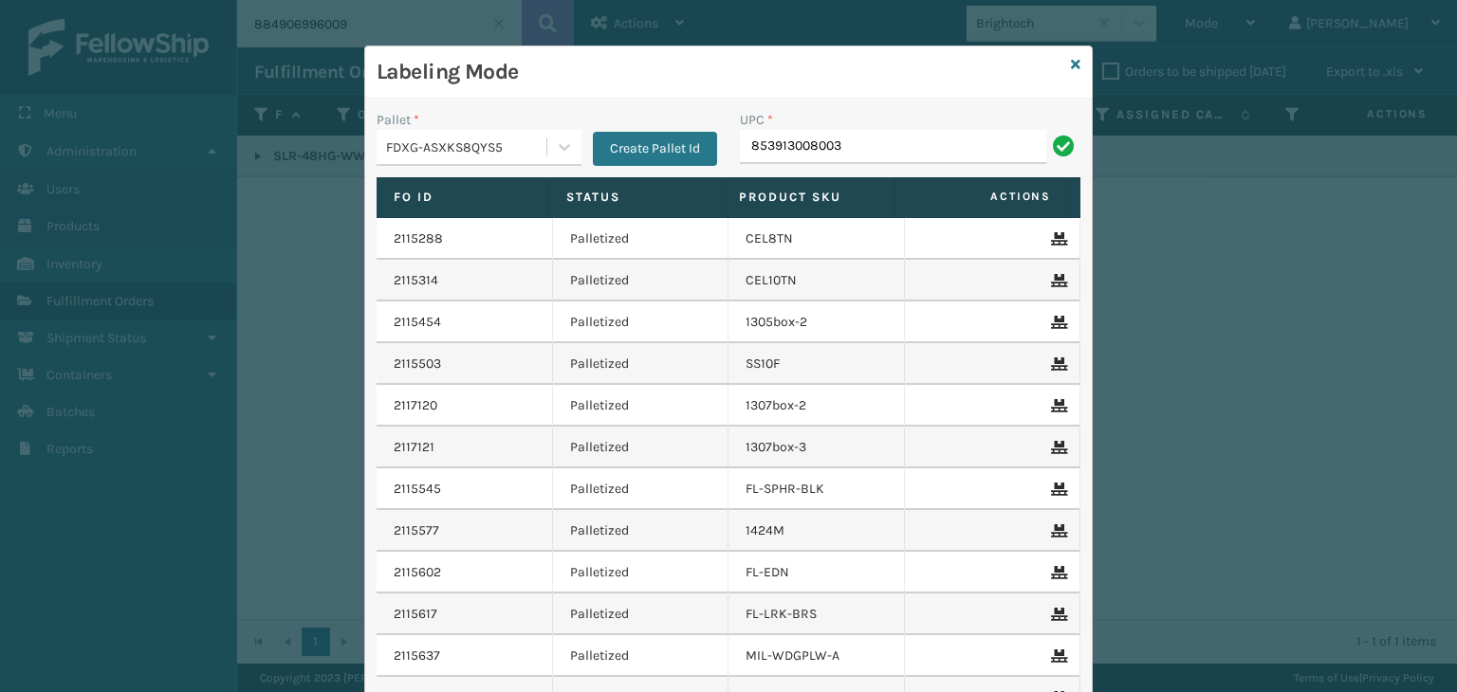
type input "853913008003"
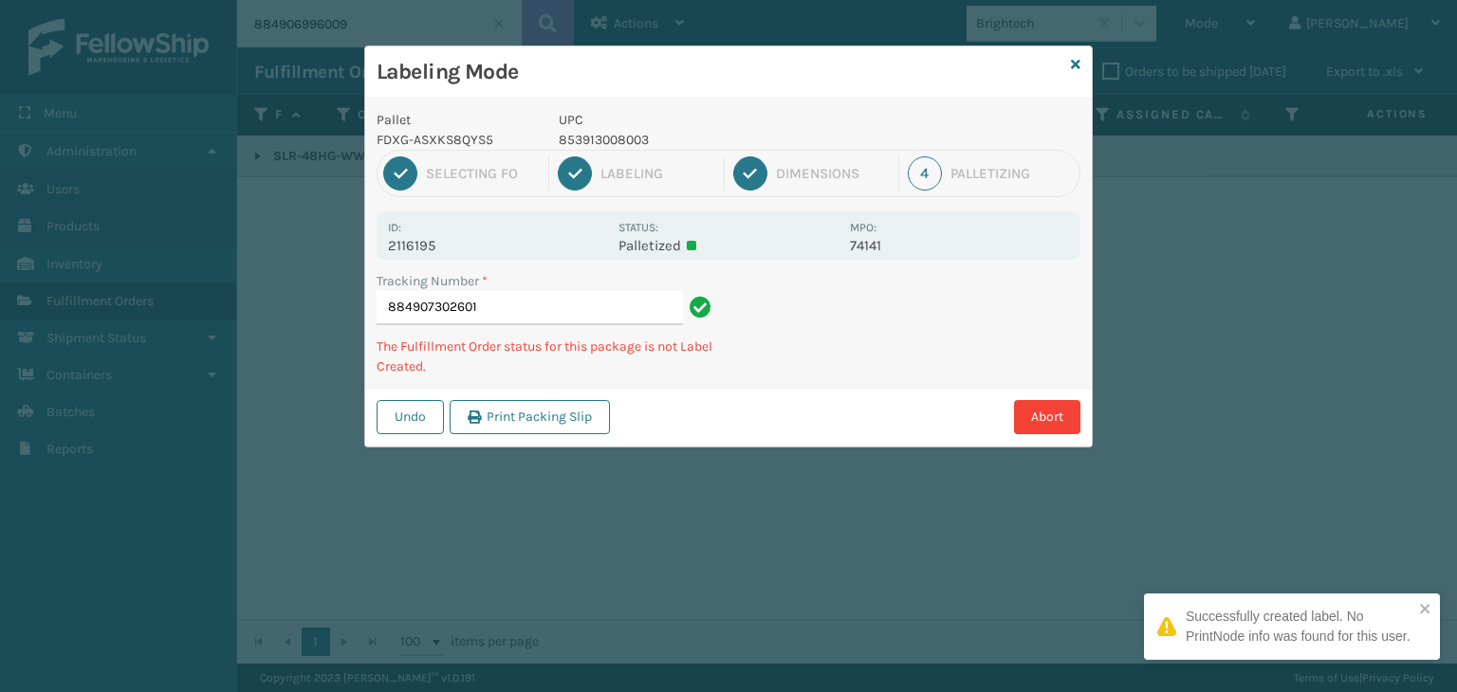
drag, startPoint x: 604, startPoint y: 120, endPoint x: 625, endPoint y: 133, distance: 24.2
click at [614, 128] on p "UPC" at bounding box center [699, 120] width 280 height 20
click at [625, 133] on p "853913008003" at bounding box center [699, 140] width 280 height 20
copy p "853913008003"
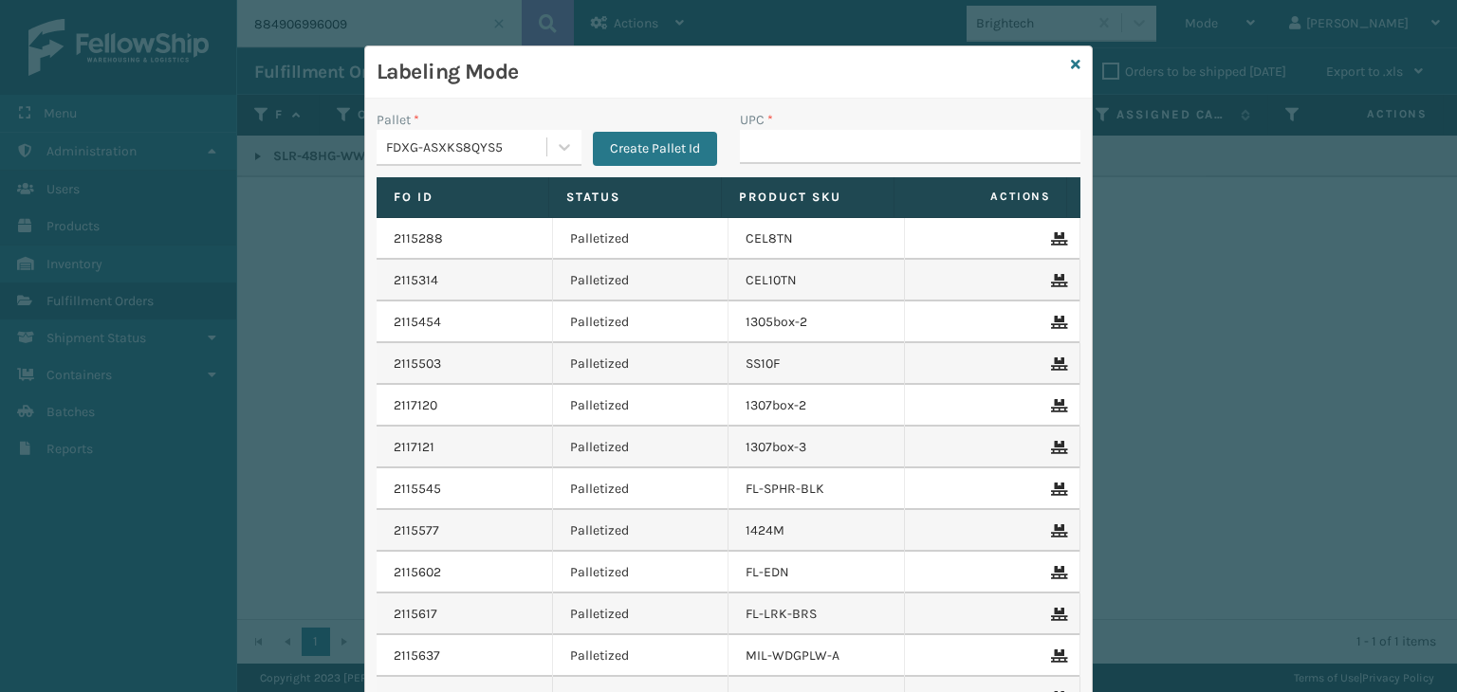
type input "853913008003"
type input "850040667905"
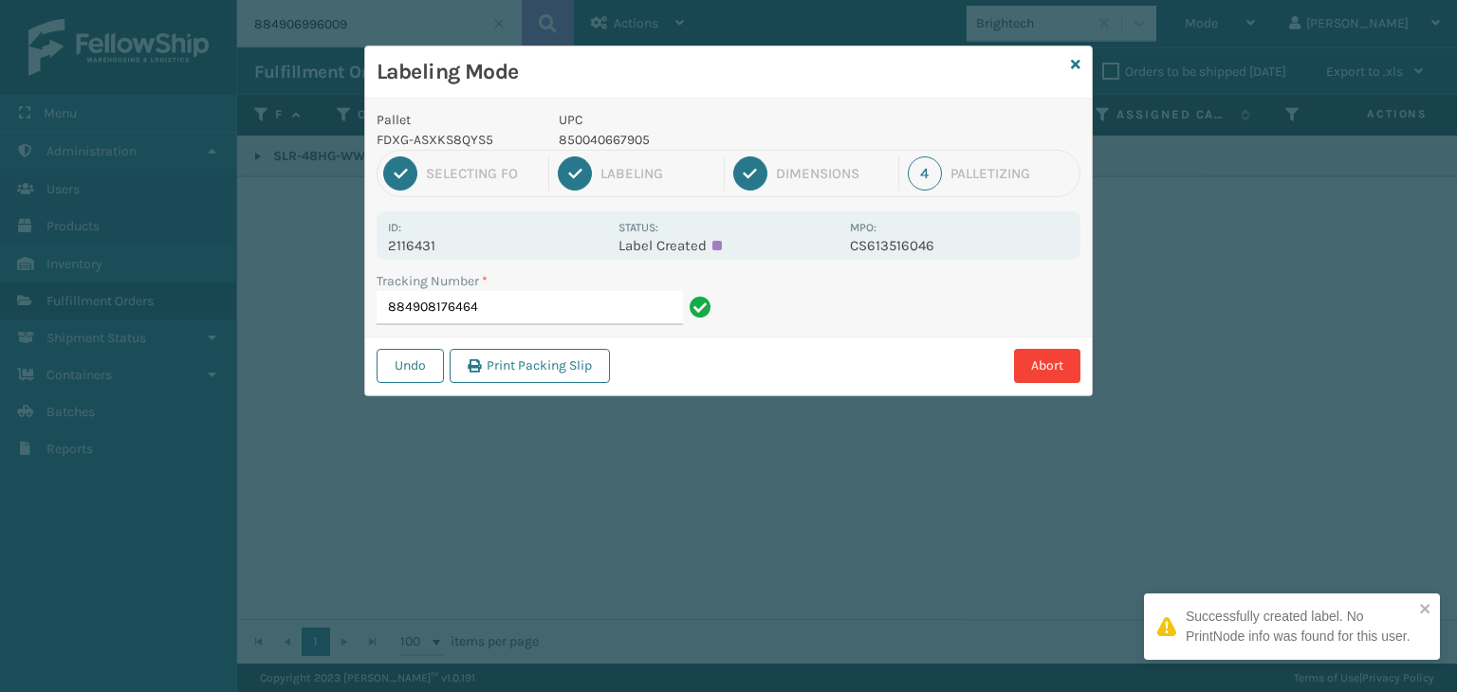
click at [577, 127] on p "UPC" at bounding box center [699, 120] width 280 height 20
drag, startPoint x: 577, startPoint y: 127, endPoint x: 589, endPoint y: 132, distance: 12.3
click at [583, 129] on div "UPC 850040667905" at bounding box center [698, 130] width 302 height 40
click at [607, 139] on p "850040667905" at bounding box center [699, 140] width 280 height 20
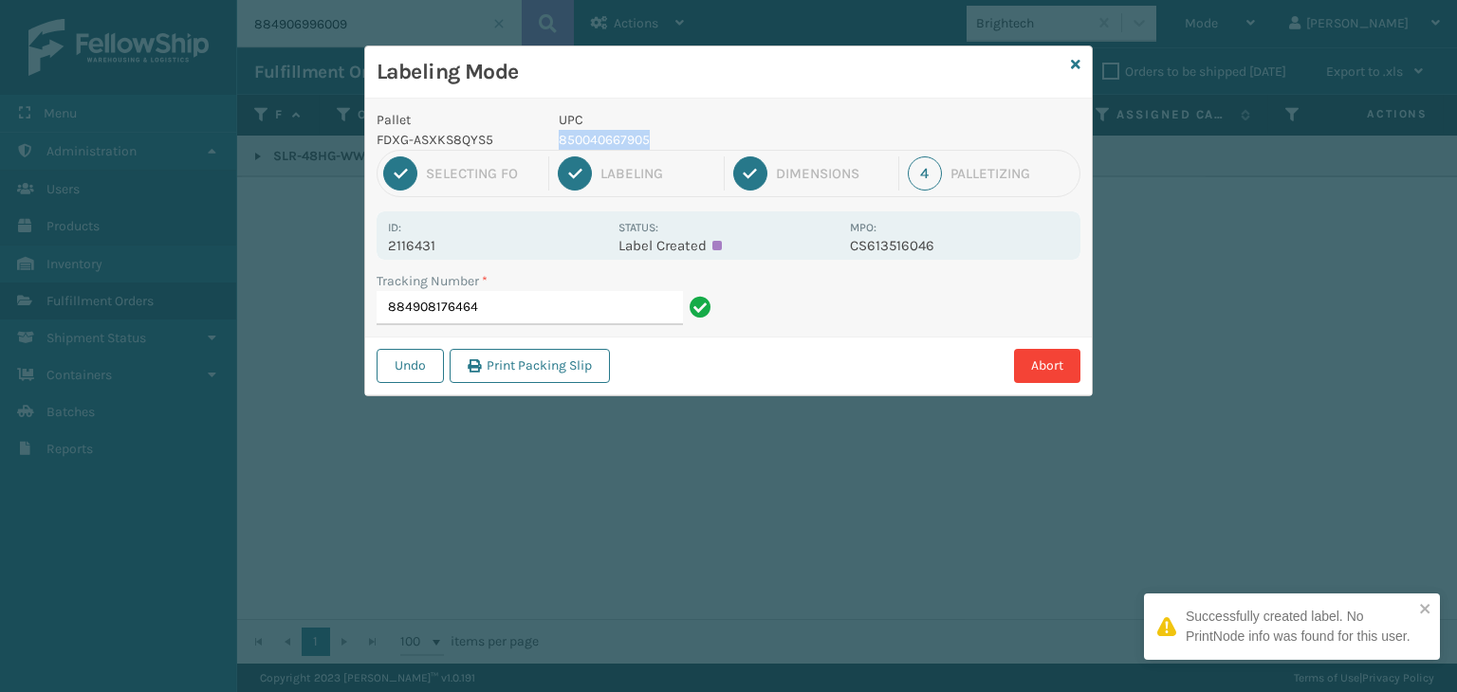
click at [607, 139] on p "850040667905" at bounding box center [699, 140] width 280 height 20
copy p "850040667905"
click at [603, 314] on input "884908176464" at bounding box center [529, 308] width 306 height 34
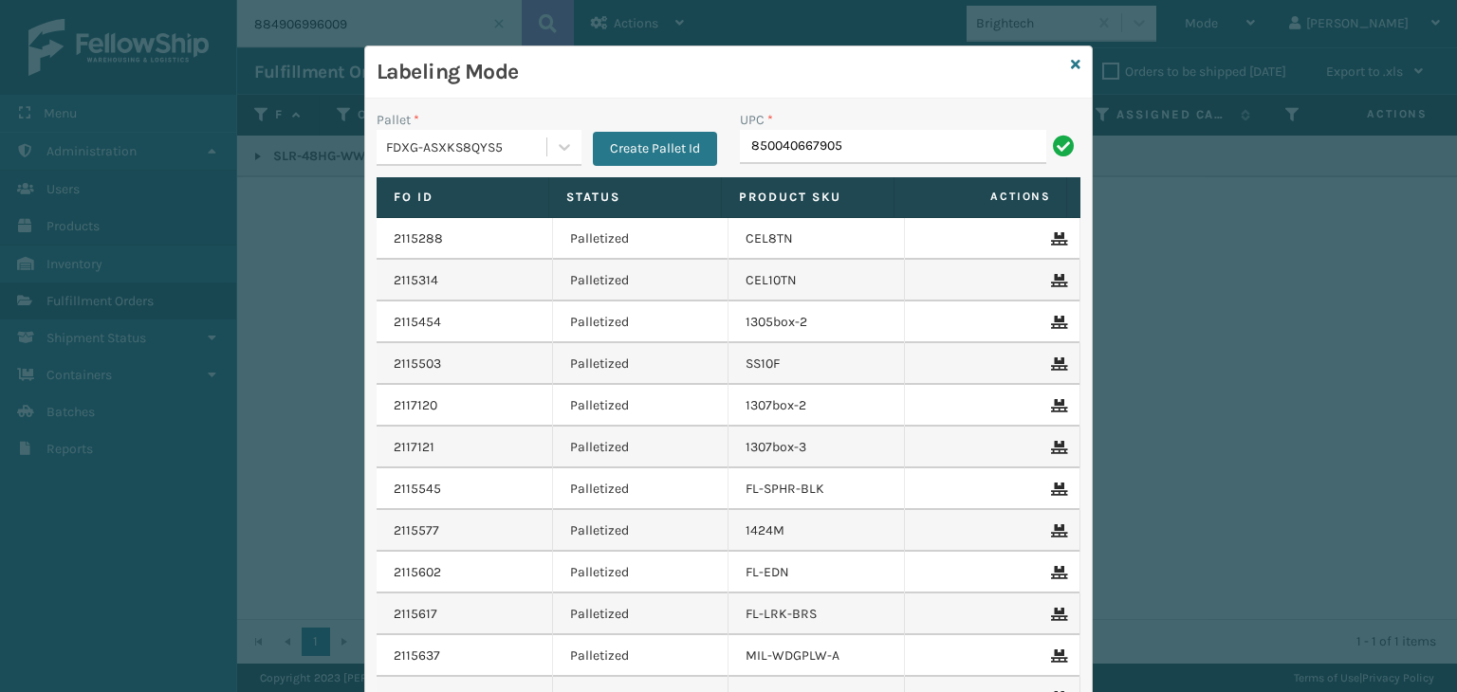
type input "850040667905"
type input "853913008072"
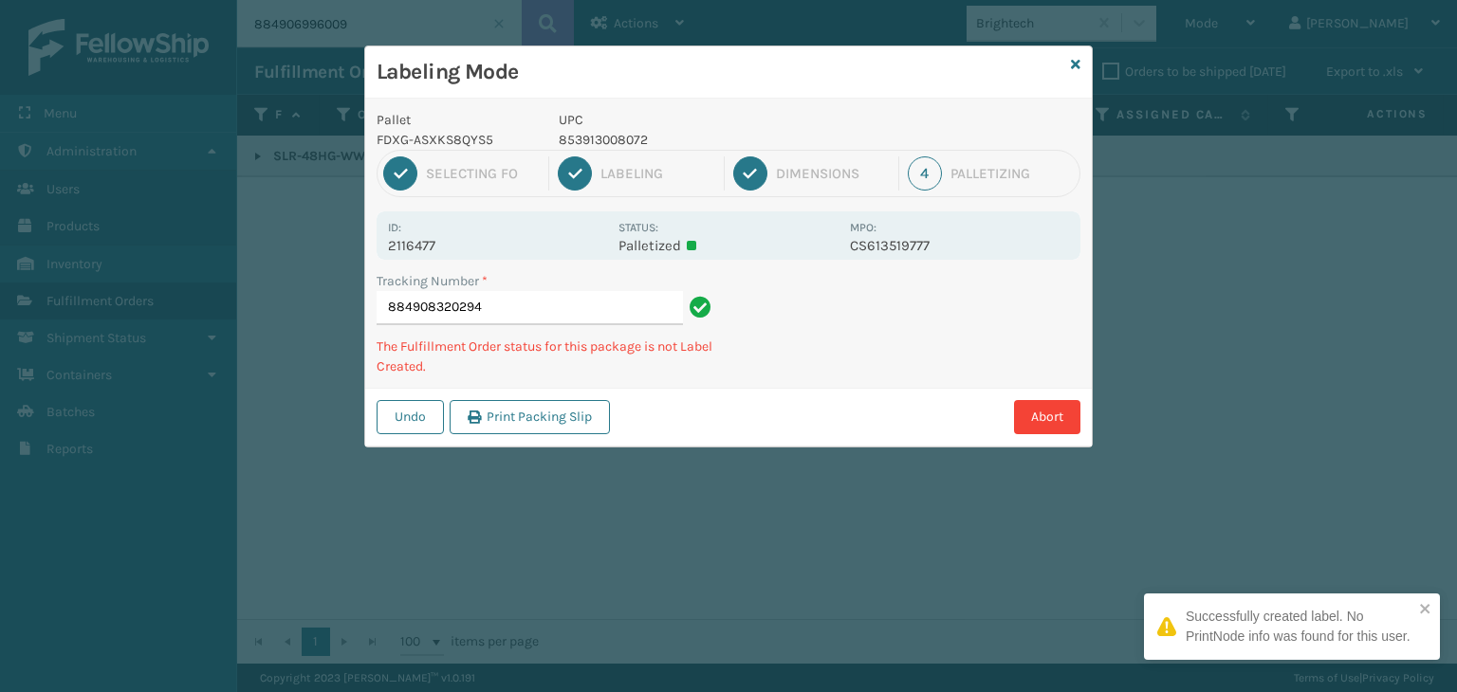
click at [599, 134] on p "853913008072" at bounding box center [699, 140] width 280 height 20
copy p "853913008072"
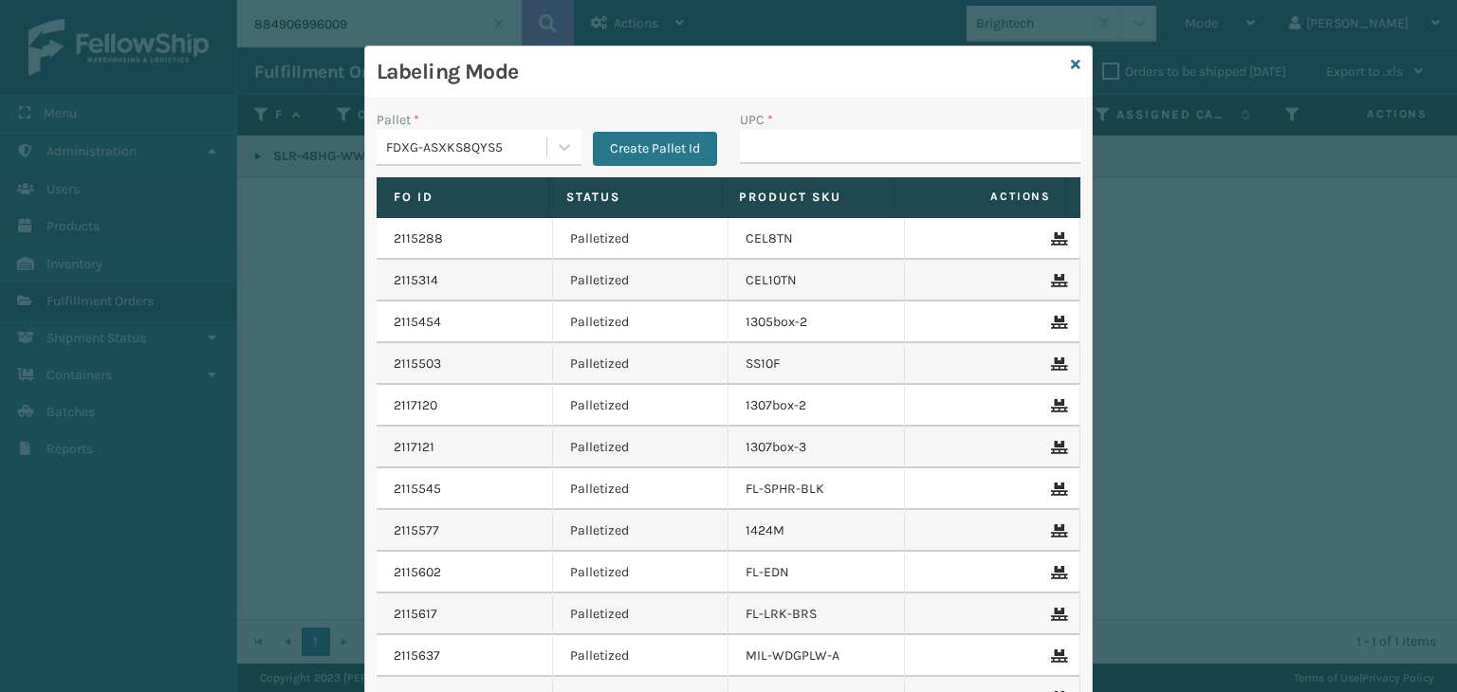
type input "853913008072"
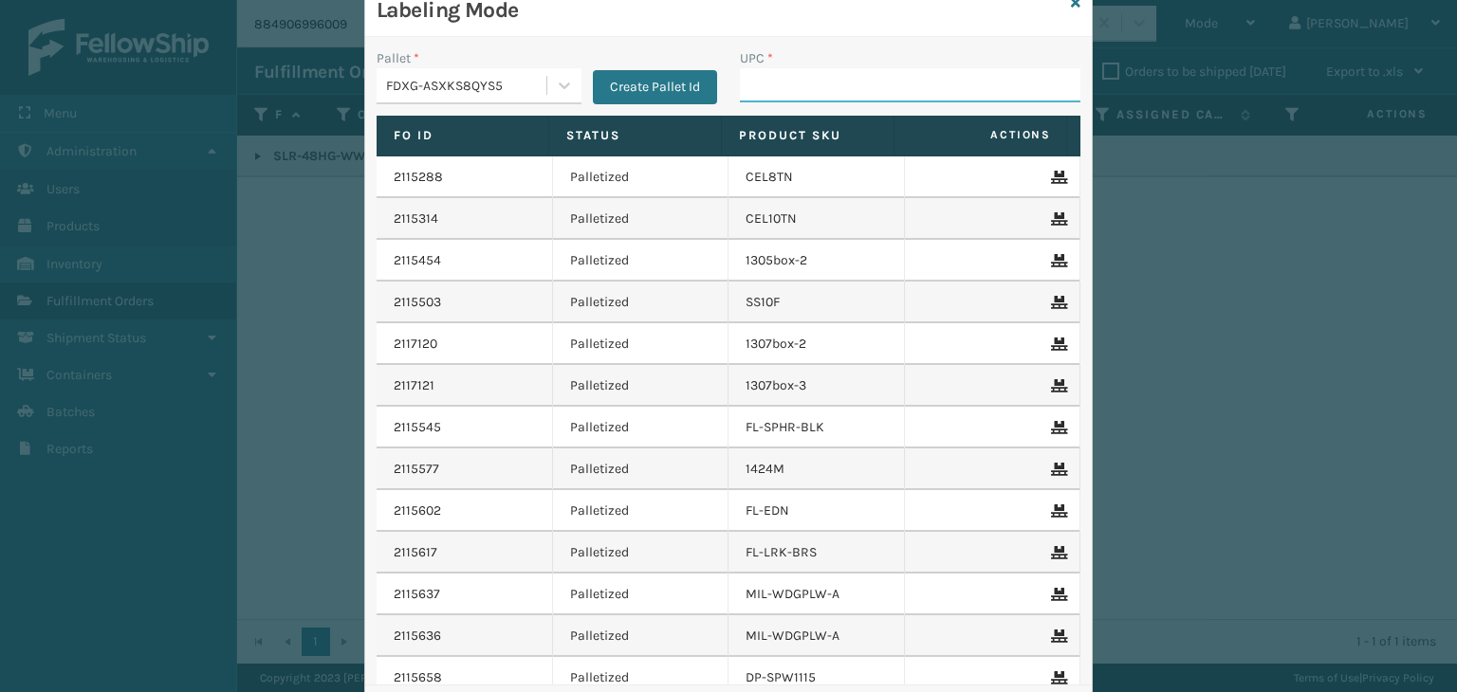
scroll to position [95, 0]
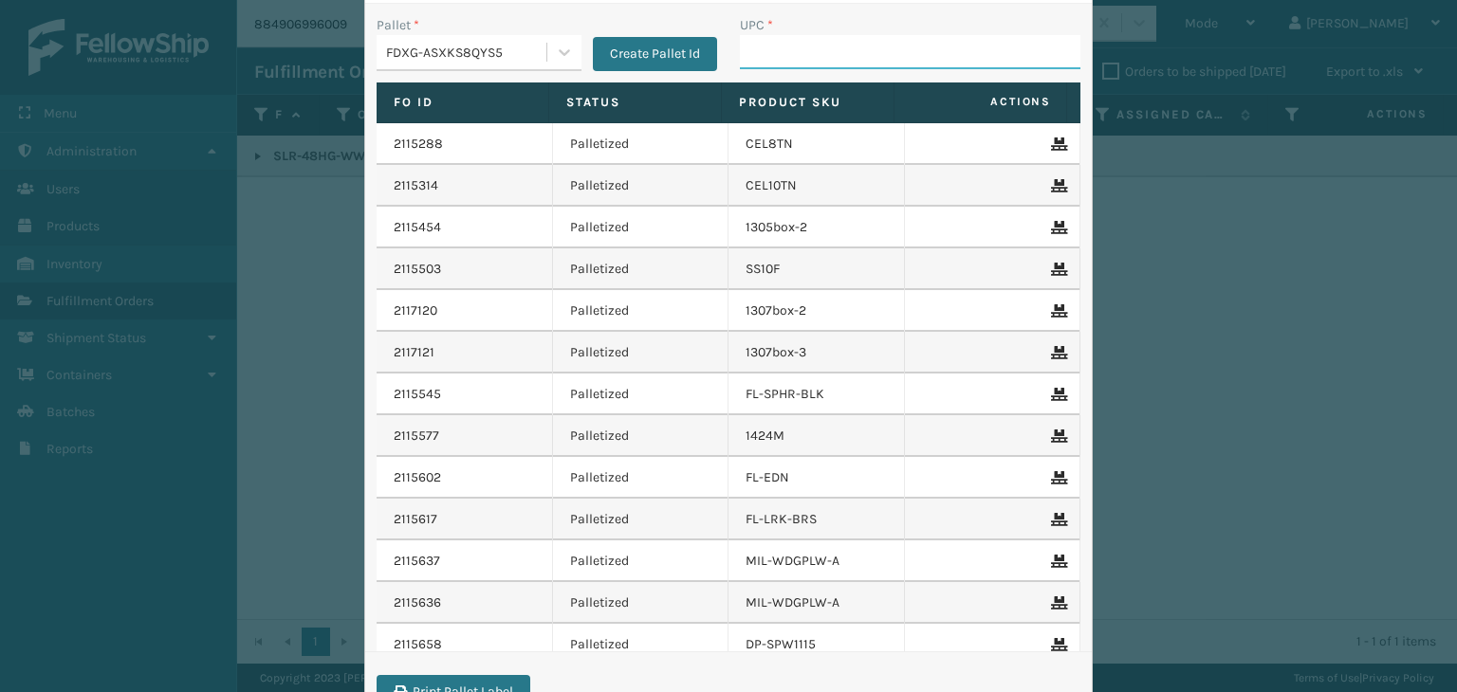
click at [777, 64] on input "UPC *" at bounding box center [910, 52] width 340 height 34
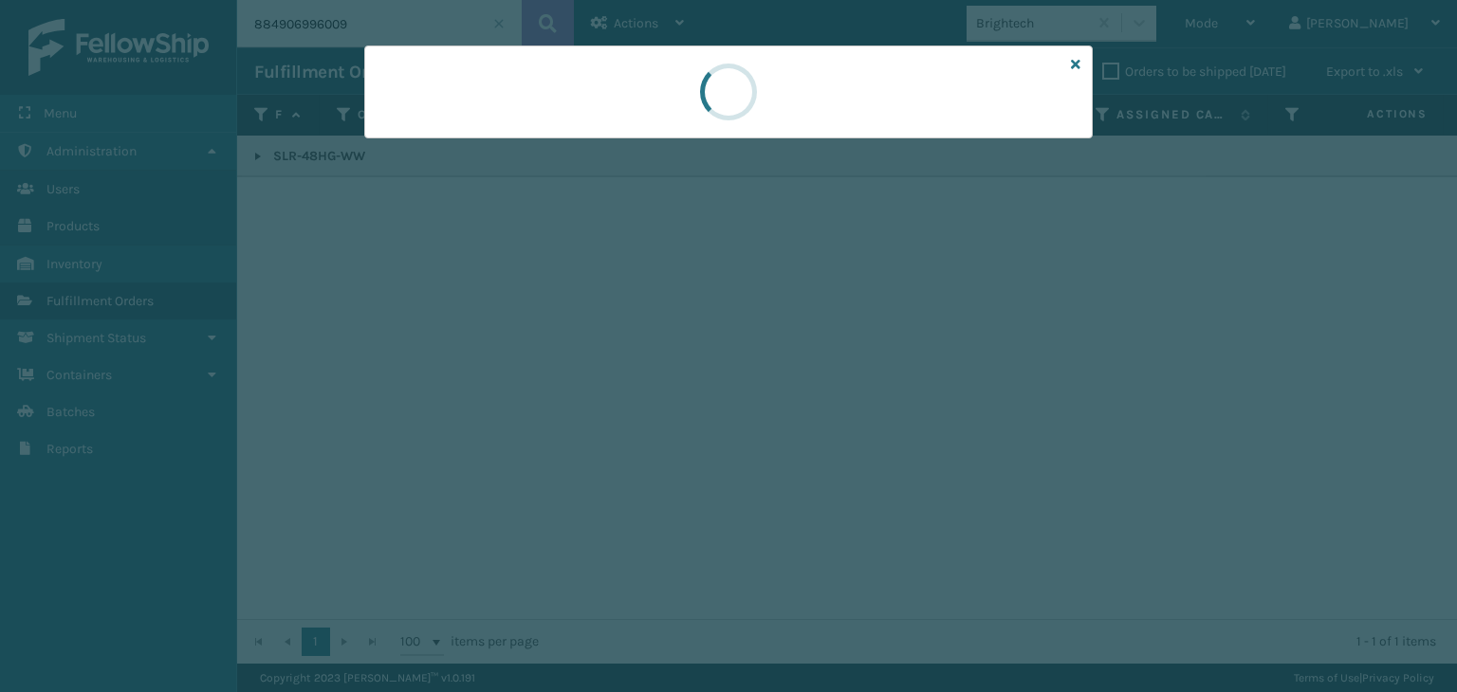
scroll to position [0, 0]
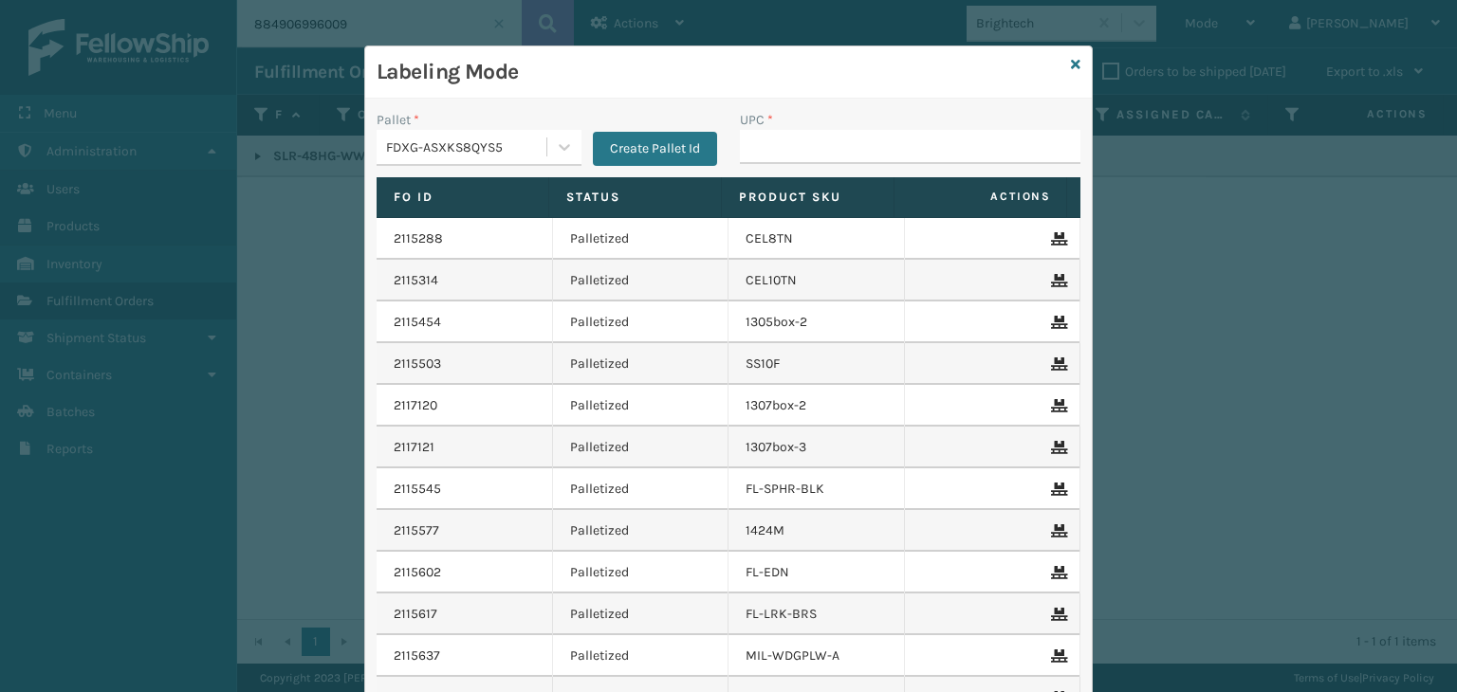
click at [831, 137] on input "UPC *" at bounding box center [910, 147] width 340 height 34
type input "858100007920"
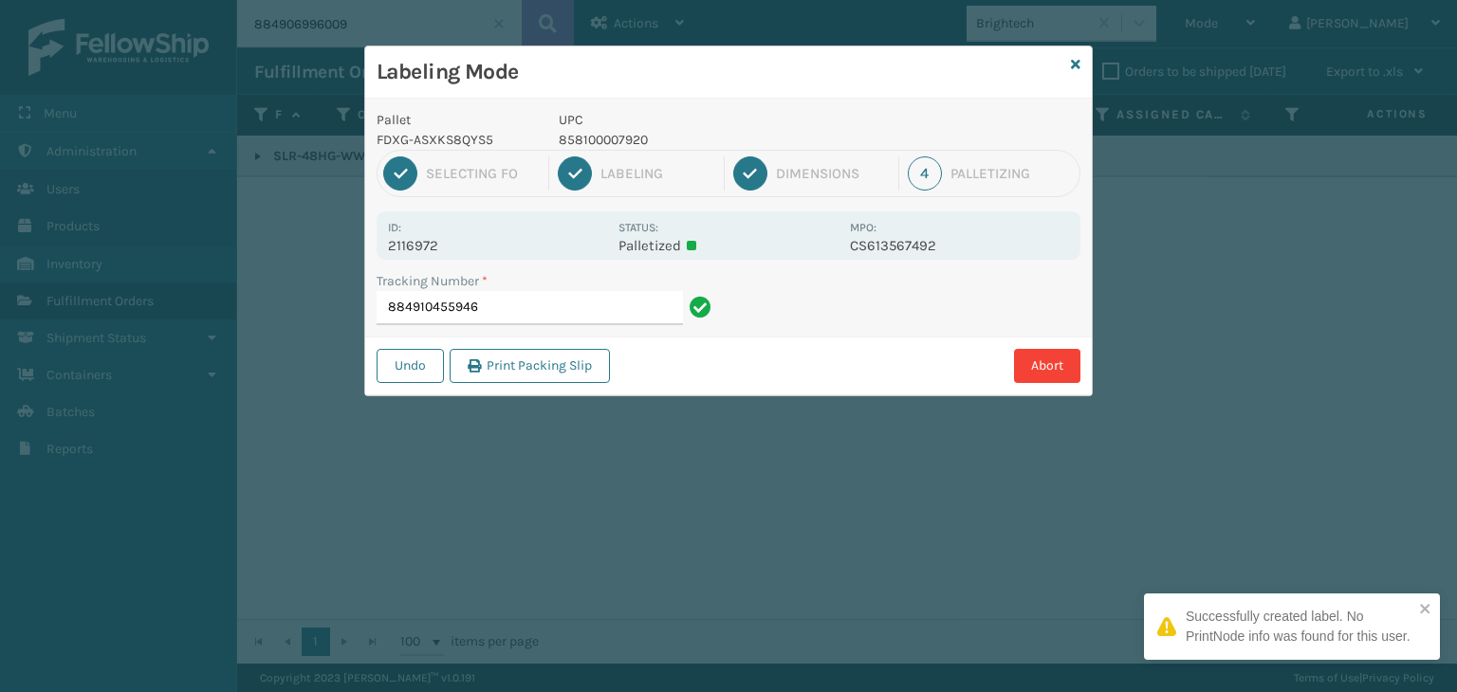
click at [574, 138] on p "858100007920" at bounding box center [699, 140] width 280 height 20
copy p "858100007920"
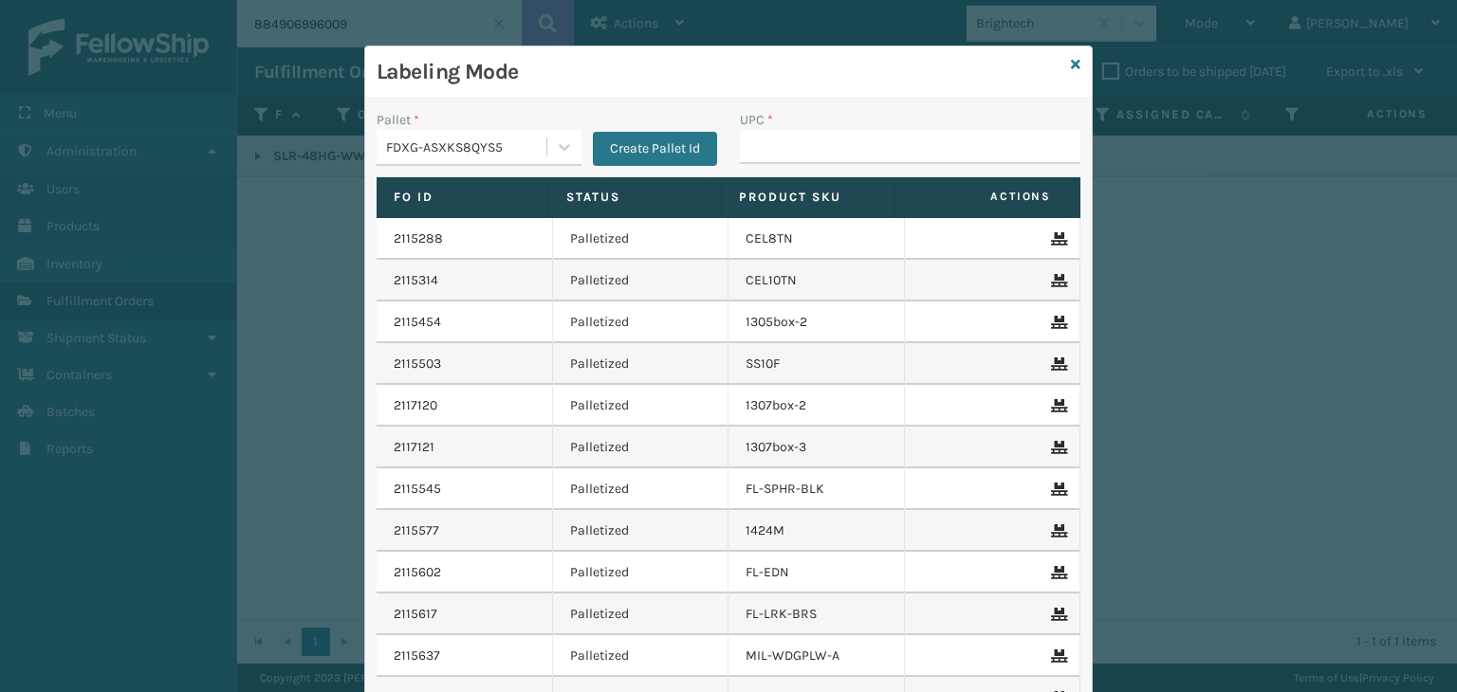
type input "858100007920"
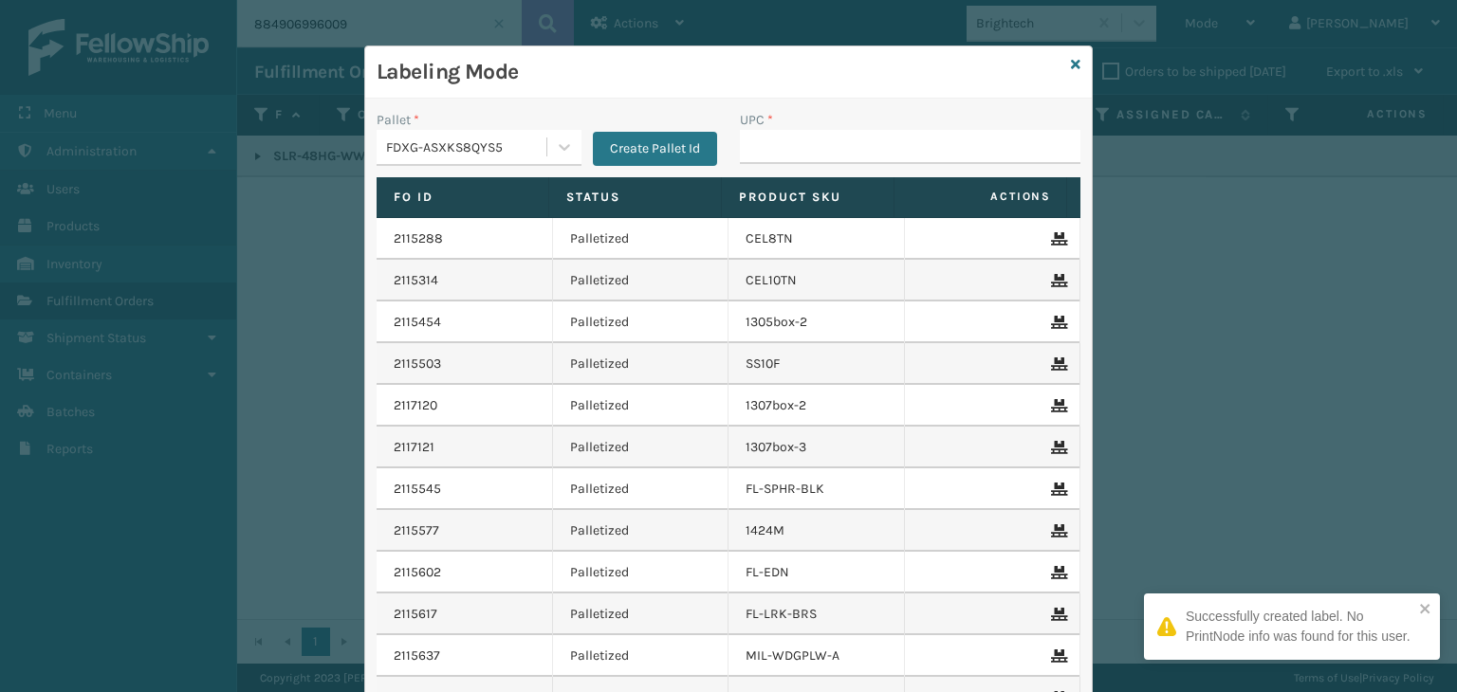
type input "858100007920"
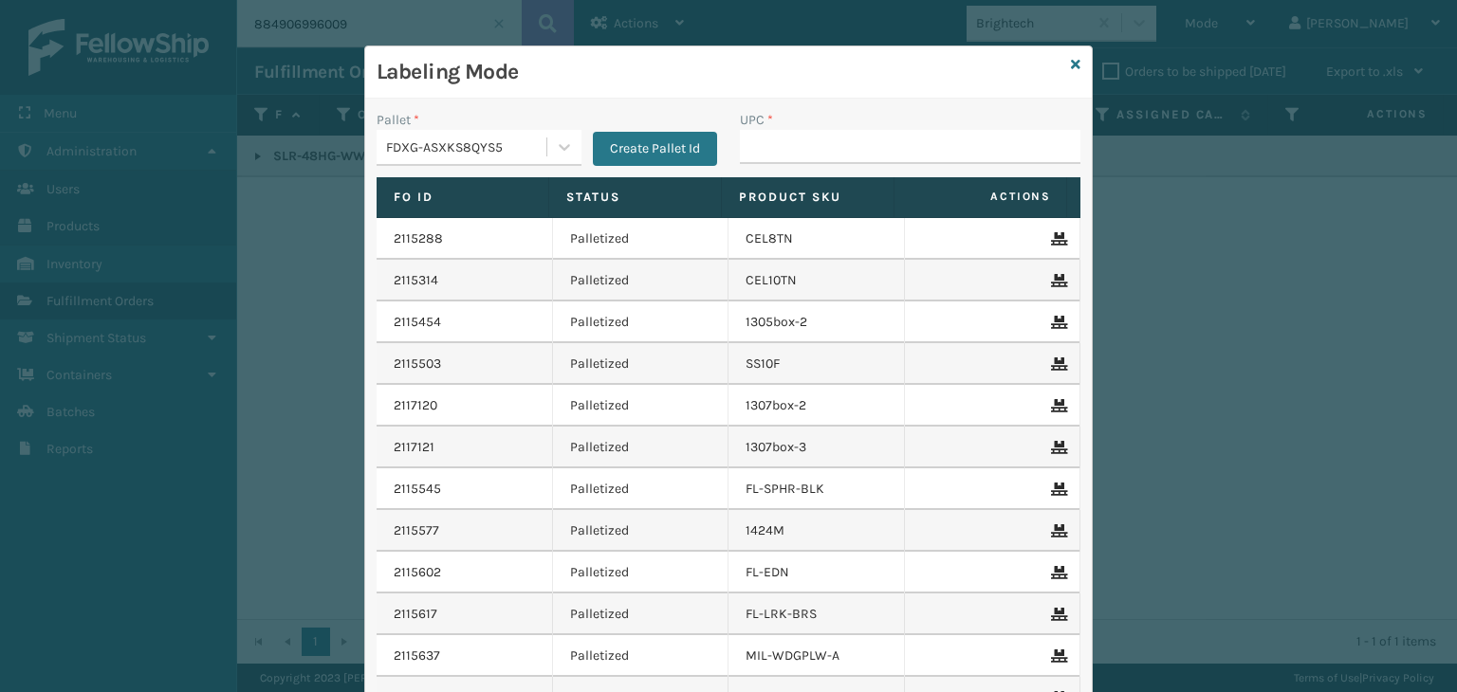
type input "858100007920"
paste input "858100007920"
type input "858100007920"
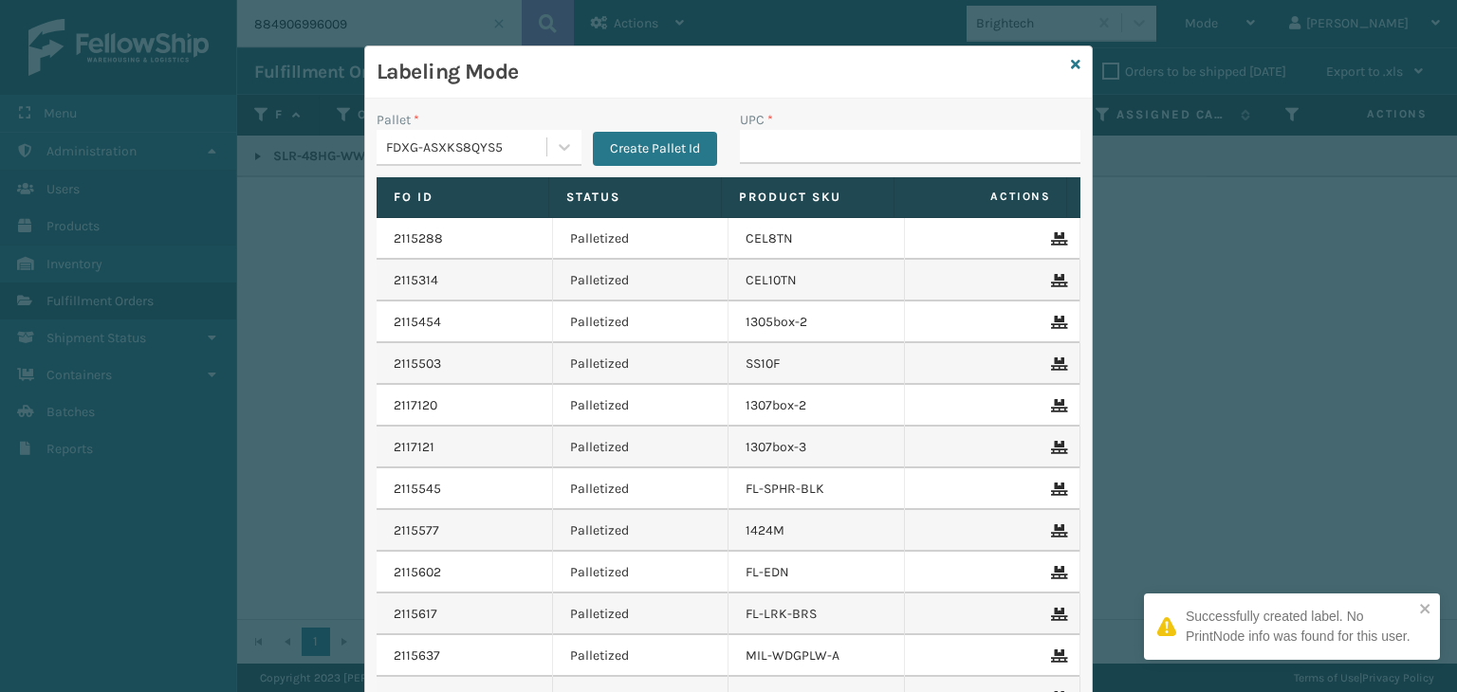
type input "858100007920"
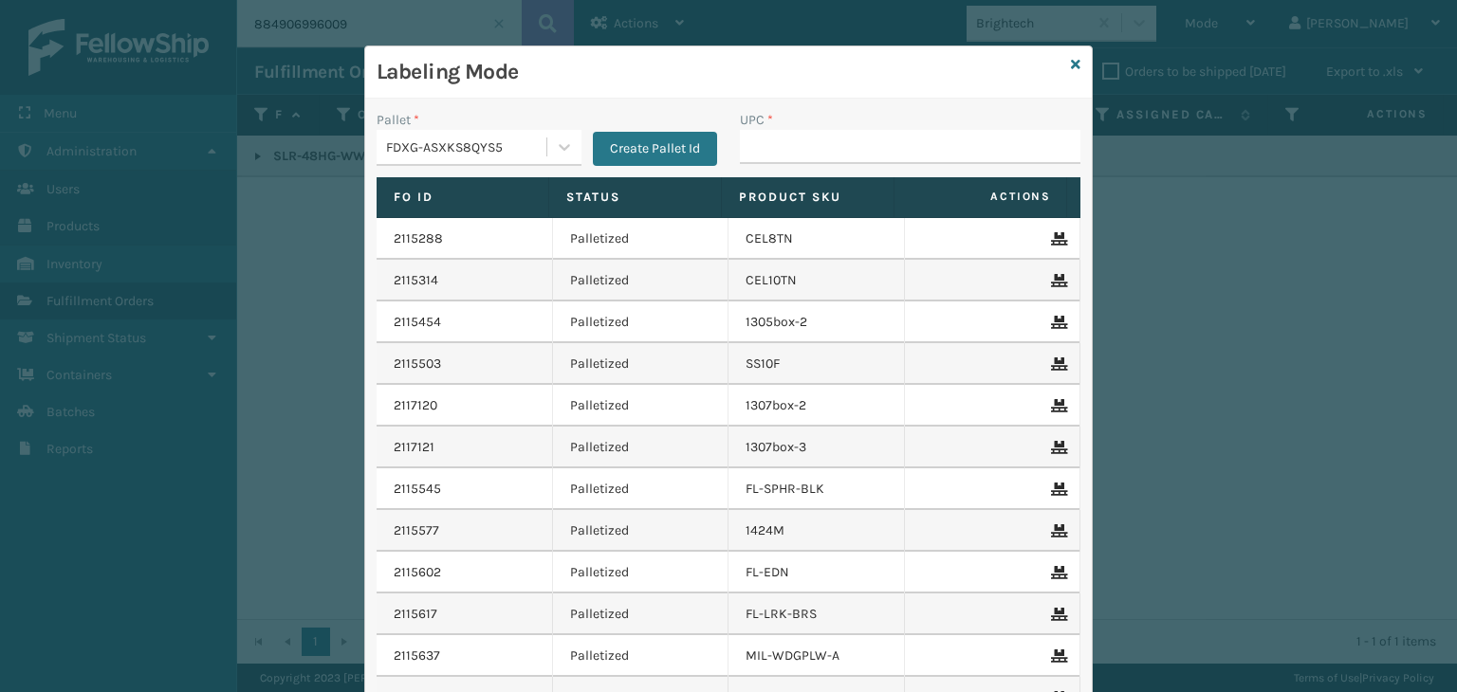
type input "858100007920"
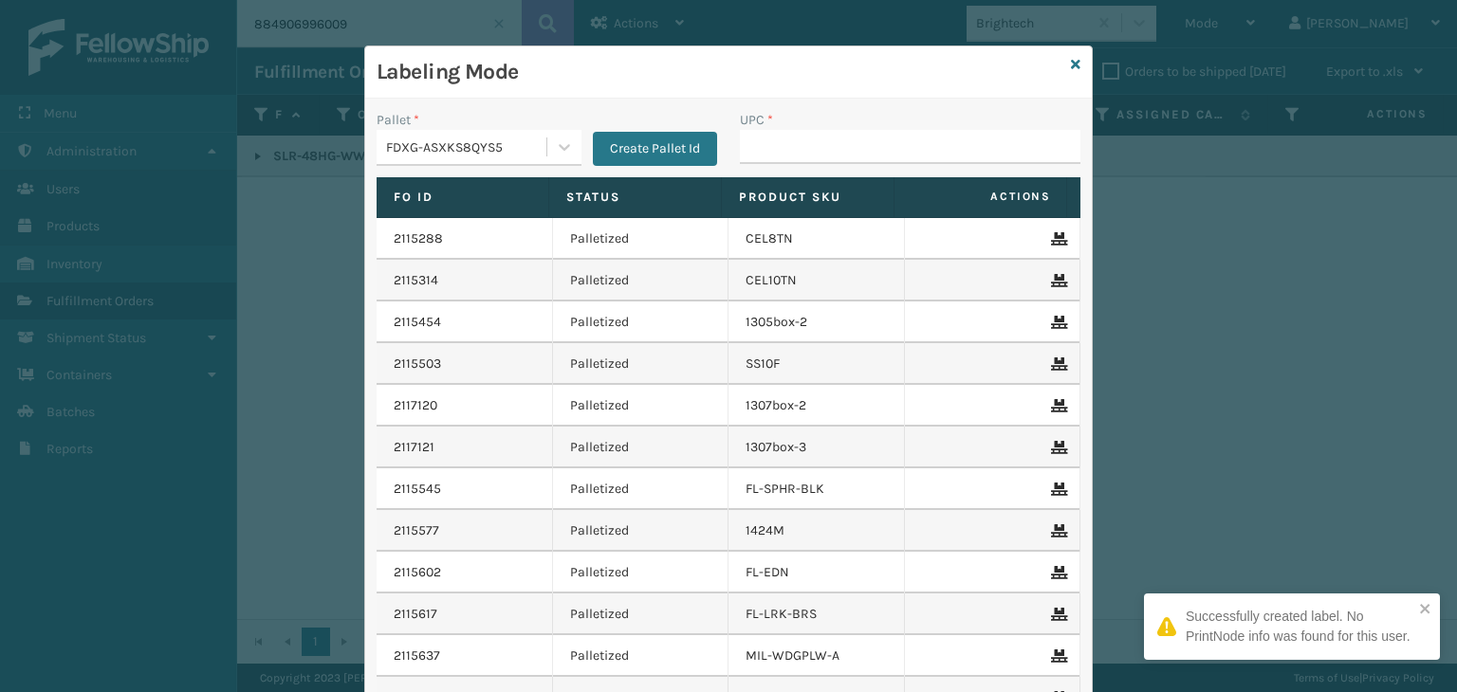
type input "858100007920"
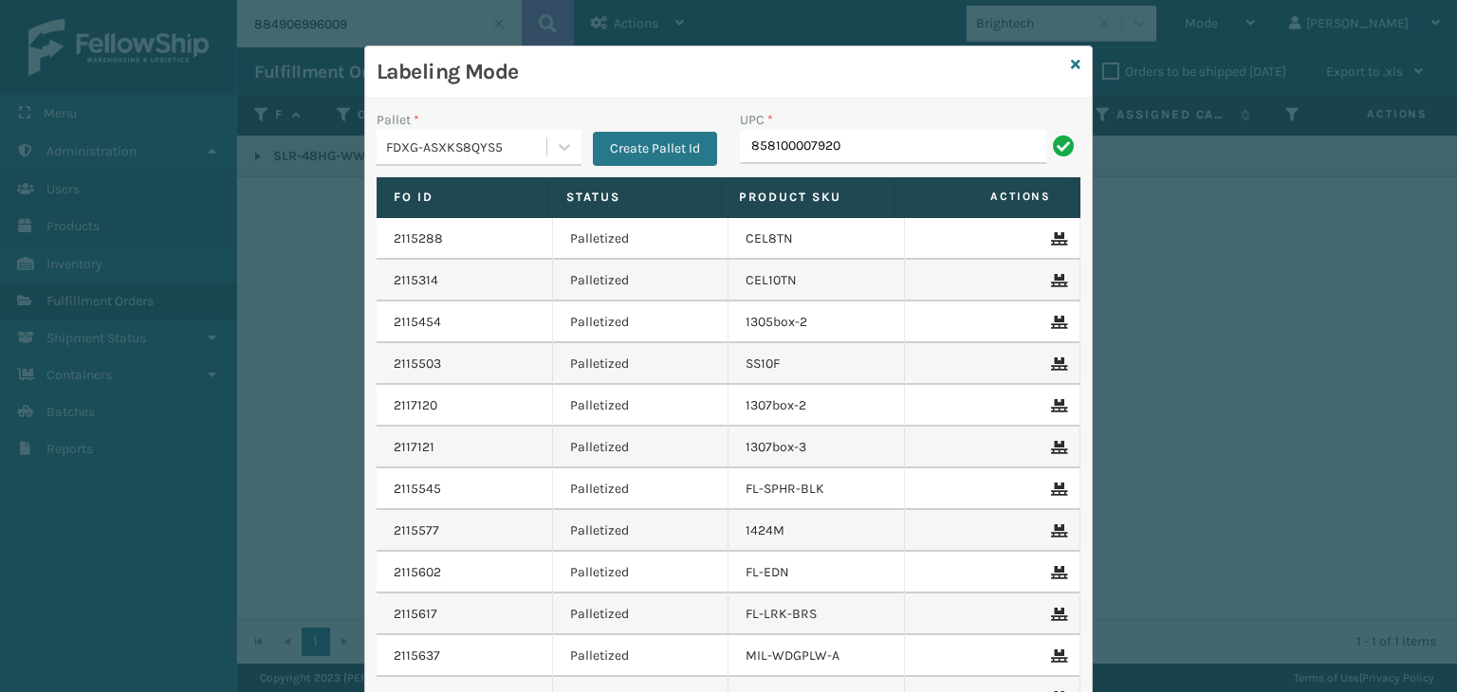
type input "858100007920"
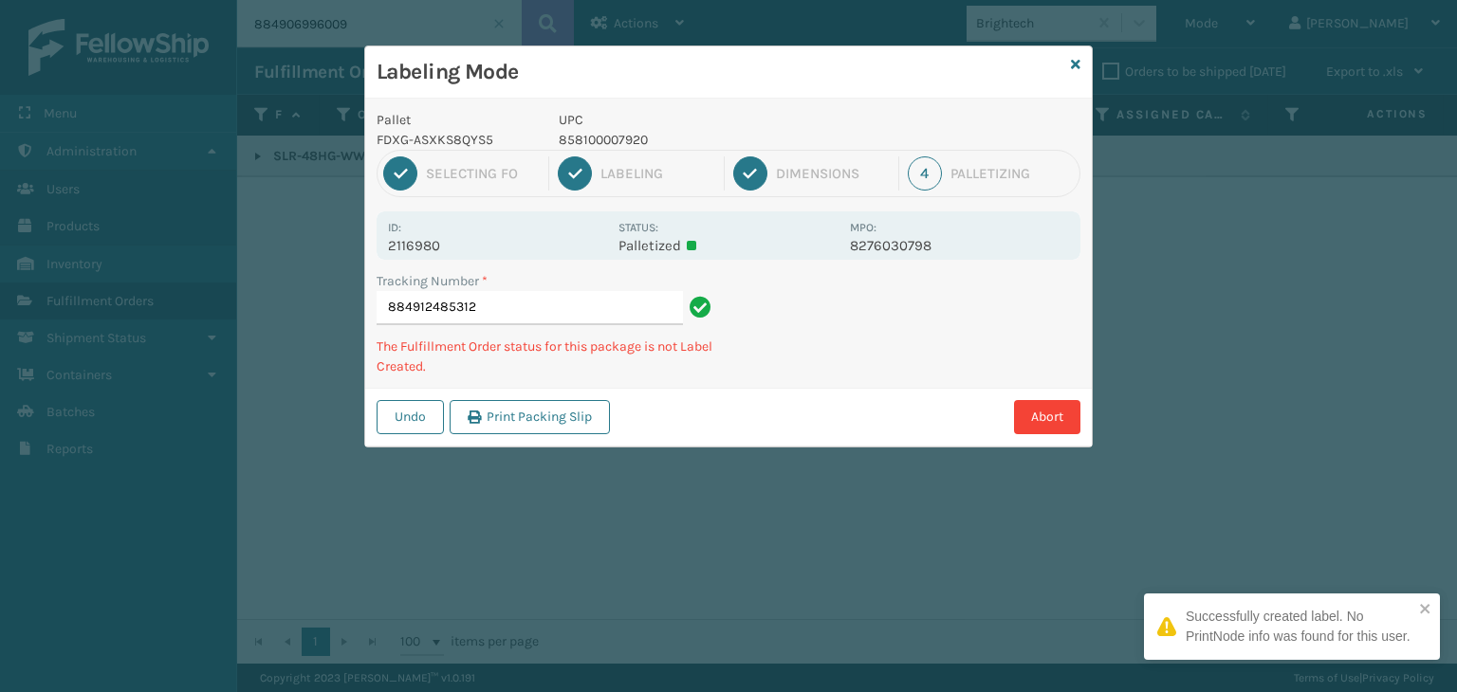
type input "884912485312858100007920"
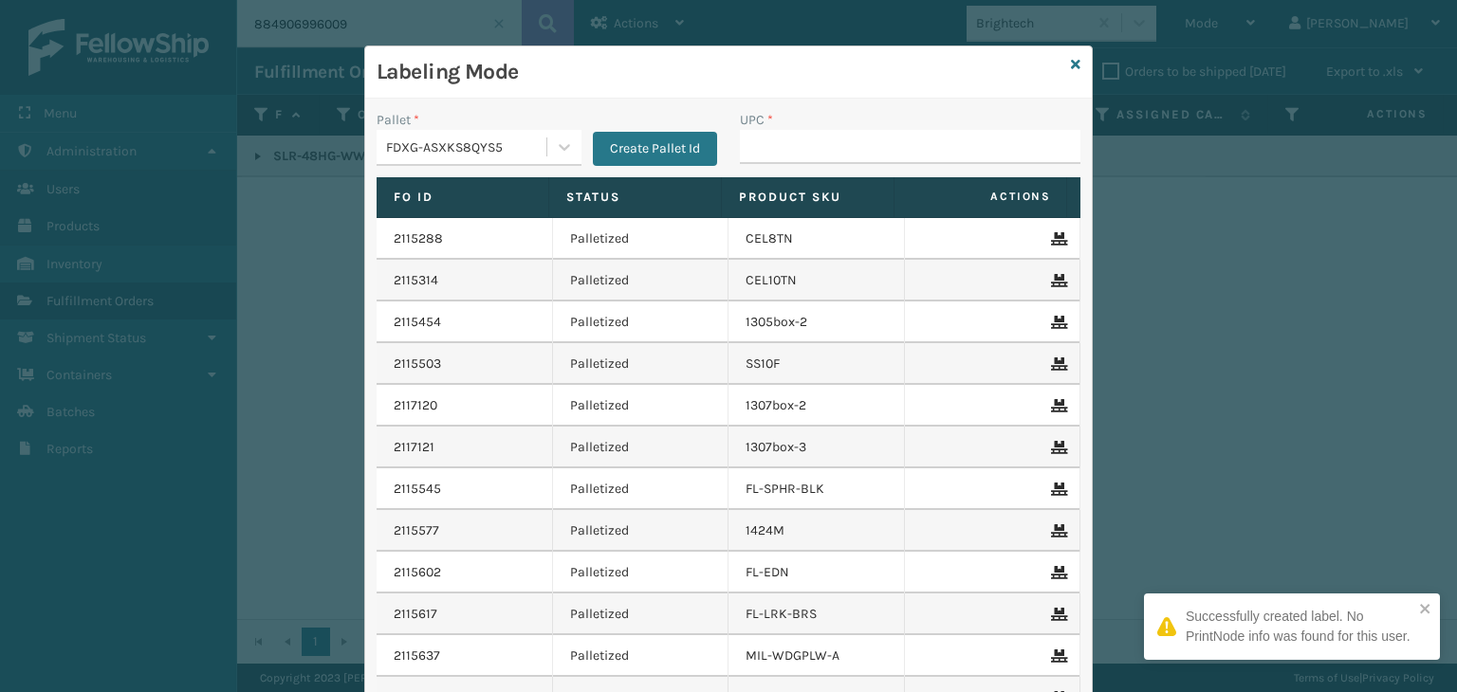
type input "858100007920"
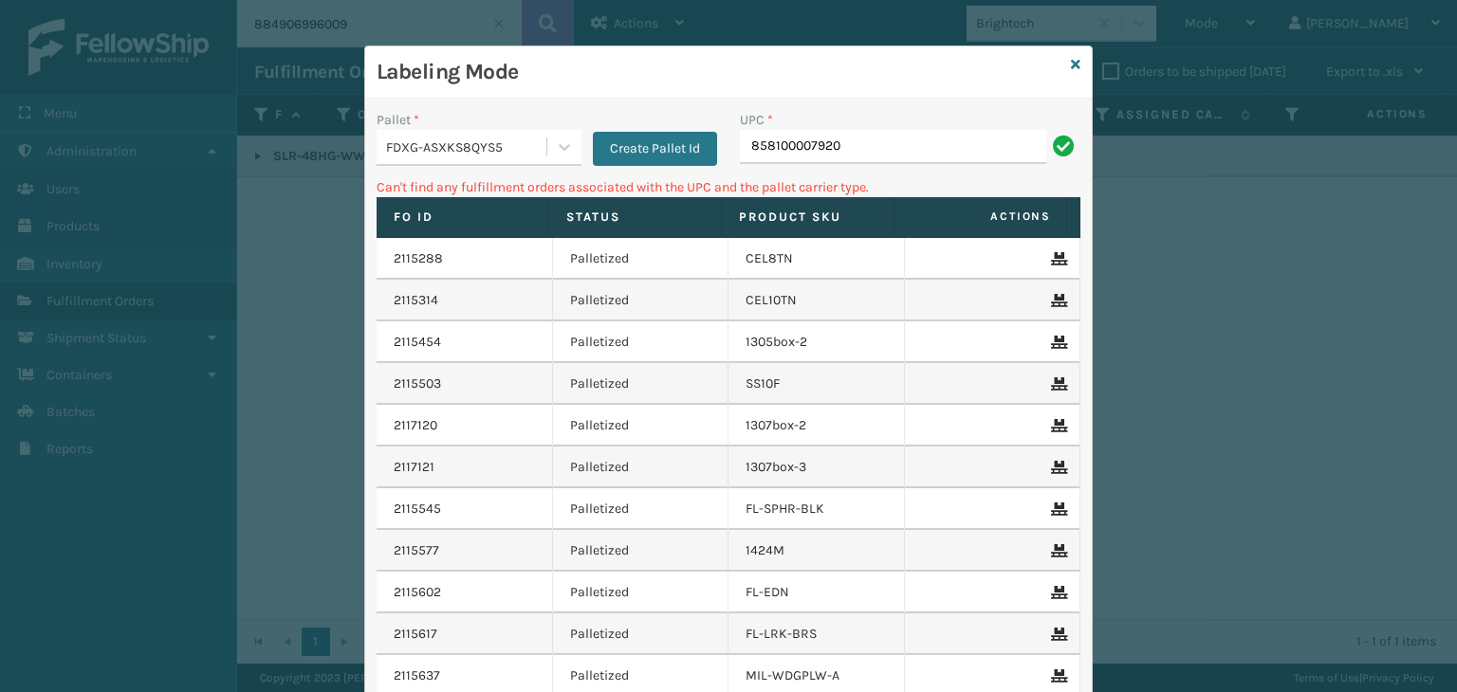
click at [406, 145] on div "FDXG-ASXKS8QYS5" at bounding box center [467, 147] width 162 height 20
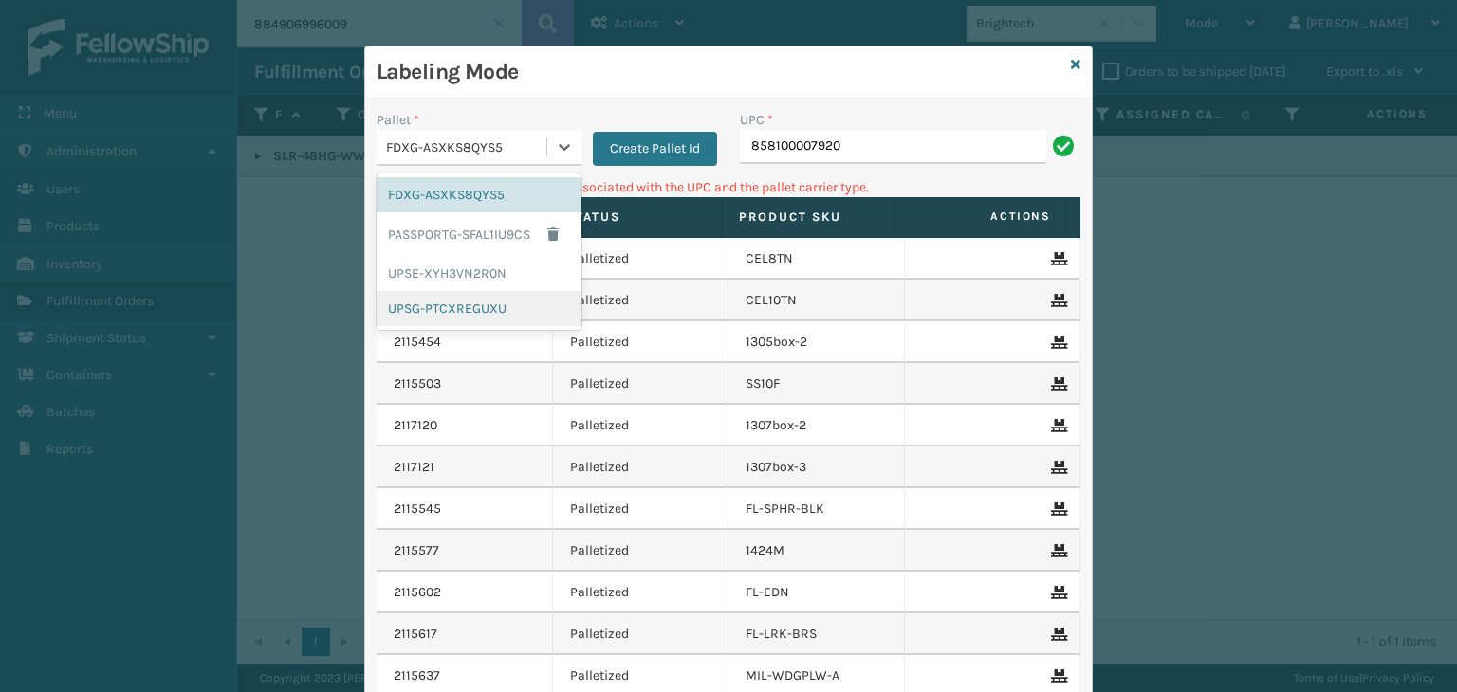
click at [418, 301] on div "UPSG-PTCXREGUXU" at bounding box center [478, 308] width 205 height 35
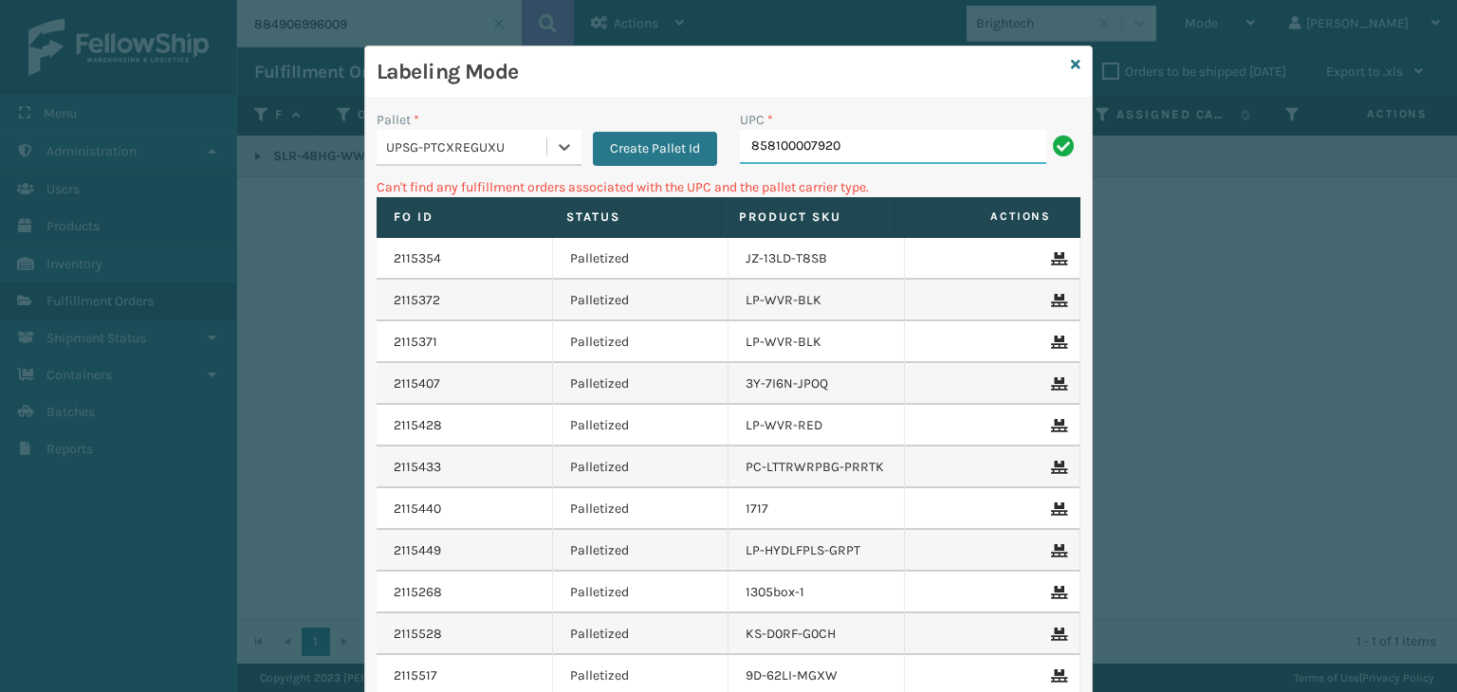
click at [844, 155] on input "858100007920" at bounding box center [893, 147] width 306 height 34
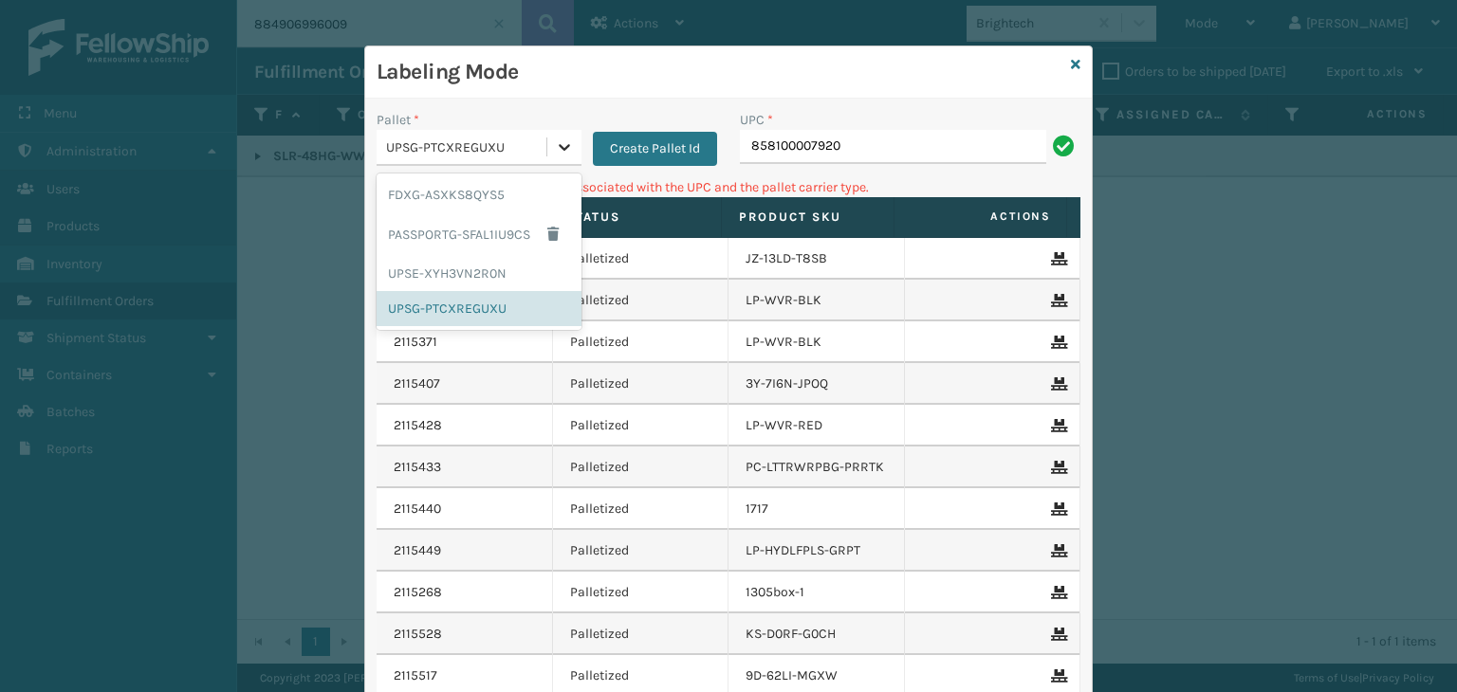
drag, startPoint x: 504, startPoint y: 152, endPoint x: 568, endPoint y: 150, distance: 63.6
click at [504, 151] on div "UPSG-PTCXREGUXU" at bounding box center [467, 147] width 162 height 20
click at [1062, 64] on div "Labeling Mode" at bounding box center [728, 72] width 726 height 52
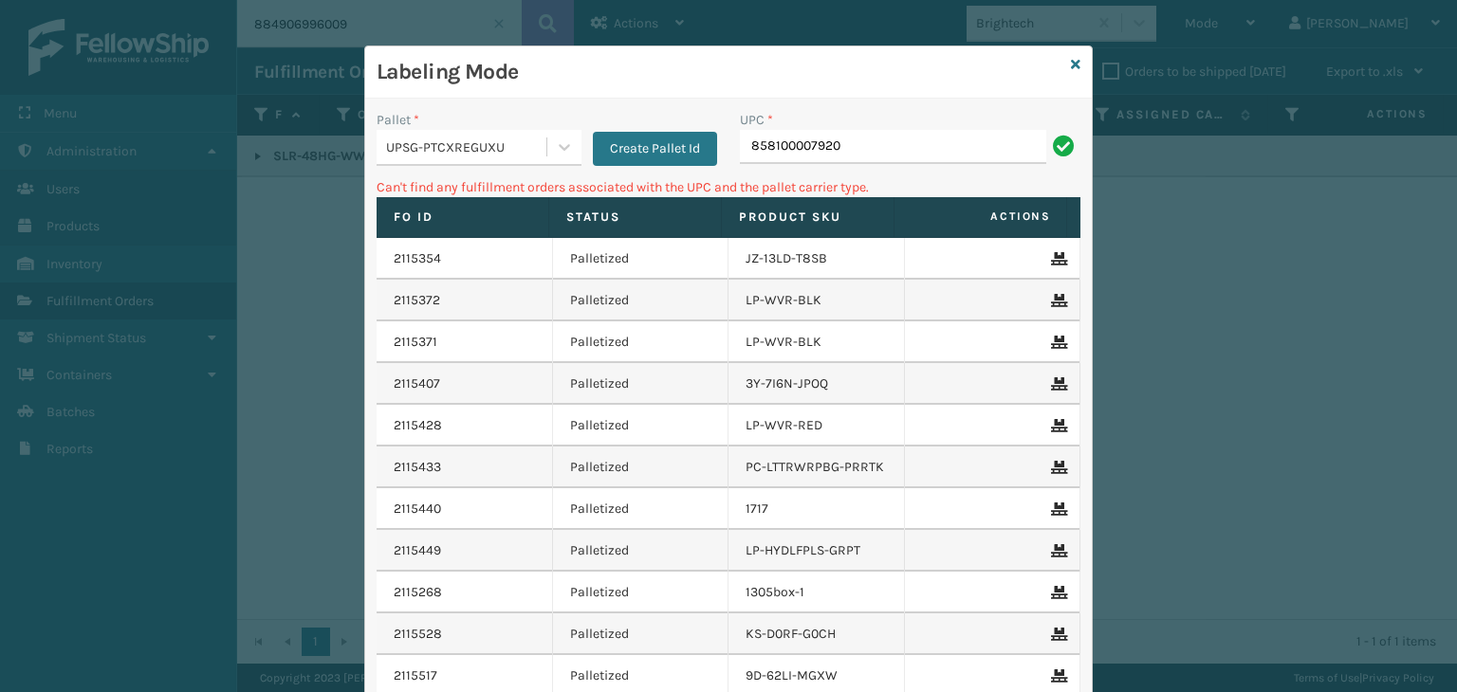
click at [1075, 56] on div "Labeling Mode" at bounding box center [728, 72] width 726 height 52
click at [1071, 71] on link at bounding box center [1075, 65] width 9 height 20
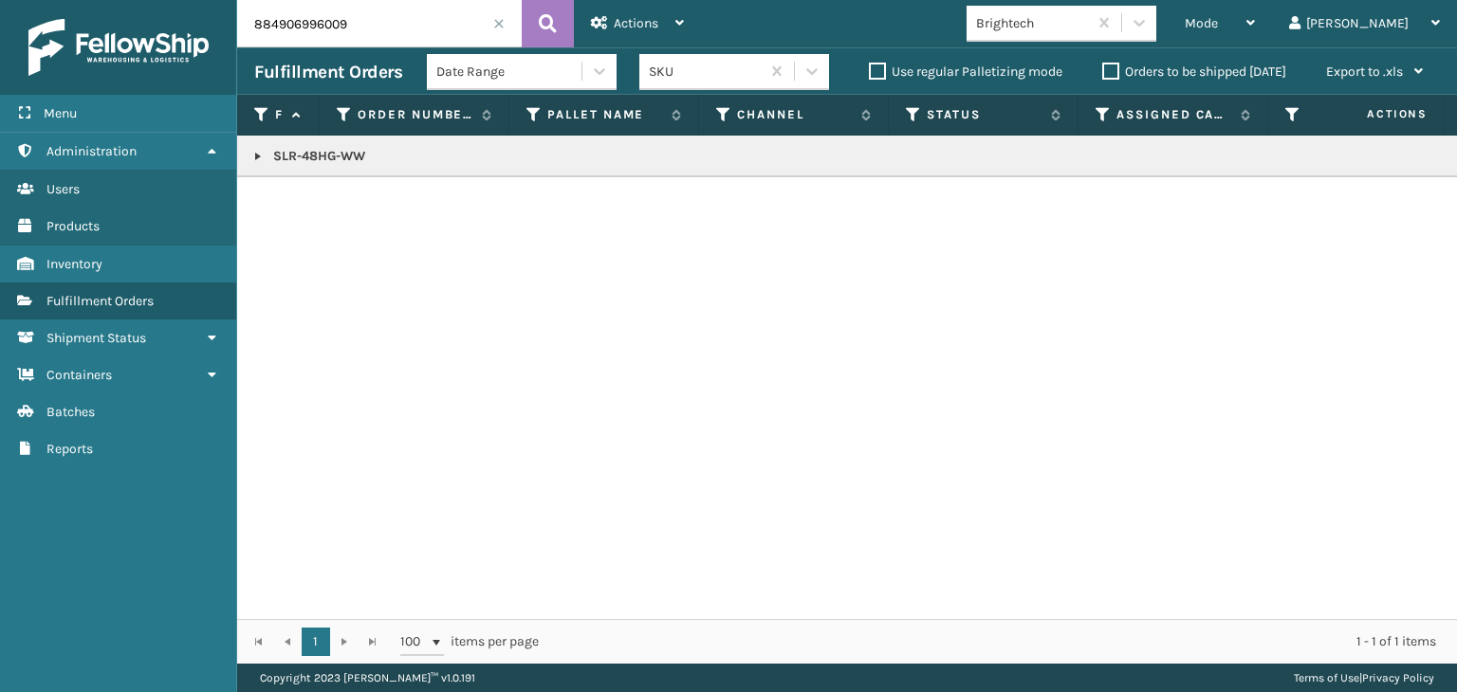
click at [1084, 35] on div "Brightech" at bounding box center [1026, 23] width 120 height 31
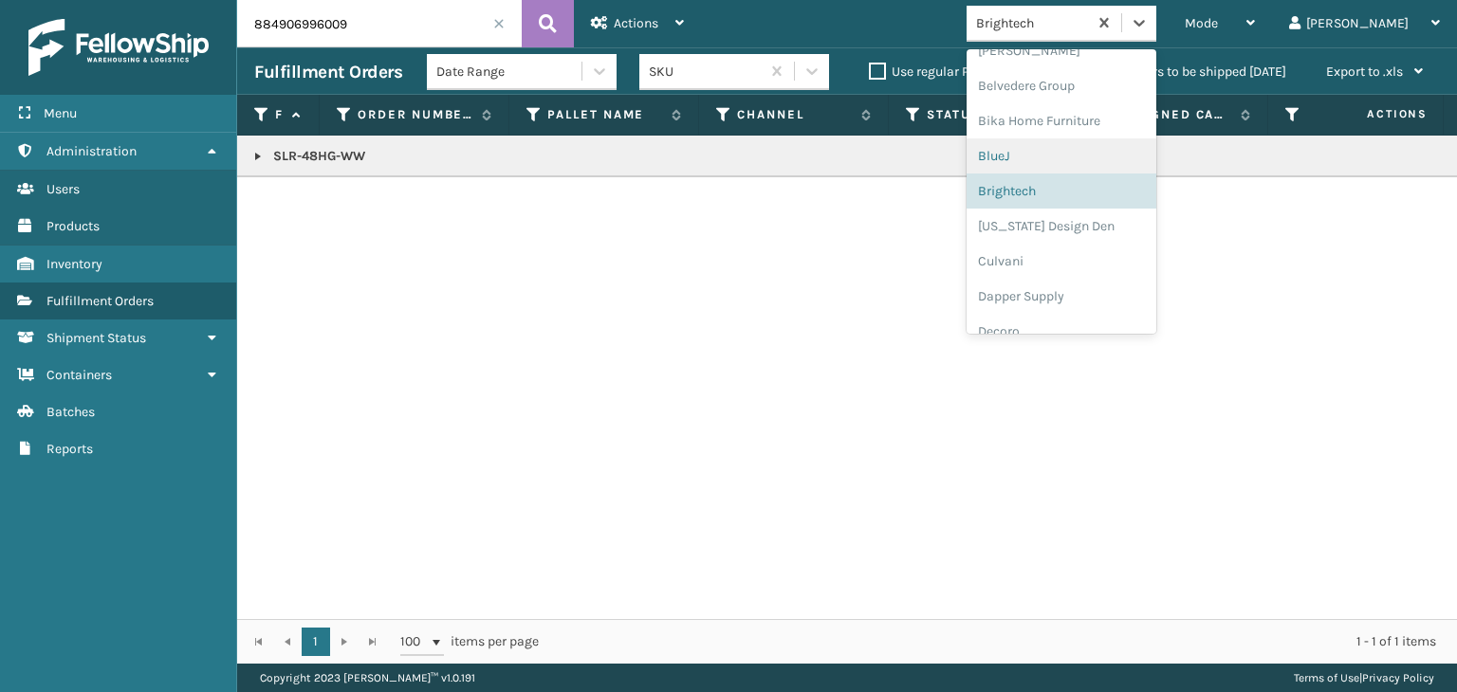
scroll to position [30, 0]
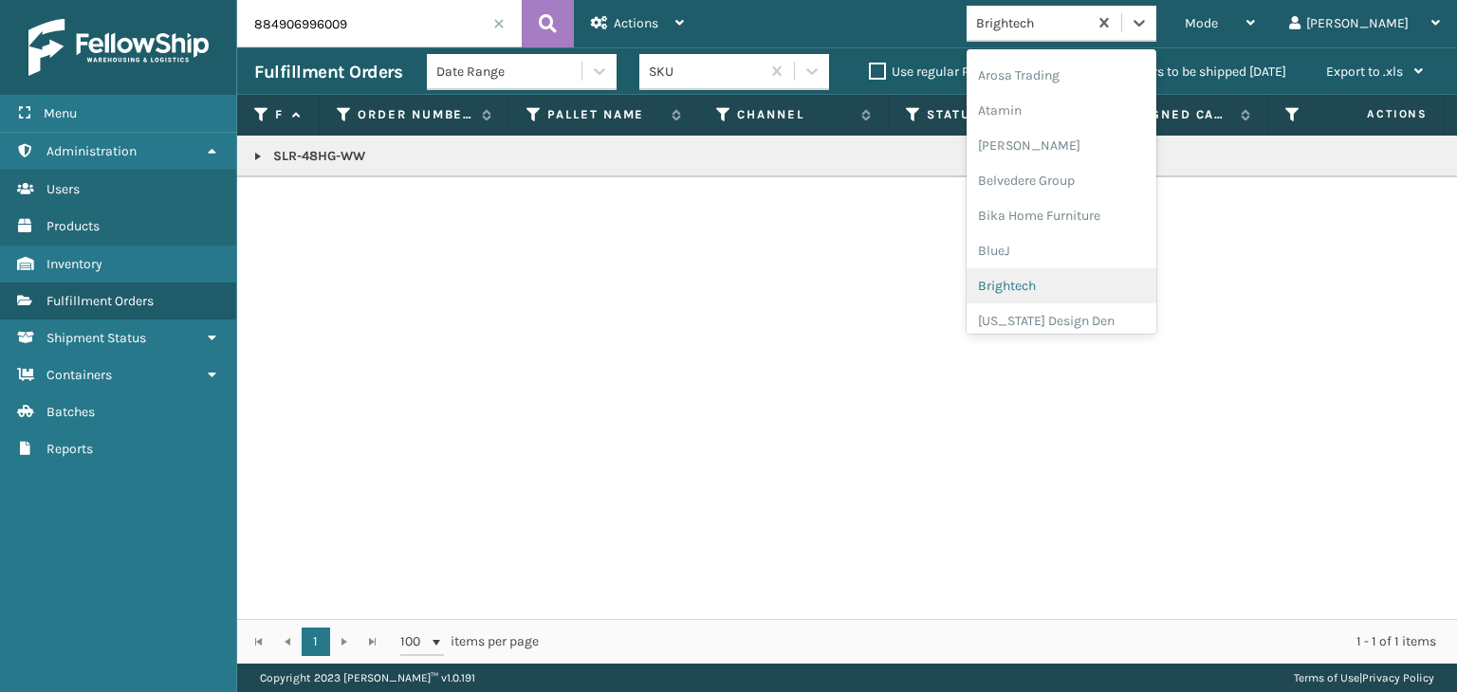
click at [1104, 285] on div "Brightech" at bounding box center [1061, 285] width 190 height 35
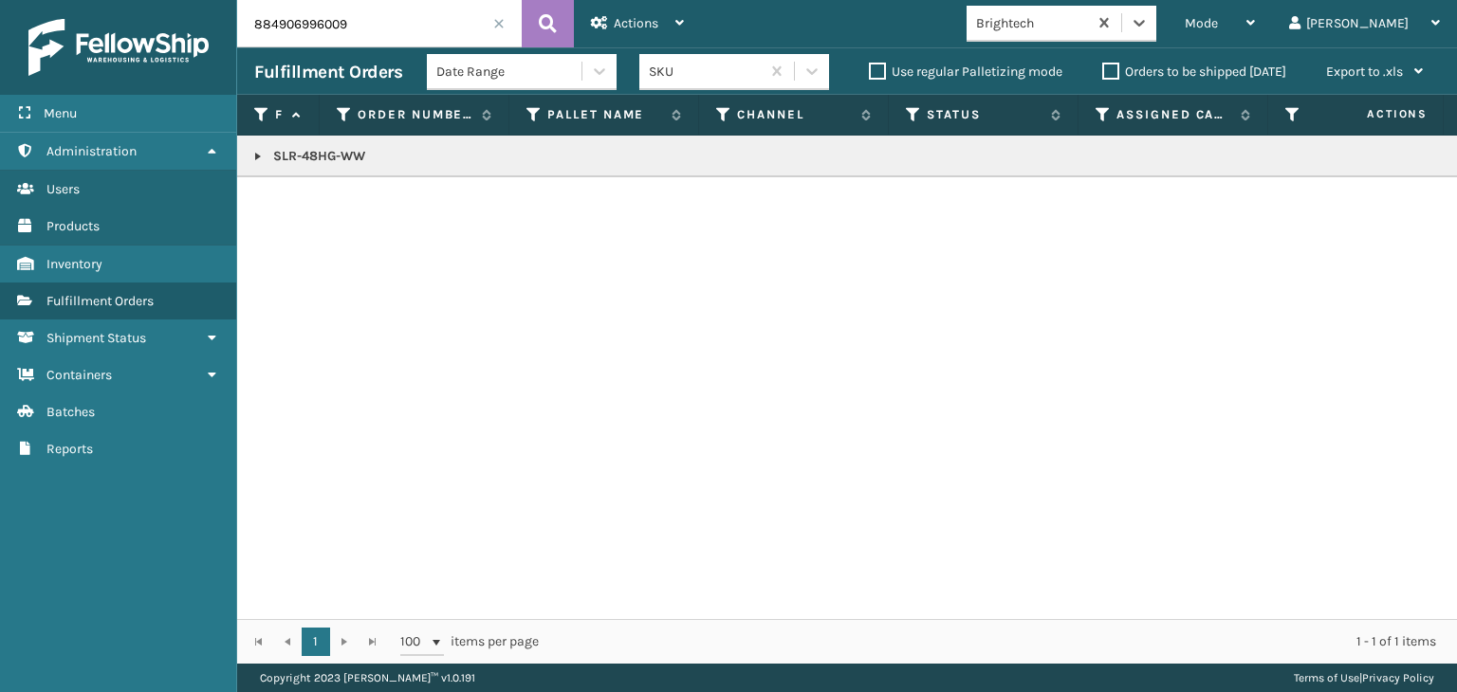
click at [504, 21] on input "884906996009" at bounding box center [379, 23] width 284 height 47
click at [494, 20] on span at bounding box center [498, 23] width 11 height 11
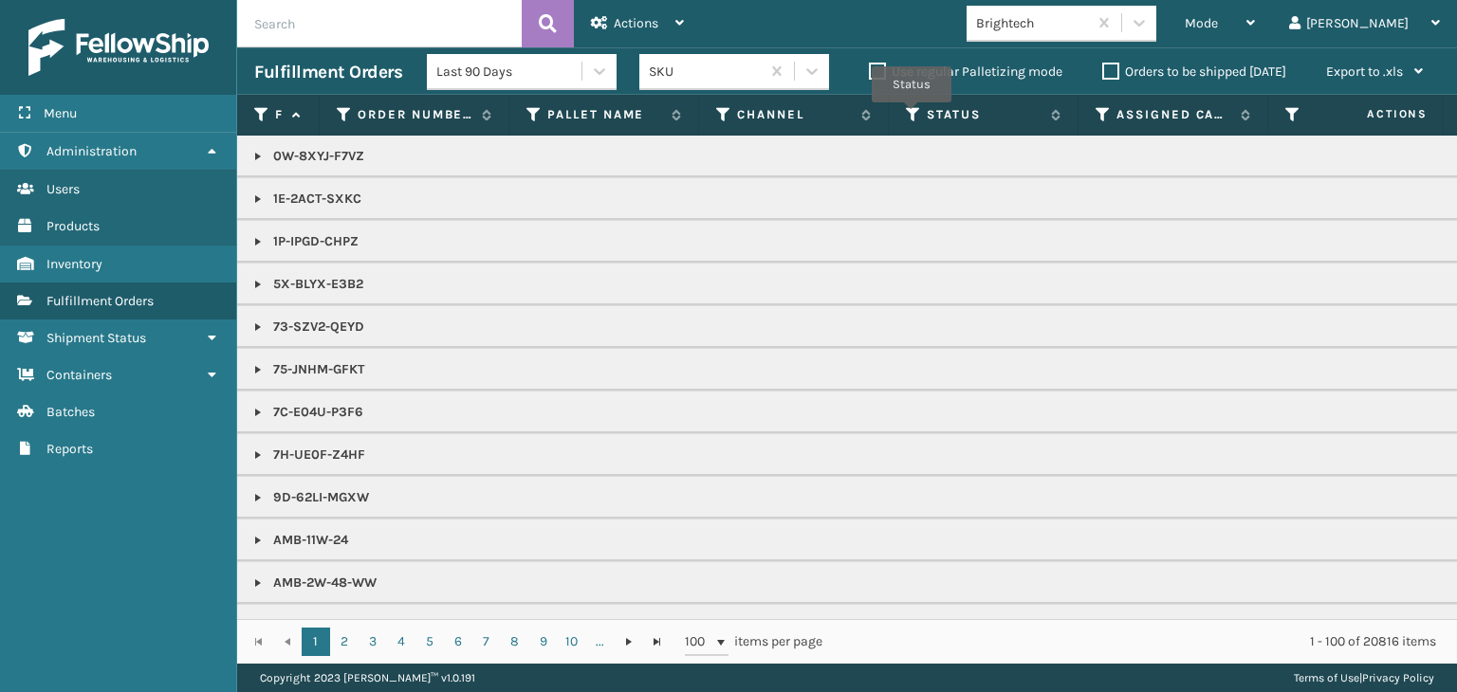
click at [911, 116] on icon at bounding box center [913, 114] width 15 height 17
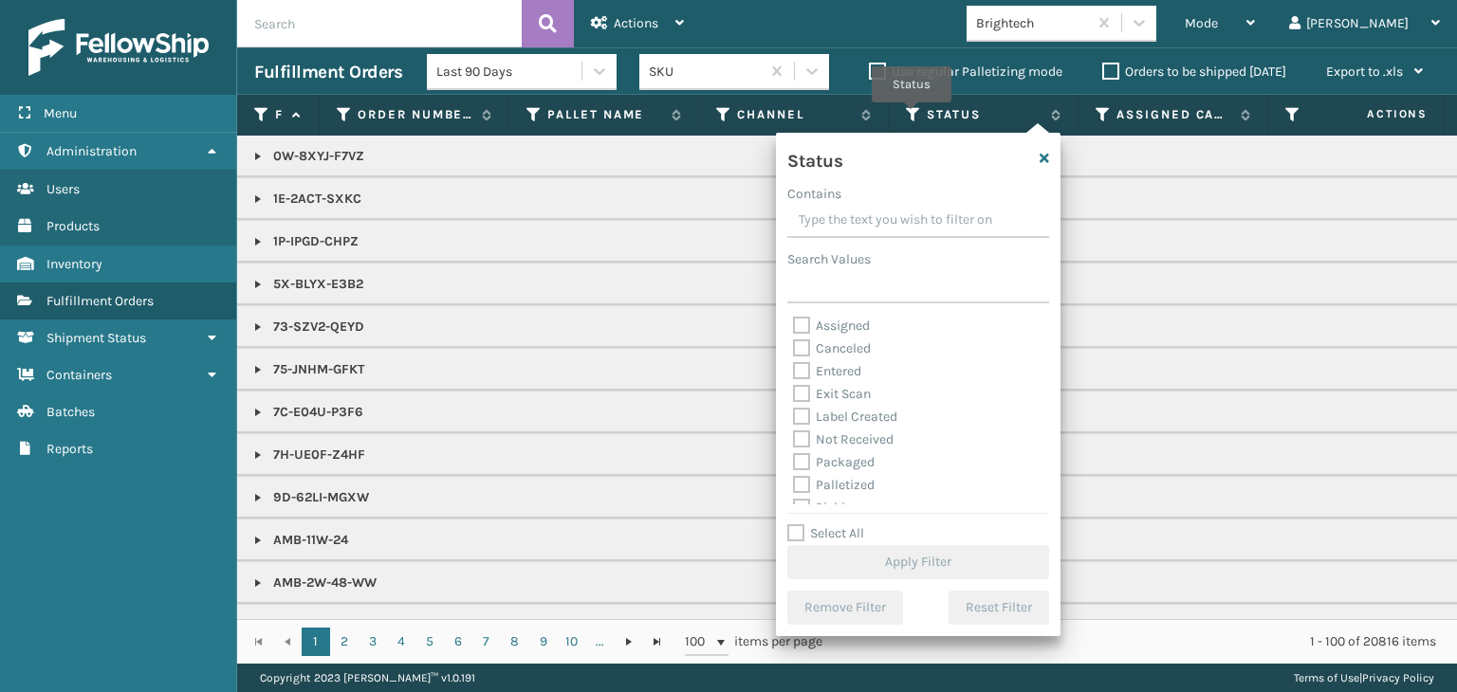
scroll to position [95, 0]
click at [848, 416] on label "Picking" at bounding box center [826, 413] width 67 height 16
click at [794, 414] on input "Picking" at bounding box center [793, 408] width 1 height 12
checkbox input "true"
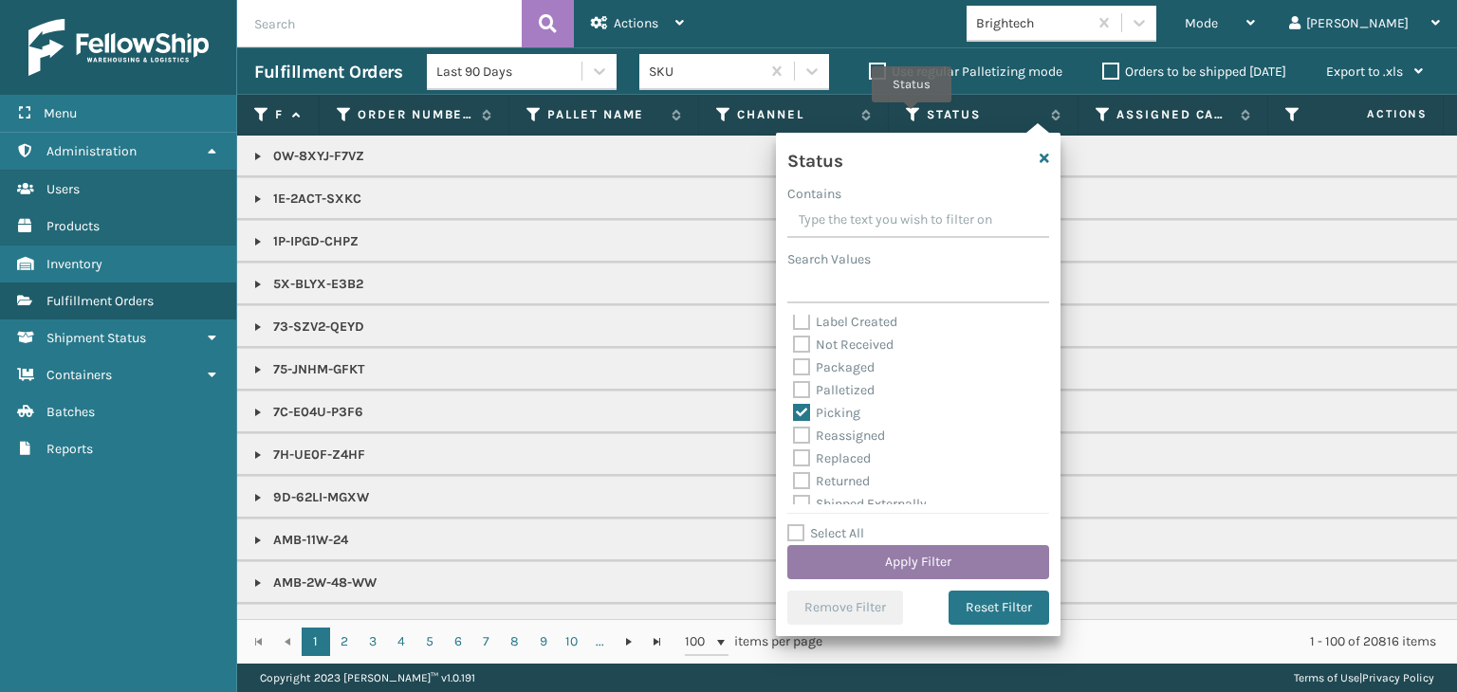
click at [891, 558] on button "Apply Filter" at bounding box center [918, 562] width 262 height 34
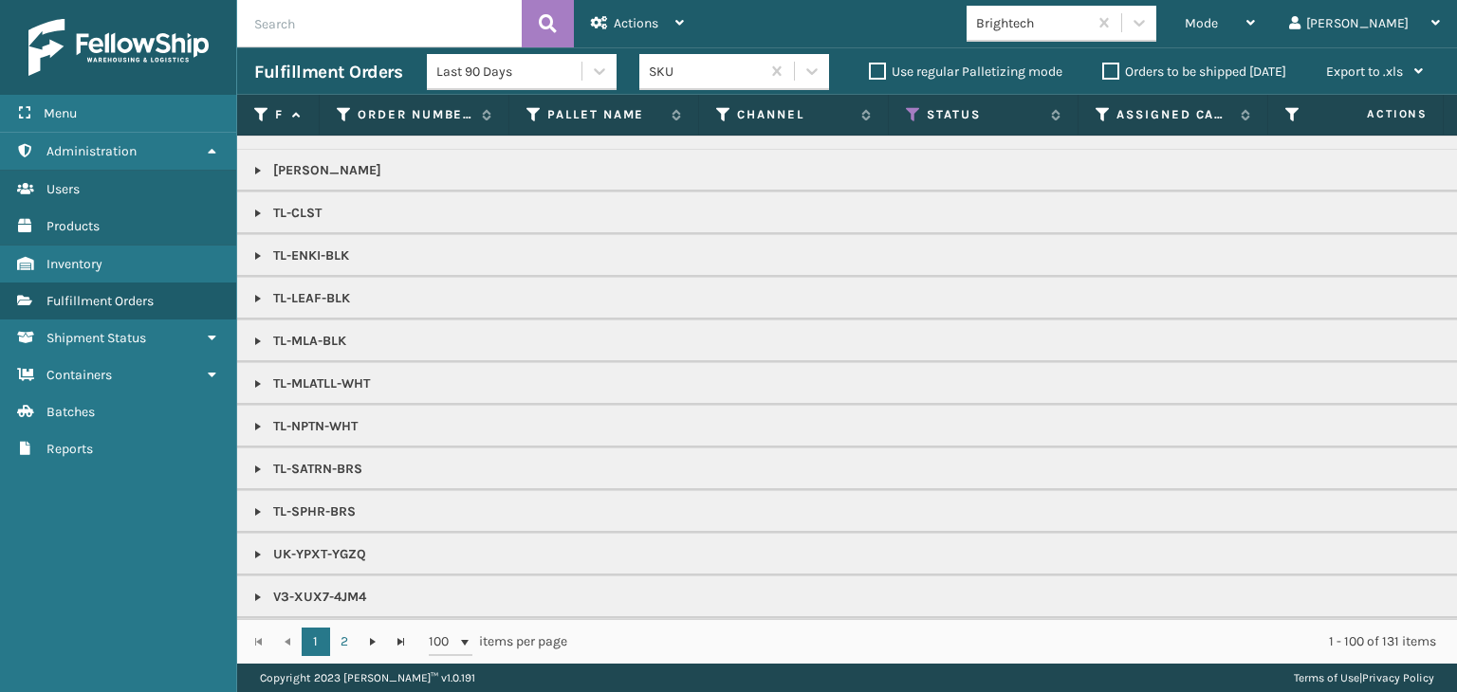
scroll to position [2461, 0]
click at [345, 646] on link "2" at bounding box center [344, 642] width 28 height 28
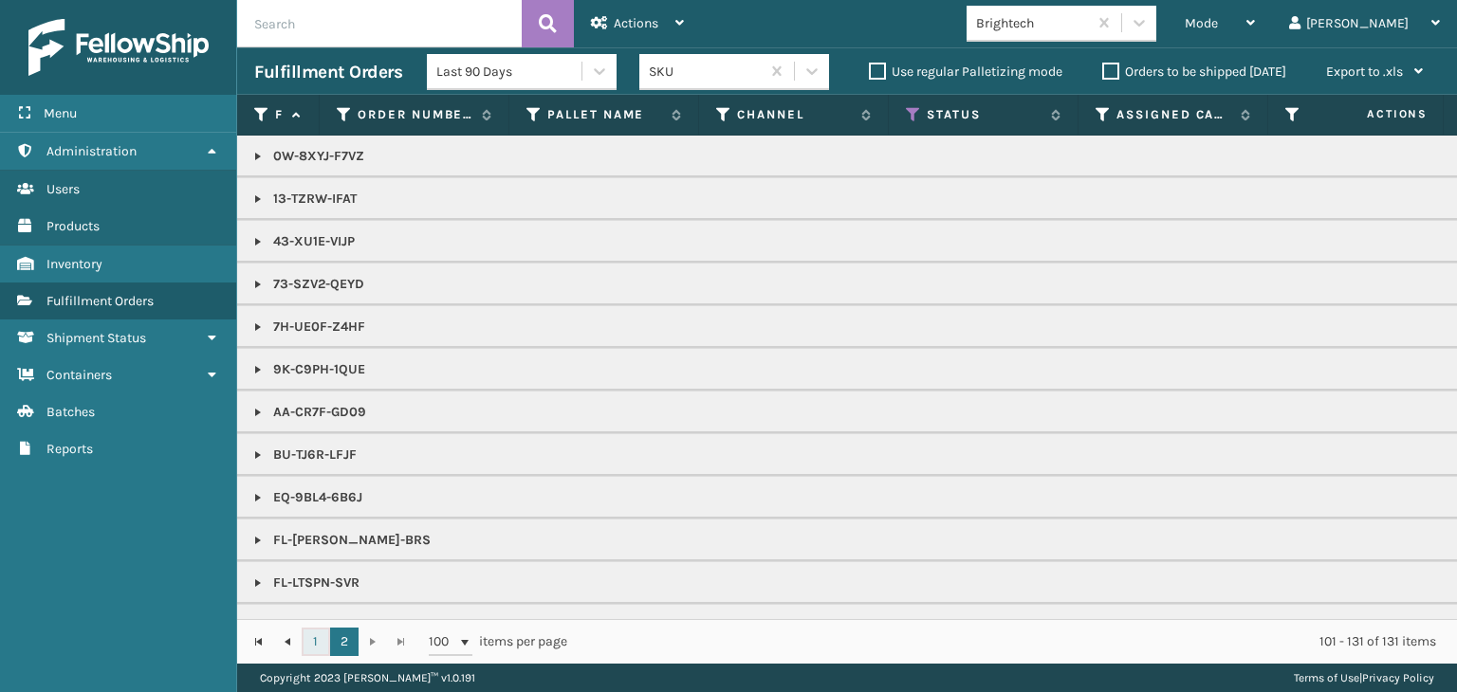
click at [316, 639] on link "1" at bounding box center [316, 642] width 28 height 28
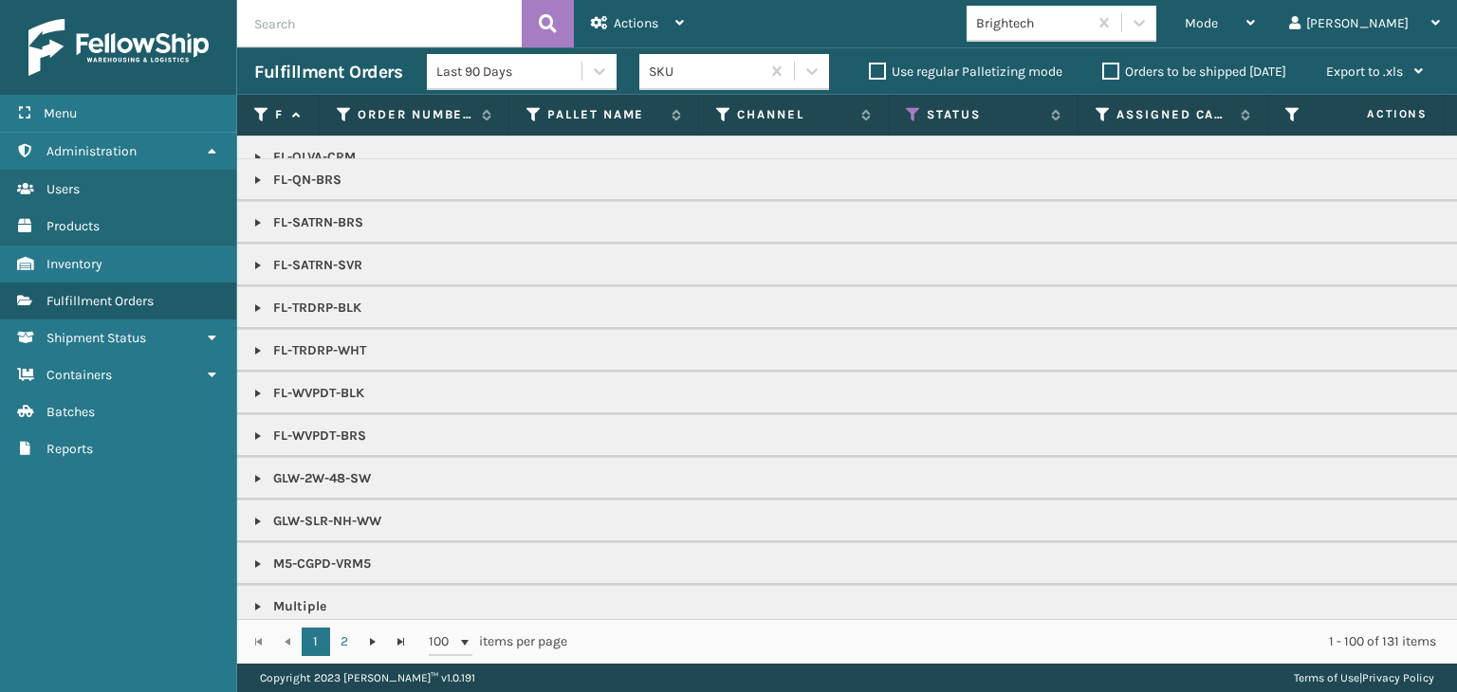
scroll to position [1138, 0]
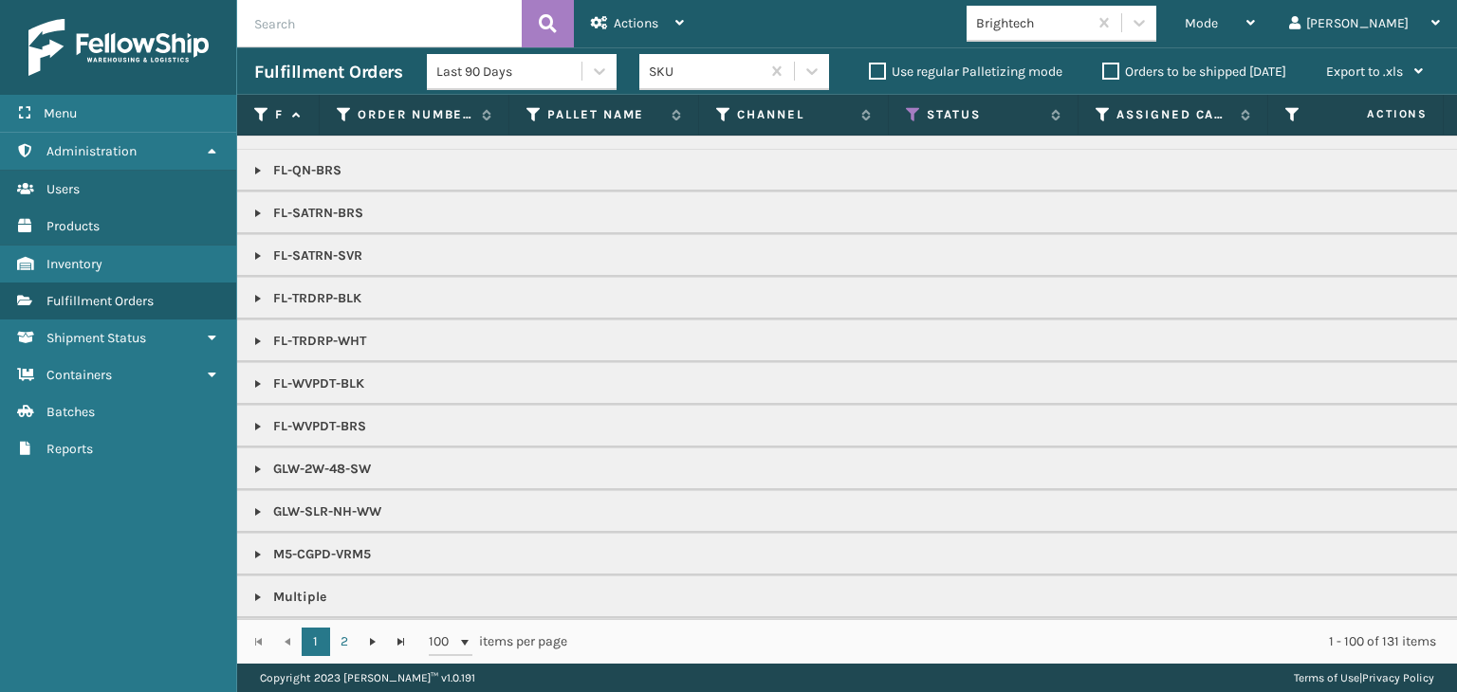
click at [319, 29] on input "text" at bounding box center [379, 23] width 284 height 47
type input "EY-"
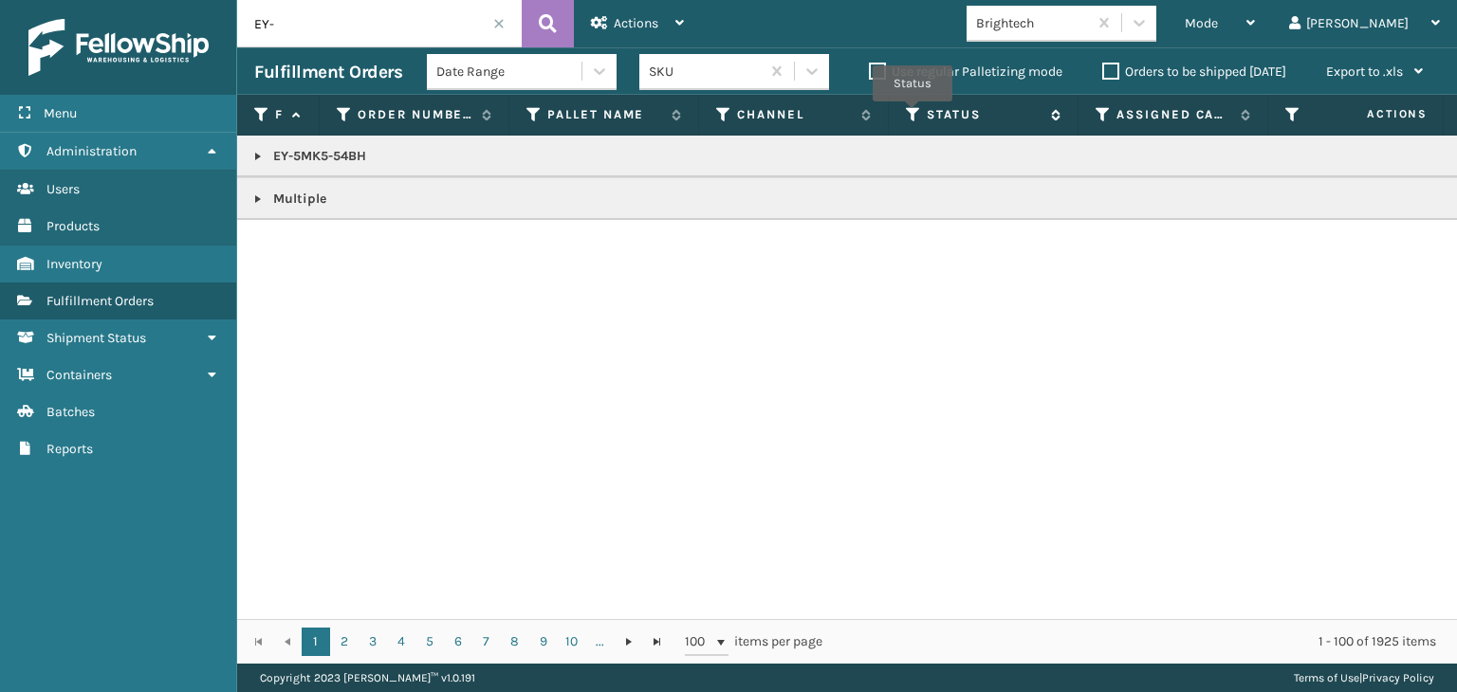
click at [914, 115] on icon at bounding box center [913, 114] width 15 height 17
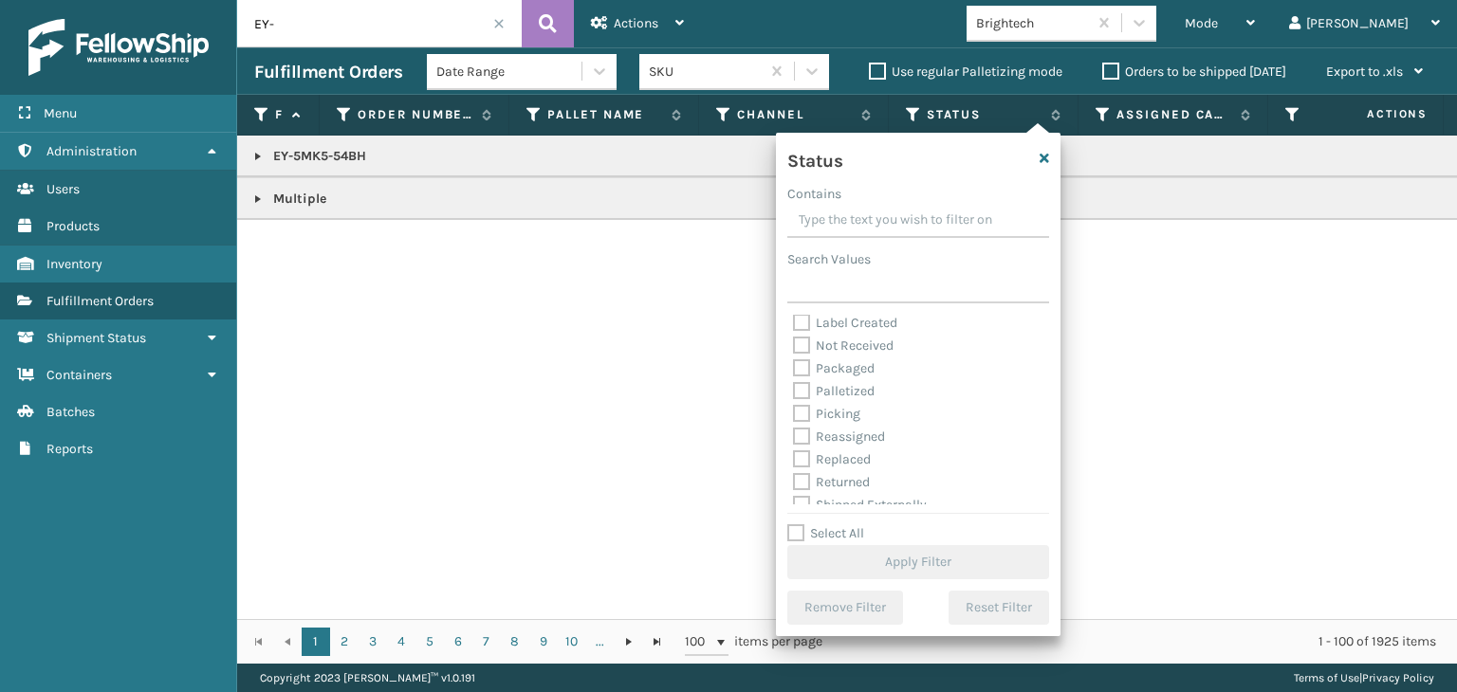
scroll to position [95, 0]
click at [844, 411] on label "Picking" at bounding box center [826, 413] width 67 height 16
click at [794, 411] on input "Picking" at bounding box center [793, 408] width 1 height 12
checkbox input "true"
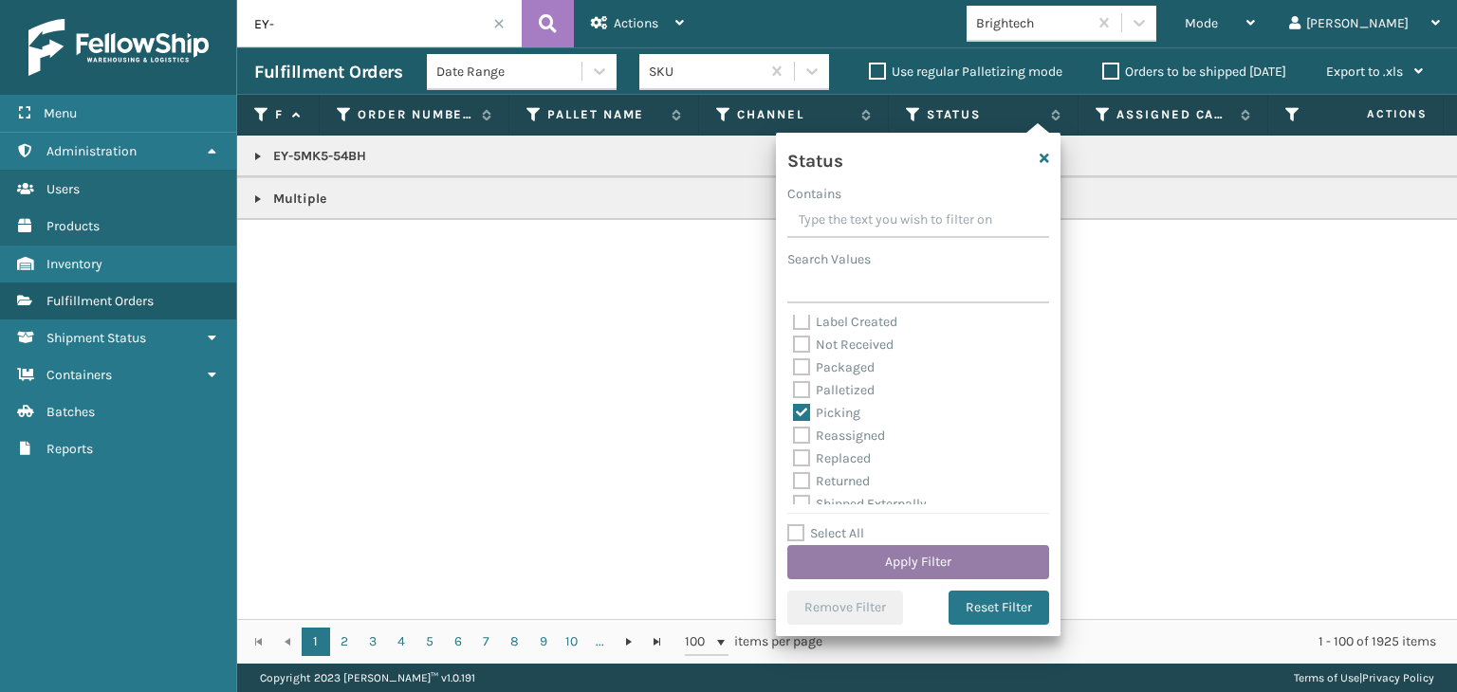
click at [843, 563] on button "Apply Filter" at bounding box center [918, 562] width 262 height 34
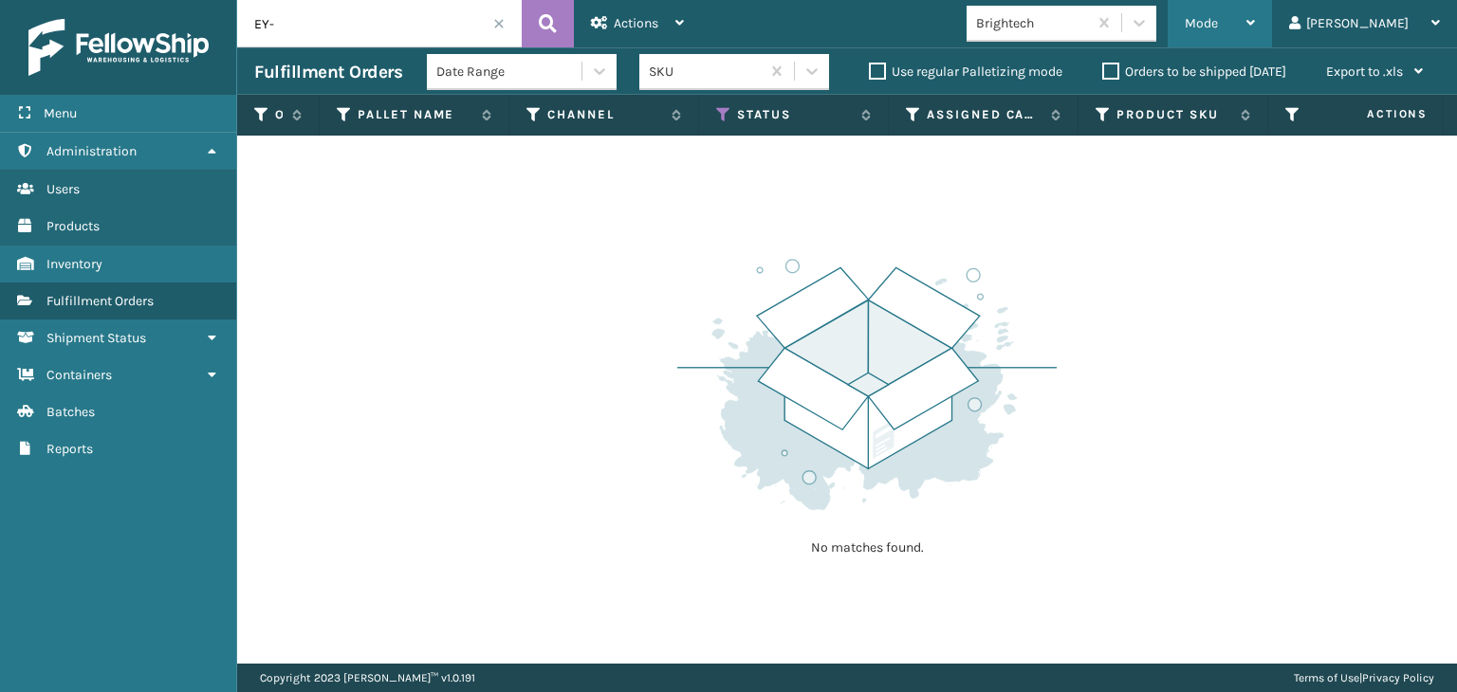
click at [1218, 16] on span "Mode" at bounding box center [1200, 23] width 33 height 16
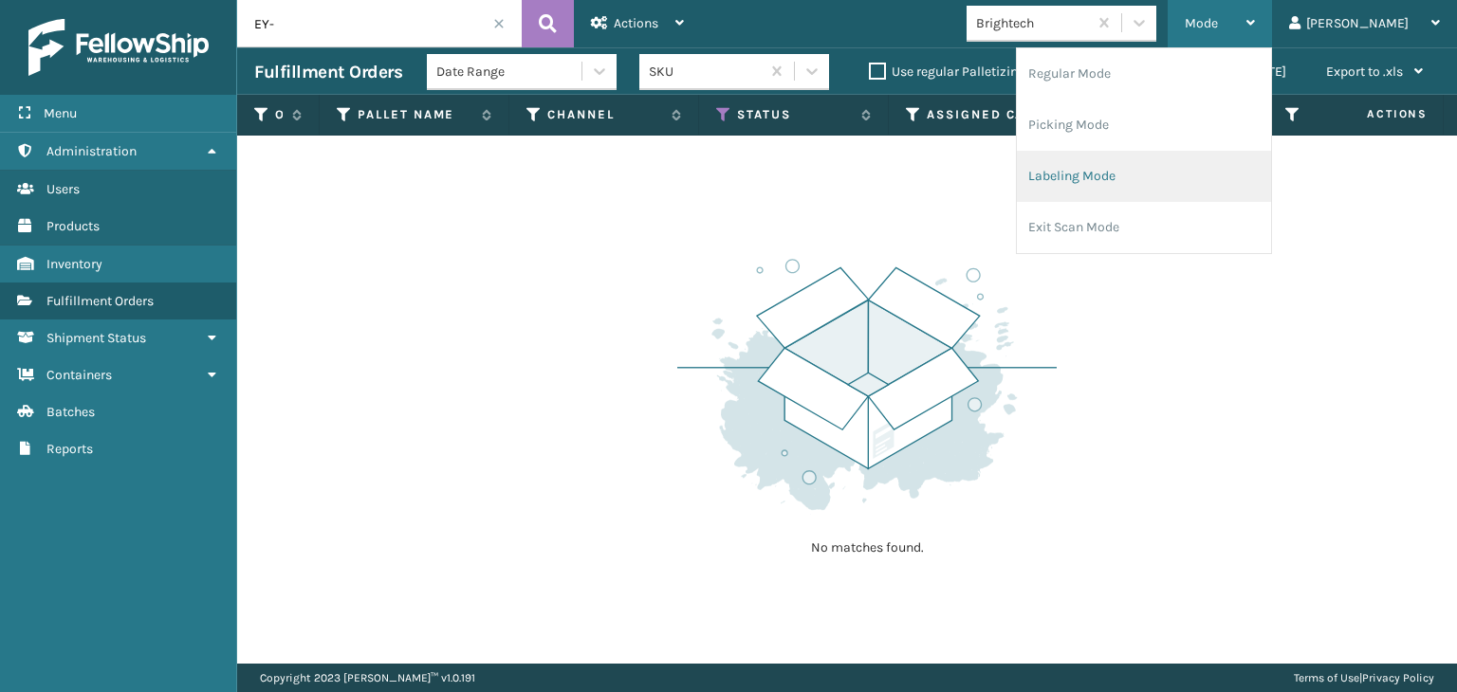
click at [1199, 174] on li "Labeling Mode" at bounding box center [1144, 176] width 254 height 51
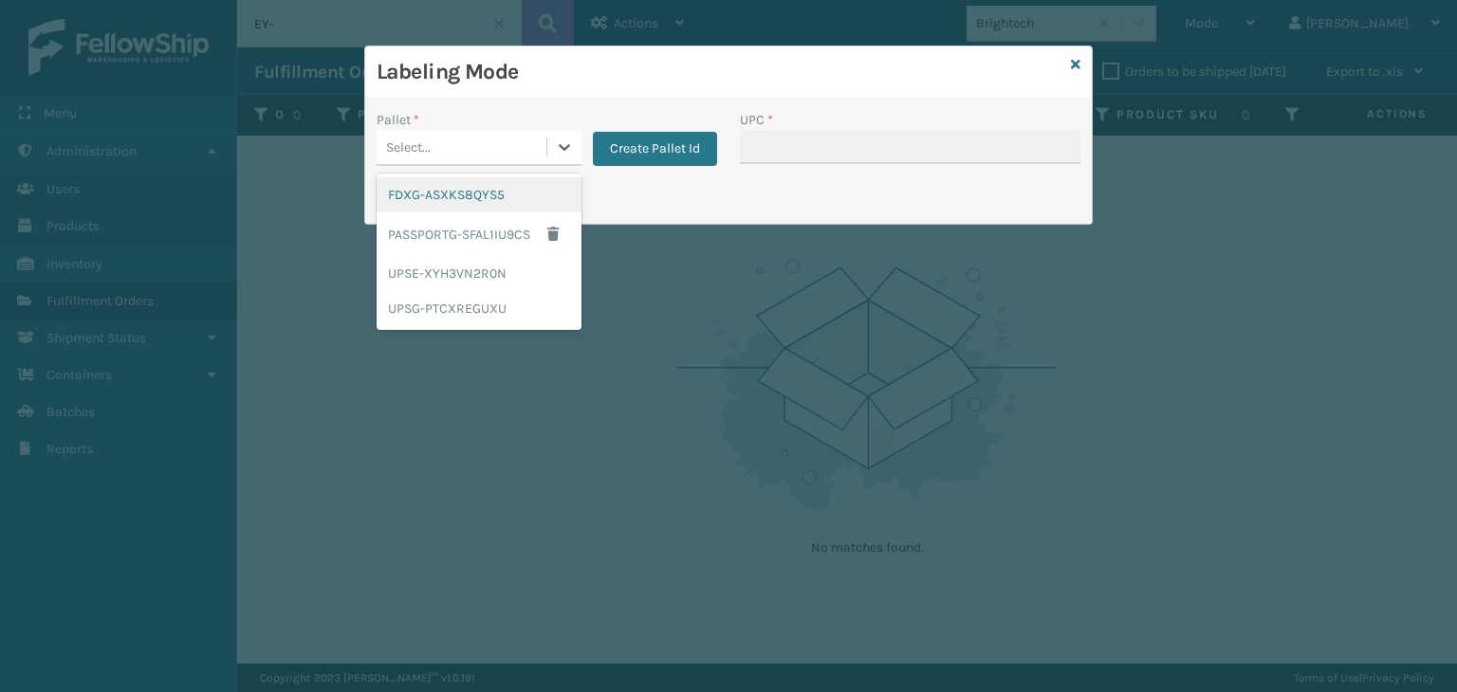
click at [463, 151] on div "Select..." at bounding box center [461, 147] width 170 height 31
click at [455, 193] on div "FDXG-ASXKS8QYS5" at bounding box center [478, 194] width 205 height 35
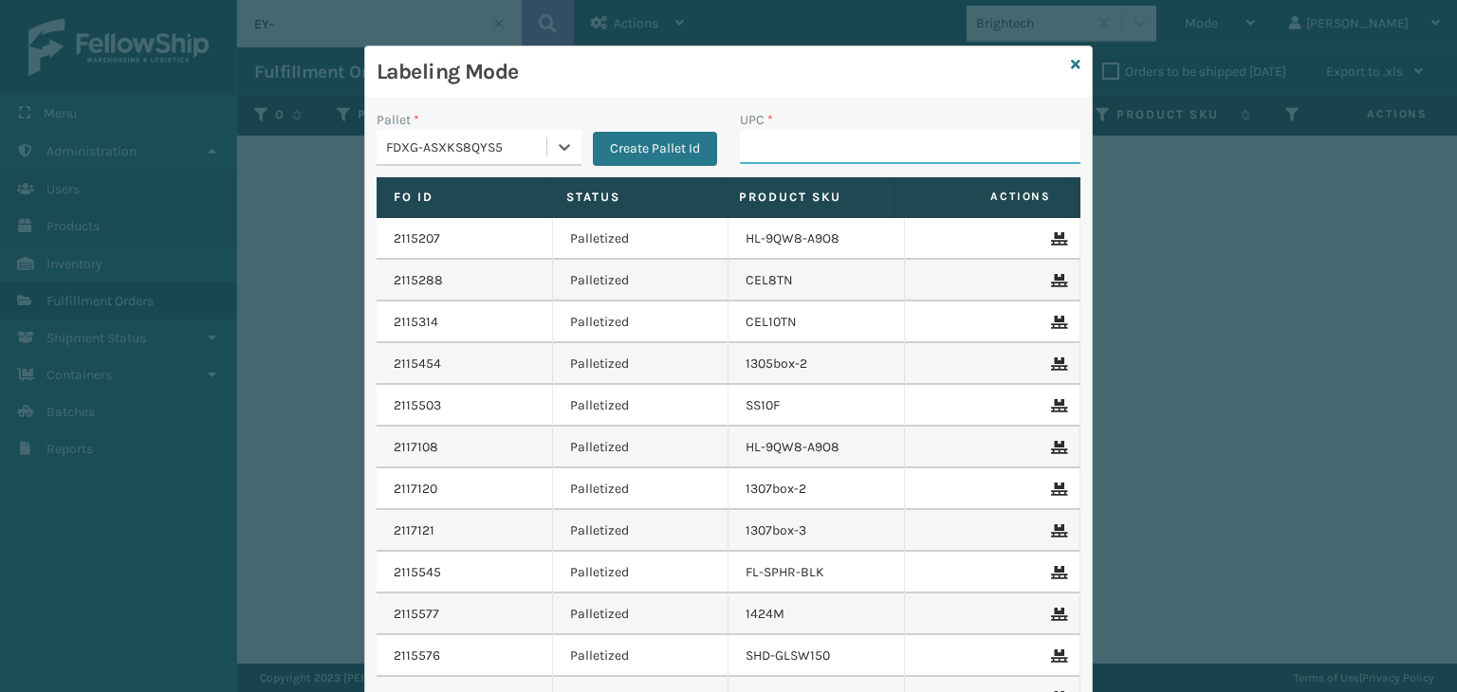
click at [823, 142] on input "UPC *" at bounding box center [910, 147] width 340 height 34
click at [808, 159] on input "858100007913" at bounding box center [893, 147] width 306 height 34
click at [806, 155] on input "858100007913" at bounding box center [893, 147] width 306 height 34
type input "858100007913"
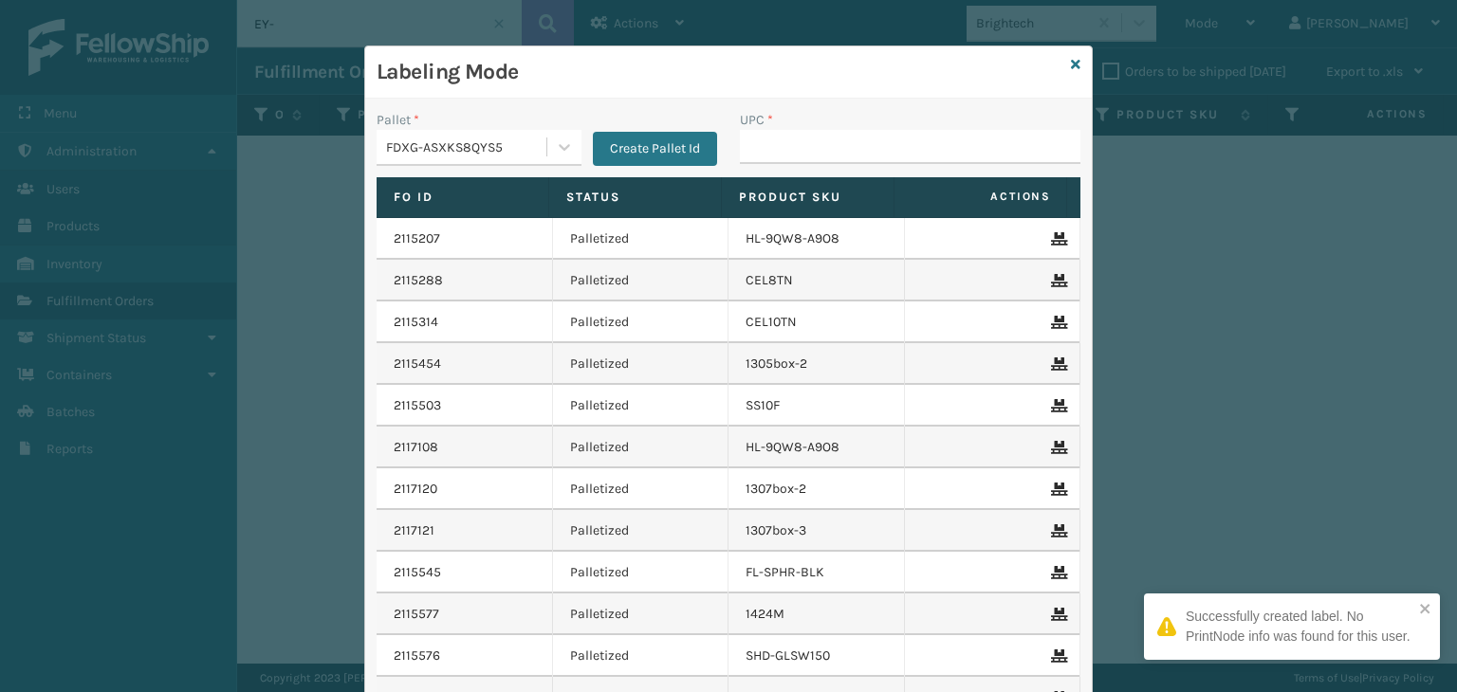
type input "858100007913"
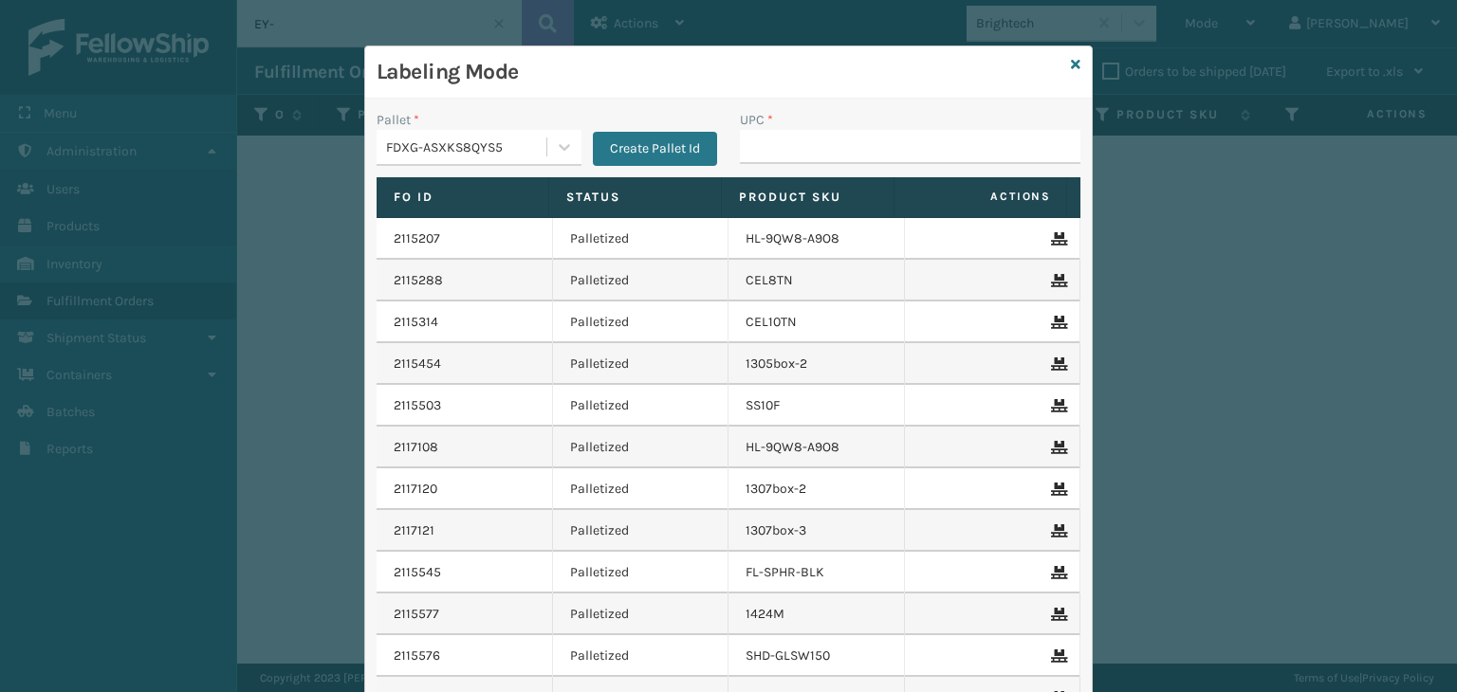
type input "858100007913"
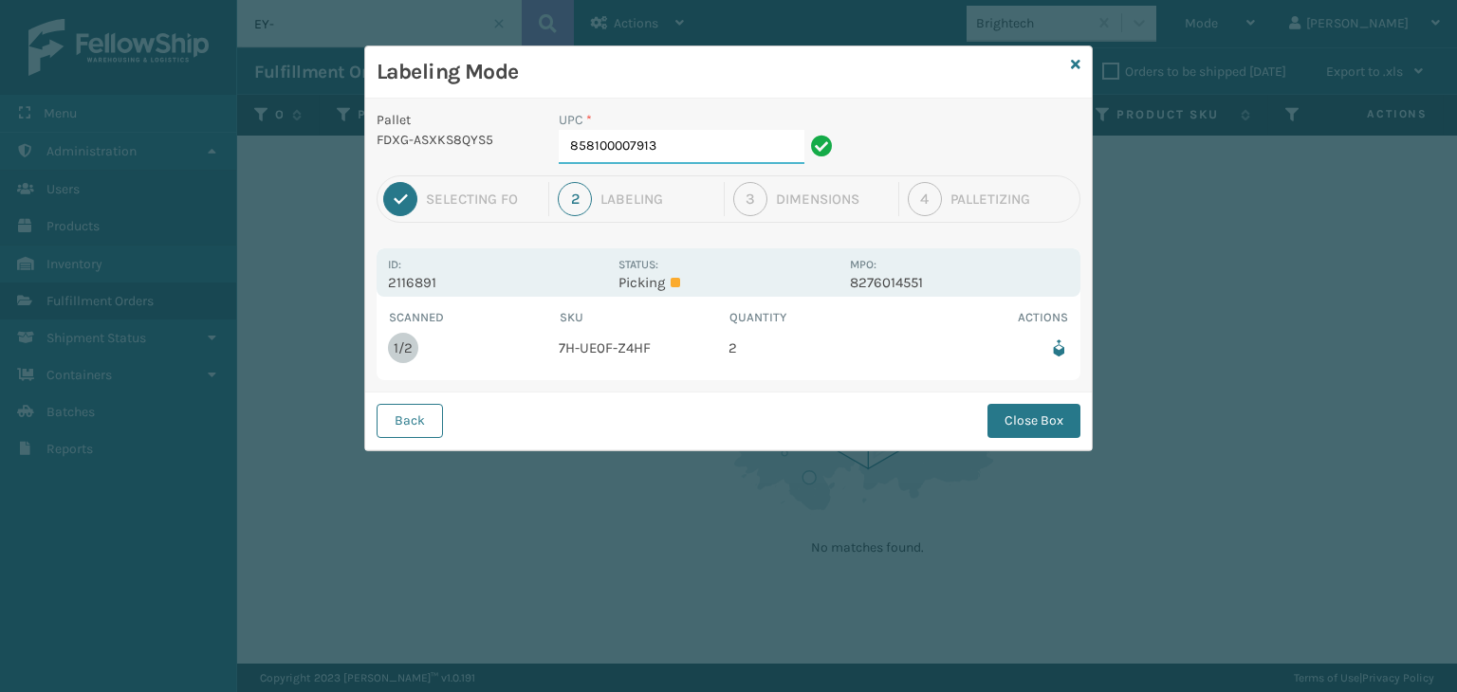
click at [781, 136] on input "858100007913" at bounding box center [682, 147] width 246 height 34
click at [1044, 426] on button "Close Box" at bounding box center [1033, 421] width 93 height 34
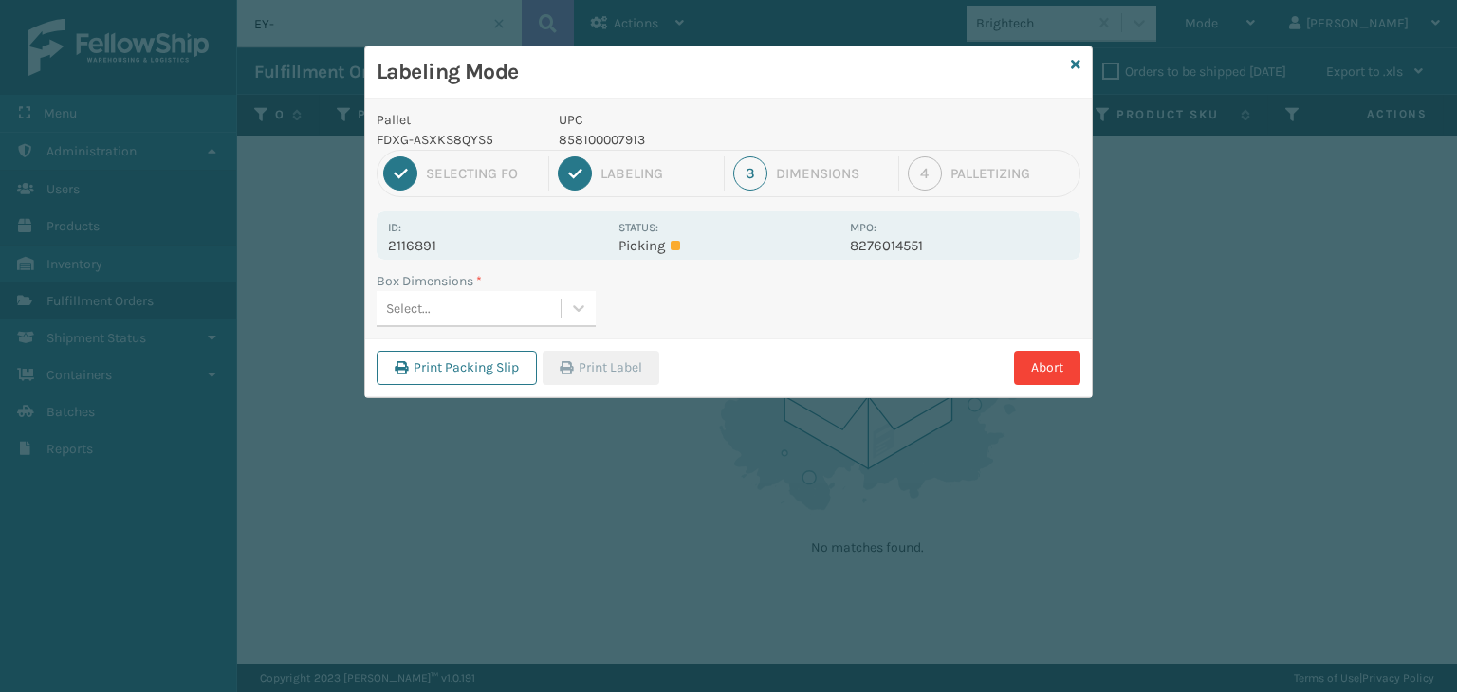
click at [447, 302] on div "Select..." at bounding box center [468, 308] width 184 height 31
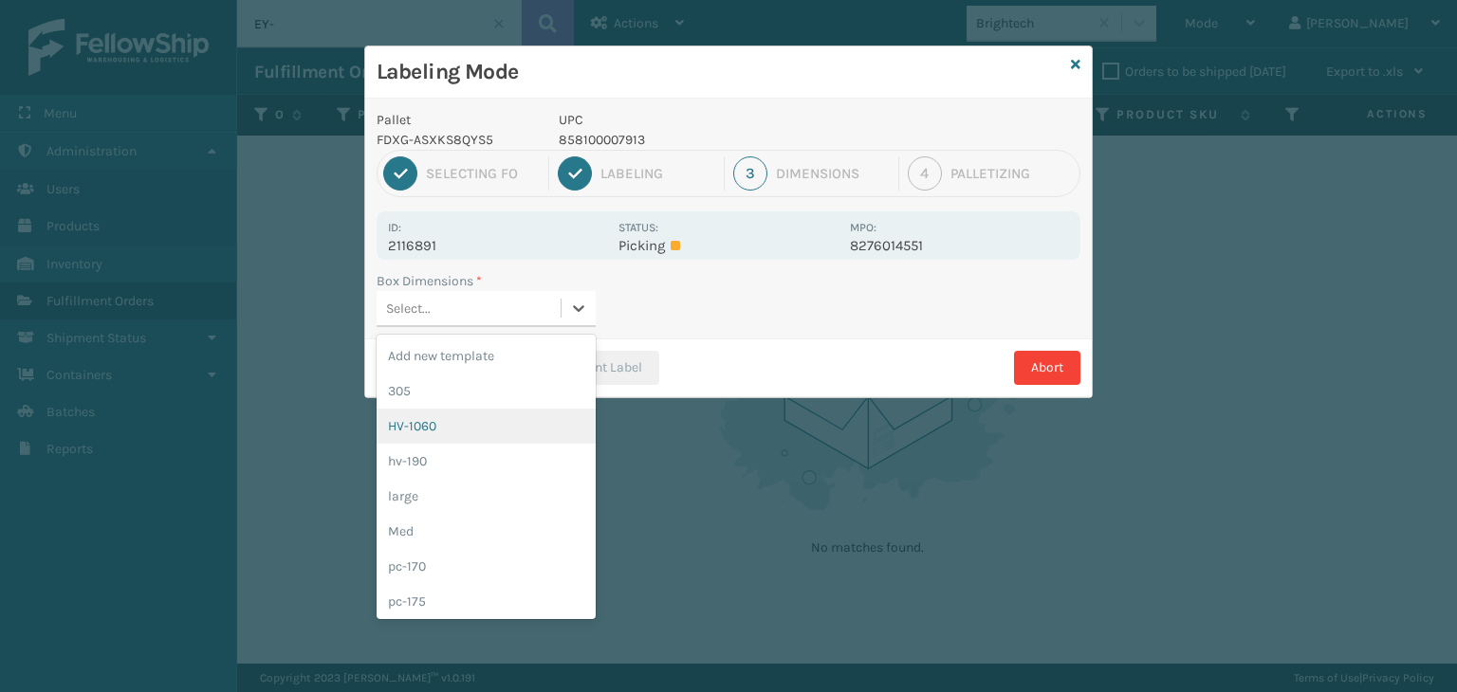
click at [462, 409] on div "HV-1060" at bounding box center [485, 426] width 219 height 35
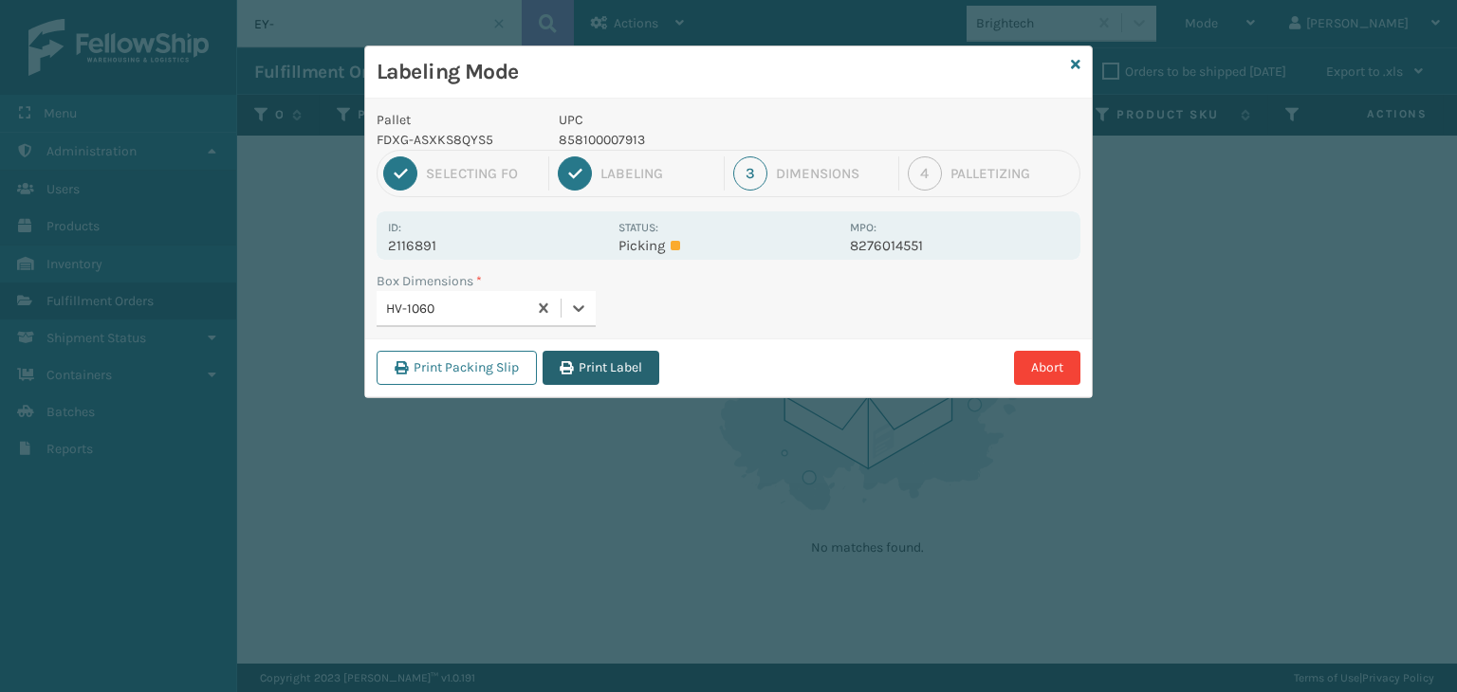
click at [633, 362] on button "Print Label" at bounding box center [600, 368] width 117 height 34
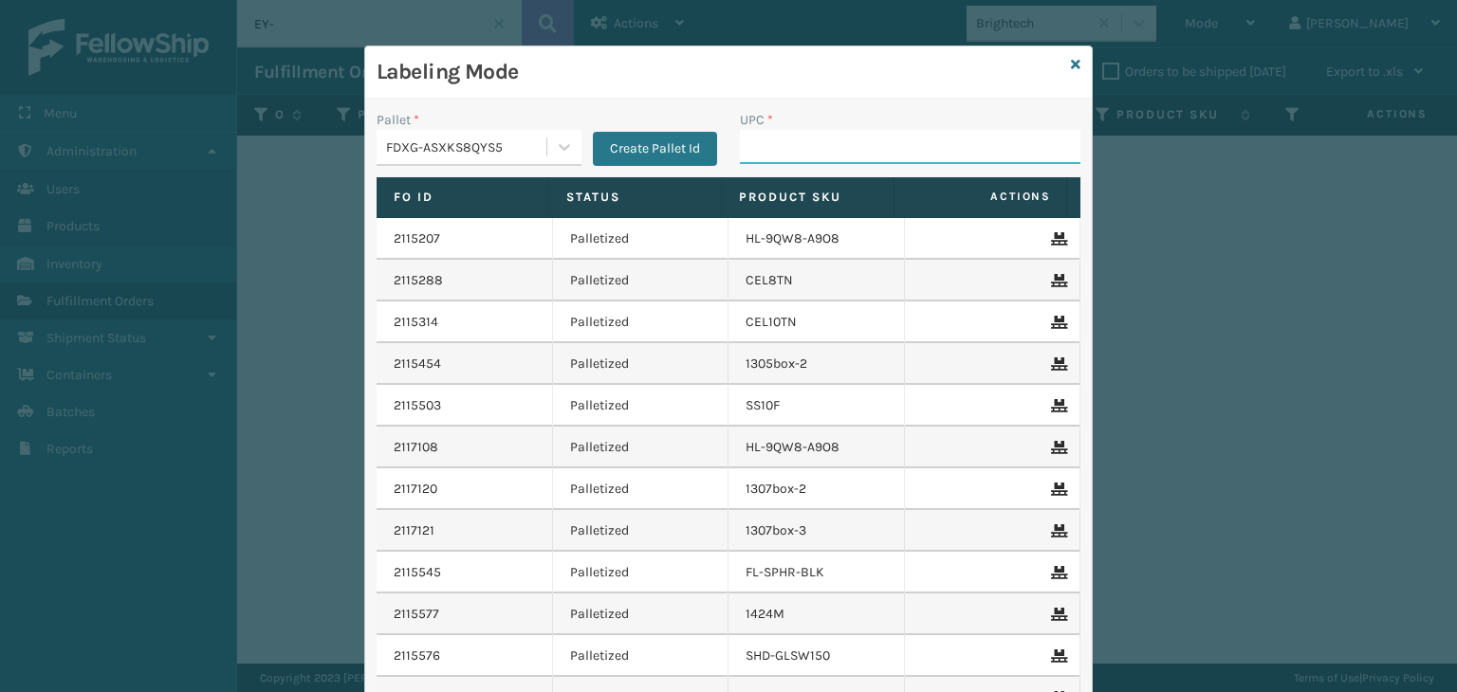
click at [816, 141] on input "UPC *" at bounding box center [910, 147] width 340 height 34
type input "8500"
click at [774, 149] on input "UPC *" at bounding box center [910, 147] width 340 height 34
type input "853913"
click at [789, 143] on input "UPC *" at bounding box center [910, 147] width 340 height 34
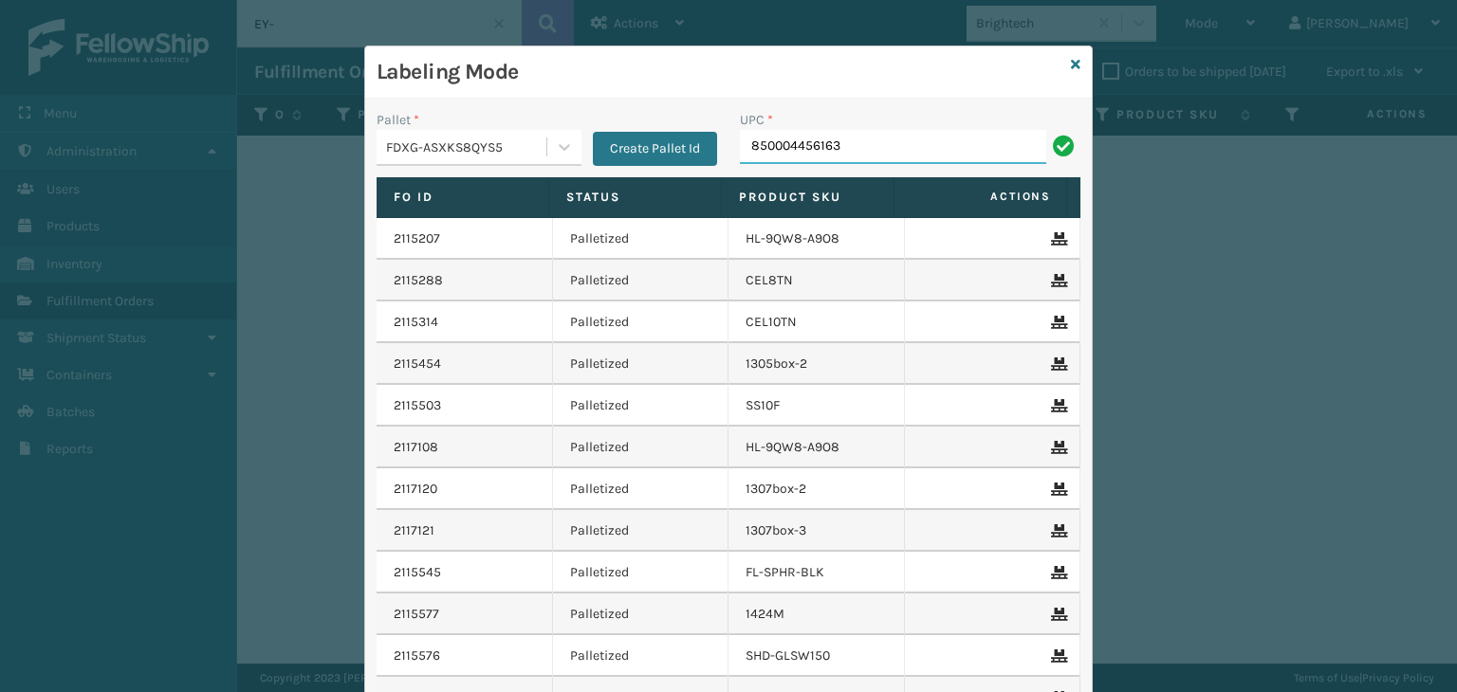
type input "850004456163"
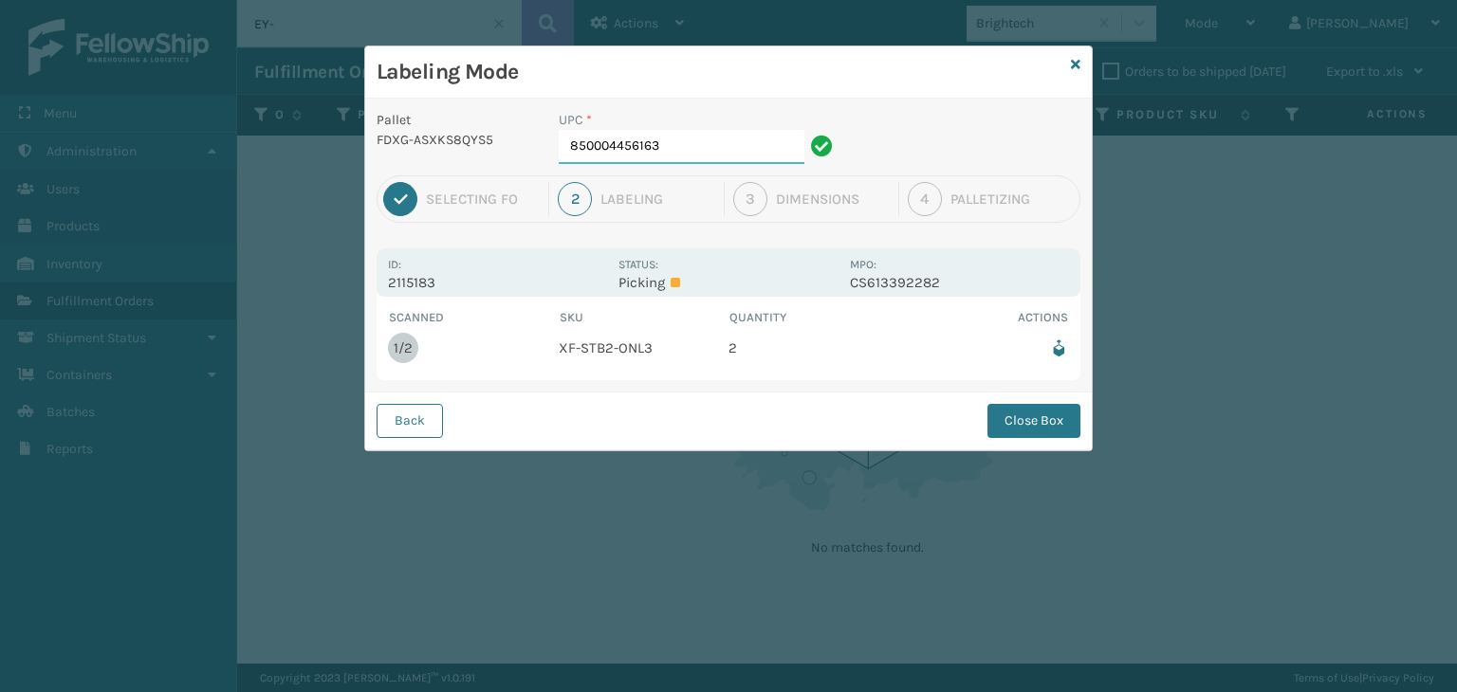
click at [763, 134] on input "850004456163" at bounding box center [682, 147] width 246 height 34
click at [1017, 422] on button "Close Box" at bounding box center [1033, 421] width 93 height 34
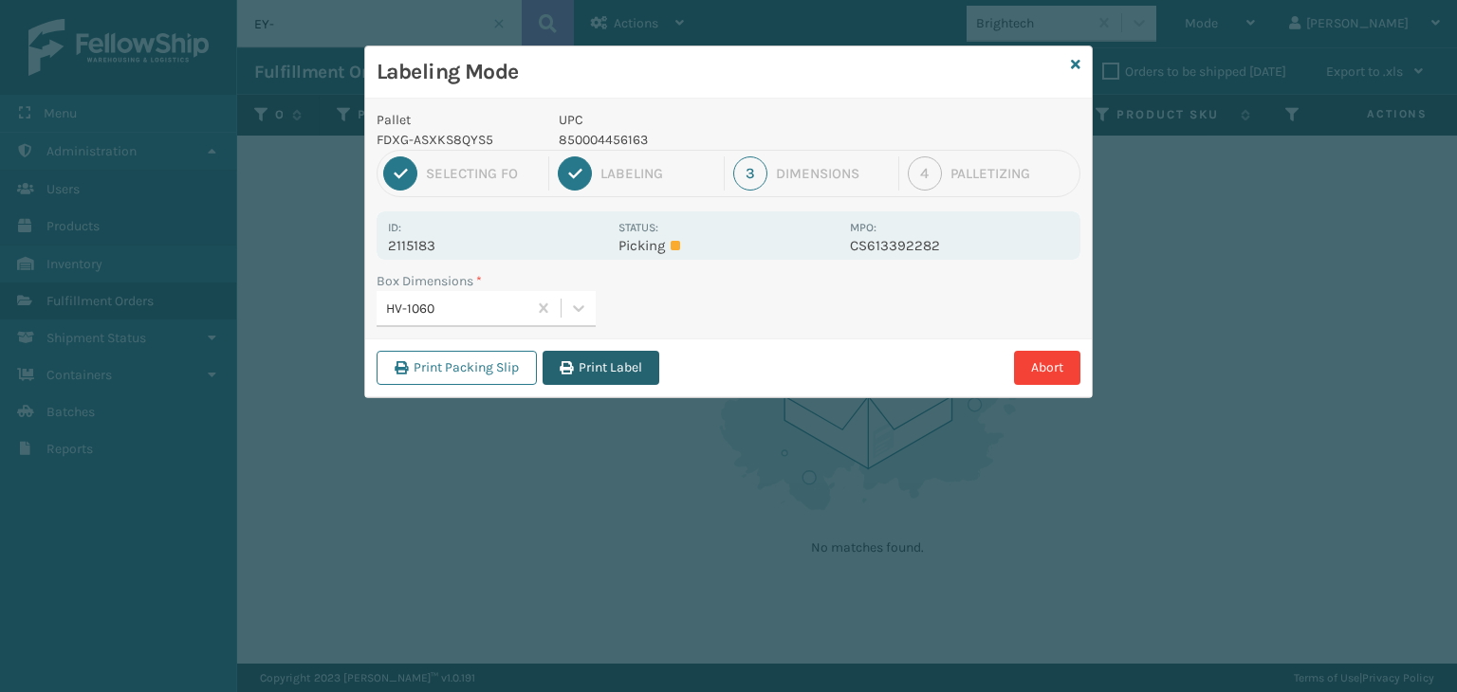
click at [628, 370] on button "Print Label" at bounding box center [600, 368] width 117 height 34
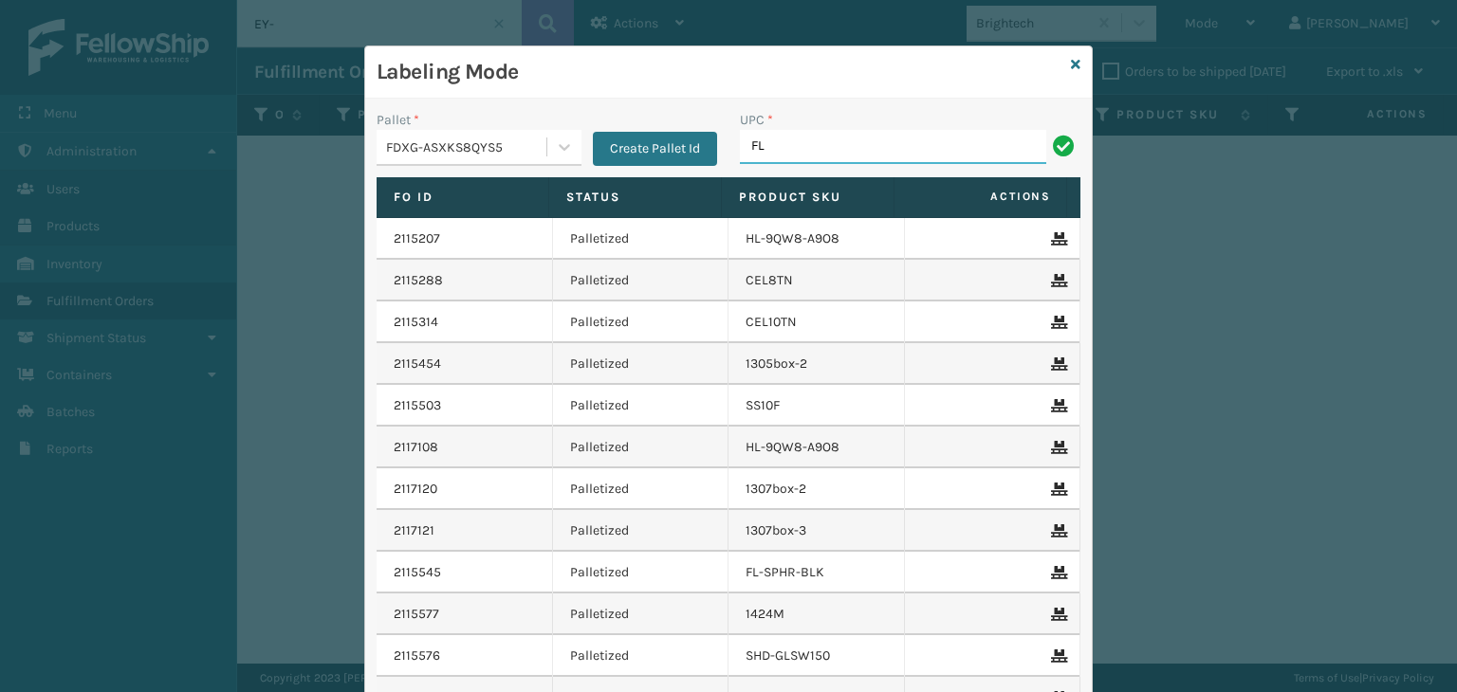
type input "FL-OLVA-CRM"
click at [781, 144] on input "UPC *" at bounding box center [910, 147] width 340 height 34
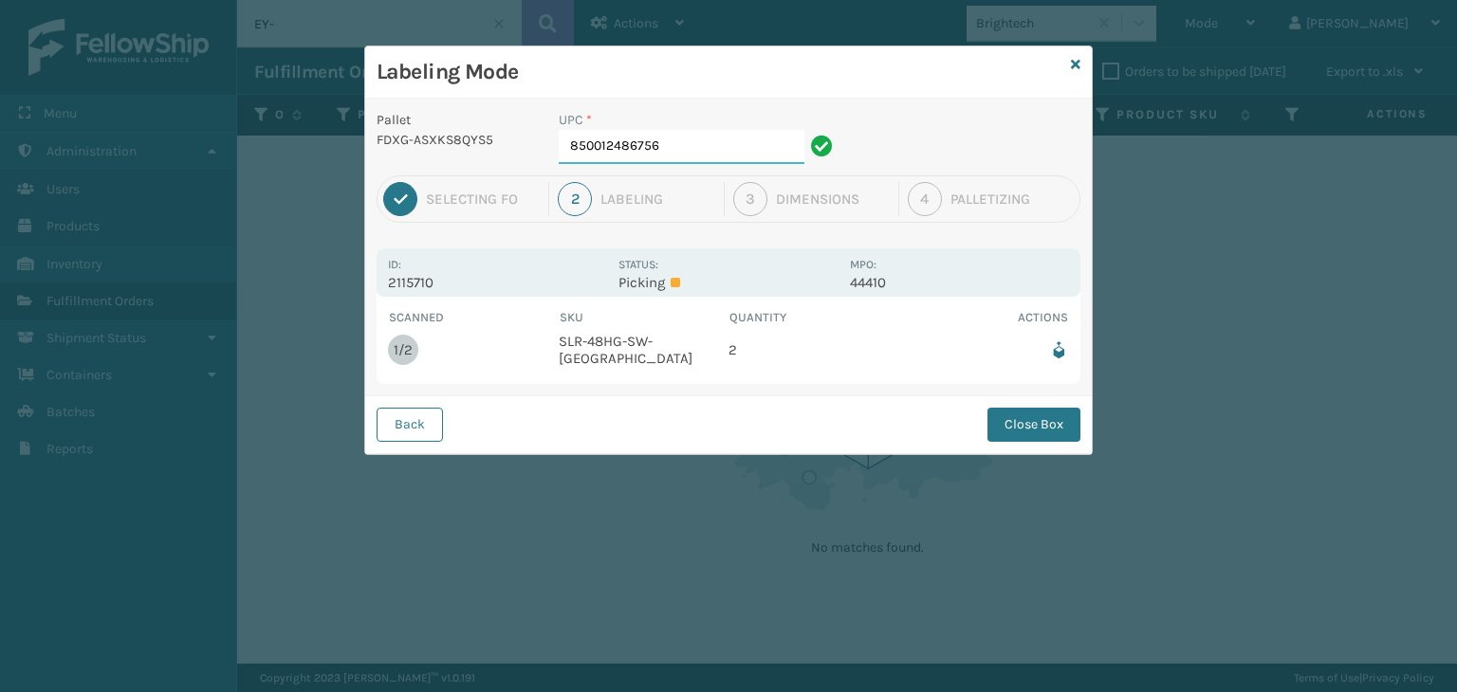
click at [664, 139] on input "850012486756" at bounding box center [682, 147] width 246 height 34
click at [1021, 409] on button "Close Box" at bounding box center [1033, 425] width 93 height 34
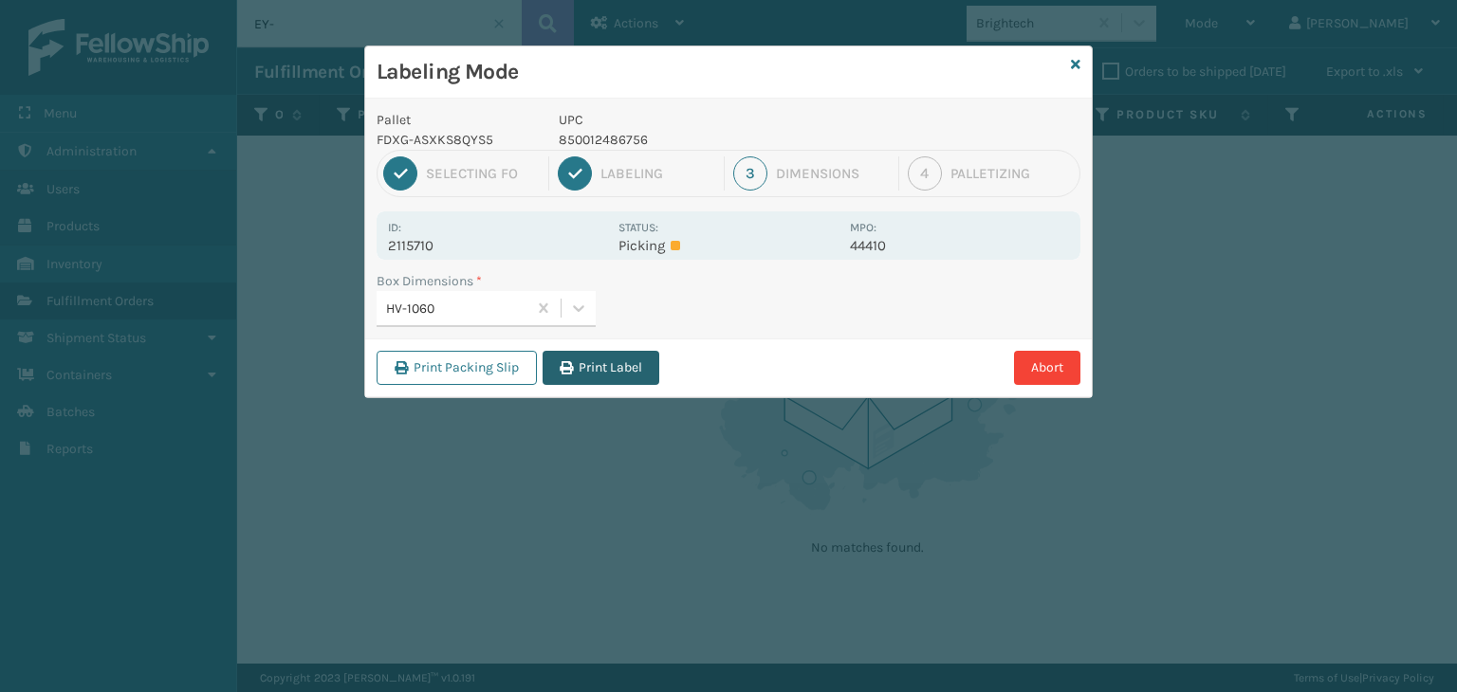
click at [559, 372] on button "Print Label" at bounding box center [600, 368] width 117 height 34
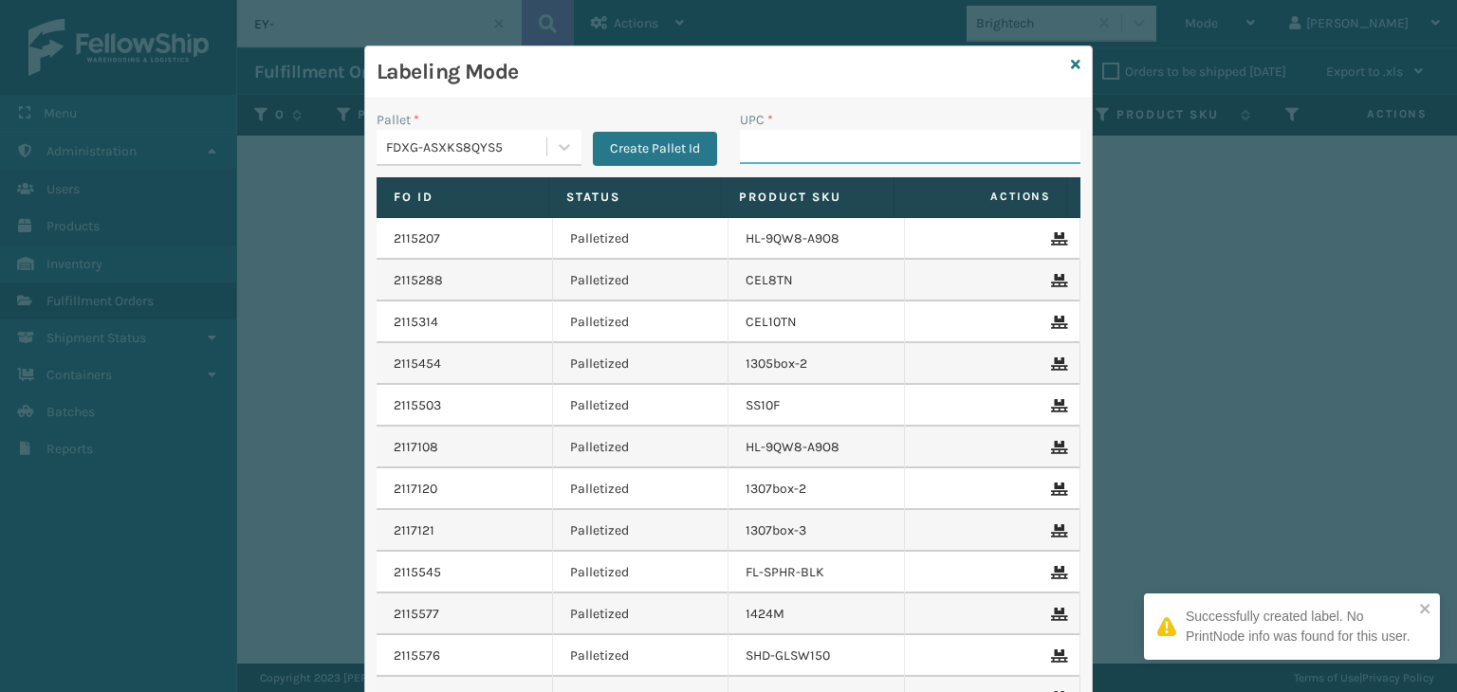
click at [855, 149] on input "UPC *" at bounding box center [910, 147] width 340 height 34
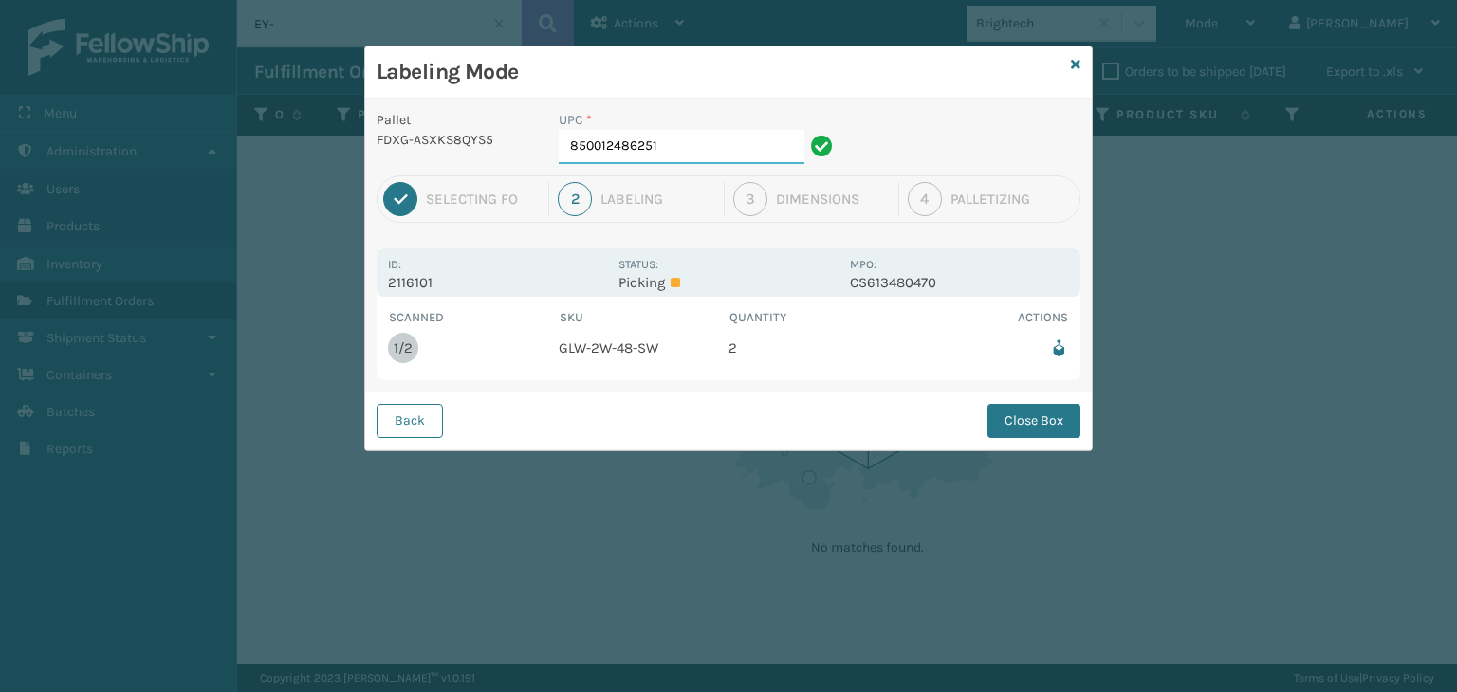
click at [656, 158] on input "850012486251" at bounding box center [682, 147] width 246 height 34
click at [1039, 433] on button "Close Box" at bounding box center [1033, 421] width 93 height 34
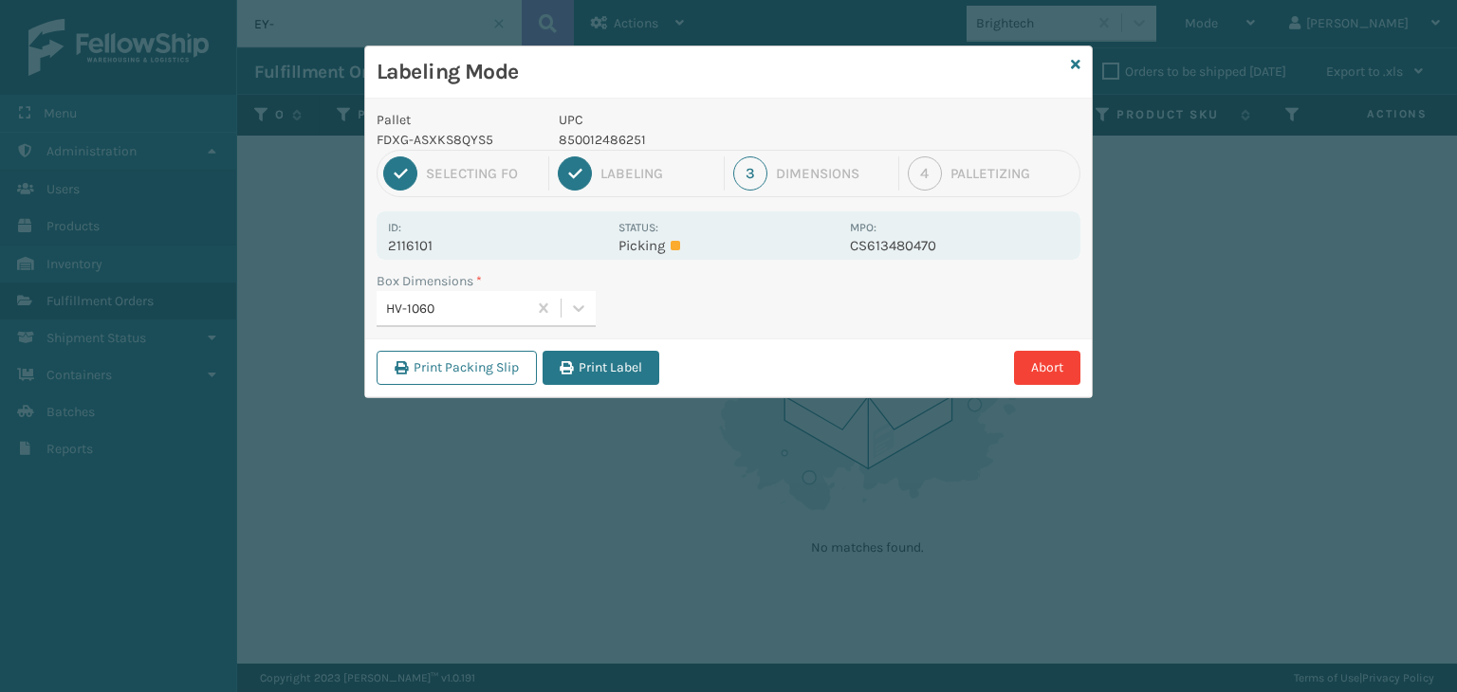
click at [606, 372] on button "Print Label" at bounding box center [600, 368] width 117 height 34
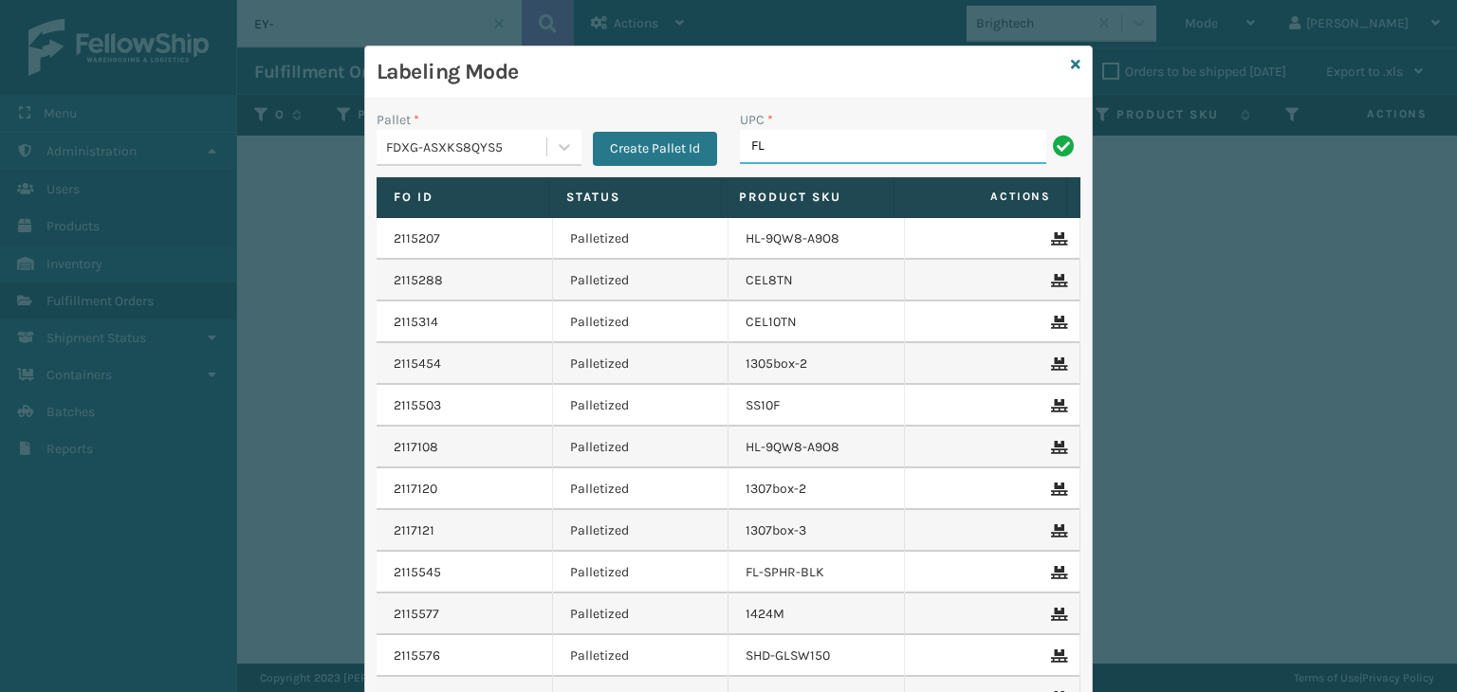
type input "FL-OLVA-CRM"
type input "853913008119"
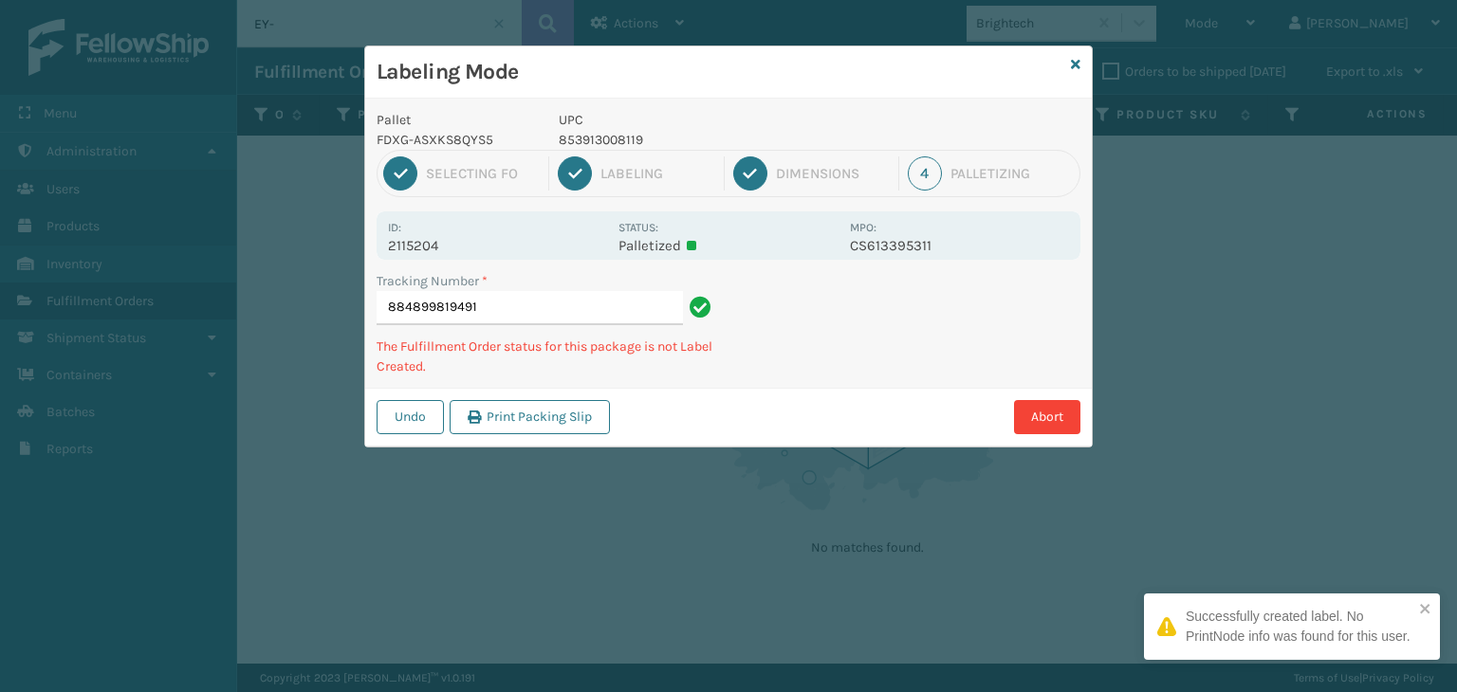
click at [636, 150] on div "1 Selecting FO 2 Labeling 3 Dimensions 4 Palletizing" at bounding box center [728, 173] width 704 height 47
click at [633, 143] on p "853913008119" at bounding box center [699, 140] width 280 height 20
click at [633, 142] on p "853913008119" at bounding box center [699, 140] width 280 height 20
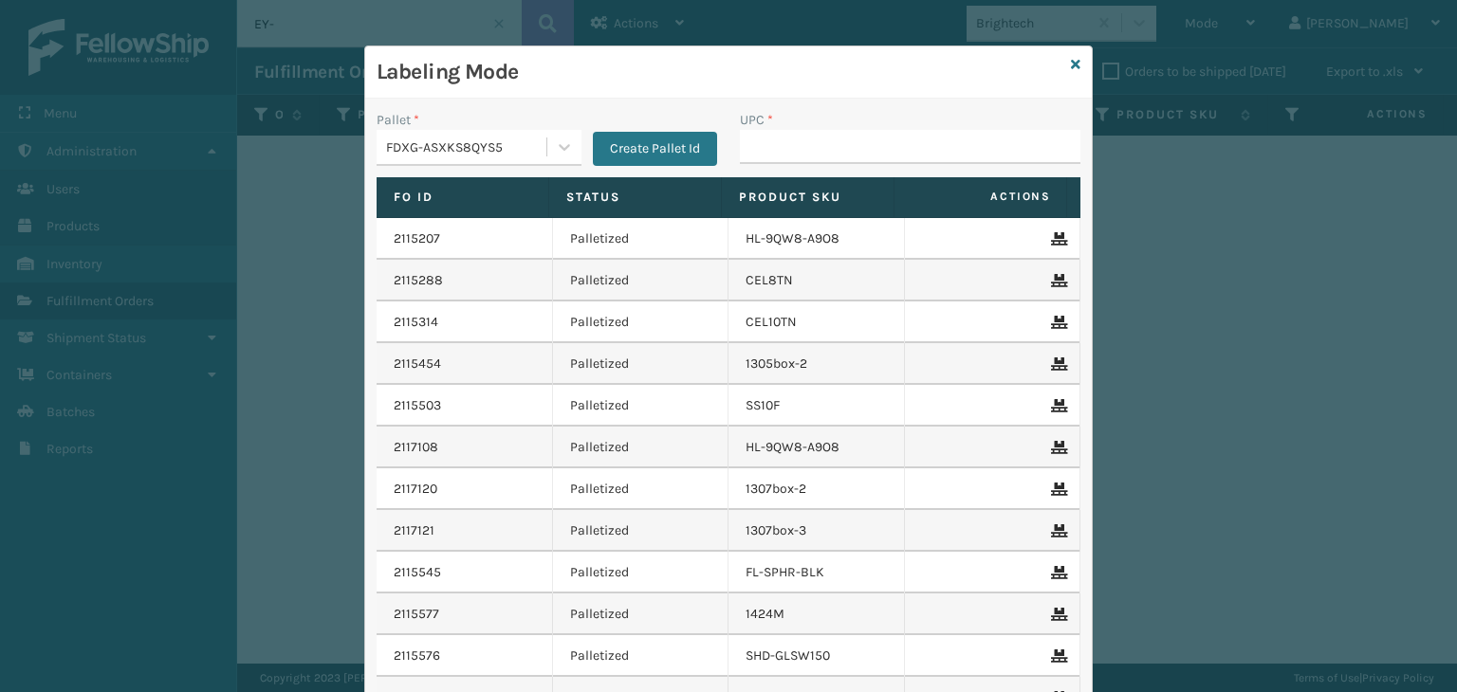
type input "853913008119"
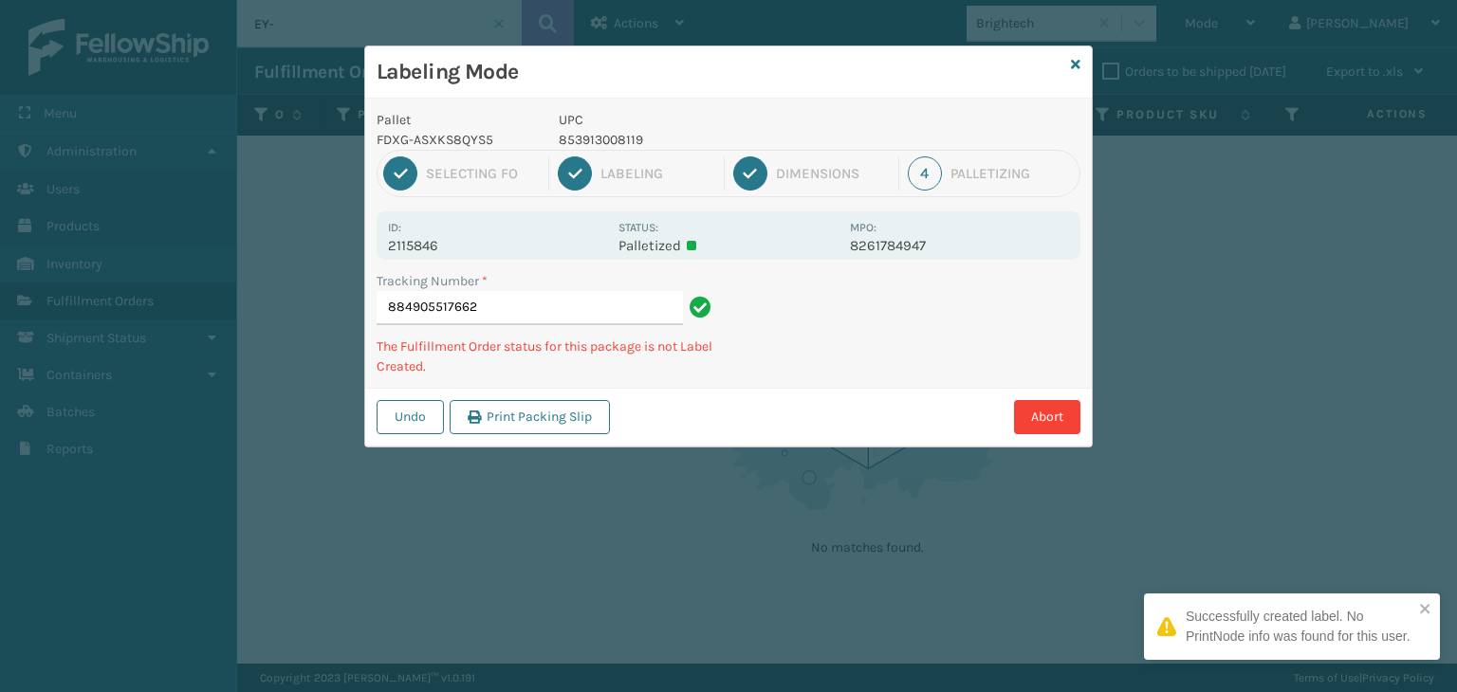
type input "884905517662853913008119"
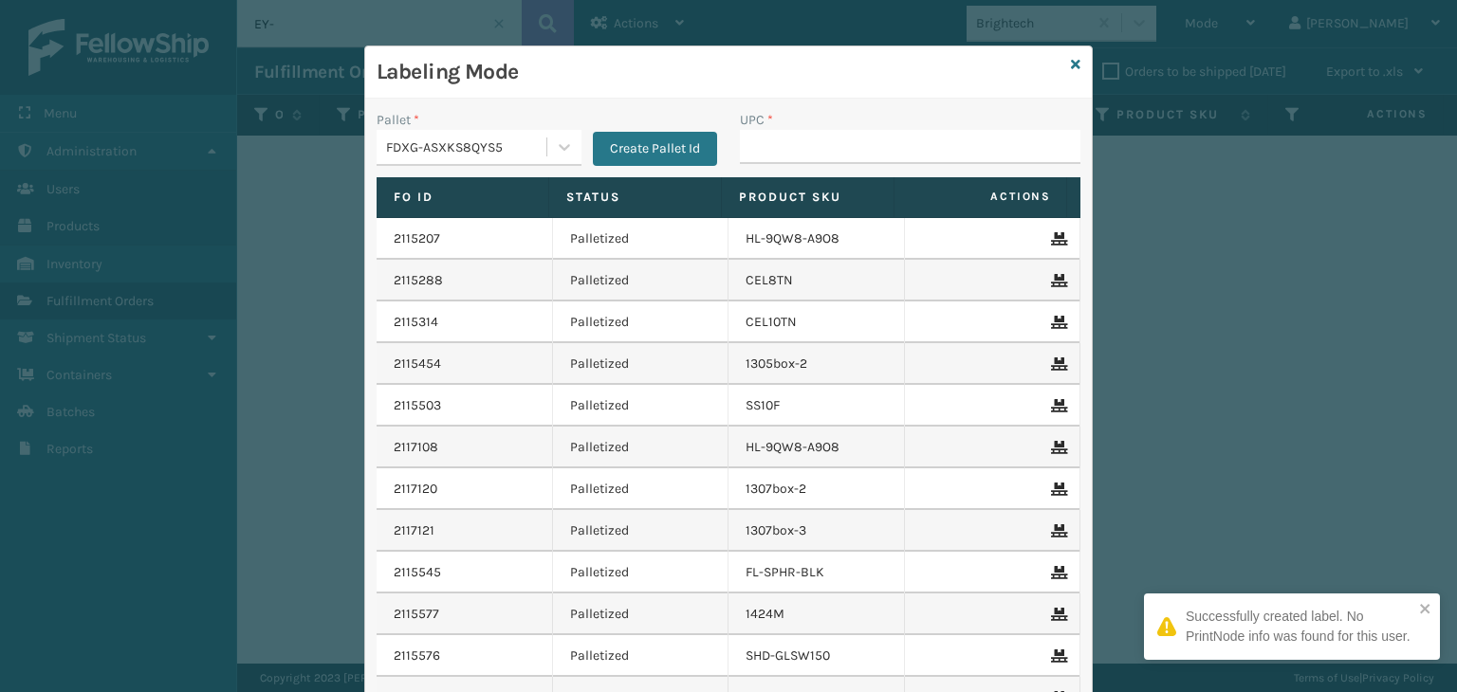
type input "853913008119"
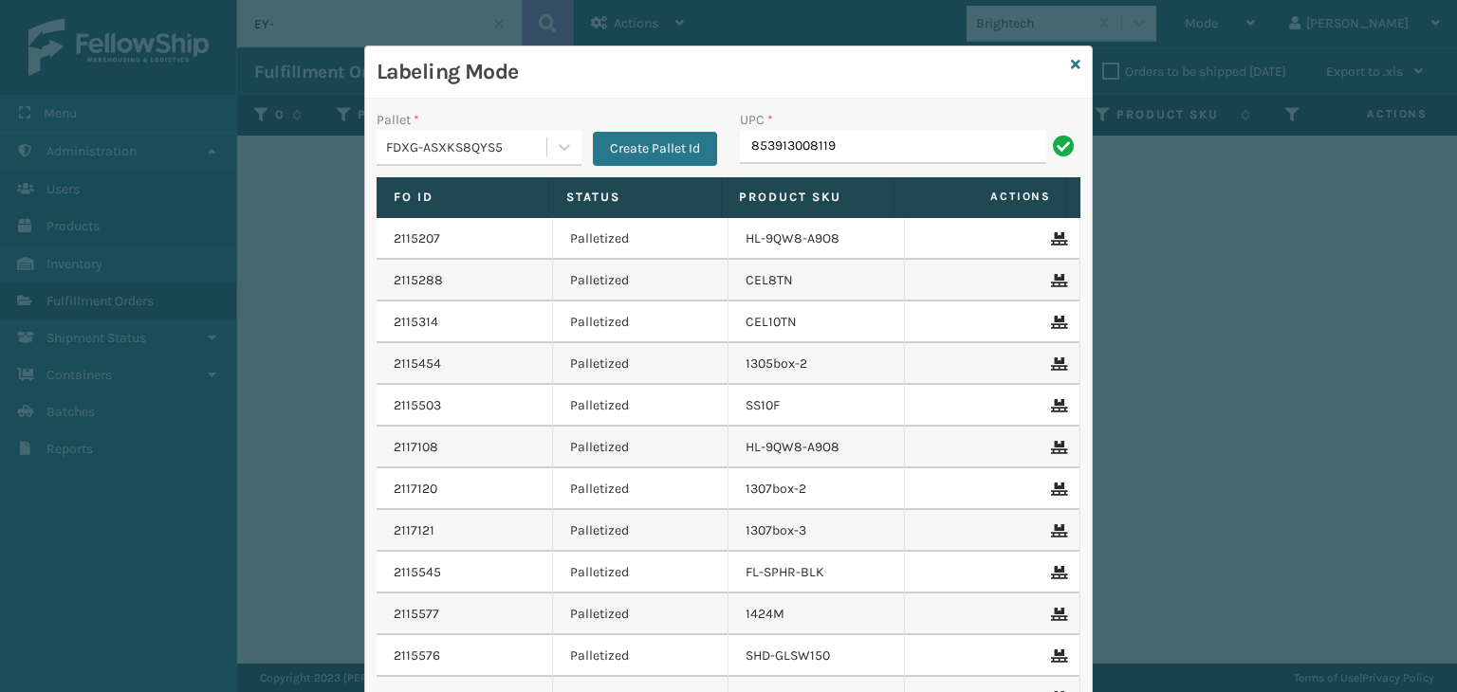
type input "853913008119"
type input "850012486718"
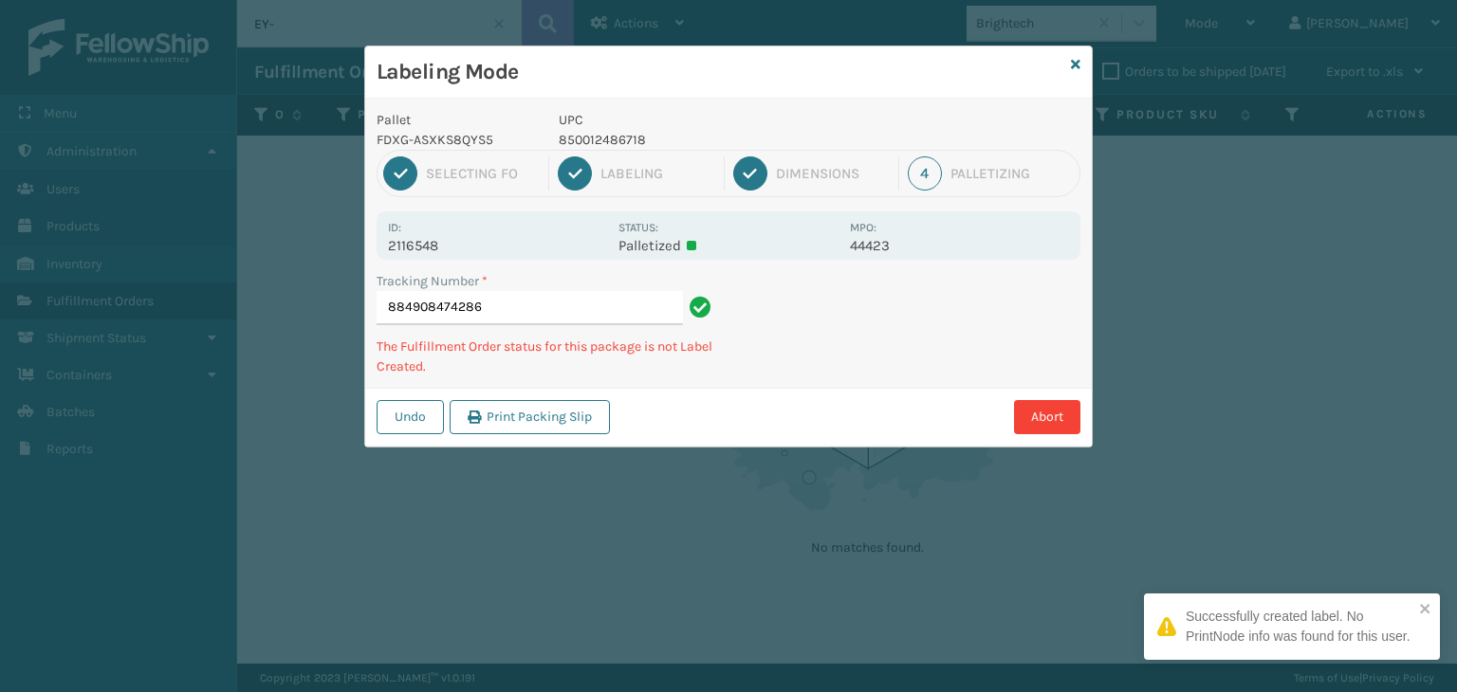
click at [618, 147] on p "850012486718" at bounding box center [699, 140] width 280 height 20
click at [611, 130] on p "850012486718" at bounding box center [699, 140] width 280 height 20
click at [614, 133] on p "850012486718" at bounding box center [699, 140] width 280 height 20
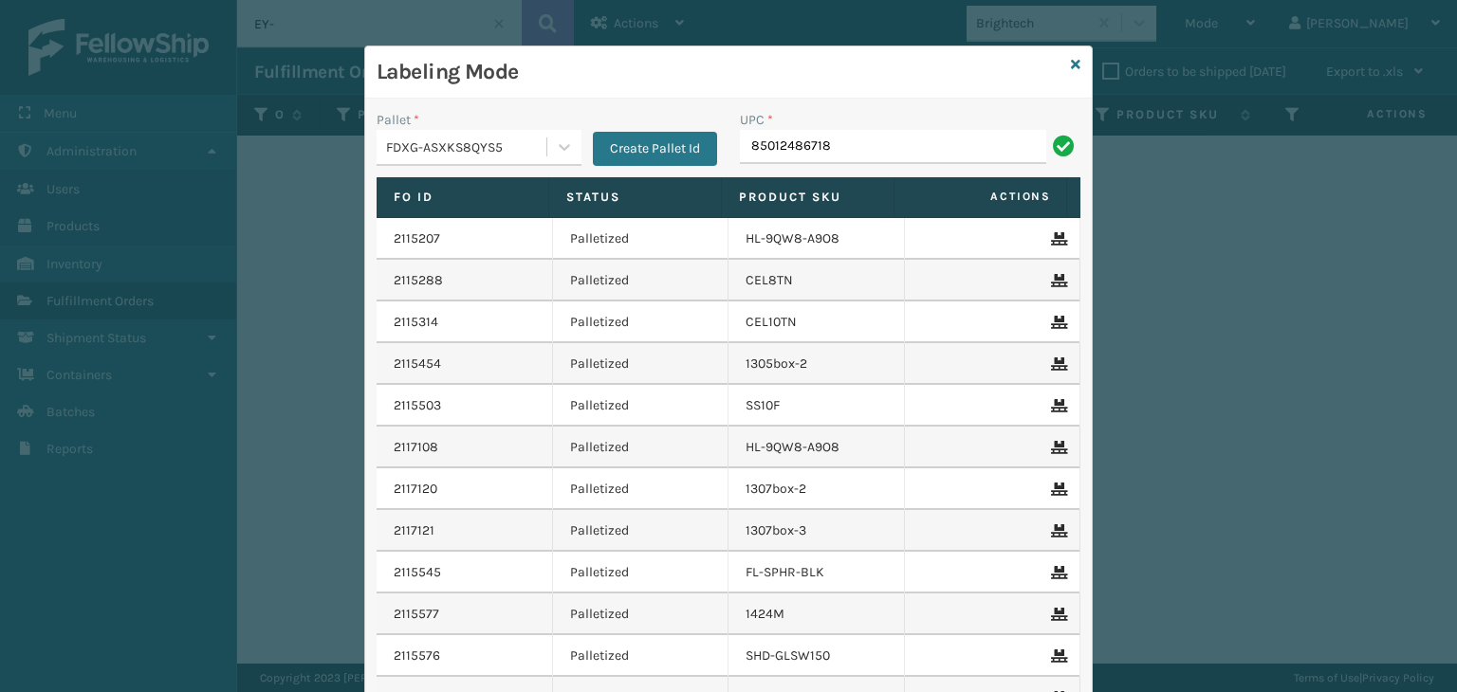
type input "85012486718"
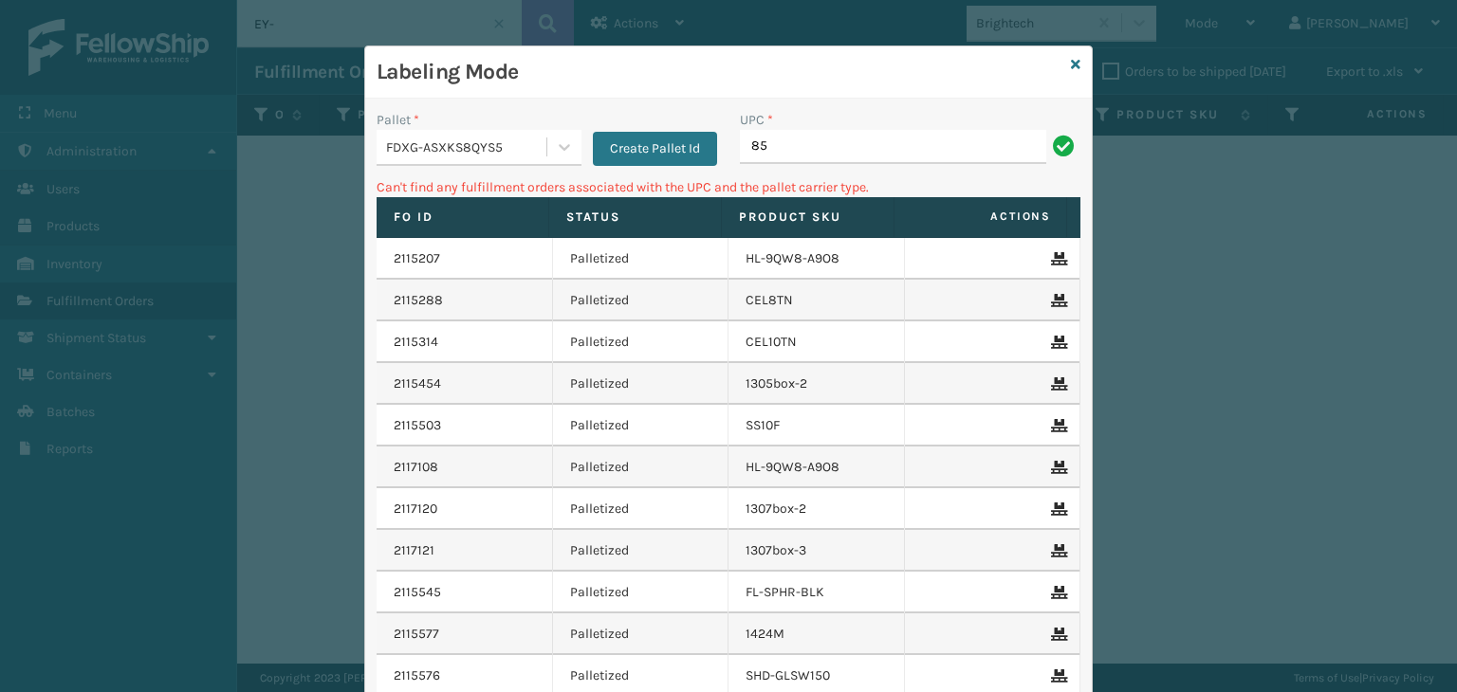
type input "8"
type input "850012486718"
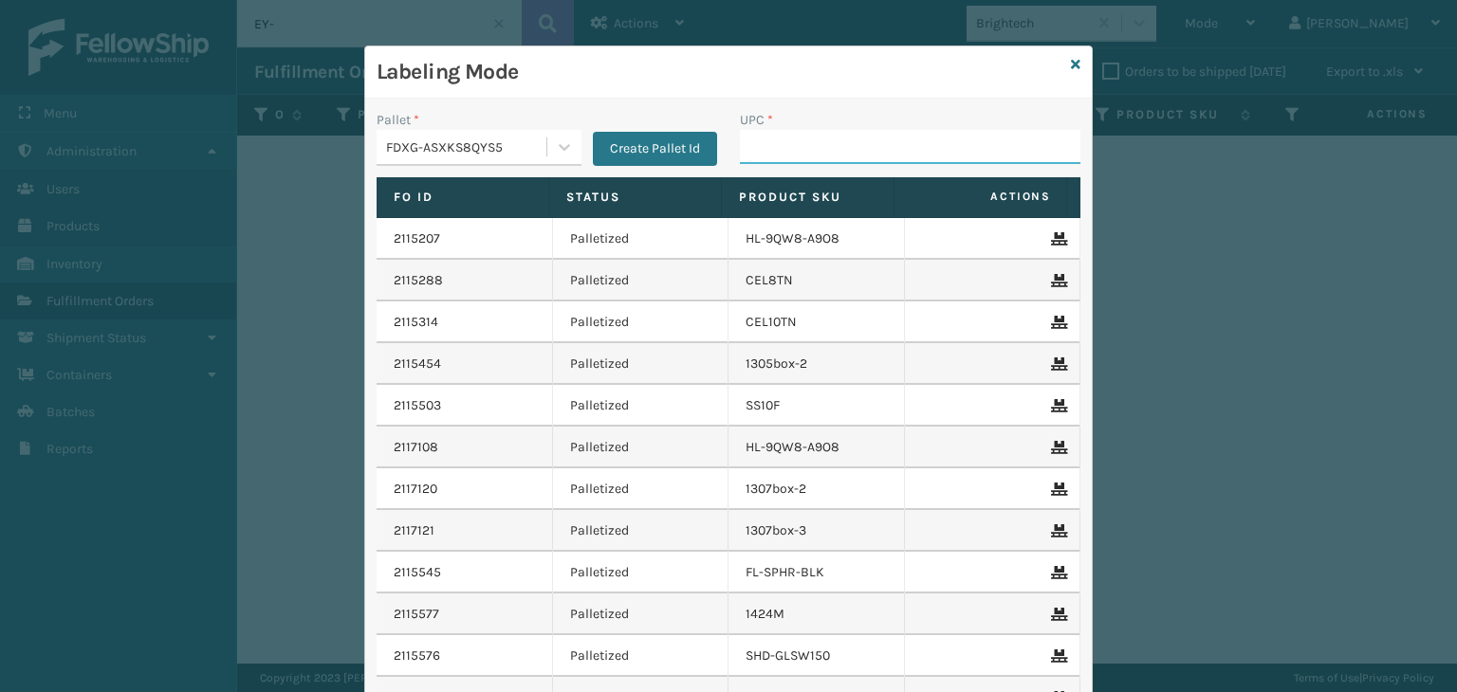
click at [810, 134] on input "UPC *" at bounding box center [910, 147] width 340 height 34
click at [784, 147] on input "UPC *" at bounding box center [910, 147] width 340 height 34
click at [871, 148] on input "UPC *" at bounding box center [910, 147] width 340 height 34
type input "8500406670"
click at [774, 149] on input "UPC *" at bounding box center [910, 147] width 340 height 34
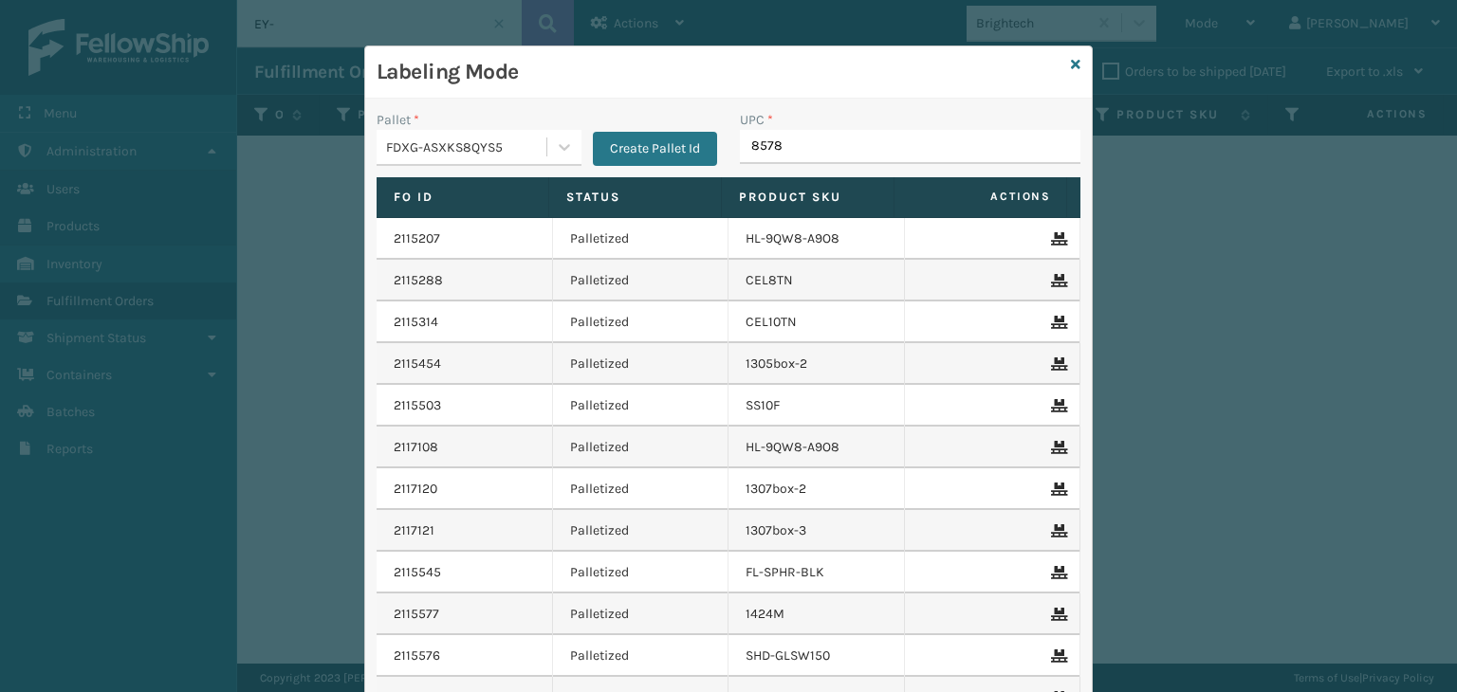
type input "85789"
click at [880, 145] on input "UPC *" at bounding box center [910, 147] width 340 height 34
type input "853"
type input "85379900"
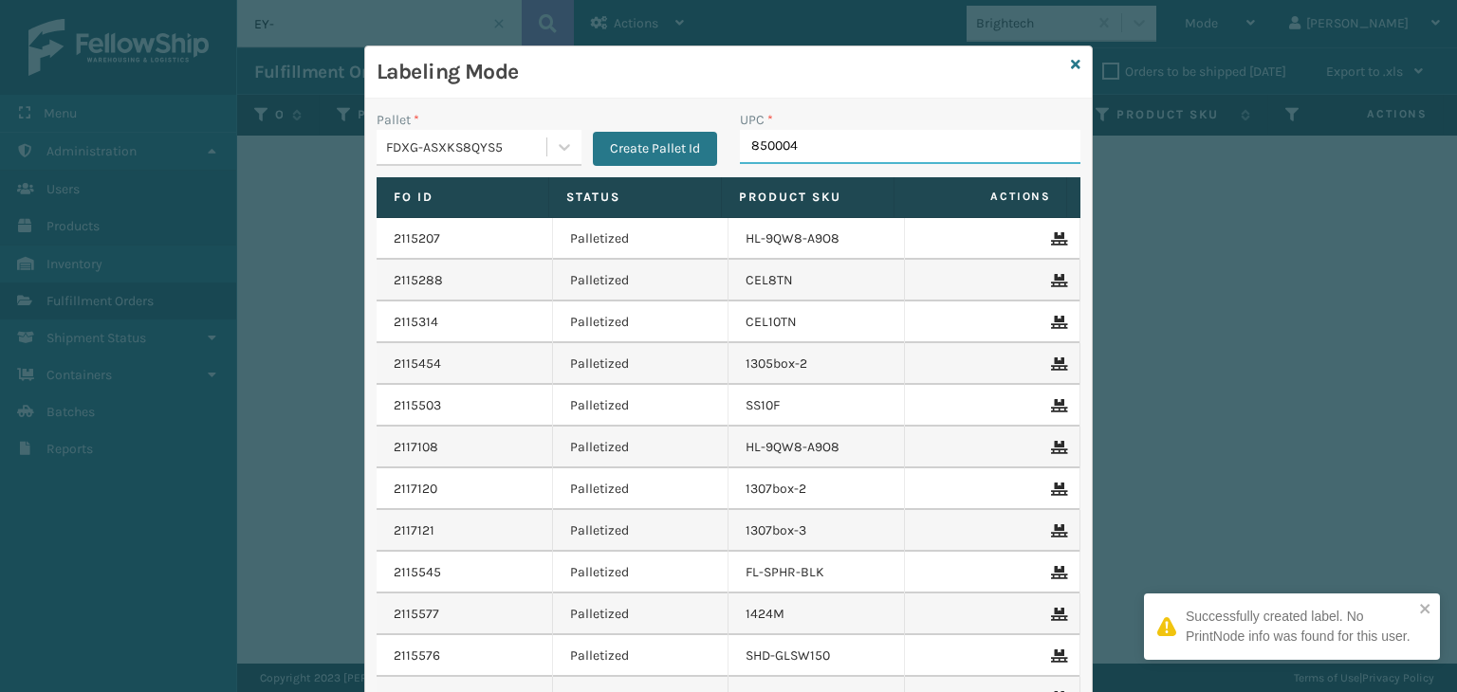
type input "8500044"
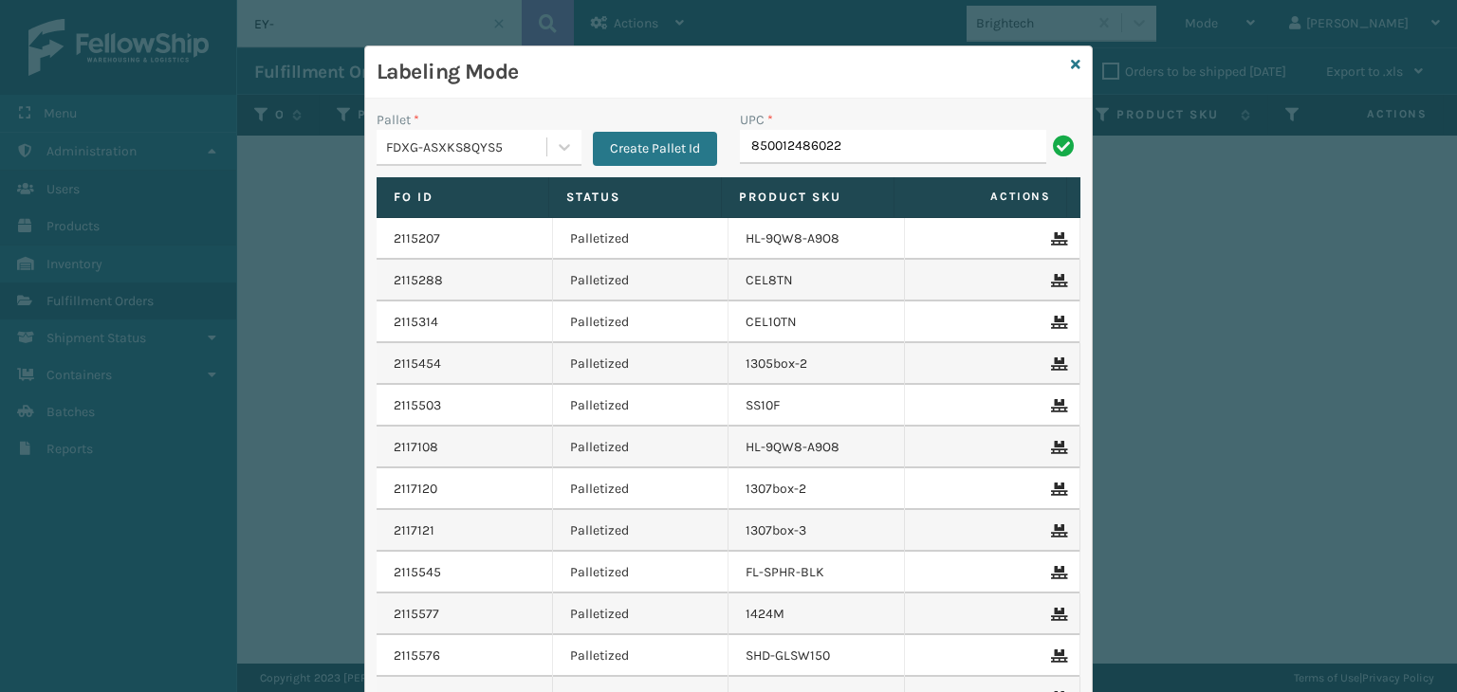
type input "850012486022"
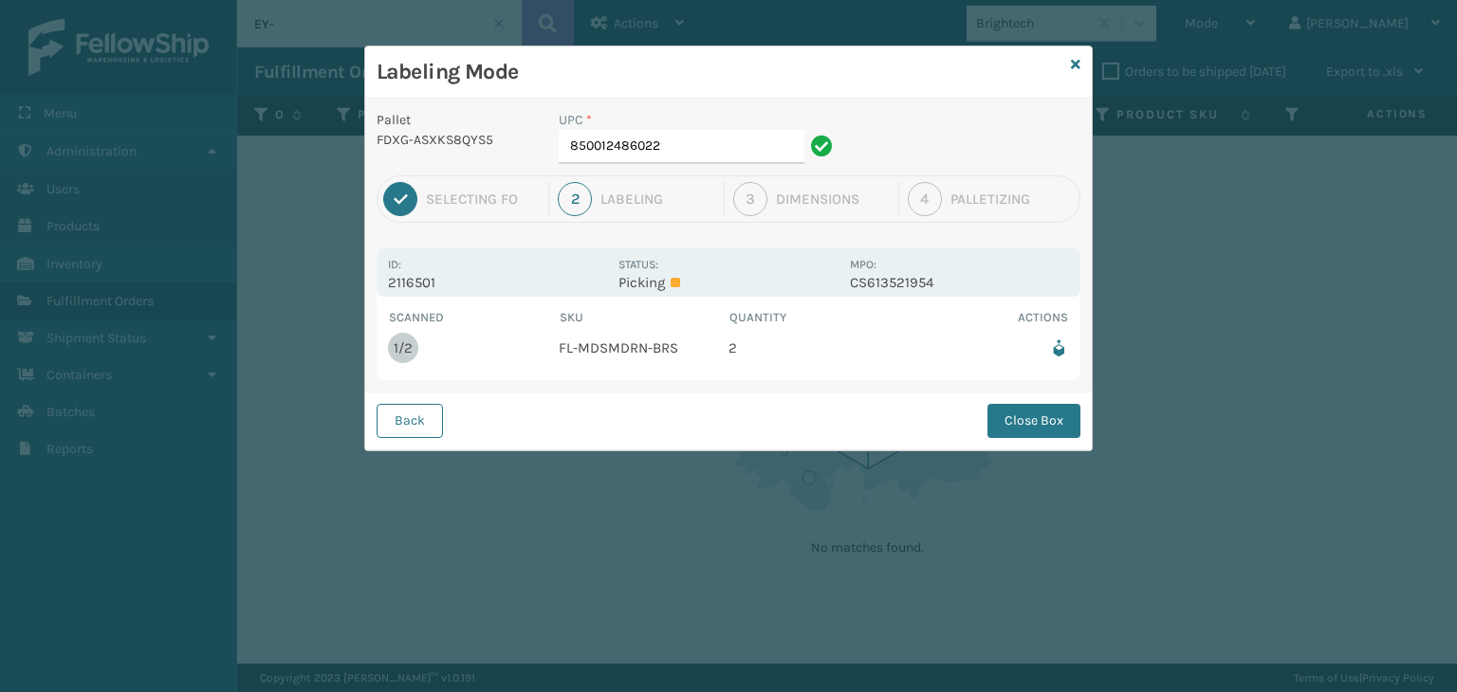
click at [724, 169] on div "UPC * 850012486022" at bounding box center [698, 142] width 302 height 65
click at [713, 151] on input "850012486022" at bounding box center [682, 147] width 246 height 34
click at [1017, 426] on button "Close Box" at bounding box center [1033, 421] width 93 height 34
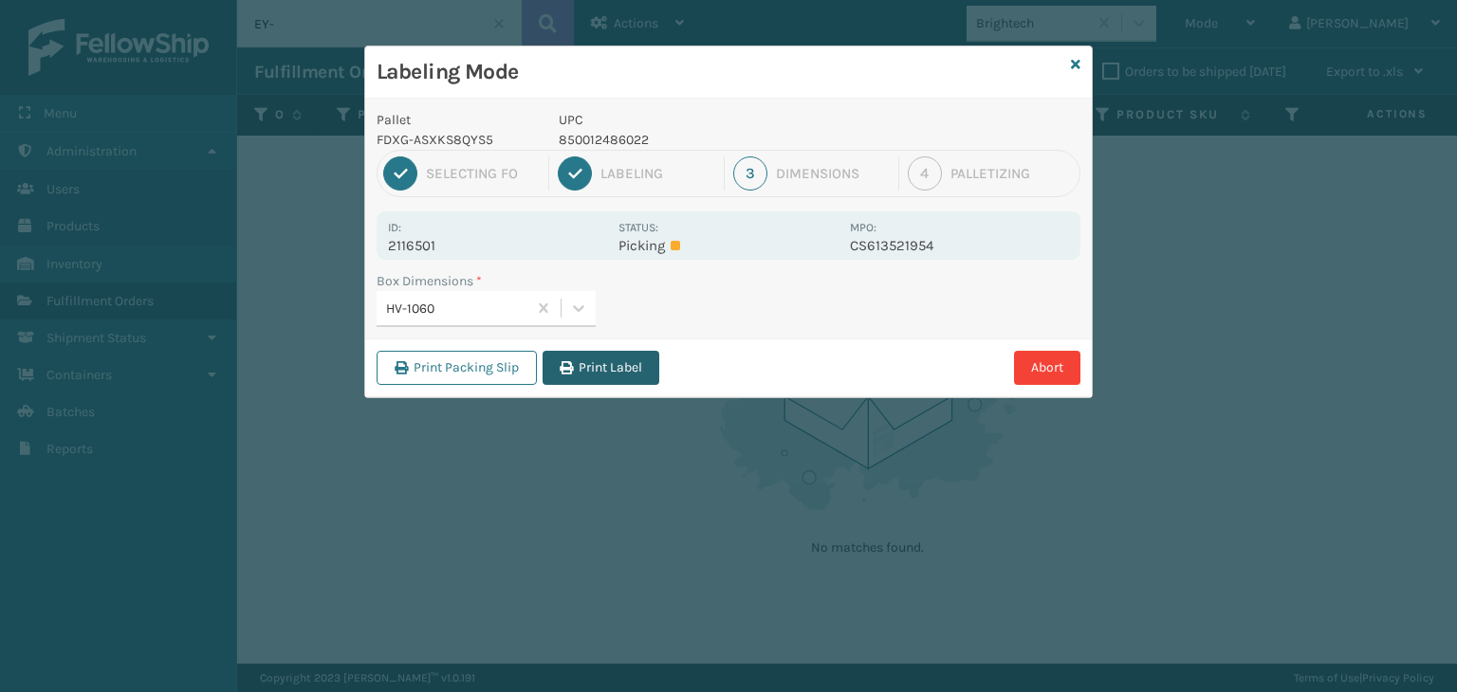
click at [562, 384] on div "Print Packing Slip Print Label Abort" at bounding box center [728, 368] width 726 height 58
click at [571, 371] on icon "button" at bounding box center [565, 367] width 13 height 13
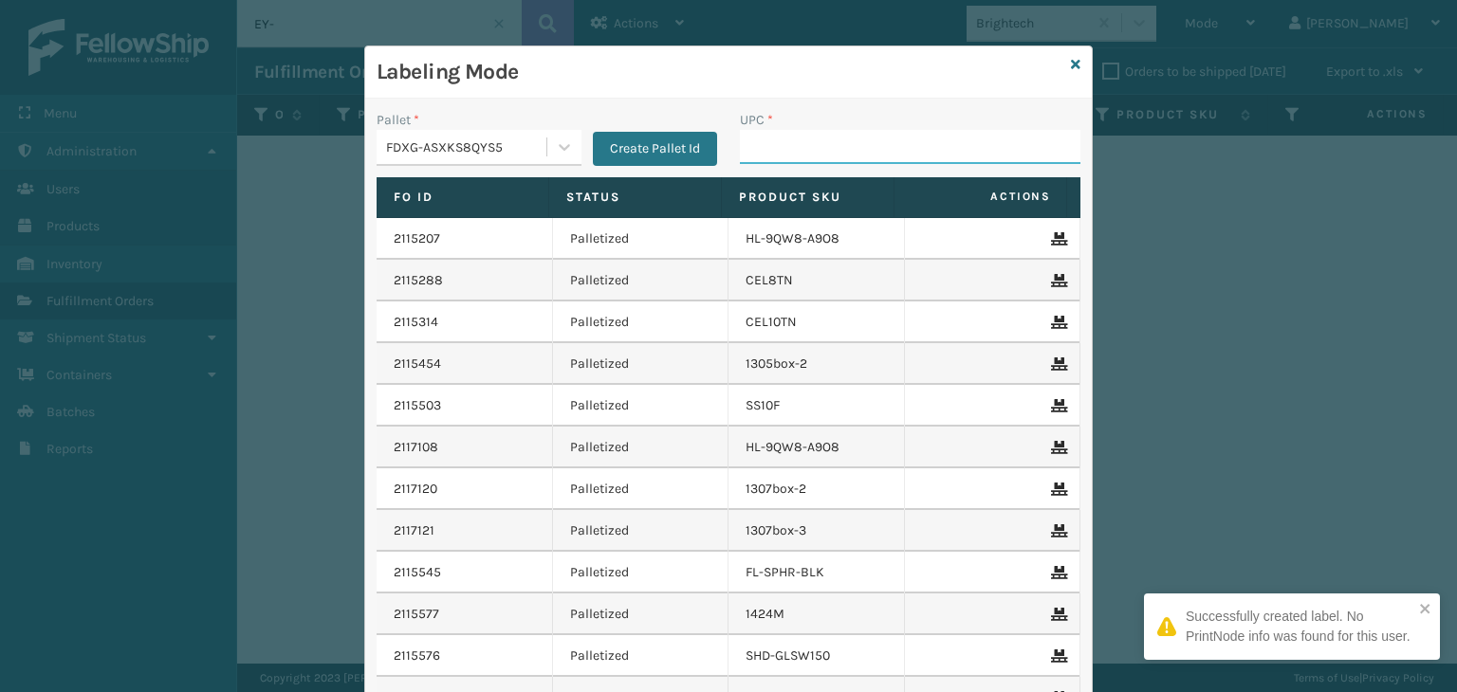
click at [784, 140] on input "UPC *" at bounding box center [910, 147] width 340 height 34
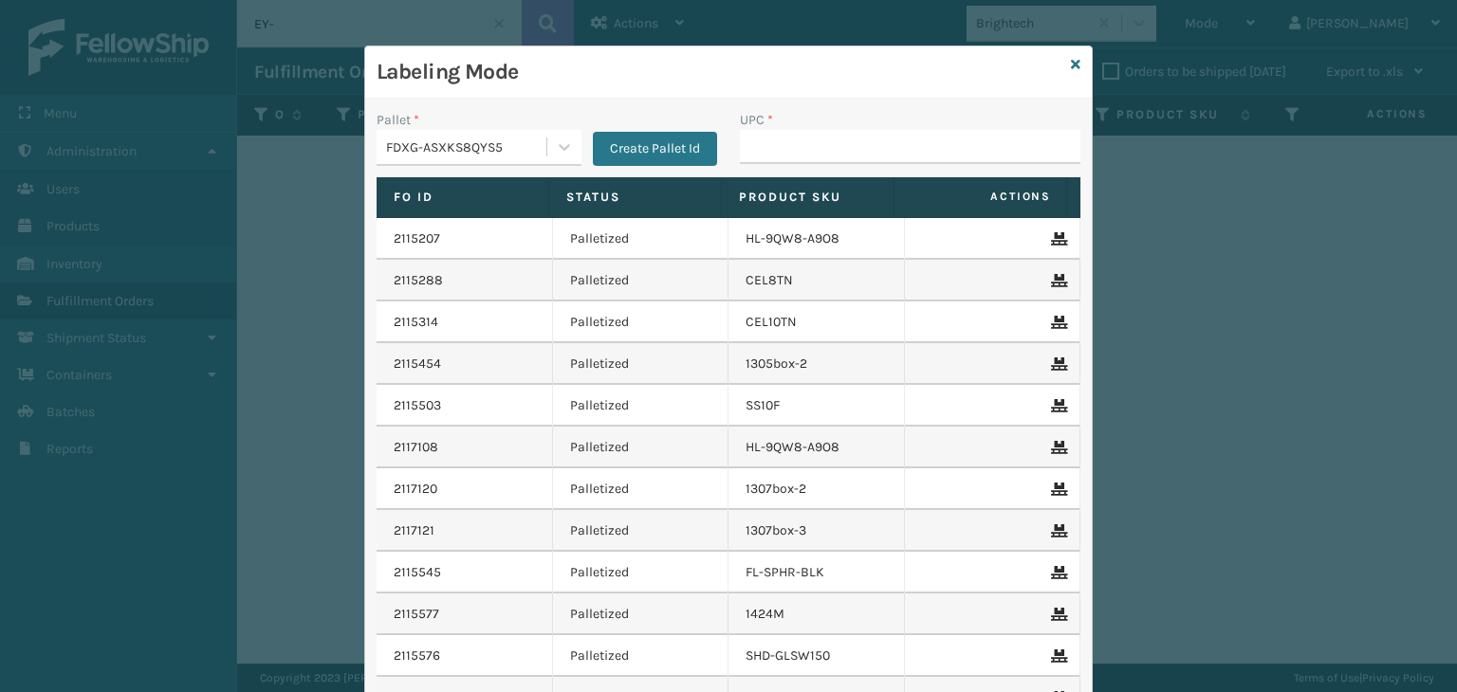
click at [786, 146] on input "UPC *" at bounding box center [910, 147] width 340 height 34
drag, startPoint x: 830, startPoint y: 163, endPoint x: 832, endPoint y: 153, distance: 10.6
click at [830, 163] on input "UPC *" at bounding box center [910, 147] width 340 height 34
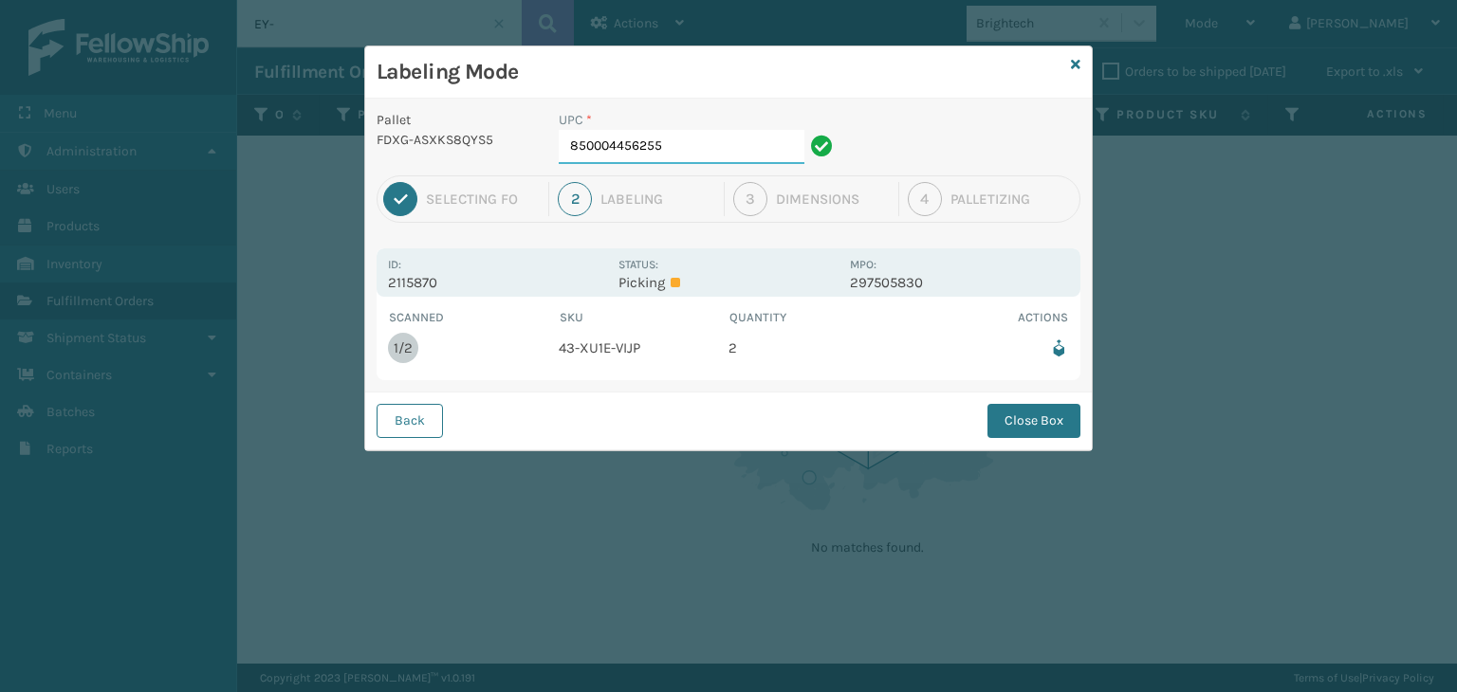
click at [735, 136] on input "850004456255" at bounding box center [682, 147] width 246 height 34
click at [1066, 414] on button "Close Box" at bounding box center [1033, 421] width 93 height 34
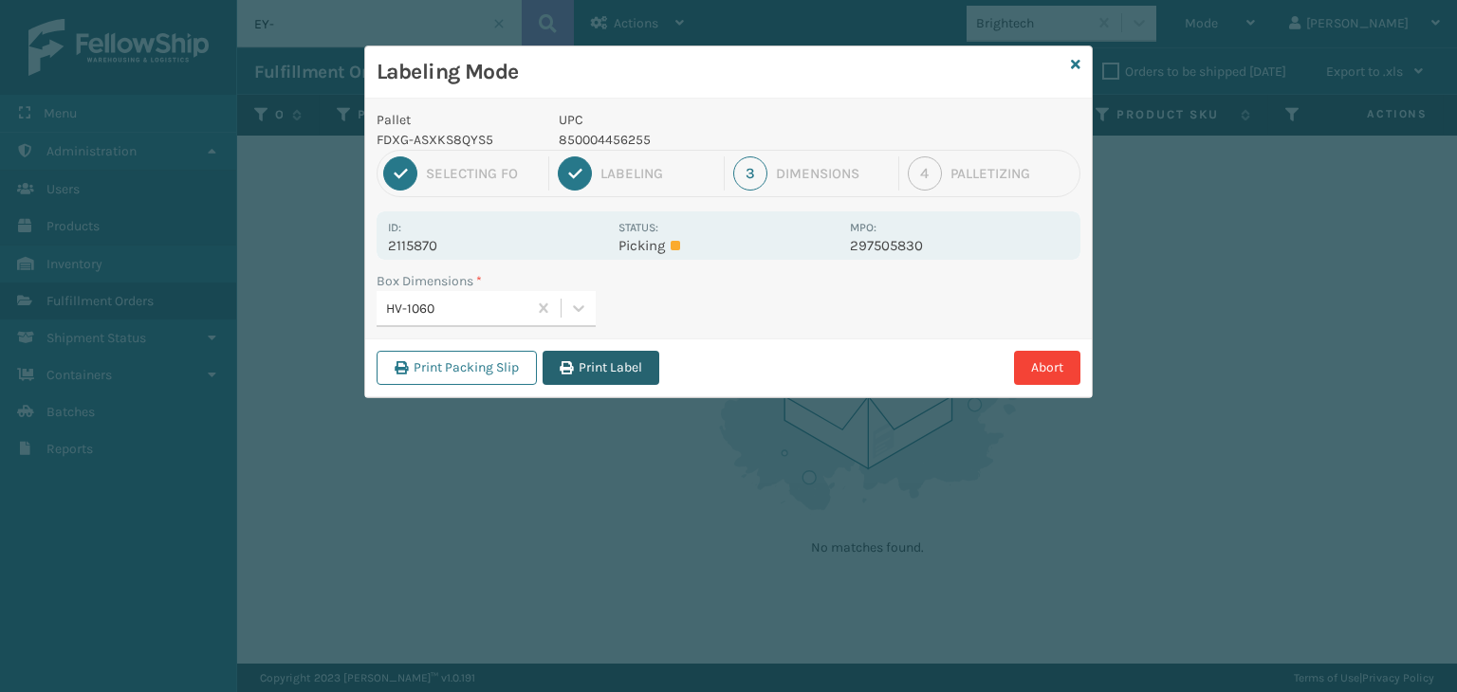
click at [610, 366] on button "Print Label" at bounding box center [600, 368] width 117 height 34
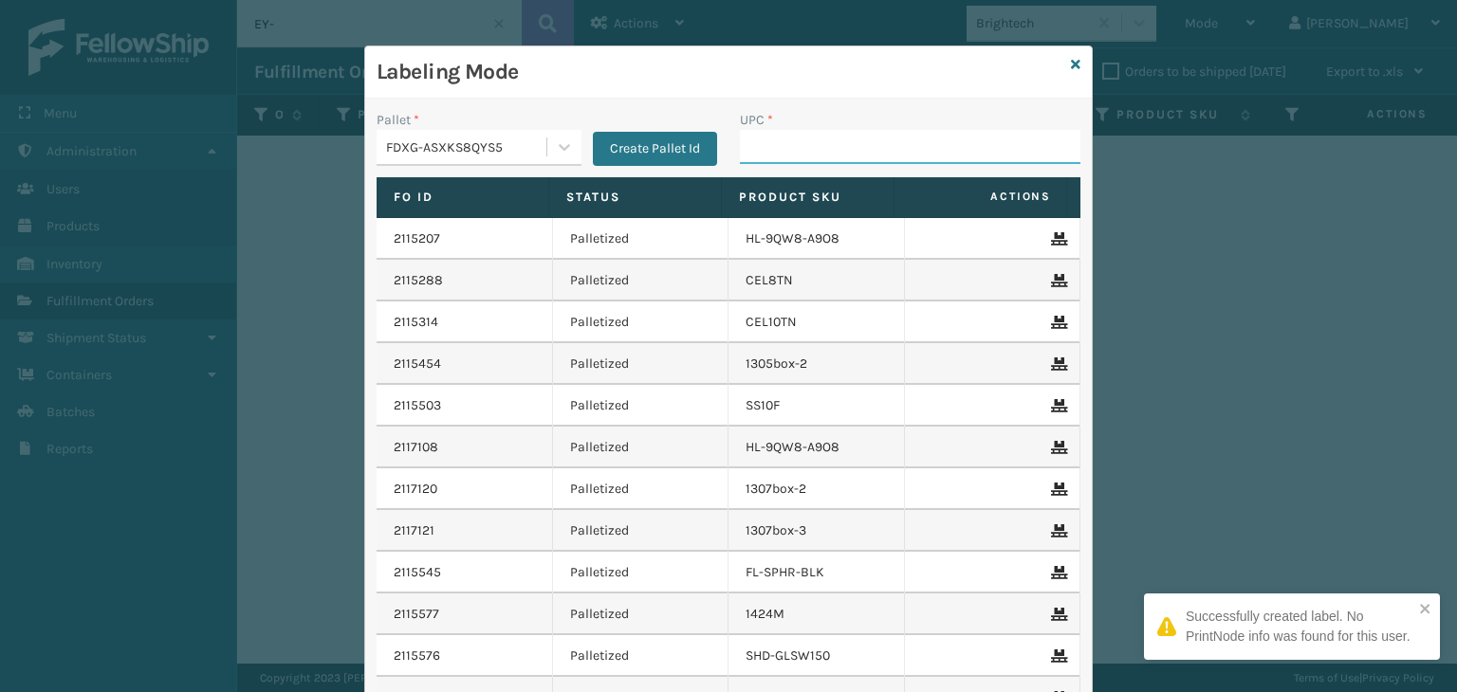
click at [836, 137] on input "UPC *" at bounding box center [910, 147] width 340 height 34
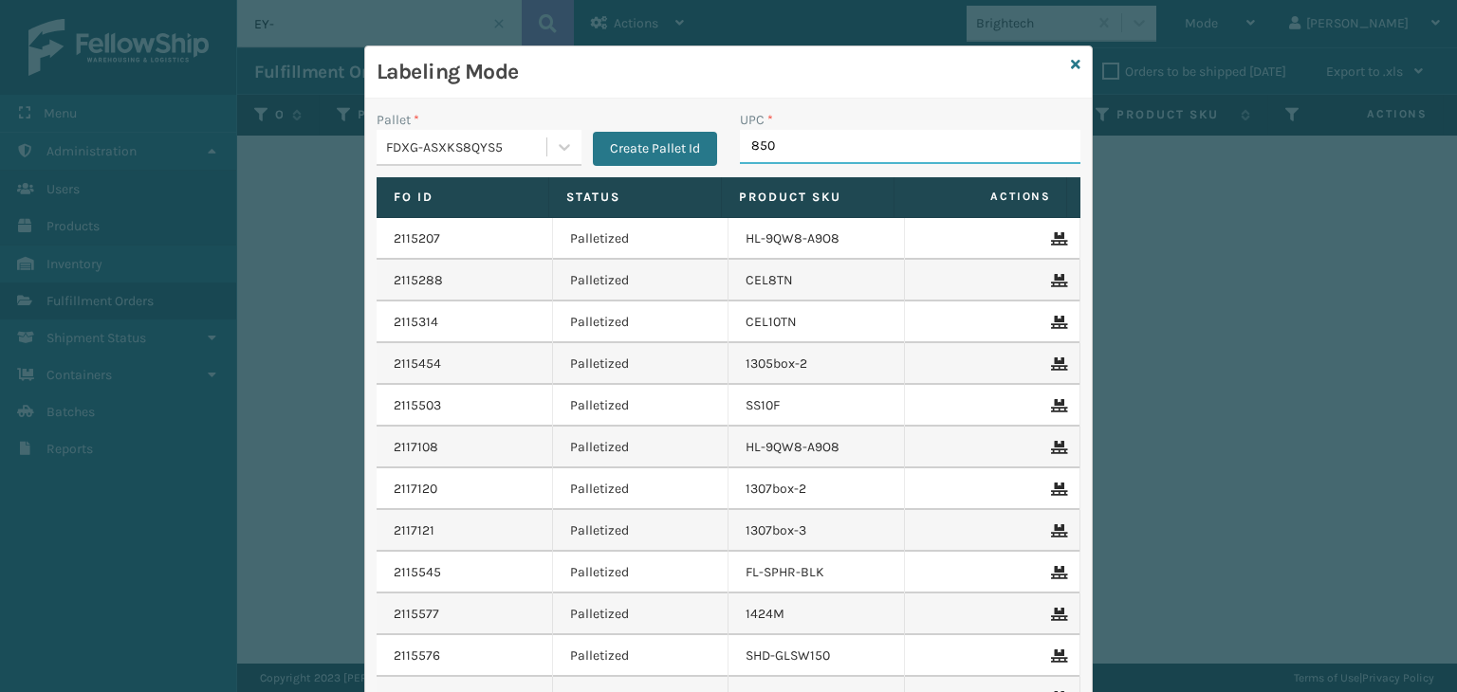
type input "8500"
click at [798, 145] on input "UPC *" at bounding box center [910, 147] width 340 height 34
type input "850060667293"
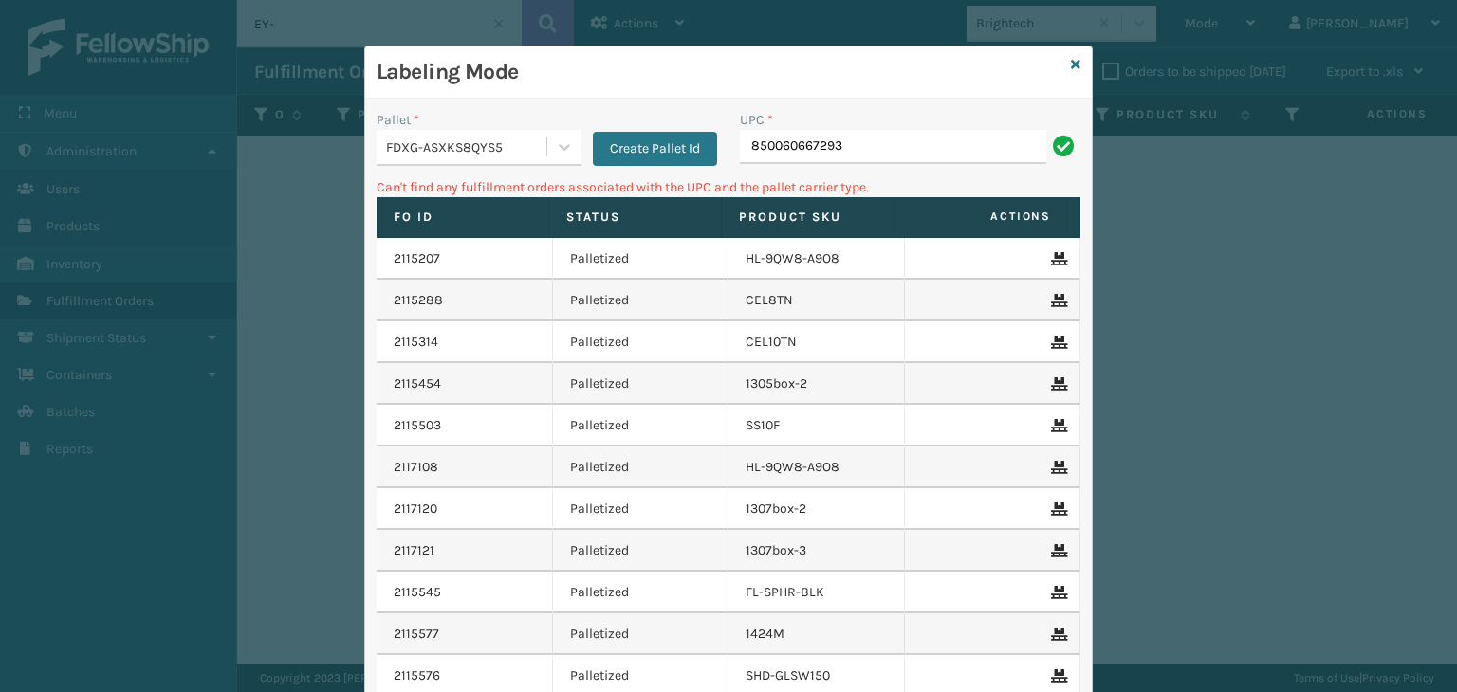
click at [781, 150] on input "850060667293" at bounding box center [893, 147] width 306 height 34
type input "850040667293"
click at [922, 146] on input "850040667293" at bounding box center [893, 147] width 306 height 34
type input "850040667295"
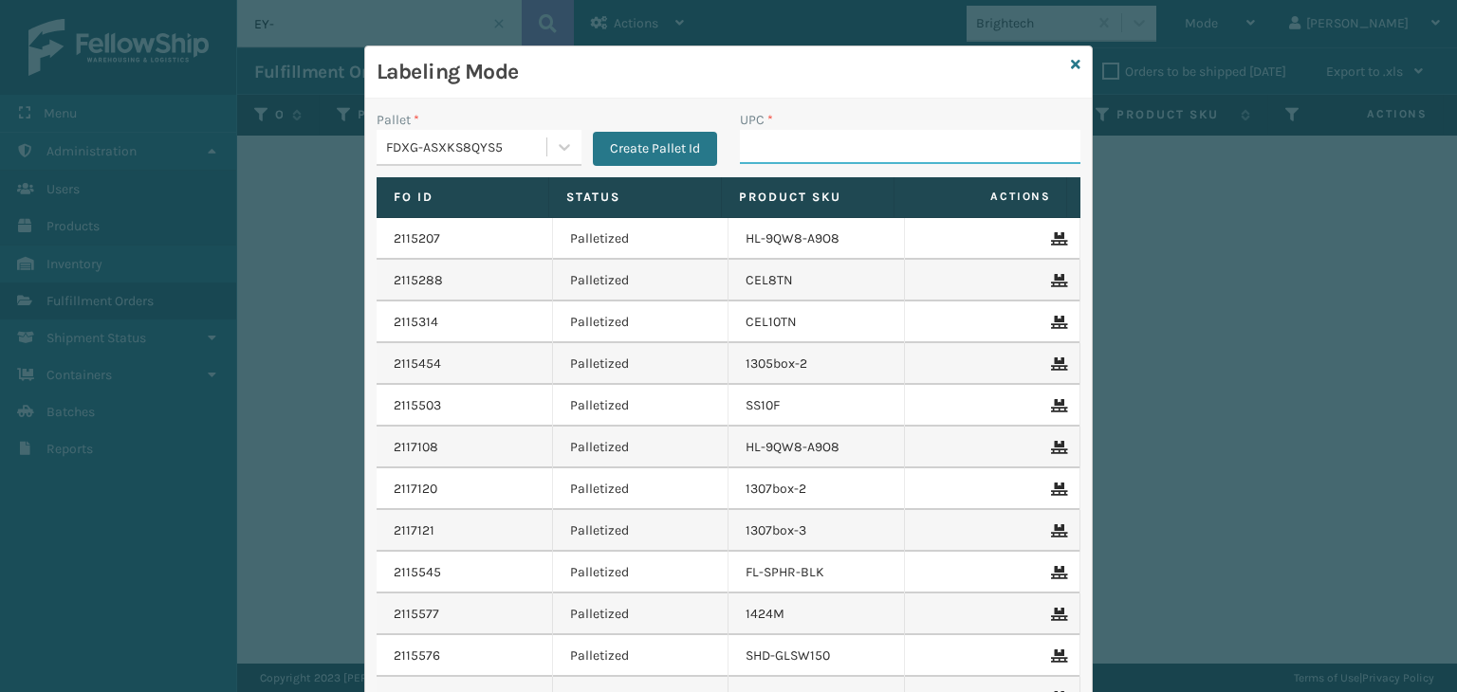
click at [815, 145] on input "UPC *" at bounding box center [910, 147] width 340 height 34
type input "8500406672"
click at [797, 153] on input "UPC *" at bounding box center [910, 147] width 340 height 34
click at [800, 149] on input "UPC *" at bounding box center [910, 147] width 340 height 34
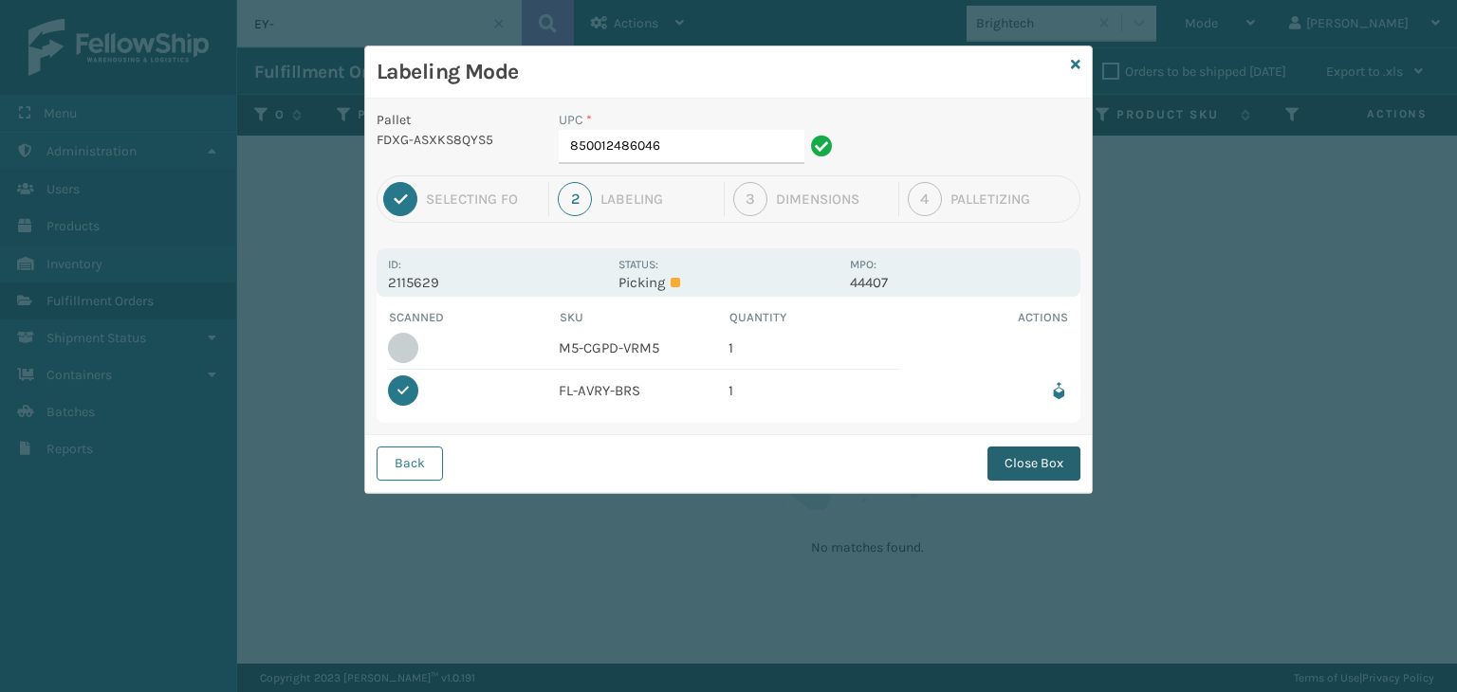
click at [1048, 459] on button "Close Box" at bounding box center [1033, 464] width 93 height 34
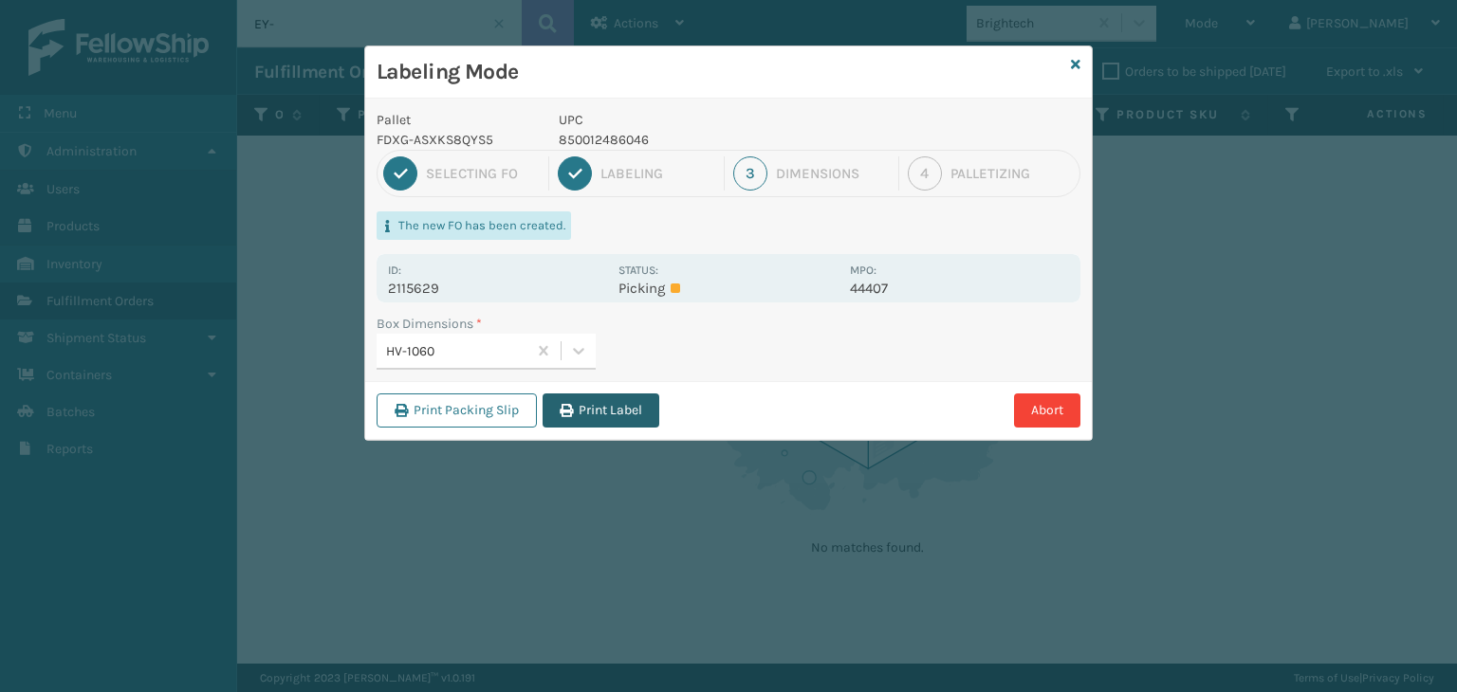
click at [599, 403] on button "Print Label" at bounding box center [600, 411] width 117 height 34
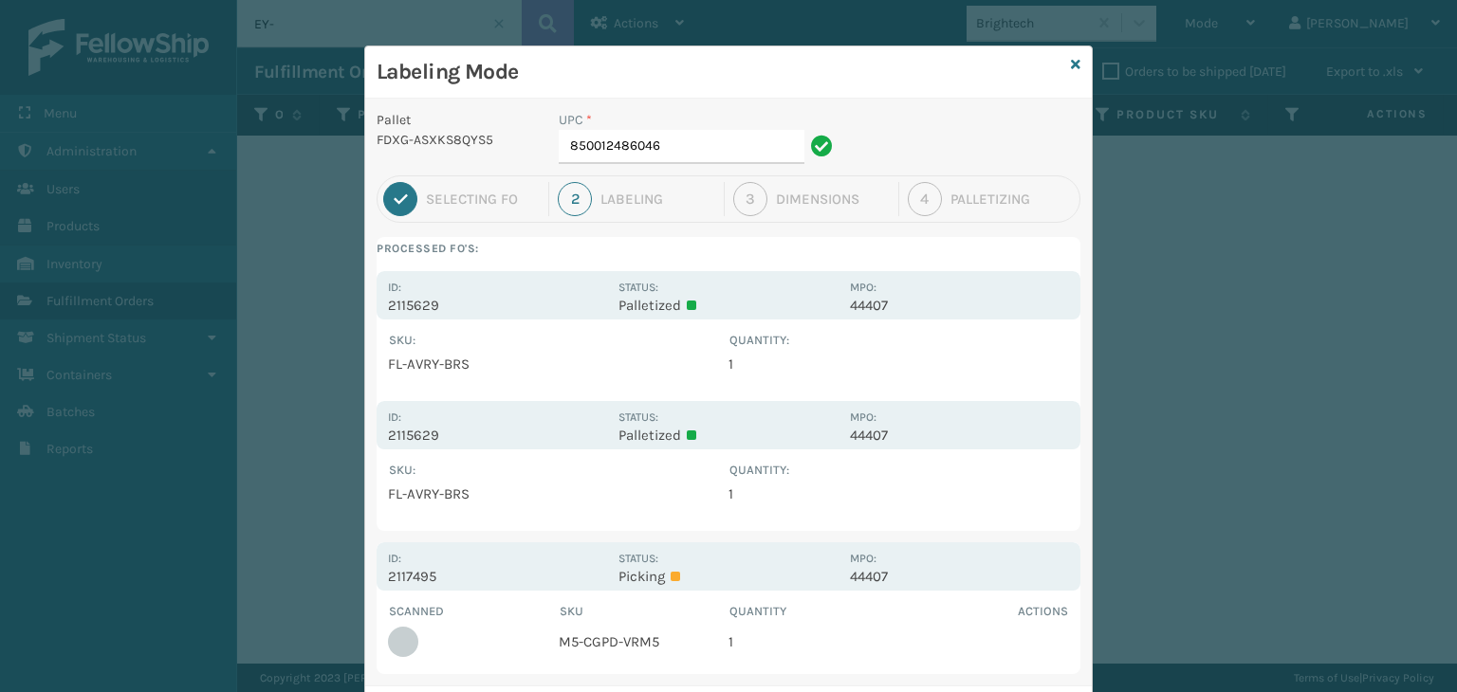
click at [1074, 62] on div "Labeling Mode" at bounding box center [728, 72] width 726 height 52
click at [1071, 62] on icon at bounding box center [1075, 64] width 9 height 13
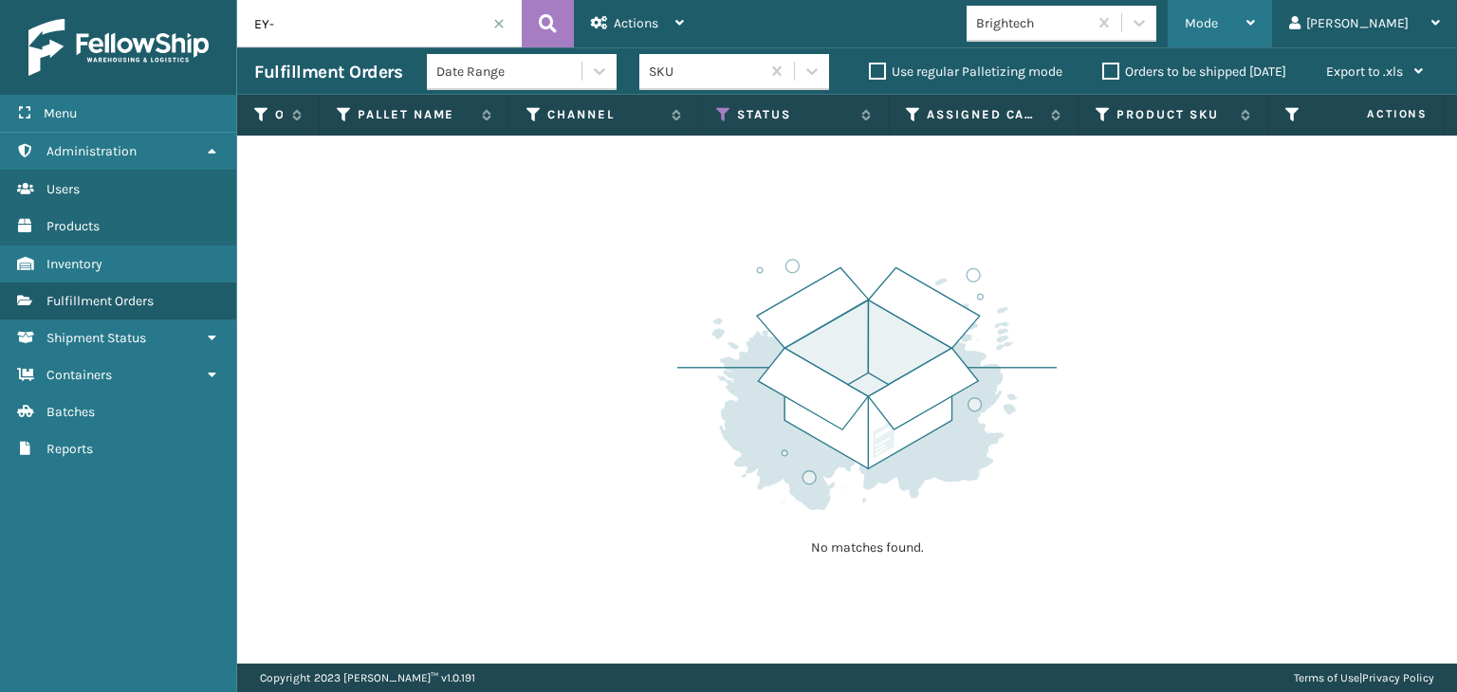
click at [1255, 14] on div "Mode" at bounding box center [1219, 23] width 70 height 47
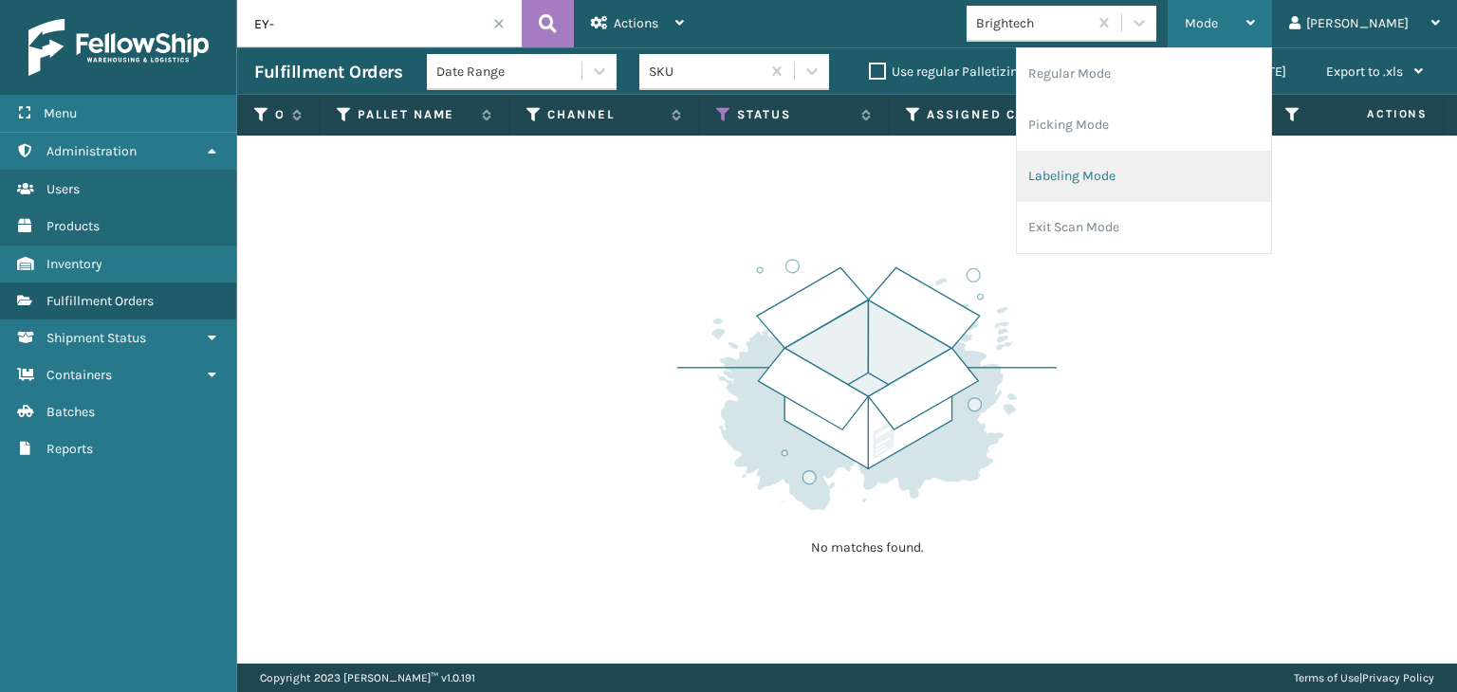
click at [1191, 196] on li "Labeling Mode" at bounding box center [1144, 176] width 254 height 51
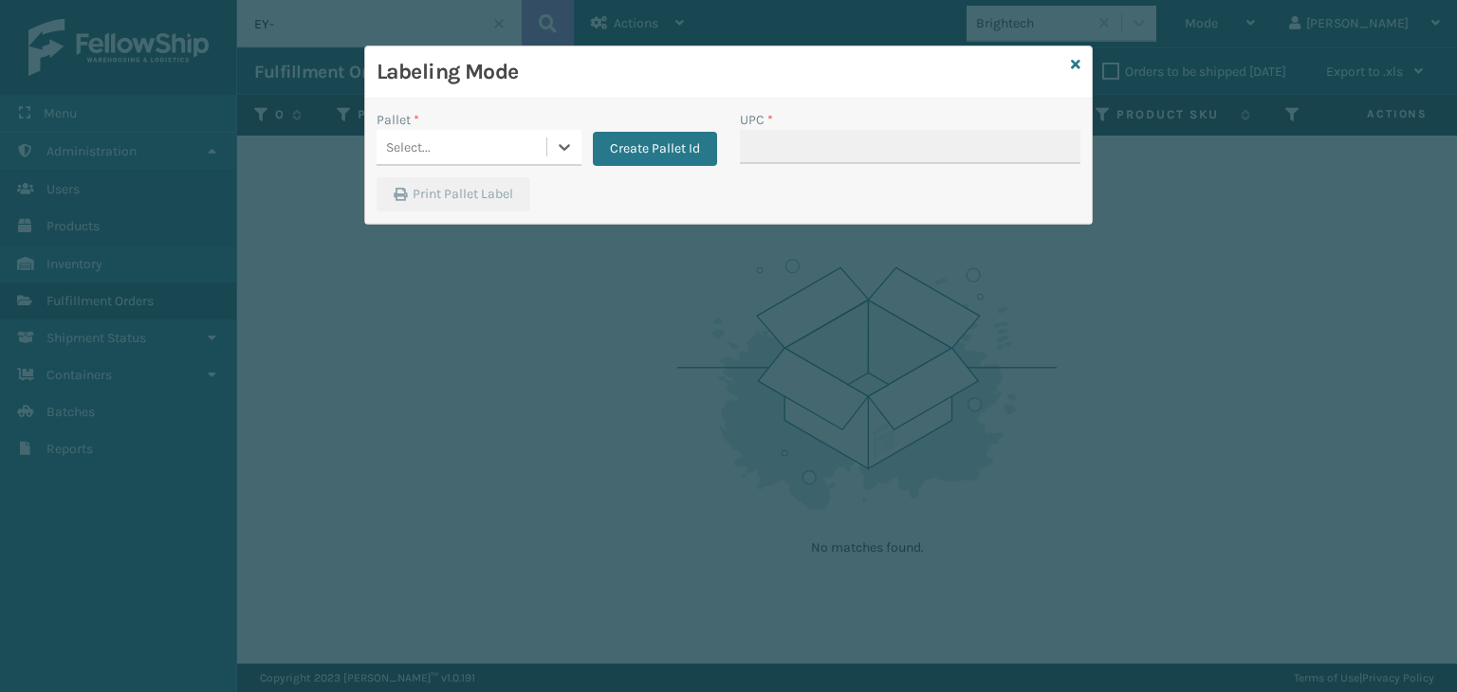
click at [531, 152] on div "Select..." at bounding box center [461, 147] width 170 height 31
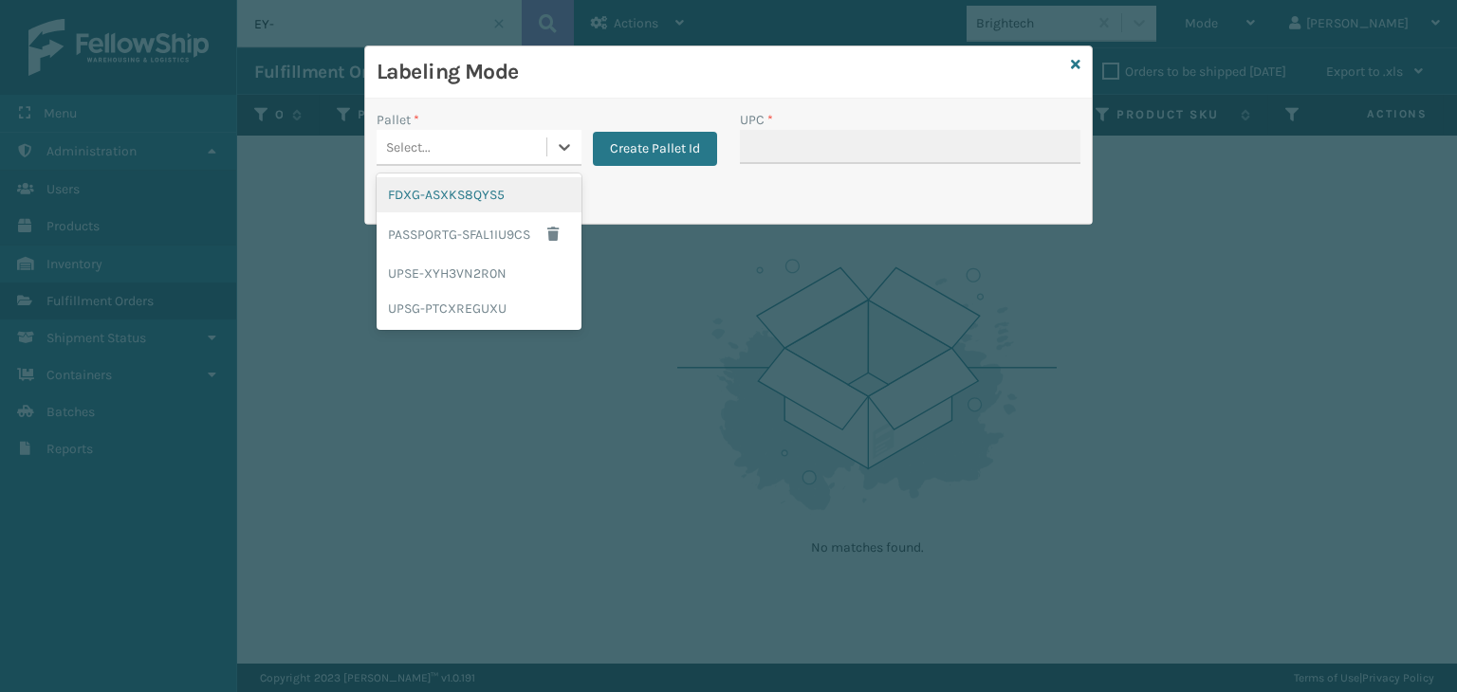
click at [469, 188] on div "FDXG-ASXKS8QYS5" at bounding box center [478, 194] width 205 height 35
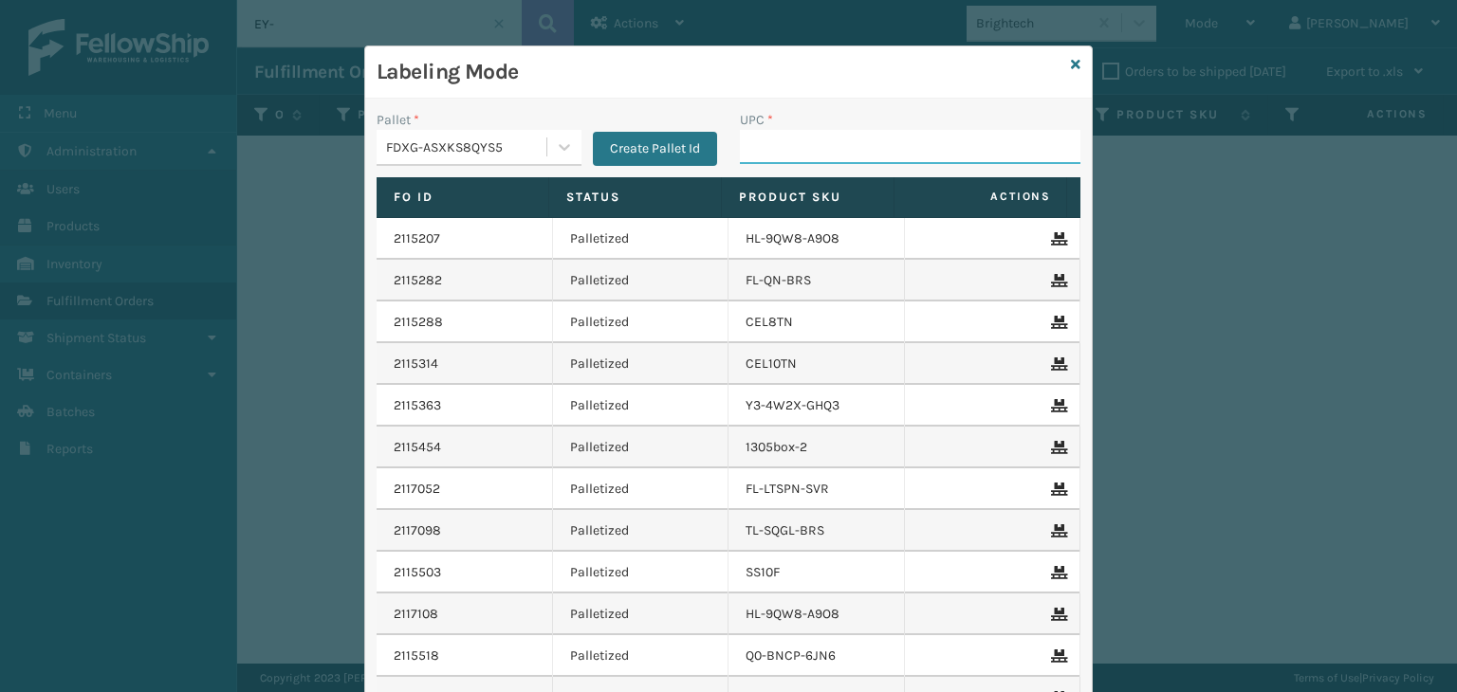
click at [857, 144] on input "UPC *" at bounding box center [910, 147] width 340 height 34
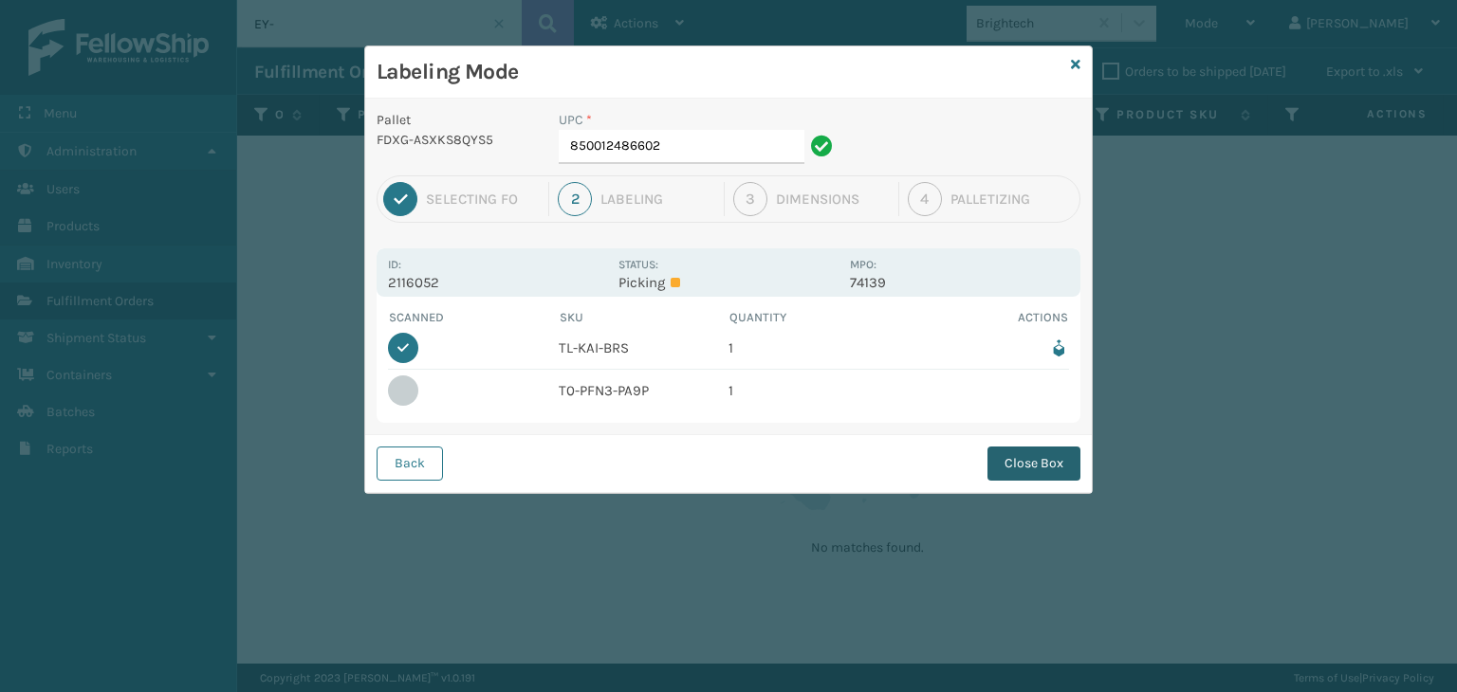
click at [1036, 447] on button "Close Box" at bounding box center [1033, 464] width 93 height 34
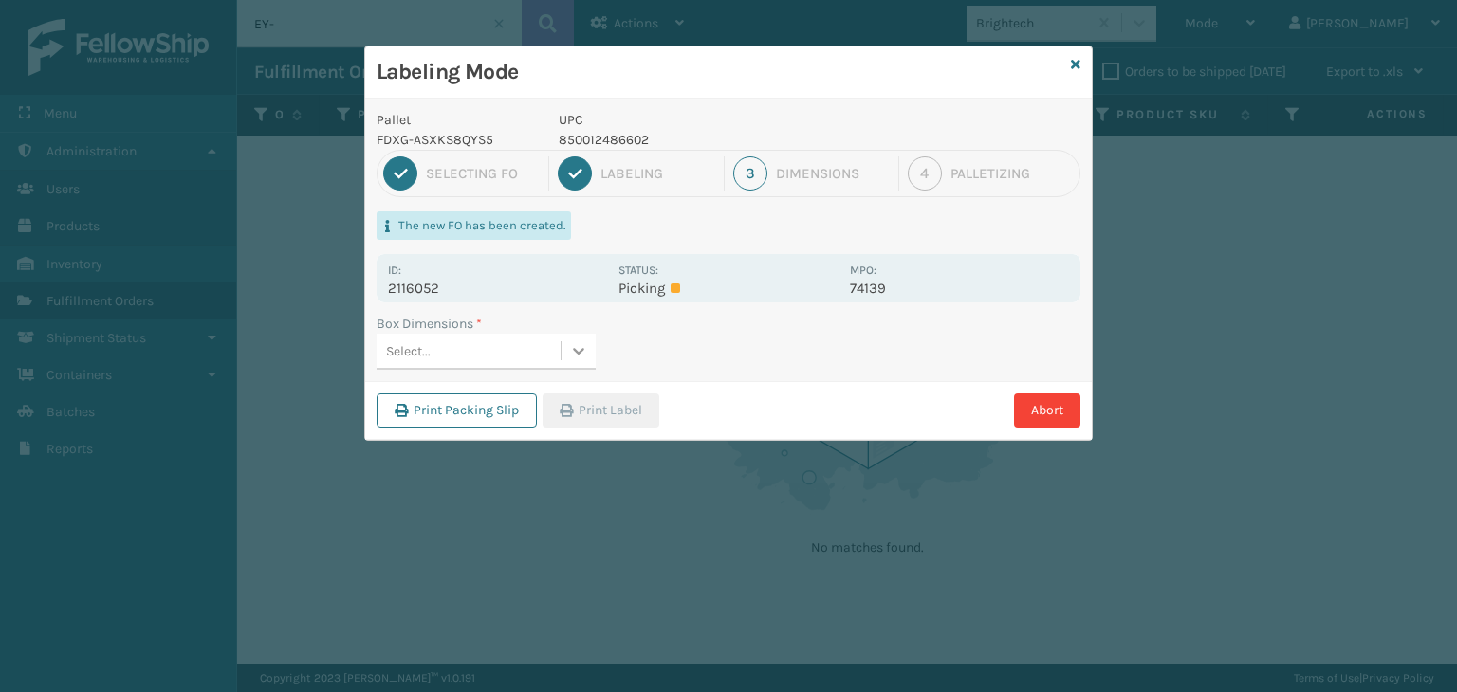
click at [562, 356] on div at bounding box center [578, 351] width 34 height 34
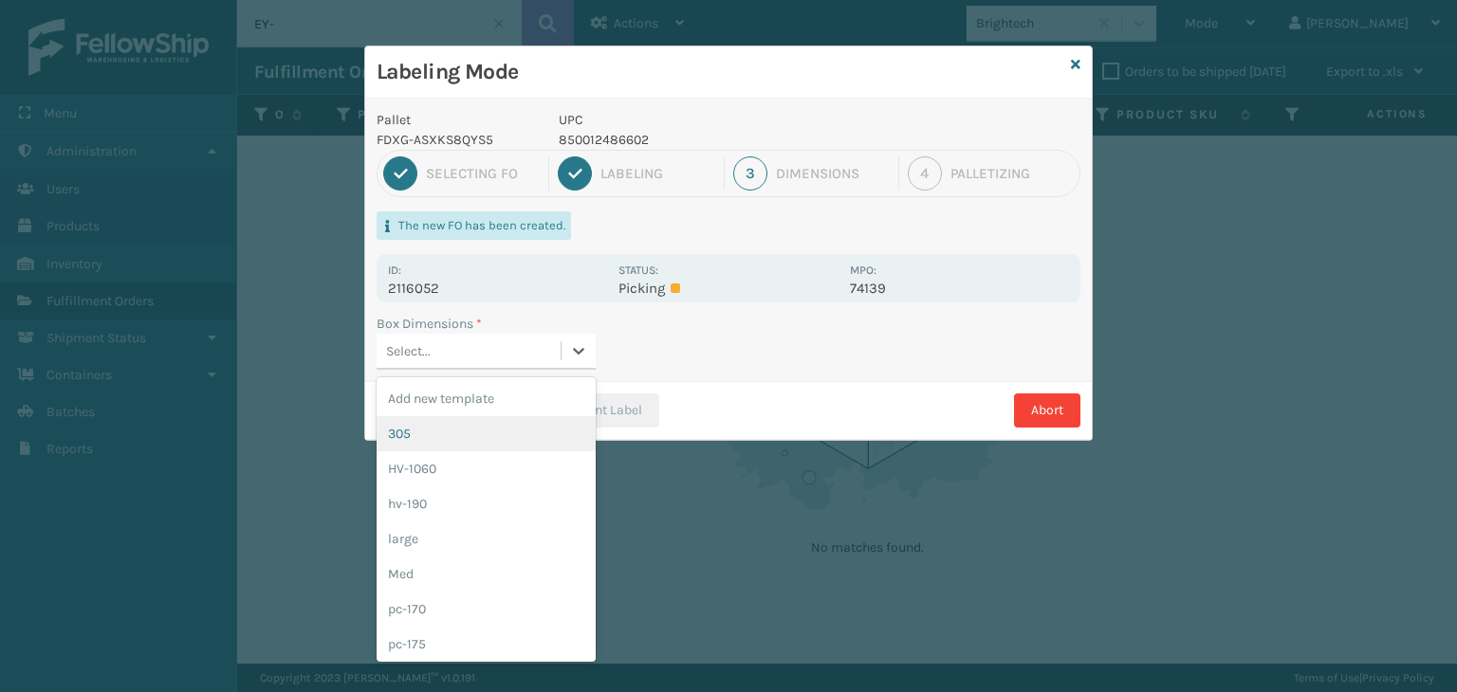
click at [478, 426] on div "305" at bounding box center [485, 433] width 219 height 35
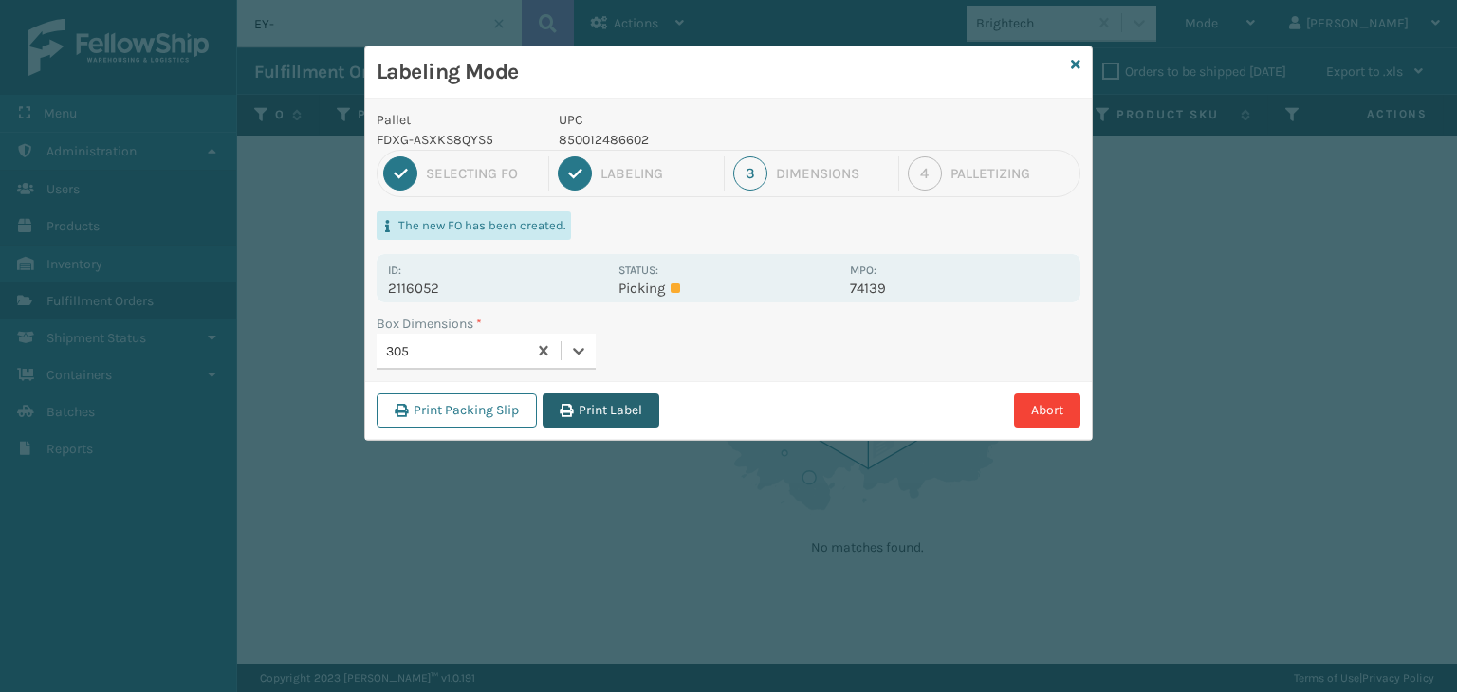
click at [630, 414] on button "Print Label" at bounding box center [600, 411] width 117 height 34
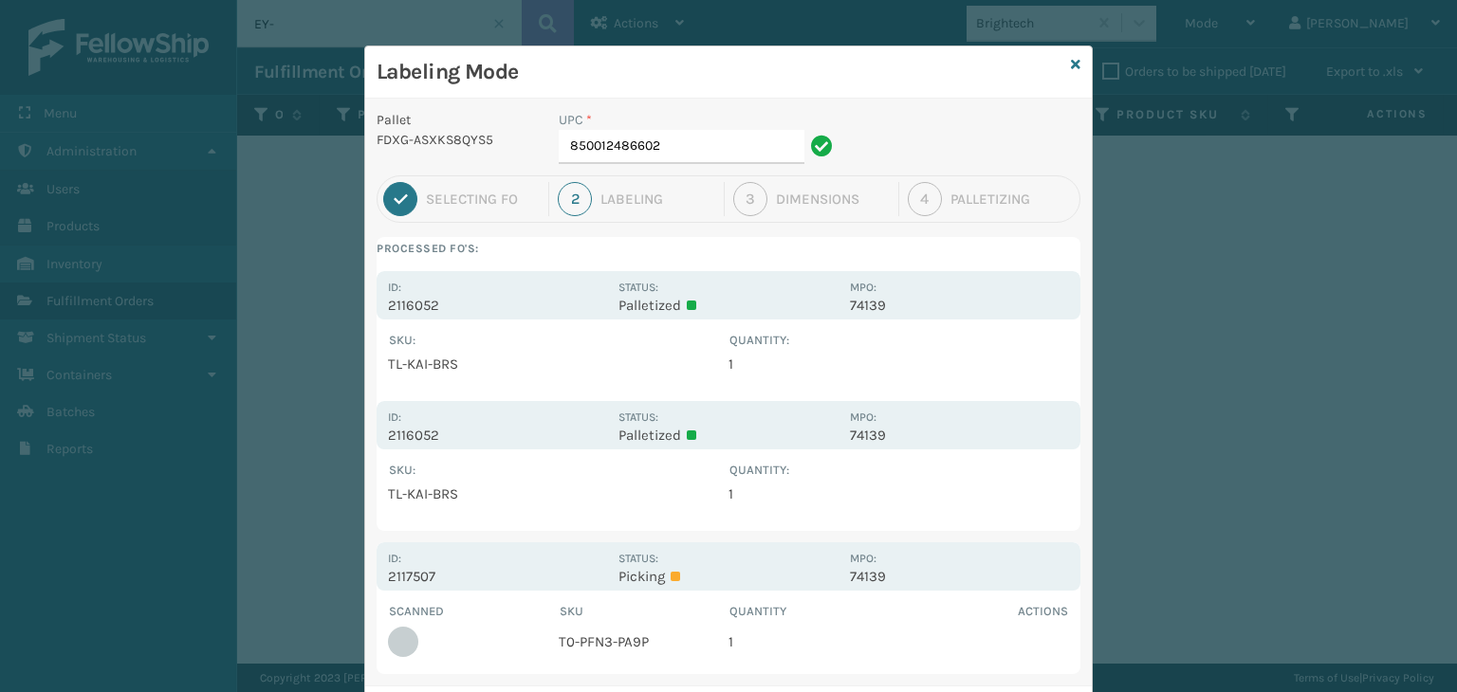
click at [1060, 68] on div "Labeling Mode" at bounding box center [728, 72] width 726 height 52
click at [1073, 68] on div "Labeling Mode" at bounding box center [728, 72] width 726 height 52
click at [1071, 66] on icon at bounding box center [1075, 64] width 9 height 13
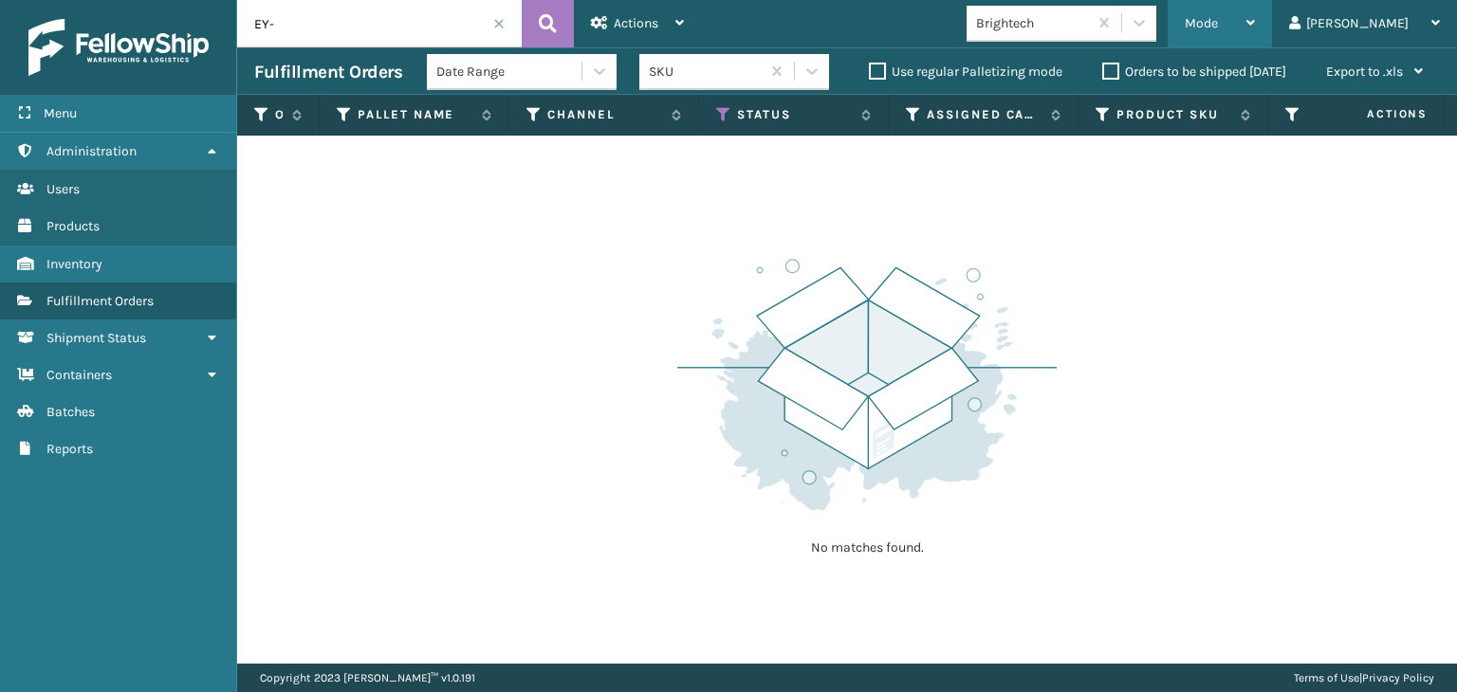
click at [1218, 27] on span "Mode" at bounding box center [1200, 23] width 33 height 16
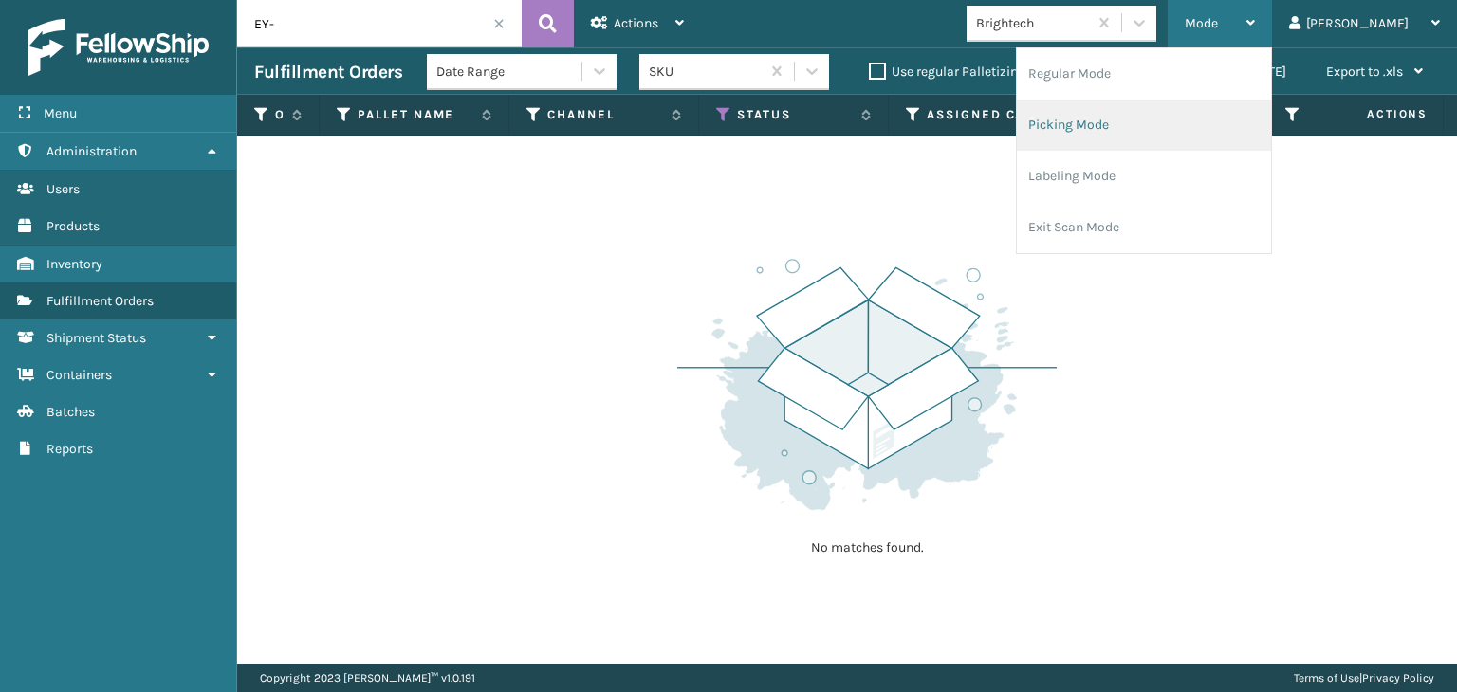
click at [1139, 123] on li "Picking Mode" at bounding box center [1144, 125] width 254 height 51
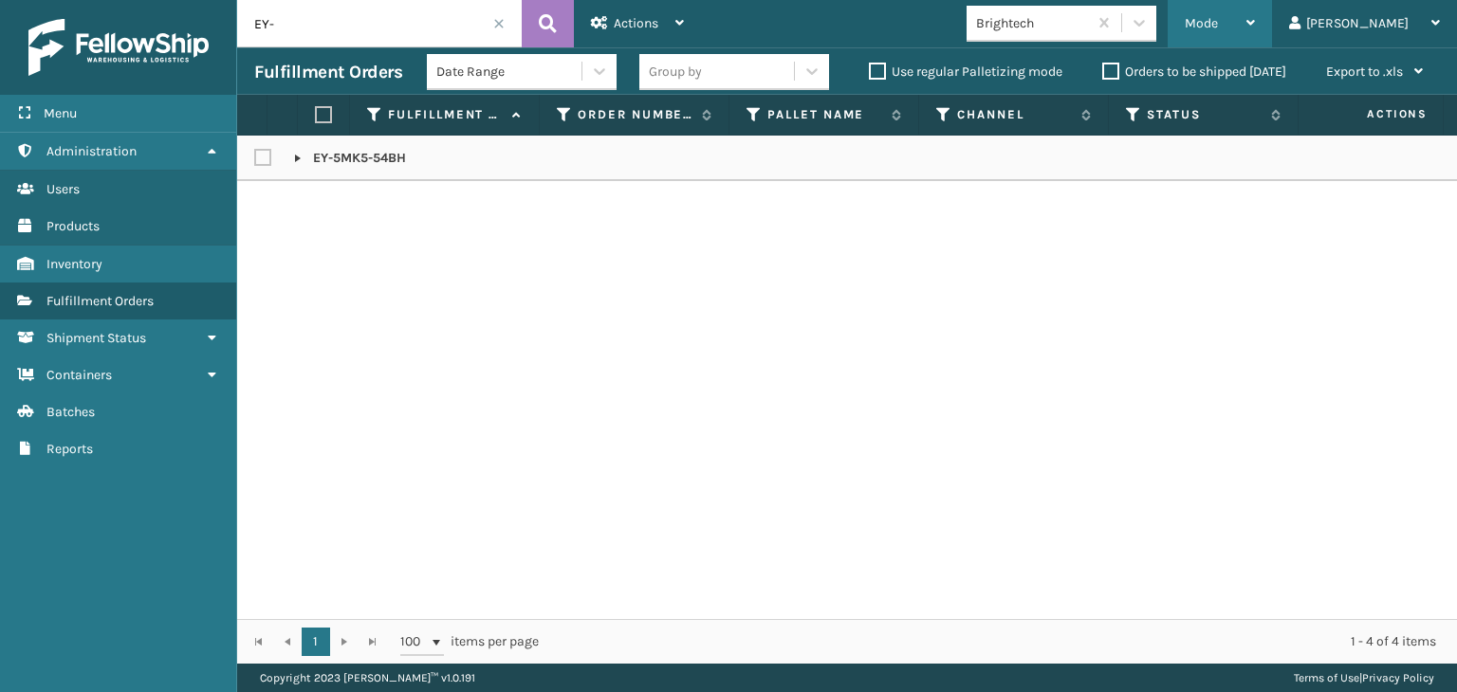
click at [1248, 27] on div "Mode Regular Mode Picking Mode Labeling Mode Exit Scan Mode" at bounding box center [1219, 23] width 104 height 47
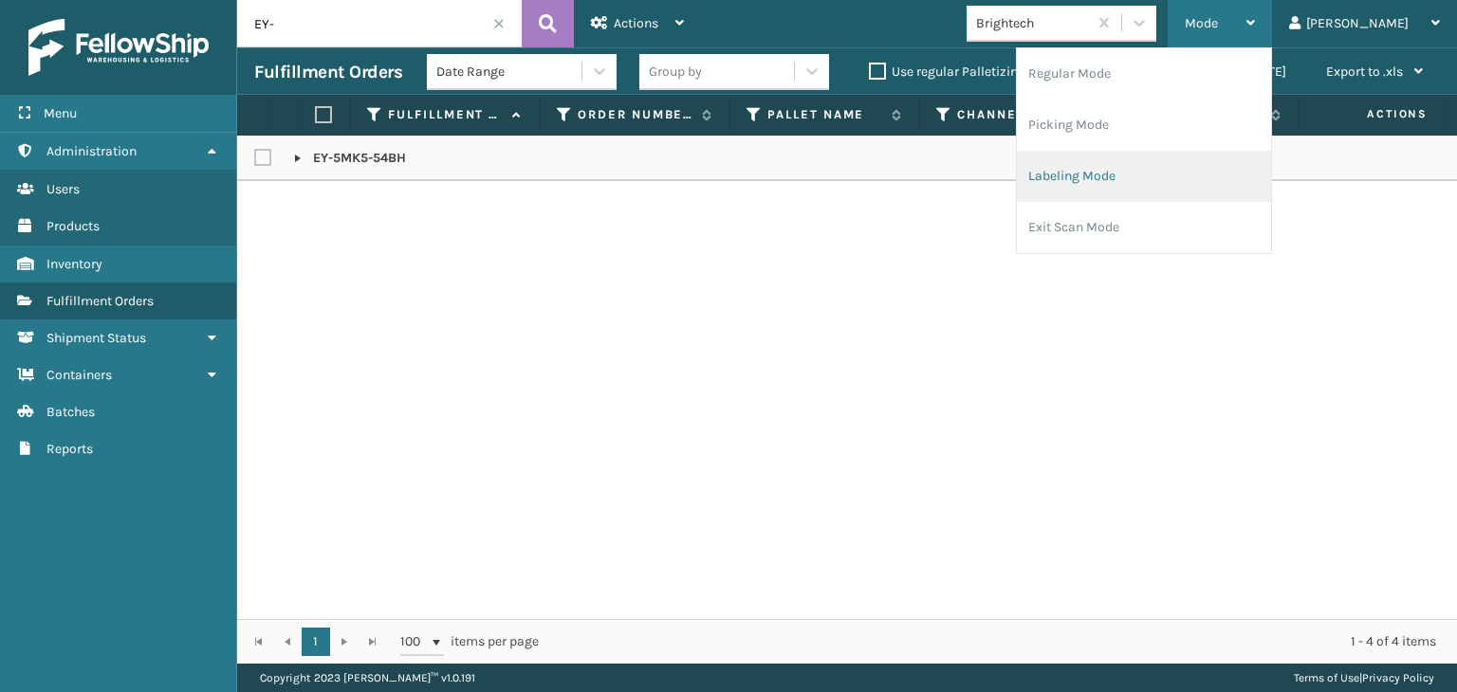
click at [1140, 163] on li "Labeling Mode" at bounding box center [1144, 176] width 254 height 51
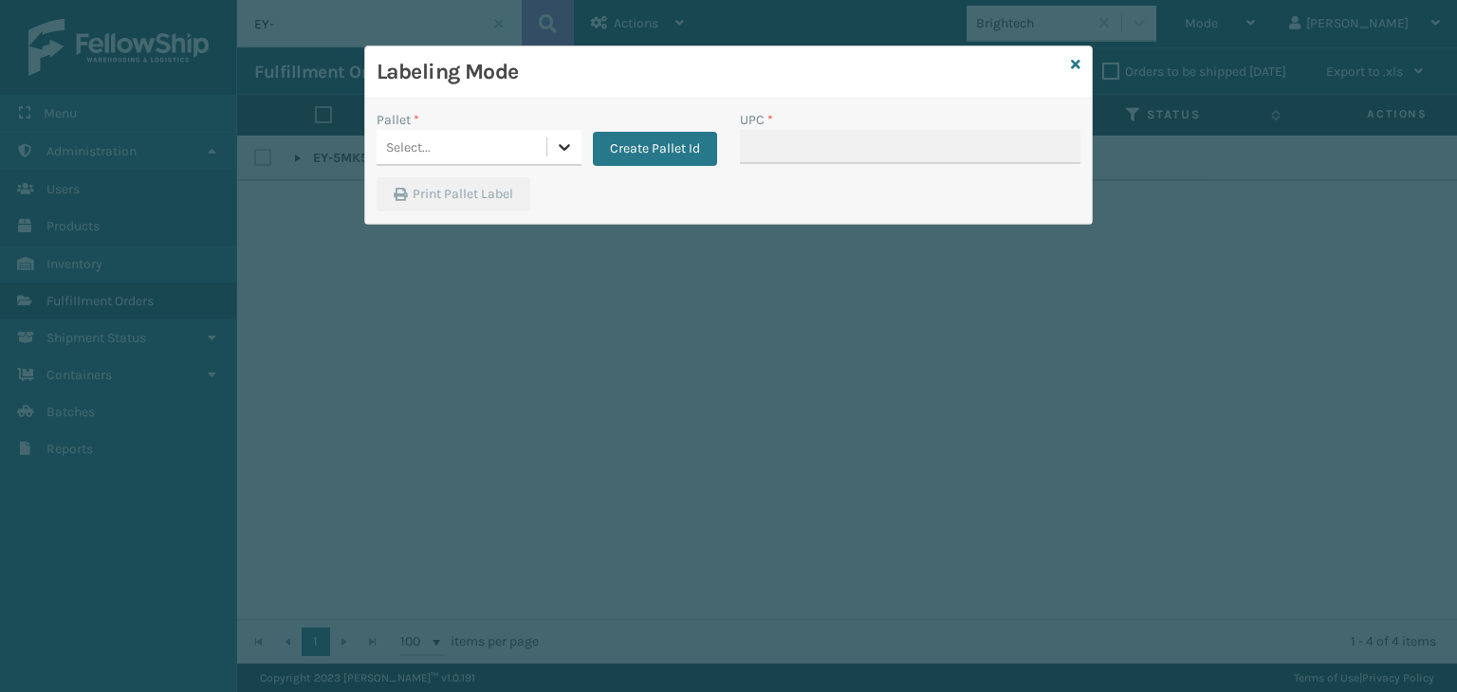
click at [563, 155] on icon at bounding box center [564, 146] width 19 height 19
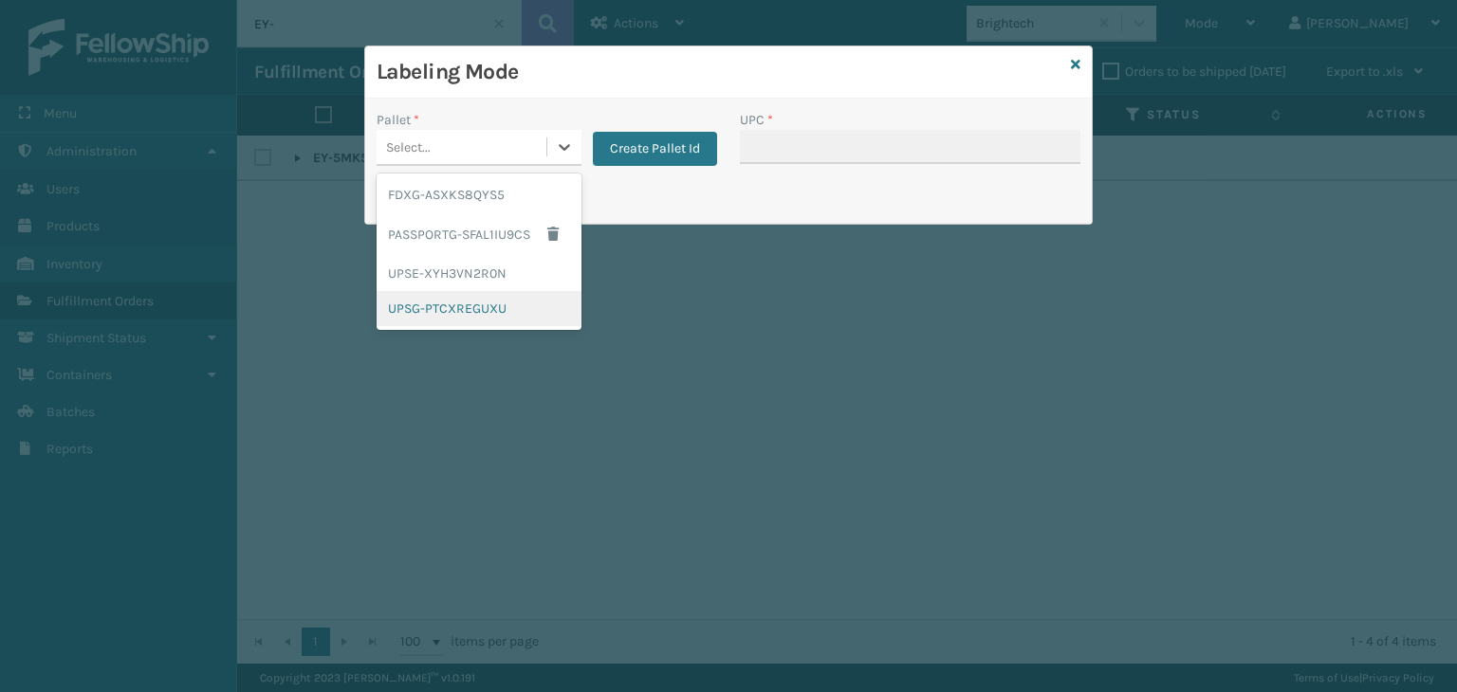
click at [442, 304] on div "UPSG-PTCXREGUXU" at bounding box center [478, 308] width 205 height 35
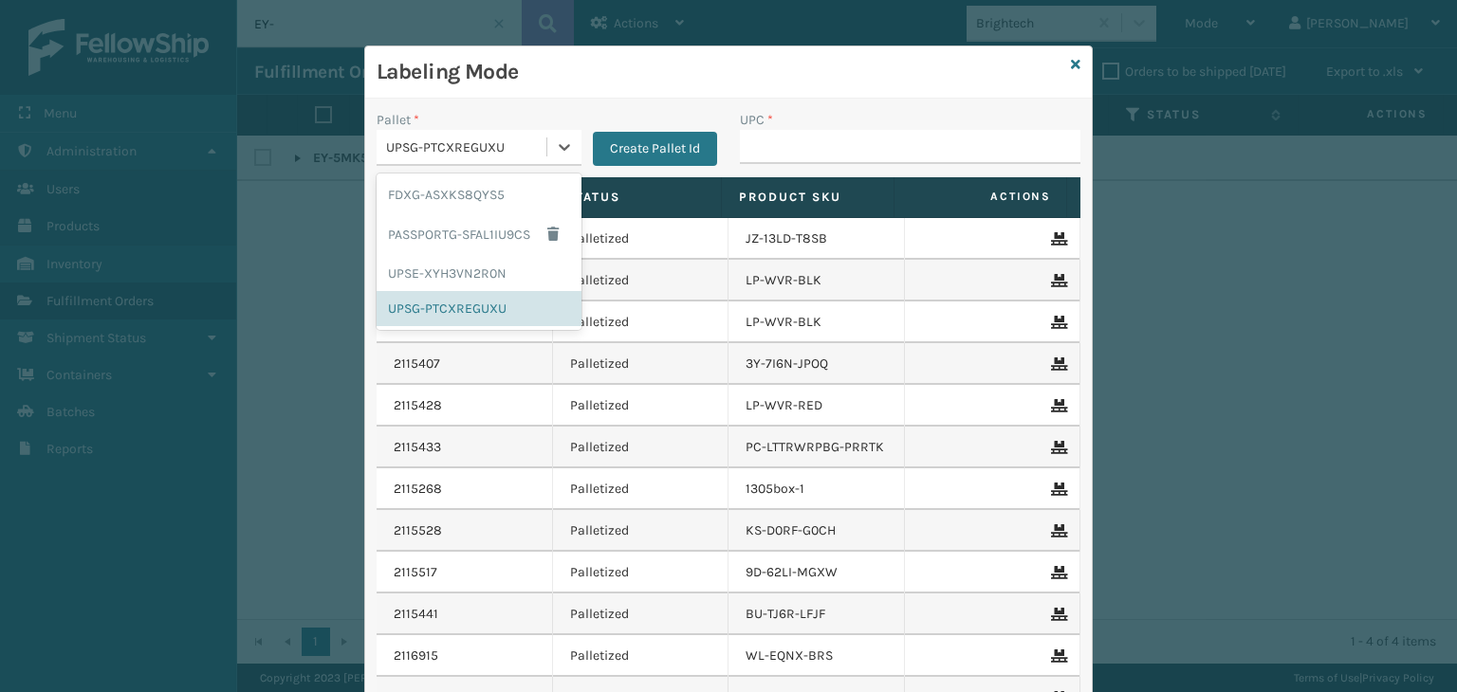
click at [481, 156] on div "UPSG-PTCXREGUXU" at bounding box center [467, 147] width 162 height 20
click at [464, 185] on div "FDXG-ASXKS8QYS5" at bounding box center [478, 194] width 205 height 35
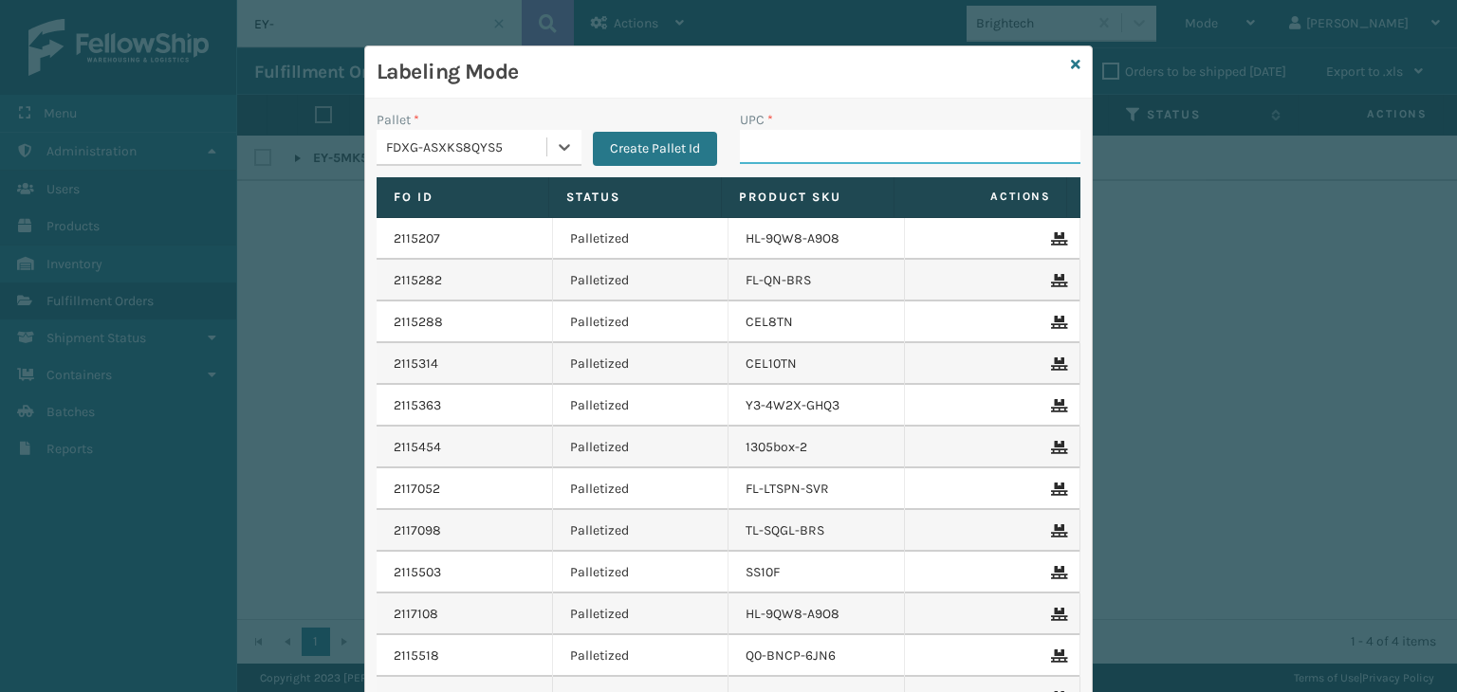
click at [770, 150] on input "UPC *" at bounding box center [910, 147] width 340 height 34
type input "8581000075"
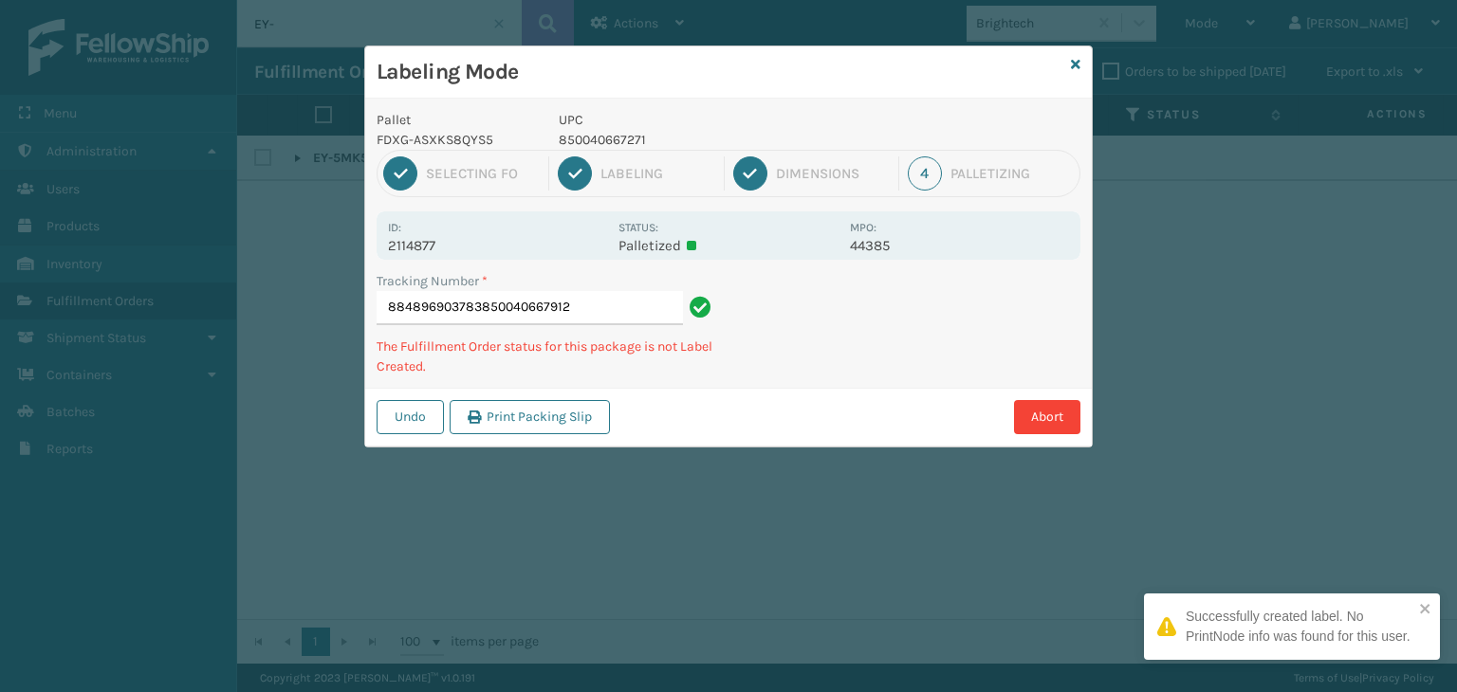
type input "884896903783850040667912"
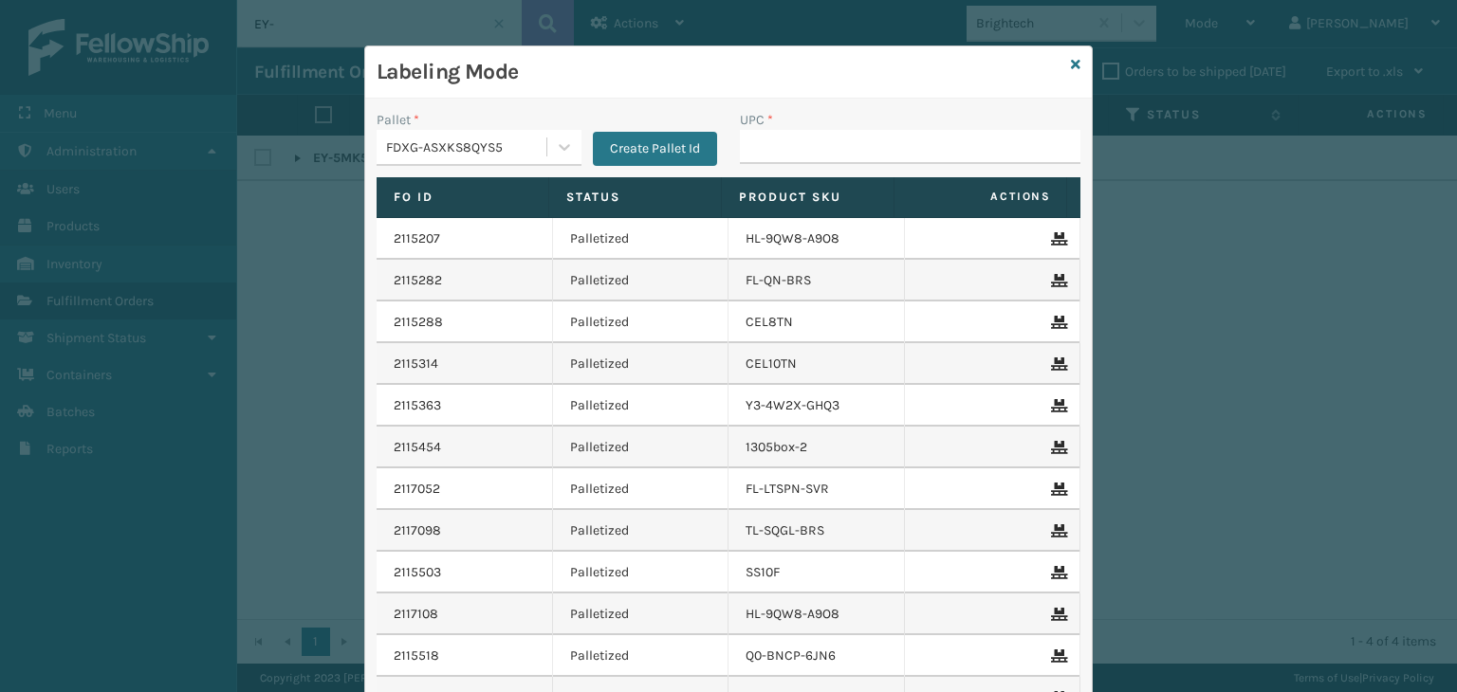
click at [760, 144] on input "UPC *" at bounding box center [910, 147] width 340 height 34
type input "850012486763"
click at [858, 147] on input "UPC *" at bounding box center [910, 147] width 340 height 34
type input "85012486763"
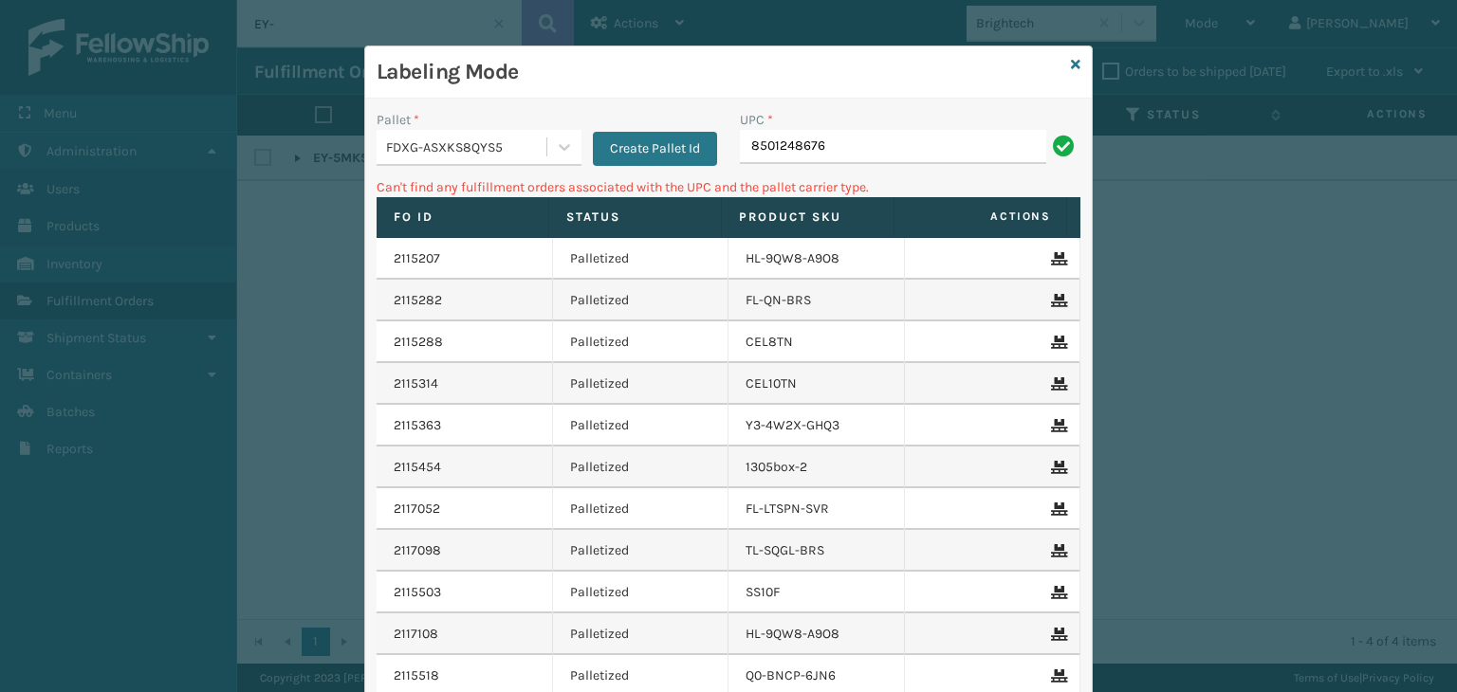
type input "85012486763"
click at [767, 142] on input "85012486763" at bounding box center [893, 147] width 306 height 34
type input "850012486763"
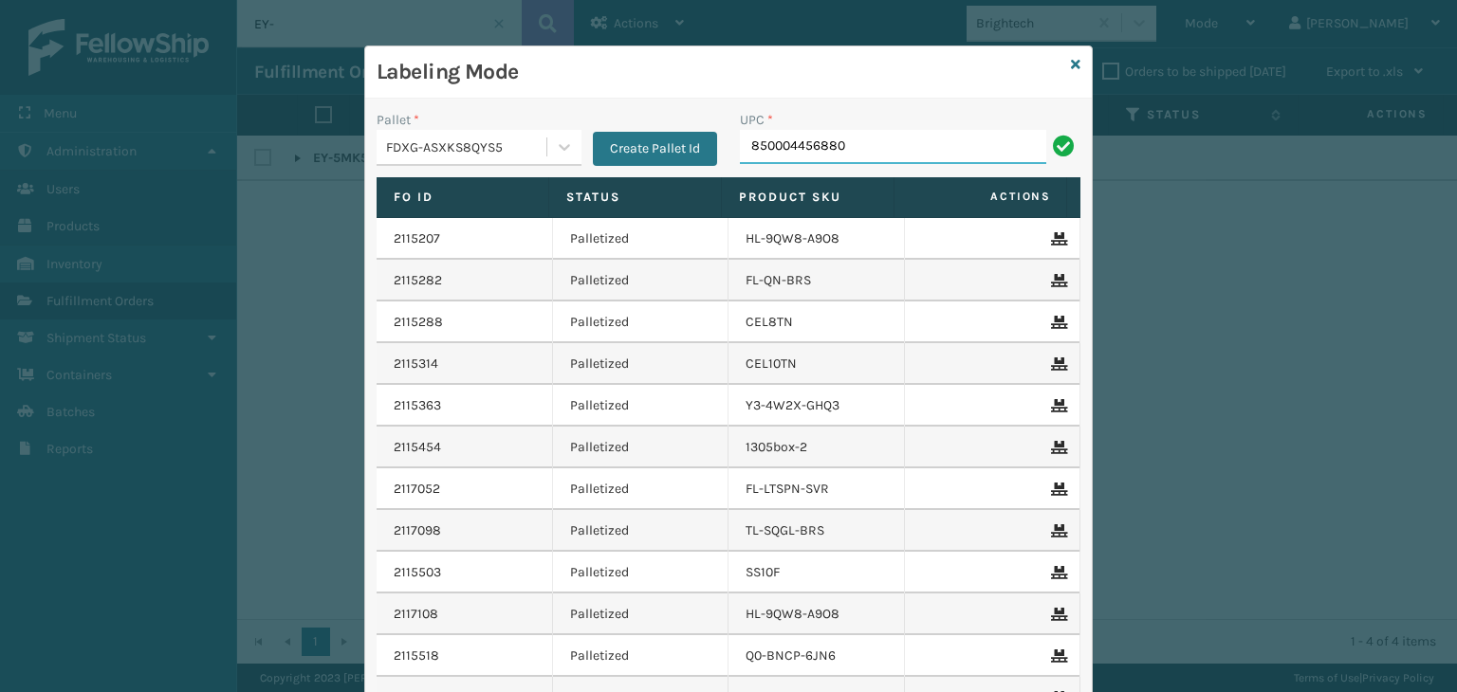
type input "850004456880"
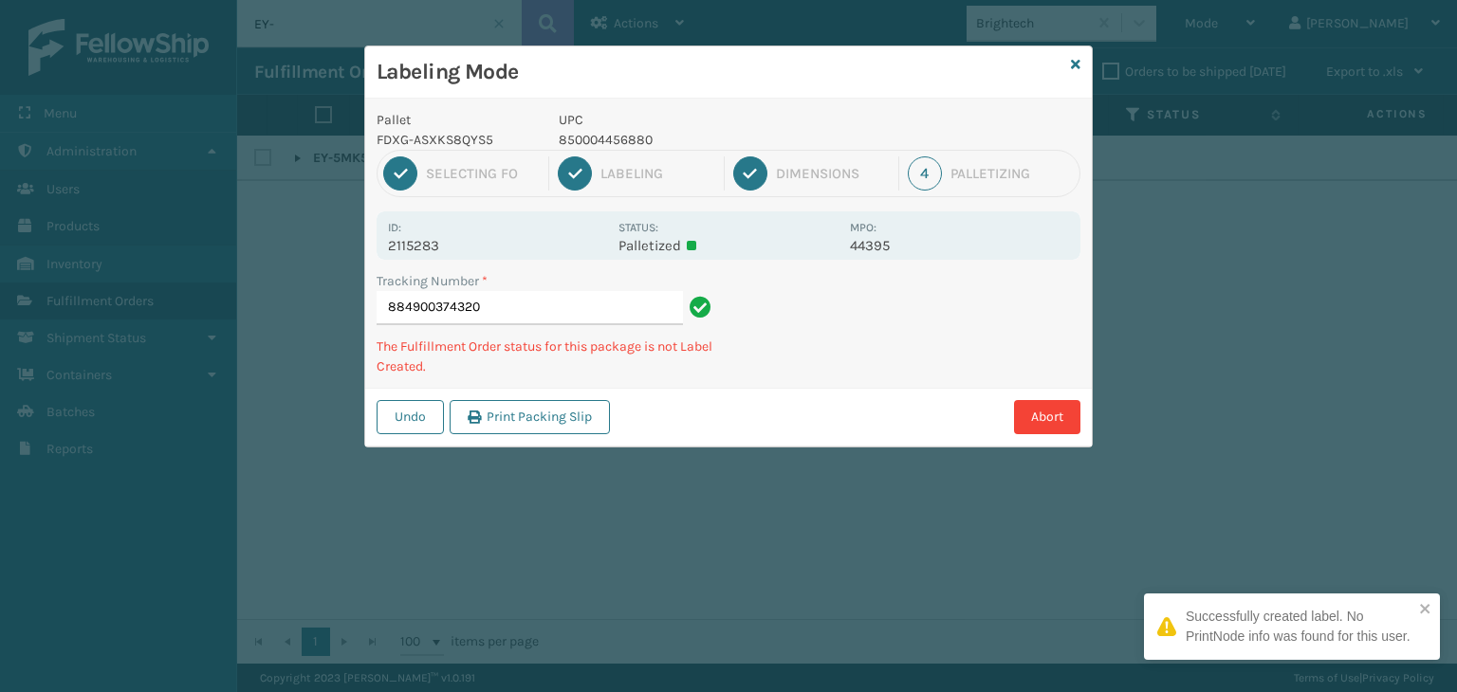
click at [569, 137] on p "850004456880" at bounding box center [699, 140] width 280 height 20
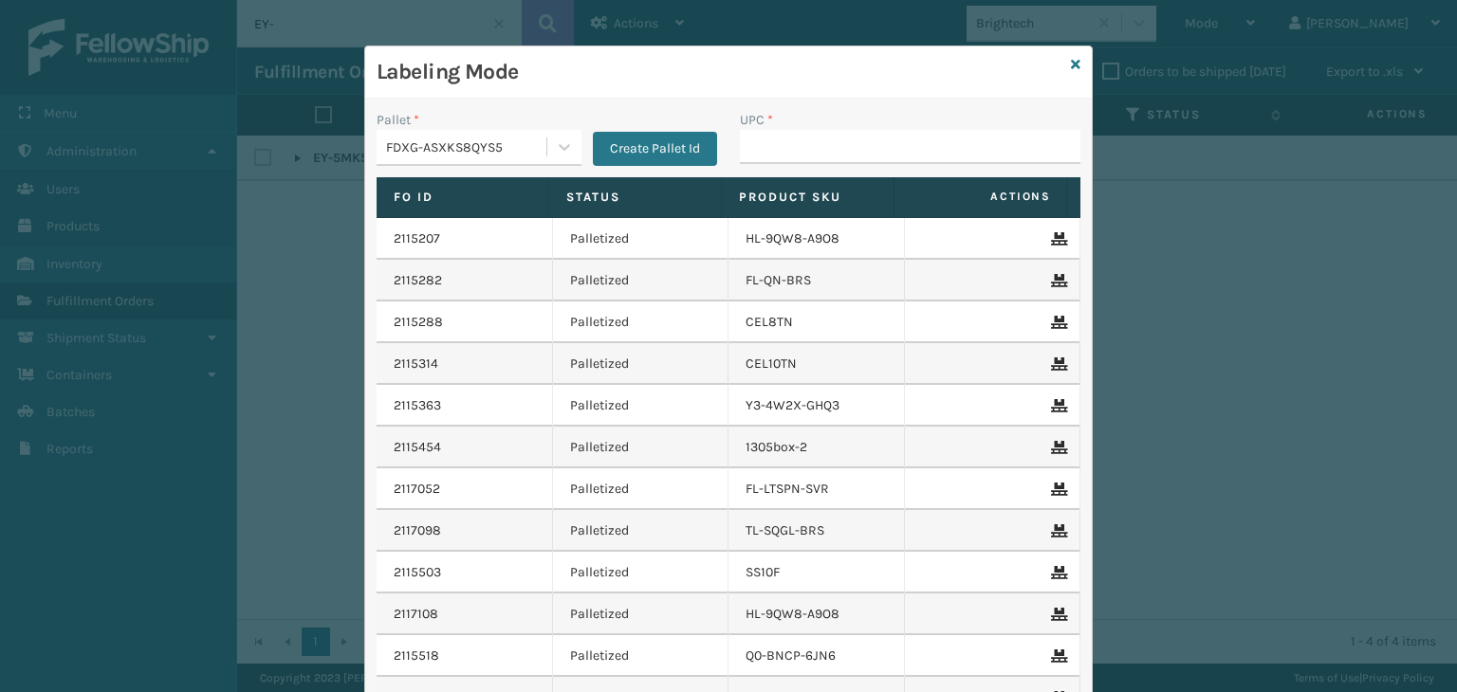
type input "850004456880"
type input "850012"
type input "85001248"
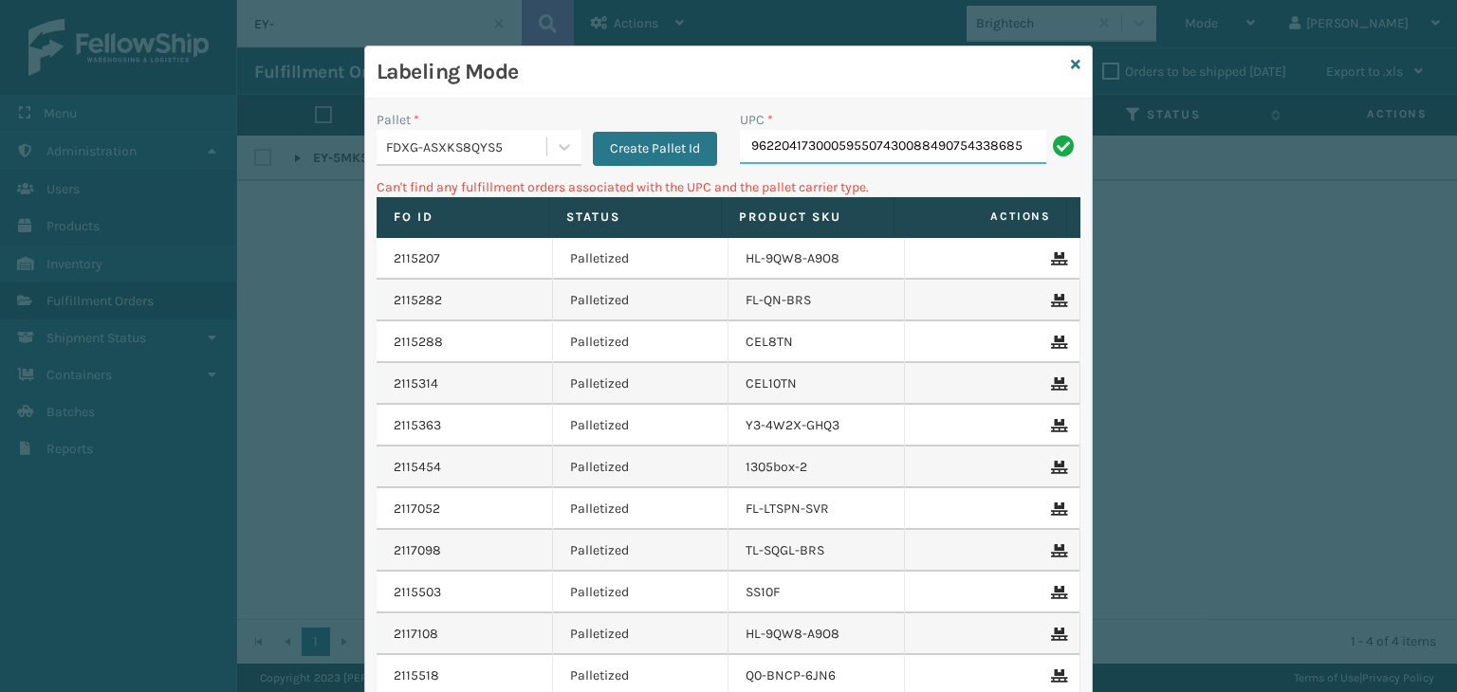
scroll to position [0, 0]
type input "9"
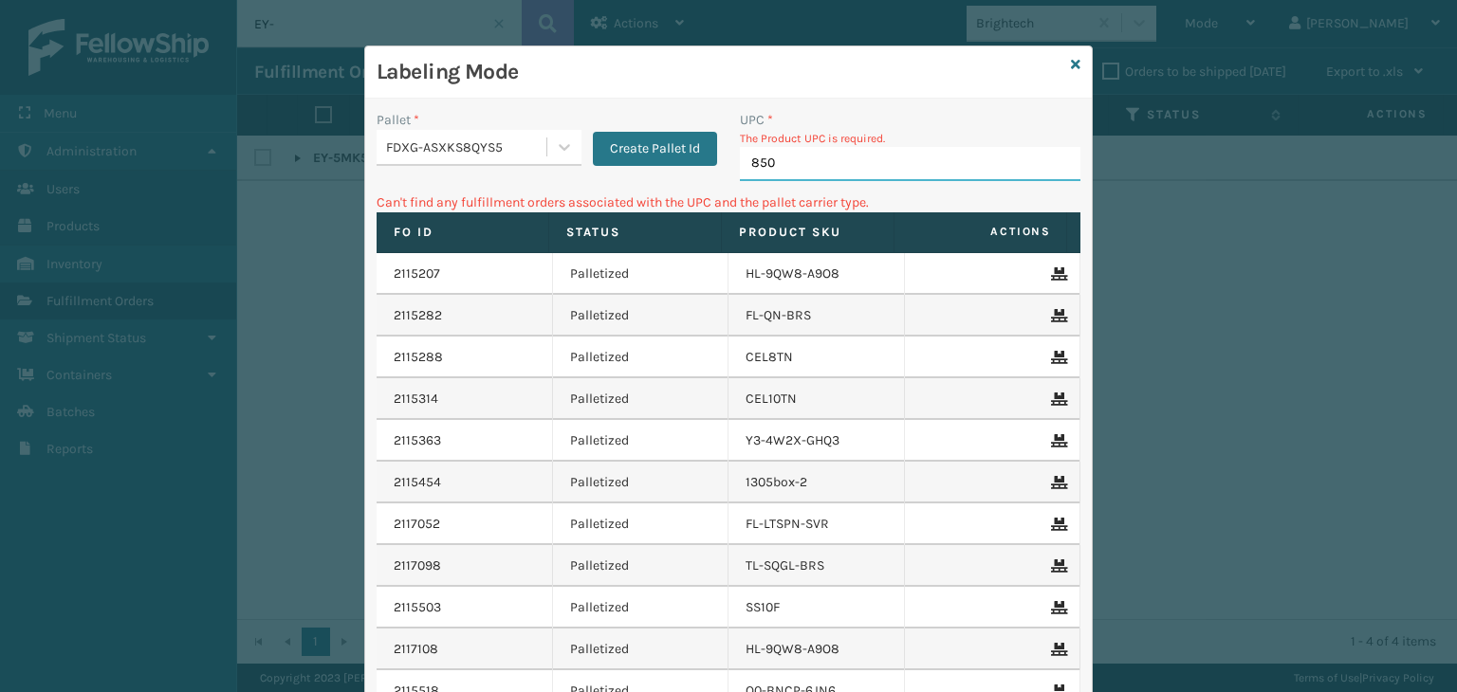
type input "8500"
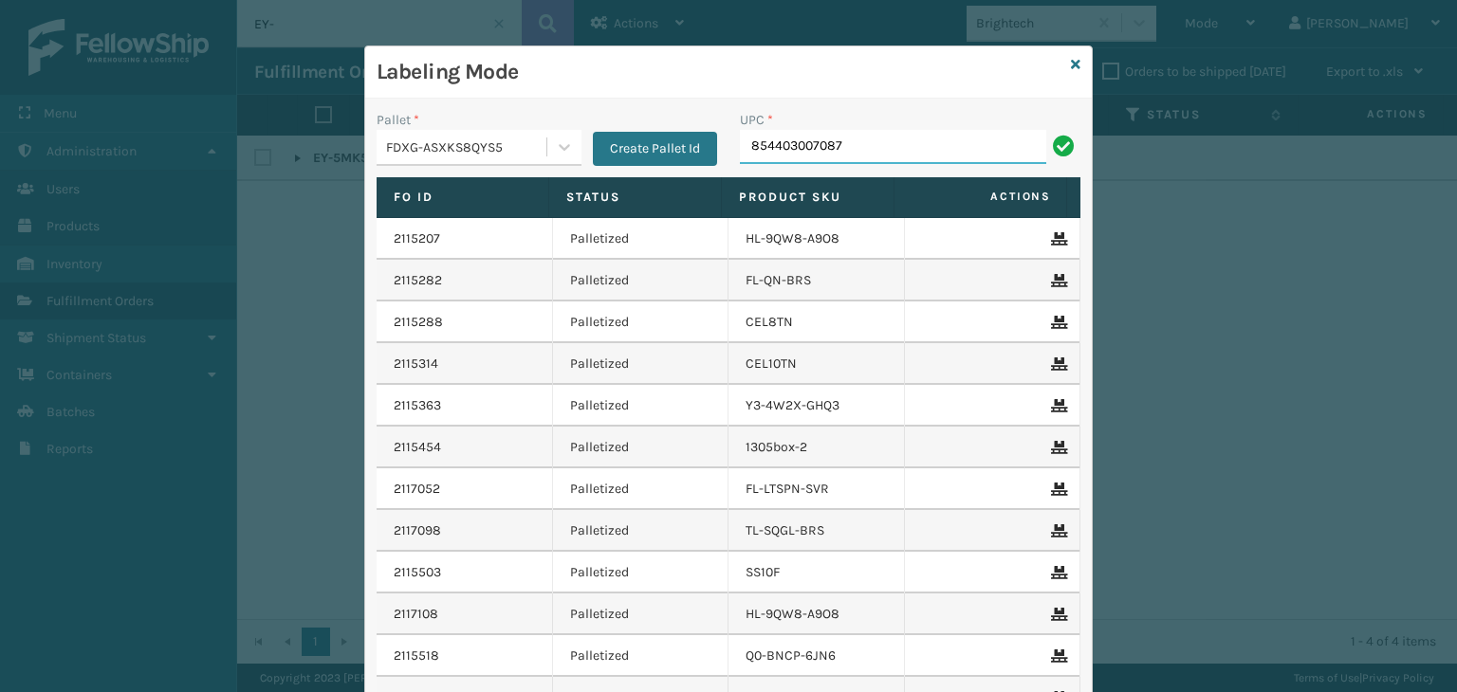
type input "854403007087"
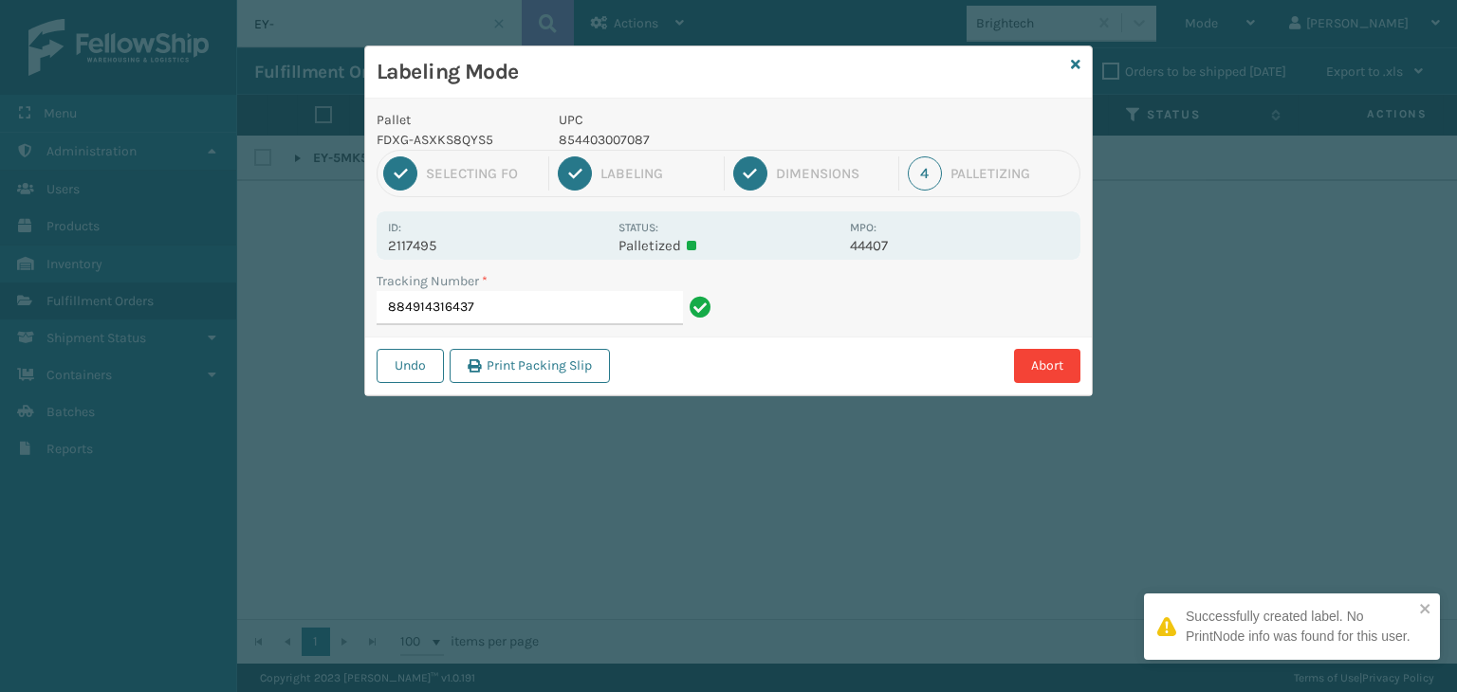
click at [603, 145] on p "854403007087" at bounding box center [699, 140] width 280 height 20
click at [603, 142] on p "854403007087" at bounding box center [699, 140] width 280 height 20
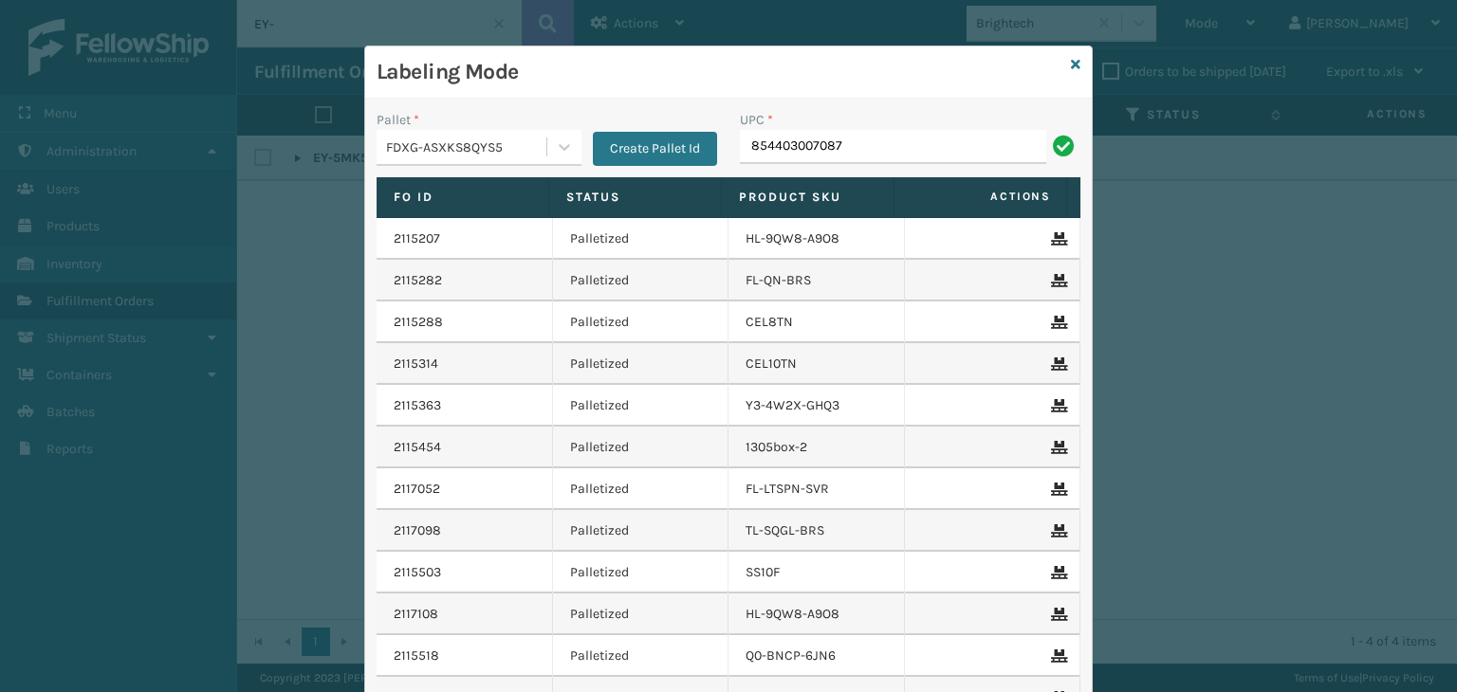
type input "854403007087"
click at [825, 154] on input "UPC *" at bounding box center [910, 147] width 340 height 34
type input "853913008058"
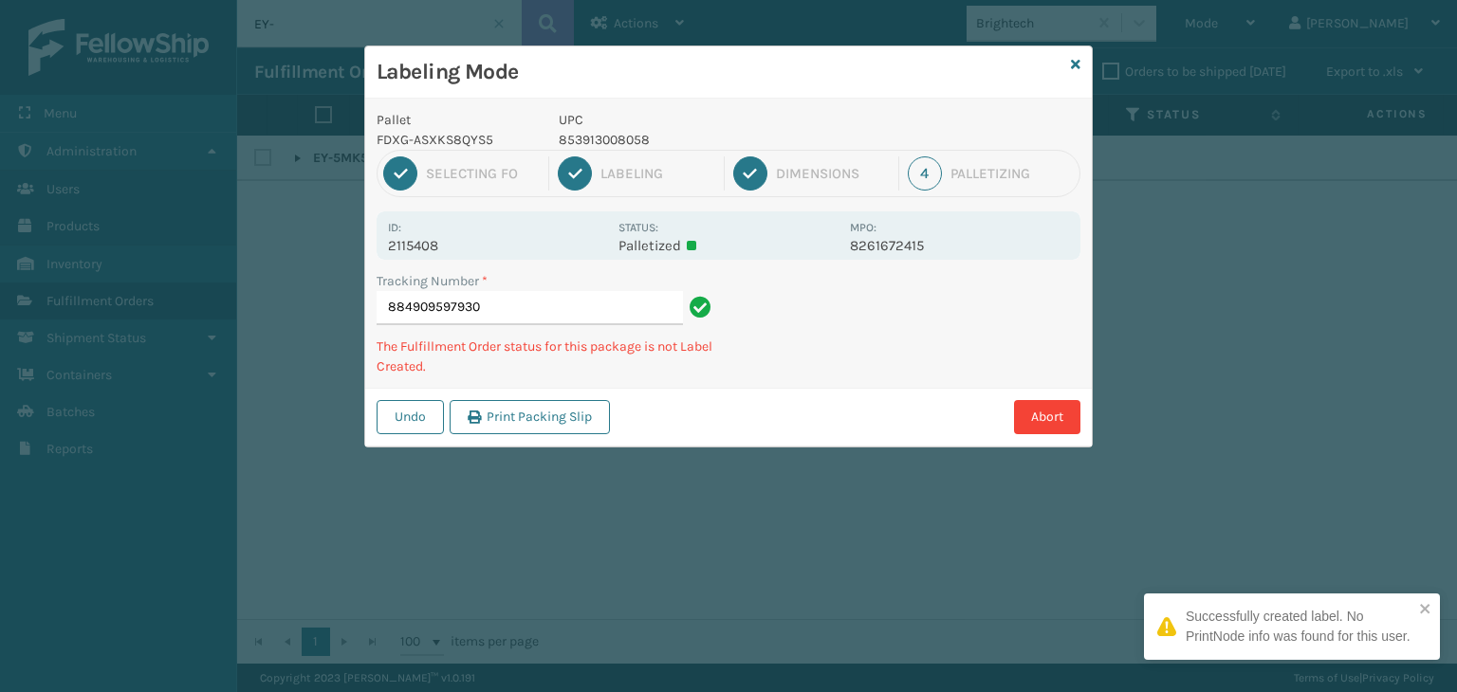
click at [637, 134] on p "853913008058" at bounding box center [699, 140] width 280 height 20
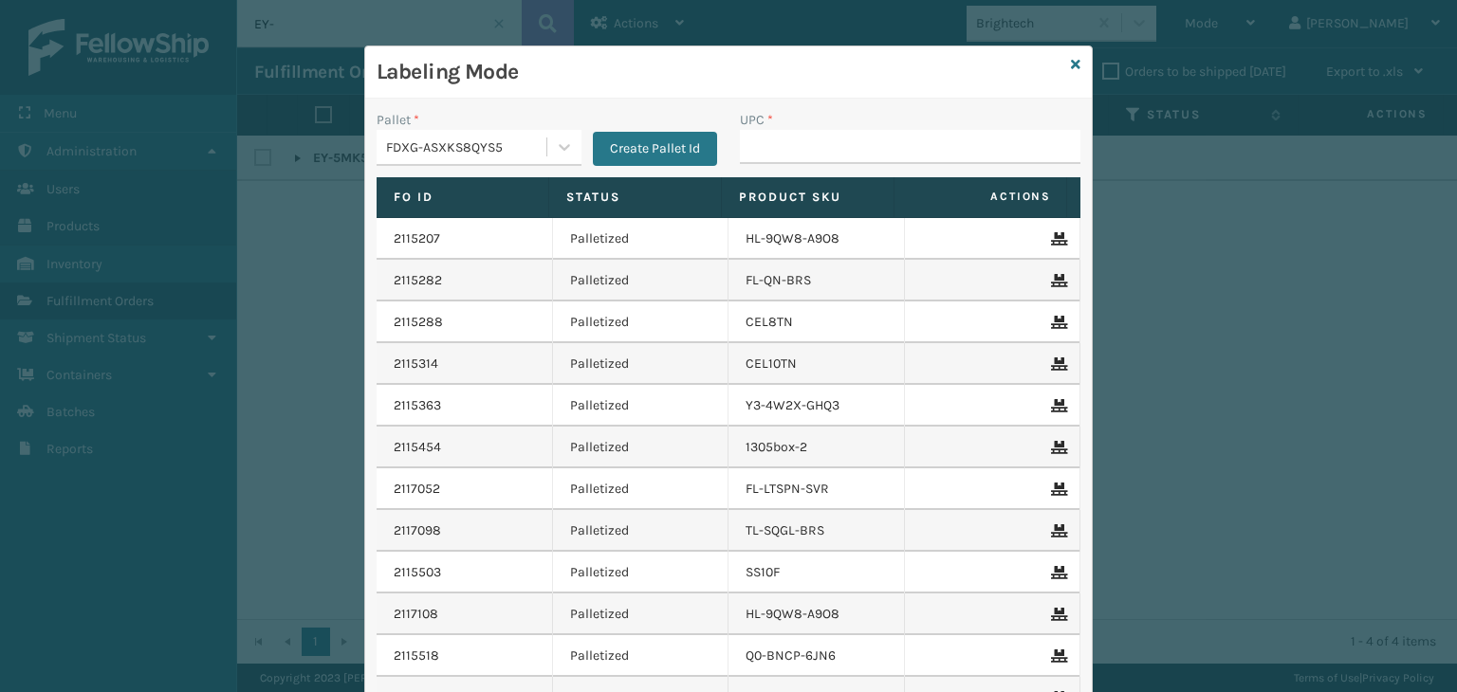
drag, startPoint x: 778, startPoint y: 161, endPoint x: 792, endPoint y: 170, distance: 16.6
click at [778, 161] on input "UPC *" at bounding box center [910, 147] width 340 height 34
type input "853913008058"
click at [1071, 67] on icon at bounding box center [1075, 64] width 9 height 13
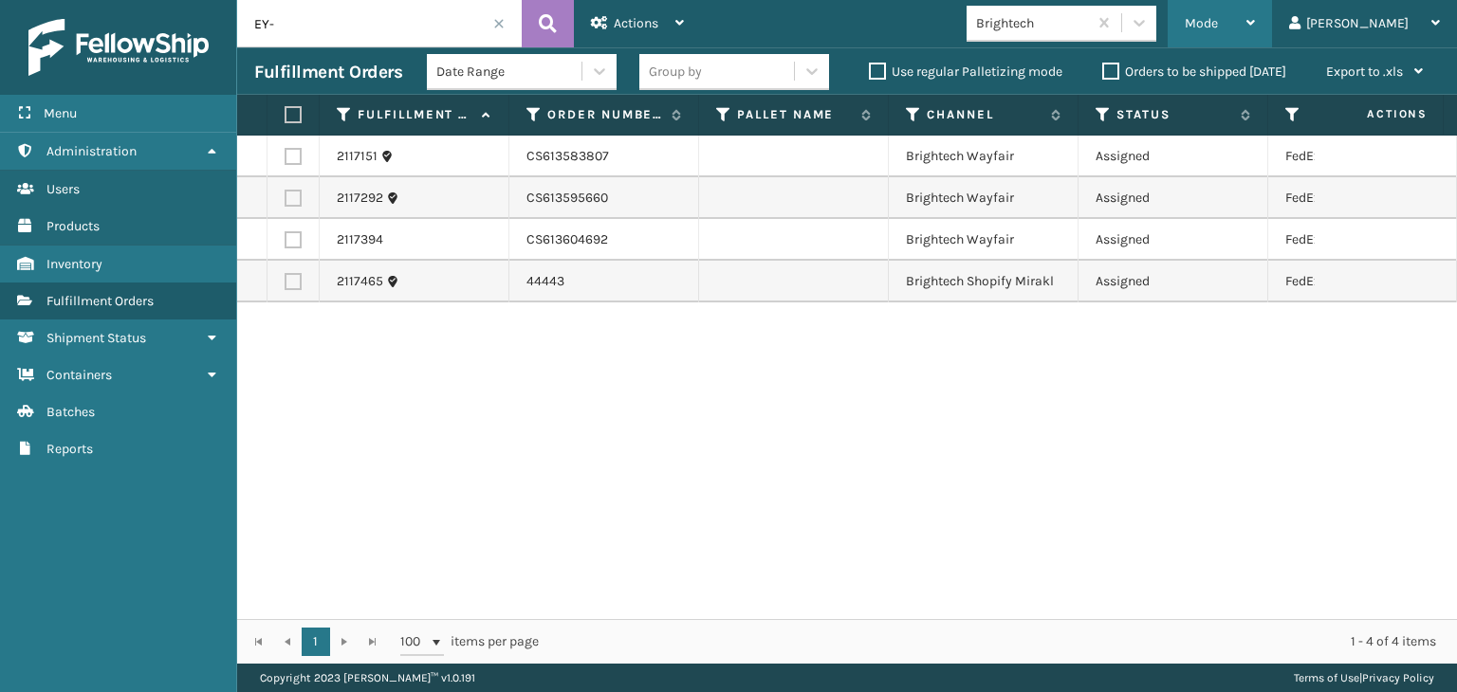
click at [1251, 16] on div "Mode Regular Mode Picking Mode Labeling Mode Exit Scan Mode" at bounding box center [1219, 23] width 104 height 47
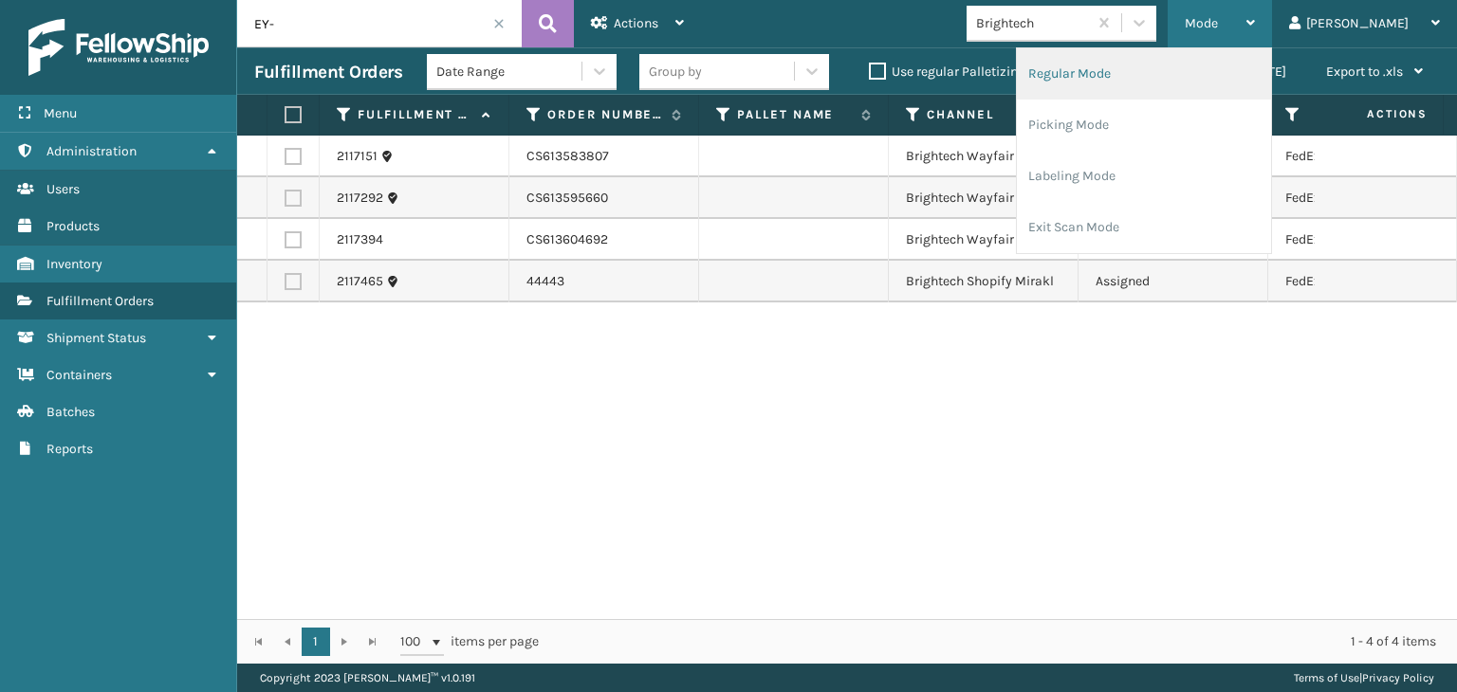
click at [1121, 84] on li "Regular Mode" at bounding box center [1144, 73] width 254 height 51
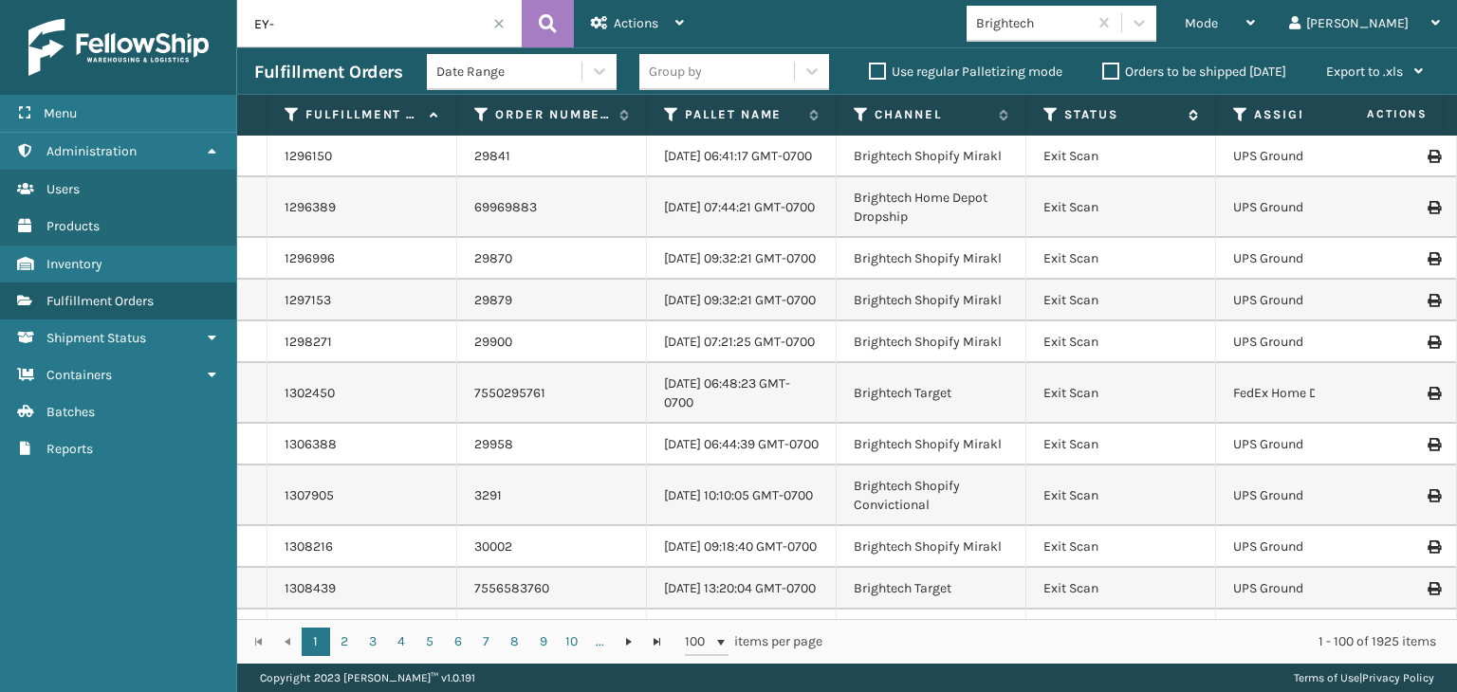
click at [1047, 115] on icon at bounding box center [1050, 114] width 15 height 17
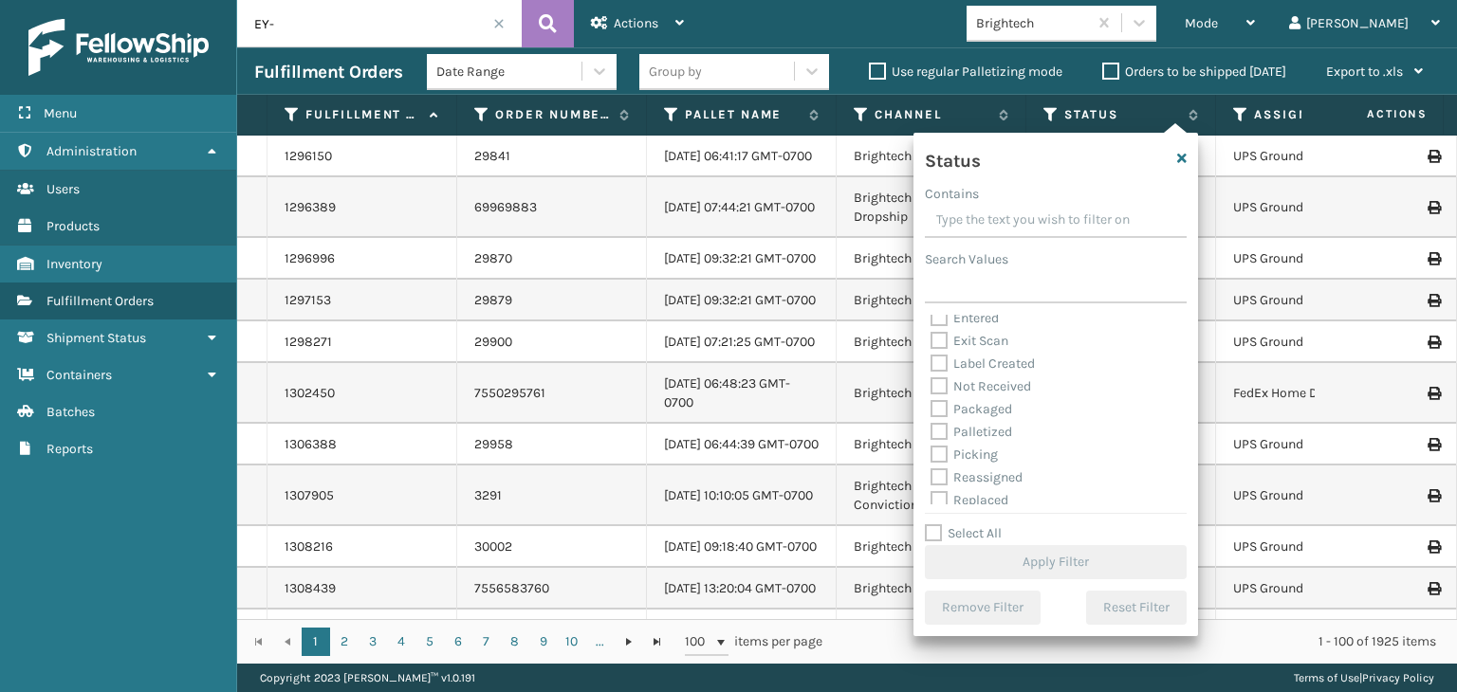
scroll to position [106, 0]
click at [955, 404] on label "Picking" at bounding box center [963, 402] width 67 height 16
click at [931, 403] on input "Picking" at bounding box center [930, 397] width 1 height 12
checkbox input "true"
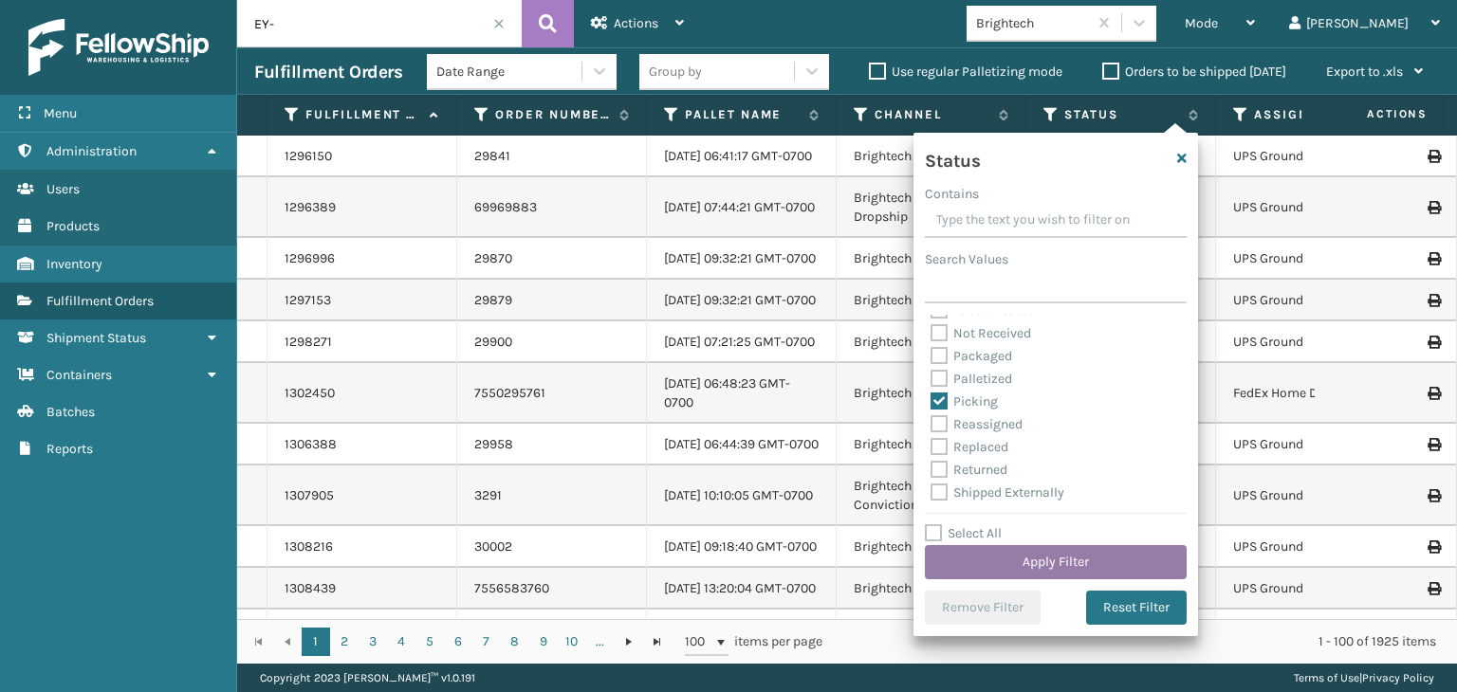
click at [988, 559] on button "Apply Filter" at bounding box center [1056, 562] width 262 height 34
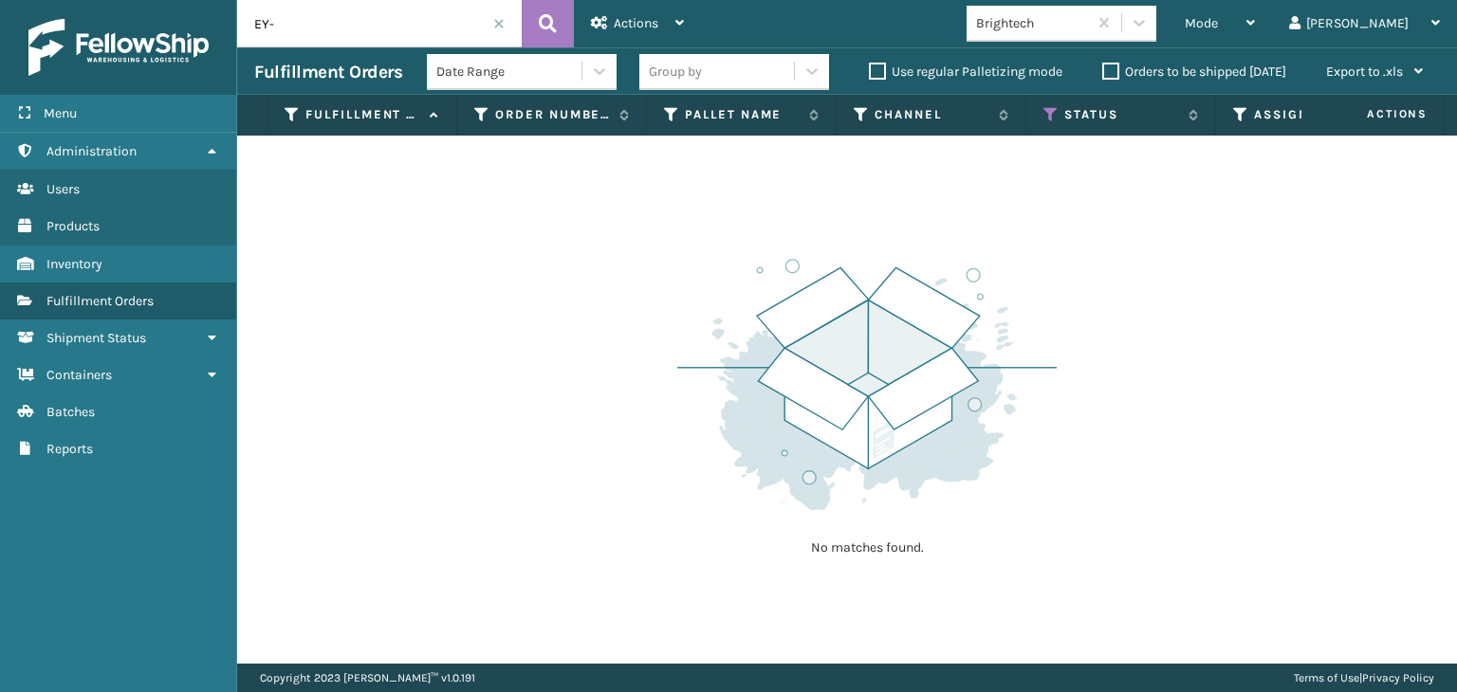
click at [500, 24] on span at bounding box center [498, 23] width 11 height 11
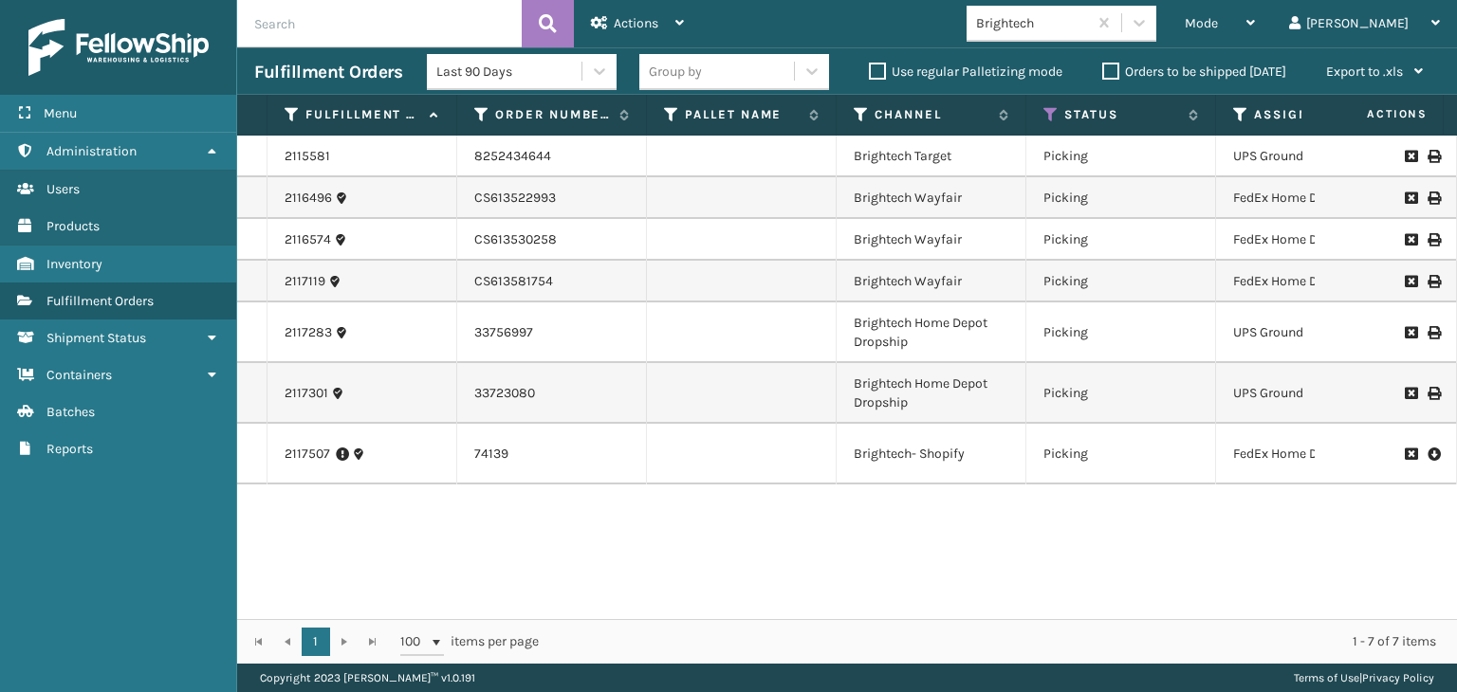
click at [725, 84] on div "Group by" at bounding box center [716, 71] width 155 height 31
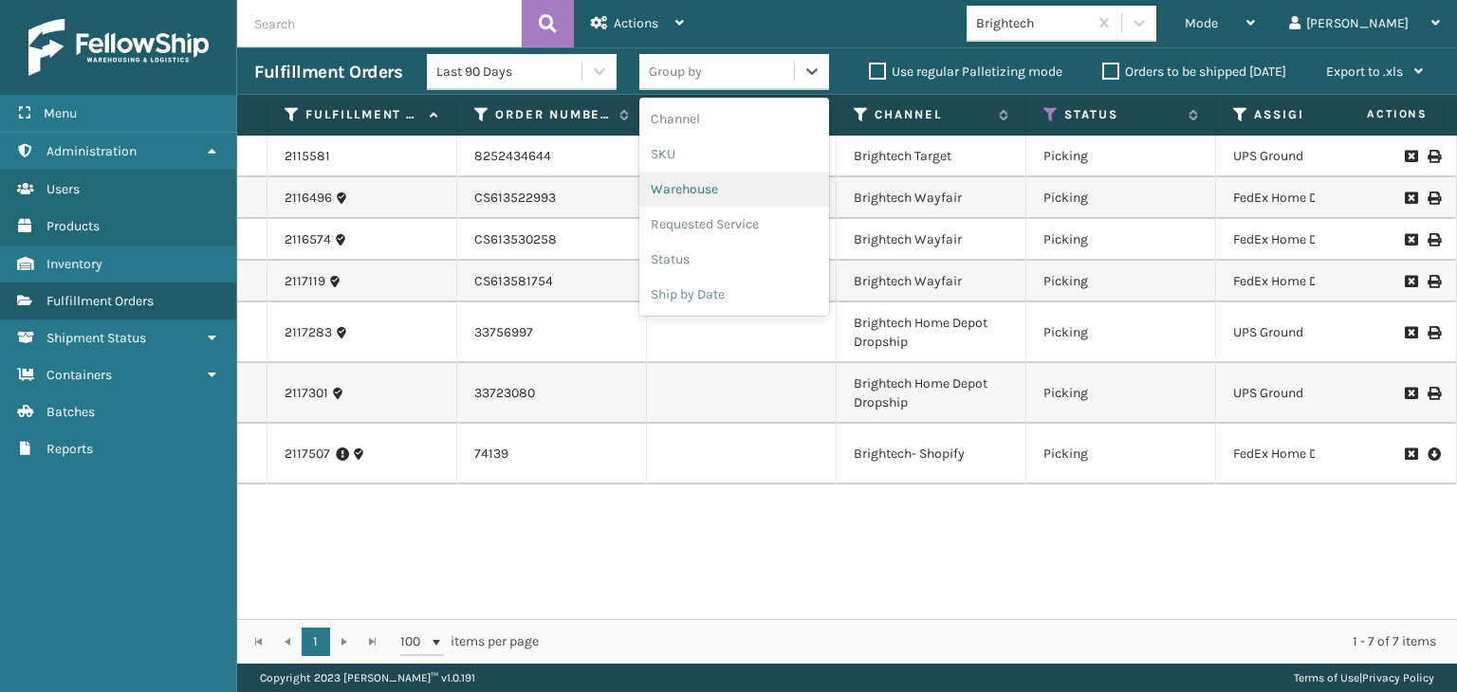
click at [708, 172] on div "Warehouse" at bounding box center [734, 189] width 190 height 35
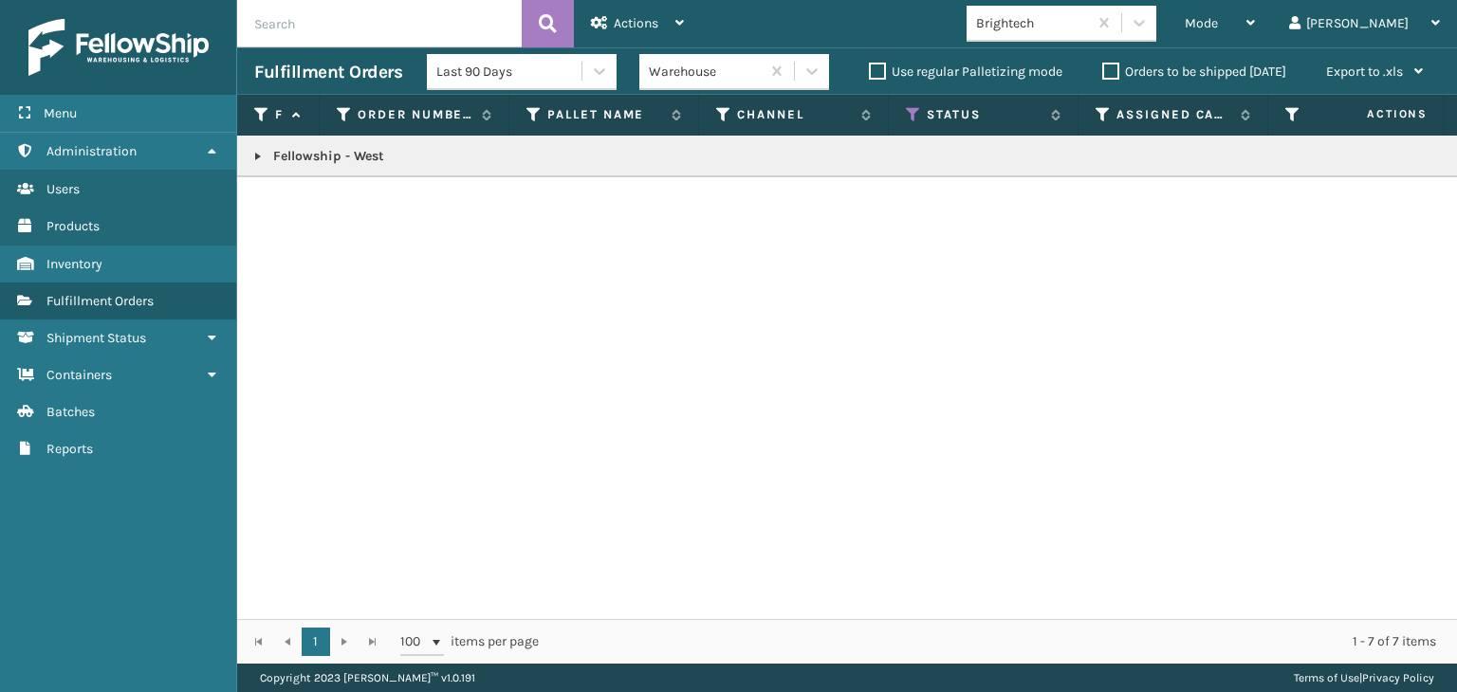
click at [709, 73] on div "Warehouse" at bounding box center [705, 72] width 113 height 20
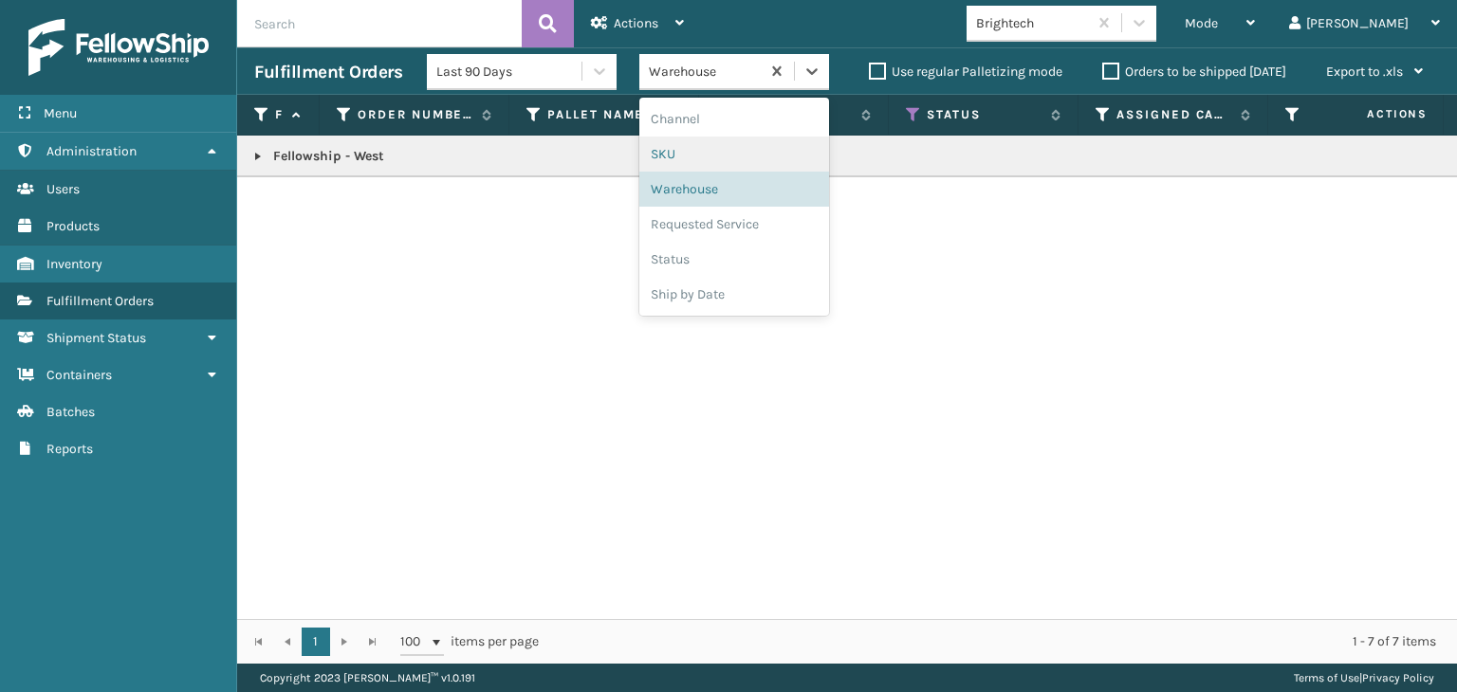
click at [691, 150] on div "SKU" at bounding box center [734, 154] width 190 height 35
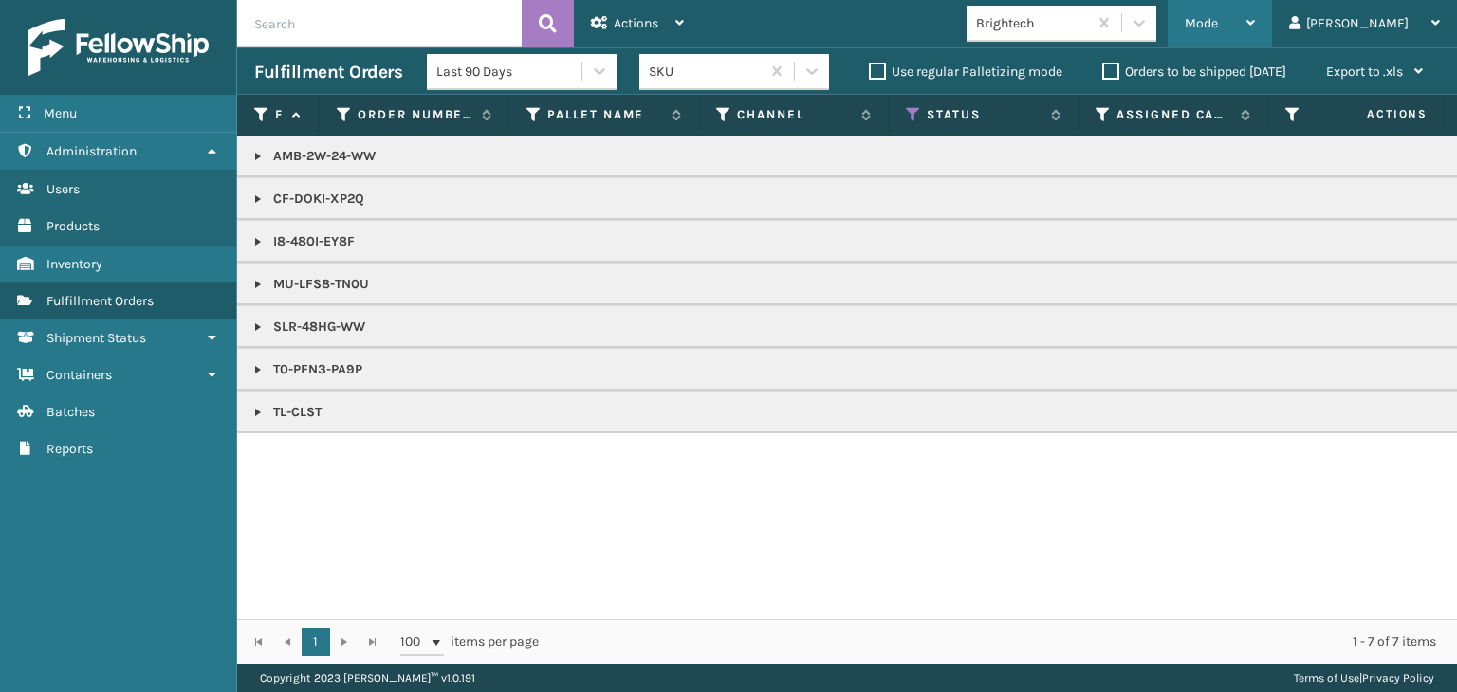
click at [1218, 24] on span "Mode" at bounding box center [1200, 23] width 33 height 16
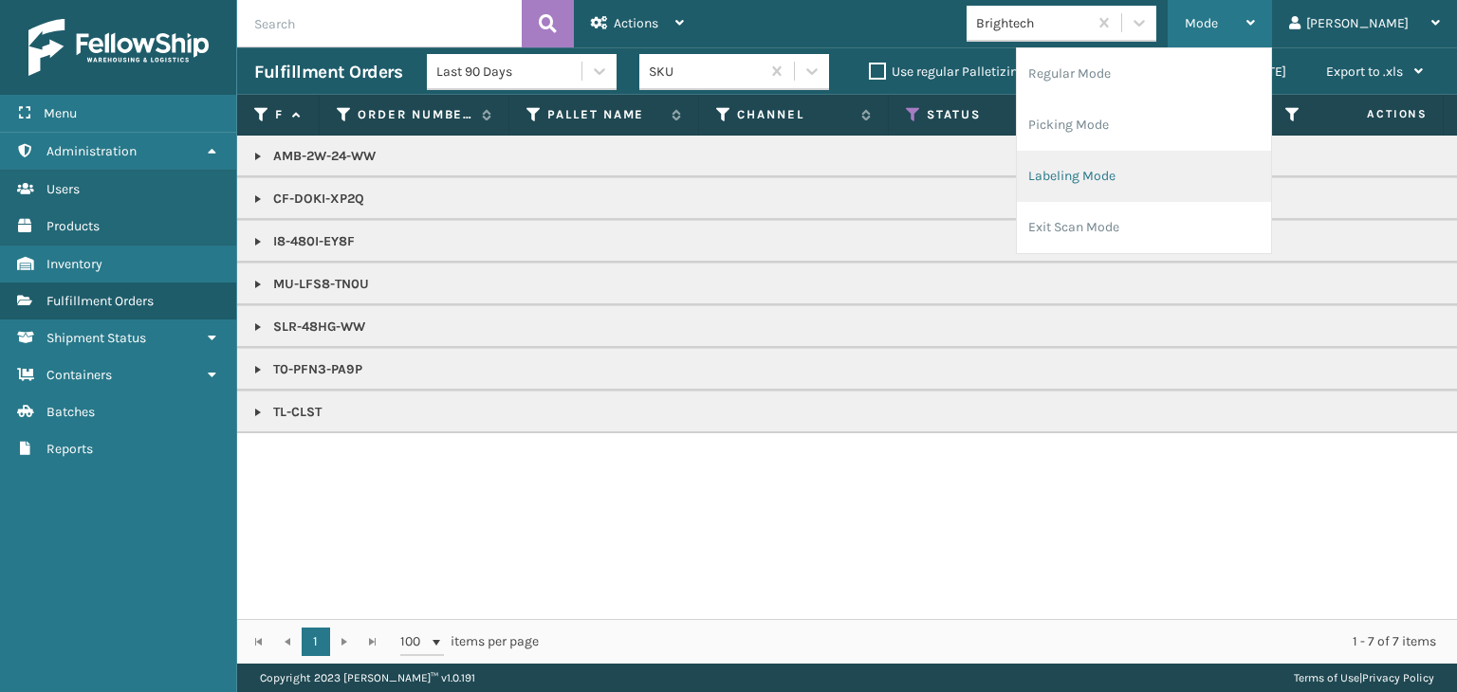
click at [1132, 200] on li "Labeling Mode" at bounding box center [1144, 176] width 254 height 51
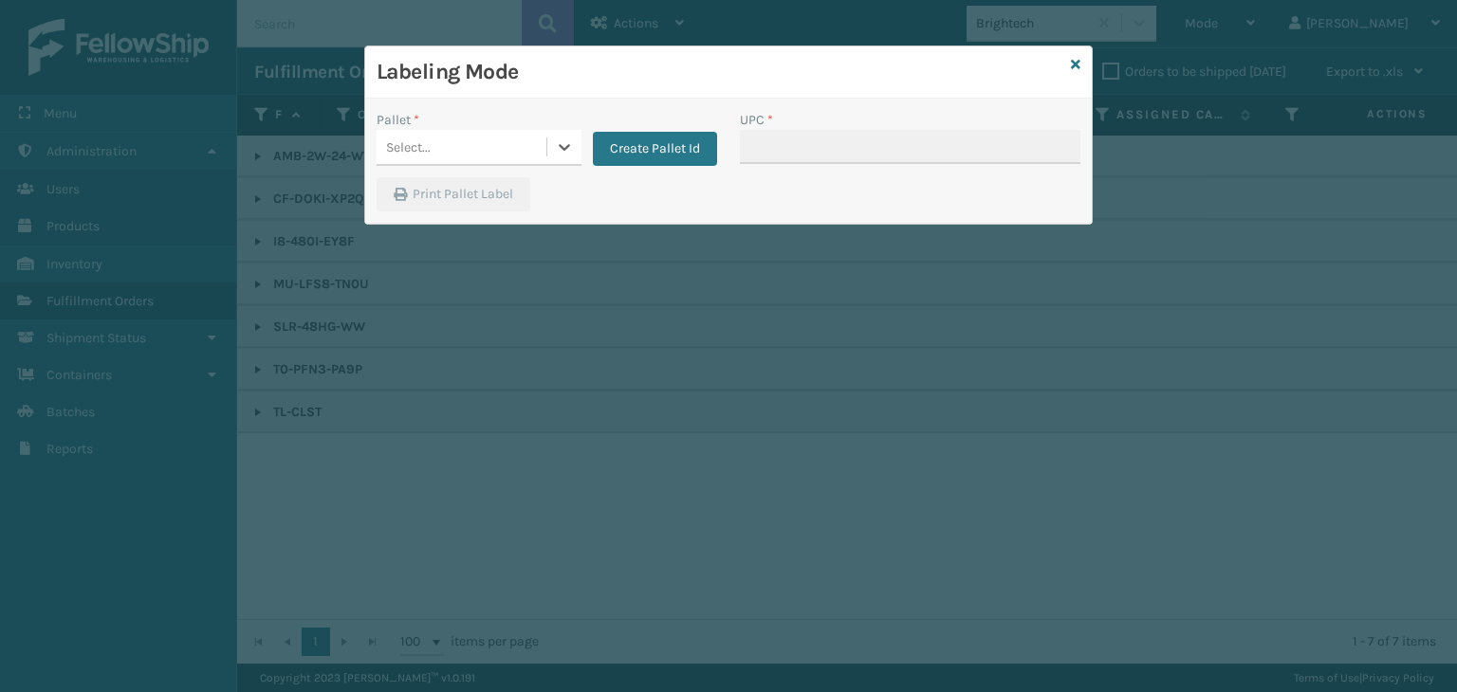
click at [465, 155] on div "Select..." at bounding box center [461, 147] width 170 height 31
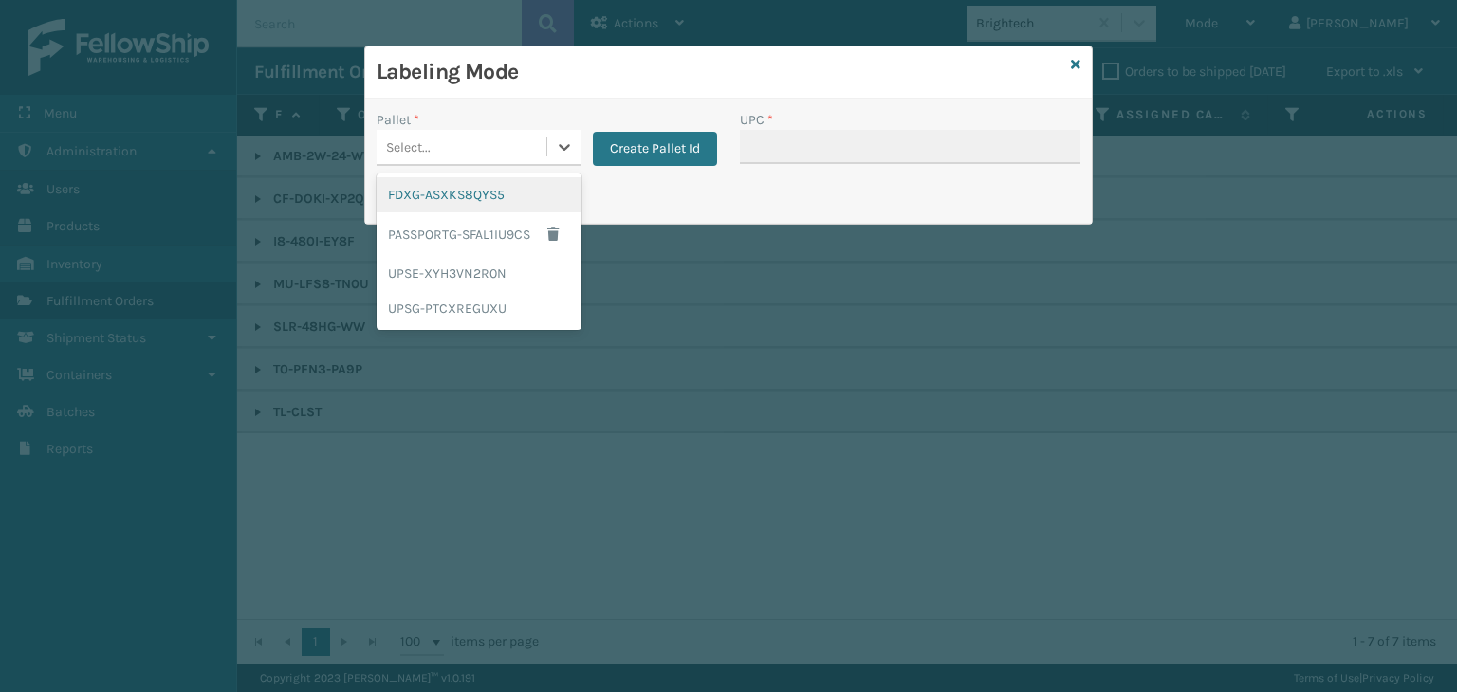
click at [438, 202] on div "FDXG-ASXKS8QYS5" at bounding box center [478, 194] width 205 height 35
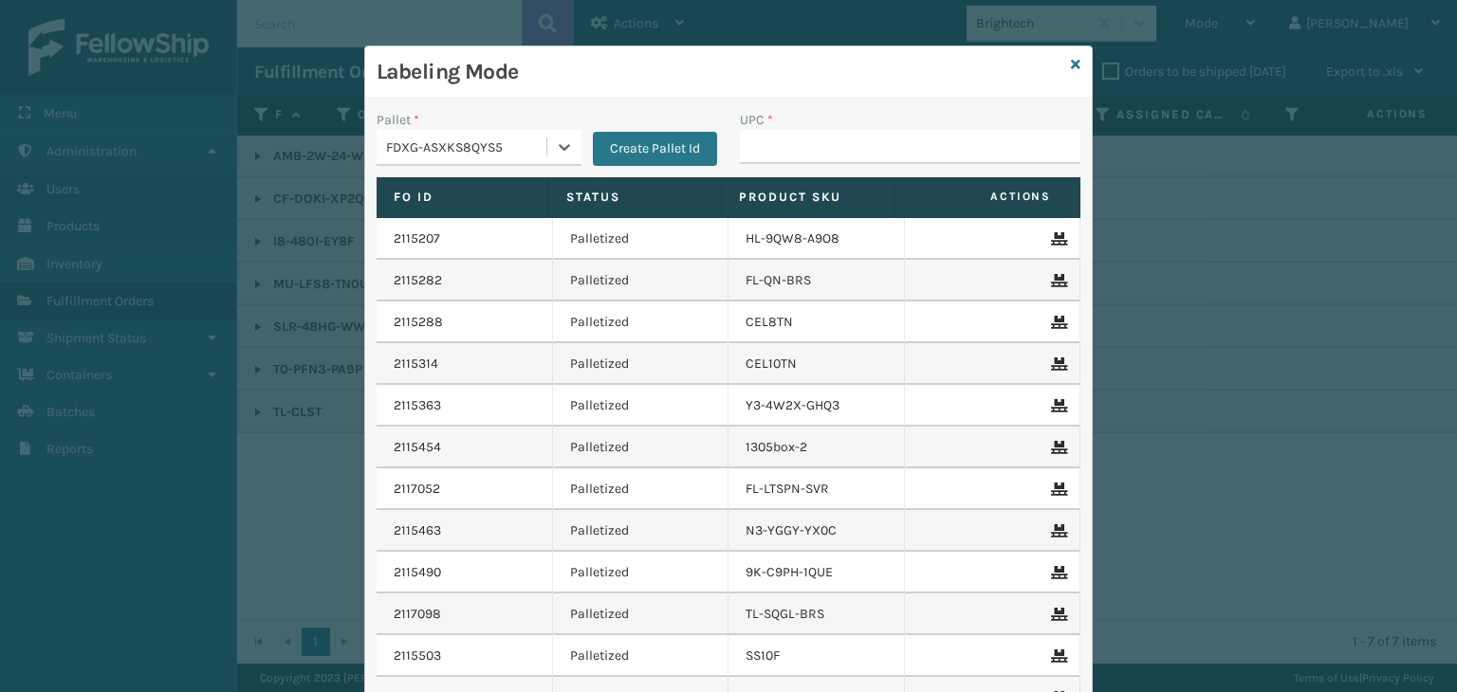
click at [440, 146] on div "FDXG-ASXKS8QYS5" at bounding box center [467, 147] width 162 height 20
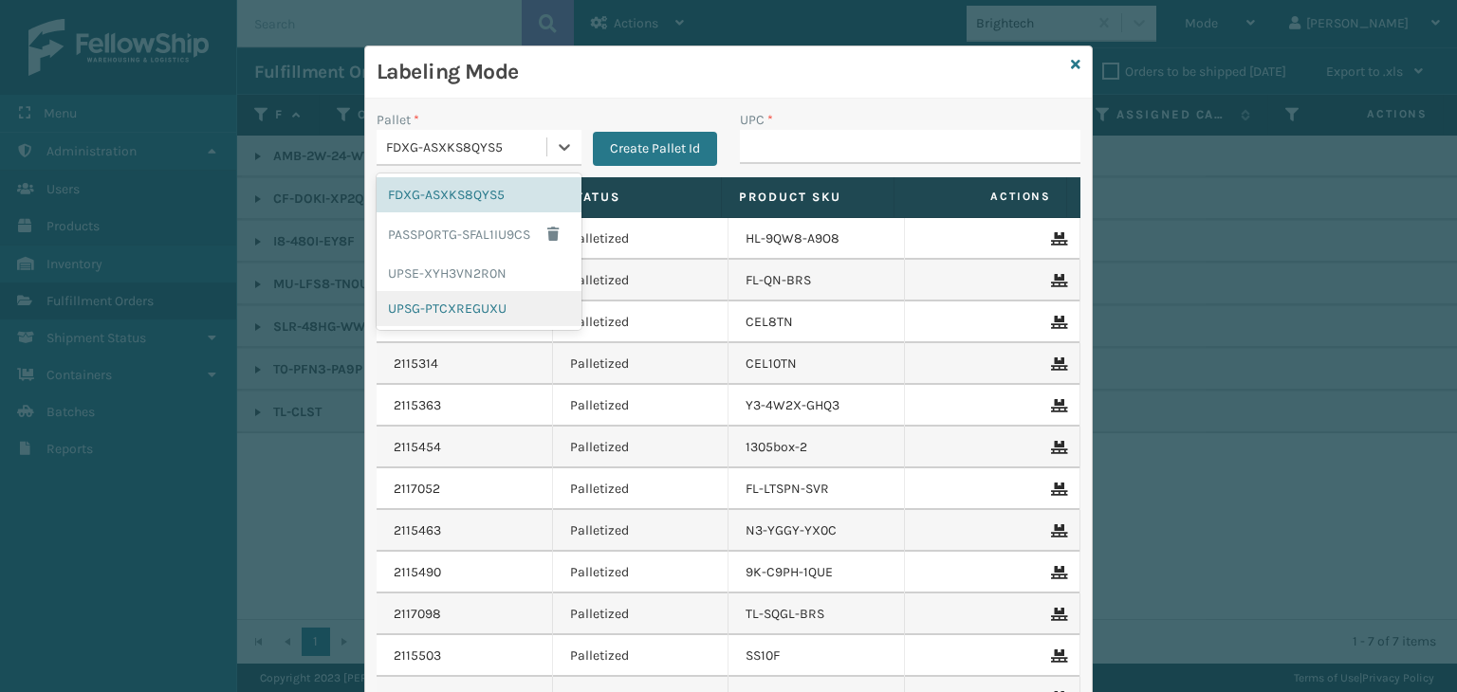
click at [432, 297] on div "UPSG-PTCXREGUXU" at bounding box center [478, 308] width 205 height 35
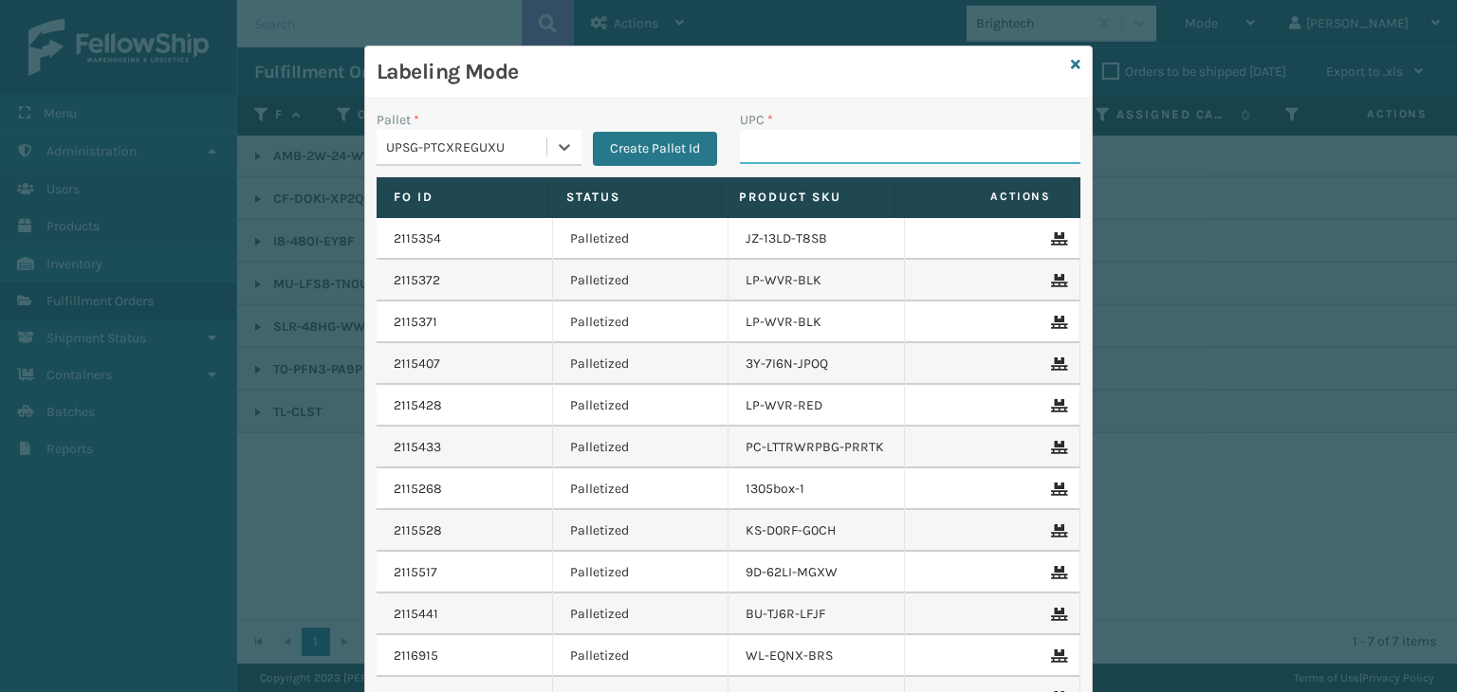
click at [782, 144] on input "UPC *" at bounding box center [910, 147] width 340 height 34
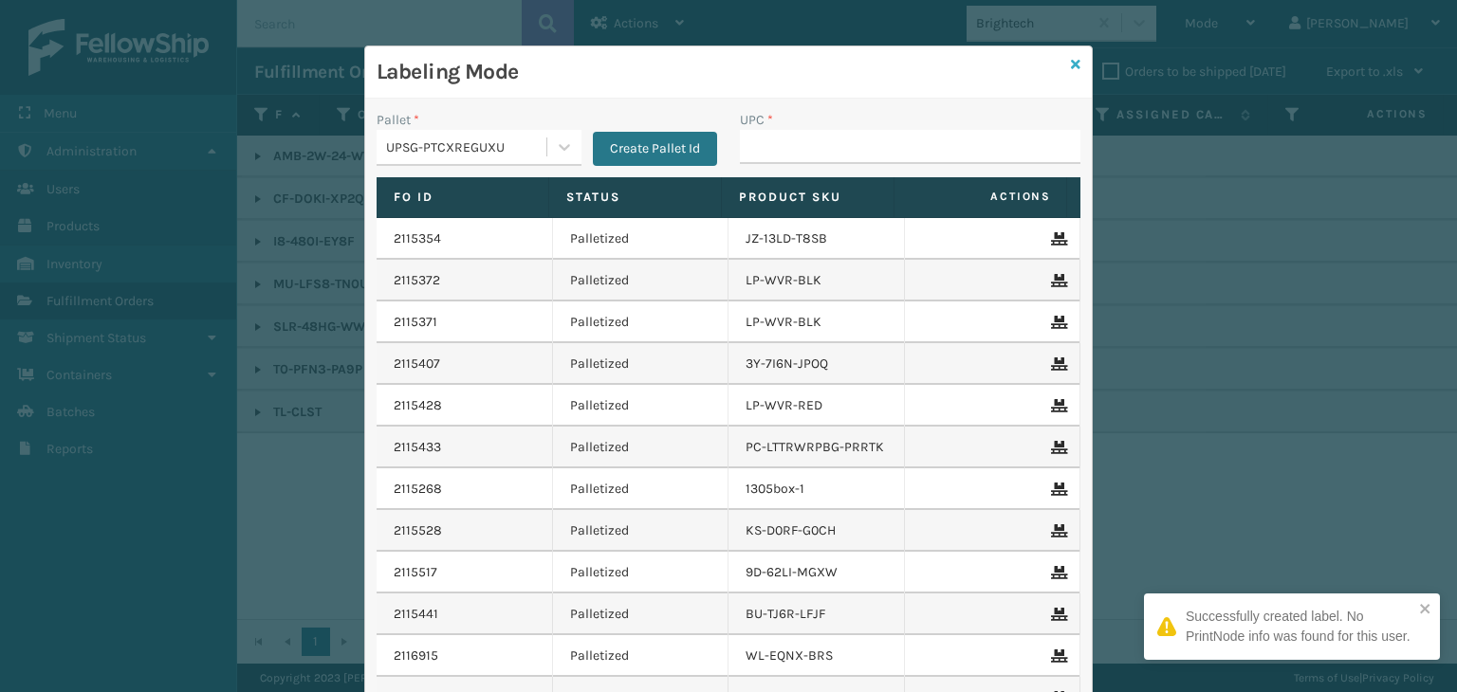
click at [1071, 62] on icon at bounding box center [1075, 64] width 9 height 13
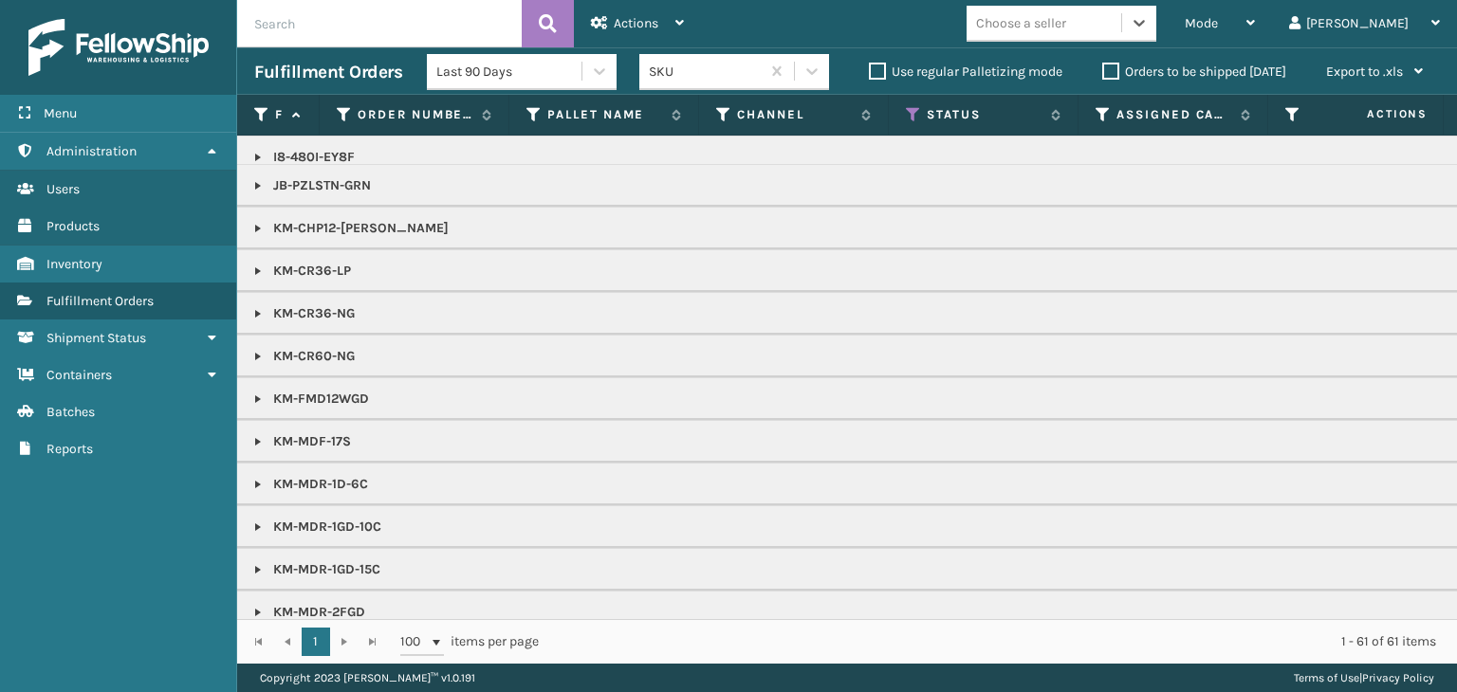
scroll to position [190, 0]
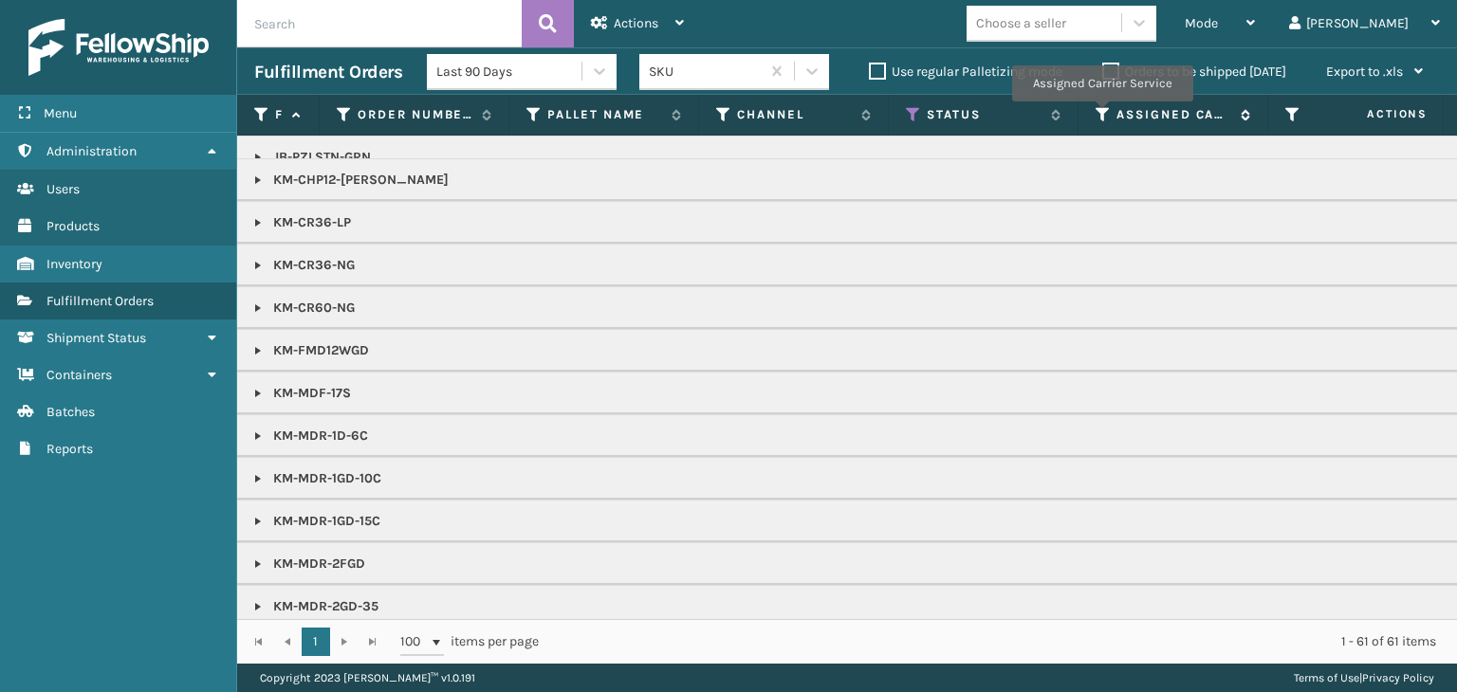
click at [1101, 115] on icon at bounding box center [1102, 114] width 15 height 17
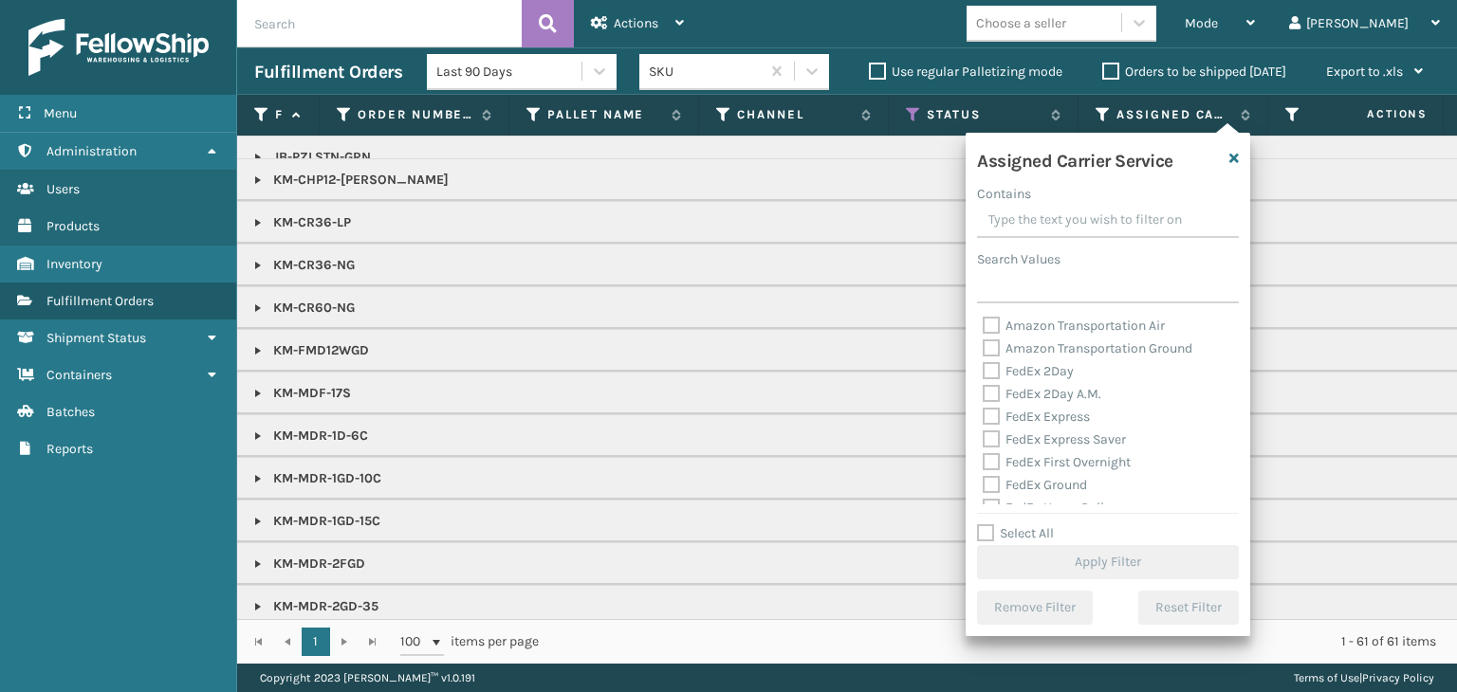
click at [1047, 533] on label "Select All" at bounding box center [1015, 533] width 77 height 16
click at [1047, 524] on input "Select All" at bounding box center [1119, 523] width 284 height 2
checkbox input "true"
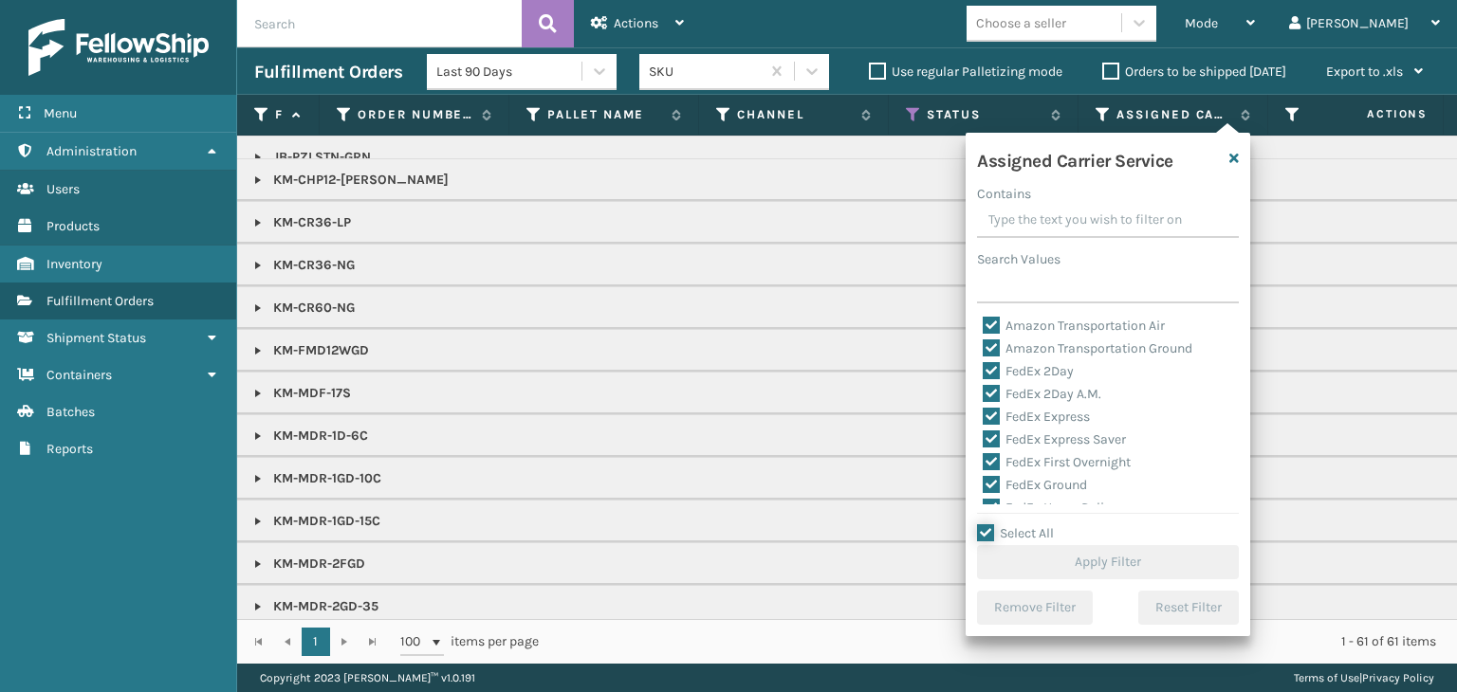
checkbox input "true"
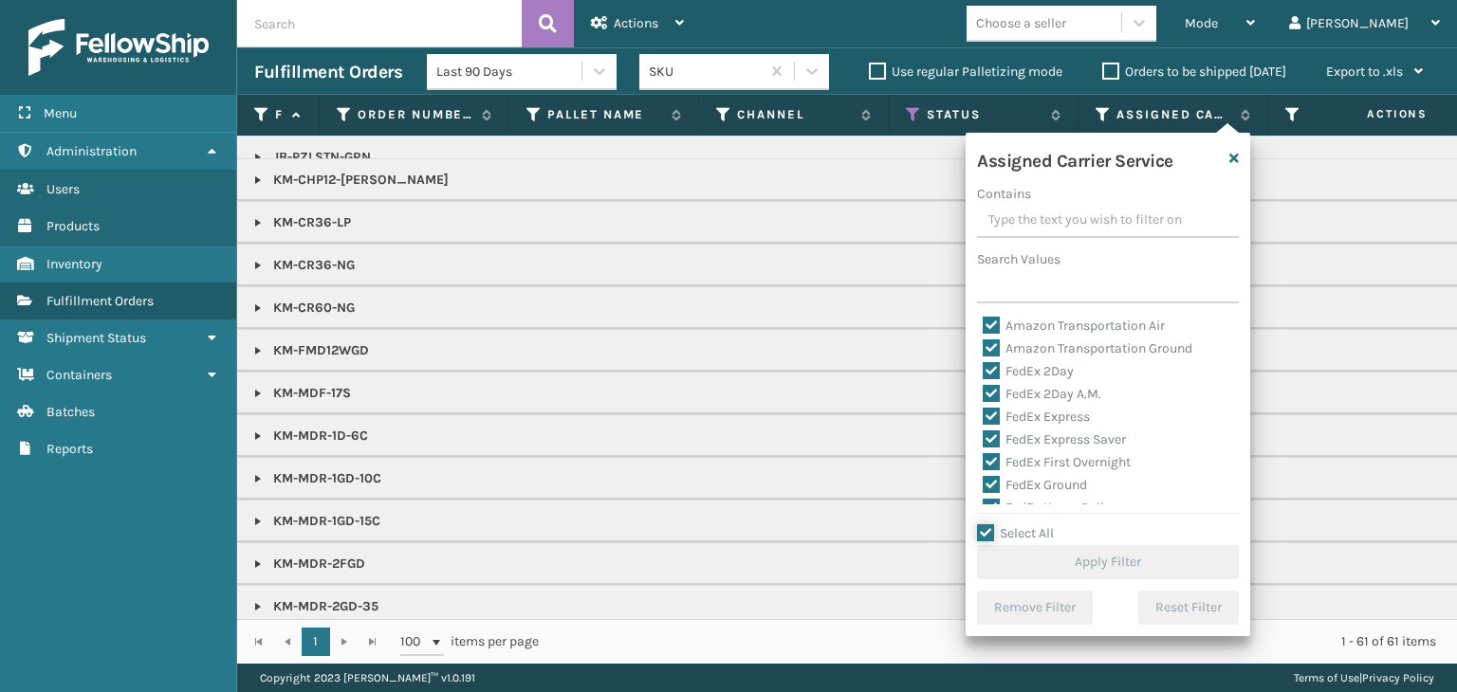
checkbox input "true"
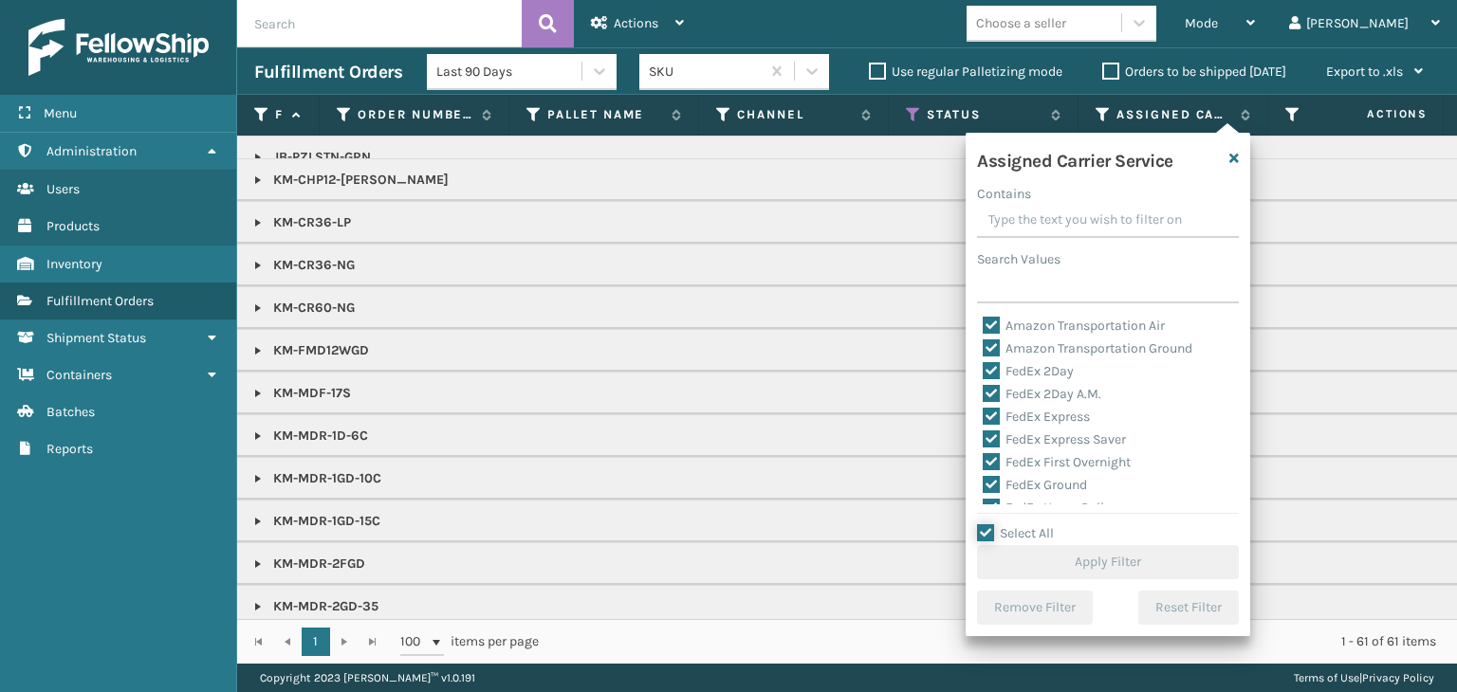
checkbox input "true"
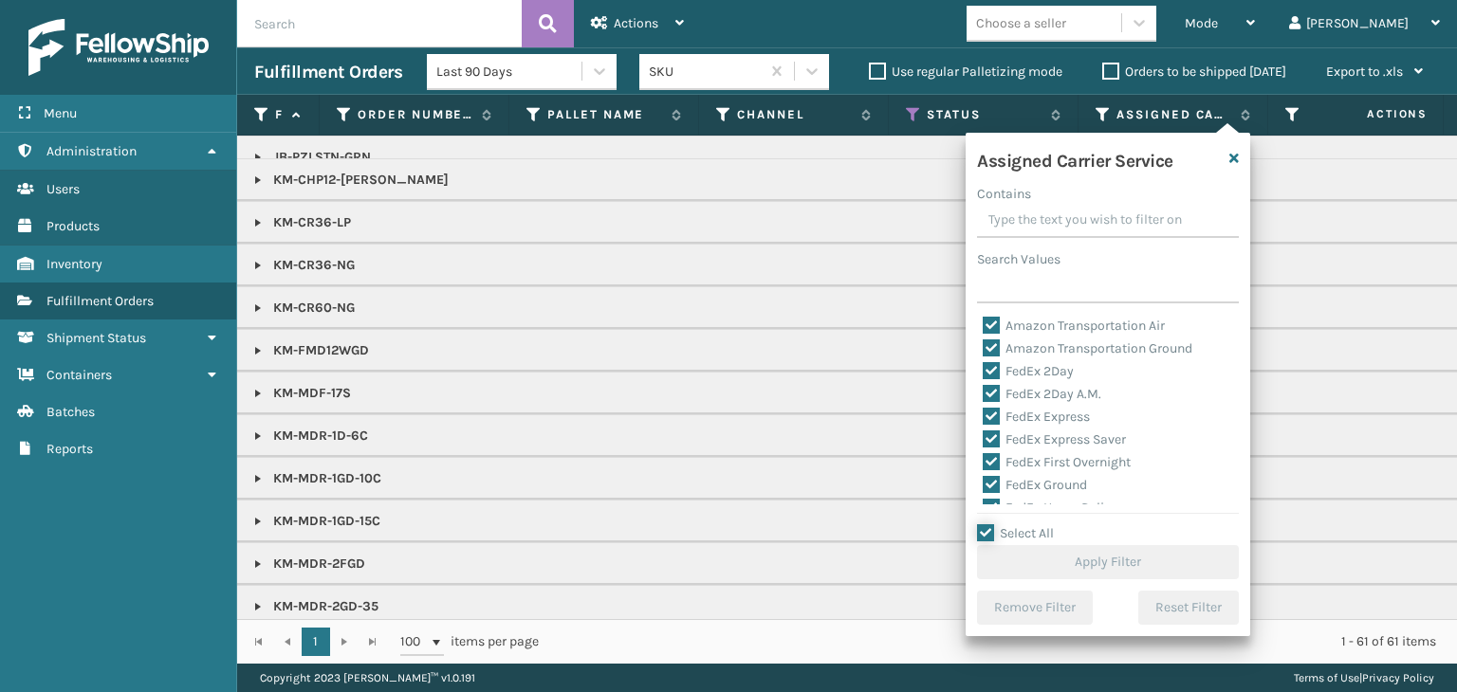
checkbox input "true"
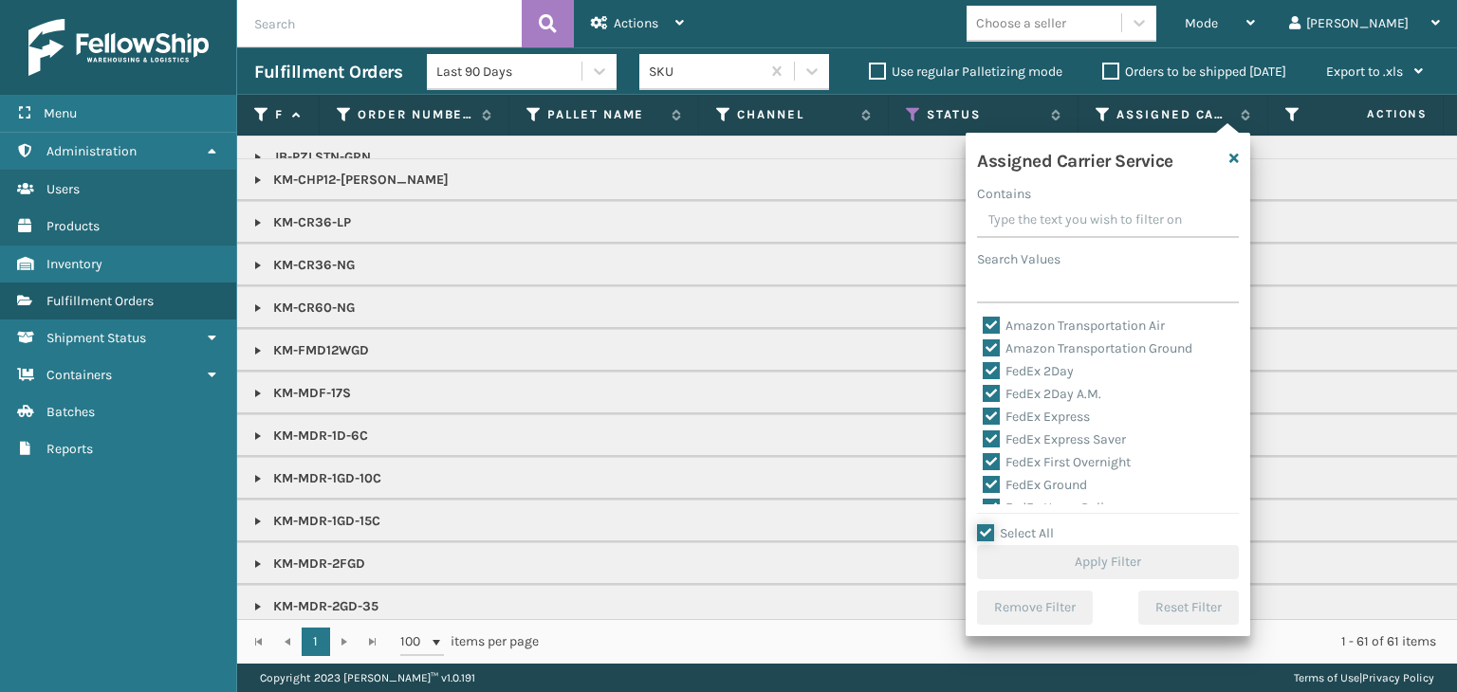
checkbox input "true"
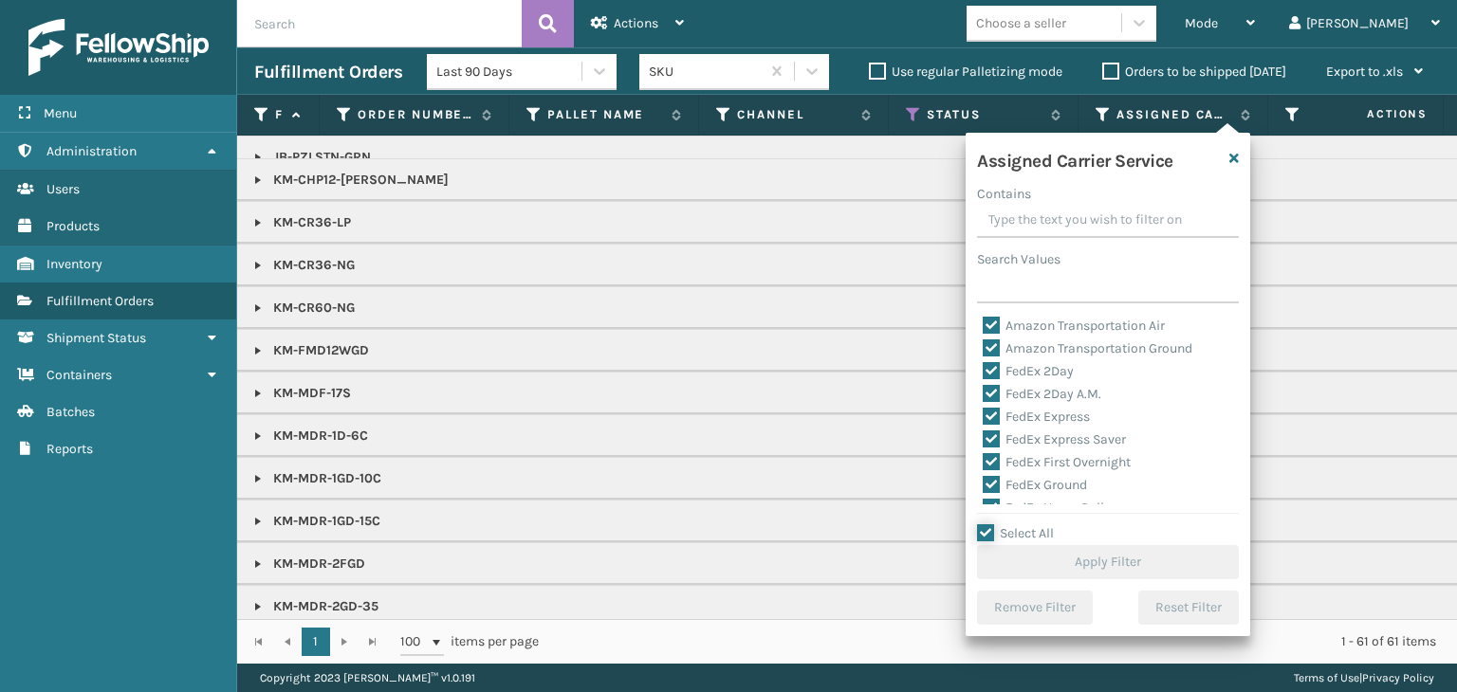
checkbox input "true"
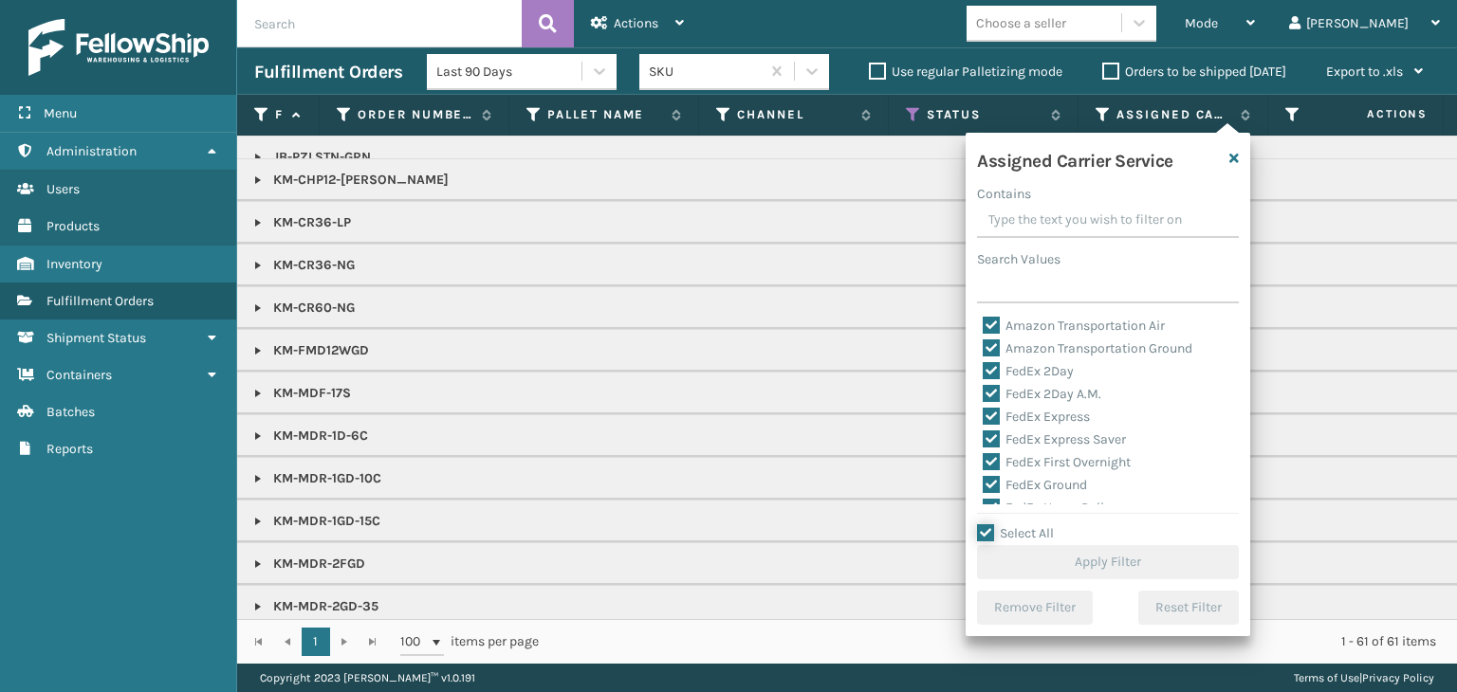
checkbox input "true"
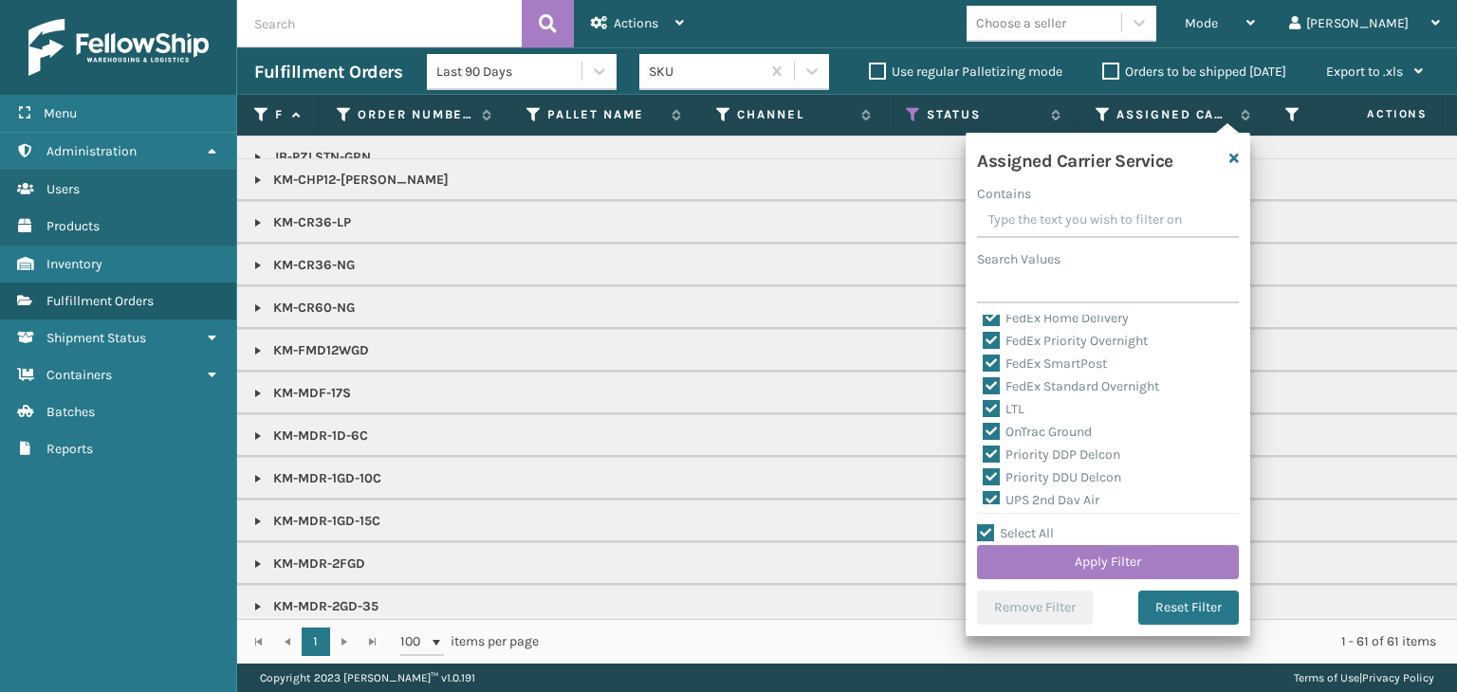
click at [1021, 407] on label "LTL" at bounding box center [1003, 409] width 42 height 16
click at [983, 407] on input "LTL" at bounding box center [982, 404] width 1 height 12
checkbox input "false"
click at [1096, 551] on button "Apply Filter" at bounding box center [1108, 562] width 262 height 34
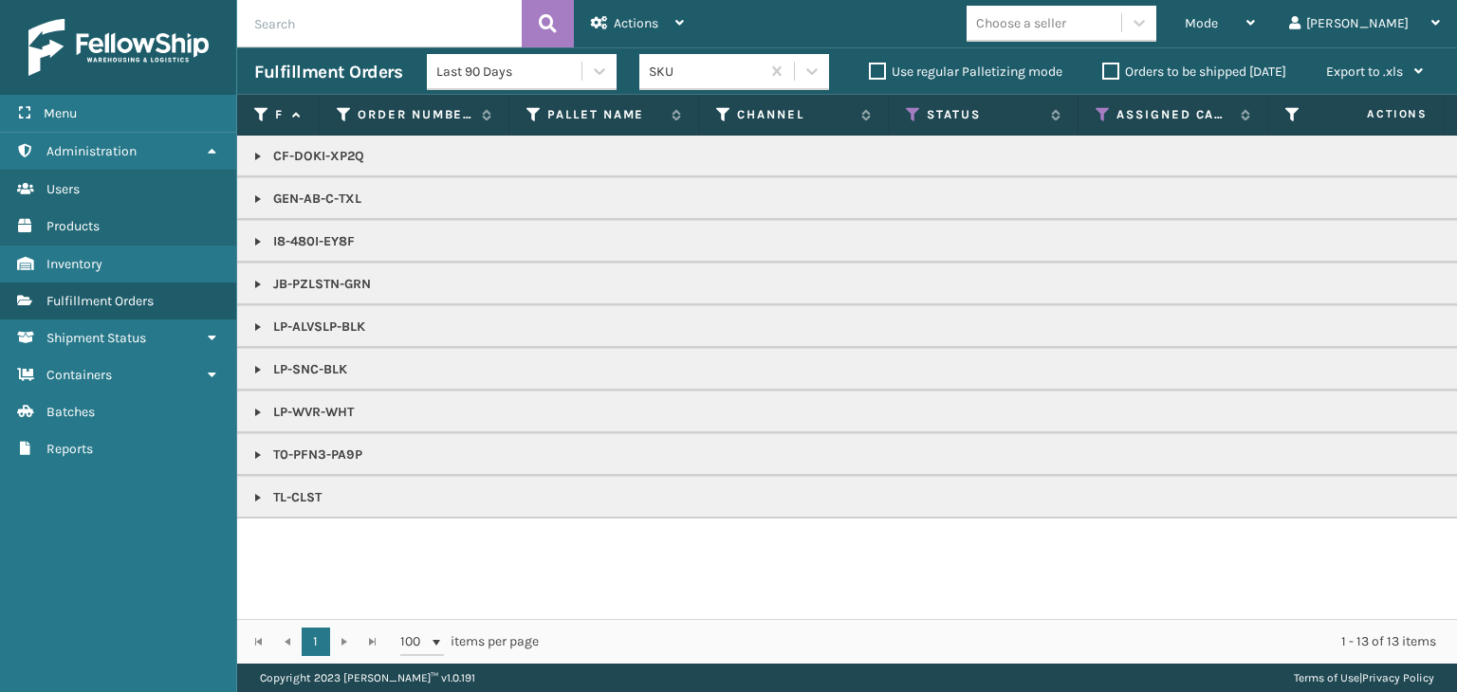
click at [255, 320] on link at bounding box center [257, 327] width 15 height 15
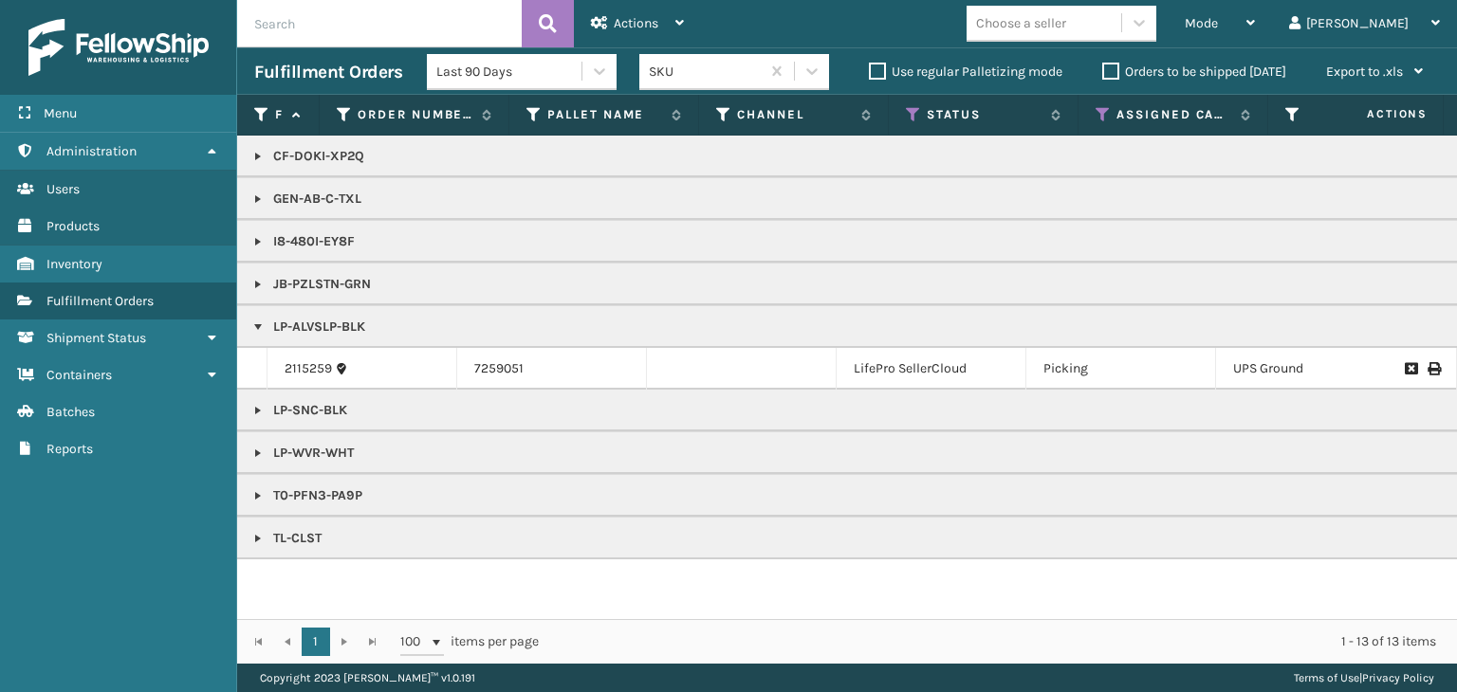
click at [254, 282] on link at bounding box center [257, 284] width 15 height 15
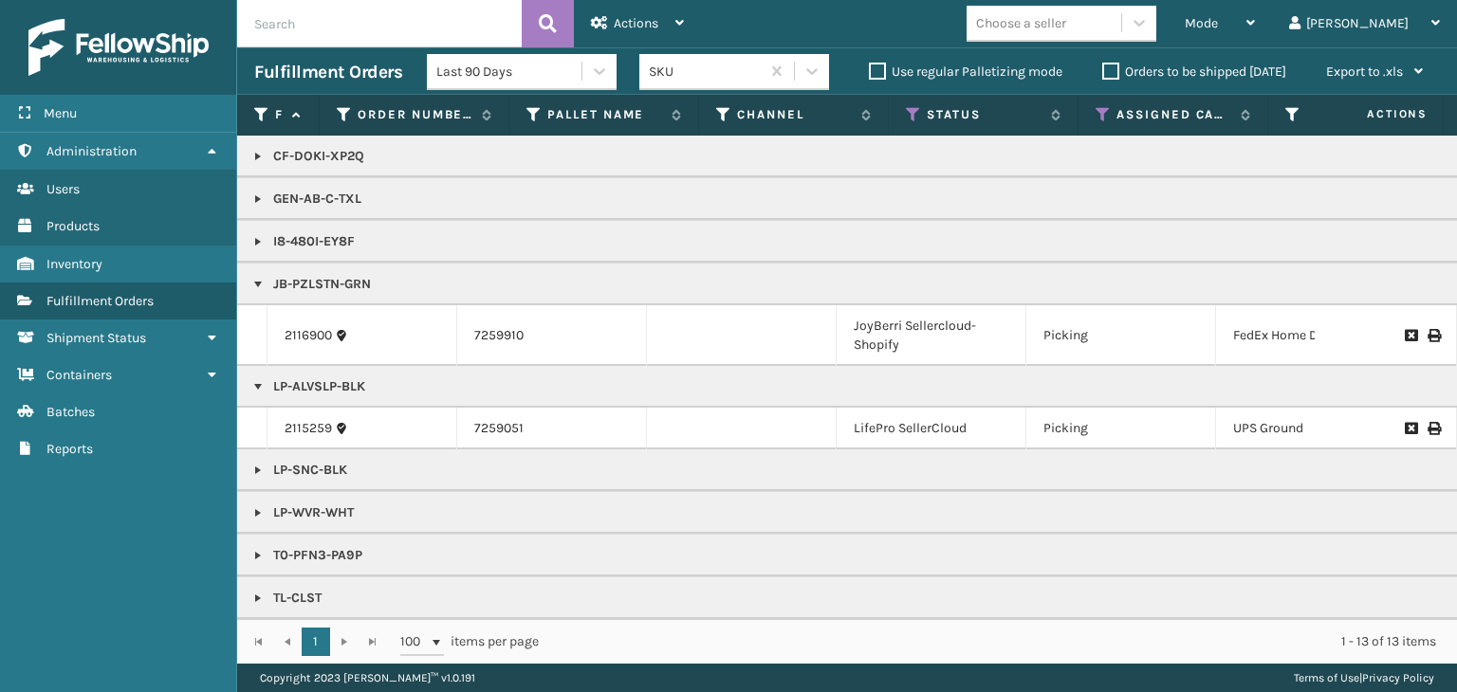
click at [258, 204] on link at bounding box center [257, 199] width 15 height 15
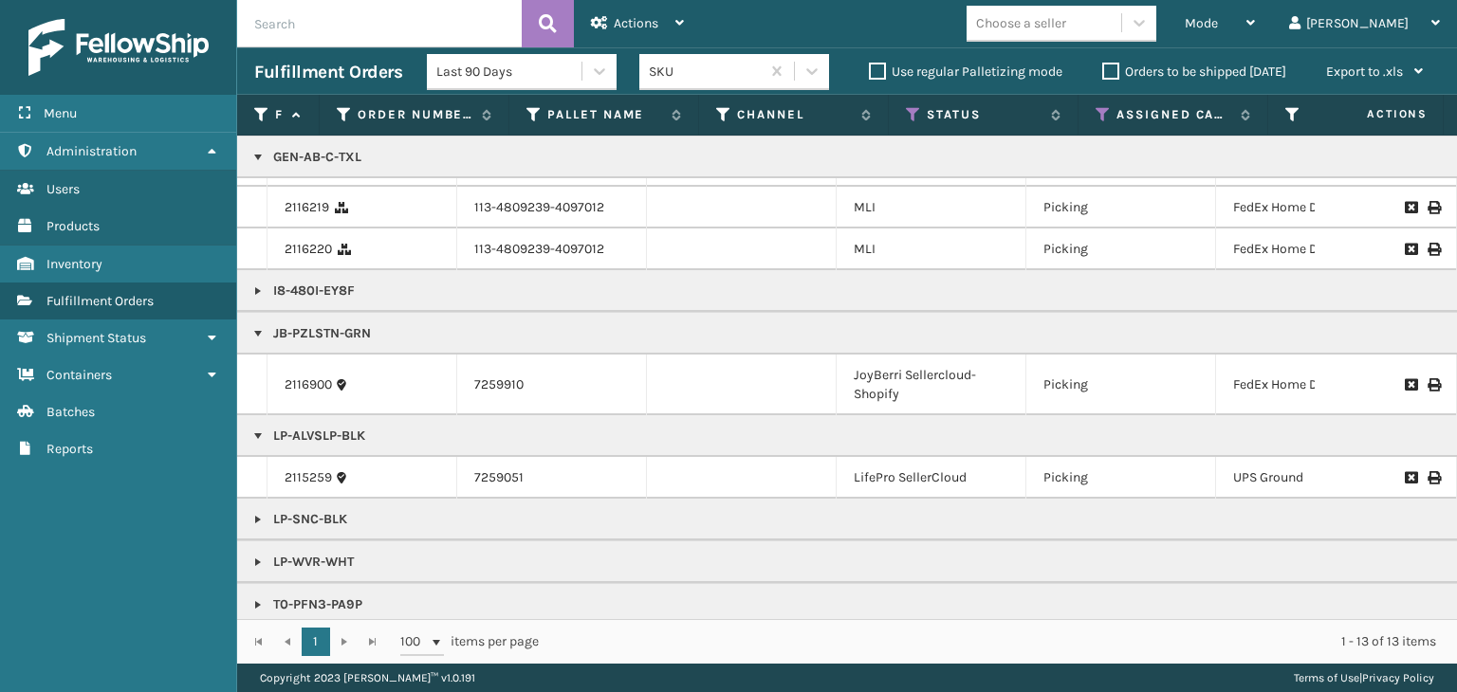
scroll to position [125, 0]
